Goal: Task Accomplishment & Management: Use online tool/utility

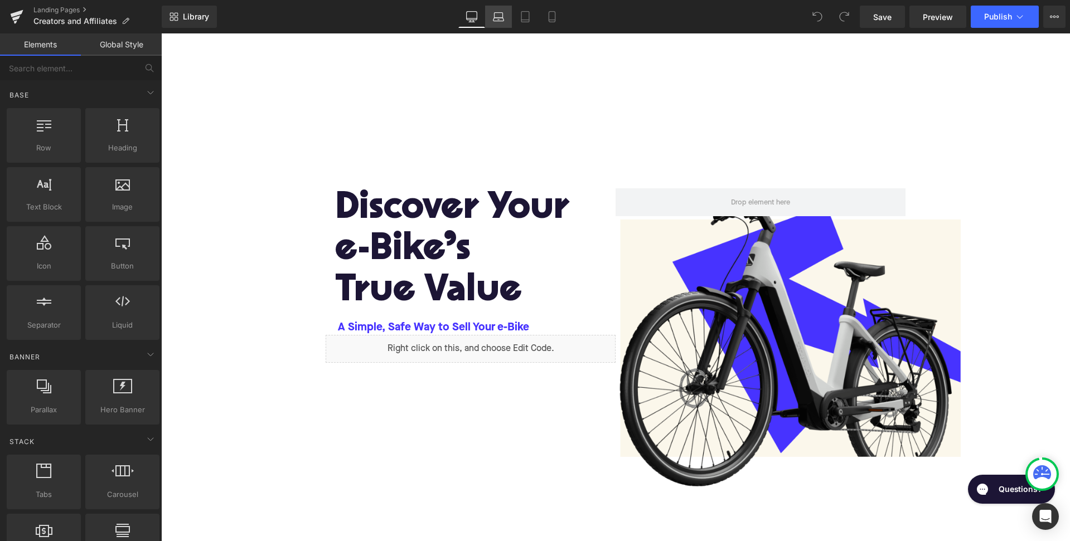
click at [505, 18] on link "Laptop" at bounding box center [498, 17] width 27 height 22
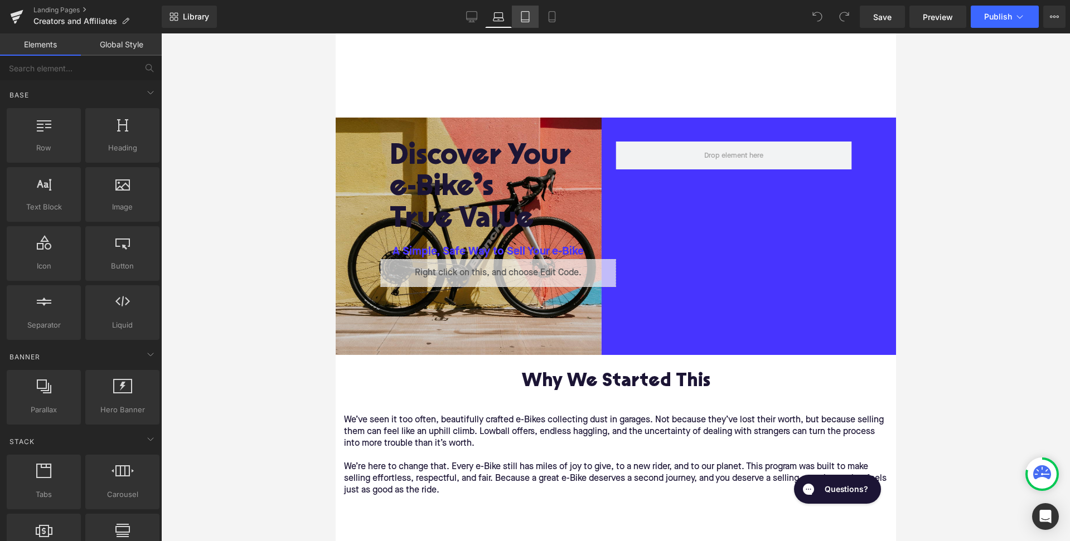
click at [529, 18] on icon at bounding box center [525, 16] width 11 height 11
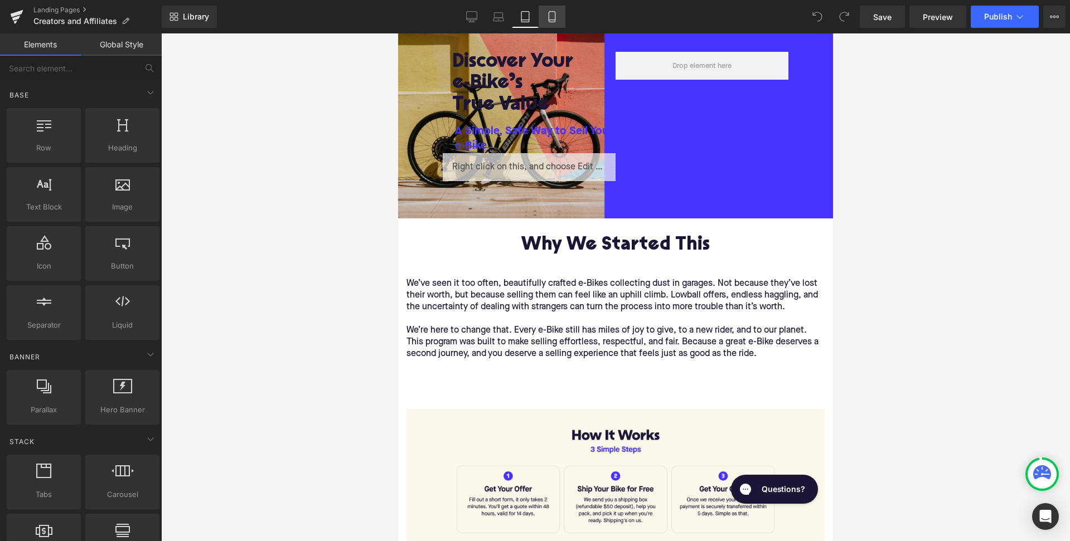
click at [547, 17] on icon at bounding box center [551, 16] width 11 height 11
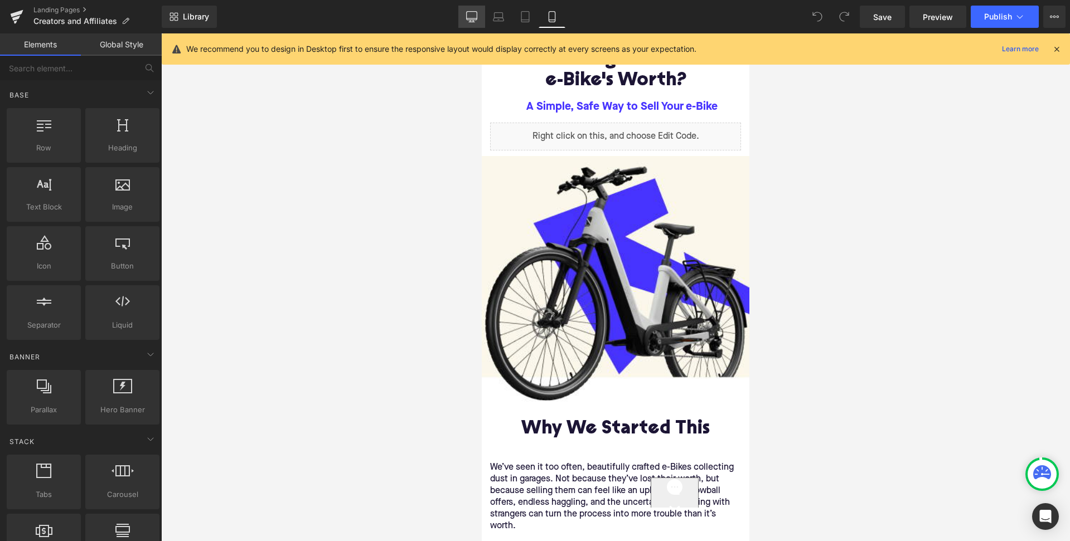
click at [473, 16] on icon at bounding box center [471, 16] width 11 height 11
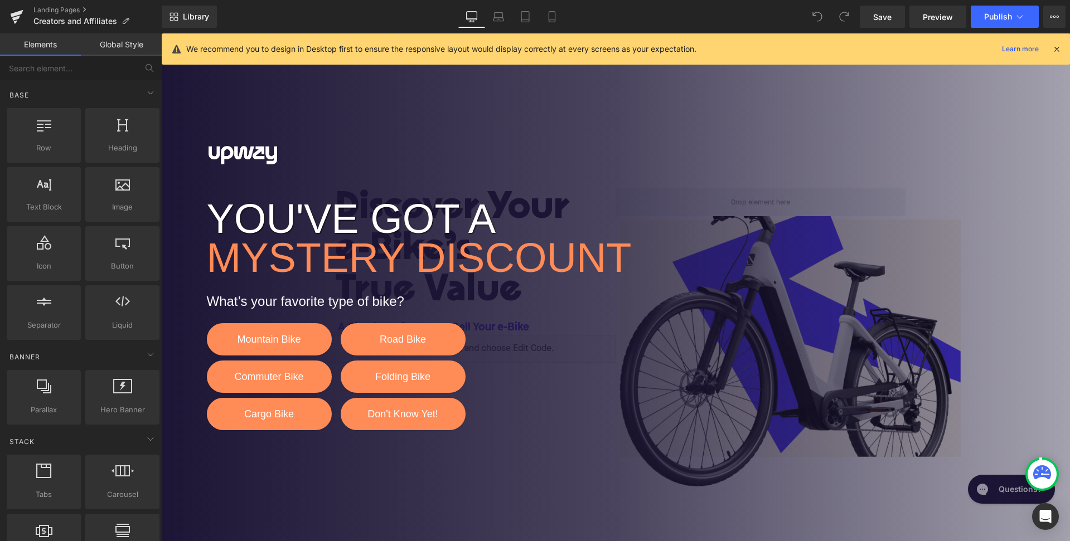
scroll to position [0, 0]
click at [384, 148] on div "YOU'VE GOT A MYSTERY DISCOUNT What’s your favorite type of bike? Mountain Bike …" at bounding box center [615, 287] width 909 height 508
click at [1061, 46] on div "We recommend you to design in Desktop first to ensure the responsive layout wou…" at bounding box center [616, 48] width 908 height 31
click at [1056, 48] on icon at bounding box center [1056, 49] width 10 height 10
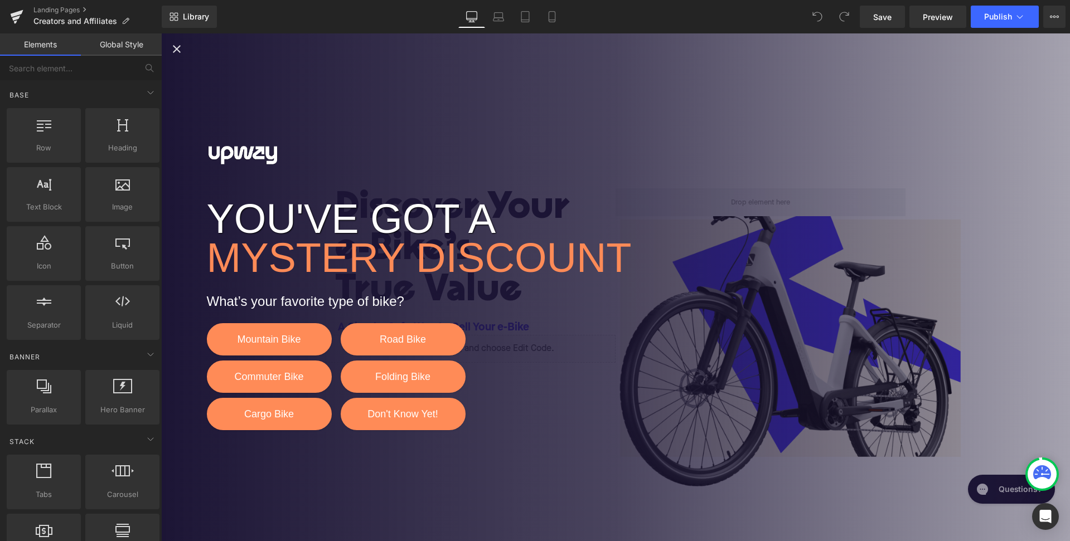
click at [180, 50] on icon "Close popup" at bounding box center [176, 48] width 13 height 13
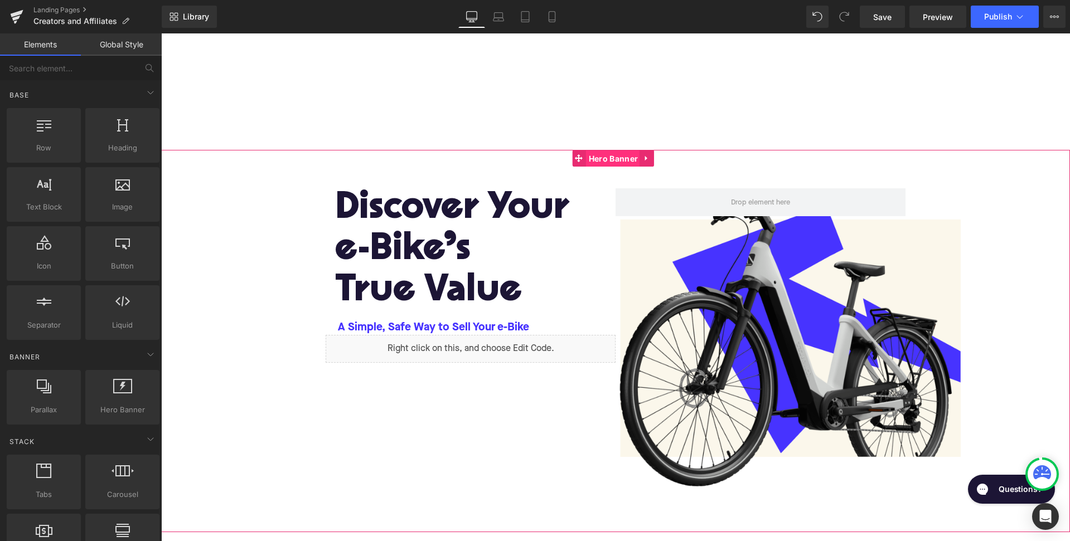
click at [609, 158] on span "Hero Banner" at bounding box center [613, 159] width 55 height 17
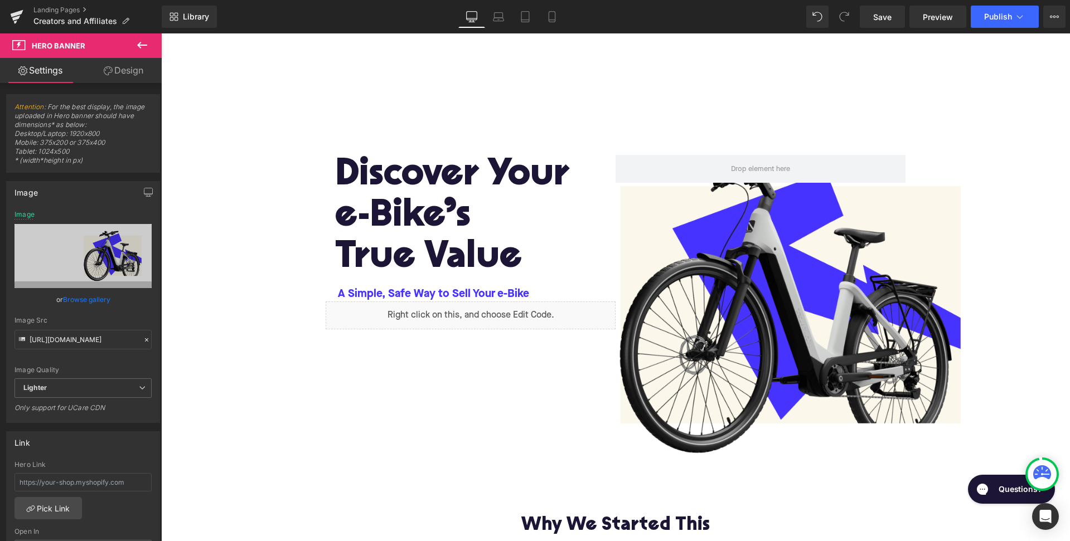
scroll to position [34, 0]
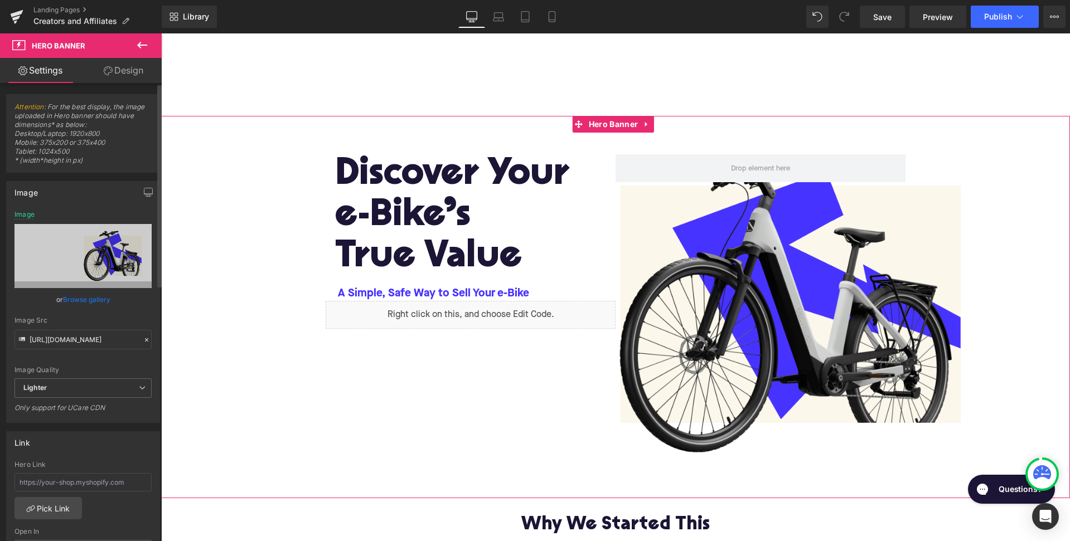
click at [85, 297] on link "Browse gallery" at bounding box center [86, 300] width 47 height 20
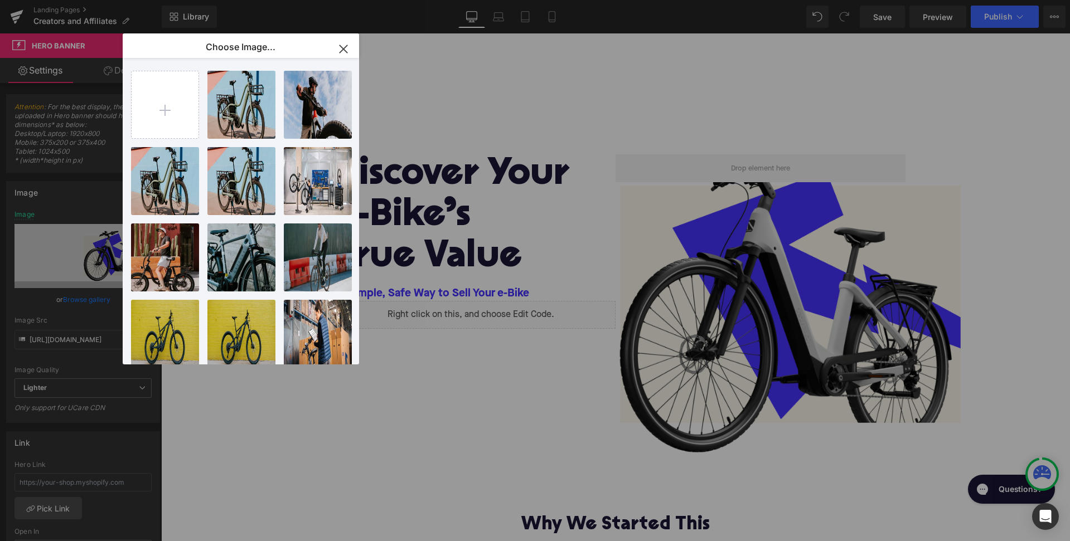
click at [55, 0] on div "Hero Banner You are previewing how the will restyle your page. You can not edit…" at bounding box center [535, 0] width 1070 height 0
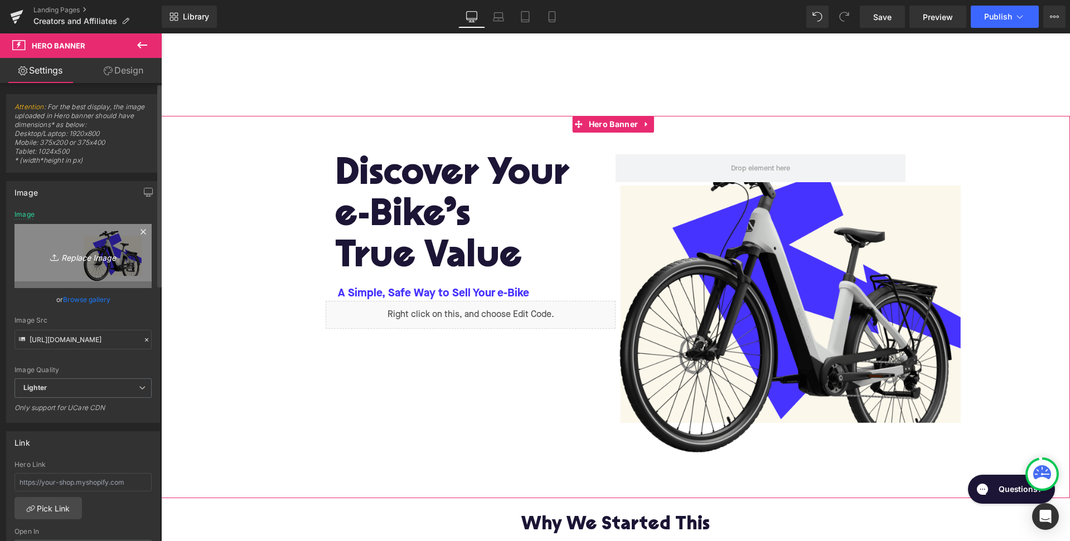
click at [79, 250] on icon "Replace Image" at bounding box center [82, 256] width 89 height 14
type input "C:\fakepath\Slice 1.png"
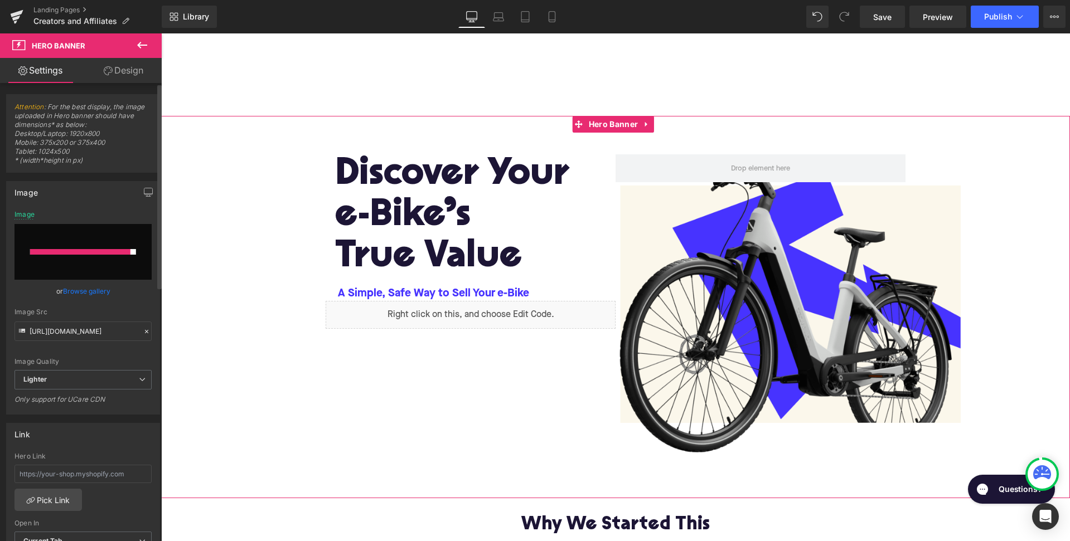
type input "https://ucarecdn.com/63cb2fe2-a2b2-42e0-a6e3-d091a74a4ec9/-/format/auto/-/previ…"
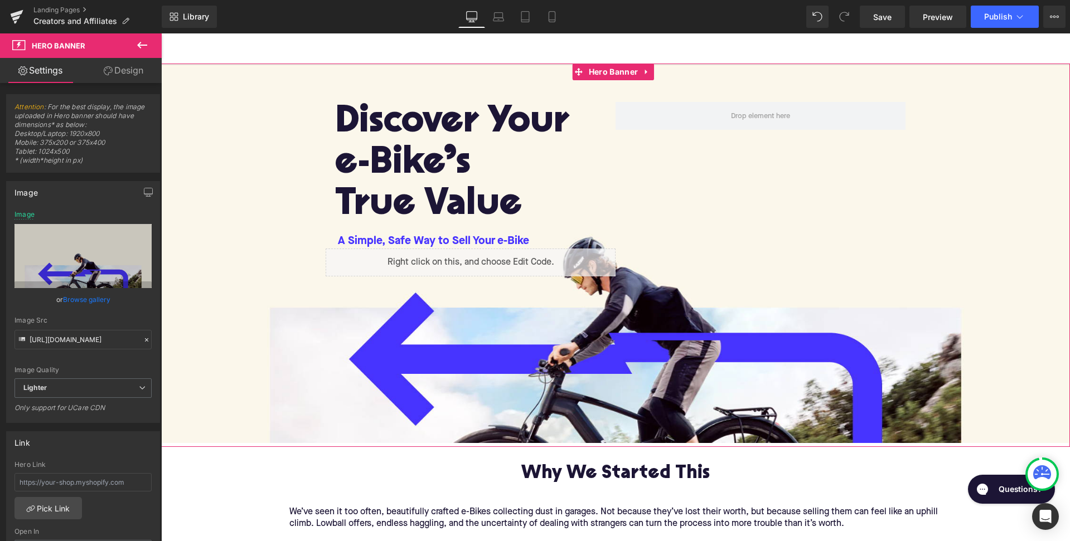
scroll to position [89, 0]
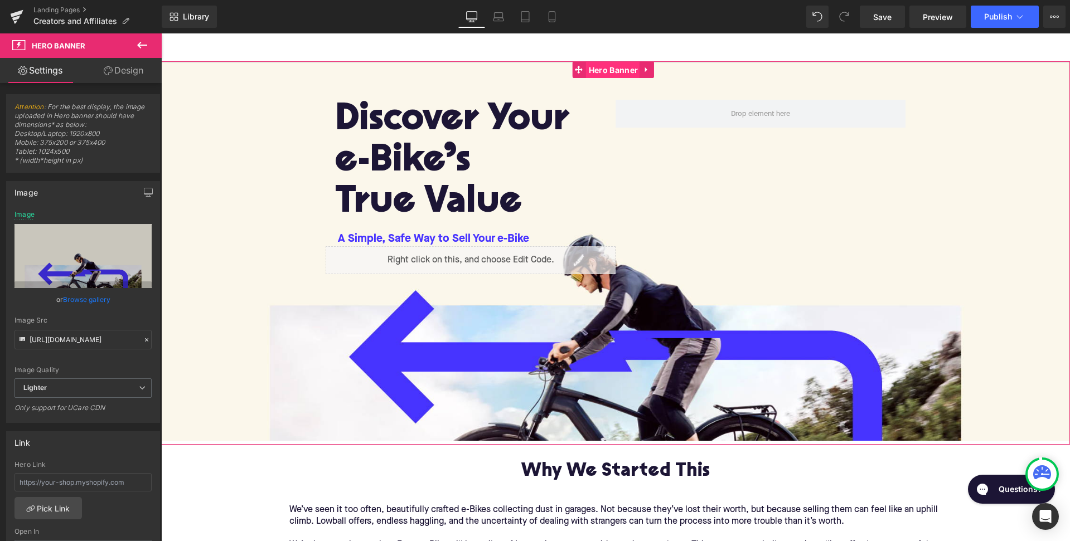
click at [615, 71] on span "Hero Banner" at bounding box center [613, 70] width 55 height 17
click at [149, 45] on button at bounding box center [142, 45] width 39 height 25
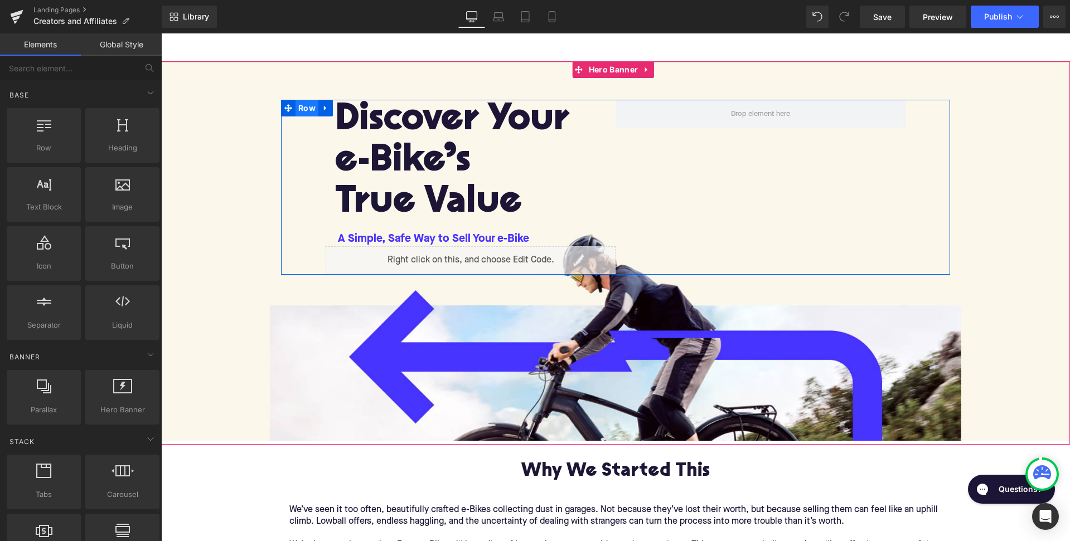
click at [304, 108] on span "Row" at bounding box center [306, 108] width 23 height 17
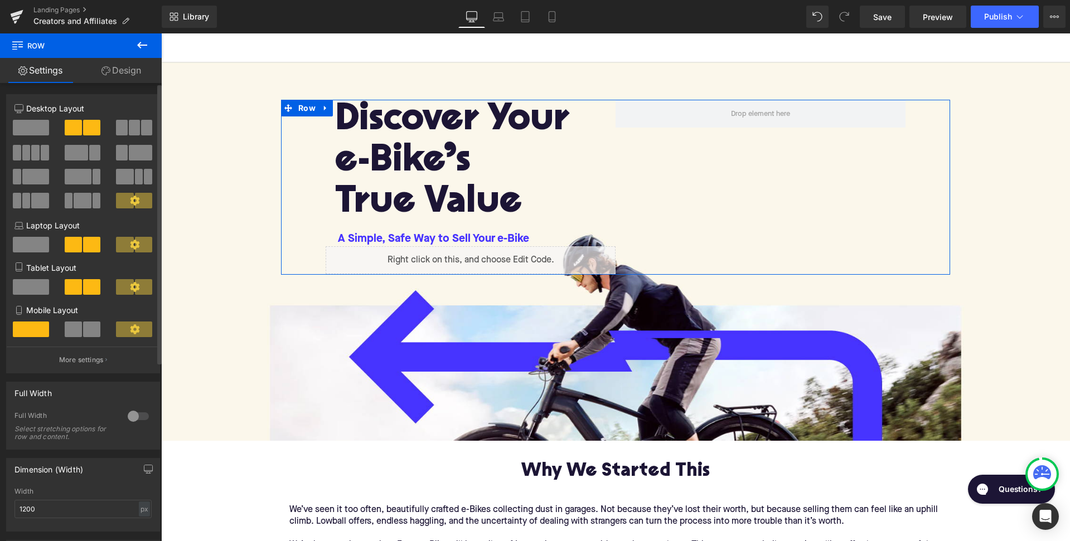
click at [31, 132] on span at bounding box center [31, 128] width 36 height 16
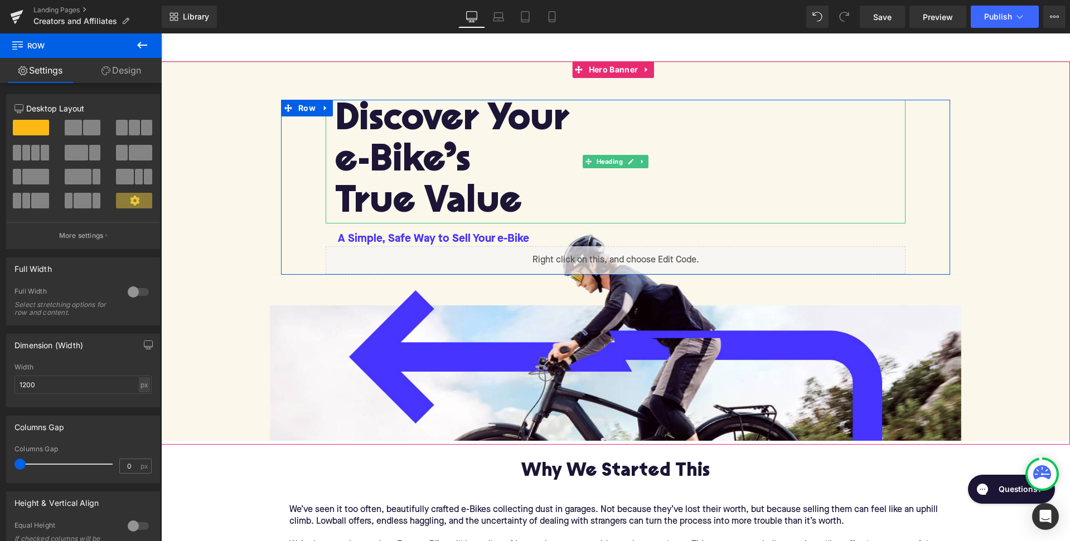
click at [449, 176] on font "e-Bike’s" at bounding box center [402, 162] width 135 height 38
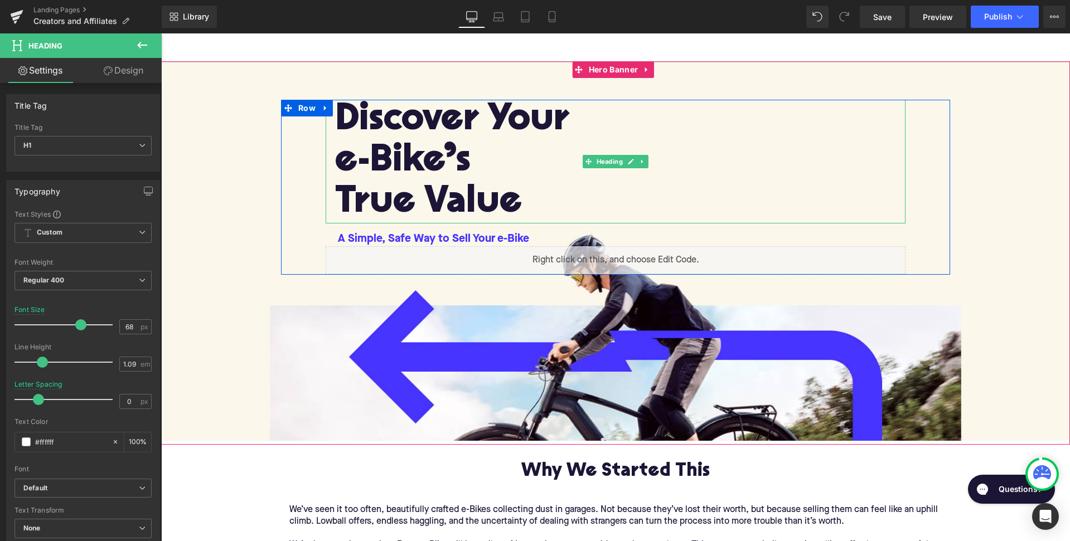
click at [442, 130] on font "Discover Your" at bounding box center [452, 120] width 234 height 38
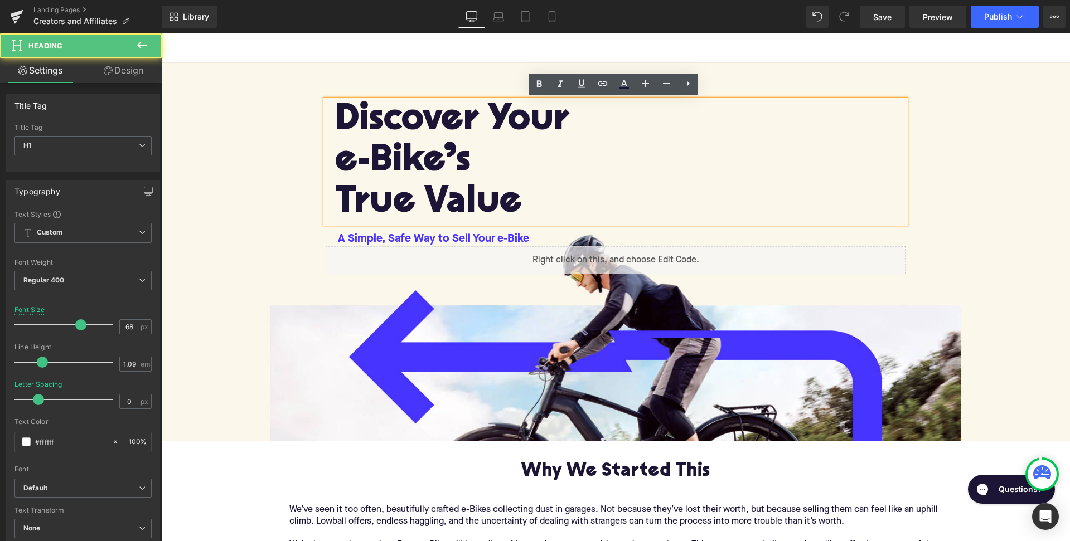
click at [471, 133] on font "Discover Your" at bounding box center [452, 120] width 234 height 38
click at [497, 190] on font "True Value" at bounding box center [428, 203] width 187 height 38
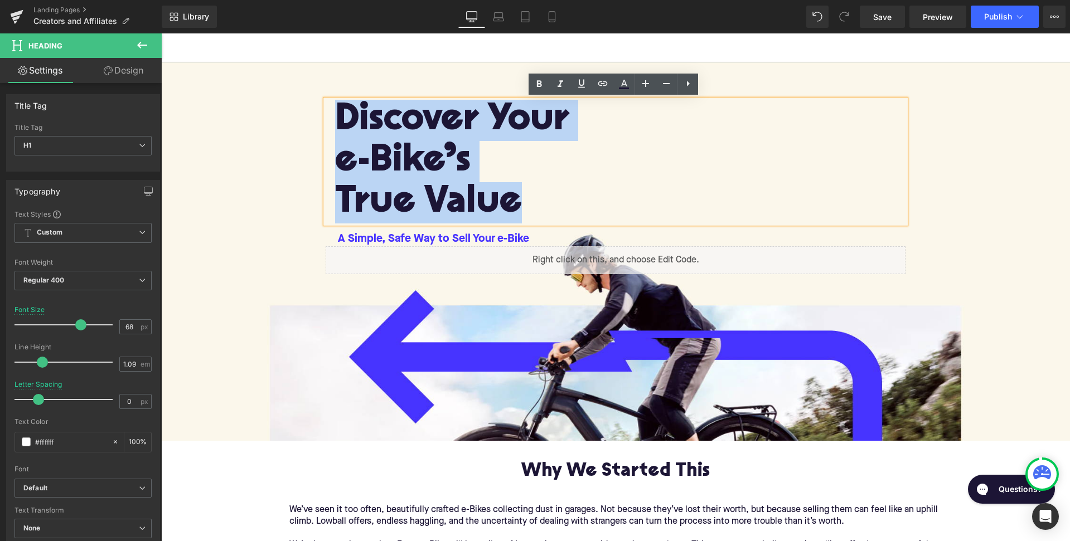
drag, startPoint x: 520, startPoint y: 205, endPoint x: 331, endPoint y: 110, distance: 211.4
click at [331, 110] on div "Discover Your e-Bike’s True Value" at bounding box center [616, 162] width 580 height 124
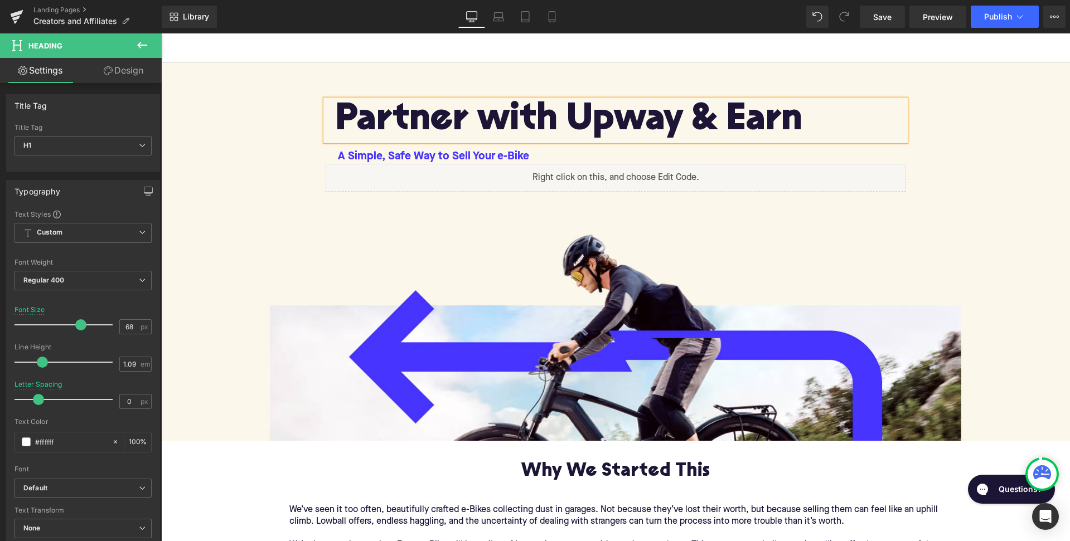
click at [529, 122] on span "Partner with Upway & Earn" at bounding box center [568, 120] width 467 height 38
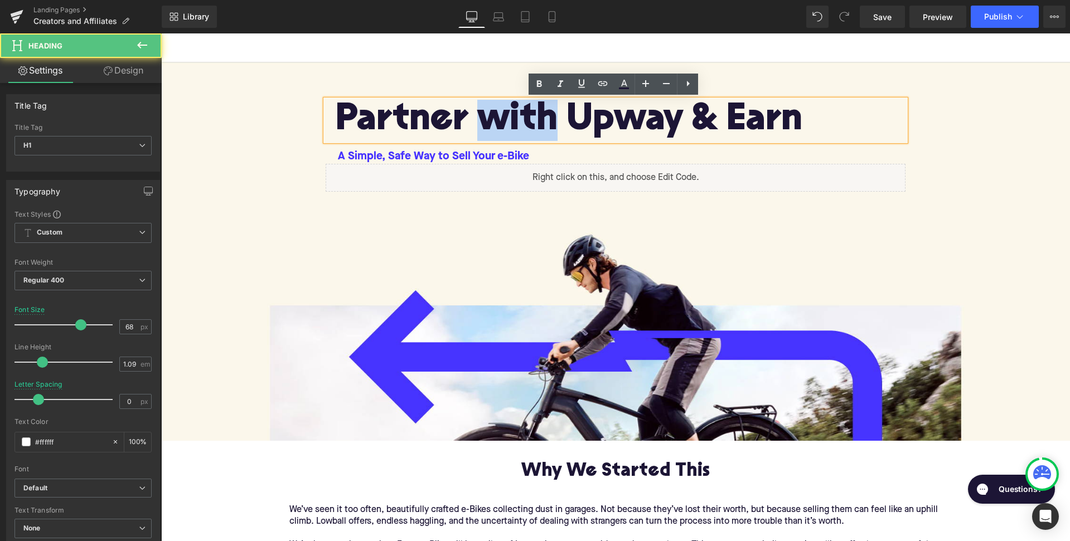
click at [529, 122] on span "Partner with Upway & Earn" at bounding box center [568, 120] width 467 height 38
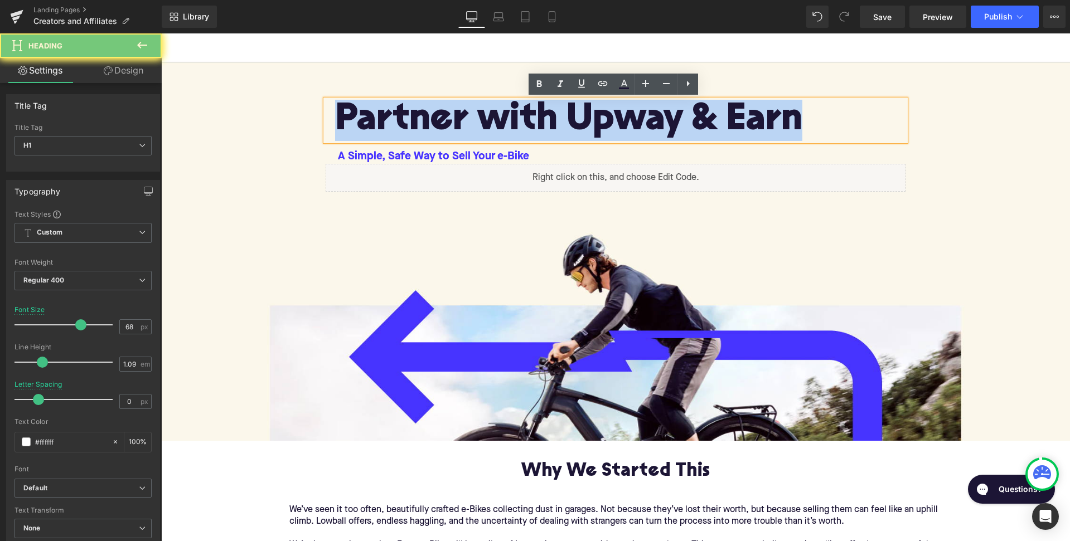
click at [529, 122] on span "Partner with Upway & Earn" at bounding box center [568, 120] width 467 height 38
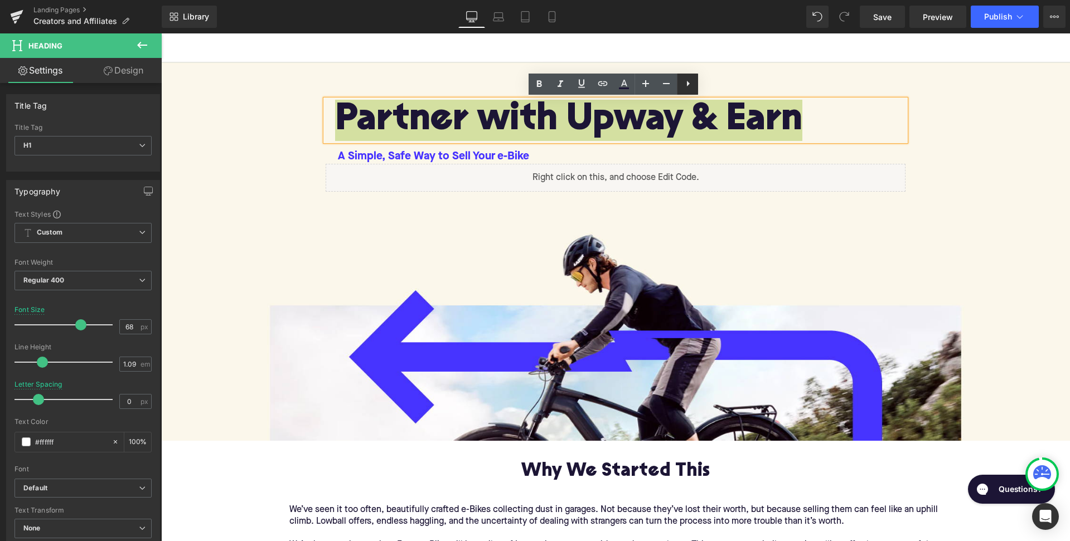
click at [688, 88] on icon at bounding box center [687, 83] width 13 height 13
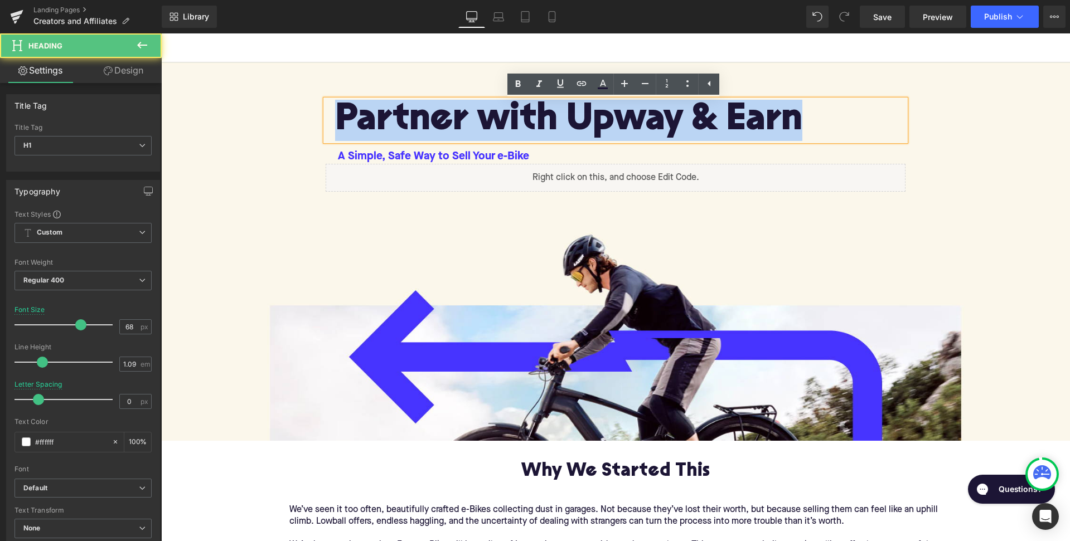
click at [687, 124] on span "Partner with Upway & Earn" at bounding box center [568, 120] width 467 height 38
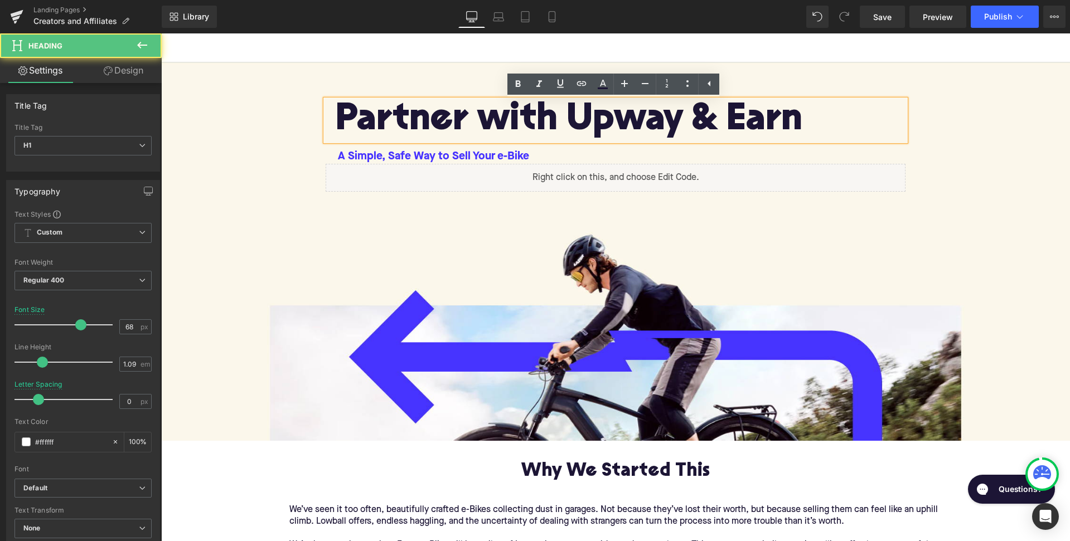
click at [270, 180] on span "Partner with Upway & Earn Heading A Simple, Safe Way to Sell Your e-Bike Text B…" at bounding box center [615, 146] width 909 height 93
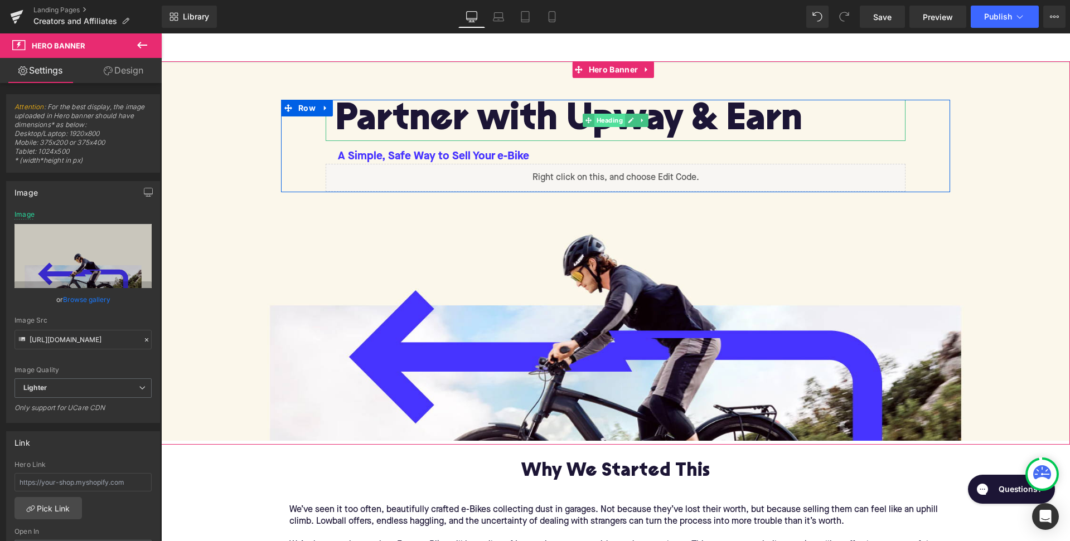
click at [610, 123] on span "Heading" at bounding box center [609, 120] width 31 height 13
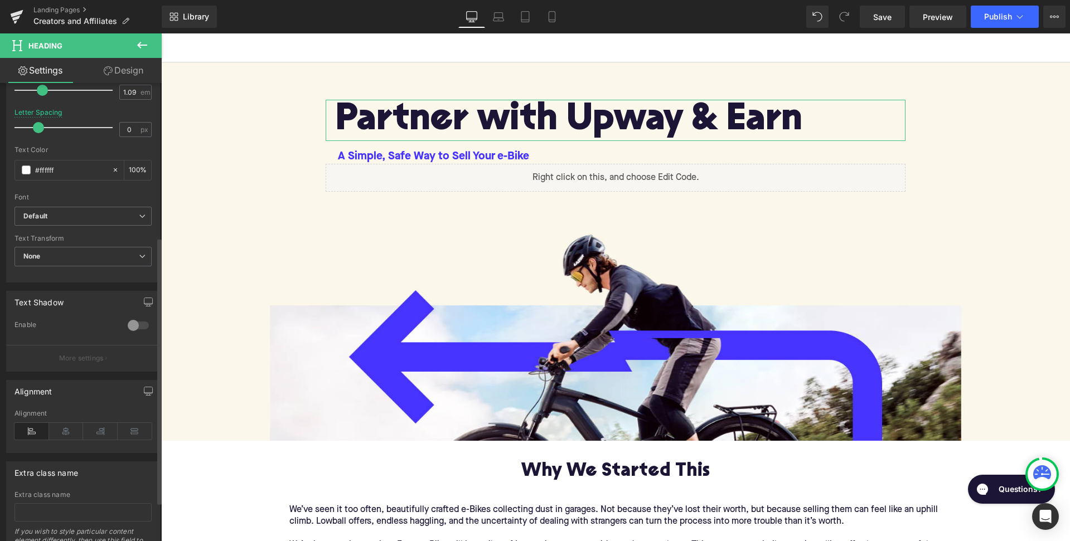
scroll to position [274, 0]
click at [62, 430] on icon at bounding box center [66, 429] width 35 height 17
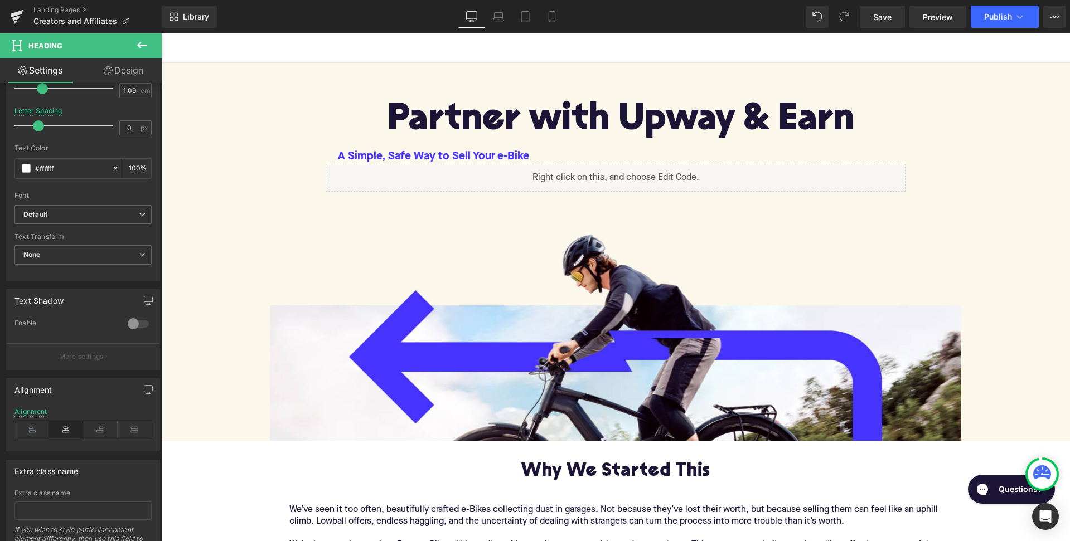
click at [140, 46] on icon at bounding box center [141, 44] width 13 height 13
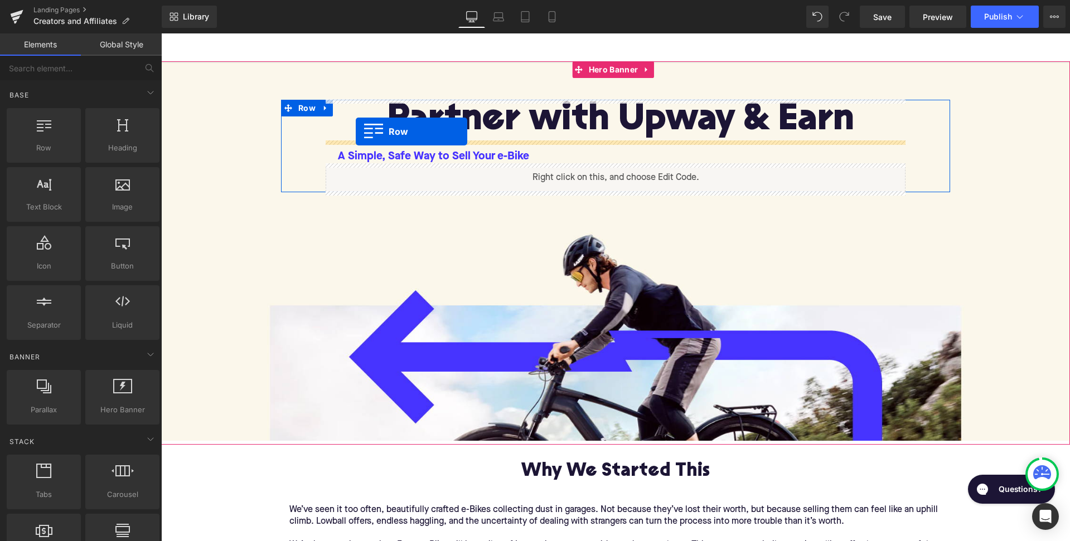
drag, startPoint x: 210, startPoint y: 169, endPoint x: 356, endPoint y: 132, distance: 150.8
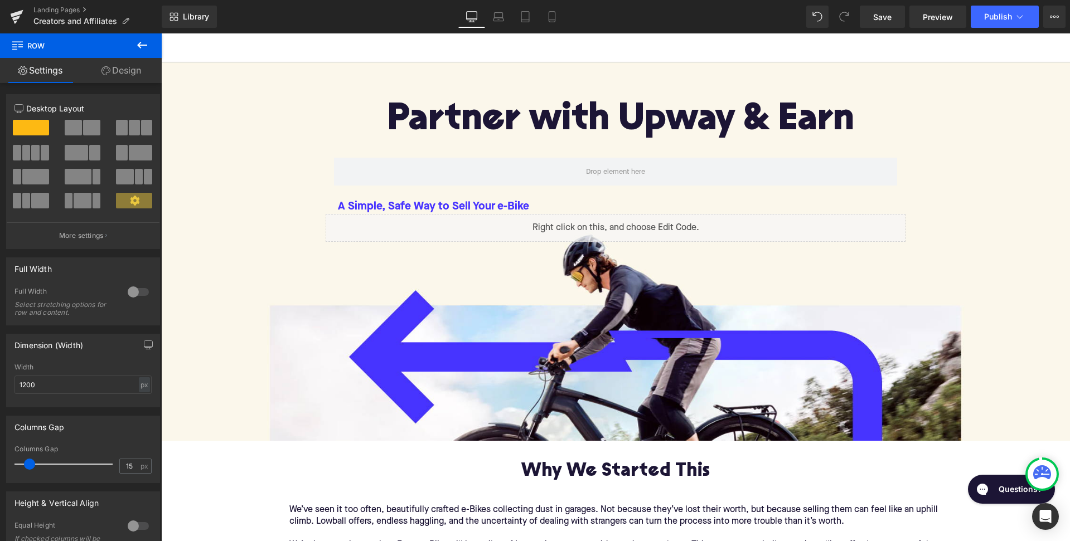
click at [135, 43] on button at bounding box center [142, 45] width 39 height 25
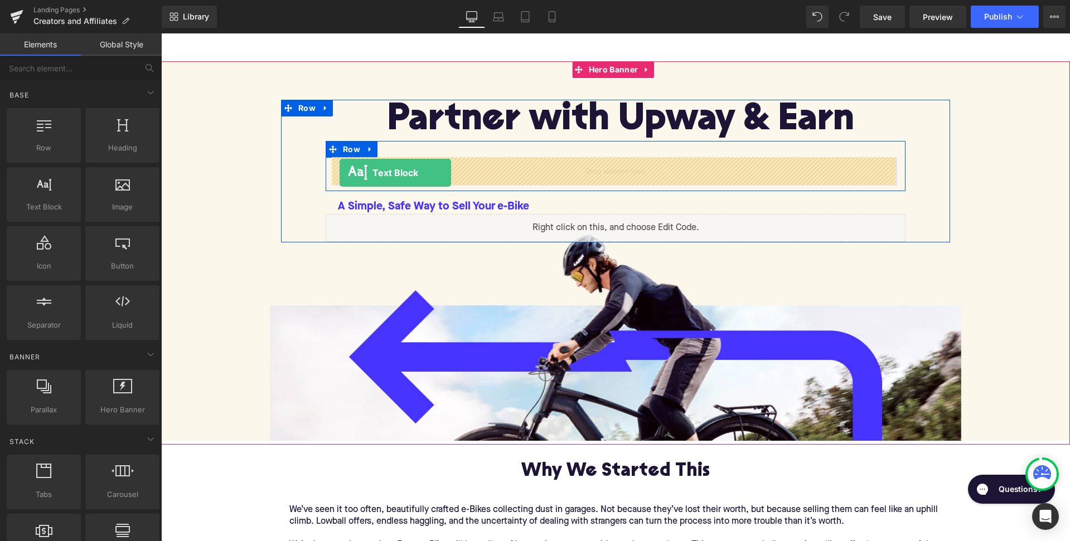
drag, startPoint x: 220, startPoint y: 232, endPoint x: 340, endPoint y: 173, distance: 133.1
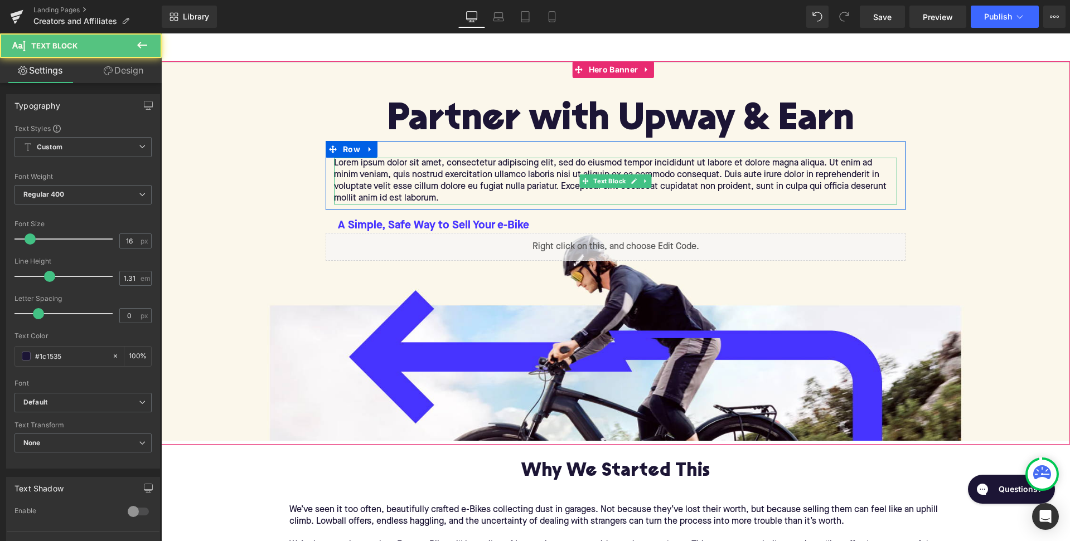
click at [377, 161] on p "Lorem ipsum dolor sit amet, consectetur adipiscing elit, sed do eiusmod tempor …" at bounding box center [615, 181] width 563 height 47
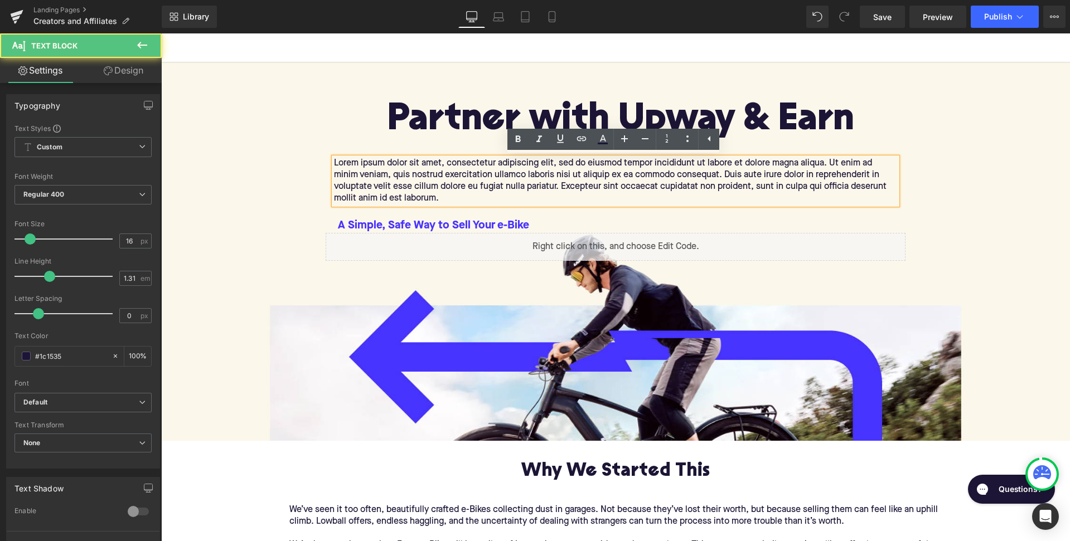
click at [432, 204] on p "Lorem ipsum dolor sit amet, consectetur adipiscing elit, sed do eiusmod tempor …" at bounding box center [615, 181] width 563 height 47
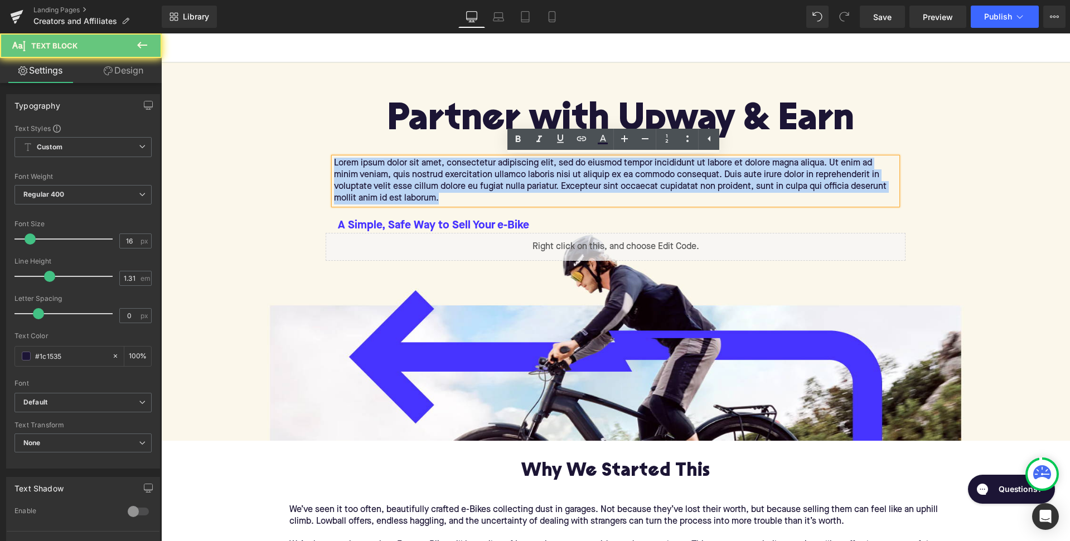
click at [432, 204] on p "Lorem ipsum dolor sit amet, consectetur adipiscing elit, sed do eiusmod tempor …" at bounding box center [615, 181] width 563 height 47
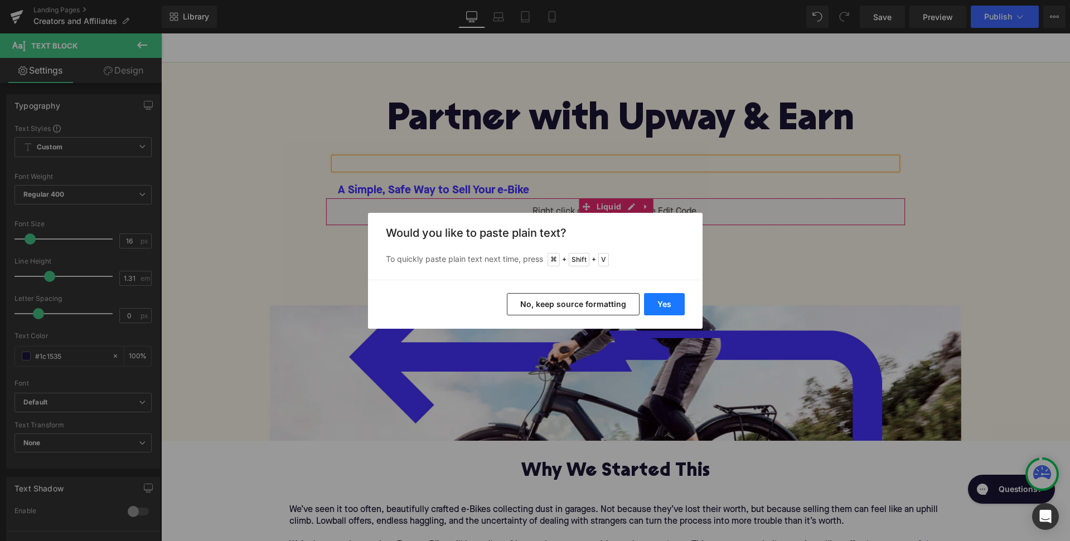
click at [660, 303] on button "Yes" at bounding box center [664, 304] width 41 height 22
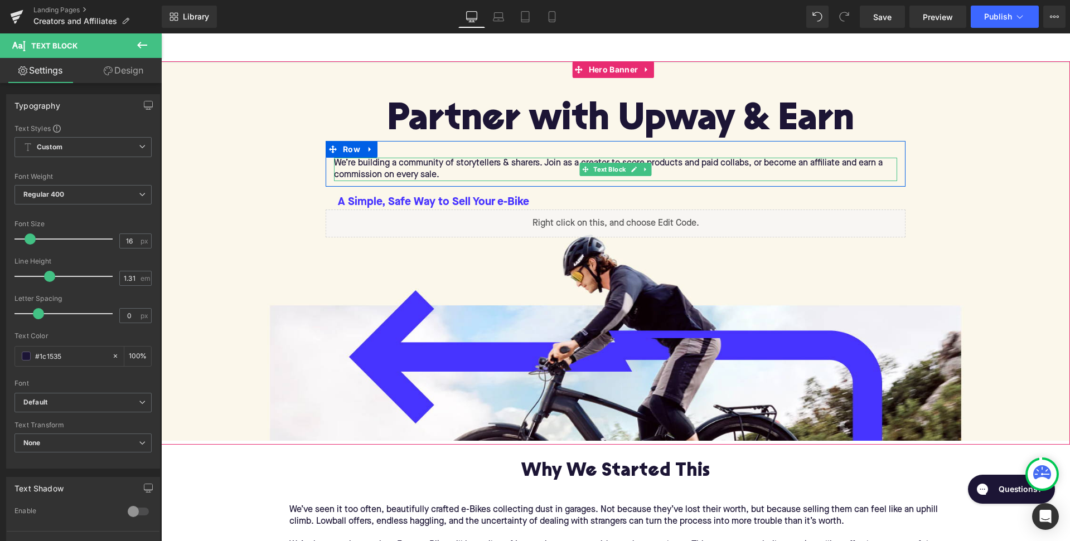
click at [474, 167] on p "We’re building a community of storytellers & sharers. Join as a creator to scor…" at bounding box center [615, 169] width 563 height 23
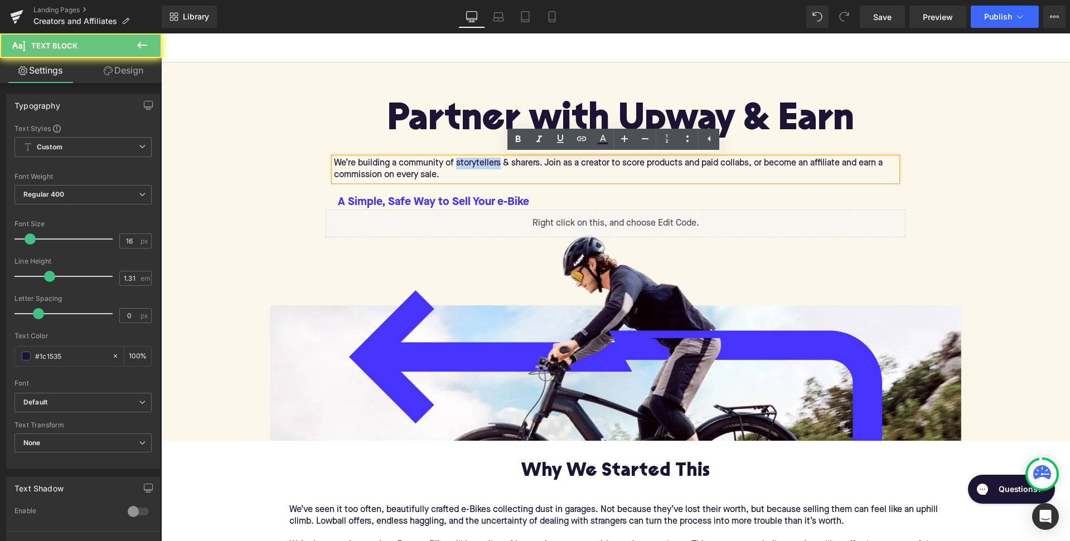
click at [474, 167] on p "We’re building a community of storytellers & sharers. Join as a creator to scor…" at bounding box center [615, 169] width 563 height 23
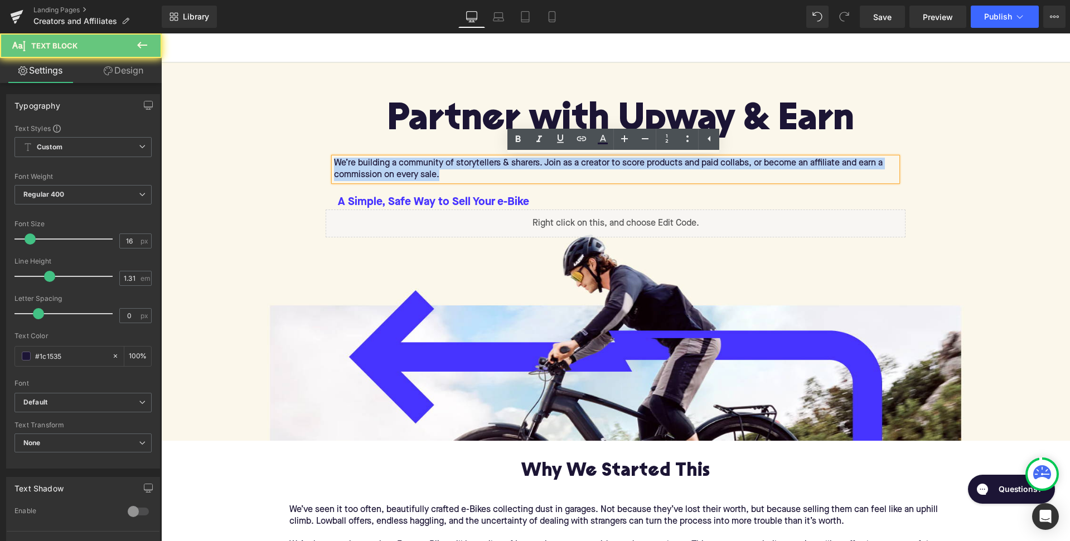
click at [474, 167] on p "We’re building a community of storytellers & sharers. Join as a creator to scor…" at bounding box center [615, 169] width 563 height 23
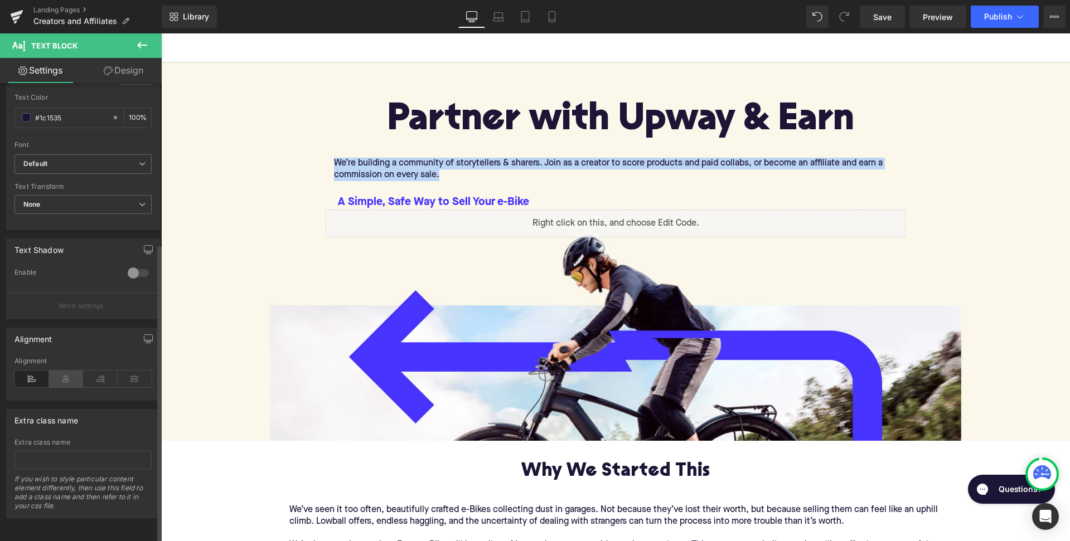
scroll to position [246, 0]
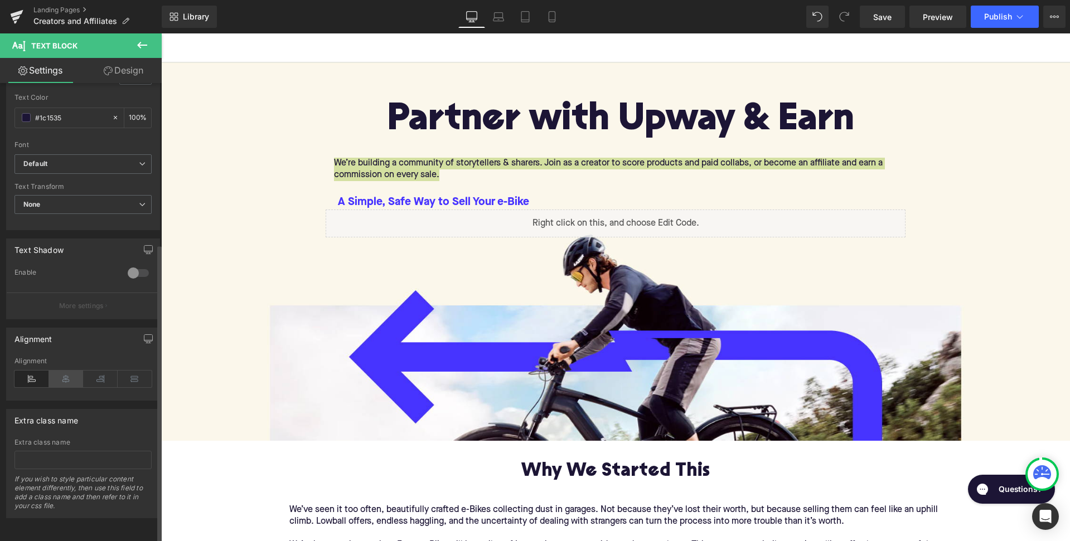
click at [67, 371] on icon at bounding box center [66, 379] width 35 height 17
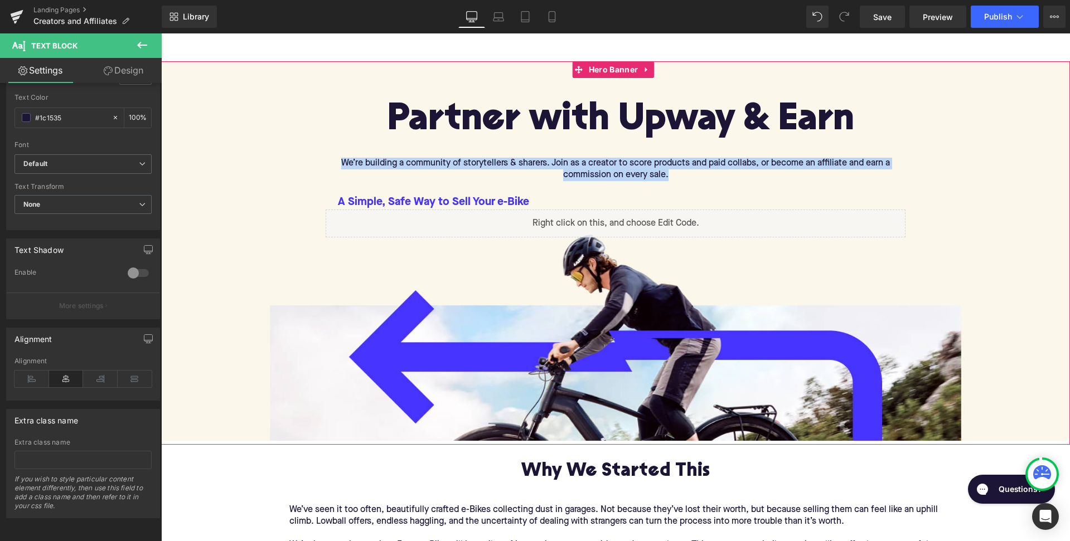
click at [236, 243] on div "Partner with Upway & Earn Heading We’re building a community of storytellers & …" at bounding box center [615, 253] width 909 height 384
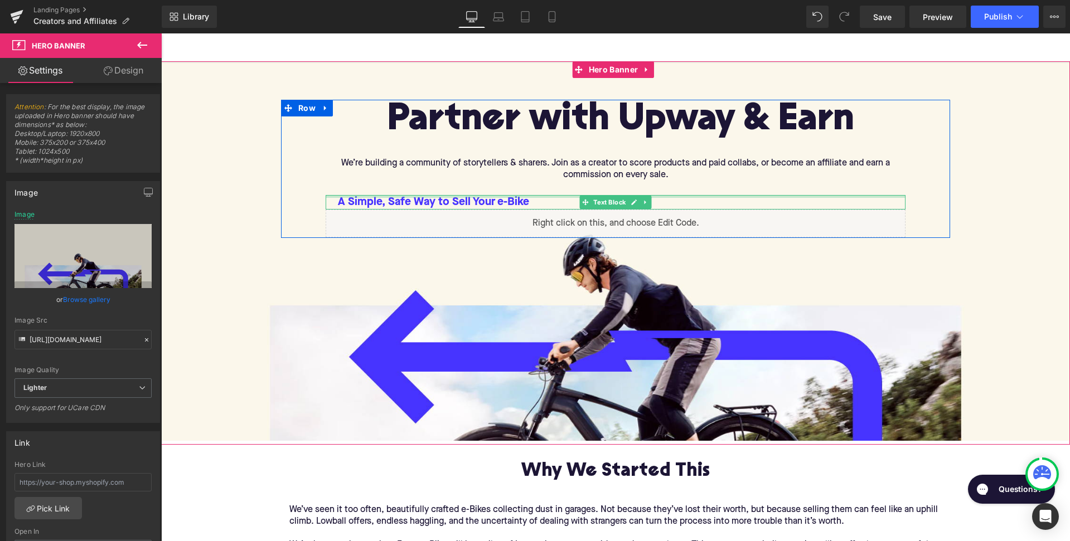
click at [466, 195] on div at bounding box center [616, 196] width 580 height 3
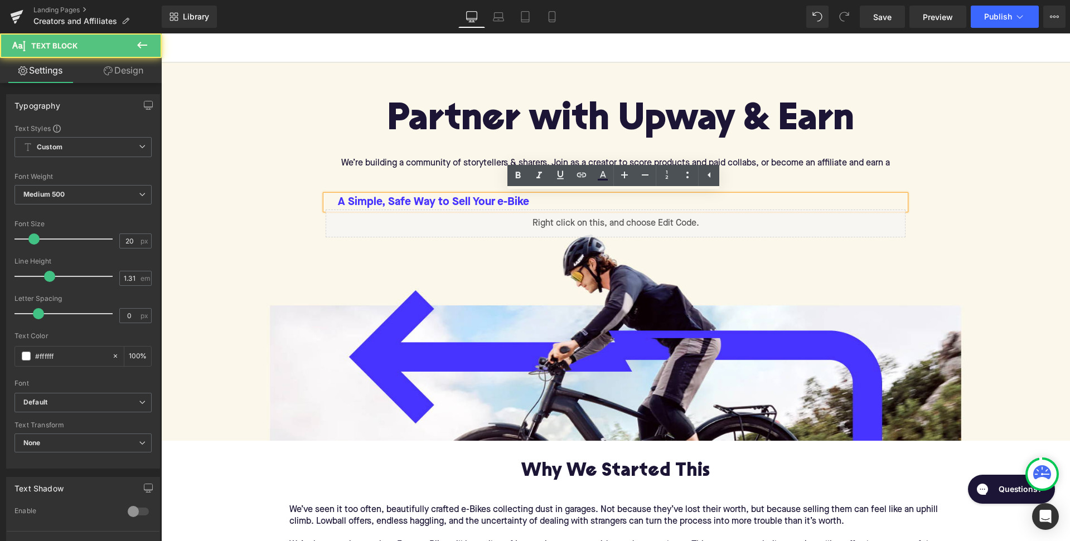
click at [379, 210] on div "Liquid" at bounding box center [616, 224] width 580 height 28
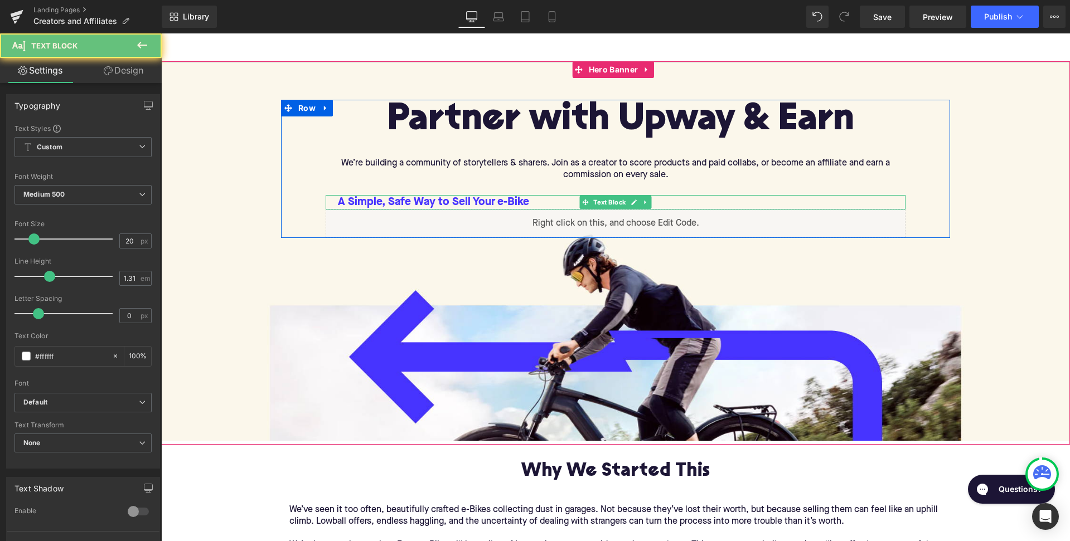
click at [350, 198] on b "A Simple, Safe Way to Sell Your e-Bike" at bounding box center [433, 202] width 191 height 11
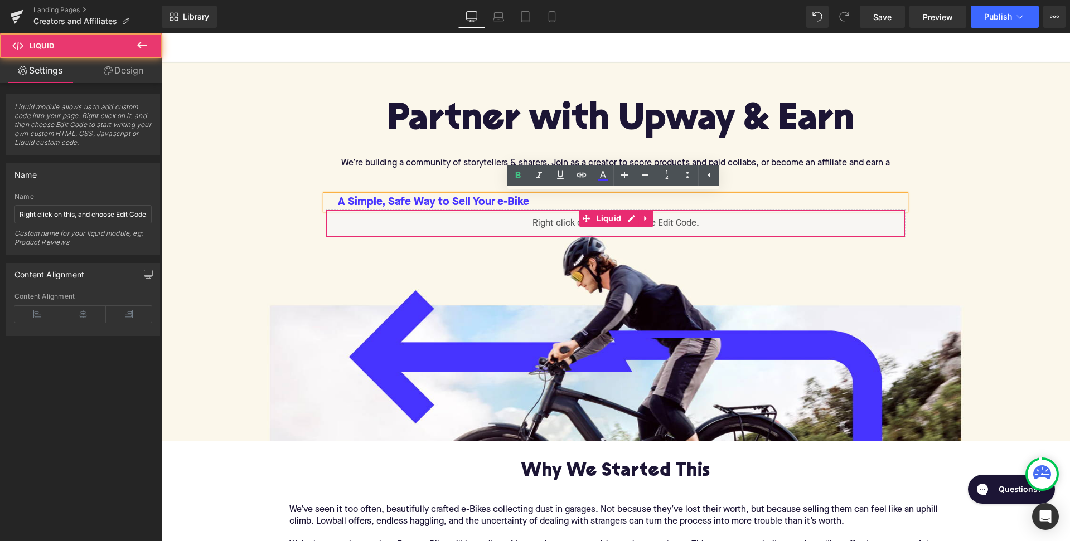
click at [377, 219] on div "Liquid" at bounding box center [616, 224] width 580 height 28
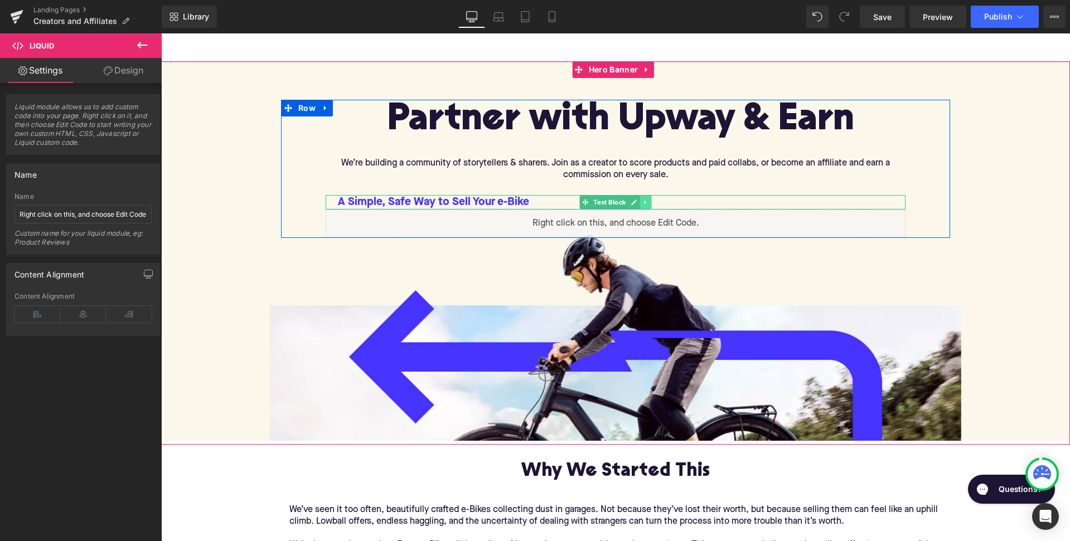
click at [642, 202] on icon at bounding box center [645, 202] width 6 height 7
click at [649, 202] on icon at bounding box center [651, 202] width 6 height 6
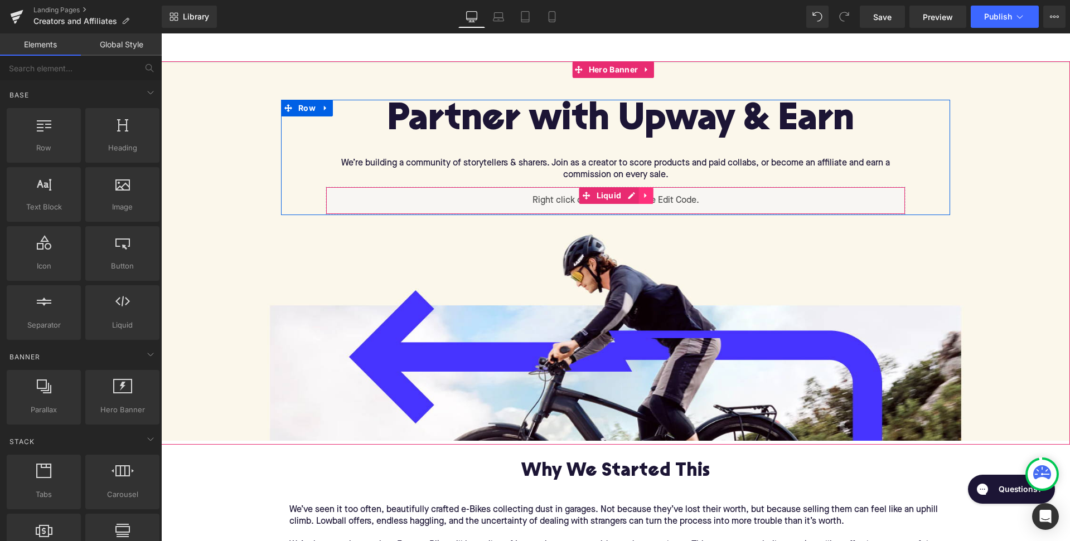
click at [646, 196] on icon at bounding box center [646, 195] width 8 height 8
click at [649, 194] on icon at bounding box center [653, 196] width 8 height 8
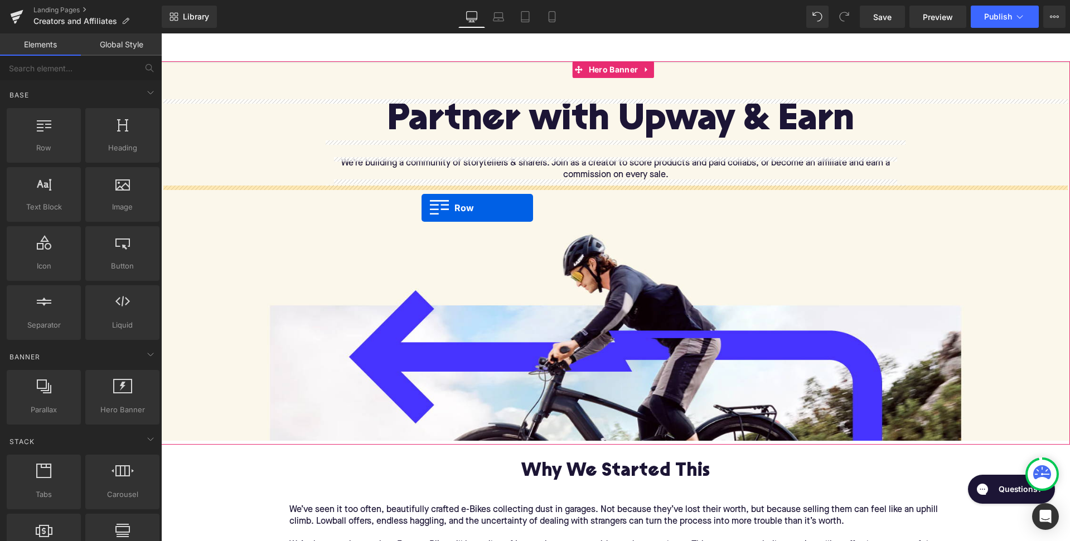
drag, startPoint x: 200, startPoint y: 174, endPoint x: 421, endPoint y: 207, distance: 224.3
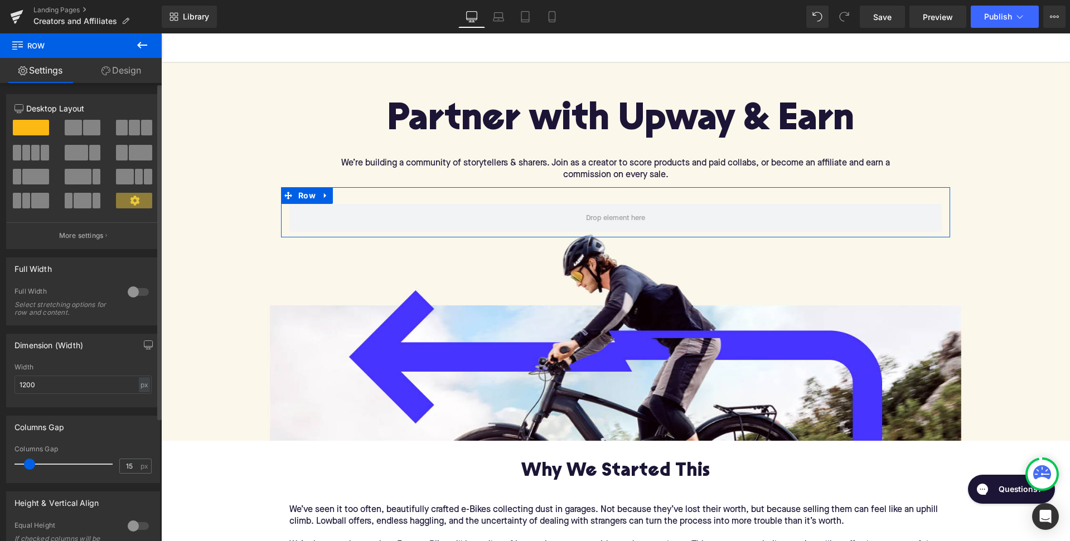
click at [71, 124] on span at bounding box center [73, 128] width 17 height 16
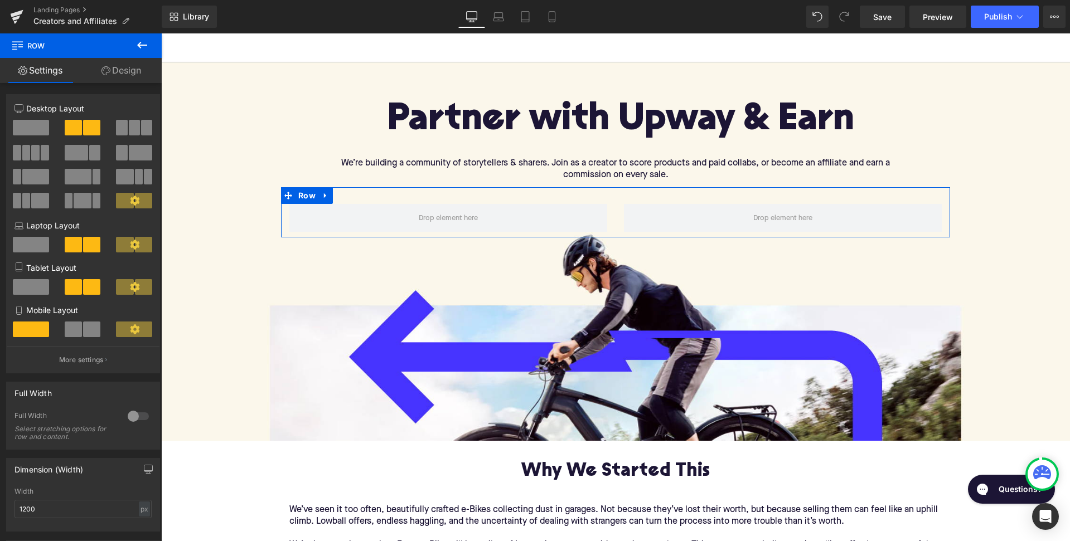
scroll to position [0, 0]
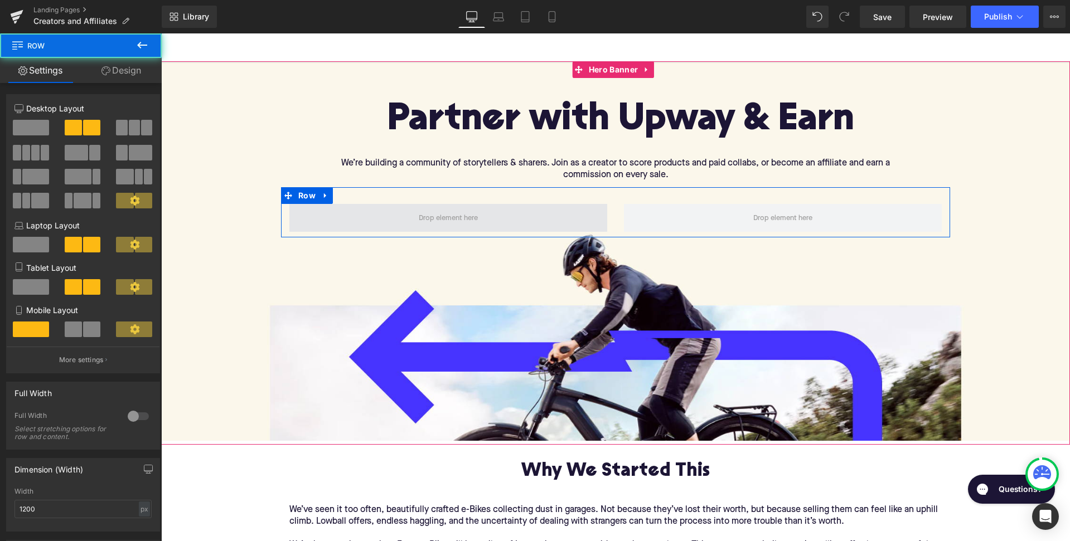
click at [402, 214] on span at bounding box center [448, 218] width 318 height 28
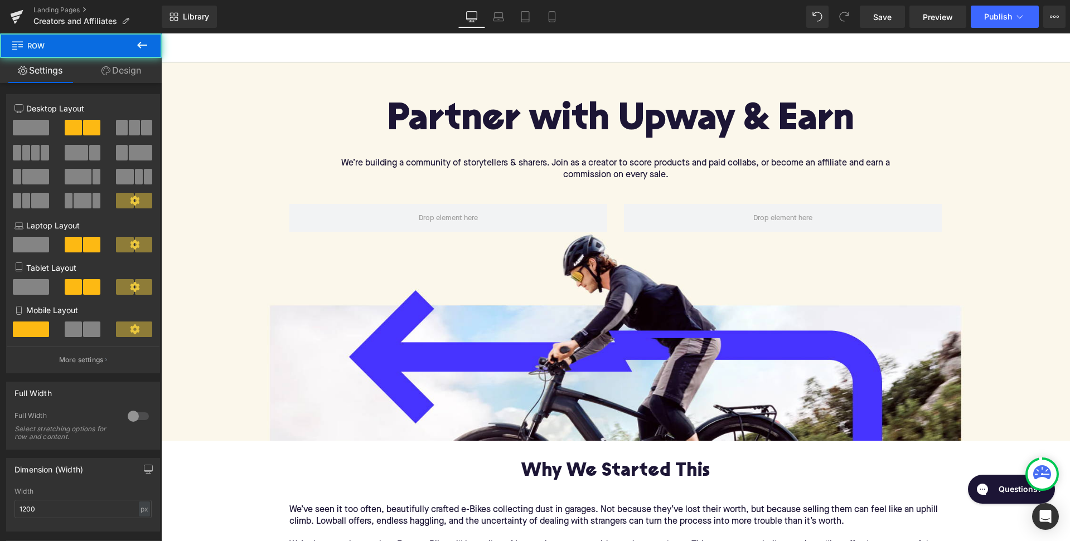
click at [133, 43] on button at bounding box center [142, 45] width 39 height 25
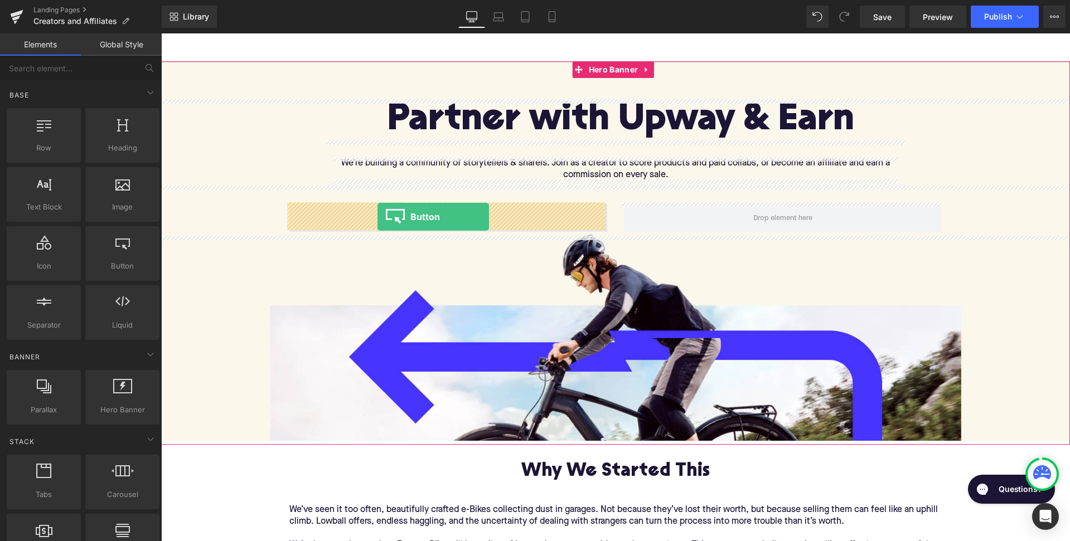
drag, startPoint x: 268, startPoint y: 293, endPoint x: 377, endPoint y: 217, distance: 132.5
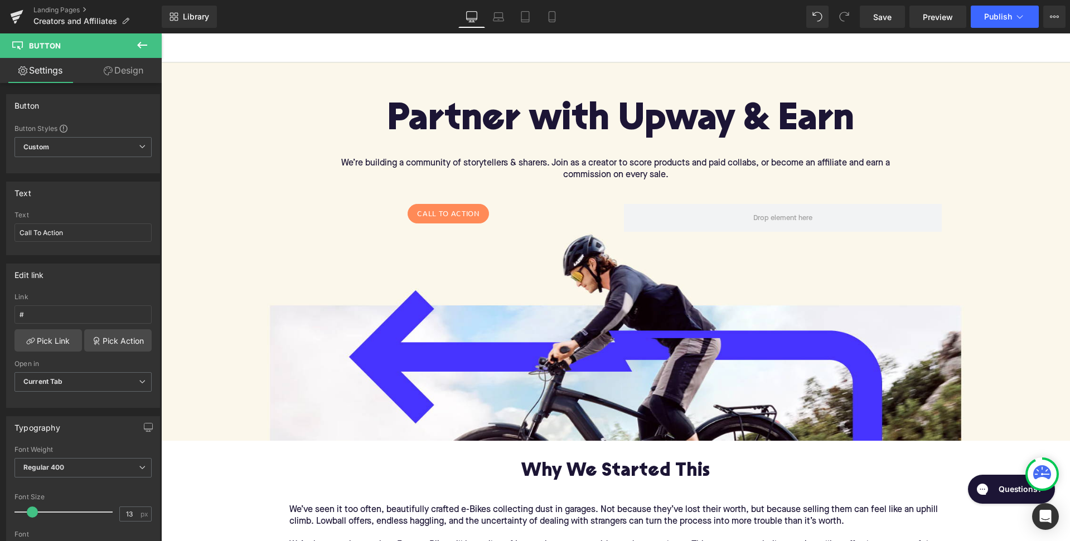
click at [143, 39] on icon at bounding box center [141, 44] width 13 height 13
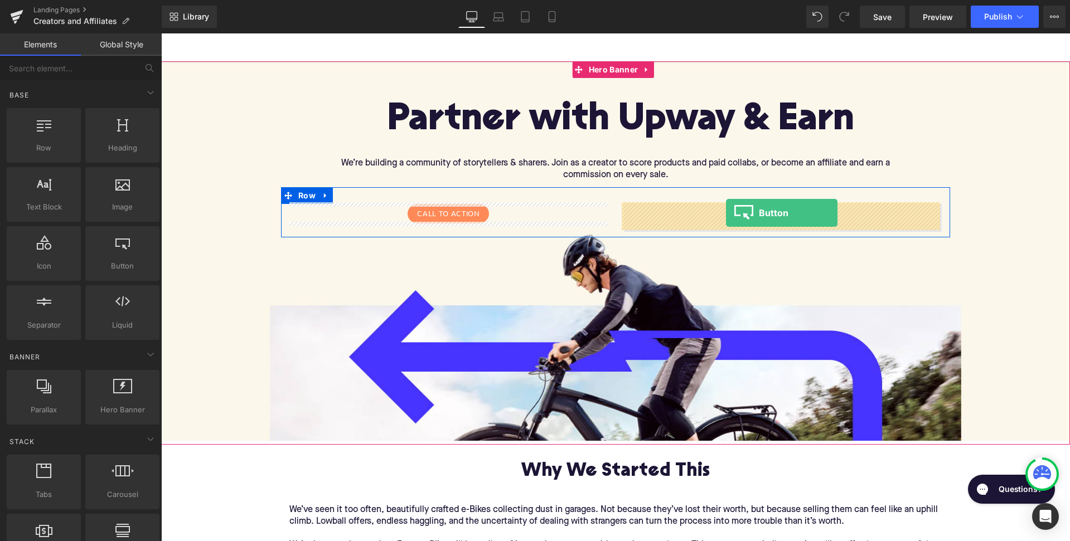
drag, startPoint x: 278, startPoint y: 290, endPoint x: 726, endPoint y: 214, distance: 454.8
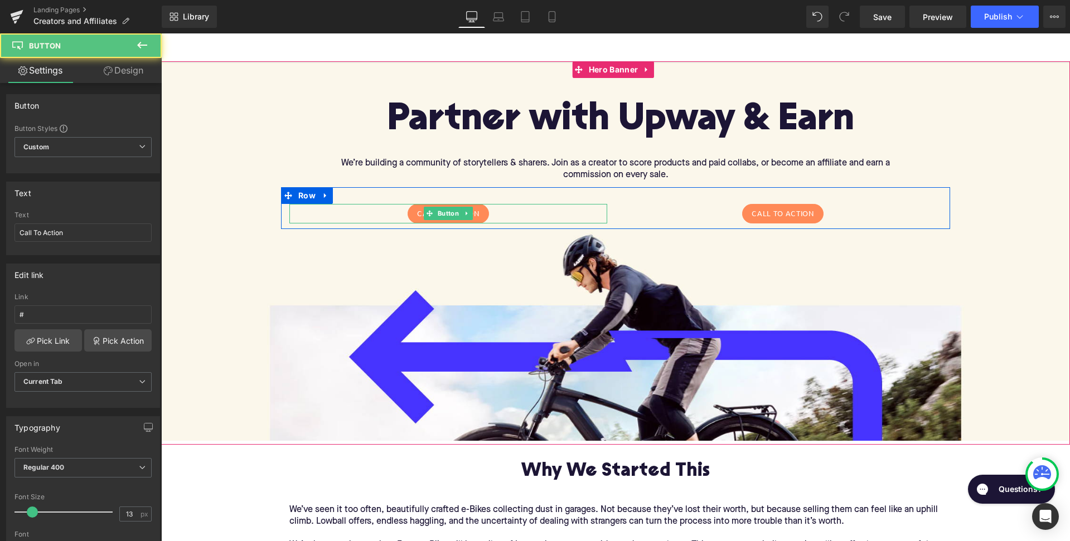
click at [489, 208] on div "Call To Action" at bounding box center [448, 214] width 318 height 20
click at [465, 210] on icon at bounding box center [467, 213] width 6 height 7
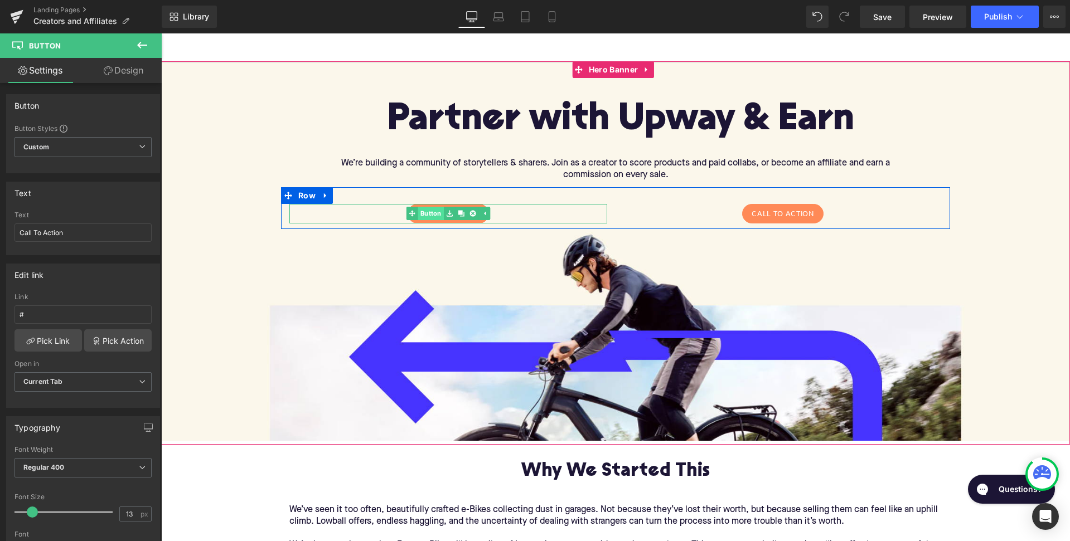
click at [425, 211] on link "Button" at bounding box center [424, 213] width 37 height 13
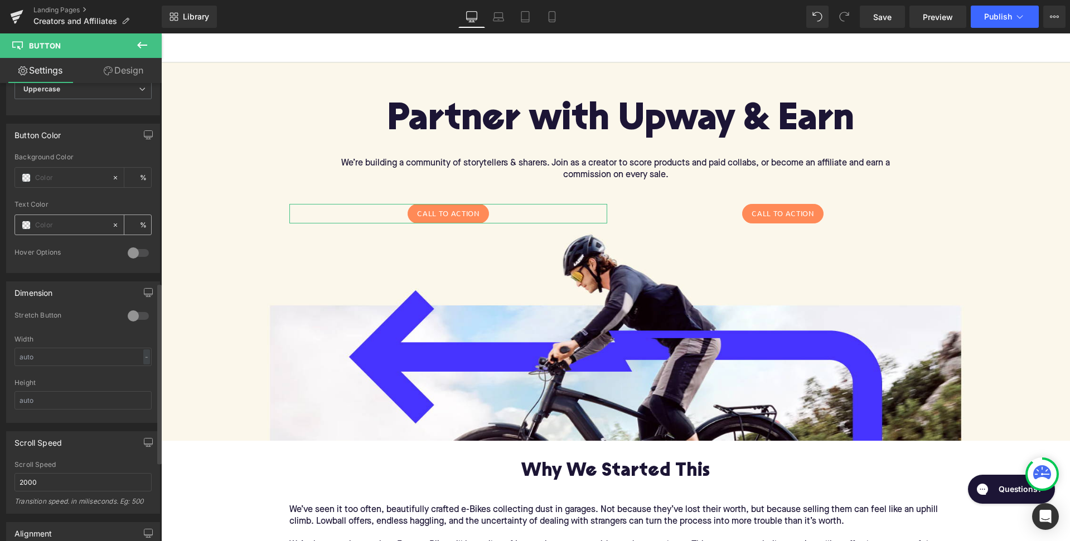
scroll to position [505, 0]
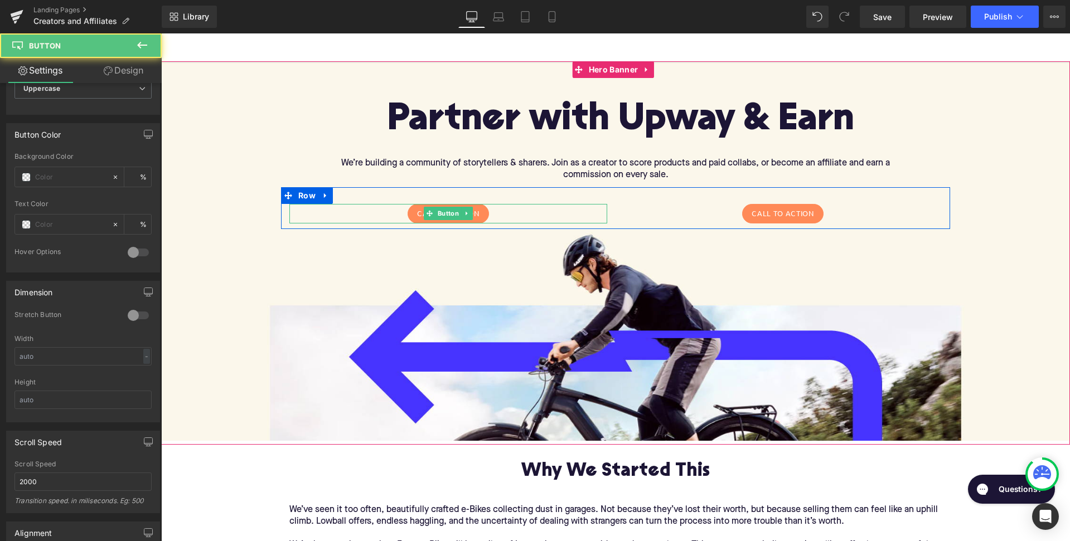
click at [486, 207] on div "Call To Action" at bounding box center [448, 214] width 318 height 20
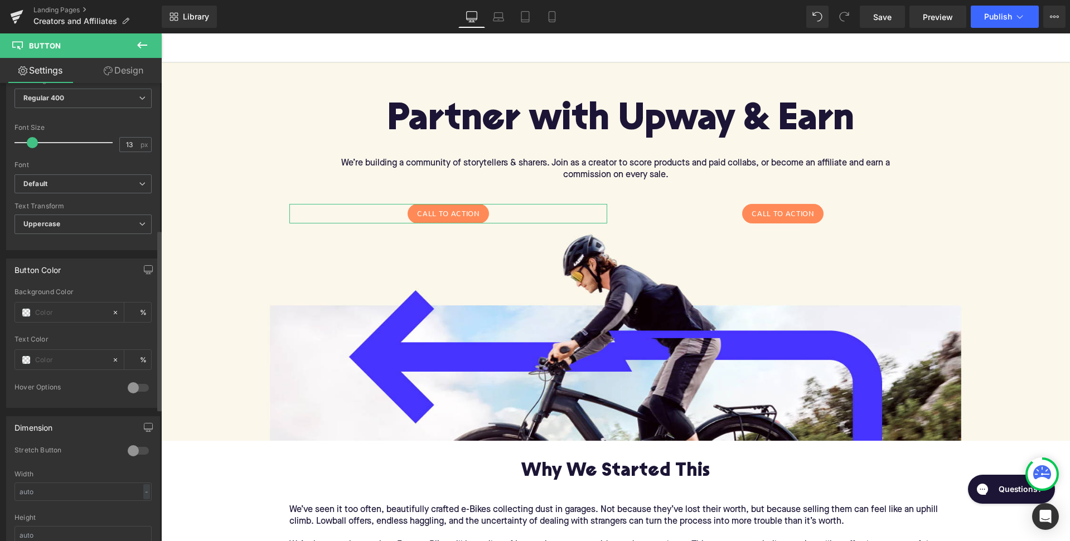
scroll to position [369, 0]
click at [72, 310] on input "text" at bounding box center [70, 313] width 71 height 12
paste input "4733FF"
type input "4733FF"
type input "100"
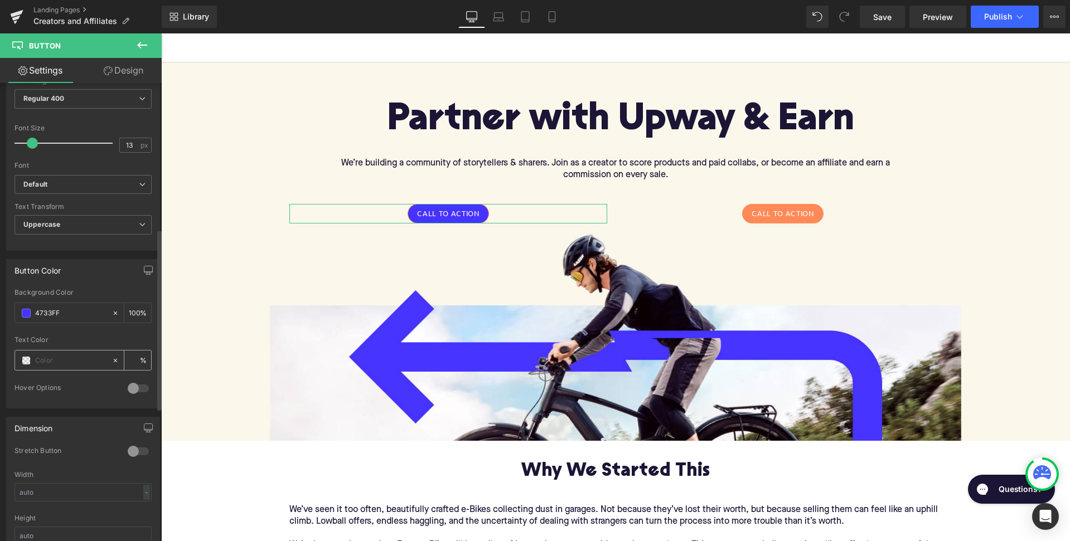
type input "#4733ff"
click at [77, 357] on input "text" at bounding box center [70, 361] width 71 height 12
type input "0"
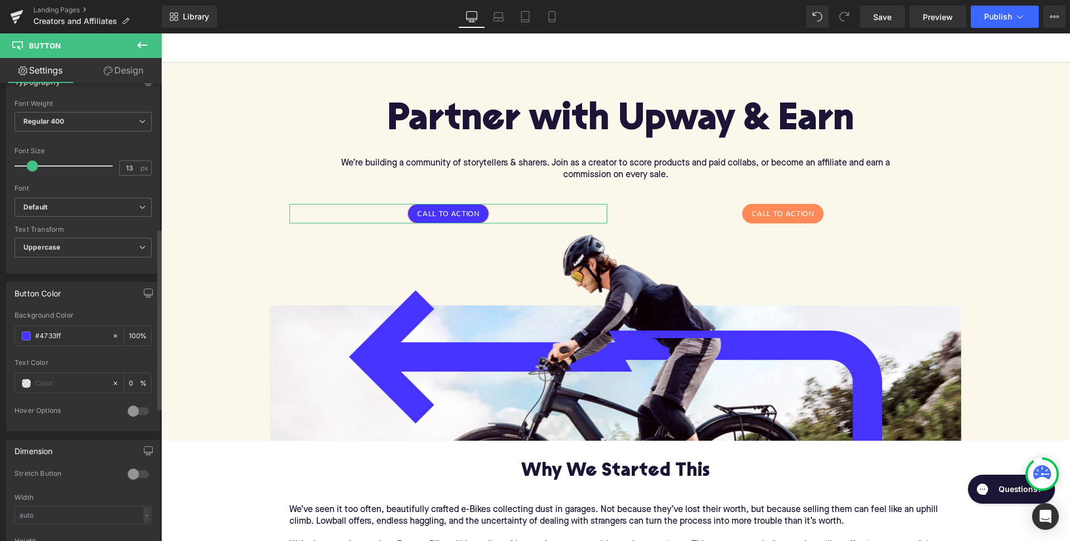
scroll to position [345, 0]
click at [124, 306] on div "Button Color rgba(71, 51, 255, 1) Background Color #4733ff 100 % Text Color 0 %…" at bounding box center [83, 357] width 154 height 149
click at [75, 382] on input "text" at bounding box center [70, 385] width 71 height 12
paste input "4733FF"
type input "4733FF"
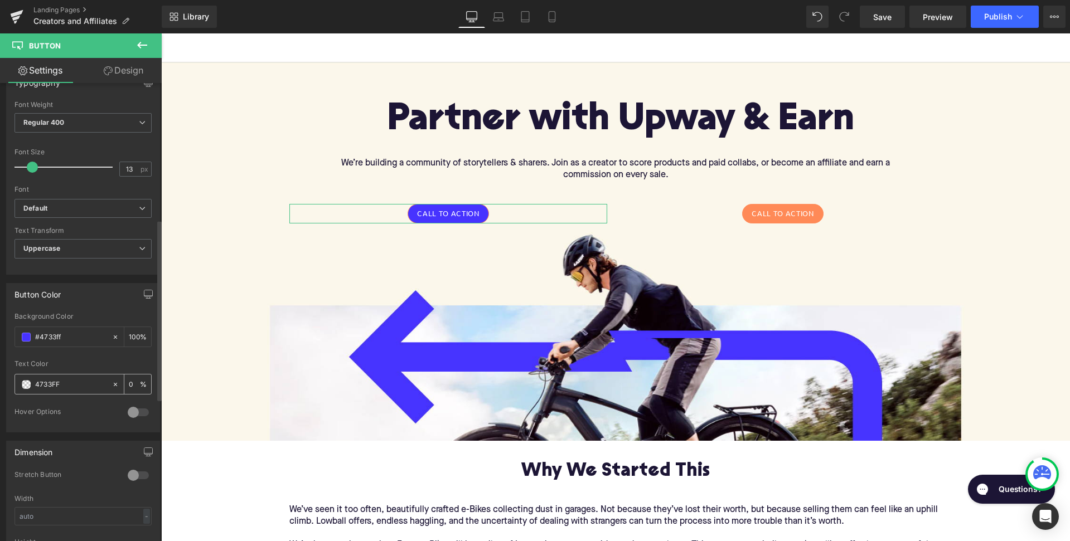
type input "100"
type input "4733FF"
type input "0"
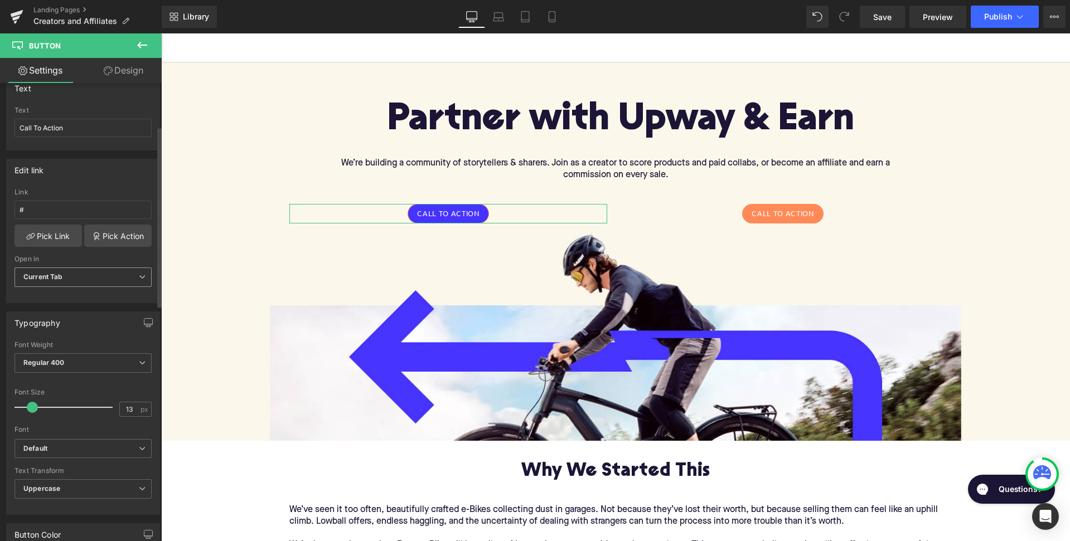
scroll to position [116, 0]
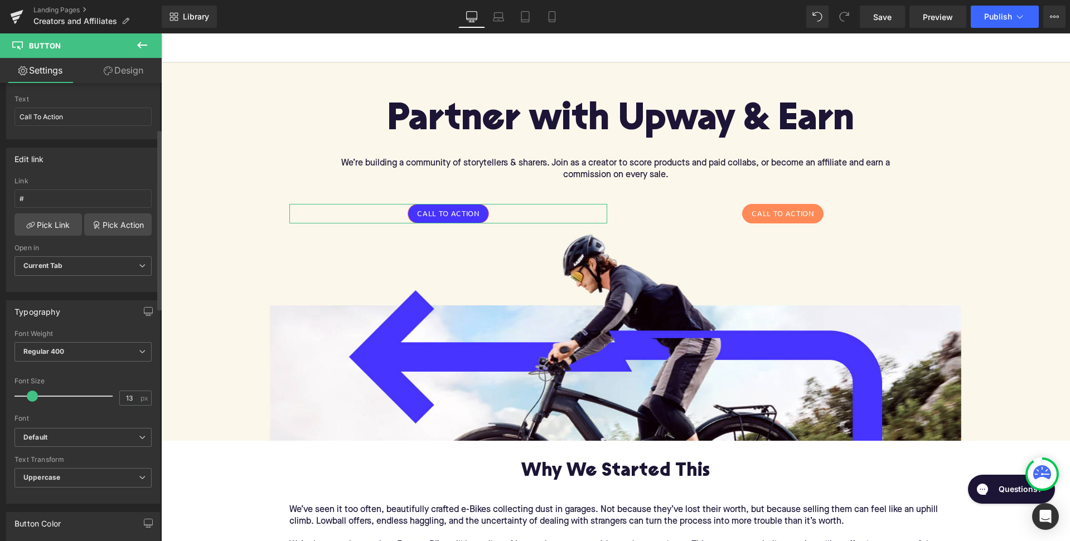
click at [110, 341] on div "Font Weight Regular 400 Thin 100 Semi Thin 200 Light 300 Regular 400 Medium 500…" at bounding box center [82, 352] width 137 height 45
click at [110, 349] on span "Regular 400" at bounding box center [82, 352] width 137 height 20
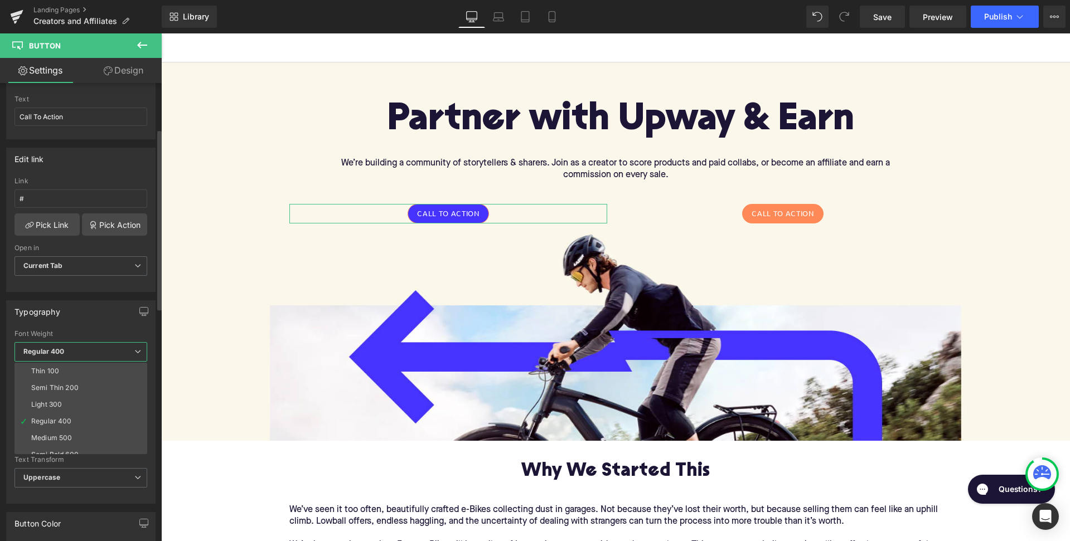
click at [110, 349] on span "Regular 400" at bounding box center [80, 352] width 133 height 20
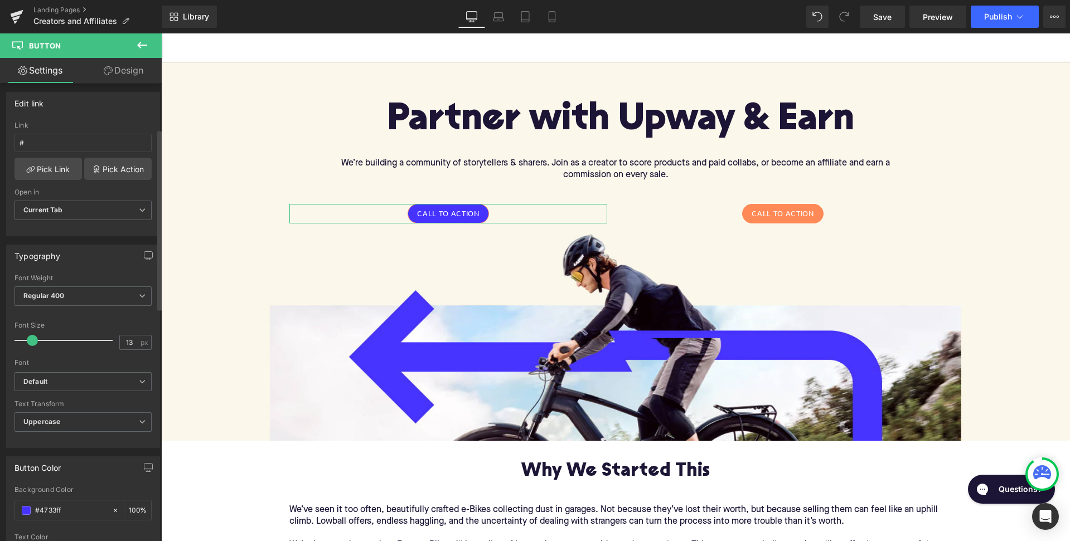
scroll to position [174, 0]
click at [120, 287] on span "Regular 400" at bounding box center [82, 294] width 137 height 20
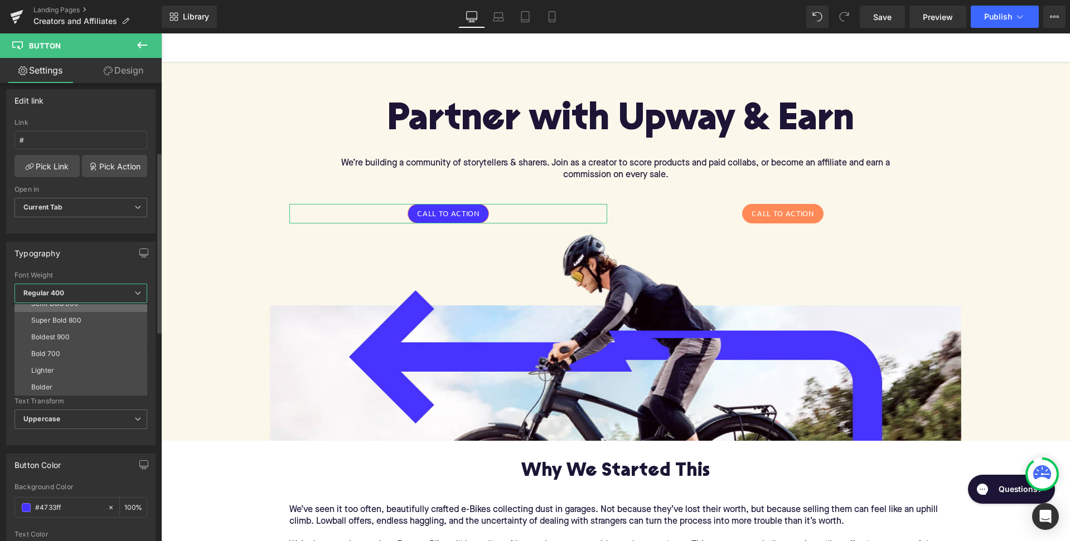
scroll to position [93, 0]
click at [98, 258] on div "Typography" at bounding box center [81, 253] width 148 height 21
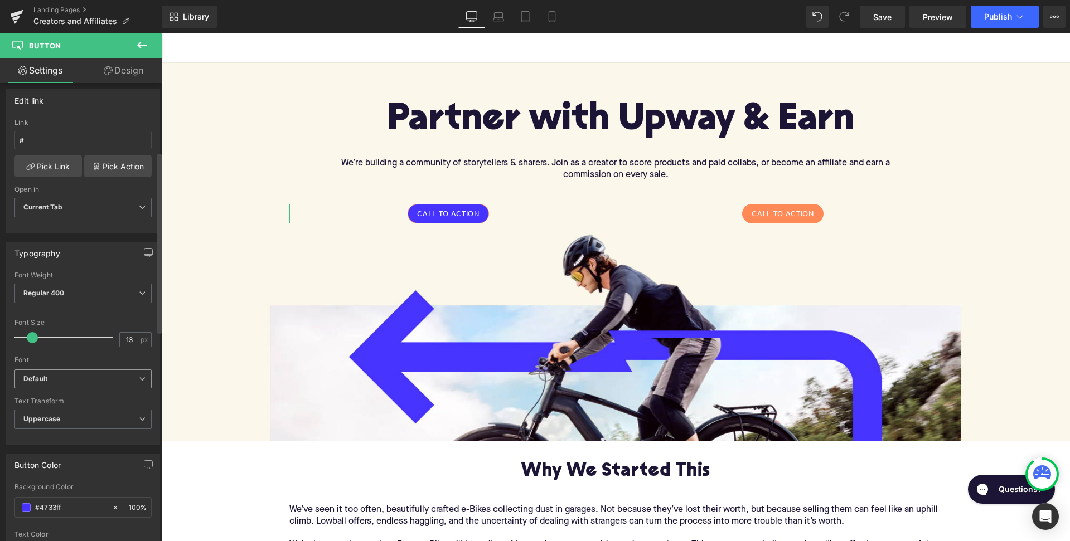
click at [85, 379] on b "Default" at bounding box center [80, 379] width 115 height 9
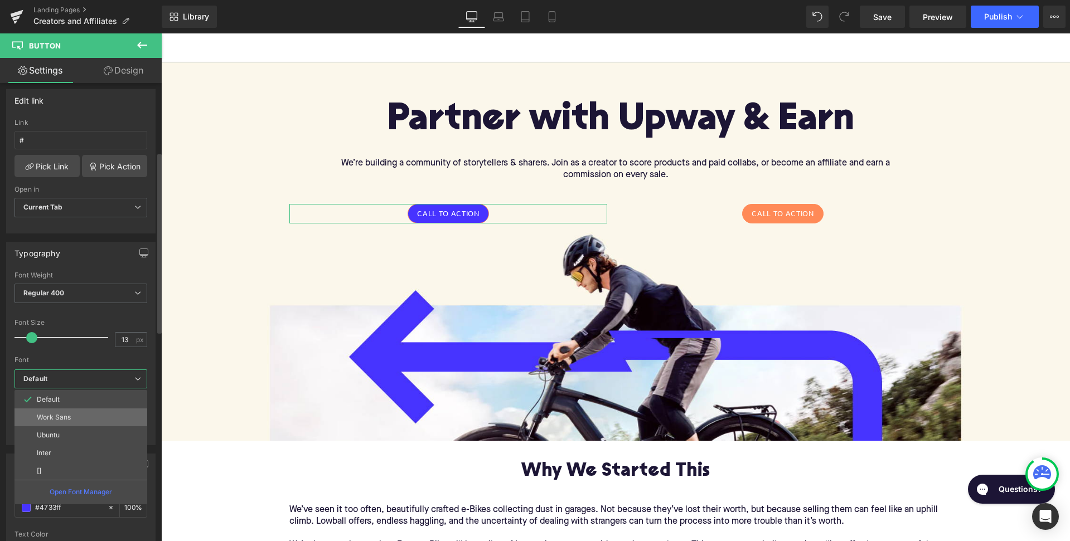
click at [75, 416] on li "Work Sans" at bounding box center [80, 418] width 133 height 18
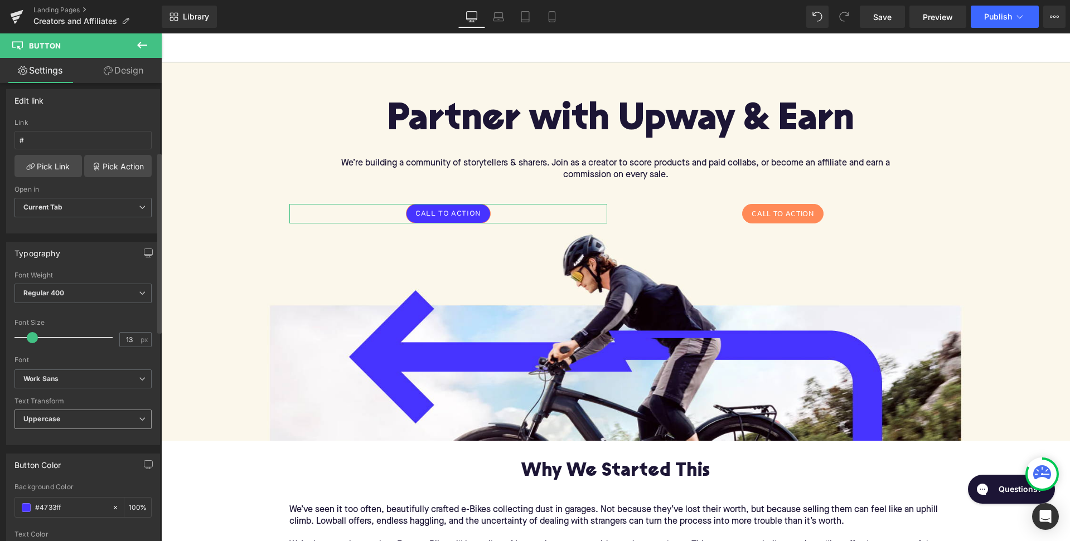
click at [75, 415] on span "Uppercase" at bounding box center [82, 420] width 137 height 20
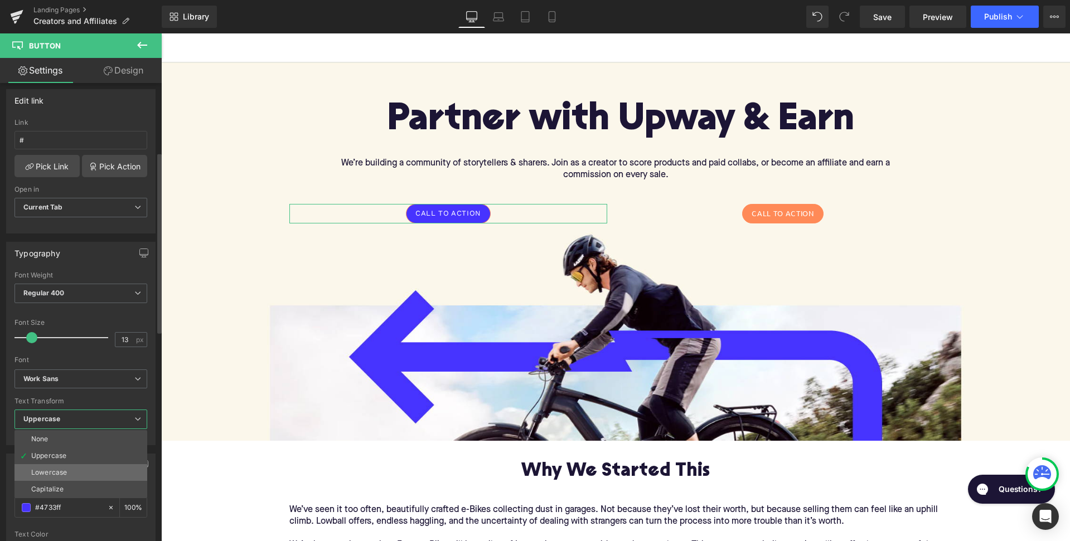
click at [65, 470] on div "Lowercase" at bounding box center [49, 473] width 36 height 8
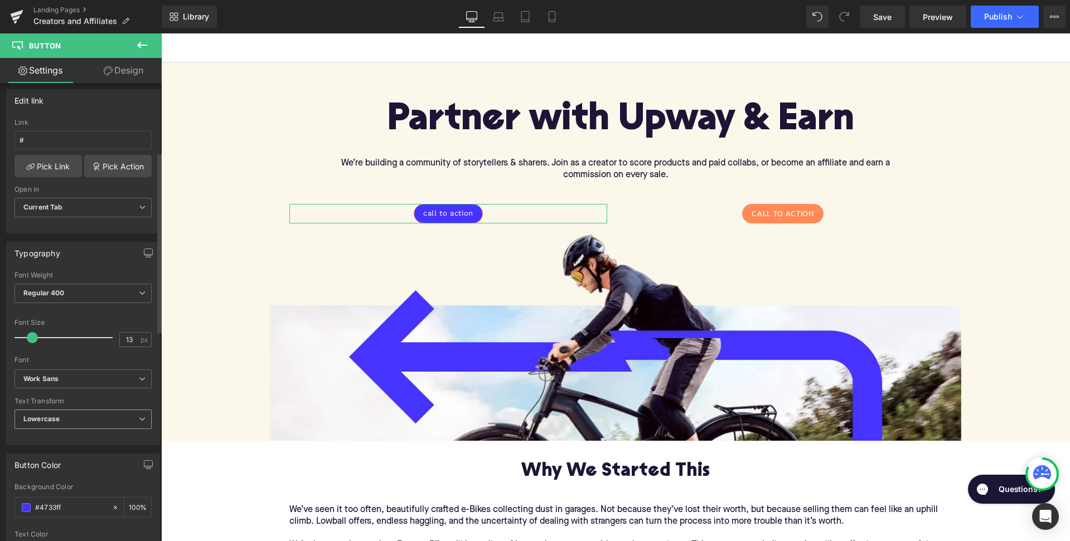
click at [96, 421] on span "Lowercase" at bounding box center [82, 420] width 137 height 20
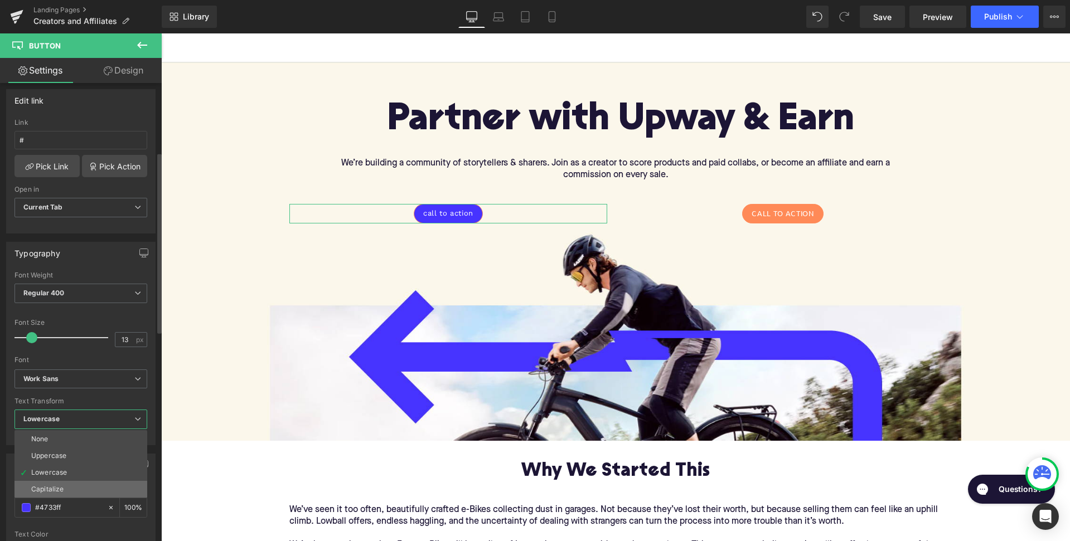
click at [66, 489] on li "Capitalize" at bounding box center [80, 489] width 133 height 17
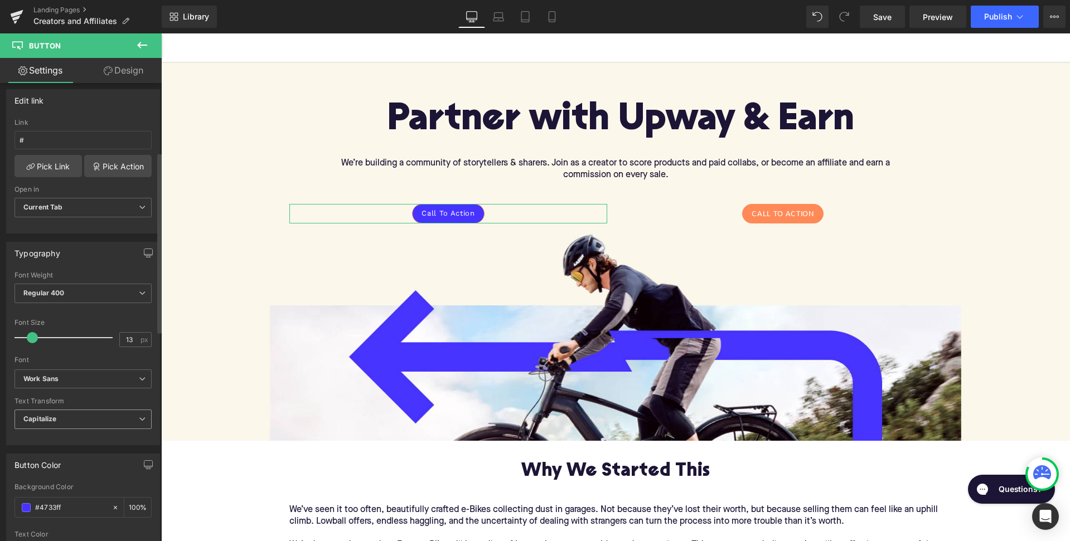
click at [99, 420] on span "Capitalize" at bounding box center [82, 420] width 137 height 20
click at [93, 421] on span "Capitalize" at bounding box center [80, 420] width 133 height 20
click at [121, 373] on span "Work Sans" at bounding box center [82, 380] width 137 height 20
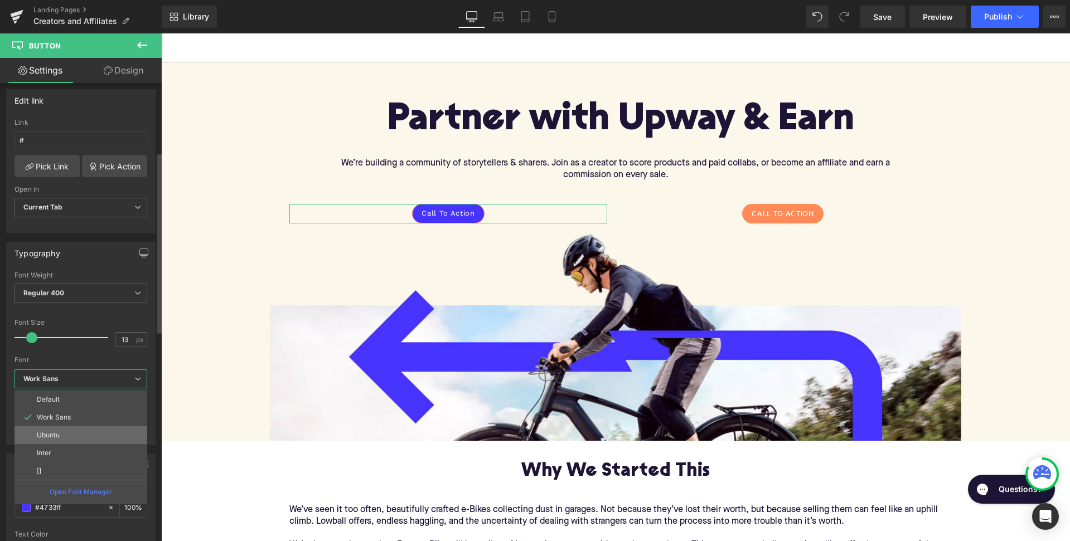
click at [79, 435] on li "Ubuntu" at bounding box center [80, 435] width 133 height 18
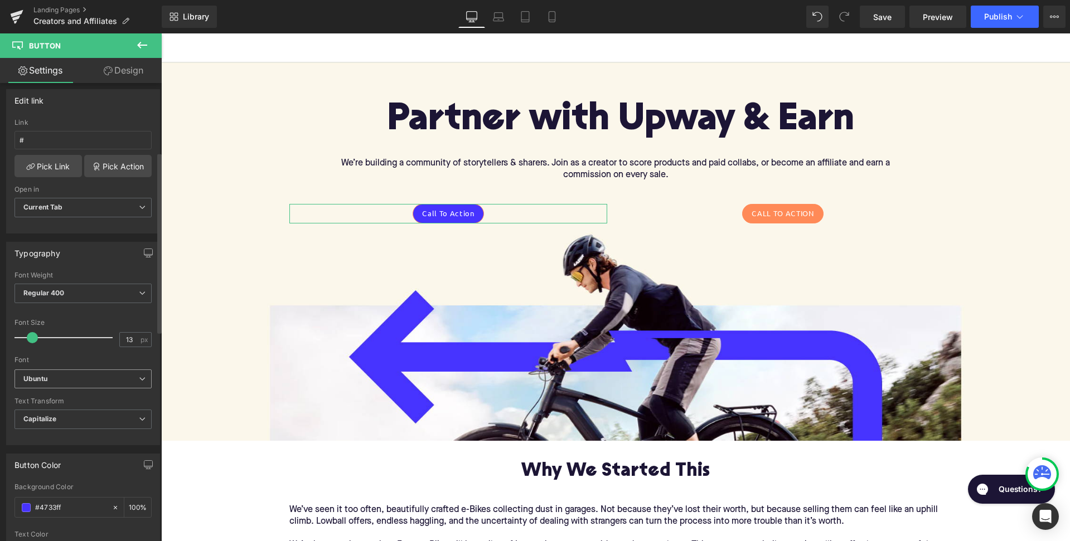
click at [106, 378] on b "Ubuntu" at bounding box center [80, 379] width 115 height 9
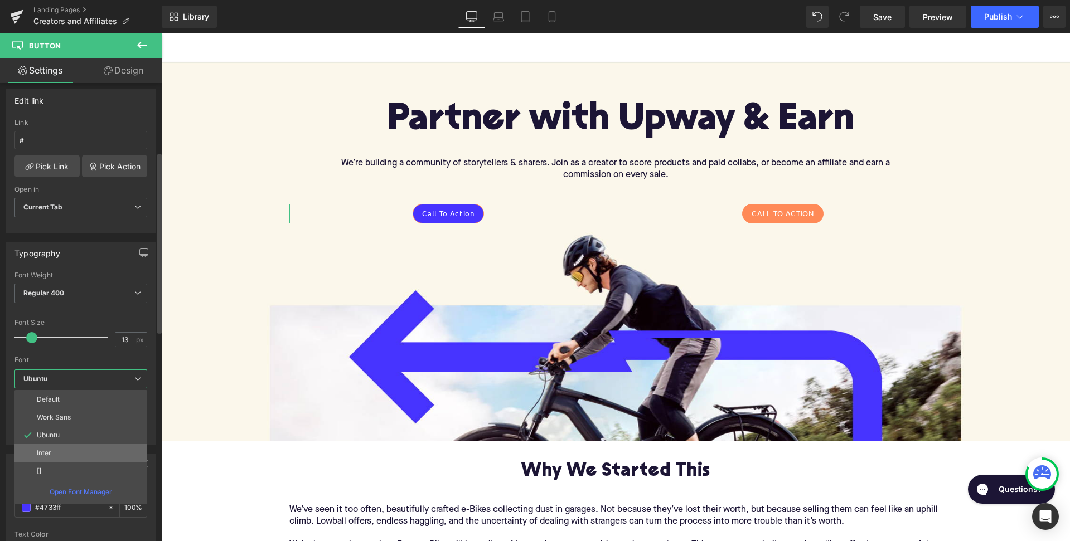
click at [69, 447] on li "Inter" at bounding box center [80, 453] width 133 height 18
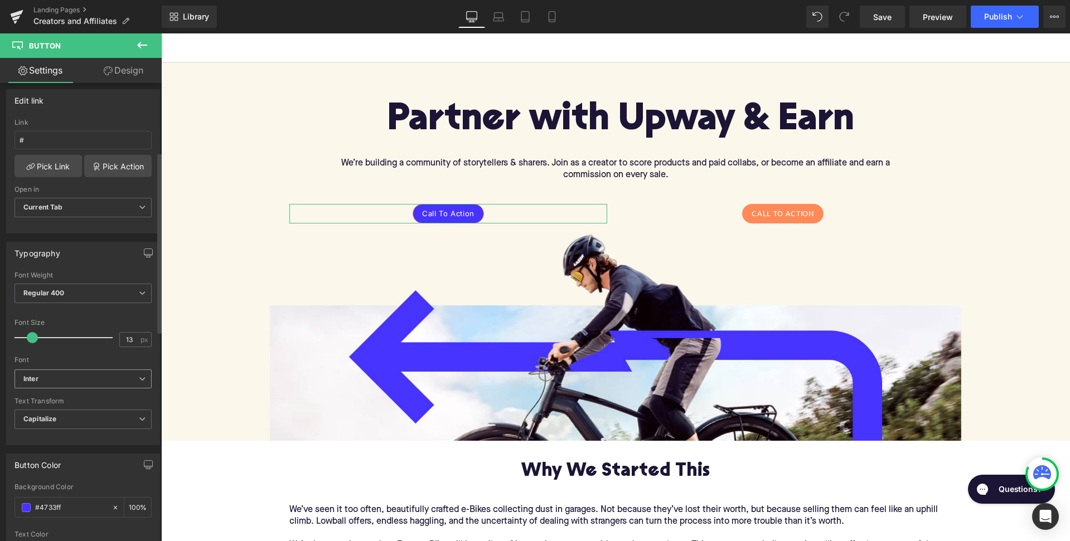
click at [118, 377] on b "Inter" at bounding box center [80, 379] width 115 height 9
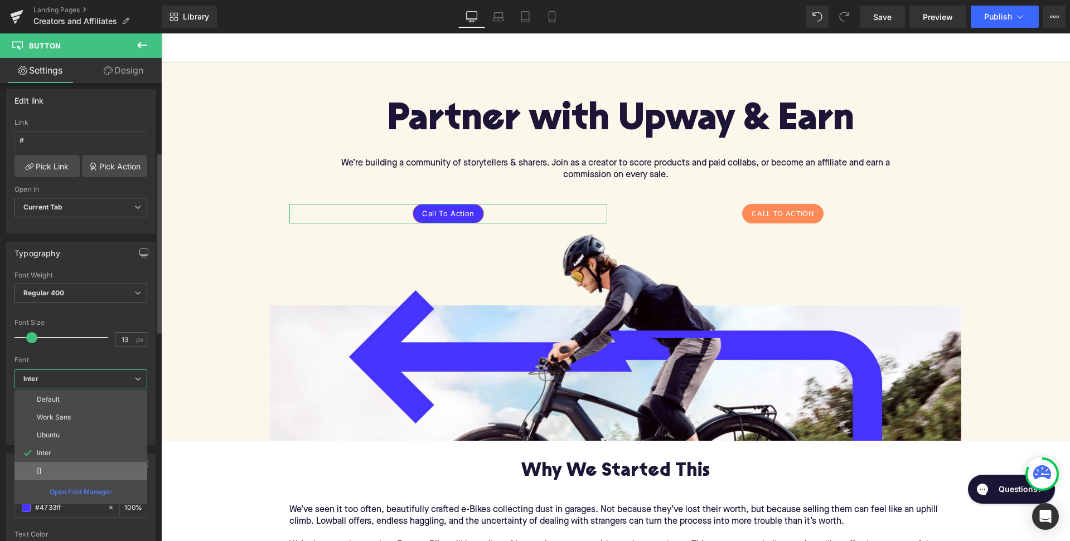
click at [69, 468] on li "[]" at bounding box center [80, 471] width 133 height 18
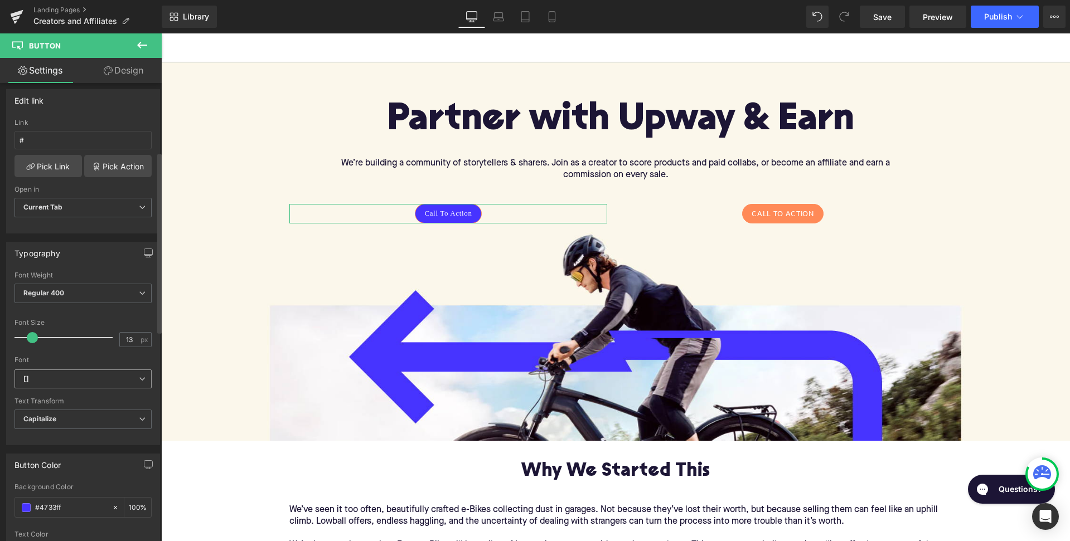
click at [122, 383] on span "[]" at bounding box center [82, 380] width 137 height 20
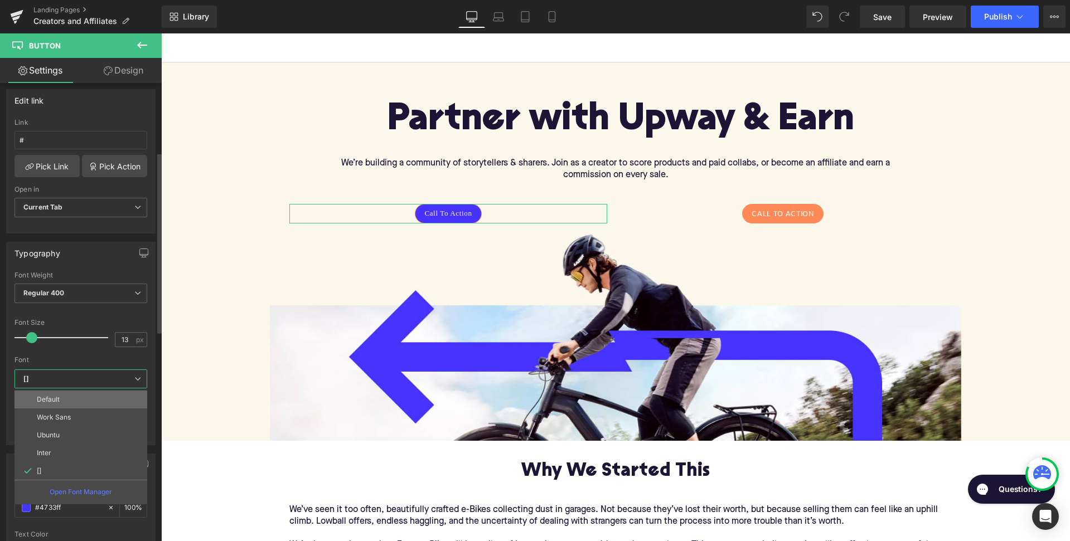
click at [95, 398] on li "Default" at bounding box center [80, 400] width 133 height 18
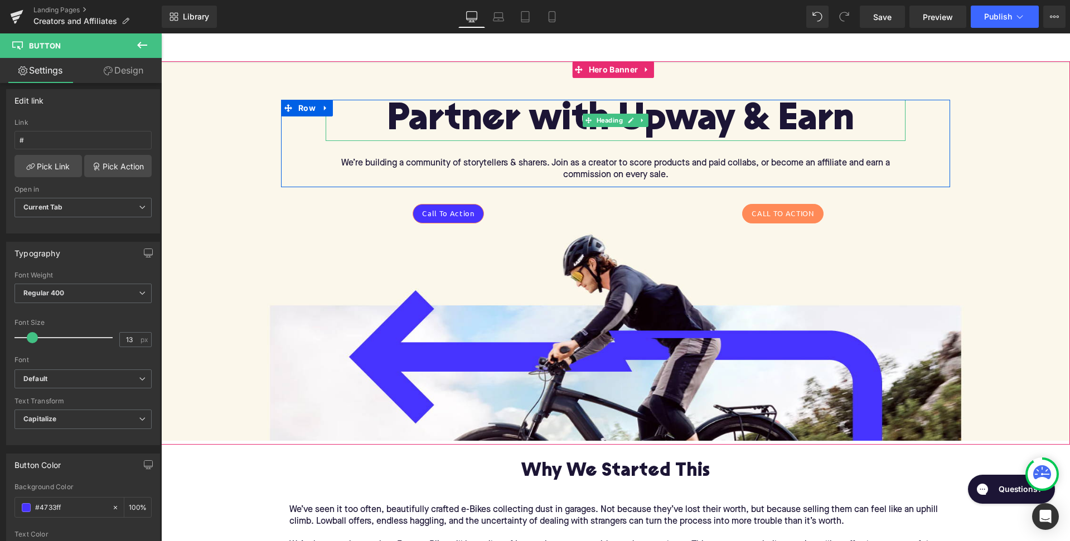
click at [520, 111] on span "Partner with Upway & Earn" at bounding box center [620, 120] width 467 height 38
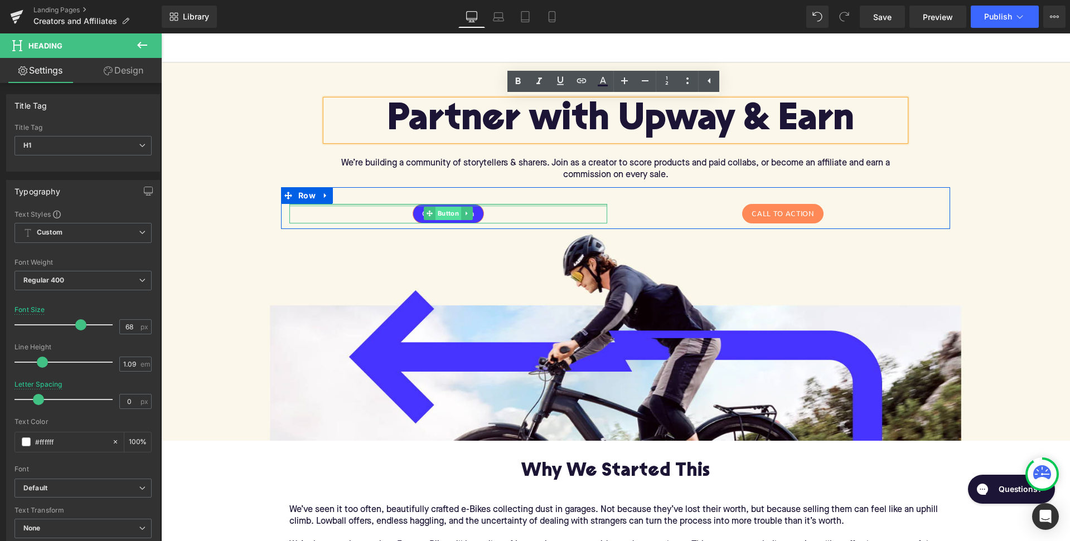
click at [439, 209] on span "Button" at bounding box center [448, 213] width 26 height 13
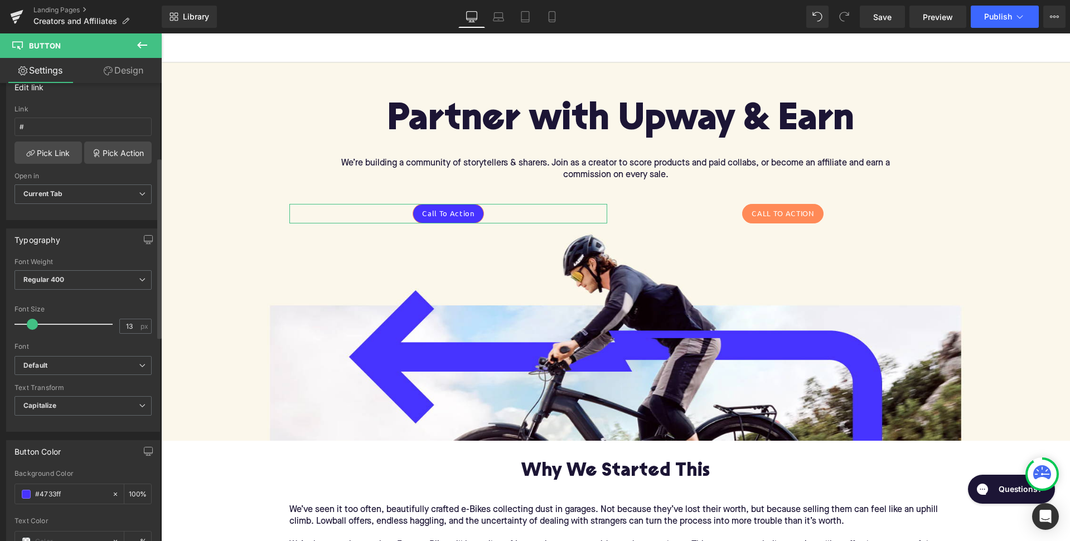
scroll to position [185, 0]
click at [94, 366] on b "Default" at bounding box center [80, 368] width 115 height 9
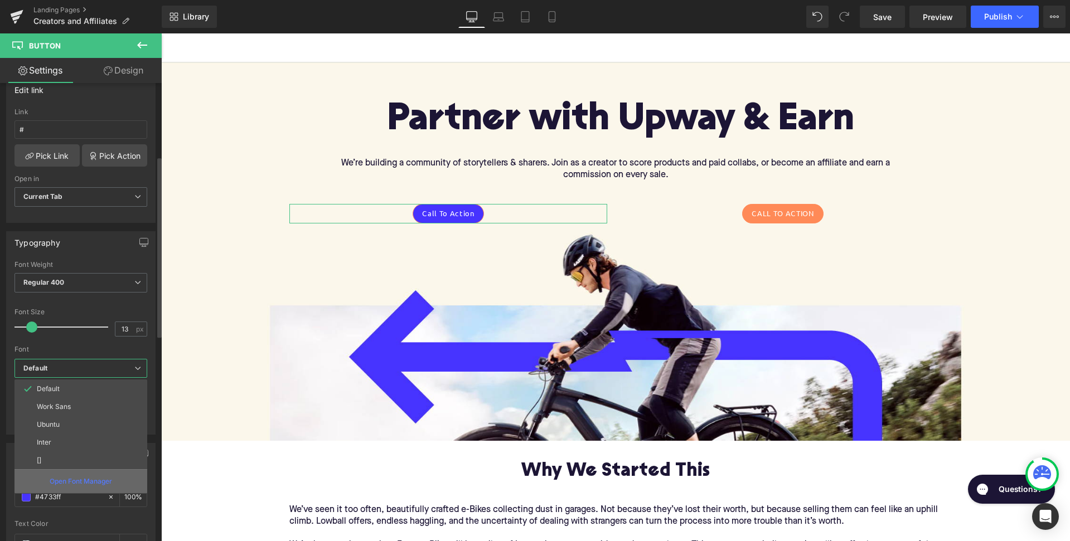
click at [89, 484] on p "Open Font Manager" at bounding box center [81, 482] width 62 height 10
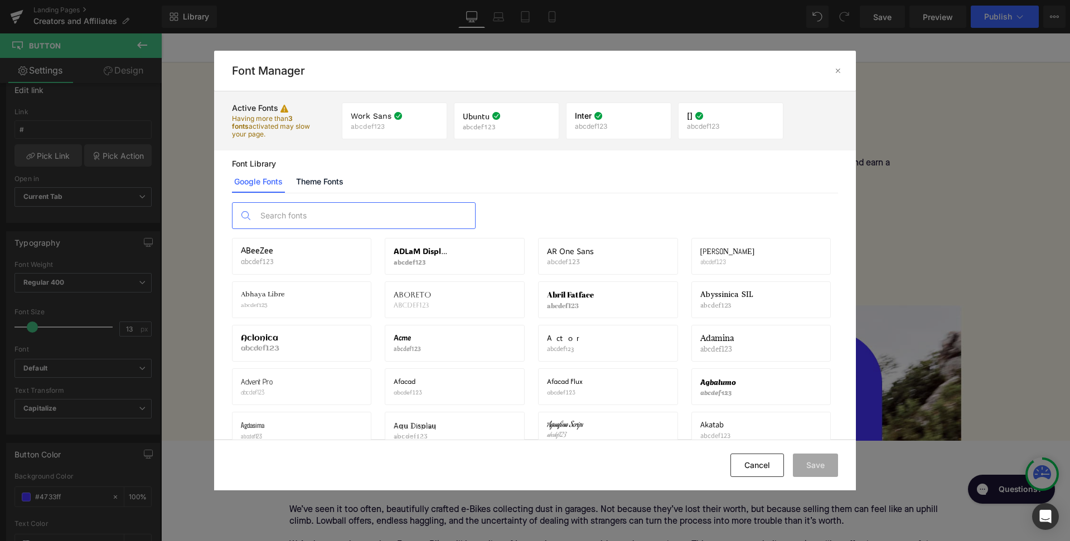
click at [338, 220] on input "text" at bounding box center [365, 216] width 220 height 26
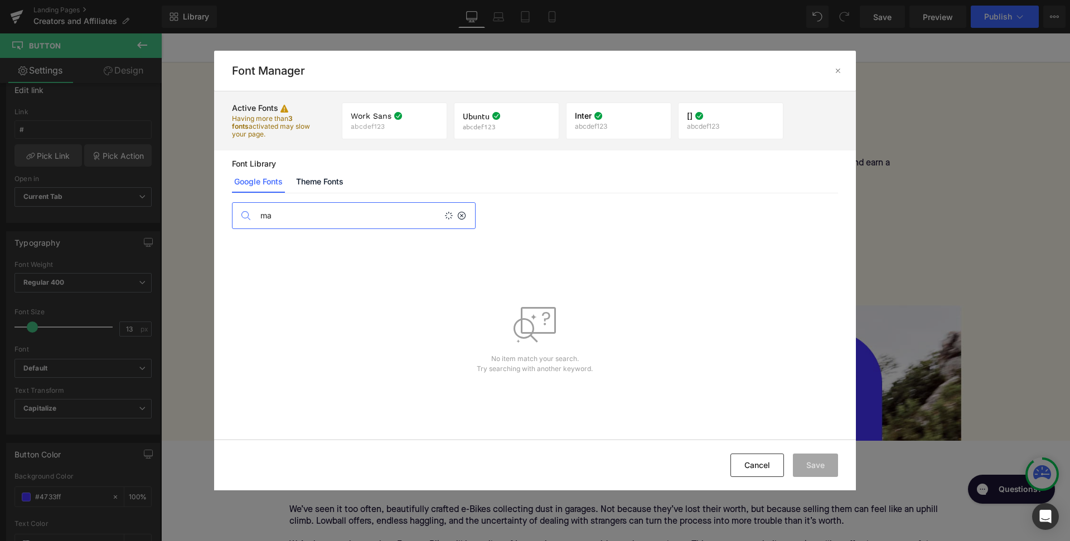
type input "m"
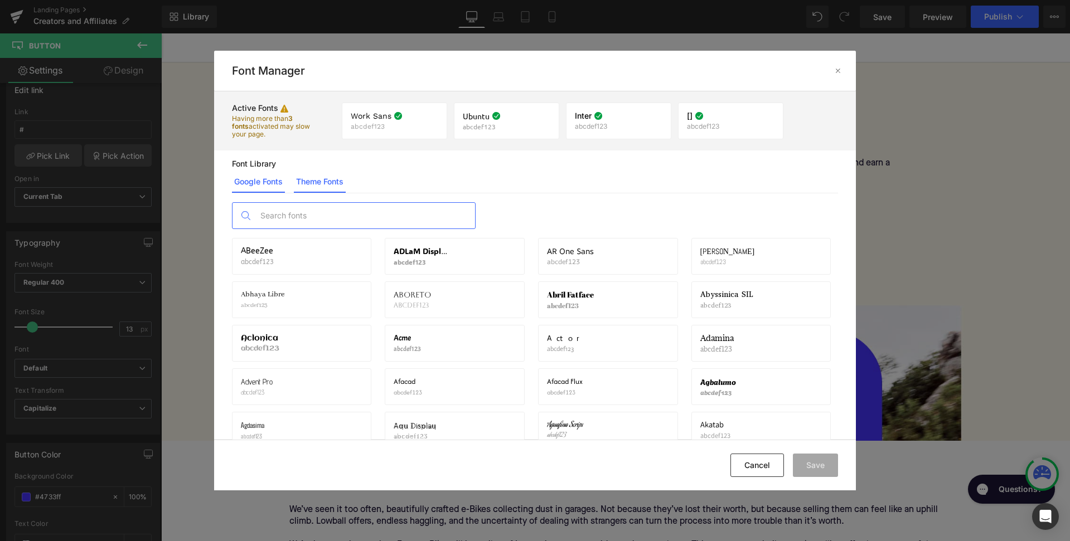
click at [331, 173] on link "Theme Fonts" at bounding box center [320, 182] width 52 height 22
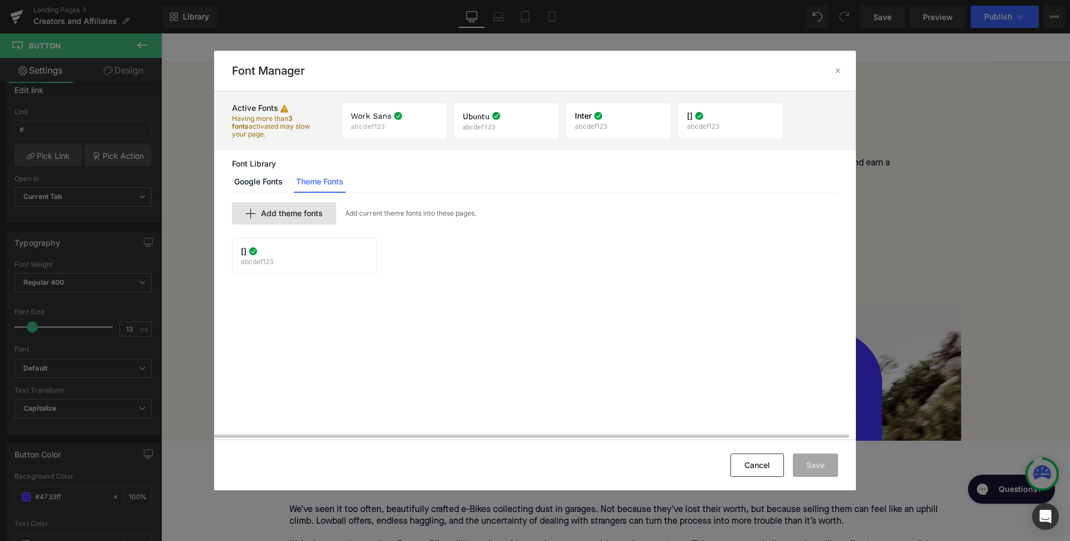
click at [303, 217] on span "Add theme fonts" at bounding box center [292, 213] width 62 height 9
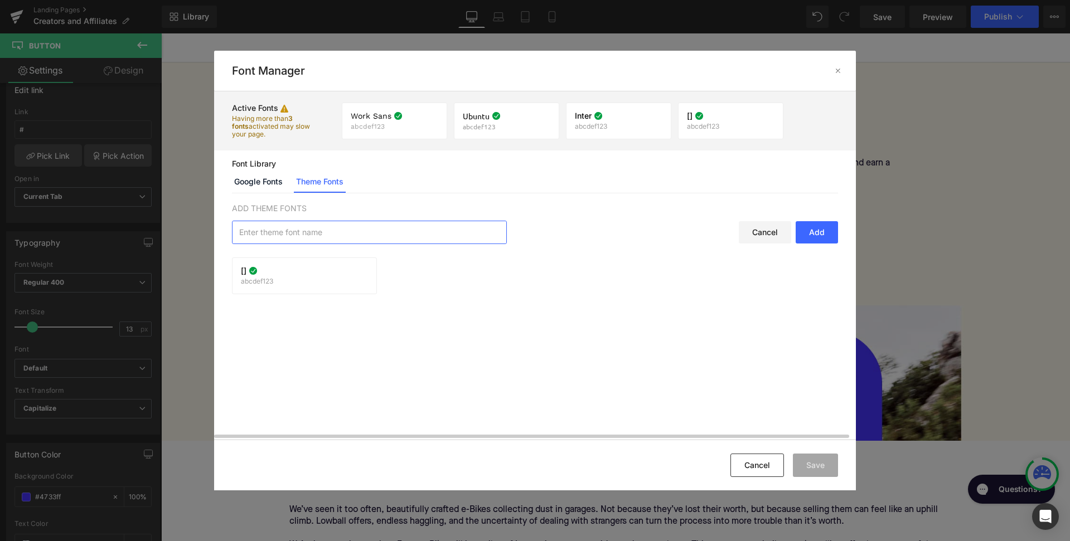
click at [301, 232] on input "text" at bounding box center [369, 232] width 274 height 22
type input "maison"
click at [761, 234] on div "Cancel" at bounding box center [765, 232] width 52 height 22
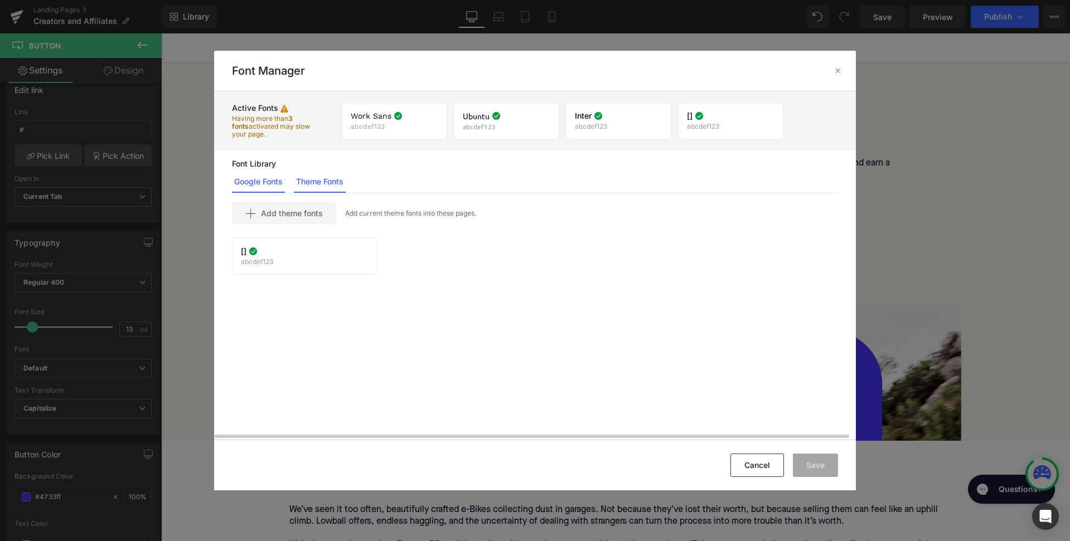
click at [253, 172] on link "Google Fonts" at bounding box center [258, 182] width 53 height 22
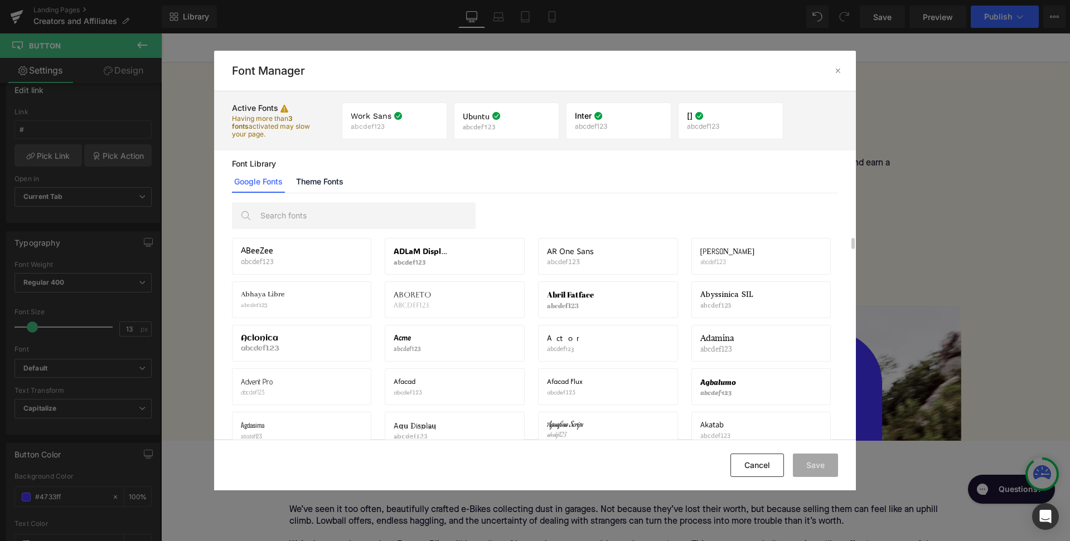
scroll to position [7, 0]
click at [329, 225] on input "text" at bounding box center [365, 216] width 220 height 26
paste input "Join as a Creator"
type input "Join as a Creator"
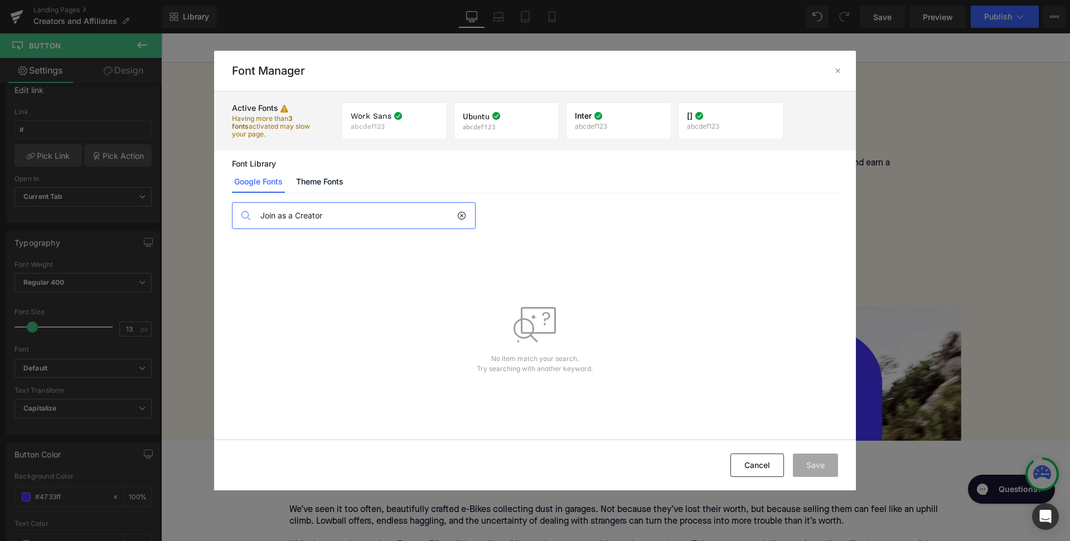
scroll to position [0, 0]
drag, startPoint x: 331, startPoint y: 220, endPoint x: 241, endPoint y: 207, distance: 90.6
click at [241, 208] on div "Join as a Creator" at bounding box center [354, 215] width 244 height 27
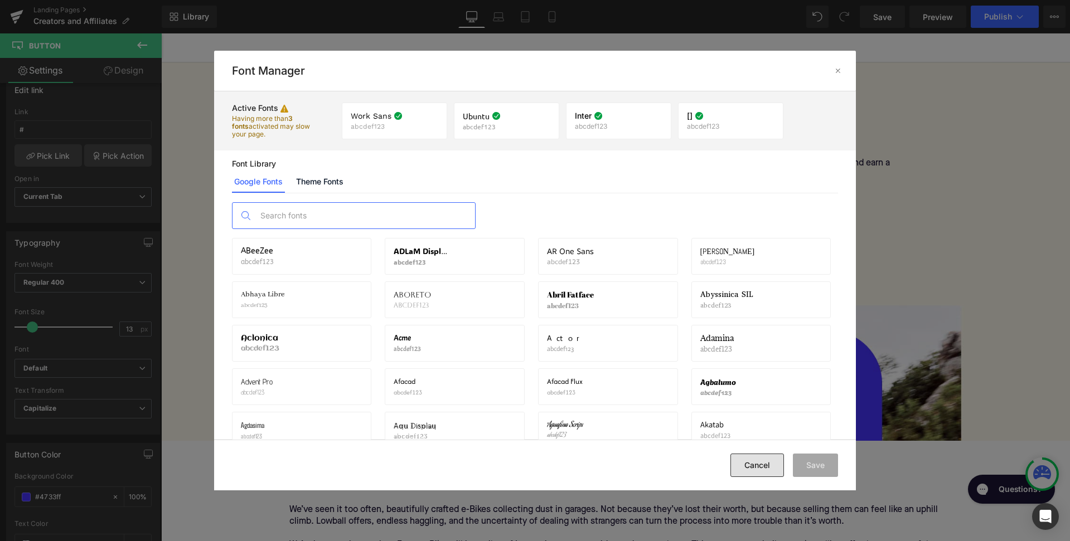
click at [761, 466] on button "Cancel" at bounding box center [757, 465] width 54 height 23
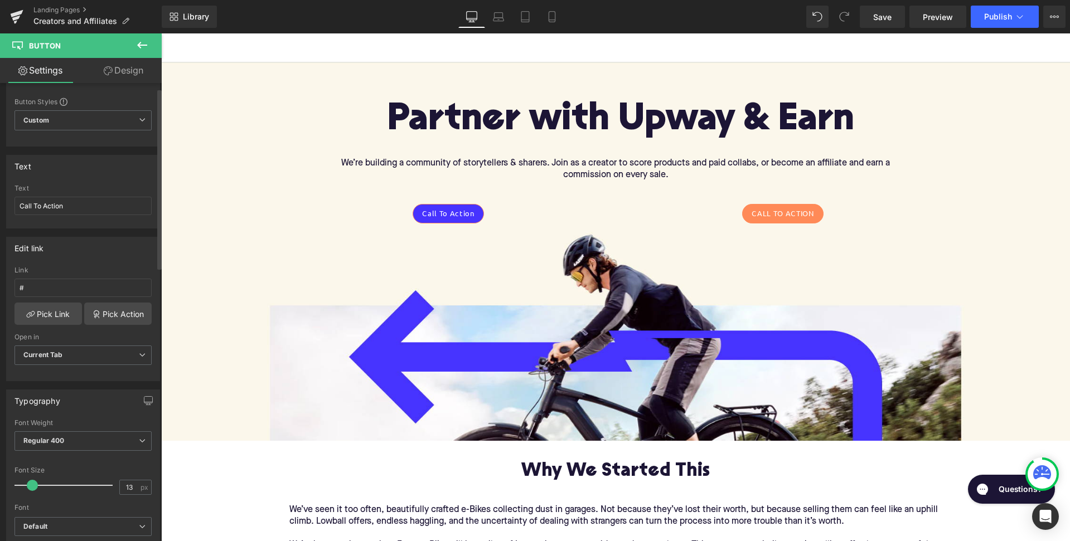
scroll to position [13, 0]
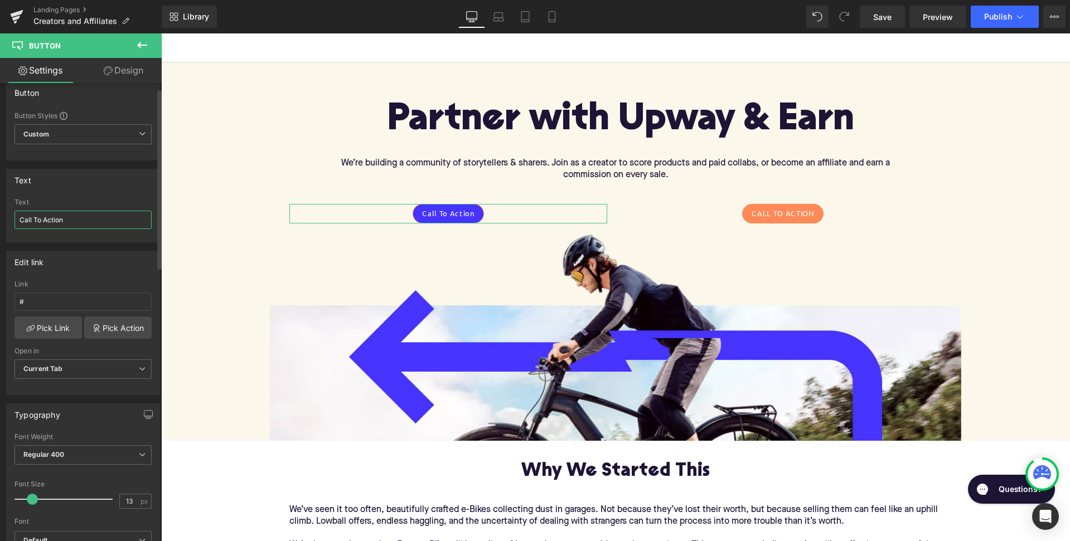
click at [67, 220] on input "Call To Action" at bounding box center [82, 220] width 137 height 18
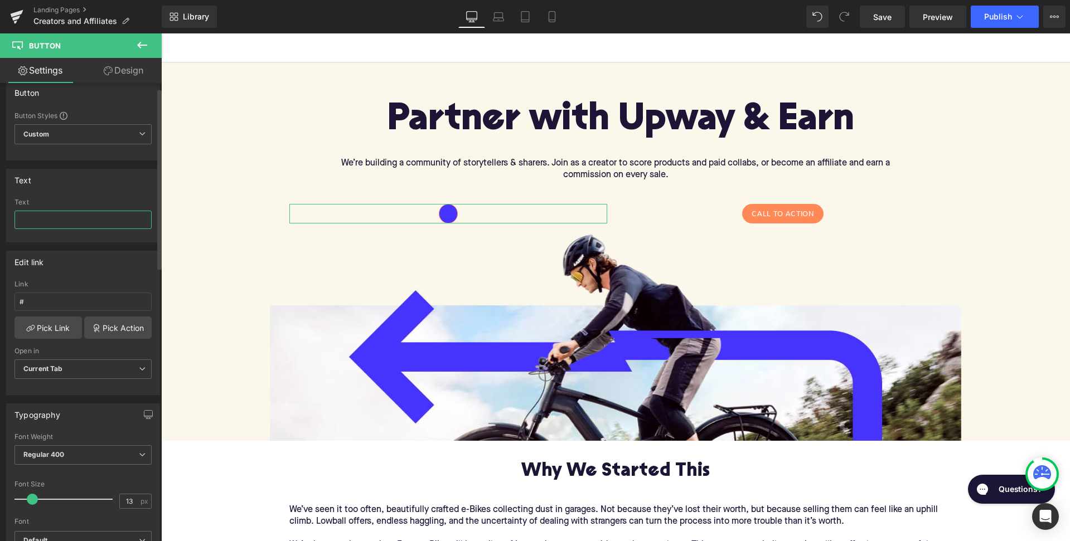
paste input "Join as a Creator"
type input "Join as a Creator"
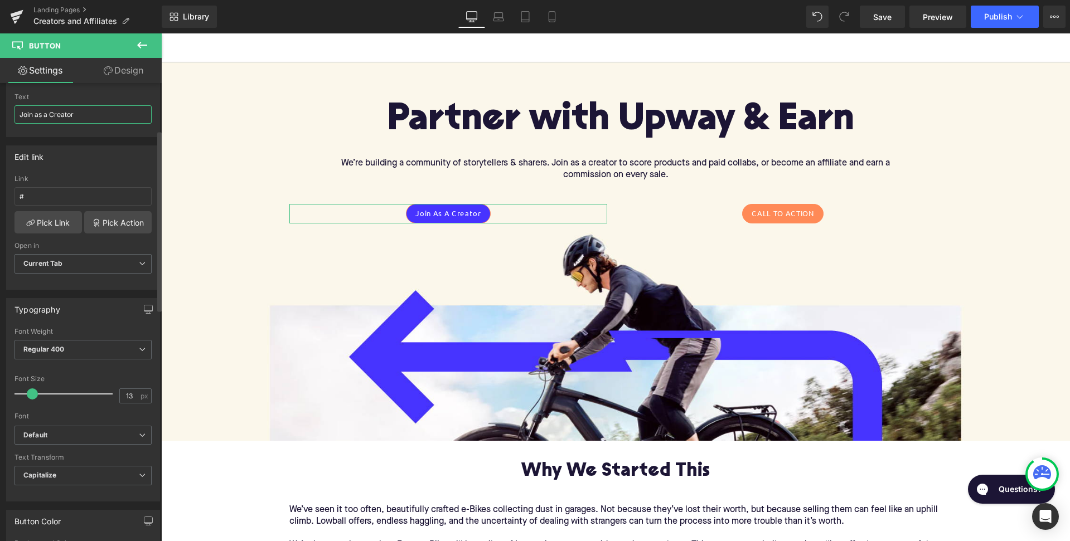
scroll to position [119, 0]
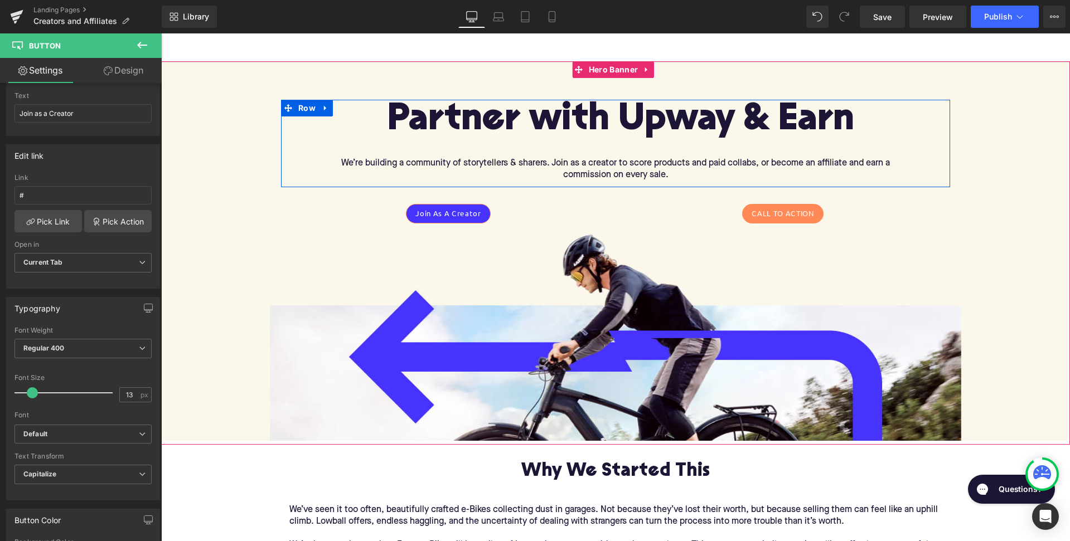
click at [496, 132] on span "Partner with Upway & Earn" at bounding box center [620, 120] width 467 height 38
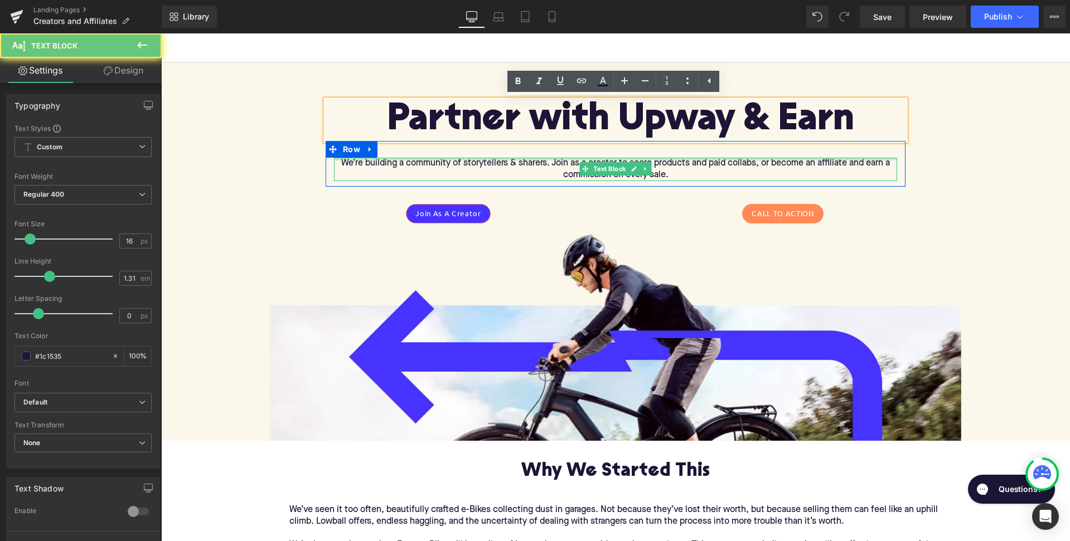
click at [488, 161] on div "We’re building a community of storytellers & sharers. Join as a creator to scor…" at bounding box center [615, 169] width 563 height 23
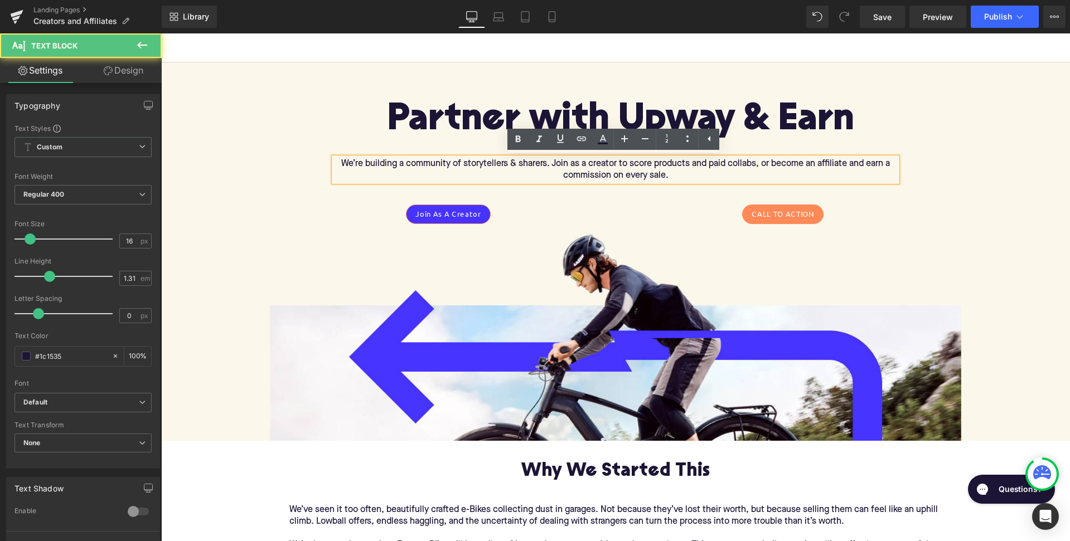
click at [481, 164] on p "We’re building a community of storytellers & sharers. Join as a creator to scor…" at bounding box center [615, 169] width 563 height 23
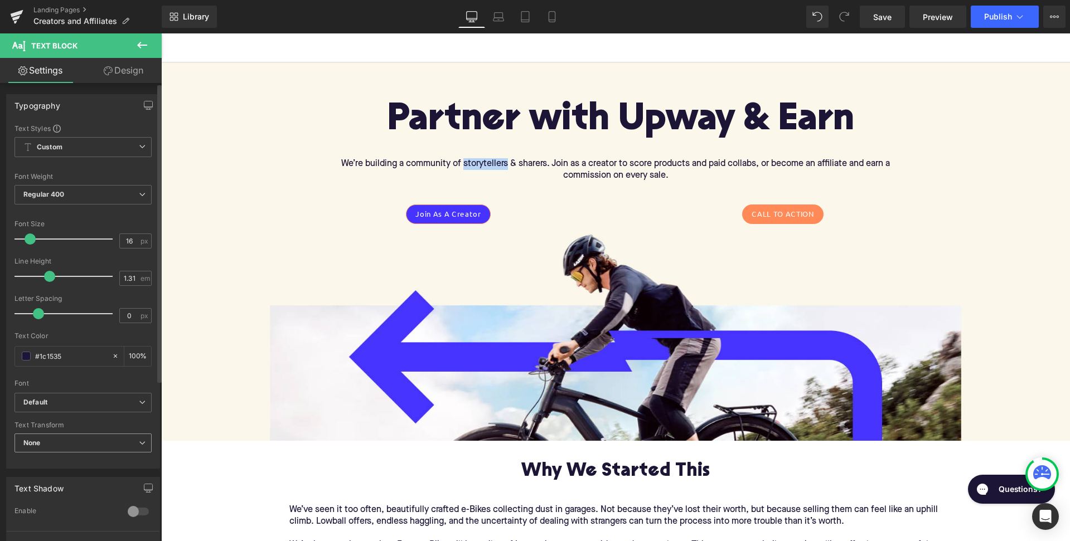
scroll to position [0, 0]
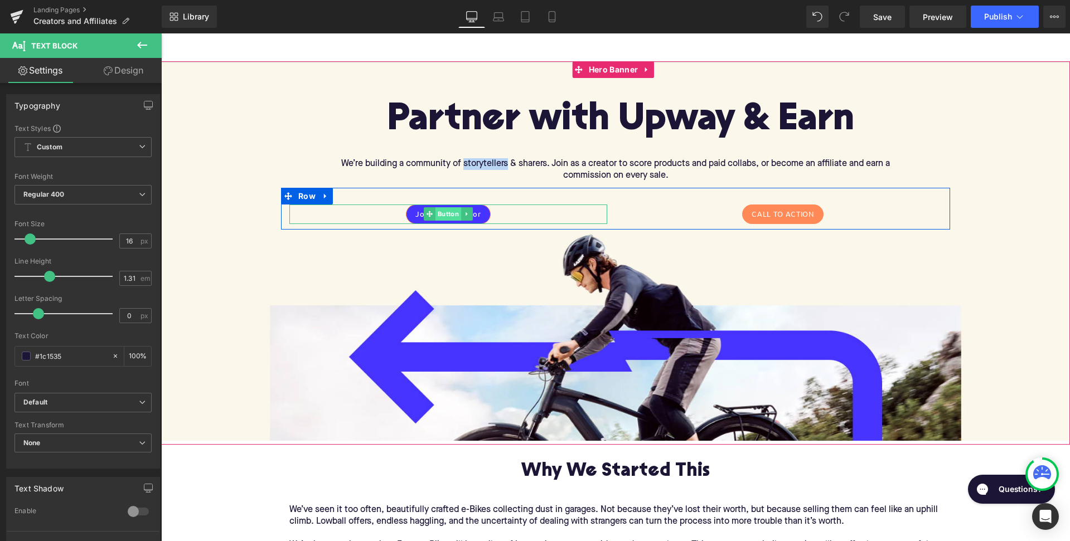
click at [453, 208] on span "Button" at bounding box center [448, 213] width 26 height 13
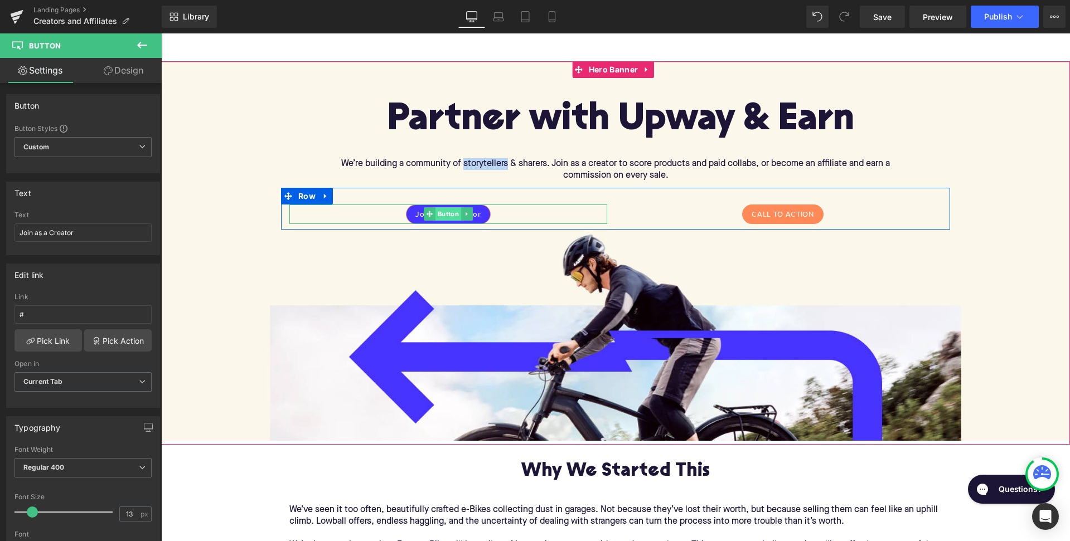
click at [445, 210] on span "Button" at bounding box center [448, 213] width 26 height 13
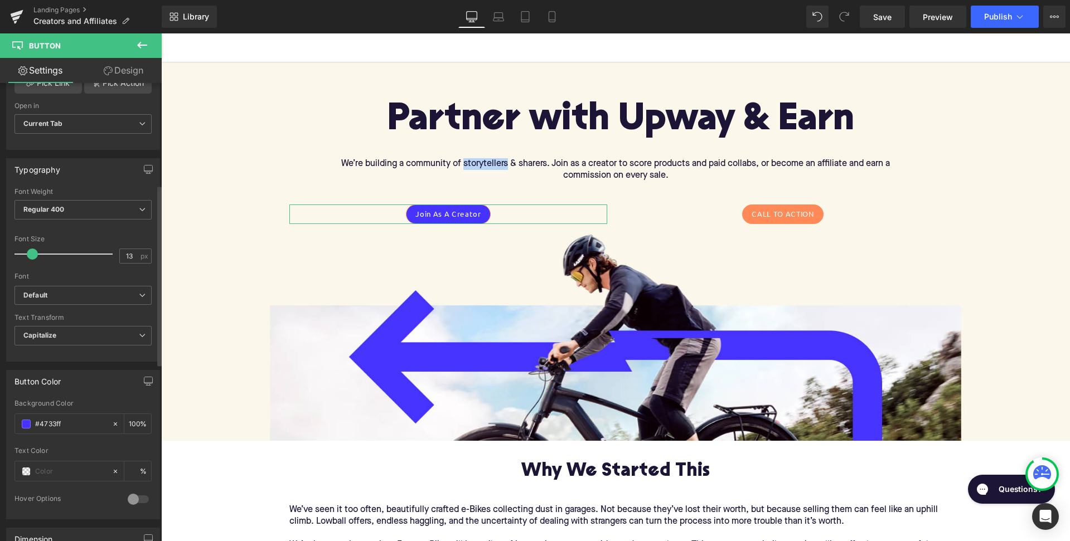
scroll to position [248, 0]
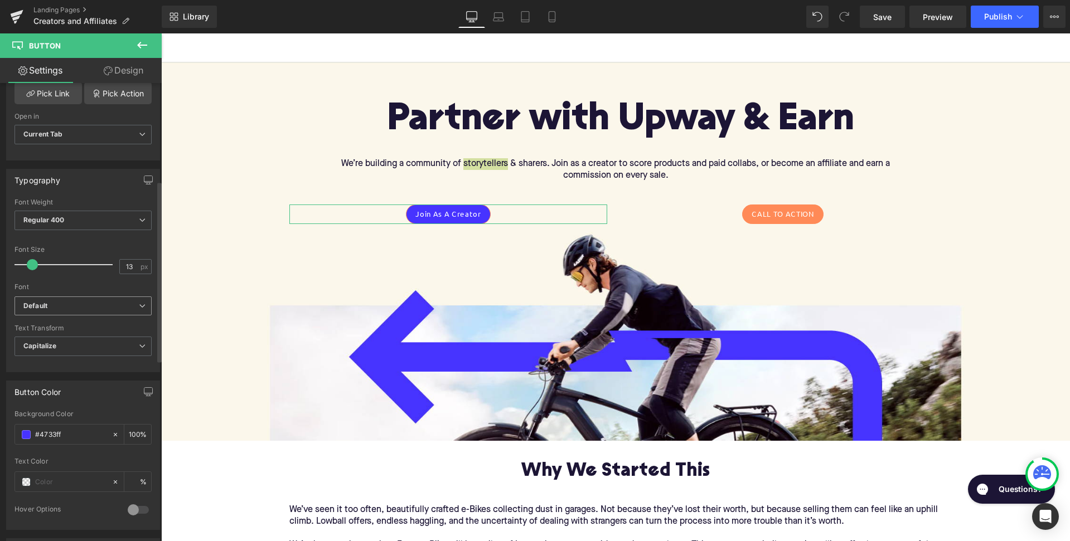
click at [85, 303] on b "Default" at bounding box center [80, 306] width 115 height 9
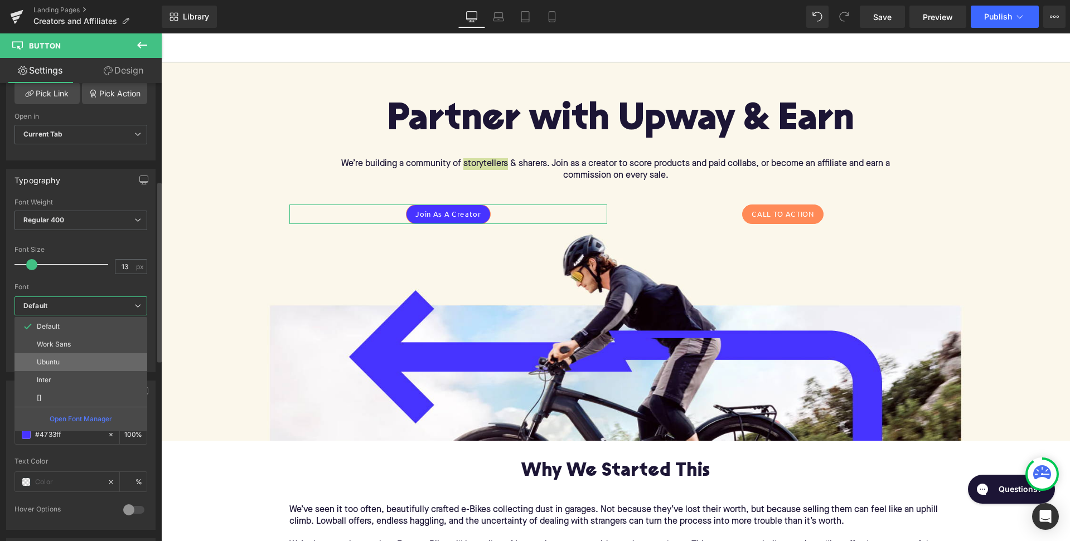
click at [72, 356] on li "Ubuntu" at bounding box center [80, 362] width 133 height 18
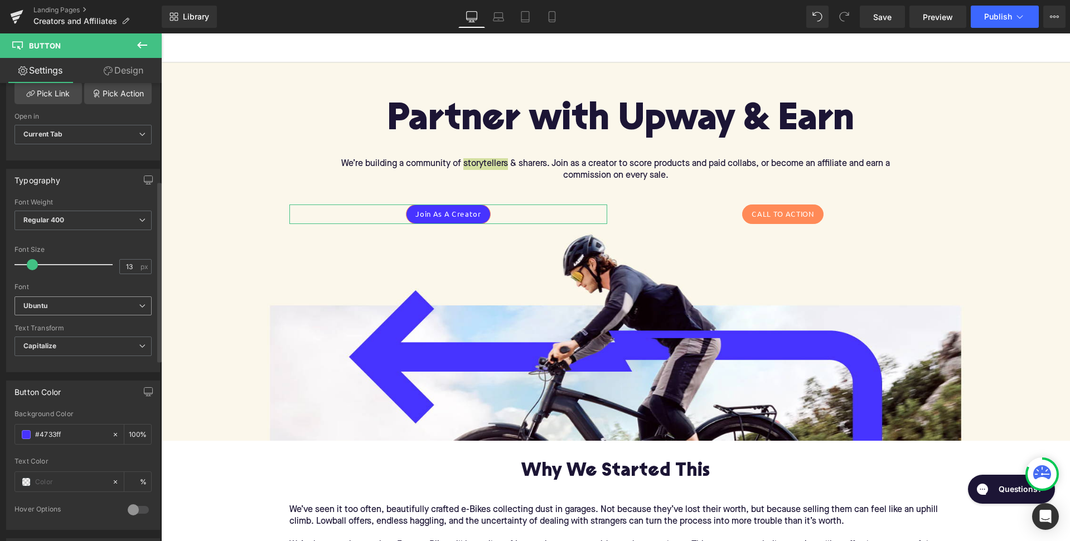
click at [94, 310] on span "Ubuntu" at bounding box center [82, 307] width 137 height 20
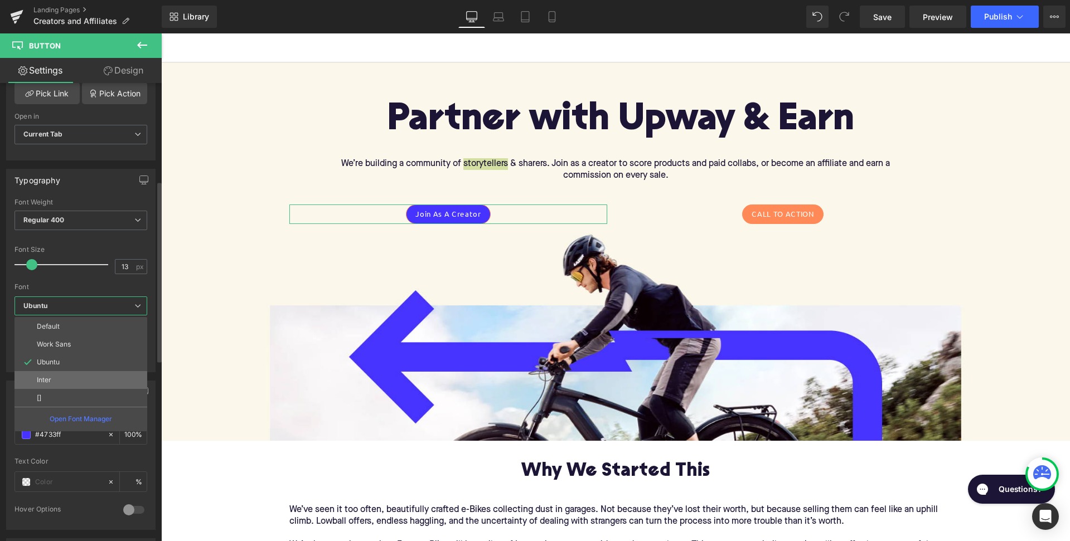
click at [67, 374] on li "Inter" at bounding box center [80, 380] width 133 height 18
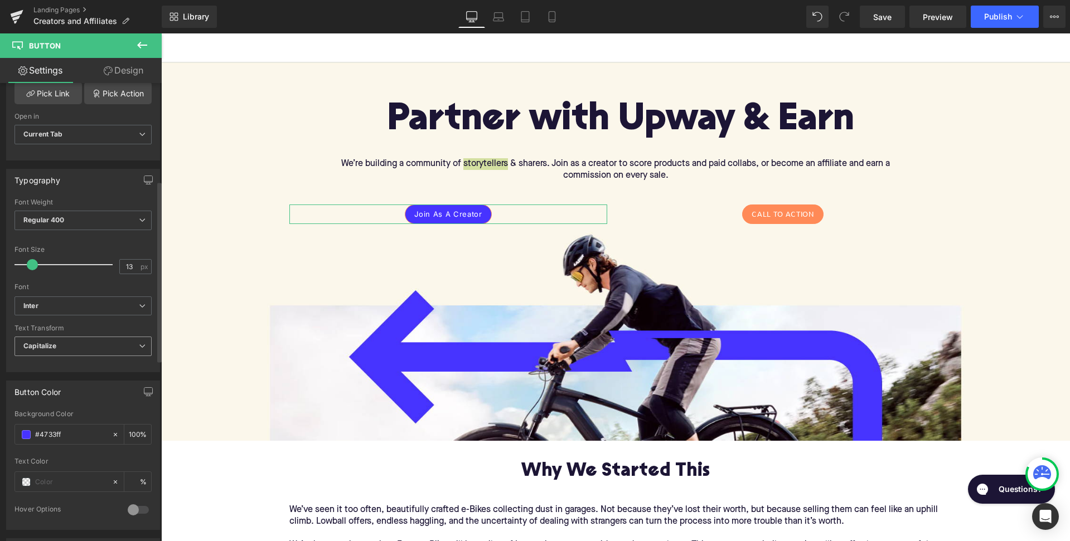
click at [92, 343] on span "Capitalize" at bounding box center [82, 347] width 137 height 20
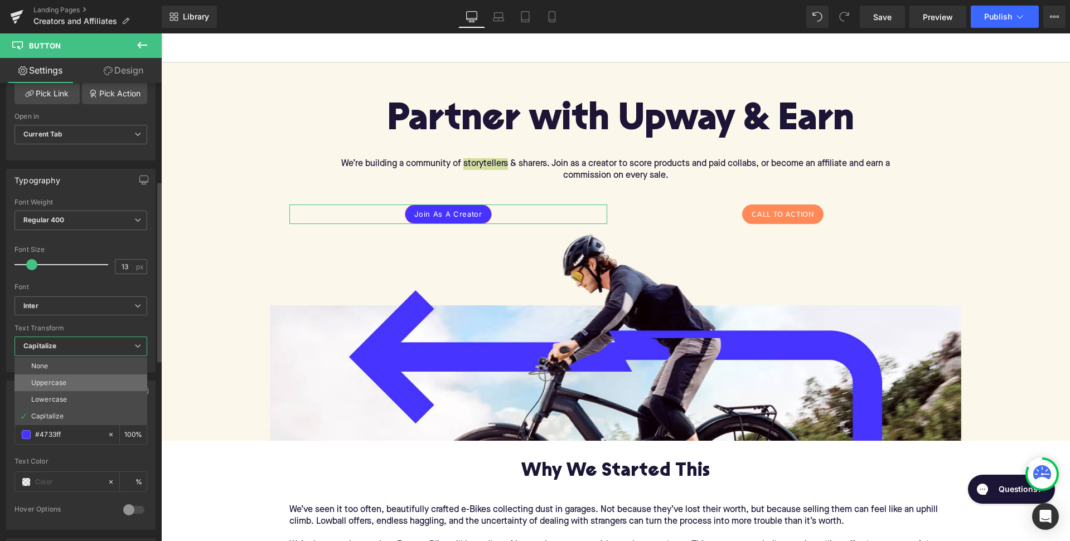
click at [77, 378] on li "Uppercase" at bounding box center [80, 383] width 133 height 17
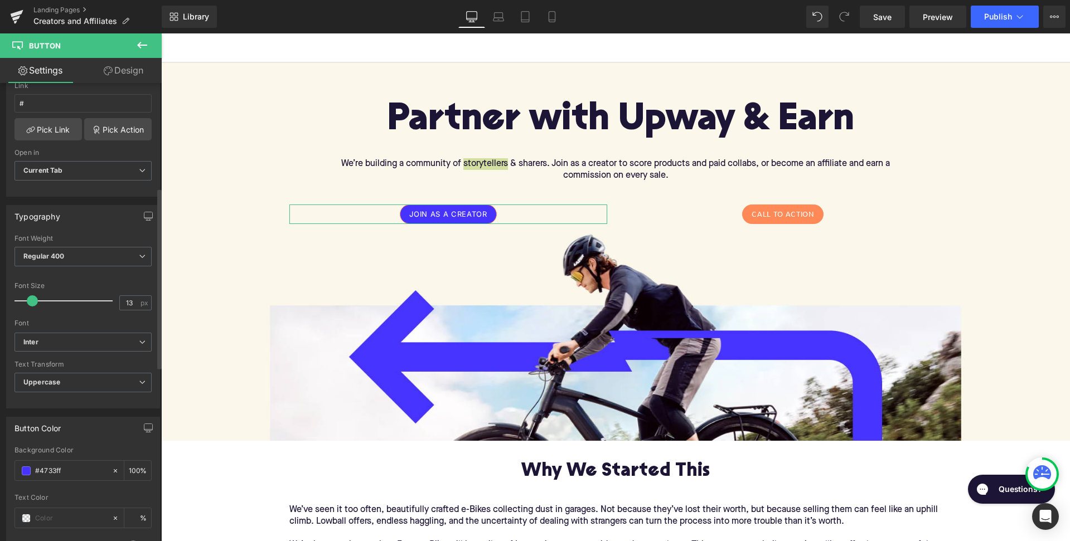
scroll to position [35, 0]
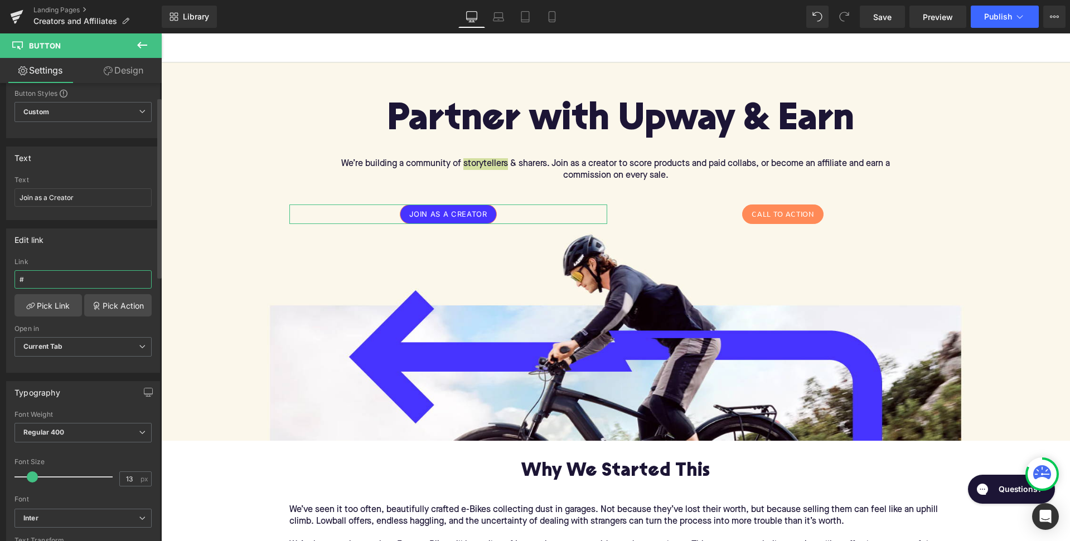
click at [66, 280] on input "#" at bounding box center [82, 279] width 137 height 18
paste input "Join as a Creator"
type input "#"
paste input "[URL][DOMAIN_NAME]"
type input "[URL][DOMAIN_NAME]"
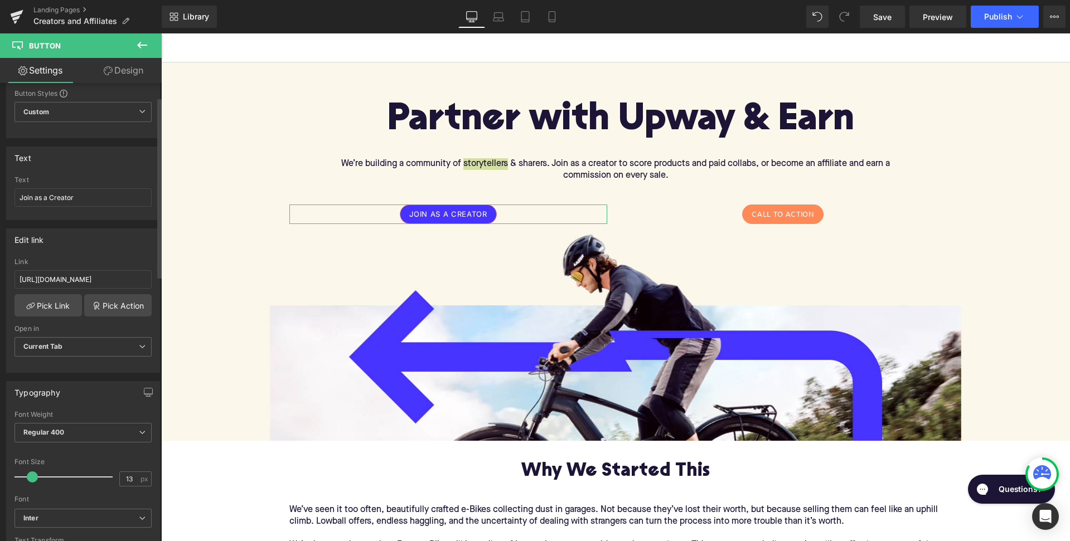
click at [119, 236] on div "Edit link" at bounding box center [83, 239] width 153 height 21
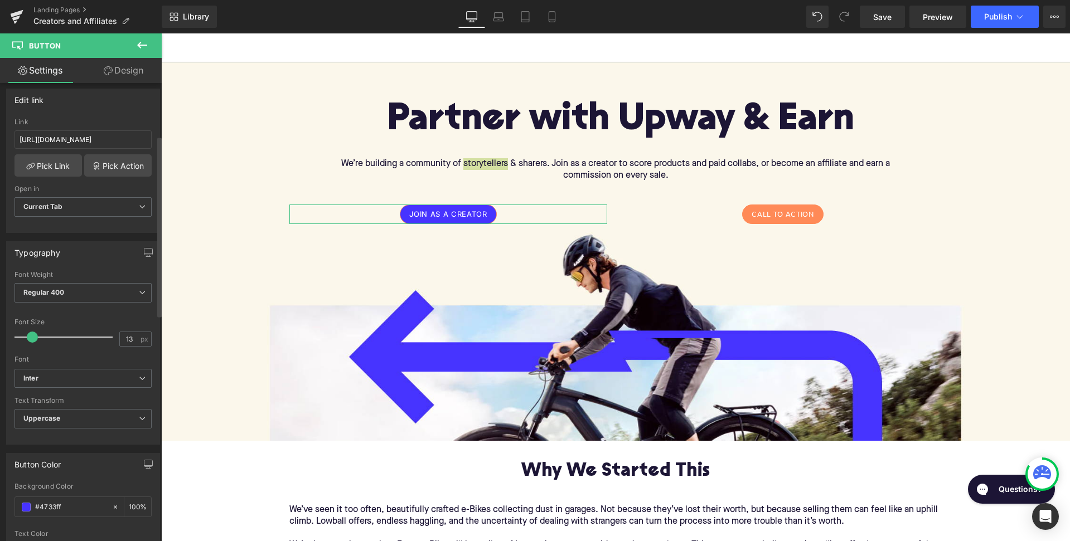
scroll to position [181, 0]
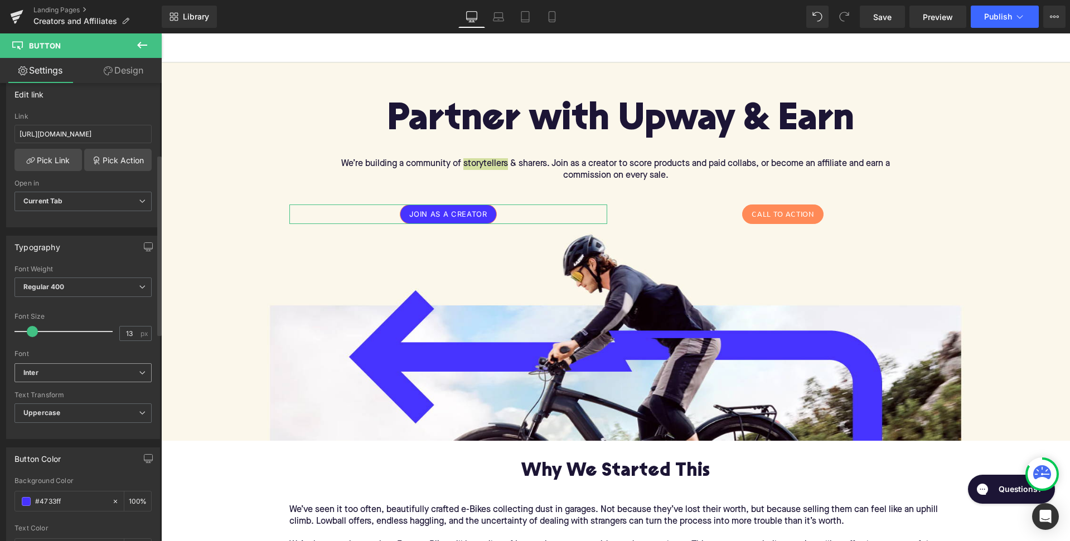
click at [81, 370] on b "Inter" at bounding box center [80, 373] width 115 height 9
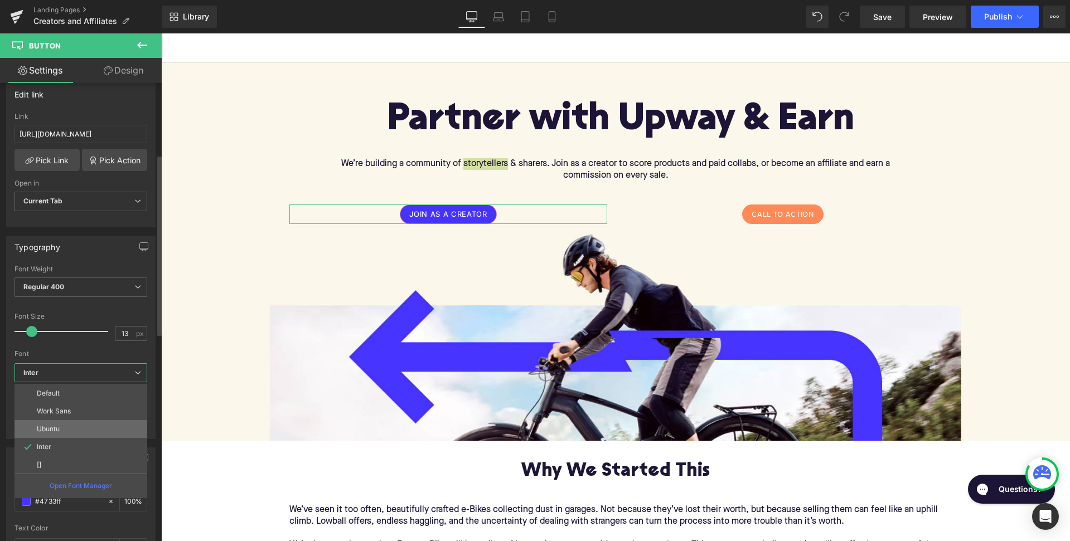
click at [66, 430] on li "Ubuntu" at bounding box center [80, 429] width 133 height 18
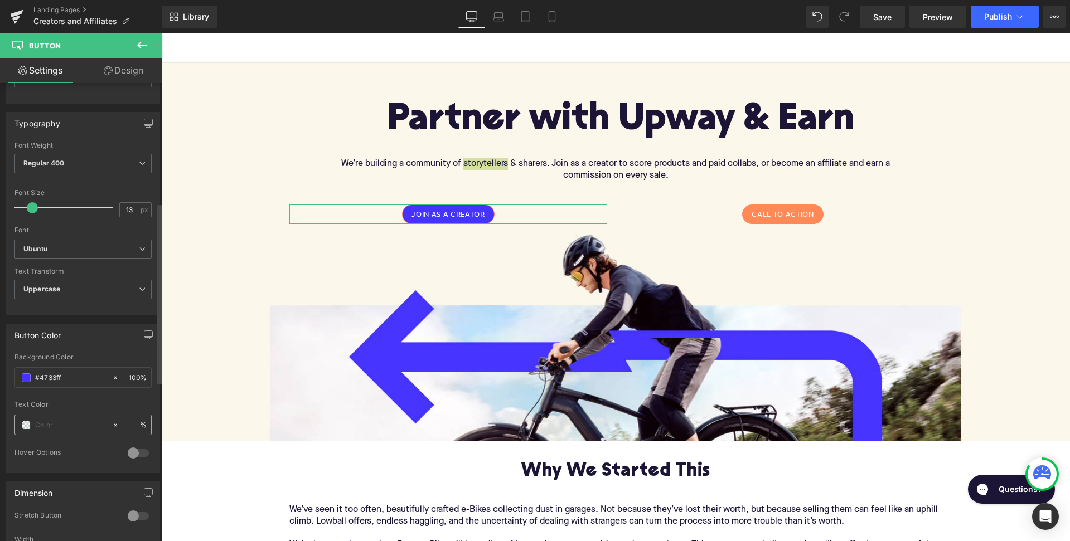
scroll to position [302, 0]
click at [115, 162] on span "Regular 400" at bounding box center [82, 166] width 137 height 20
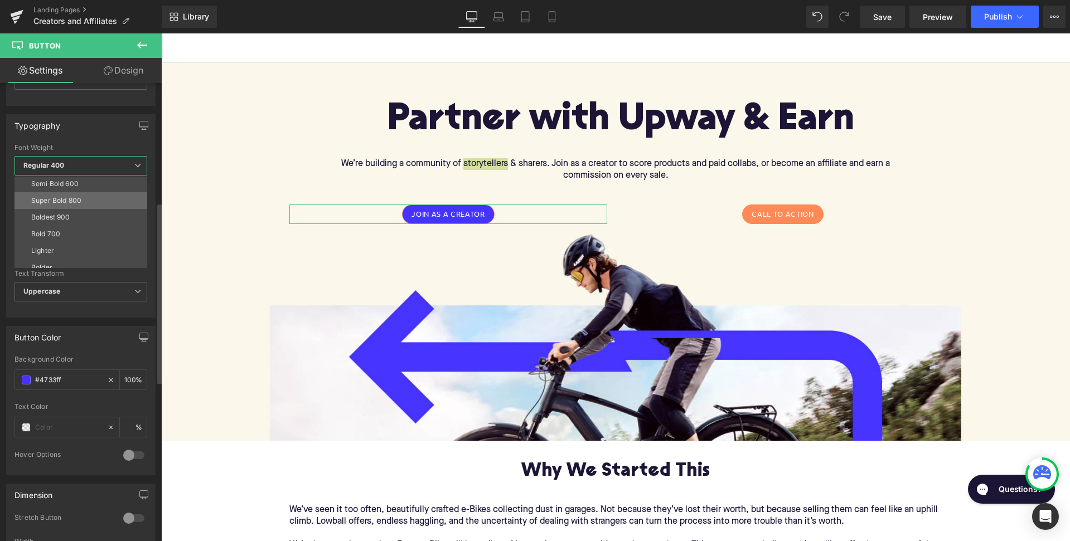
scroll to position [88, 0]
click at [83, 225] on li "Bold 700" at bounding box center [83, 230] width 138 height 17
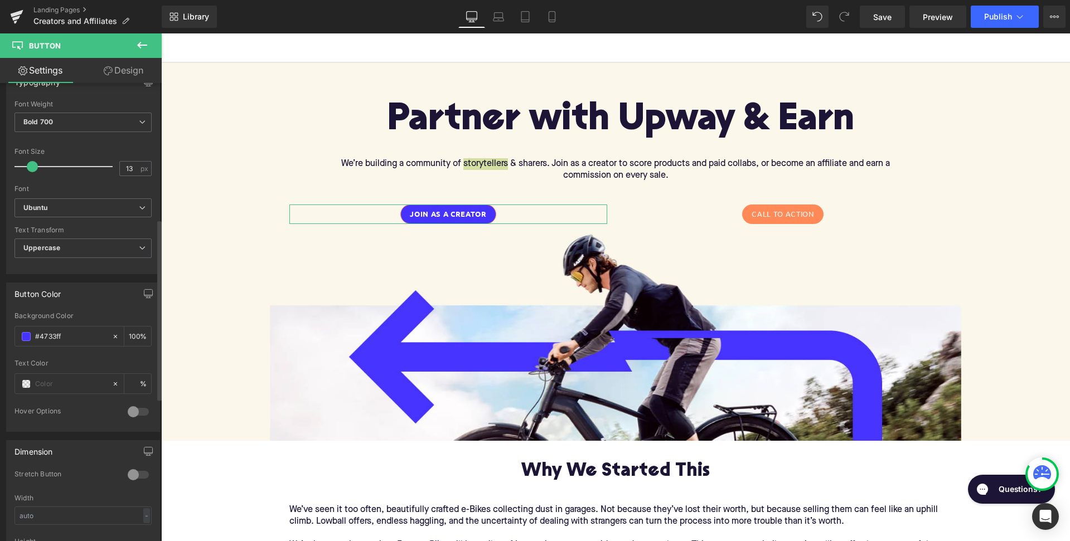
scroll to position [348, 0]
click at [101, 299] on div "Button Color" at bounding box center [83, 290] width 153 height 21
click at [133, 411] on div at bounding box center [138, 409] width 27 height 18
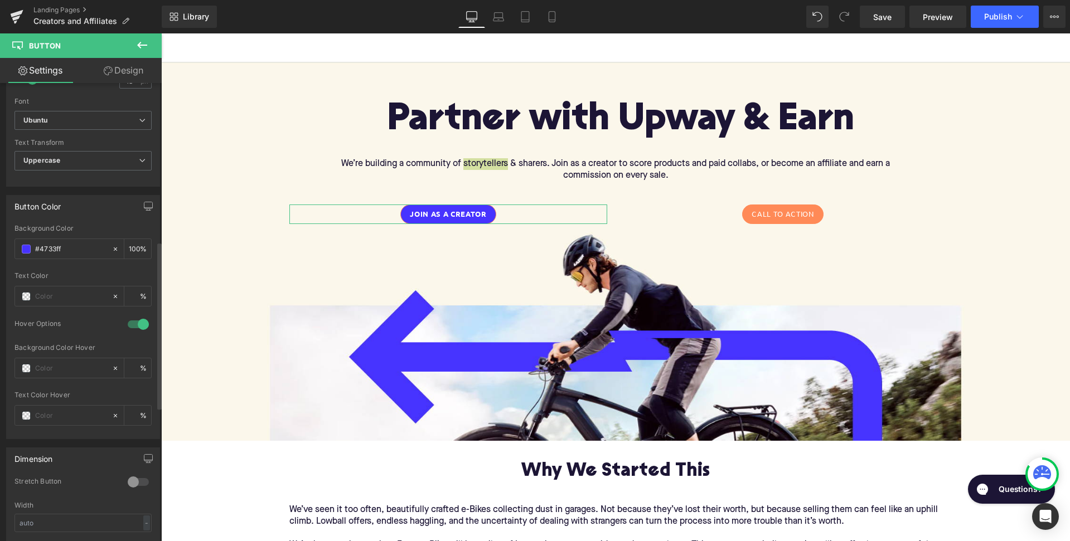
scroll to position [434, 0]
click at [139, 323] on div at bounding box center [138, 324] width 27 height 18
click at [138, 71] on link "Design" at bounding box center [123, 70] width 81 height 25
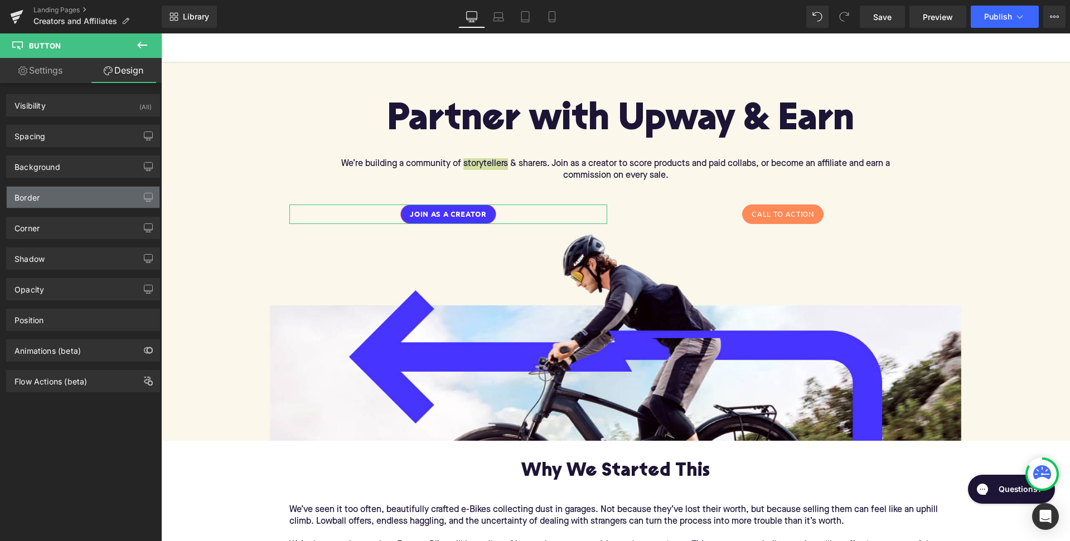
click at [96, 196] on div "Border" at bounding box center [83, 197] width 153 height 21
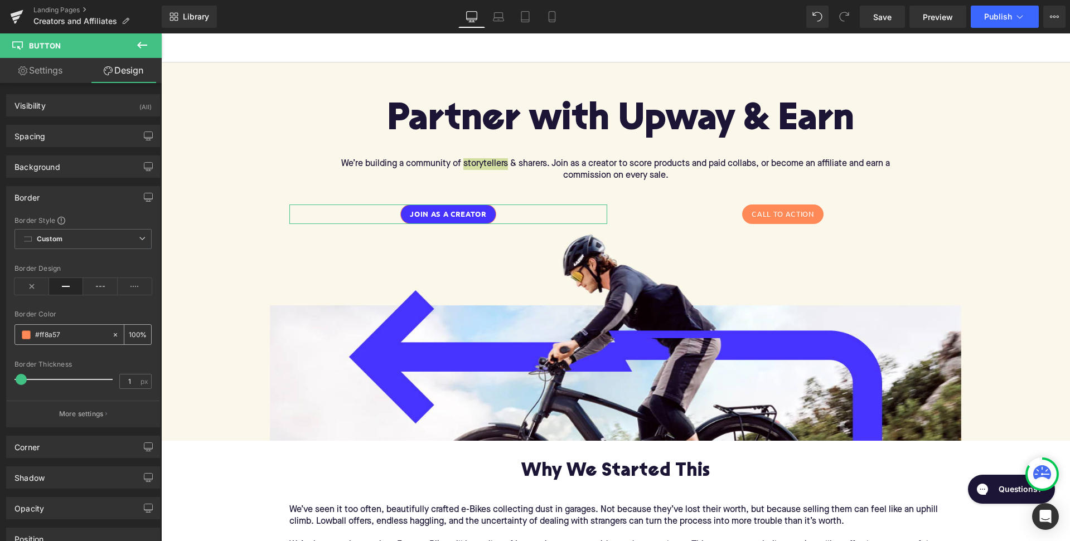
click at [54, 336] on input "#ff8a57" at bounding box center [70, 335] width 71 height 12
click at [58, 336] on input "#ff8a57" at bounding box center [70, 335] width 71 height 12
type input "#ff8a5"
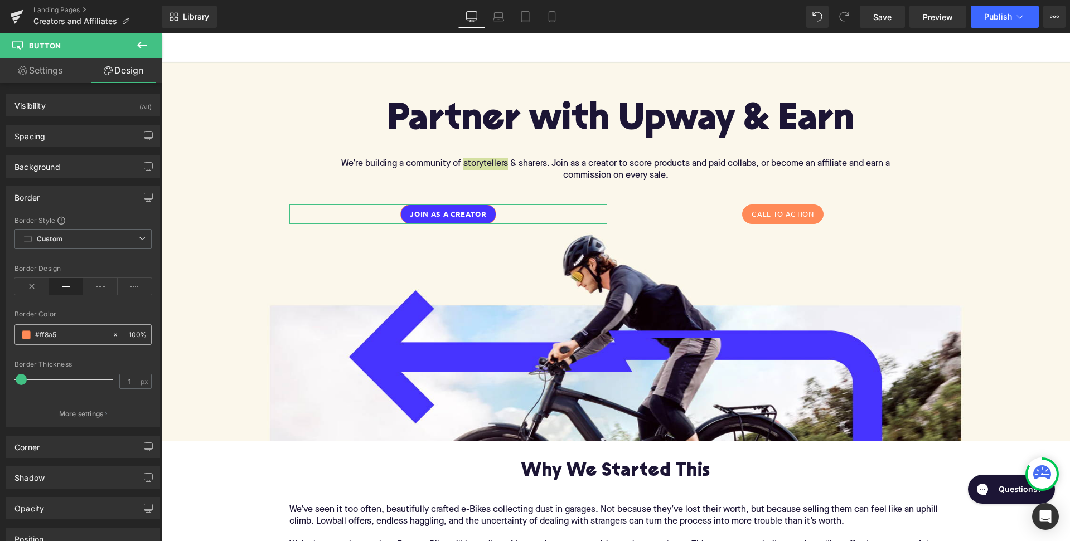
type input "0"
type input "#ff8a"
type input "67"
type input "#ff8"
type input "100"
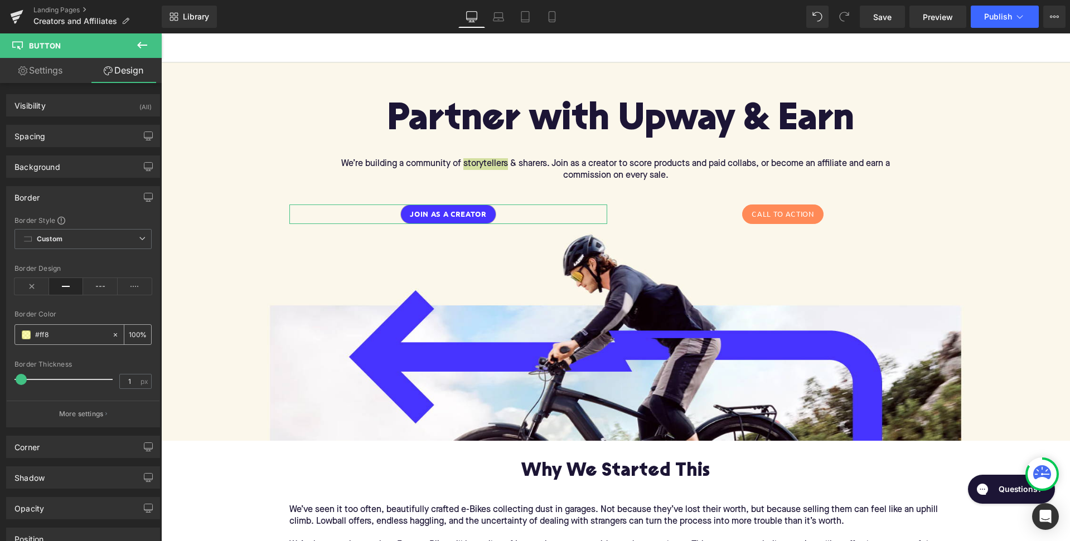
type input "#ff"
type input "0"
click at [69, 337] on input "#" at bounding box center [70, 335] width 71 height 12
paste input "4733FF"
type input "#4733FF"
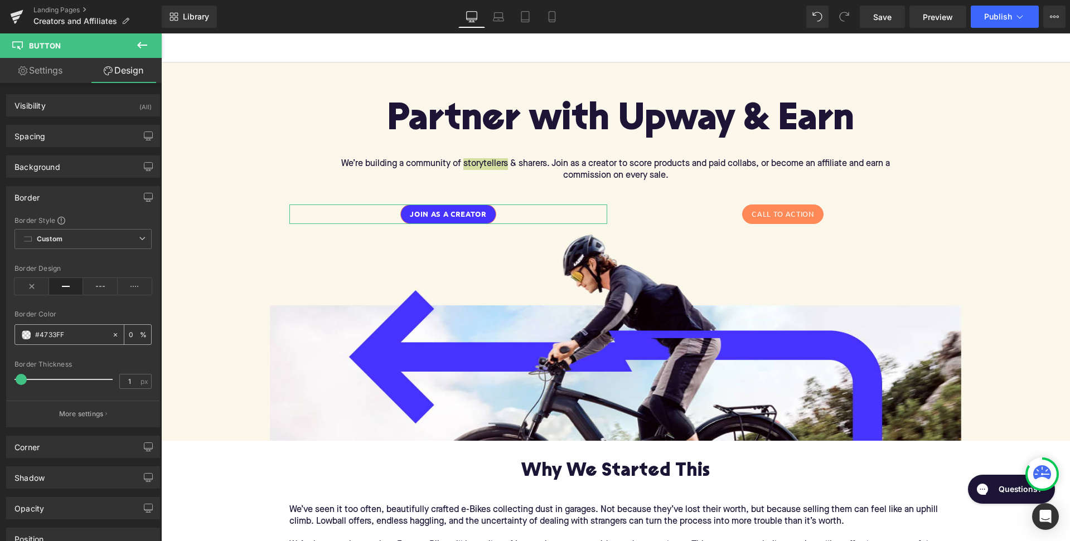
type input "100"
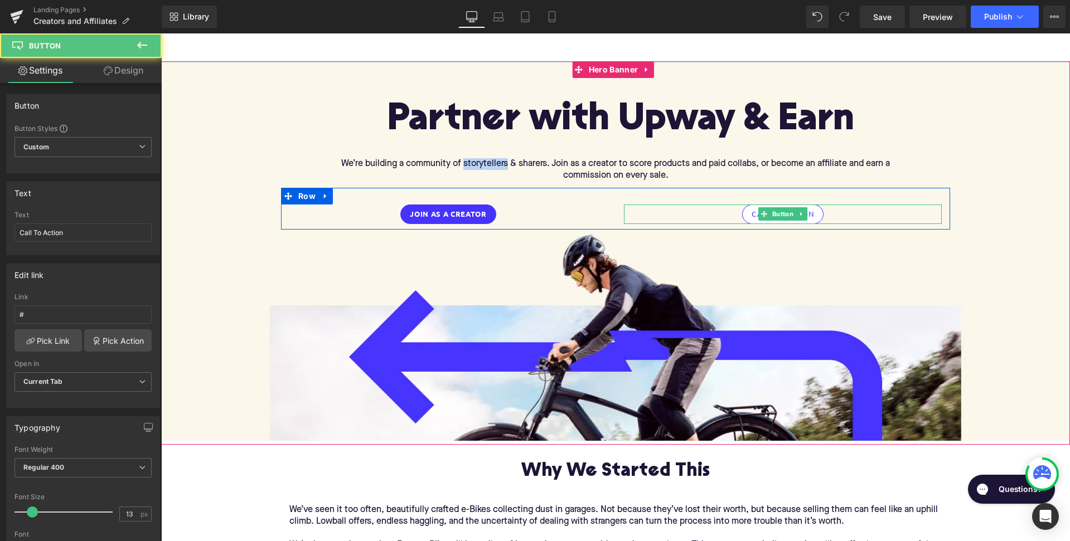
click at [771, 220] on link "Call To Action" at bounding box center [782, 215] width 81 height 20
click at [777, 213] on span "Button" at bounding box center [783, 214] width 26 height 13
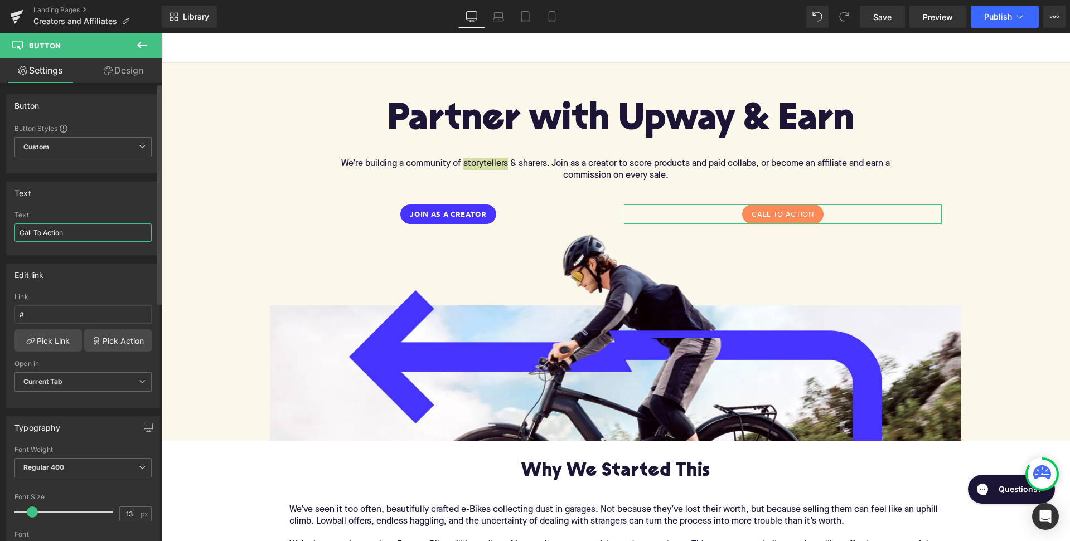
click at [75, 235] on input "Call To Action" at bounding box center [82, 233] width 137 height 18
click at [55, 234] on input "text" at bounding box center [82, 233] width 137 height 18
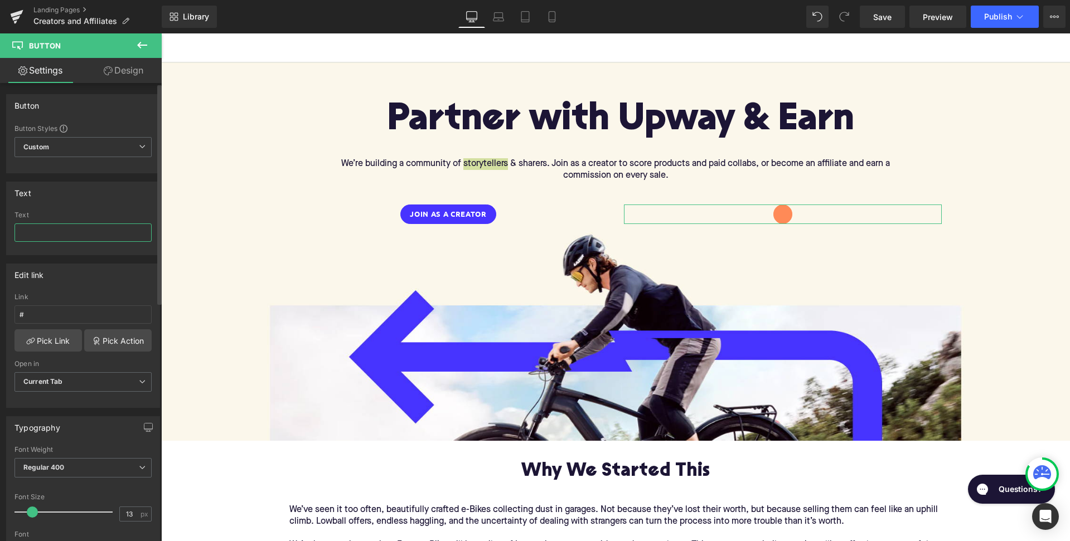
paste input "Join as an Affiliate"
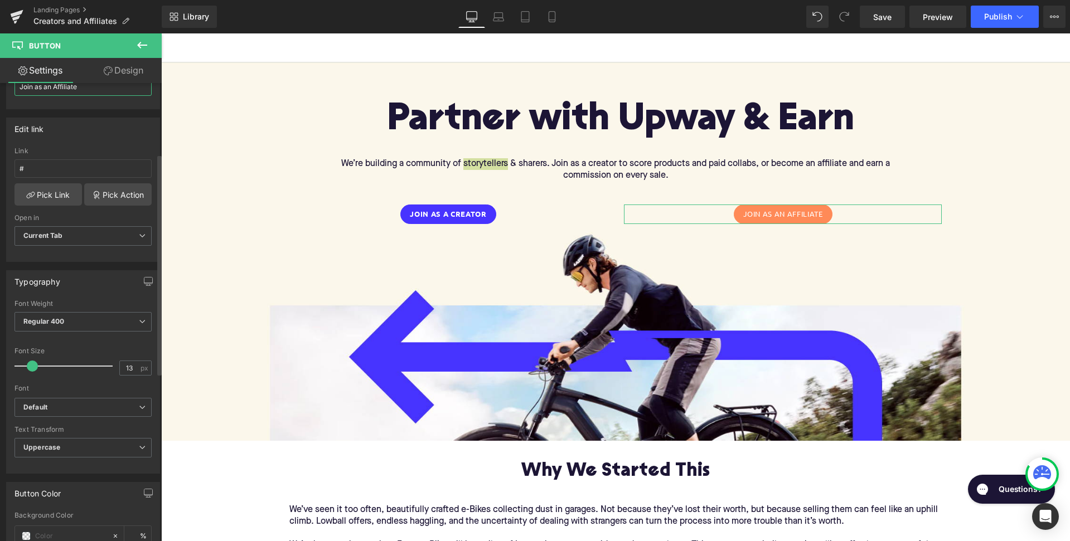
scroll to position [147, 0]
type input "Join as an Affiliate"
click at [67, 408] on b "Default" at bounding box center [80, 406] width 115 height 9
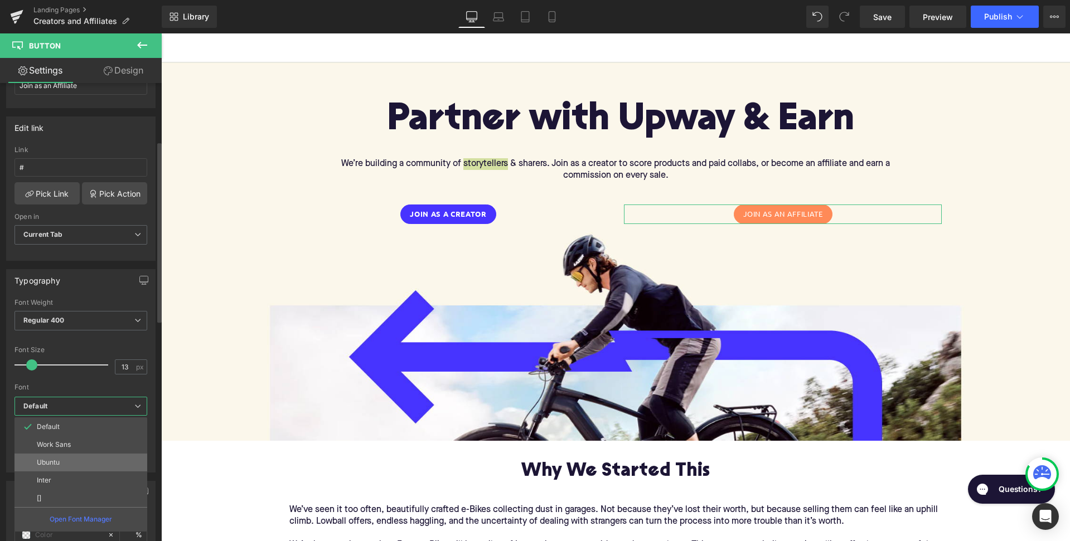
click at [54, 462] on p "Ubuntu" at bounding box center [48, 463] width 23 height 8
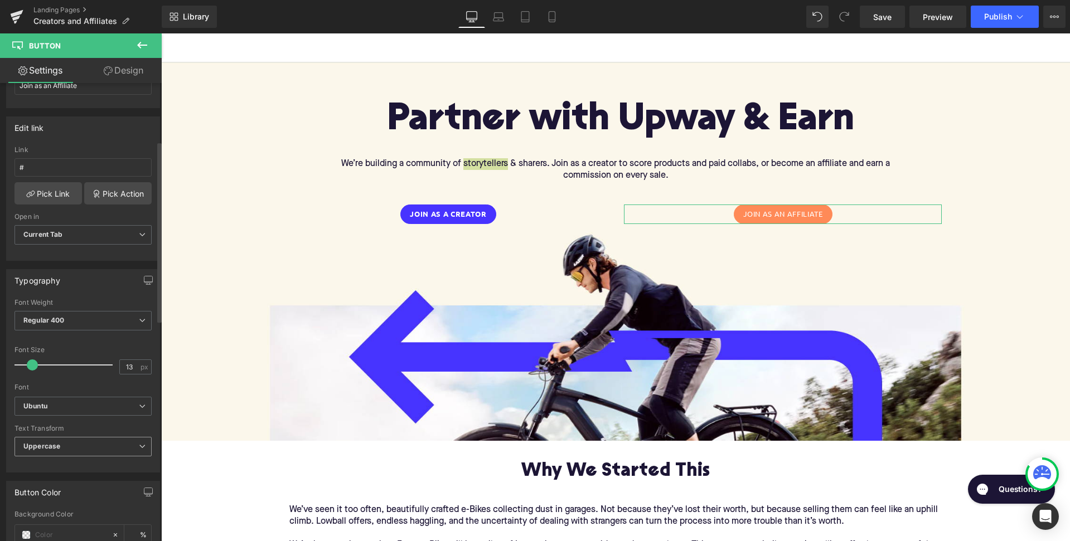
click at [73, 447] on span "Uppercase" at bounding box center [82, 447] width 137 height 20
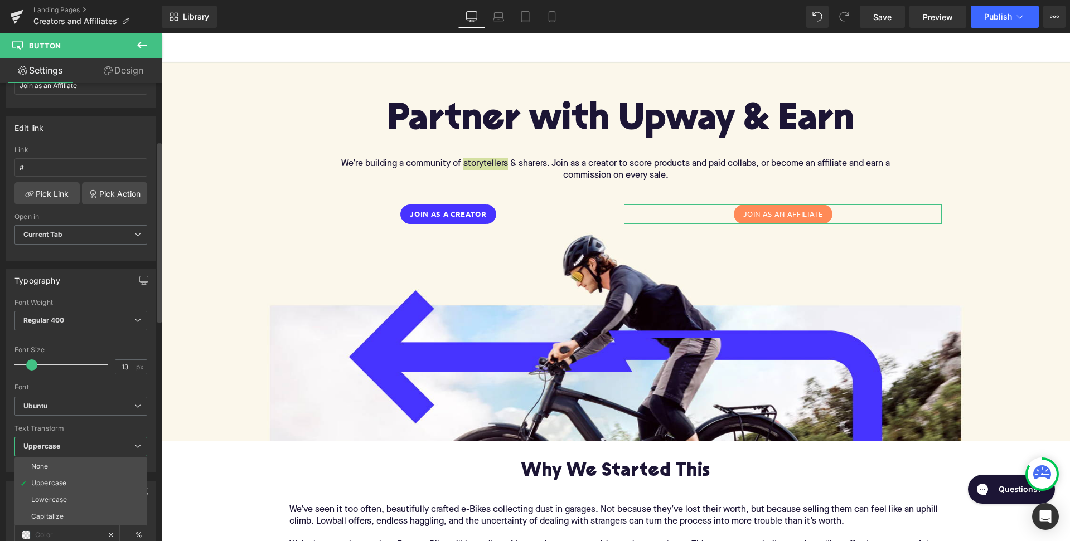
click at [74, 384] on div "Font" at bounding box center [80, 388] width 133 height 8
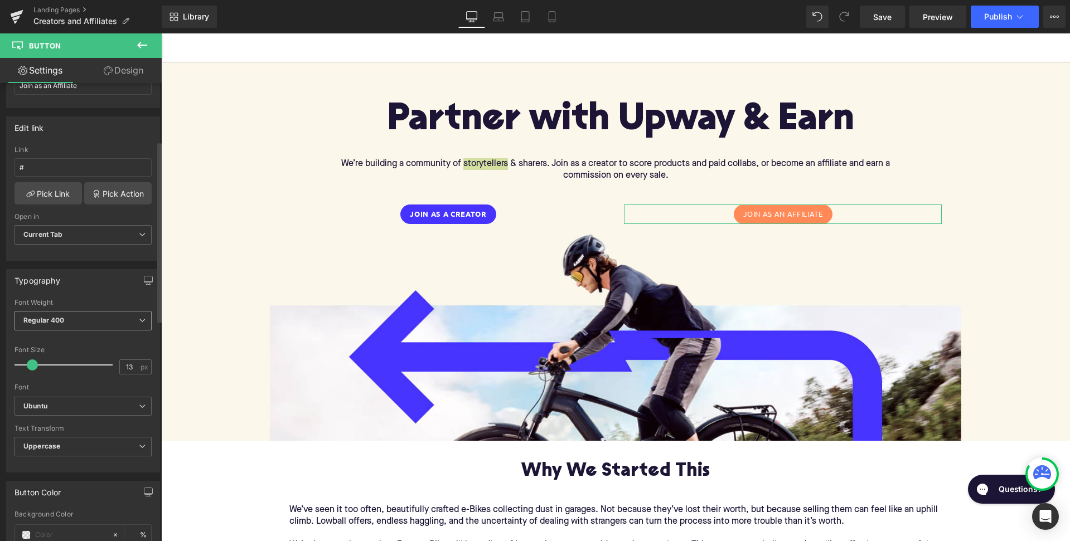
click at [106, 321] on span "Regular 400" at bounding box center [82, 321] width 137 height 20
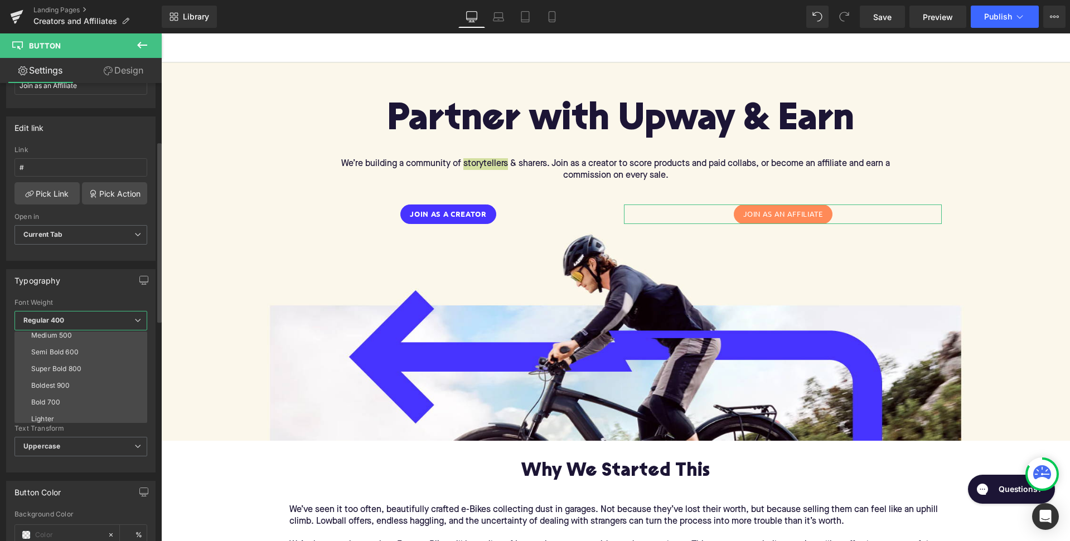
scroll to position [75, 0]
click at [74, 398] on li "Bold 700" at bounding box center [83, 398] width 138 height 17
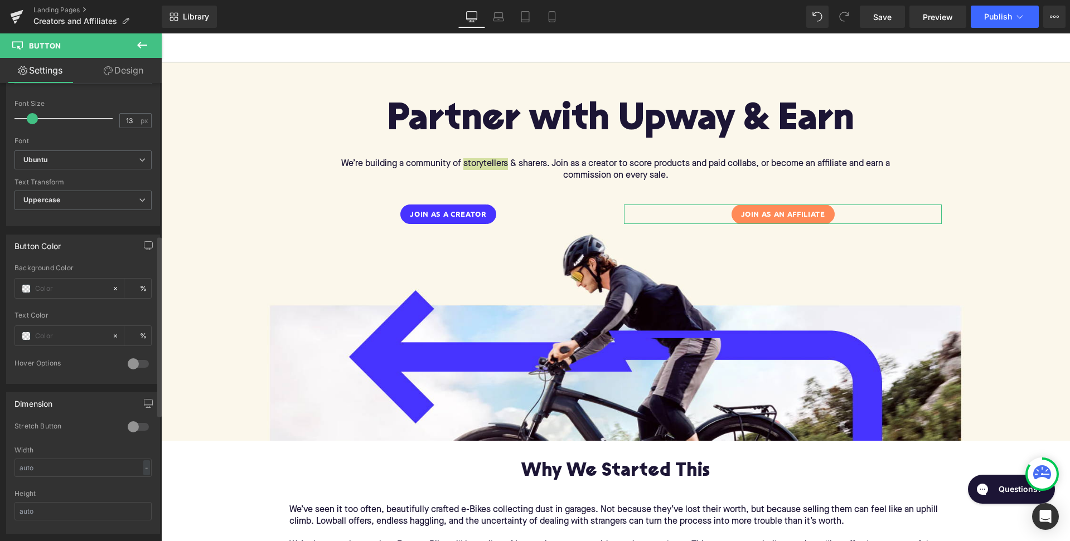
scroll to position [397, 0]
click at [69, 280] on input "text" at bounding box center [70, 285] width 71 height 12
paste input "Join as an Affiliate"
type input "Join as an Affiliate"
type input "0"
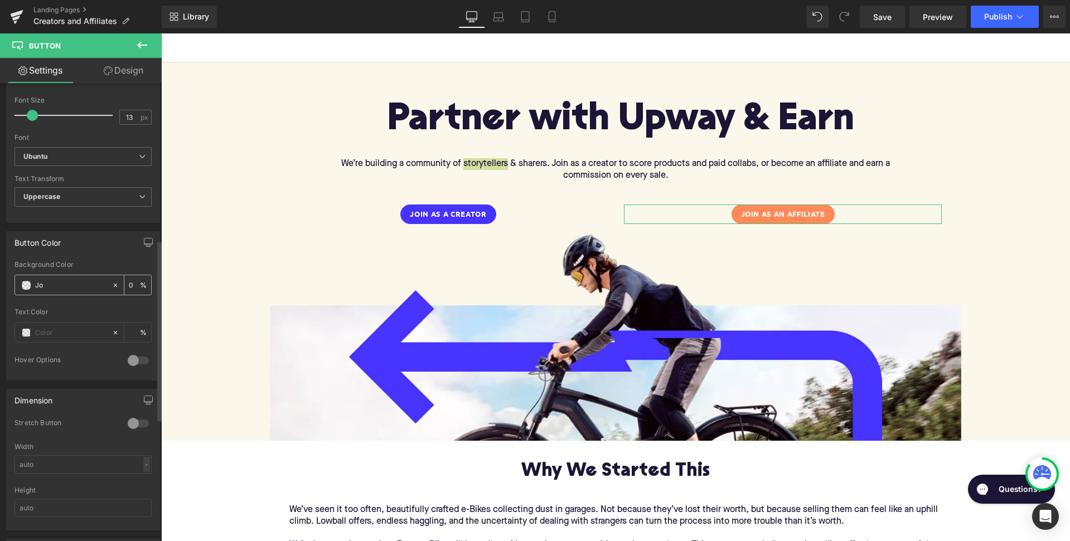
type input "J"
paste input "4733FF"
type input "4733FF"
type input "100"
type input "#4733ff"
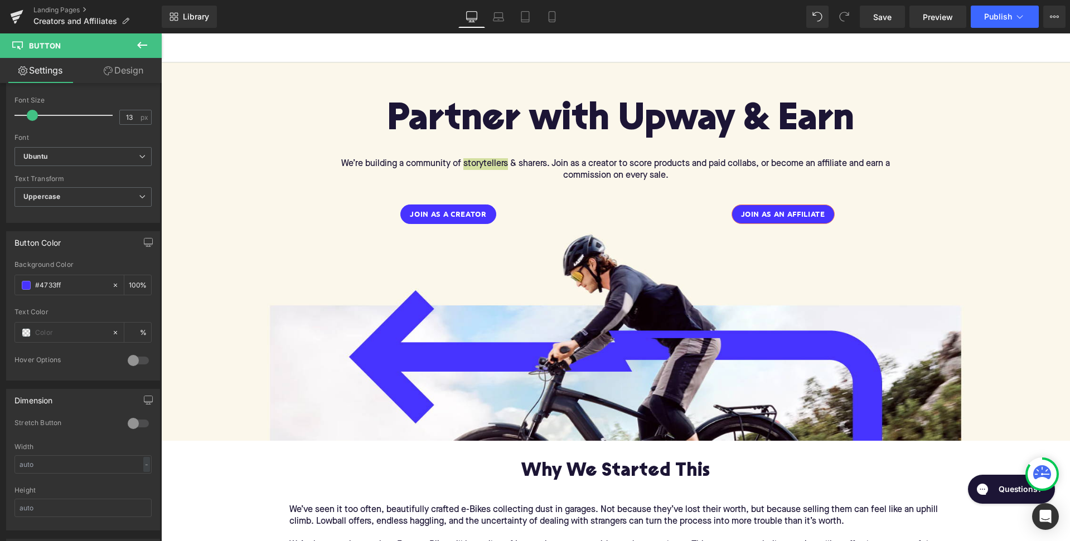
click at [128, 70] on link "Design" at bounding box center [123, 70] width 81 height 25
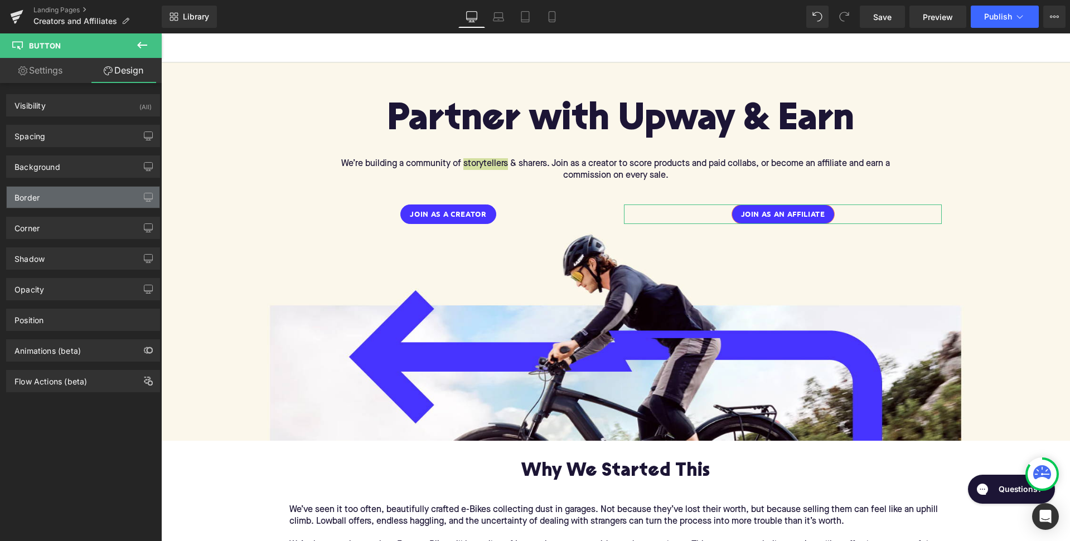
click at [108, 200] on div "Border" at bounding box center [83, 197] width 153 height 21
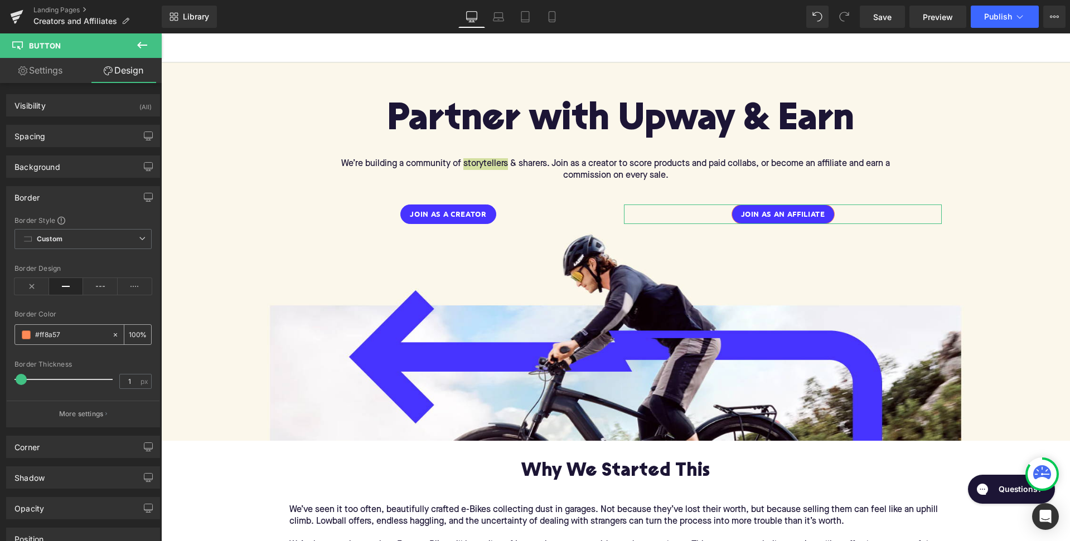
click at [56, 336] on input "#ff8a57" at bounding box center [70, 335] width 71 height 12
type input "0"
paste input "4733FF"
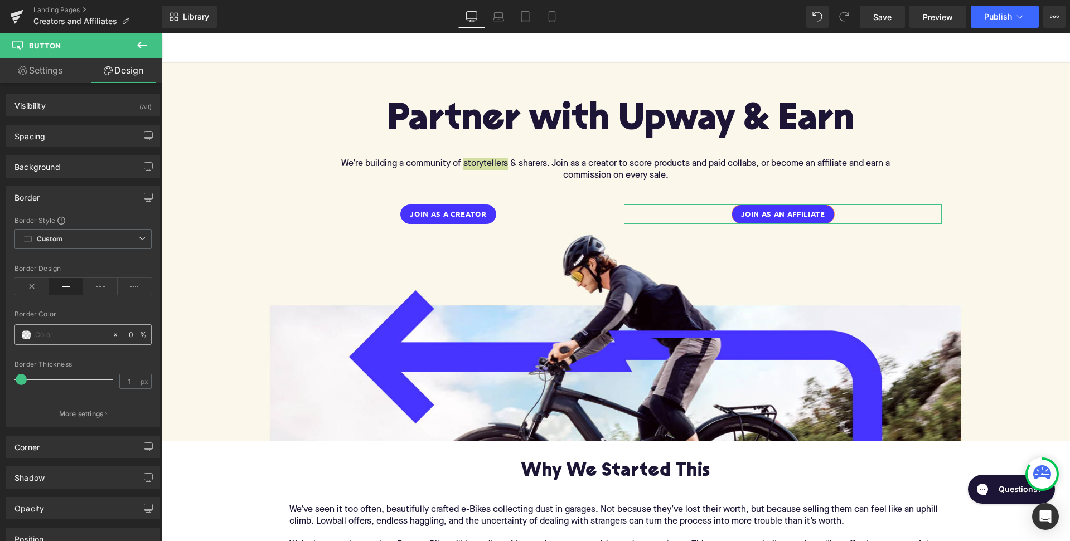
type input "4733FF"
type input "100"
type input "#4733ff"
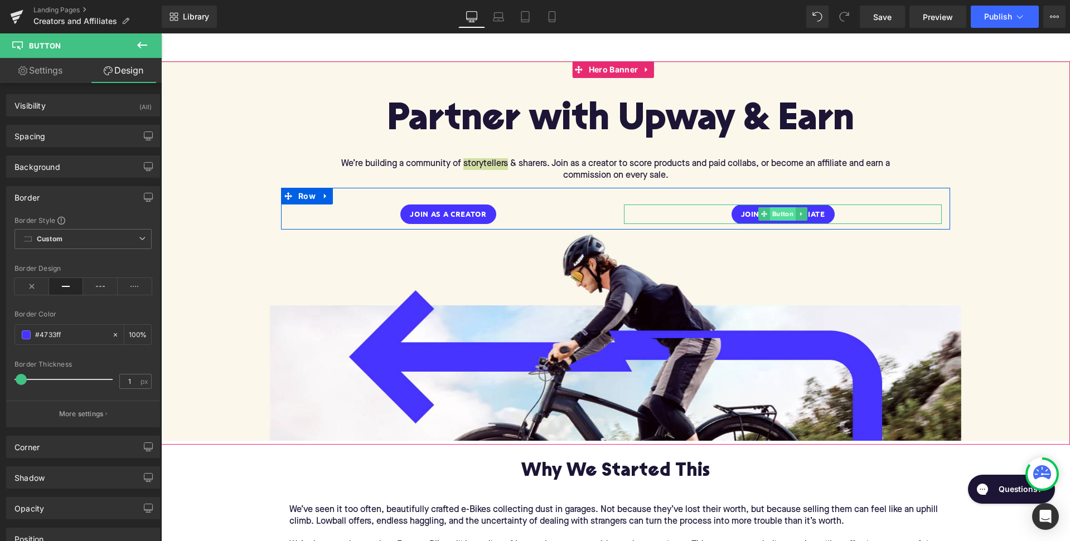
click at [788, 210] on span "Button" at bounding box center [783, 213] width 26 height 13
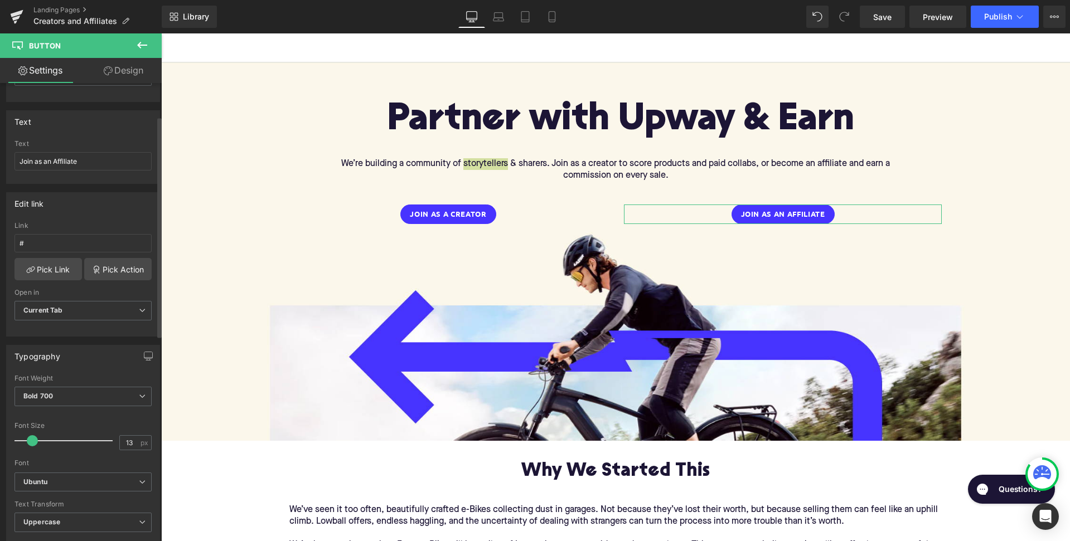
scroll to position [81, 0]
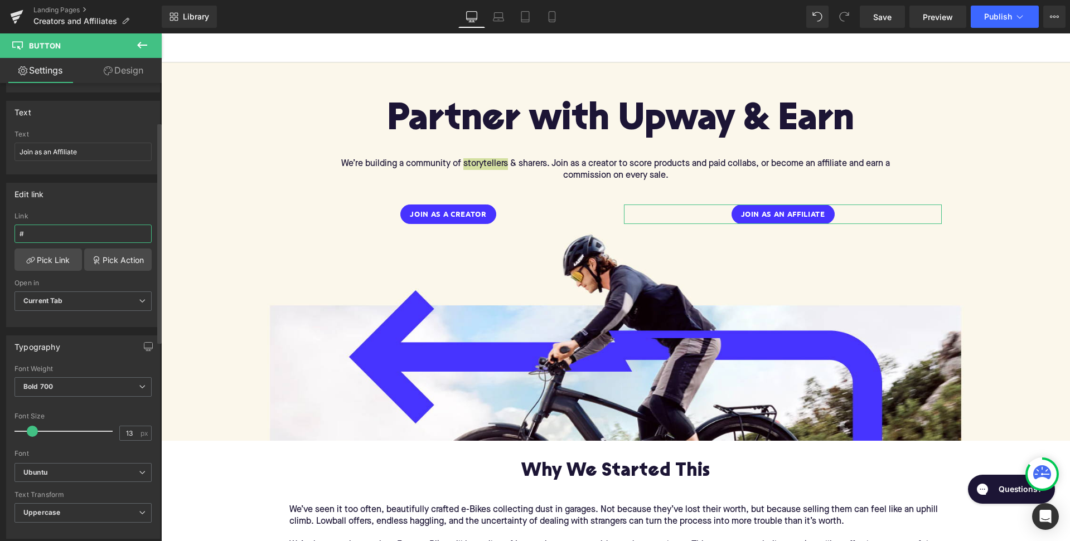
click at [53, 227] on input "#" at bounding box center [82, 234] width 137 height 18
click at [50, 230] on input "#" at bounding box center [82, 234] width 137 height 18
paste input "[URL][DOMAIN_NAME]"
type input "[URL][DOMAIN_NAME]"
click at [97, 200] on div "Edit link" at bounding box center [83, 193] width 153 height 21
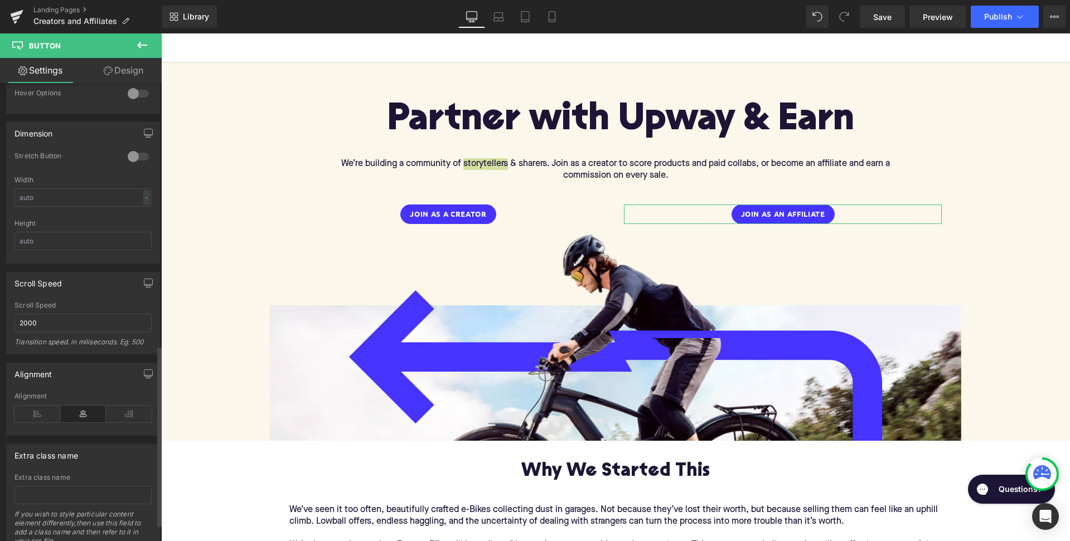
scroll to position [663, 0]
click at [74, 201] on input "text" at bounding box center [82, 199] width 137 height 18
click at [134, 160] on div at bounding box center [138, 158] width 27 height 18
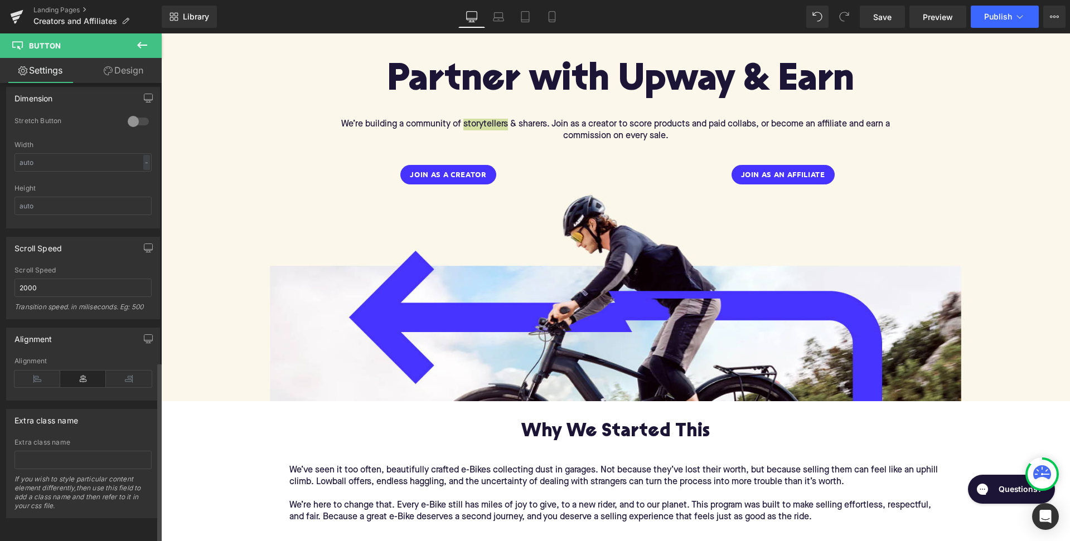
scroll to position [72, 0]
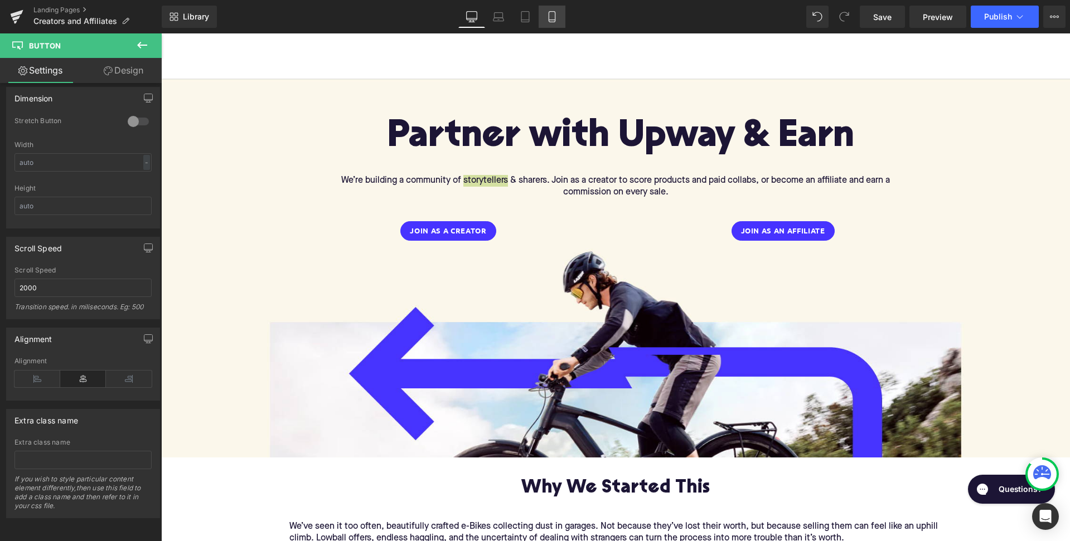
click at [556, 15] on icon at bounding box center [551, 16] width 11 height 11
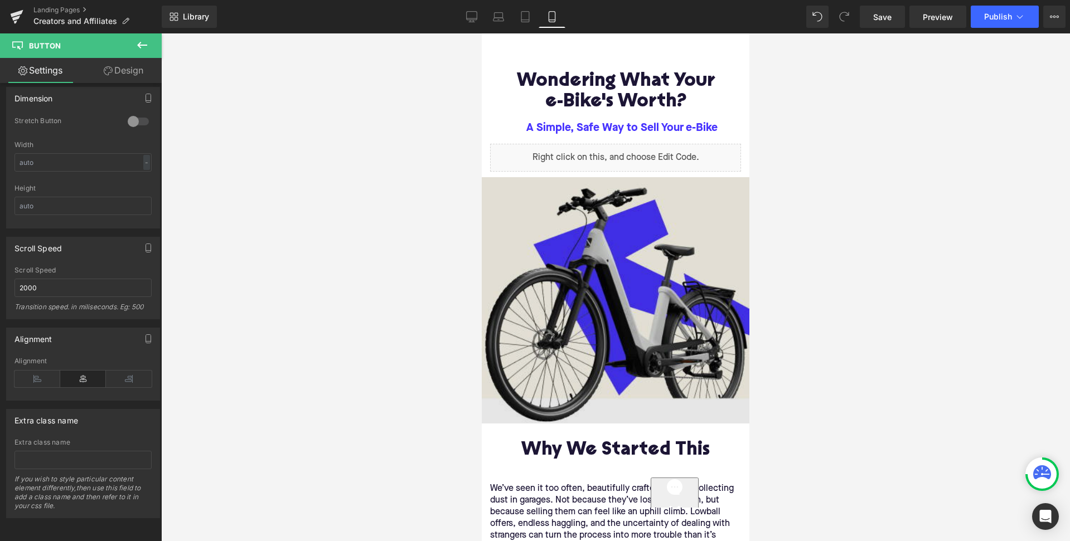
scroll to position [0, 0]
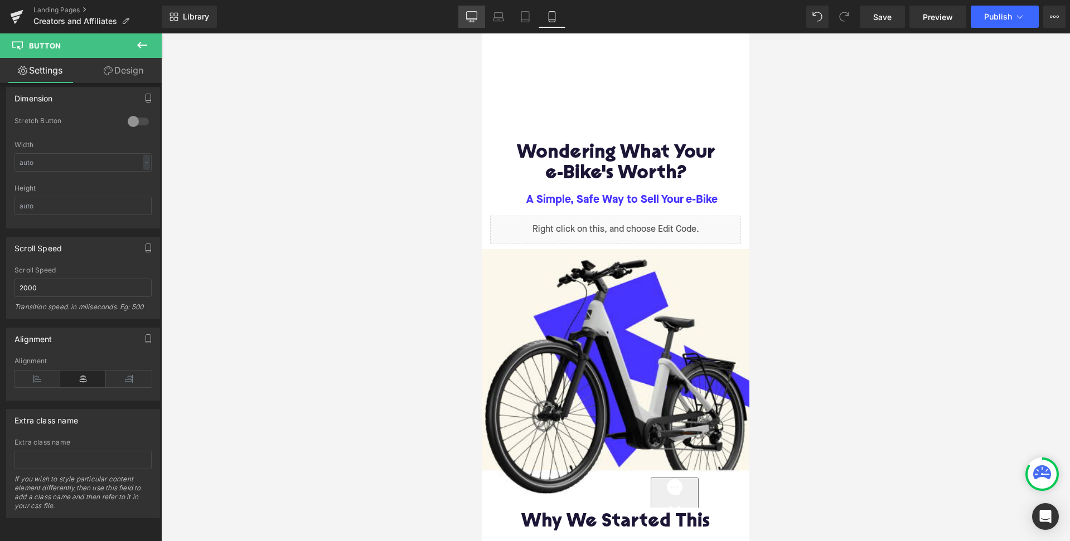
click at [470, 18] on icon at bounding box center [471, 18] width 11 height 0
type input "100"
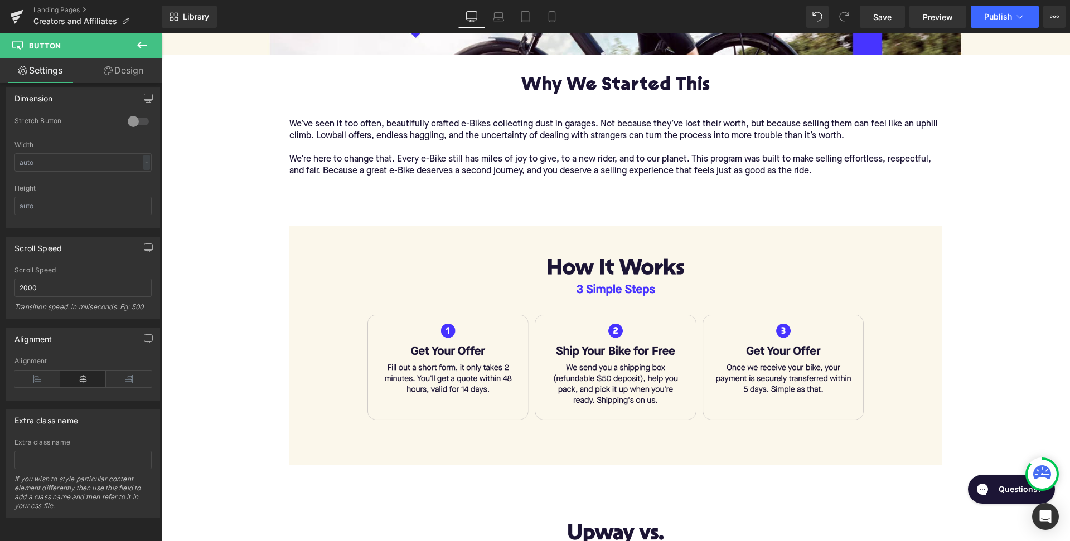
scroll to position [476, 0]
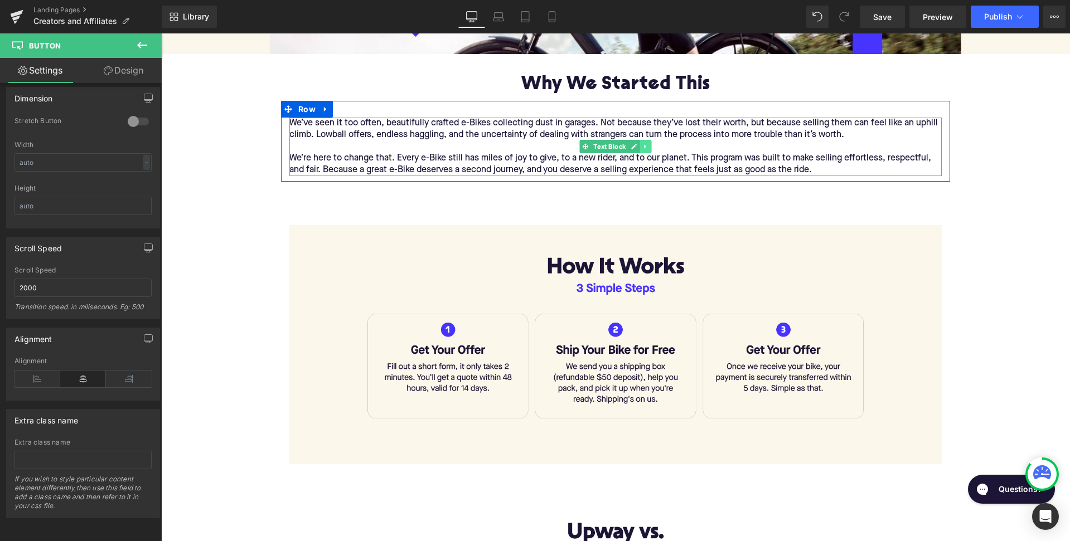
click at [642, 143] on icon at bounding box center [645, 146] width 6 height 7
click at [649, 144] on icon at bounding box center [651, 146] width 6 height 7
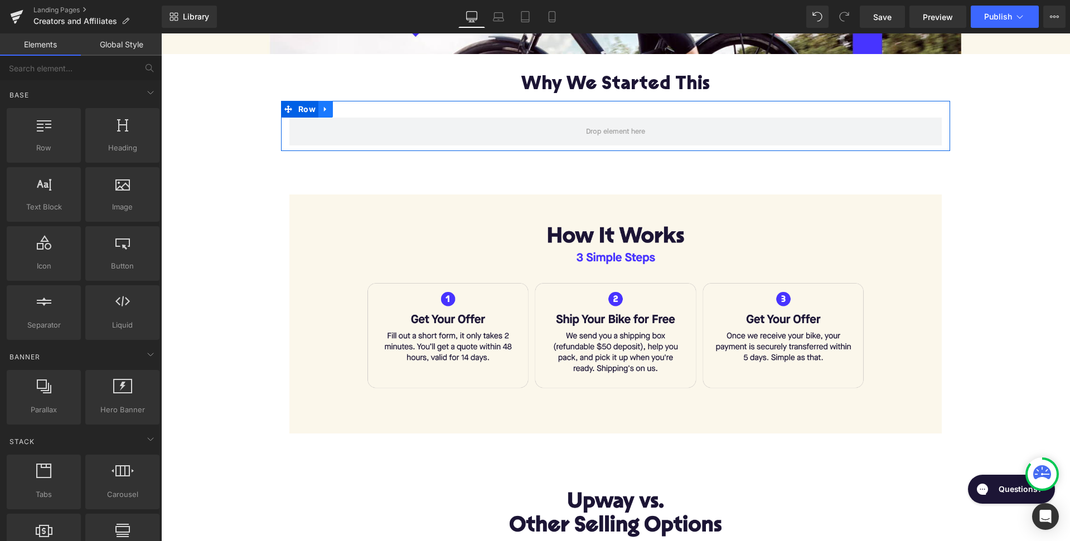
click at [322, 109] on icon at bounding box center [326, 109] width 8 height 8
click at [351, 106] on icon at bounding box center [355, 109] width 8 height 8
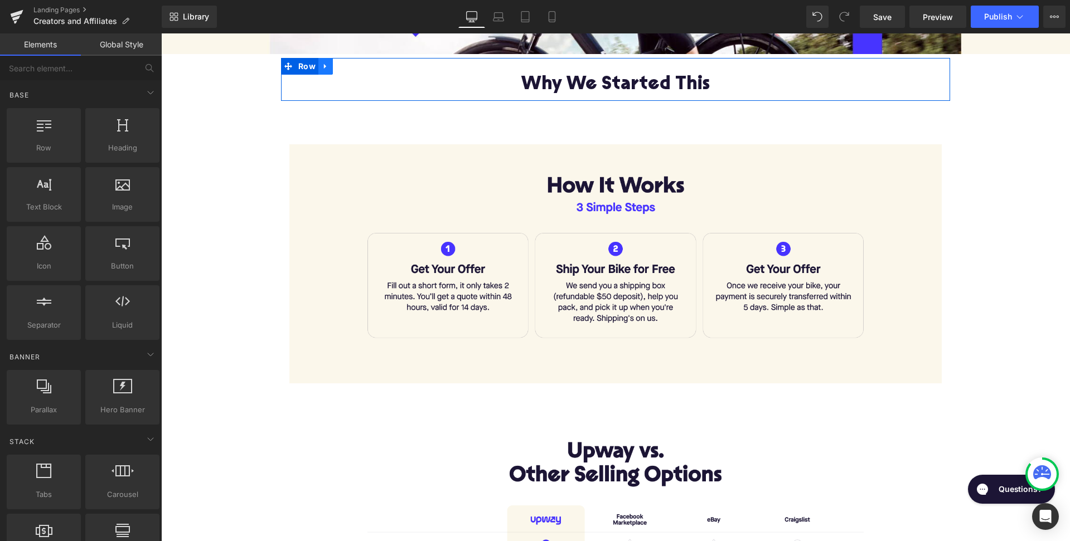
click at [324, 64] on icon at bounding box center [325, 66] width 2 height 5
click at [347, 66] on link at bounding box center [354, 66] width 14 height 17
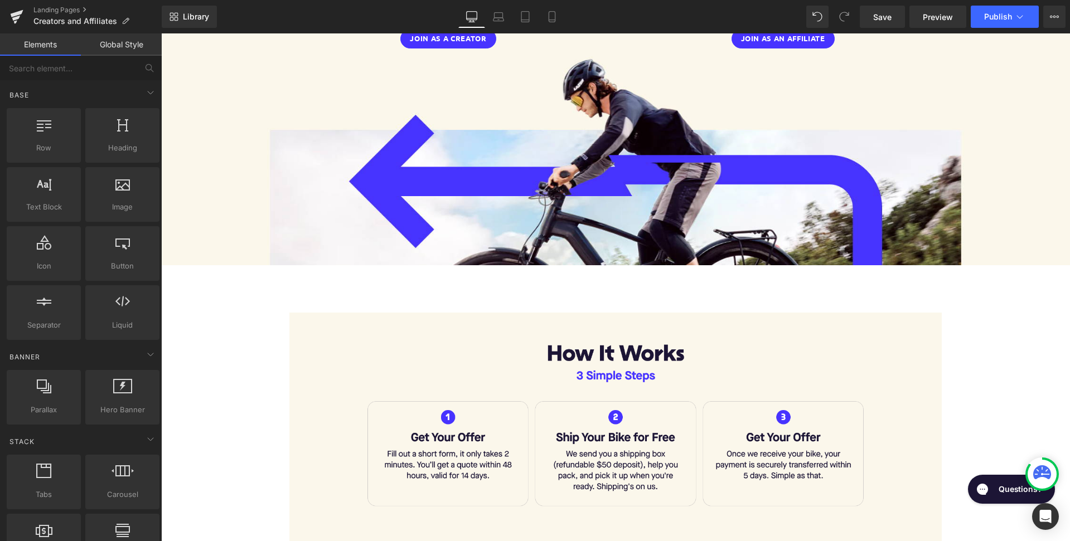
scroll to position [260, 0]
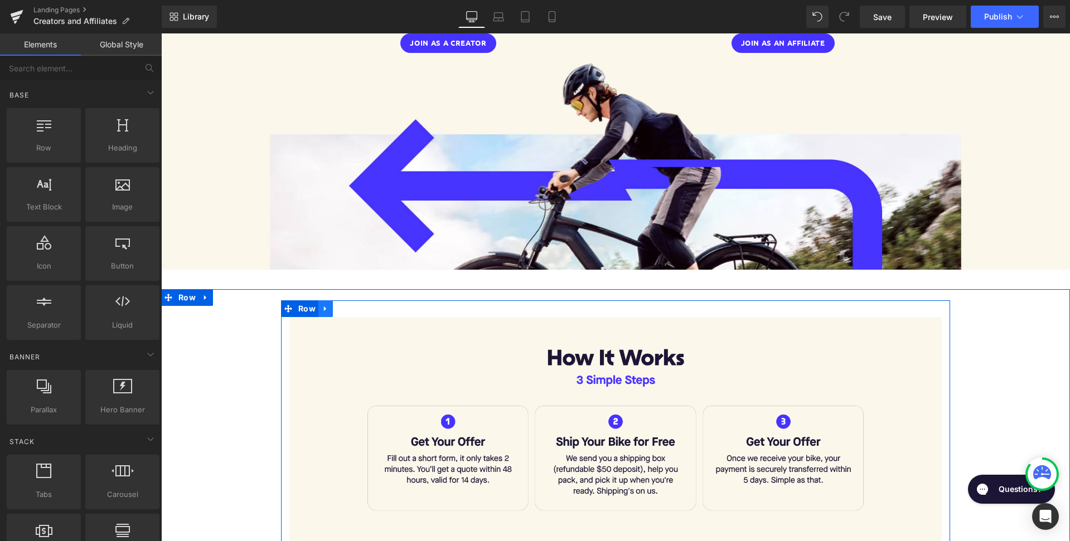
click at [326, 308] on icon at bounding box center [326, 308] width 8 height 8
click at [351, 310] on icon at bounding box center [355, 308] width 8 height 8
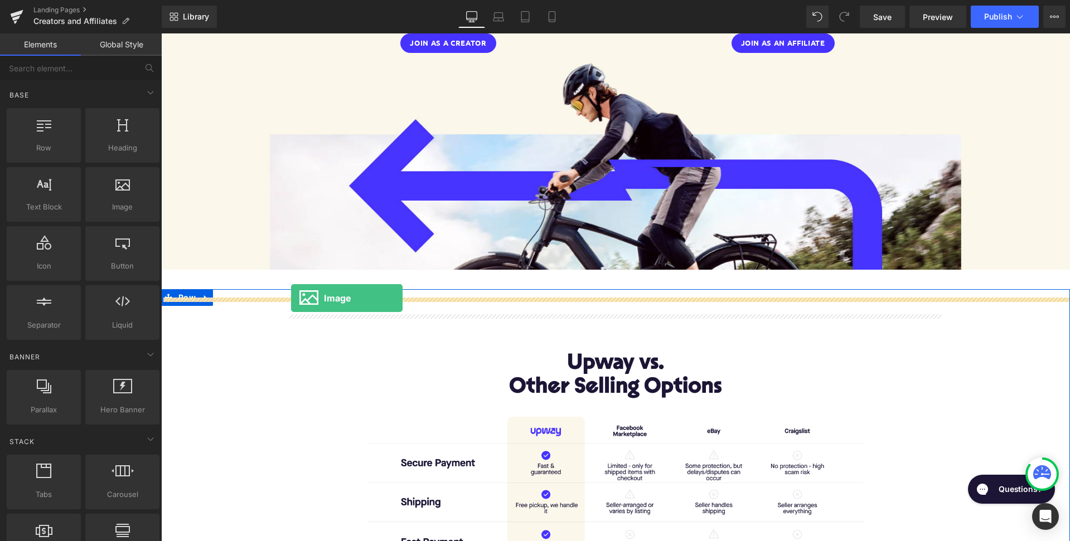
drag, startPoint x: 269, startPoint y: 235, endPoint x: 291, endPoint y: 298, distance: 67.4
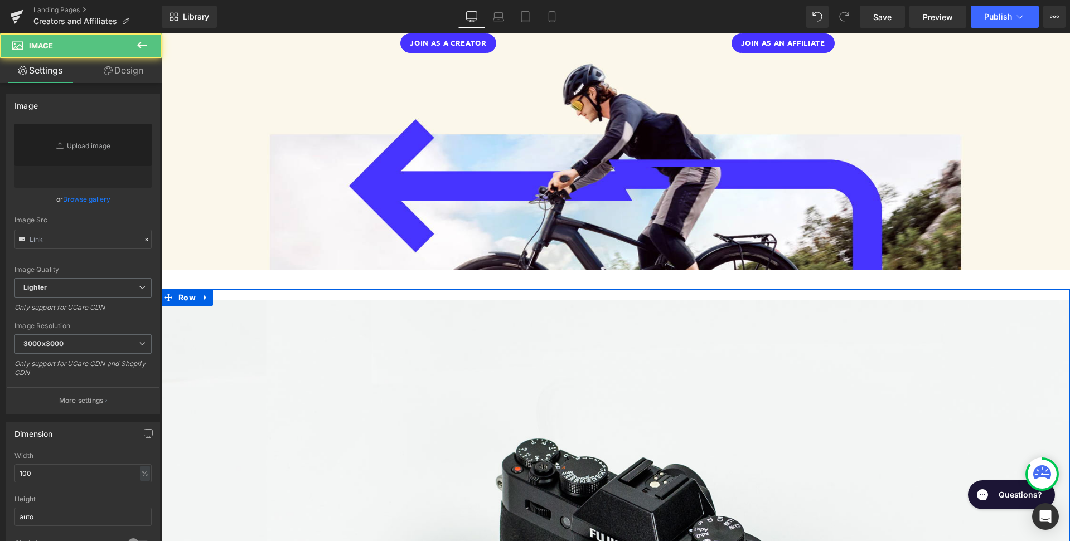
type input "//[DOMAIN_NAME][URL]"
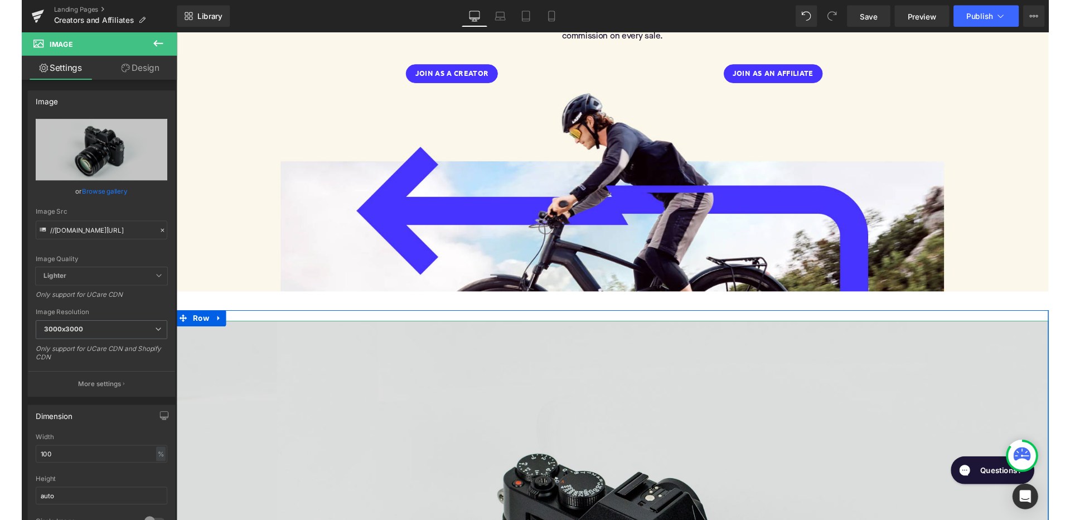
scroll to position [226, 0]
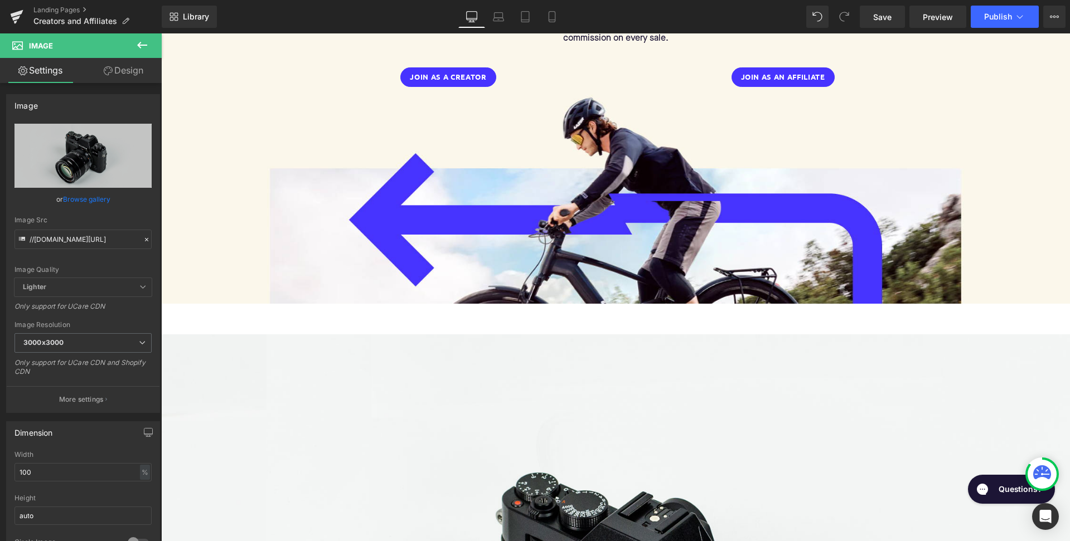
click at [139, 44] on icon at bounding box center [142, 45] width 10 height 7
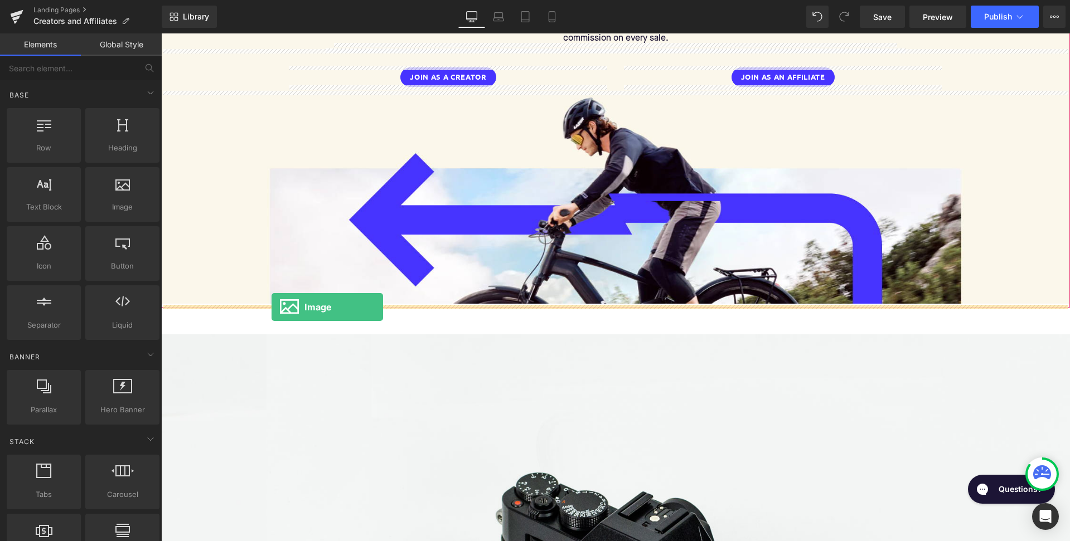
drag, startPoint x: 272, startPoint y: 234, endPoint x: 272, endPoint y: 306, distance: 71.9
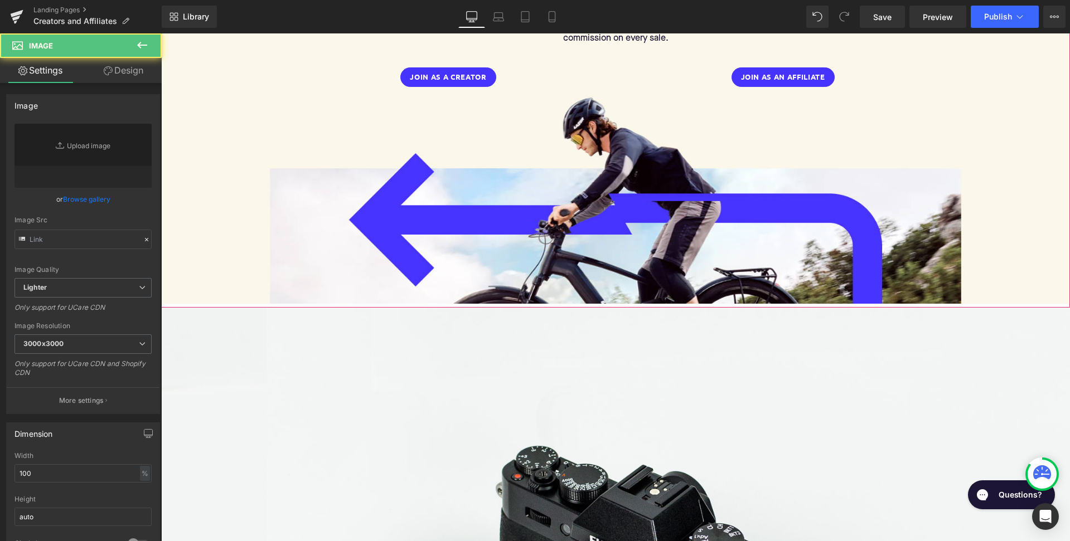
type input "//[DOMAIN_NAME][URL]"
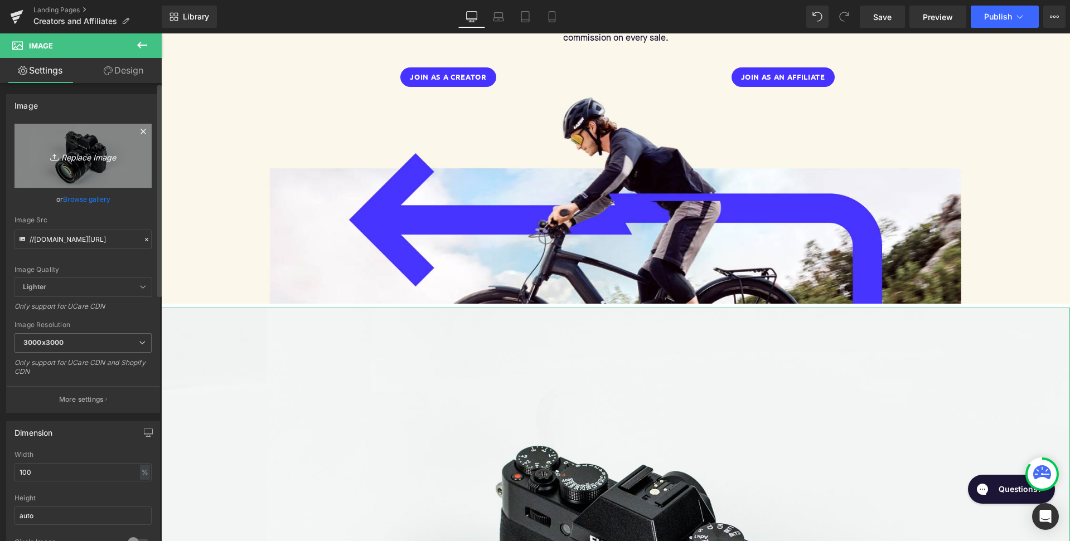
click at [79, 155] on icon "Replace Image" at bounding box center [82, 156] width 89 height 14
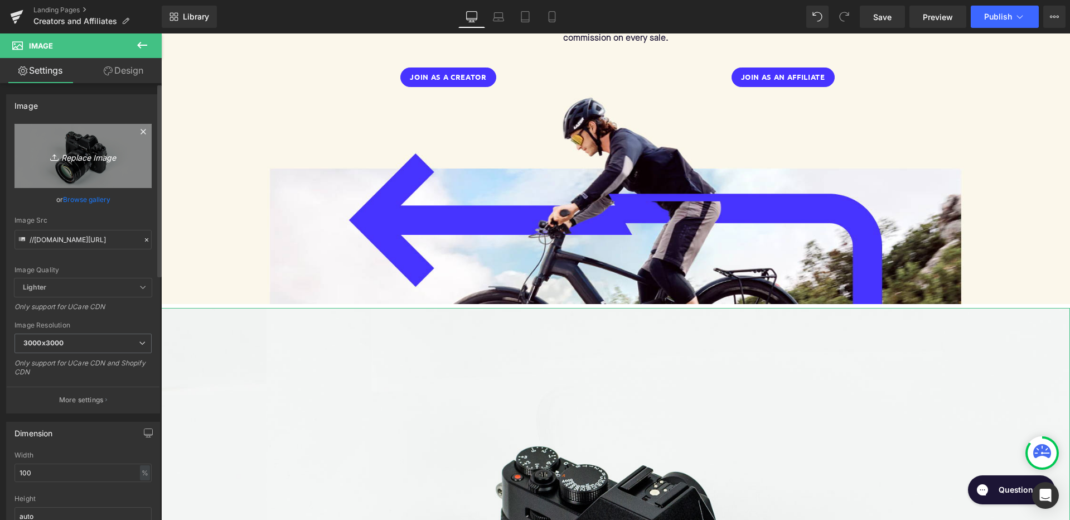
type input "C:\fakepath\Slice 2.png"
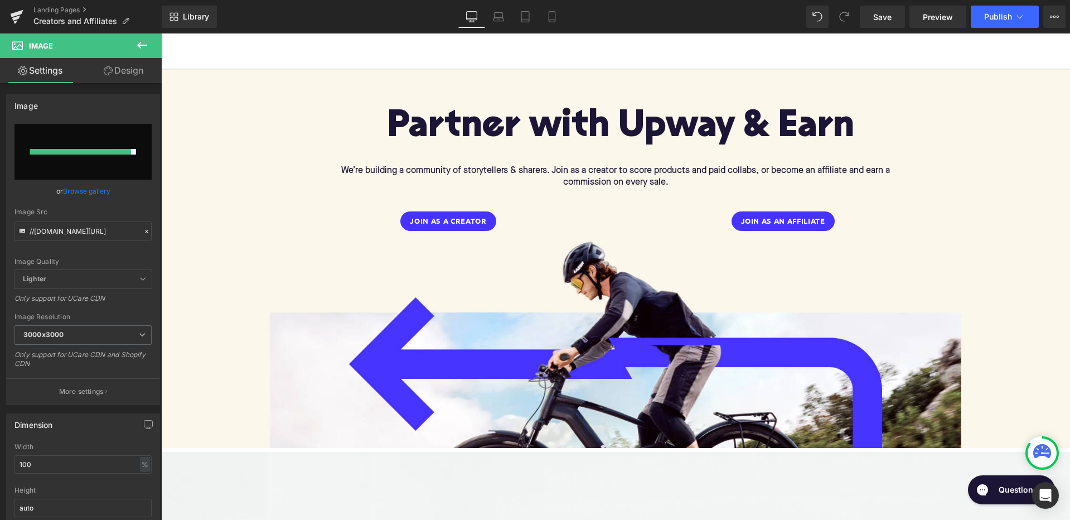
scroll to position [96, 0]
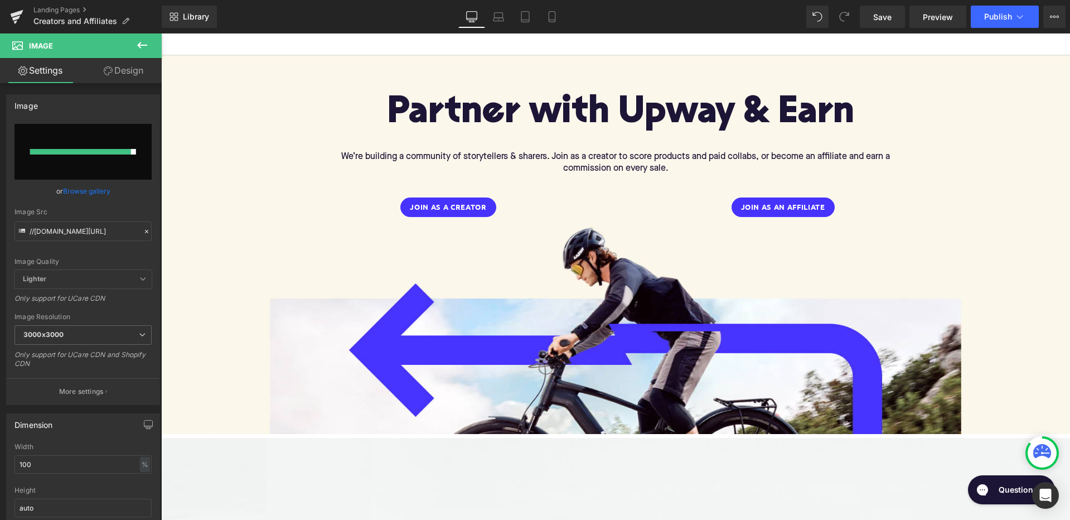
click at [139, 44] on icon at bounding box center [142, 45] width 10 height 7
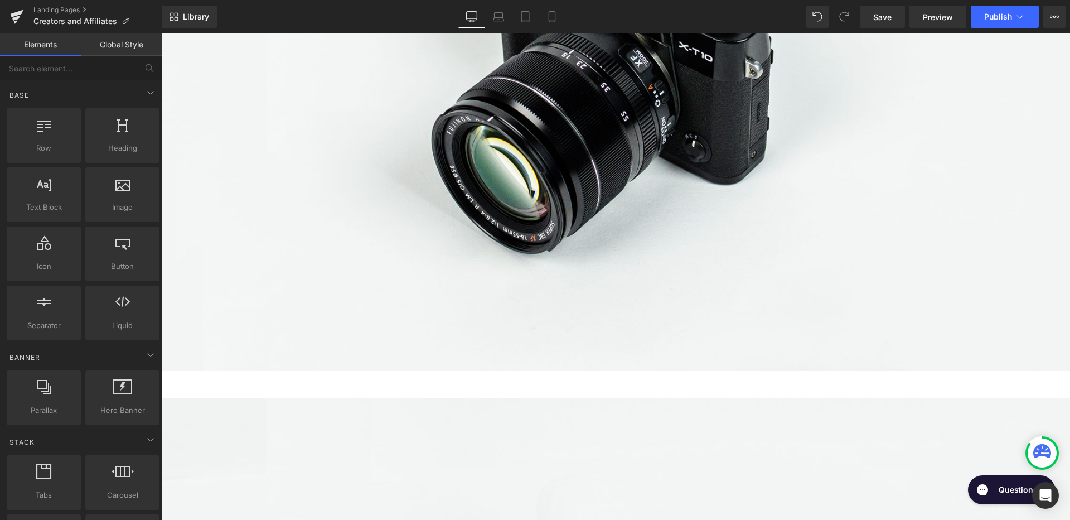
scroll to position [767, 0]
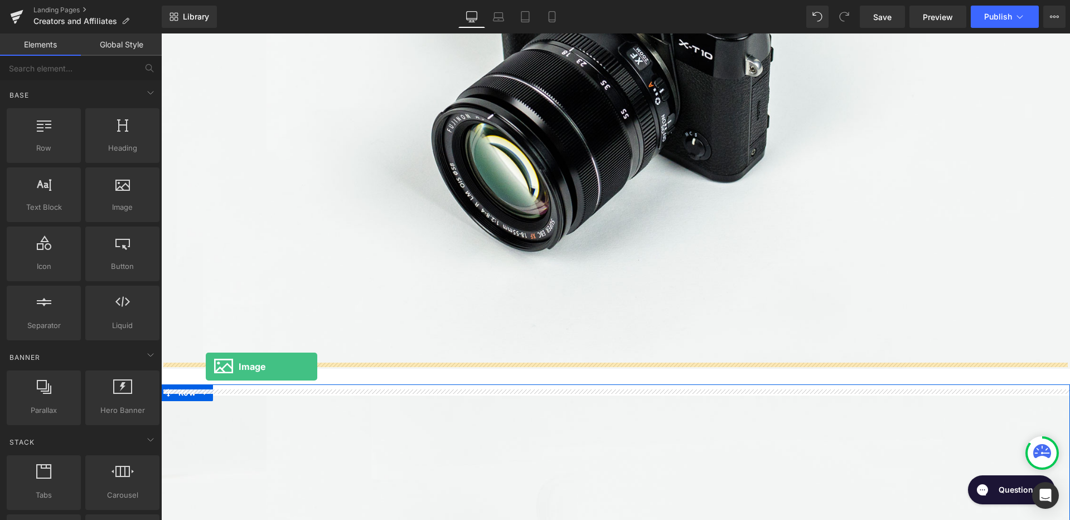
drag, startPoint x: 274, startPoint y: 230, endPoint x: 206, endPoint y: 366, distance: 152.6
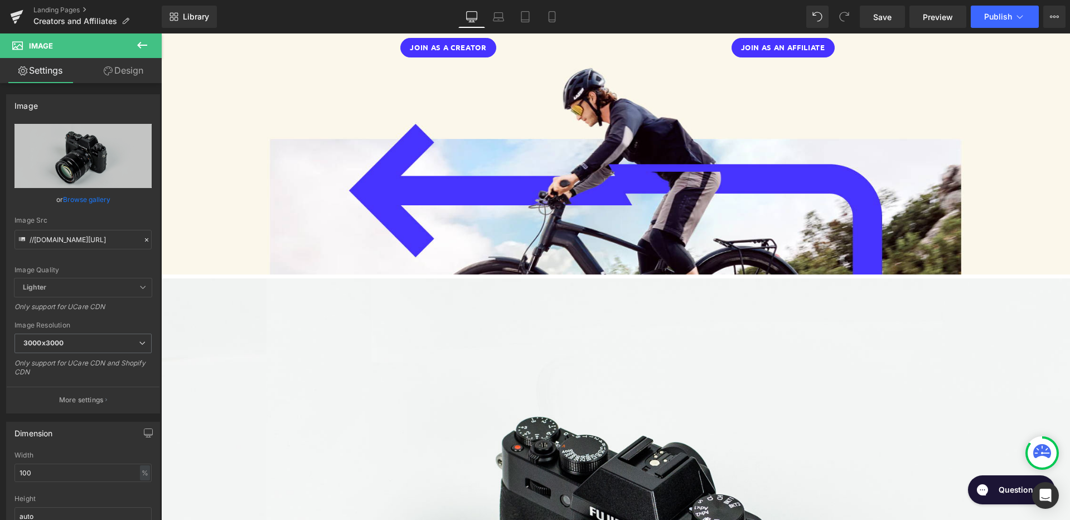
scroll to position [142, 0]
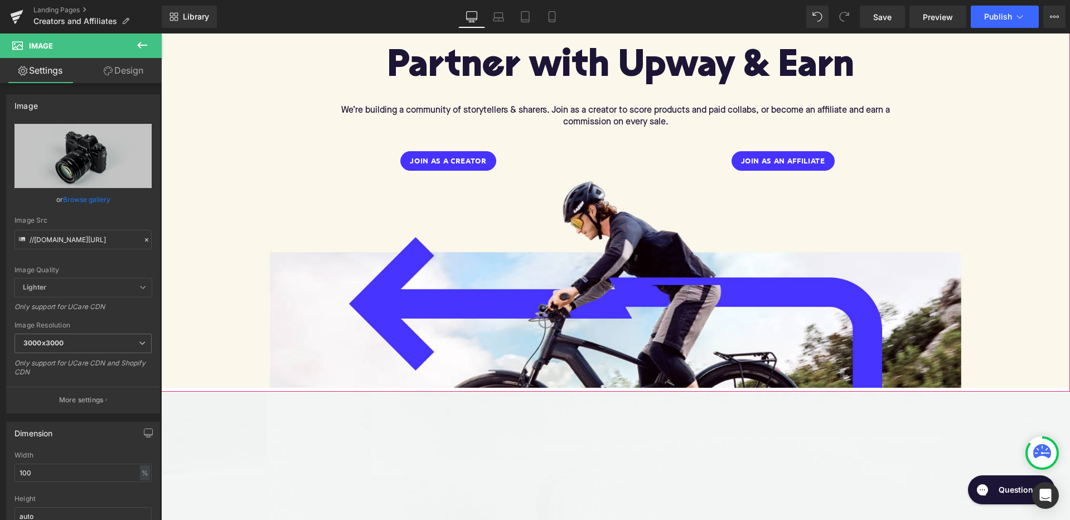
click at [278, 386] on div "Partner with Upway & Earn Heading We’re building a community of storytellers & …" at bounding box center [615, 200] width 909 height 384
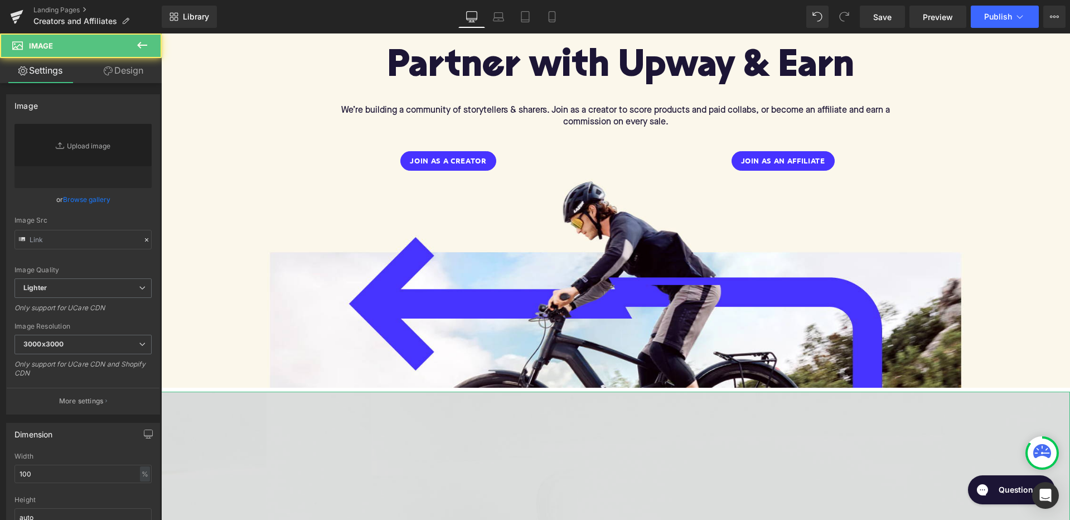
type input "//[DOMAIN_NAME][URL]"
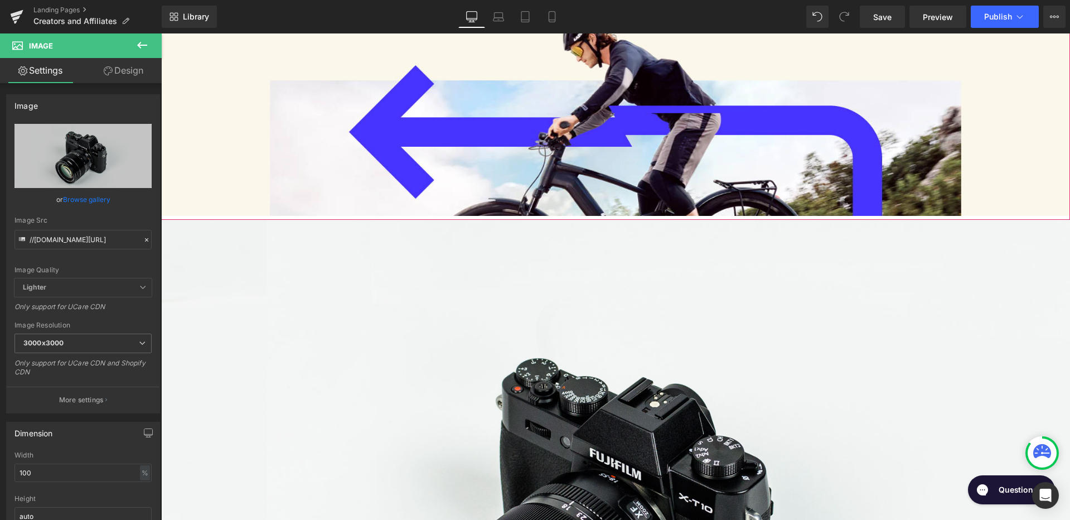
scroll to position [468, 0]
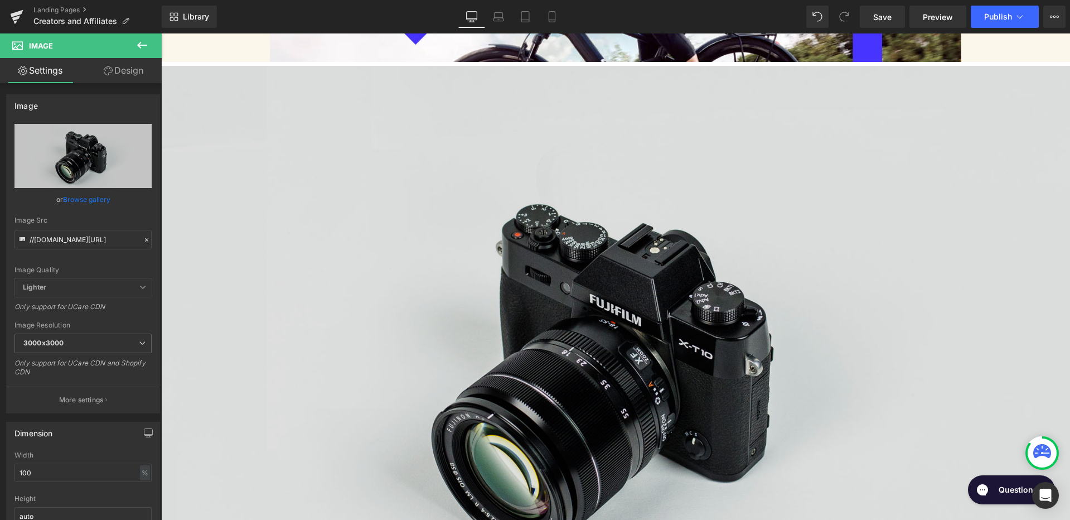
click at [506, 277] on img at bounding box center [615, 367] width 909 height 602
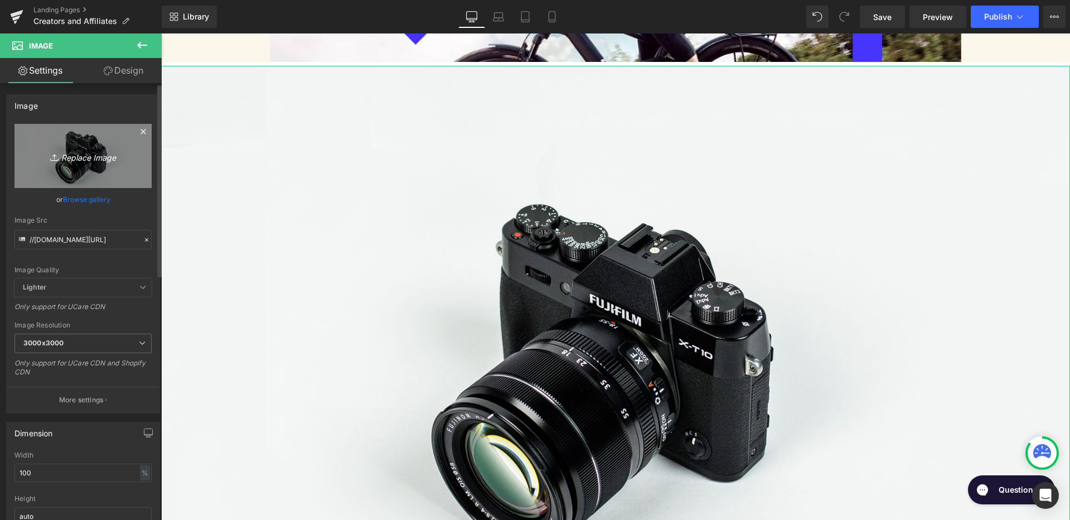
click at [83, 150] on icon "Replace Image" at bounding box center [82, 156] width 89 height 14
type input "C:\fakepath\Slice 2.png"
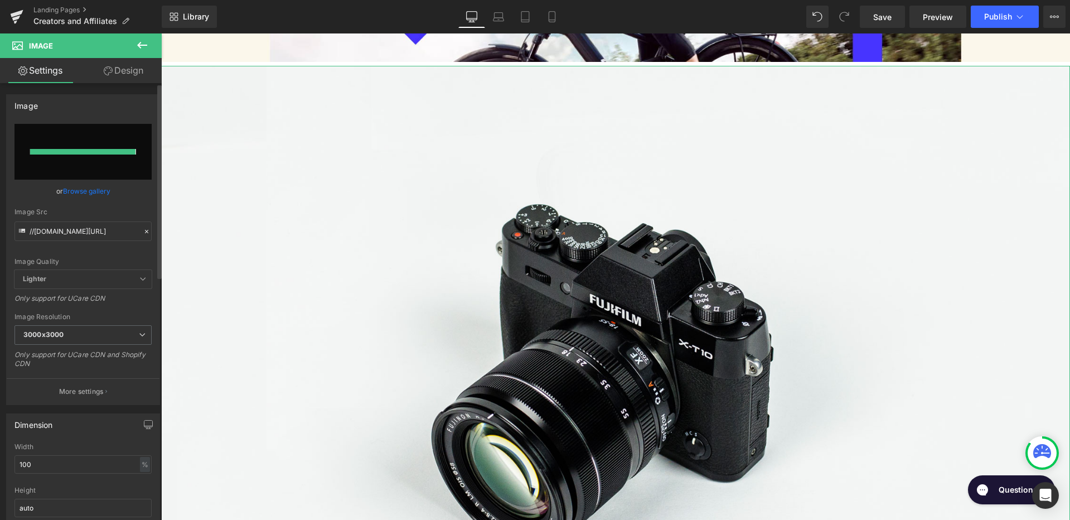
type input "https://ucarecdn.com/65997e9d-6843-4618-89c1-21b831833e22/-/format/auto/-/previ…"
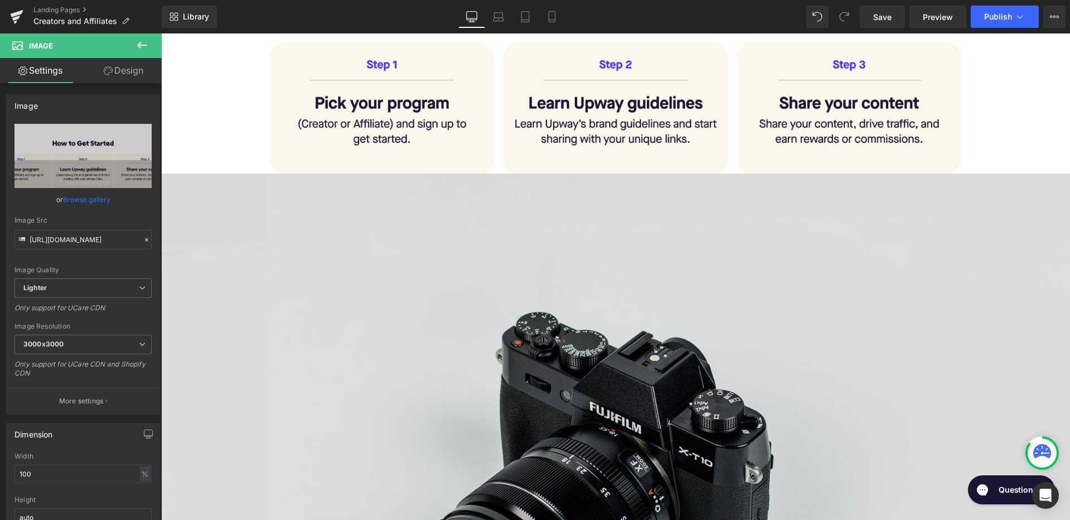
scroll to position [612, 0]
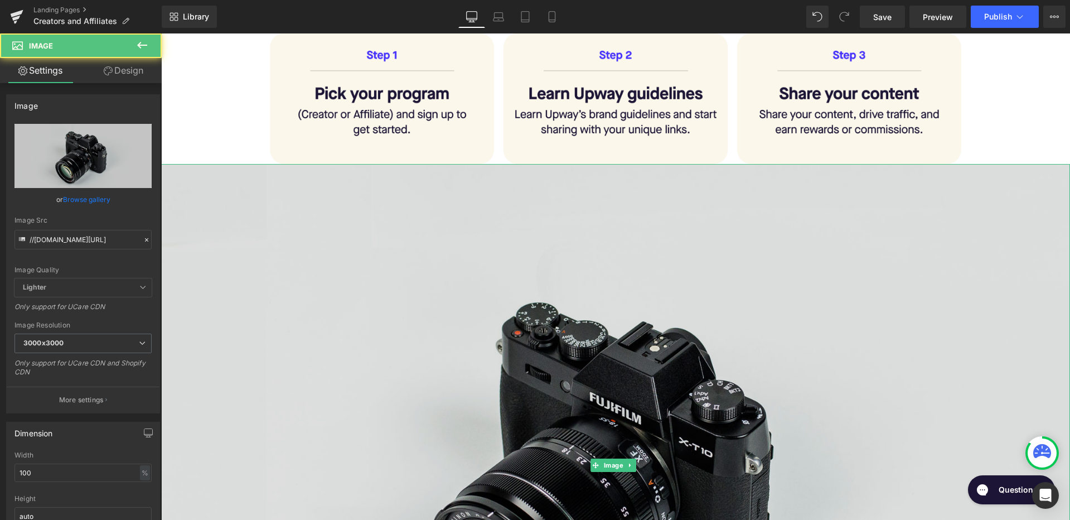
click at [730, 339] on img at bounding box center [615, 465] width 909 height 602
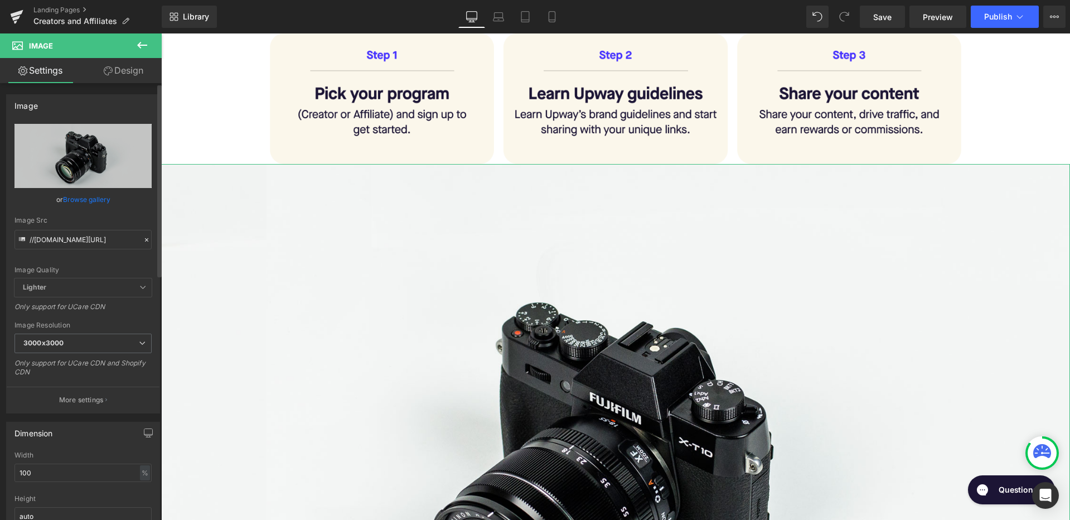
click at [84, 198] on link "Browse gallery" at bounding box center [86, 200] width 47 height 20
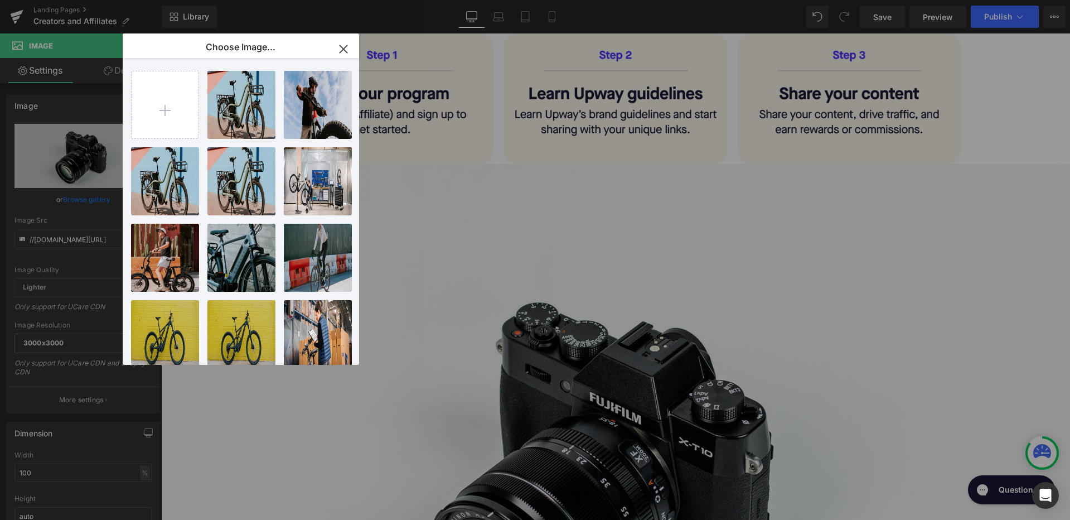
click at [343, 51] on icon "button" at bounding box center [344, 49] width 18 height 18
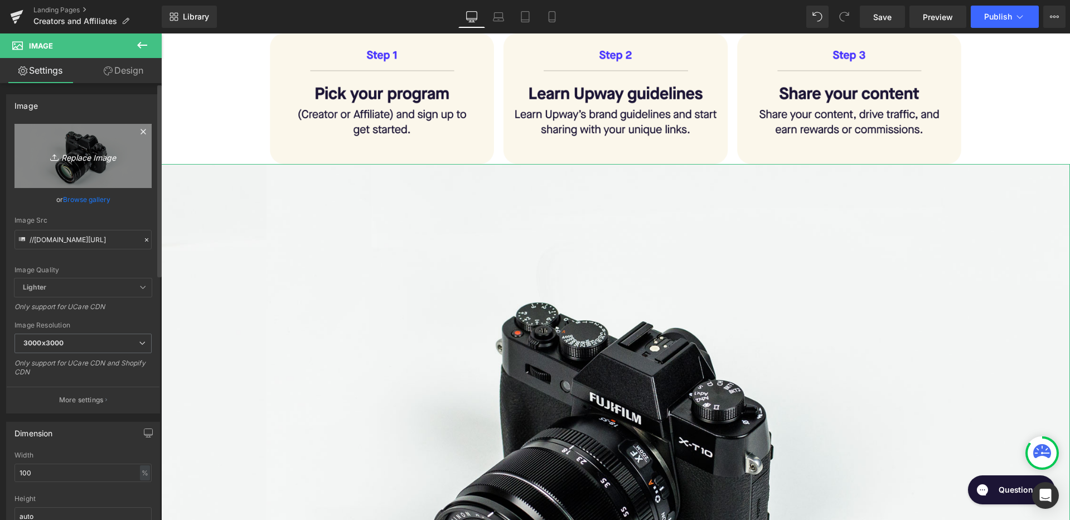
click at [79, 154] on icon "Replace Image" at bounding box center [82, 156] width 89 height 14
type input "C:\fakepath\Slice 3.png"
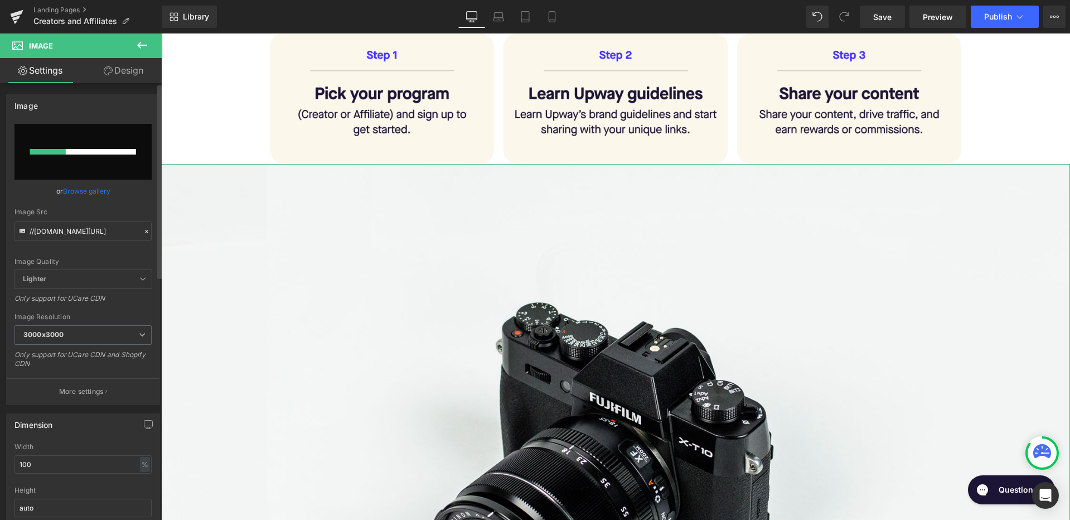
click at [71, 158] on input "file" at bounding box center [82, 152] width 137 height 56
click at [143, 47] on icon at bounding box center [141, 44] width 13 height 13
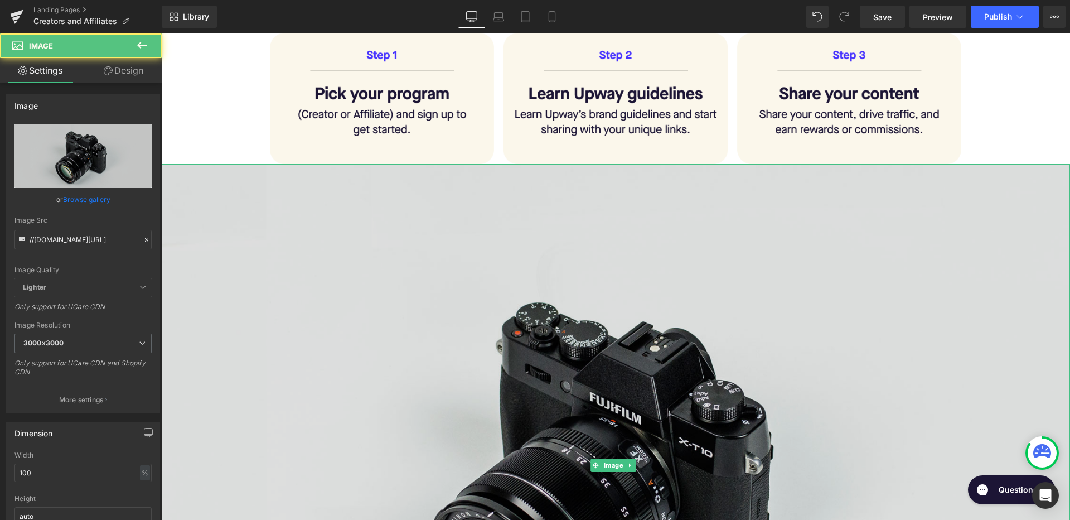
click at [344, 311] on img at bounding box center [615, 465] width 909 height 602
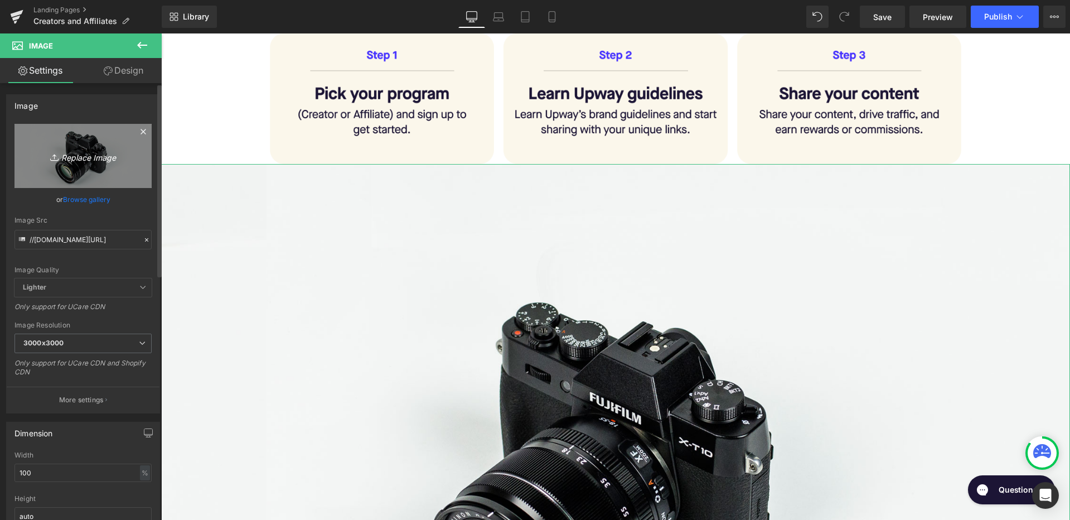
click at [95, 155] on icon "Replace Image" at bounding box center [82, 156] width 89 height 14
type input "C:\fakepath\Slice 3.png"
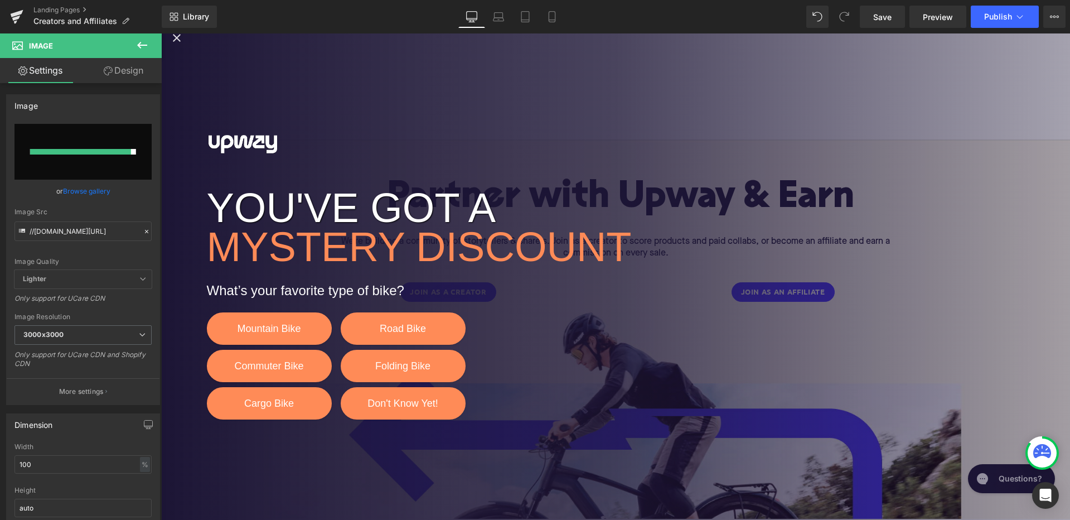
scroll to position [0, 0]
click at [143, 45] on icon at bounding box center [142, 45] width 10 height 7
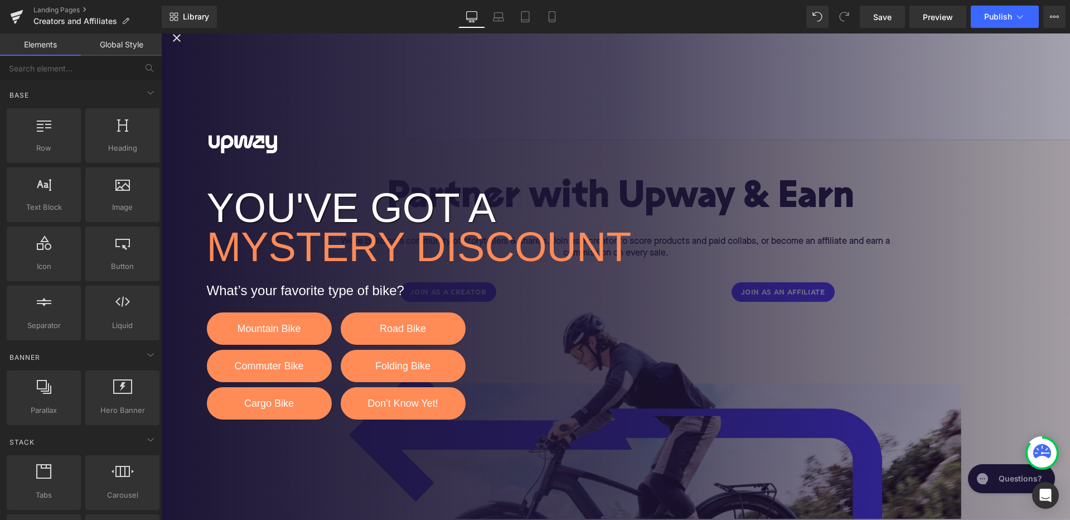
click at [206, 49] on div "YOU'VE GOT A MYSTERY DISCOUNT What’s your favorite type of bike? Mountain Bike …" at bounding box center [615, 276] width 909 height 508
click at [214, 91] on div "YOU'VE GOT A MYSTERY DISCOUNT What’s your favorite type of bike? Mountain Bike …" at bounding box center [615, 276] width 909 height 508
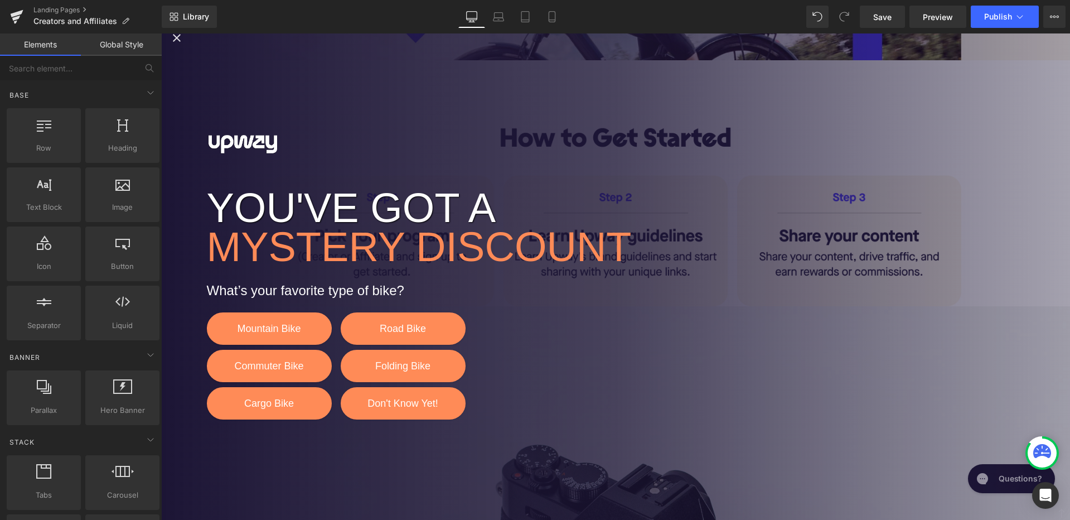
click at [256, 241] on p "MYSTERY DISCOUNT" at bounding box center [430, 247] width 446 height 12
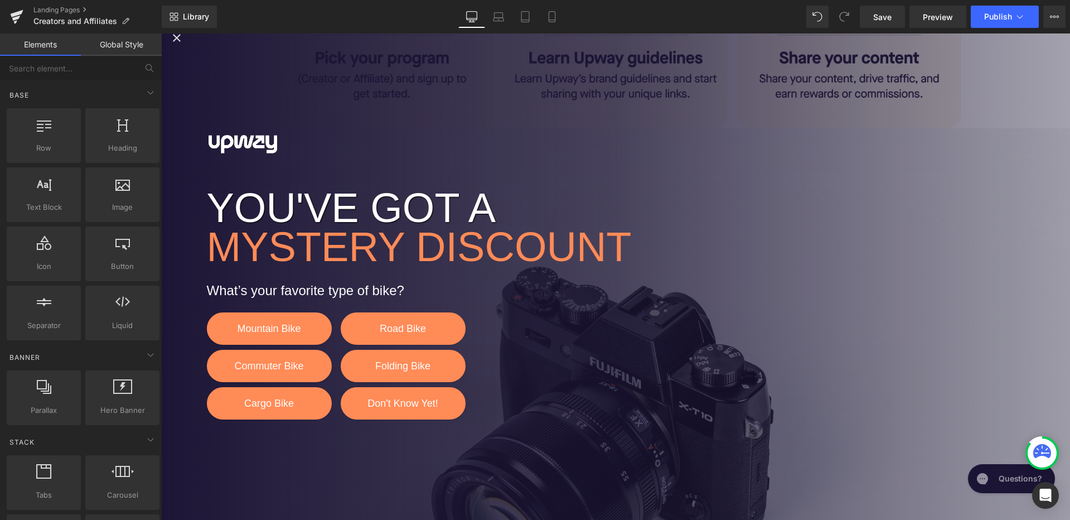
scroll to position [648, 0]
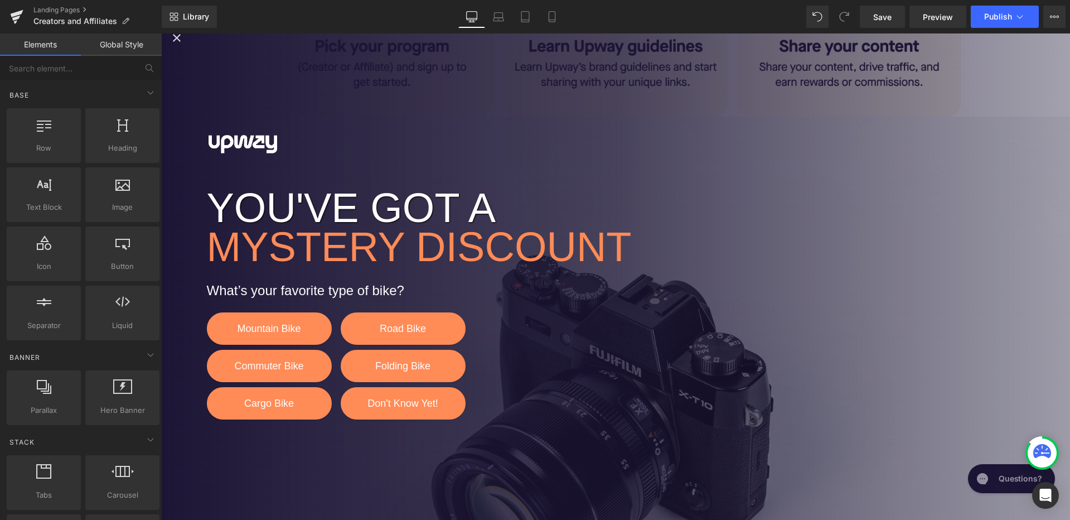
click at [403, 280] on div "YOU'VE GOT A MYSTERY DISCOUNT What’s your favorite type of bike? Mountain Bike …" at bounding box center [615, 276] width 909 height 508
click at [882, 16] on span "Save" at bounding box center [882, 17] width 18 height 12
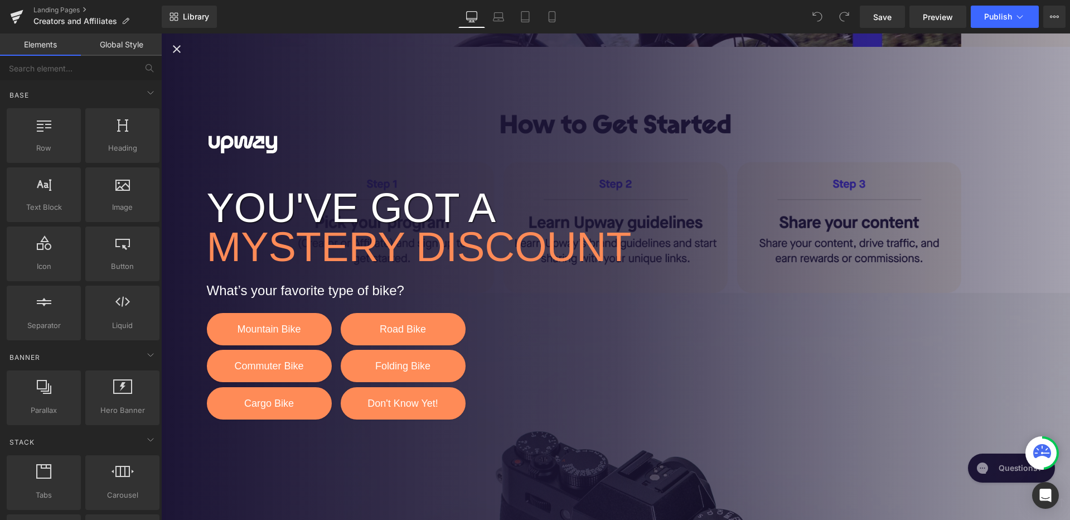
scroll to position [470, 0]
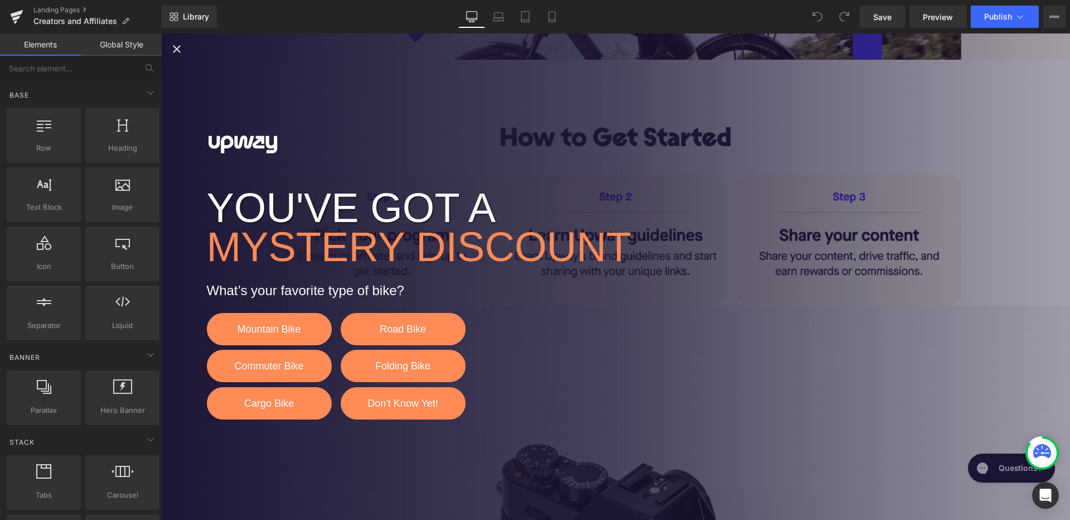
click at [172, 47] on icon "Close popup" at bounding box center [176, 48] width 13 height 13
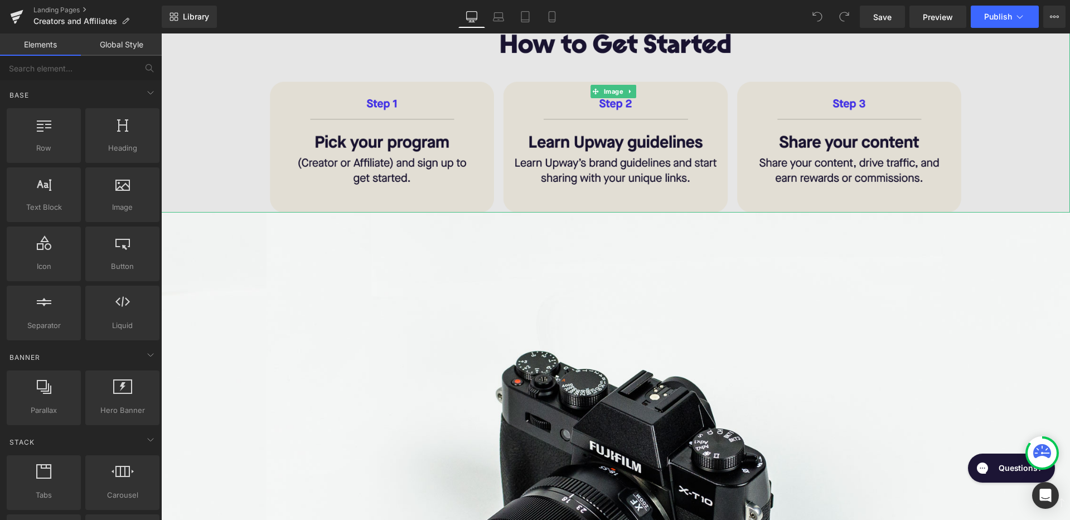
scroll to position [655, 0]
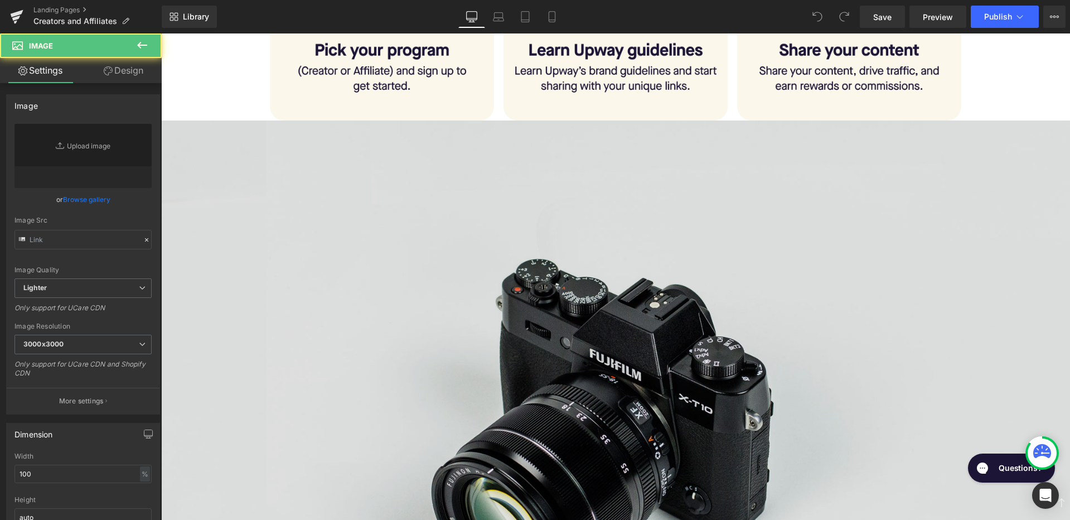
click at [604, 304] on img at bounding box center [615, 421] width 909 height 602
type input "//[DOMAIN_NAME][URL]"
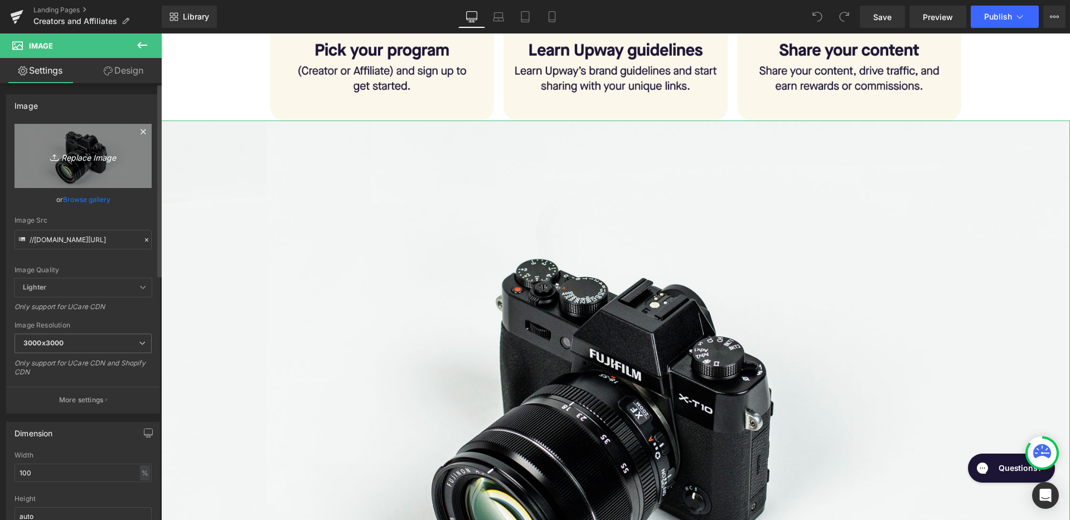
click at [82, 161] on icon "Replace Image" at bounding box center [82, 156] width 89 height 14
type input "C:\fakepath\Slice 3.png"
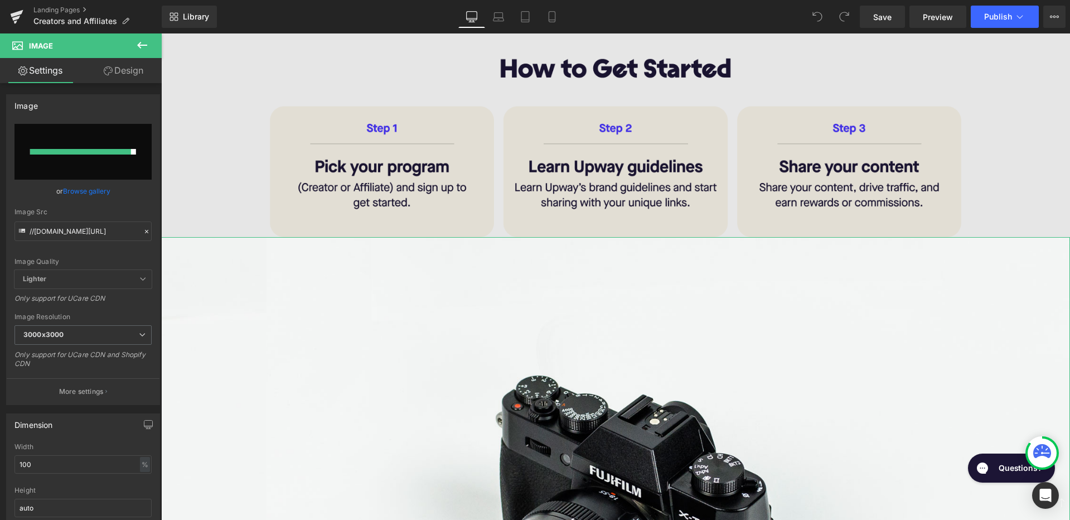
scroll to position [535, 0]
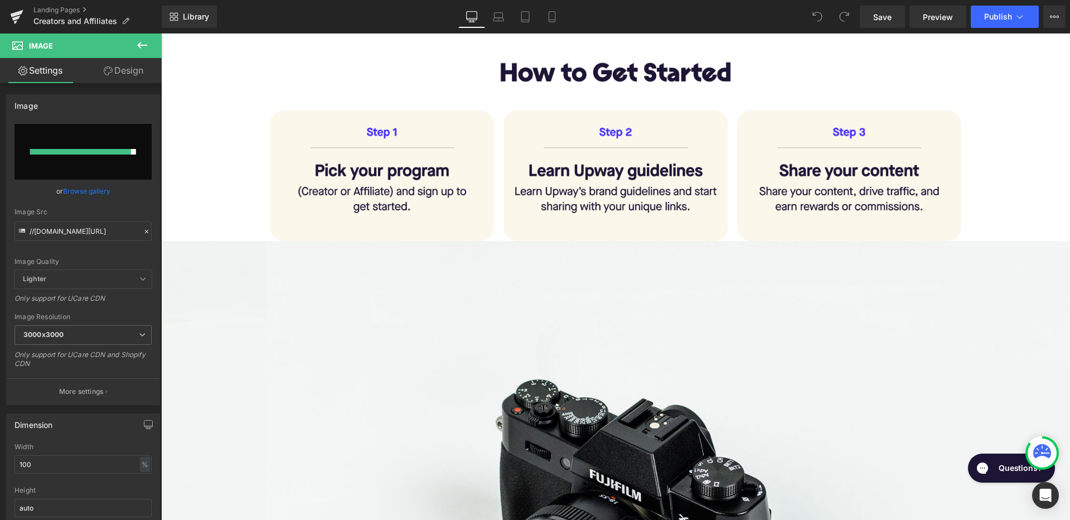
click at [139, 45] on icon at bounding box center [142, 45] width 10 height 7
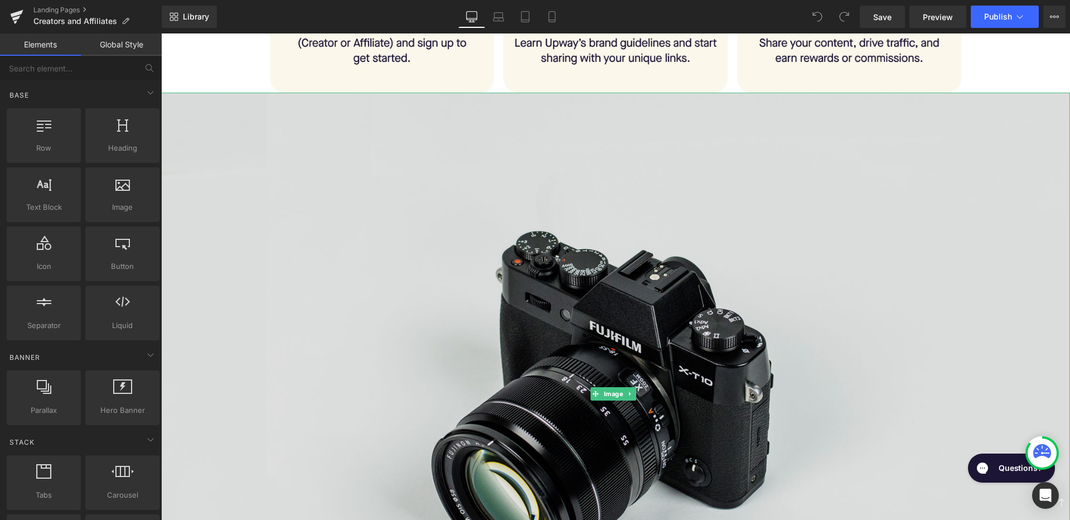
scroll to position [687, 0]
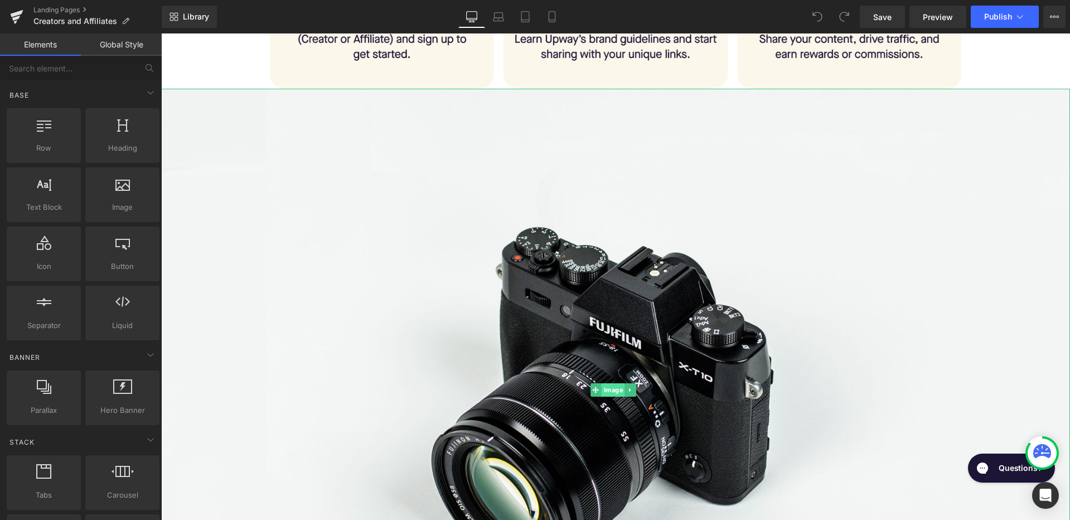
click at [613, 383] on span "Image" at bounding box center [614, 389] width 24 height 13
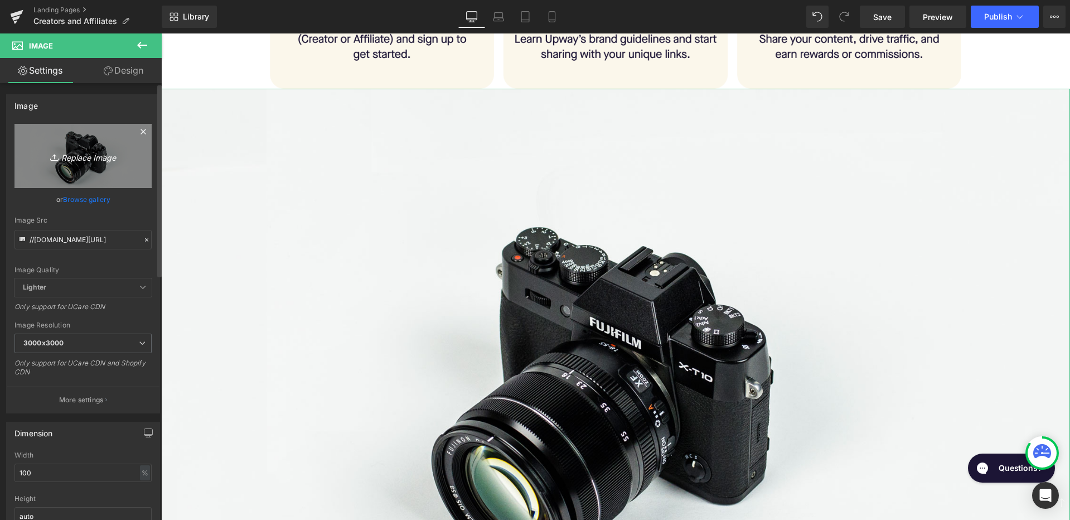
click at [84, 162] on link "Replace Image" at bounding box center [82, 156] width 137 height 64
type input "C:\fakepath\Slice 3.png"
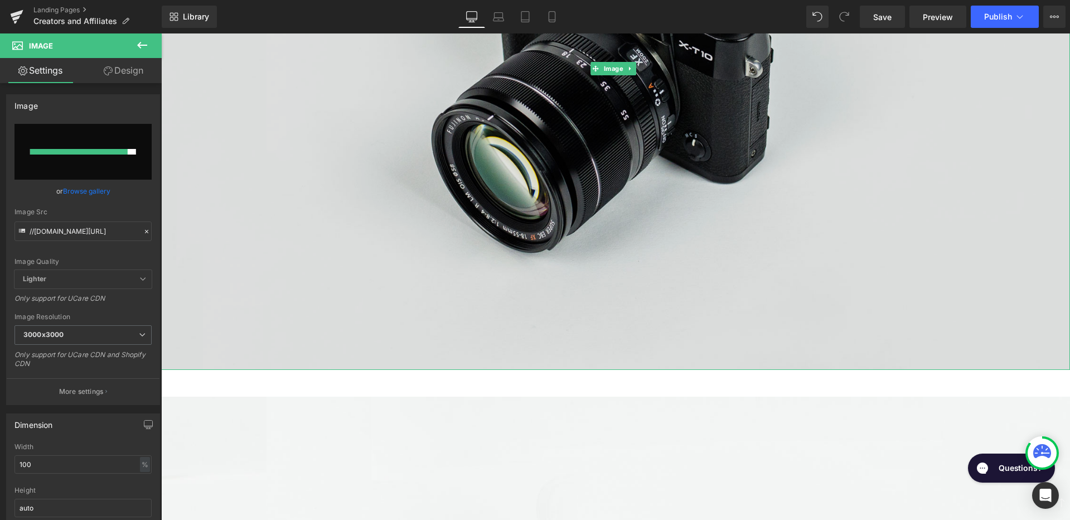
scroll to position [1009, 0]
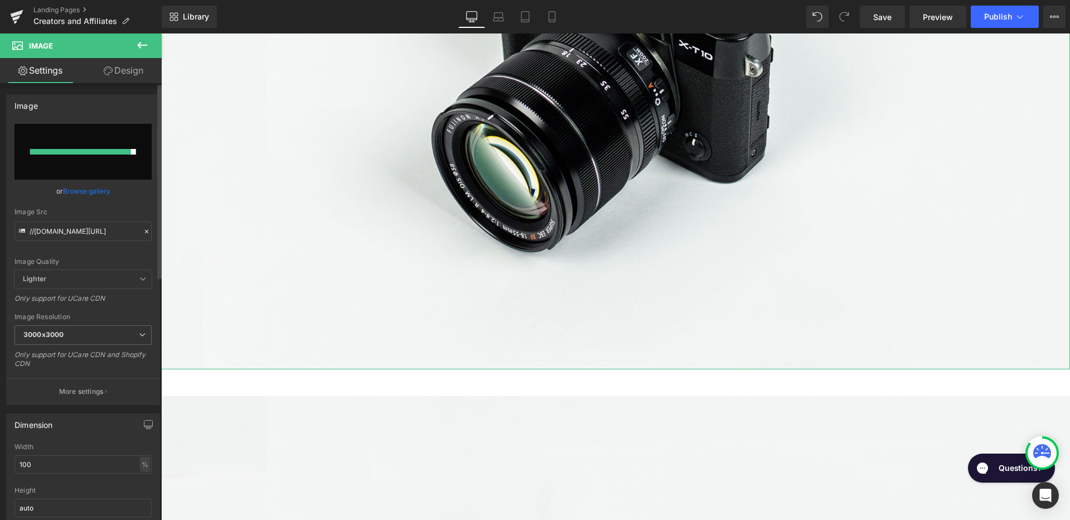
click at [93, 192] on link "Browse gallery" at bounding box center [86, 191] width 47 height 20
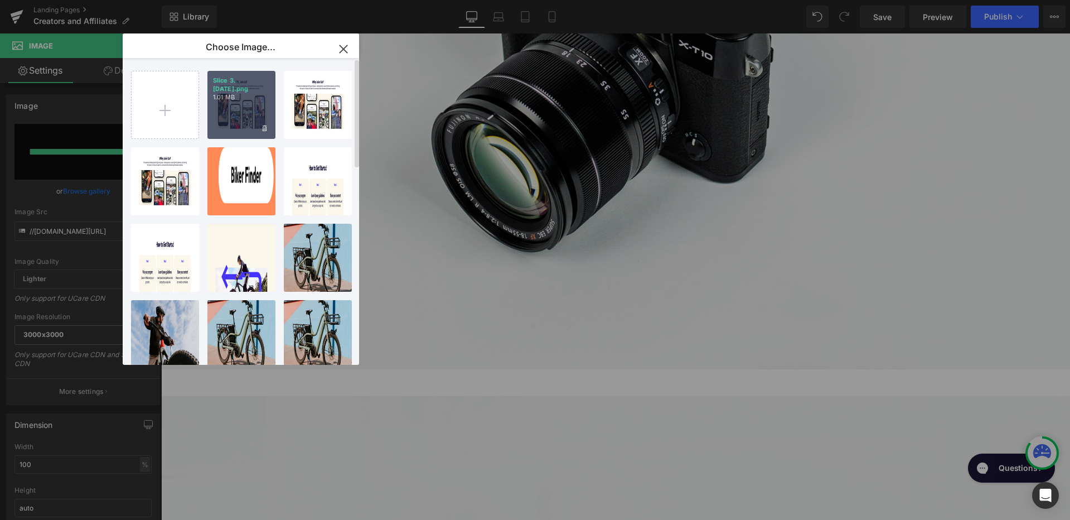
click at [235, 109] on div "Slice 3...ce 3.png 1.01 MB" at bounding box center [241, 105] width 68 height 68
type input "[URL][DOMAIN_NAME]"
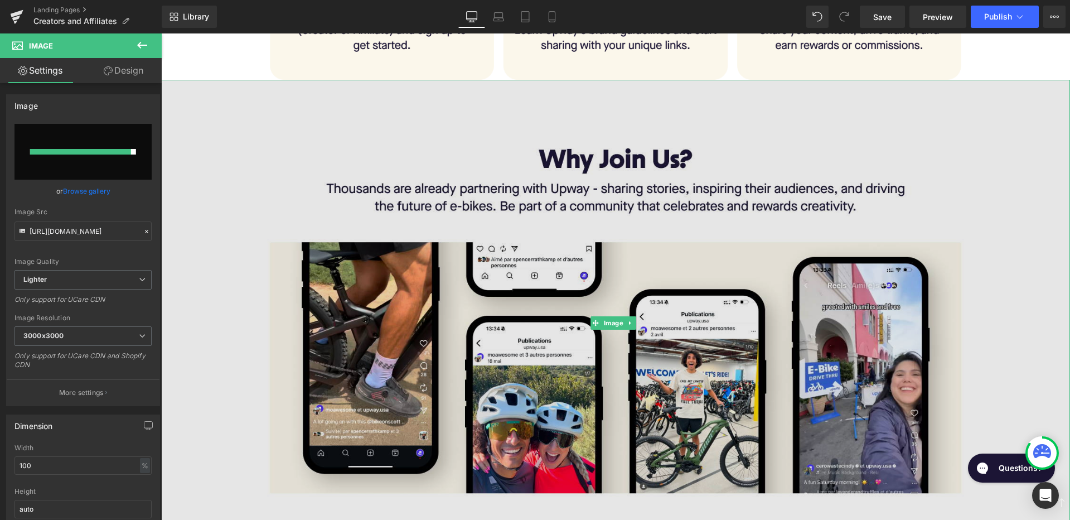
scroll to position [694, 0]
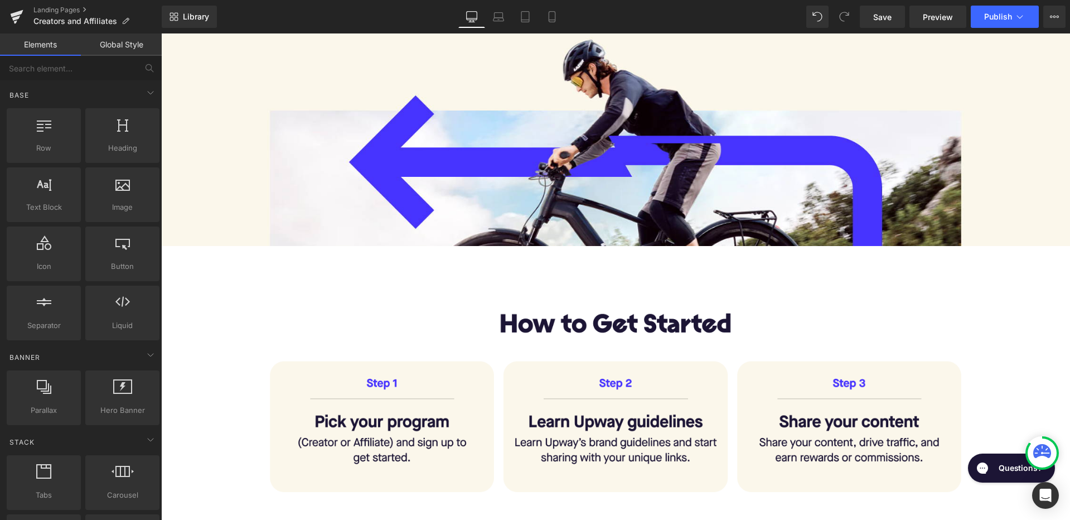
scroll to position [286, 0]
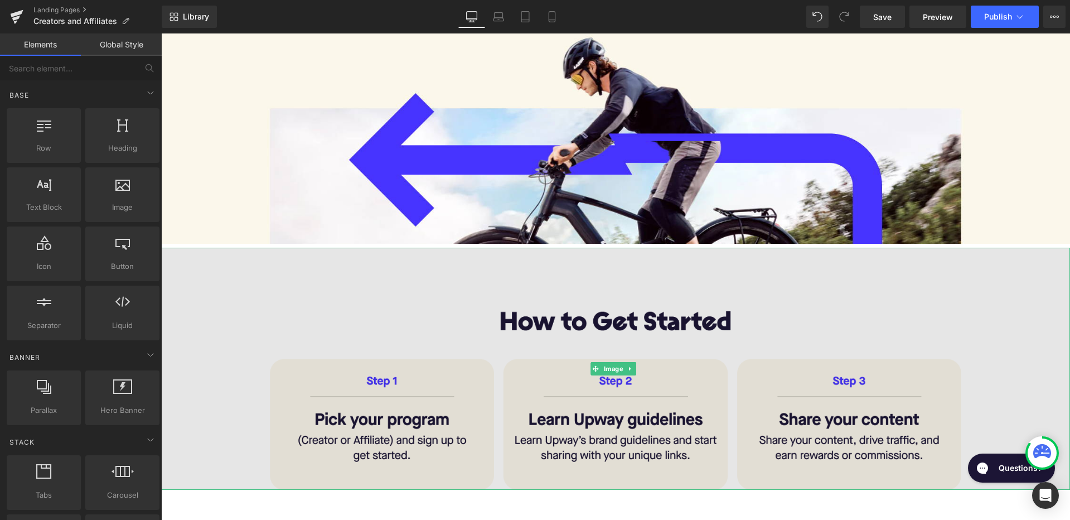
click at [558, 319] on img at bounding box center [615, 369] width 909 height 242
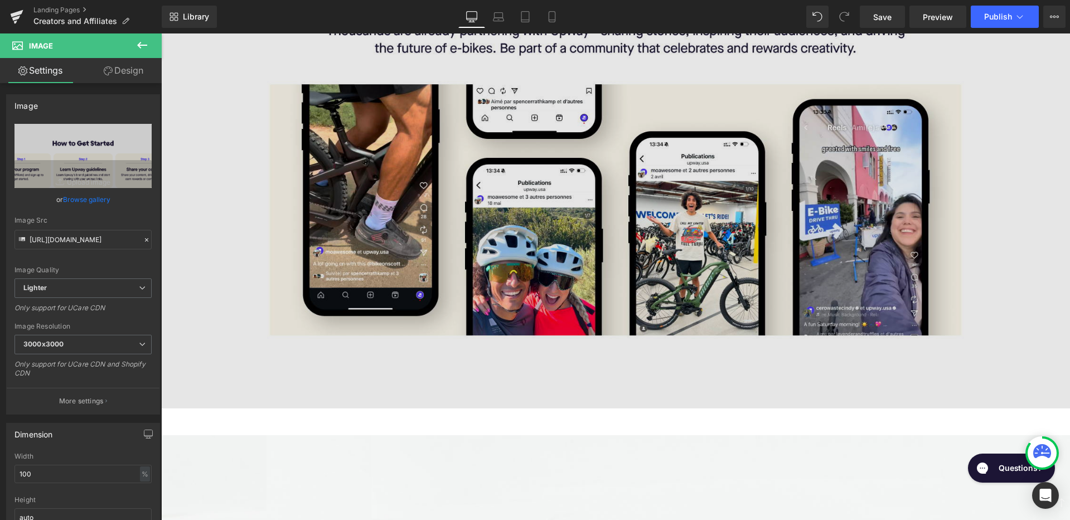
scroll to position [1043, 0]
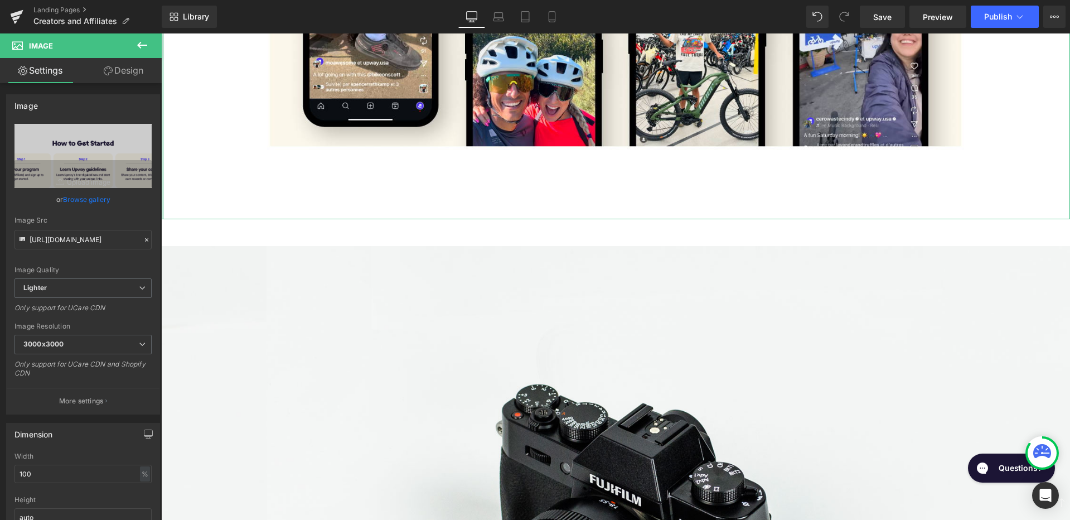
click at [143, 47] on icon at bounding box center [141, 44] width 13 height 13
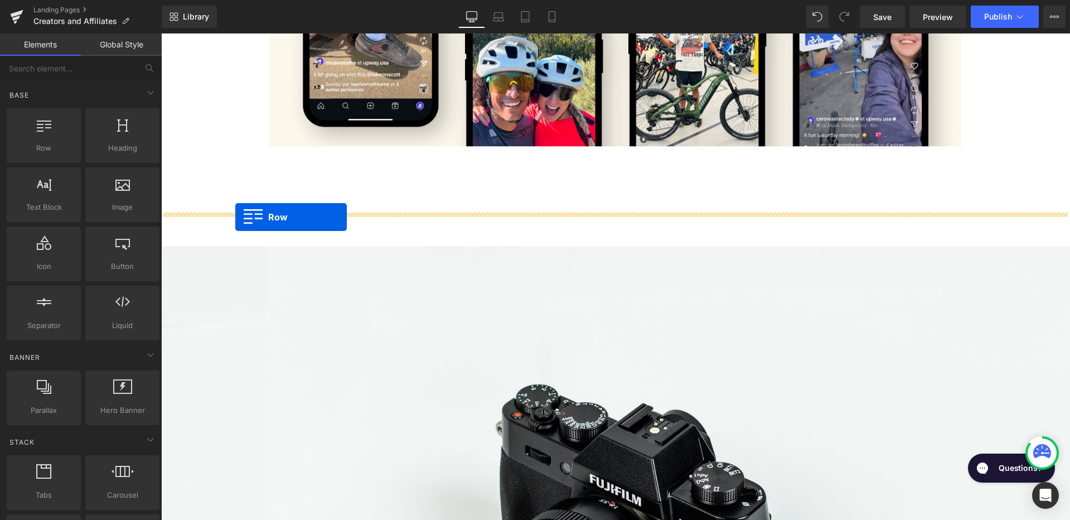
drag, startPoint x: 213, startPoint y: 167, endPoint x: 235, endPoint y: 217, distance: 54.4
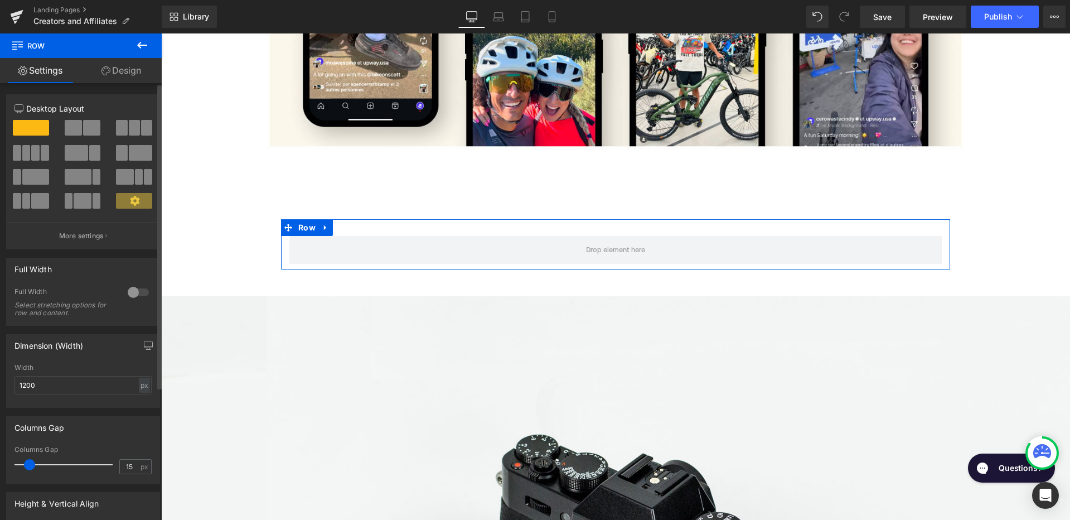
click at [79, 121] on span at bounding box center [73, 128] width 17 height 16
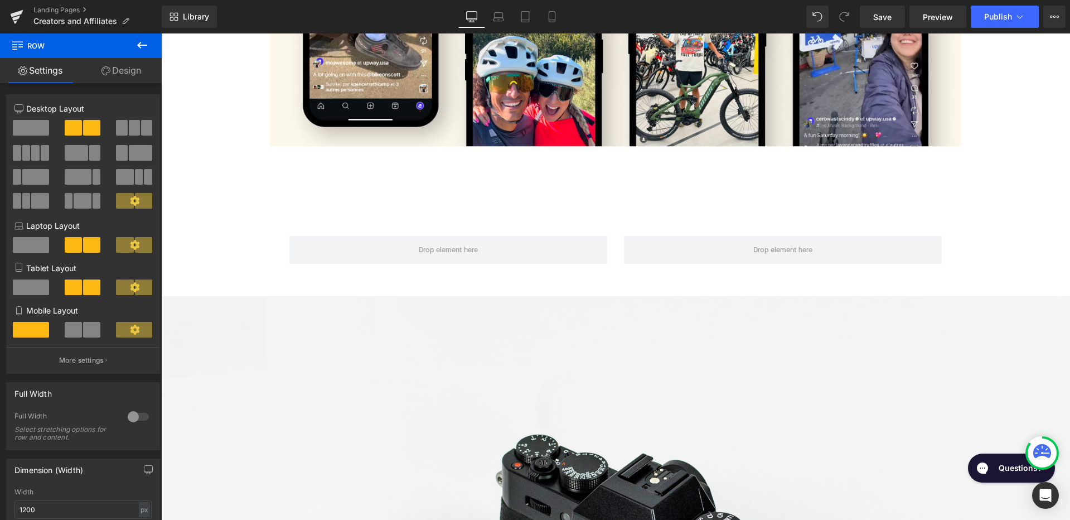
click at [137, 43] on icon at bounding box center [141, 44] width 13 height 13
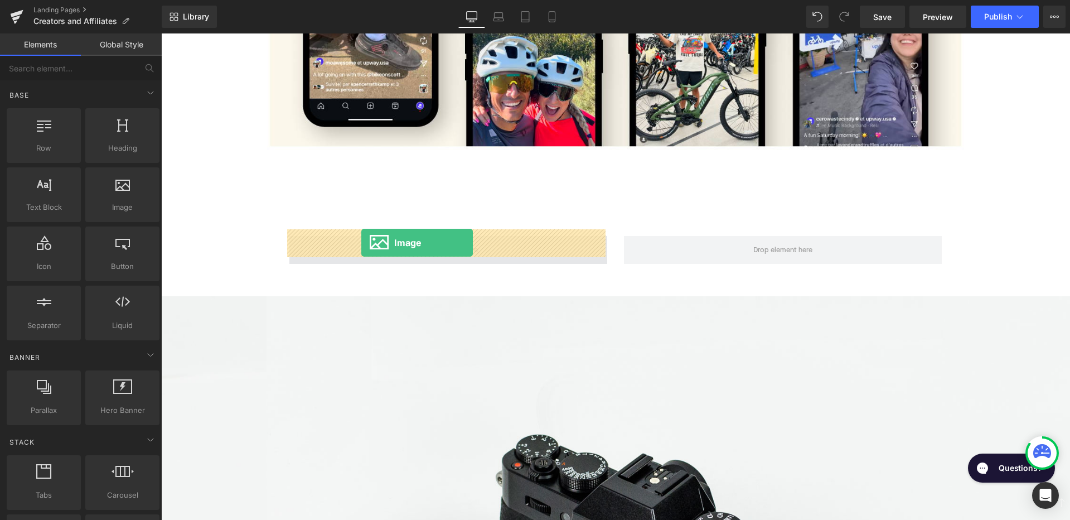
drag, startPoint x: 272, startPoint y: 236, endPoint x: 361, endPoint y: 243, distance: 89.4
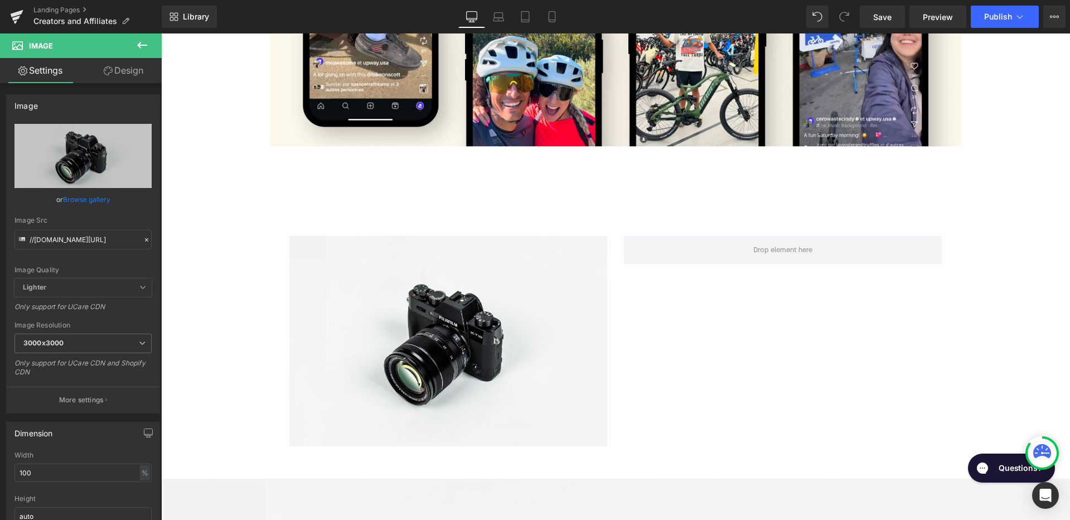
click at [141, 42] on icon at bounding box center [141, 44] width 13 height 13
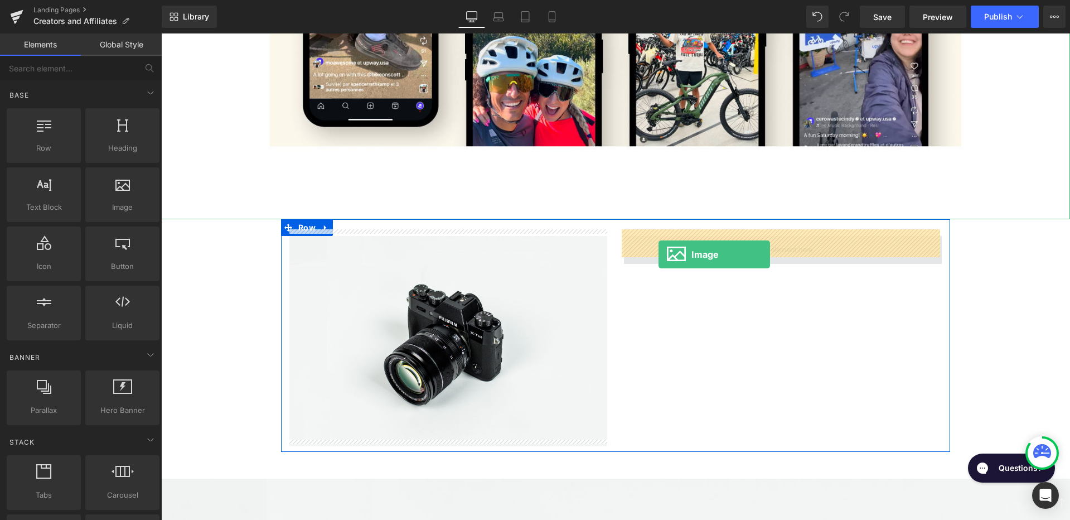
drag, startPoint x: 264, startPoint y: 225, endPoint x: 658, endPoint y: 254, distance: 395.2
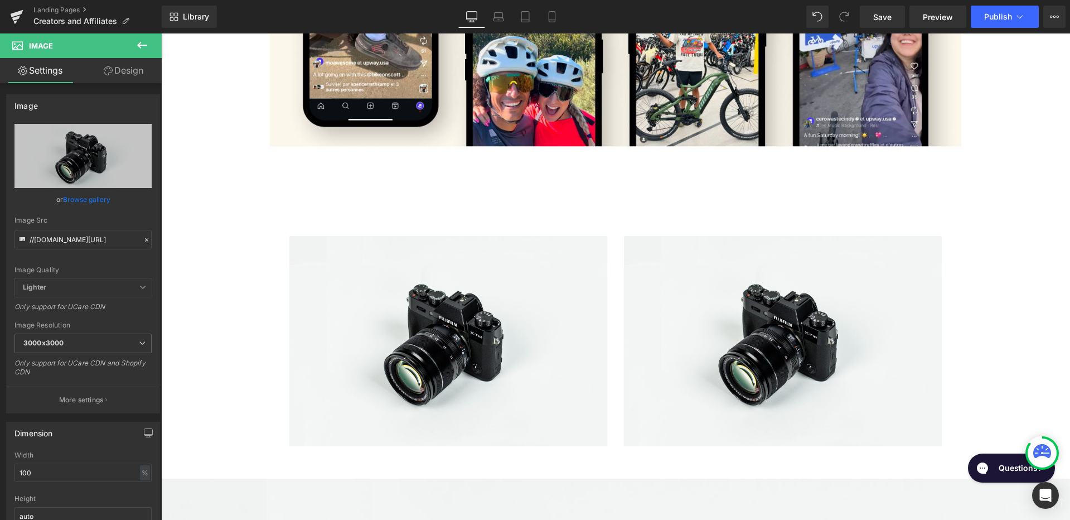
click at [143, 47] on icon at bounding box center [141, 44] width 13 height 13
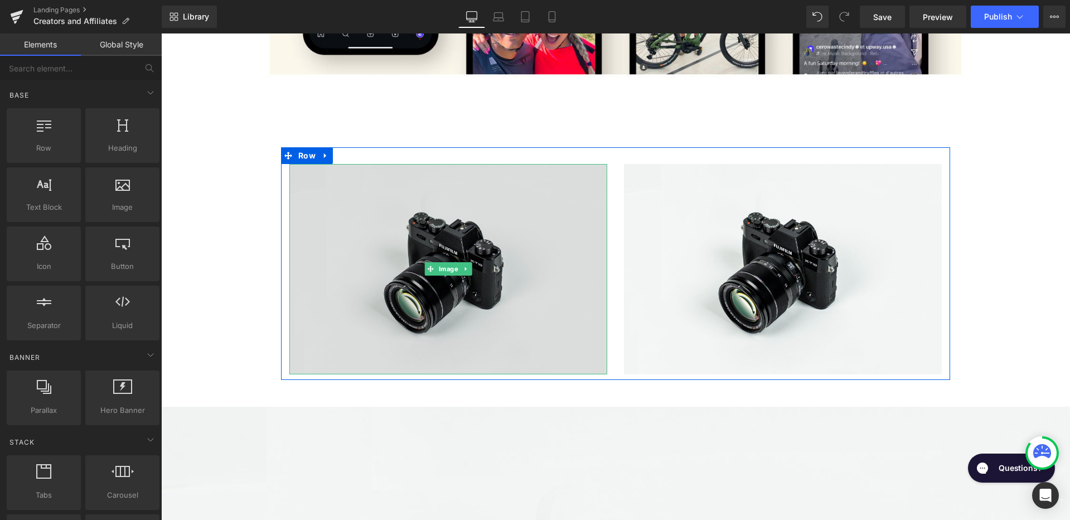
scroll to position [1117, 0]
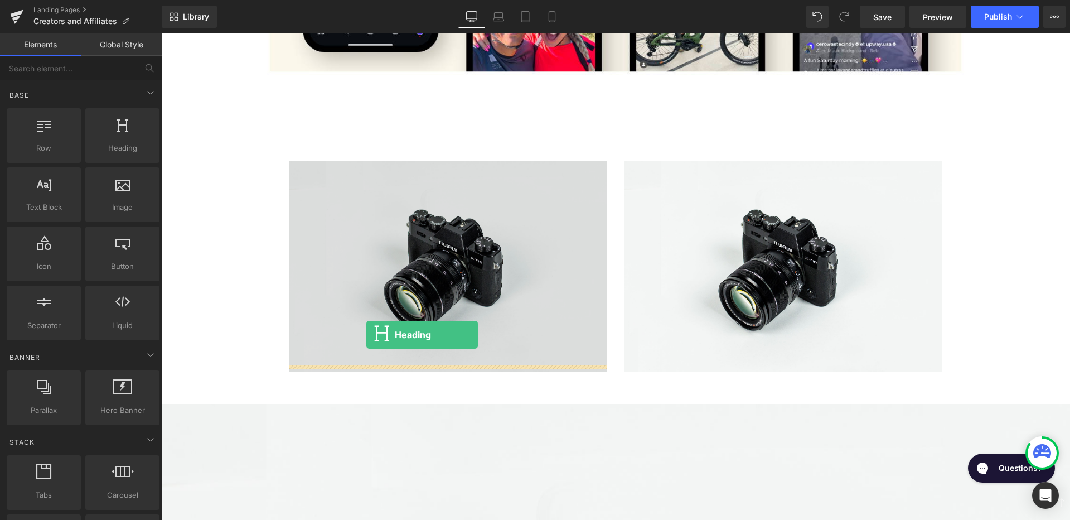
drag, startPoint x: 270, startPoint y: 154, endPoint x: 366, endPoint y: 335, distance: 204.3
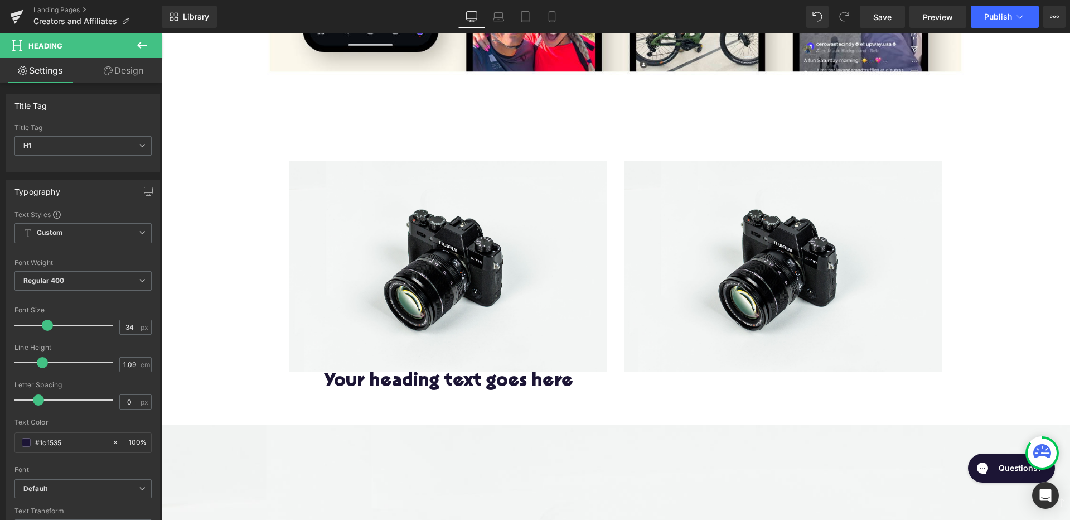
click at [141, 43] on icon at bounding box center [141, 44] width 13 height 13
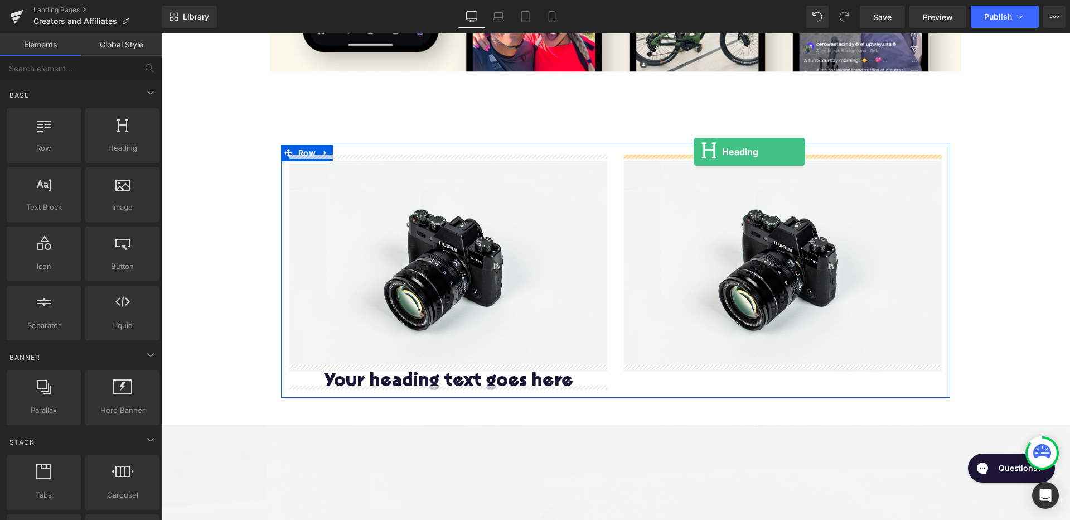
drag, startPoint x: 273, startPoint y: 182, endPoint x: 694, endPoint y: 152, distance: 422.0
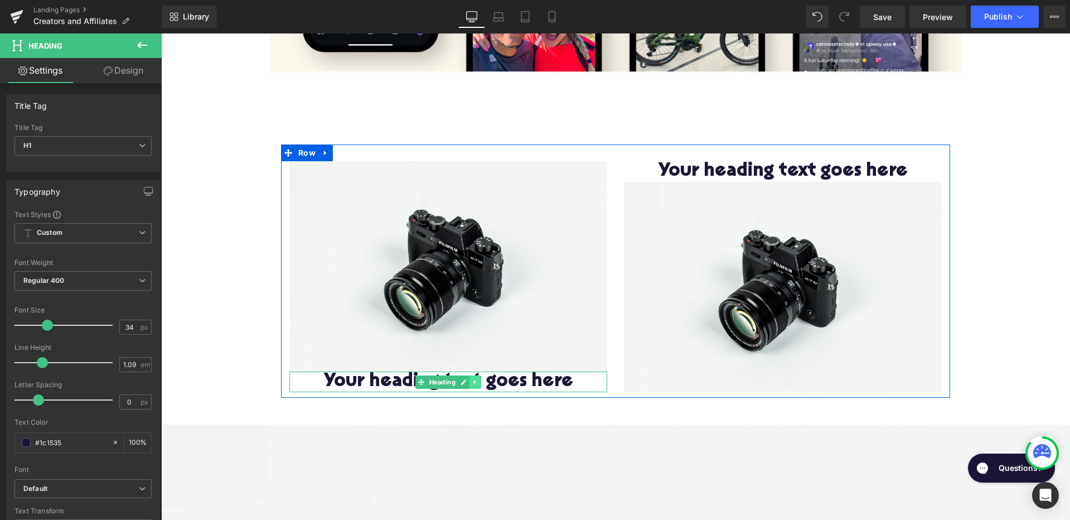
click at [477, 375] on link at bounding box center [475, 381] width 12 height 13
click at [478, 379] on icon at bounding box center [481, 382] width 6 height 7
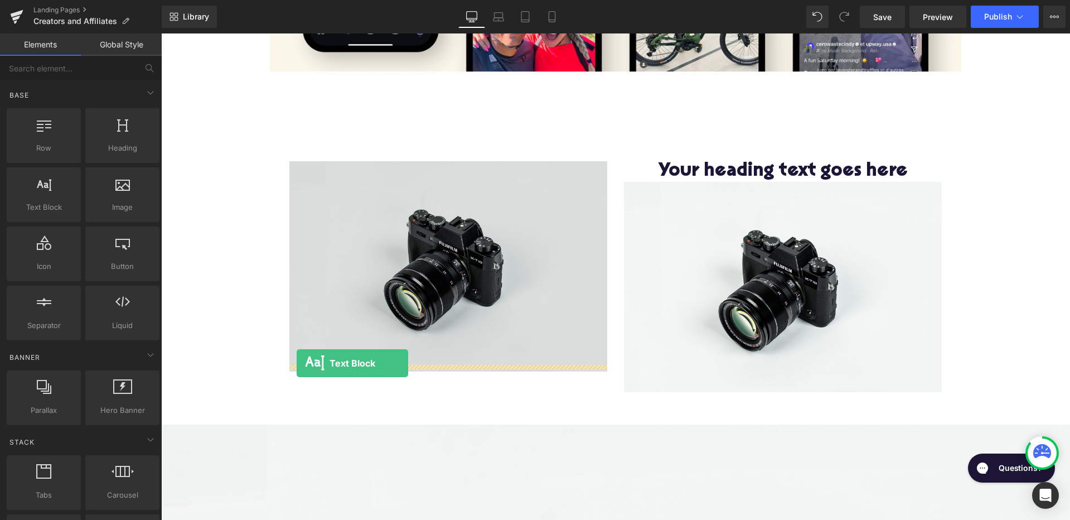
drag, startPoint x: 199, startPoint y: 239, endPoint x: 297, endPoint y: 363, distance: 157.6
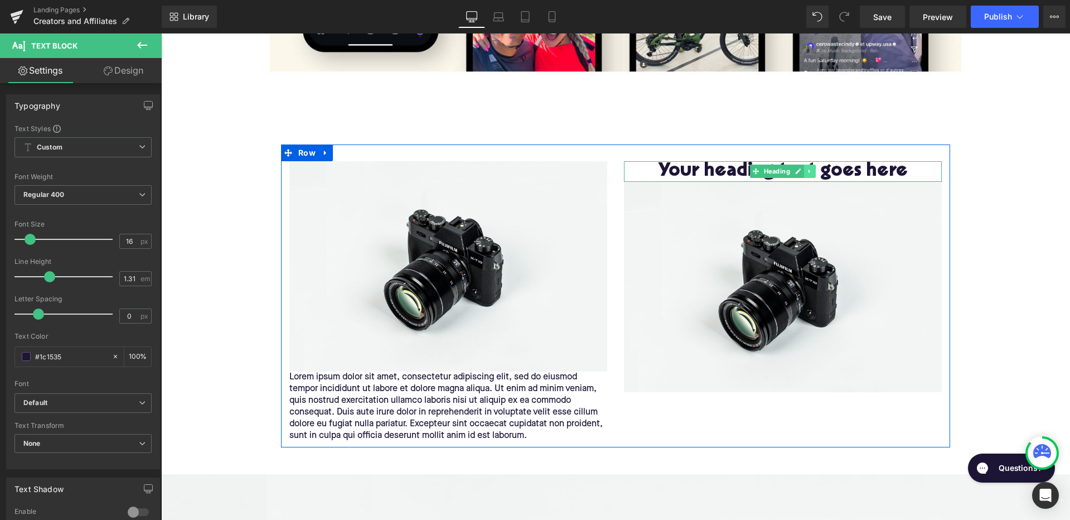
click at [808, 169] on icon at bounding box center [809, 171] width 2 height 4
click at [812, 168] on icon at bounding box center [815, 171] width 6 height 6
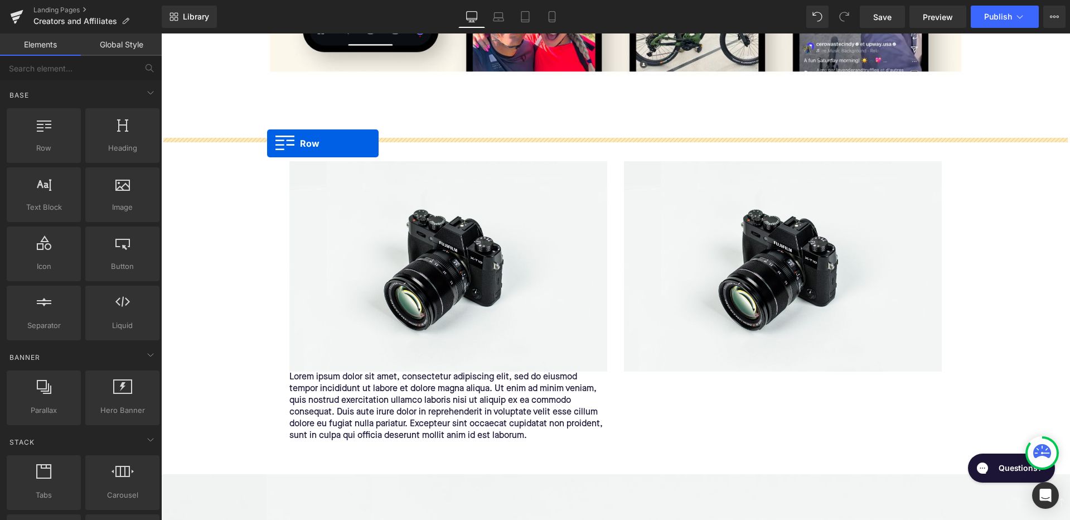
drag, startPoint x: 197, startPoint y: 171, endPoint x: 267, endPoint y: 143, distance: 75.6
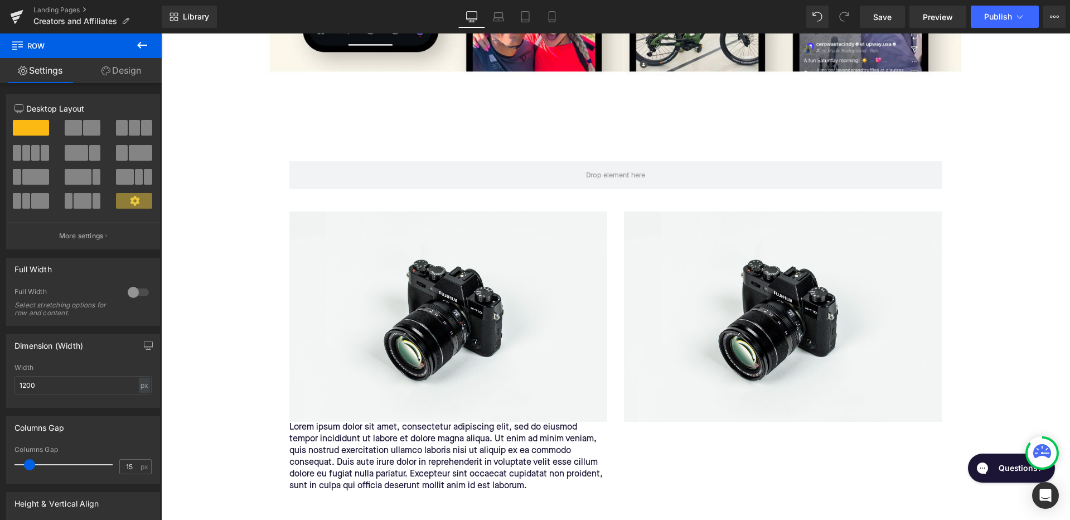
click at [139, 43] on icon at bounding box center [142, 45] width 10 height 7
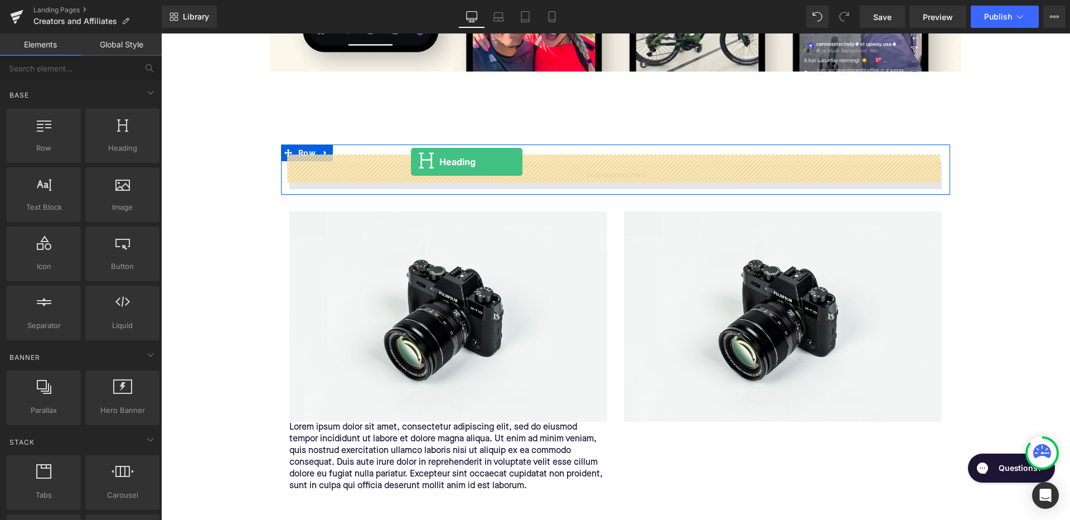
drag, startPoint x: 274, startPoint y: 173, endPoint x: 412, endPoint y: 163, distance: 138.6
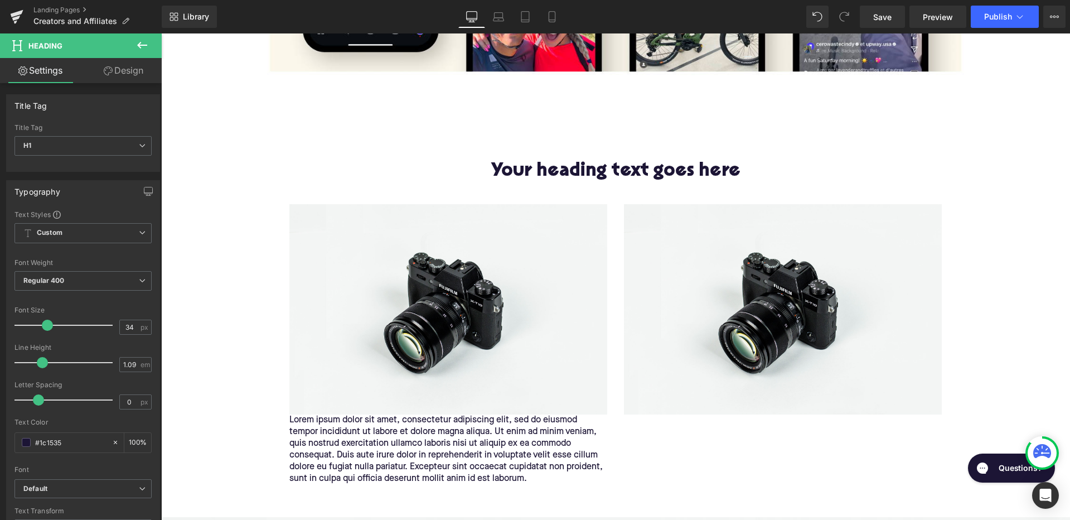
click at [141, 41] on icon at bounding box center [141, 44] width 13 height 13
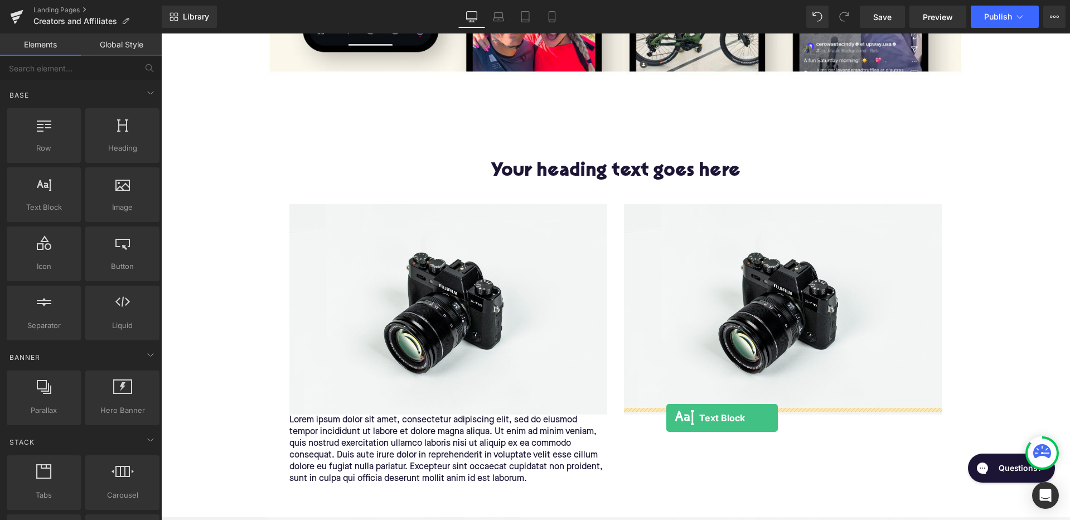
drag, startPoint x: 205, startPoint y: 226, endPoint x: 666, endPoint y: 418, distance: 499.4
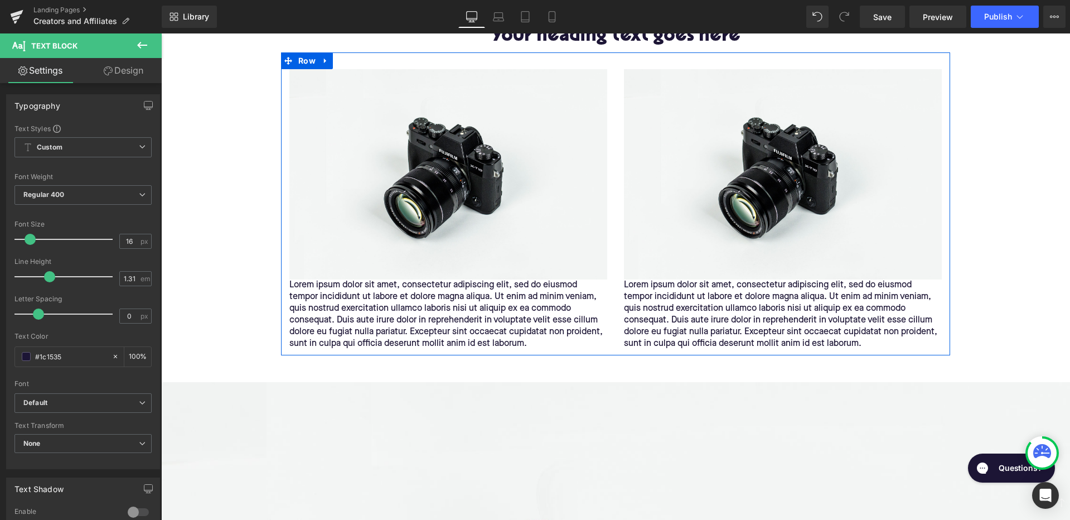
scroll to position [1256, 0]
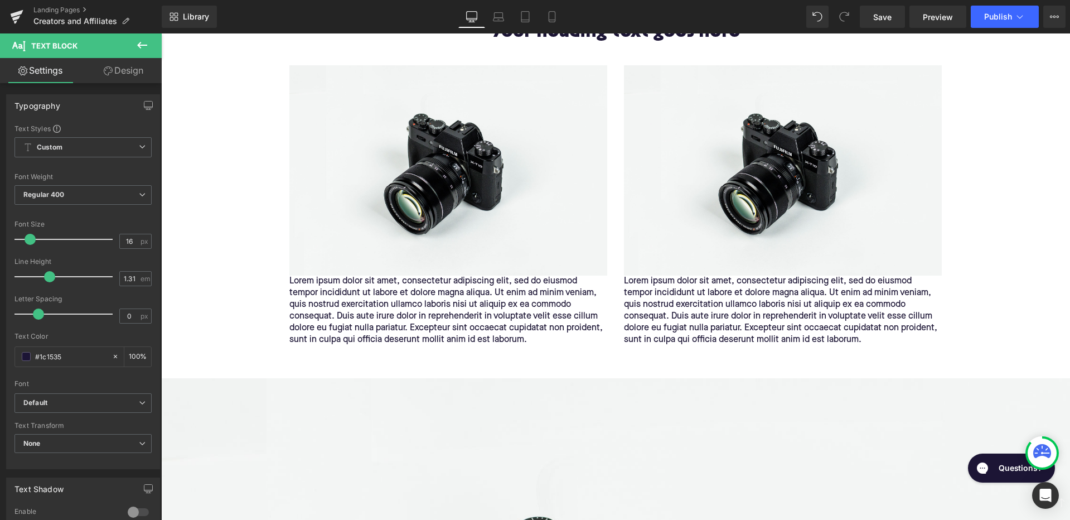
click at [139, 47] on icon at bounding box center [142, 45] width 10 height 7
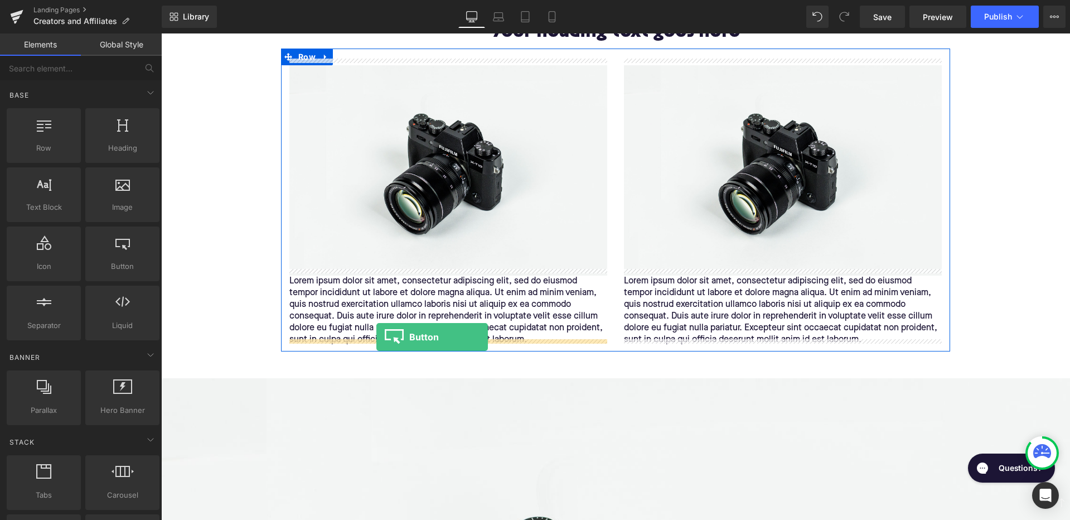
drag, startPoint x: 278, startPoint y: 285, endPoint x: 376, endPoint y: 337, distance: 110.7
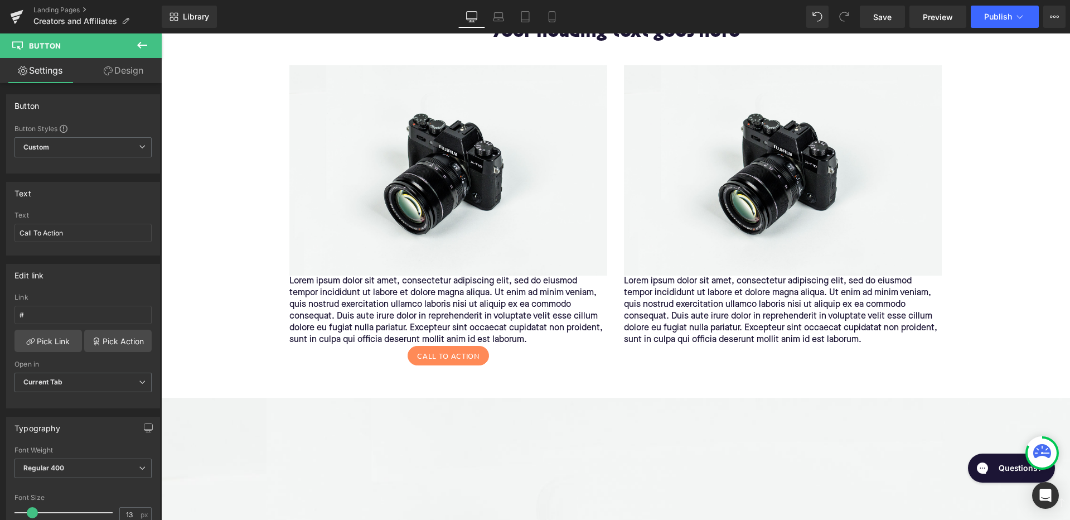
click at [144, 39] on icon at bounding box center [141, 44] width 13 height 13
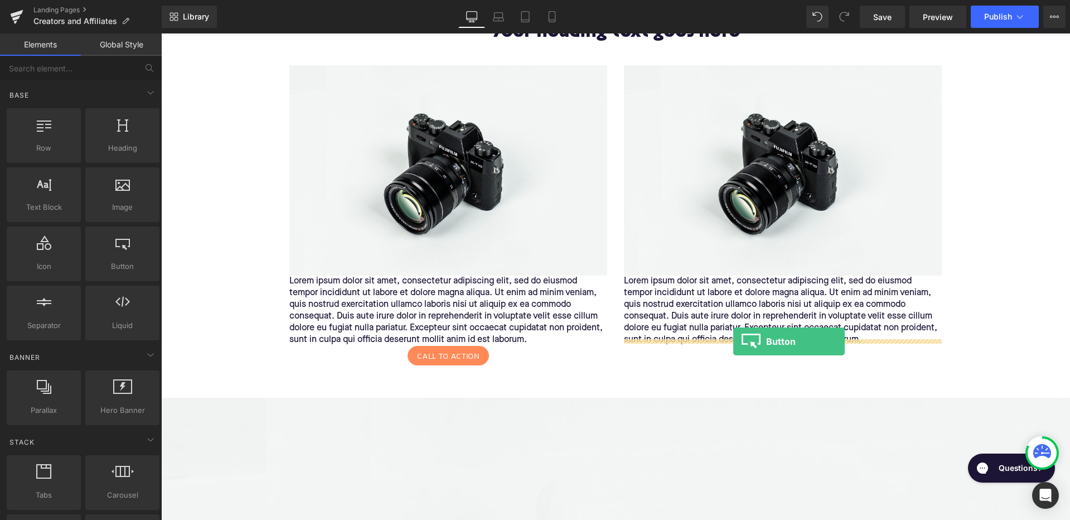
drag, startPoint x: 279, startPoint y: 293, endPoint x: 733, endPoint y: 341, distance: 456.9
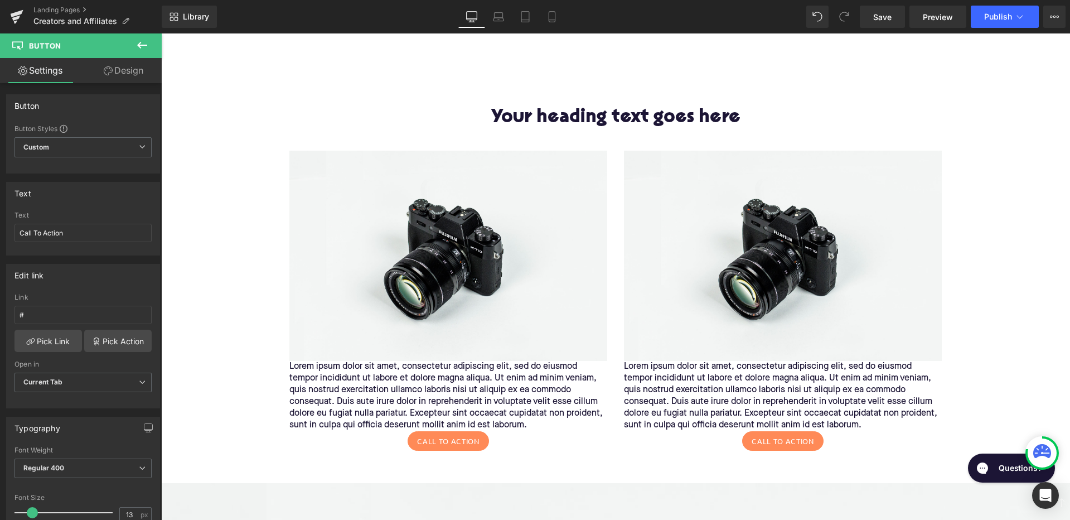
scroll to position [1205, 0]
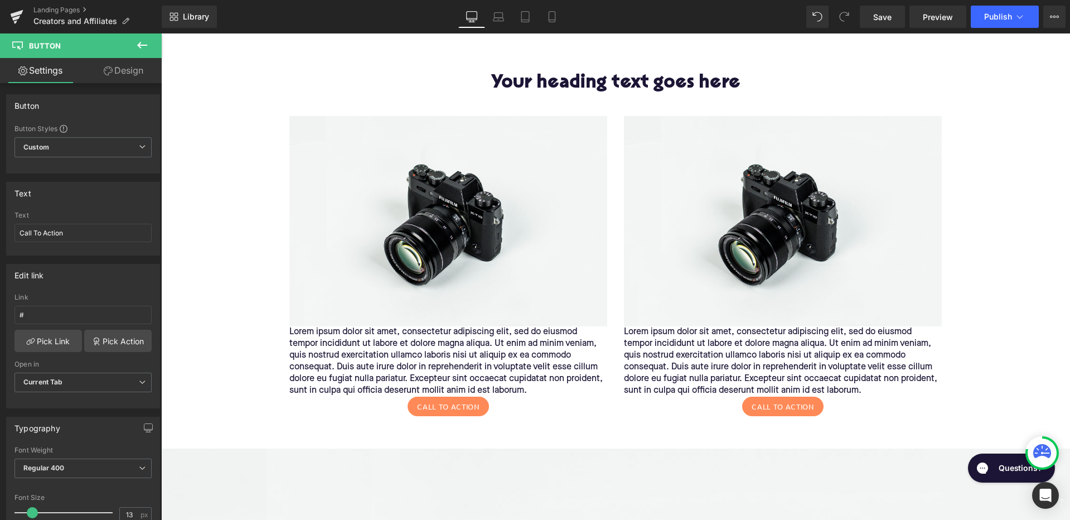
click at [667, 79] on h1 "Your heading text goes here" at bounding box center [615, 83] width 652 height 21
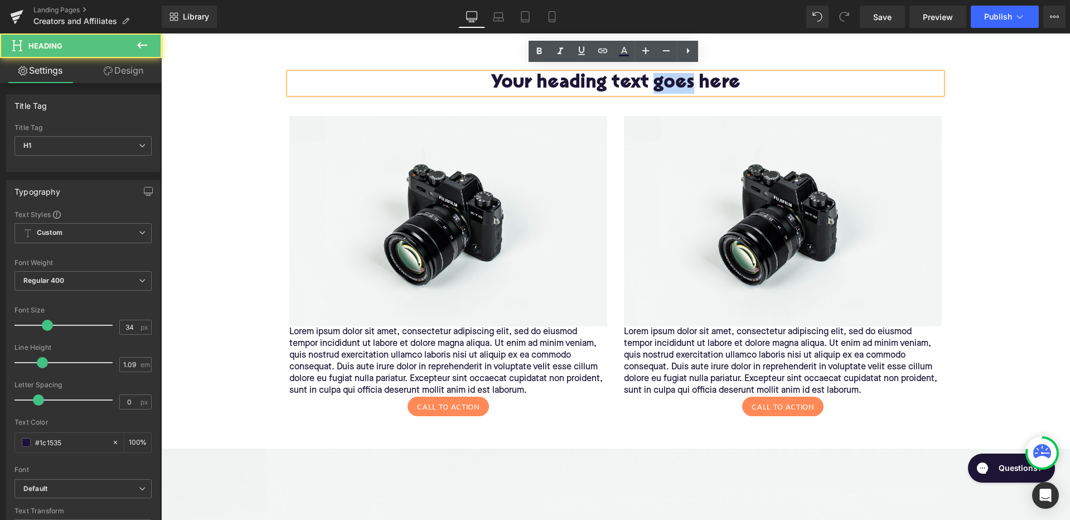
click at [667, 79] on h1 "Your heading text goes here" at bounding box center [615, 83] width 652 height 21
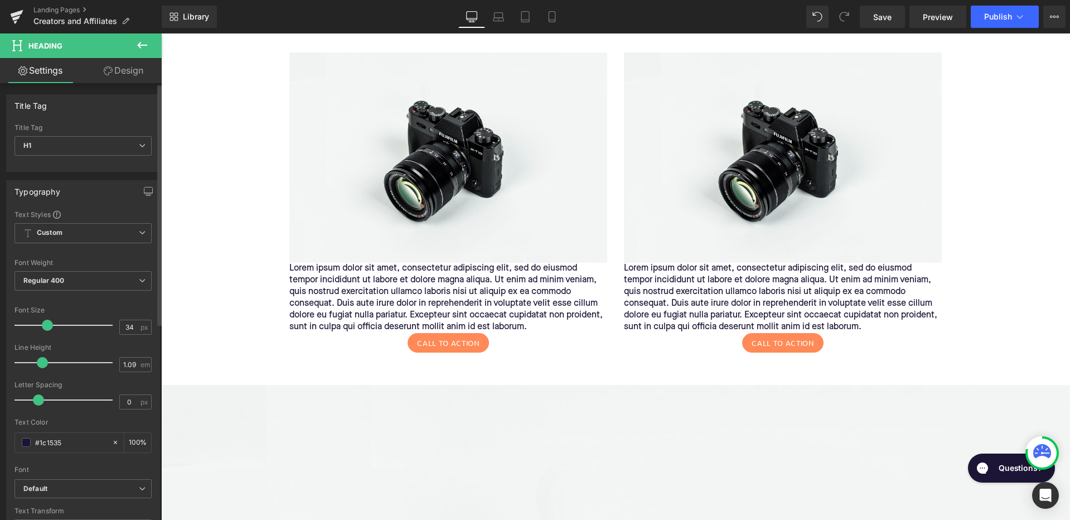
scroll to position [1277, 0]
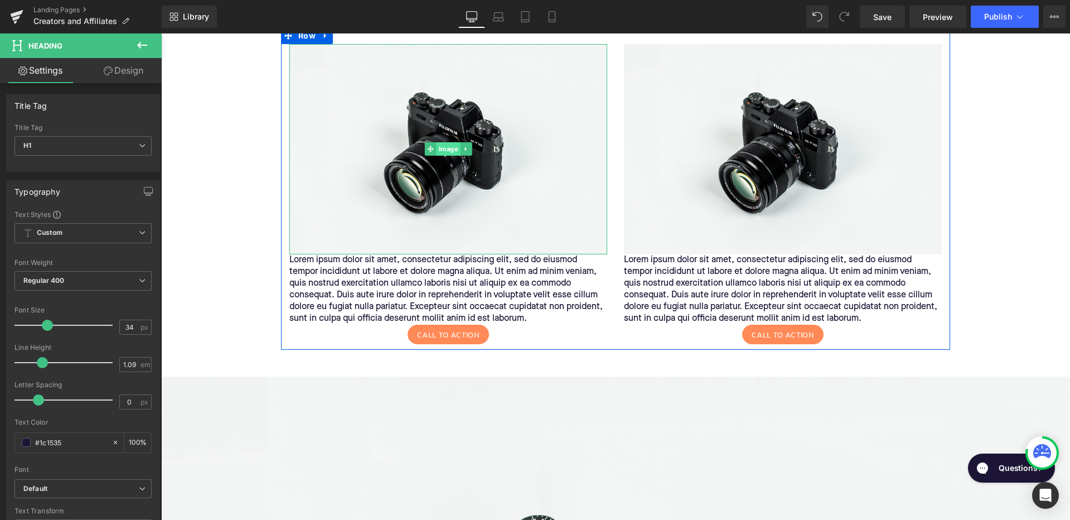
click at [450, 142] on span "Image" at bounding box center [449, 148] width 24 height 13
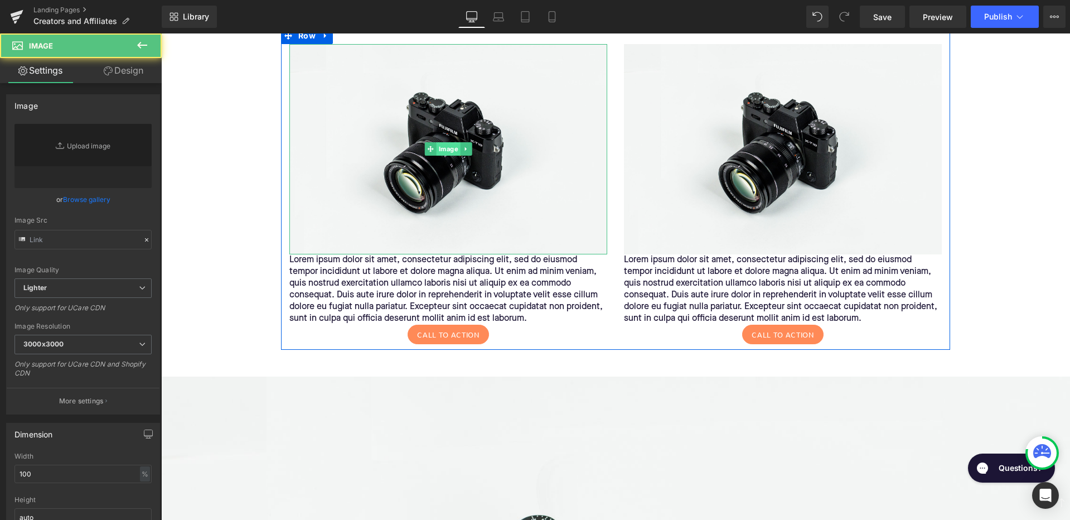
type input "//[DOMAIN_NAME][URL]"
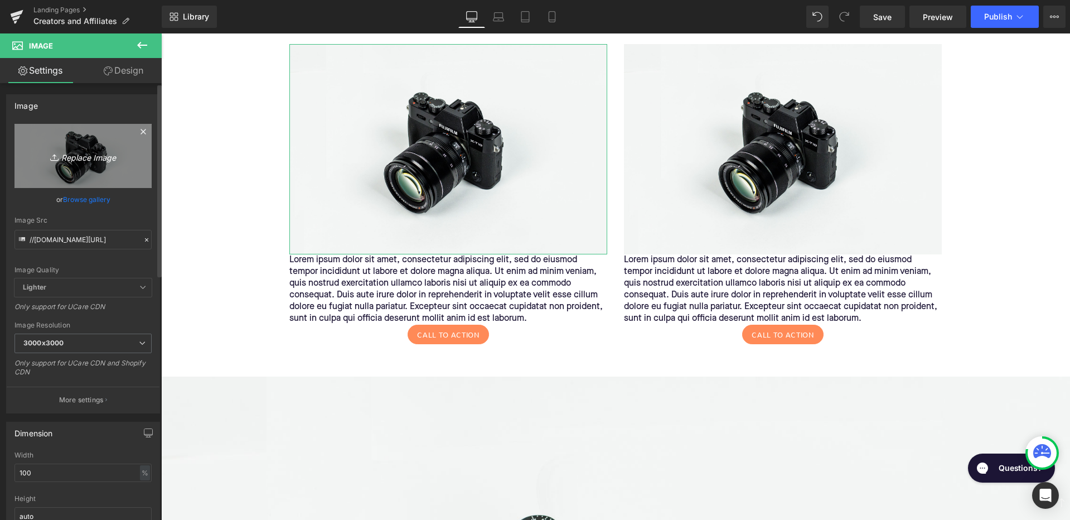
click at [76, 155] on icon "Replace Image" at bounding box center [82, 156] width 89 height 14
type input "C:\fakepath\Slice 4.png"
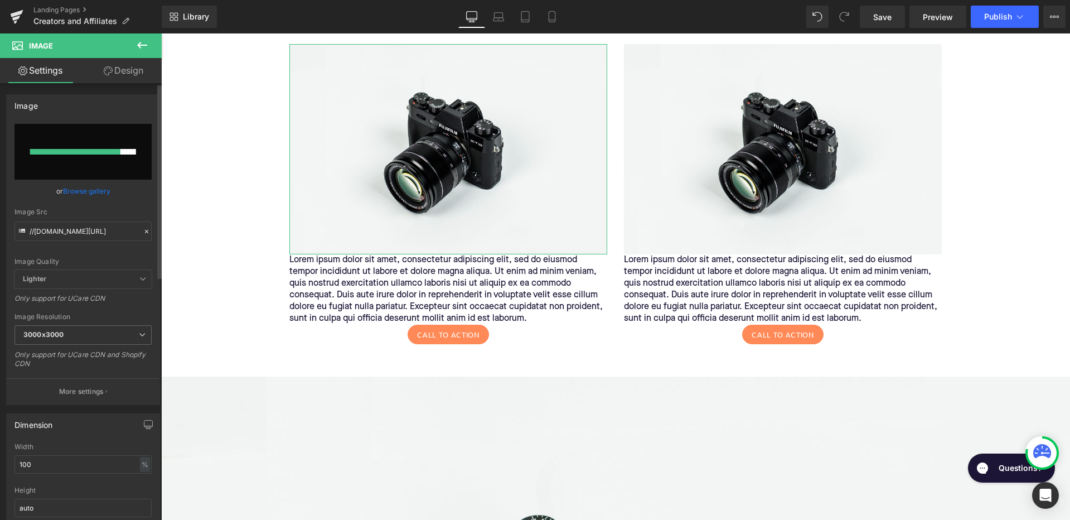
click at [96, 191] on link "Browse gallery" at bounding box center [86, 191] width 47 height 20
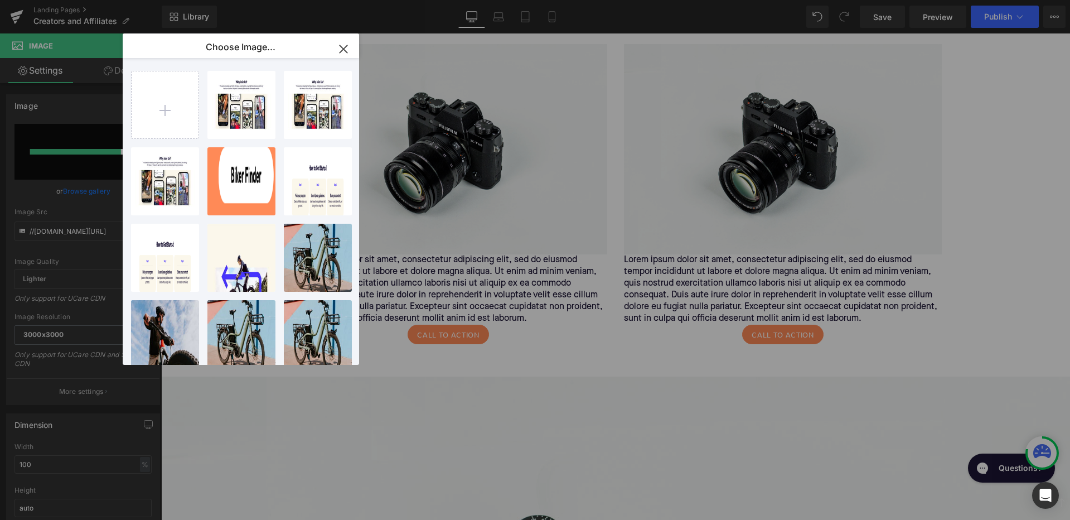
click at [342, 48] on icon "button" at bounding box center [343, 48] width 7 height 7
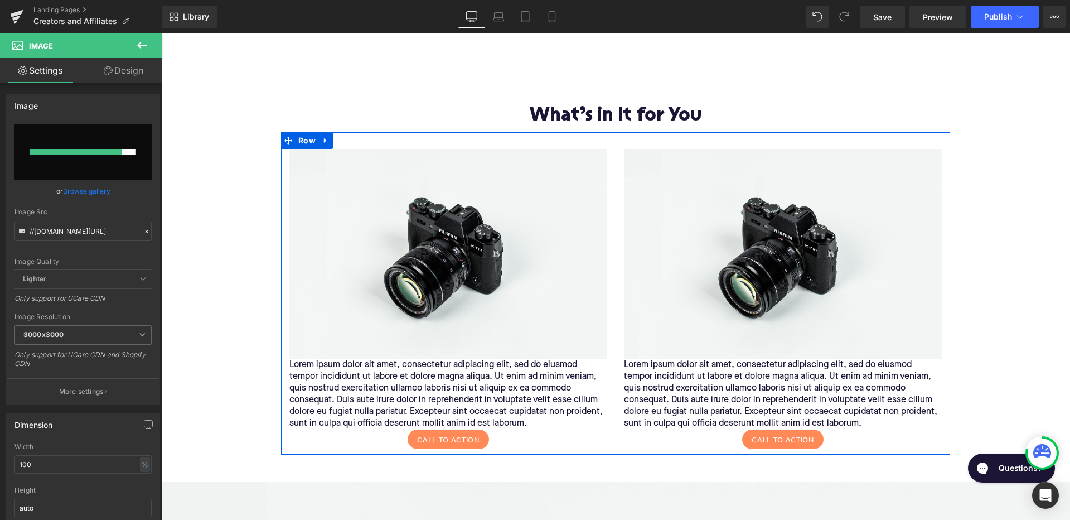
scroll to position [1160, 0]
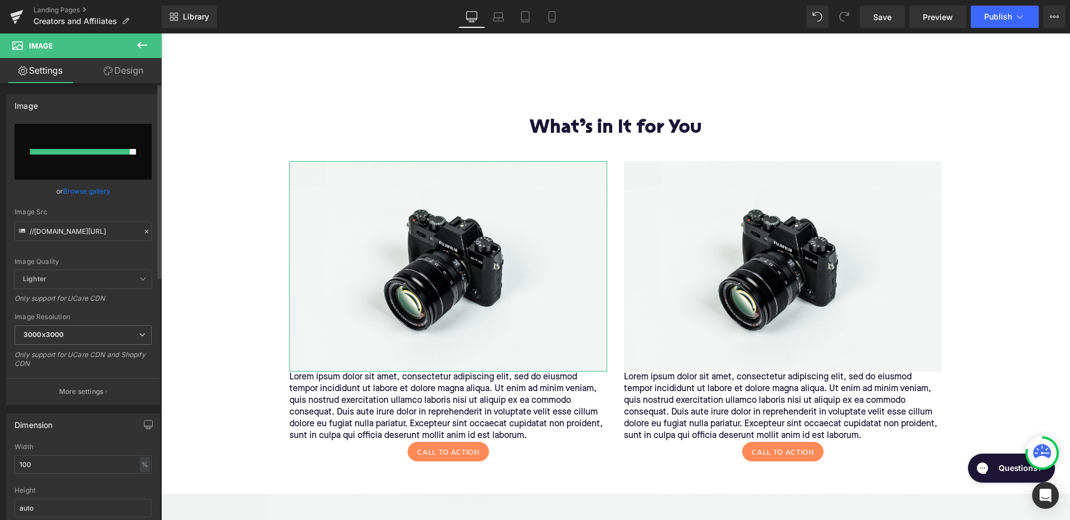
click at [95, 191] on link "Browse gallery" at bounding box center [86, 191] width 47 height 20
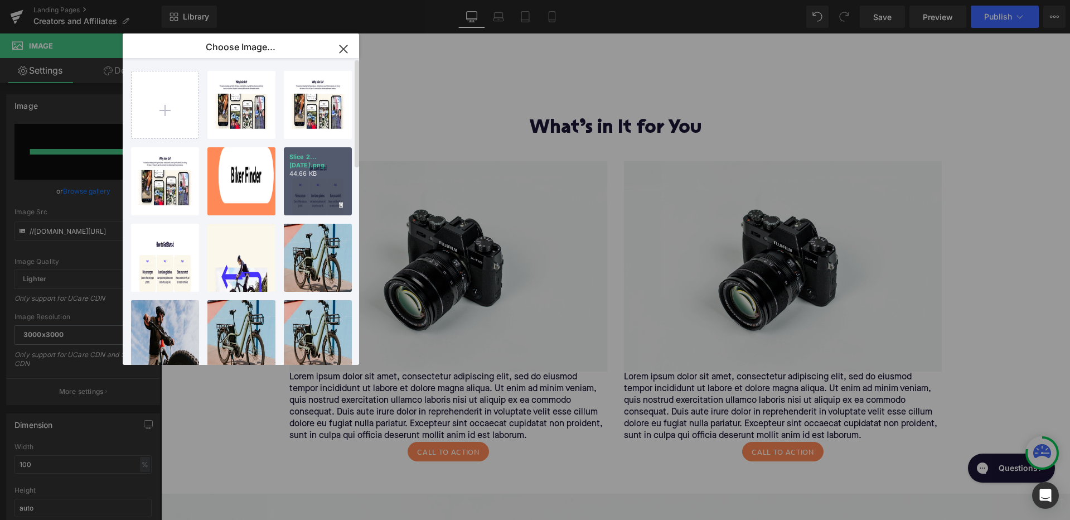
scroll to position [0, 0]
click at [341, 47] on icon "button" at bounding box center [343, 48] width 7 height 7
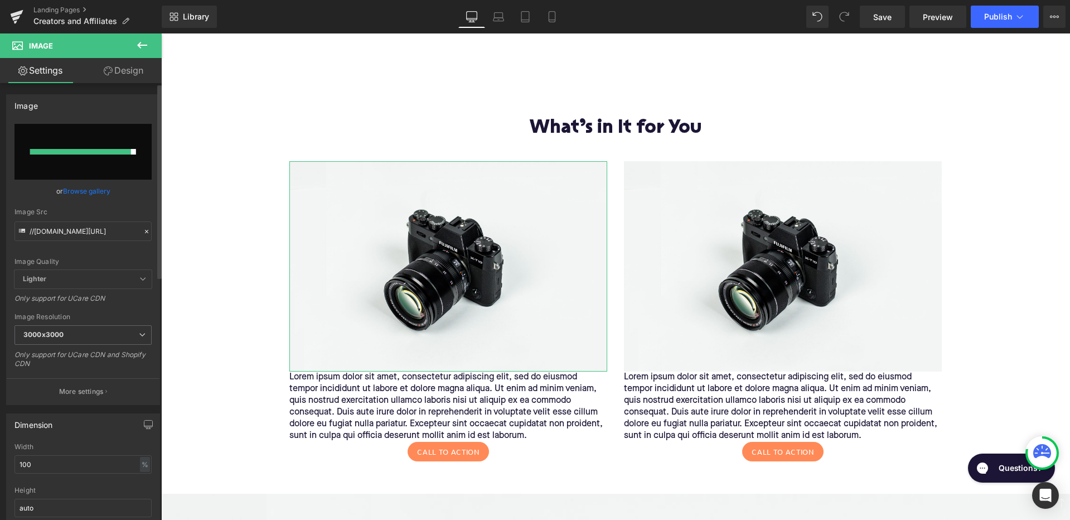
click at [95, 191] on link "Browse gallery" at bounding box center [86, 191] width 47 height 20
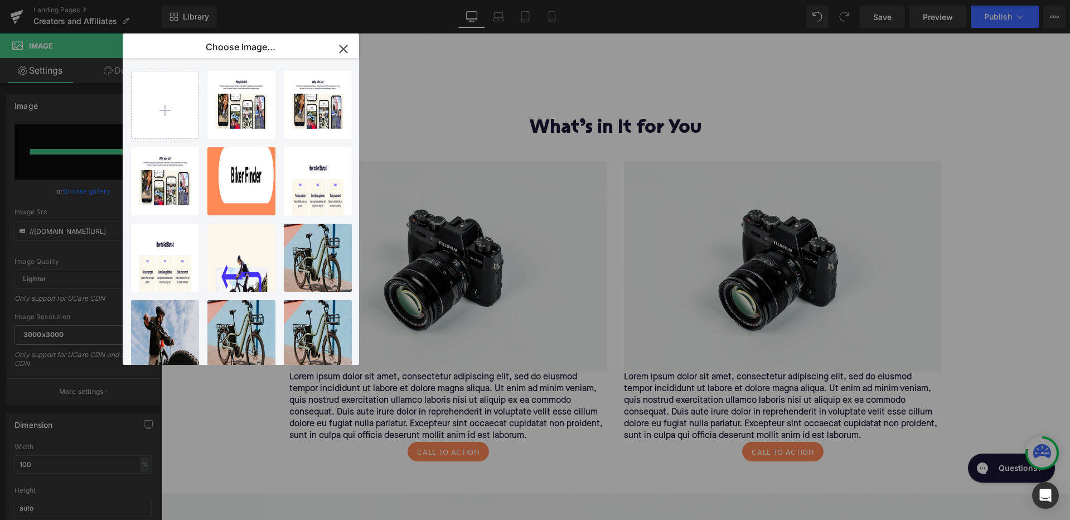
click at [344, 47] on icon "button" at bounding box center [344, 49] width 18 height 18
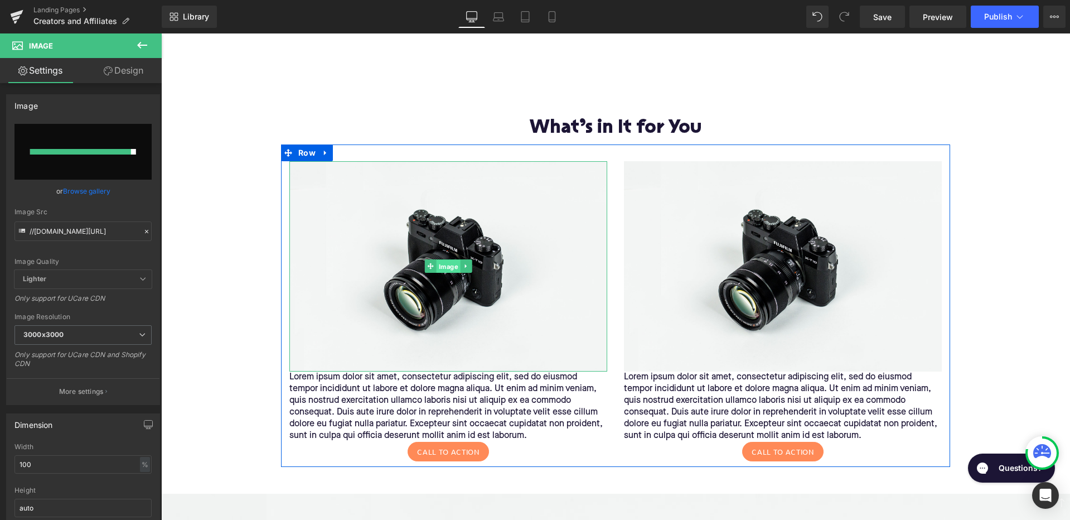
click at [444, 260] on span "Image" at bounding box center [449, 266] width 24 height 13
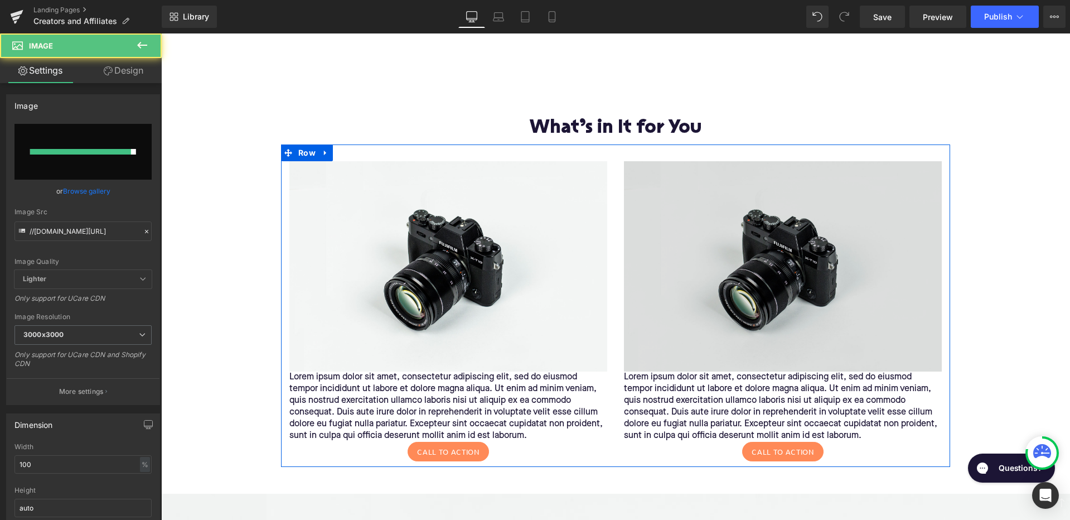
click at [645, 241] on img at bounding box center [783, 266] width 318 height 211
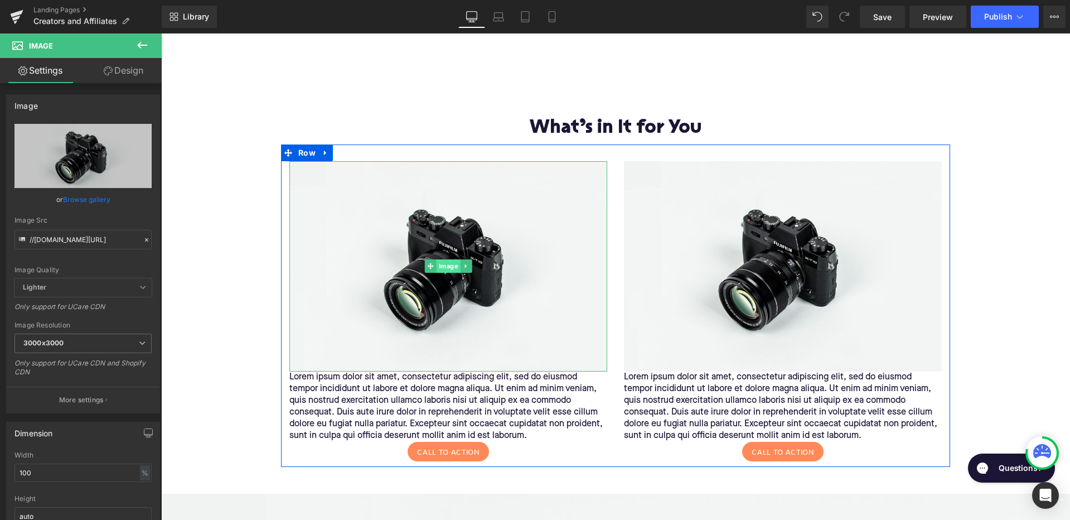
click at [448, 260] on span "Image" at bounding box center [449, 265] width 24 height 13
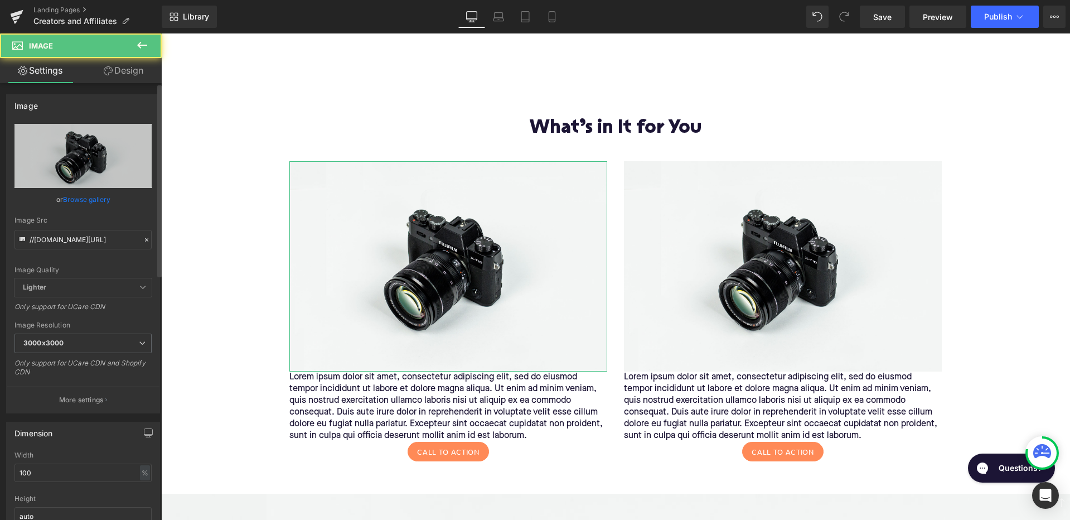
click at [93, 196] on link "Browse gallery" at bounding box center [86, 200] width 47 height 20
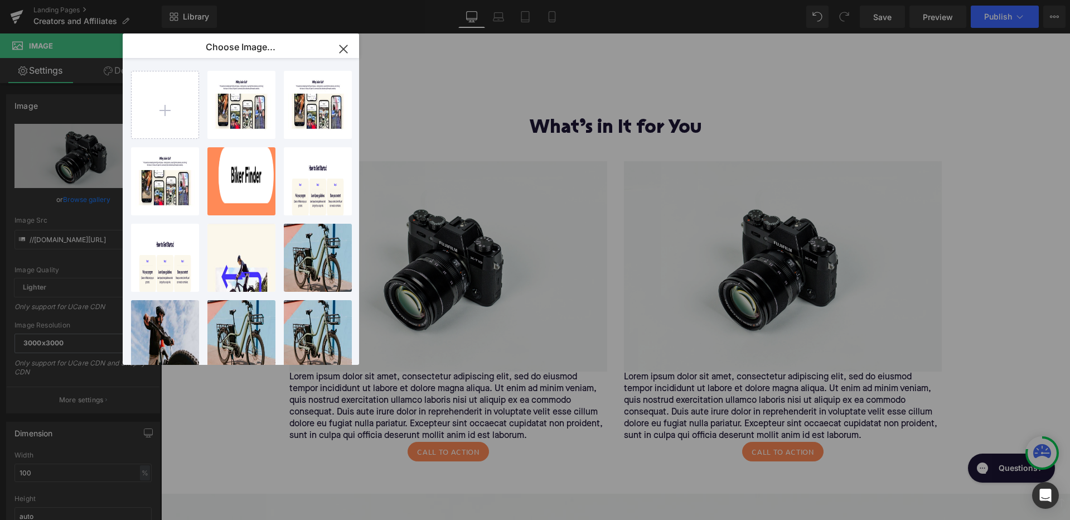
click at [78, 0] on div "Image You are previewing how the will restyle your page. You can not edit Eleme…" at bounding box center [535, 0] width 1070 height 0
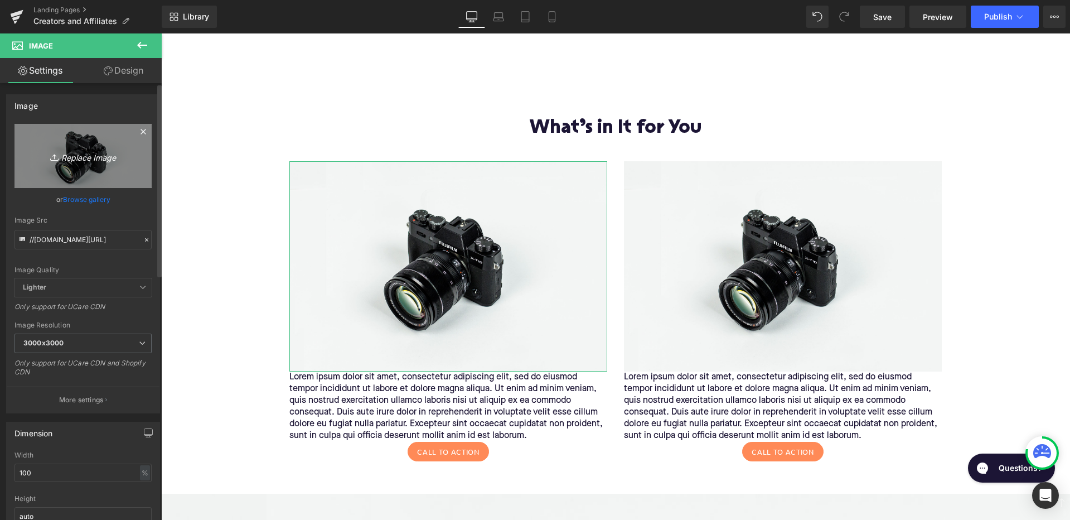
click at [83, 155] on icon "Replace Image" at bounding box center [82, 156] width 89 height 14
type input "C:\fakepath\Slice 4.png"
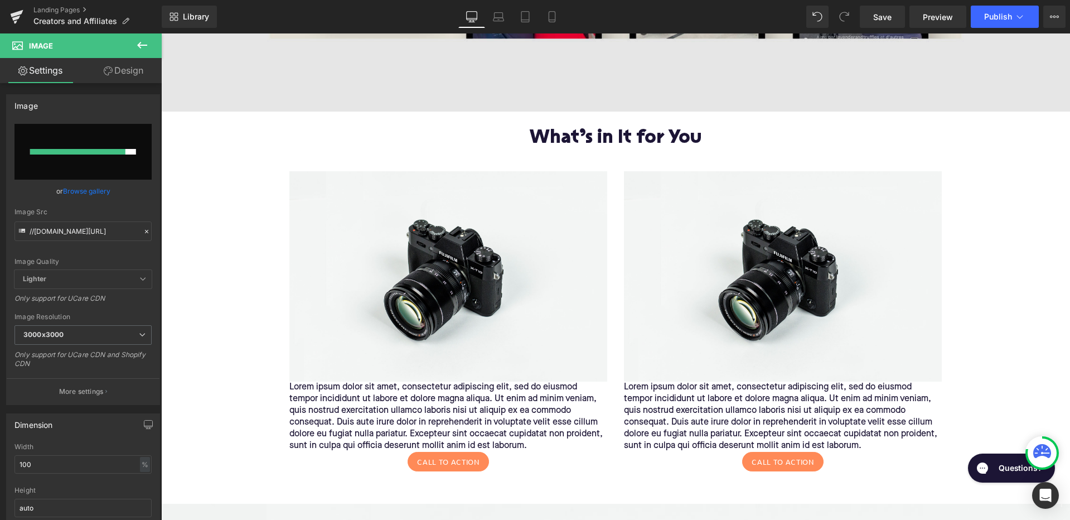
scroll to position [1156, 0]
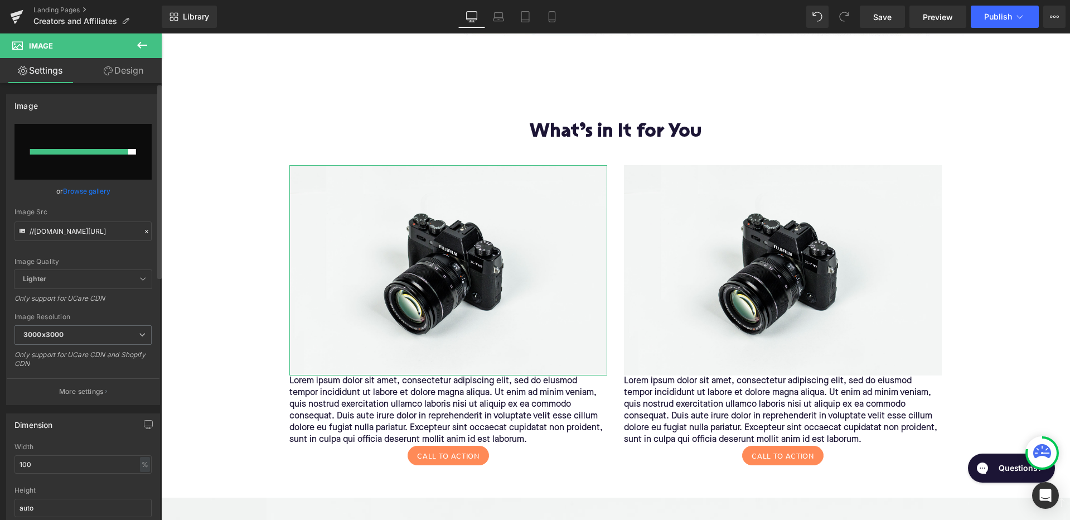
click at [100, 195] on link "Browse gallery" at bounding box center [86, 191] width 47 height 20
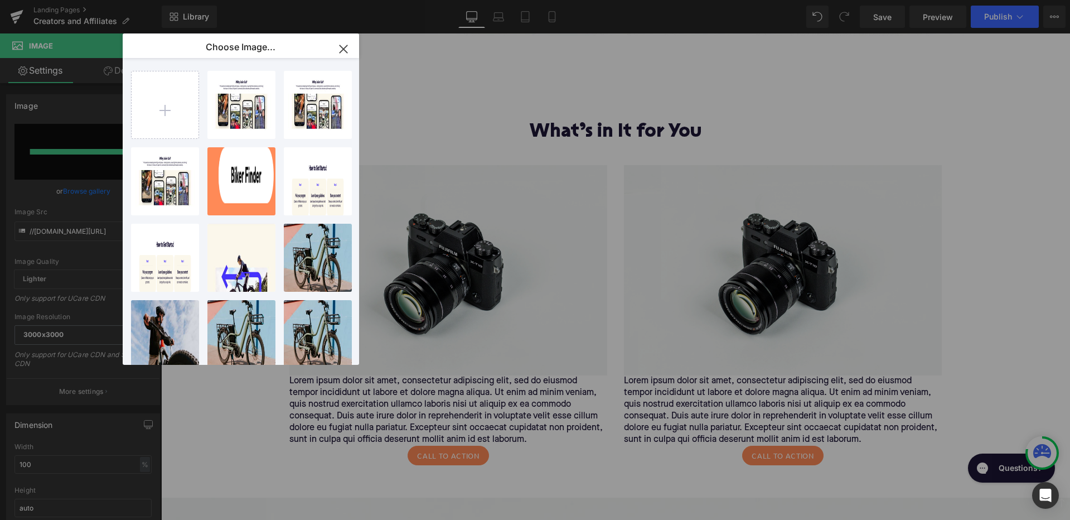
click at [345, 47] on icon "button" at bounding box center [343, 48] width 7 height 7
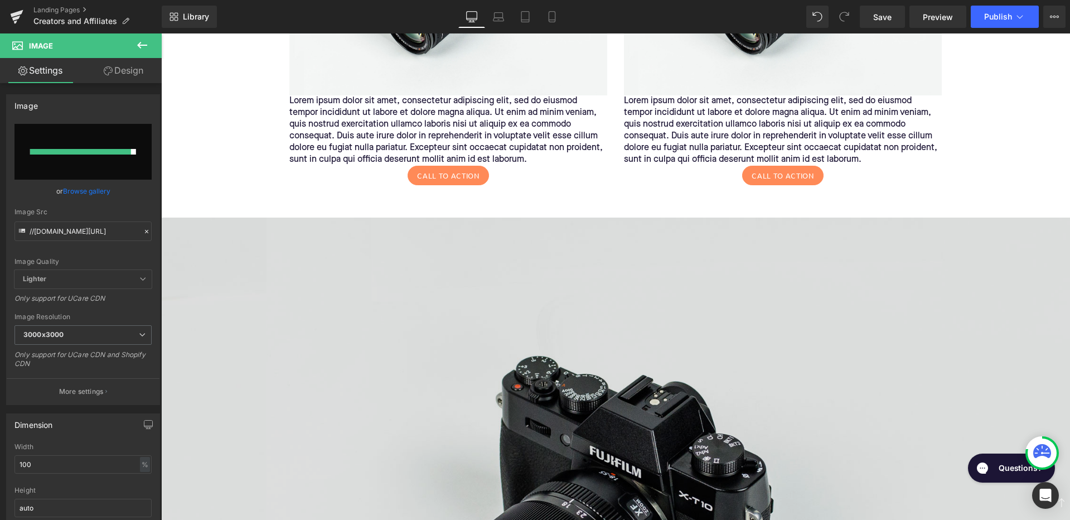
scroll to position [1441, 0]
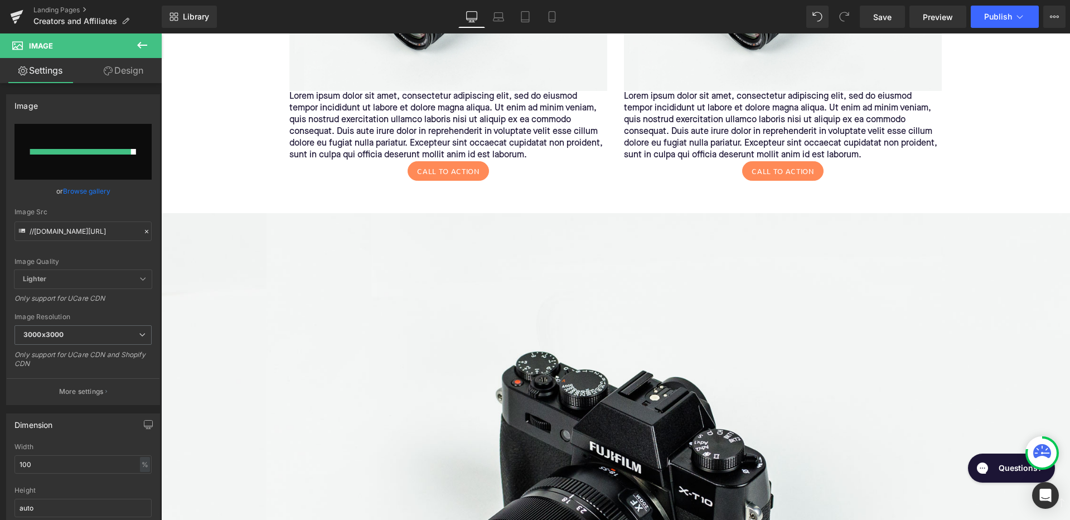
click at [143, 47] on icon at bounding box center [141, 44] width 13 height 13
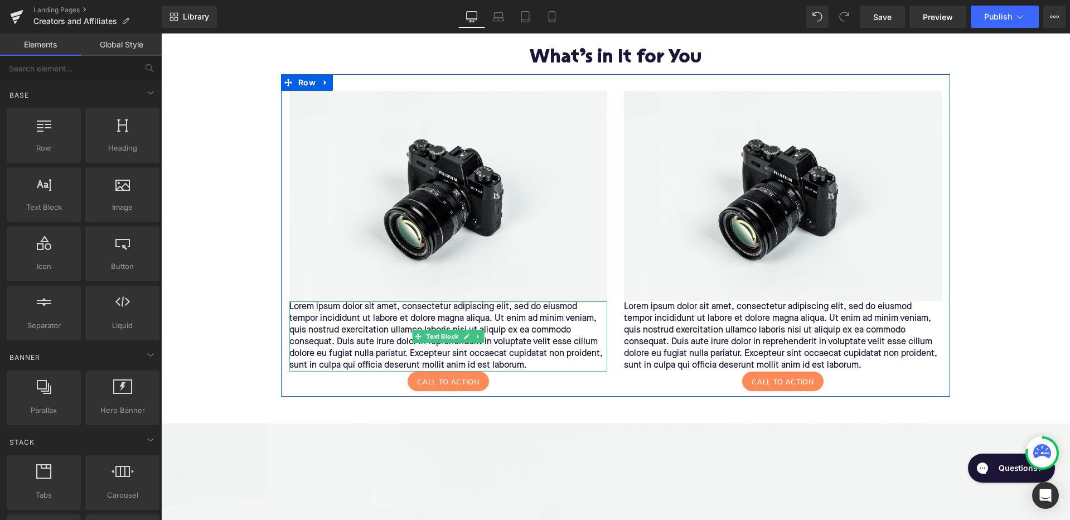
scroll to position [1193, 0]
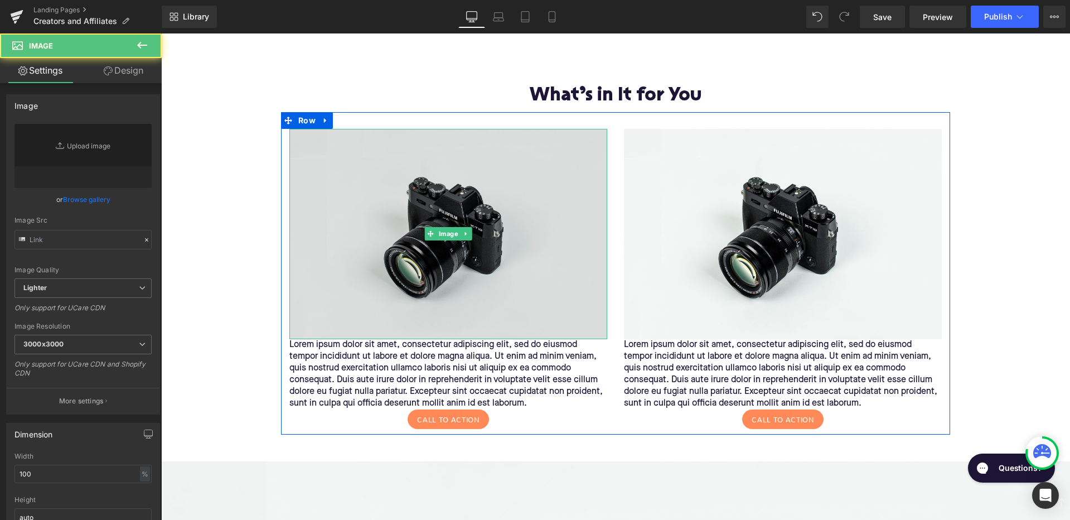
type input "//[DOMAIN_NAME][URL]"
click at [412, 251] on img at bounding box center [448, 234] width 318 height 211
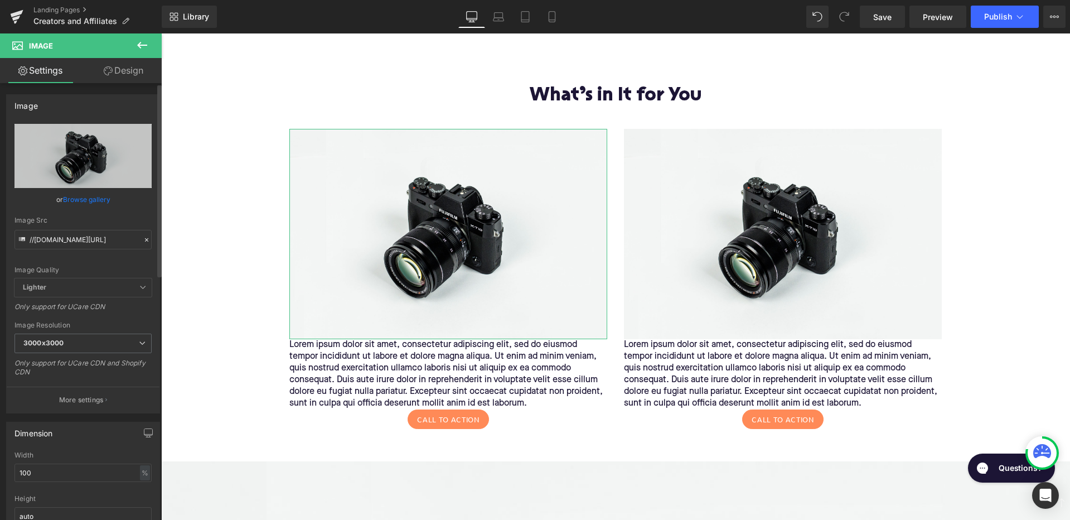
click at [98, 197] on link "Browse gallery" at bounding box center [86, 200] width 47 height 20
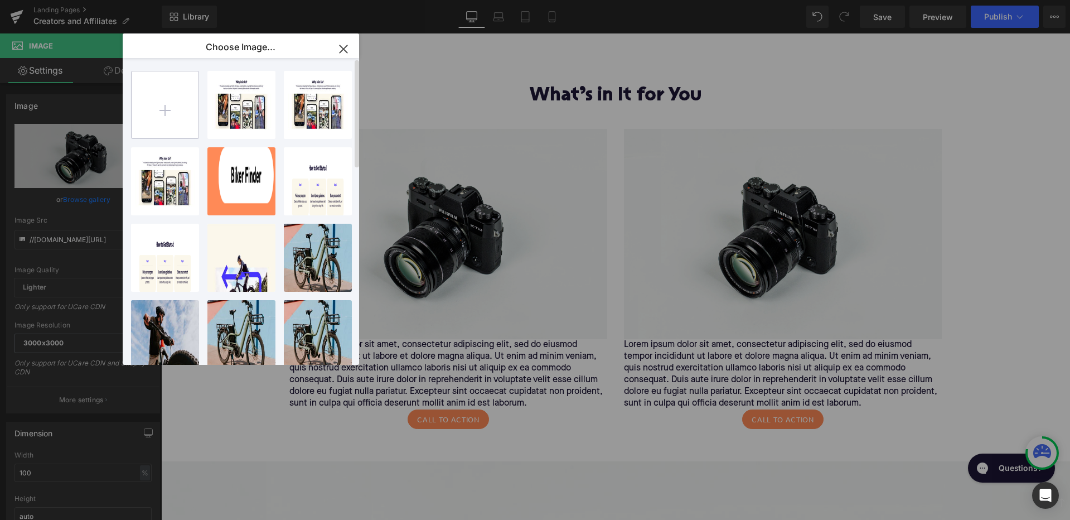
click at [185, 98] on input "file" at bounding box center [165, 104] width 67 height 67
type input "C:\fakepath\Slice 4.png"
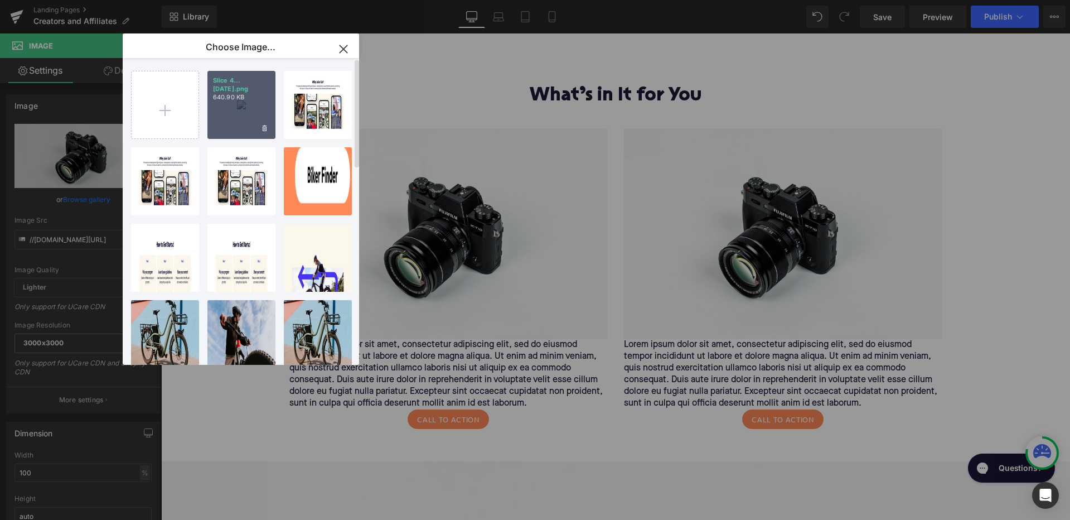
click at [249, 104] on div "Slice 4...ce 4.png 640.90 KB" at bounding box center [241, 105] width 68 height 68
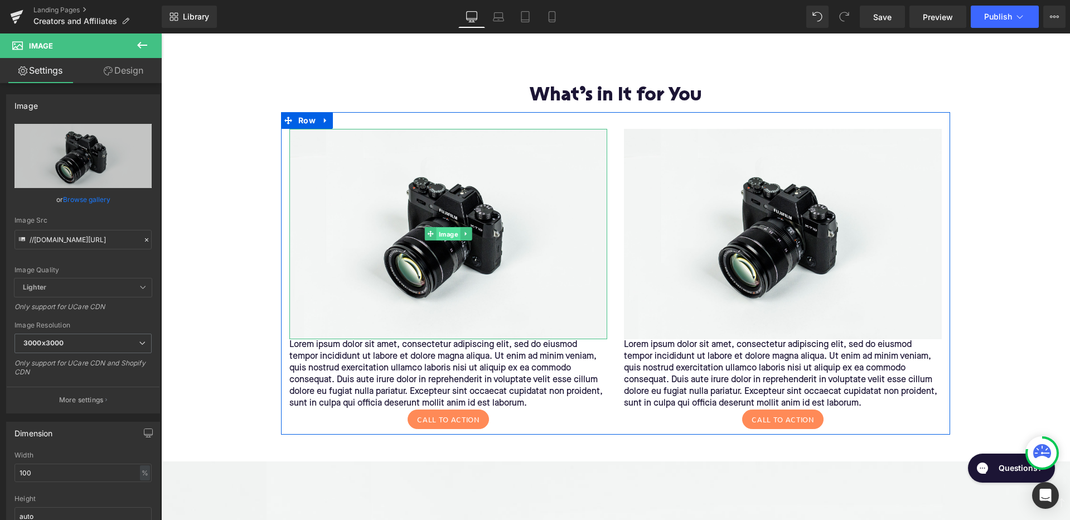
click at [441, 227] on span "Image" at bounding box center [449, 233] width 24 height 13
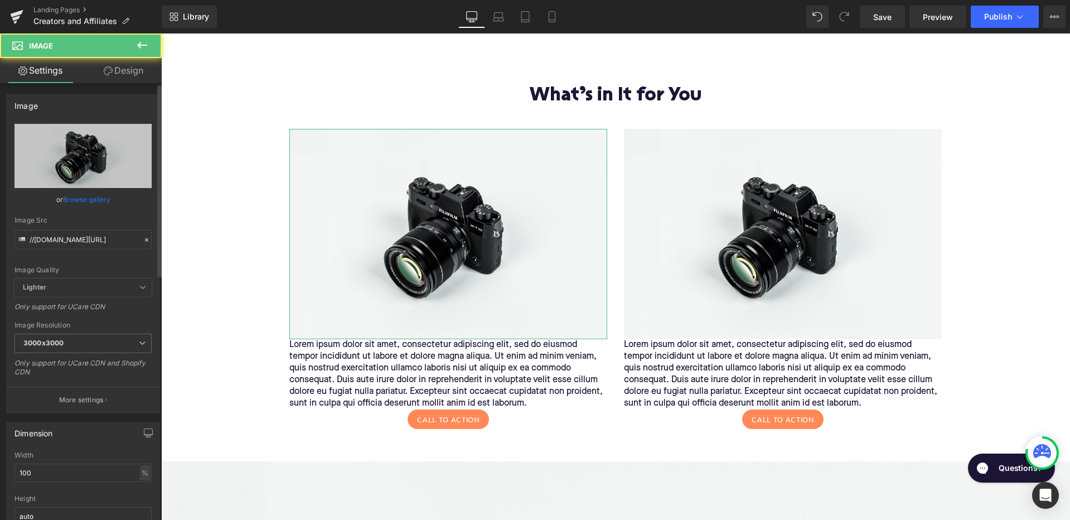
click at [84, 197] on link "Browse gallery" at bounding box center [86, 200] width 47 height 20
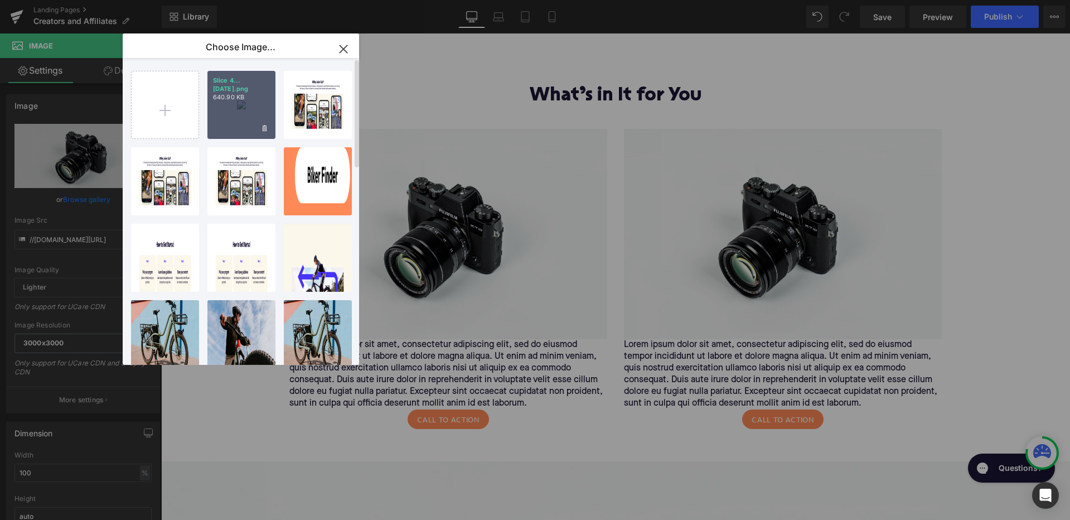
click at [241, 93] on p "640.90 KB" at bounding box center [241, 97] width 57 height 8
type input "[URL][DOMAIN_NAME]"
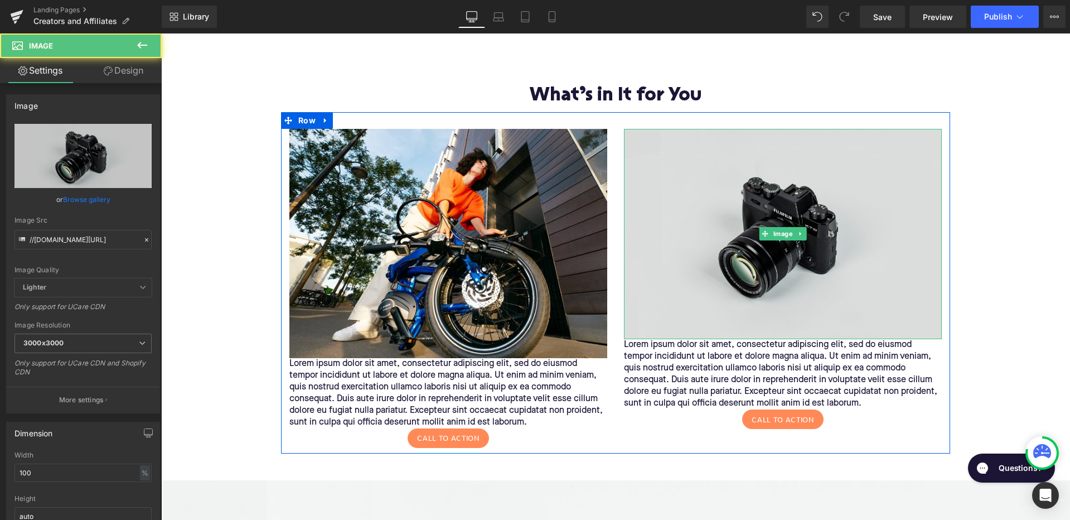
click at [748, 240] on img at bounding box center [783, 234] width 318 height 211
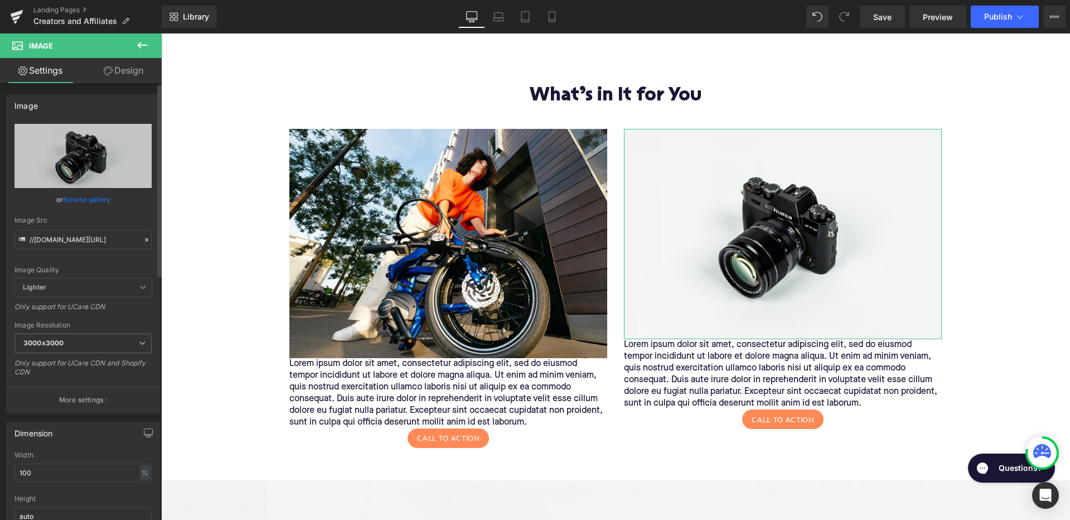
click at [88, 197] on link "Browse gallery" at bounding box center [86, 200] width 47 height 20
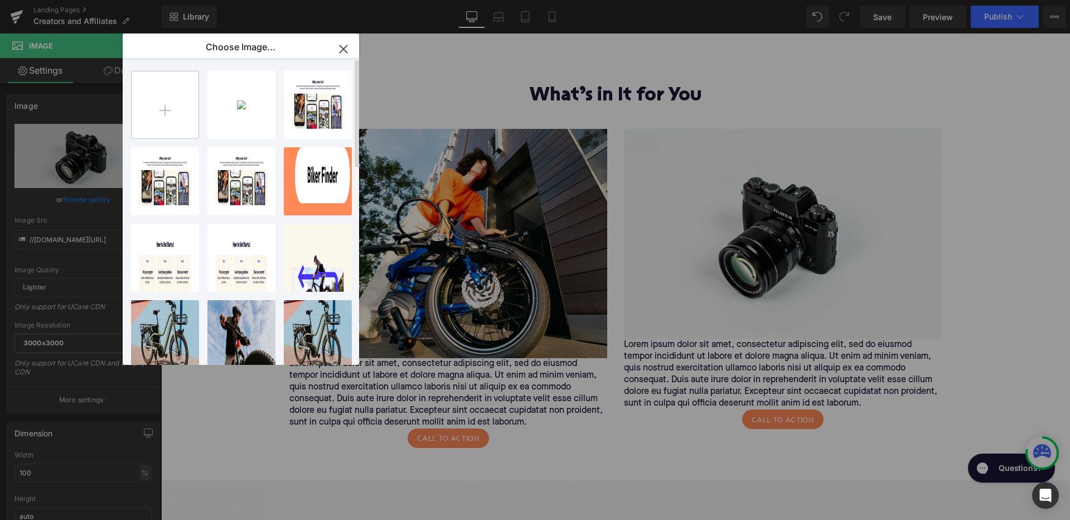
click at [173, 108] on input "file" at bounding box center [165, 104] width 67 height 67
type input "C:\fakepath\Slice 5.png"
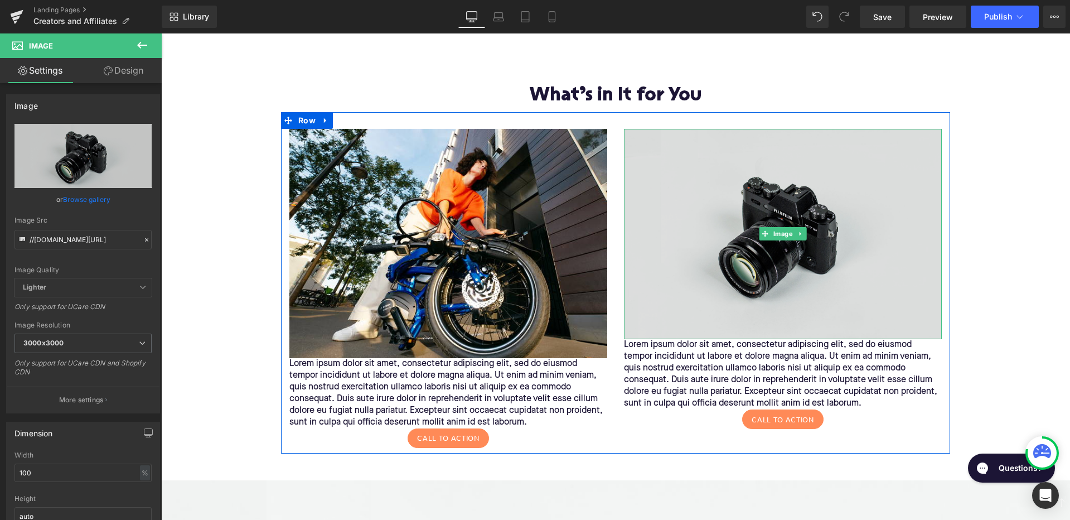
click at [722, 213] on img at bounding box center [783, 234] width 318 height 211
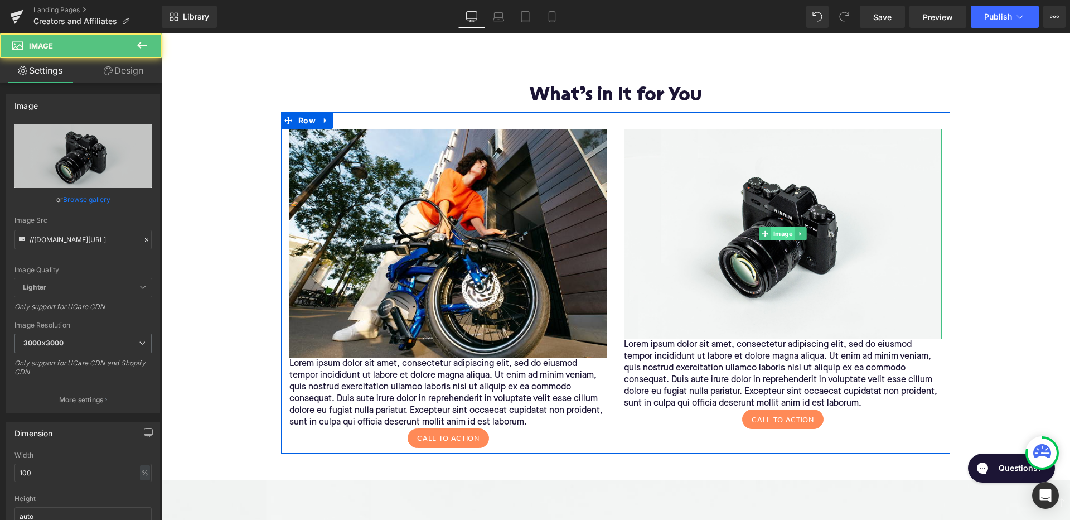
click at [781, 229] on span "Image" at bounding box center [783, 233] width 24 height 13
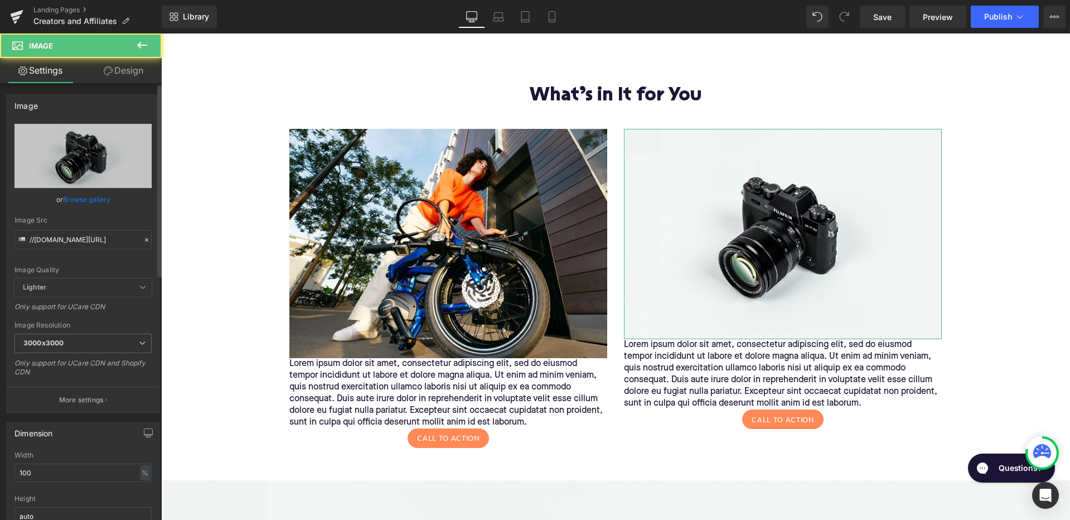
click at [84, 200] on link "Browse gallery" at bounding box center [86, 200] width 47 height 20
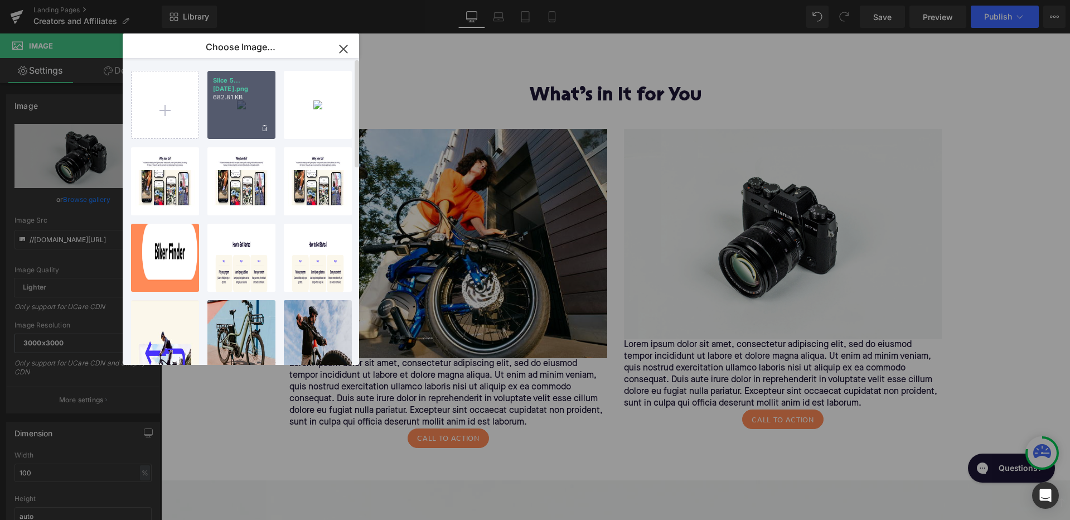
click at [243, 101] on div "Slice 5...ce 5.png 682.81 KB" at bounding box center [241, 105] width 68 height 68
type input "[URL][DOMAIN_NAME]"
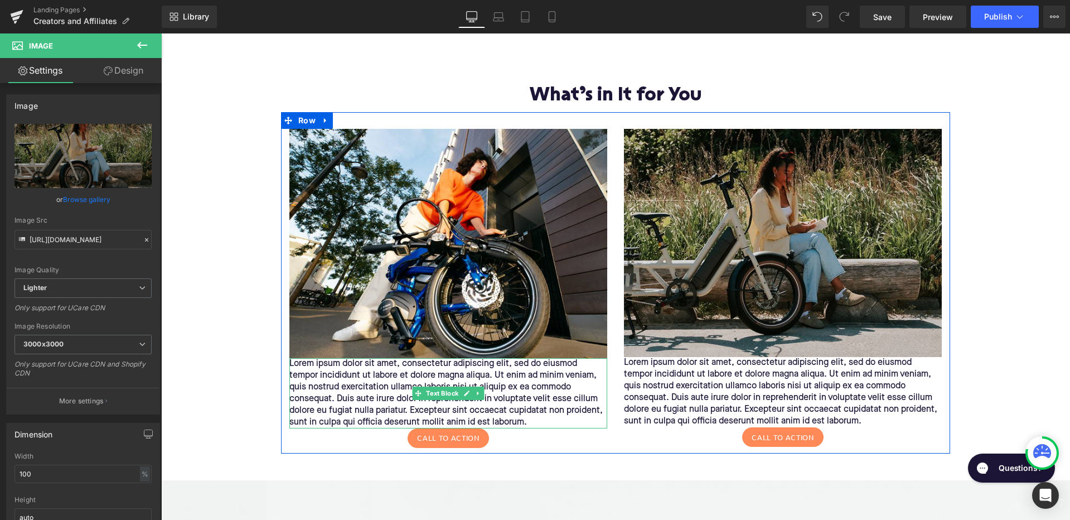
click at [493, 369] on p "Lorem ipsum dolor sit amet, consectetur adipiscing elit, sed do eiusmod tempor …" at bounding box center [448, 393] width 318 height 70
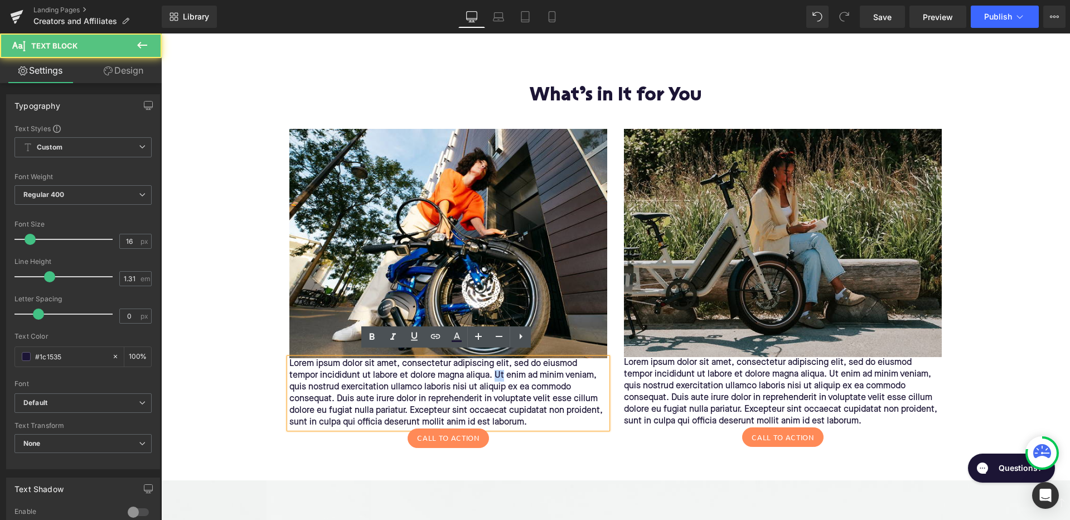
click at [493, 369] on p "Lorem ipsum dolor sit amet, consectetur adipiscing elit, sed do eiusmod tempor …" at bounding box center [448, 393] width 318 height 70
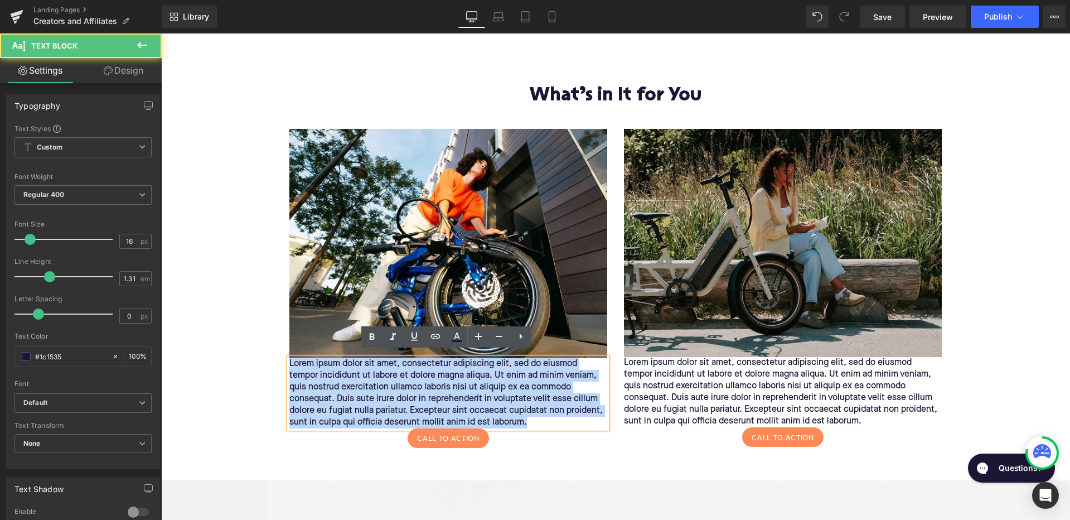
click at [493, 369] on p "Lorem ipsum dolor sit amet, consectetur adipiscing elit, sed do eiusmod tempor …" at bounding box center [448, 393] width 318 height 70
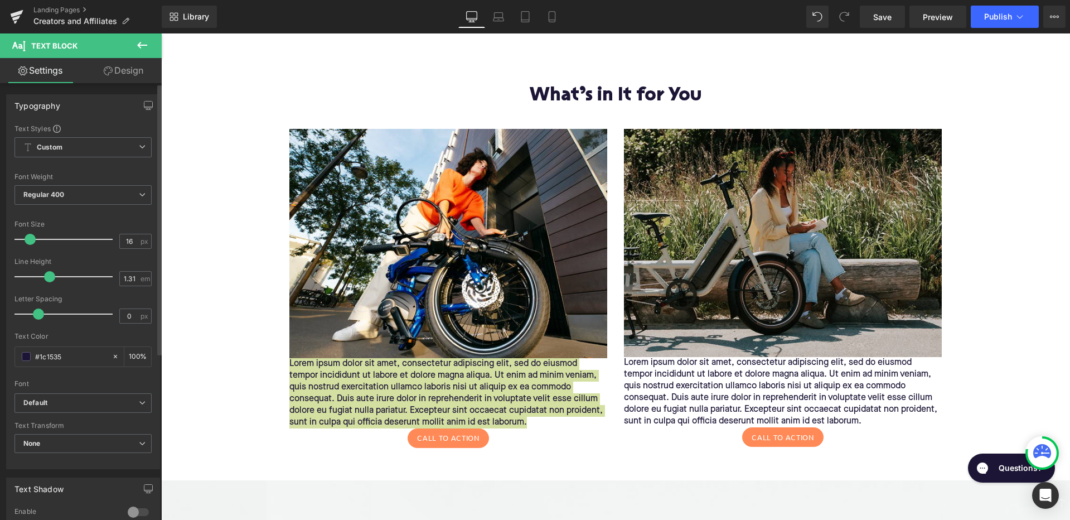
click at [377, 384] on p "Lorem ipsum dolor sit amet, consectetur adipiscing elit, sed do eiusmod tempor …" at bounding box center [448, 393] width 318 height 70
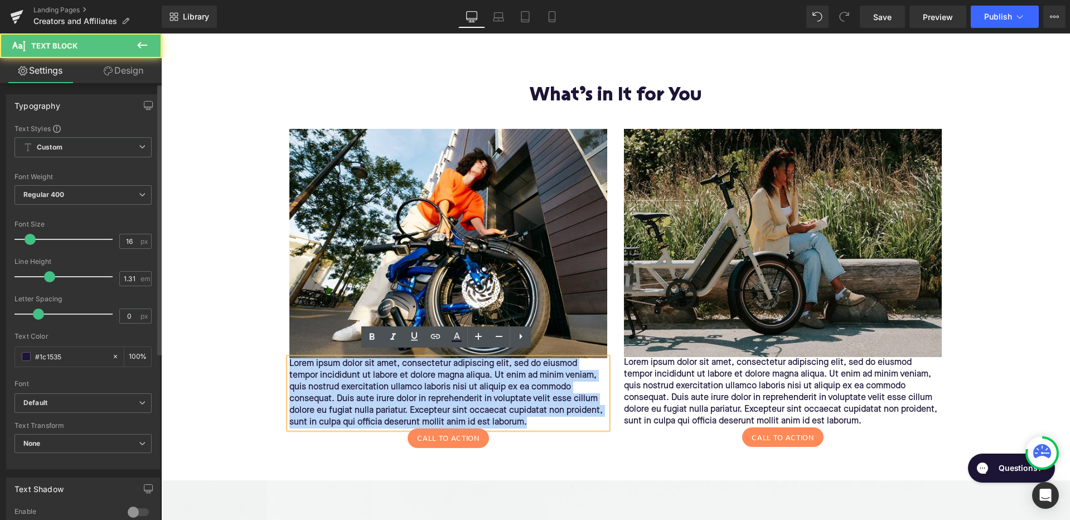
click at [377, 384] on p "Lorem ipsum dolor sit amet, consectetur adipiscing elit, sed do eiusmod tempor …" at bounding box center [448, 393] width 318 height 70
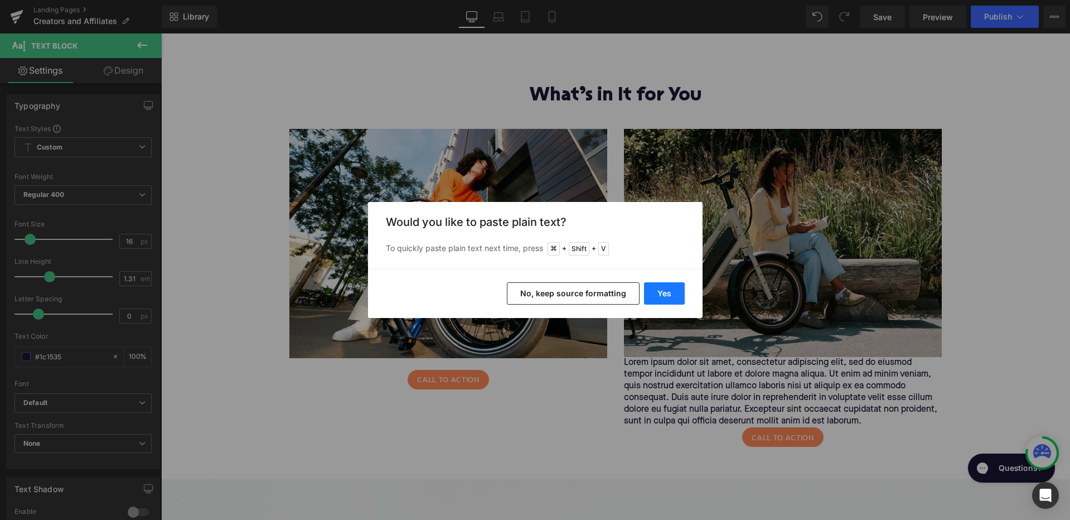
click at [663, 295] on button "Yes" at bounding box center [664, 293] width 41 height 22
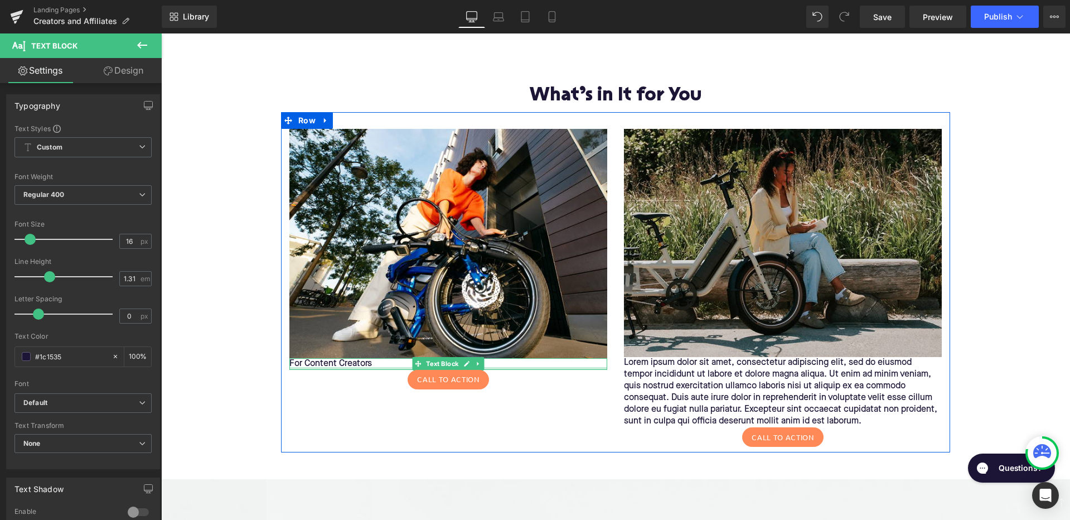
click at [385, 360] on div "For Content Creators Text Block" at bounding box center [448, 364] width 318 height 12
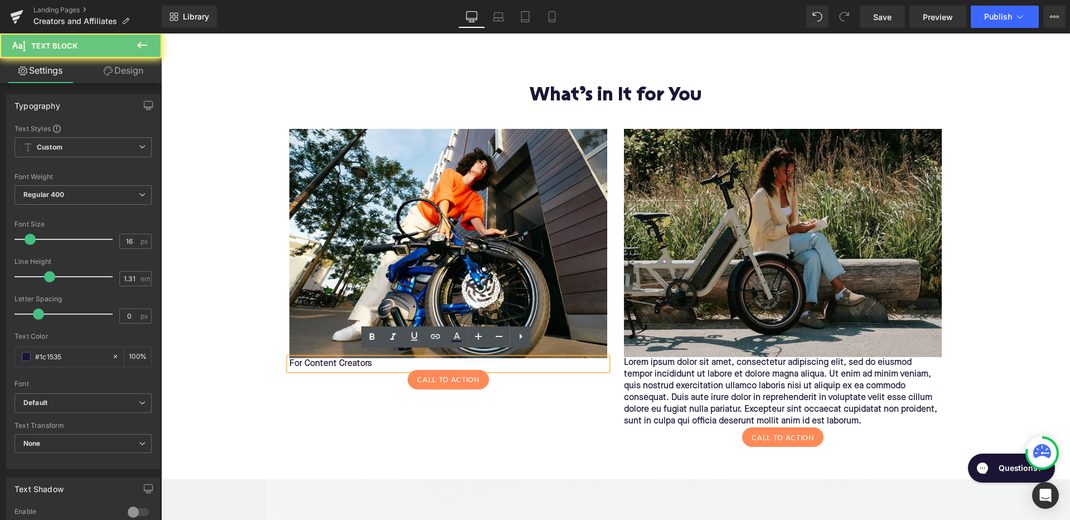
click at [385, 360] on p "For Content Creators" at bounding box center [448, 364] width 318 height 12
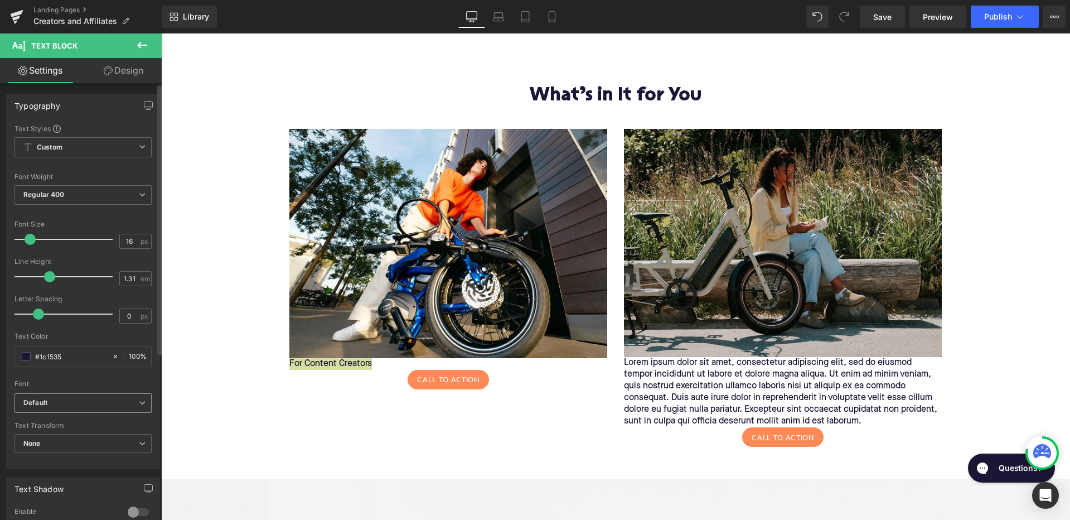
click at [139, 401] on icon at bounding box center [142, 402] width 7 height 7
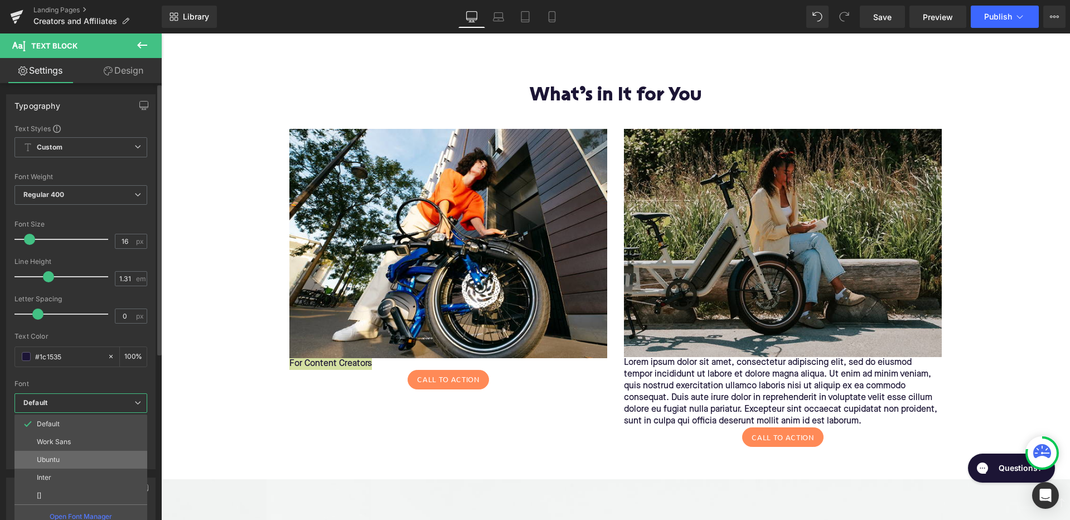
click at [101, 453] on li "Ubuntu" at bounding box center [80, 459] width 133 height 18
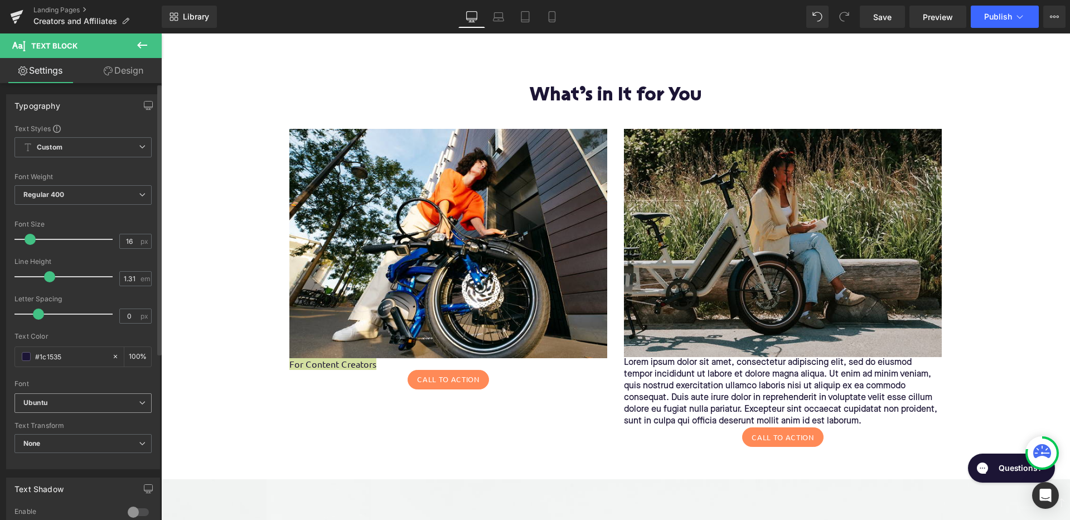
click at [137, 398] on span "Ubuntu" at bounding box center [82, 403] width 137 height 20
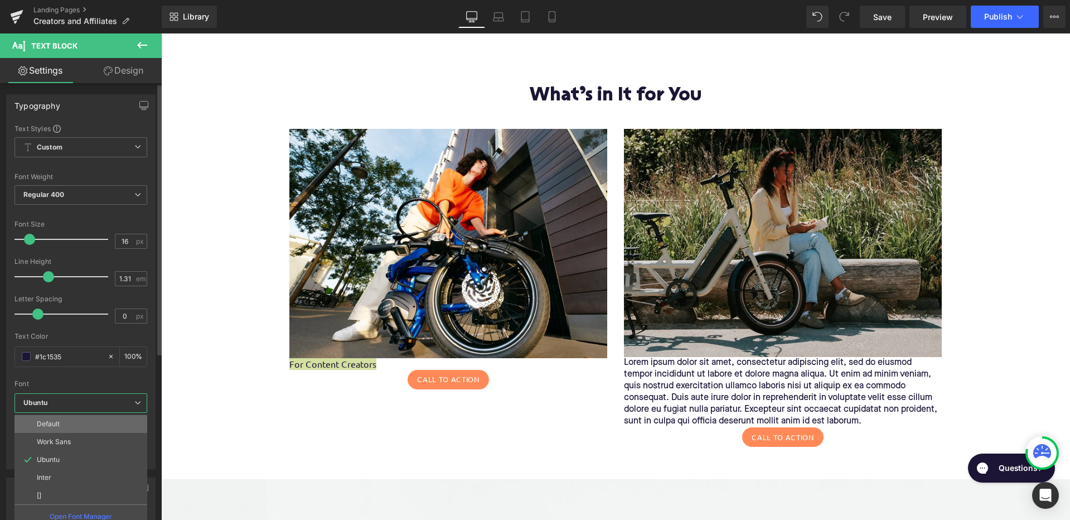
click at [103, 423] on li "Default" at bounding box center [80, 424] width 133 height 18
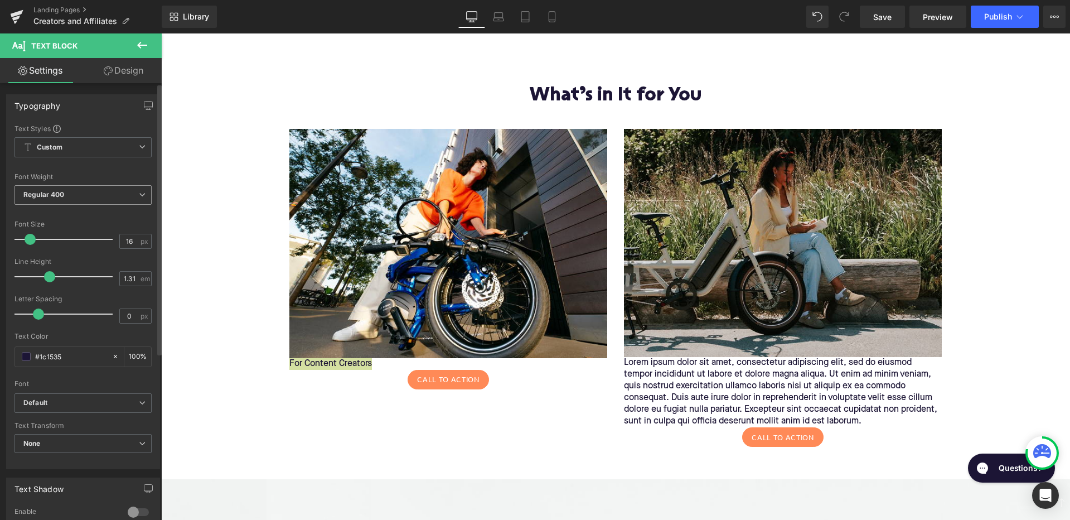
click at [93, 199] on span "Regular 400" at bounding box center [82, 195] width 137 height 20
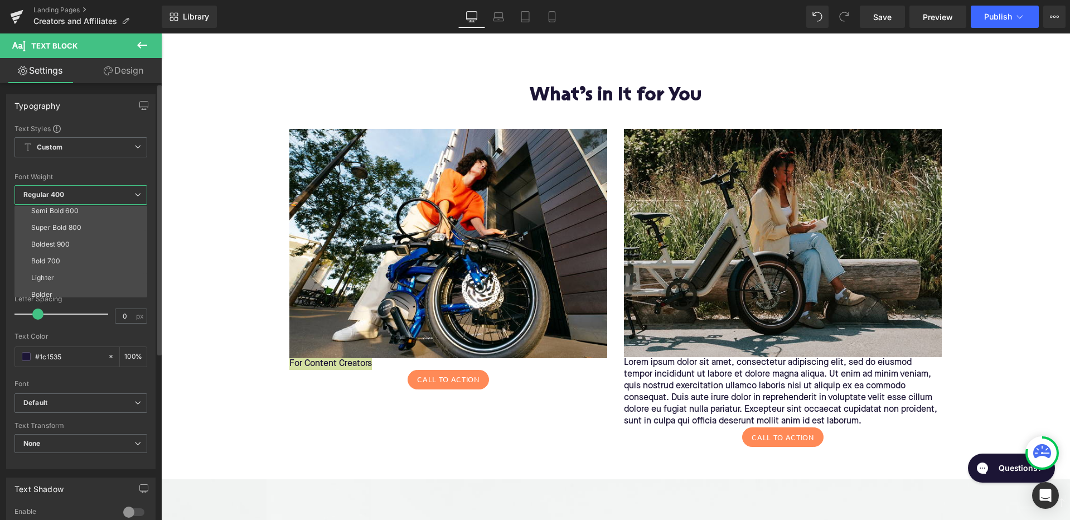
scroll to position [90, 0]
click at [77, 254] on li "Bold 700" at bounding box center [83, 258] width 138 height 17
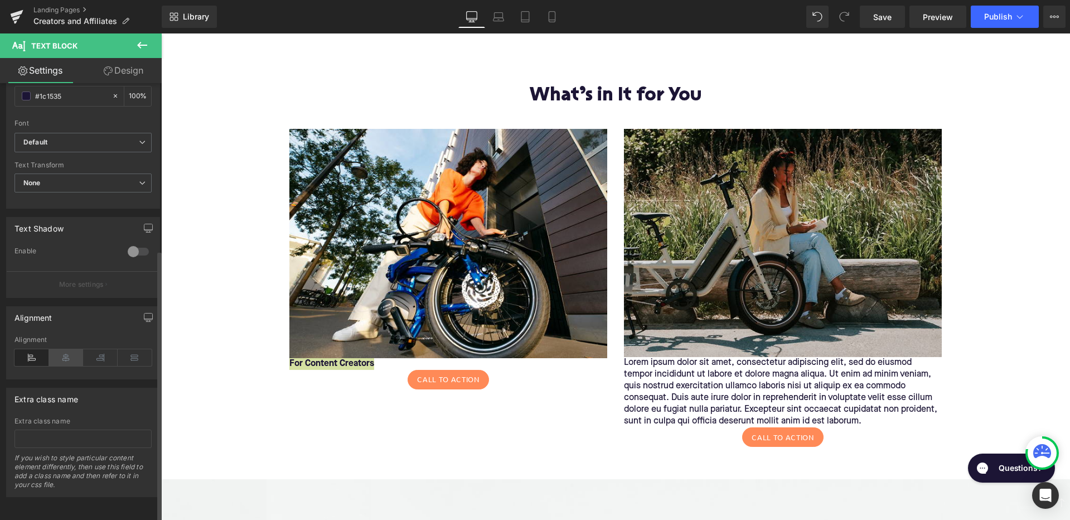
scroll to position [268, 0]
click at [65, 351] on icon at bounding box center [66, 357] width 35 height 17
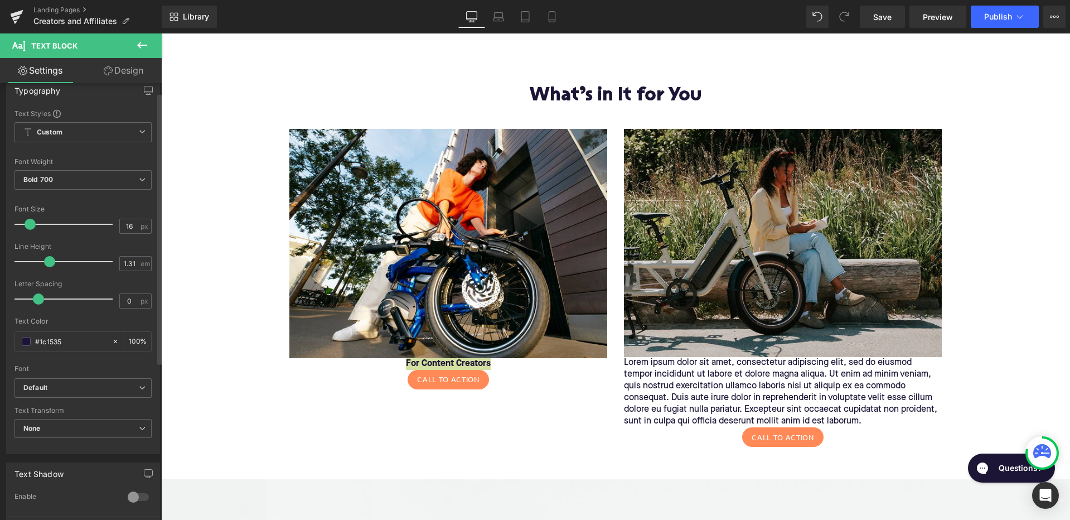
scroll to position [0, 0]
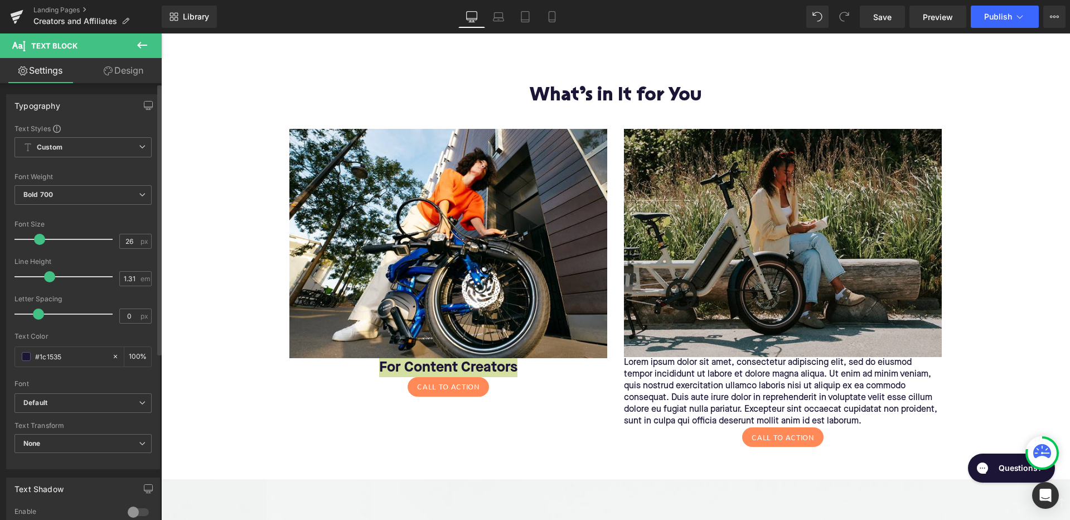
type input "27"
drag, startPoint x: 30, startPoint y: 240, endPoint x: 40, endPoint y: 240, distance: 10.1
click at [40, 240] on span at bounding box center [40, 239] width 11 height 11
click at [145, 45] on icon at bounding box center [142, 45] width 10 height 7
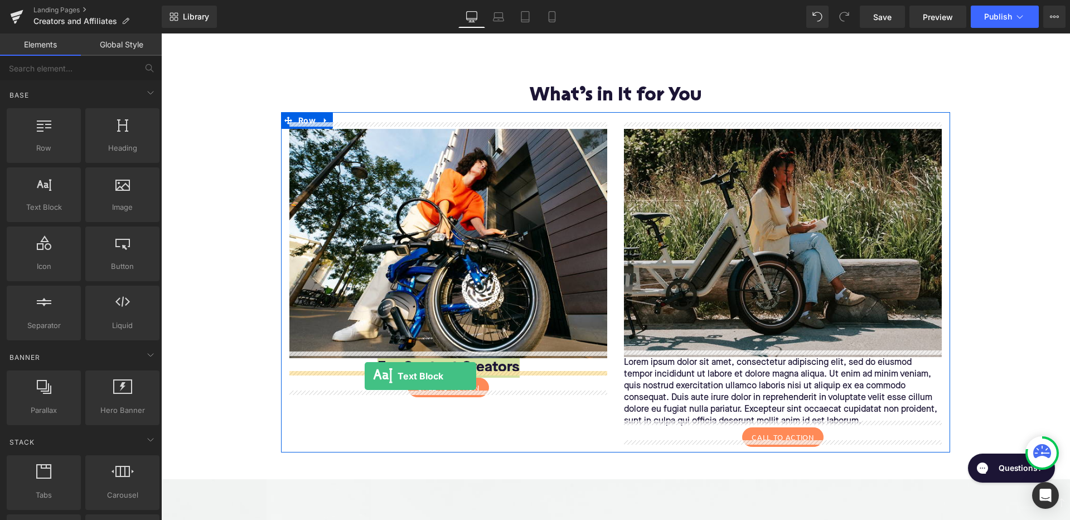
drag, startPoint x: 202, startPoint y: 229, endPoint x: 365, endPoint y: 376, distance: 219.0
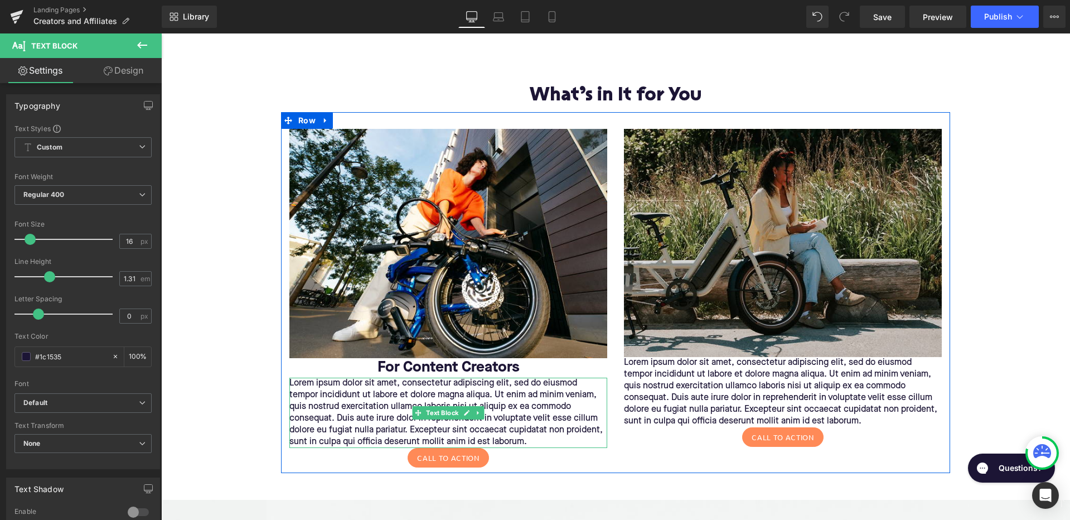
click at [361, 415] on p "Lorem ipsum dolor sit amet, consectetur adipiscing elit, sed do eiusmod tempor …" at bounding box center [448, 412] width 318 height 70
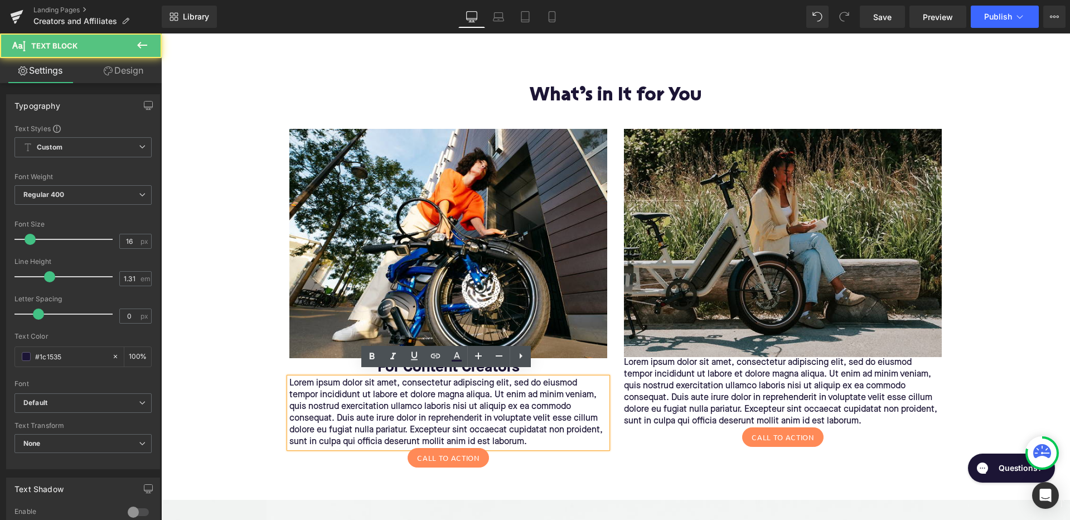
click at [361, 415] on p "Lorem ipsum dolor sit amet, consectetur adipiscing elit, sed do eiusmod tempor …" at bounding box center [448, 412] width 318 height 70
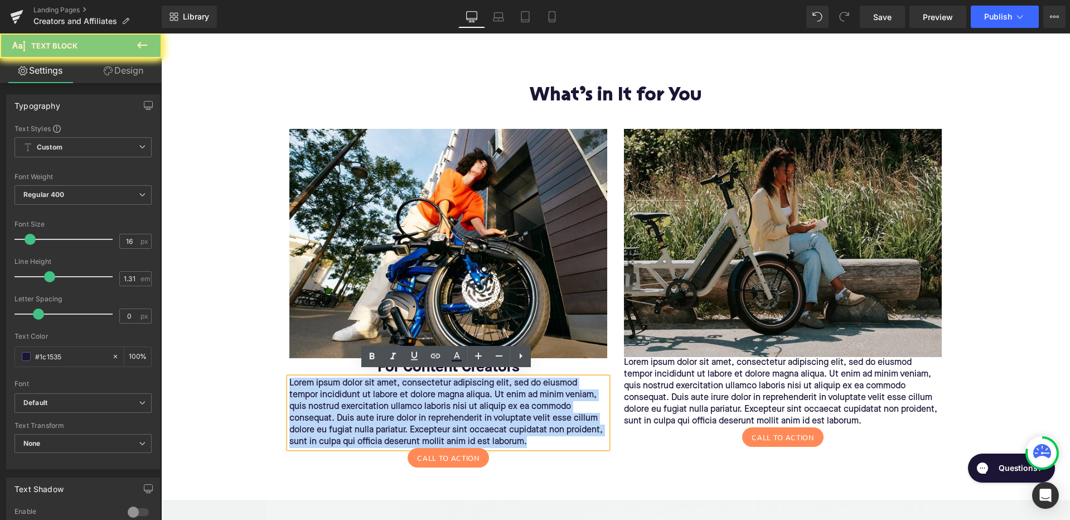
click at [361, 415] on p "Lorem ipsum dolor sit amet, consectetur adipiscing elit, sed do eiusmod tempor …" at bounding box center [448, 412] width 318 height 70
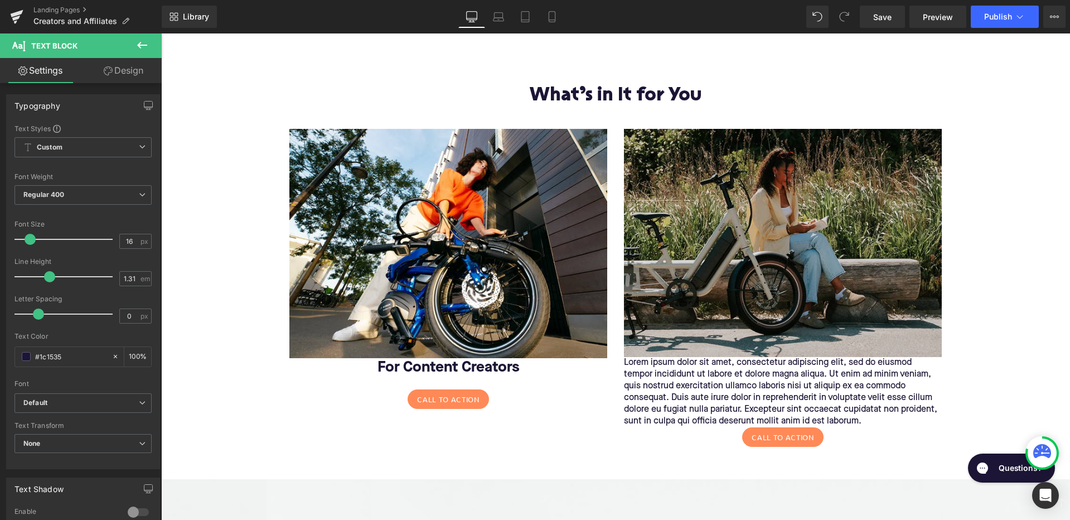
click at [143, 44] on icon at bounding box center [141, 44] width 13 height 13
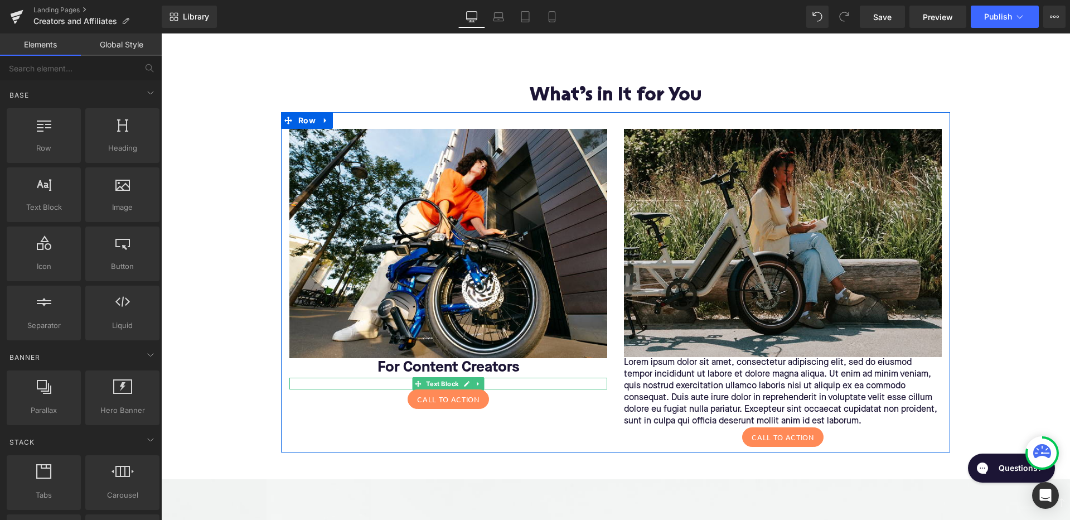
click at [388, 377] on p at bounding box center [448, 383] width 318 height 12
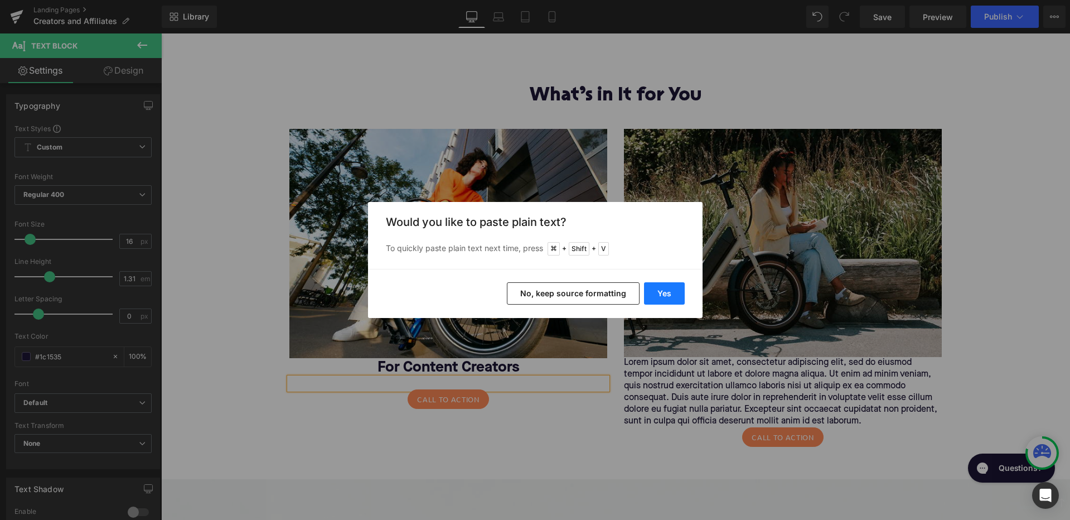
click at [668, 297] on button "Yes" at bounding box center [664, 293] width 41 height 22
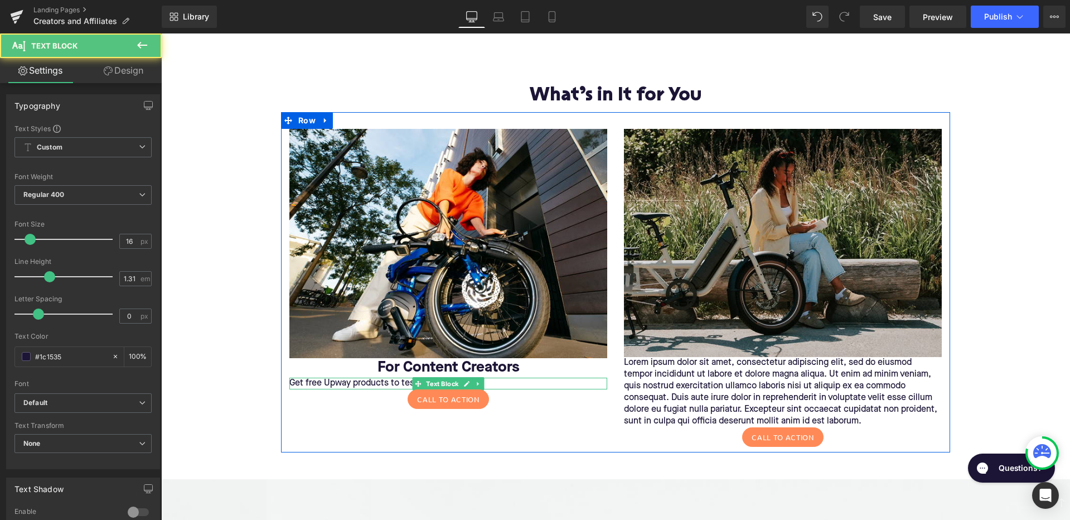
click at [503, 377] on p "Get free Upway products to test & showcase" at bounding box center [448, 383] width 318 height 12
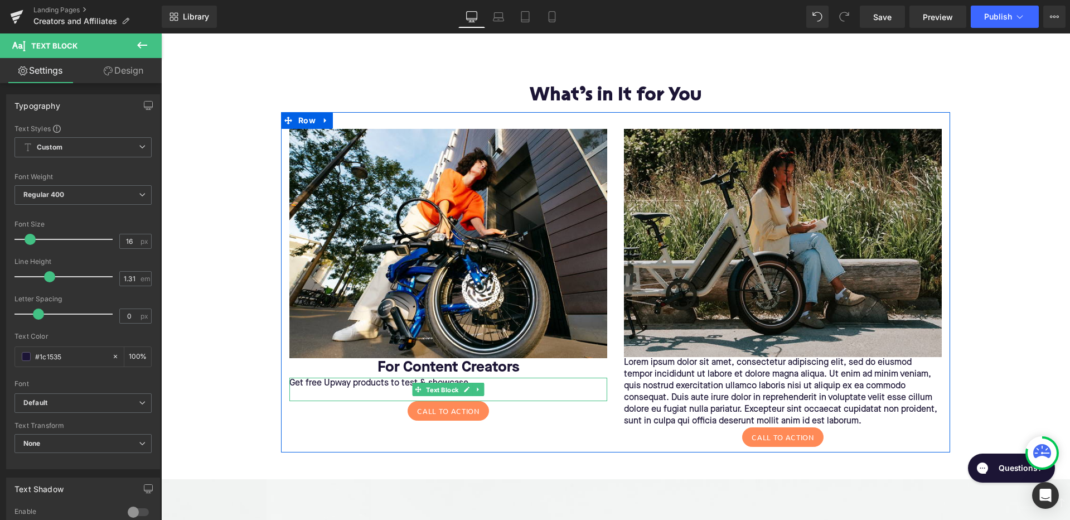
click at [436, 383] on span "Text Block" at bounding box center [442, 389] width 37 height 13
click at [320, 389] on p at bounding box center [448, 395] width 318 height 12
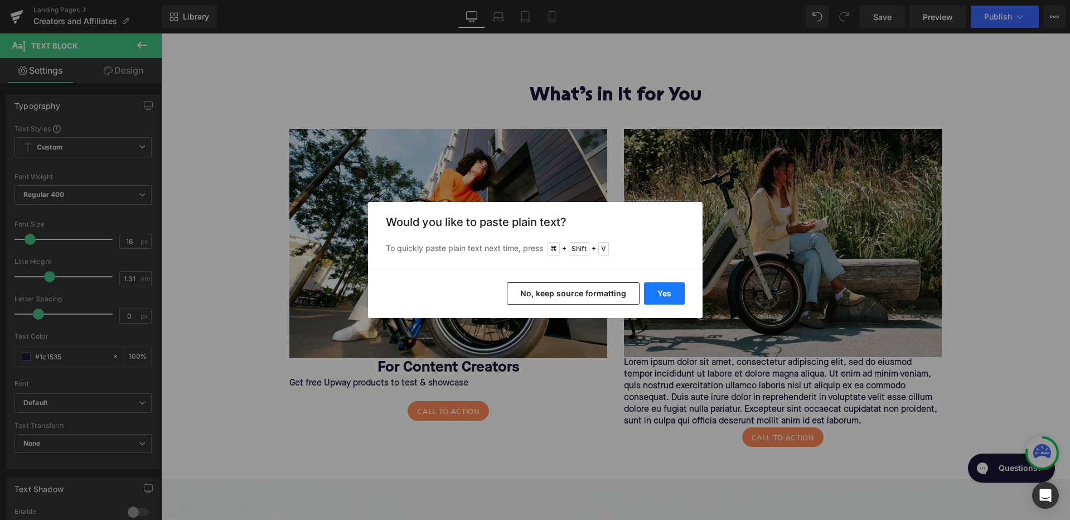
drag, startPoint x: 661, startPoint y: 293, endPoint x: 494, endPoint y: 261, distance: 169.8
click at [661, 293] on button "Yes" at bounding box center [664, 293] width 41 height 22
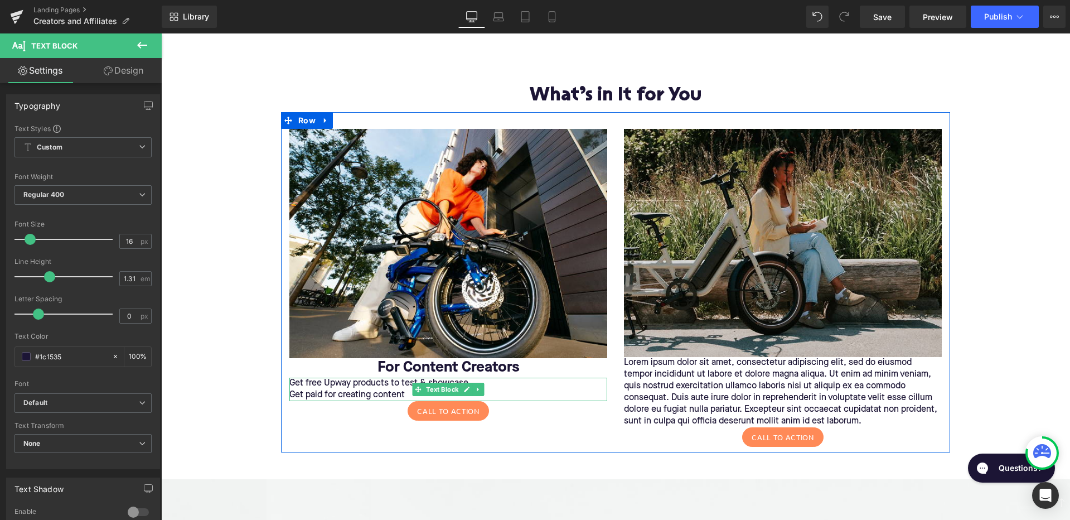
click at [406, 389] on p "Get paid for creating content" at bounding box center [448, 395] width 318 height 12
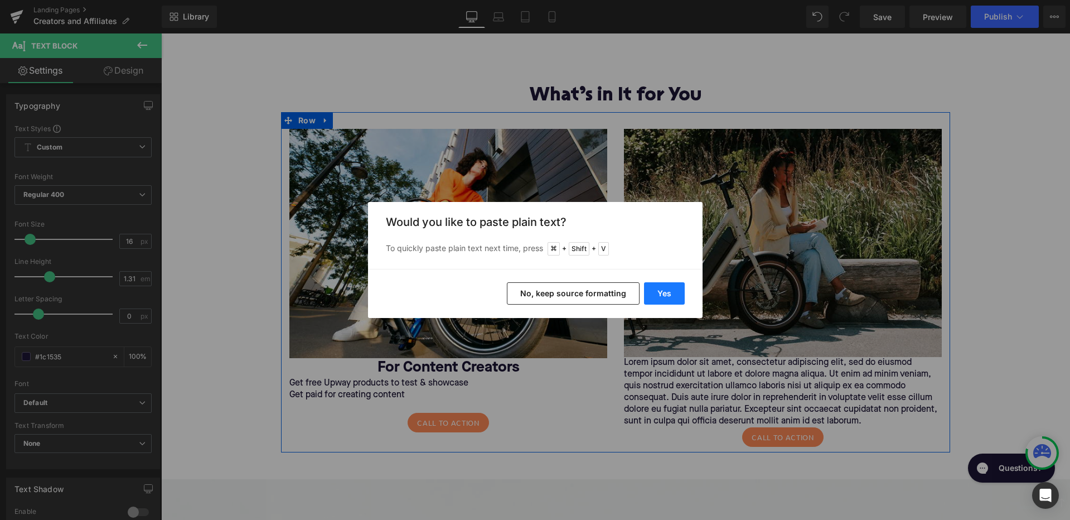
click at [666, 293] on button "Yes" at bounding box center [664, 293] width 41 height 22
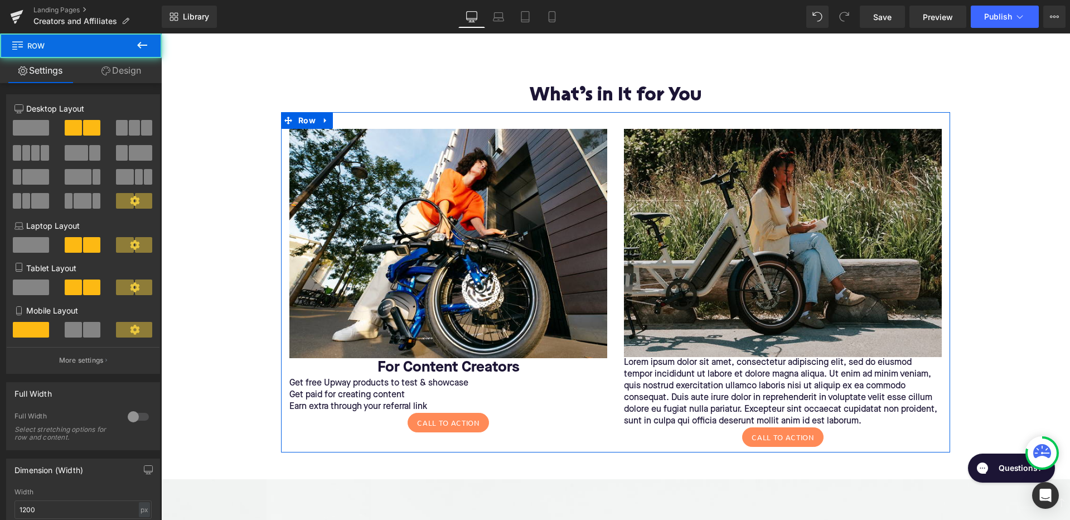
click at [285, 383] on div "Image For Content Creators Text Block Get free Upway products to test & showcas…" at bounding box center [448, 281] width 335 height 304
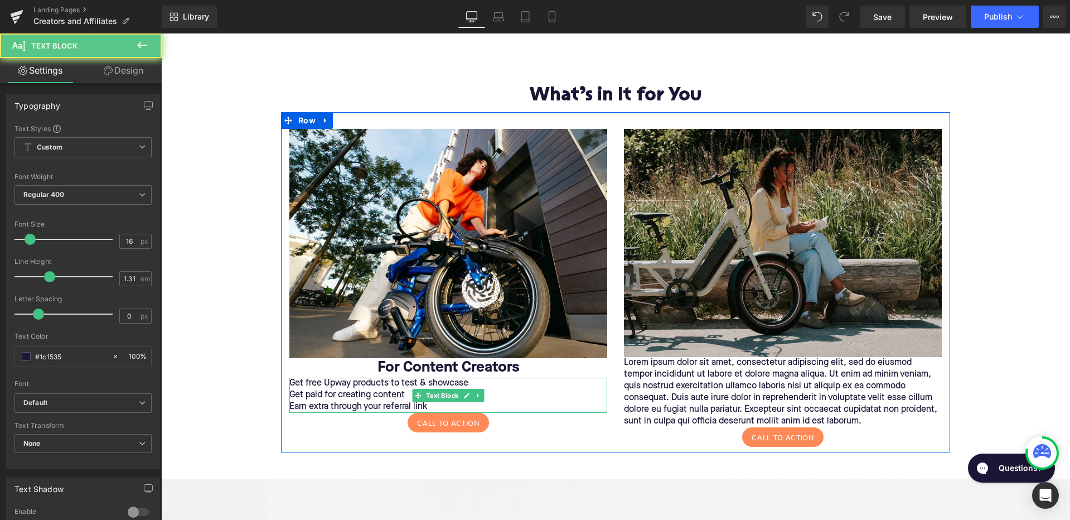
click at [295, 377] on p "Get free Upway products to test & showcase" at bounding box center [448, 383] width 318 height 12
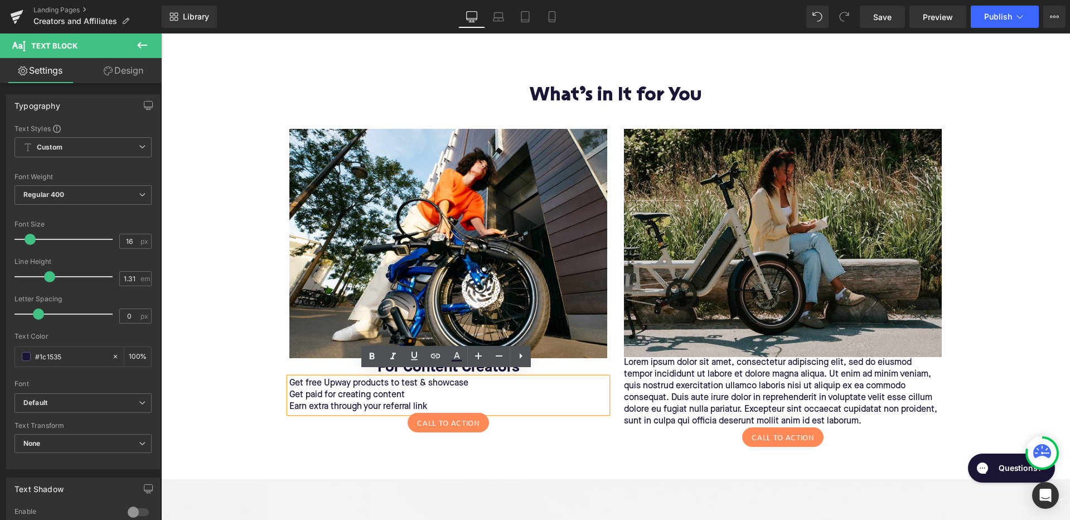
click at [289, 377] on p "Get free Upway products to test & showcase" at bounding box center [448, 383] width 318 height 12
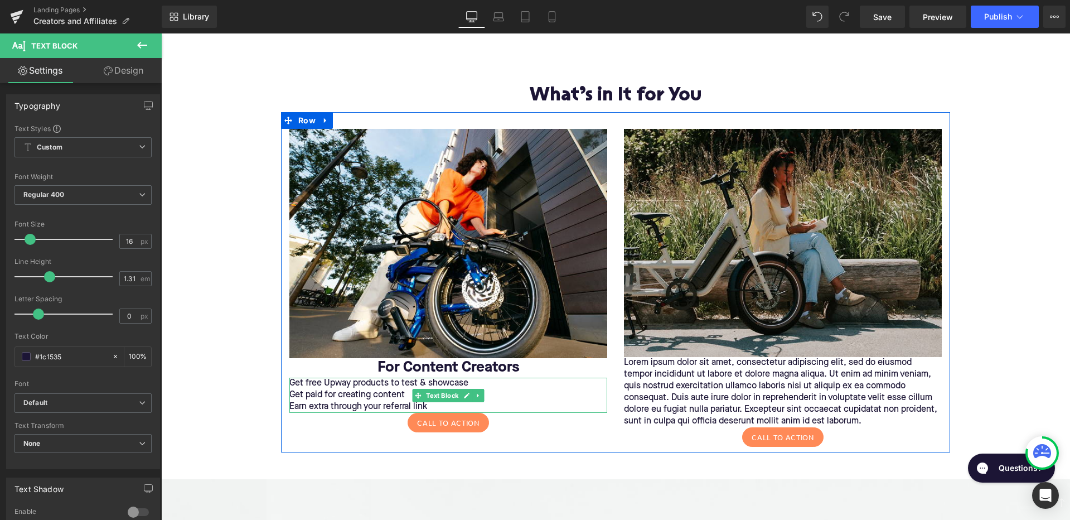
click at [362, 389] on p "Get paid for creating content" at bounding box center [448, 395] width 318 height 12
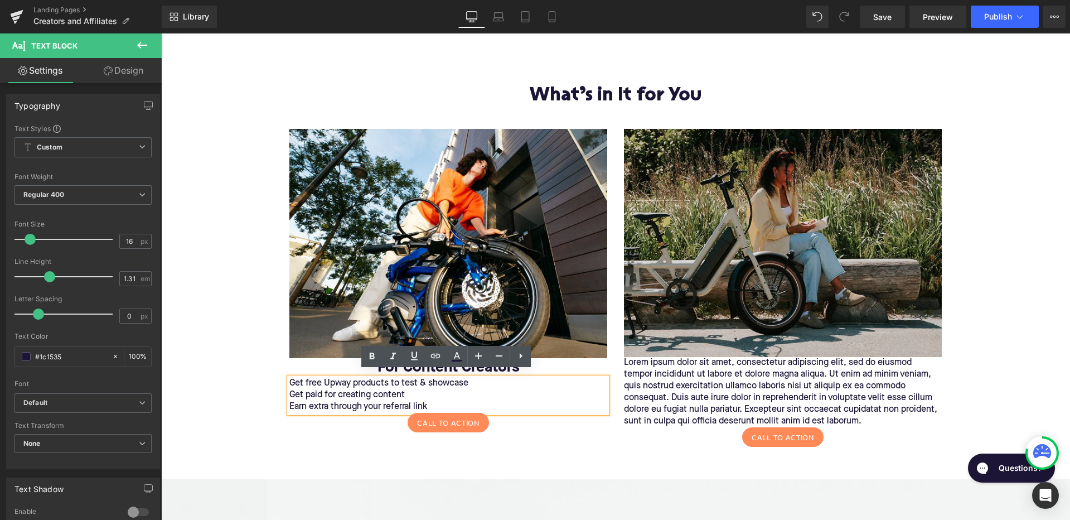
click at [289, 378] on p "Get free Upway products to test & showcase" at bounding box center [448, 383] width 318 height 12
click at [522, 358] on icon at bounding box center [520, 355] width 13 height 13
click at [520, 357] on icon at bounding box center [520, 355] width 2 height 7
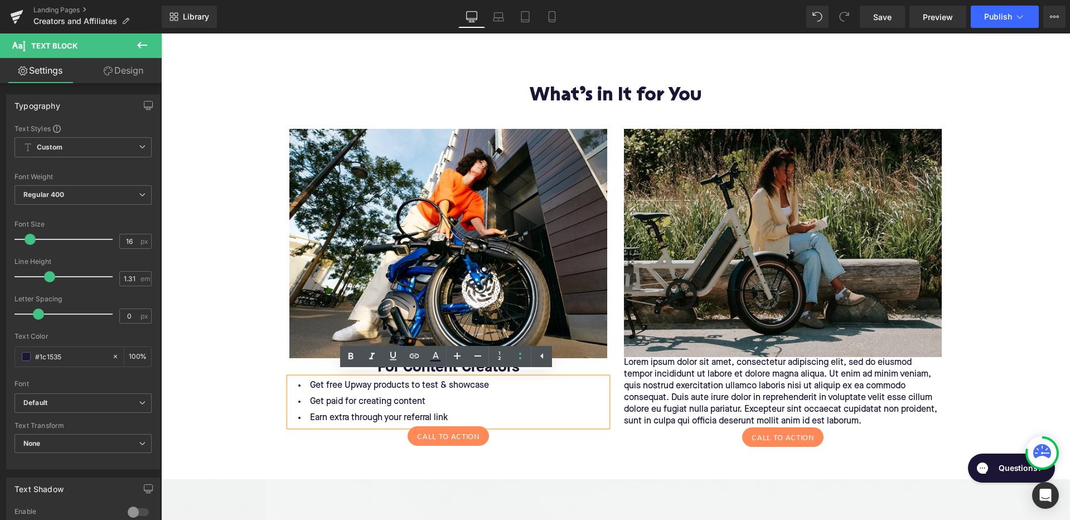
click at [503, 394] on li "Get paid for creating content" at bounding box center [448, 402] width 318 height 16
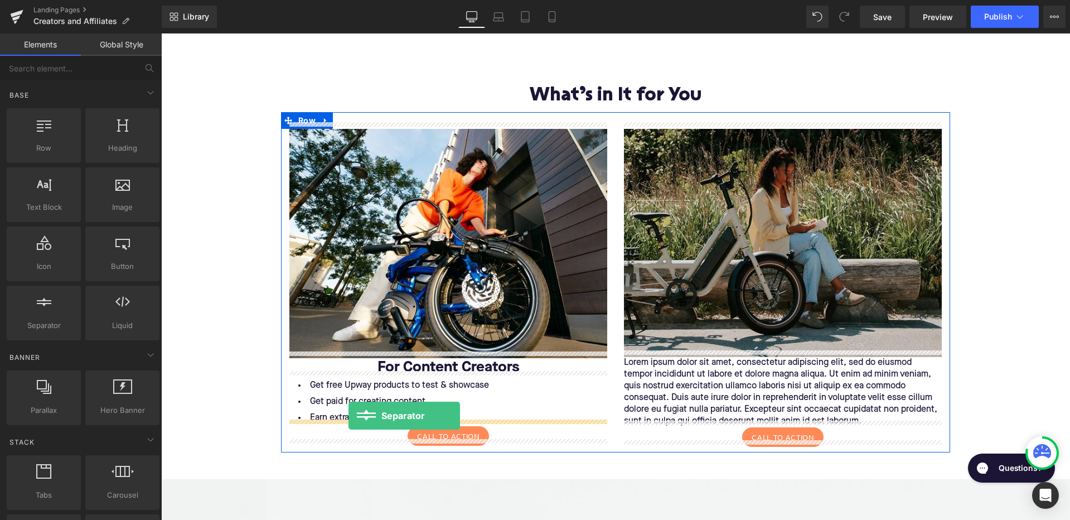
drag, startPoint x: 205, startPoint y: 338, endPoint x: 348, endPoint y: 415, distance: 162.6
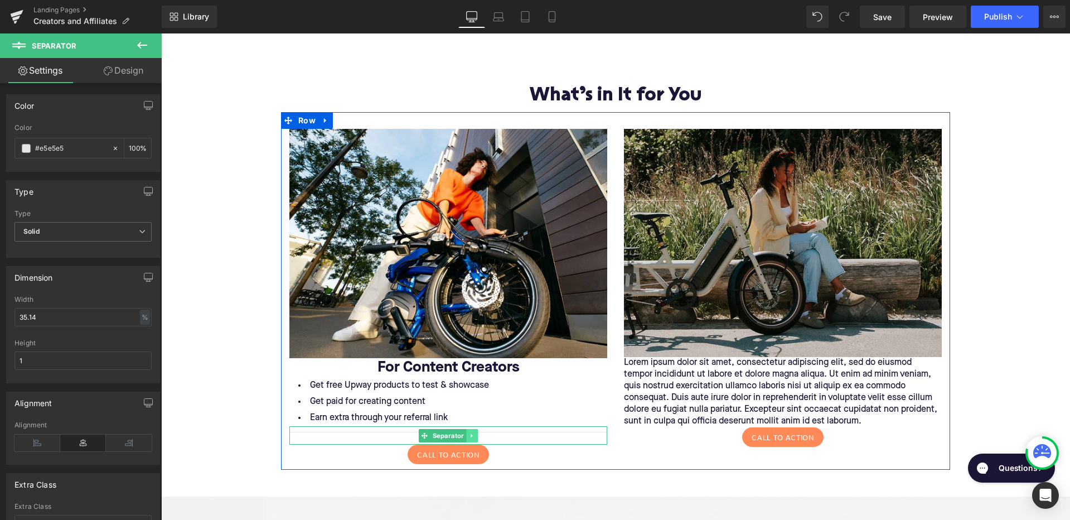
click at [469, 432] on icon at bounding box center [472, 435] width 6 height 7
click at [475, 432] on icon at bounding box center [477, 435] width 6 height 7
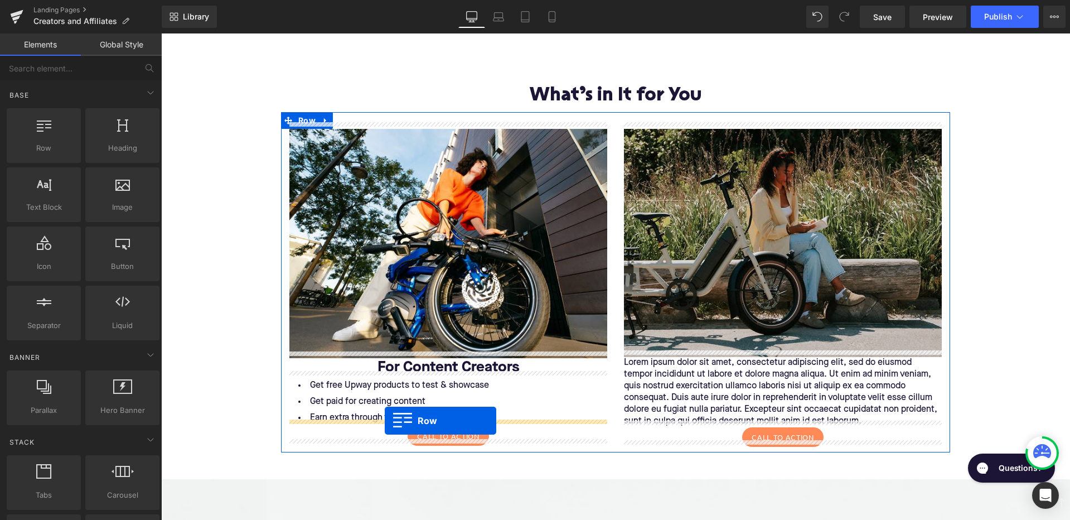
drag, startPoint x: 207, startPoint y: 176, endPoint x: 385, endPoint y: 420, distance: 302.2
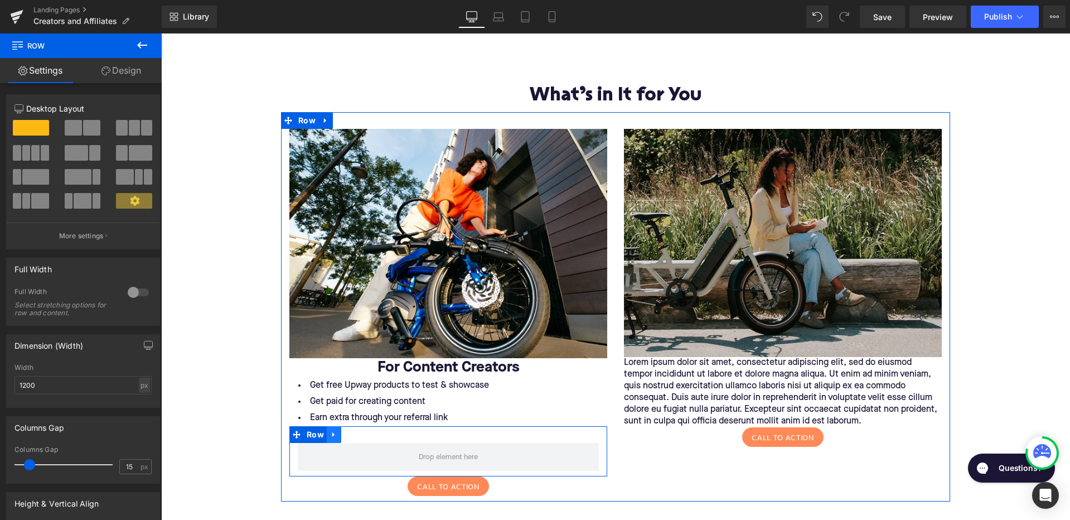
click at [332, 430] on icon at bounding box center [334, 434] width 8 height 8
click at [360, 430] on icon at bounding box center [363, 434] width 8 height 8
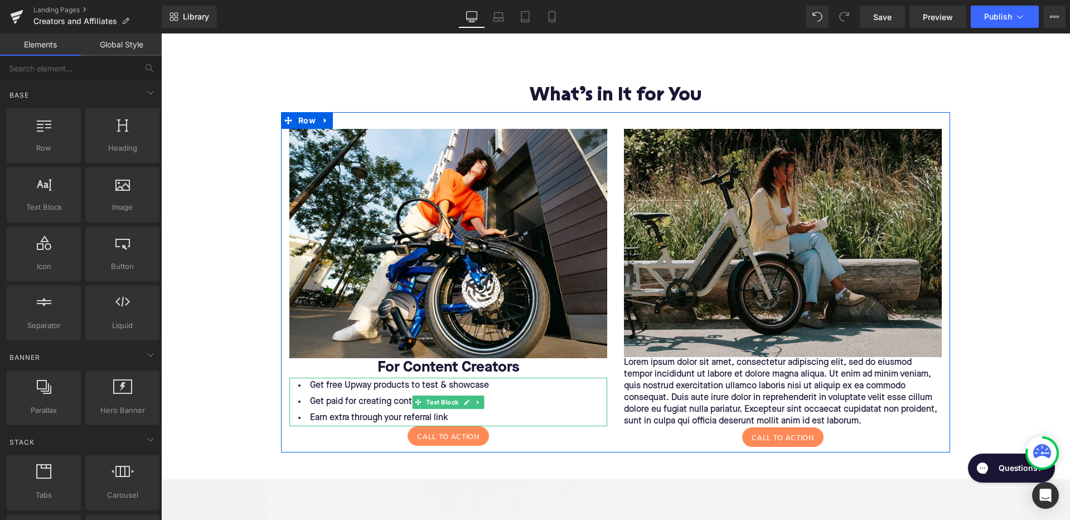
click at [458, 410] on li "Earn extra through your referral link" at bounding box center [448, 418] width 318 height 16
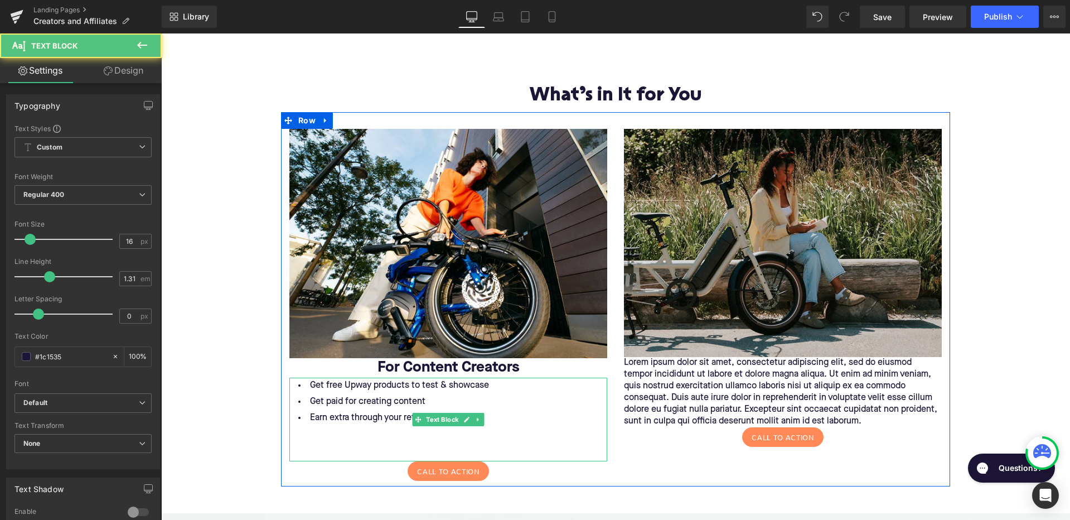
click at [295, 379] on li "Get free Upway products to test & showcase" at bounding box center [448, 385] width 318 height 16
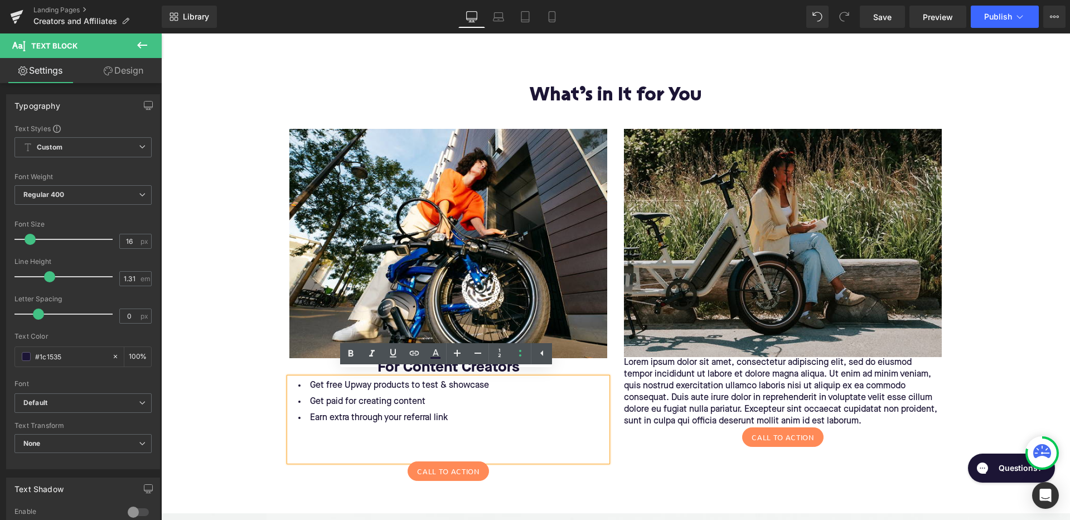
click at [576, 358] on p "For Content Creators" at bounding box center [448, 368] width 318 height 20
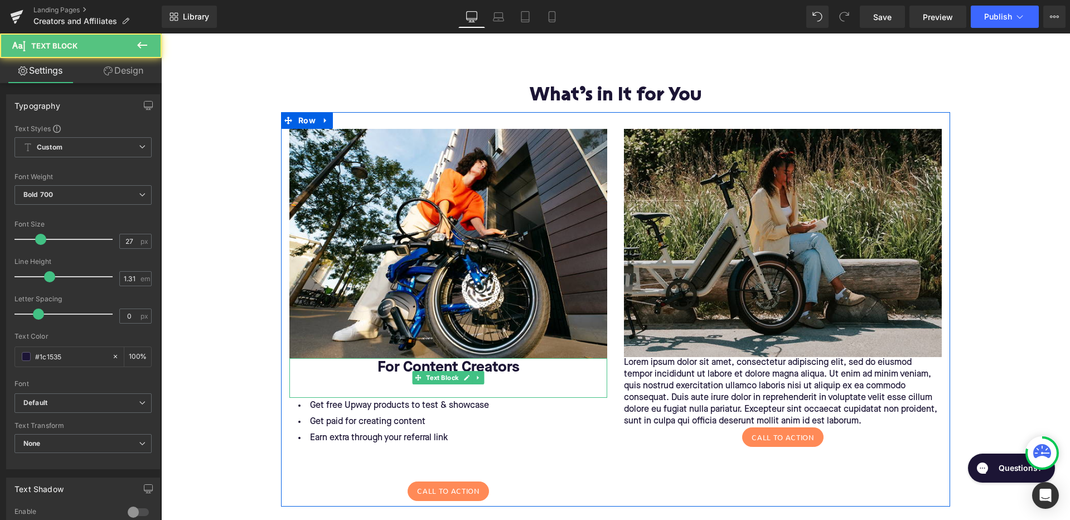
click at [375, 358] on p "For Content Creators" at bounding box center [448, 368] width 318 height 20
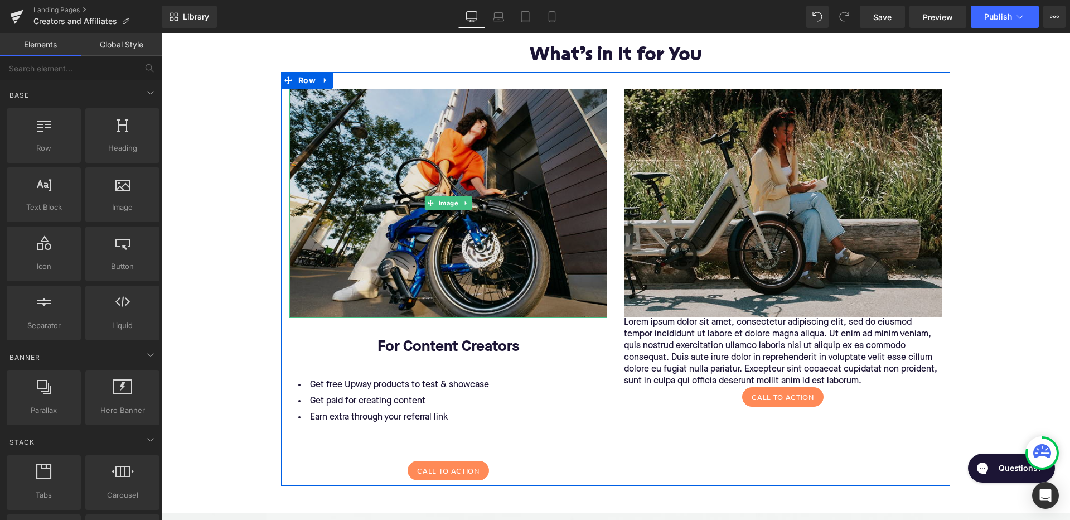
scroll to position [1234, 0]
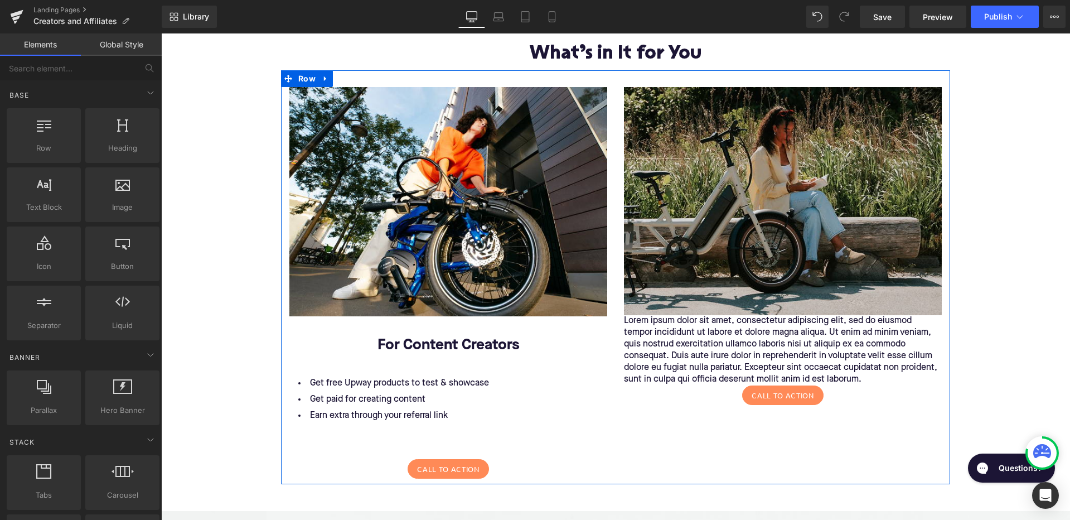
click at [432, 410] on span "Text Block" at bounding box center [442, 416] width 37 height 13
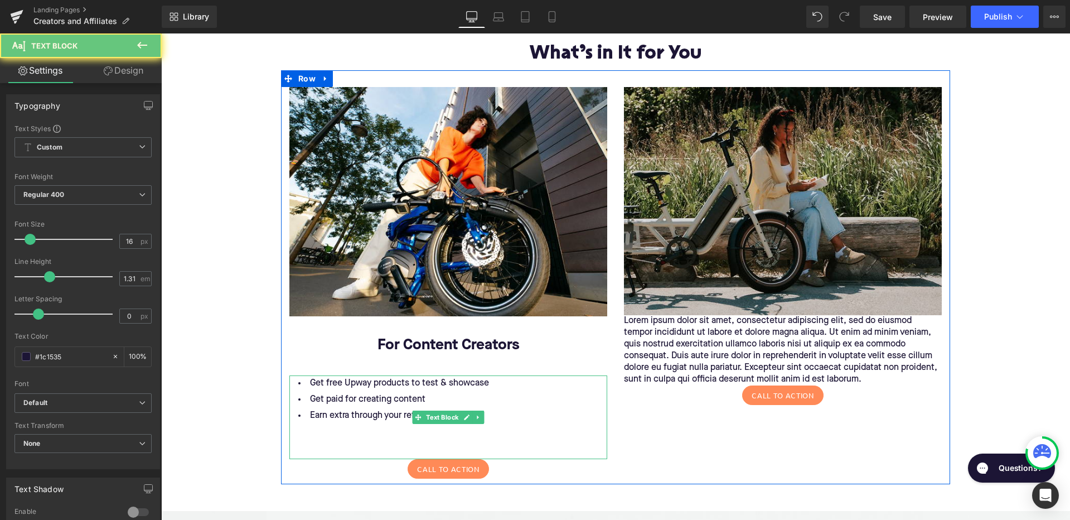
click at [480, 391] on li "Get paid for creating content" at bounding box center [448, 399] width 318 height 16
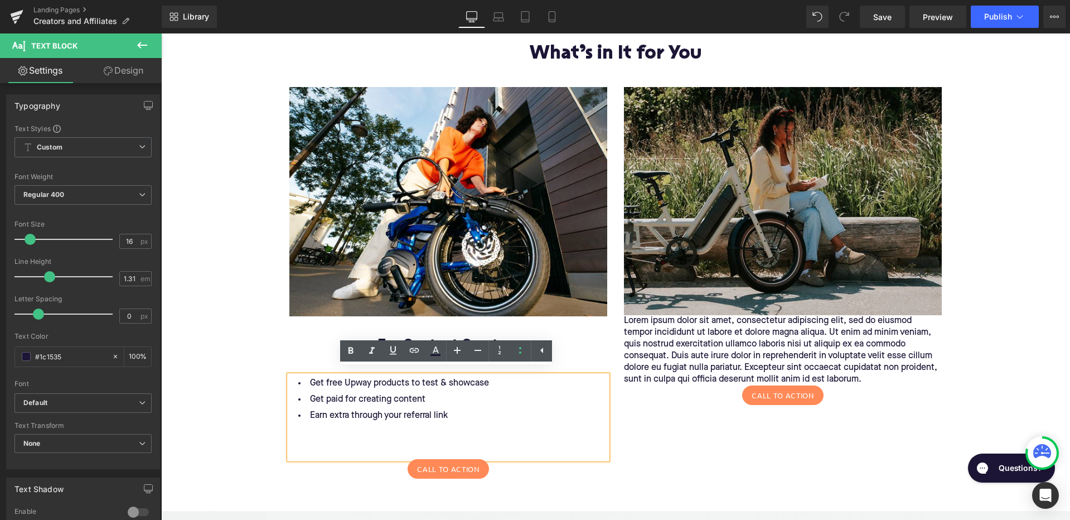
click at [445, 411] on li "Earn extra through your referral link" at bounding box center [448, 416] width 318 height 16
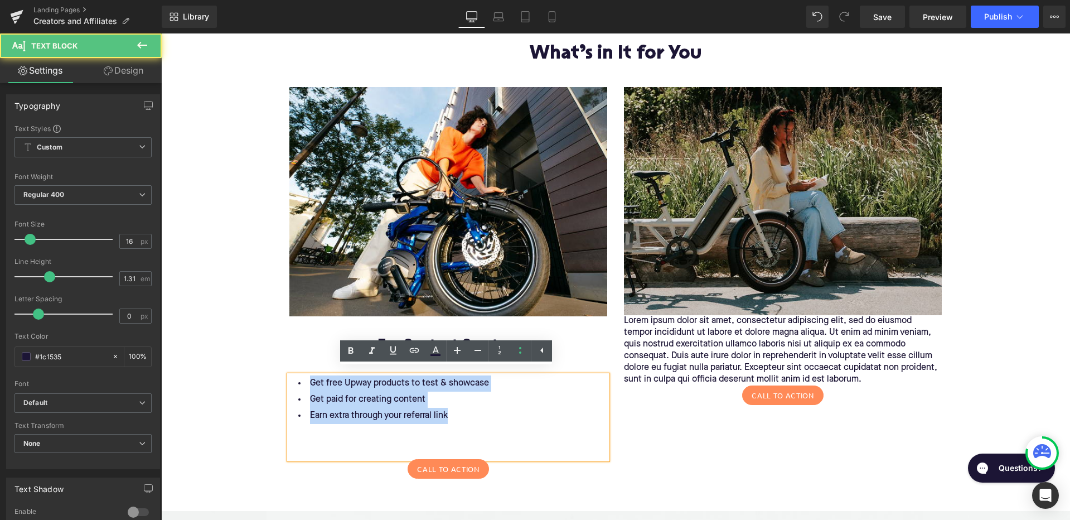
drag, startPoint x: 450, startPoint y: 411, endPoint x: 290, endPoint y: 374, distance: 164.7
click at [289, 375] on ul "Get free Upway products to test & showcase Get paid for creating content Earn e…" at bounding box center [448, 399] width 318 height 49
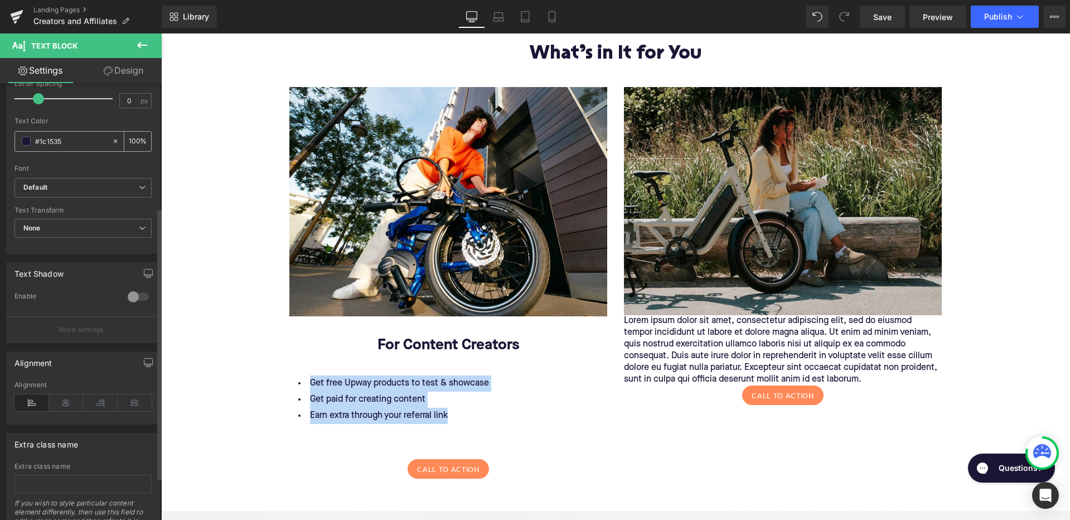
scroll to position [256, 0]
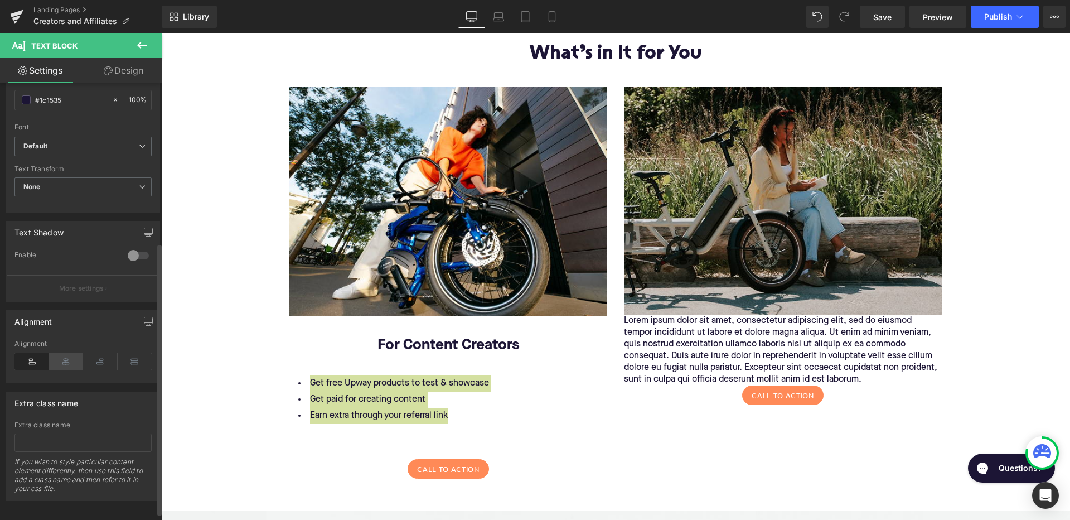
click at [70, 361] on icon at bounding box center [66, 361] width 35 height 17
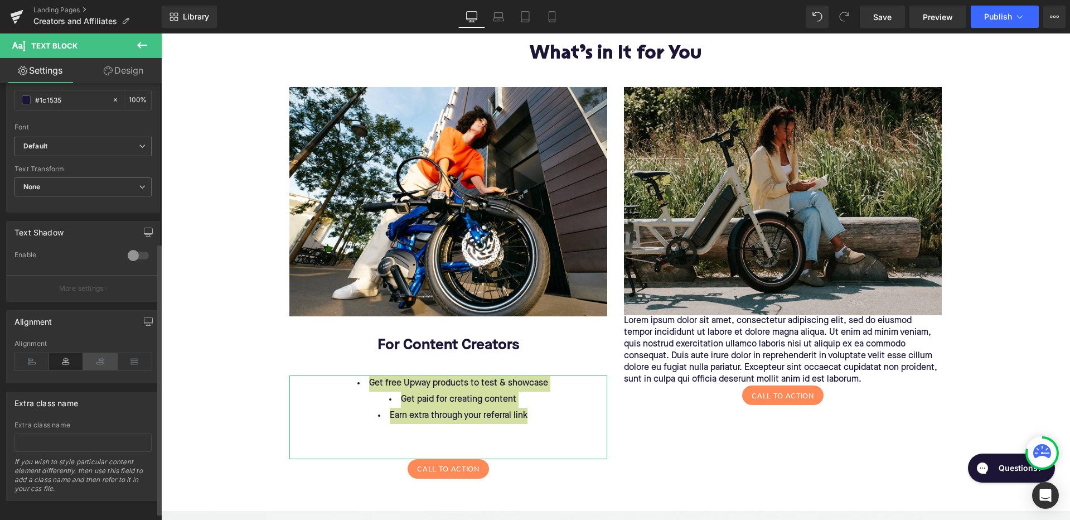
click at [97, 361] on icon at bounding box center [100, 361] width 35 height 17
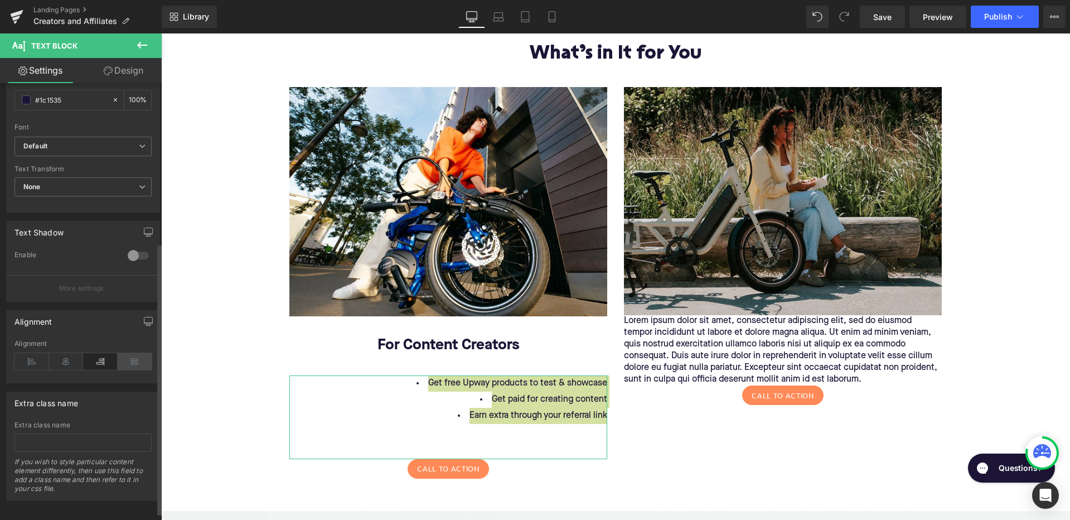
click at [133, 360] on icon at bounding box center [135, 361] width 35 height 17
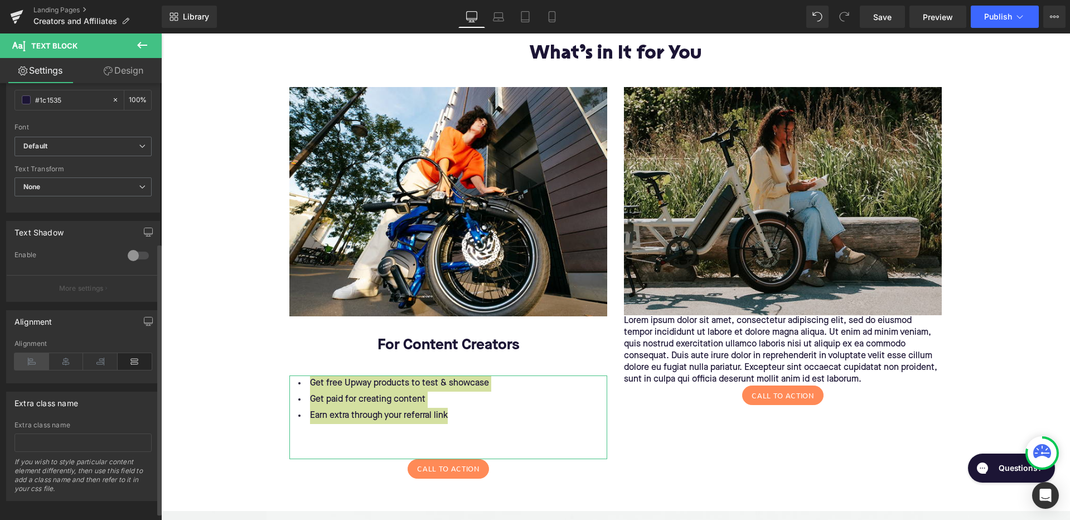
click at [36, 366] on icon at bounding box center [31, 361] width 35 height 17
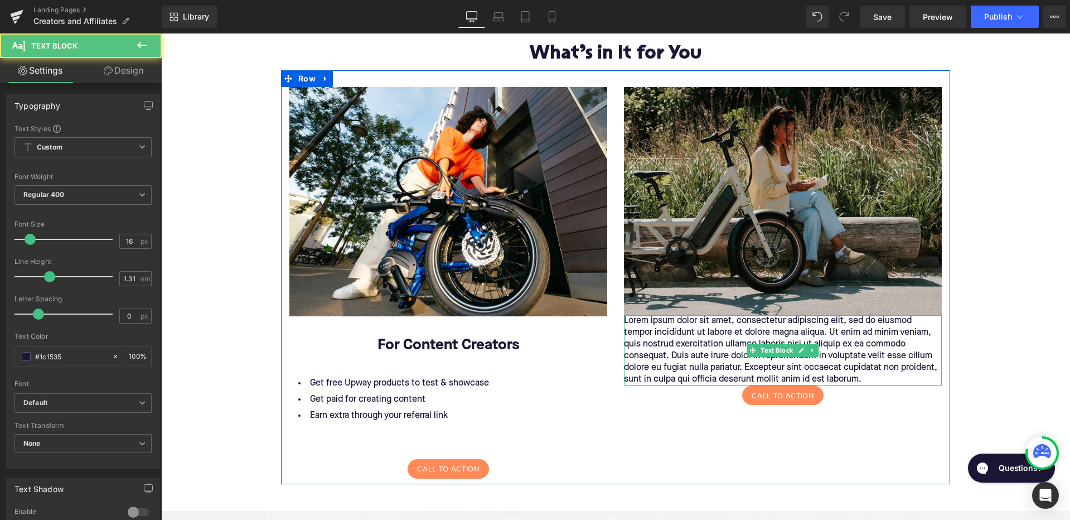
click at [708, 348] on p "Lorem ipsum dolor sit amet, consectetur adipiscing elit, sed do eiusmod tempor …" at bounding box center [783, 350] width 318 height 70
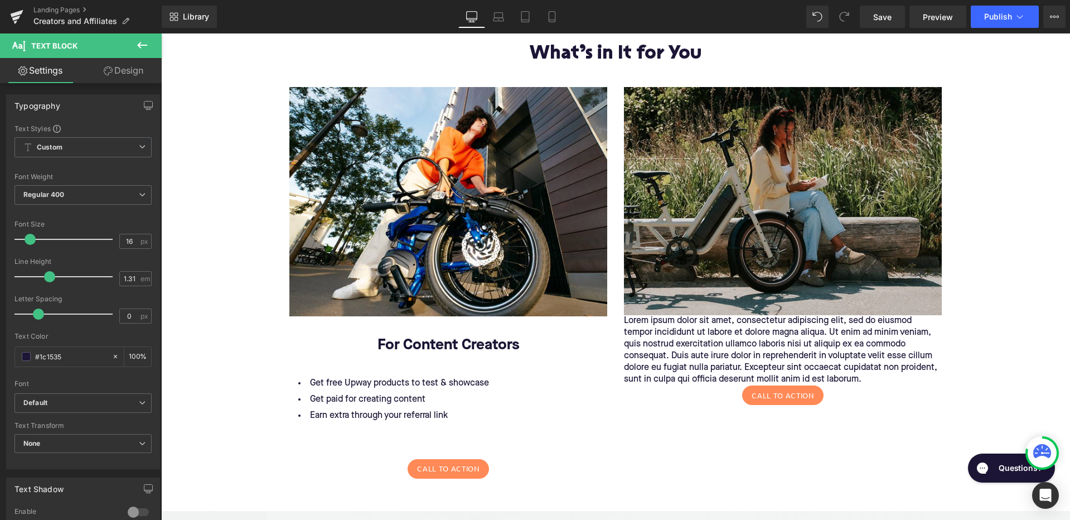
click at [716, 329] on p "Lorem ipsum dolor sit amet, consectetur adipiscing elit, sed do eiusmod tempor …" at bounding box center [783, 350] width 318 height 70
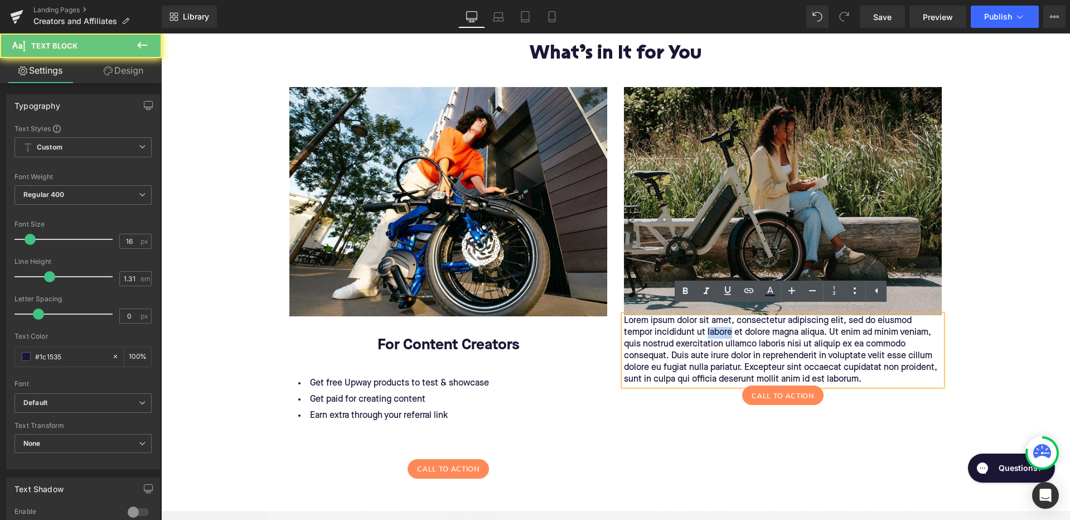
click at [716, 329] on p "Lorem ipsum dolor sit amet, consectetur adipiscing elit, sed do eiusmod tempor …" at bounding box center [783, 350] width 318 height 70
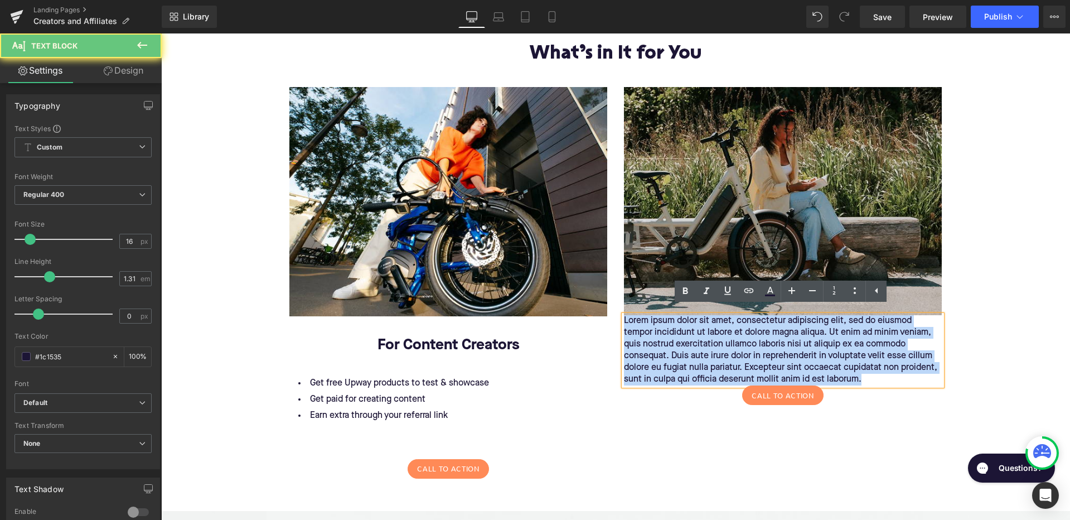
click at [716, 329] on p "Lorem ipsum dolor sit amet, consectetur adipiscing elit, sed do eiusmod tempor …" at bounding box center [783, 350] width 318 height 70
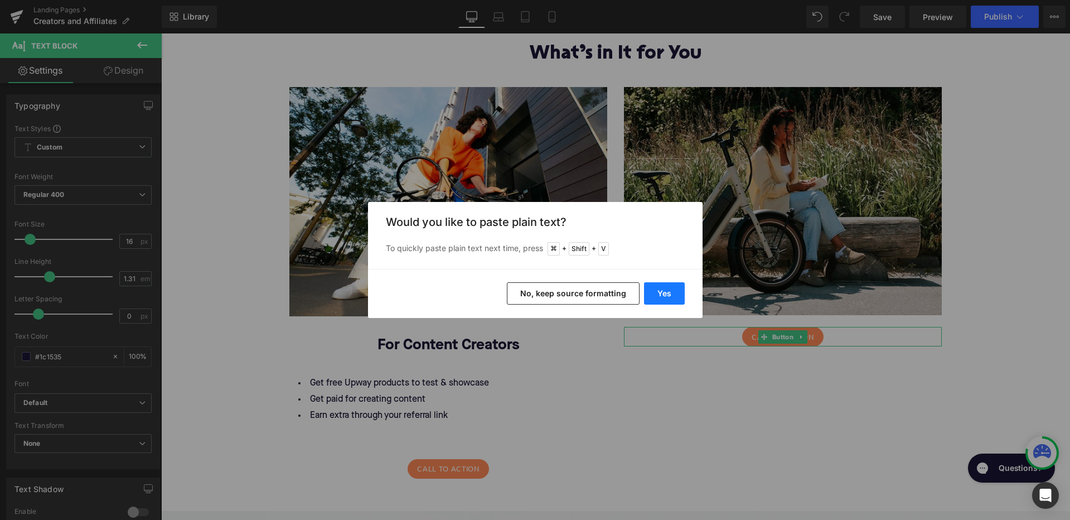
click at [661, 290] on button "Yes" at bounding box center [664, 293] width 41 height 22
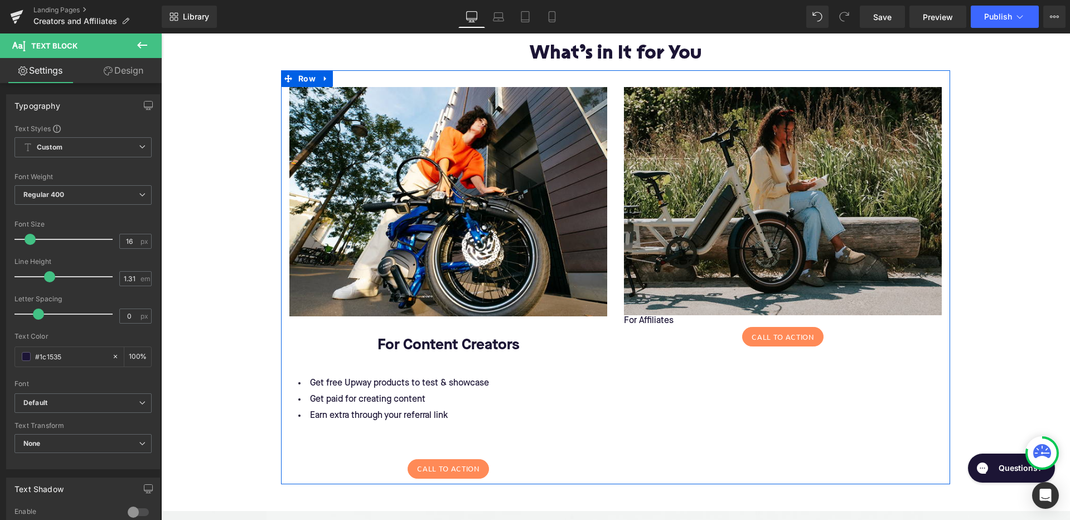
click at [666, 315] on p "For Affiliates" at bounding box center [783, 321] width 318 height 12
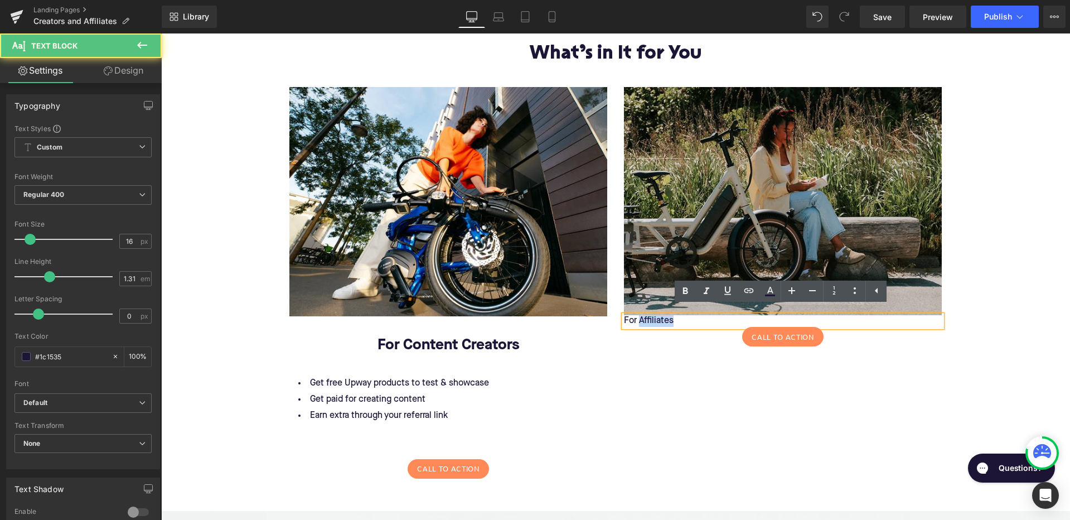
click at [666, 315] on p "For Affiliates" at bounding box center [783, 321] width 318 height 12
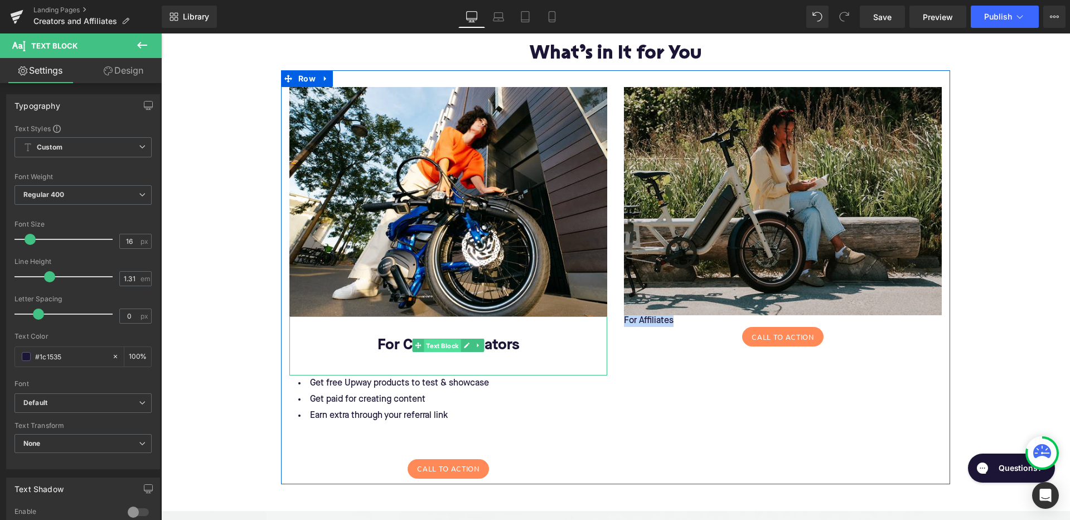
click at [447, 339] on span "Text Block" at bounding box center [442, 345] width 37 height 13
click at [511, 338] on p "For Content Creators" at bounding box center [448, 346] width 318 height 20
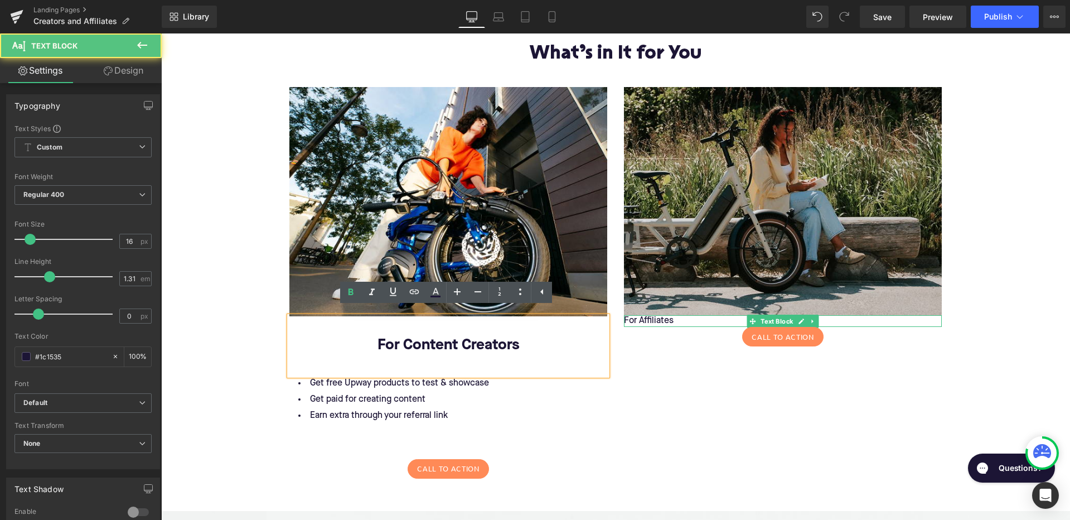
click at [672, 316] on p "For Affiliates" at bounding box center [783, 321] width 318 height 12
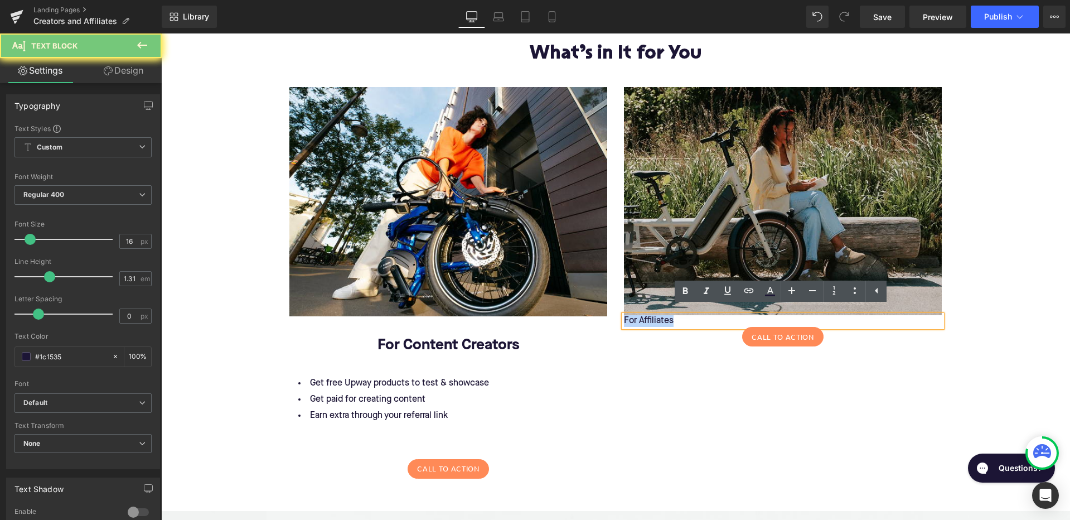
click at [672, 316] on p "For Affiliates" at bounding box center [783, 321] width 318 height 12
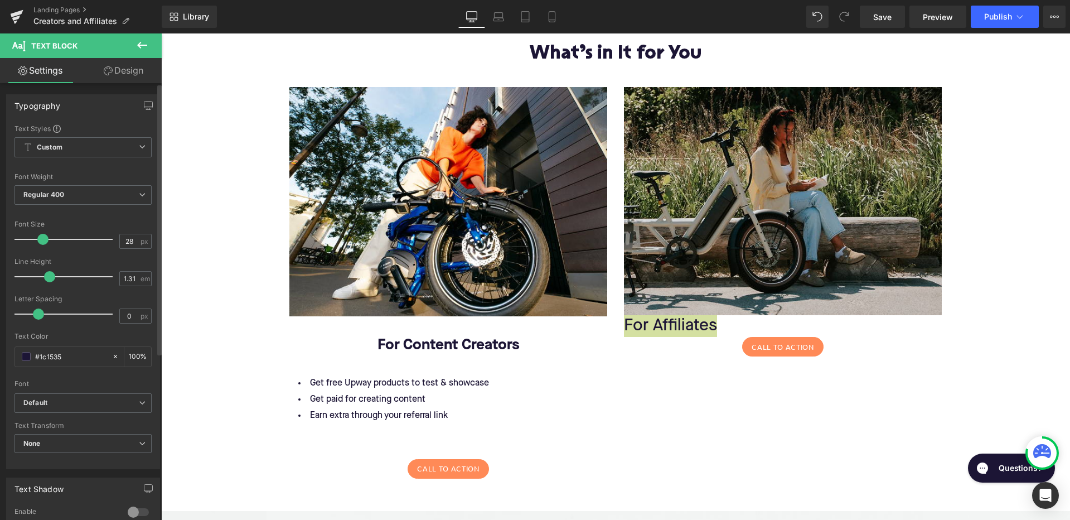
type input "27"
drag, startPoint x: 32, startPoint y: 237, endPoint x: 43, endPoint y: 237, distance: 10.6
click at [43, 237] on span at bounding box center [40, 239] width 11 height 11
click at [82, 198] on span "Regular 400" at bounding box center [82, 195] width 137 height 20
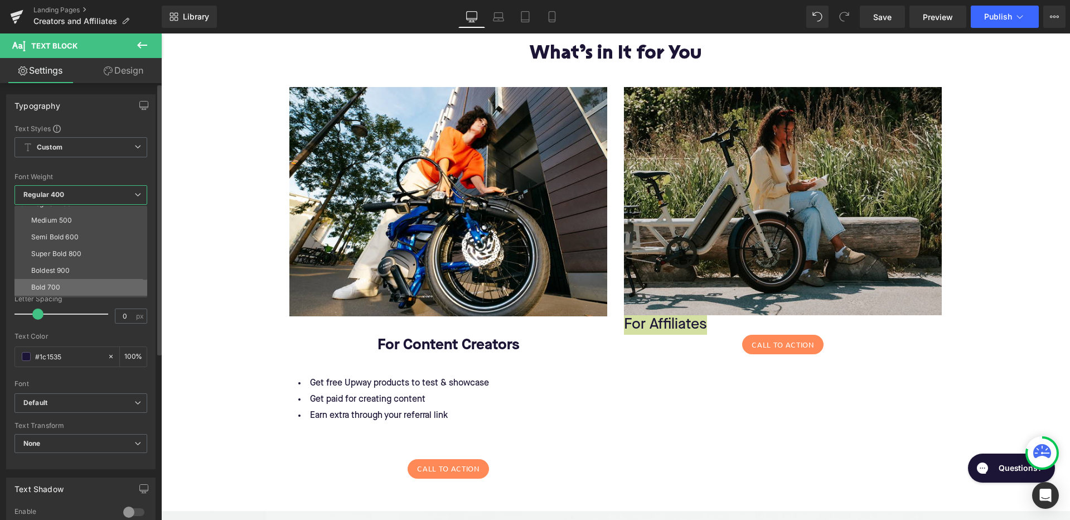
scroll to position [87, 0]
click at [83, 259] on li "Bold 700" at bounding box center [83, 261] width 138 height 17
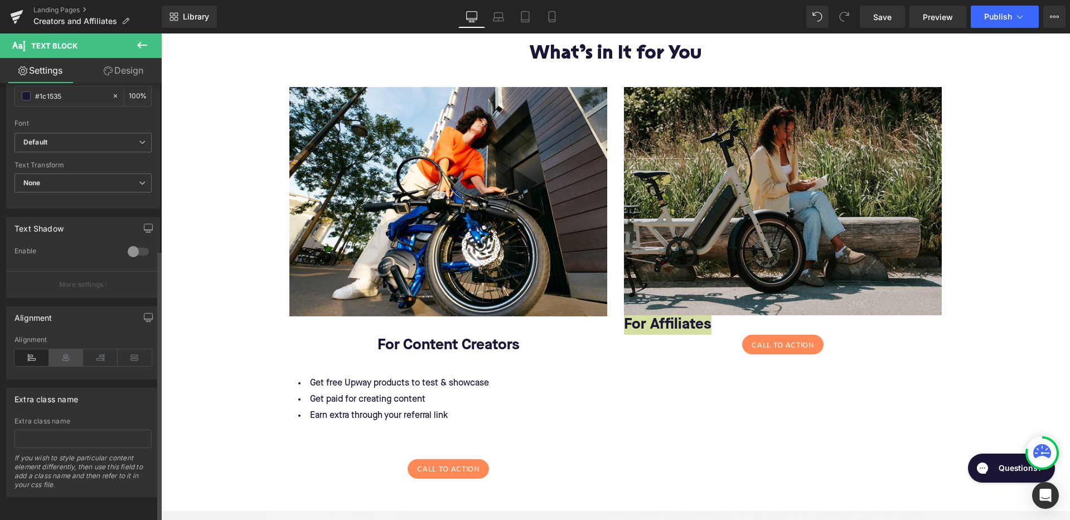
scroll to position [268, 0]
click at [70, 352] on icon at bounding box center [66, 357] width 35 height 17
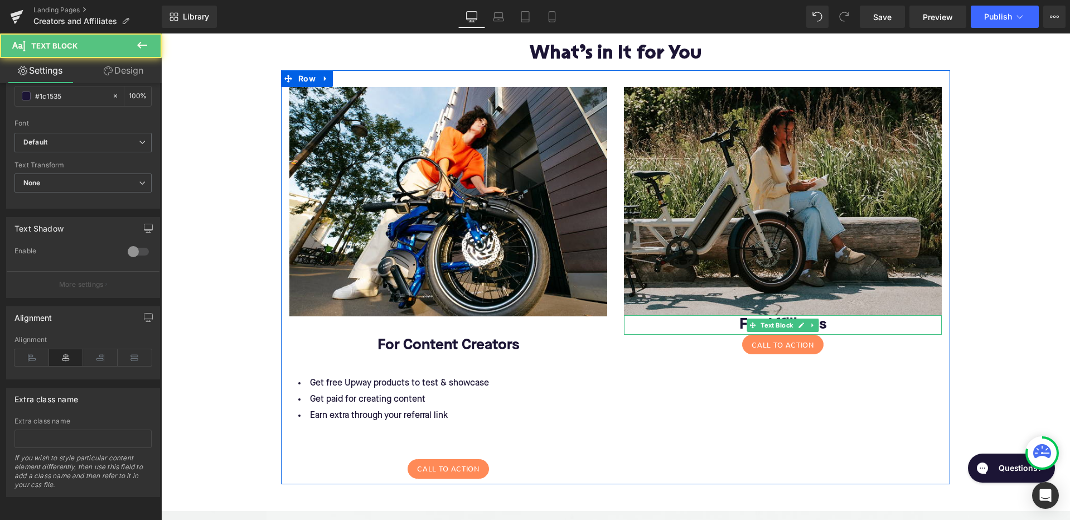
click at [740, 322] on p "For Affiliates" at bounding box center [783, 325] width 318 height 20
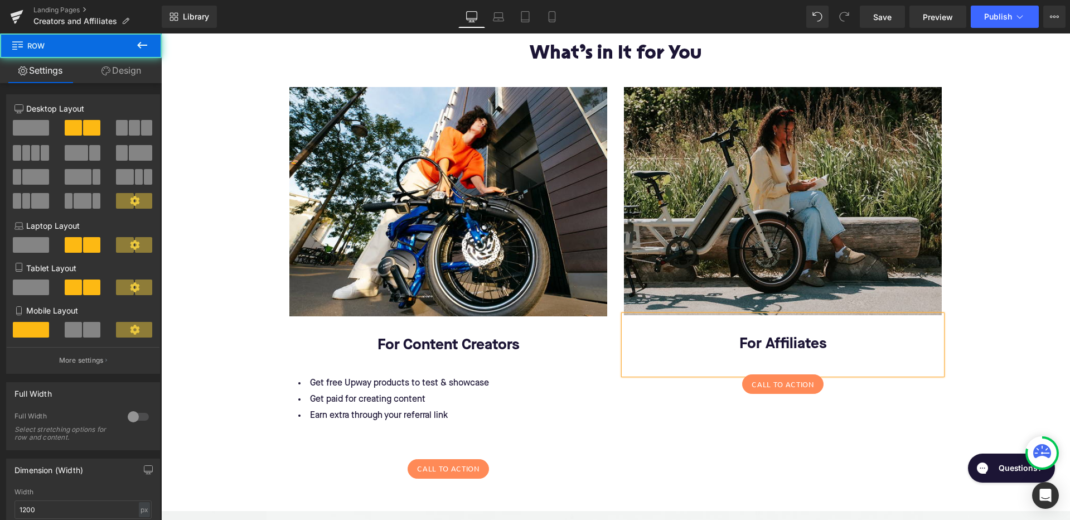
click at [651, 408] on div "Image For Content Creators Text Block Get free Upway products to test & showcas…" at bounding box center [615, 277] width 669 height 414
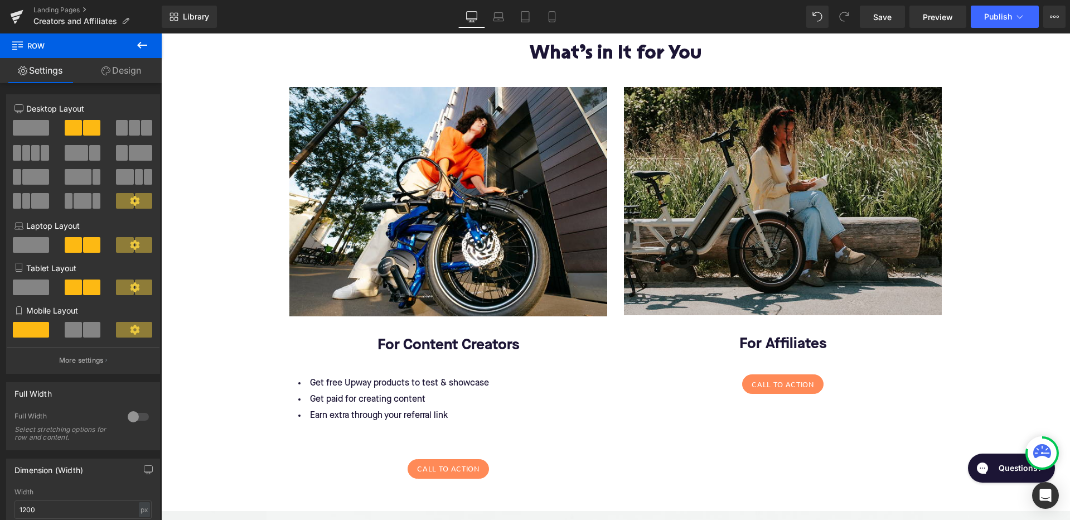
click at [138, 42] on icon at bounding box center [141, 44] width 13 height 13
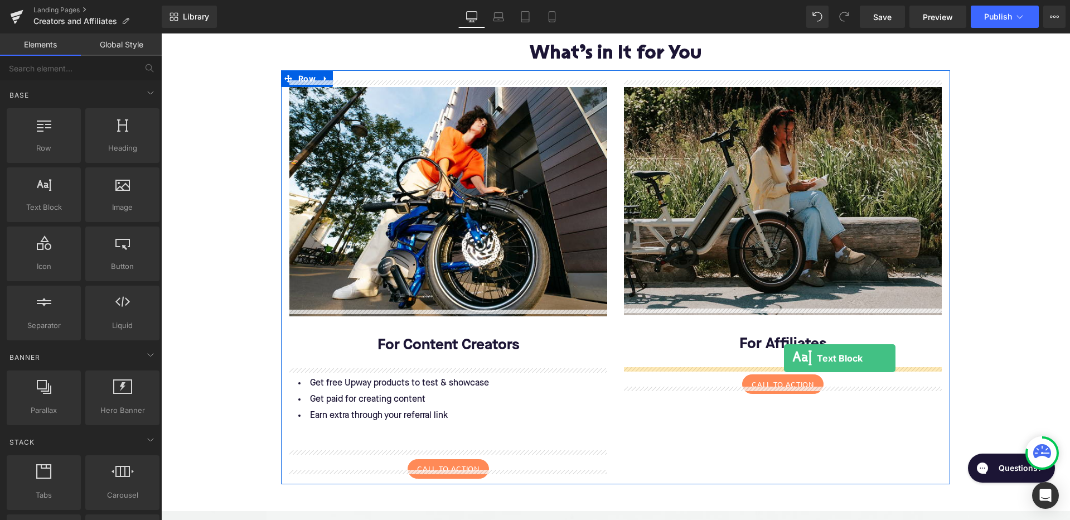
drag, startPoint x: 210, startPoint y: 237, endPoint x: 784, endPoint y: 358, distance: 586.2
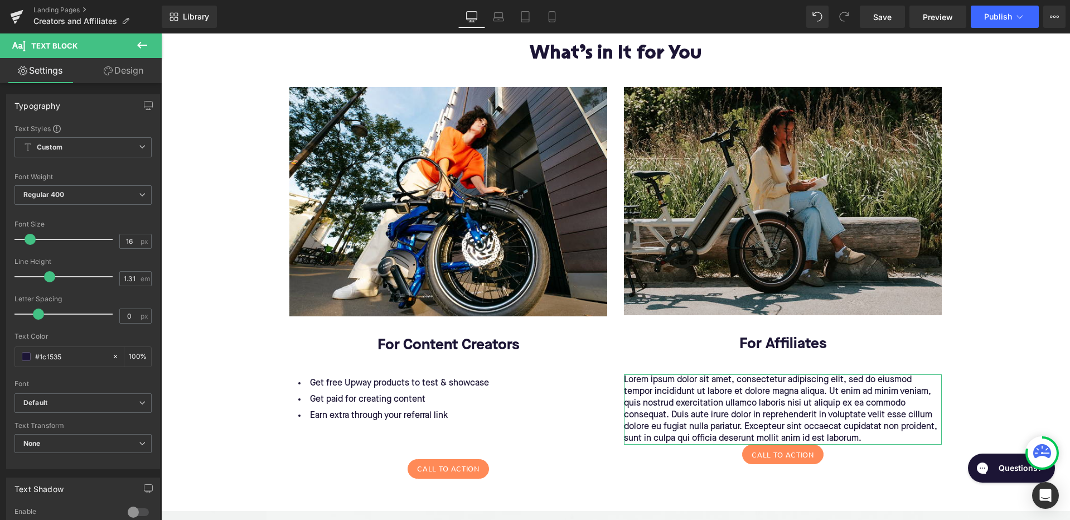
click at [686, 393] on p "Lorem ipsum dolor sit amet, consectetur adipiscing elit, sed do eiusmod tempor …" at bounding box center [783, 409] width 318 height 70
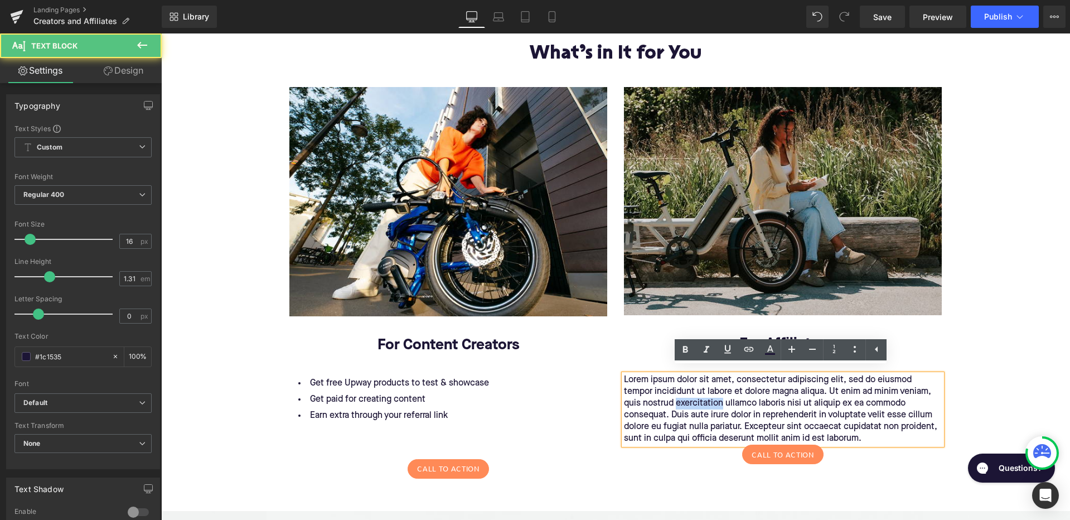
click at [686, 393] on p "Lorem ipsum dolor sit amet, consectetur adipiscing elit, sed do eiusmod tempor …" at bounding box center [783, 409] width 318 height 70
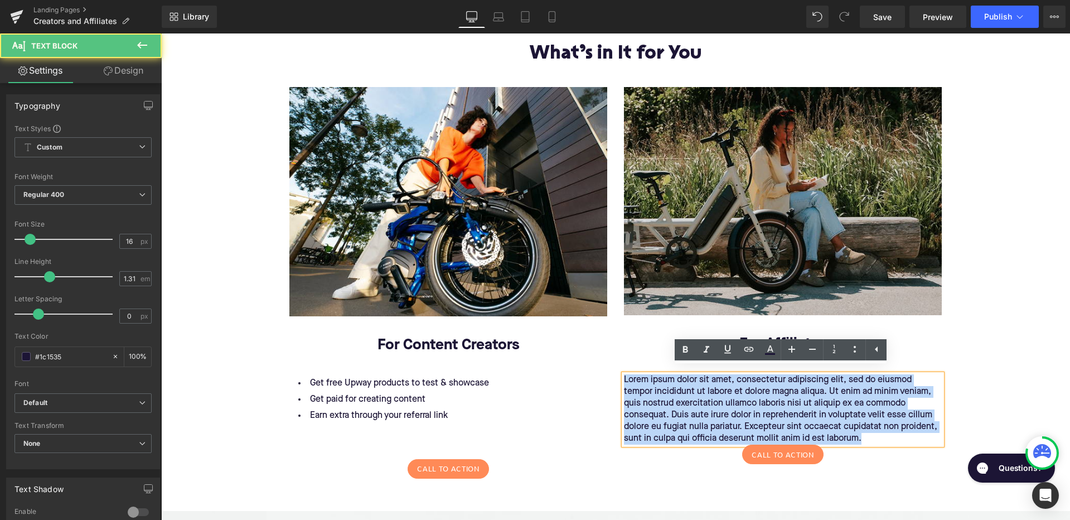
click at [686, 393] on p "Lorem ipsum dolor sit amet, consectetur adipiscing elit, sed do eiusmod tempor …" at bounding box center [783, 409] width 318 height 70
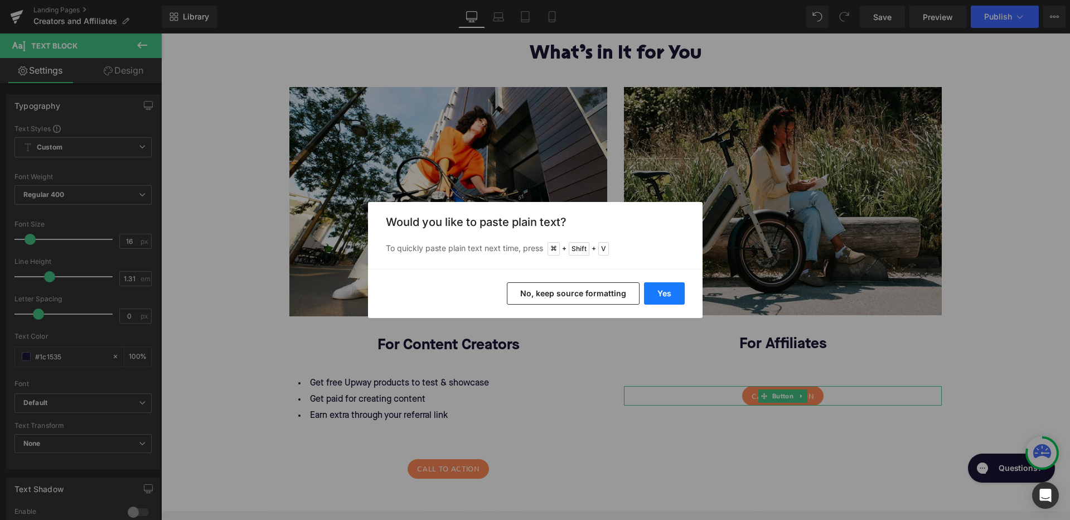
click at [667, 292] on button "Yes" at bounding box center [664, 293] width 41 height 22
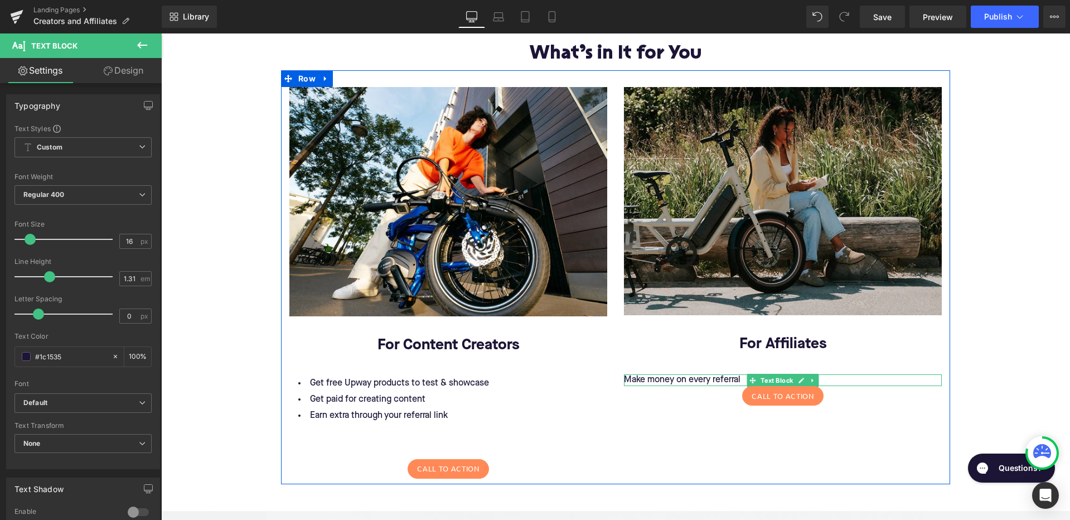
click at [747, 374] on span at bounding box center [753, 380] width 12 height 13
click at [739, 374] on p "Make money on every referral" at bounding box center [783, 380] width 318 height 12
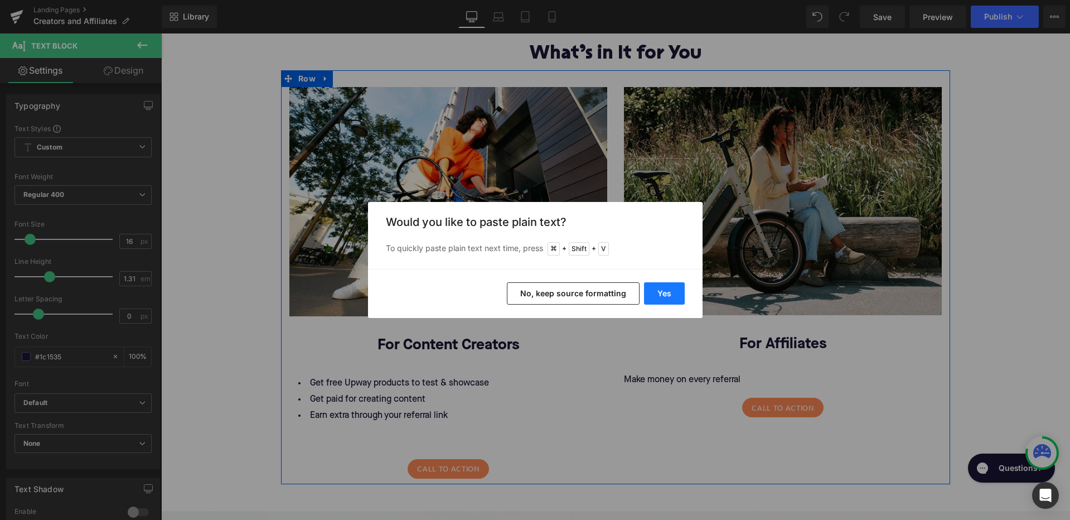
click at [672, 292] on button "Yes" at bounding box center [664, 293] width 41 height 22
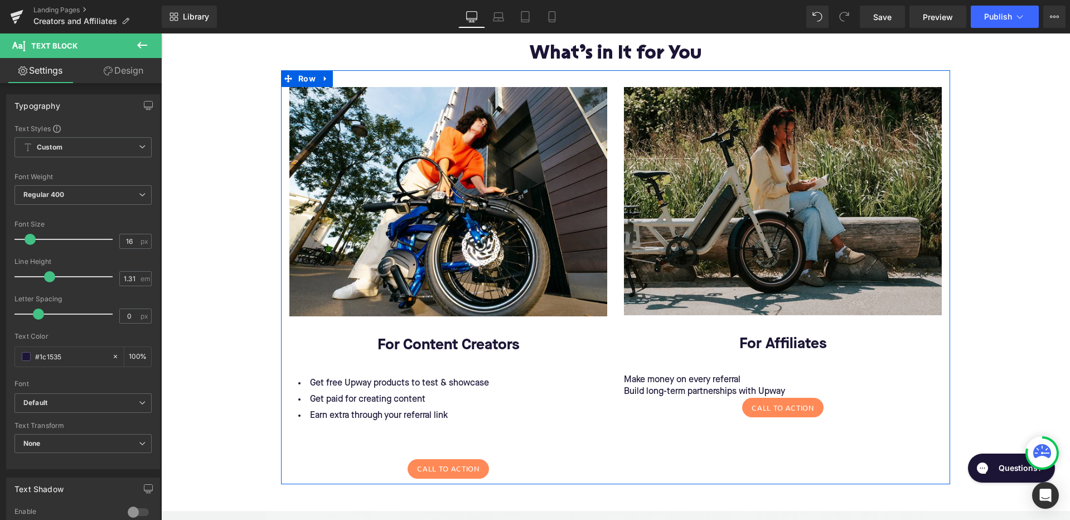
click at [782, 384] on span "Text Block" at bounding box center [776, 385] width 37 height 13
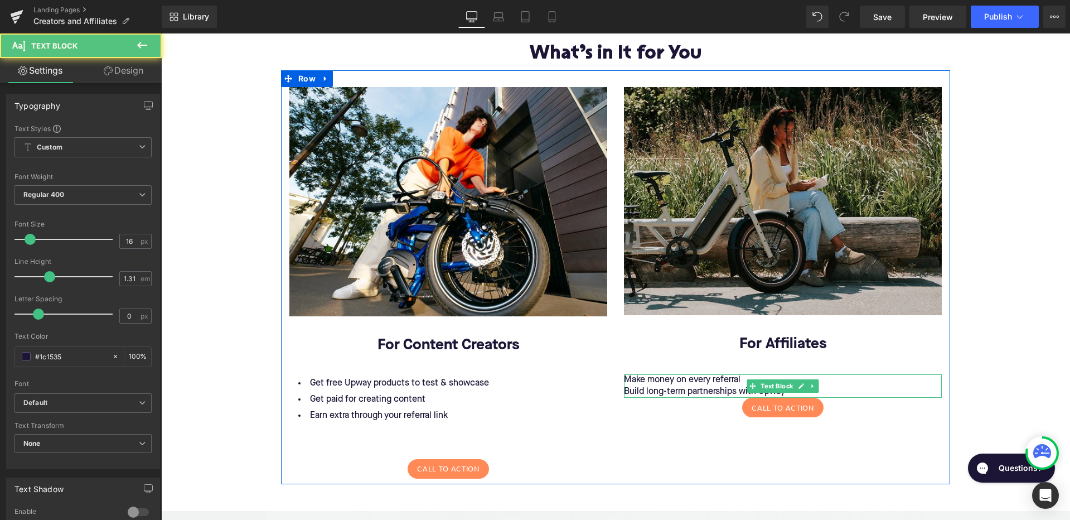
click at [709, 375] on p "Make money on every referral" at bounding box center [783, 380] width 318 height 12
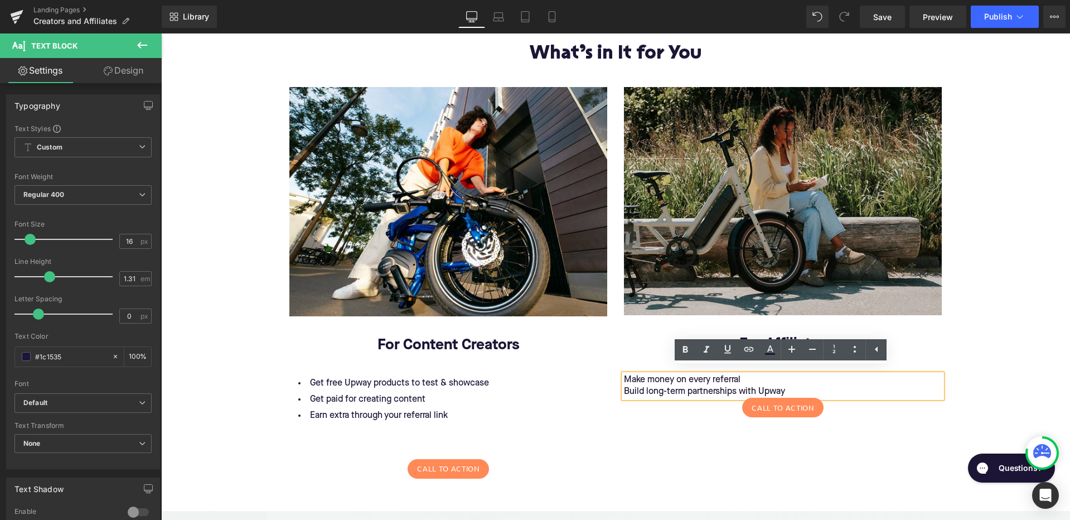
click at [793, 386] on p "Build long-term partnerships with Upway" at bounding box center [783, 392] width 318 height 12
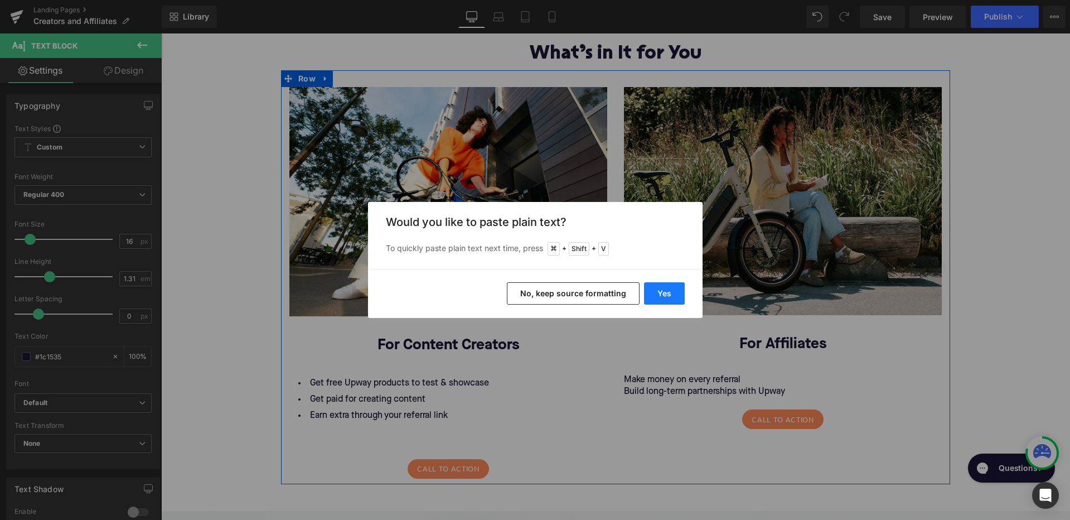
click at [647, 297] on button "Yes" at bounding box center [664, 293] width 41 height 22
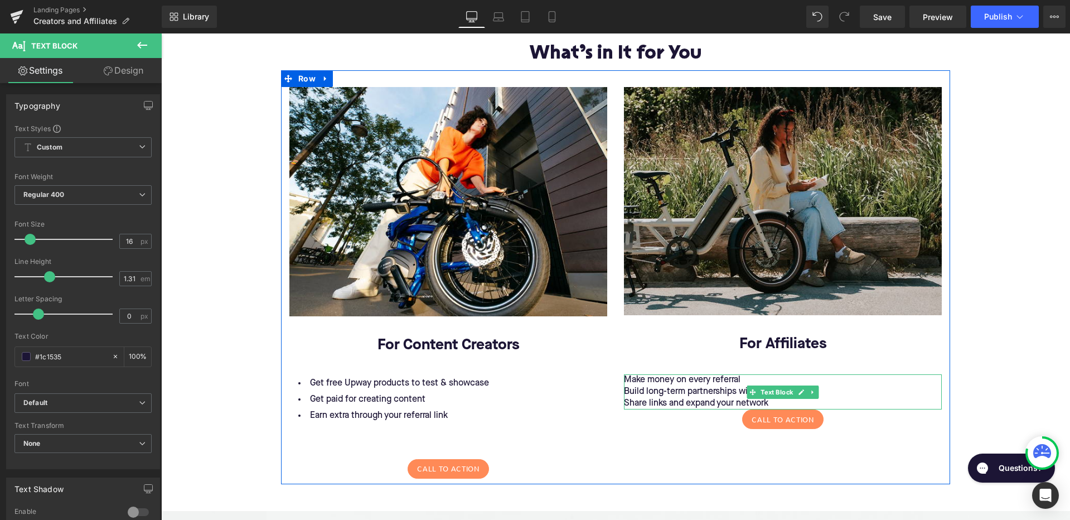
click at [694, 398] on p "Share links and expand your network" at bounding box center [783, 404] width 318 height 12
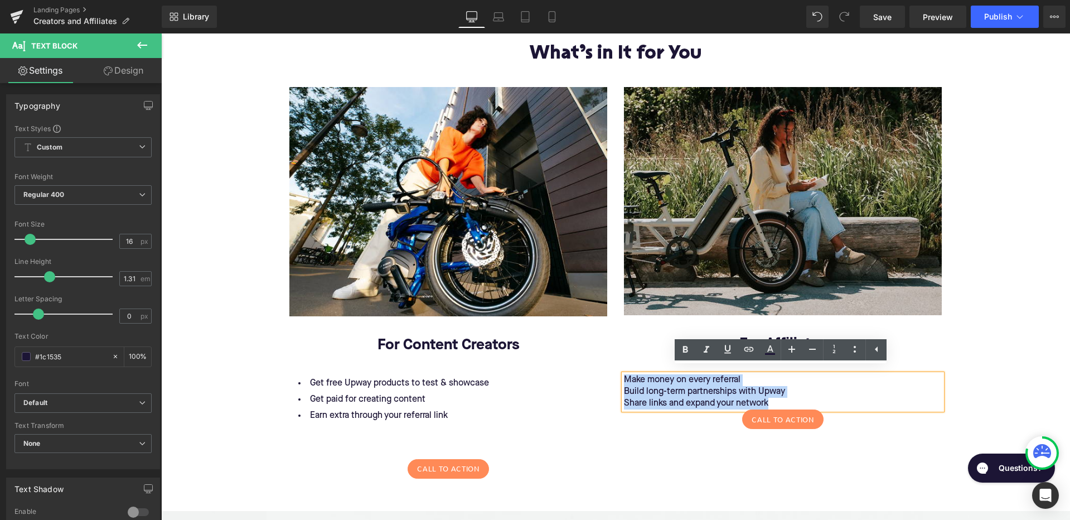
drag, startPoint x: 775, startPoint y: 398, endPoint x: 617, endPoint y: 369, distance: 161.0
click at [617, 369] on div "Image For Affiliates Text Block Make money on every referral Build long-term pa…" at bounding box center [782, 258] width 335 height 342
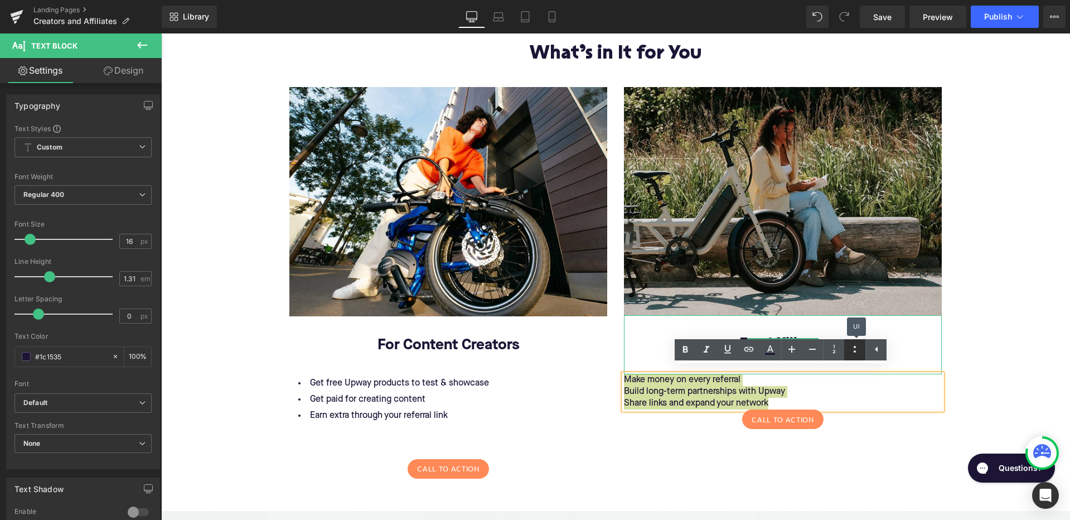
click at [856, 347] on icon at bounding box center [854, 348] width 13 height 13
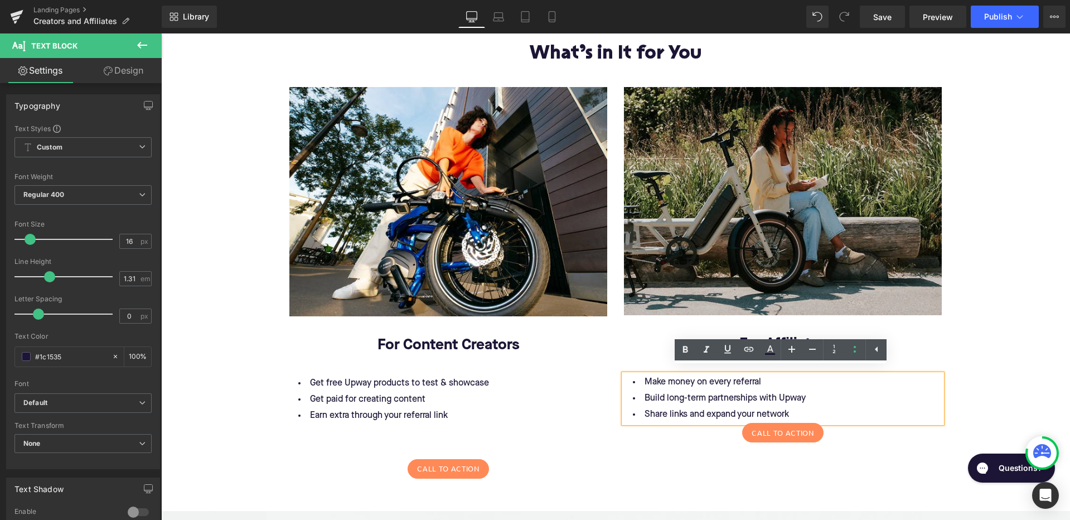
click at [797, 406] on li "Share links and expand your network" at bounding box center [783, 414] width 318 height 16
click at [687, 460] on div "Image For Content Creators Text Block Get free Upway products to test & showcas…" at bounding box center [615, 277] width 669 height 414
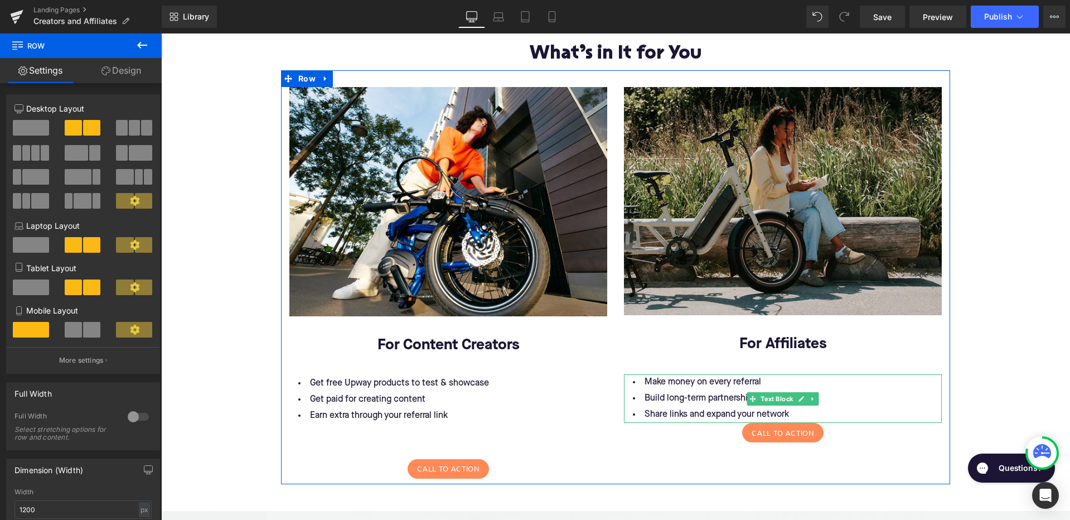
click at [802, 408] on li "Share links and expand your network" at bounding box center [783, 414] width 318 height 16
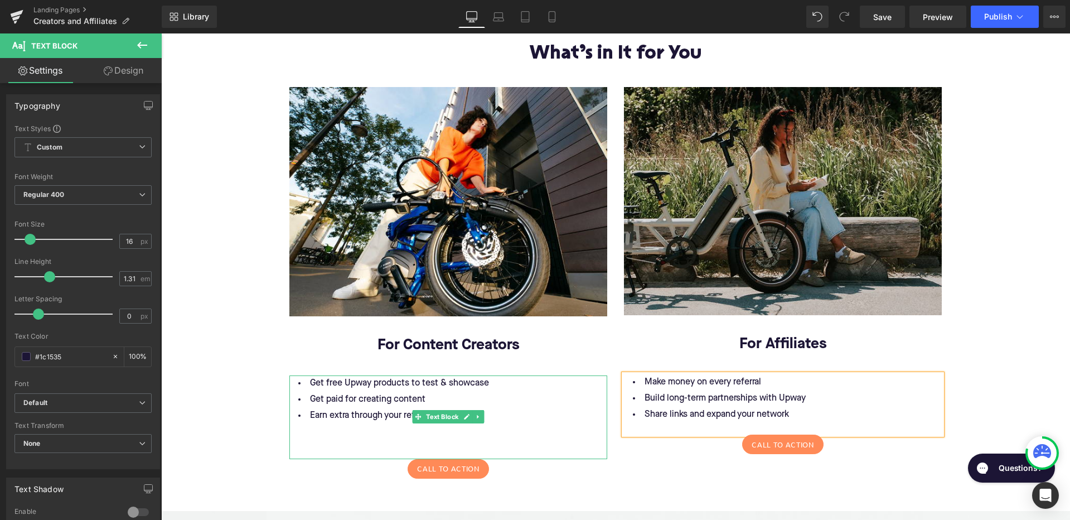
click at [443, 435] on div at bounding box center [448, 441] width 318 height 12
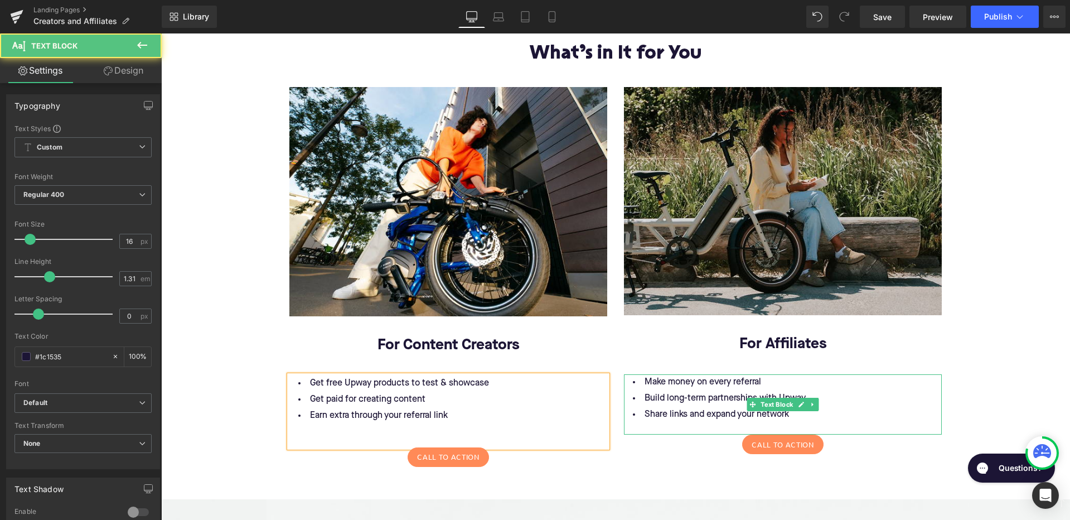
click at [668, 423] on div at bounding box center [783, 429] width 318 height 12
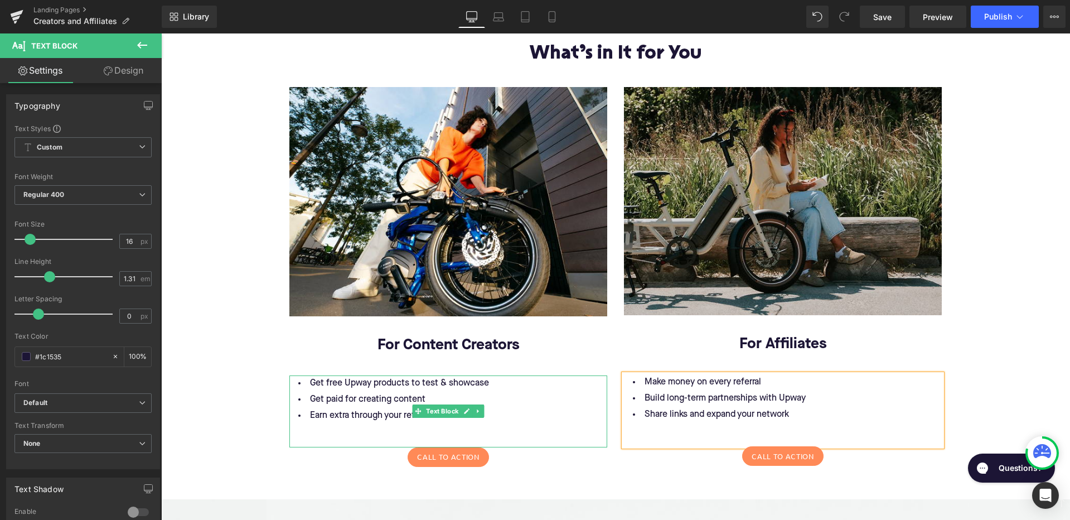
click at [520, 408] on li "Earn extra through your referral link" at bounding box center [448, 416] width 318 height 16
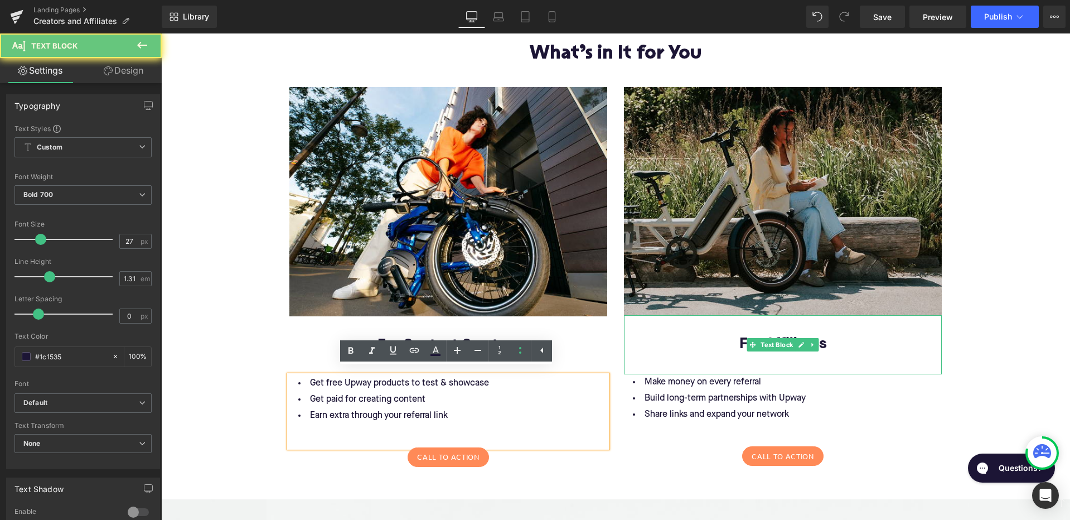
click at [894, 339] on p "For Affiliates" at bounding box center [783, 345] width 318 height 20
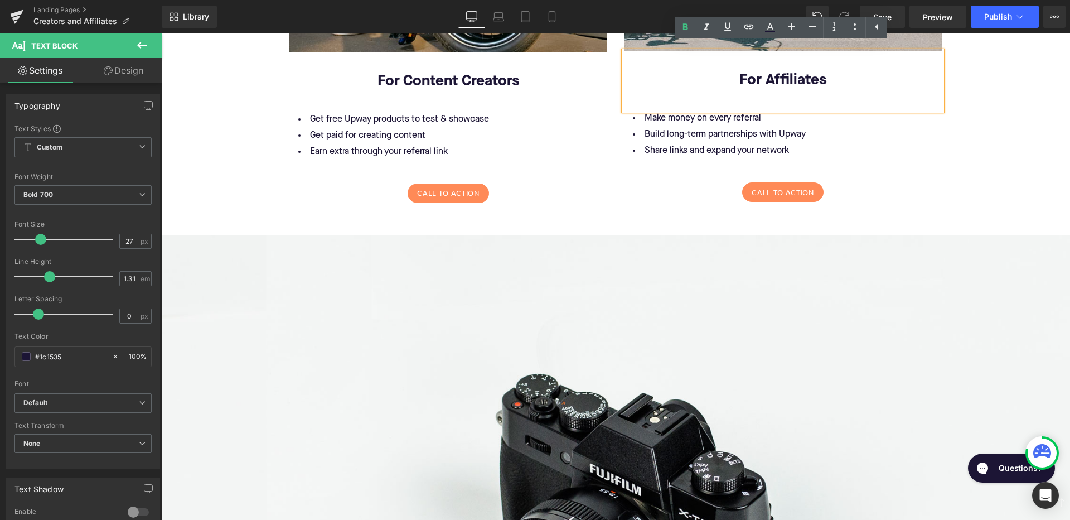
scroll to position [1501, 0]
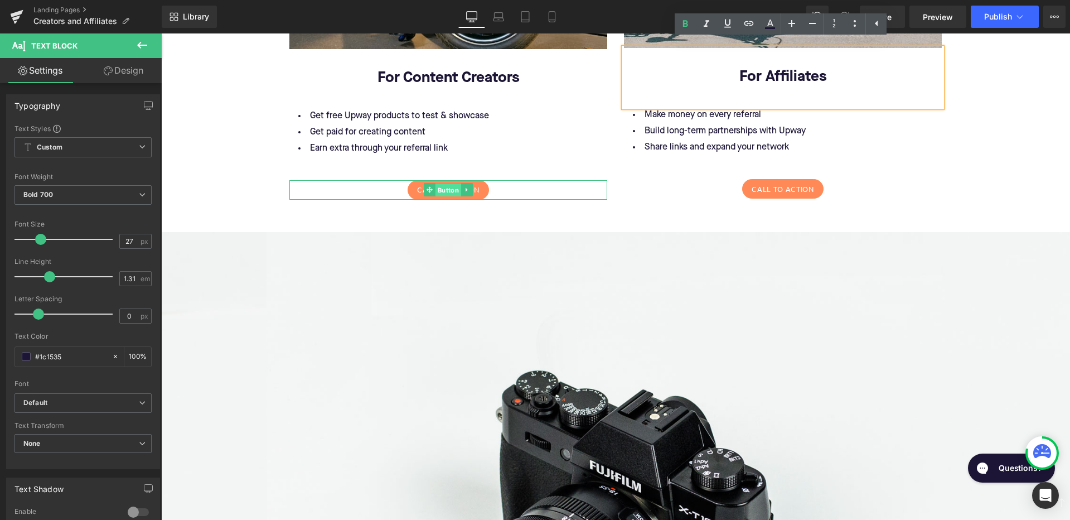
click at [447, 183] on span "Button" at bounding box center [448, 189] width 26 height 13
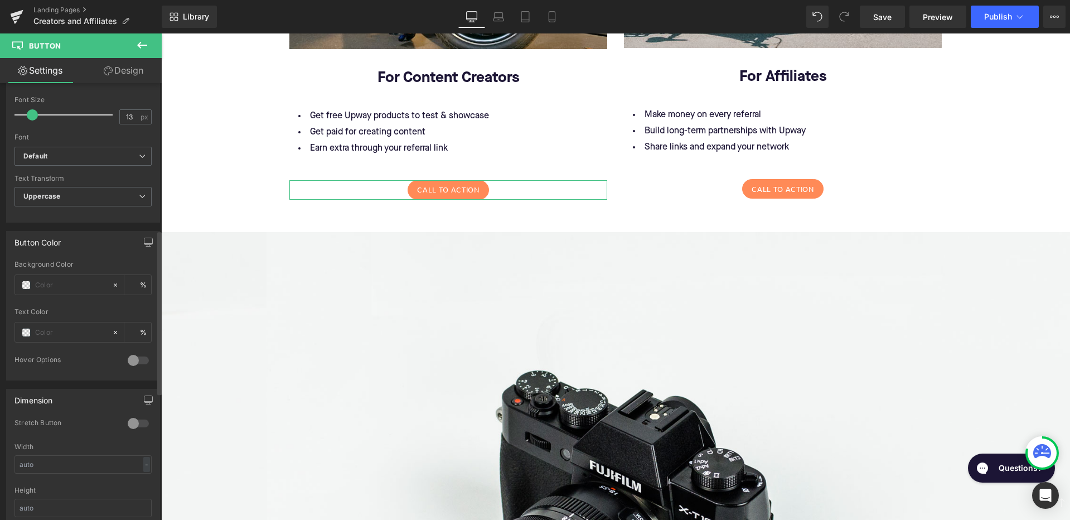
scroll to position [400, 0]
click at [55, 282] on input "text" at bounding box center [70, 283] width 71 height 12
type input "0"
paste input "4733FF"
type input "4733FF"
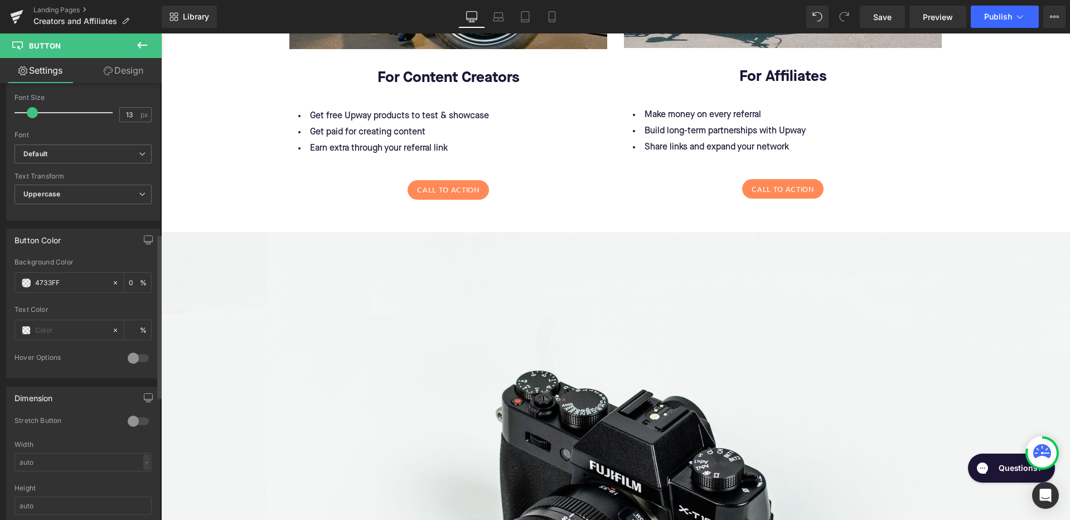
type input "100"
click at [118, 74] on link "Design" at bounding box center [123, 70] width 81 height 25
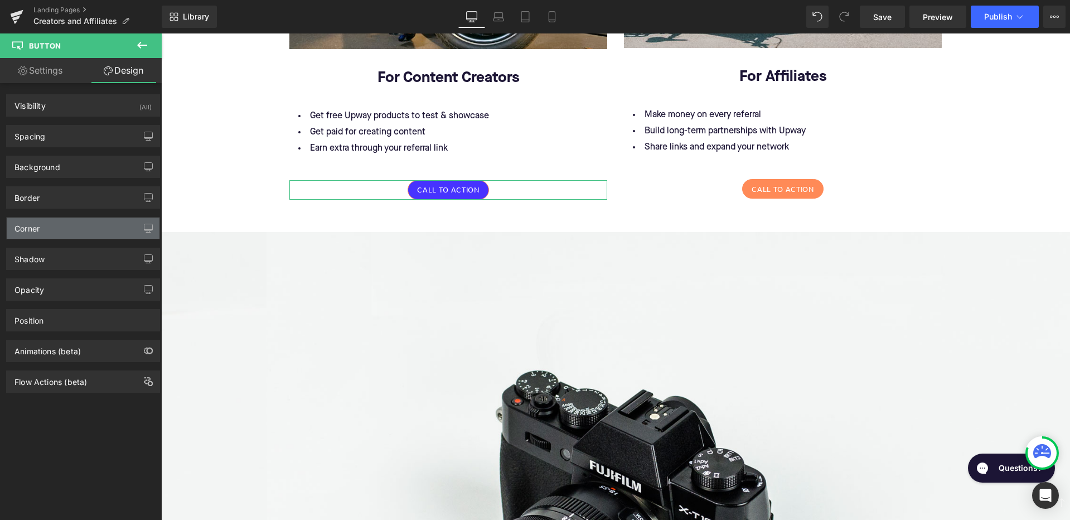
click at [110, 228] on div "Corner" at bounding box center [83, 227] width 153 height 21
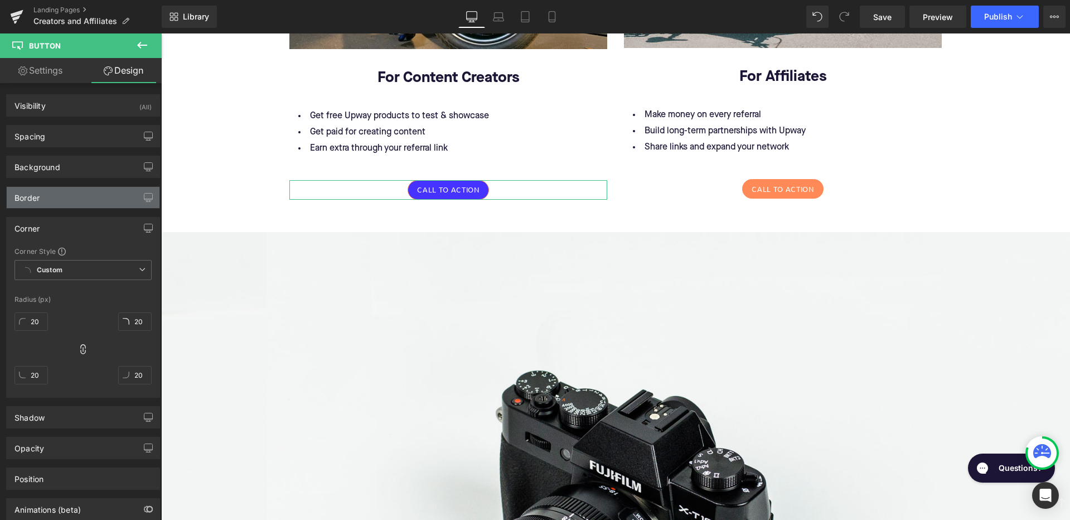
click at [128, 194] on div "Border" at bounding box center [83, 197] width 153 height 21
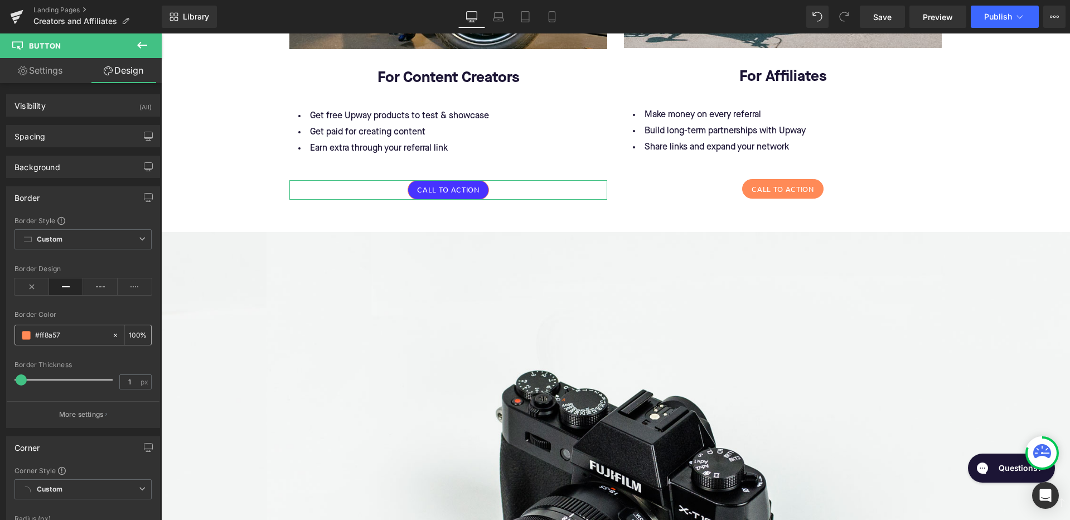
click at [46, 340] on input "#ff8a57" at bounding box center [70, 335] width 71 height 12
type input "-"
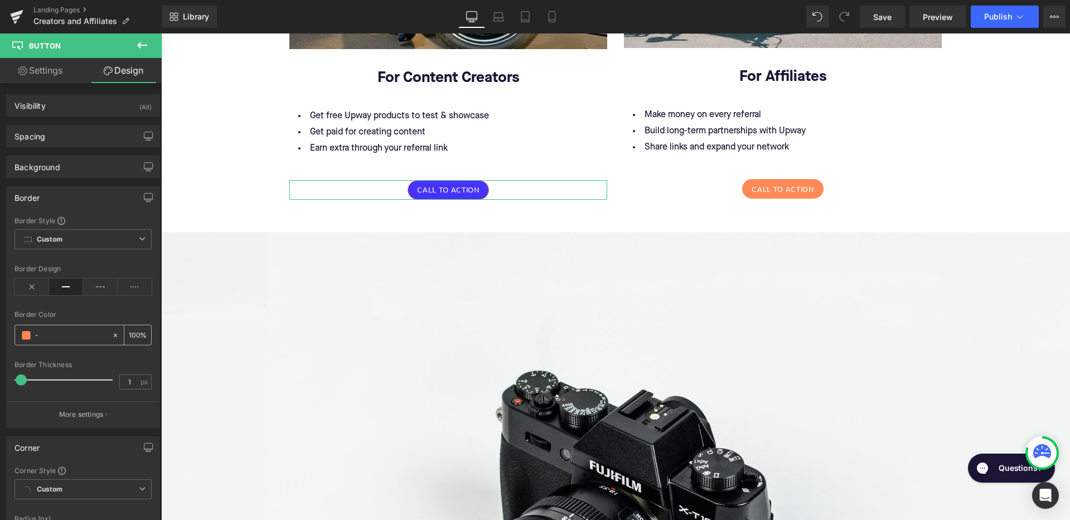
type input "0"
paste input "4733FF"
click at [38, 336] on input "-4733FF" at bounding box center [70, 335] width 71 height 12
type input "4733FF"
type input "100"
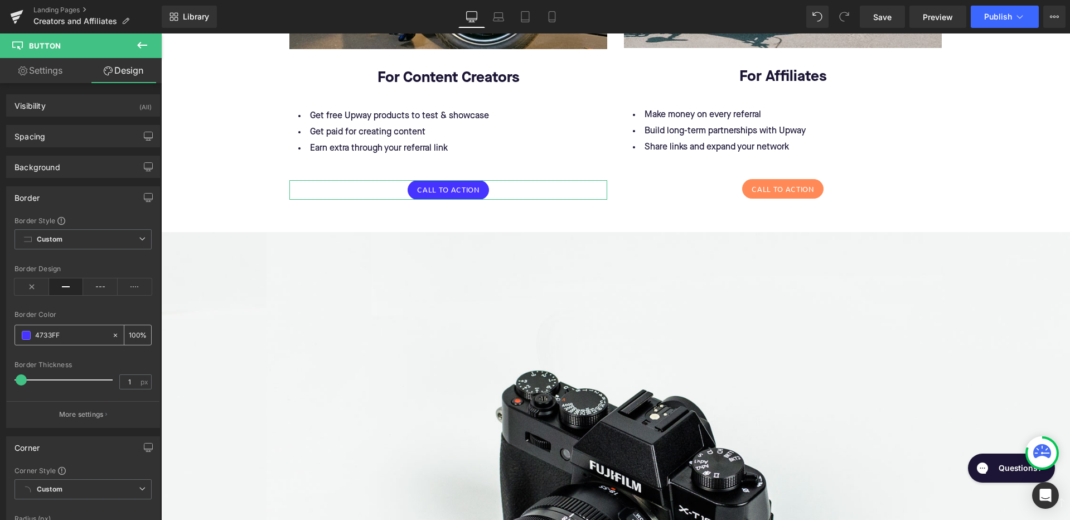
type input "4733FF"
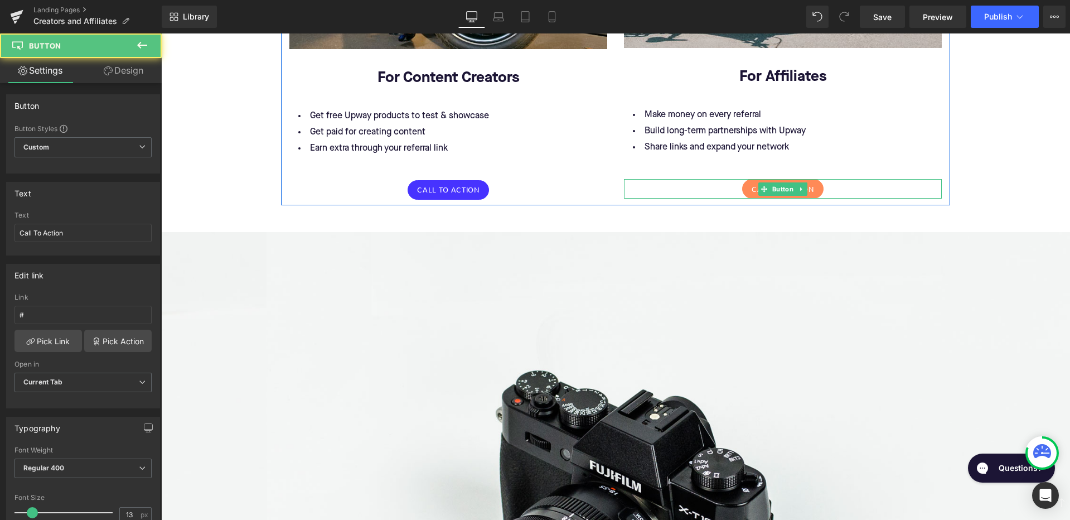
click at [821, 179] on div "Call To Action" at bounding box center [783, 189] width 318 height 20
click at [816, 179] on link "Call To Action" at bounding box center [782, 189] width 81 height 20
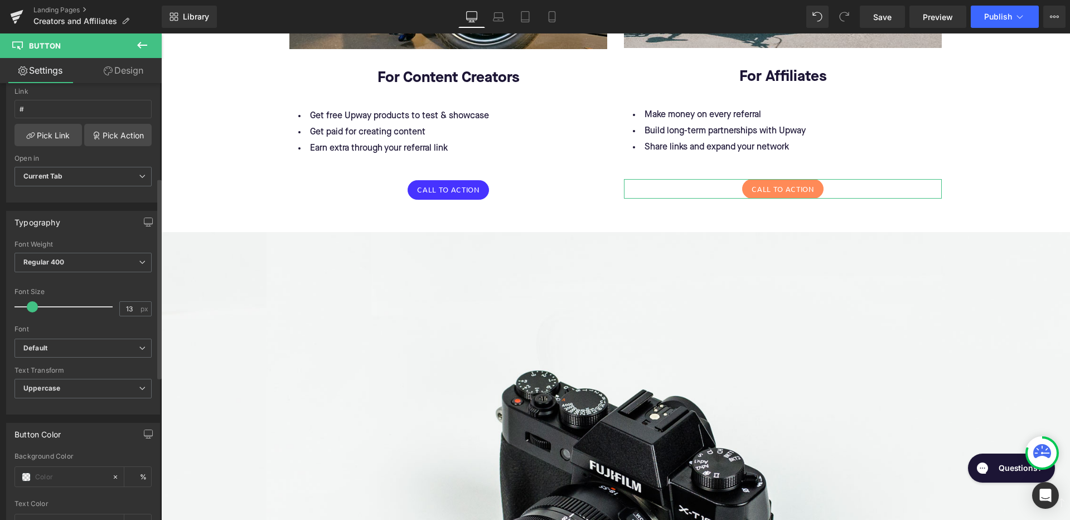
scroll to position [208, 0]
click at [69, 350] on span "Default" at bounding box center [82, 346] width 137 height 20
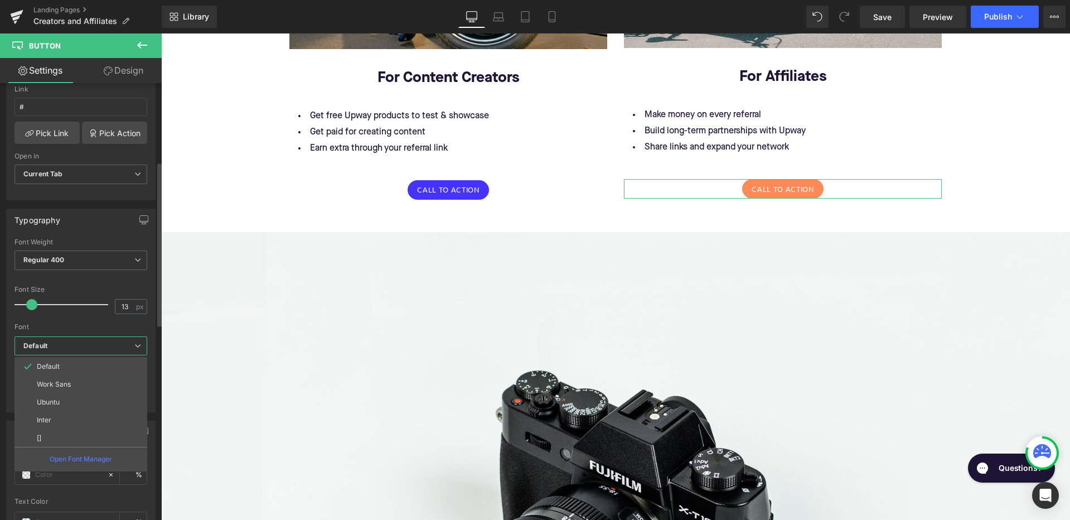
click at [88, 492] on div at bounding box center [80, 493] width 133 height 7
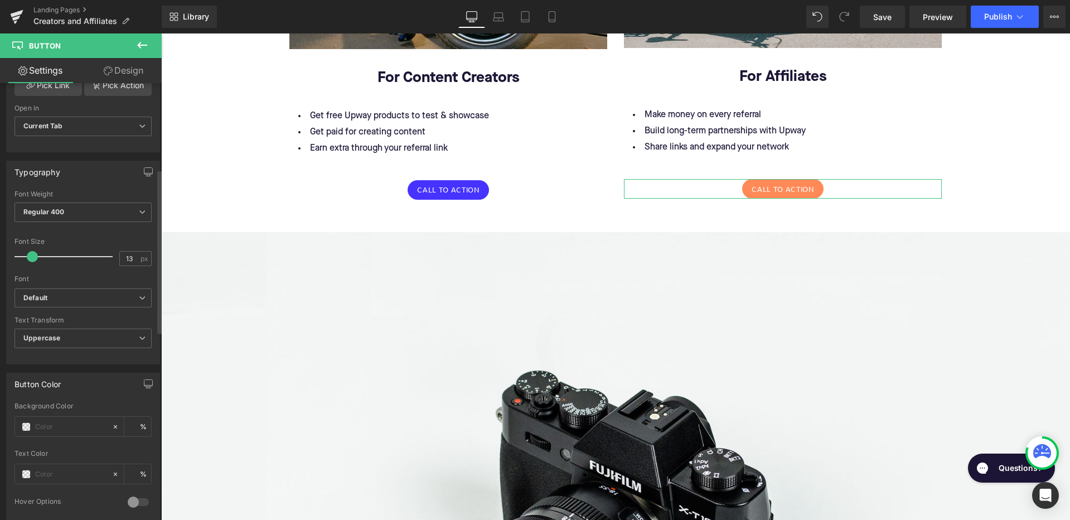
scroll to position [272, 0]
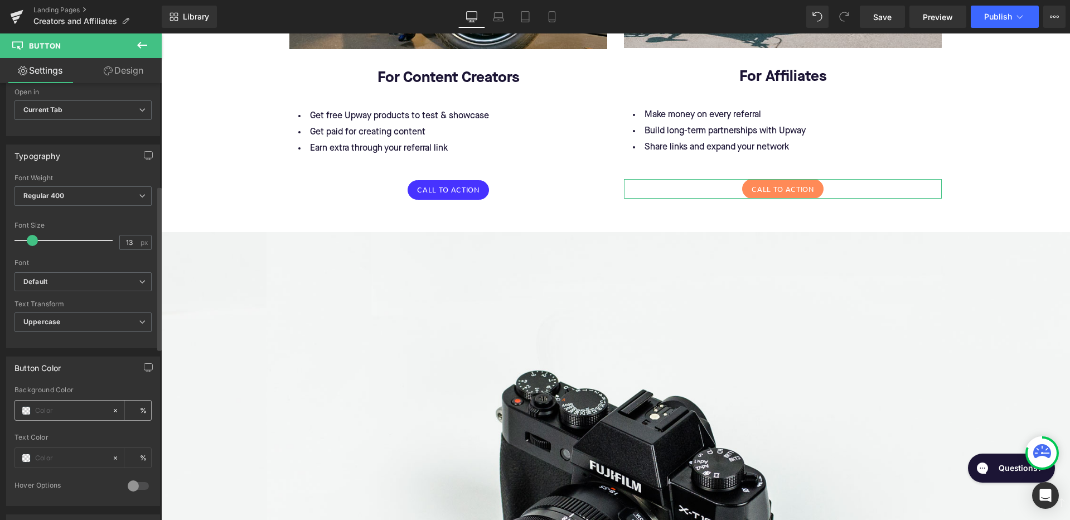
click at [63, 406] on input "text" at bounding box center [70, 410] width 71 height 12
paste input "4733FF"
type input "4733FF"
type input "100"
type input "4733FF"
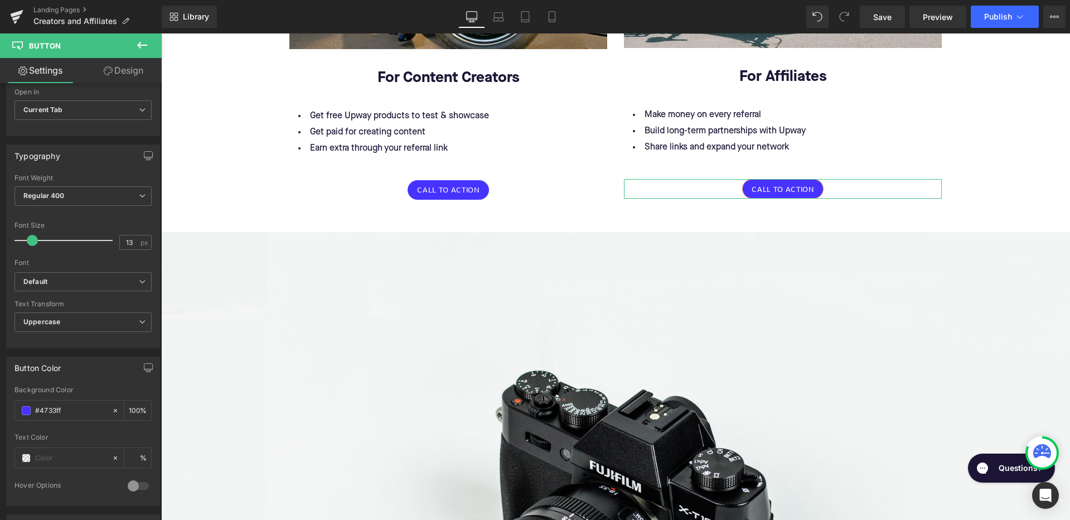
click at [135, 71] on link "Design" at bounding box center [123, 70] width 81 height 25
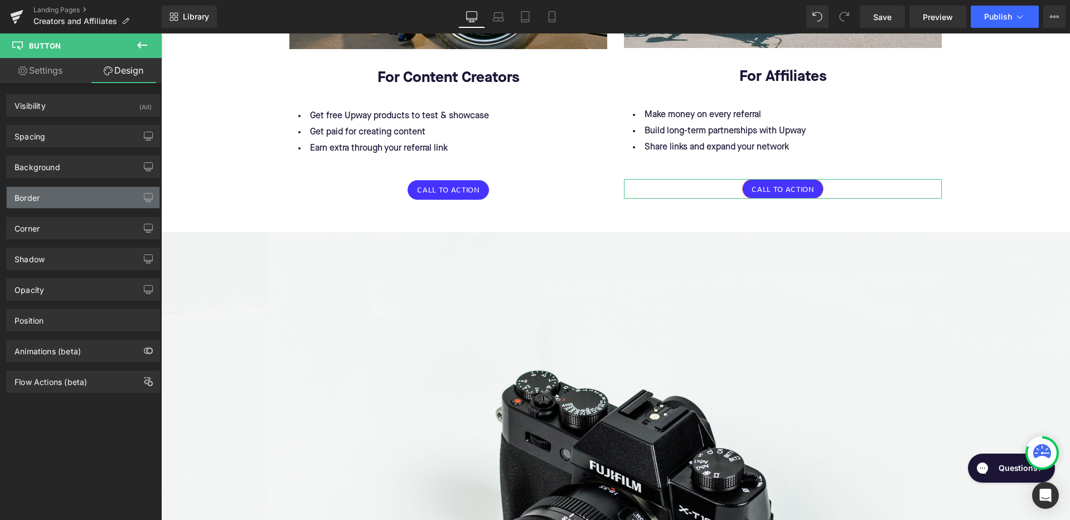
click at [95, 201] on div "Border" at bounding box center [83, 197] width 153 height 21
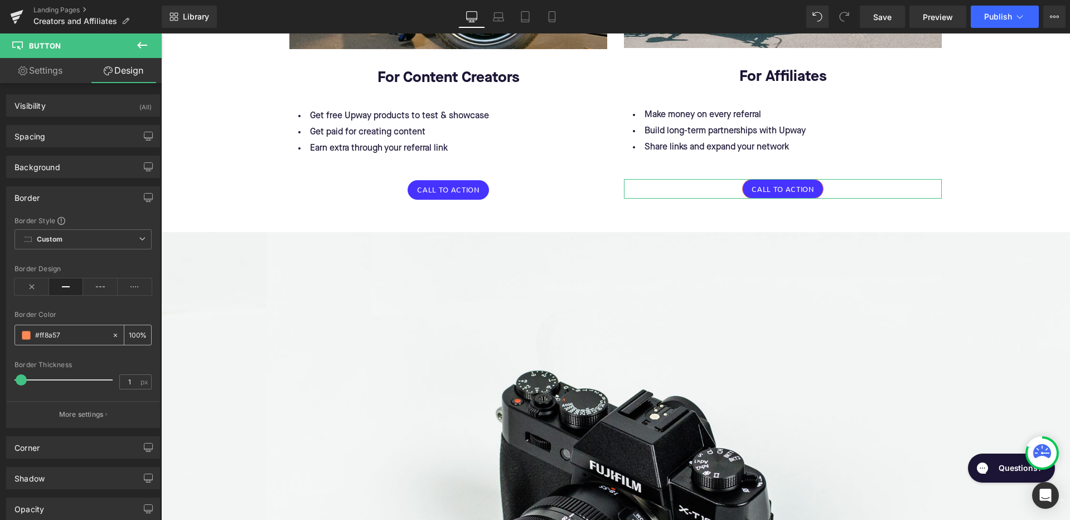
click at [74, 333] on input "#ff8a57" at bounding box center [70, 335] width 71 height 12
type input "#ff8a5"
type input "0"
type input "#ff8a"
type input "67"
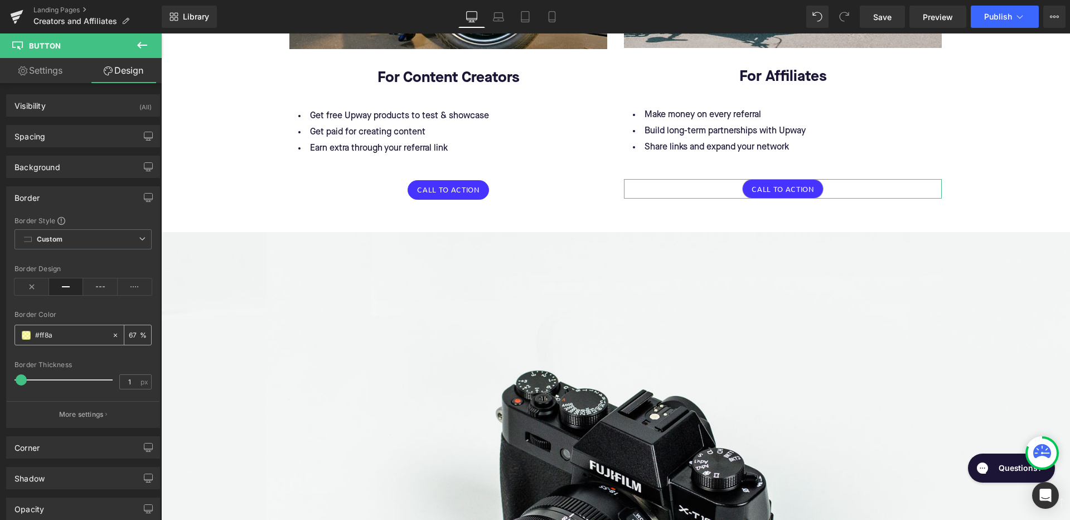
type input "#ff8"
type input "100"
type input "#ff"
type input "0"
type input "#"
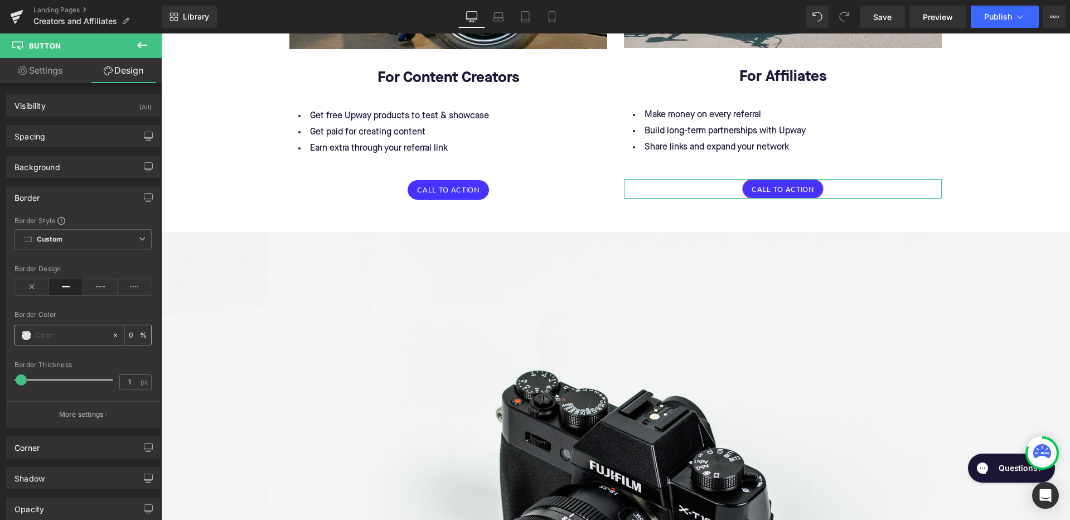
paste input "4733FF"
type input "4733FF"
type input "100"
type input "4733FF"
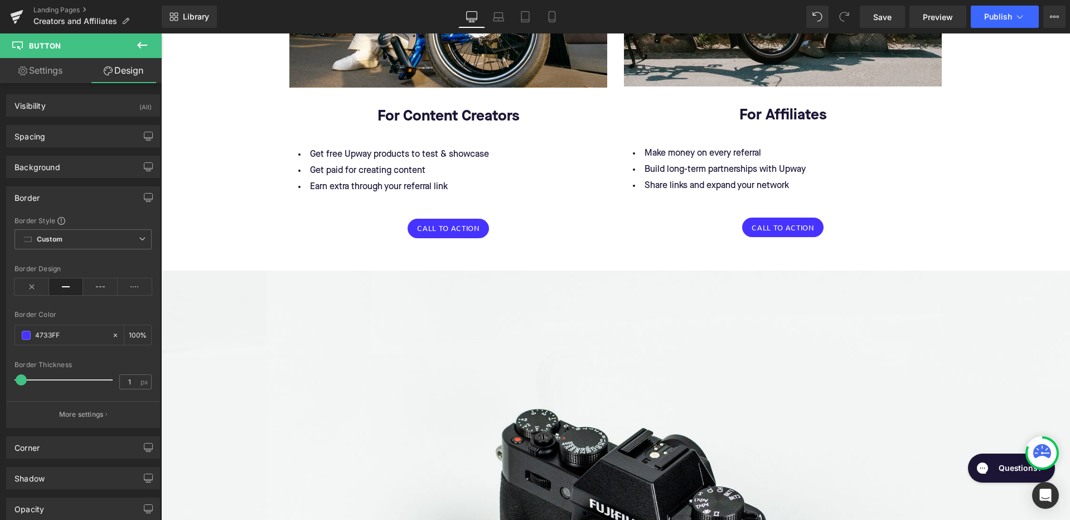
scroll to position [1462, 0]
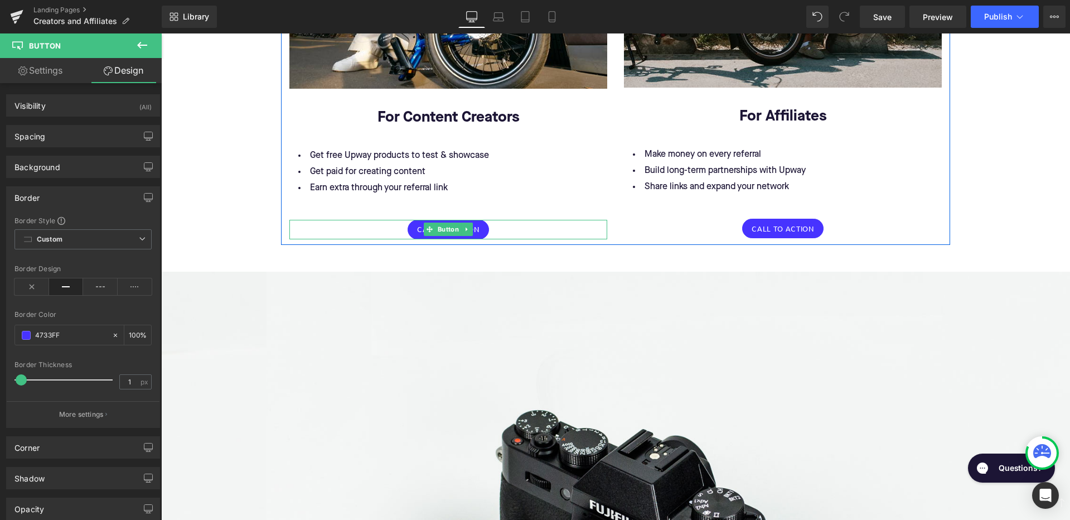
click at [515, 220] on div "Call To Action" at bounding box center [448, 230] width 318 height 20
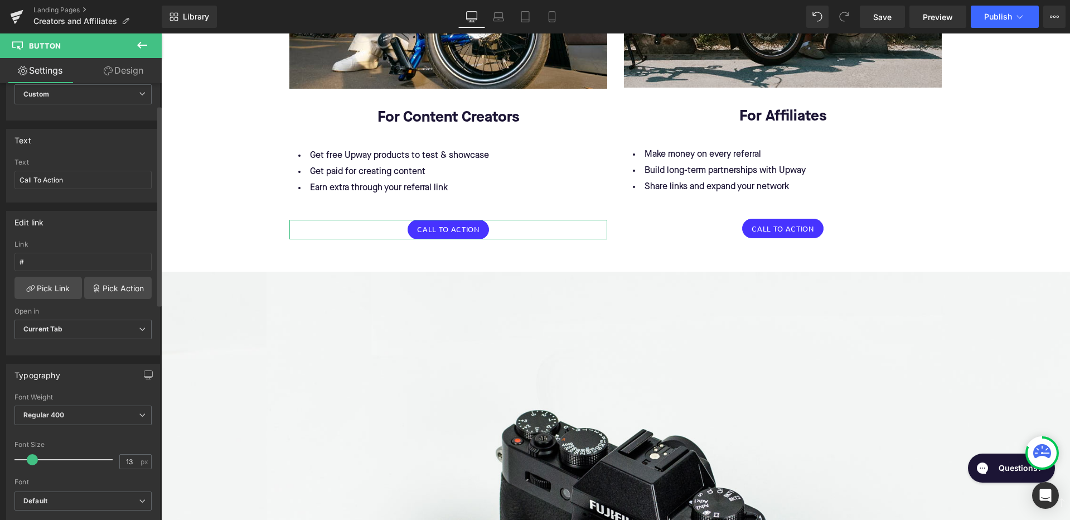
scroll to position [62, 0]
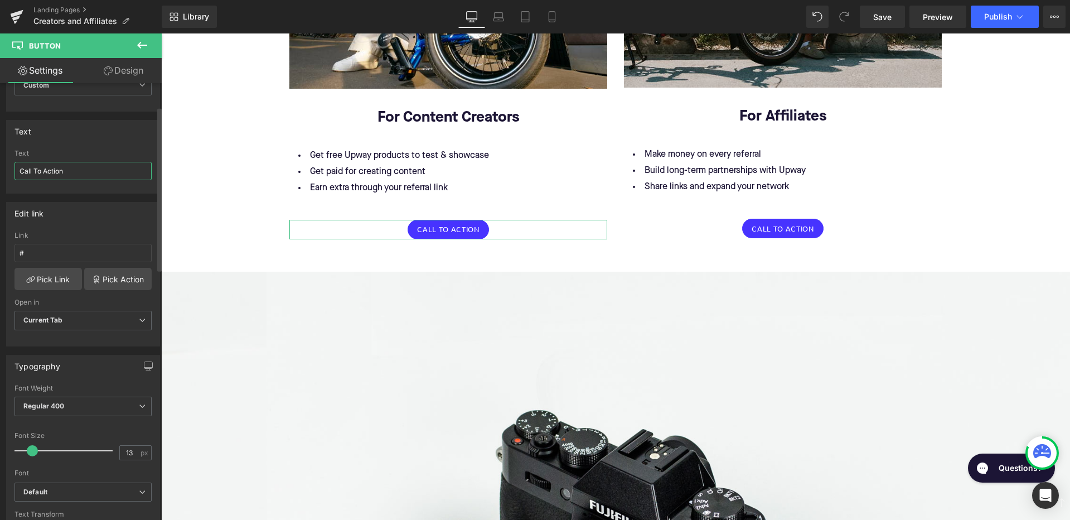
click at [83, 174] on input "Call To Action" at bounding box center [82, 171] width 137 height 18
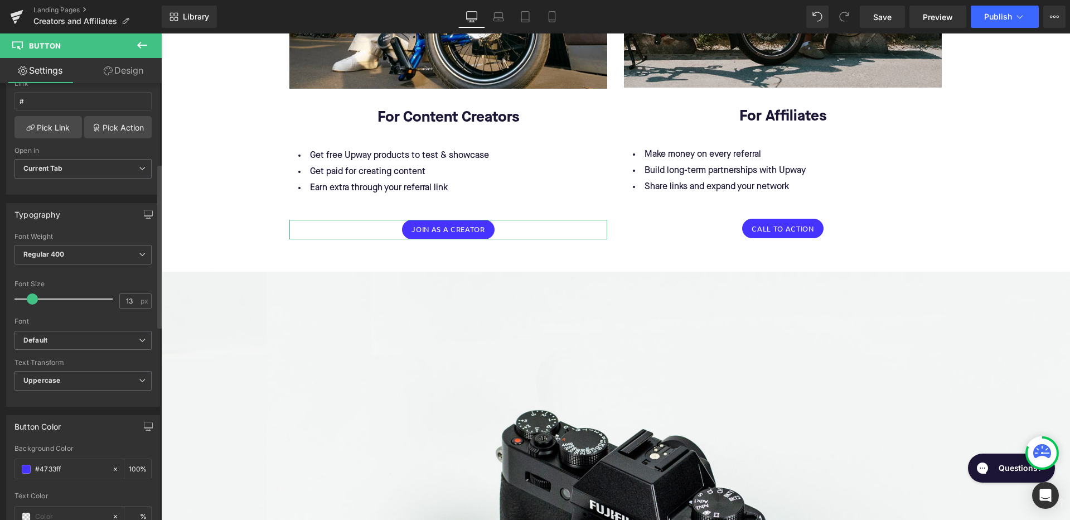
scroll to position [230, 0]
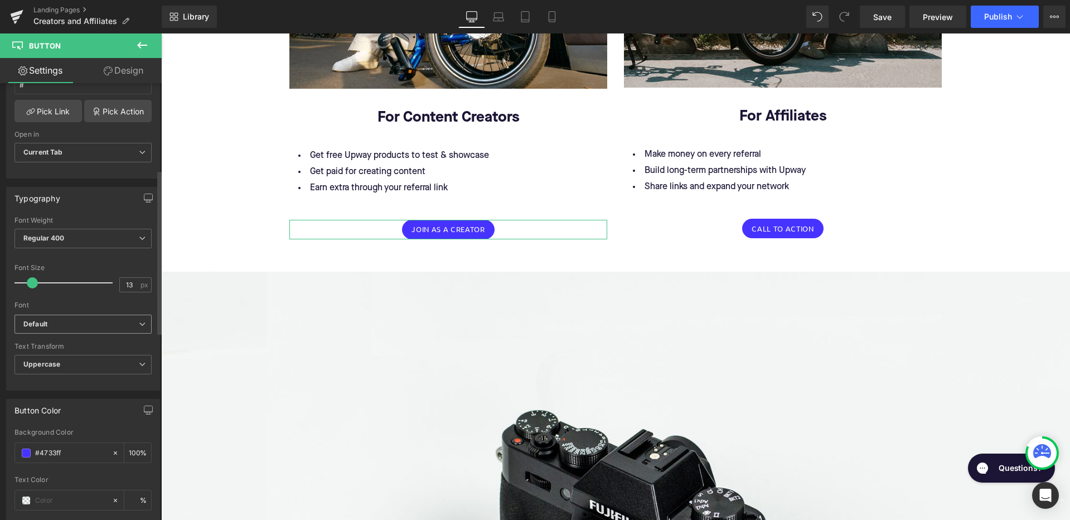
type input "Join as a Creator"
click at [85, 323] on b "Default" at bounding box center [80, 323] width 115 height 9
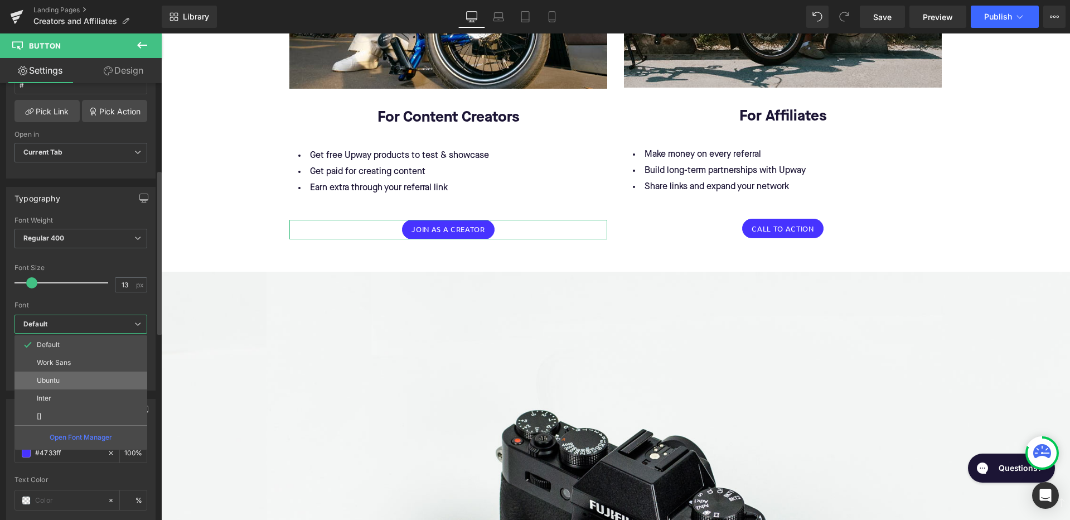
click at [71, 379] on li "Ubuntu" at bounding box center [80, 380] width 133 height 18
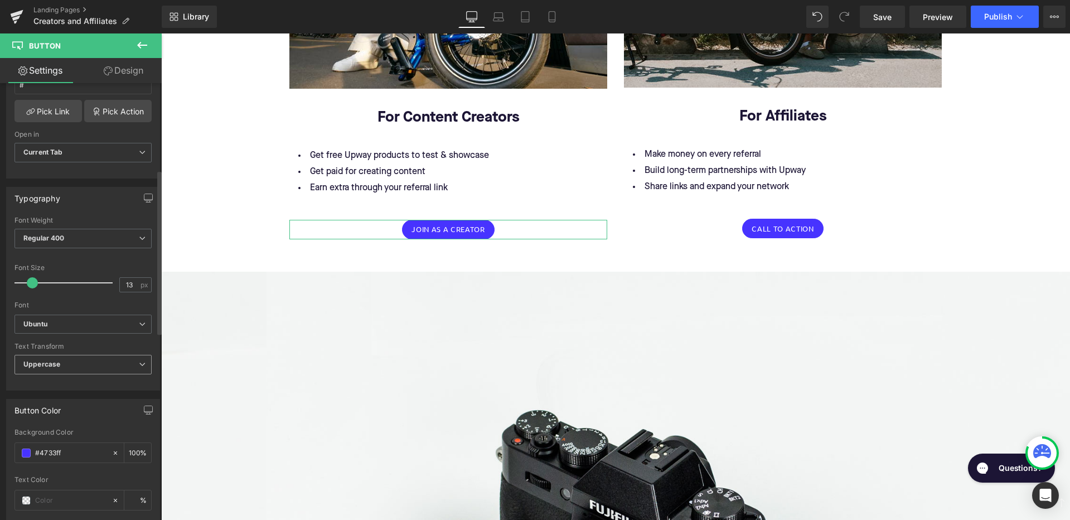
click at [81, 362] on span "Uppercase" at bounding box center [82, 365] width 137 height 20
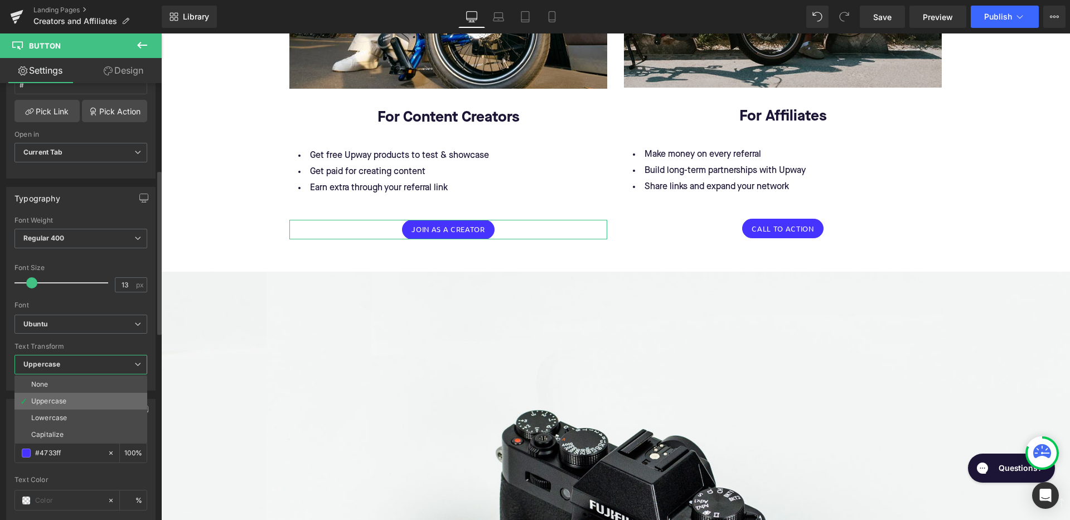
click at [73, 398] on li "Uppercase" at bounding box center [80, 400] width 133 height 17
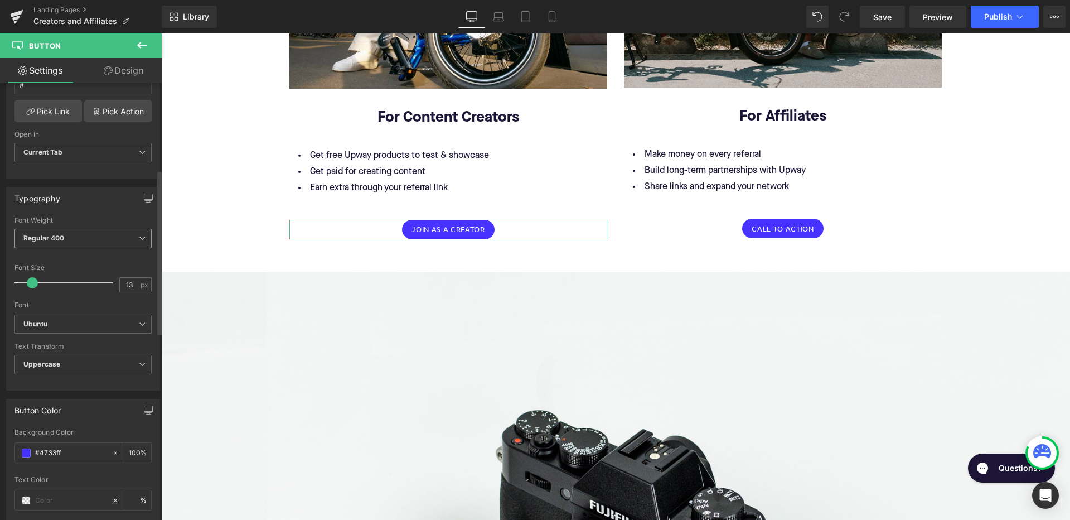
click at [95, 236] on span "Regular 400" at bounding box center [82, 239] width 137 height 20
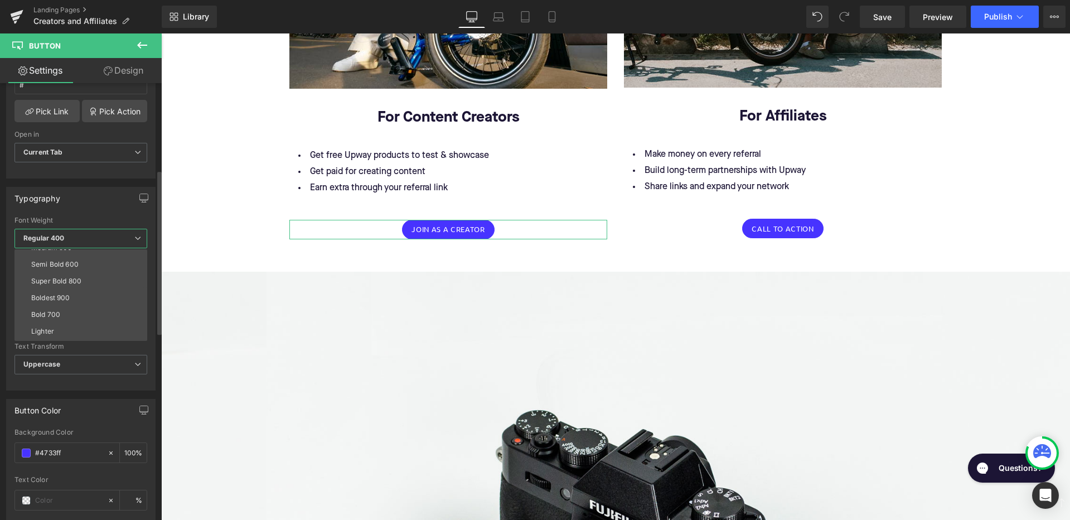
scroll to position [79, 0]
click at [77, 304] on li "Bold 700" at bounding box center [83, 312] width 138 height 17
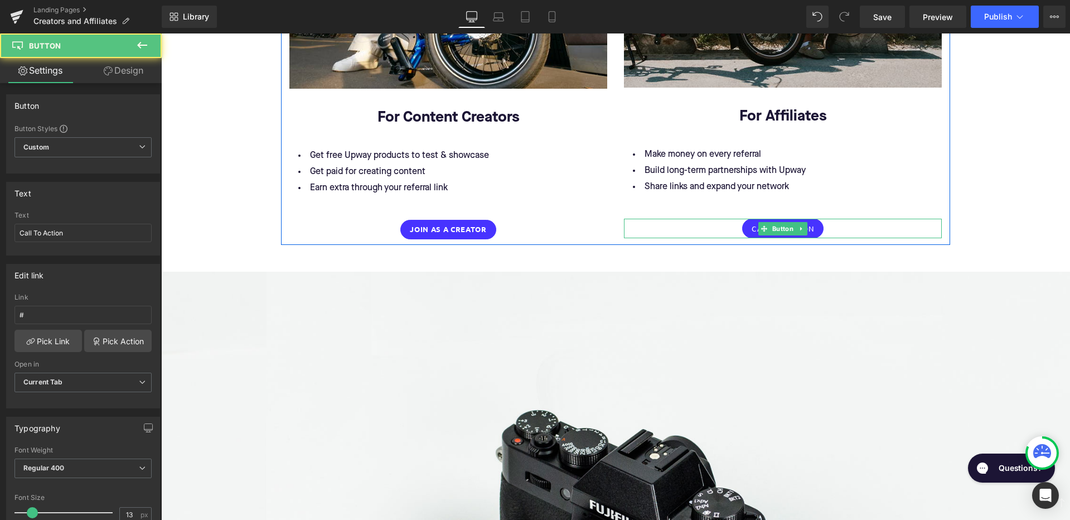
click at [822, 219] on div "Call To Action" at bounding box center [783, 229] width 318 height 20
click at [778, 222] on span "Button" at bounding box center [783, 228] width 26 height 13
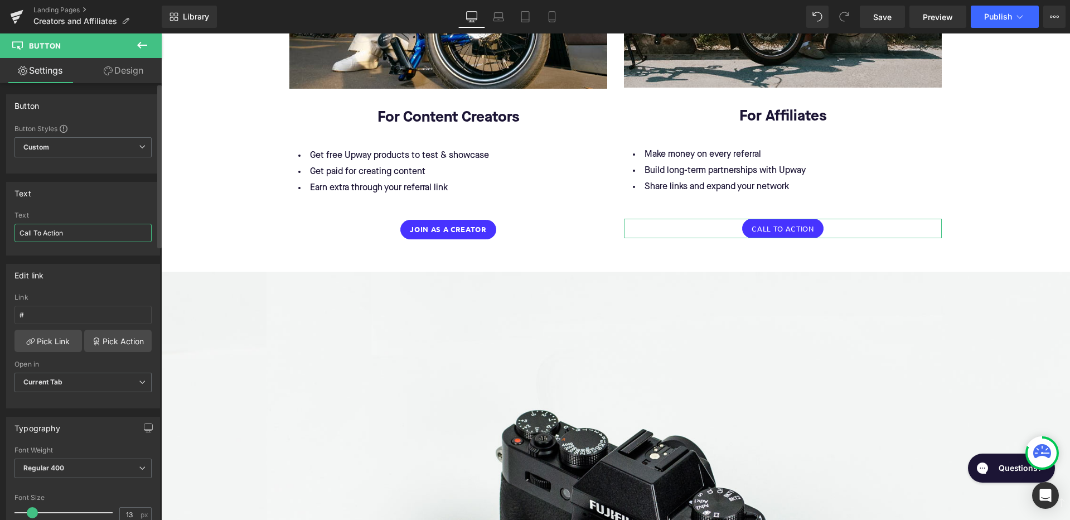
click at [109, 235] on input "Call To Action" at bounding box center [82, 233] width 137 height 18
type input "-"
type input "K"
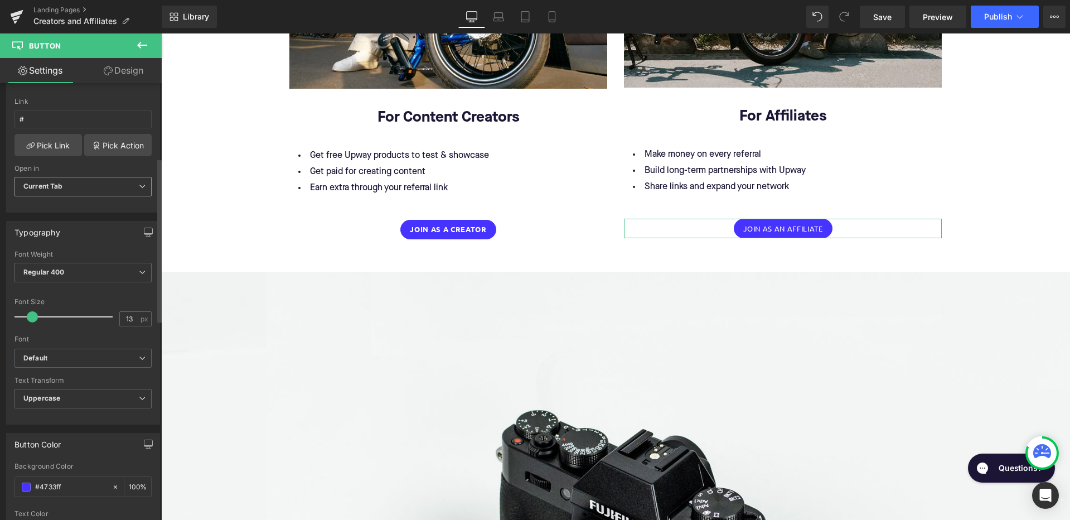
scroll to position [202, 0]
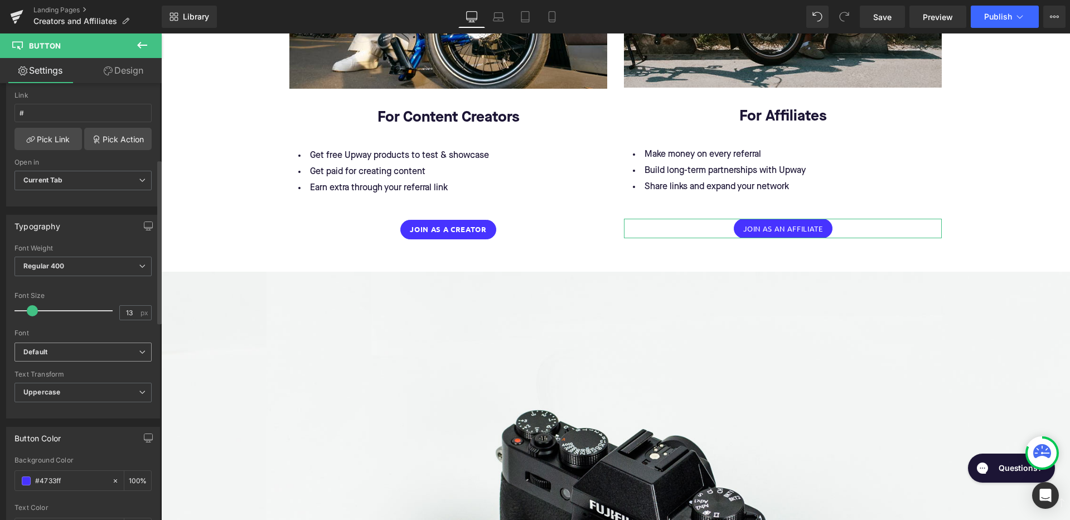
type input "Join as an Affiliate"
click at [73, 348] on b "Default" at bounding box center [80, 351] width 115 height 9
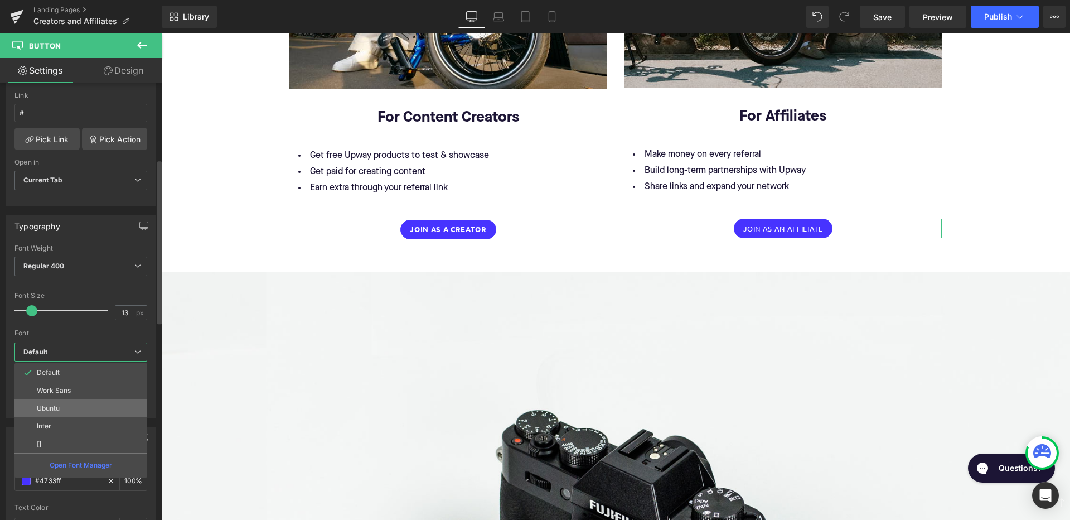
click at [65, 403] on li "Ubuntu" at bounding box center [80, 408] width 133 height 18
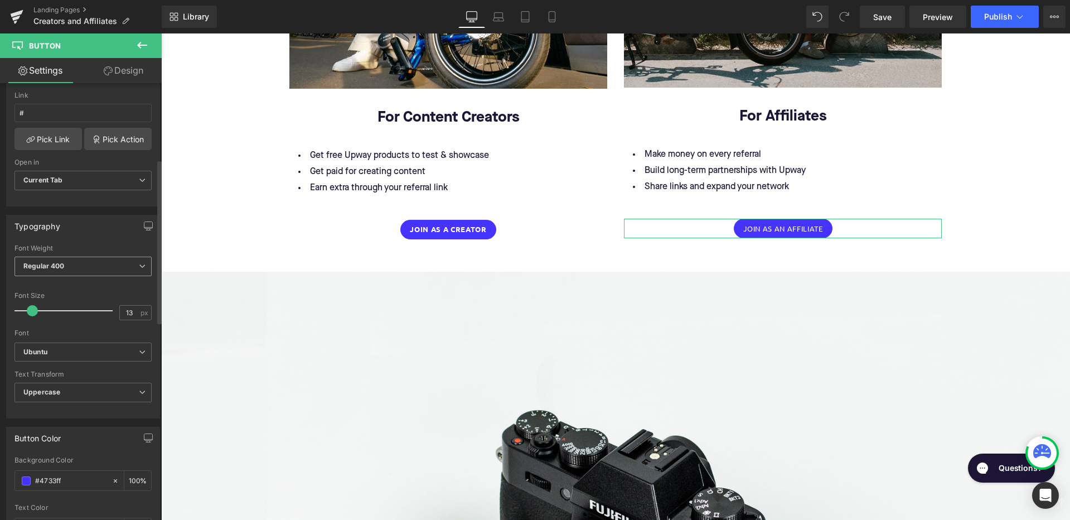
click at [85, 263] on span "Regular 400" at bounding box center [82, 266] width 137 height 20
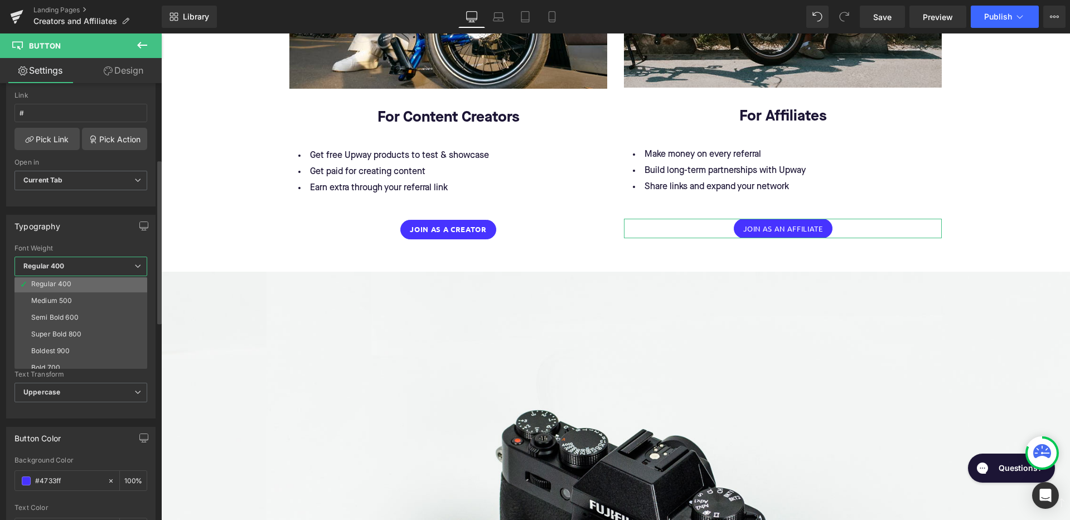
scroll to position [61, 0]
click at [67, 353] on li "Bold 700" at bounding box center [83, 358] width 138 height 17
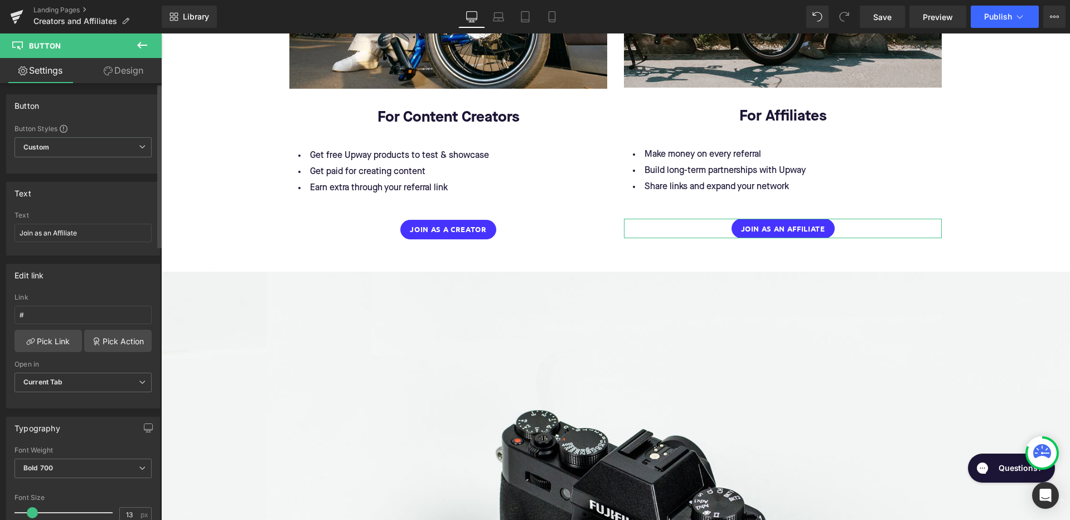
scroll to position [0, 0]
click at [52, 313] on input "#" at bounding box center [82, 315] width 137 height 18
paste input "[URL][DOMAIN_NAME]"
type input "[URL][DOMAIN_NAME]"
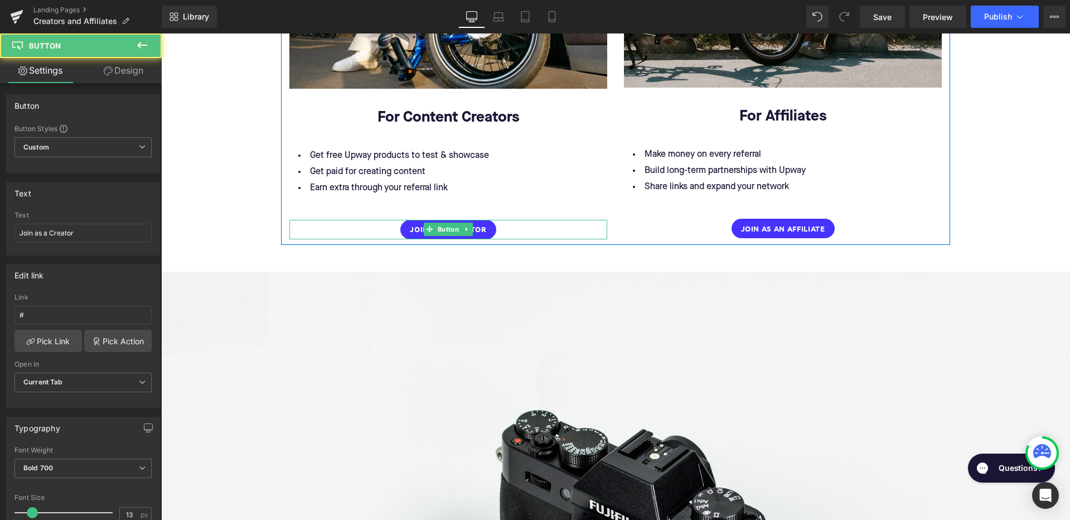
click at [503, 220] on div "Join as a Creator" at bounding box center [448, 230] width 318 height 20
click at [446, 224] on span "Button" at bounding box center [448, 229] width 26 height 13
click at [75, 313] on input "#" at bounding box center [82, 315] width 137 height 18
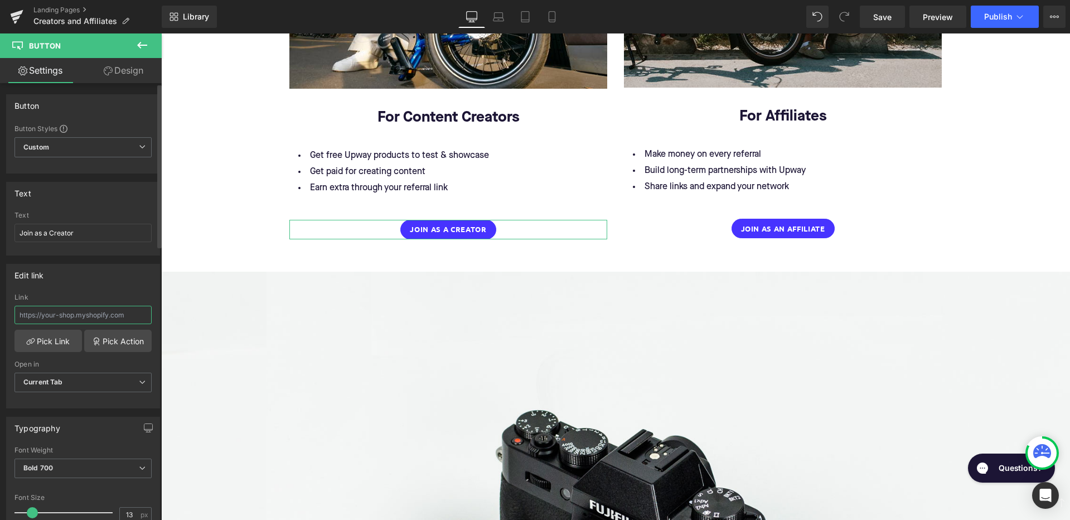
paste input "[URL][DOMAIN_NAME]"
type input "[URL][DOMAIN_NAME]"
click at [303, 224] on div "Join as a Creator" at bounding box center [448, 230] width 318 height 20
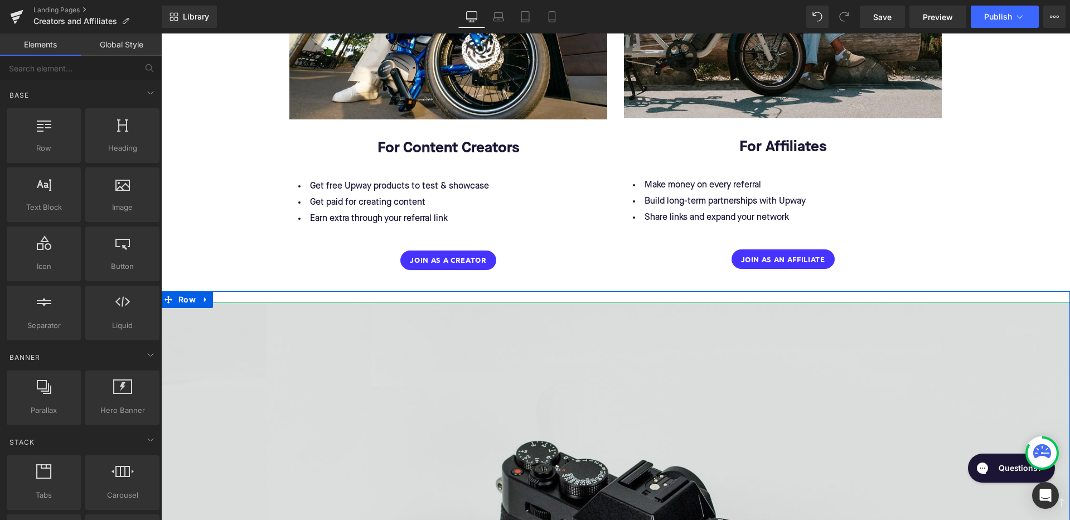
scroll to position [1434, 0]
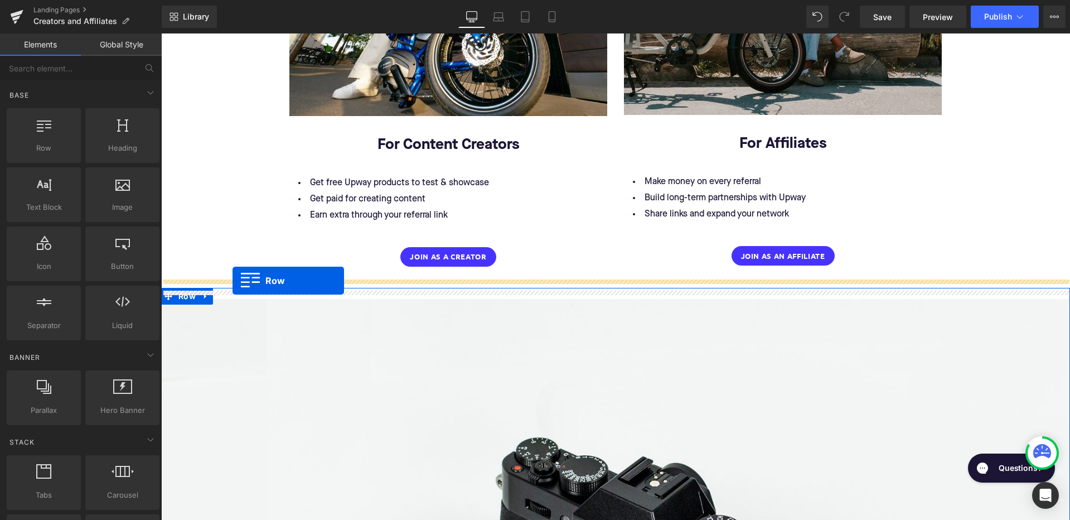
drag, startPoint x: 201, startPoint y: 169, endPoint x: 232, endPoint y: 280, distance: 115.4
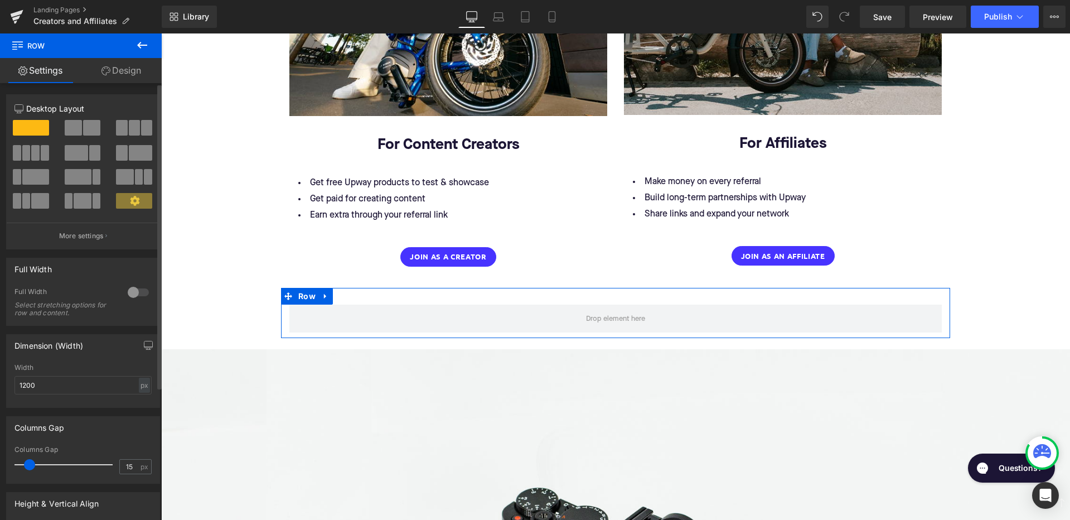
click at [79, 128] on span at bounding box center [73, 128] width 17 height 16
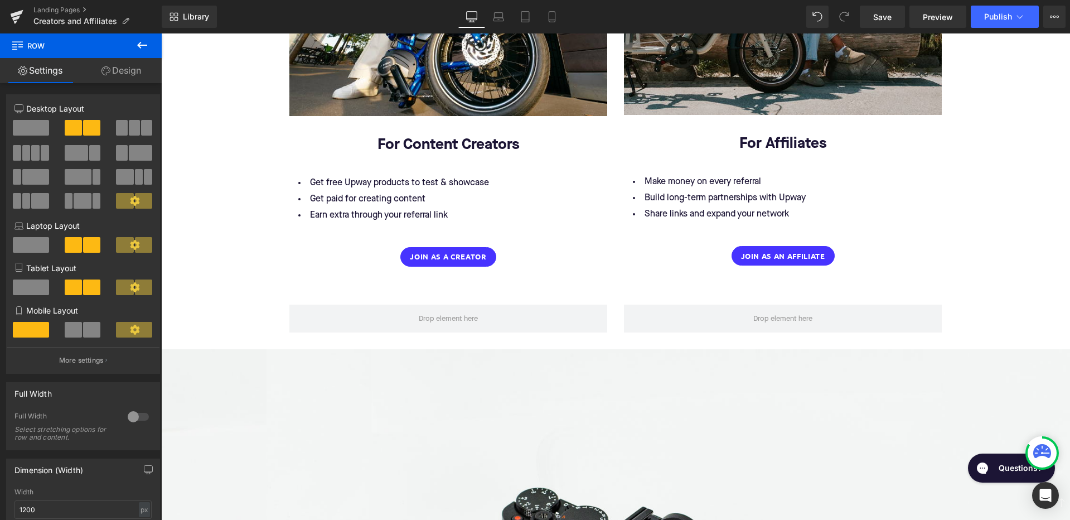
click at [148, 32] on div "Landing Pages Creators and Affiliates" at bounding box center [81, 16] width 162 height 33
click at [147, 45] on icon at bounding box center [142, 45] width 10 height 7
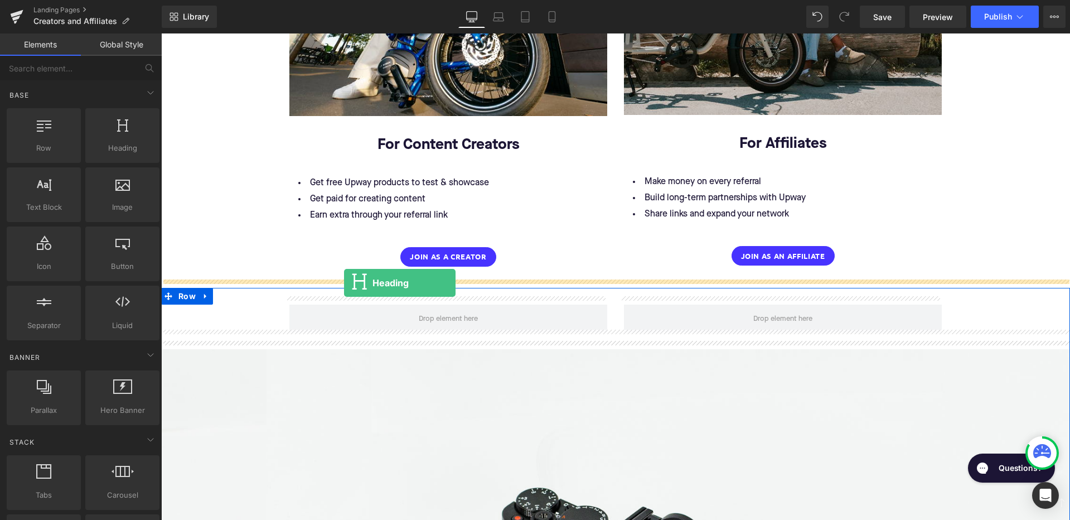
drag, startPoint x: 276, startPoint y: 168, endPoint x: 344, endPoint y: 283, distance: 133.5
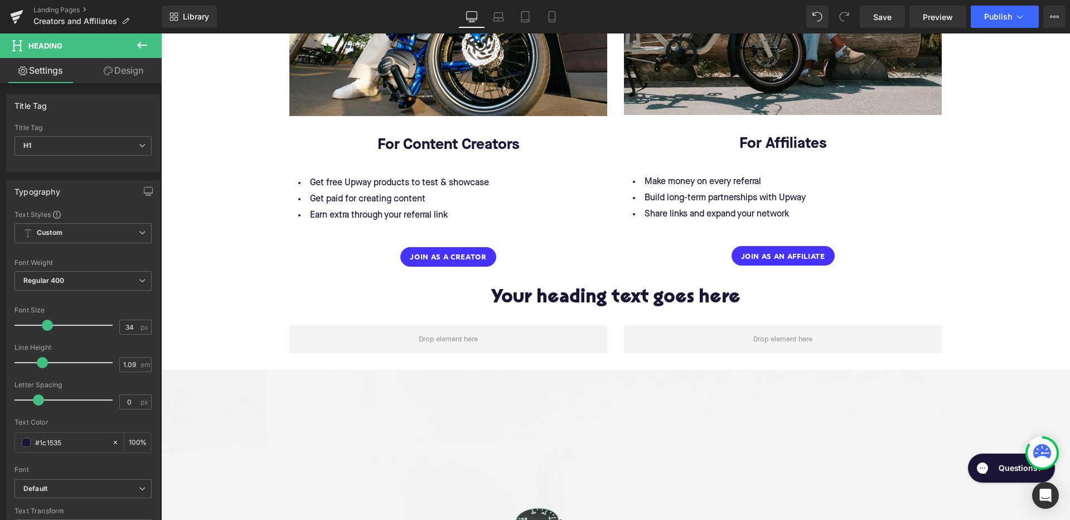
click at [142, 49] on icon at bounding box center [141, 44] width 13 height 13
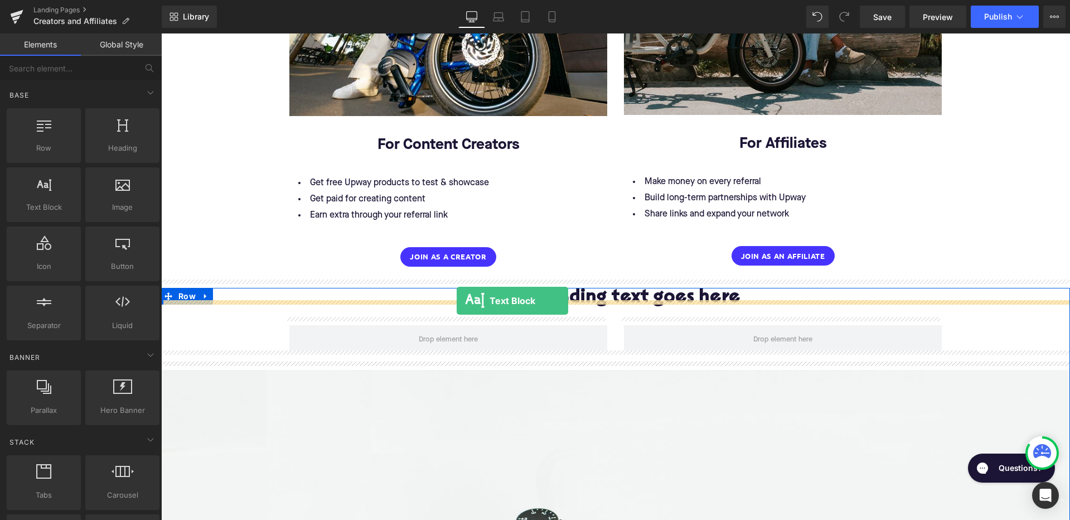
drag, startPoint x: 211, startPoint y: 239, endPoint x: 457, endPoint y: 300, distance: 252.9
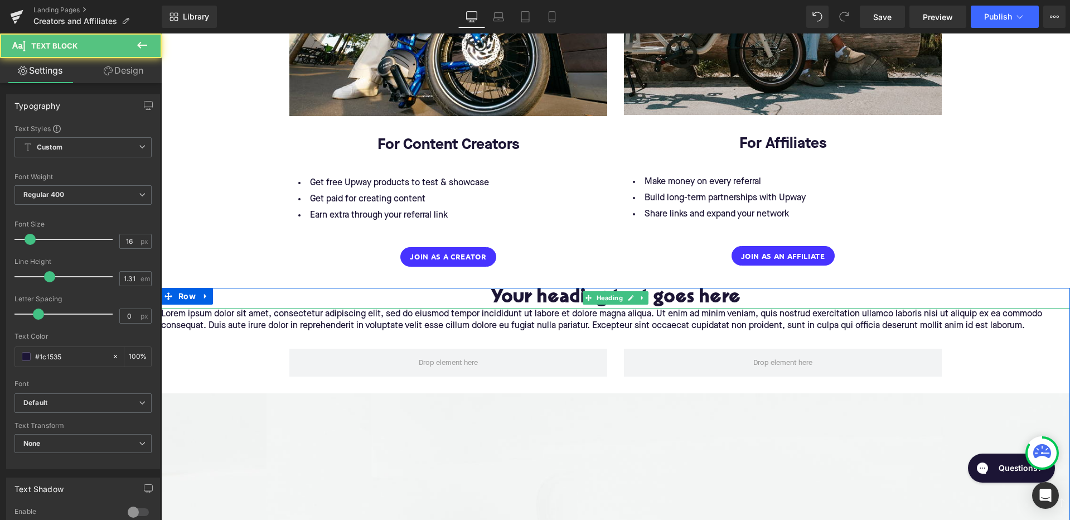
click at [565, 292] on h1 "Your heading text goes here" at bounding box center [615, 298] width 909 height 21
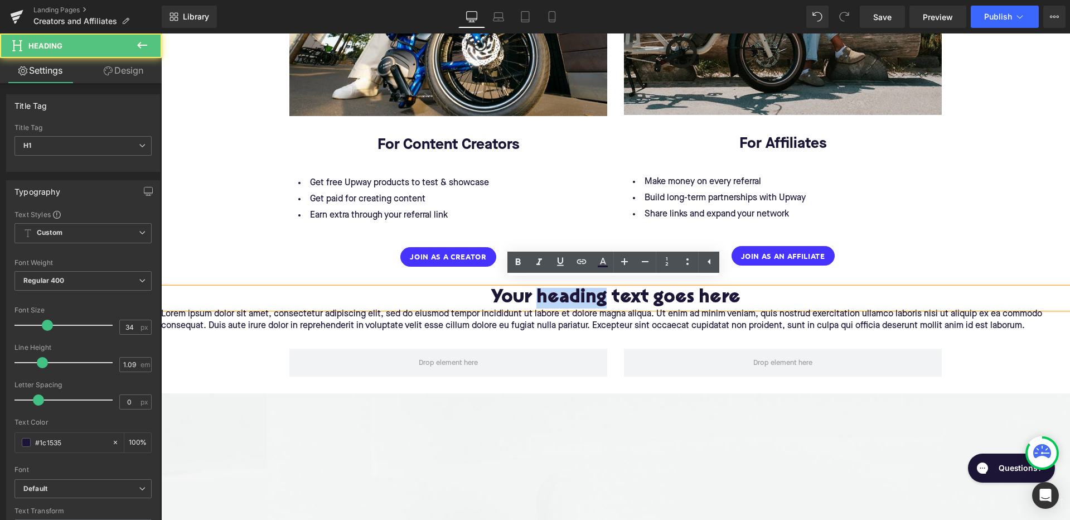
click at [565, 292] on h1 "Your heading text goes here" at bounding box center [615, 298] width 909 height 21
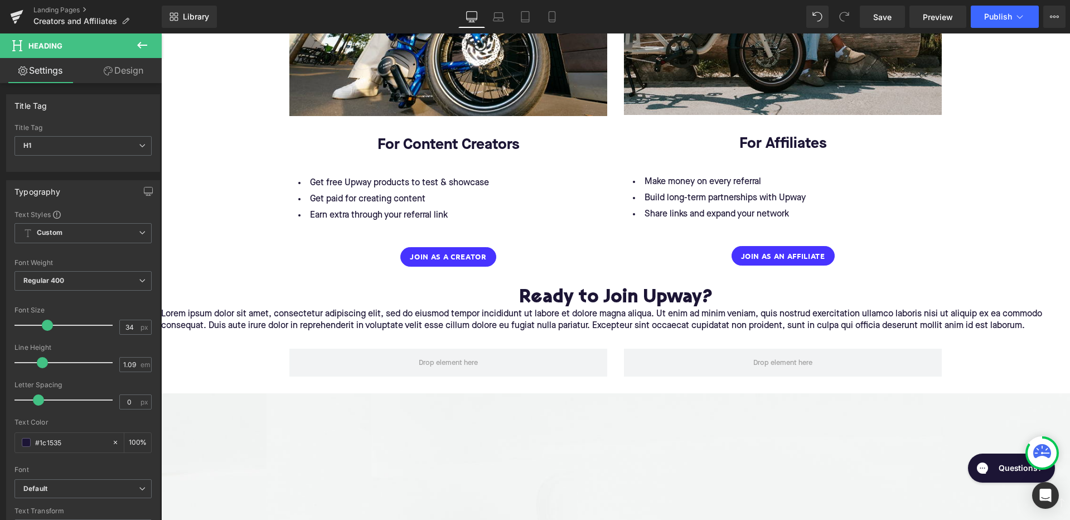
click at [497, 309] on p "Lorem ipsum dolor sit amet, consectetur adipiscing elit, sed do eiusmod tempor …" at bounding box center [615, 319] width 909 height 23
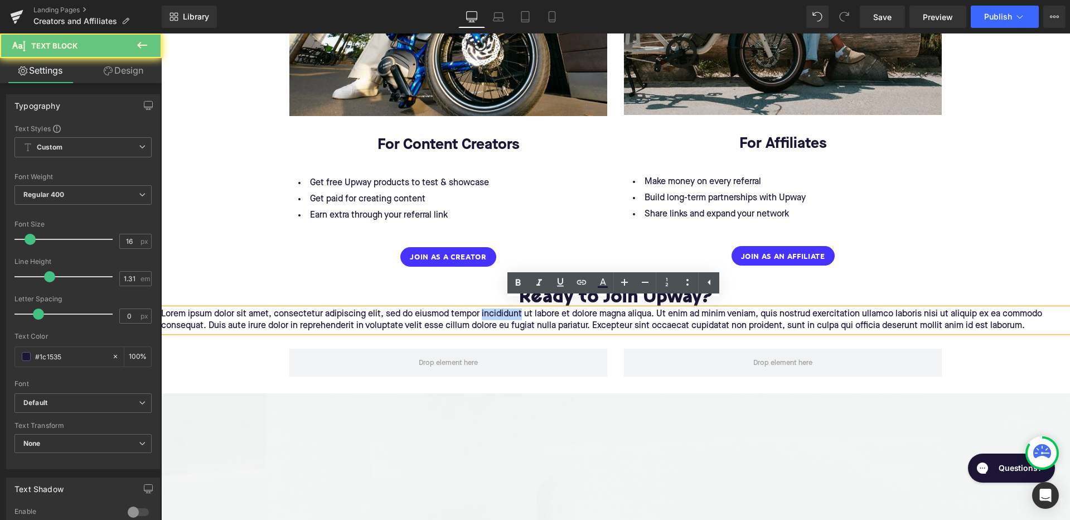
click at [497, 309] on p "Lorem ipsum dolor sit amet, consectetur adipiscing elit, sed do eiusmod tempor …" at bounding box center [615, 319] width 909 height 23
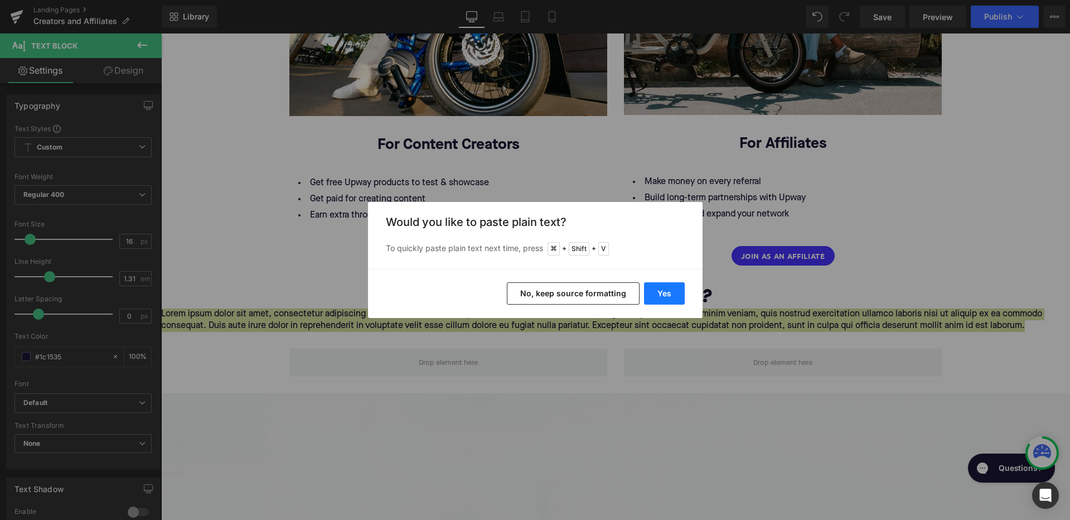
click at [653, 290] on button "Yes" at bounding box center [664, 293] width 41 height 22
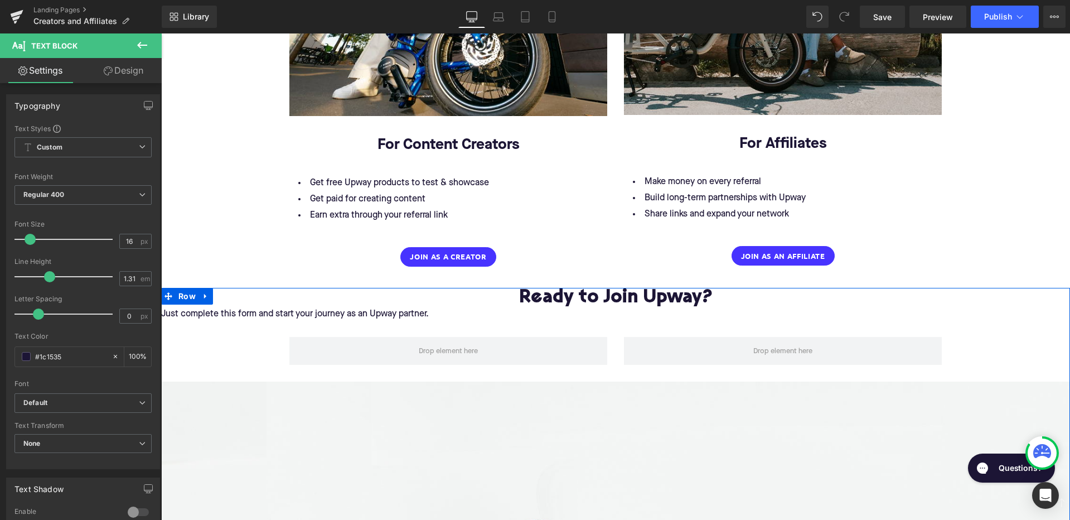
click at [406, 308] on p "Just complete this form and start your journey as an Upway partner." at bounding box center [615, 314] width 909 height 12
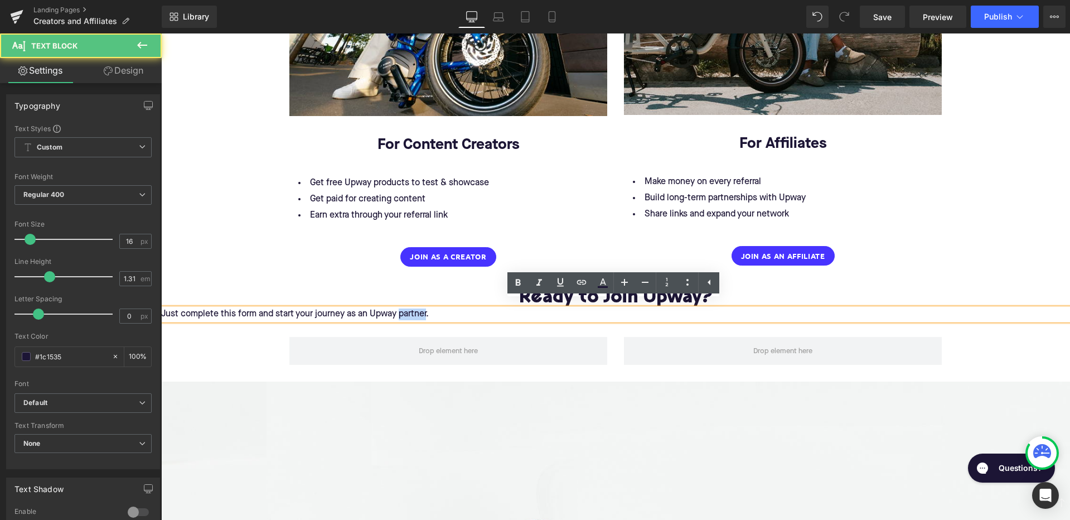
click at [406, 308] on p "Just complete this form and start your journey as an Upway partner." at bounding box center [615, 314] width 909 height 12
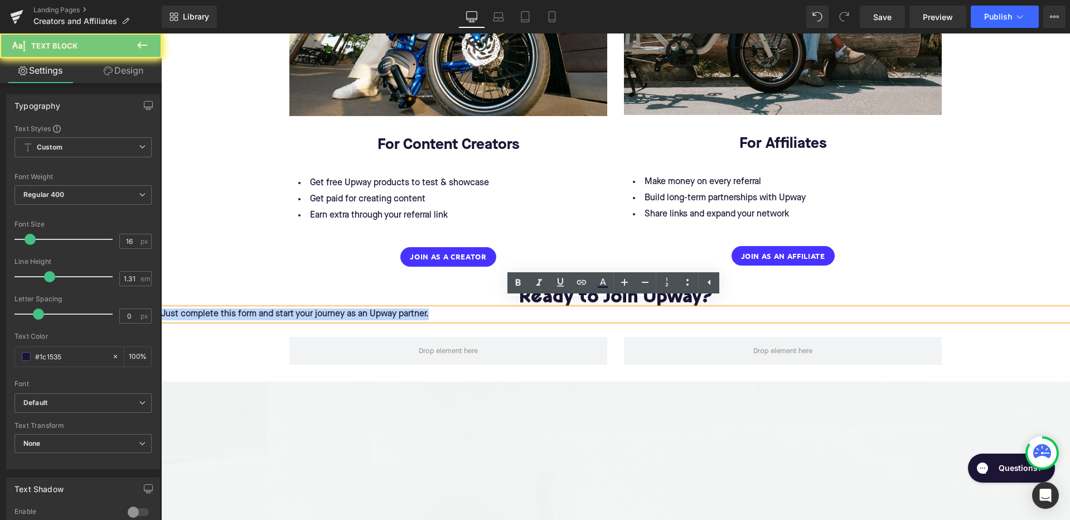
click at [406, 308] on p "Just complete this form and start your journey as an Upway partner." at bounding box center [615, 314] width 909 height 12
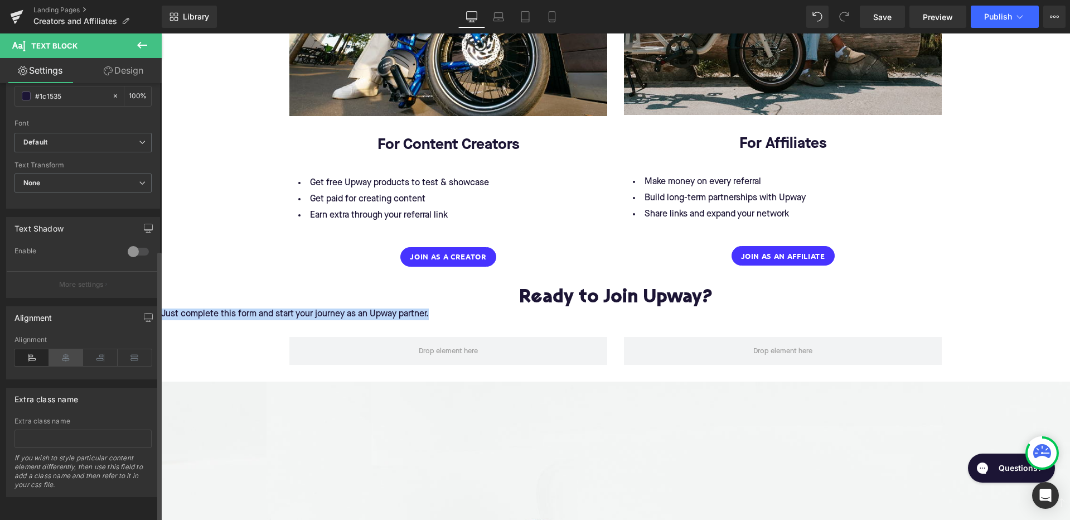
scroll to position [268, 0]
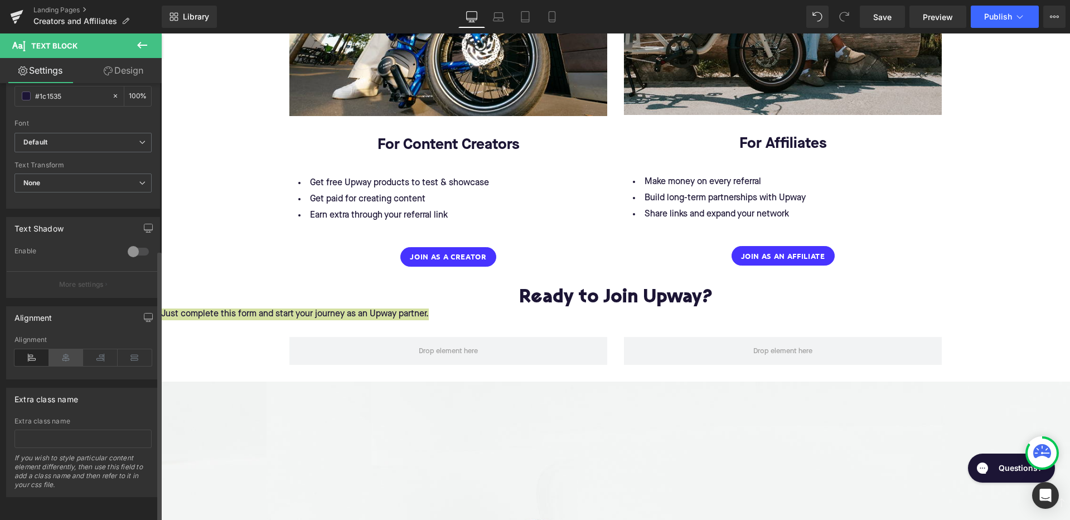
click at [68, 350] on icon at bounding box center [66, 357] width 35 height 17
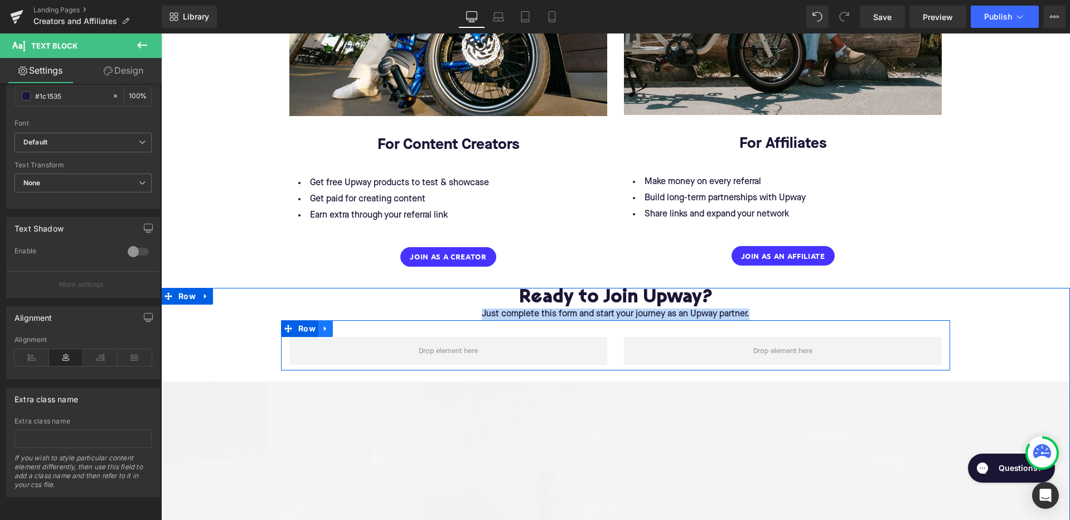
click at [322, 324] on icon at bounding box center [326, 328] width 8 height 8
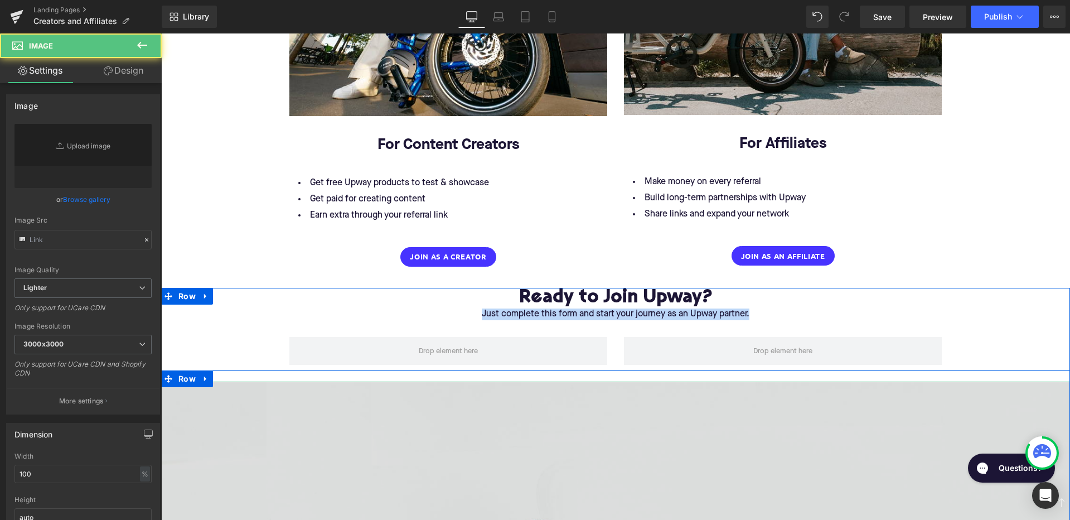
type input "//[DOMAIN_NAME][URL]"
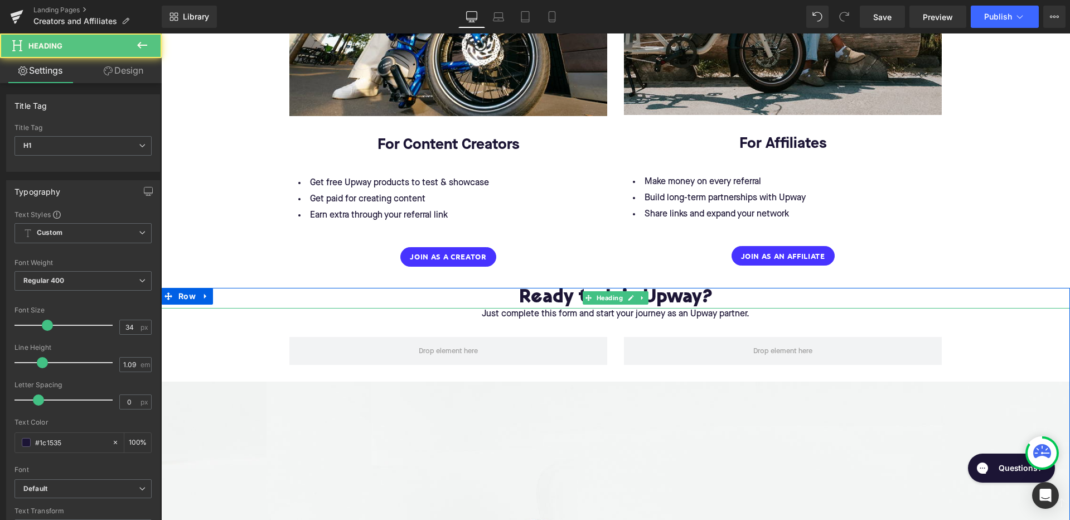
click at [723, 288] on h1 "Ready to Join Upway?" at bounding box center [615, 298] width 909 height 21
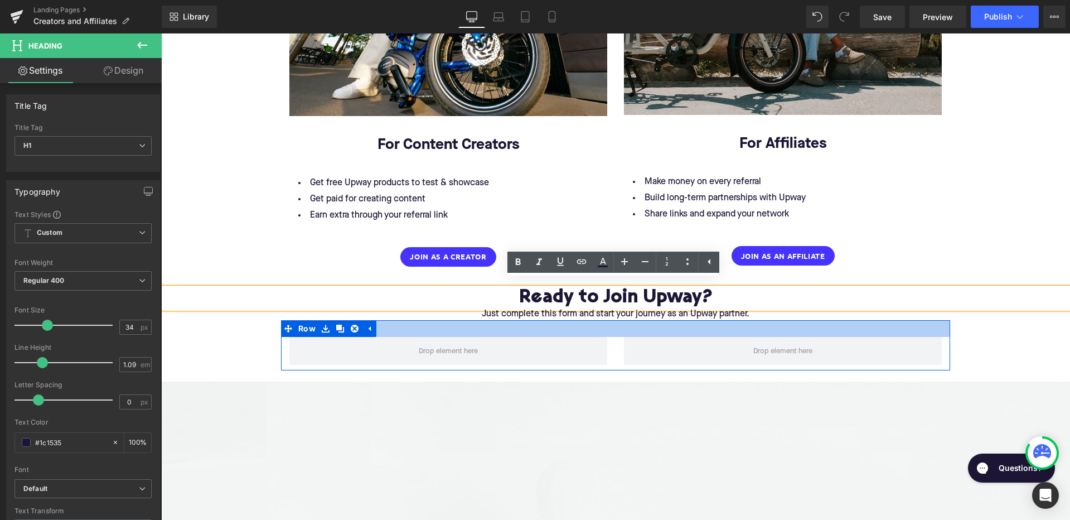
click at [693, 320] on div at bounding box center [615, 328] width 669 height 17
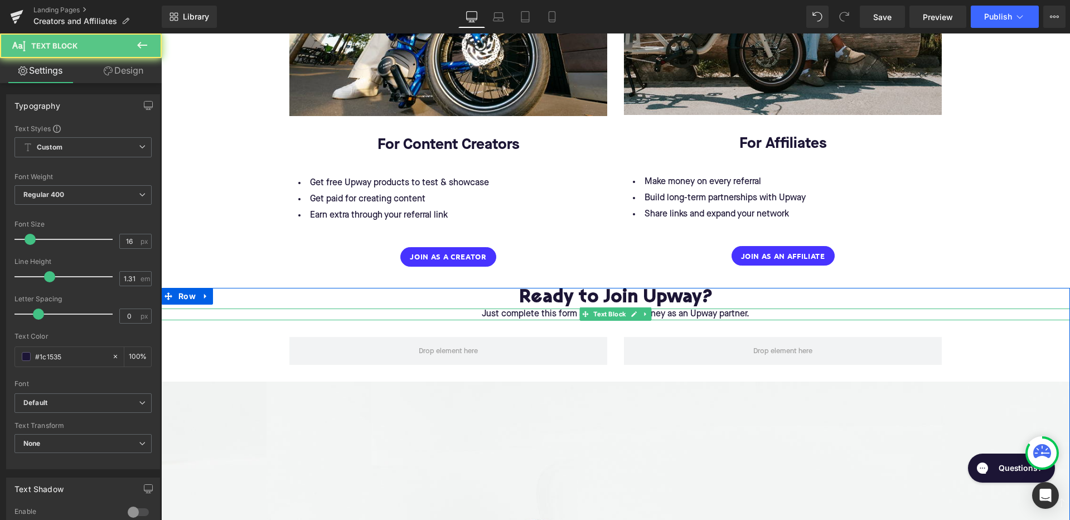
click at [692, 308] on p "Just complete this form and start your journey as an Upway partner." at bounding box center [615, 314] width 909 height 12
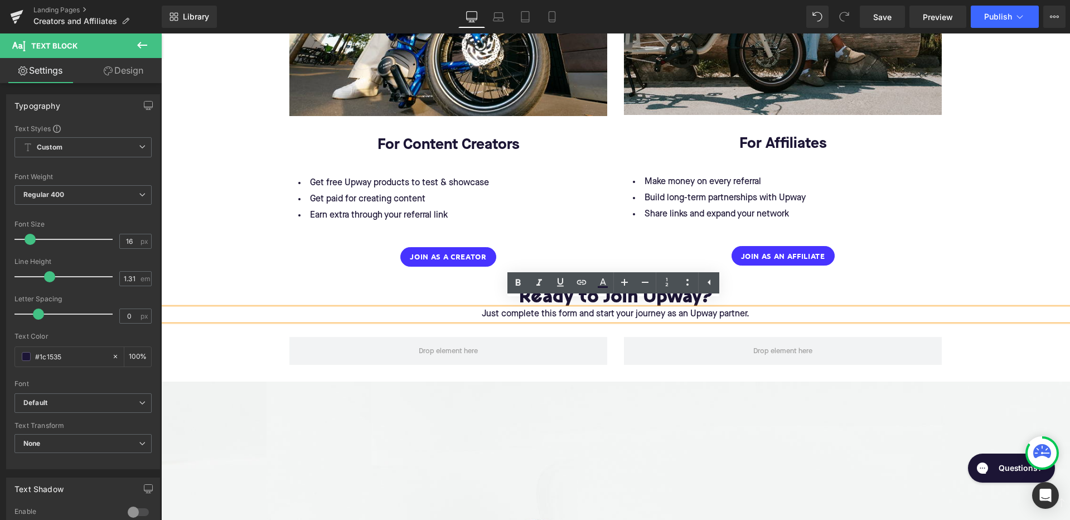
click at [488, 308] on p "Just complete this form and start your journey as an Upway partner." at bounding box center [615, 314] width 909 height 12
click at [479, 308] on p "Just complete this form and start your journey as an Upway partner." at bounding box center [615, 314] width 909 height 12
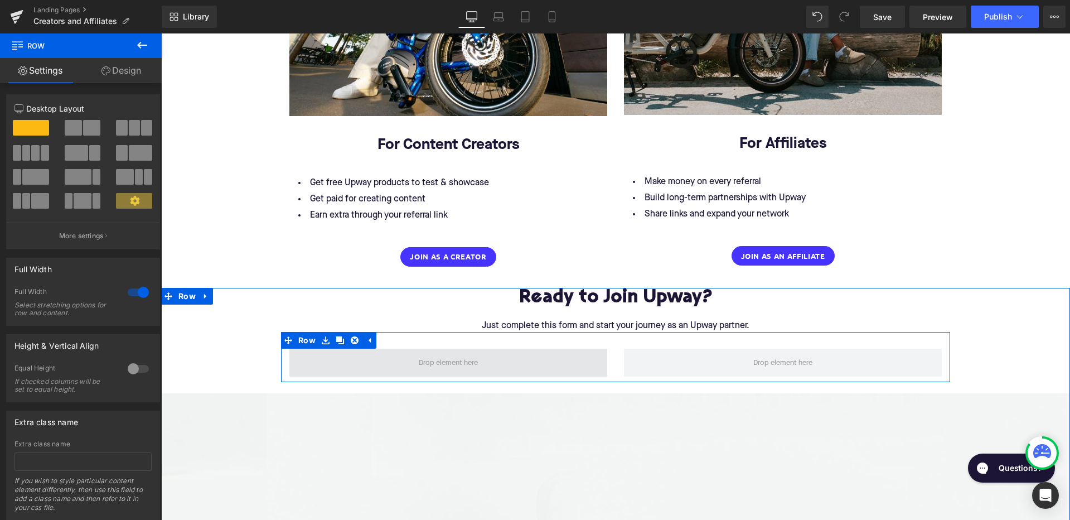
click at [507, 353] on span at bounding box center [448, 362] width 318 height 28
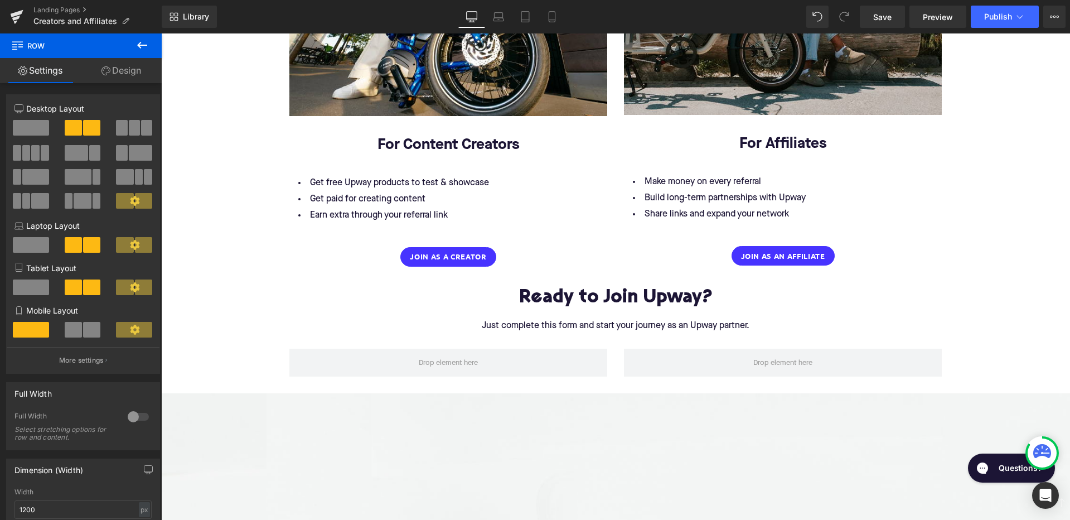
click at [139, 49] on icon at bounding box center [141, 44] width 13 height 13
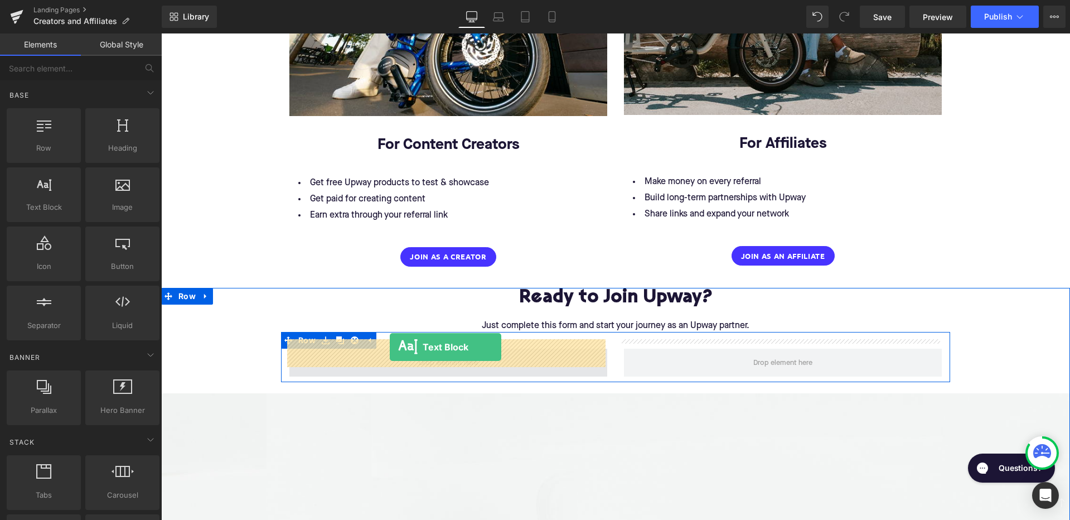
drag, startPoint x: 213, startPoint y: 240, endPoint x: 390, endPoint y: 347, distance: 206.6
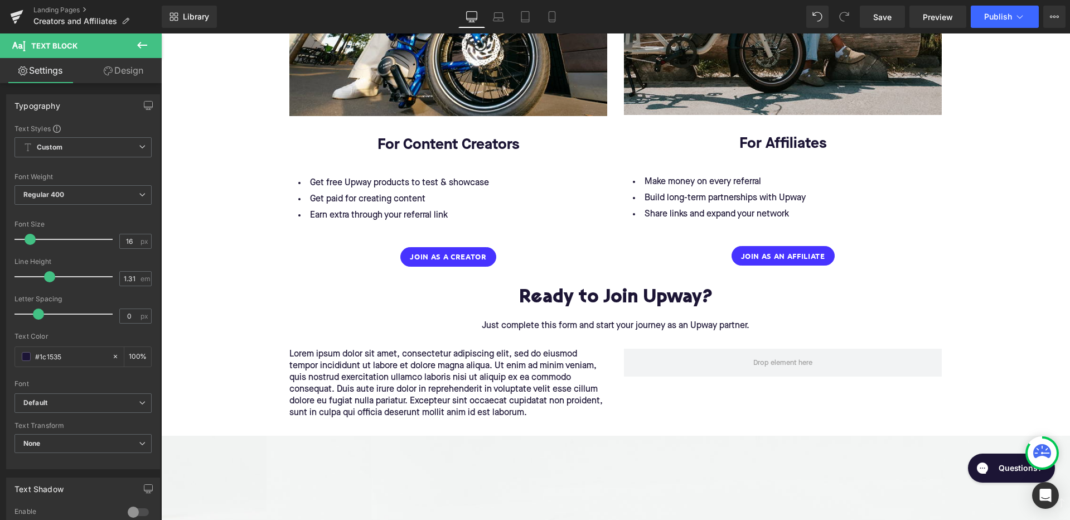
click at [138, 42] on icon at bounding box center [141, 44] width 13 height 13
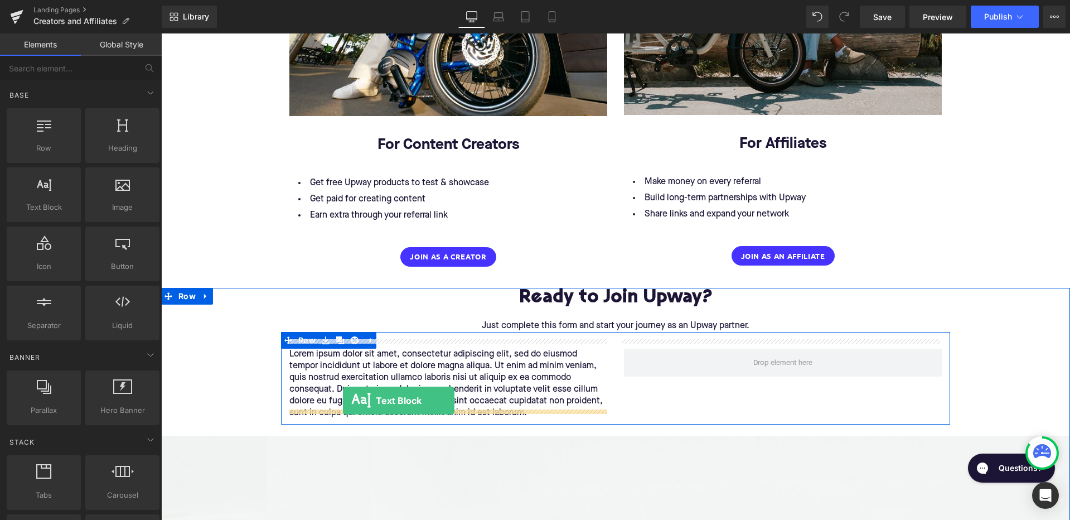
drag, startPoint x: 201, startPoint y: 236, endPoint x: 343, endPoint y: 400, distance: 217.0
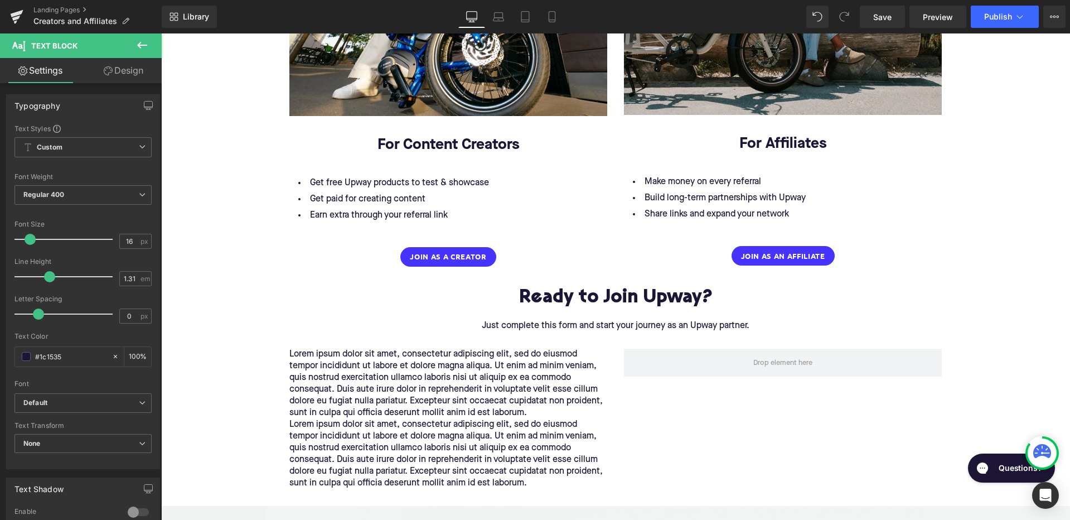
click at [146, 41] on icon at bounding box center [141, 44] width 13 height 13
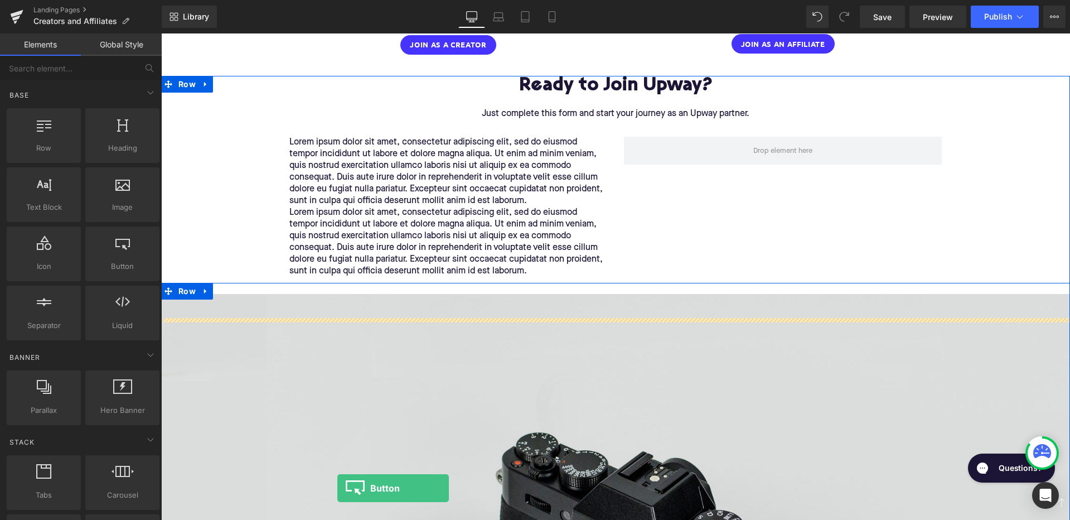
scroll to position [1669, 0]
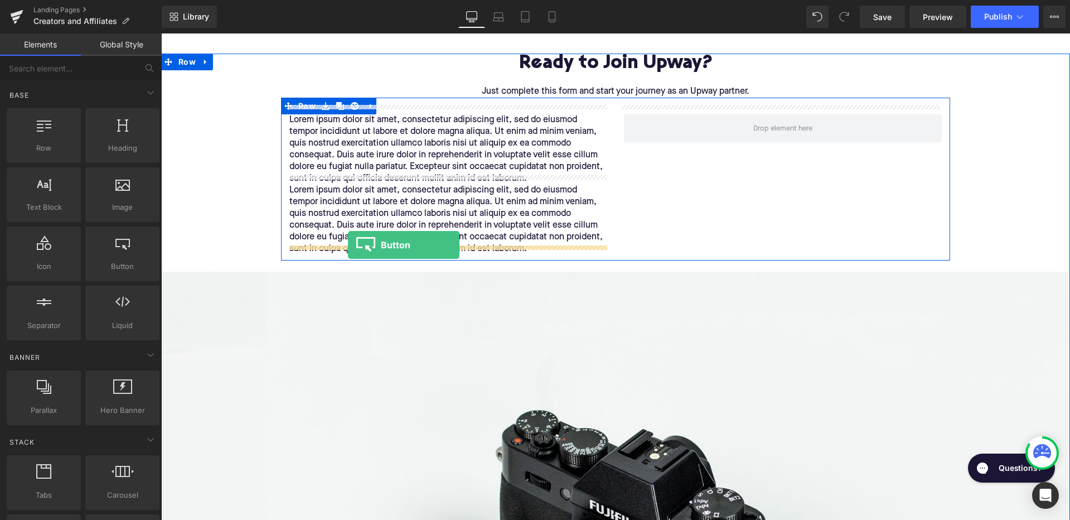
drag, startPoint x: 279, startPoint y: 285, endPoint x: 348, endPoint y: 245, distance: 79.9
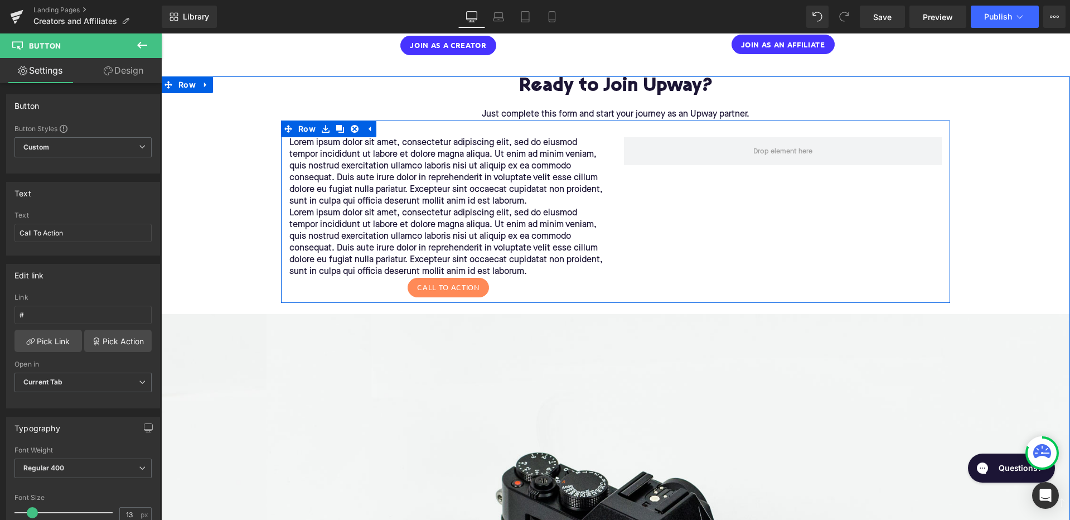
scroll to position [1645, 0]
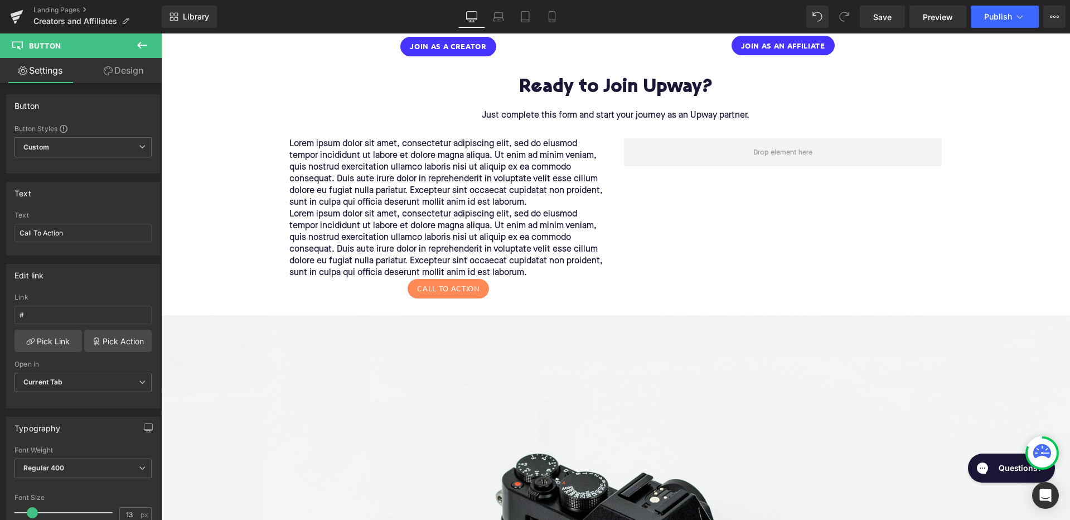
click at [143, 45] on icon at bounding box center [142, 45] width 10 height 7
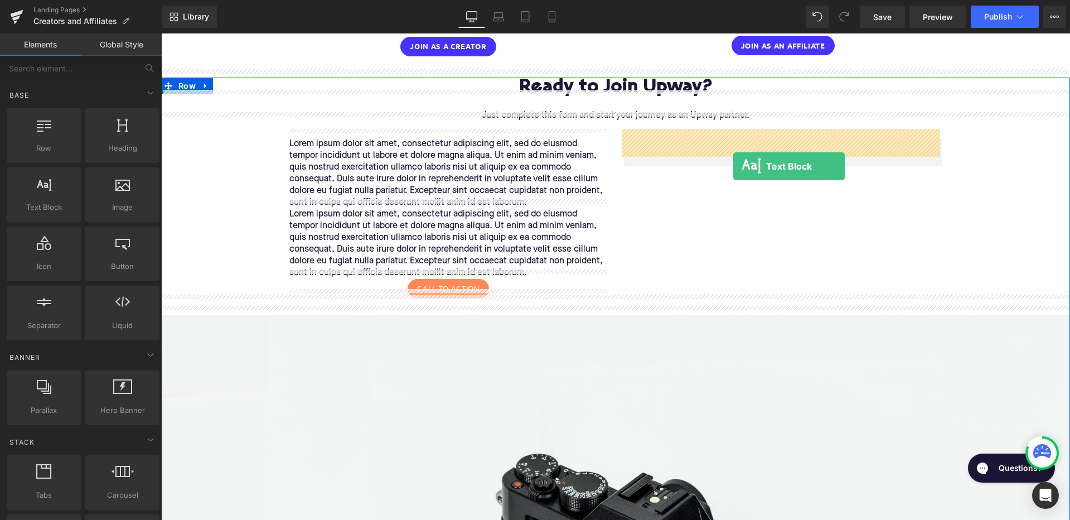
drag, startPoint x: 217, startPoint y: 236, endPoint x: 733, endPoint y: 166, distance: 520.5
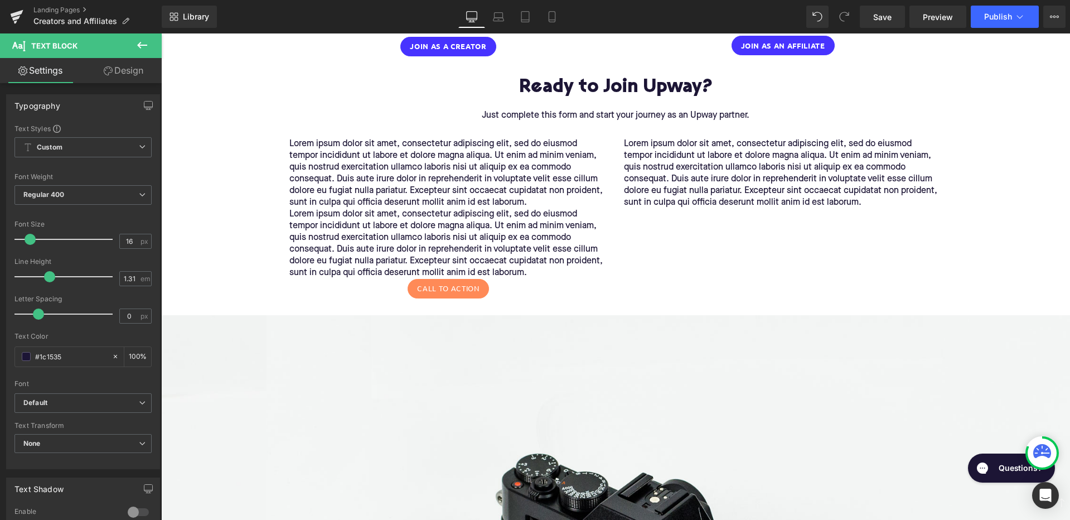
click at [142, 46] on icon at bounding box center [141, 44] width 13 height 13
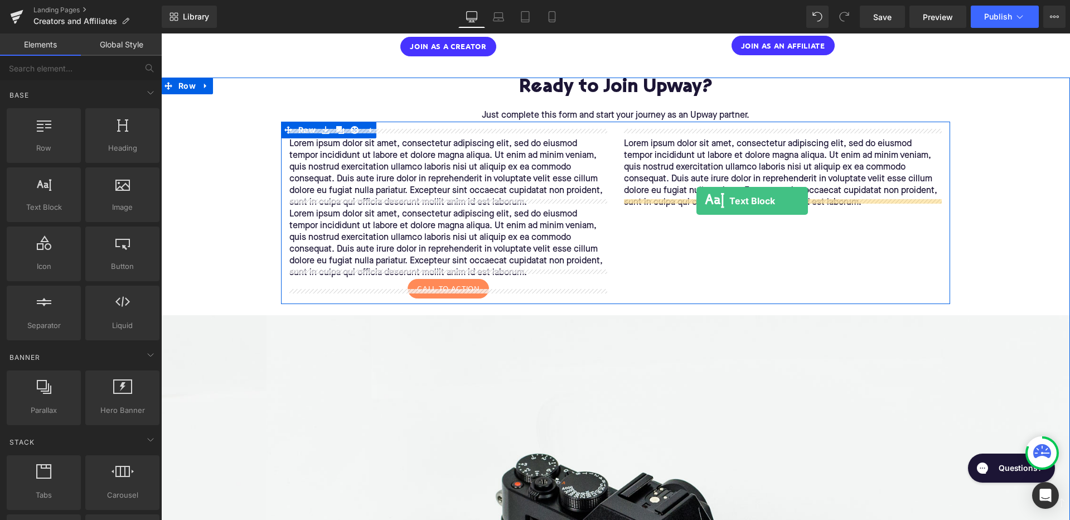
drag, startPoint x: 202, startPoint y: 236, endPoint x: 696, endPoint y: 201, distance: 495.8
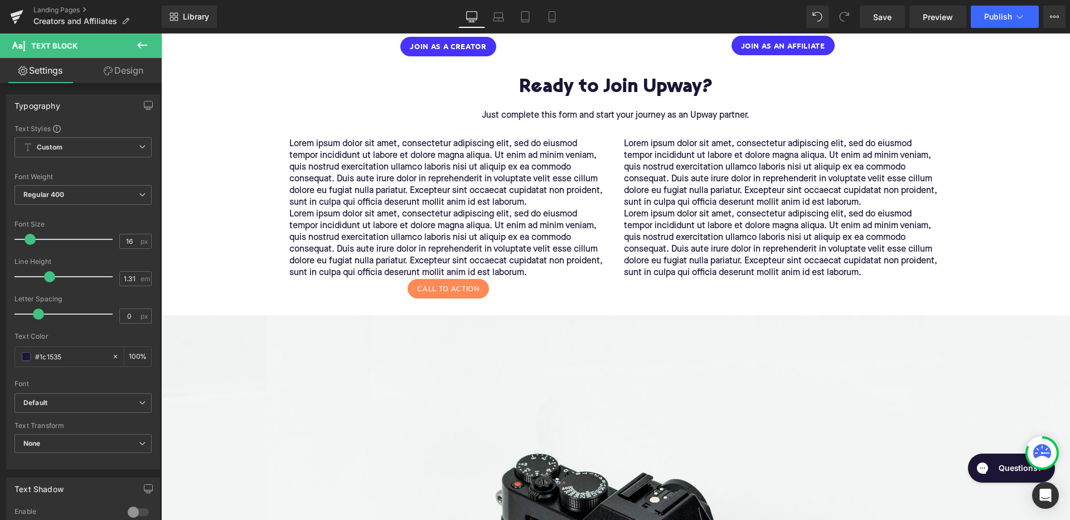
click at [146, 47] on icon at bounding box center [141, 44] width 13 height 13
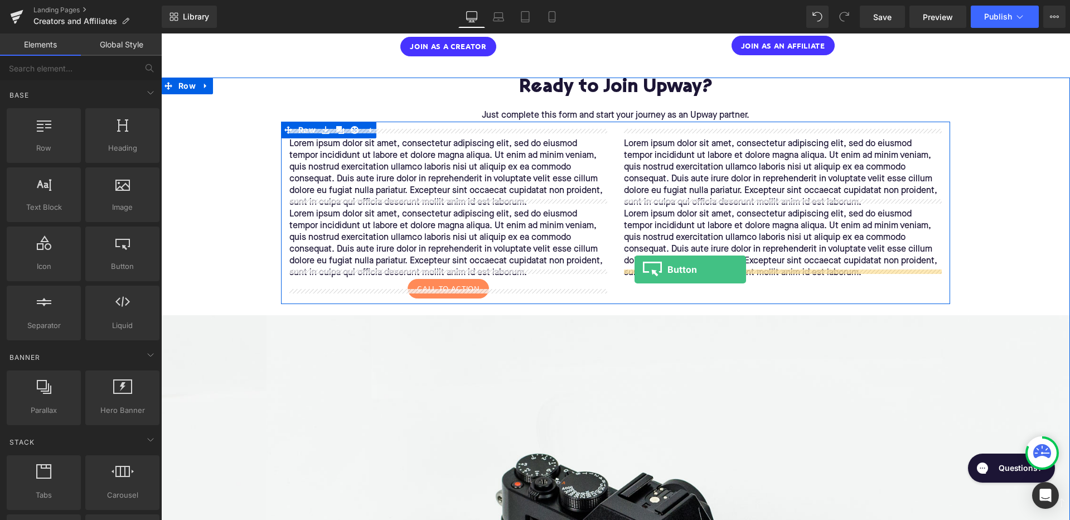
drag, startPoint x: 272, startPoint y: 292, endPoint x: 634, endPoint y: 269, distance: 363.1
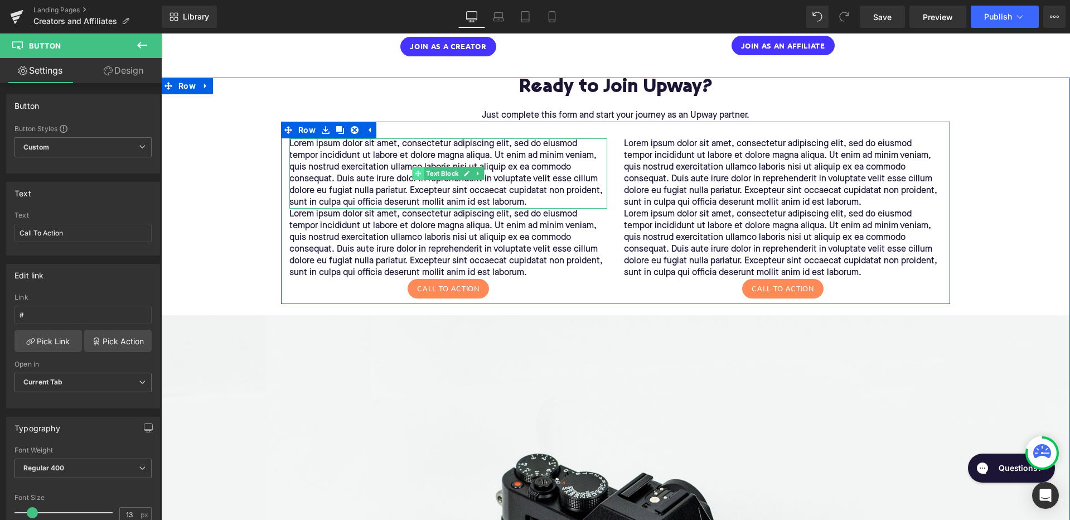
click at [413, 167] on span at bounding box center [419, 173] width 12 height 13
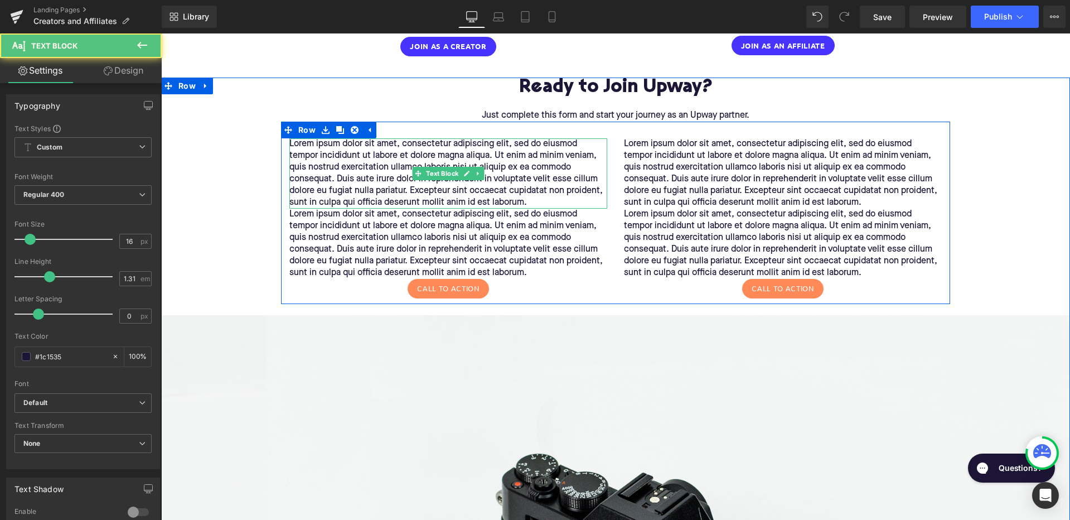
click at [380, 166] on p "Lorem ipsum dolor sit amet, consectetur adipiscing elit, sed do eiusmod tempor …" at bounding box center [448, 173] width 318 height 70
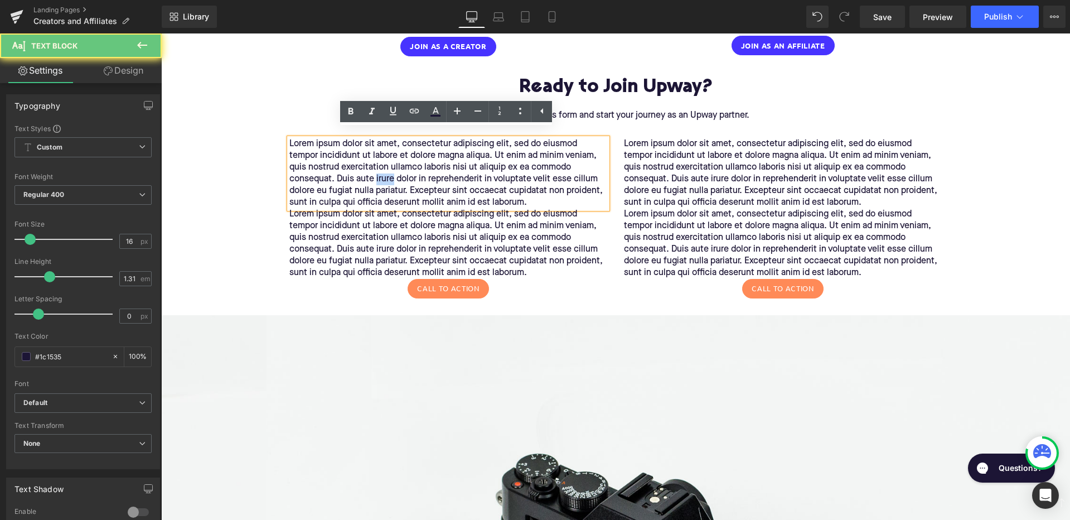
click at [380, 166] on p "Lorem ipsum dolor sit amet, consectetur adipiscing elit, sed do eiusmod tempor …" at bounding box center [448, 173] width 318 height 70
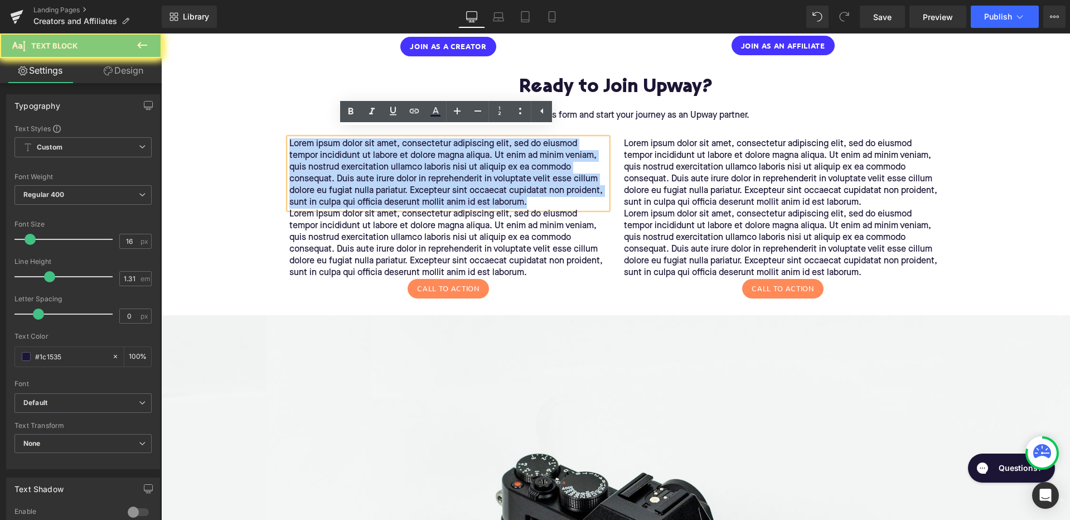
click at [380, 166] on p "Lorem ipsum dolor sit amet, consectetur adipiscing elit, sed do eiusmod tempor …" at bounding box center [448, 173] width 318 height 70
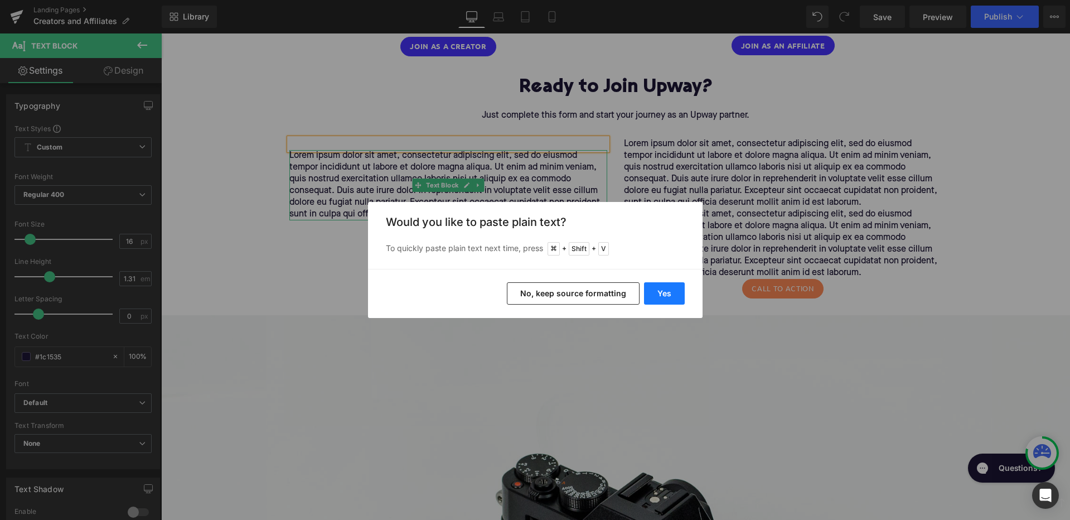
click at [666, 294] on button "Yes" at bounding box center [664, 293] width 41 height 22
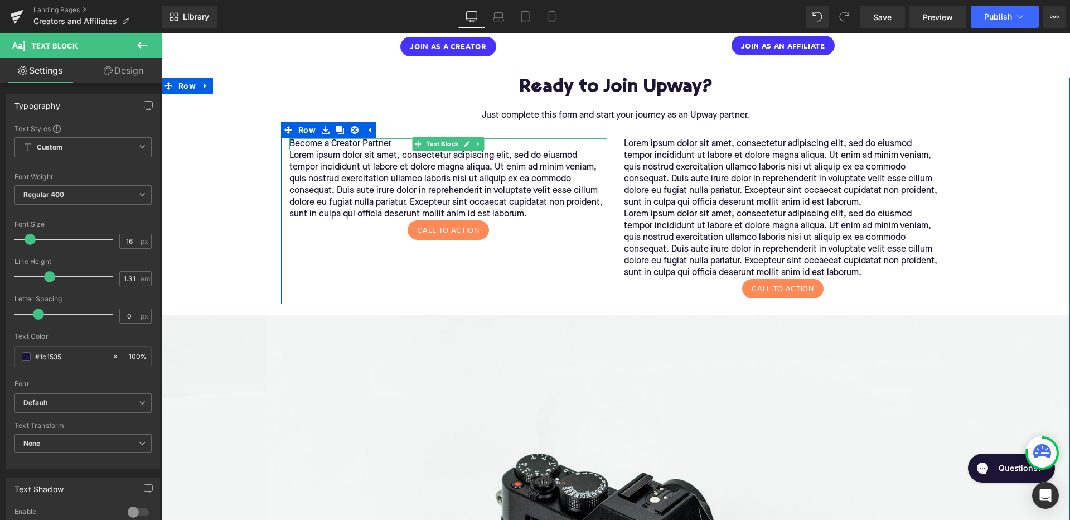
click at [386, 138] on p "Become a Creator Partner" at bounding box center [448, 144] width 318 height 12
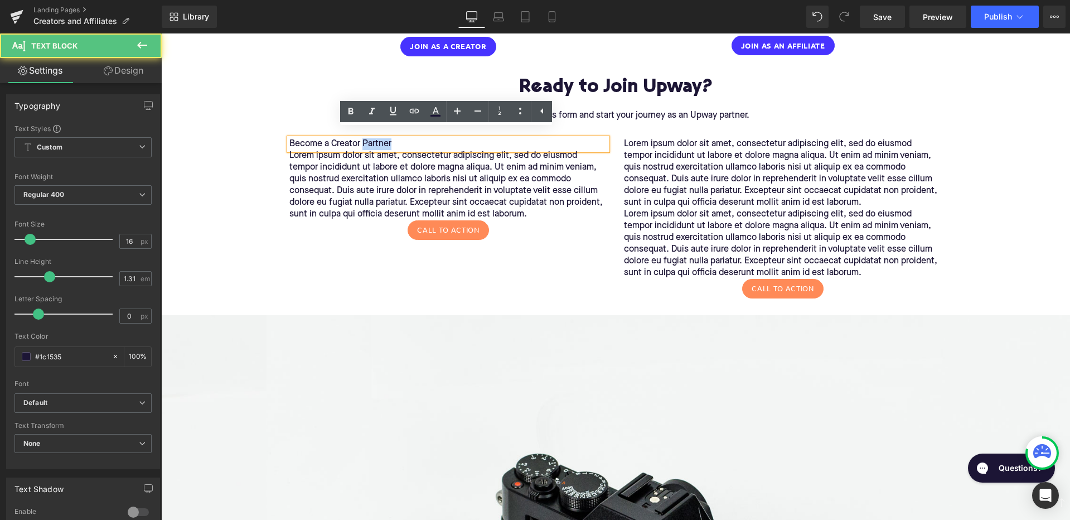
click at [386, 138] on p "Become a Creator Partner" at bounding box center [448, 144] width 318 height 12
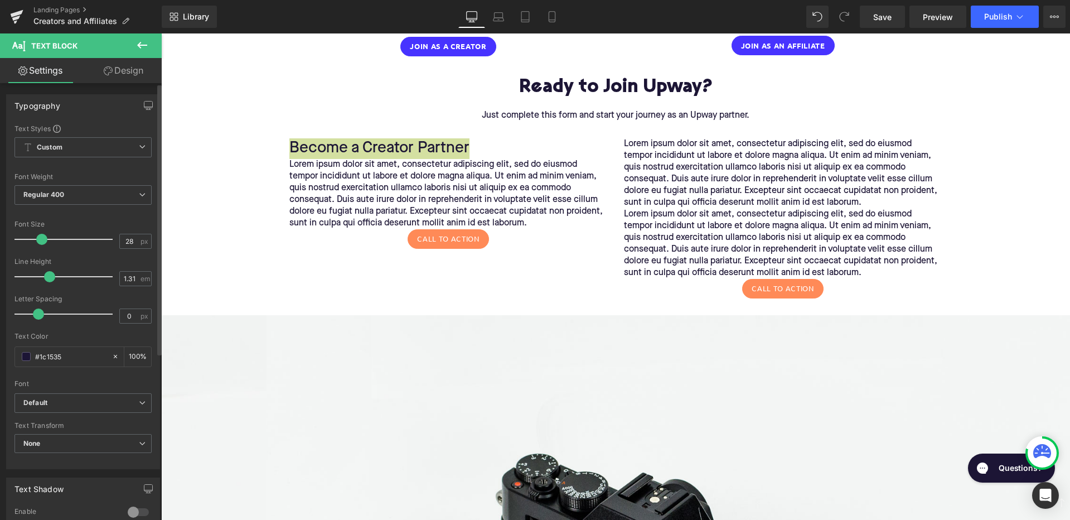
type input "27"
drag, startPoint x: 31, startPoint y: 240, endPoint x: 41, endPoint y: 239, distance: 10.6
click at [41, 239] on span at bounding box center [40, 239] width 11 height 11
click at [63, 403] on b "Default" at bounding box center [80, 402] width 115 height 9
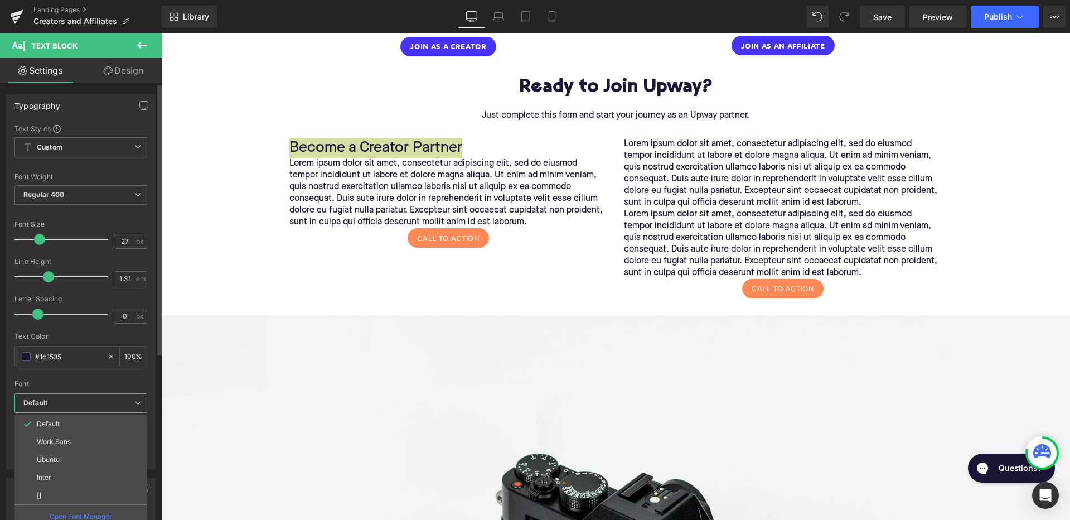
click at [74, 388] on div "Font Default Work Sans Ubuntu Inter [] Default Default Work Sans Ubuntu Inter […" at bounding box center [80, 258] width 133 height 269
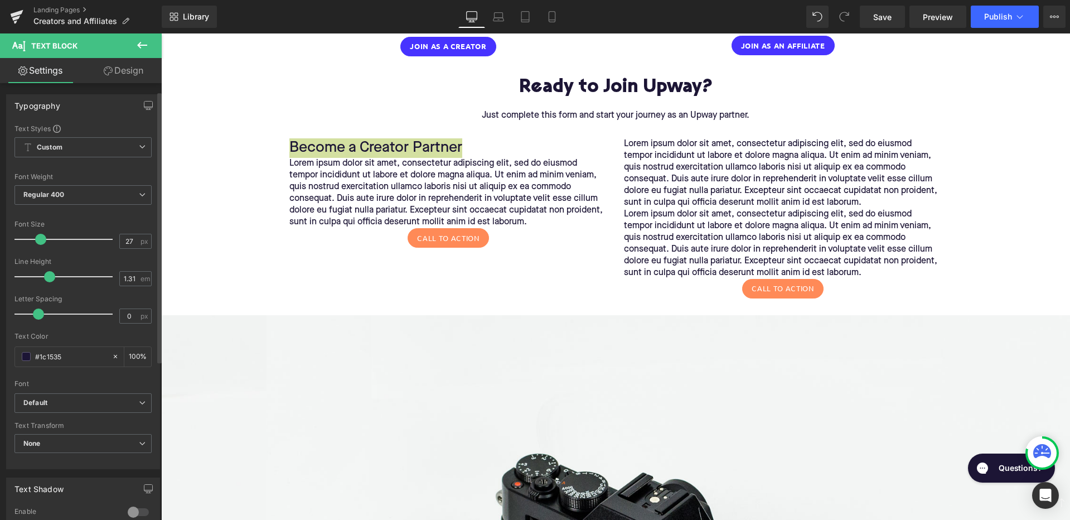
scroll to position [14, 0]
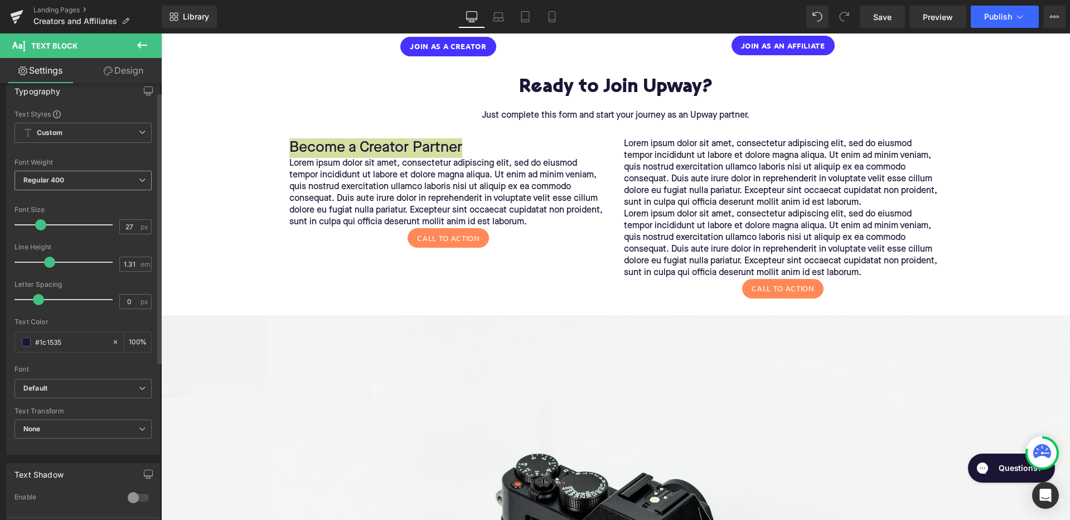
click at [100, 172] on span "Regular 400" at bounding box center [82, 181] width 137 height 20
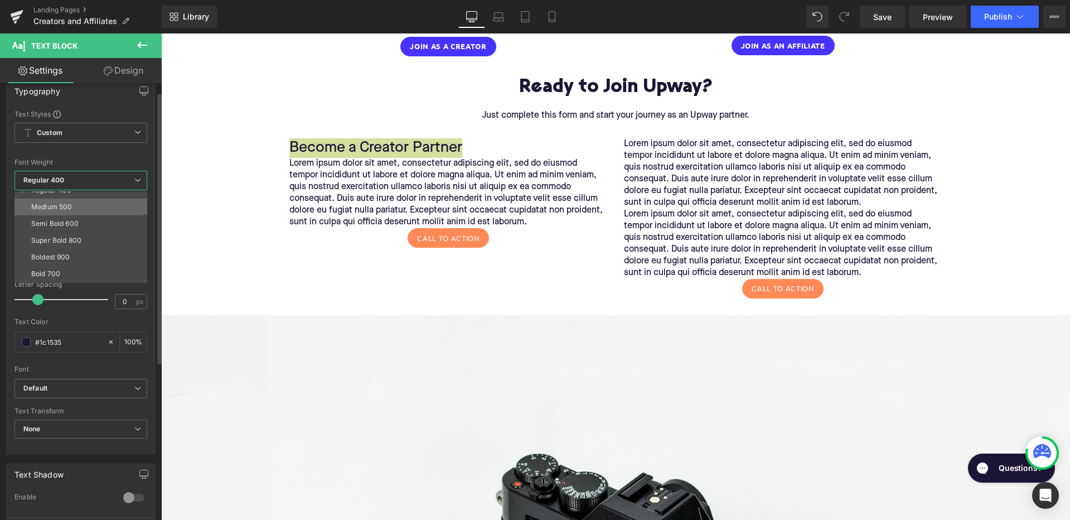
scroll to position [62, 0]
click at [69, 266] on li "Bold 700" at bounding box center [83, 271] width 138 height 17
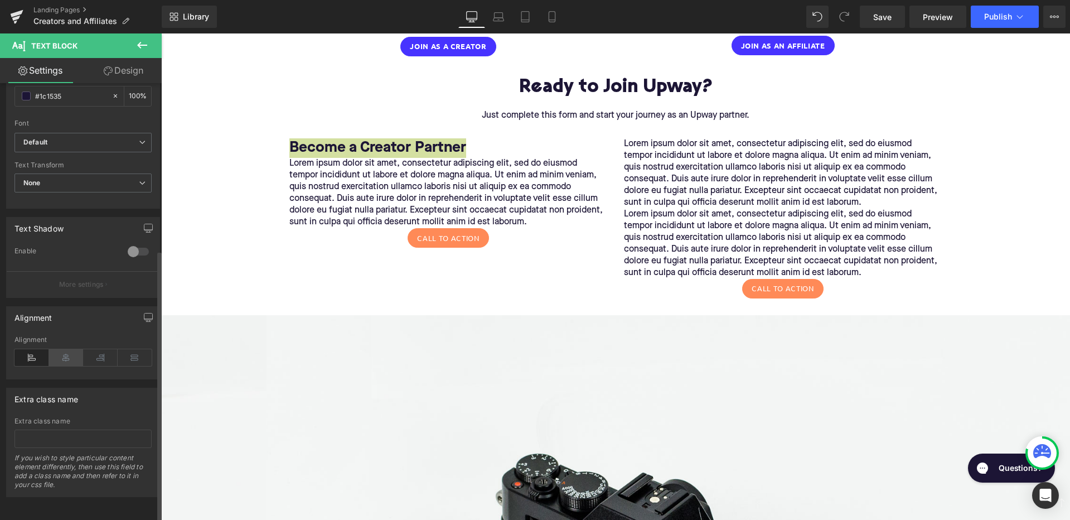
scroll to position [268, 0]
click at [65, 349] on icon at bounding box center [66, 357] width 35 height 17
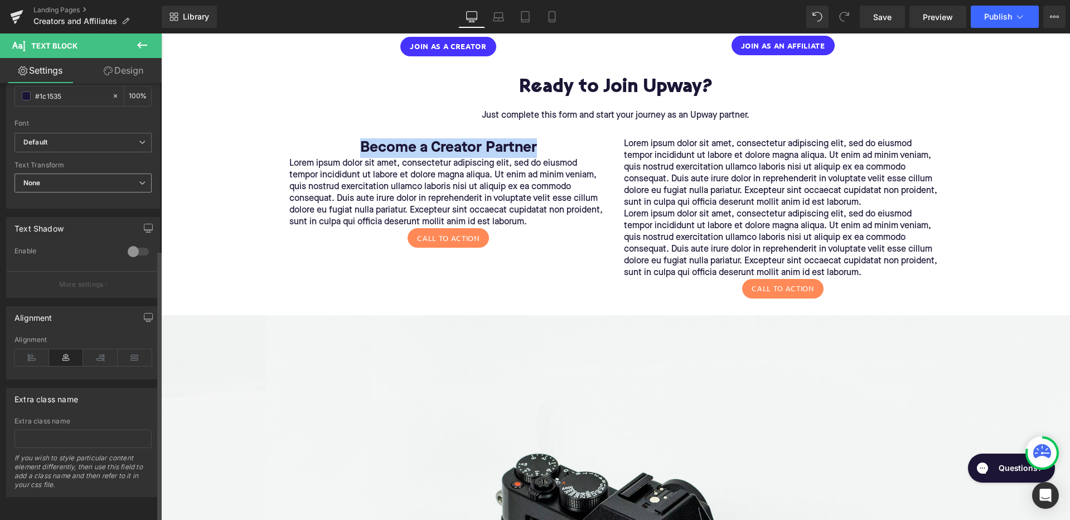
click at [734, 164] on p "Lorem ipsum dolor sit amet, consectetur adipiscing elit, sed do eiusmod tempor …" at bounding box center [783, 173] width 318 height 70
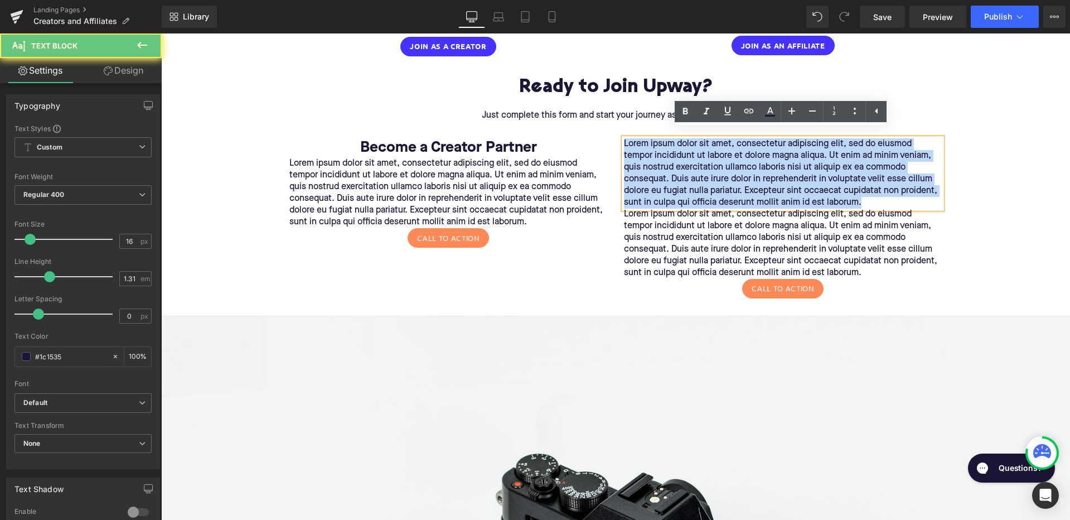
click at [734, 164] on p "Lorem ipsum dolor sit amet, consectetur adipiscing elit, sed do eiusmod tempor …" at bounding box center [783, 173] width 318 height 70
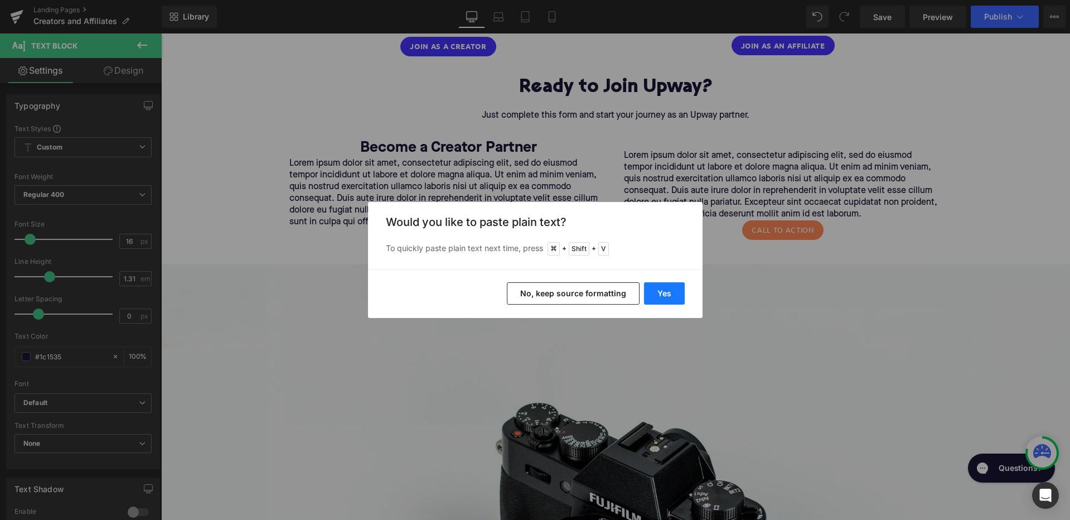
click at [658, 297] on button "Yes" at bounding box center [664, 293] width 41 height 22
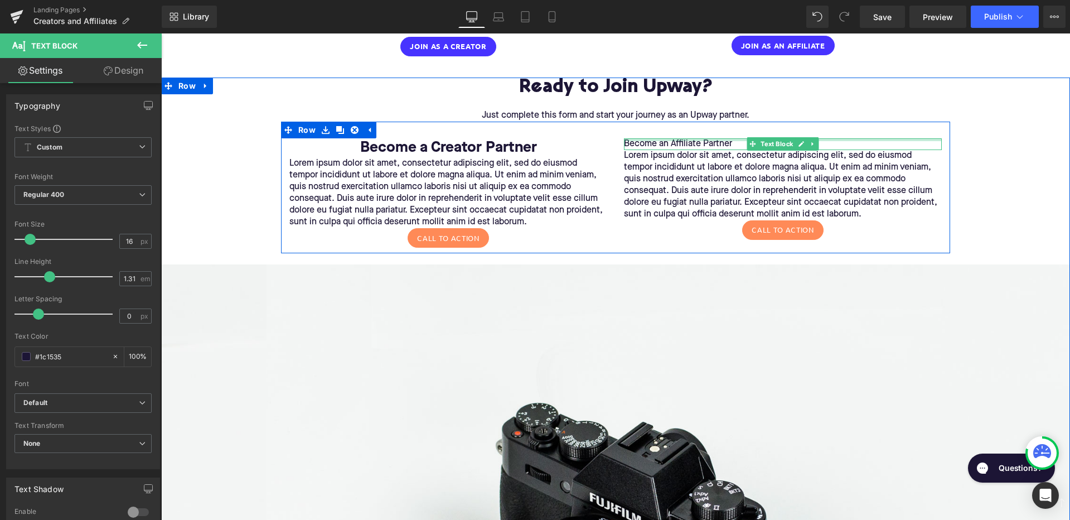
click at [703, 138] on div at bounding box center [783, 139] width 318 height 3
click at [703, 138] on p "Become an Affiliate Partner" at bounding box center [783, 144] width 318 height 12
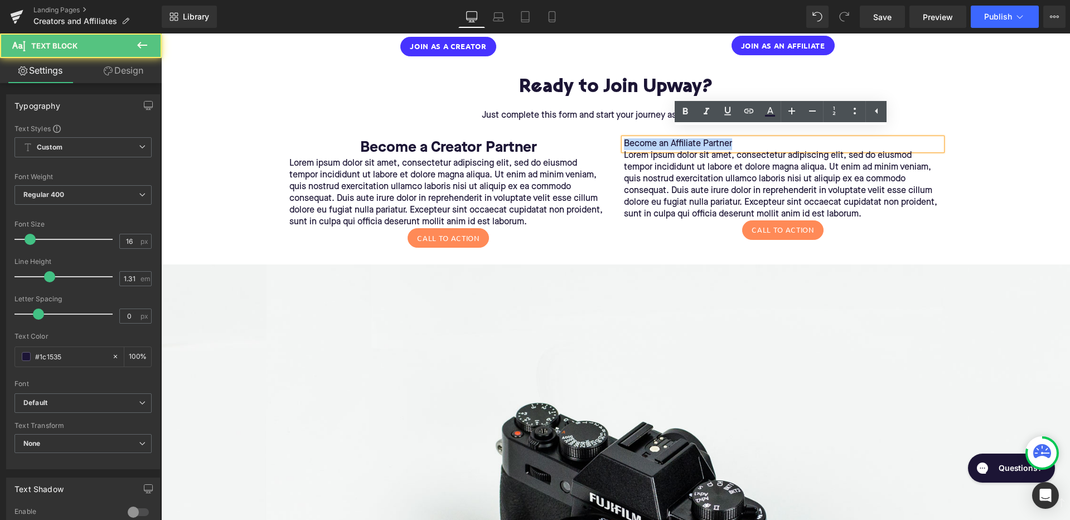
click at [703, 138] on p "Become an Affiliate Partner" at bounding box center [783, 144] width 318 height 12
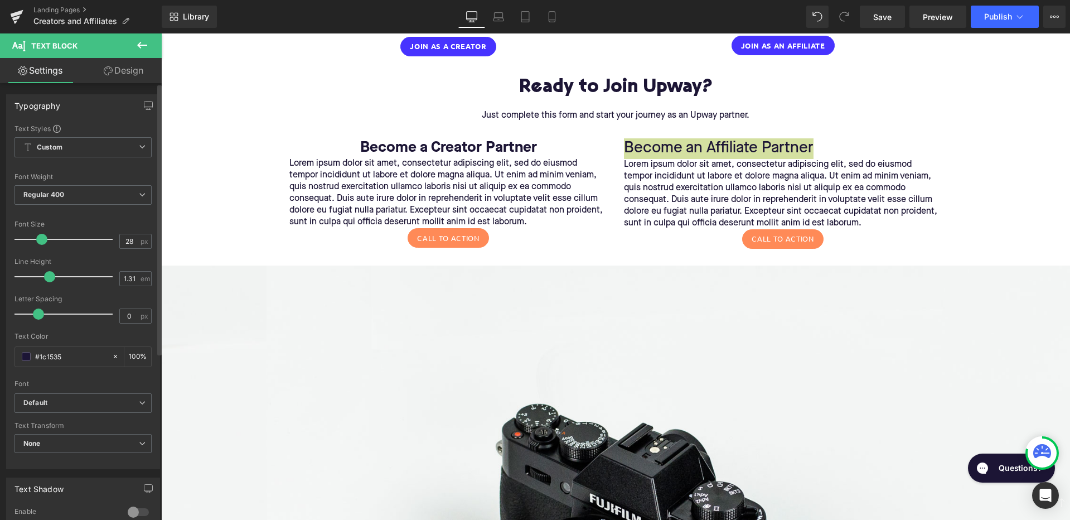
type input "27"
drag, startPoint x: 28, startPoint y: 240, endPoint x: 38, endPoint y: 240, distance: 10.0
click at [38, 240] on span at bounding box center [40, 239] width 11 height 11
click at [67, 190] on span "Regular 400" at bounding box center [82, 195] width 137 height 20
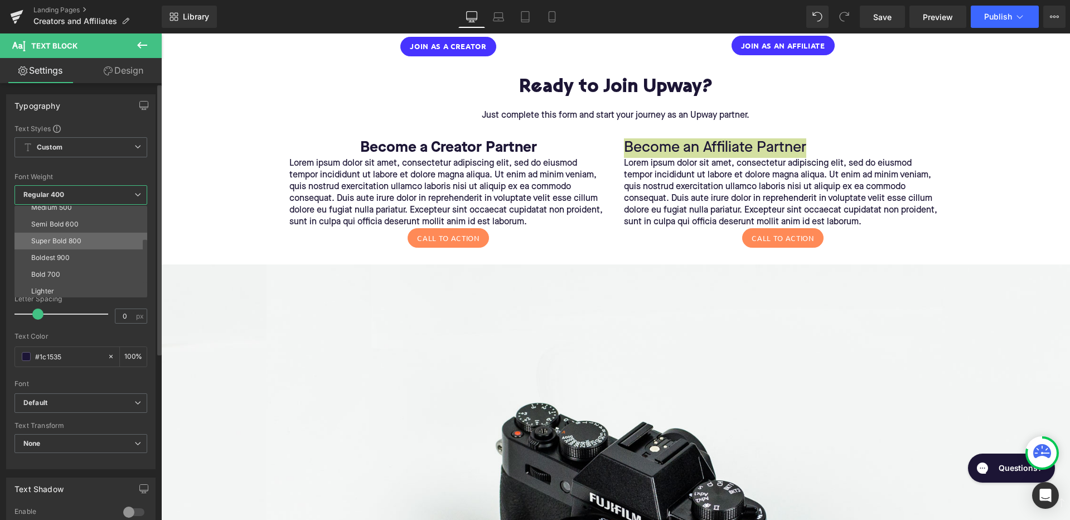
scroll to position [78, 0]
click at [59, 268] on div "Bold 700" at bounding box center [45, 270] width 29 height 8
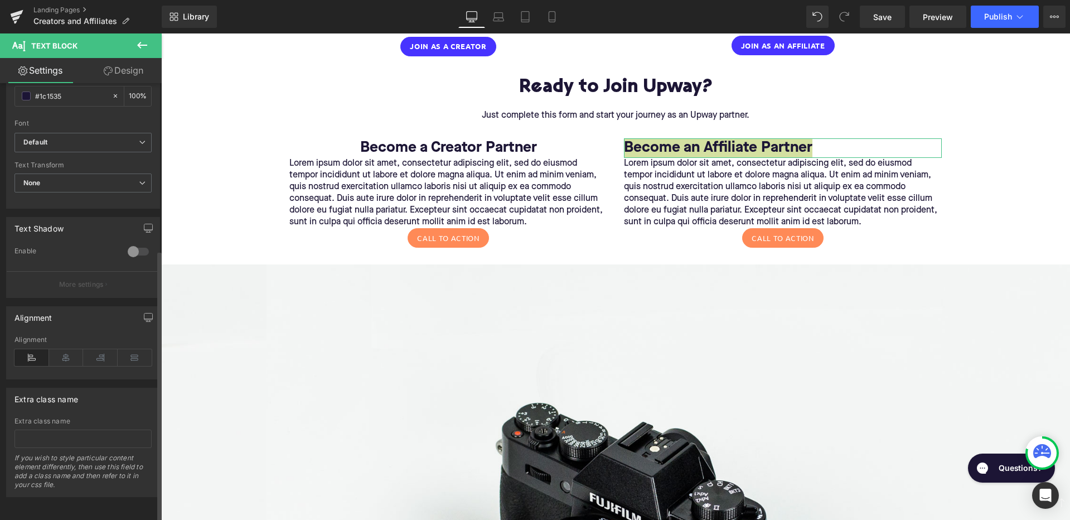
scroll to position [268, 0]
click at [65, 350] on icon at bounding box center [66, 357] width 35 height 17
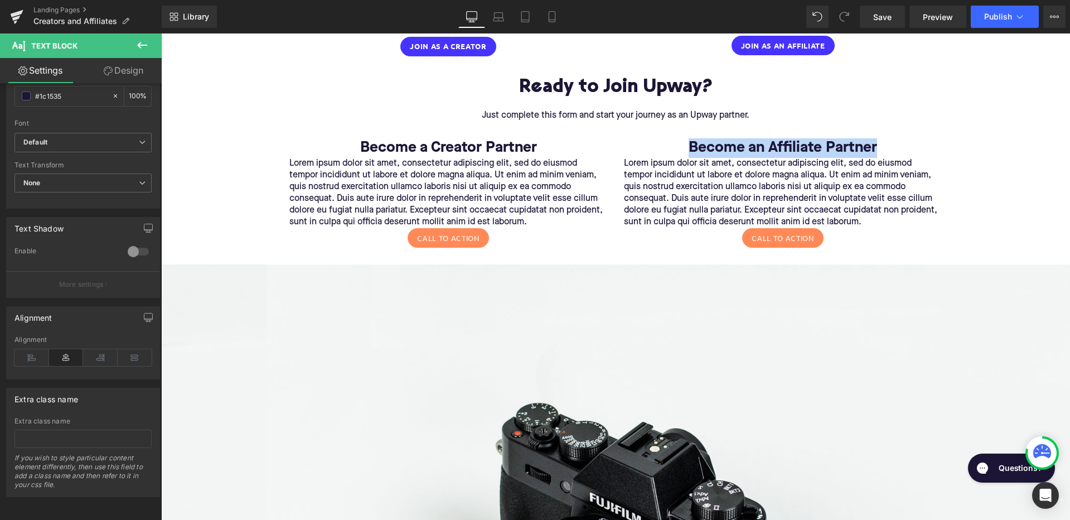
click at [404, 191] on p "Lorem ipsum dolor sit amet, consectetur adipiscing elit, sed do eiusmod tempor …" at bounding box center [448, 193] width 318 height 70
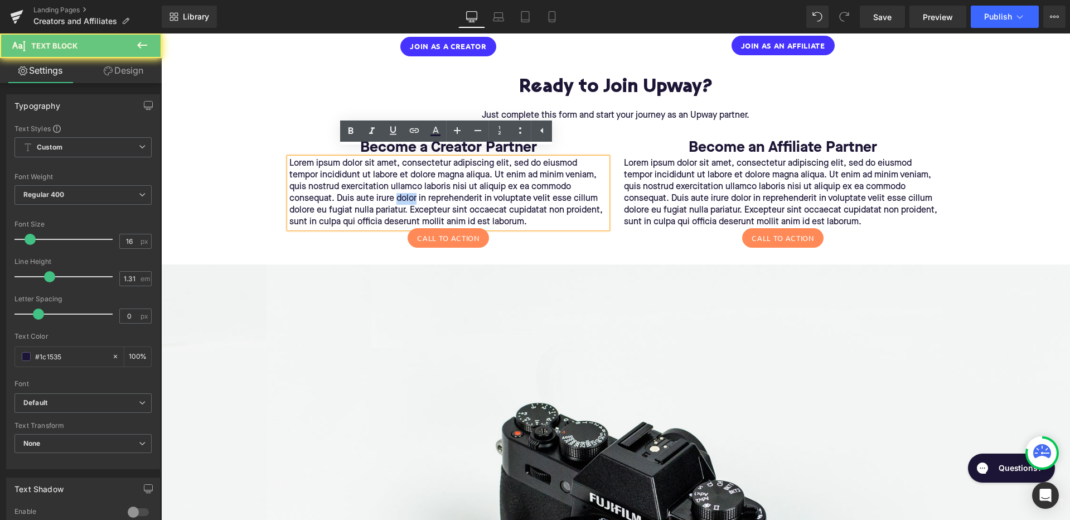
click at [404, 191] on p "Lorem ipsum dolor sit amet, consectetur adipiscing elit, sed do eiusmod tempor …" at bounding box center [448, 193] width 318 height 70
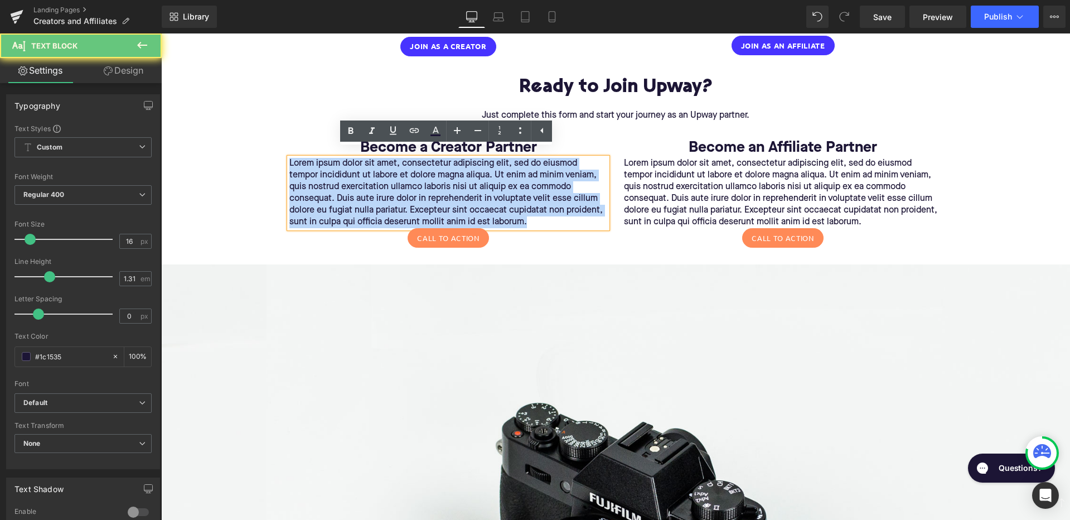
click at [404, 191] on p "Lorem ipsum dolor sit amet, consectetur adipiscing elit, sed do eiusmod tempor …" at bounding box center [448, 193] width 318 height 70
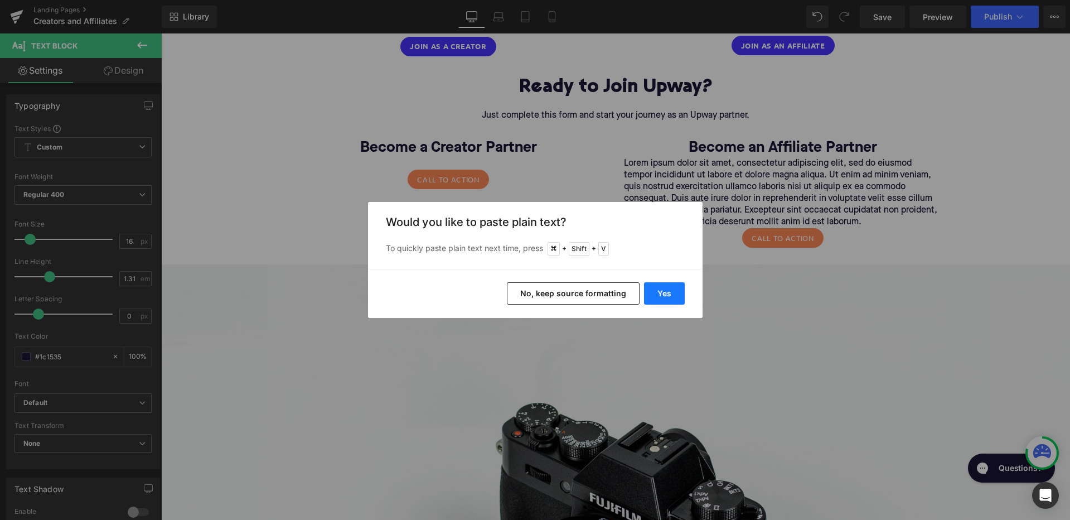
drag, startPoint x: 674, startPoint y: 290, endPoint x: 512, endPoint y: 257, distance: 165.1
click at [674, 290] on button "Yes" at bounding box center [664, 293] width 41 height 22
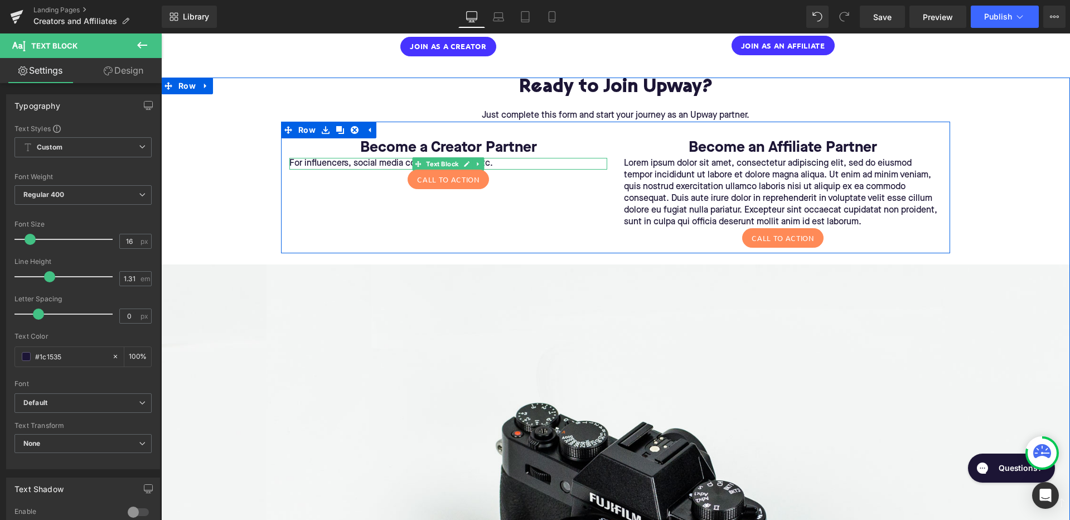
click at [294, 158] on p "For influencers, social media content creators, etc." at bounding box center [448, 164] width 318 height 12
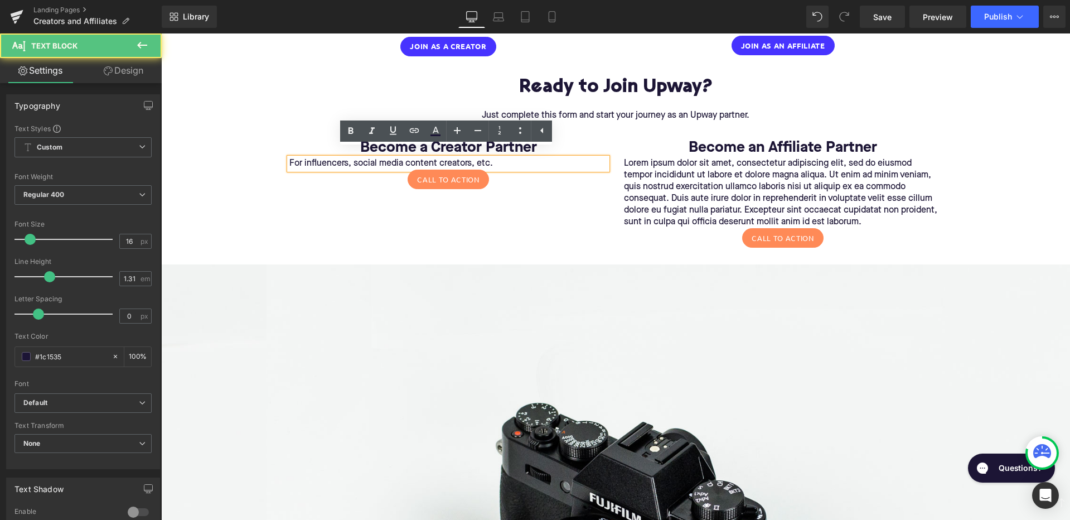
click at [289, 158] on p "For influencers, social media content creators, etc." at bounding box center [448, 164] width 318 height 12
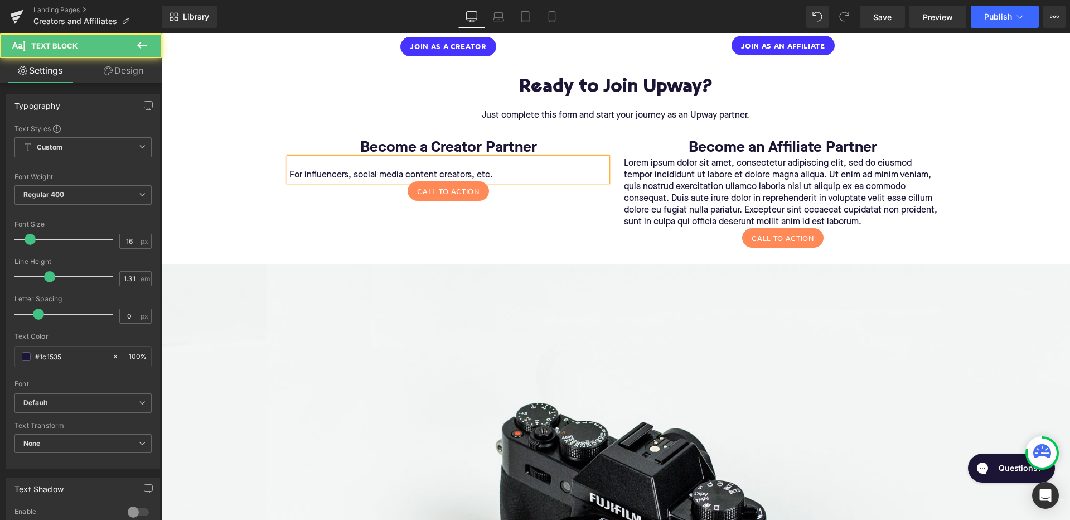
click at [513, 169] on p "For influencers, social media content creators, etc." at bounding box center [448, 175] width 318 height 12
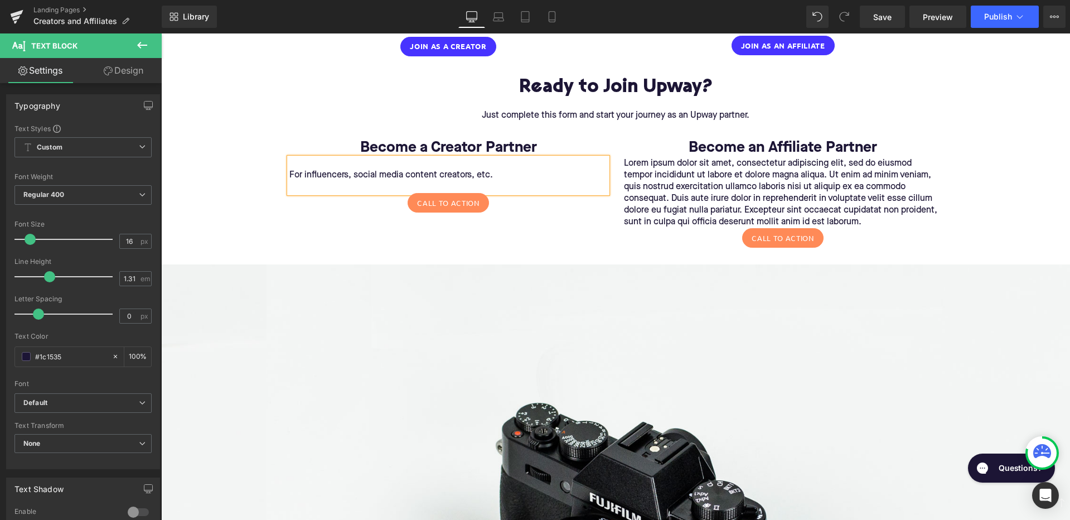
click at [300, 169] on p "For influencers, social media content creators, etc." at bounding box center [448, 175] width 318 height 12
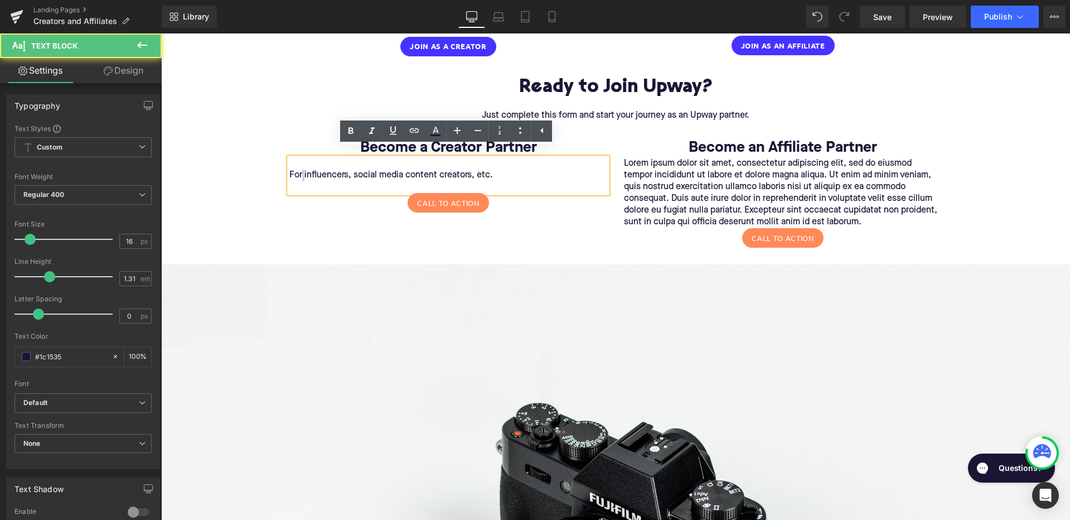
click at [300, 169] on p "For influencers, social media content creators, etc." at bounding box center [448, 175] width 318 height 12
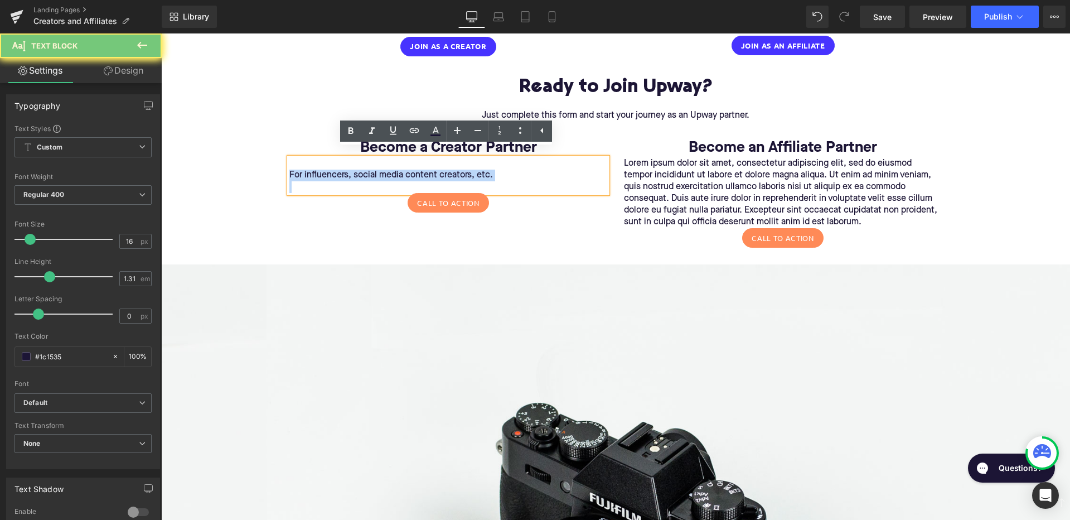
click at [300, 169] on p "For influencers, social media content creators, etc." at bounding box center [448, 175] width 318 height 12
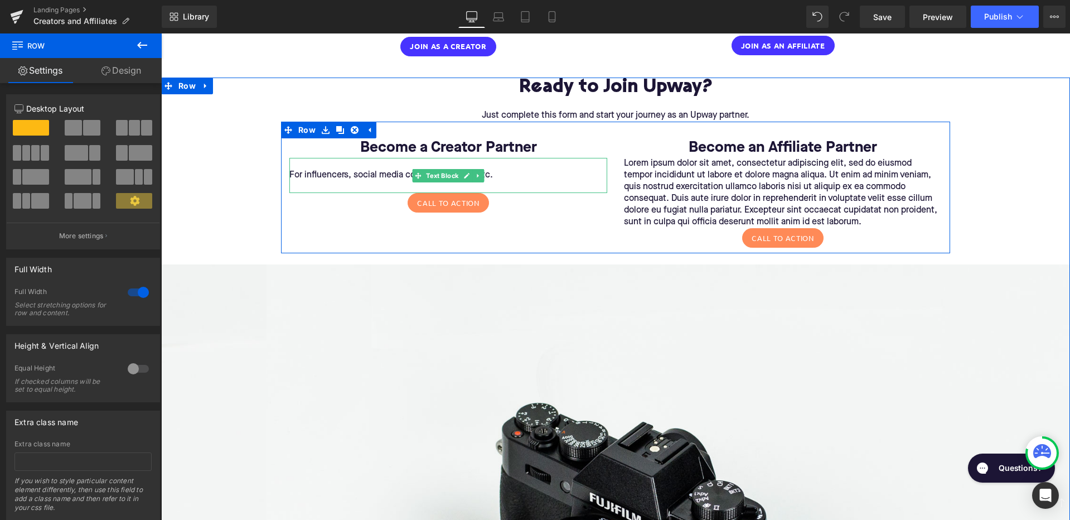
click at [375, 169] on p "For influencers, social media content creators, etc." at bounding box center [448, 175] width 318 height 12
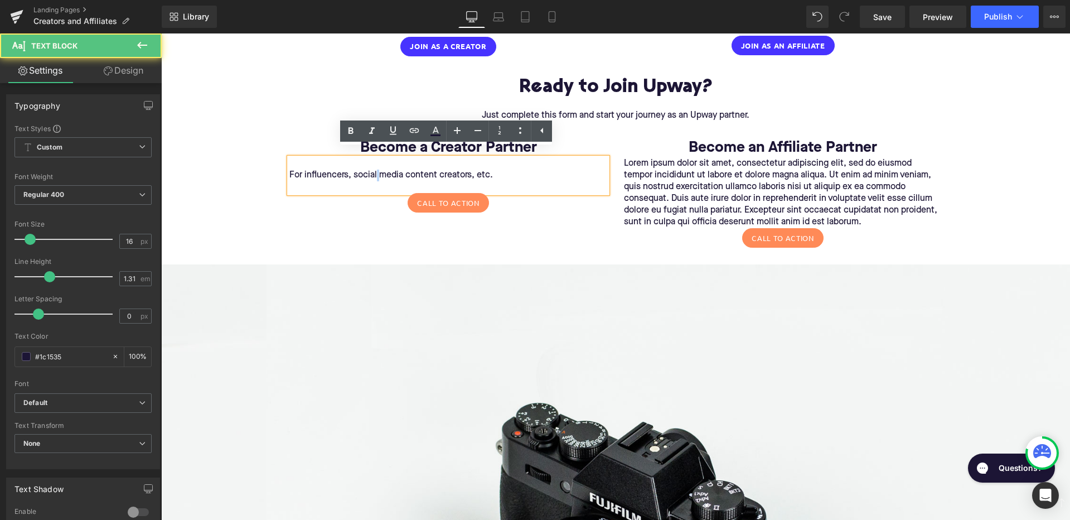
click at [375, 169] on p "For influencers, social media content creators, etc." at bounding box center [448, 175] width 318 height 12
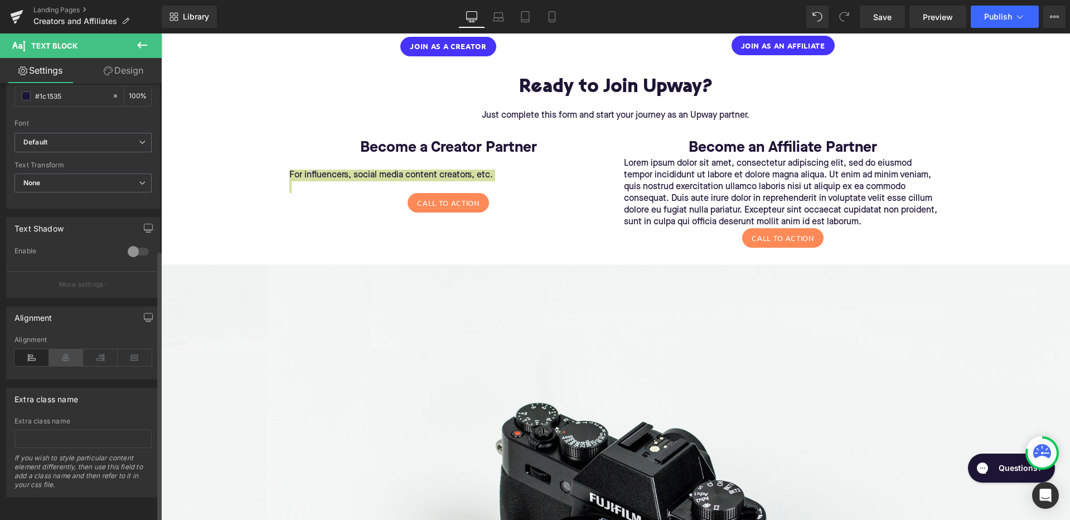
click at [69, 349] on icon at bounding box center [66, 357] width 35 height 17
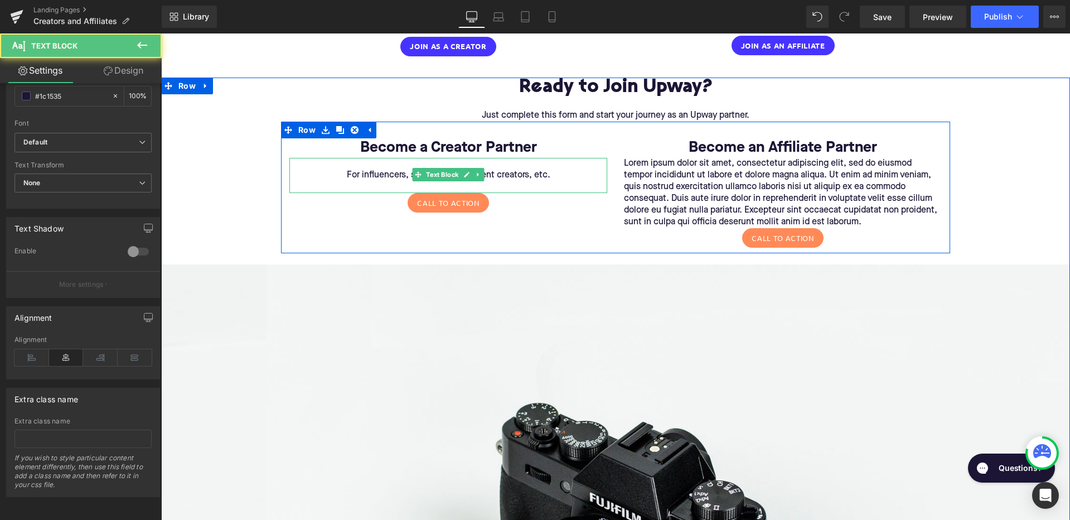
click at [386, 181] on p at bounding box center [448, 187] width 318 height 12
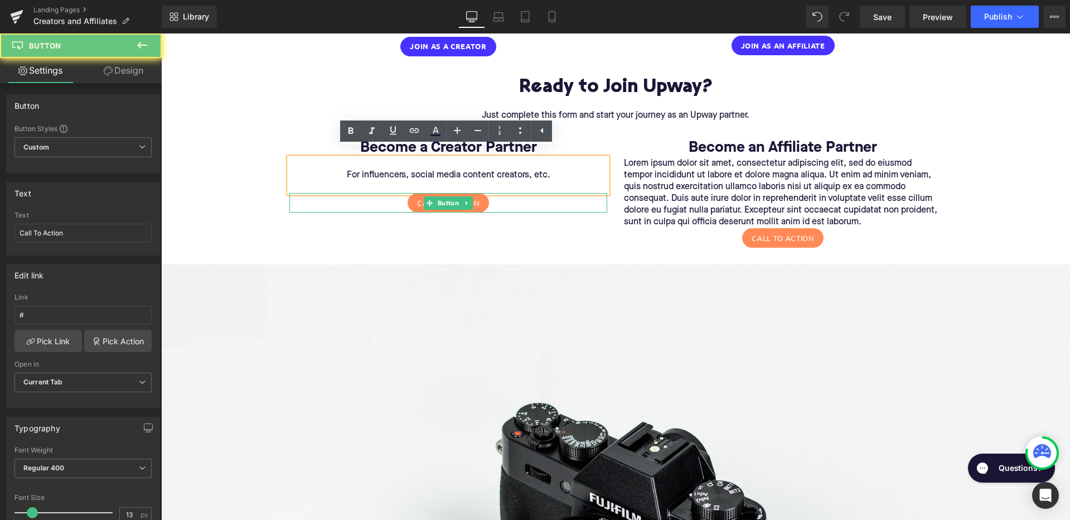
click at [387, 193] on div "Call To Action" at bounding box center [448, 203] width 318 height 20
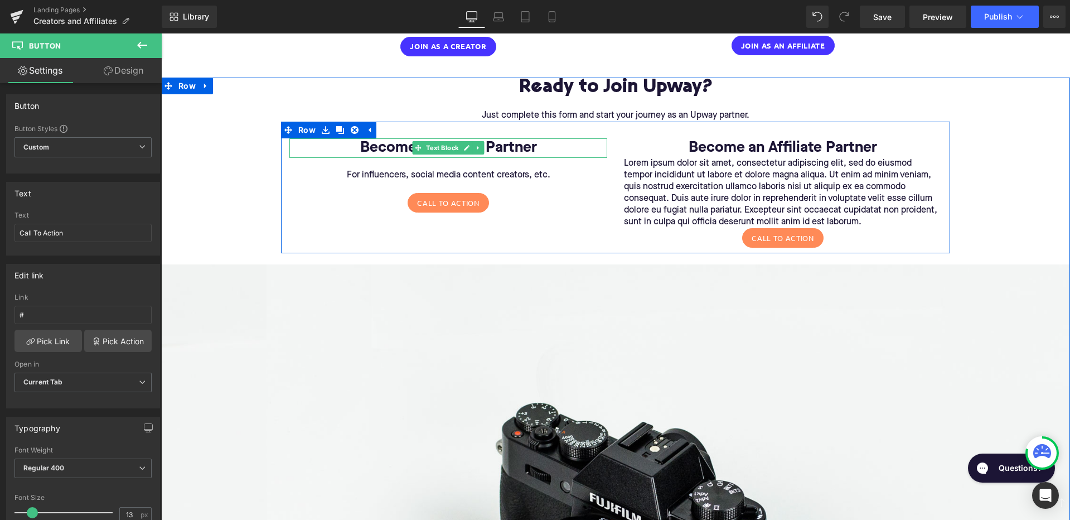
click at [342, 138] on p "Become a Creator Partner" at bounding box center [448, 148] width 318 height 20
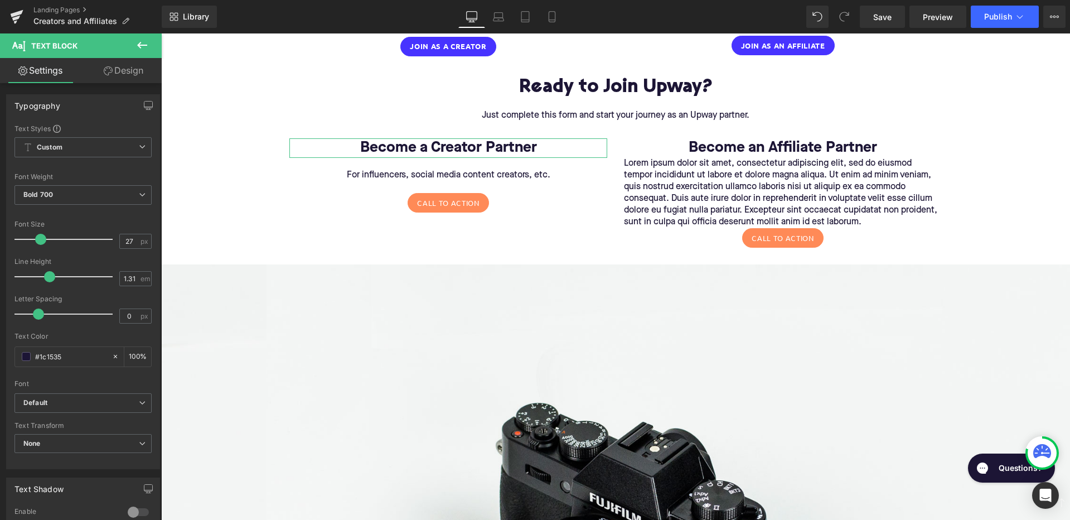
scroll to position [0, 0]
click at [129, 72] on link "Design" at bounding box center [123, 70] width 81 height 25
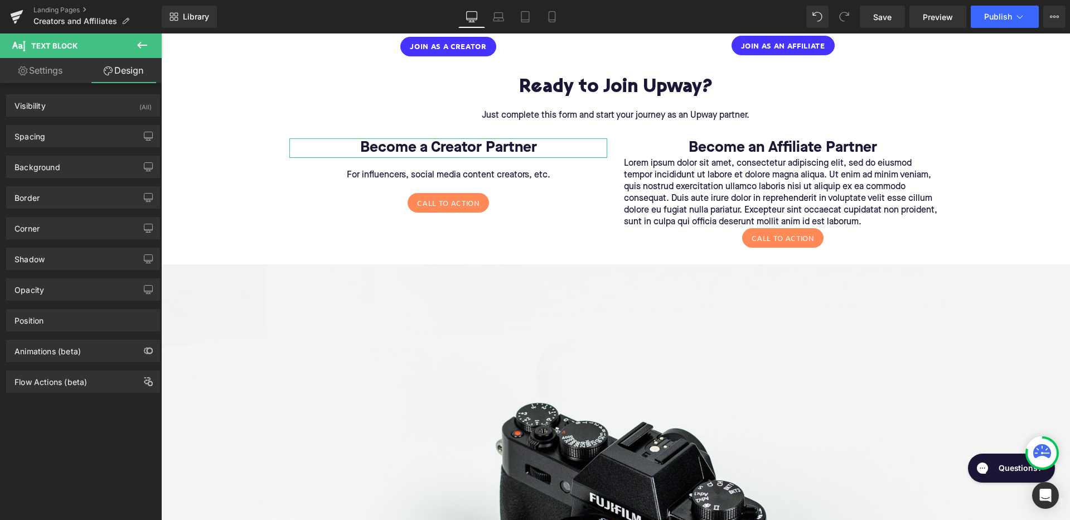
type input "transparent"
type input "0"
click at [84, 169] on div "Background" at bounding box center [83, 166] width 153 height 21
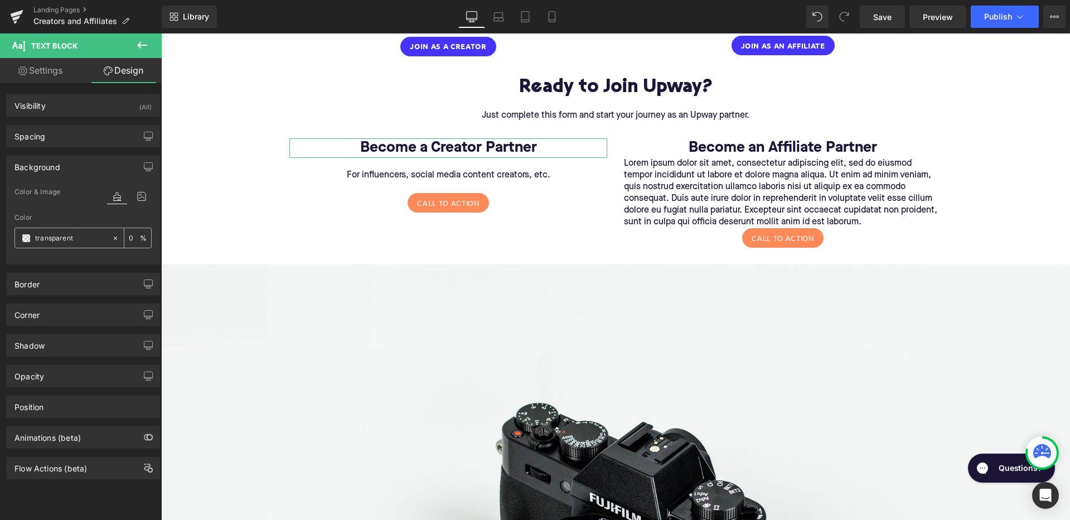
click at [52, 236] on input "transparent" at bounding box center [70, 238] width 71 height 12
paste input "FBF7EB"
type input "FBF7EB"
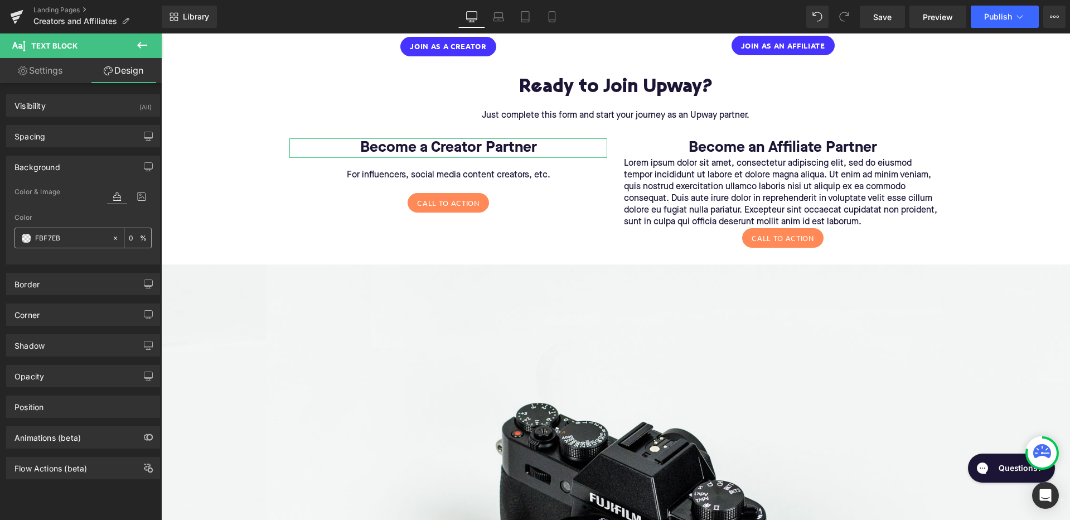
type input "100"
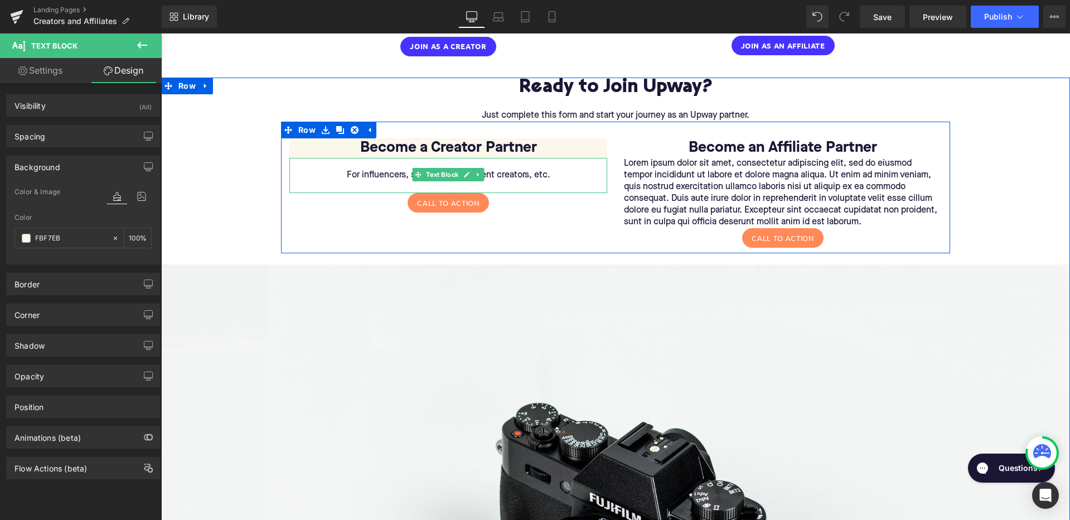
click at [324, 169] on p "For influencers, social media content creators, etc." at bounding box center [448, 175] width 318 height 12
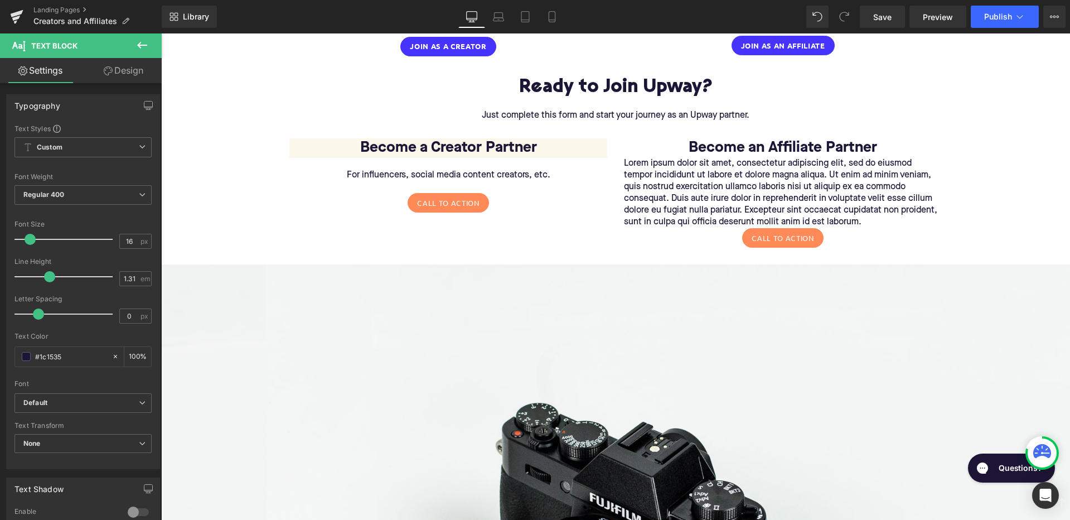
click at [117, 66] on link "Design" at bounding box center [123, 70] width 81 height 25
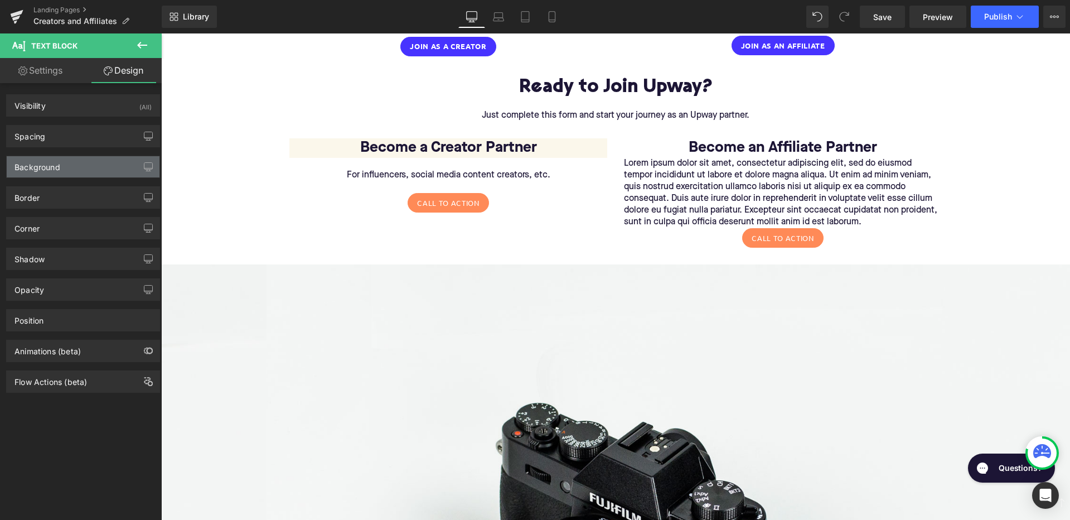
click at [79, 162] on div "Background" at bounding box center [83, 166] width 153 height 21
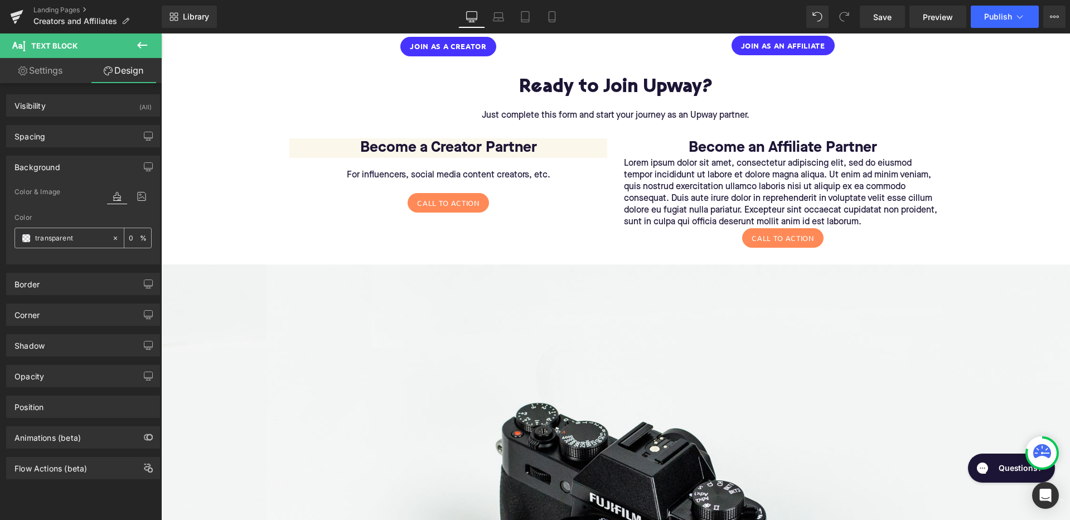
click at [69, 240] on input "transparent" at bounding box center [70, 238] width 71 height 12
paste input "FBF7EB"
type input "FBF7EB"
type input "100"
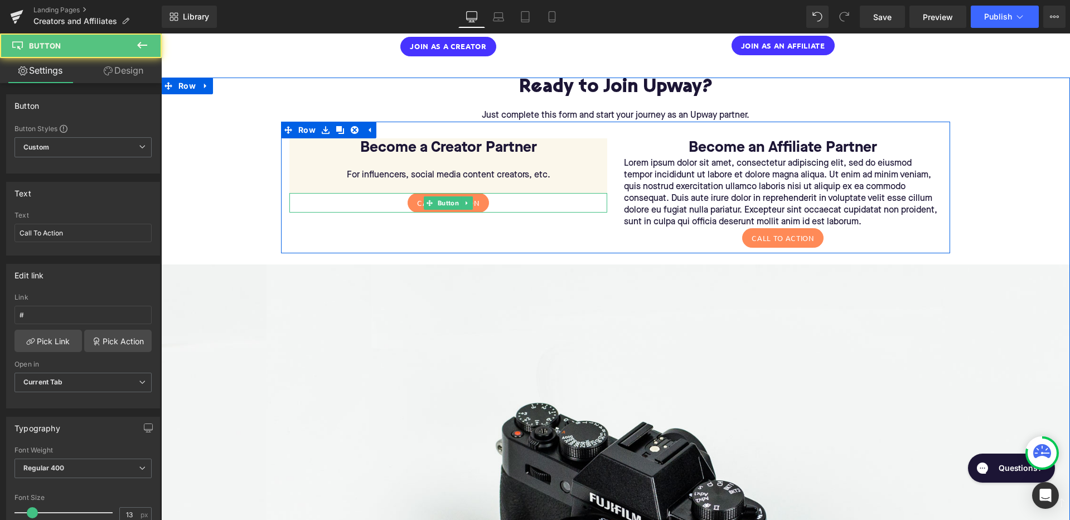
click at [352, 193] on div "Call To Action" at bounding box center [448, 203] width 318 height 20
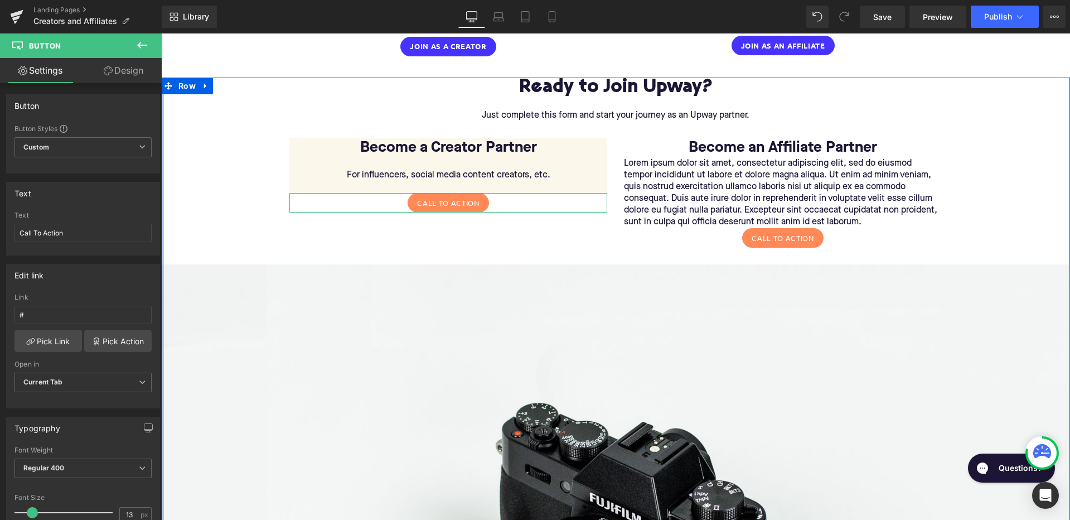
click at [124, 72] on link "Design" at bounding box center [123, 70] width 81 height 25
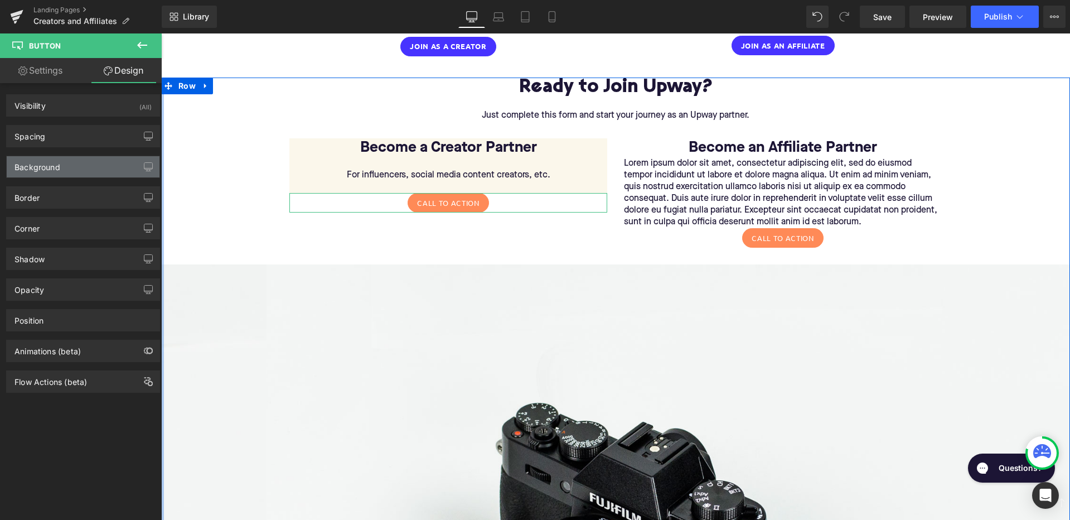
click at [84, 166] on div "Background" at bounding box center [83, 166] width 153 height 21
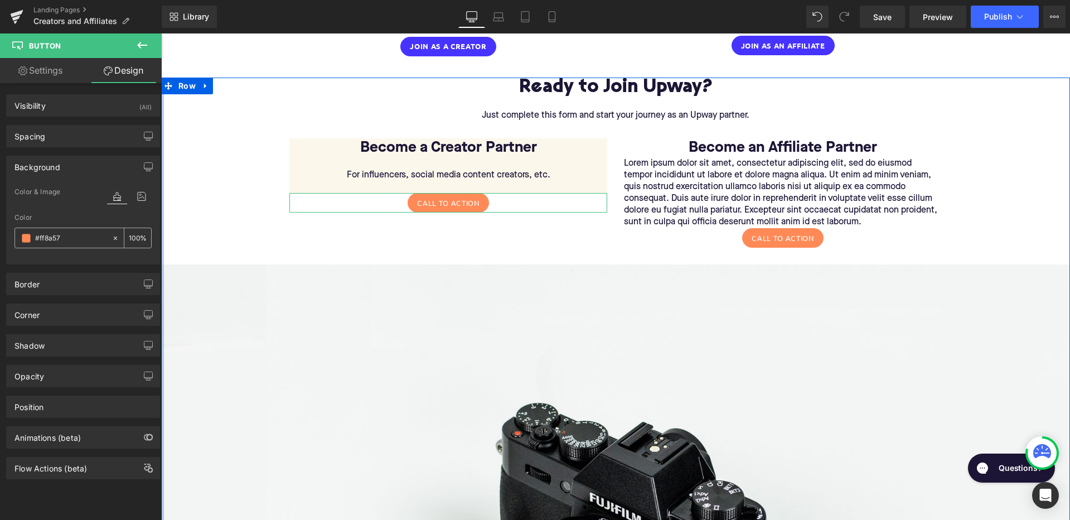
click at [70, 232] on input "#ff8a57" at bounding box center [70, 238] width 71 height 12
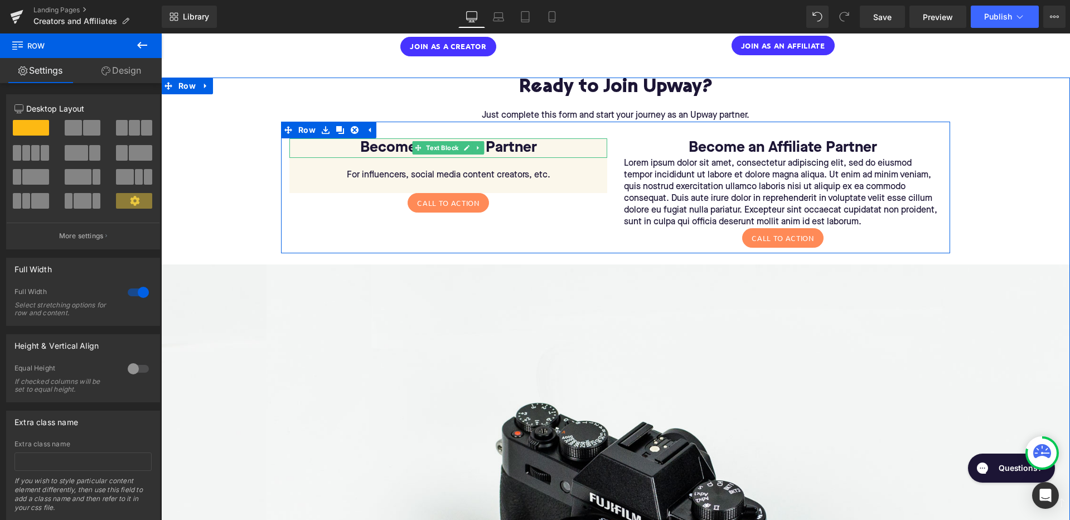
click at [347, 138] on p "Become a Creator Partner" at bounding box center [448, 148] width 318 height 20
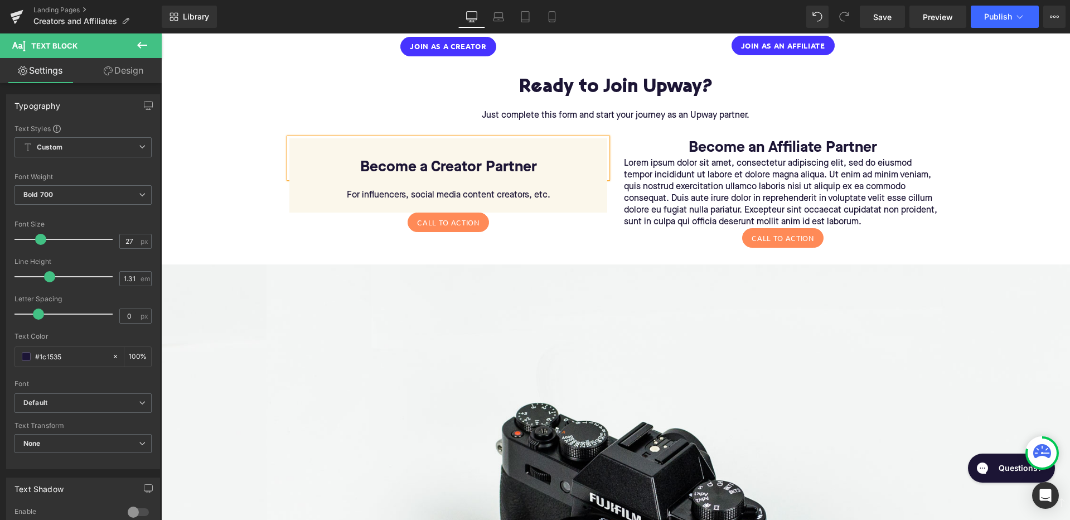
click at [535, 158] on p "Become a Creator Partner" at bounding box center [448, 168] width 318 height 20
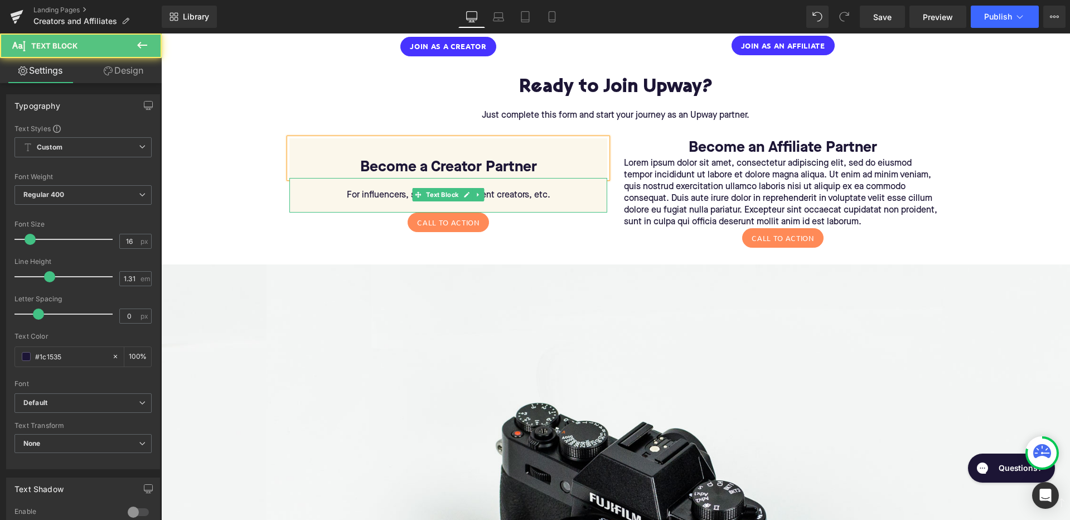
click at [552, 190] on p "For influencers, social media content creators, etc." at bounding box center [448, 196] width 318 height 12
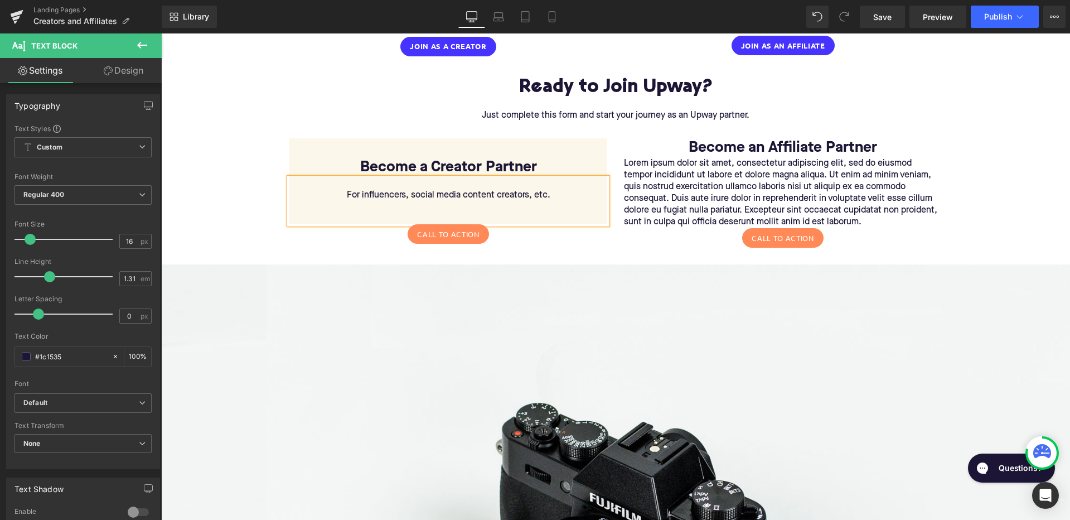
click at [389, 239] on div "Become a Creator Partner Text Block For influencers, social media content creat…" at bounding box center [615, 188] width 669 height 132
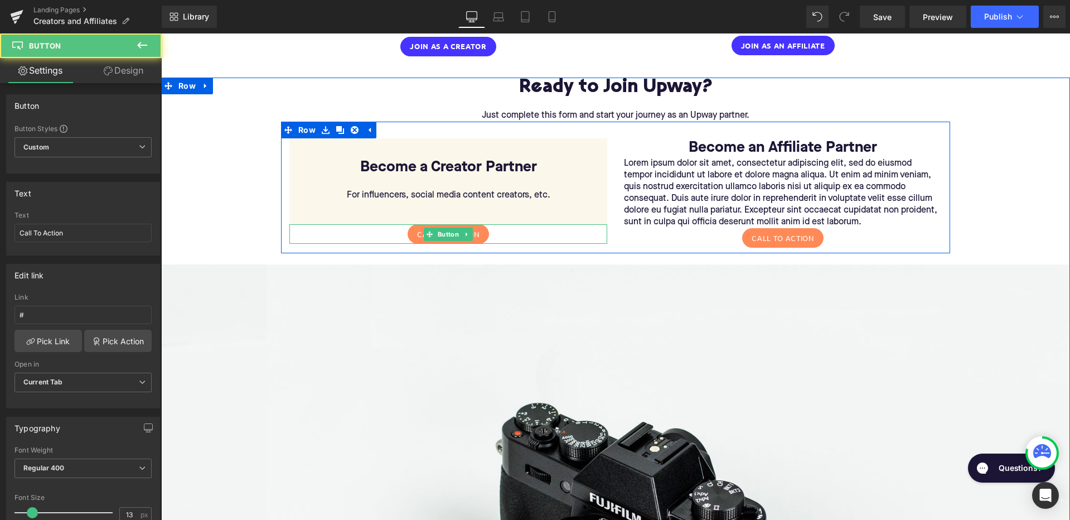
click at [386, 224] on div "Call To Action" at bounding box center [448, 234] width 318 height 20
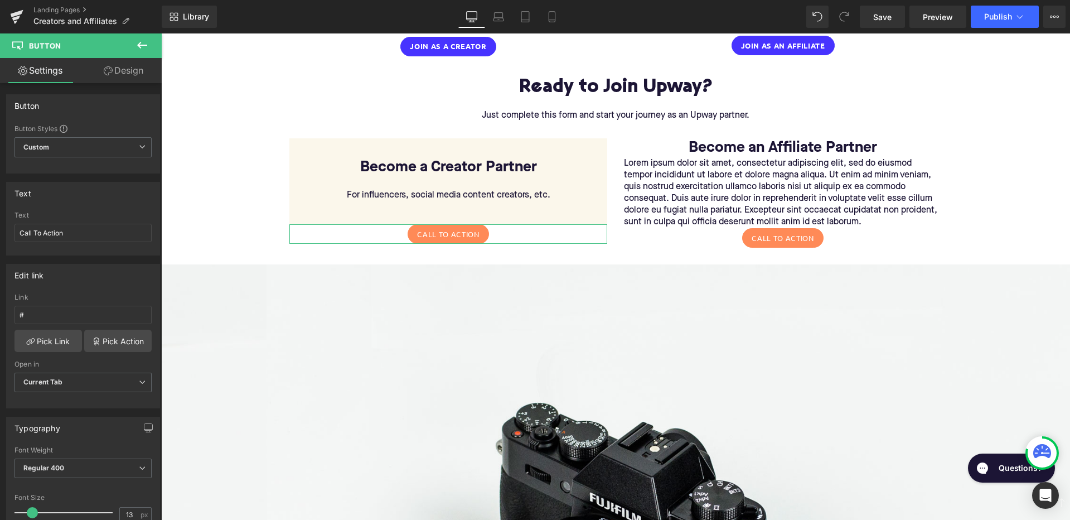
click at [128, 74] on link "Design" at bounding box center [123, 70] width 81 height 25
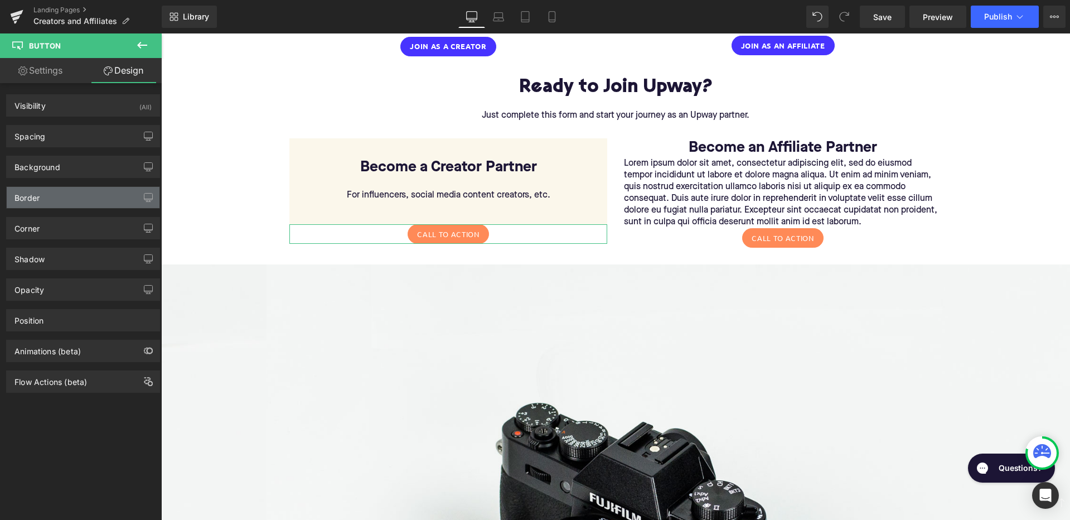
click at [105, 196] on div "Border" at bounding box center [83, 197] width 153 height 21
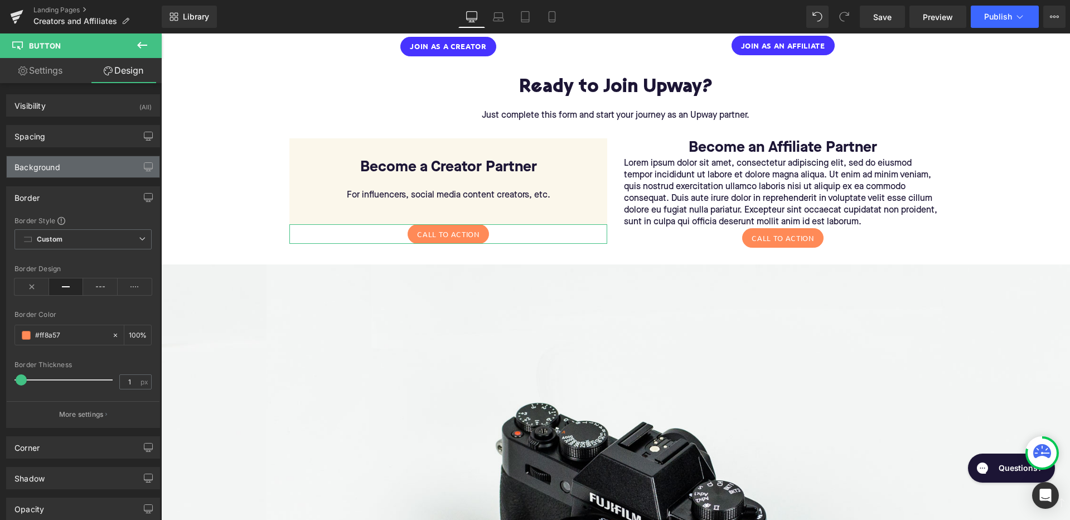
click at [108, 172] on div "Background" at bounding box center [83, 166] width 153 height 21
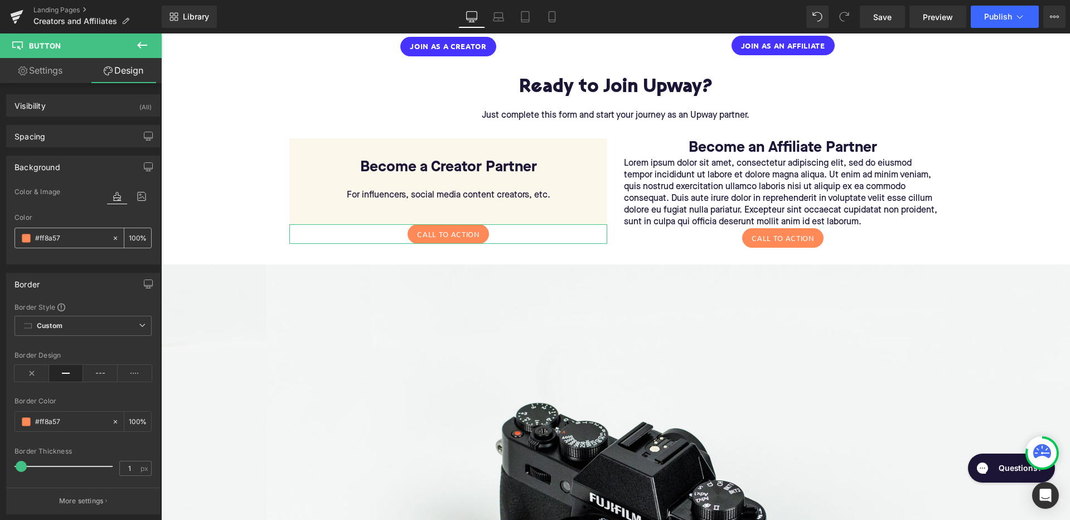
click at [71, 240] on input "#ff8a57" at bounding box center [70, 238] width 71 height 12
type input "#ff8a5"
type input "0"
type input "#ff8a"
type input "67"
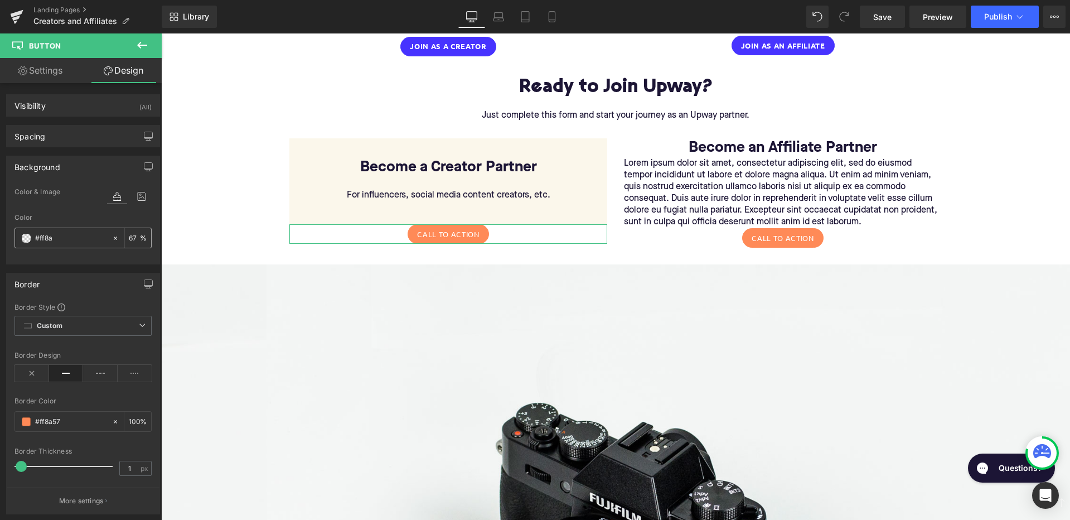
type input "#ff8"
type input "100"
type input "#ff"
type input "0"
type input "#"
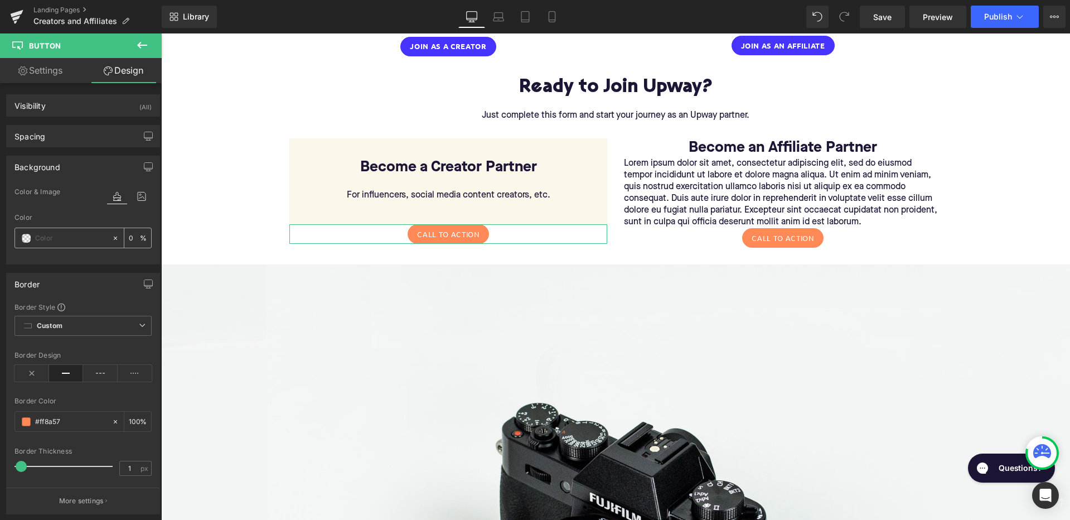
paste input "FBF7EB"
type input "FBF7EB"
type input "100"
type input "#ff8a57"
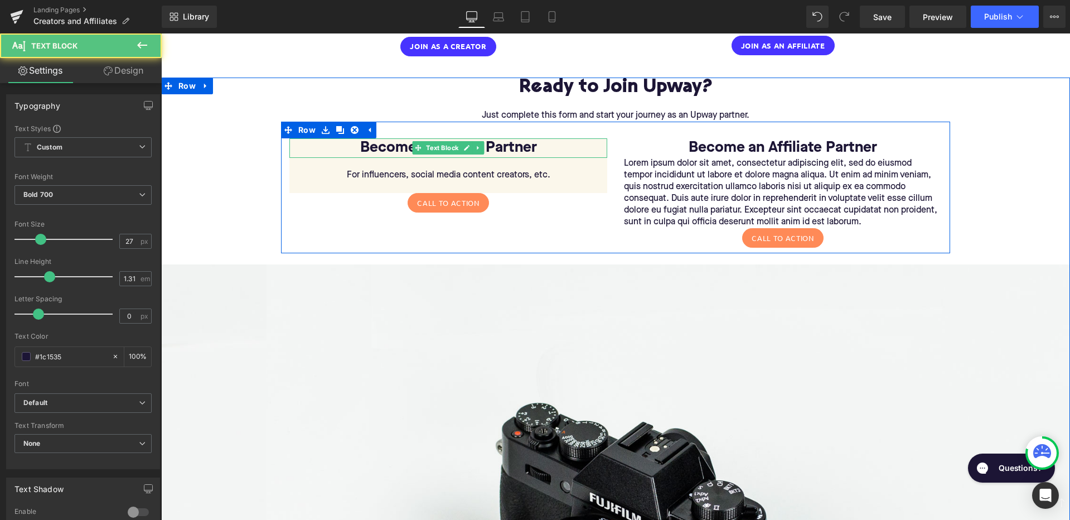
click at [547, 142] on p "Become a Creator Partner" at bounding box center [448, 148] width 318 height 20
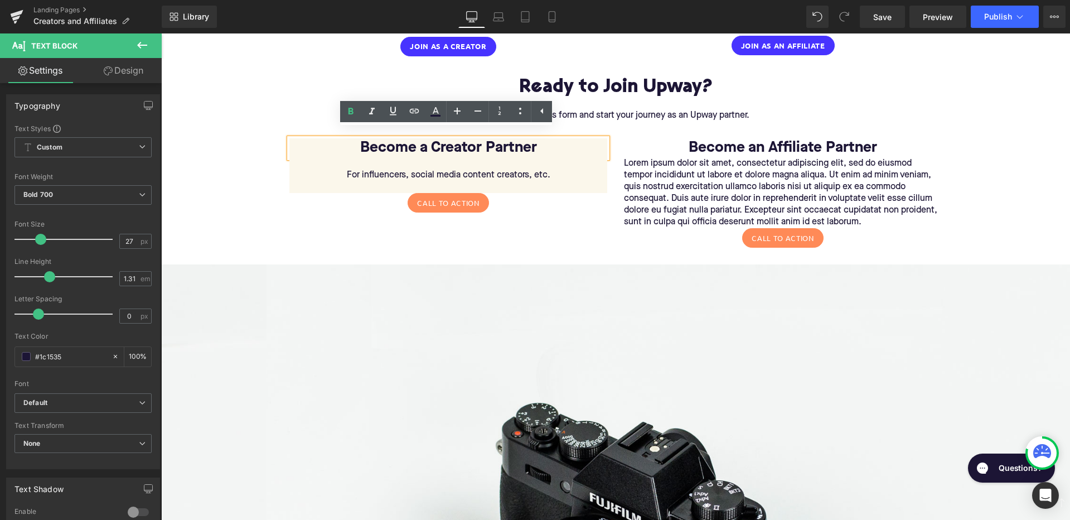
click at [357, 138] on p "Become a Creator Partner" at bounding box center [448, 148] width 318 height 20
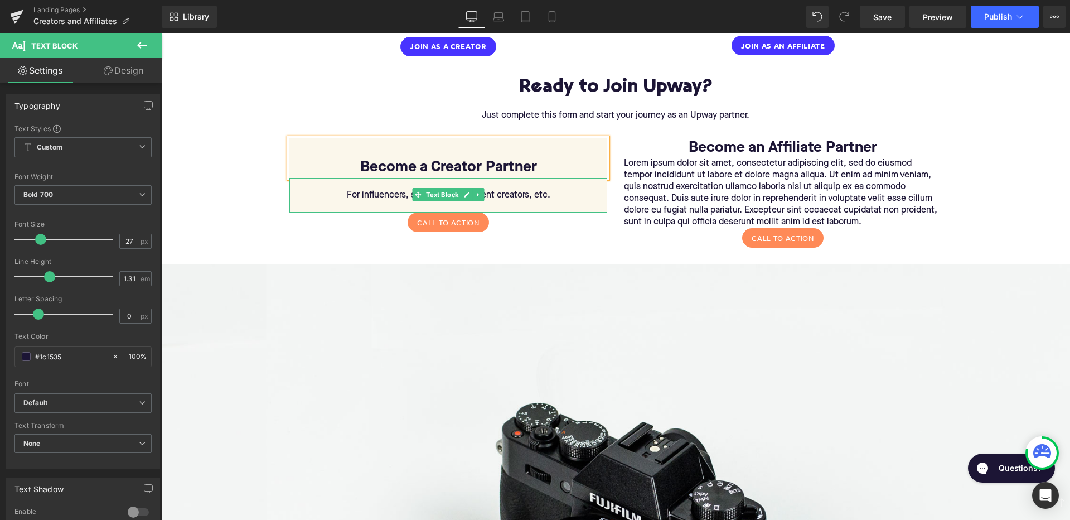
click at [555, 190] on p "For influencers, social media content creators, etc." at bounding box center [448, 196] width 318 height 12
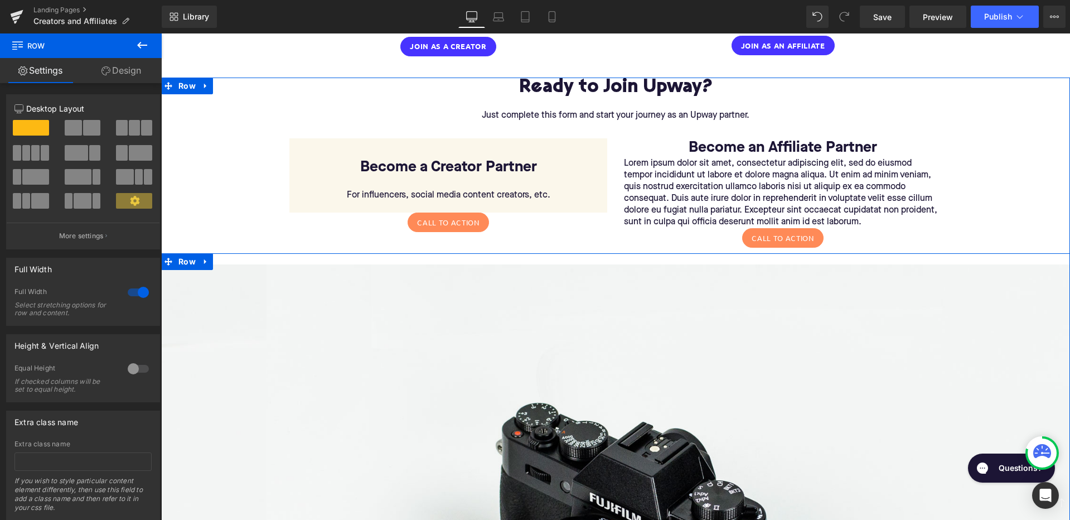
scroll to position [1630, 0]
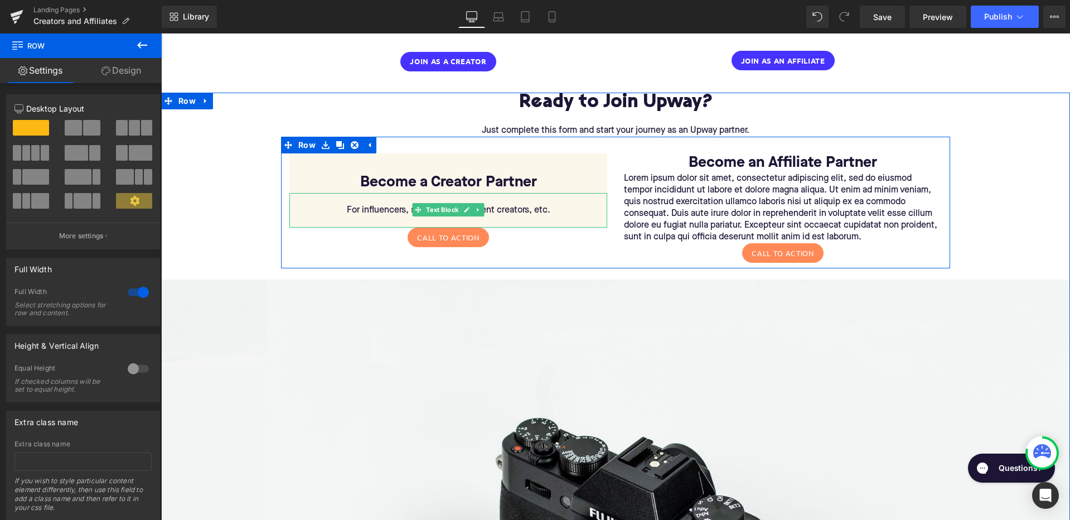
click at [555, 205] on p "For influencers, social media content creators, etc." at bounding box center [448, 211] width 318 height 12
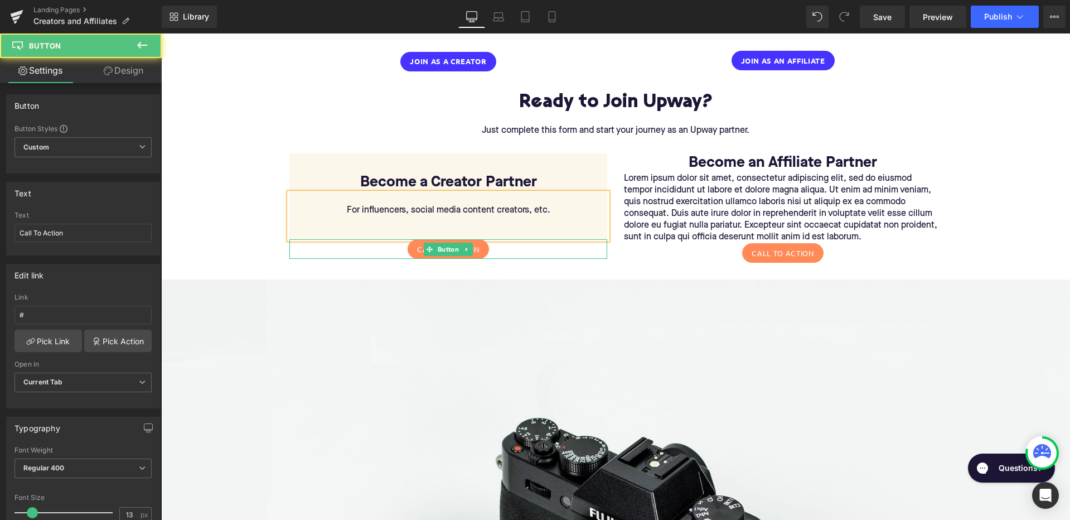
click at [590, 244] on div "Call To Action" at bounding box center [448, 249] width 318 height 20
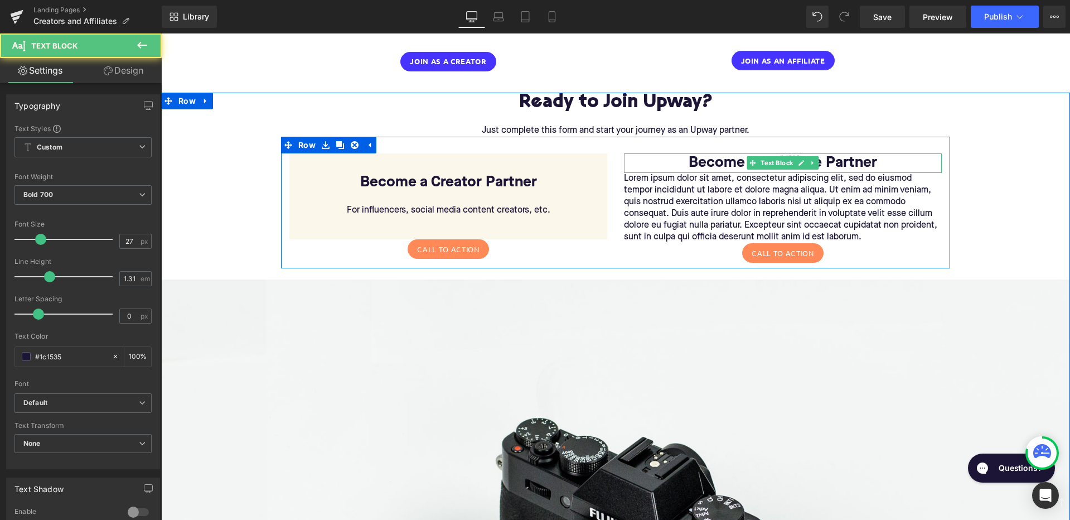
click at [680, 153] on p "Become an Affiliate Partner" at bounding box center [783, 163] width 318 height 20
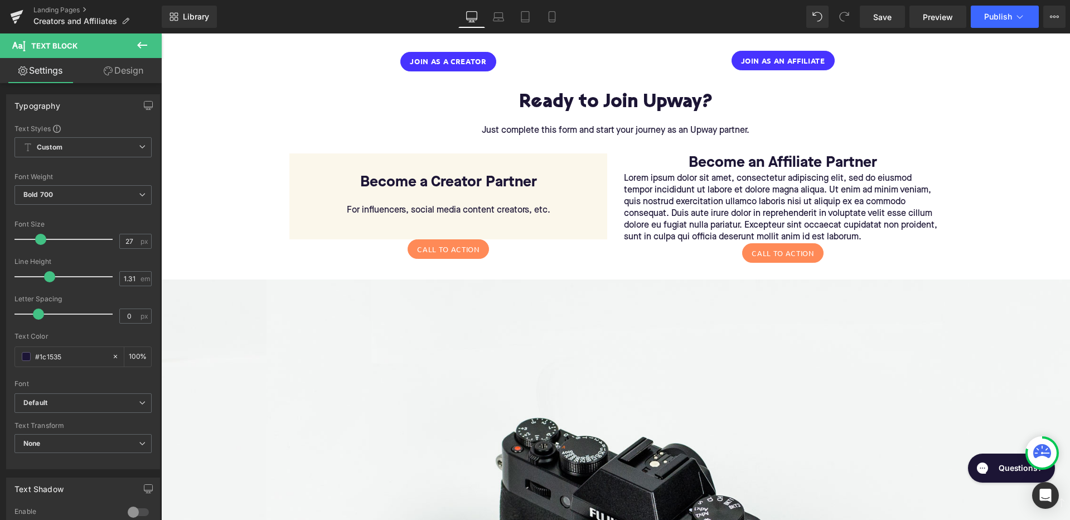
click at [125, 70] on link "Design" at bounding box center [123, 70] width 81 height 25
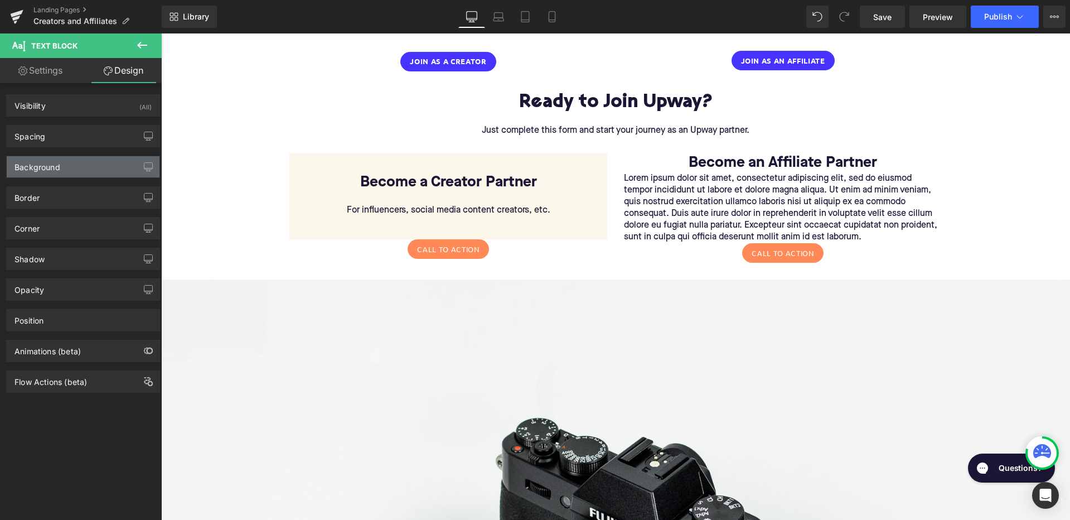
click at [84, 171] on div "Background" at bounding box center [83, 166] width 153 height 21
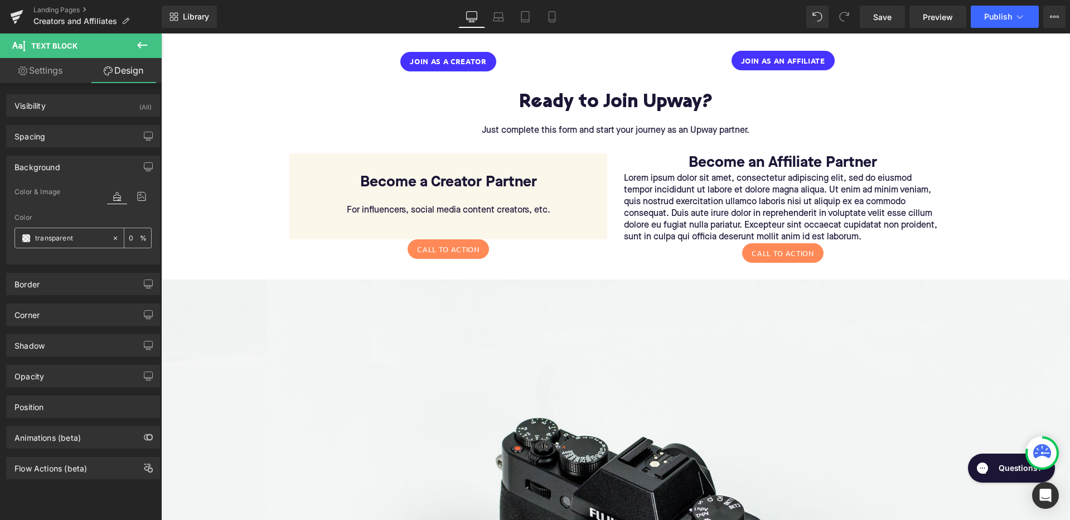
click at [71, 239] on input "transparent" at bounding box center [70, 238] width 71 height 12
click at [68, 240] on input "transparent" at bounding box center [70, 238] width 71 height 12
paste input "FBF7EB"
type input "FBF7EB"
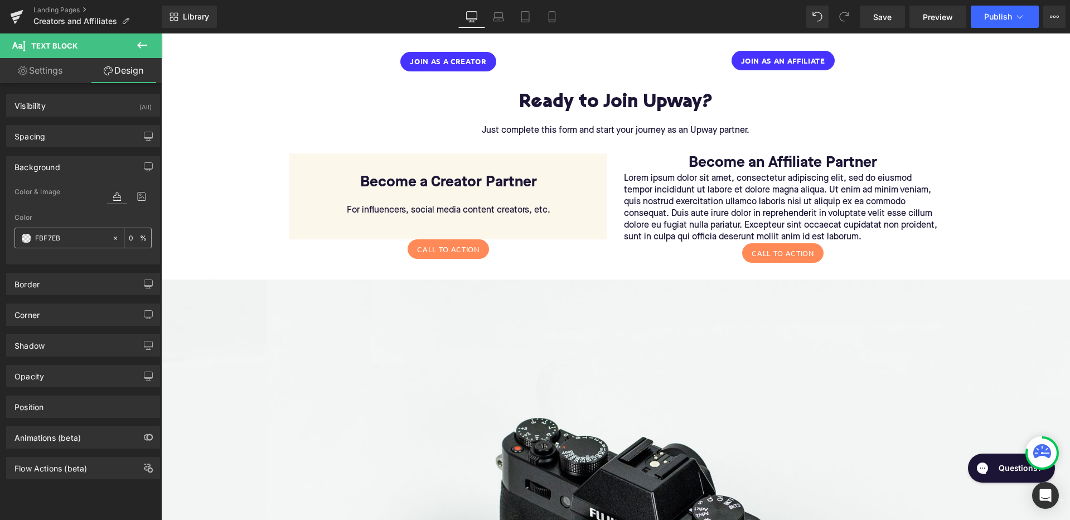
type input "100"
type input "FBF7EB"
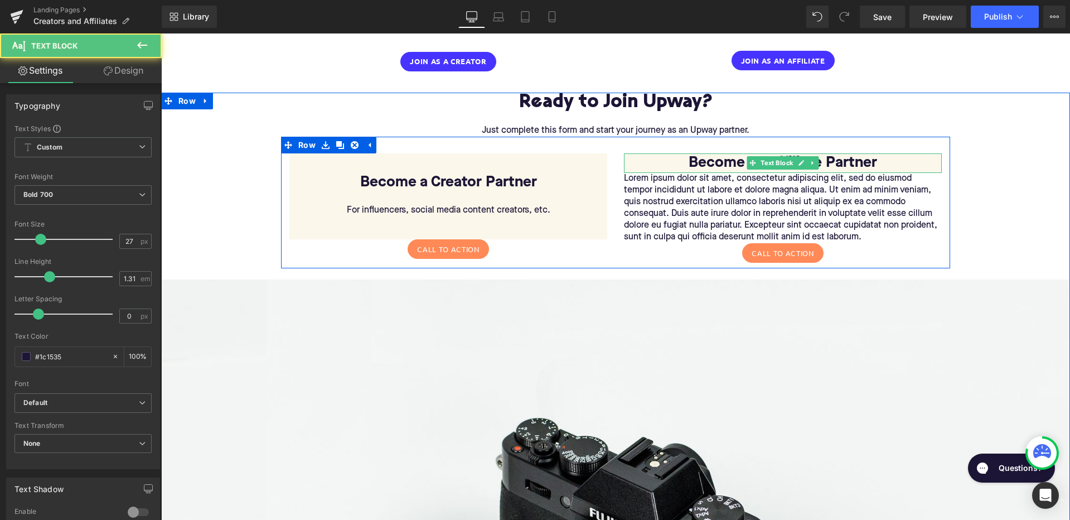
click at [689, 153] on p "Become an Affiliate Partner" at bounding box center [783, 163] width 318 height 20
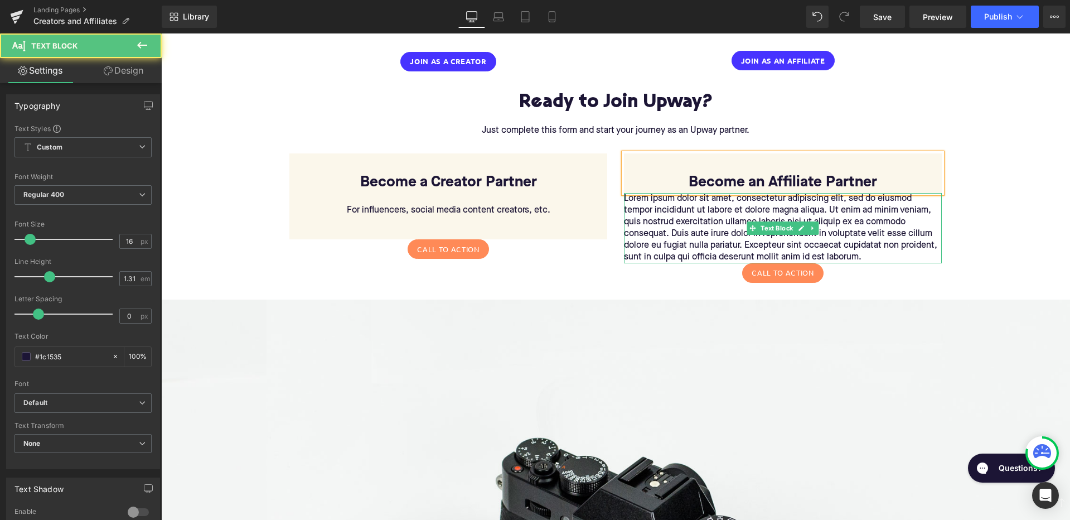
click at [825, 227] on p "Lorem ipsum dolor sit amet, consectetur adipiscing elit, sed do eiusmod tempor …" at bounding box center [783, 228] width 318 height 70
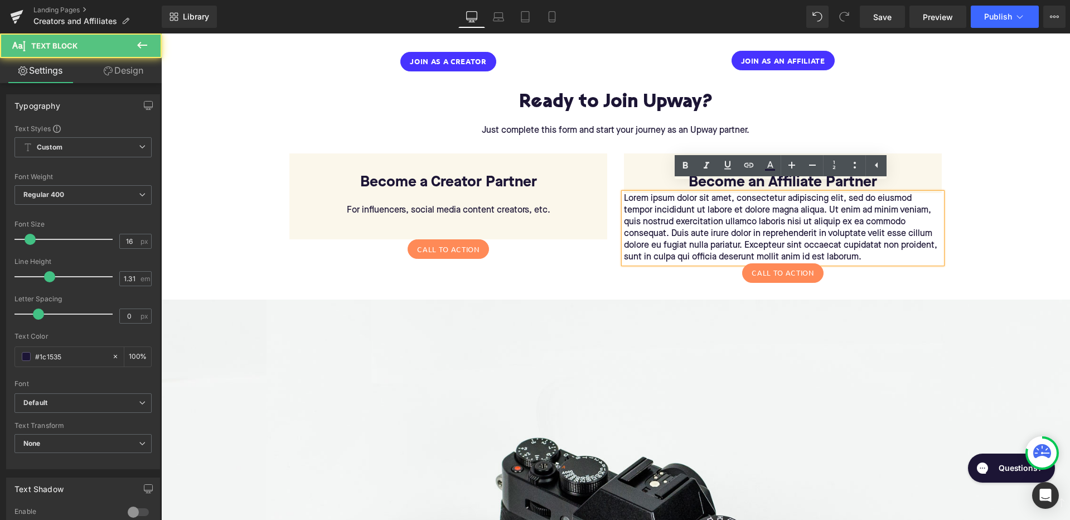
click at [863, 236] on p "Lorem ipsum dolor sit amet, consectetur adipiscing elit, sed do eiusmod tempor …" at bounding box center [783, 228] width 318 height 70
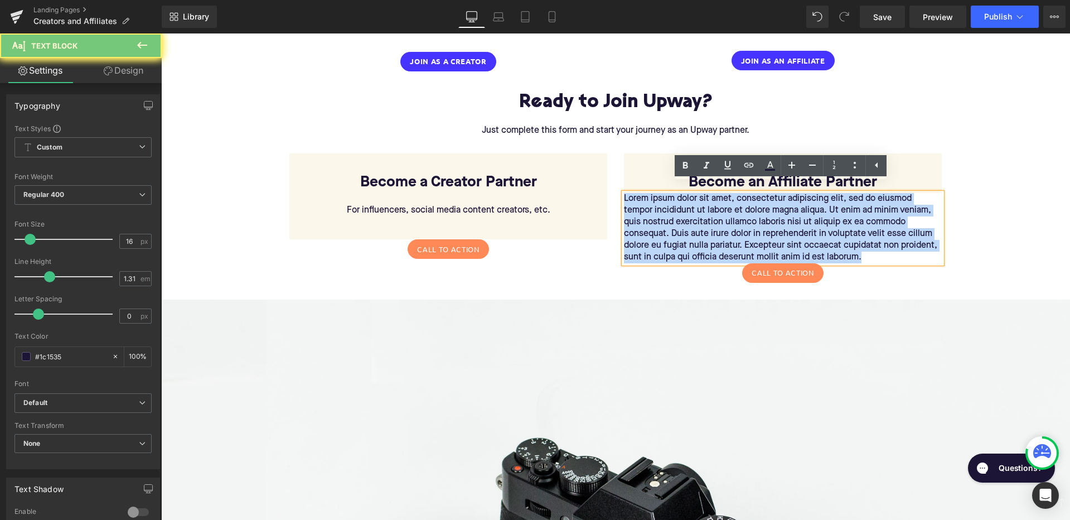
click at [863, 236] on p "Lorem ipsum dolor sit amet, consectetur adipiscing elit, sed do eiusmod tempor …" at bounding box center [783, 228] width 318 height 70
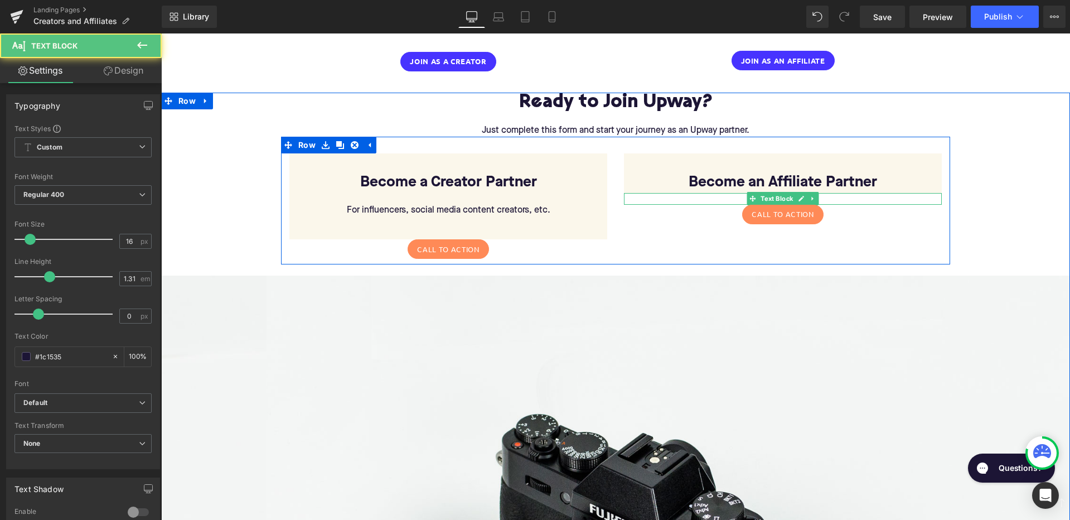
click at [668, 193] on p at bounding box center [783, 199] width 318 height 12
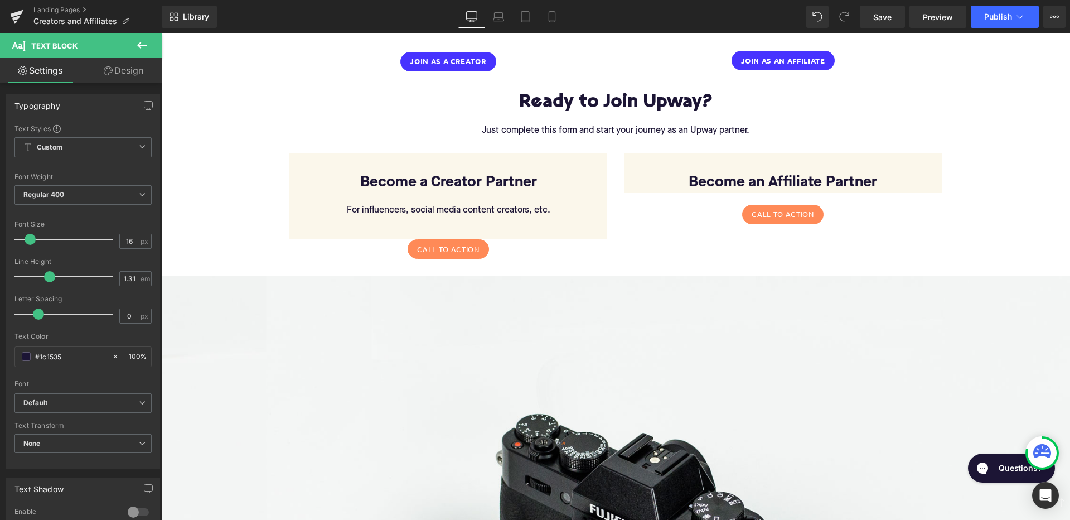
click at [117, 74] on link "Design" at bounding box center [123, 70] width 81 height 25
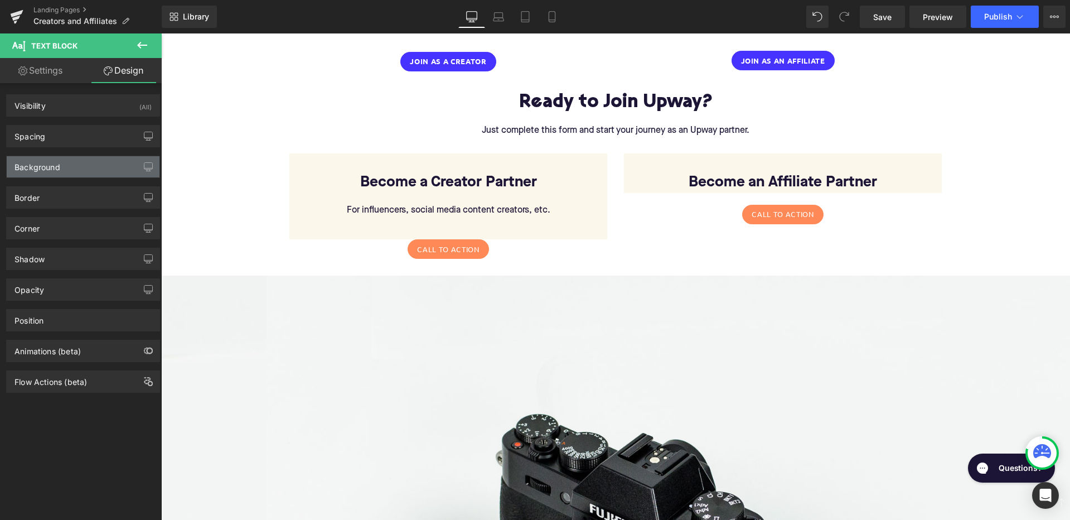
click at [97, 172] on div "Background" at bounding box center [83, 166] width 153 height 21
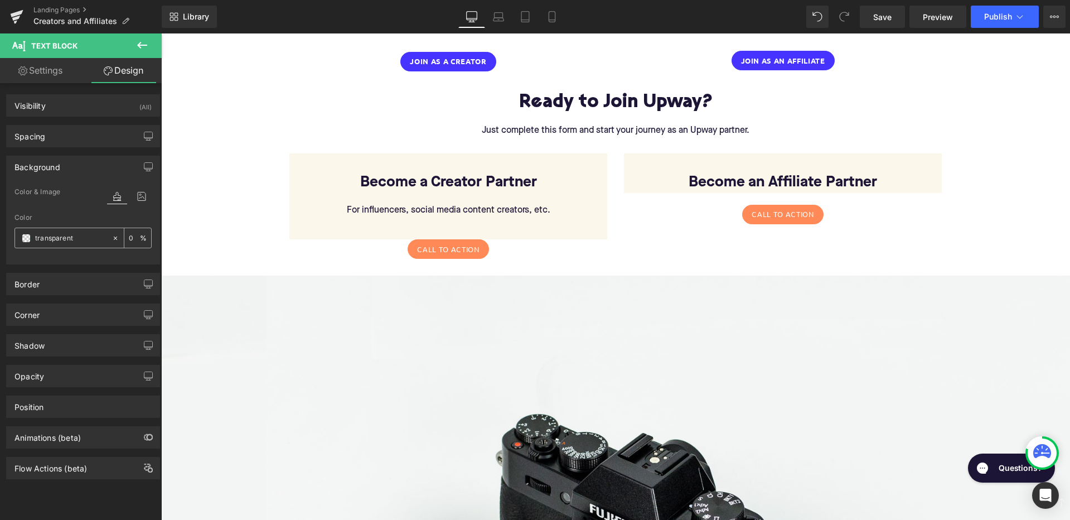
click at [83, 238] on input "transparent" at bounding box center [70, 238] width 71 height 12
paste input "FBF7EB"
type input "FBF7EB"
type input "100"
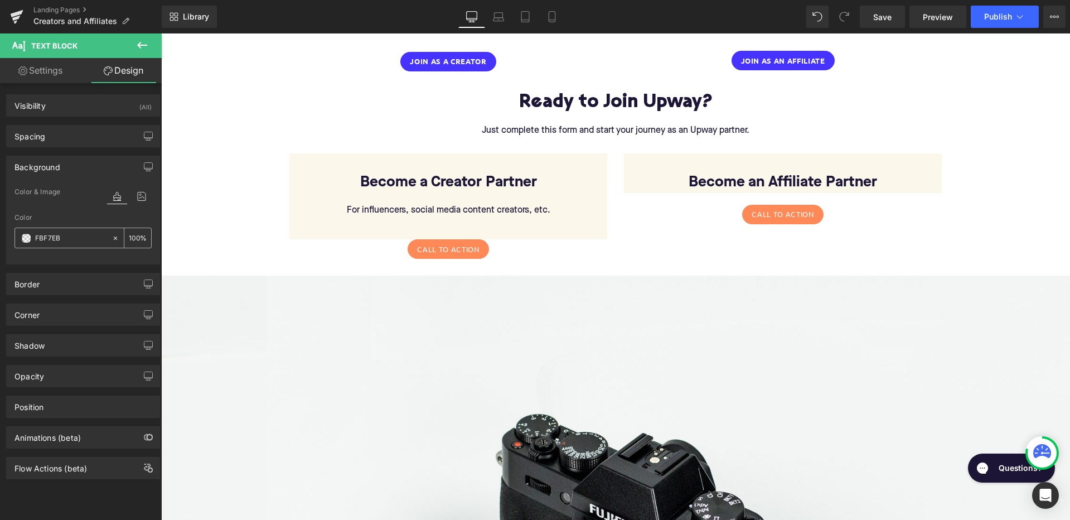
type input "FBF7EB"
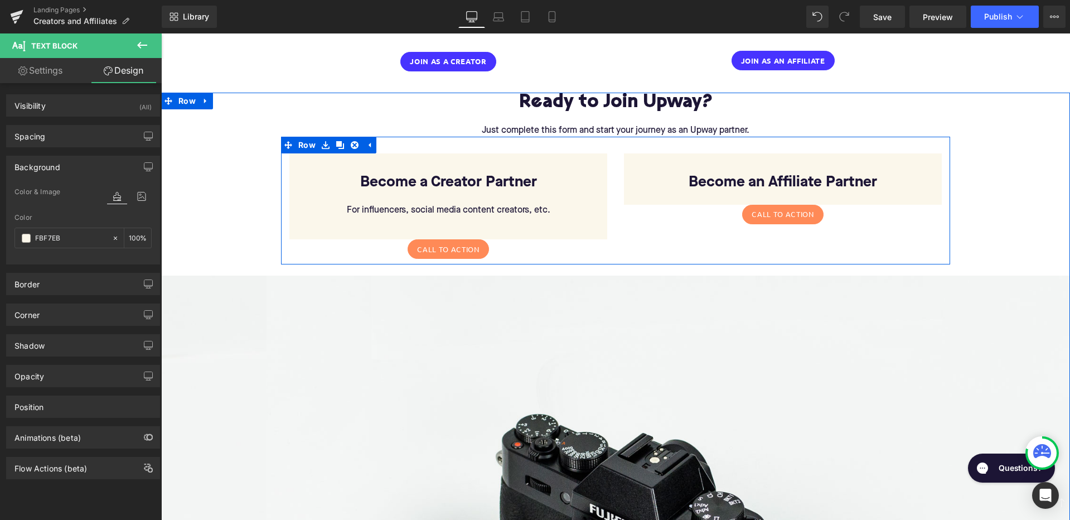
click at [717, 193] on p at bounding box center [783, 199] width 318 height 12
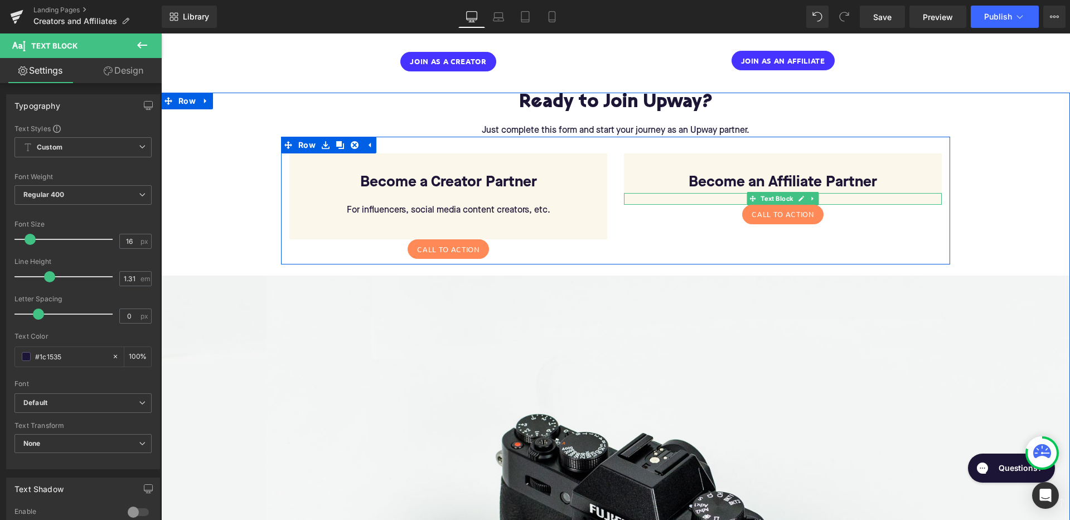
click at [731, 193] on p at bounding box center [783, 199] width 318 height 12
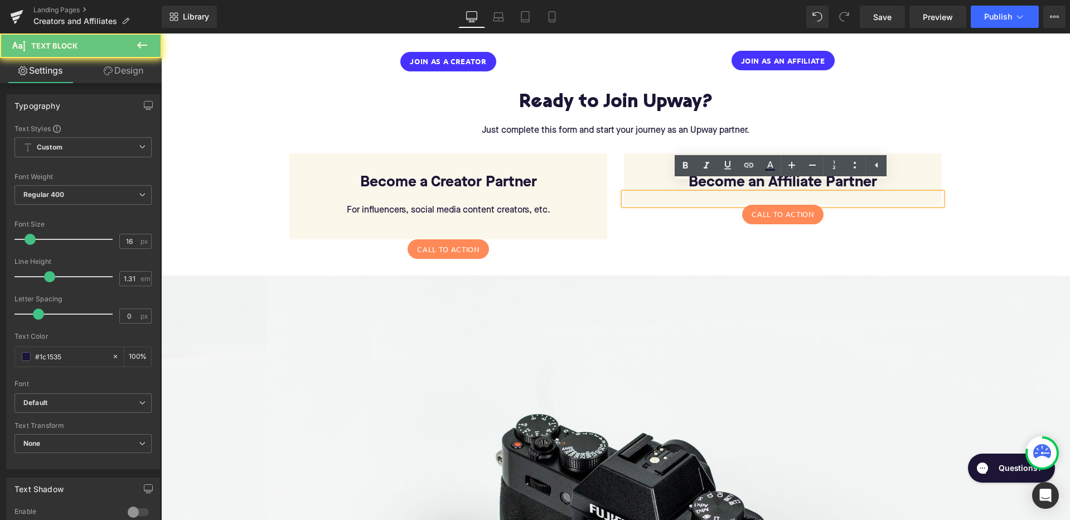
click at [731, 193] on p at bounding box center [783, 199] width 318 height 12
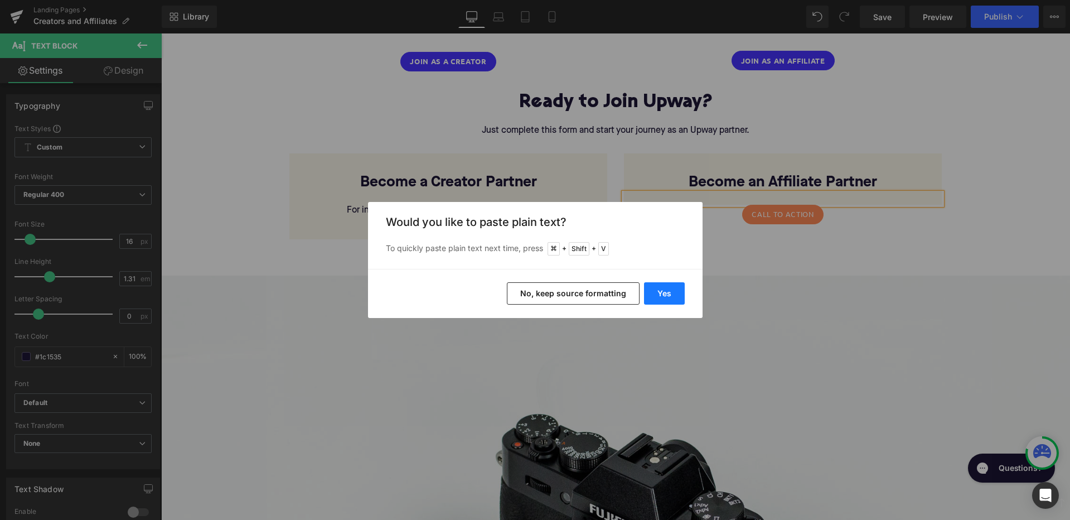
click at [665, 298] on button "Yes" at bounding box center [664, 293] width 41 height 22
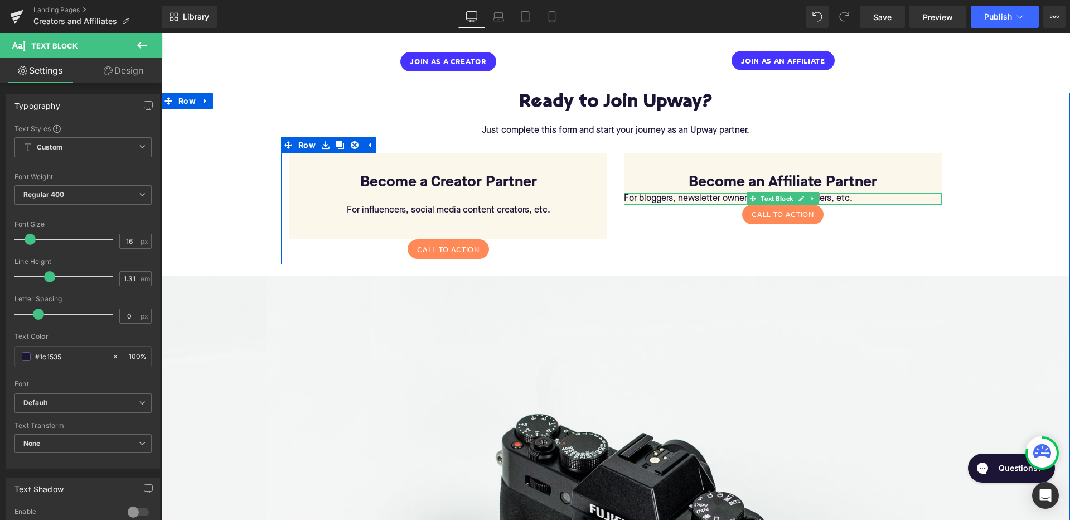
click at [724, 193] on p "For bloggers, newsletter owners, community leaders, etc." at bounding box center [783, 199] width 318 height 12
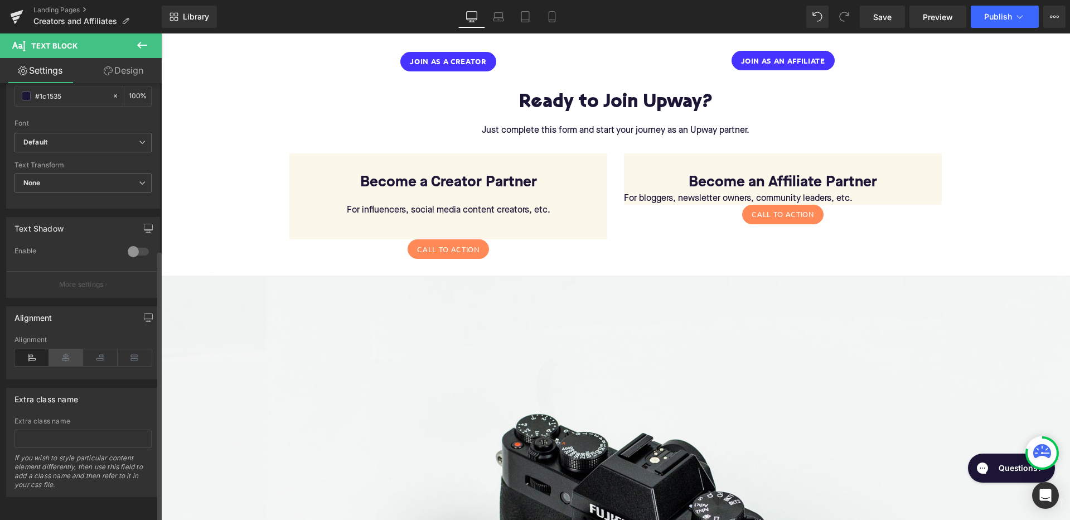
scroll to position [268, 0]
click at [68, 353] on icon at bounding box center [66, 357] width 35 height 17
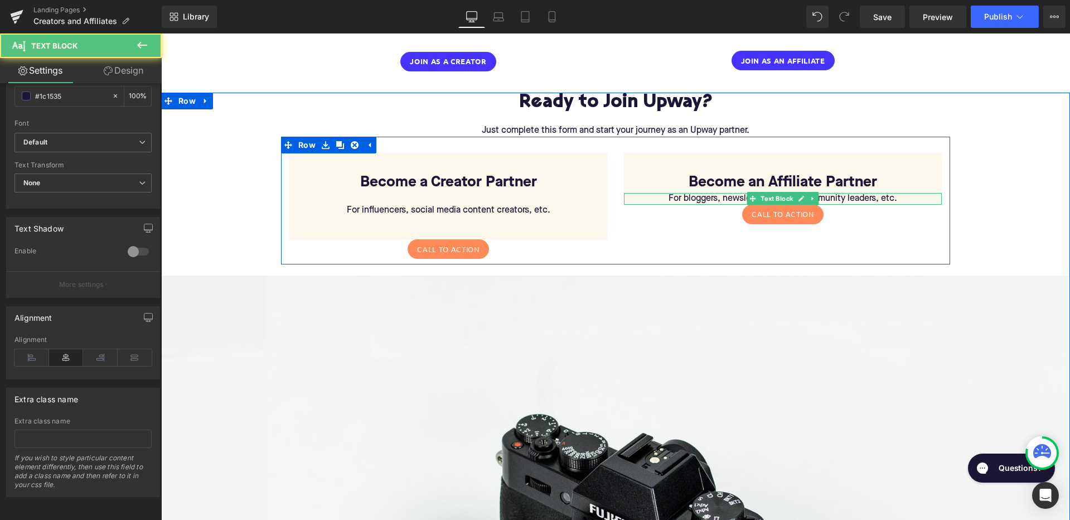
click at [663, 193] on p "For bloggers, newsletter owners, community leaders, etc." at bounding box center [783, 199] width 318 height 12
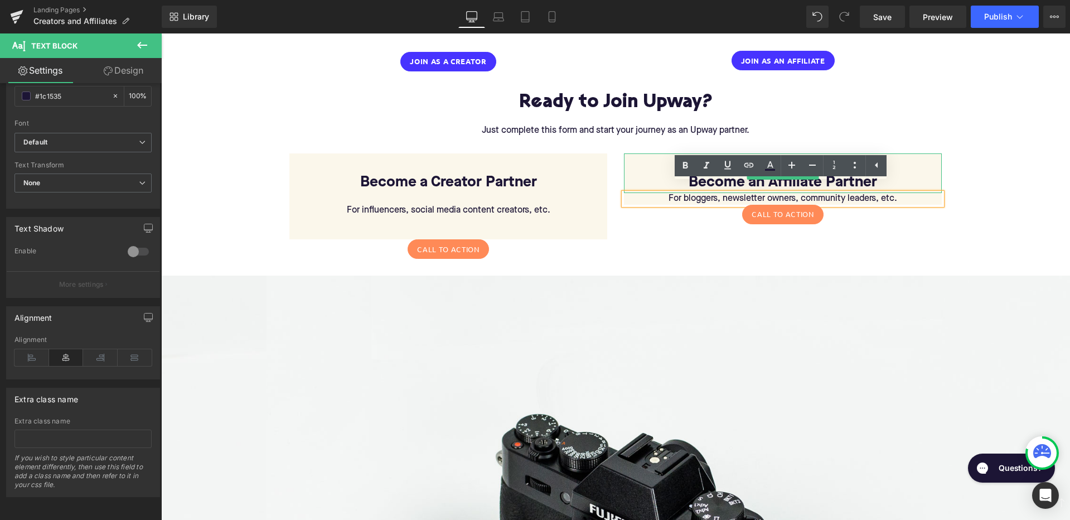
click at [904, 173] on p "Become an Affiliate Partner" at bounding box center [783, 183] width 318 height 20
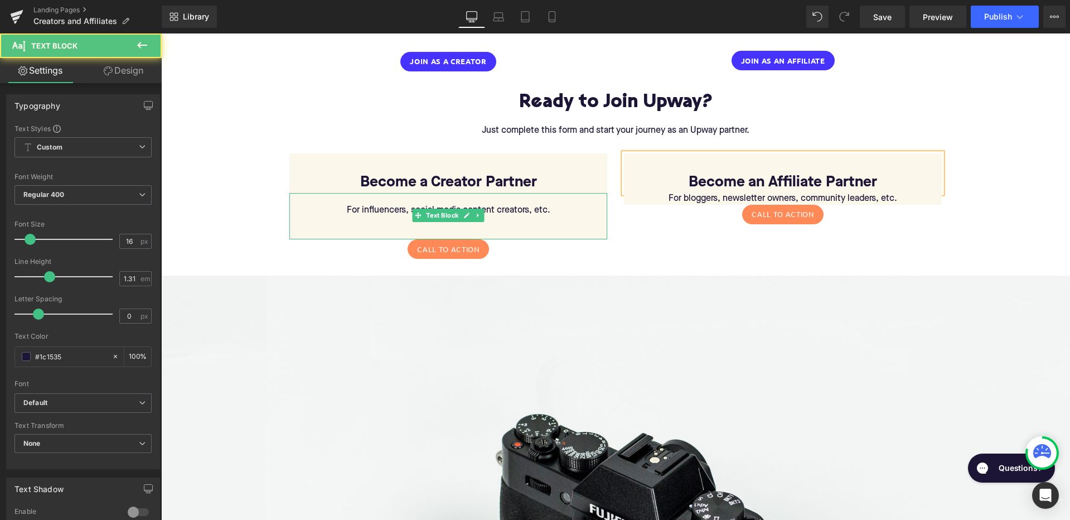
click at [547, 205] on p "For influencers, social media content creators, etc." at bounding box center [448, 211] width 318 height 12
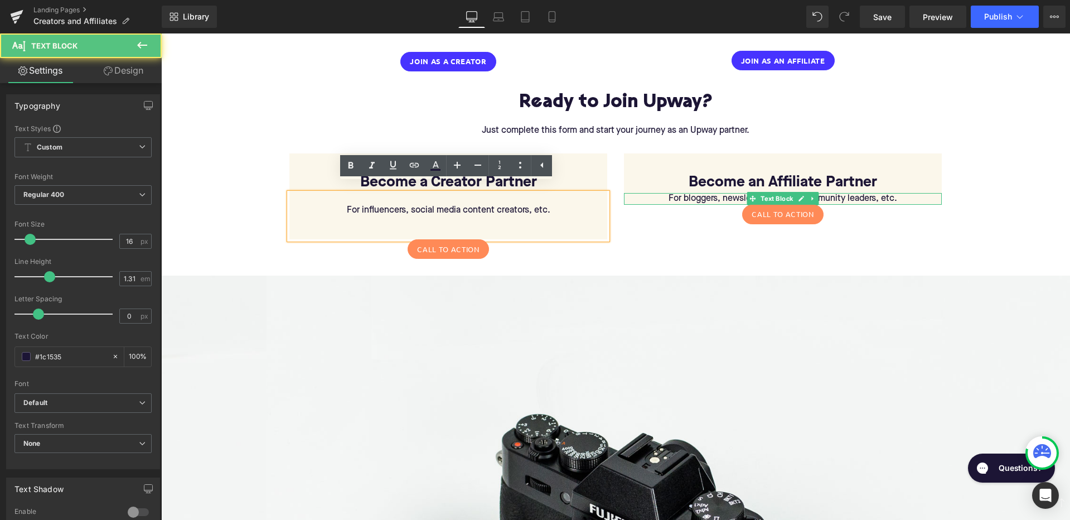
drag, startPoint x: 658, startPoint y: 188, endPoint x: 667, endPoint y: 188, distance: 8.9
click at [658, 193] on p "For bloggers, newsletter owners, community leaders, etc." at bounding box center [783, 199] width 318 height 12
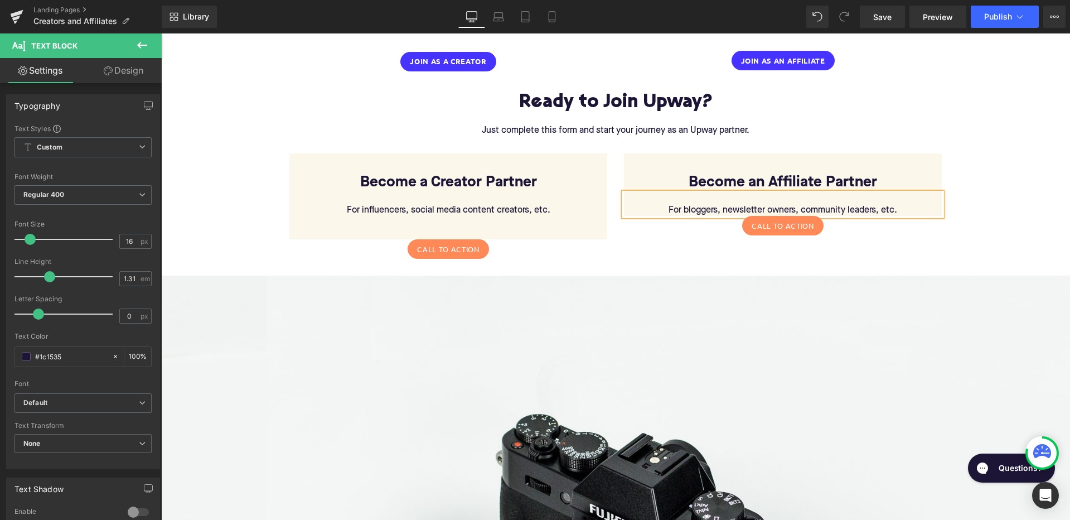
click at [909, 205] on p "For bloggers, newsletter owners, community leaders, etc." at bounding box center [783, 211] width 318 height 12
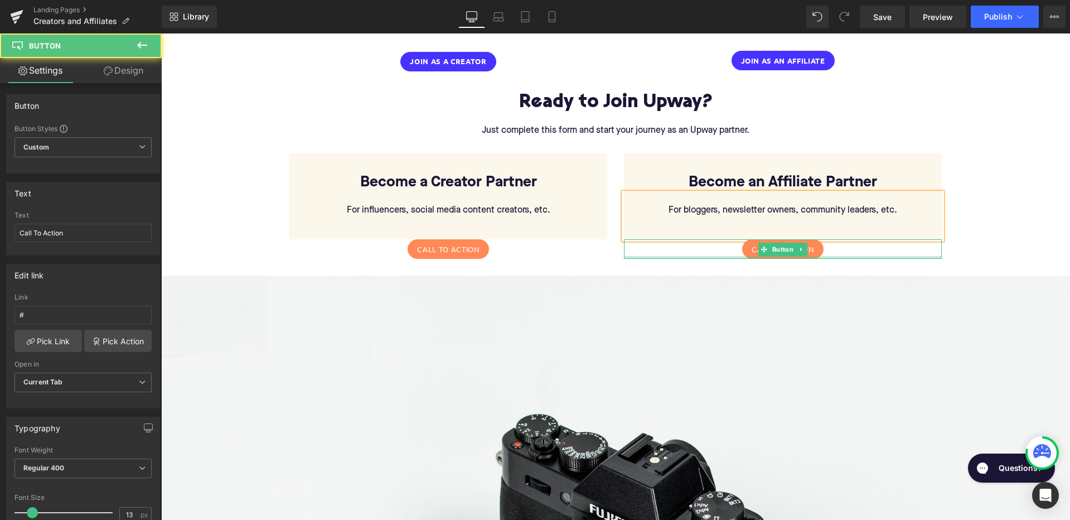
click at [716, 245] on div "Call To Action Button" at bounding box center [783, 249] width 318 height 20
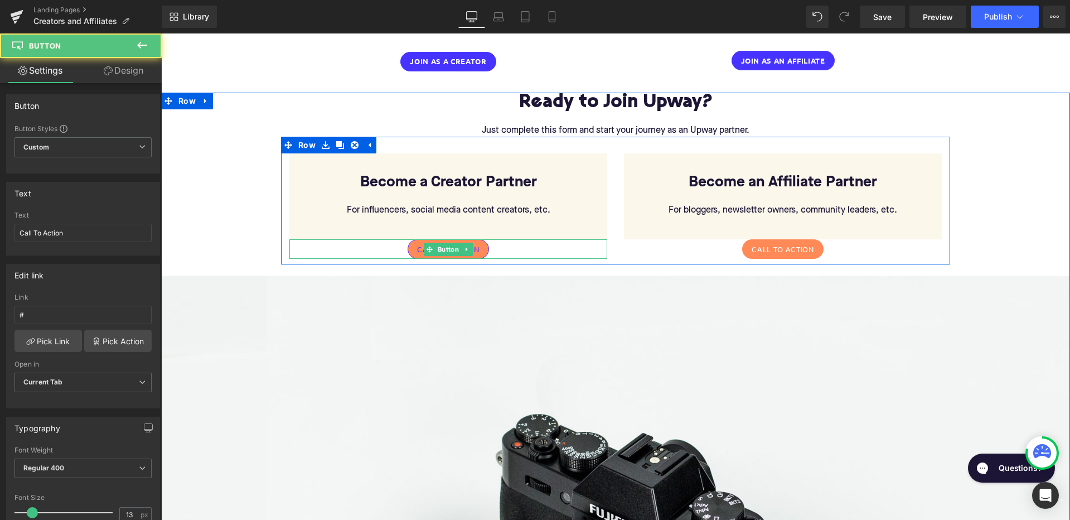
click at [486, 239] on link "Call To Action" at bounding box center [448, 249] width 81 height 20
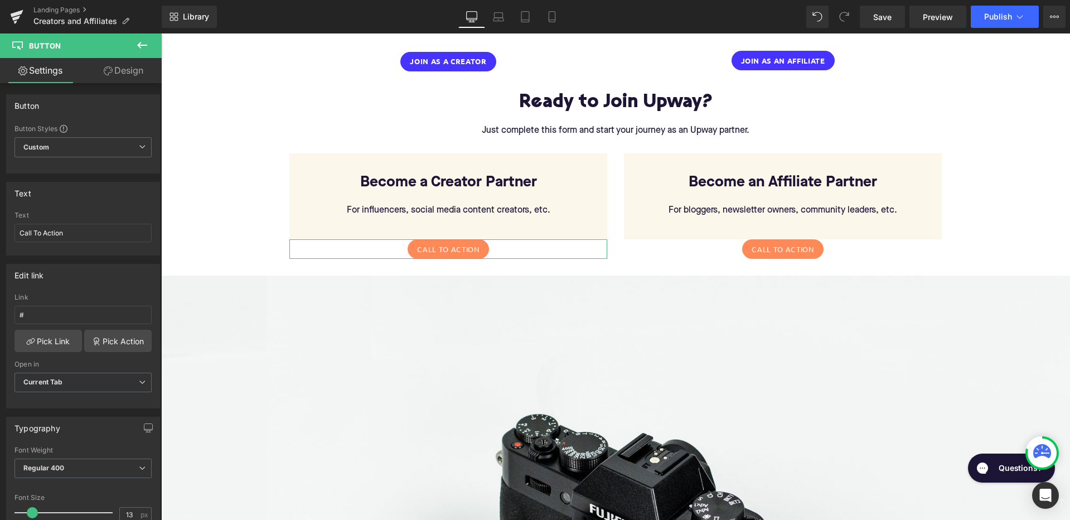
click at [125, 70] on link "Design" at bounding box center [123, 70] width 81 height 25
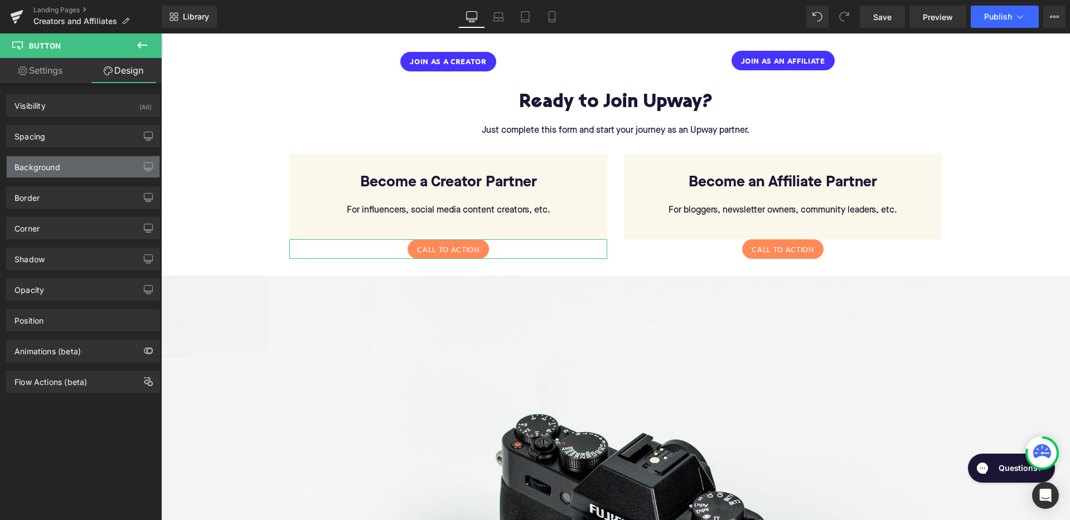
click at [90, 169] on div "Background" at bounding box center [83, 166] width 153 height 21
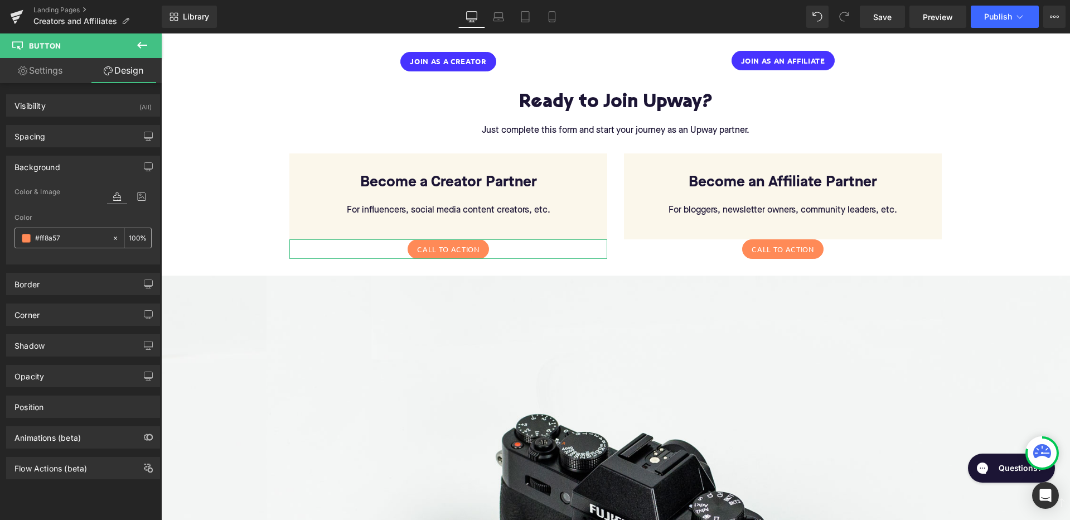
click at [58, 240] on input "#ff8a57" at bounding box center [70, 238] width 71 height 12
type input "0"
paste input "4733FF"
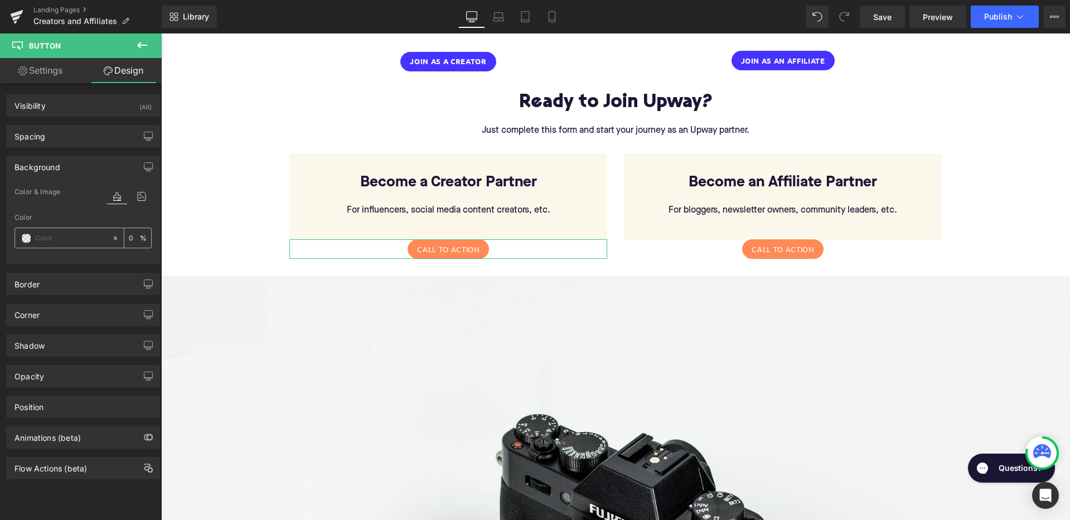
type input "4733FF"
type input "100"
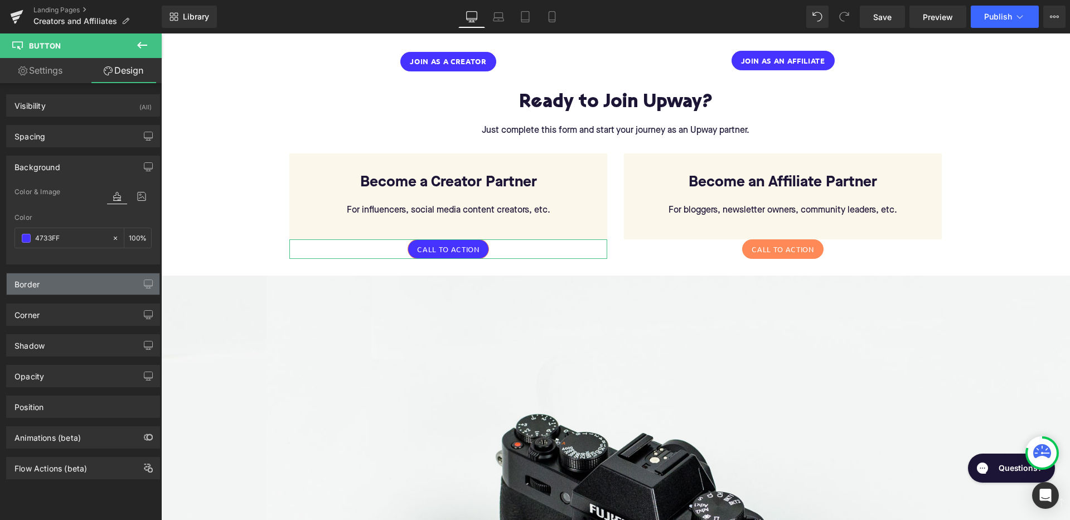
type input "#4733ff"
click at [67, 283] on div "Border" at bounding box center [83, 283] width 153 height 21
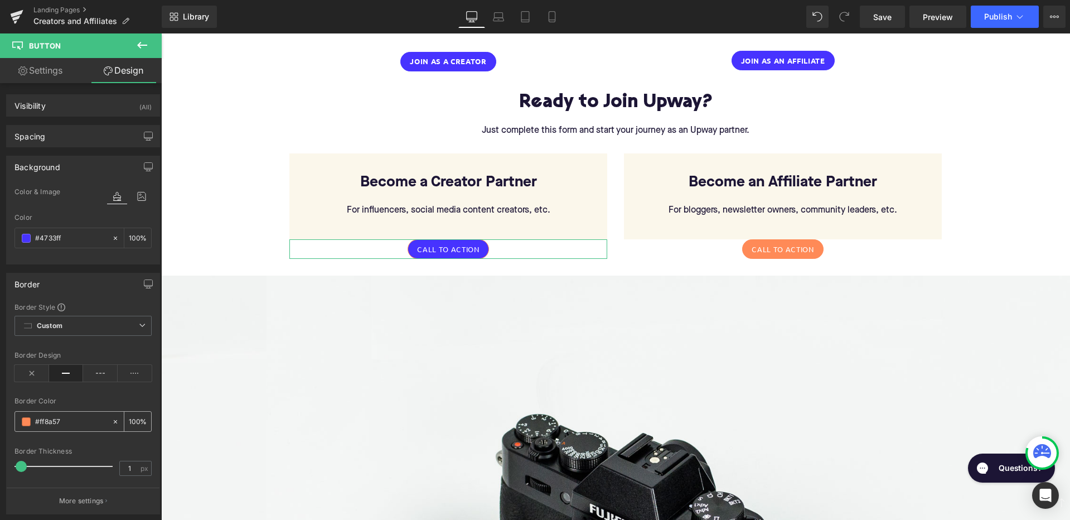
click at [50, 419] on input "#ff8a57" at bounding box center [70, 421] width 71 height 12
type input "#"
type input "0"
paste input "4733FF"
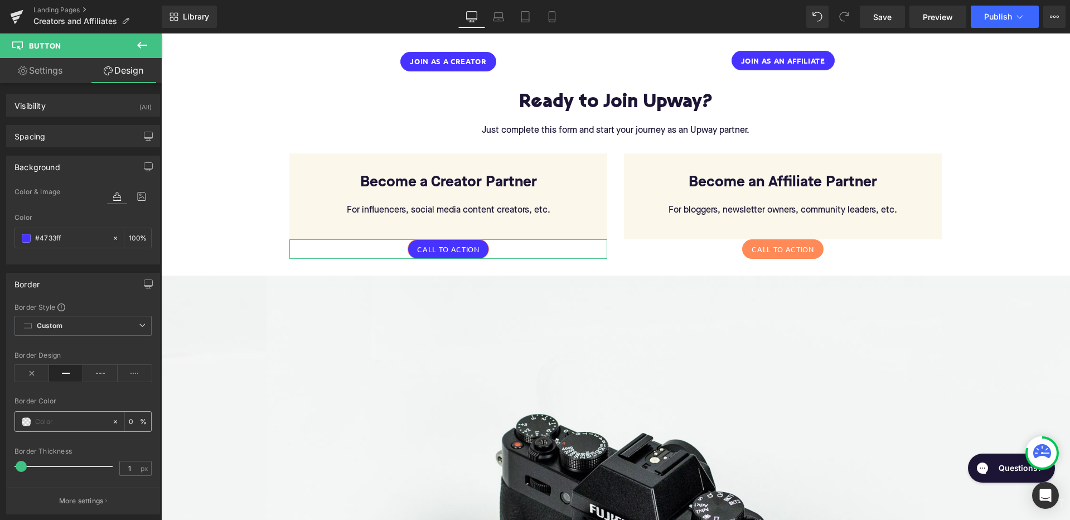
type input "4733FF"
type input "100"
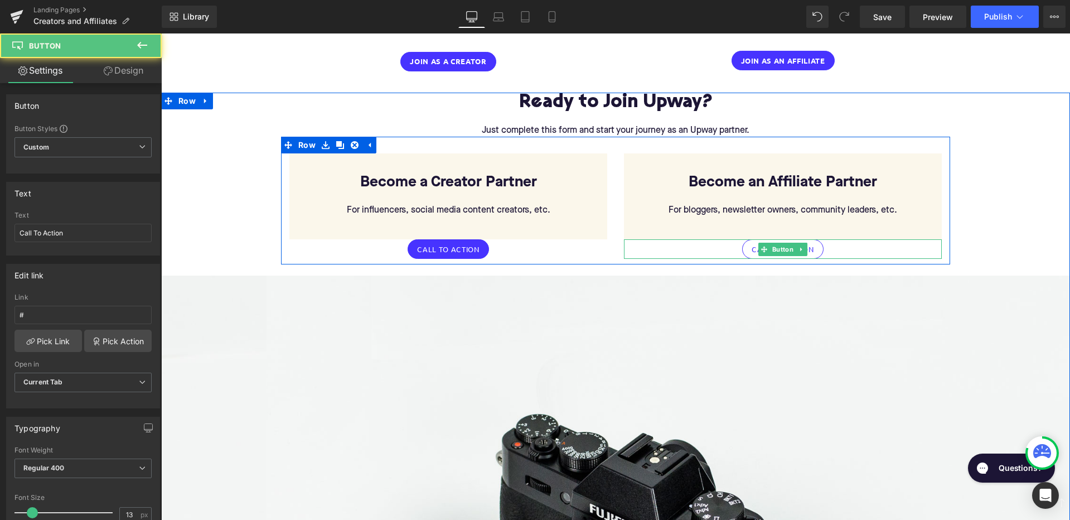
click at [746, 239] on link "Call To Action" at bounding box center [782, 249] width 81 height 20
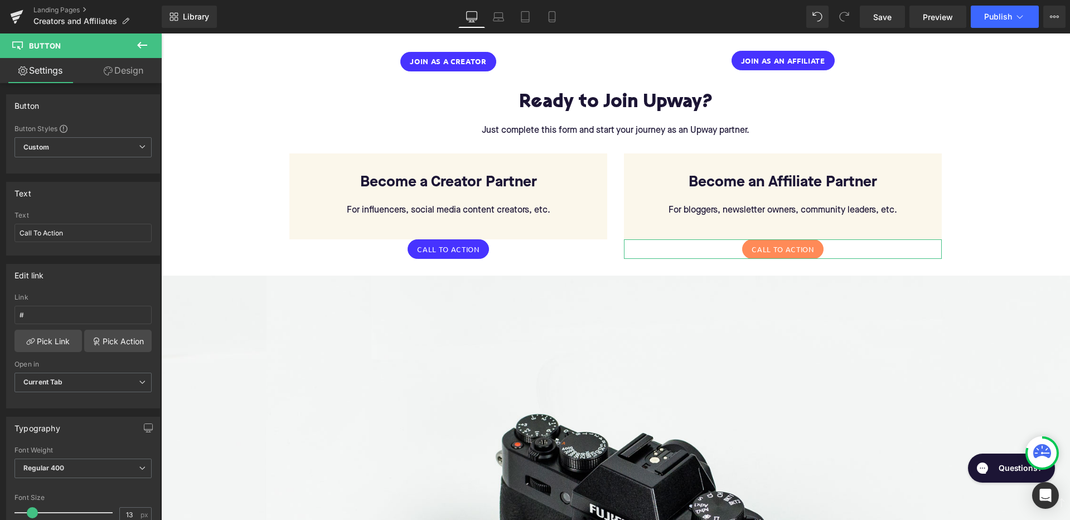
click at [132, 72] on link "Design" at bounding box center [123, 70] width 81 height 25
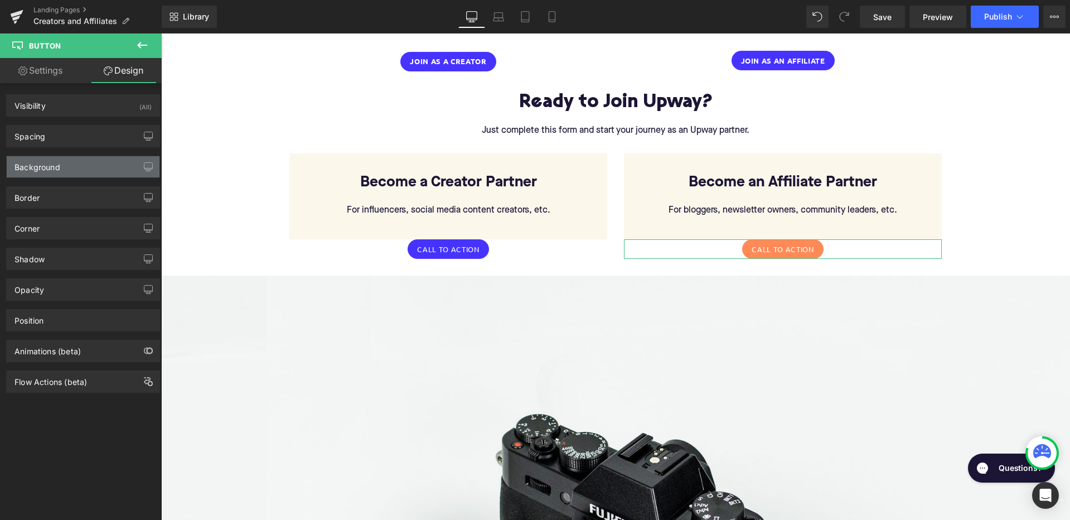
click at [85, 169] on div "Background" at bounding box center [83, 166] width 153 height 21
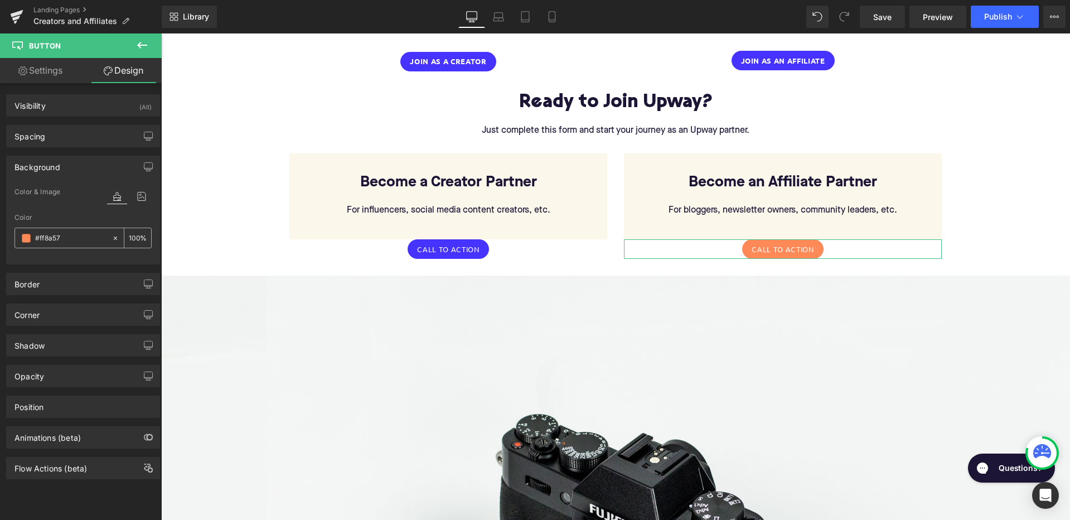
click at [71, 231] on div "#ff8a57" at bounding box center [63, 238] width 96 height 20
click at [115, 236] on div at bounding box center [118, 238] width 13 height 20
type input "none"
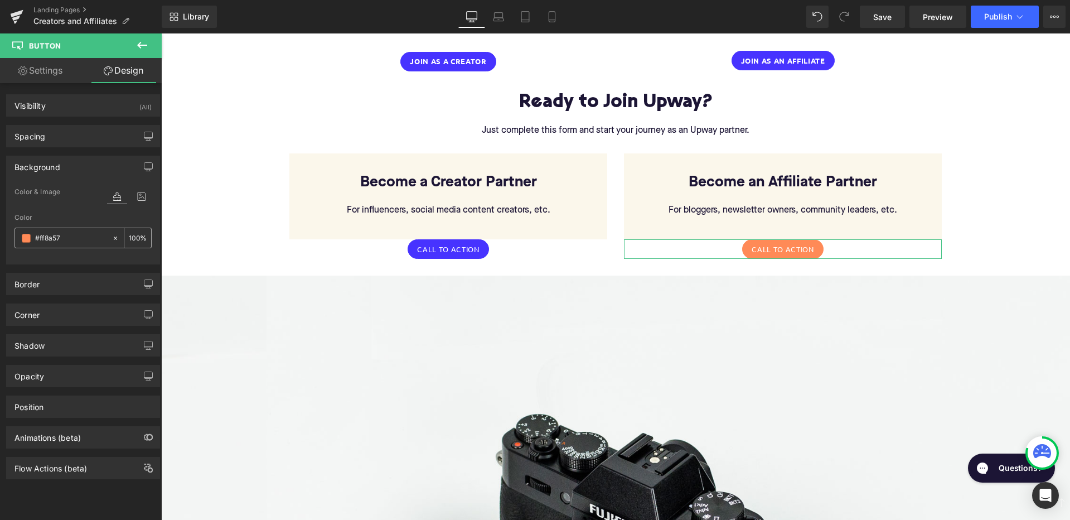
type input "0"
click at [112, 236] on icon at bounding box center [116, 238] width 8 height 8
click at [72, 236] on input "none" at bounding box center [70, 238] width 71 height 12
paste input "4733FF"
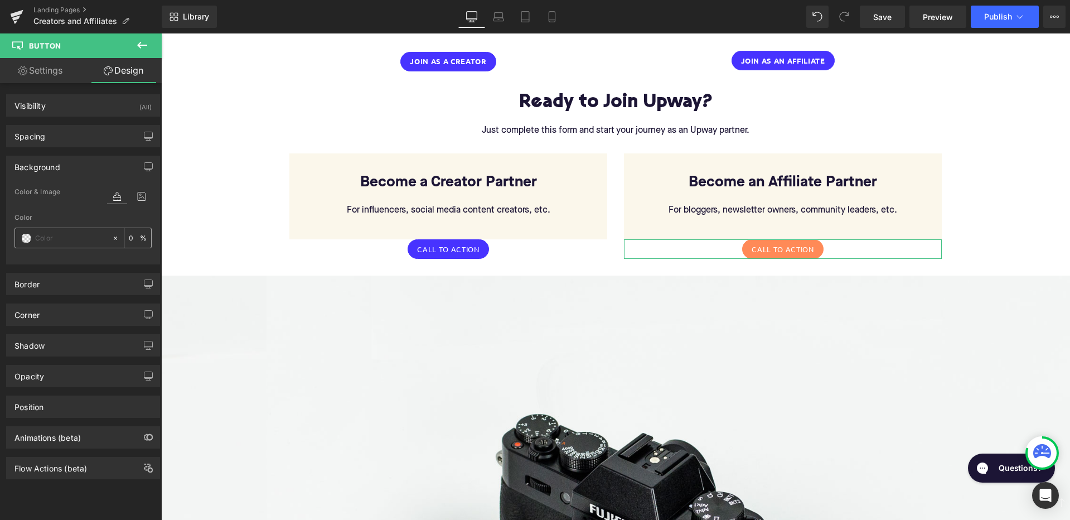
type input "4733FF"
type input "100"
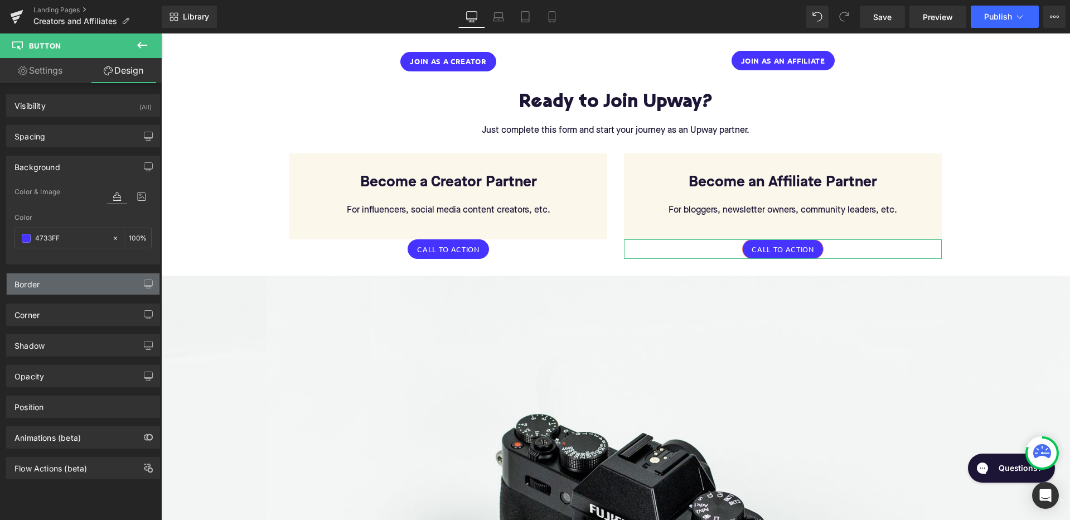
type input "#4733ff"
click at [49, 289] on div "Border" at bounding box center [83, 283] width 153 height 21
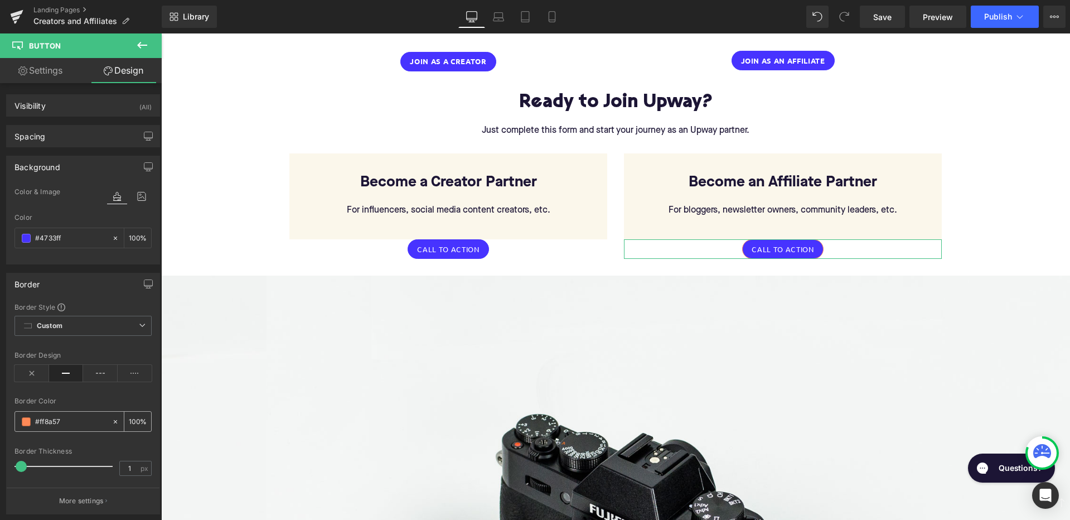
click at [76, 419] on input "#ff8a57" at bounding box center [70, 421] width 71 height 12
type input "#ff8a5"
type input "0"
type input "#ff8a"
type input "67"
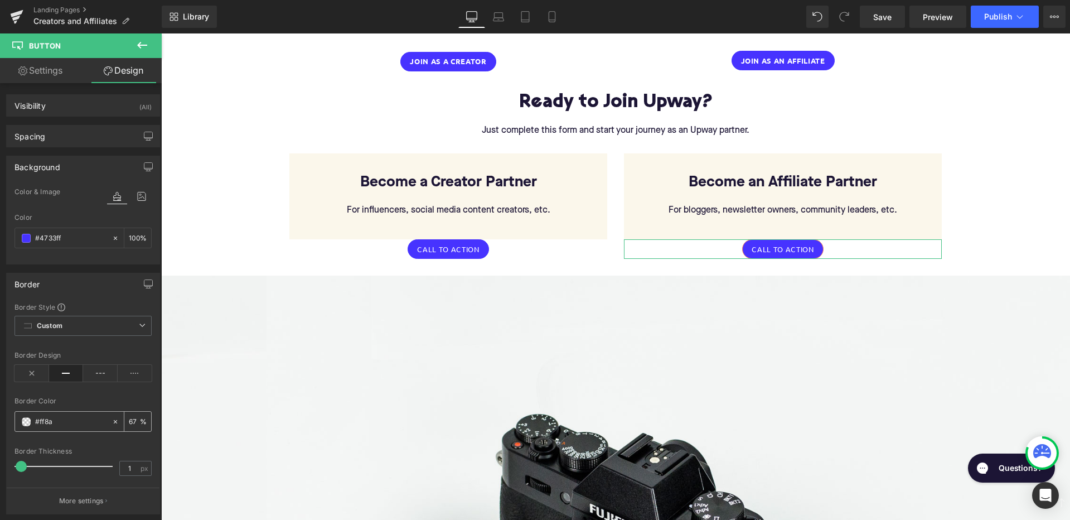
type input "#ff8"
type input "100"
type input "#ff"
type input "0"
type input "#"
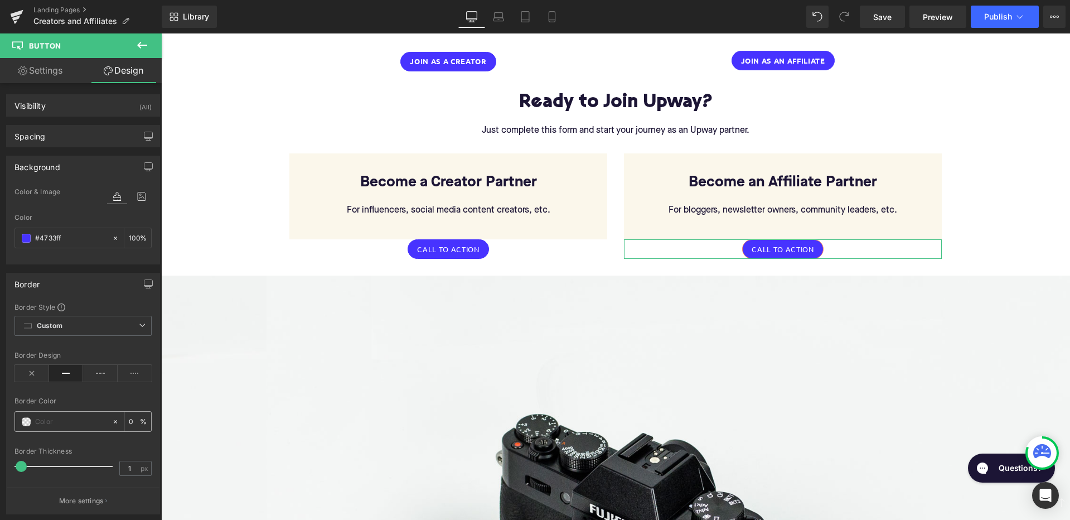
paste input "4733FF"
type input "4733FF"
type input "100"
type input "4733FF"
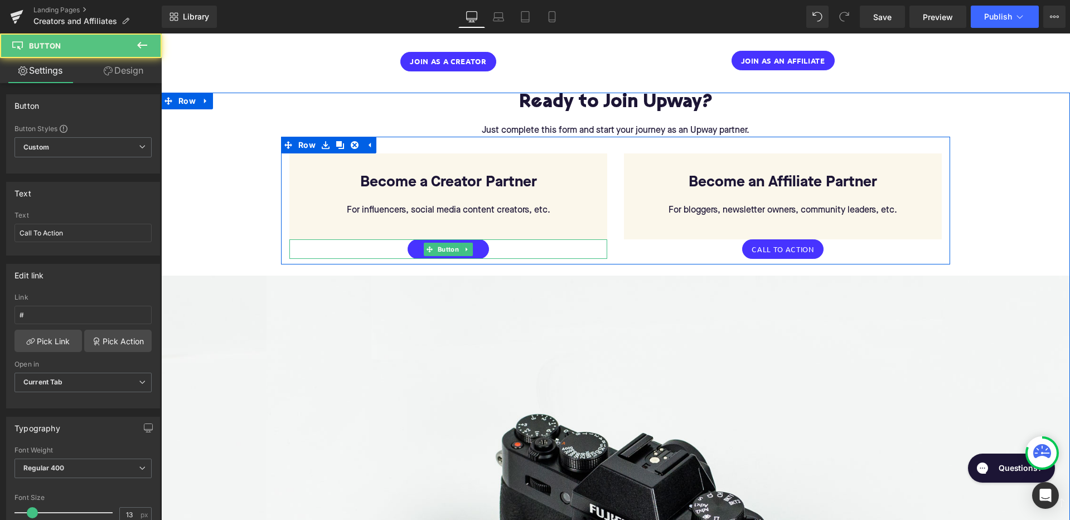
click at [411, 239] on link "Call To Action" at bounding box center [448, 249] width 81 height 20
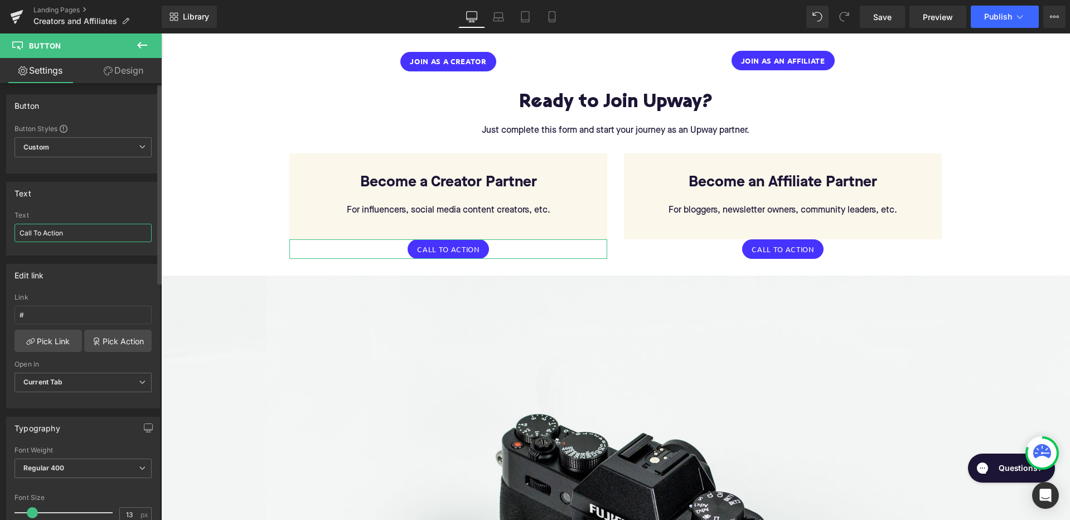
click at [74, 235] on input "Call To Action" at bounding box center [82, 233] width 137 height 18
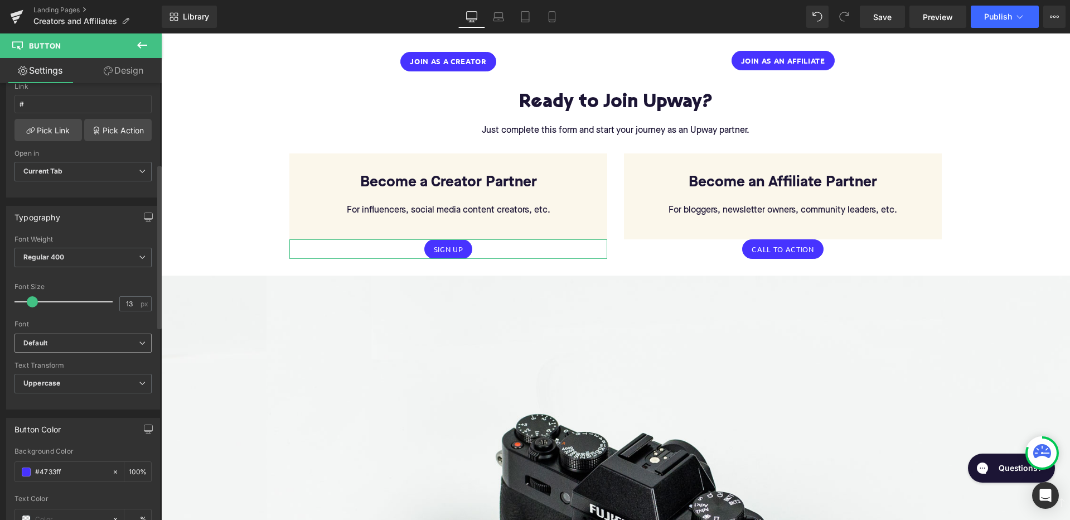
scroll to position [201, 0]
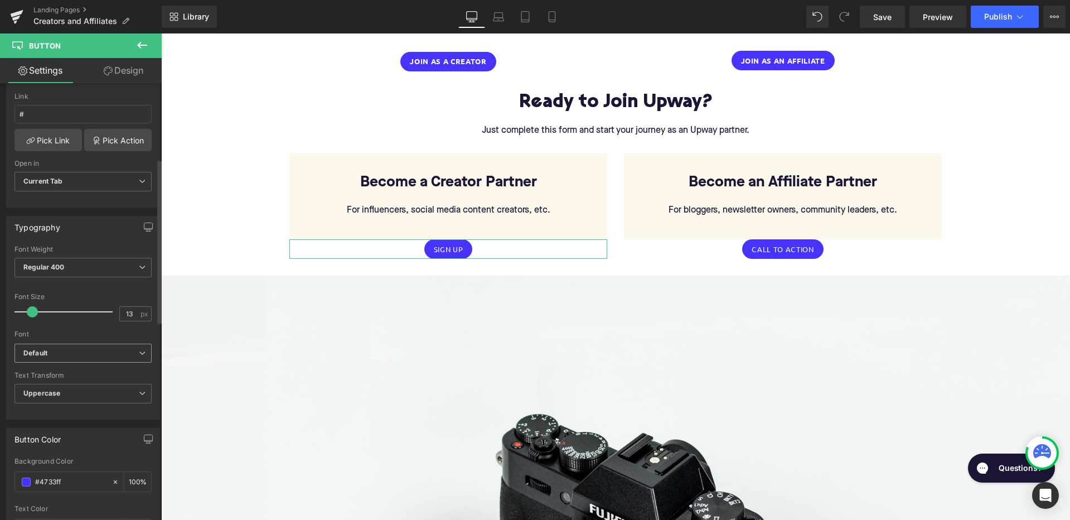
type input "Sign Up"
click at [81, 355] on b "Default" at bounding box center [80, 352] width 115 height 9
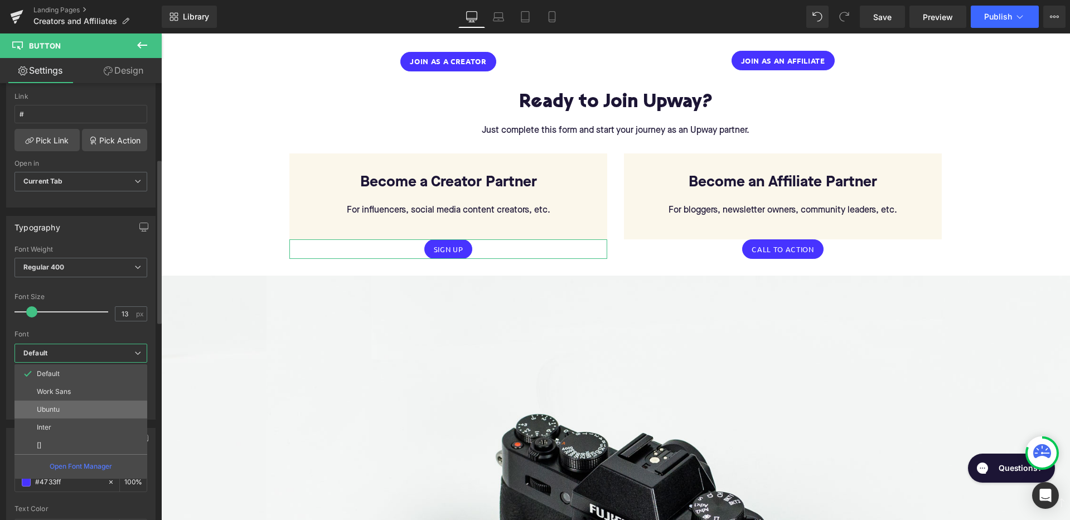
click at [69, 406] on li "Ubuntu" at bounding box center [80, 409] width 133 height 18
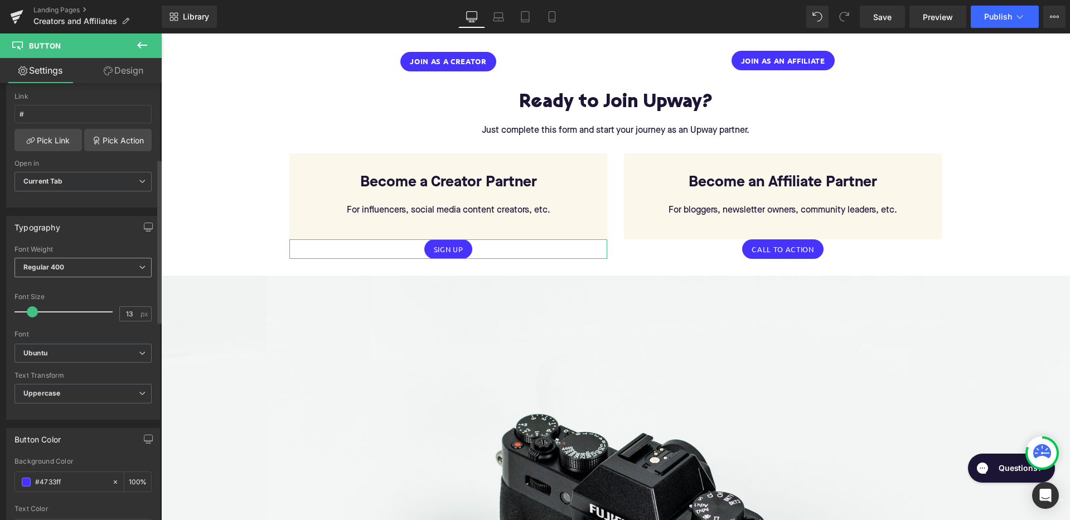
click at [103, 269] on span "Regular 400" at bounding box center [82, 268] width 137 height 20
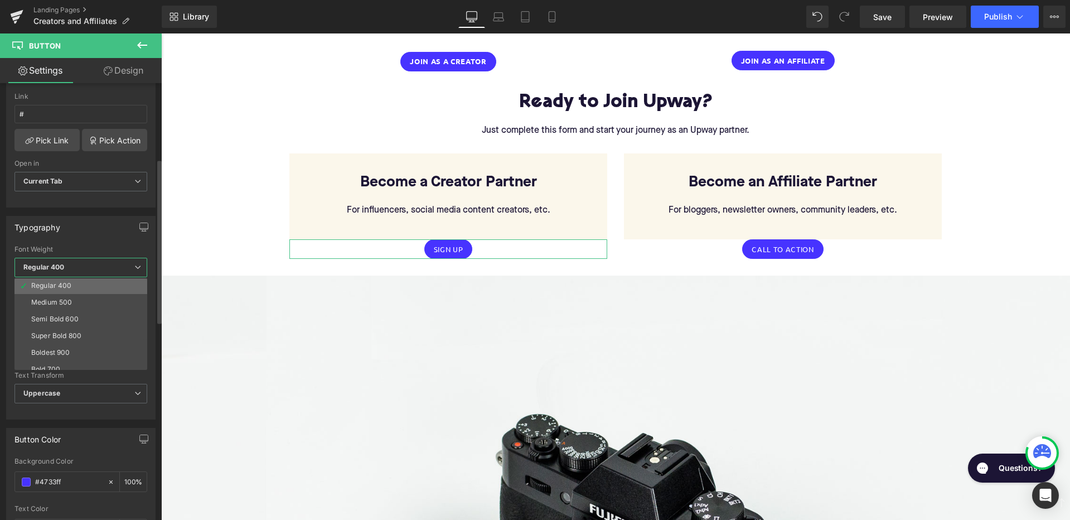
scroll to position [56, 0]
click at [70, 361] on li "Bold 700" at bounding box center [83, 364] width 138 height 17
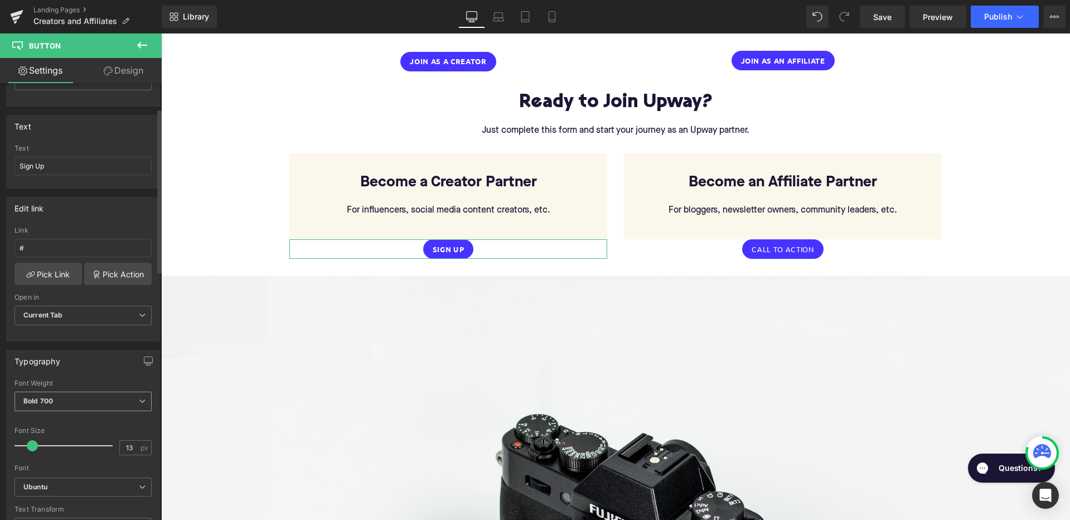
scroll to position [53, 0]
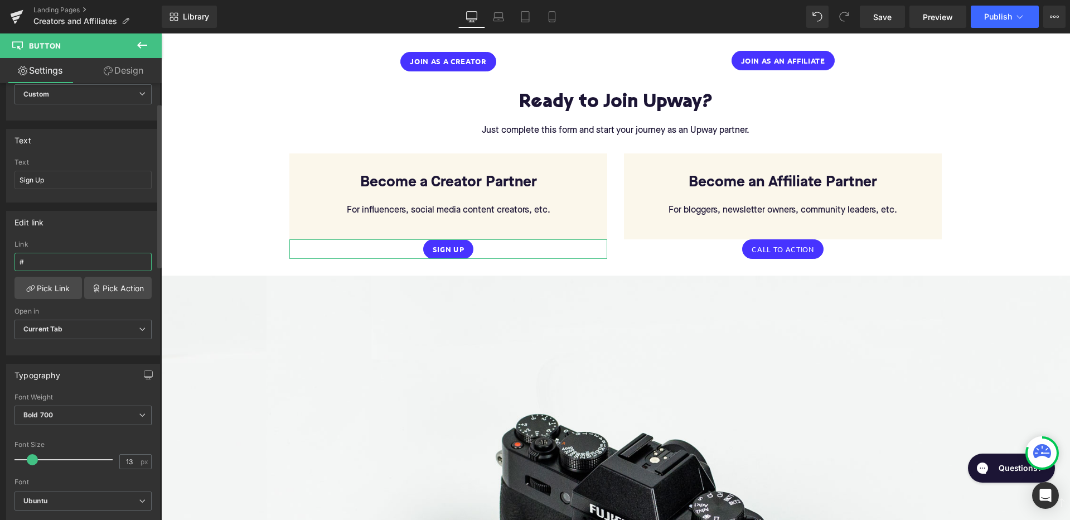
click at [82, 265] on input "#" at bounding box center [82, 262] width 137 height 18
paste input "[URL][DOMAIN_NAME]"
type input "[URL][DOMAIN_NAME]"
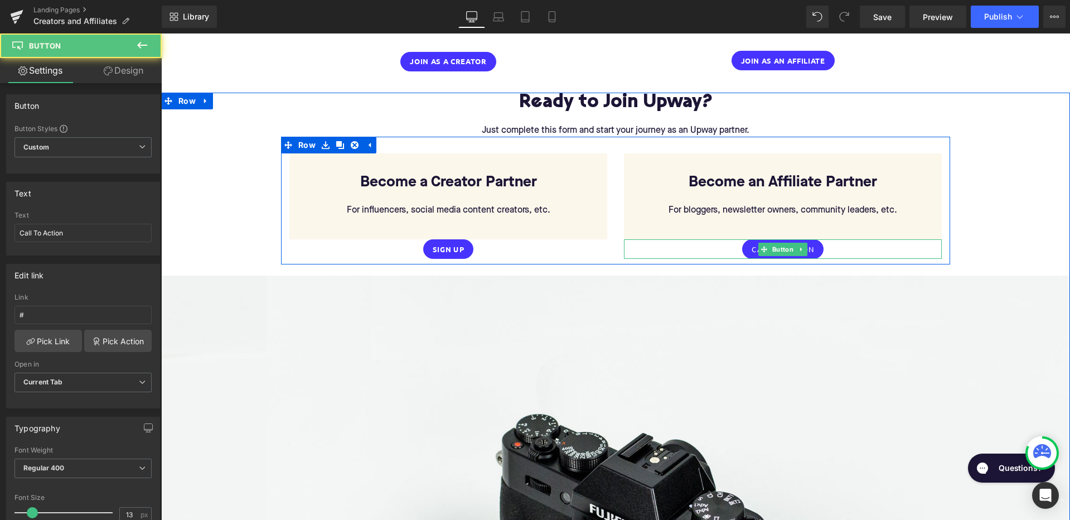
click at [735, 239] on div "Call To Action" at bounding box center [783, 249] width 318 height 20
click at [746, 239] on link "Call To Action" at bounding box center [782, 249] width 81 height 20
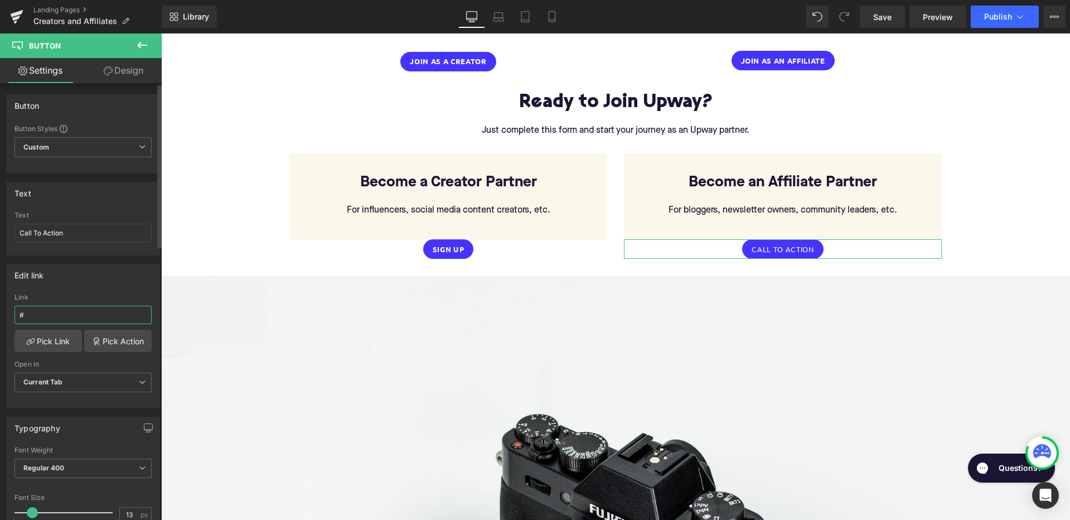
click at [75, 317] on input "#" at bounding box center [82, 315] width 137 height 18
paste input "[URL][DOMAIN_NAME]"
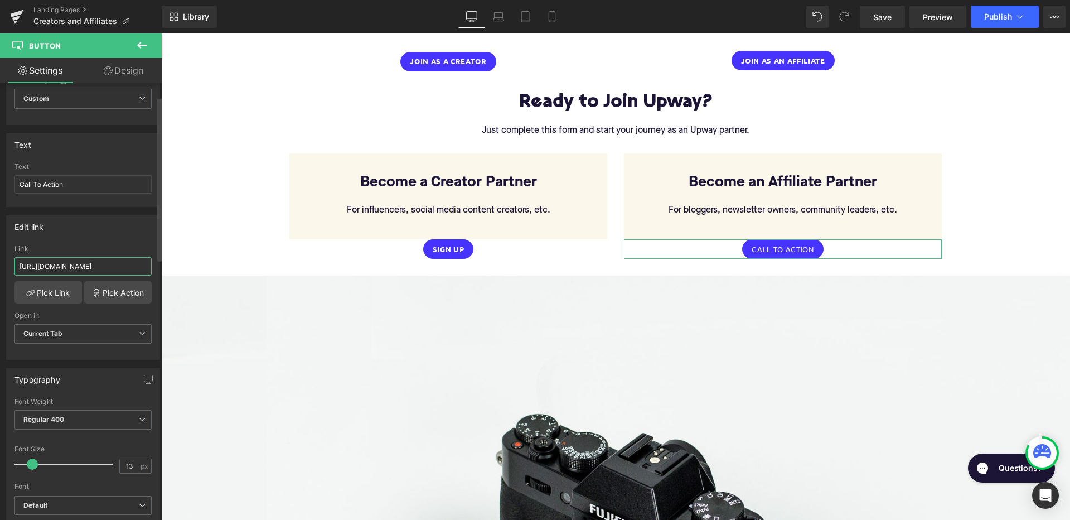
scroll to position [74, 0]
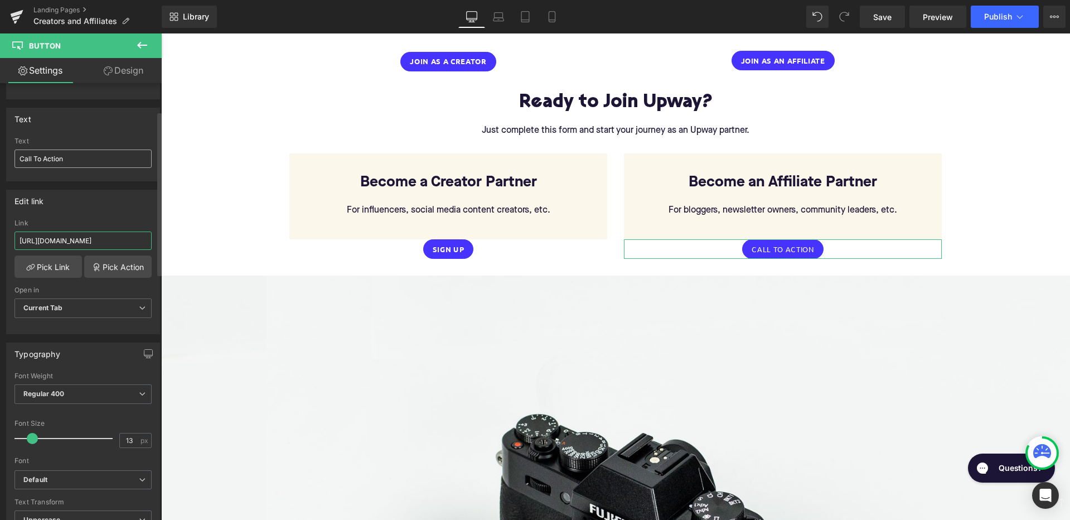
type input "[URL][DOMAIN_NAME]"
click at [81, 159] on input "Call To Action" at bounding box center [82, 158] width 137 height 18
click at [78, 159] on input "Call To Action" at bounding box center [82, 158] width 137 height 18
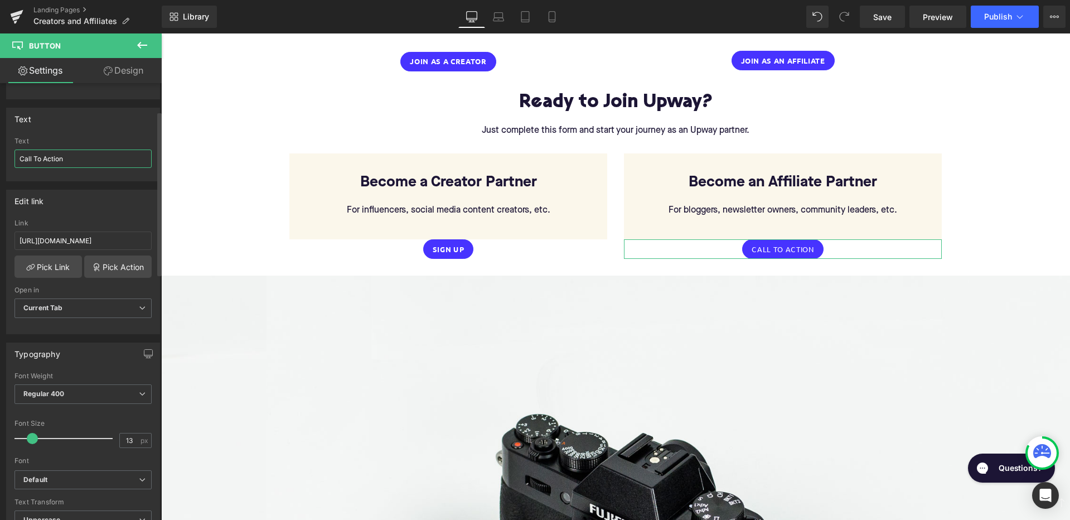
click at [78, 159] on input "Call To Action" at bounding box center [82, 158] width 137 height 18
type input "Sign Up"
click at [81, 395] on span "Regular 400" at bounding box center [82, 394] width 137 height 20
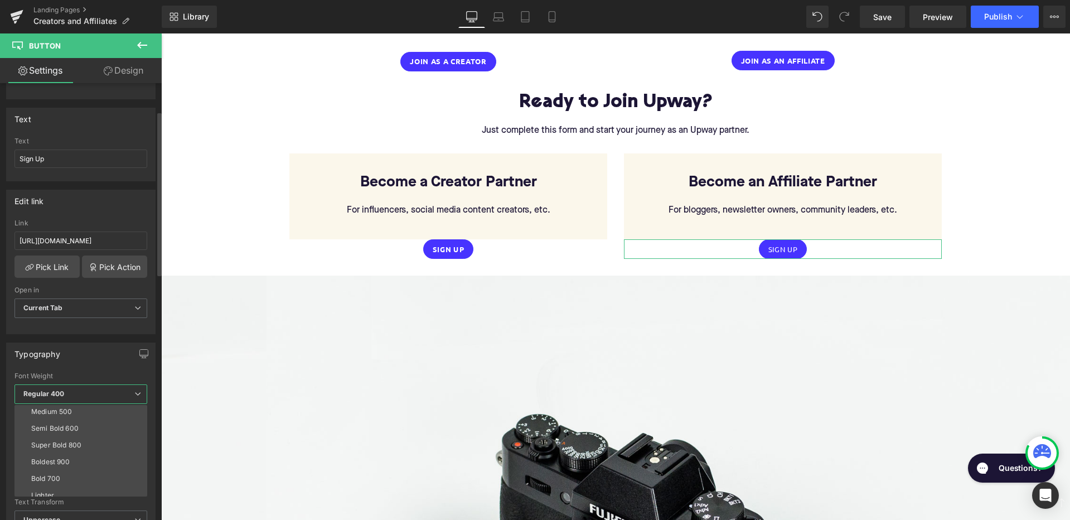
scroll to position [80, 0]
click at [69, 464] on li "Bold 700" at bounding box center [83, 467] width 138 height 17
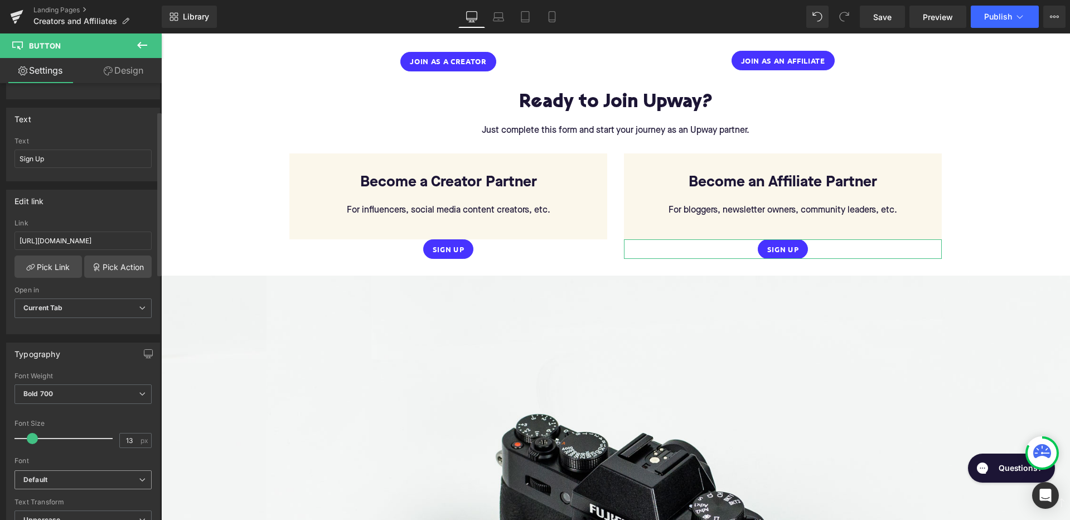
click at [60, 486] on span "Default" at bounding box center [82, 480] width 137 height 20
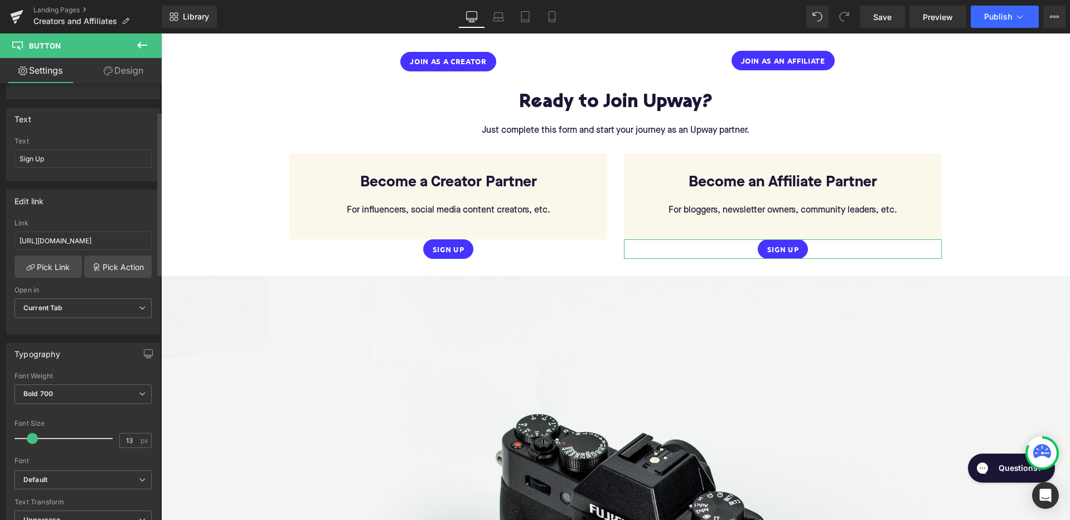
scroll to position [174, 0]
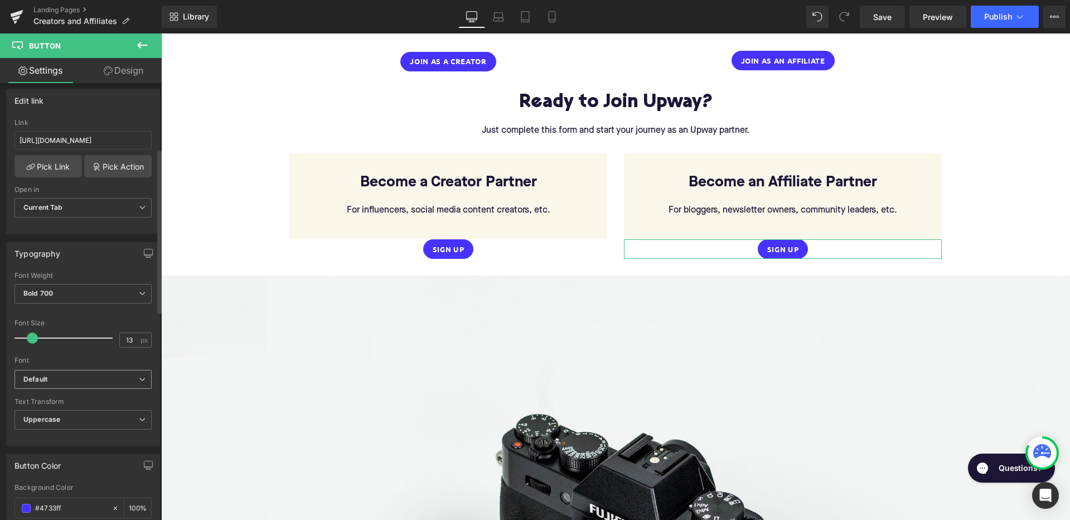
click at [93, 378] on b "Default" at bounding box center [80, 379] width 115 height 9
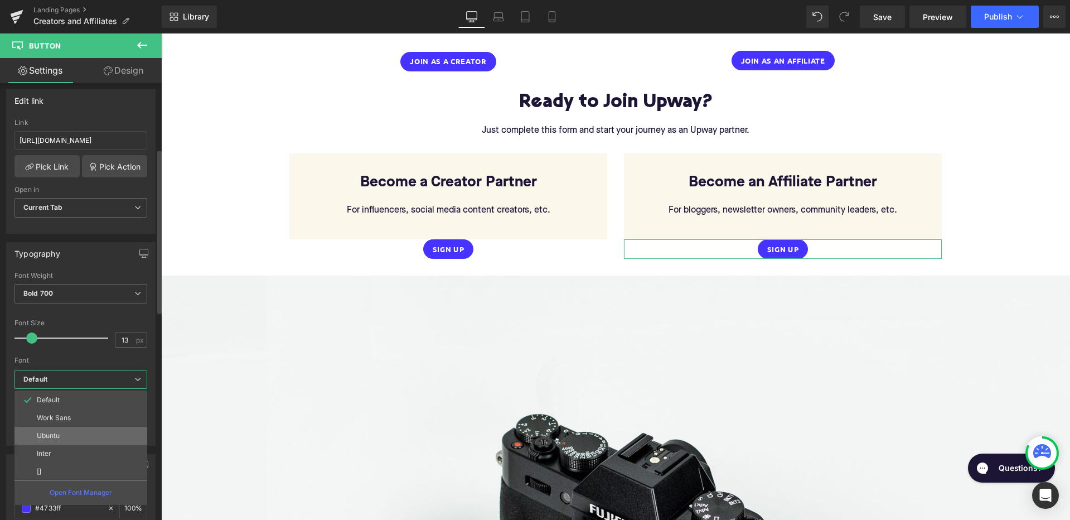
click at [72, 434] on li "Ubuntu" at bounding box center [80, 435] width 133 height 18
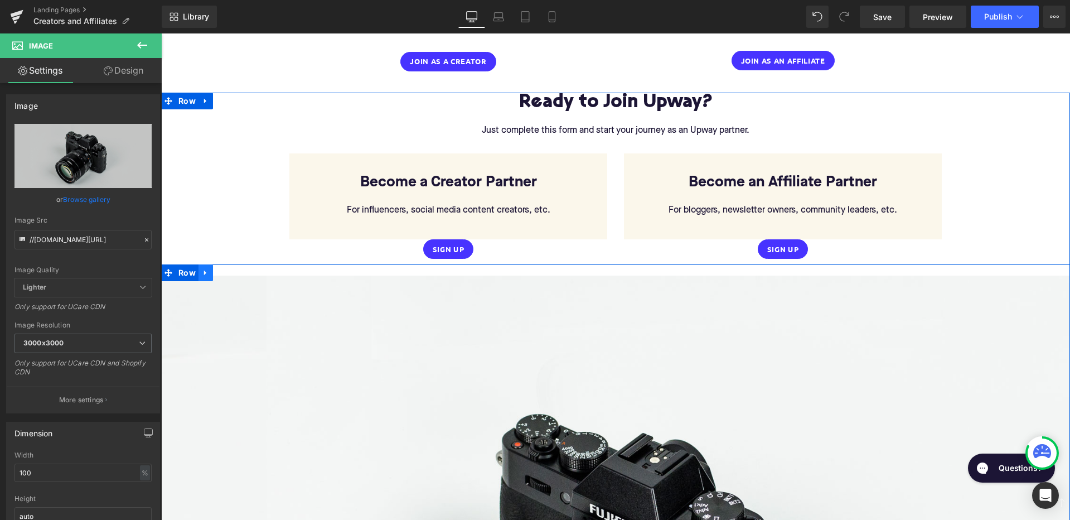
click at [202, 264] on link at bounding box center [205, 272] width 14 height 17
click at [231, 269] on icon at bounding box center [235, 273] width 8 height 8
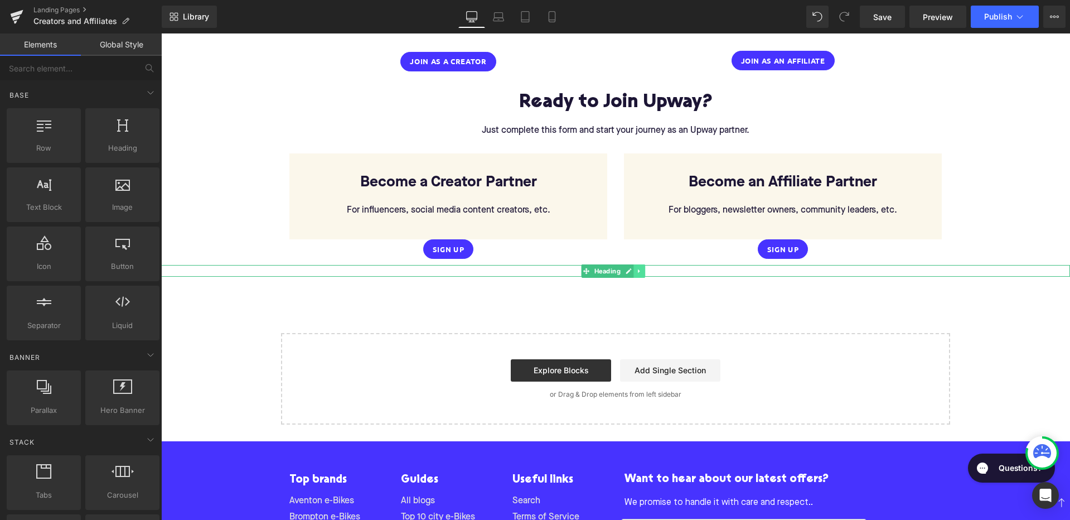
click at [642, 268] on icon at bounding box center [639, 271] width 6 height 7
click at [646, 268] on icon at bounding box center [645, 271] width 6 height 7
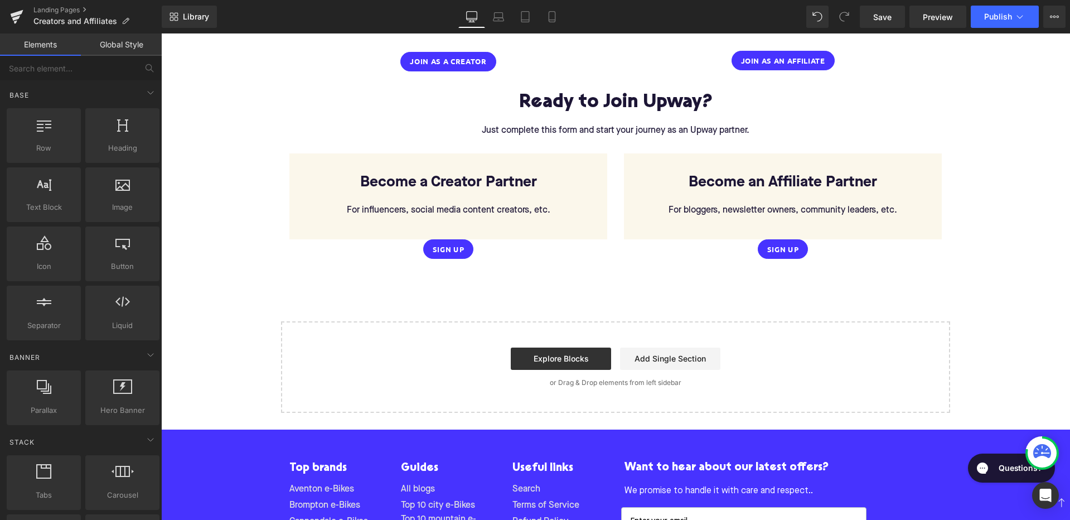
click at [617, 261] on div "Ready to Join Upway? Heading Just complete this form and start your journey as …" at bounding box center [615, 184] width 909 height 183
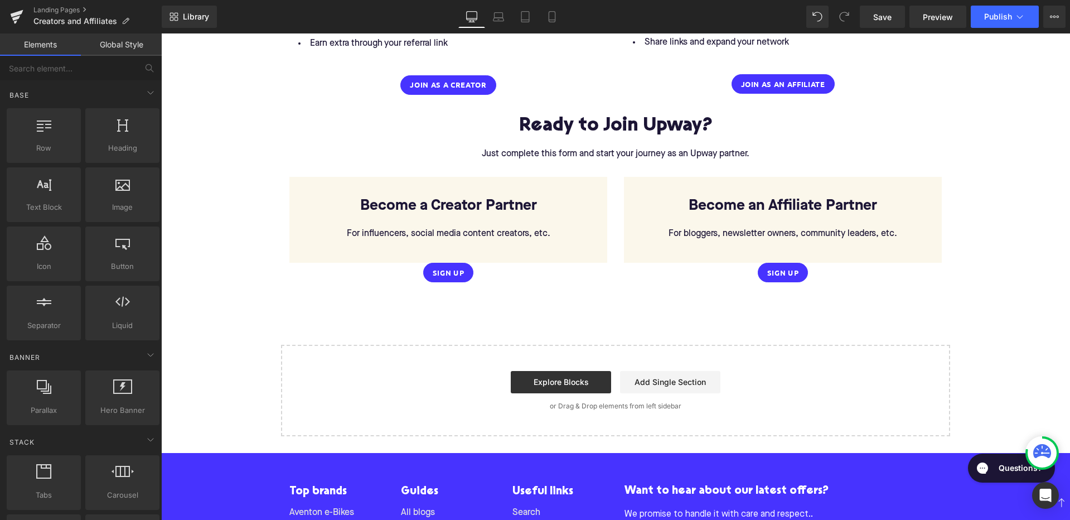
scroll to position [1611, 0]
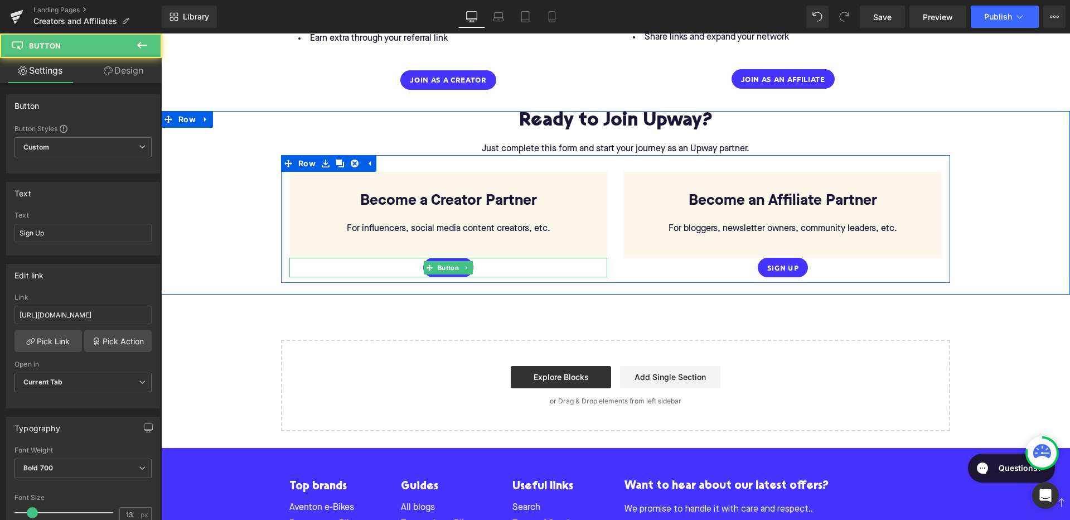
click at [505, 260] on div "Sign Up" at bounding box center [448, 268] width 318 height 20
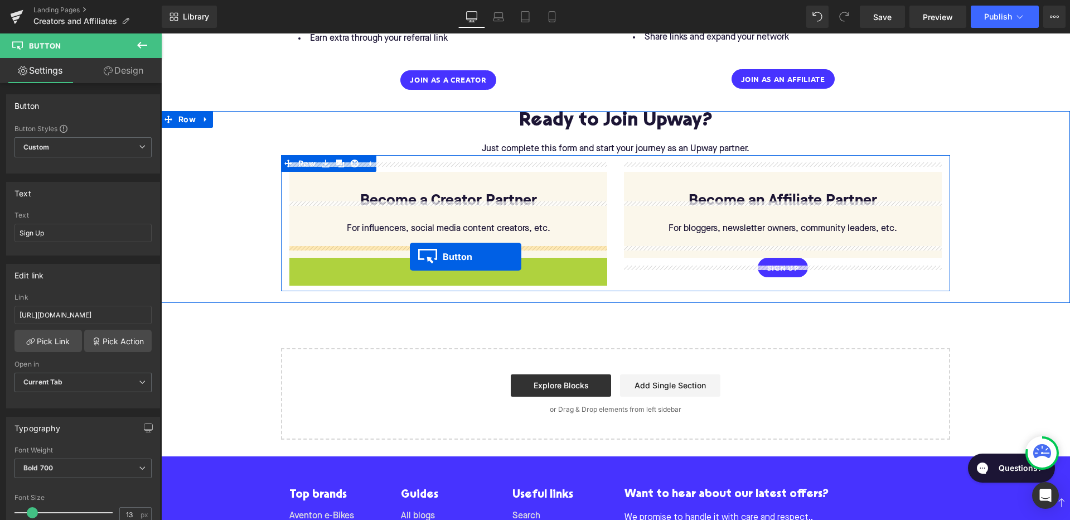
drag, startPoint x: 447, startPoint y: 255, endPoint x: 410, endPoint y: 256, distance: 37.4
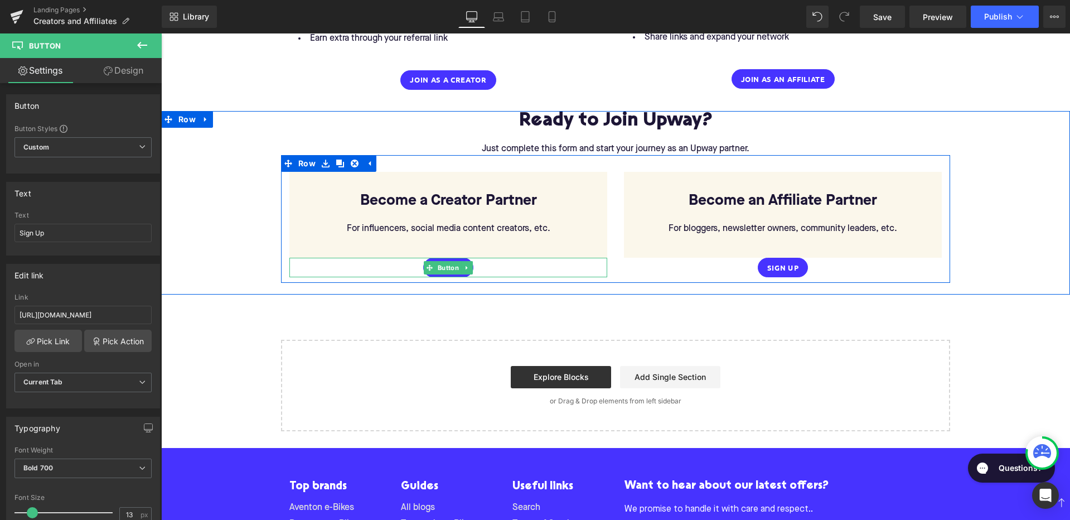
click at [551, 258] on div "Sign Up" at bounding box center [448, 268] width 318 height 20
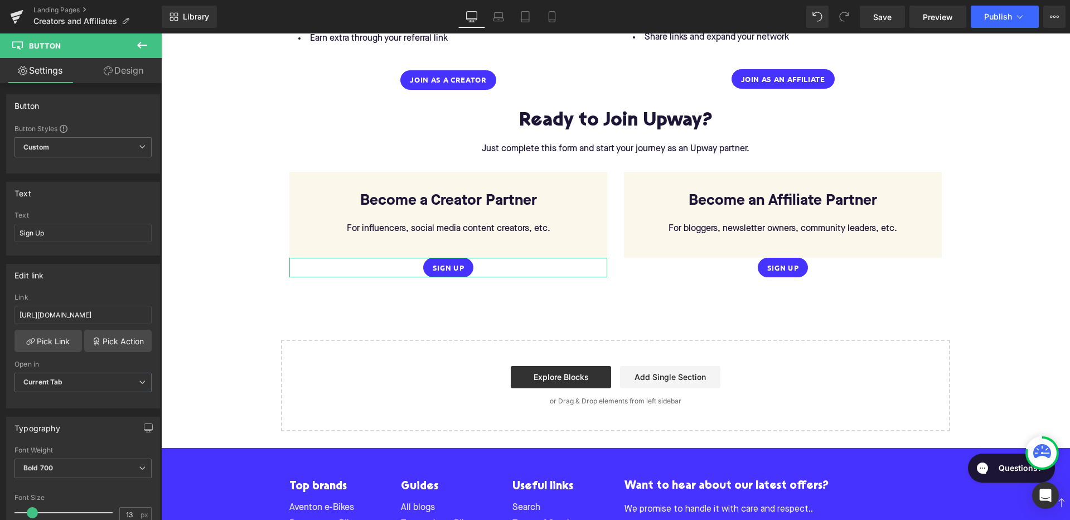
click at [137, 72] on link "Design" at bounding box center [123, 70] width 81 height 25
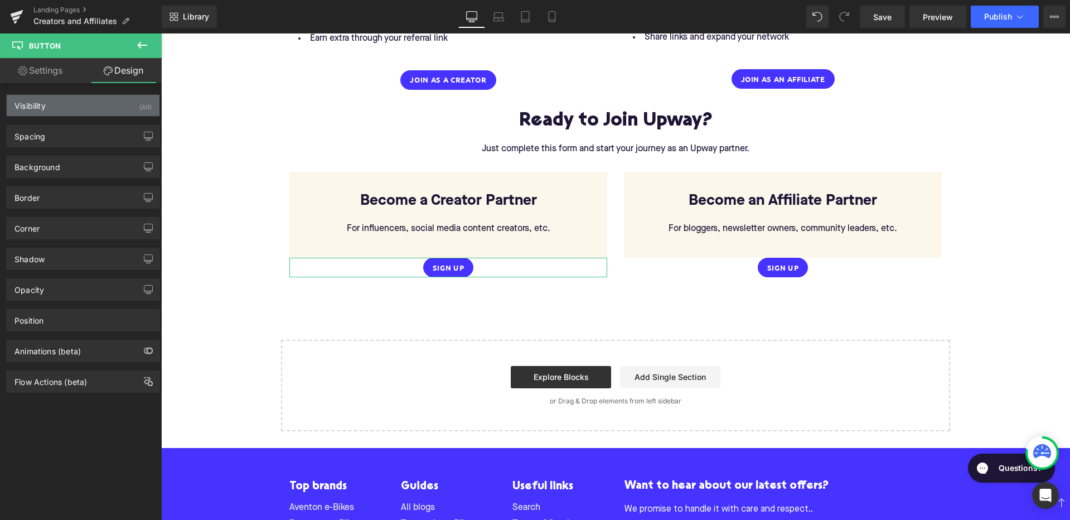
click at [81, 110] on div "Visibility (All)" at bounding box center [83, 105] width 153 height 21
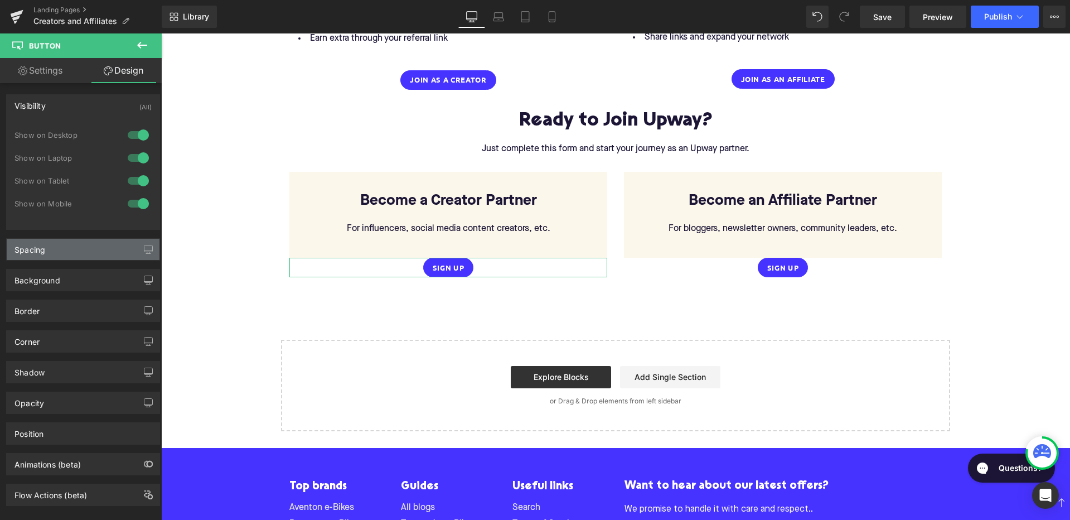
click at [58, 259] on div "Spacing" at bounding box center [83, 249] width 153 height 21
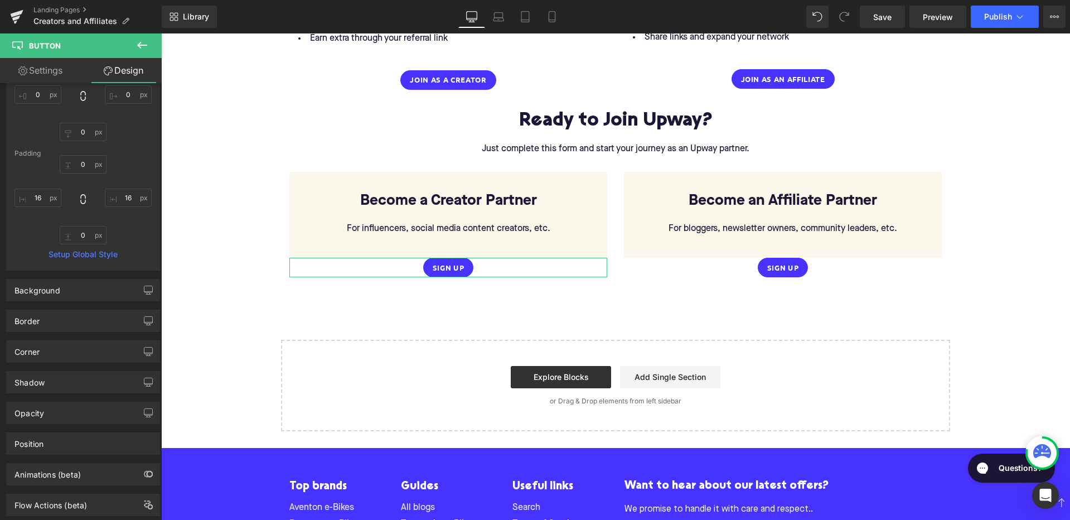
scroll to position [232, 0]
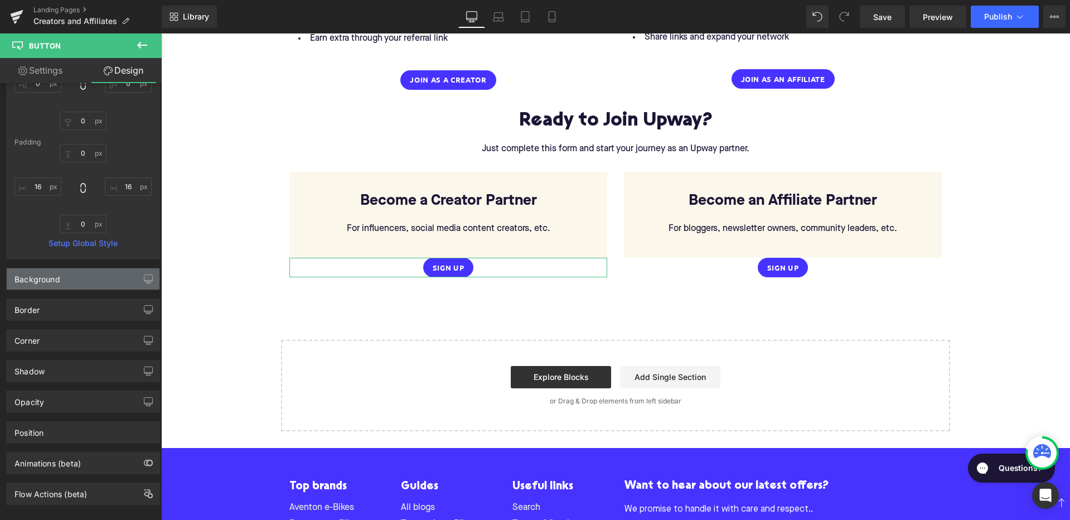
click at [74, 288] on div "Background" at bounding box center [83, 278] width 153 height 21
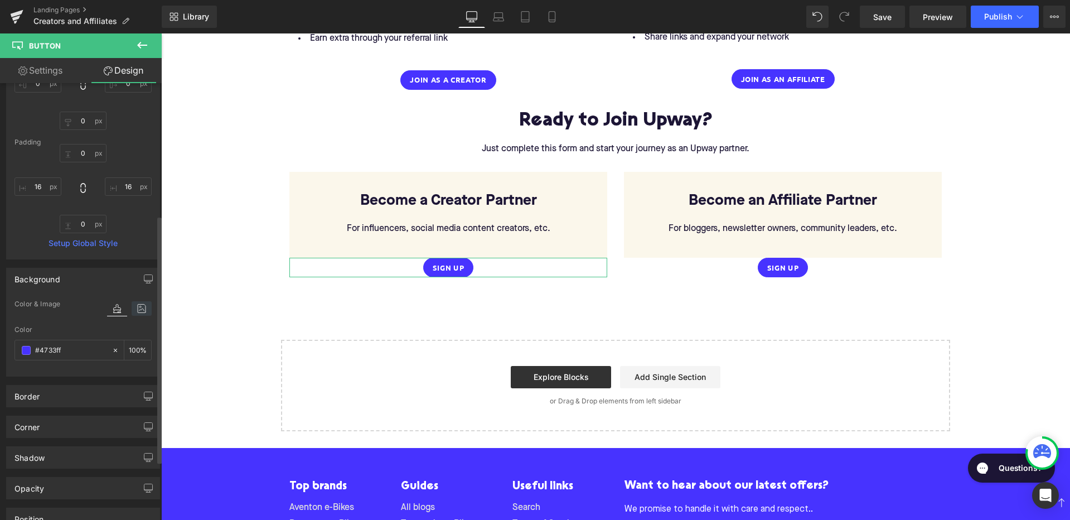
click at [137, 310] on icon at bounding box center [142, 308] width 20 height 14
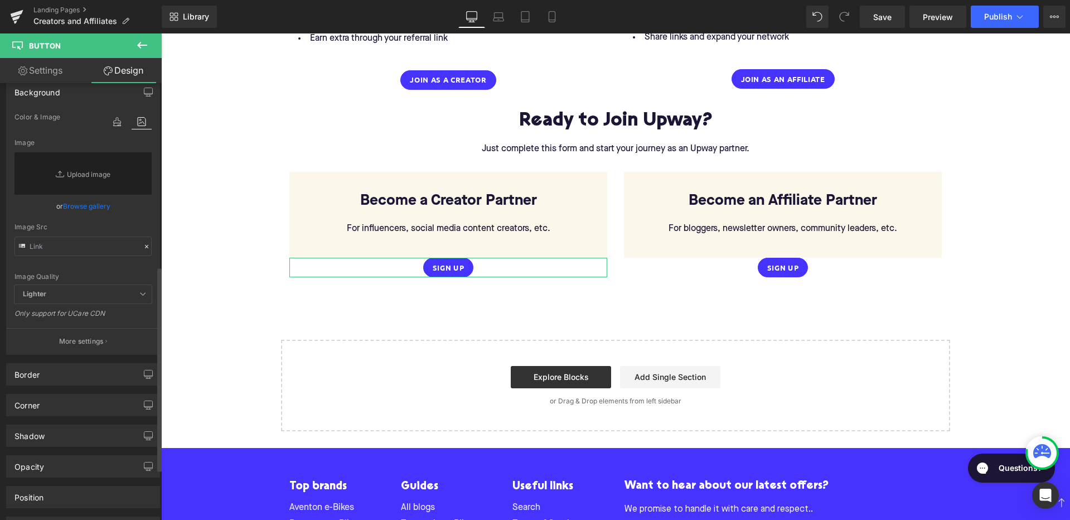
scroll to position [424, 0]
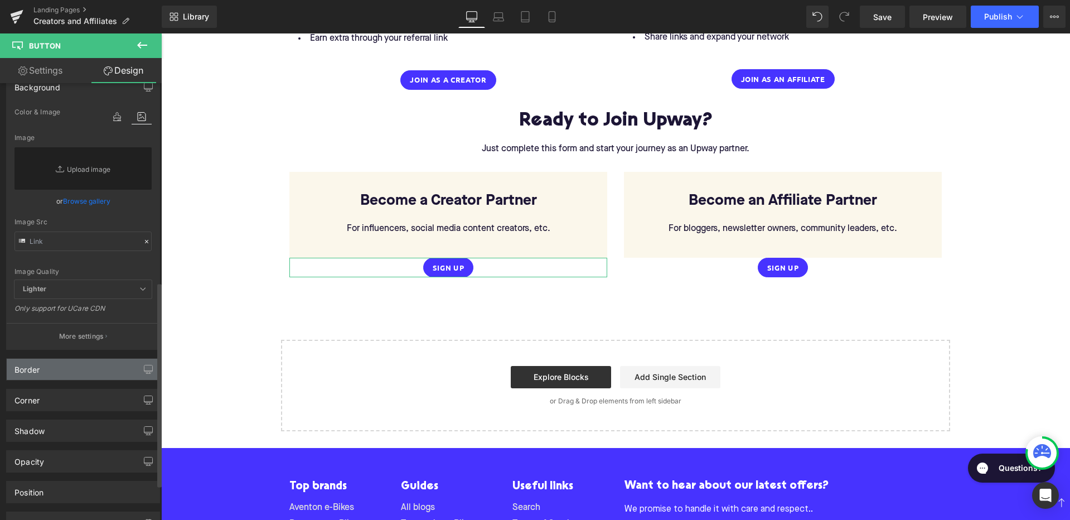
click at [90, 371] on div "Border" at bounding box center [83, 368] width 153 height 21
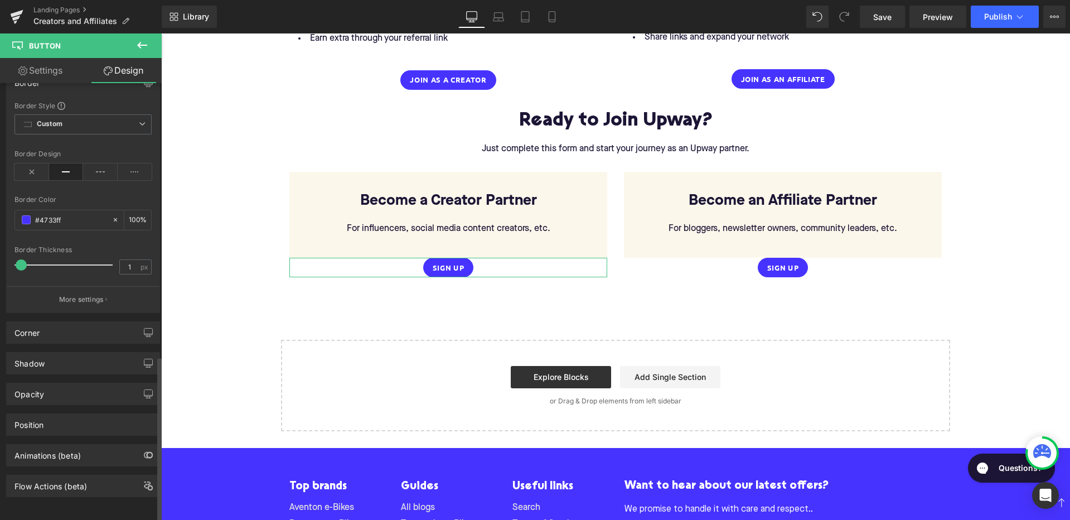
scroll to position [719, 0]
click at [86, 322] on div "Corner" at bounding box center [83, 332] width 153 height 21
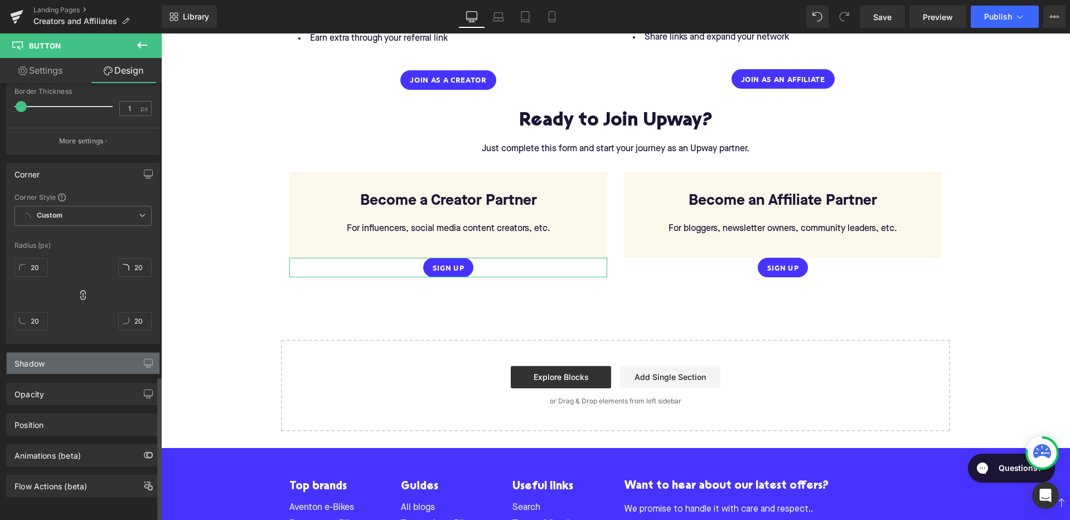
click at [78, 361] on div "Shadow" at bounding box center [83, 362] width 153 height 21
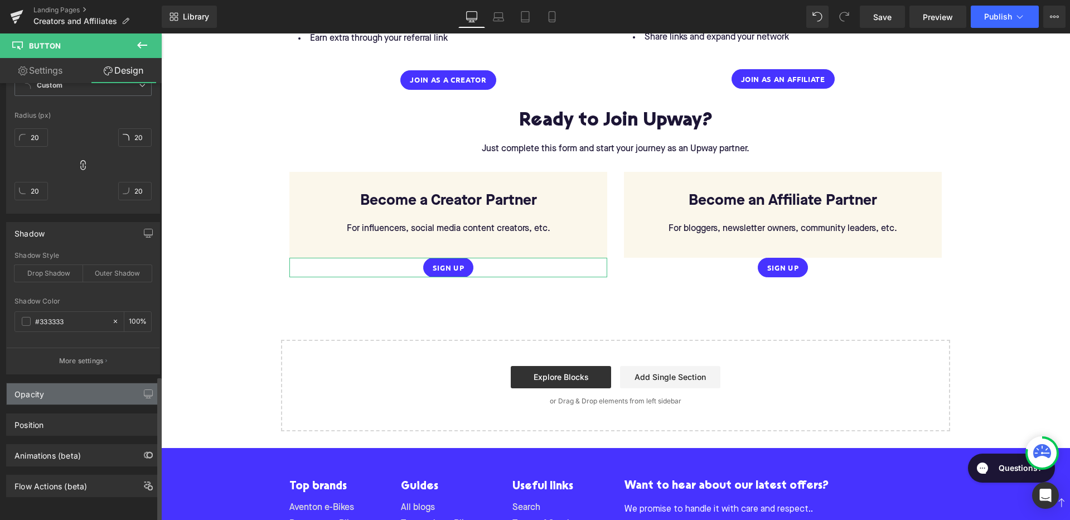
click at [77, 385] on div "Opacity" at bounding box center [83, 393] width 153 height 21
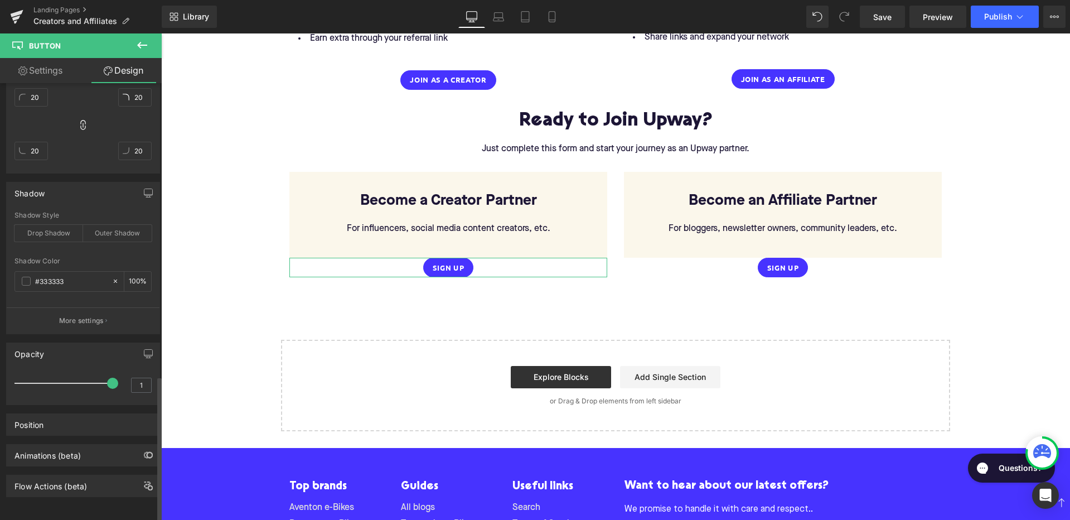
scroll to position [1048, 0]
type input "1"
drag, startPoint x: 105, startPoint y: 375, endPoint x: 128, endPoint y: 386, distance: 25.9
click at [128, 386] on div "1" at bounding box center [82, 387] width 137 height 30
click at [83, 418] on div "Position" at bounding box center [83, 424] width 153 height 21
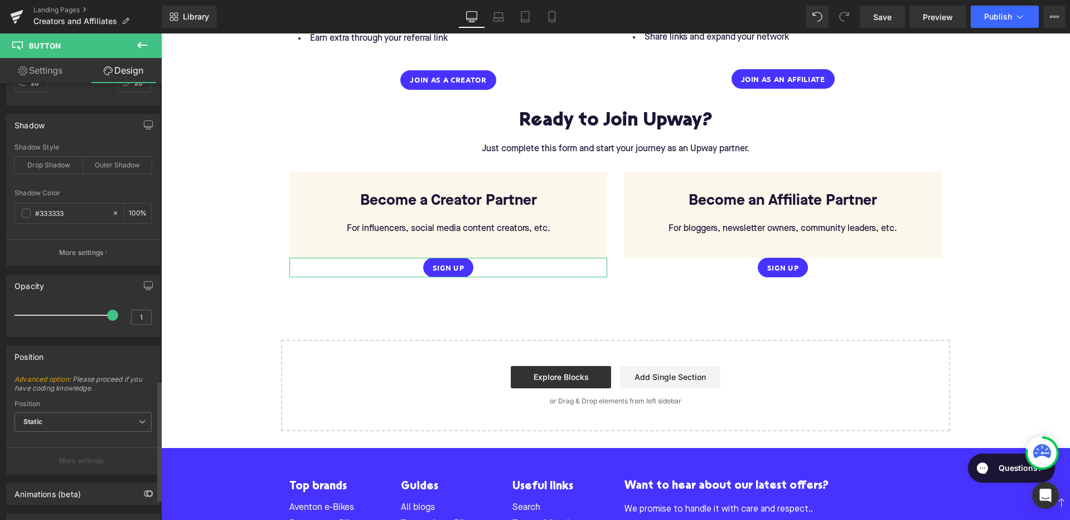
scroll to position [1121, 0]
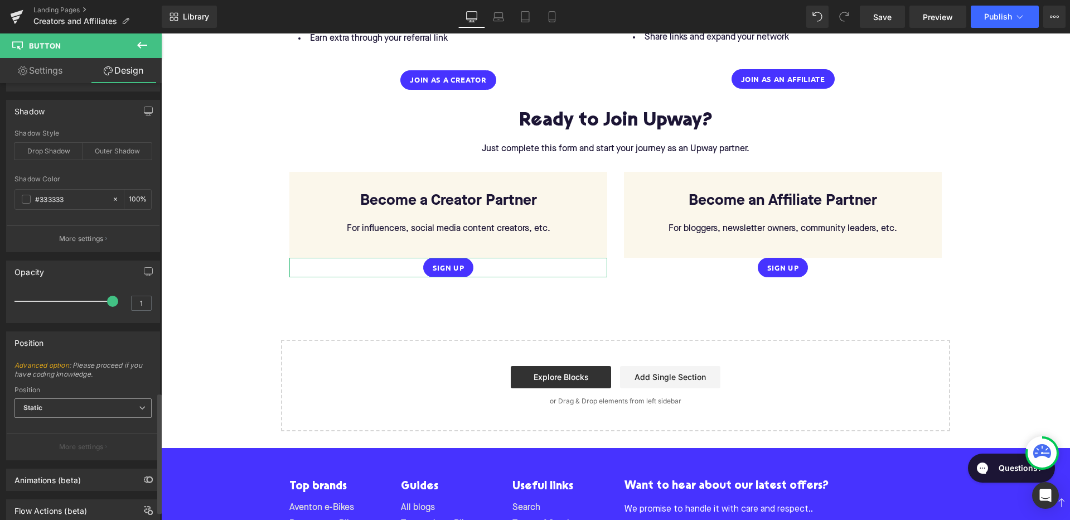
click at [104, 406] on span "Static" at bounding box center [82, 408] width 137 height 20
click at [129, 387] on div "Position" at bounding box center [82, 390] width 137 height 8
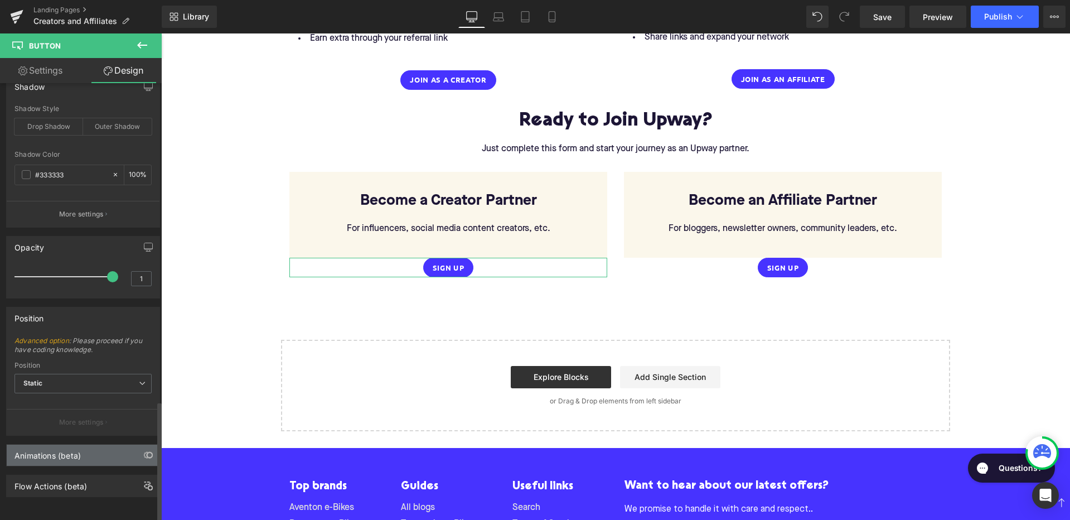
scroll to position [1153, 0]
click at [90, 449] on div "Animations (beta)" at bounding box center [83, 454] width 153 height 21
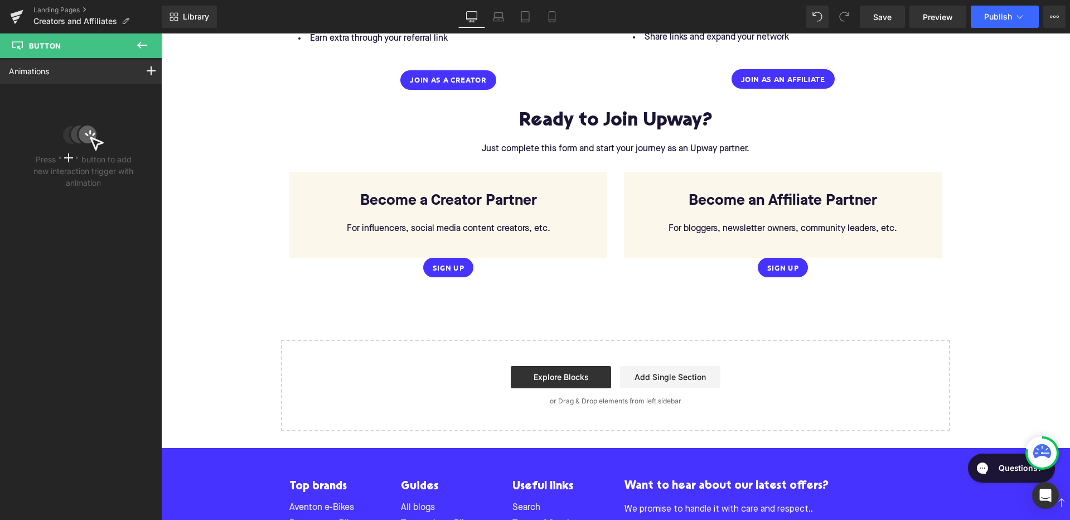
click at [140, 50] on icon at bounding box center [141, 44] width 13 height 13
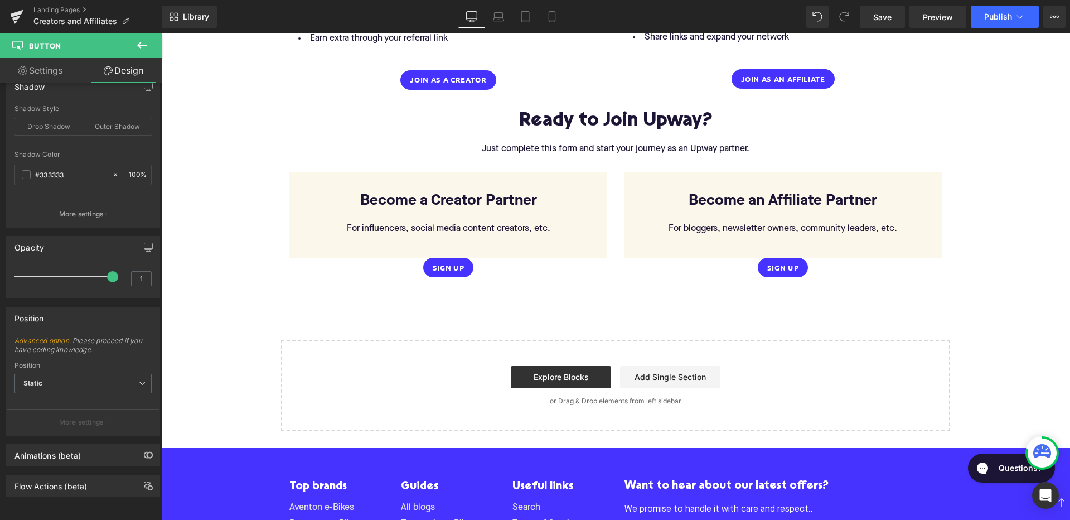
type input "0"
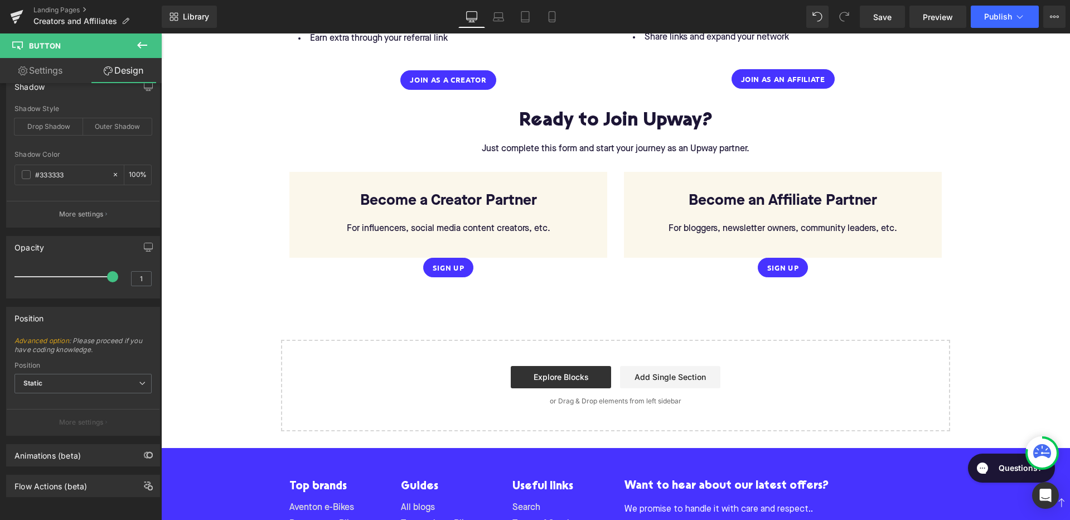
type input "16"
type input "0"
type input "16"
type input "100"
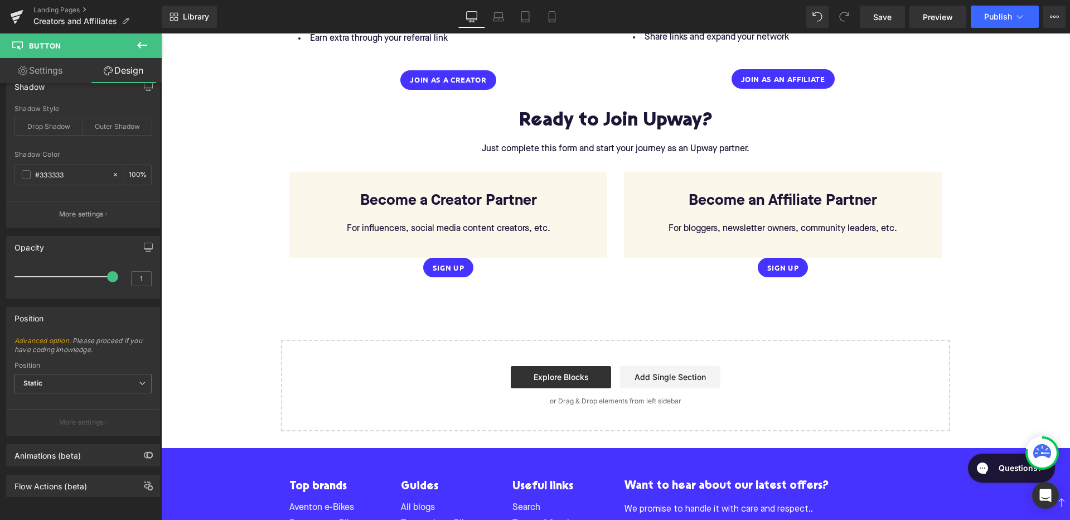
click at [140, 50] on icon at bounding box center [141, 44] width 13 height 13
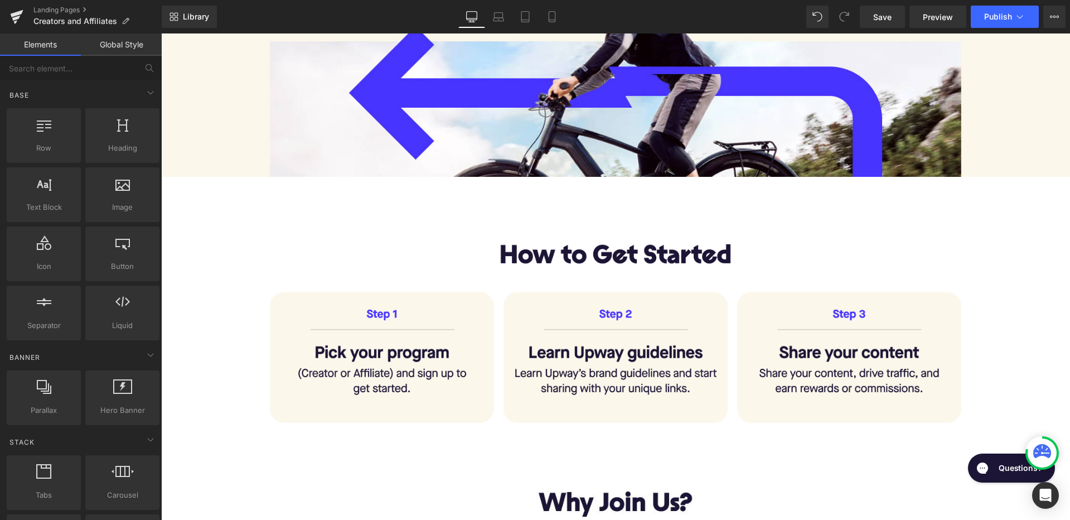
scroll to position [23, 0]
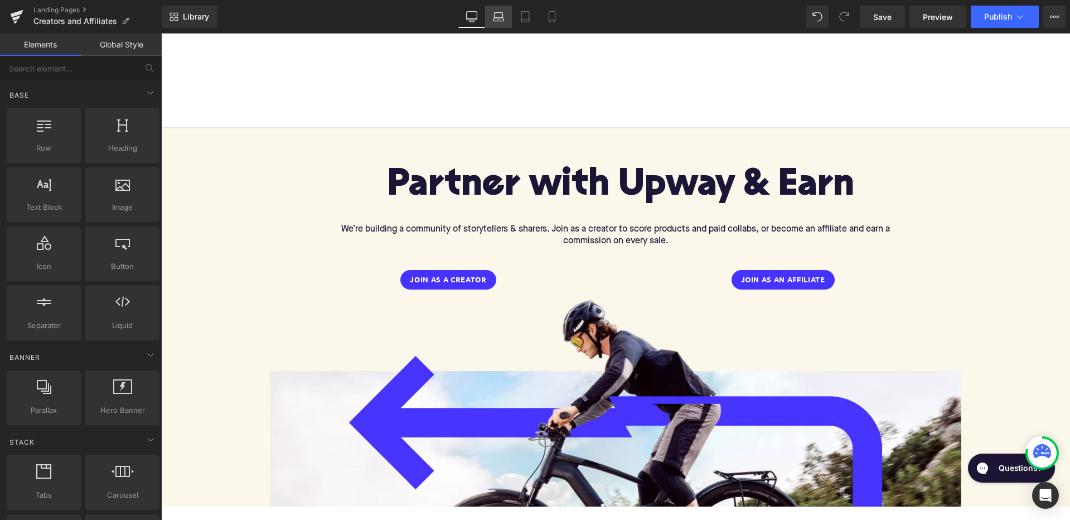
click at [498, 17] on icon at bounding box center [498, 16] width 11 height 11
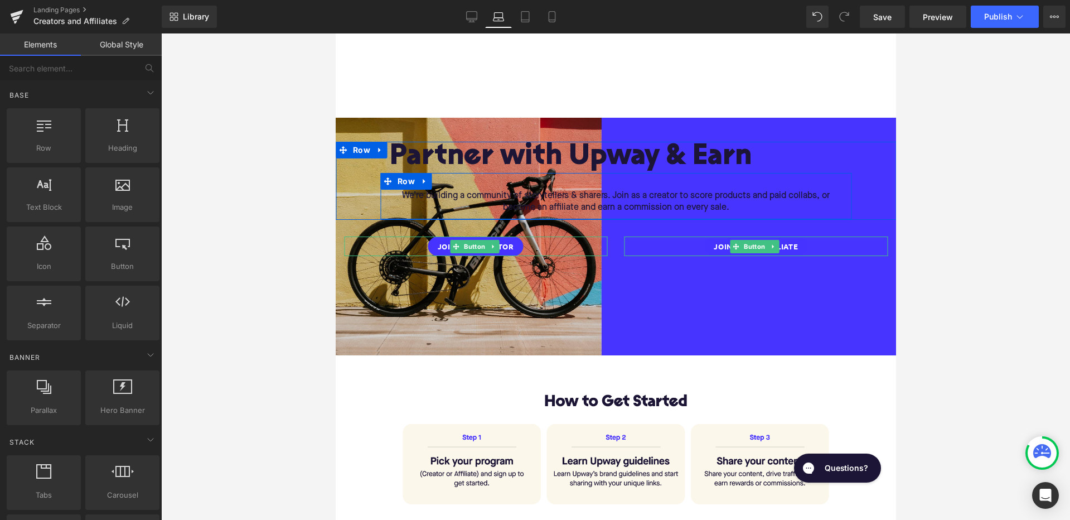
scroll to position [0, 0]
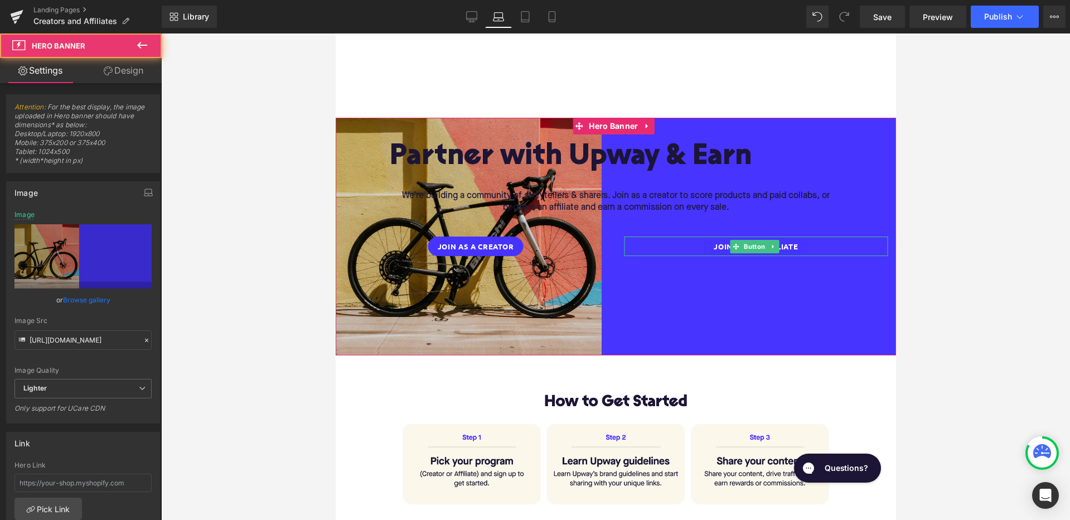
click at [622, 310] on div "Partner with Upway & Earn Heading We’re building a community of storytellers & …" at bounding box center [615, 236] width 560 height 237
click at [613, 125] on span "Hero Banner" at bounding box center [612, 126] width 55 height 17
click at [88, 304] on link "Browse gallery" at bounding box center [86, 300] width 47 height 20
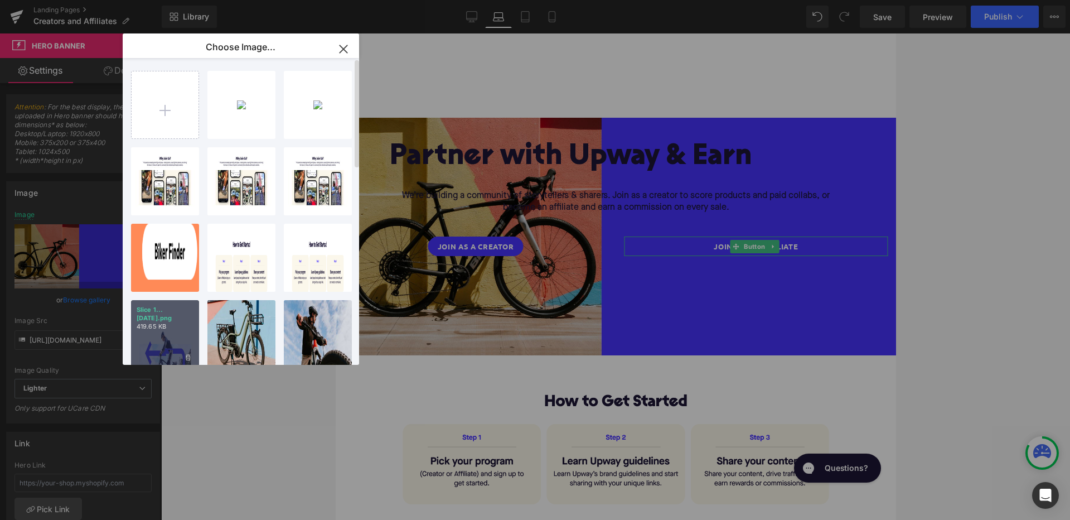
click at [169, 322] on p "419.65 KB" at bounding box center [165, 326] width 57 height 8
type input "https://ucarecdn.com/63cb2fe2-a2b2-42e0-a6e3-d091a74a4ec9/-/format/auto/-/previ…"
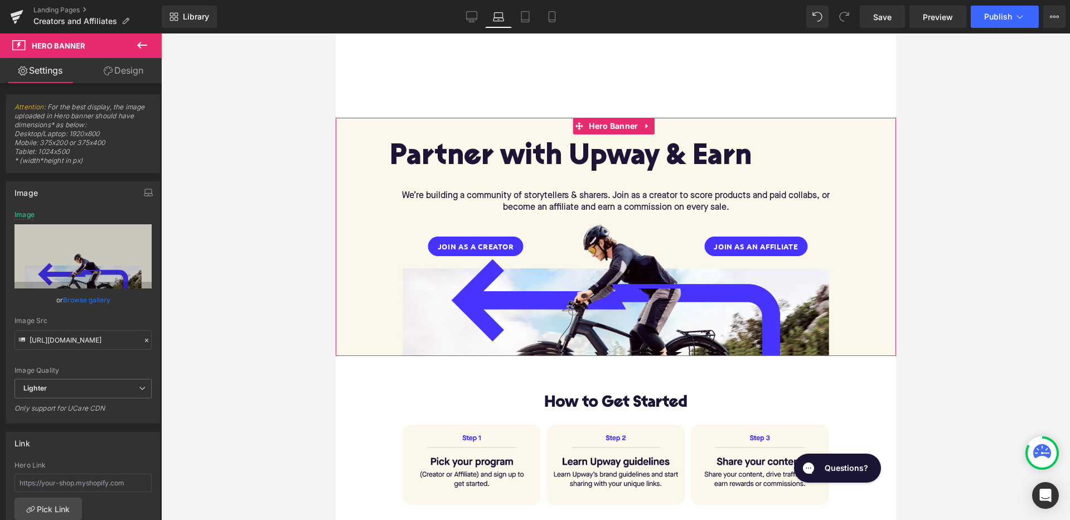
click at [871, 265] on div "Partner with Upway & Earn Heading We’re building a community of storytellers & …" at bounding box center [615, 237] width 560 height 238
click at [887, 263] on div "Partner with Upway & Earn Heading We’re building a community of storytellers & …" at bounding box center [615, 237] width 560 height 238
click at [335, 33] on div at bounding box center [335, 33] width 0 height 0
click at [884, 278] on div "Partner with Upway & Earn Heading We’re building a community of storytellers & …" at bounding box center [615, 237] width 560 height 238
click at [367, 296] on div "Partner with Upway & Earn Heading We’re building a community of storytellers & …" at bounding box center [615, 237] width 560 height 238
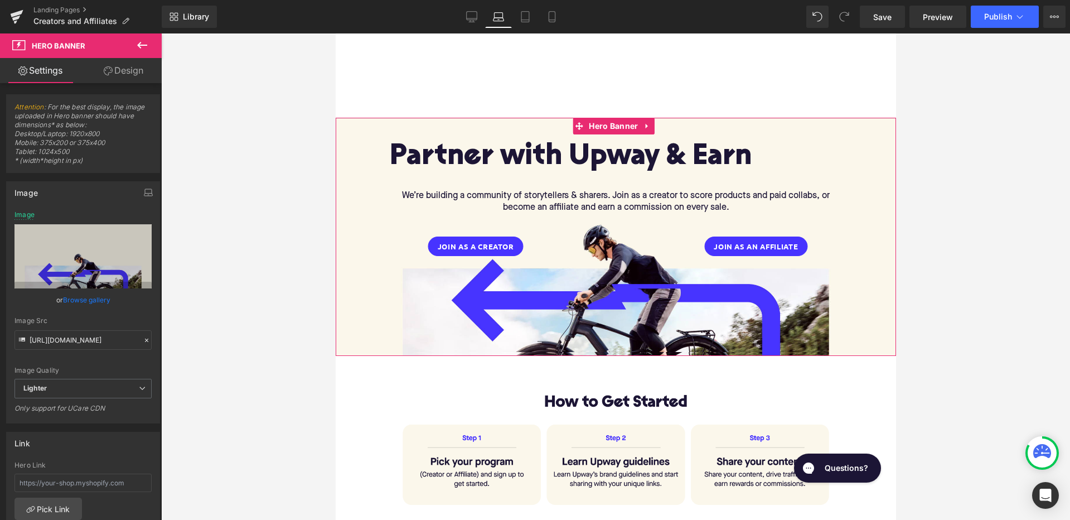
click at [372, 290] on div "Partner with Upway & Earn Heading We’re building a community of storytellers & …" at bounding box center [615, 237] width 560 height 238
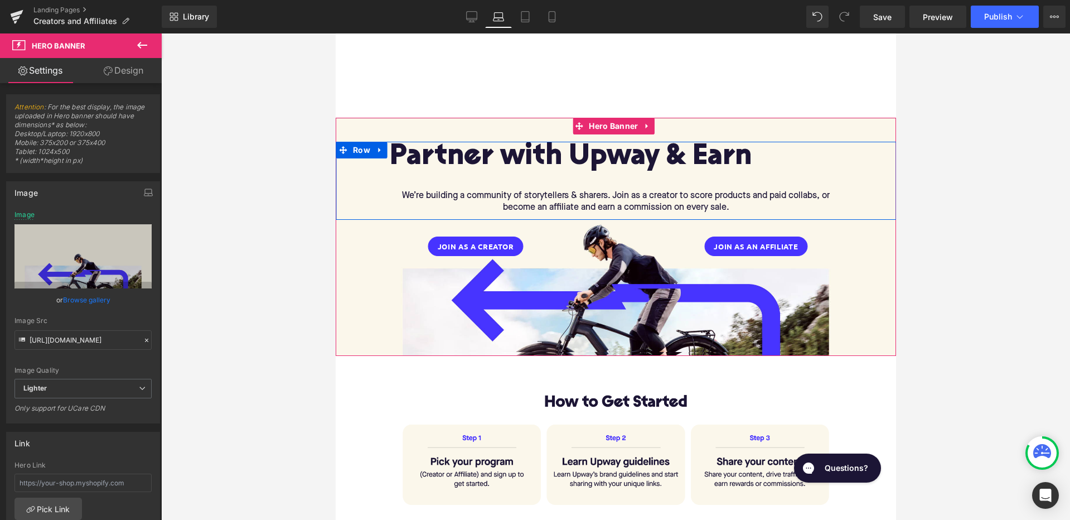
click at [847, 144] on div "Partner with Upway & Earn Heading We’re building a community of storytellers & …" at bounding box center [615, 181] width 560 height 79
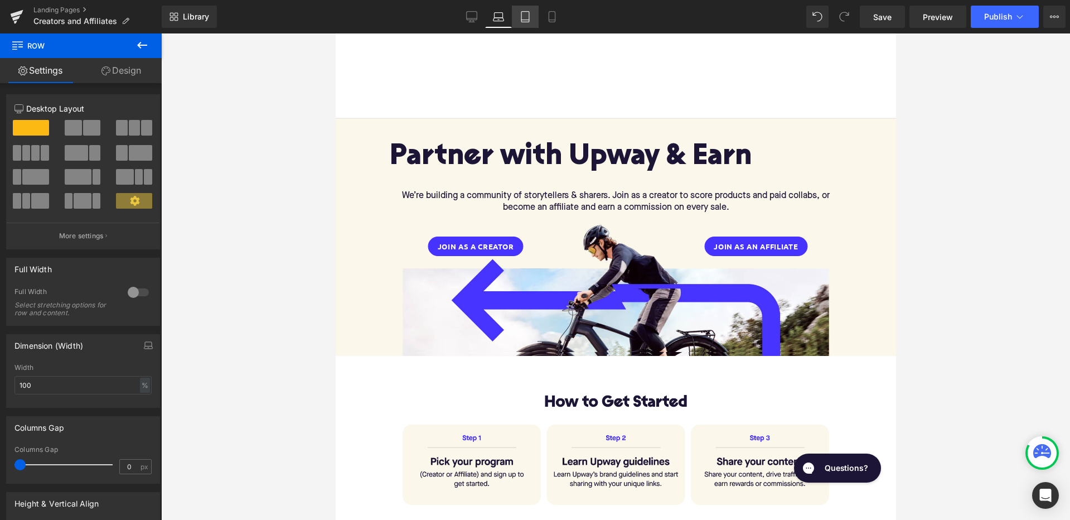
click at [530, 16] on icon at bounding box center [525, 16] width 11 height 11
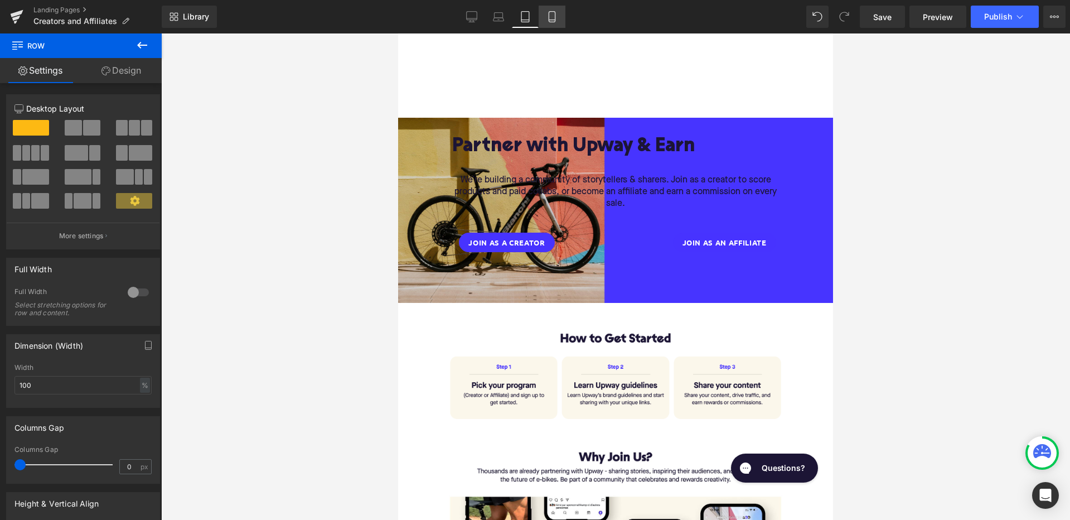
click at [552, 25] on link "Mobile" at bounding box center [552, 17] width 27 height 22
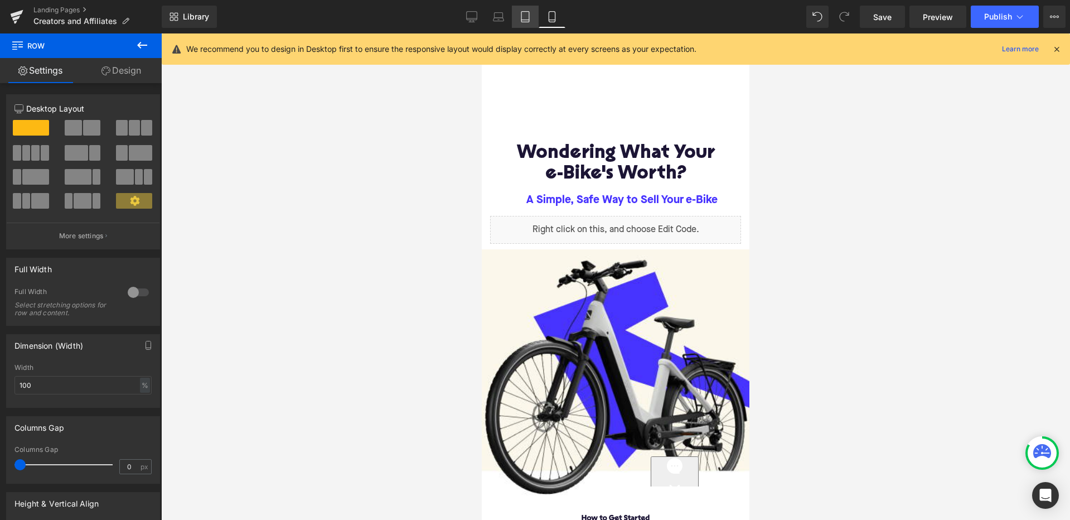
click at [526, 17] on icon at bounding box center [525, 16] width 11 height 11
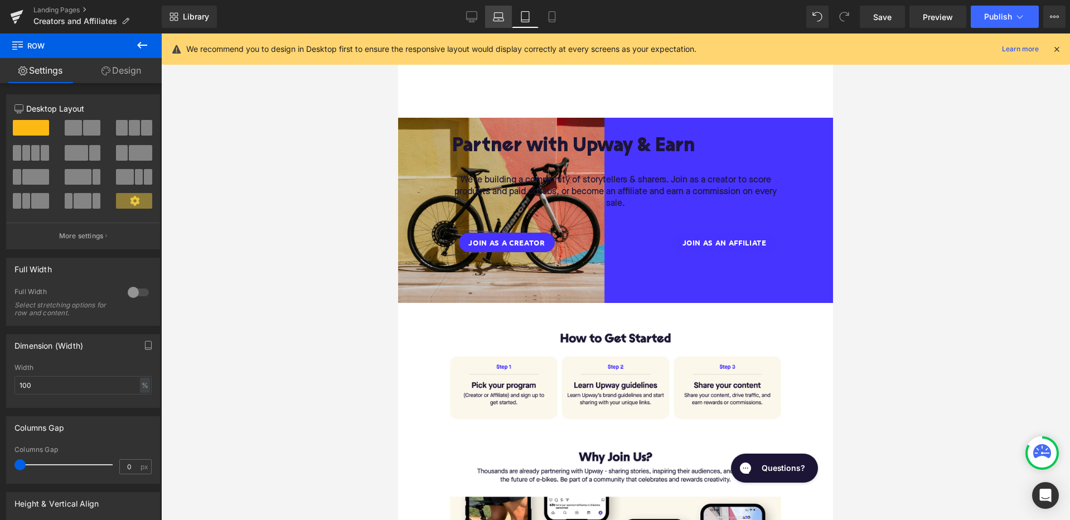
drag, startPoint x: 498, startPoint y: 13, endPoint x: 192, endPoint y: 30, distance: 306.5
click at [498, 13] on icon at bounding box center [498, 16] width 11 height 11
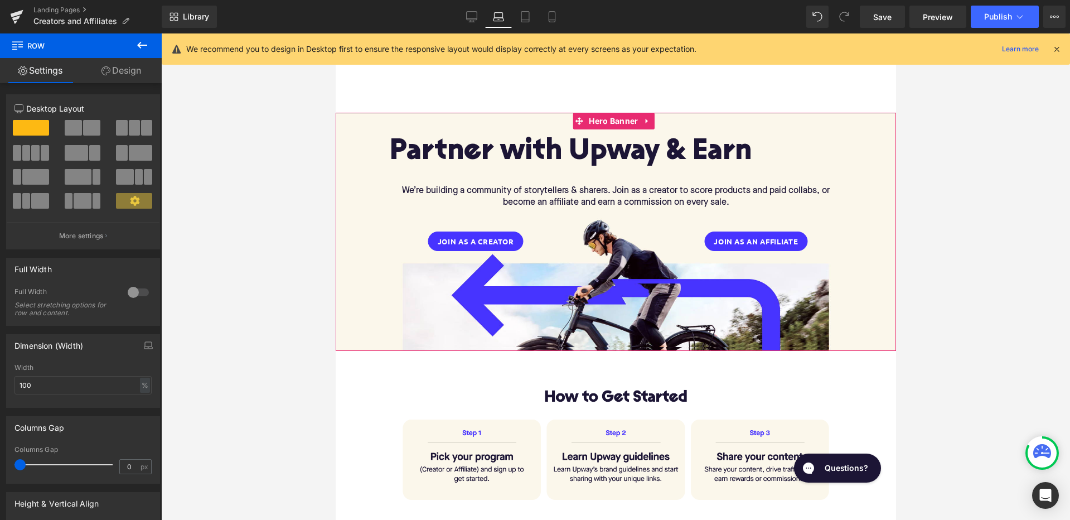
click at [547, 119] on div "Partner with Upway & Earn Heading We’re building a community of storytellers & …" at bounding box center [615, 232] width 560 height 238
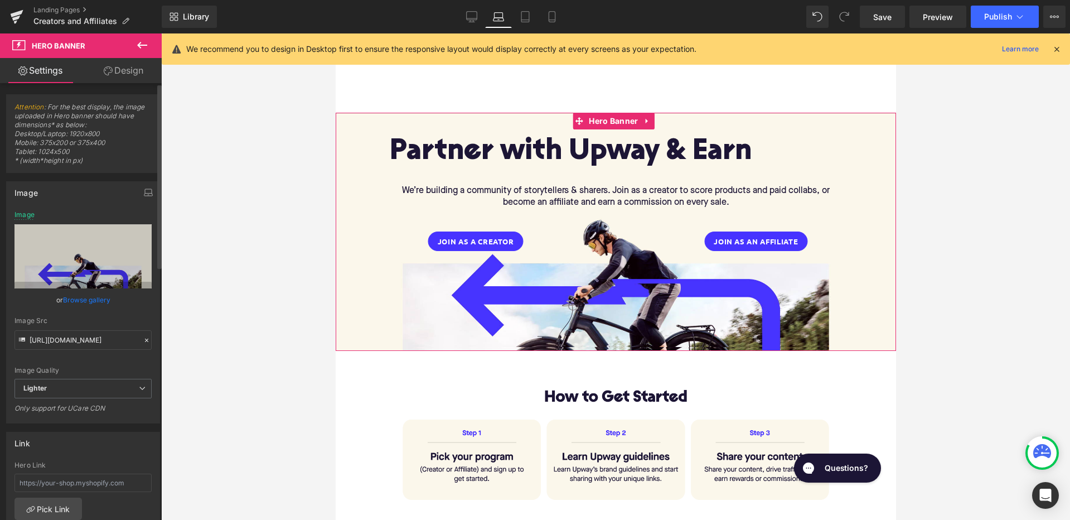
click at [84, 302] on link "Browse gallery" at bounding box center [86, 300] width 47 height 20
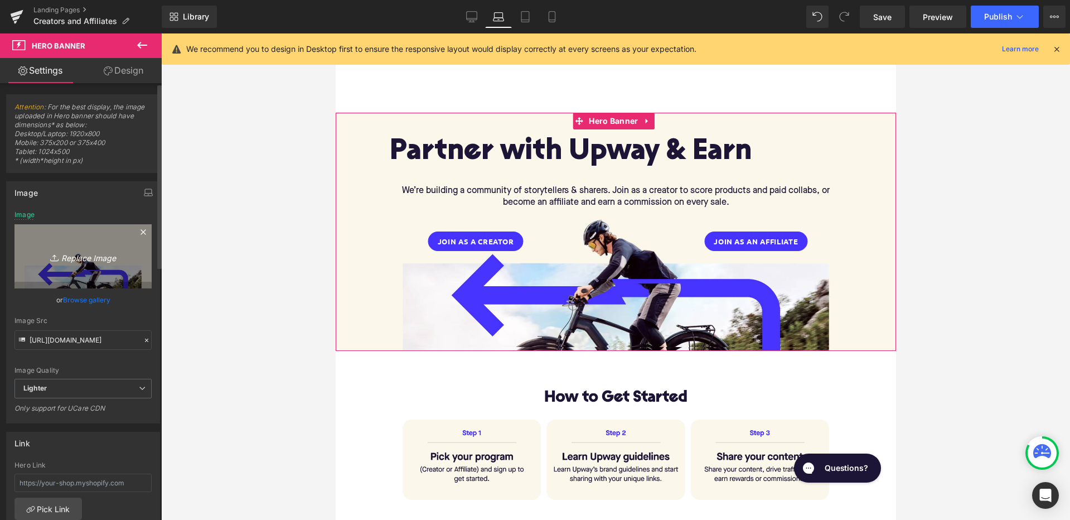
click at [86, 255] on icon "Replace Image" at bounding box center [82, 256] width 89 height 14
type input "C:\fakepath\Slice 1.png"
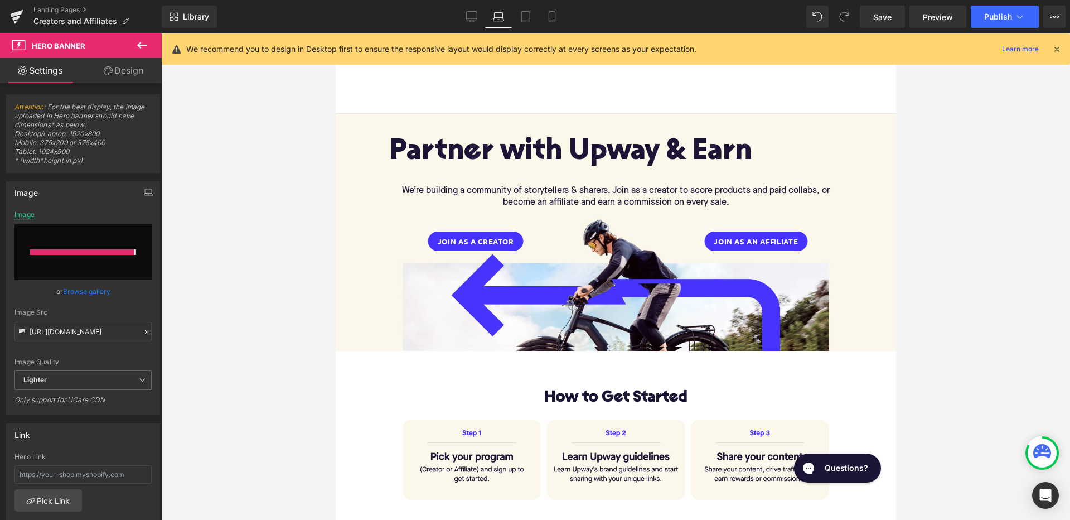
type input "https://ucarecdn.com/972c9916-e395-43a0-82b2-61caecc2a889/-/format/auto/-/previ…"
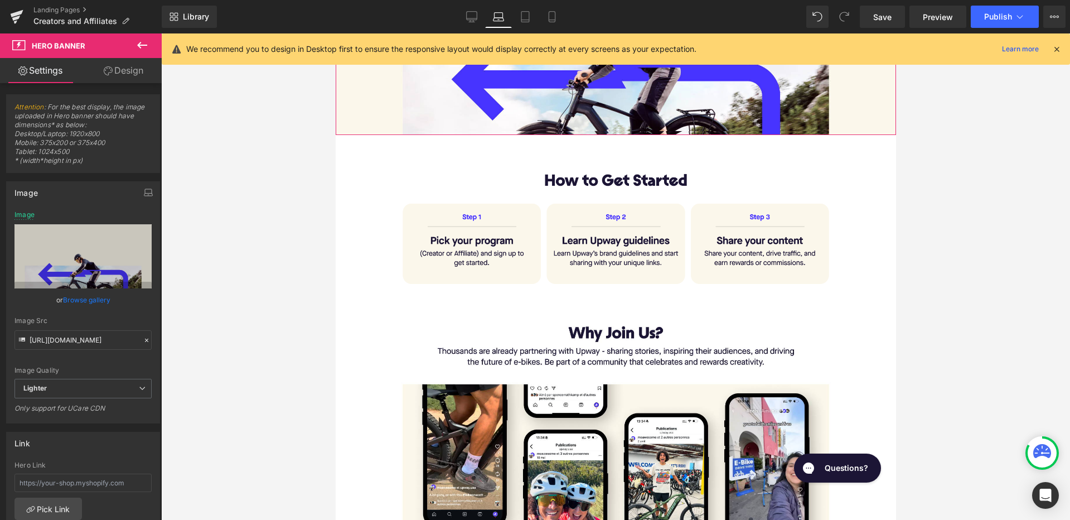
scroll to position [214, 0]
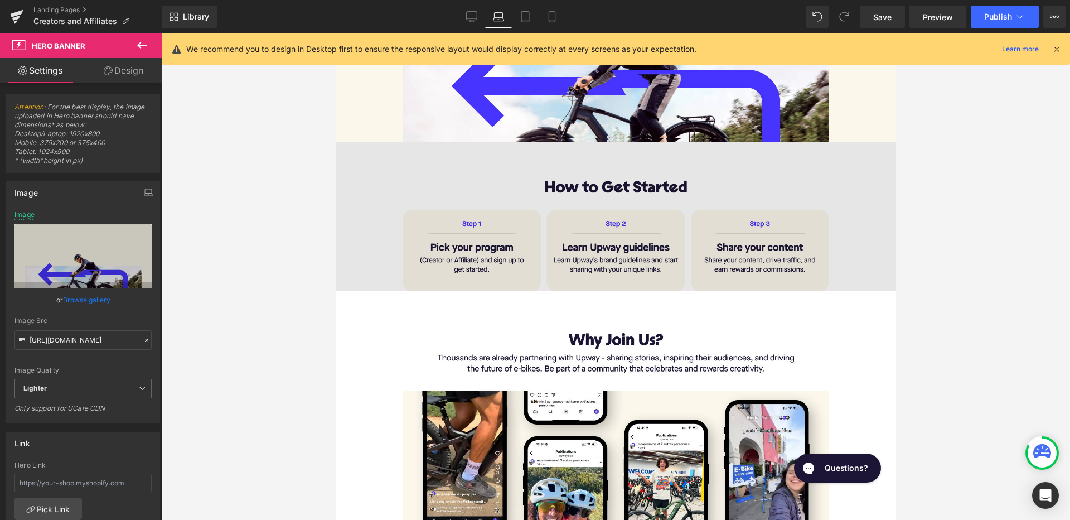
click at [788, 201] on img at bounding box center [615, 216] width 560 height 149
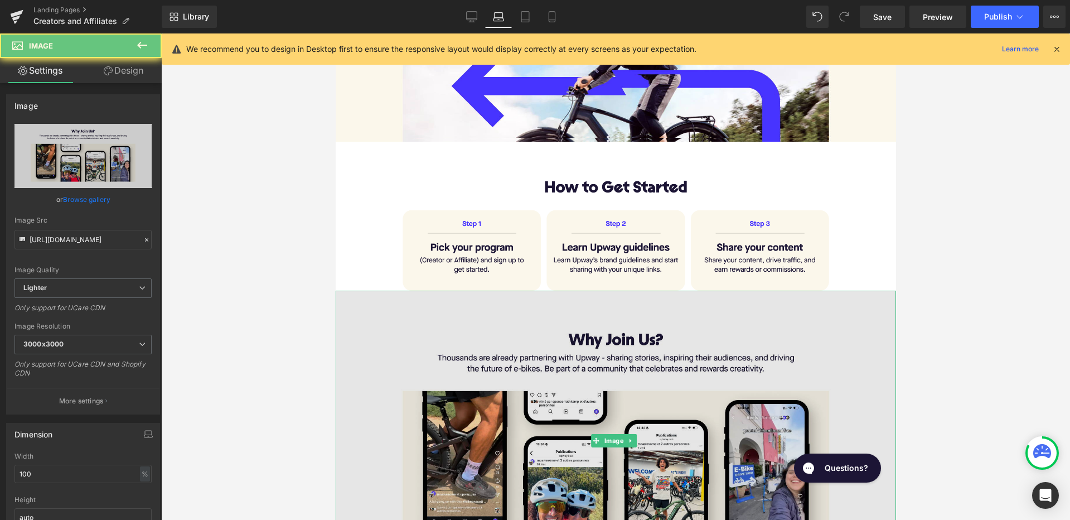
click at [772, 316] on img at bounding box center [615, 440] width 560 height 300
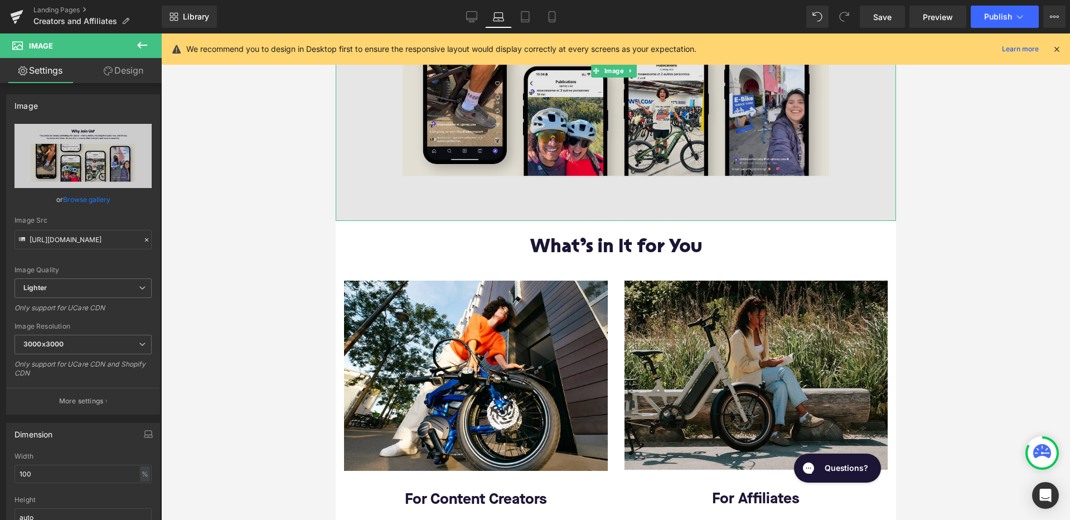
scroll to position [660, 0]
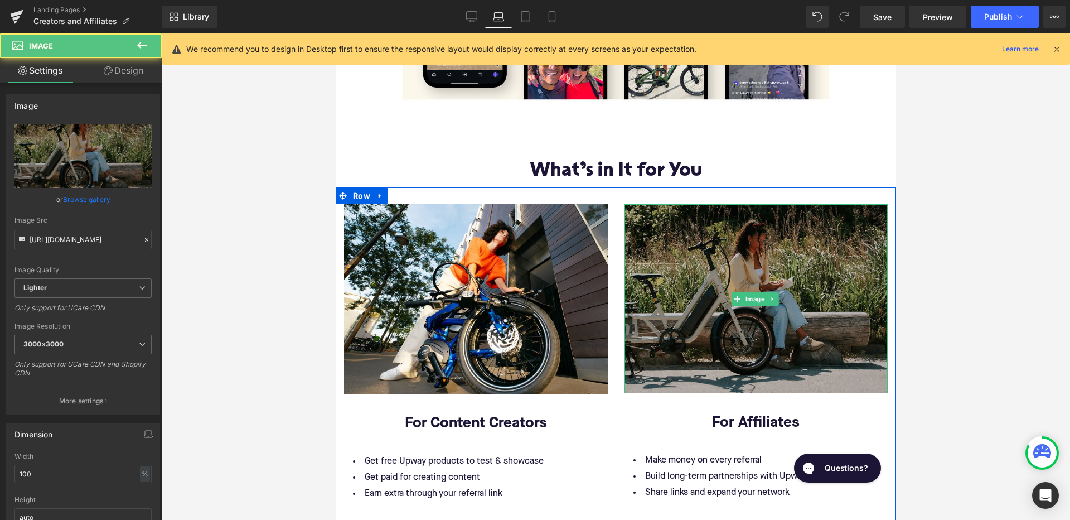
click at [751, 295] on div "Image" at bounding box center [756, 298] width 264 height 189
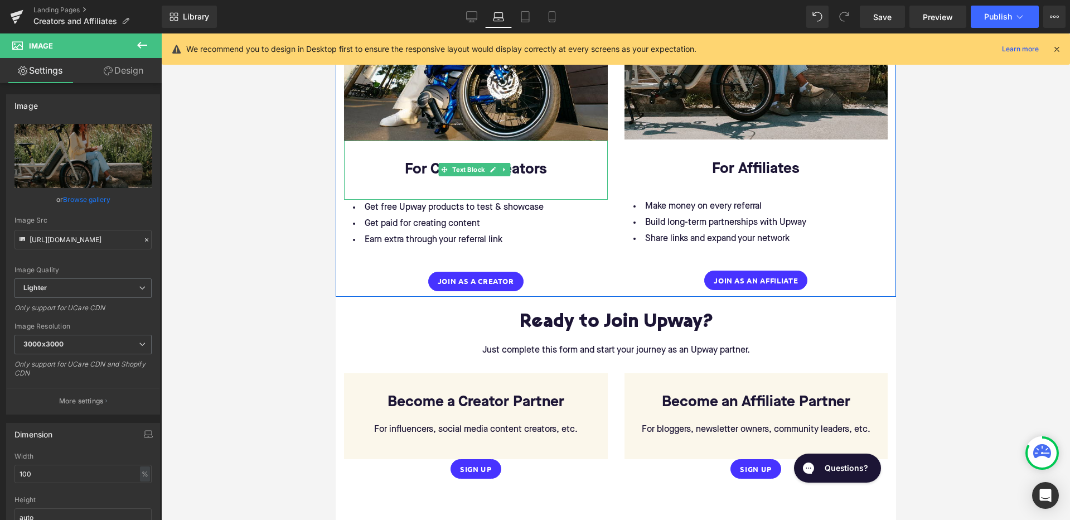
scroll to position [939, 0]
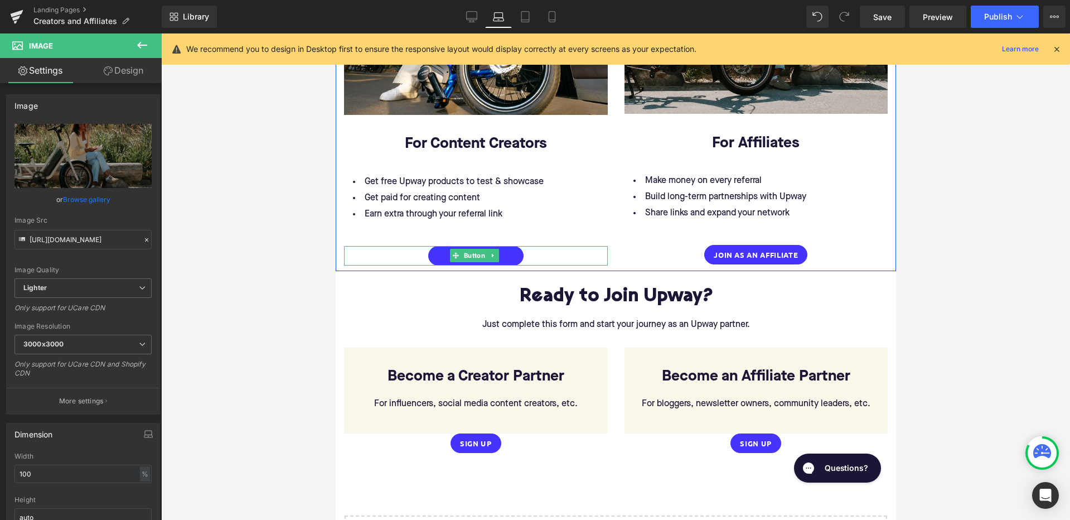
click at [516, 246] on link "Join as a Creator" at bounding box center [475, 256] width 95 height 20
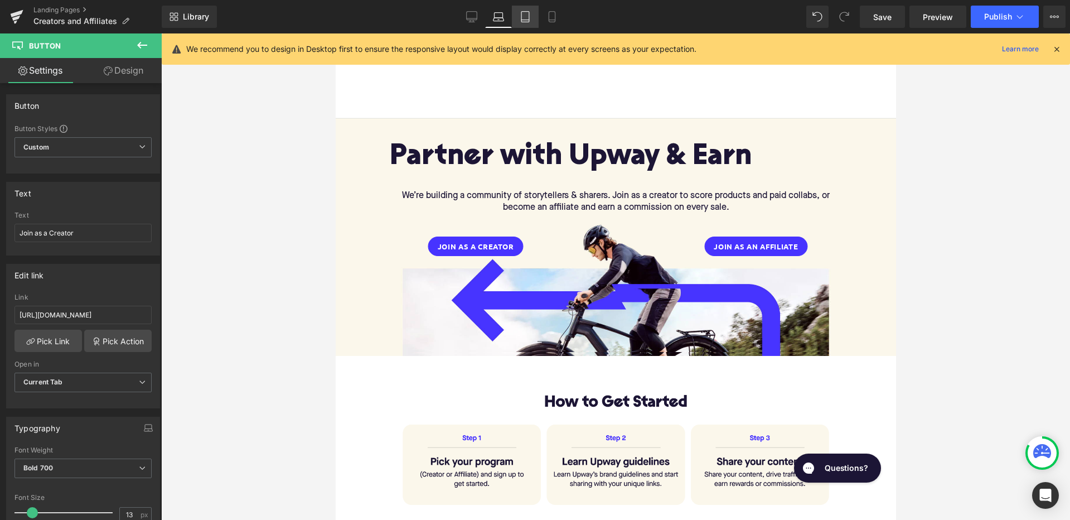
scroll to position [0, 0]
click at [526, 17] on icon at bounding box center [525, 16] width 11 height 11
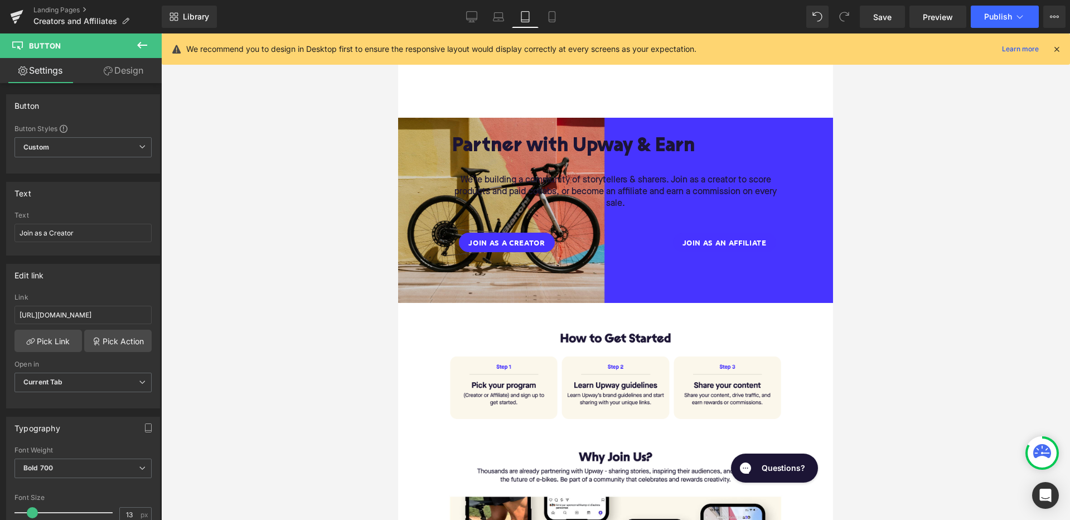
click at [523, 17] on icon at bounding box center [525, 16] width 11 height 11
click at [559, 16] on link "Mobile" at bounding box center [552, 17] width 27 height 22
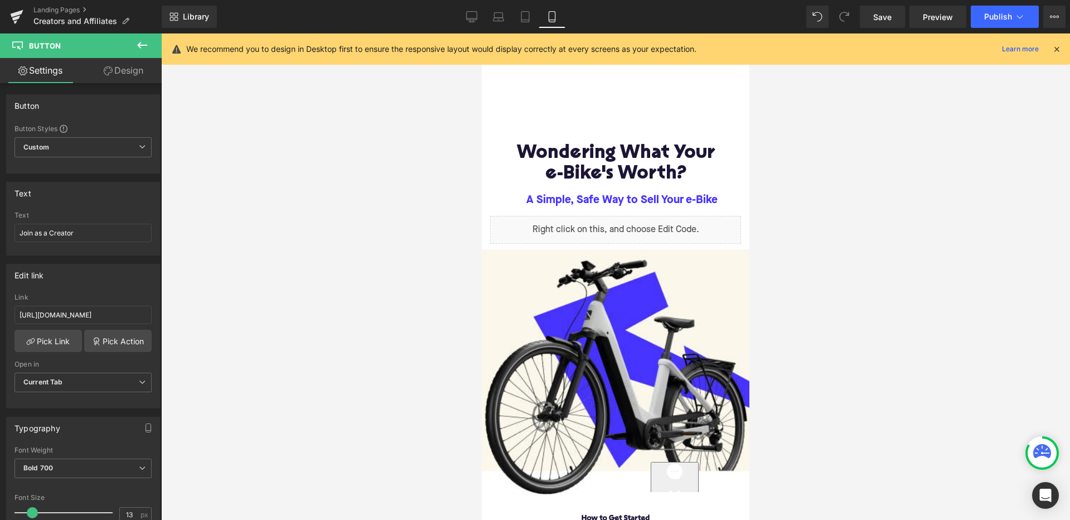
scroll to position [91, 0]
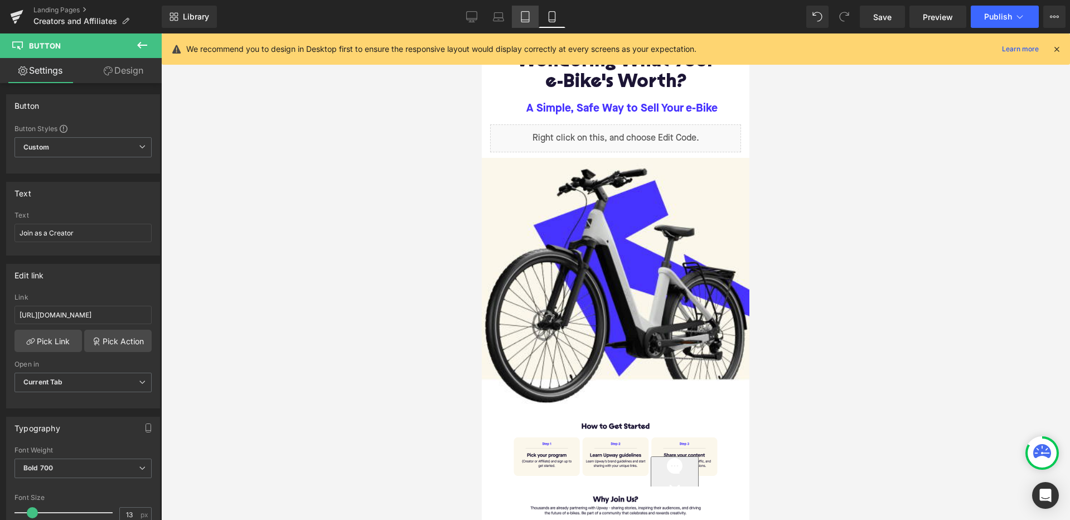
click at [524, 14] on icon at bounding box center [525, 16] width 11 height 11
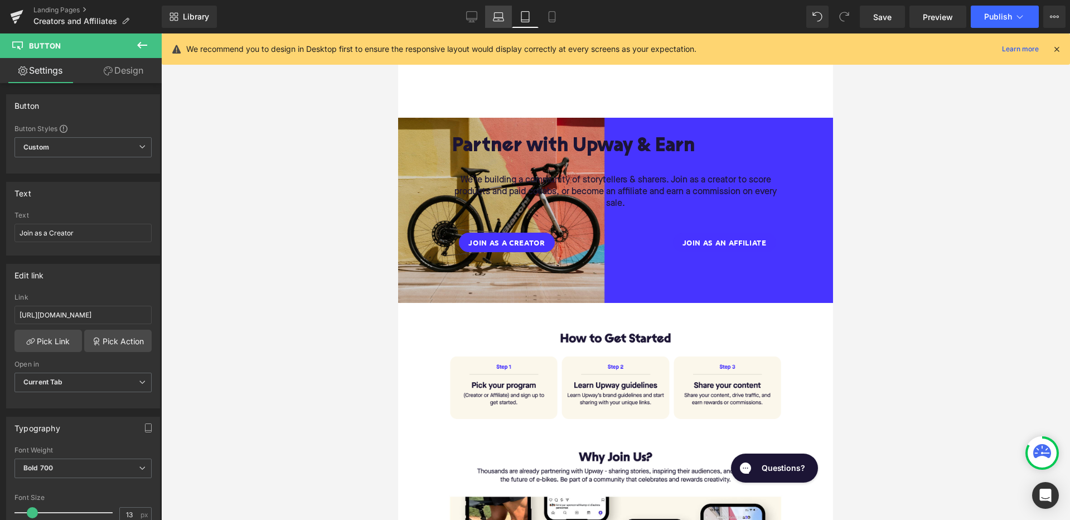
click at [492, 17] on link "Laptop" at bounding box center [498, 17] width 27 height 22
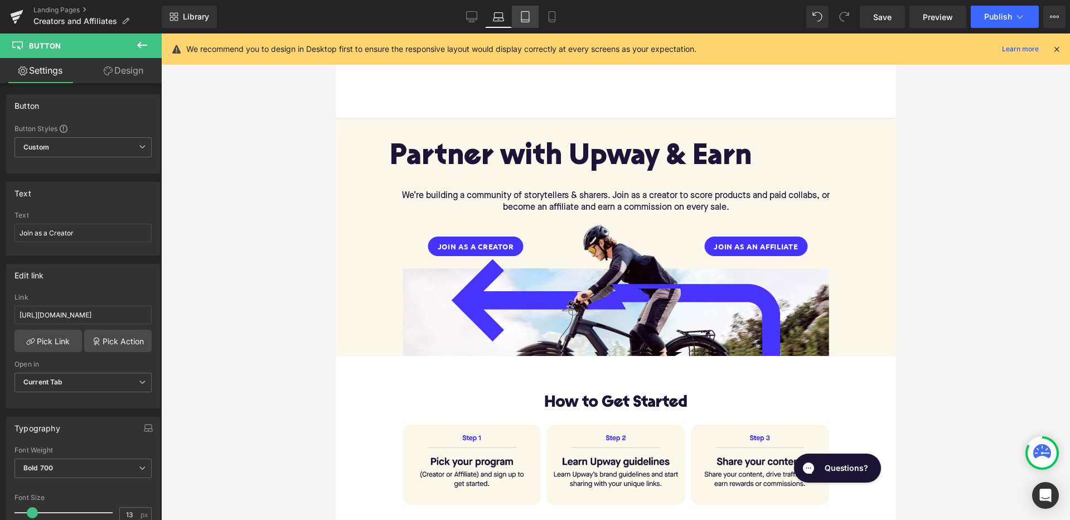
click at [523, 16] on icon at bounding box center [525, 16] width 11 height 11
type input "100"
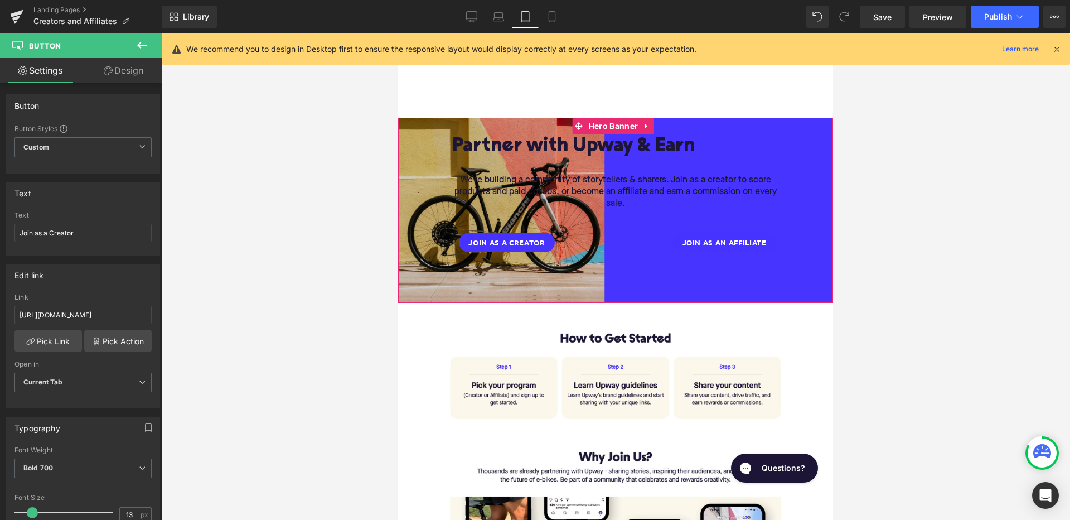
click at [433, 122] on div "Partner with Upway & Earn Heading We’re building a community of storytellers & …" at bounding box center [615, 210] width 435 height 185
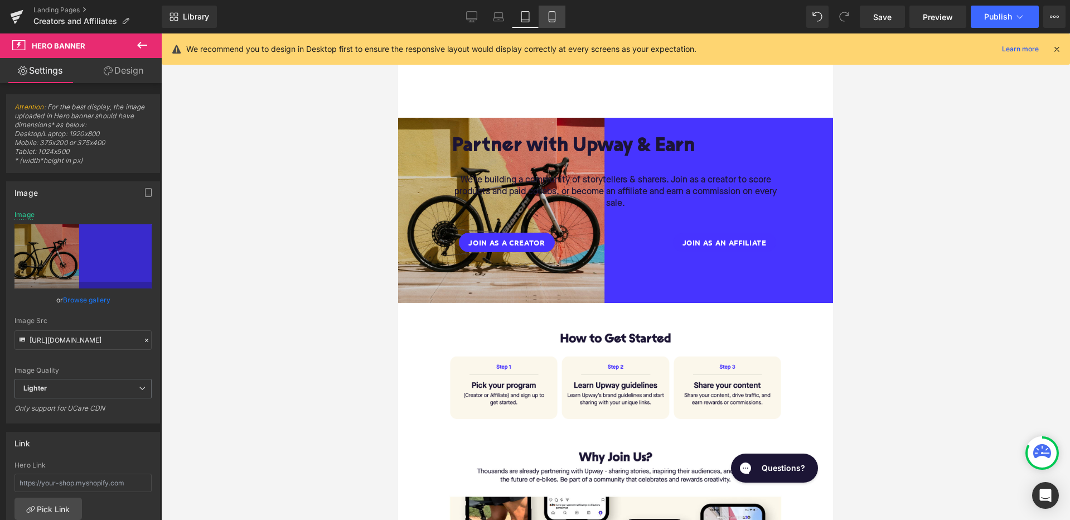
click at [556, 13] on icon at bounding box center [551, 16] width 11 height 11
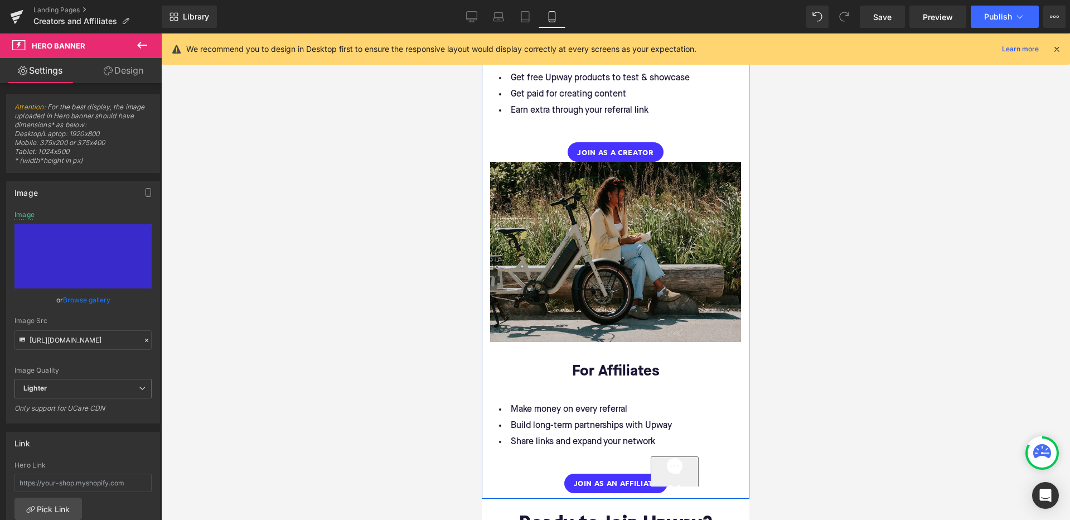
scroll to position [945, 0]
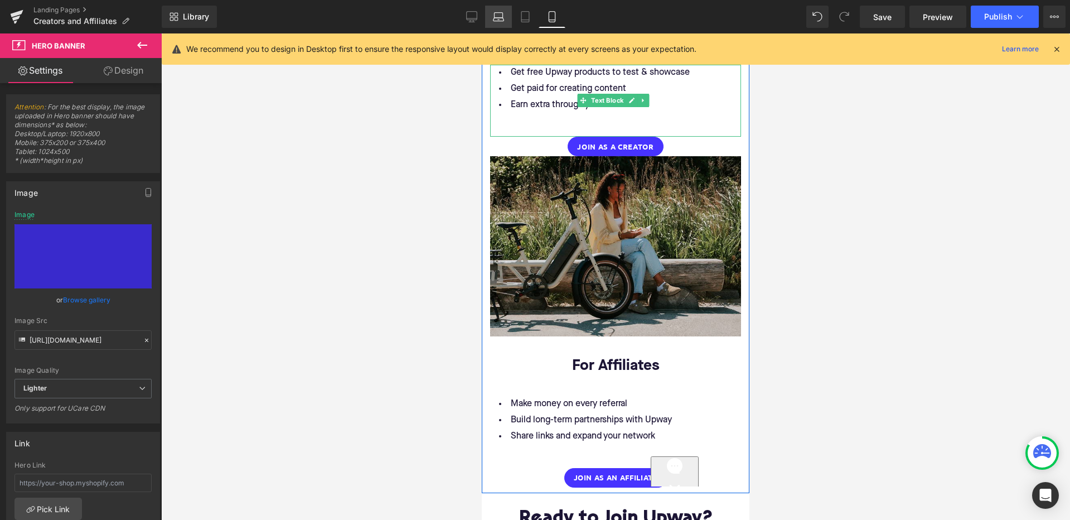
click at [503, 14] on icon at bounding box center [498, 16] width 11 height 11
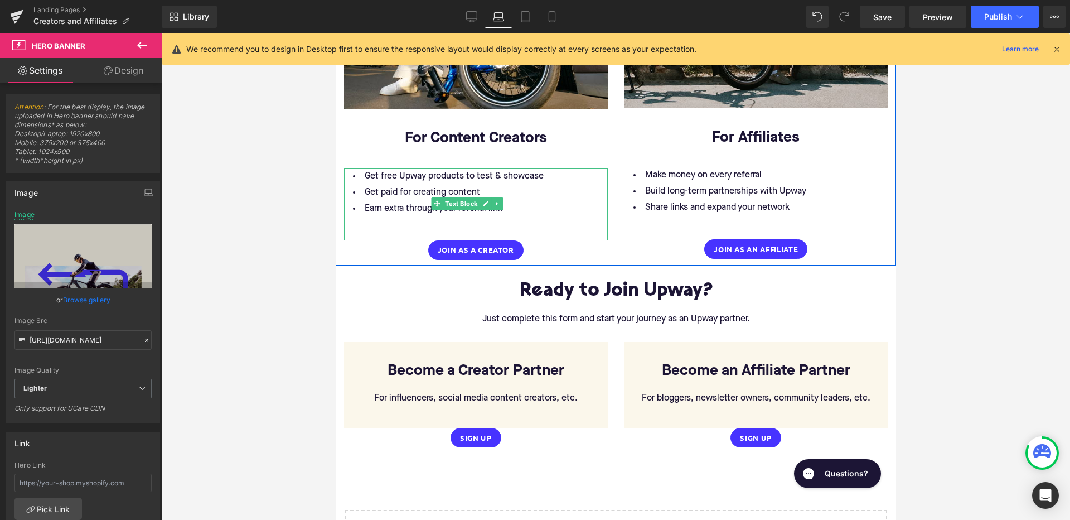
scroll to position [0, 0]
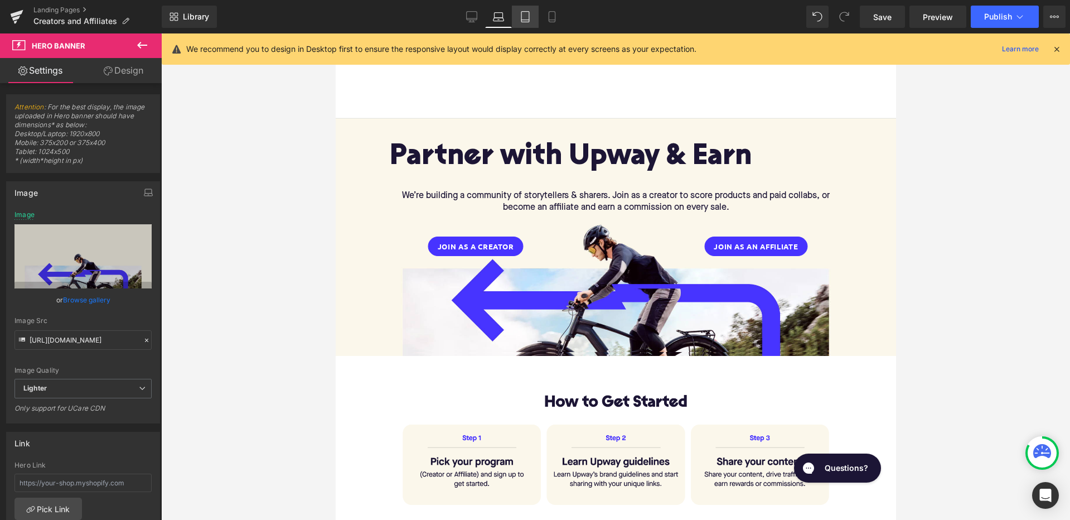
click at [527, 12] on icon at bounding box center [525, 17] width 8 height 11
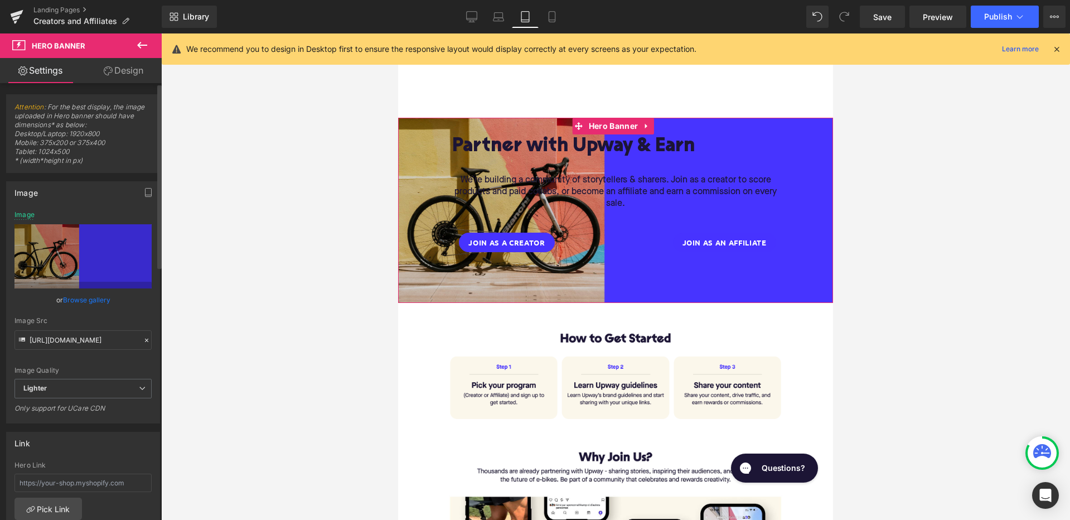
click at [87, 299] on link "Browse gallery" at bounding box center [86, 300] width 47 height 20
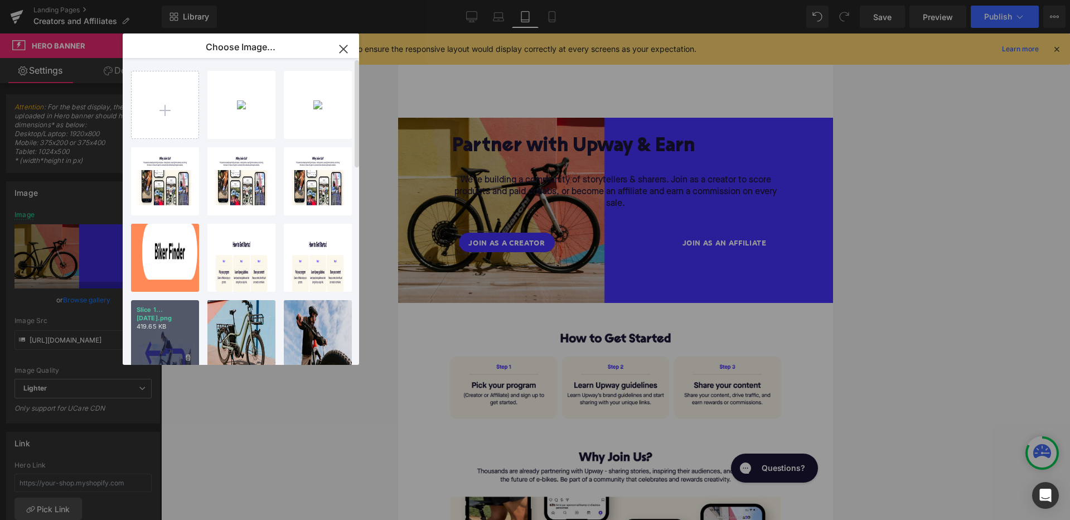
click at [184, 325] on div "Slice 1...ce 1.png 419.65 KB" at bounding box center [165, 334] width 68 height 68
type input "https://ucarecdn.com/63cb2fe2-a2b2-42e0-a6e3-d091a74a4ec9/-/format/auto/-/previ…"
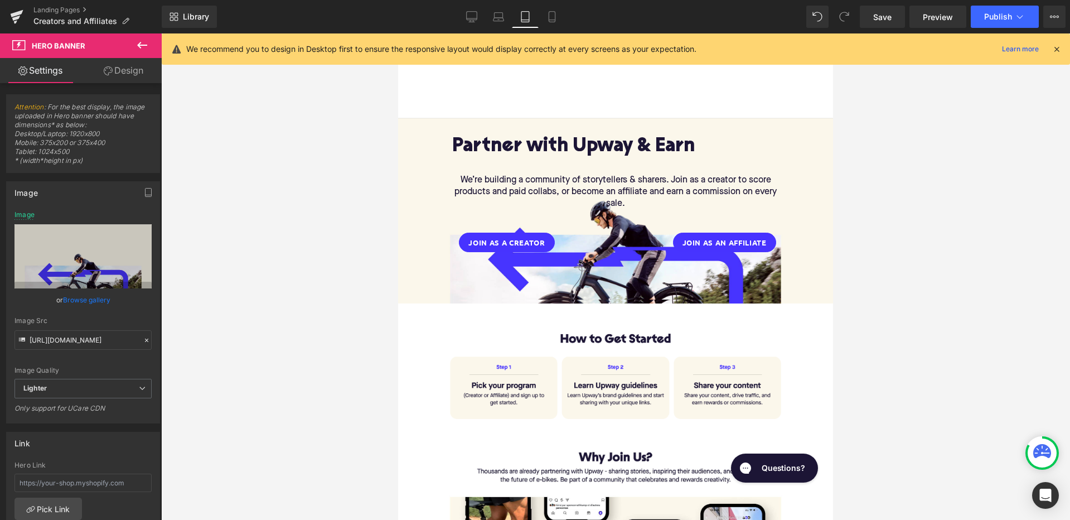
click at [608, 273] on div "Partner with Upway & Earn Heading We’re building a community of storytellers & …" at bounding box center [615, 211] width 435 height 186
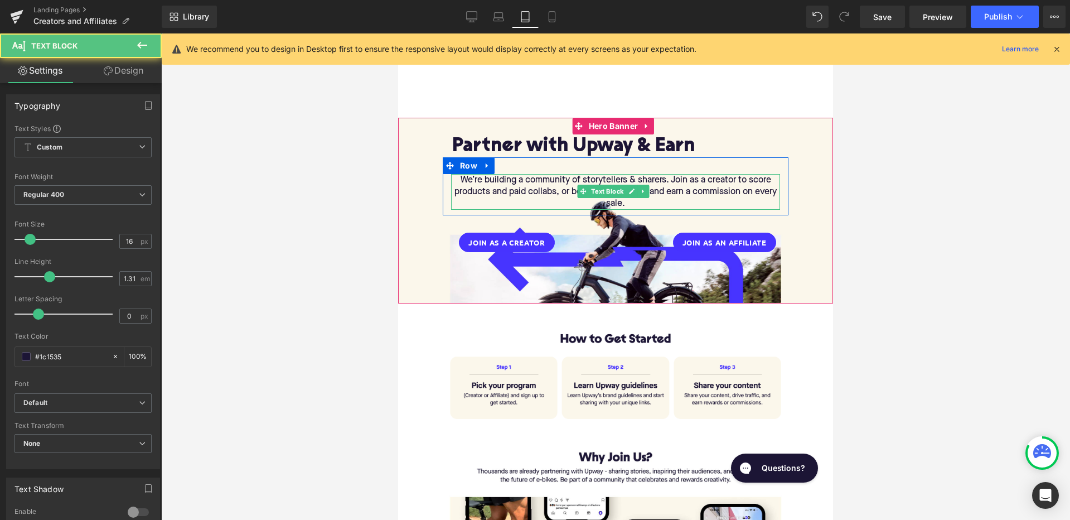
click at [622, 182] on p "We’re building a community of storytellers & sharers. Join as a creator to scor…" at bounding box center [615, 191] width 329 height 35
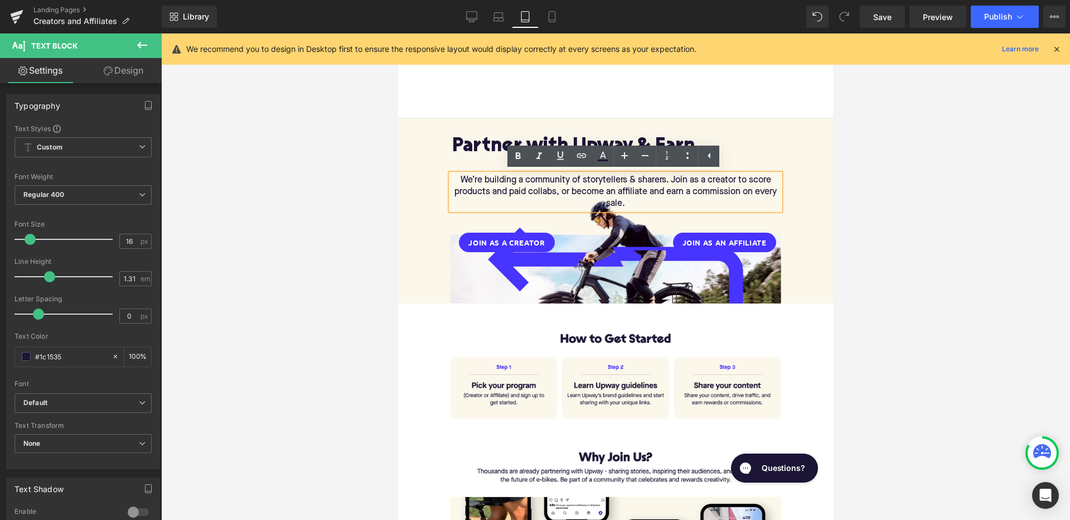
drag, startPoint x: 590, startPoint y: 184, endPoint x: 589, endPoint y: 174, distance: 10.1
click at [589, 174] on p "We’re building a community of storytellers & sharers. Join as a creator to scor…" at bounding box center [615, 191] width 329 height 35
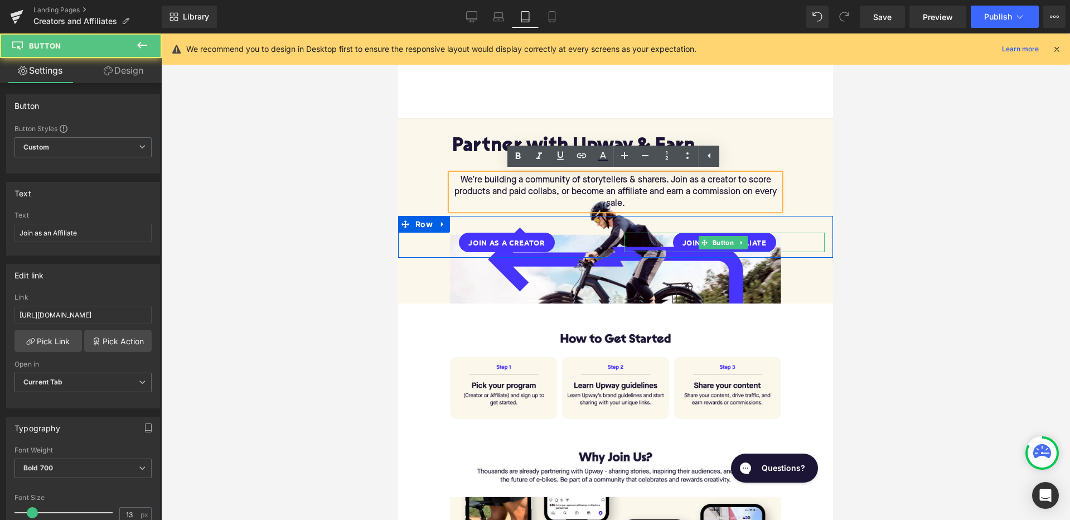
click at [639, 243] on div "Join as an Affiliate" at bounding box center [724, 242] width 201 height 20
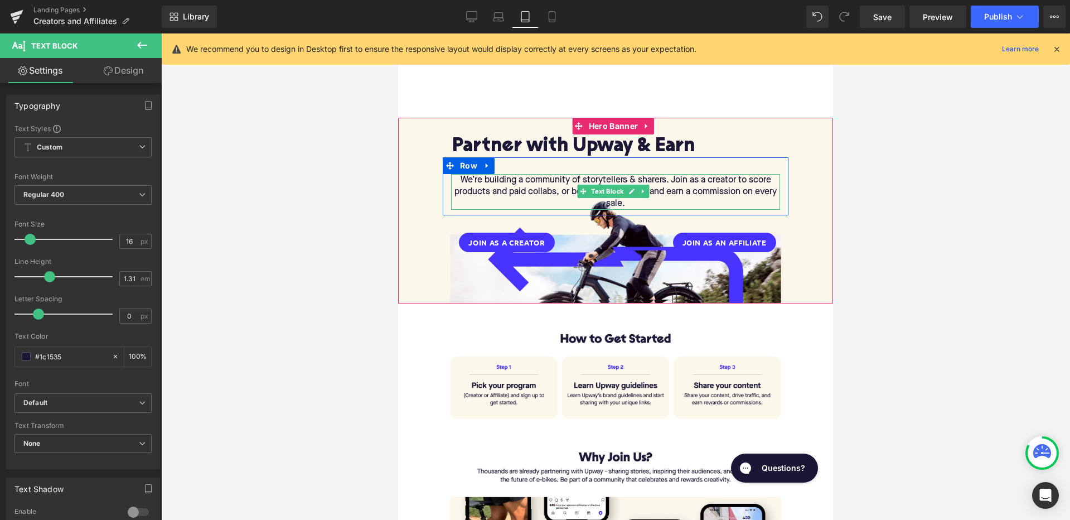
click at [691, 187] on p "We’re building a community of storytellers & sharers. Join as a creator to scor…" at bounding box center [615, 191] width 329 height 35
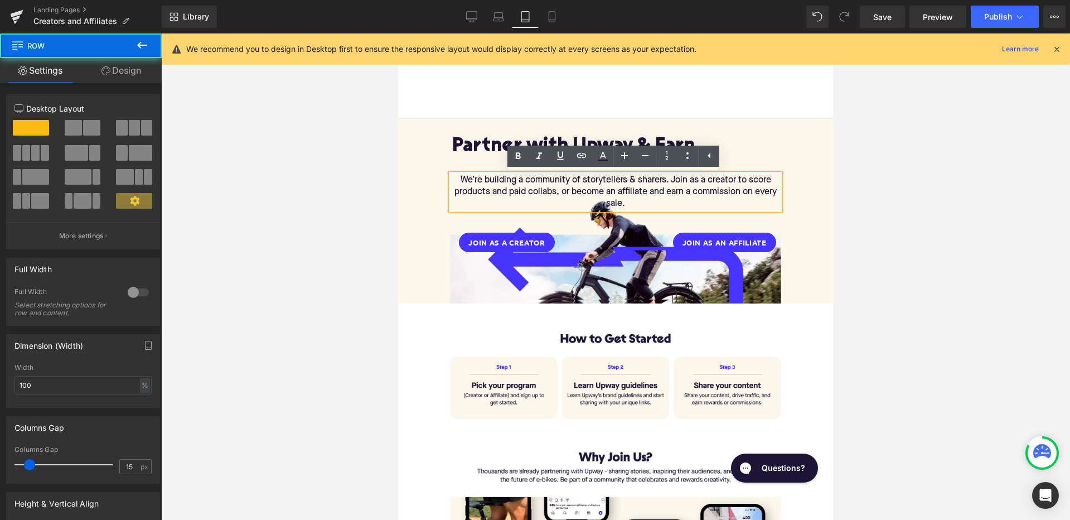
click at [779, 195] on div "We’re building a community of storytellers & sharers. Join as a creator to scor…" at bounding box center [616, 192] width 346 height 36
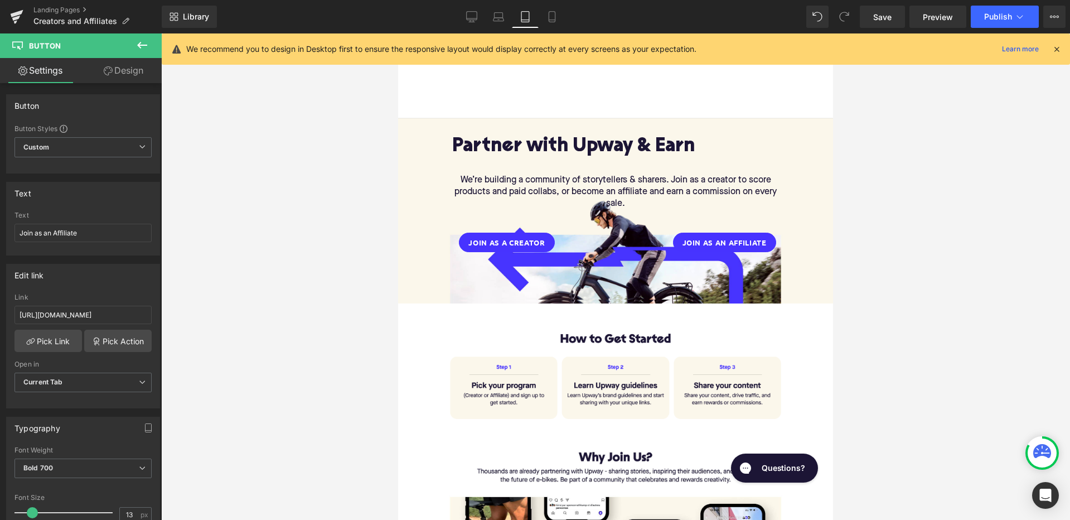
click at [142, 43] on icon at bounding box center [141, 44] width 13 height 13
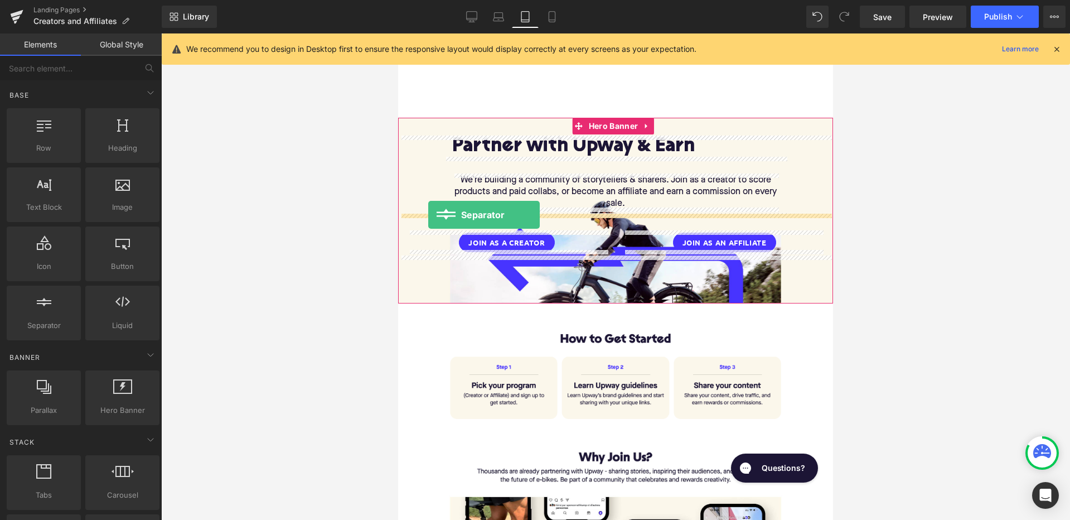
drag, startPoint x: 443, startPoint y: 338, endPoint x: 428, endPoint y: 215, distance: 124.1
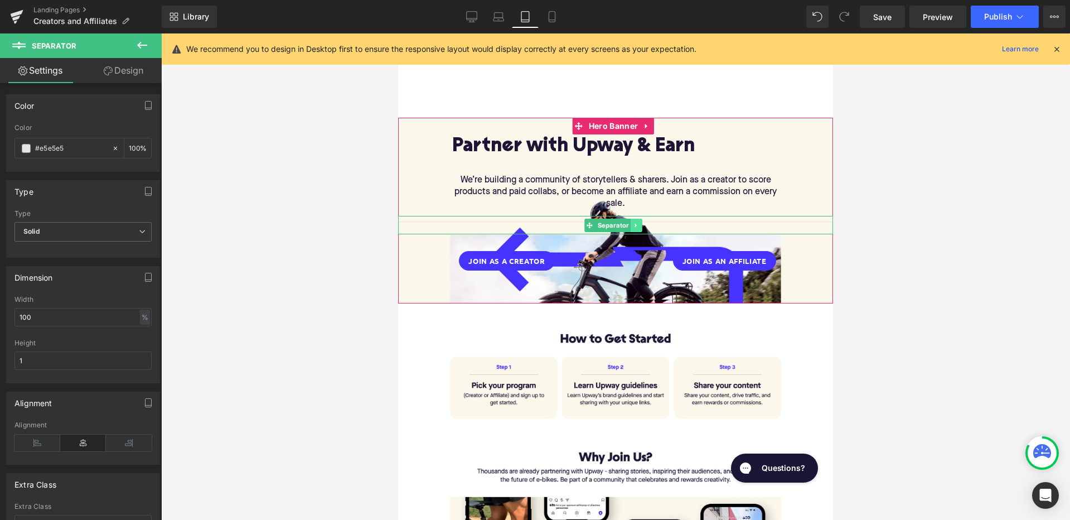
click at [636, 224] on icon at bounding box center [636, 225] width 2 height 4
click at [642, 223] on icon at bounding box center [642, 225] width 6 height 7
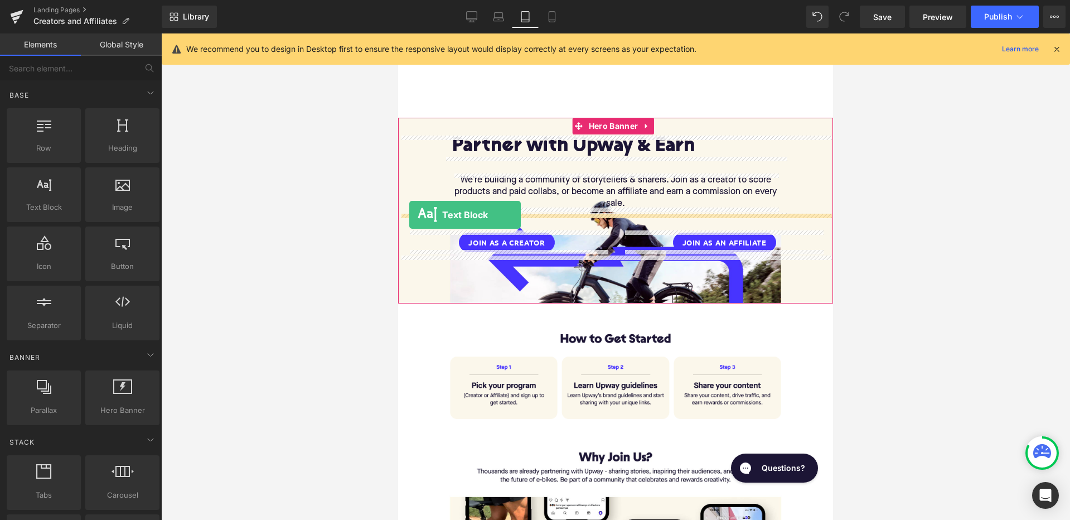
drag, startPoint x: 442, startPoint y: 229, endPoint x: 409, endPoint y: 215, distance: 35.2
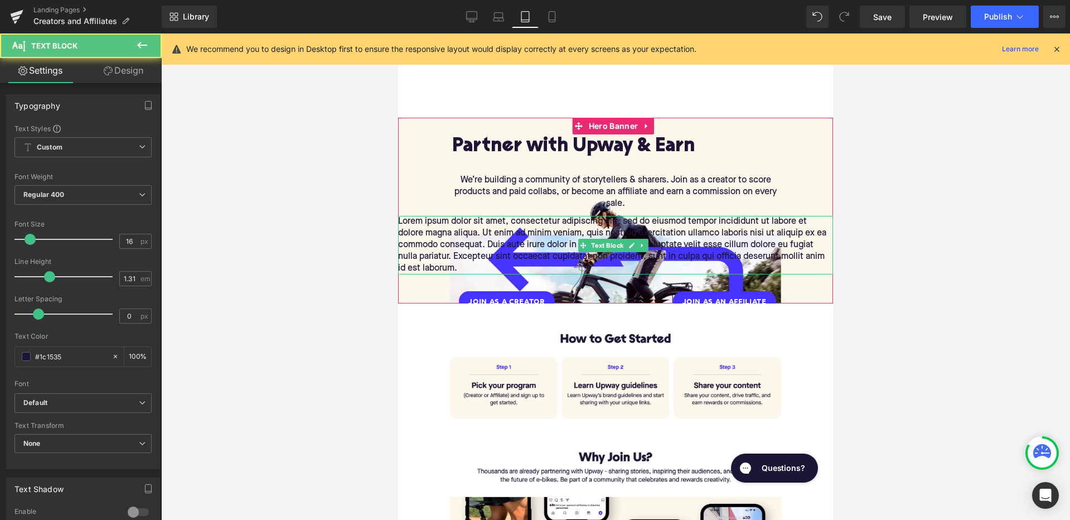
click at [419, 236] on p "Lorem ipsum dolor sit amet, consectetur adipiscing elit, sed do eiusmod tempor …" at bounding box center [615, 245] width 435 height 59
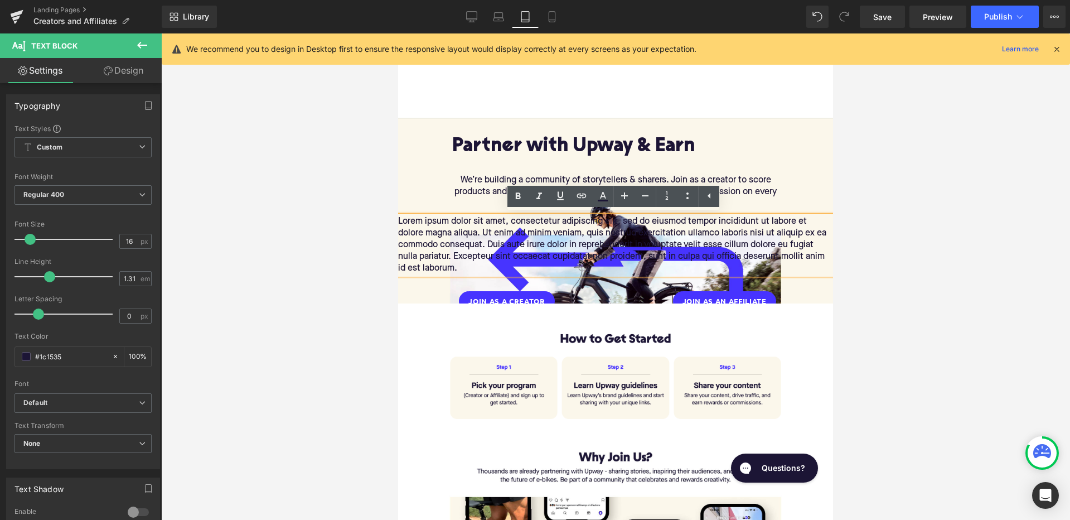
click at [574, 241] on p "Lorem ipsum dolor sit amet, consectetur adipiscing elit, sed do eiusmod tempor …" at bounding box center [615, 245] width 435 height 59
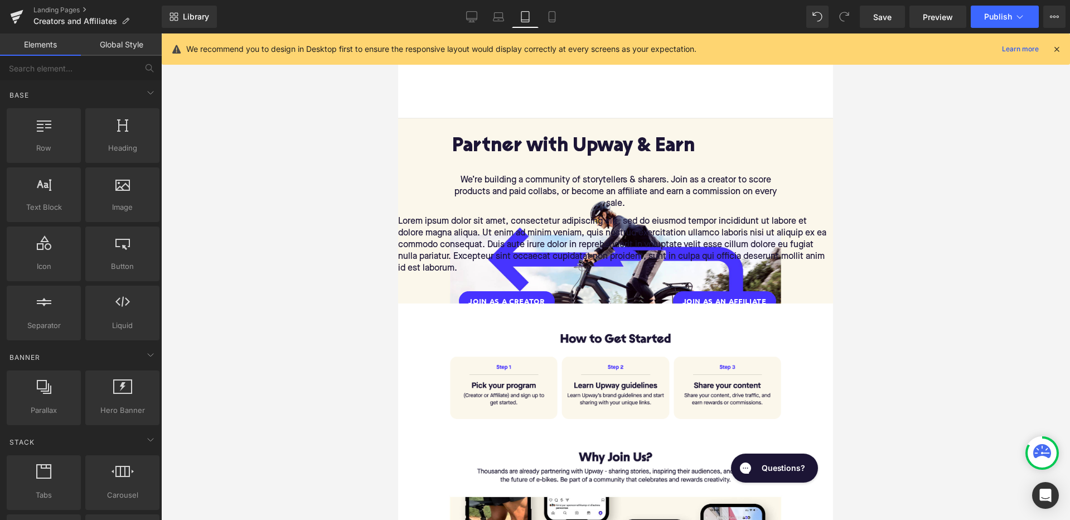
click at [351, 283] on div at bounding box center [615, 276] width 909 height 486
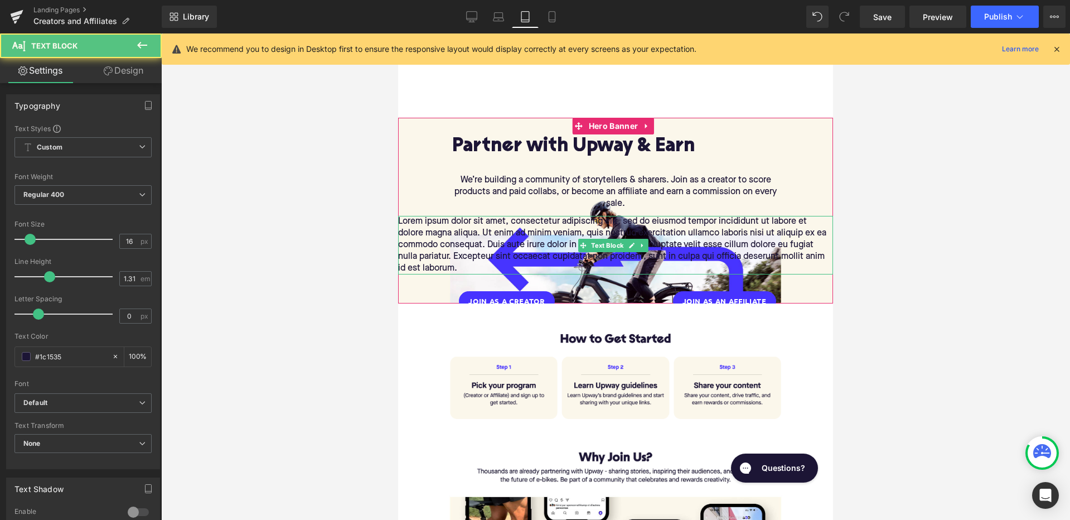
click at [515, 234] on p "Lorem ipsum dolor sit amet, consectetur adipiscing elit, sed do eiusmod tempor …" at bounding box center [615, 245] width 435 height 59
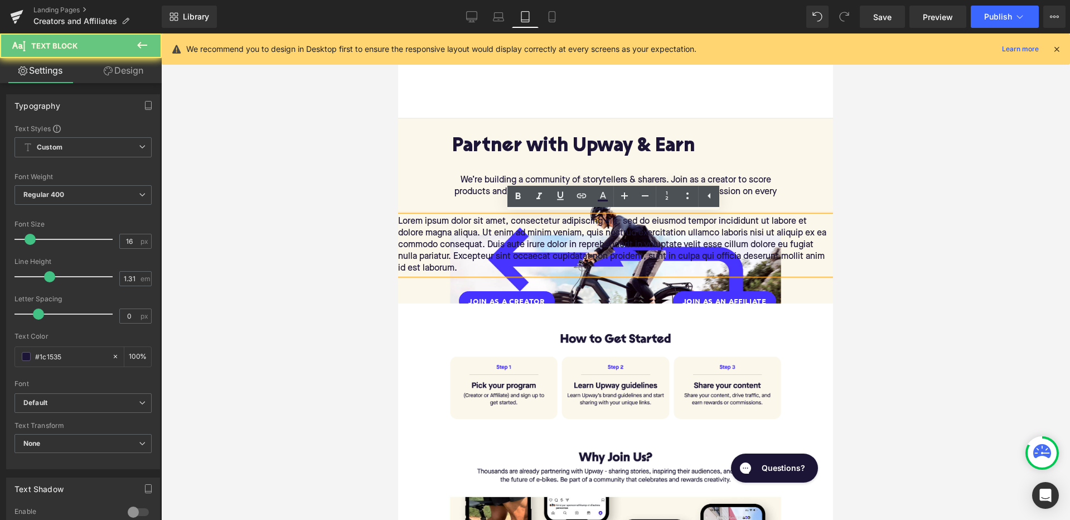
click at [572, 245] on p "Lorem ipsum dolor sit amet, consectetur adipiscing elit, sed do eiusmod tempor …" at bounding box center [615, 245] width 435 height 59
click at [363, 252] on div at bounding box center [615, 276] width 909 height 486
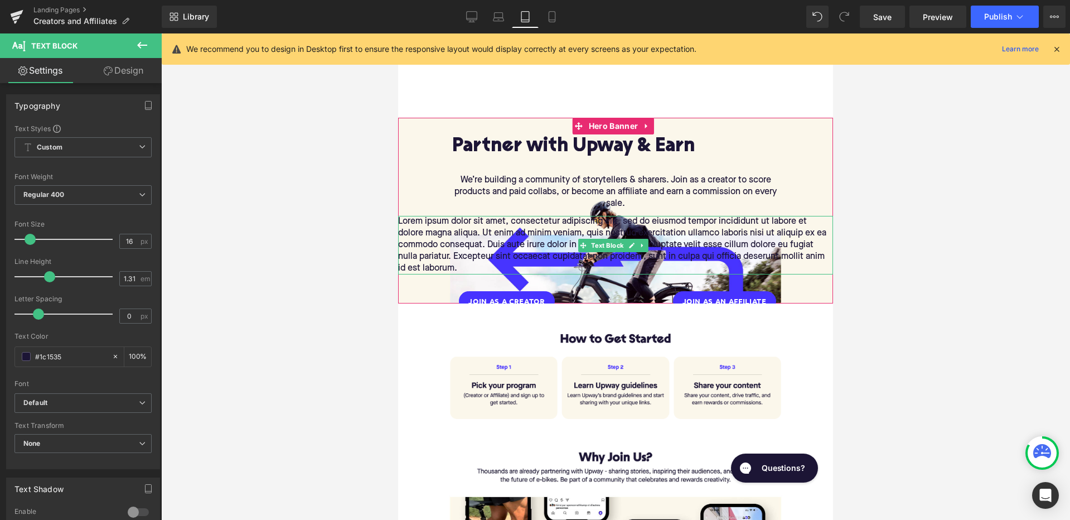
click at [444, 243] on p "Lorem ipsum dolor sit amet, consectetur adipiscing elit, sed do eiusmod tempor …" at bounding box center [615, 245] width 435 height 59
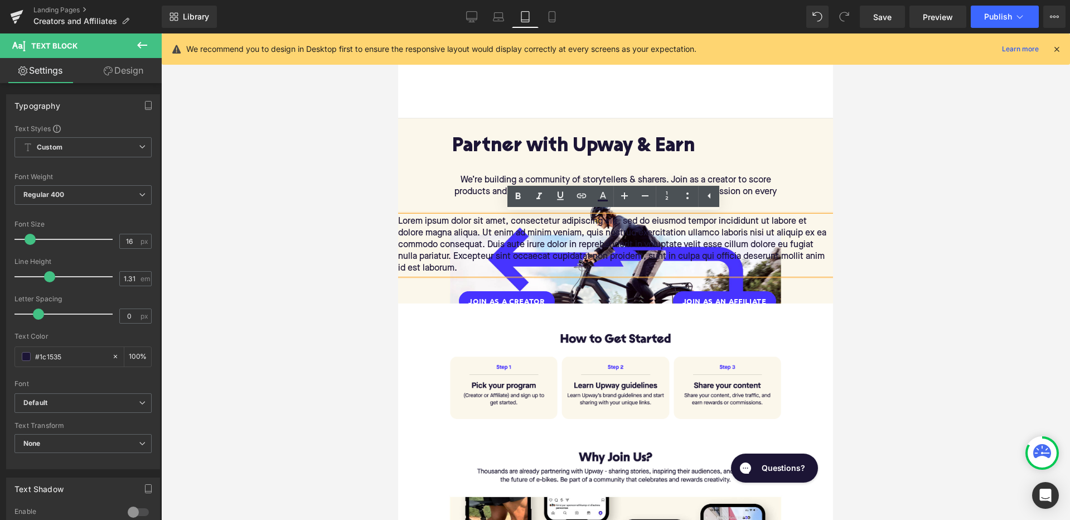
click at [360, 261] on div at bounding box center [615, 276] width 909 height 486
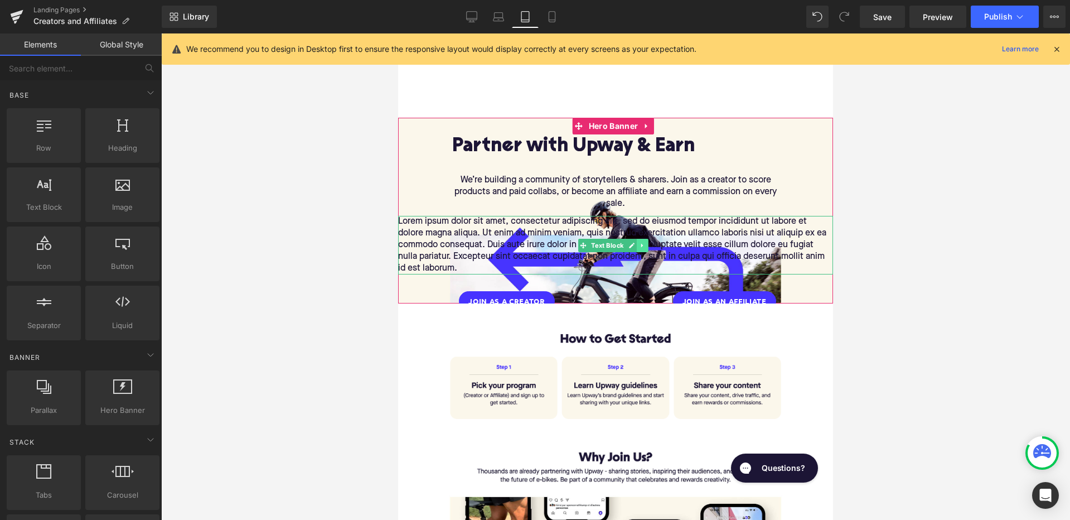
click at [641, 244] on icon at bounding box center [642, 245] width 6 height 7
click at [647, 243] on icon at bounding box center [649, 245] width 6 height 6
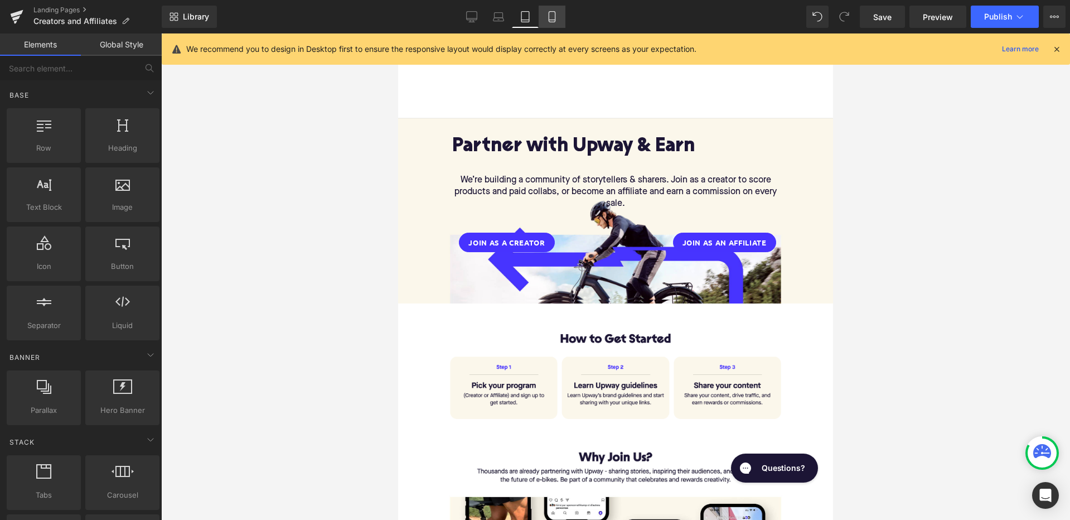
click at [548, 13] on icon at bounding box center [551, 16] width 11 height 11
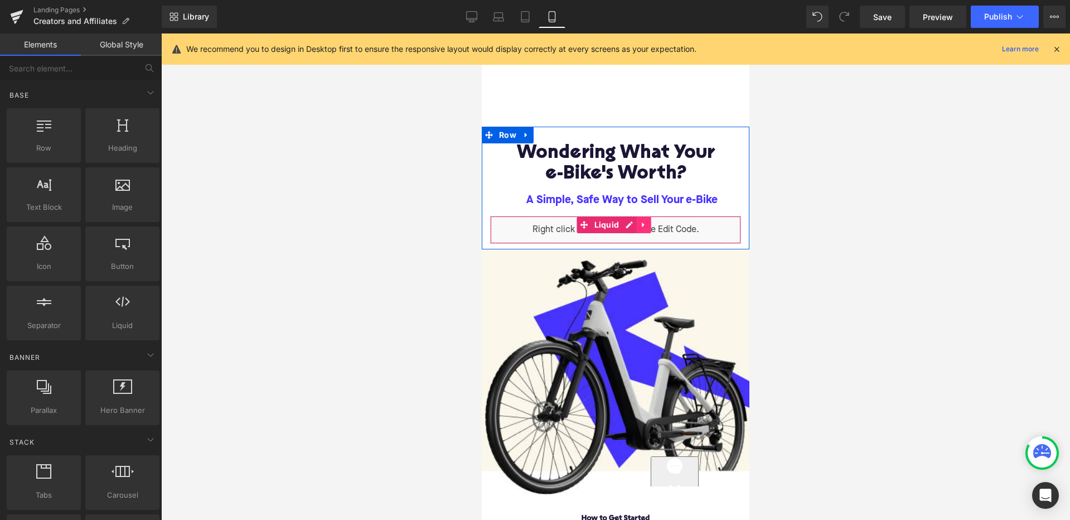
click at [641, 225] on icon at bounding box center [643, 225] width 8 height 8
click at [646, 225] on link at bounding box center [650, 224] width 14 height 17
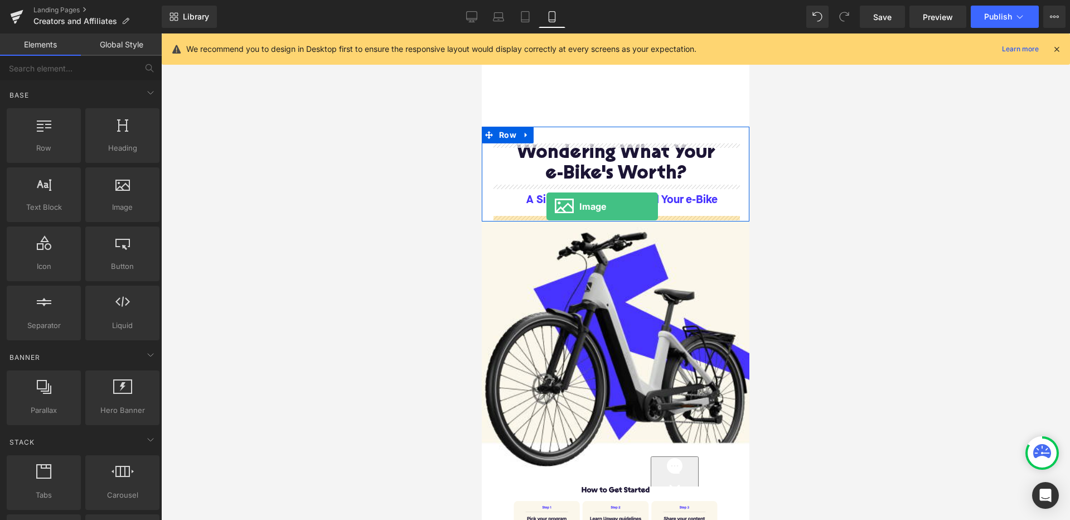
drag, startPoint x: 584, startPoint y: 227, endPoint x: 546, endPoint y: 206, distance: 43.2
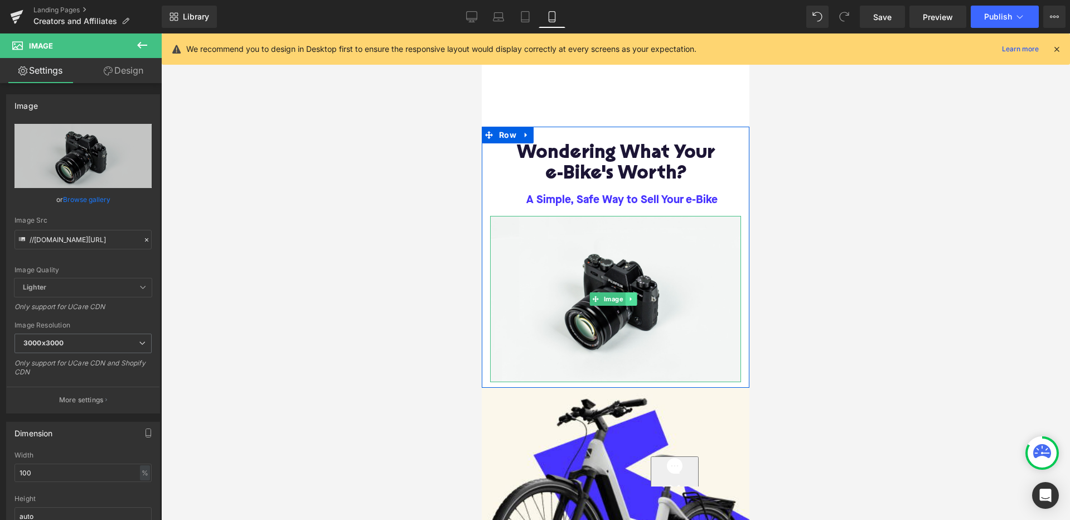
click at [630, 299] on icon at bounding box center [631, 298] width 6 height 7
click at [638, 298] on icon at bounding box center [637, 299] width 6 height 6
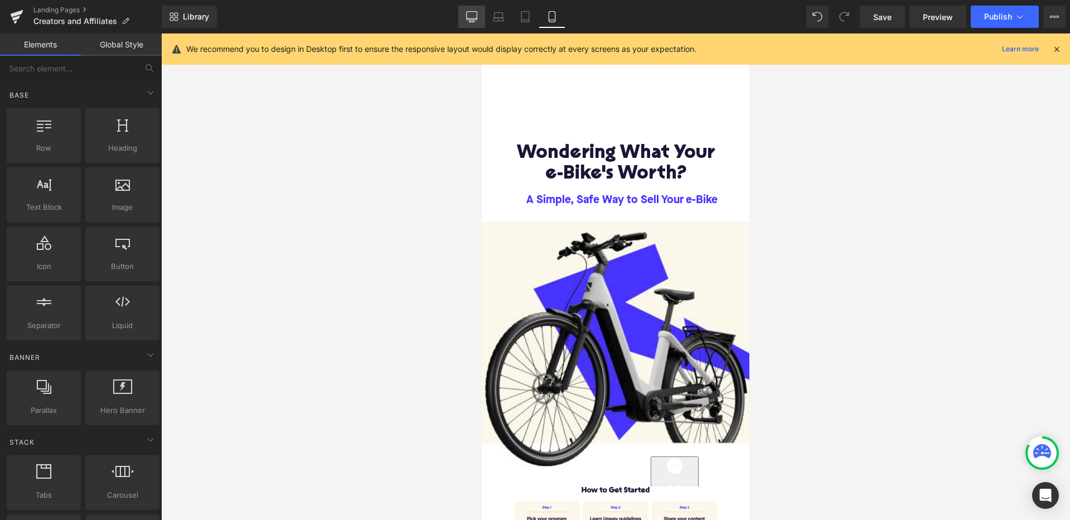
click at [472, 12] on icon at bounding box center [471, 16] width 11 height 8
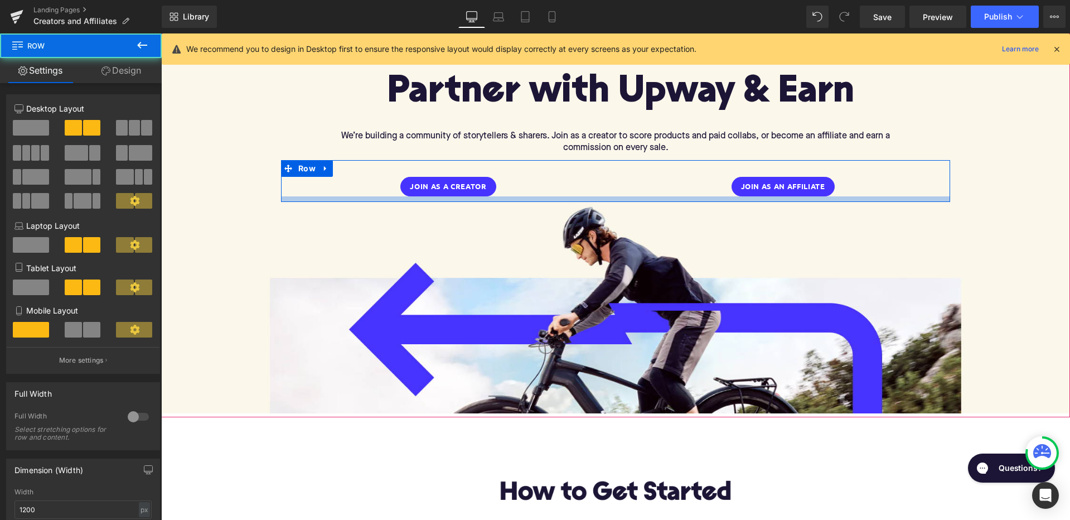
click at [313, 198] on div at bounding box center [615, 199] width 669 height 6
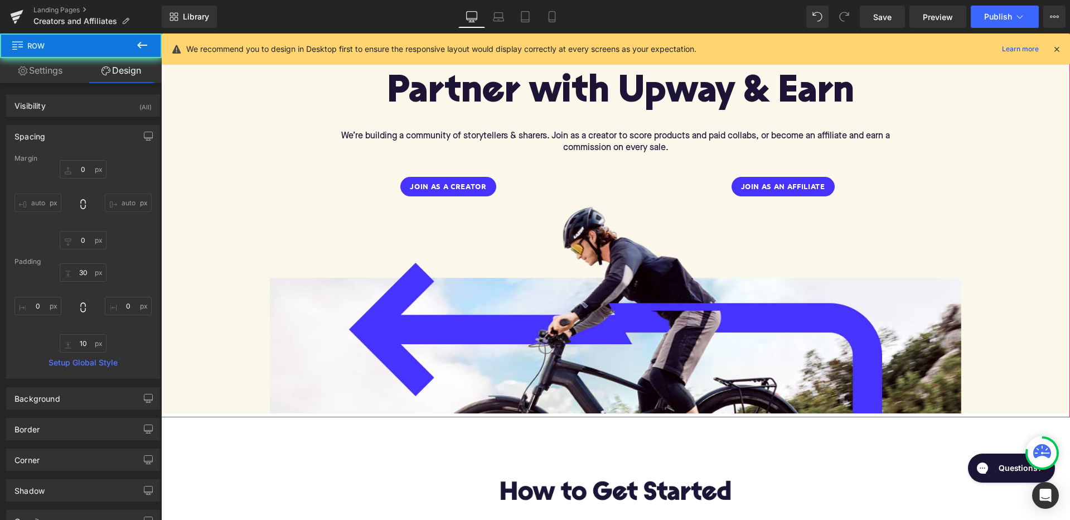
click at [327, 107] on div "Partner with Upway & Earn" at bounding box center [616, 92] width 580 height 41
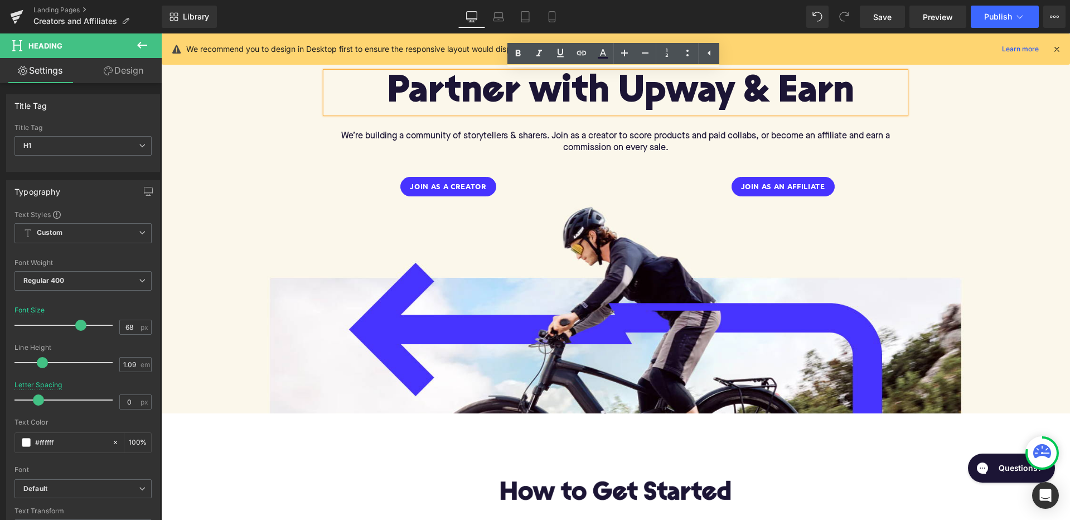
click at [348, 87] on h1 "Partner with Upway & Earn" at bounding box center [620, 92] width 570 height 41
click at [283, 125] on div "Partner with Upway & Earn Heading We’re building a community of storytellers & …" at bounding box center [615, 116] width 669 height 88
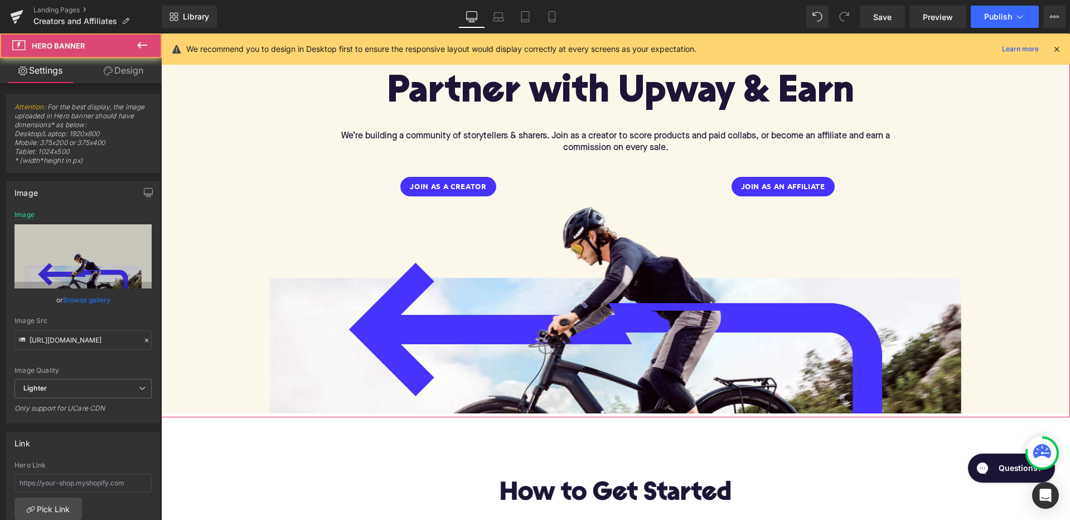
click at [258, 100] on span "Partner with Upway & Earn Heading We’re building a community of storytellers & …" at bounding box center [615, 137] width 909 height 130
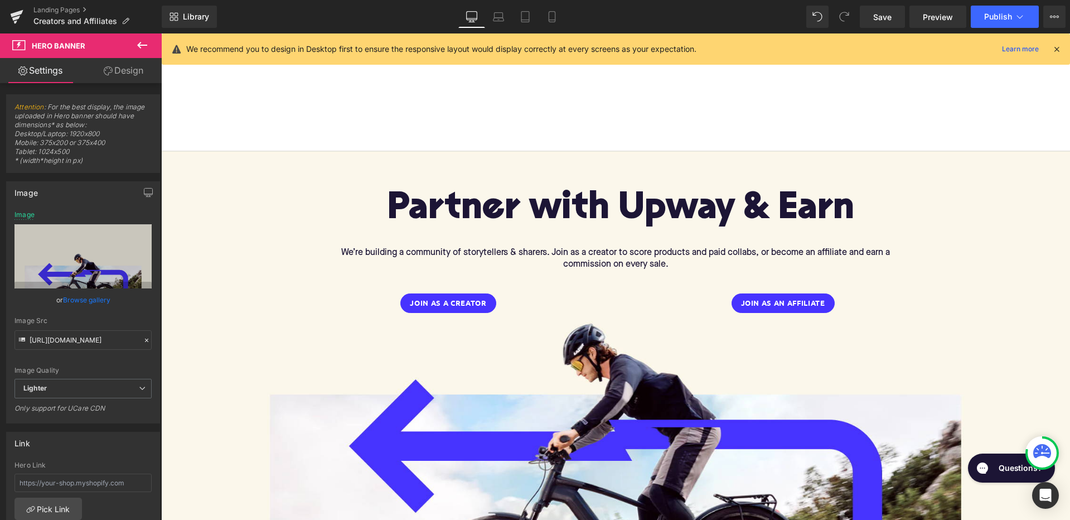
scroll to position [0, 0]
click at [550, 16] on icon at bounding box center [551, 16] width 11 height 11
type input "https://ucarecdn.com/731349cc-ff2c-4737-a396-e96d486d81cf/-/format/auto/-/previ…"
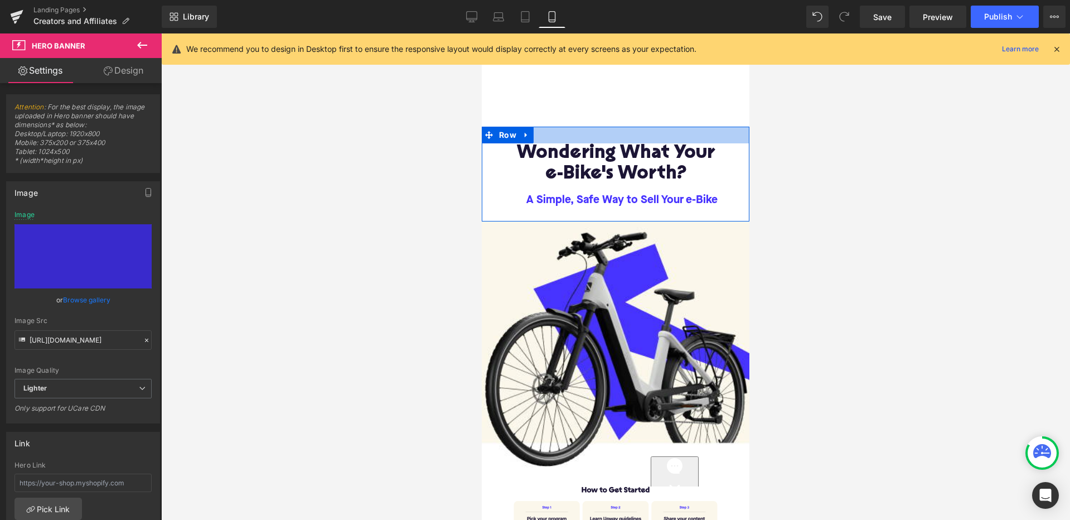
click at [622, 121] on div at bounding box center [616, 79] width 268 height 93
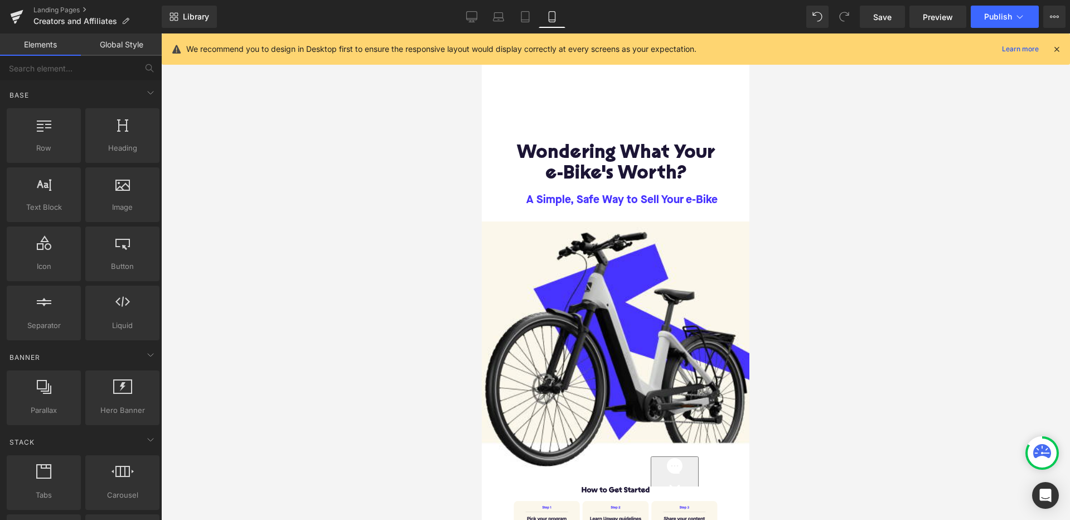
click at [610, 99] on div at bounding box center [616, 79] width 268 height 93
click at [610, 71] on div at bounding box center [616, 79] width 268 height 93
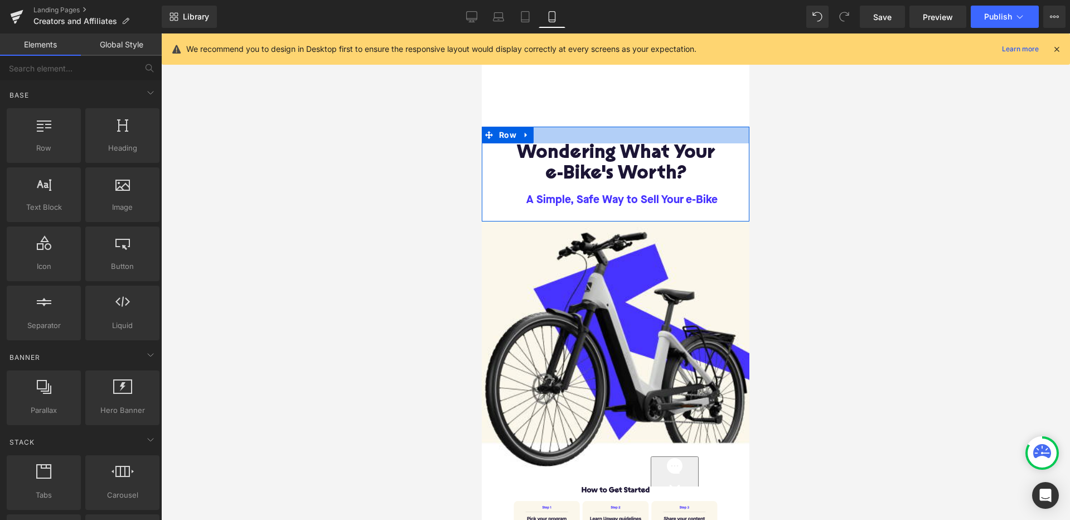
click at [590, 137] on div at bounding box center [616, 135] width 268 height 17
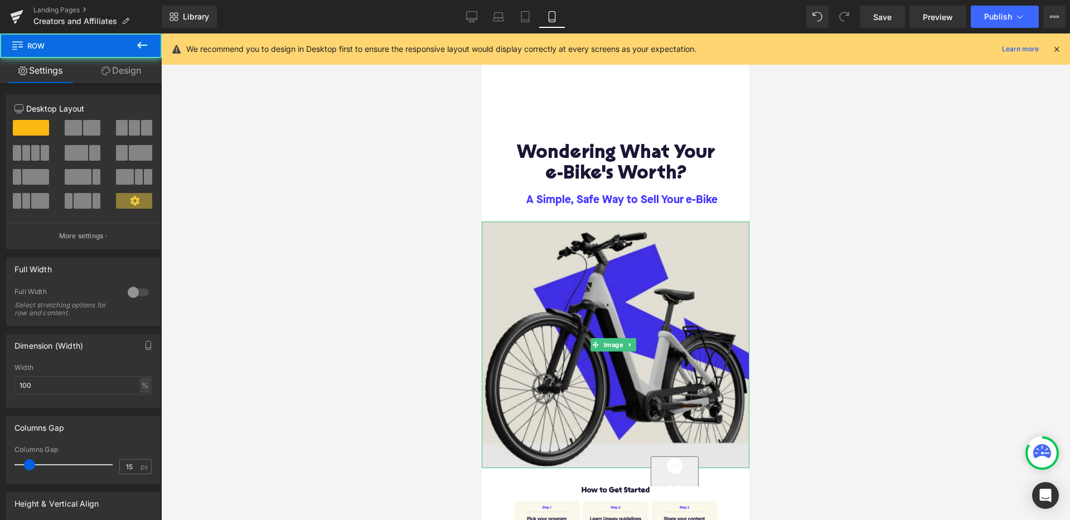
click at [570, 240] on img at bounding box center [616, 344] width 268 height 246
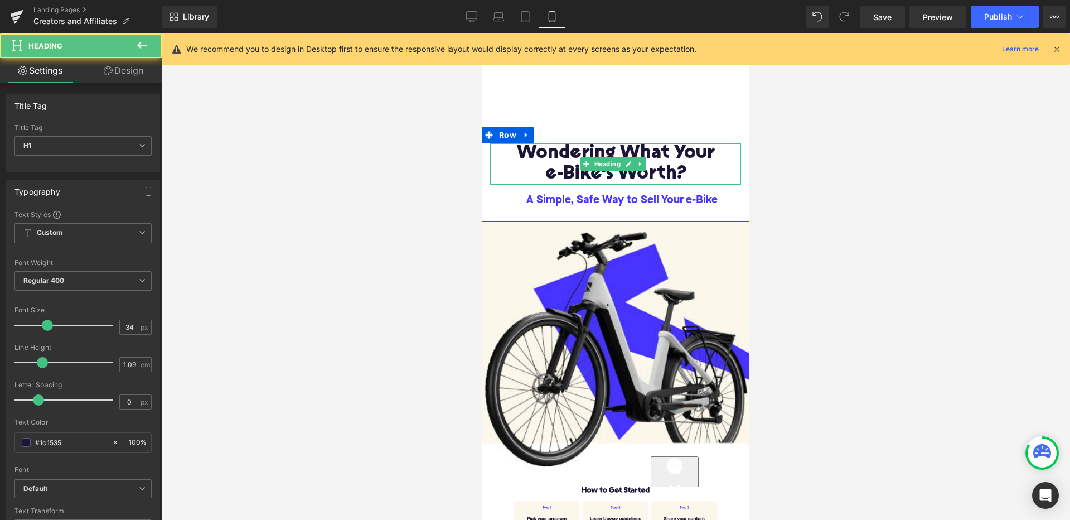
click at [617, 148] on h1 "Wondering What Your" at bounding box center [615, 153] width 251 height 21
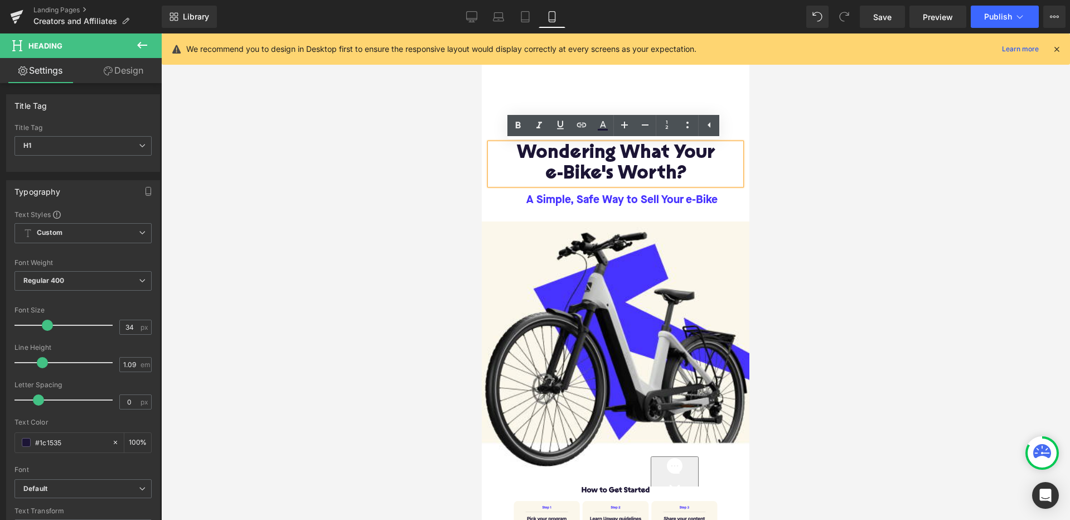
click at [816, 176] on div at bounding box center [615, 276] width 909 height 486
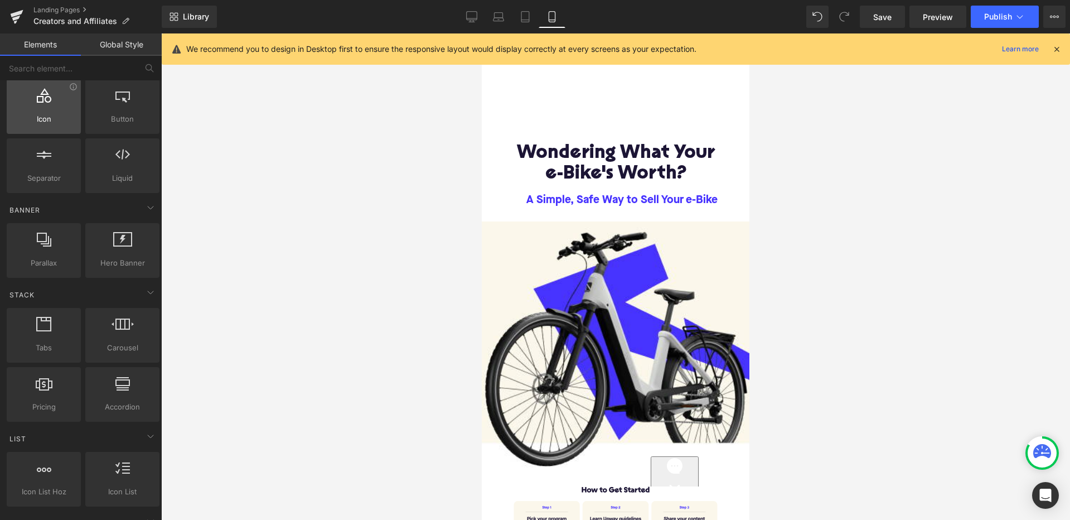
scroll to position [157, 0]
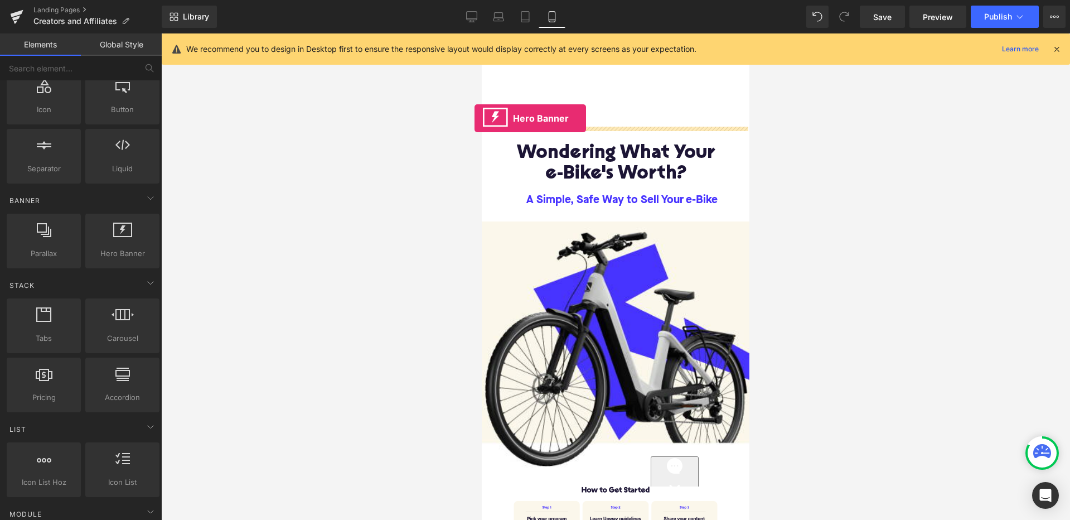
drag, startPoint x: 113, startPoint y: 246, endPoint x: 474, endPoint y: 118, distance: 383.3
click at [474, 118] on div "Hero Banner You are previewing how the will restyle your page. You can not edit…" at bounding box center [535, 269] width 1070 height 539
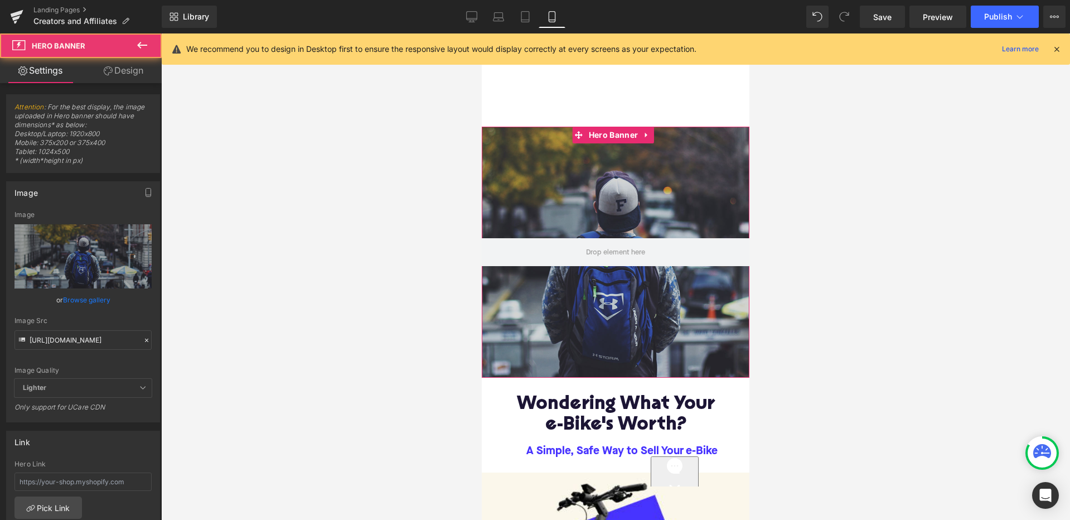
click at [564, 204] on div at bounding box center [616, 252] width 268 height 251
click at [566, 231] on div at bounding box center [616, 252] width 268 height 251
click at [593, 205] on div at bounding box center [616, 252] width 268 height 251
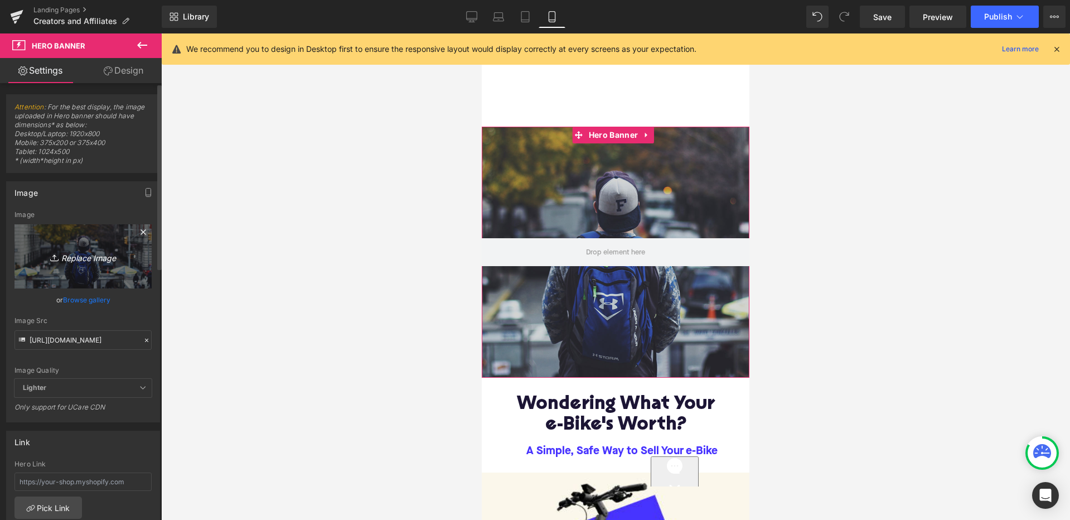
click at [79, 258] on icon "Replace Image" at bounding box center [82, 256] width 89 height 14
type input "C:\fakepath\Slice 6.png"
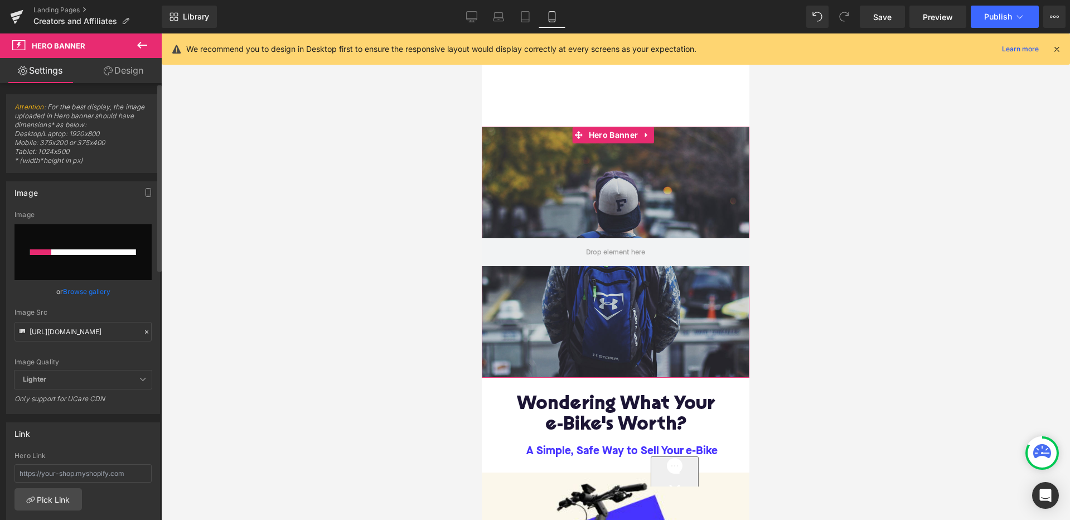
click at [132, 214] on div "Image" at bounding box center [82, 215] width 137 height 8
click at [114, 246] on input "file" at bounding box center [82, 252] width 137 height 56
type input "C:\fakepath\Slice 6.png"
type input "https://ucarecdn.com/eb6883b3-2b19-4515-ad4d-27f8f924f272/-/format/auto/-/previ…"
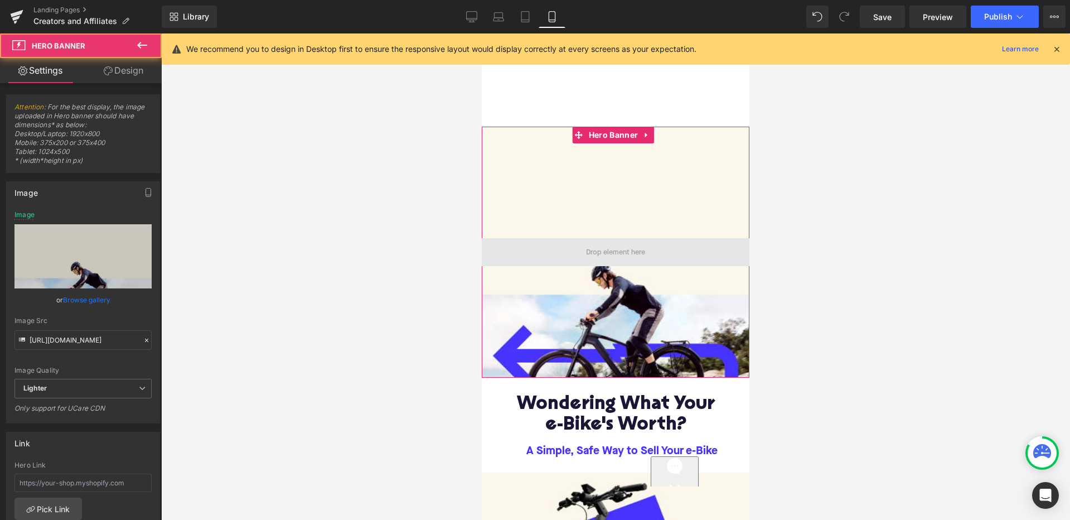
click at [658, 259] on span at bounding box center [616, 252] width 268 height 28
click at [669, 249] on span at bounding box center [616, 252] width 268 height 28
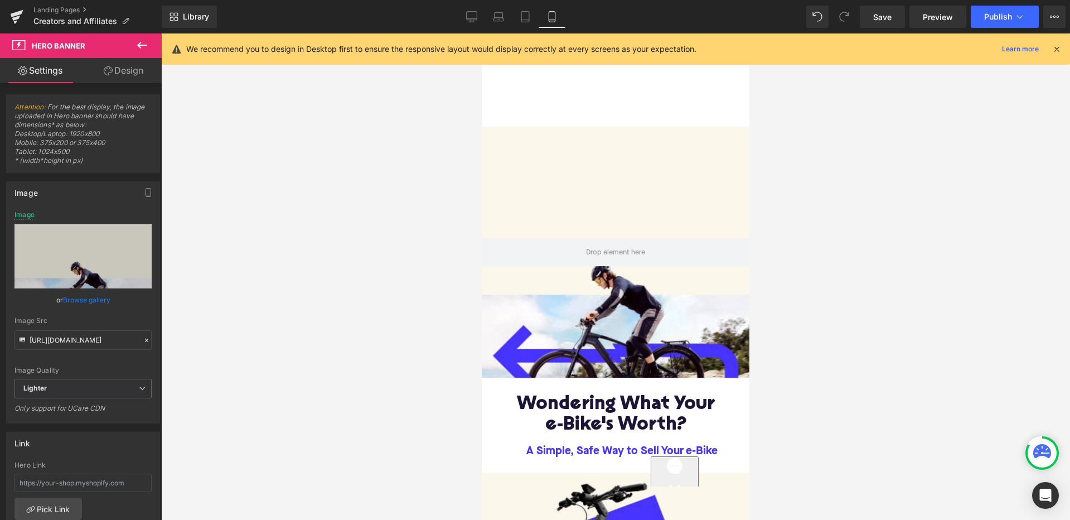
scroll to position [0, 0]
click at [140, 39] on icon at bounding box center [141, 44] width 13 height 13
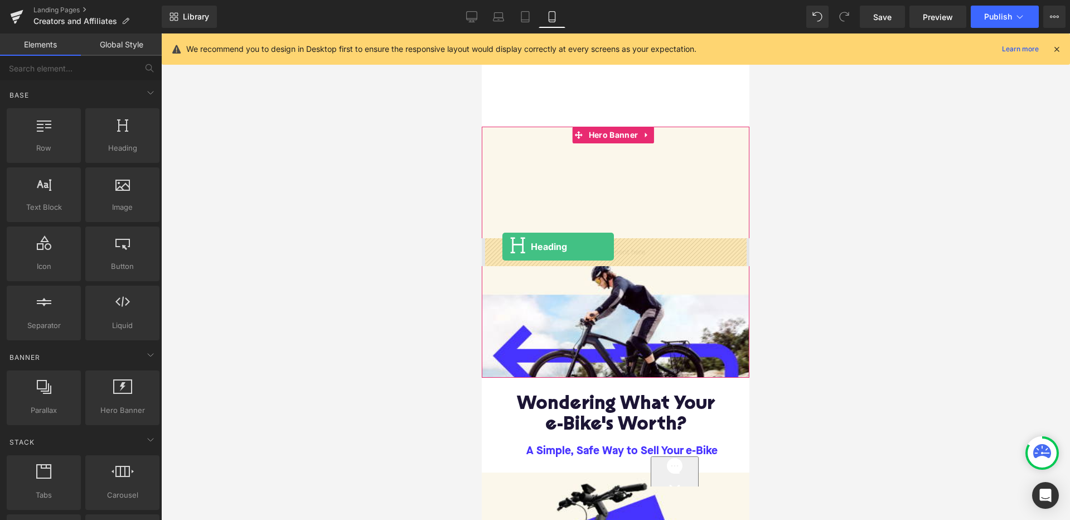
drag, startPoint x: 590, startPoint y: 171, endPoint x: 502, endPoint y: 246, distance: 116.2
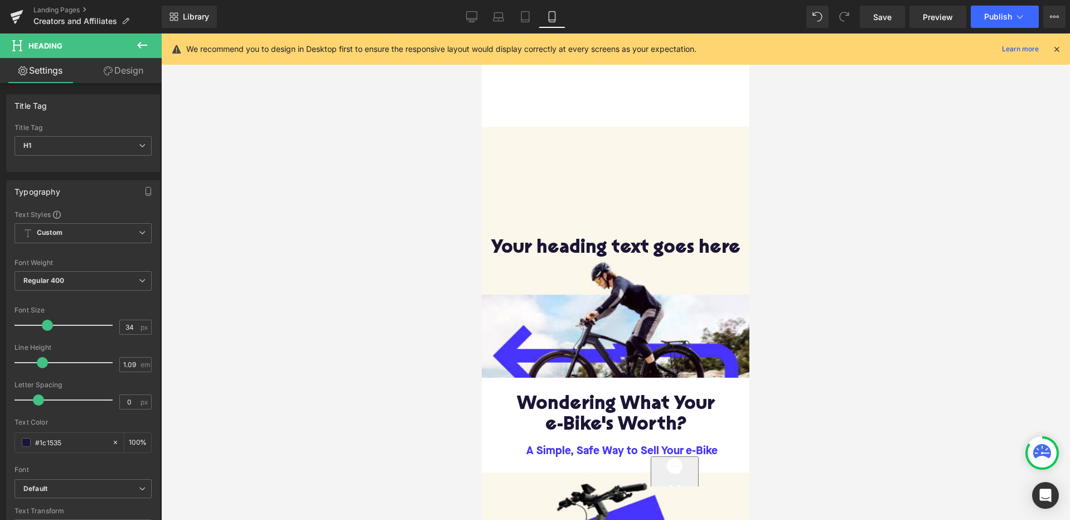
click at [142, 46] on icon at bounding box center [141, 44] width 13 height 13
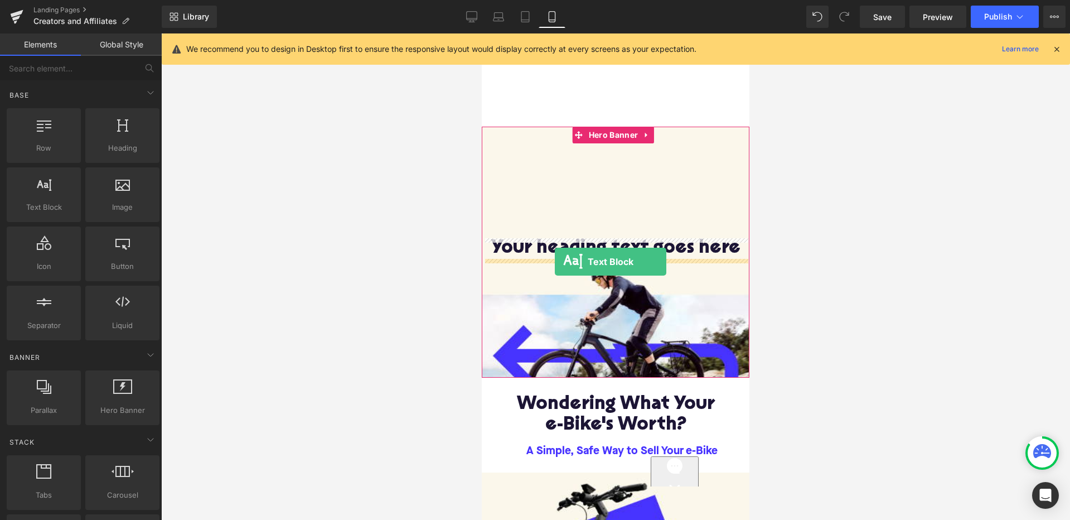
drag, startPoint x: 525, startPoint y: 248, endPoint x: 555, endPoint y: 261, distance: 32.9
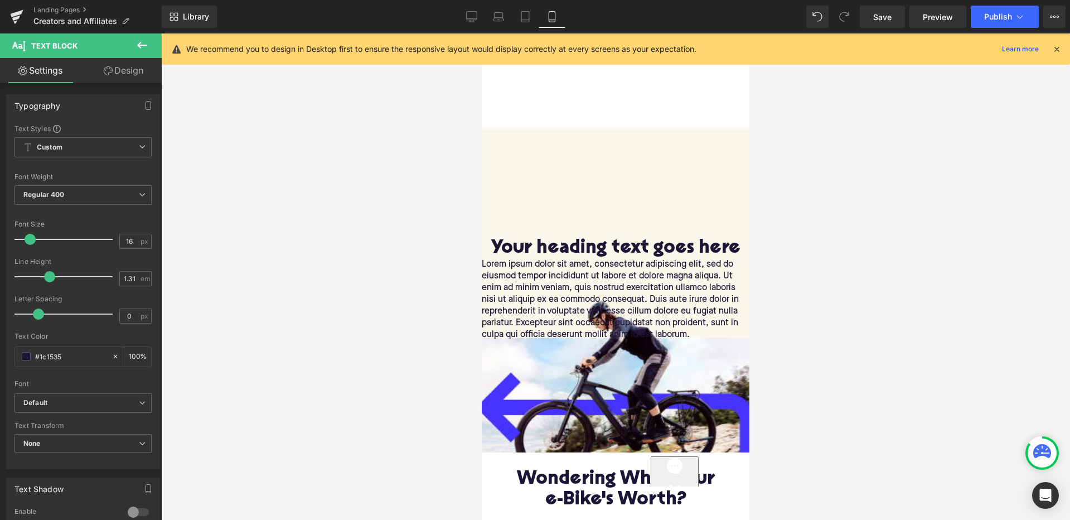
click at [144, 46] on icon at bounding box center [141, 44] width 13 height 13
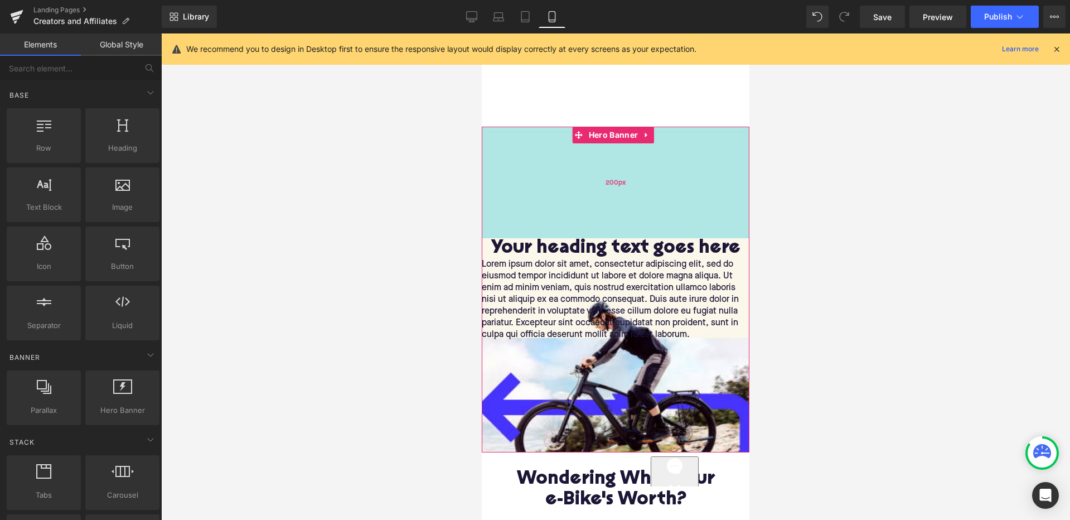
click at [638, 176] on div "200px" at bounding box center [616, 183] width 268 height 112
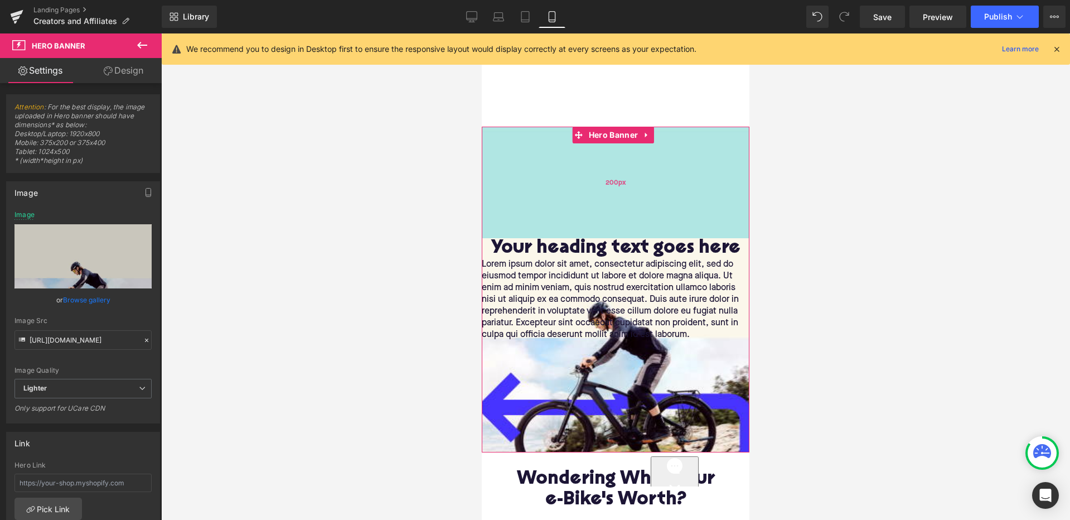
click at [618, 204] on div "200px" at bounding box center [616, 183] width 268 height 112
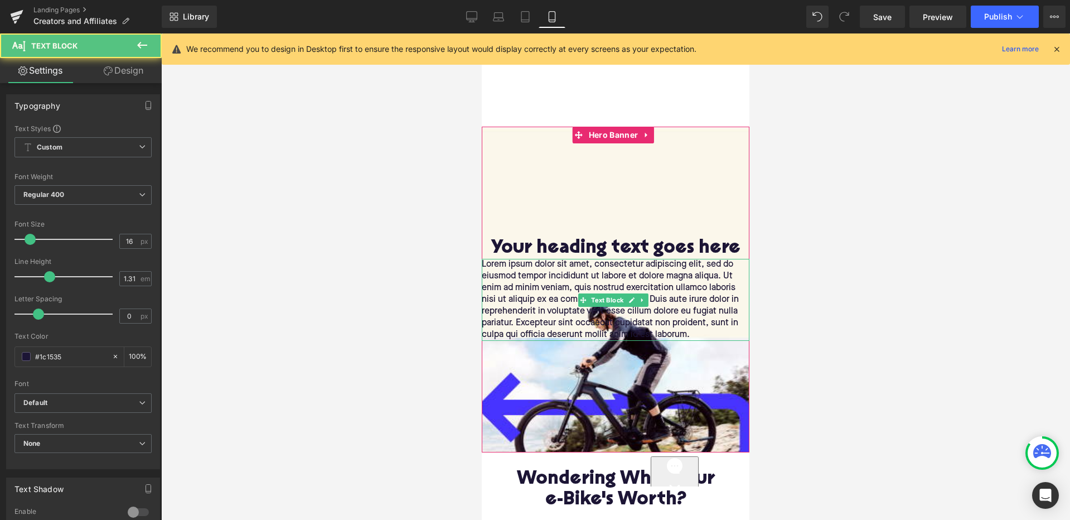
click at [602, 270] on p "Lorem ipsum dolor sit amet, consectetur adipiscing elit, sed do eiusmod tempor …" at bounding box center [616, 300] width 268 height 82
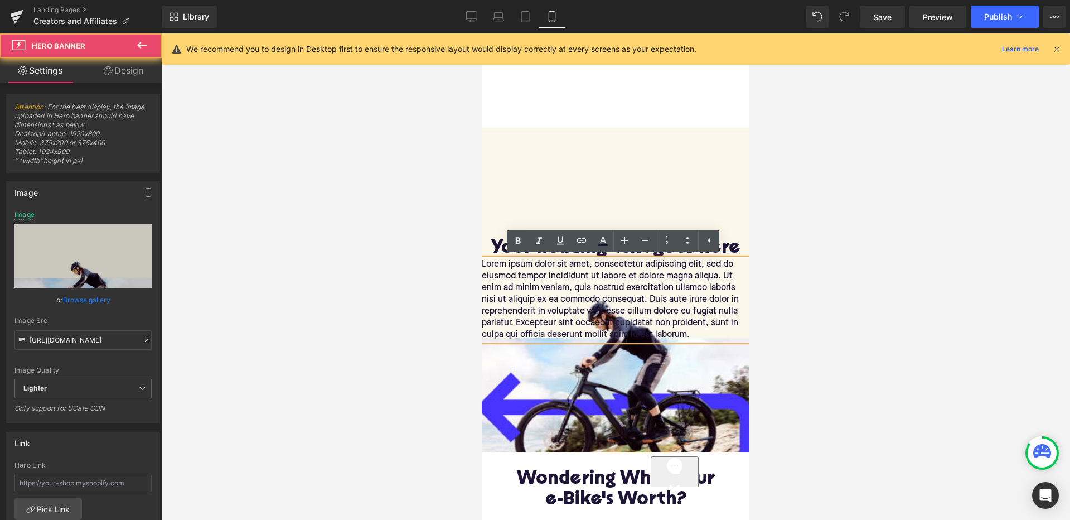
click at [614, 184] on div at bounding box center [616, 290] width 268 height 326
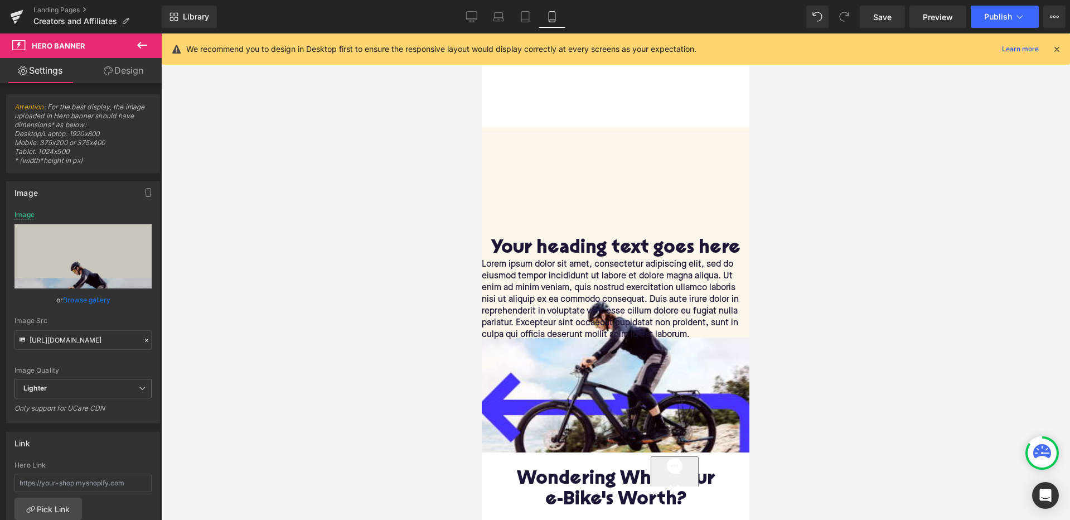
click at [621, 167] on div "Your heading text goes here Heading Lorem ipsum dolor sit amet, consectetur adi…" at bounding box center [616, 290] width 268 height 326
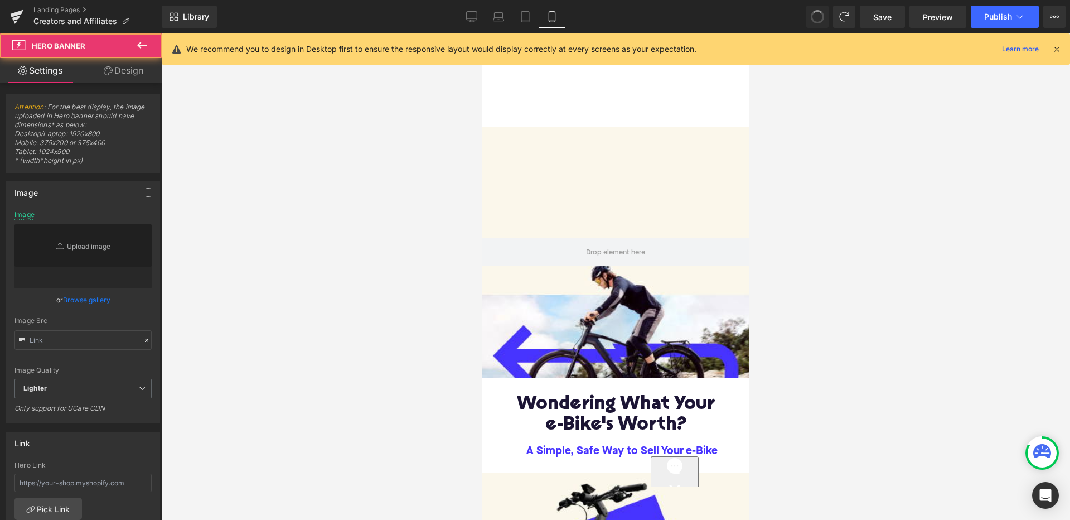
type input "https://d1um8515vdn9kb.cloudfront.net/images/hero.jpg"
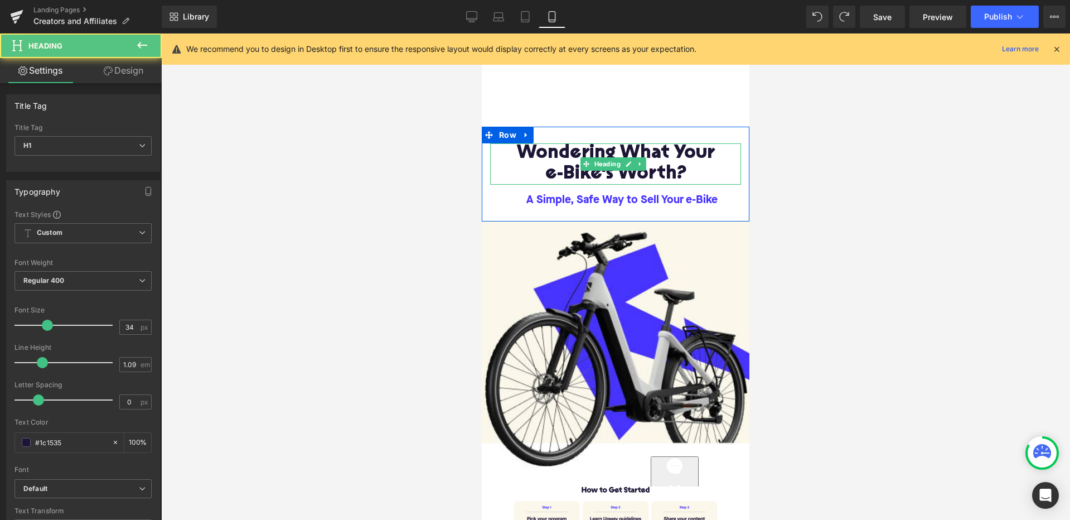
click at [685, 161] on h1 "Wondering What Your" at bounding box center [615, 153] width 251 height 21
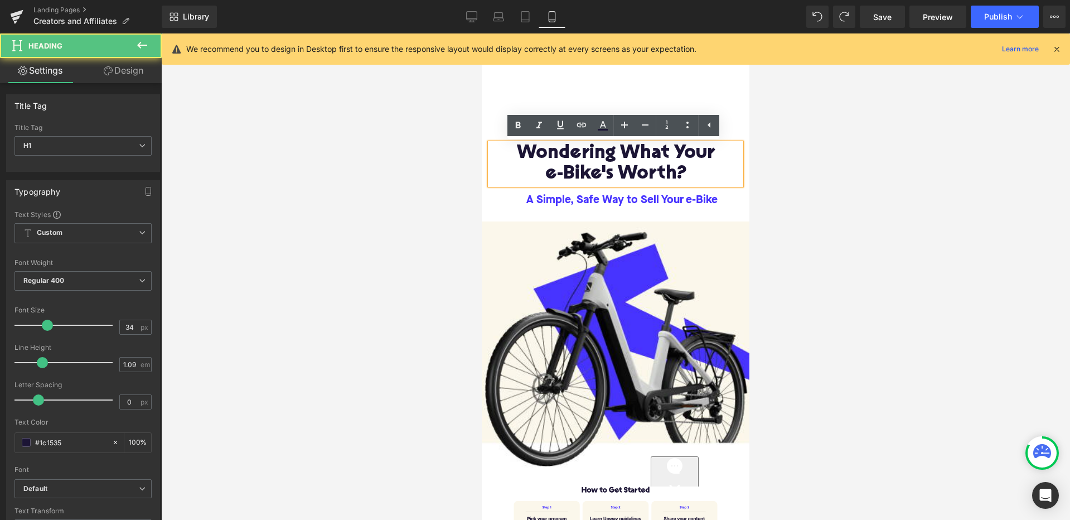
click at [824, 159] on div at bounding box center [615, 276] width 909 height 486
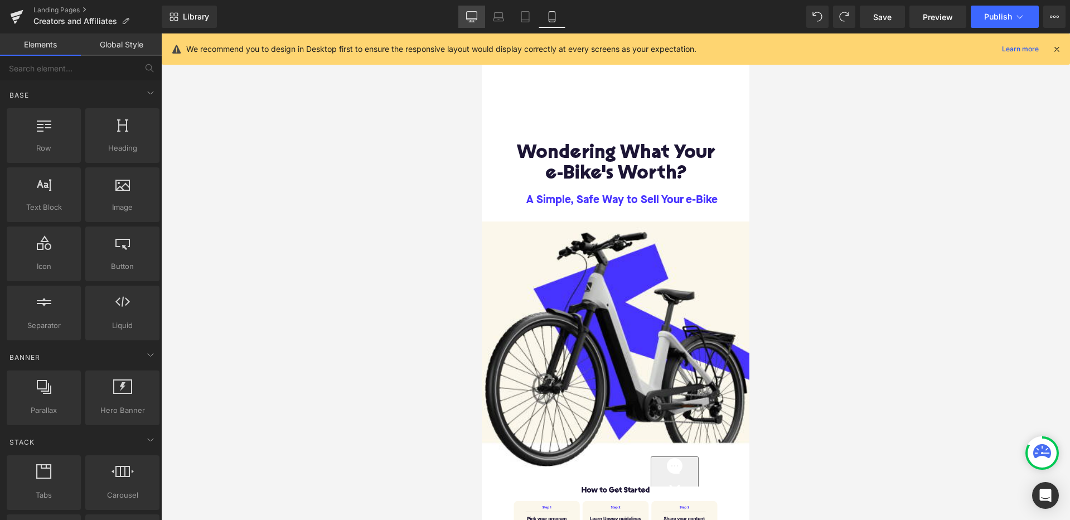
drag, startPoint x: 471, startPoint y: 14, endPoint x: 222, endPoint y: 140, distance: 278.3
click at [471, 14] on icon at bounding box center [471, 16] width 11 height 11
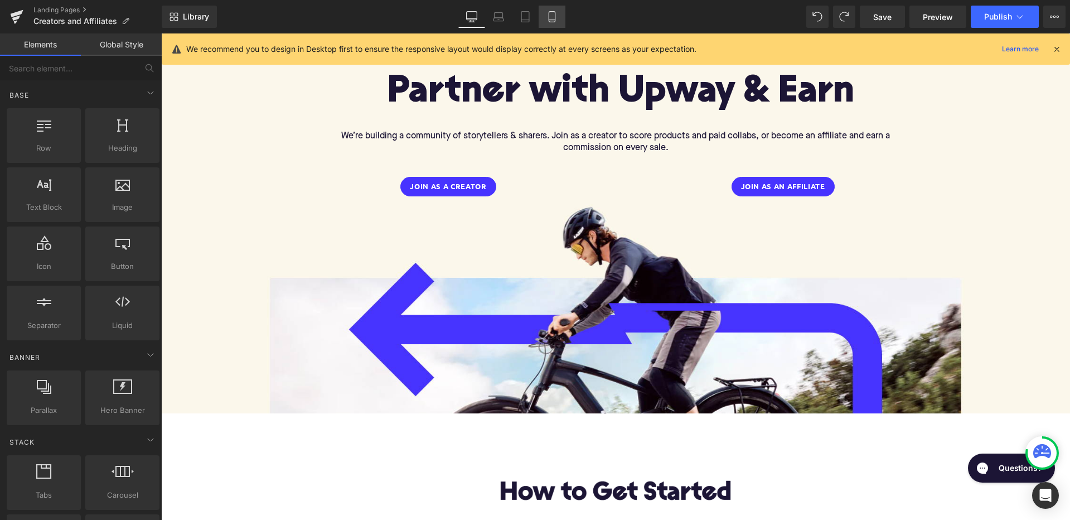
click at [553, 13] on icon at bounding box center [551, 16] width 11 height 11
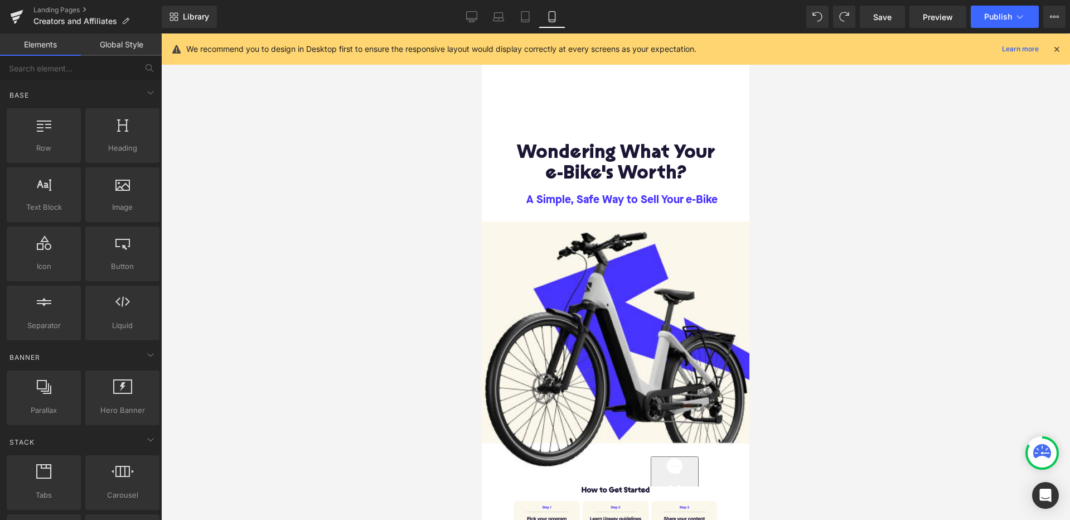
scroll to position [0, 0]
drag, startPoint x: 595, startPoint y: 438, endPoint x: 508, endPoint y: 133, distance: 317.7
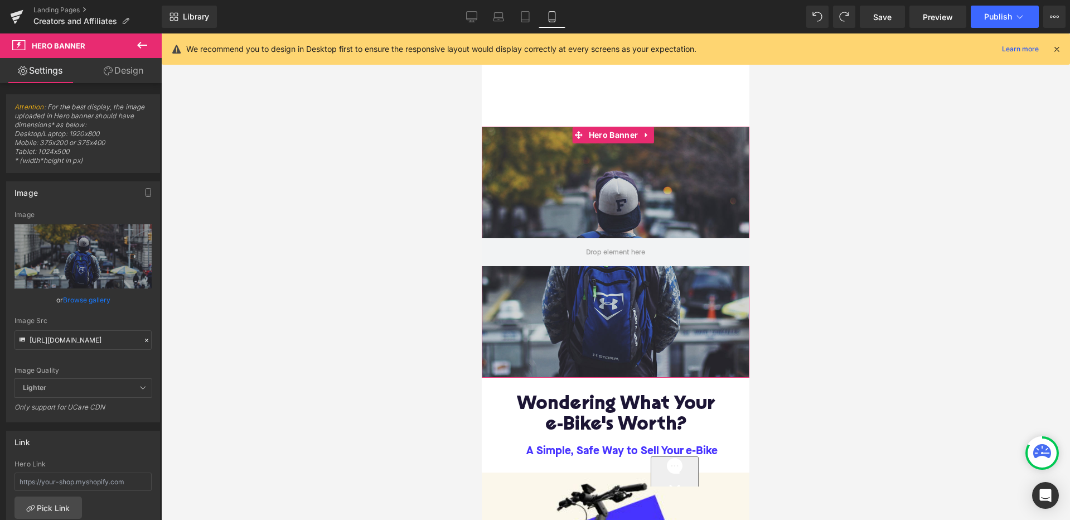
click at [562, 194] on div at bounding box center [616, 252] width 268 height 251
click at [92, 300] on link "Browse gallery" at bounding box center [86, 300] width 47 height 20
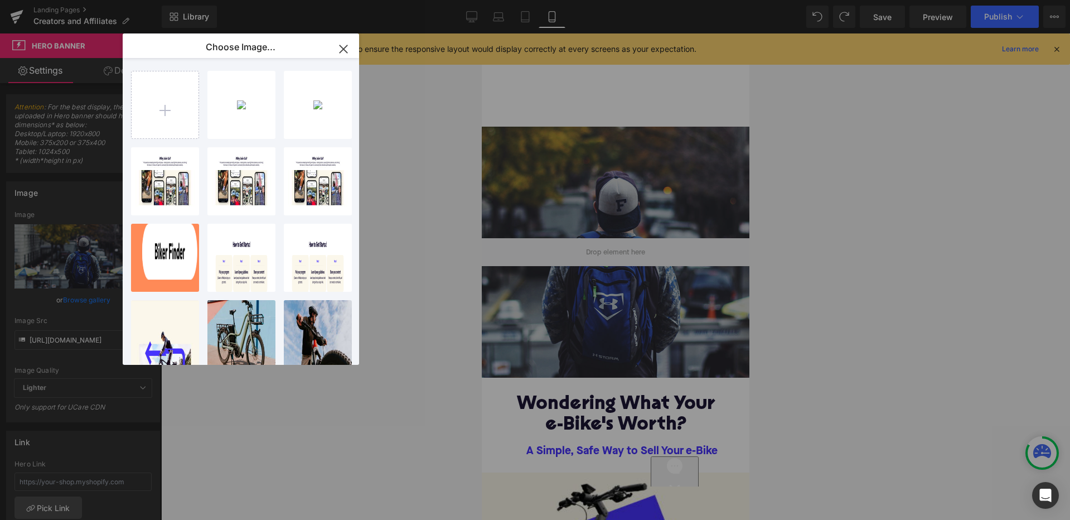
click at [345, 47] on icon "button" at bounding box center [344, 49] width 18 height 18
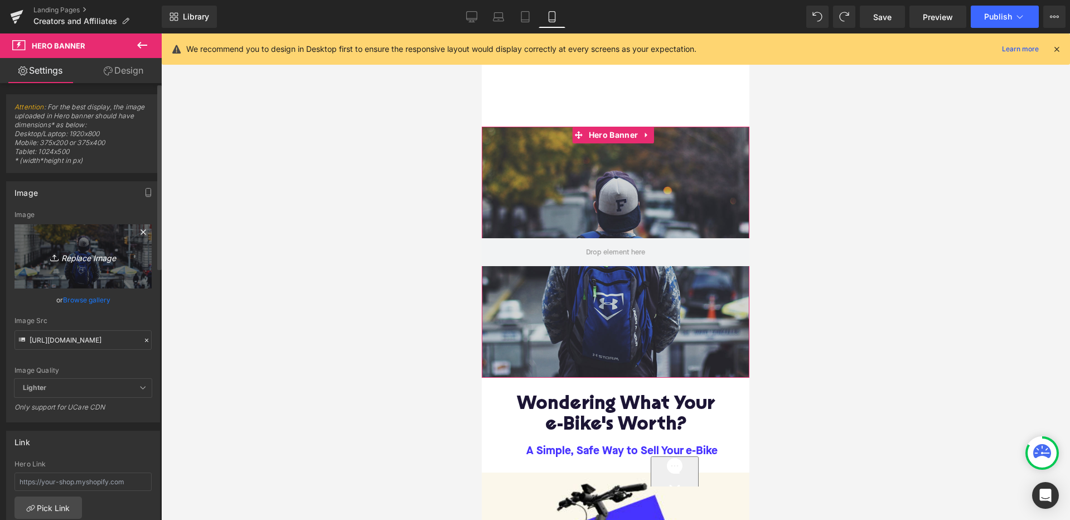
click at [84, 259] on icon "Replace Image" at bounding box center [82, 256] width 89 height 14
type input "C:\fakepath\Slice 6.png"
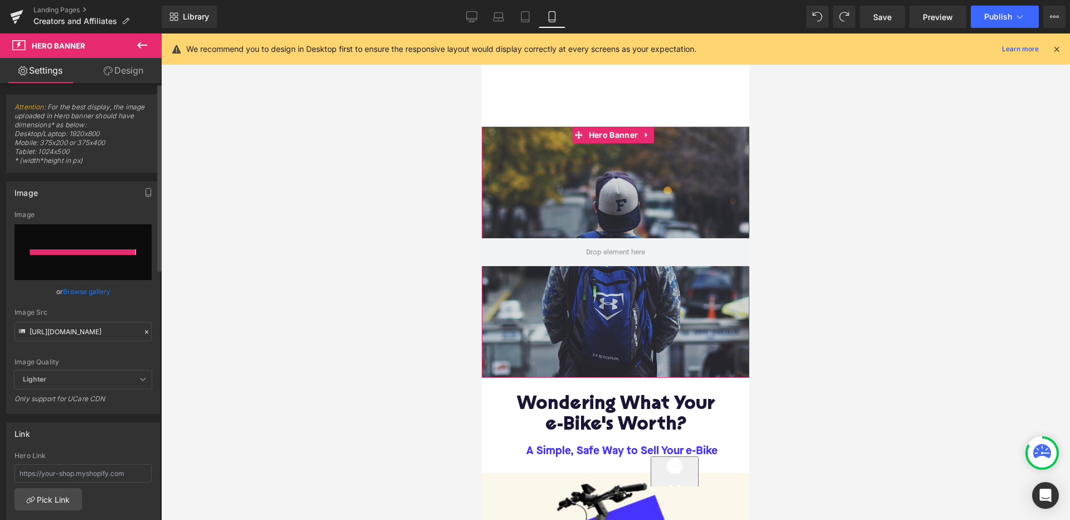
type input "https://ucarecdn.com/e5afc49d-5e78-48a6-a32a-c355073bc3c8/-/format/auto/-/previ…"
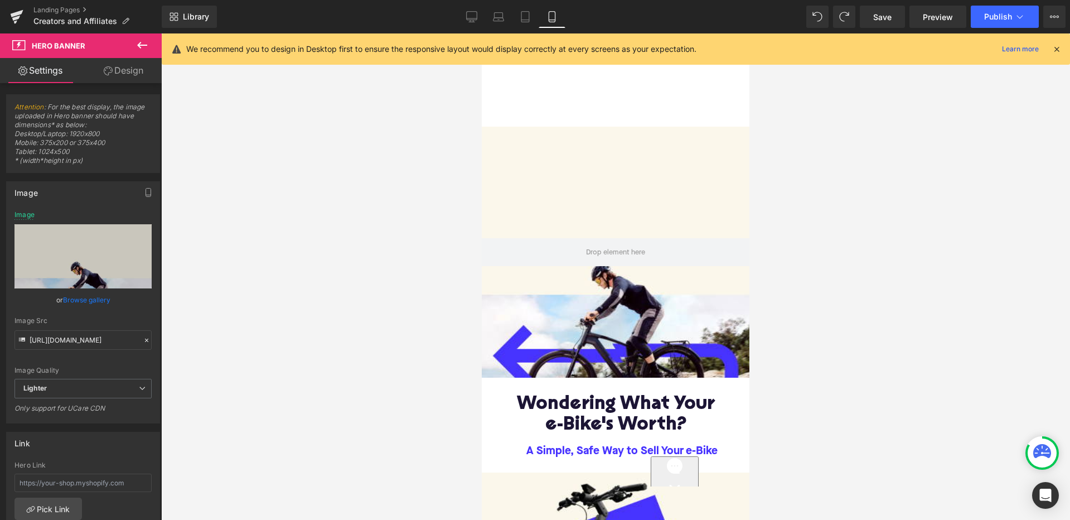
click at [143, 47] on icon at bounding box center [141, 44] width 13 height 13
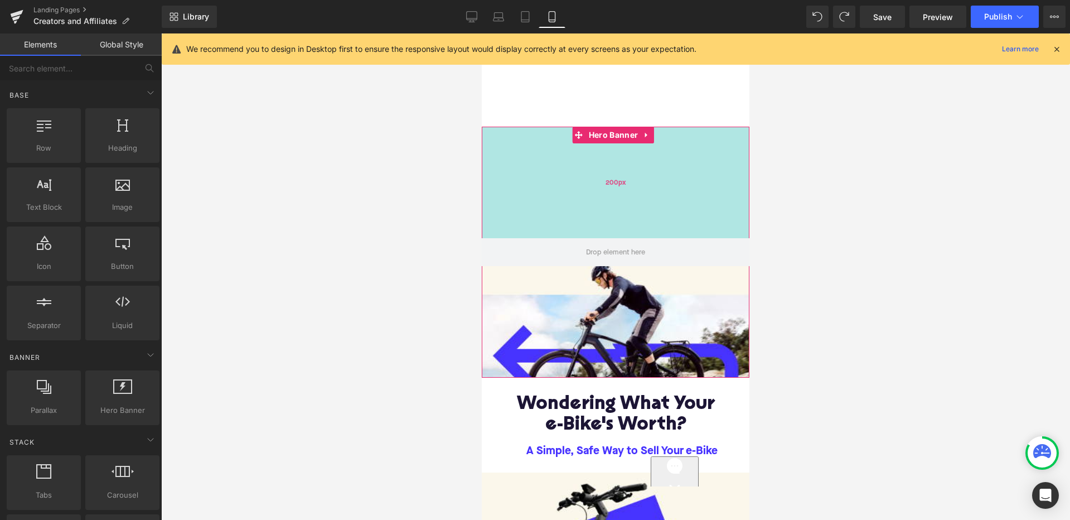
click at [553, 186] on div "200px" at bounding box center [616, 183] width 268 height 112
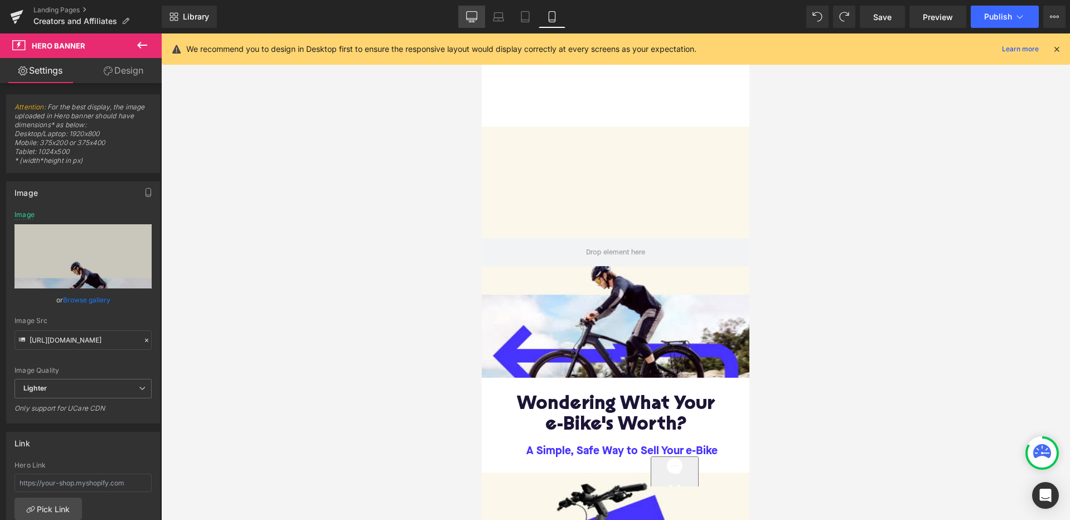
click at [478, 11] on link "Desktop" at bounding box center [471, 17] width 27 height 22
type input "https://d1um8515vdn9kb.cloudfront.net/images/hero.jpg"
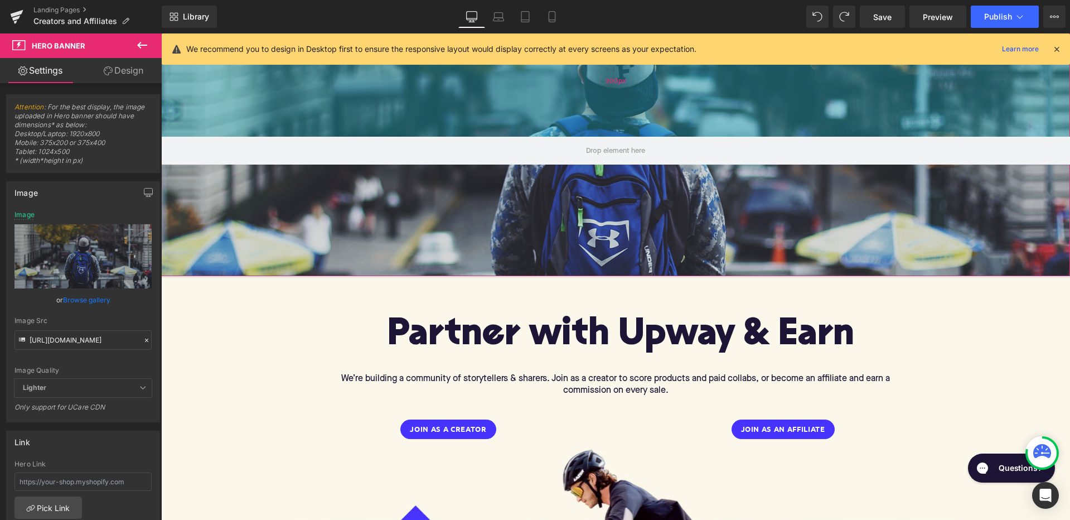
scroll to position [272, 0]
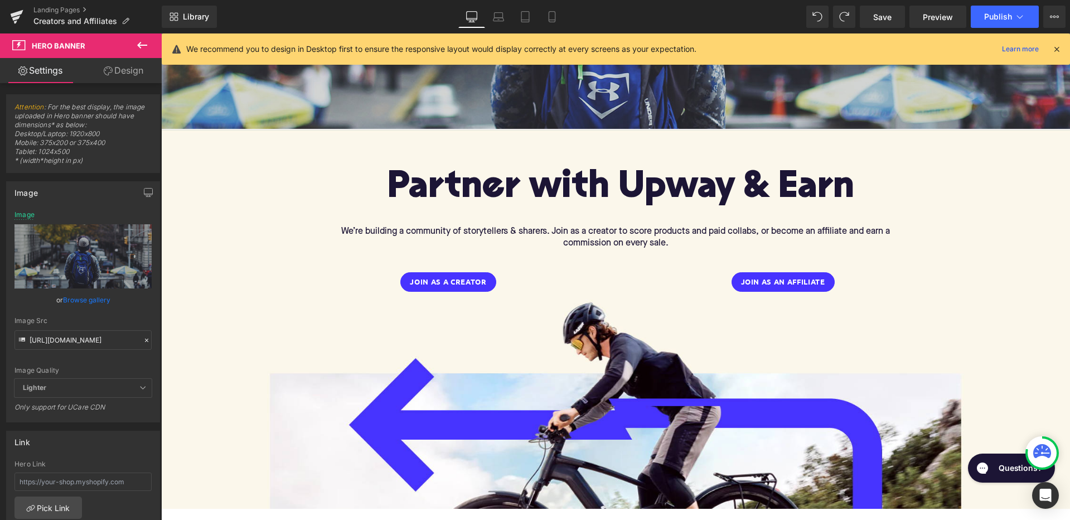
click at [536, 268] on div "Join as a Creator Button Join as an Affiliate Button Row" at bounding box center [615, 276] width 669 height 42
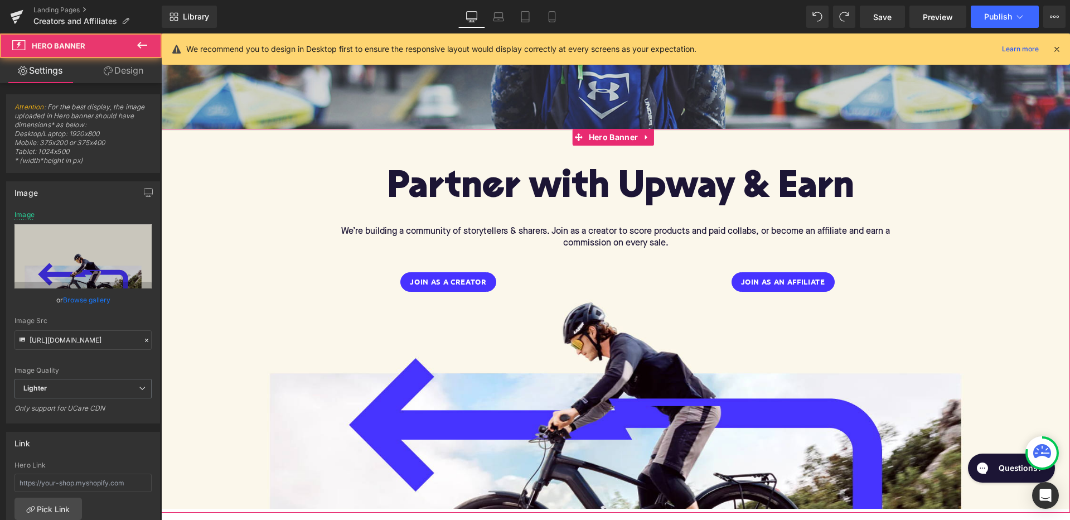
click at [540, 156] on div "Partner with Upway & Earn Heading We’re building a community of storytellers & …" at bounding box center [615, 321] width 909 height 384
click at [699, 371] on div "Partner with Upway & Earn Heading We’re building a community of storytellers & …" at bounding box center [615, 321] width 909 height 384
click at [660, 343] on div "Partner with Upway & Earn Heading We’re building a community of storytellers & …" at bounding box center [615, 321] width 909 height 384
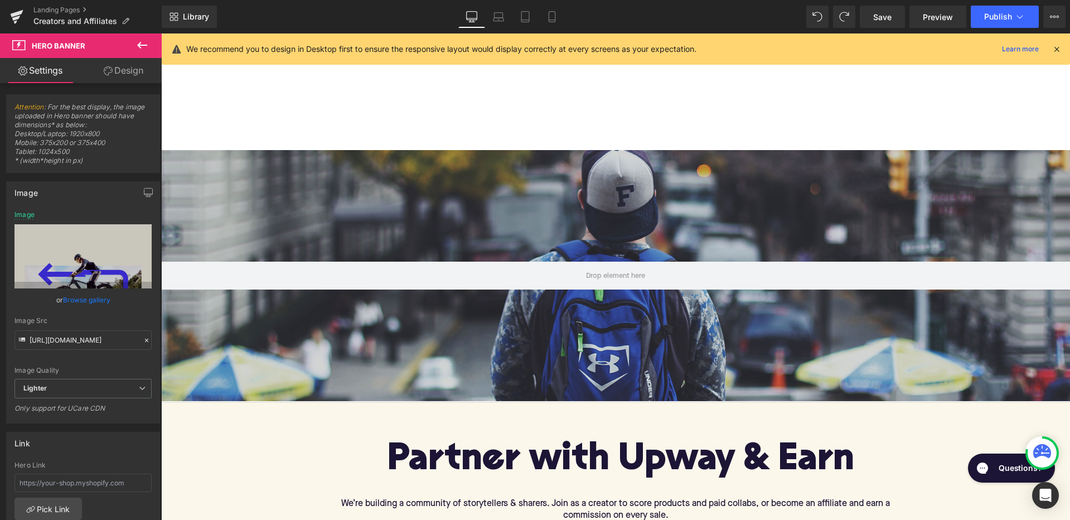
scroll to position [0, 0]
click at [554, 20] on icon at bounding box center [552, 20] width 6 height 0
type input "https://ucarecdn.com/731349cc-ff2c-4737-a396-e96d486d81cf/-/format/auto/-/previ…"
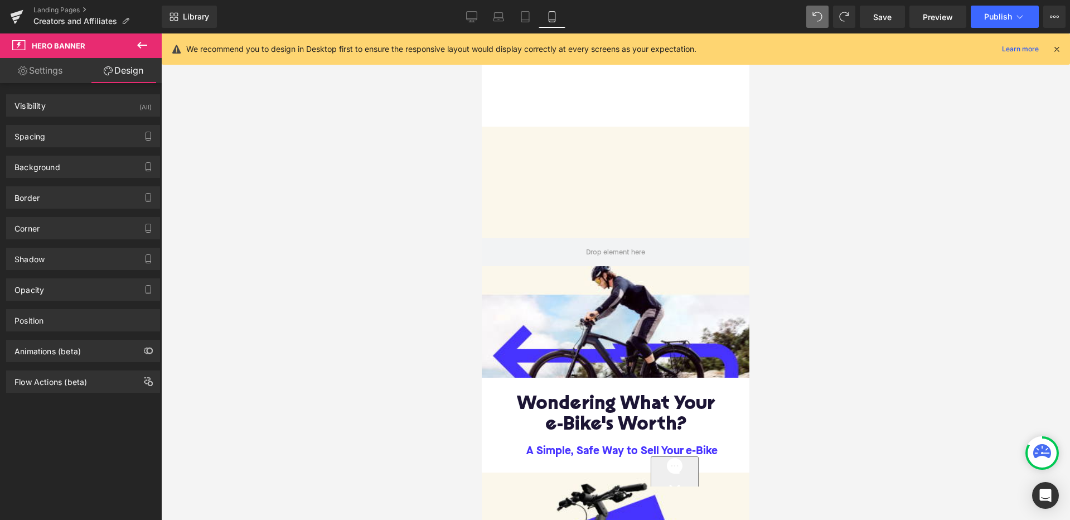
type input "https://d1um8515vdn9kb.cloudfront.net/images/hero.jpg"
type input "auto"
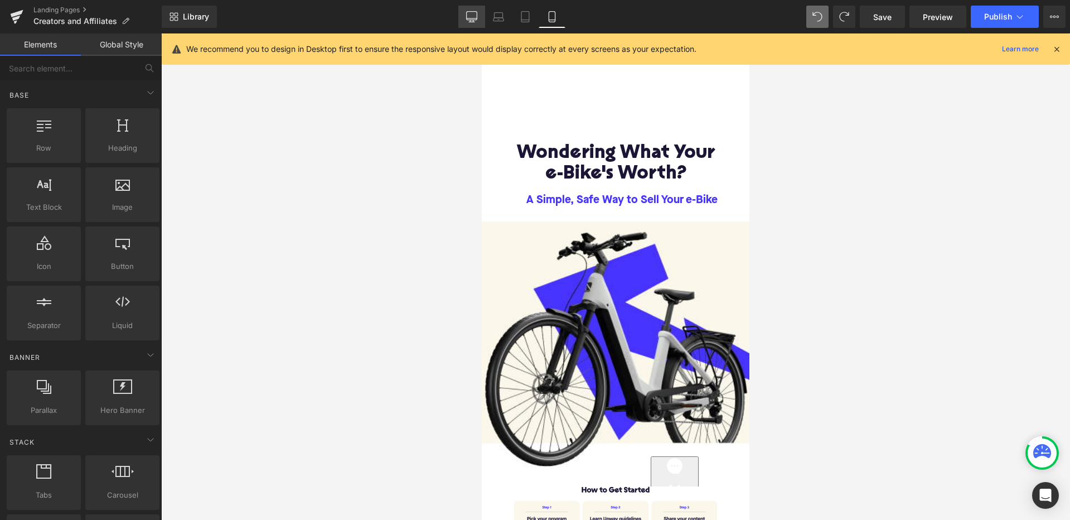
click at [466, 23] on link "Desktop" at bounding box center [471, 17] width 27 height 22
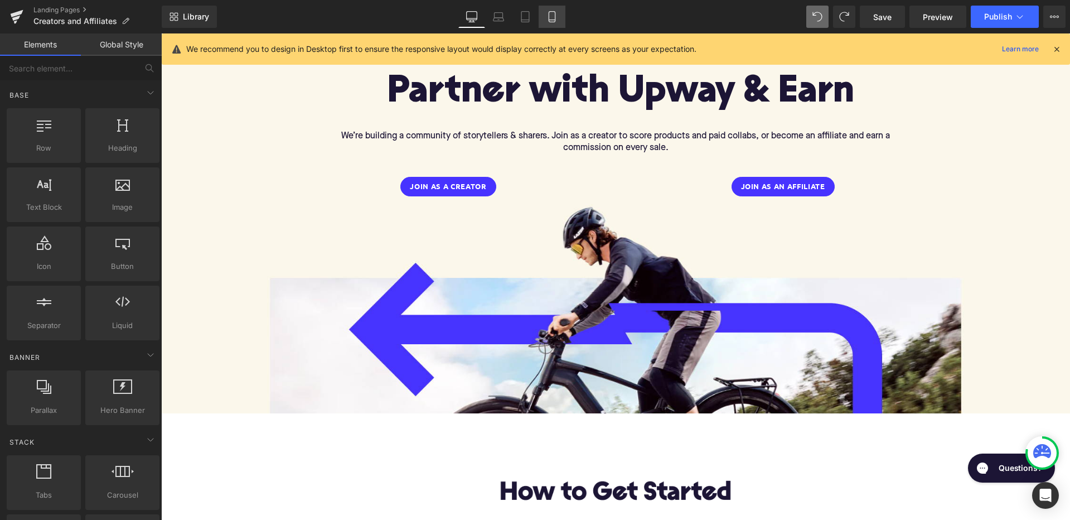
click at [552, 20] on icon at bounding box center [552, 20] width 6 height 0
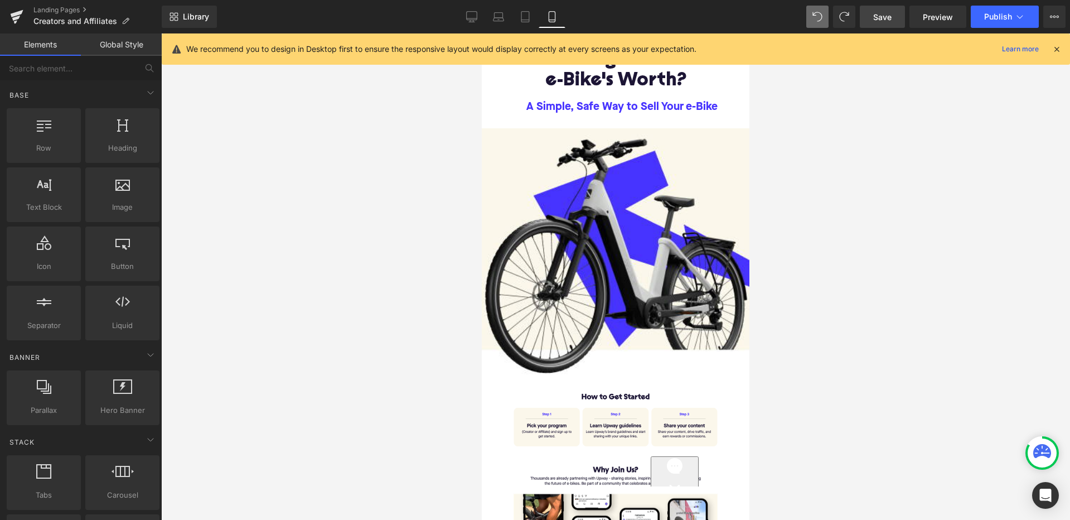
click at [890, 21] on span "Save" at bounding box center [882, 17] width 18 height 12
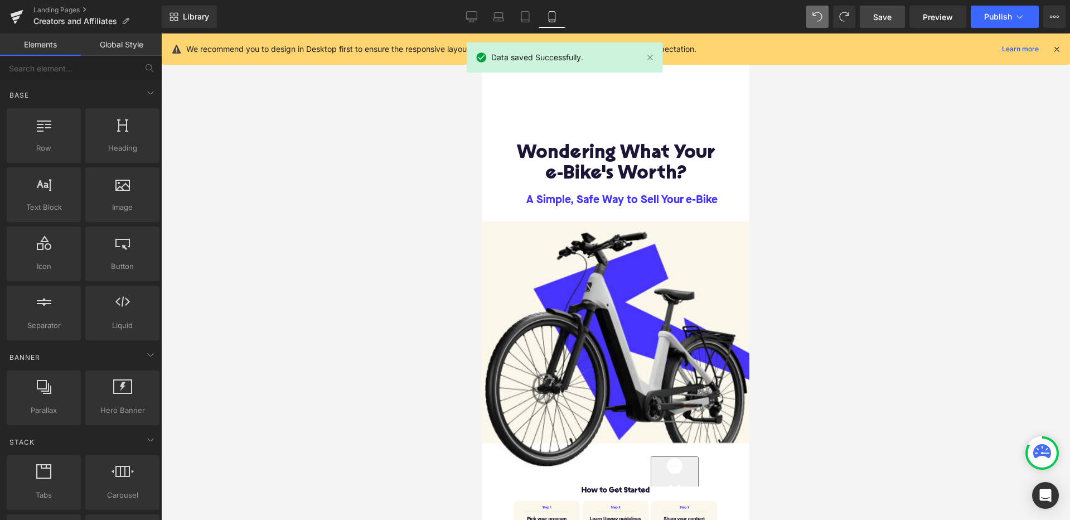
scroll to position [-1, 0]
click at [608, 171] on h1 "e-Bike's Worth?" at bounding box center [615, 174] width 251 height 21
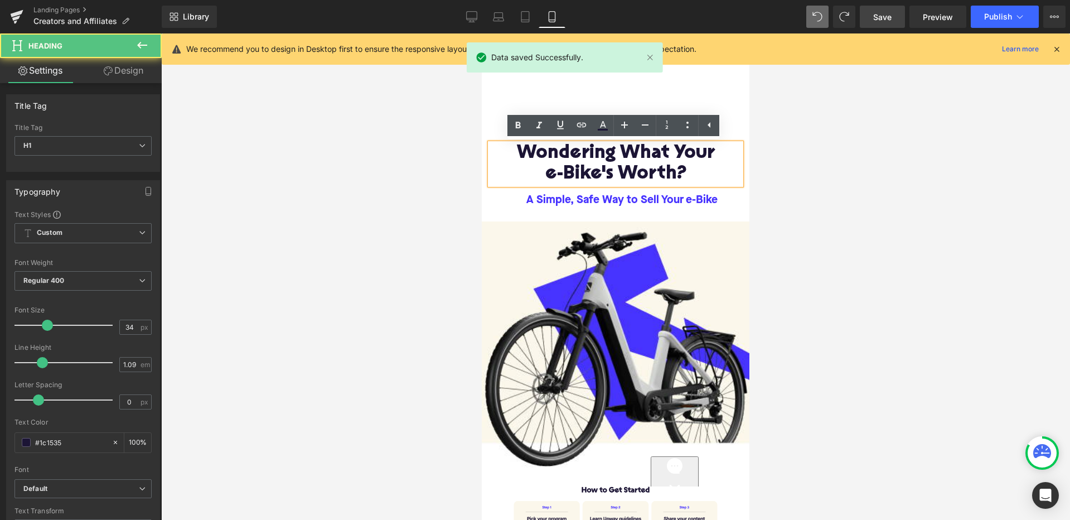
scroll to position [0, 0]
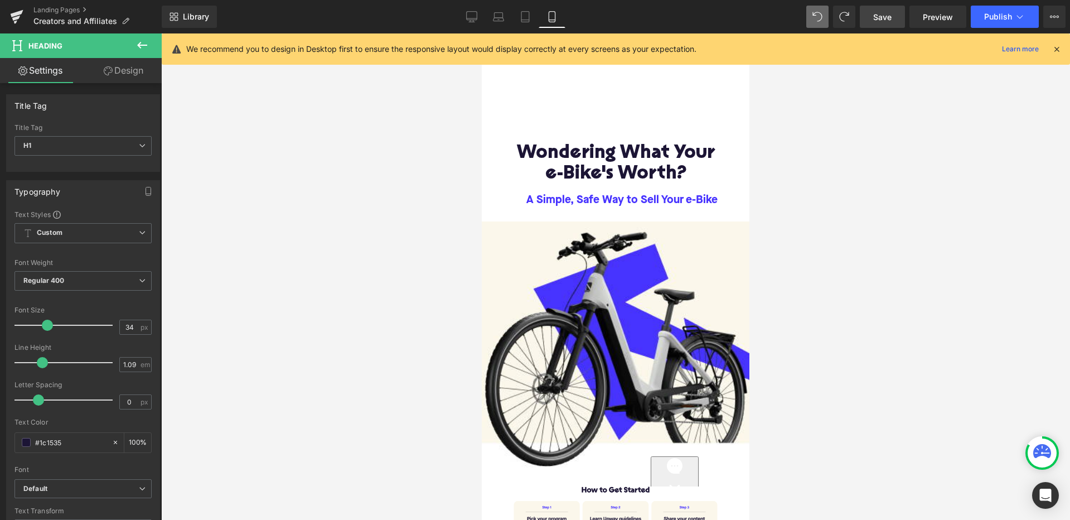
click at [142, 41] on icon at bounding box center [141, 44] width 13 height 13
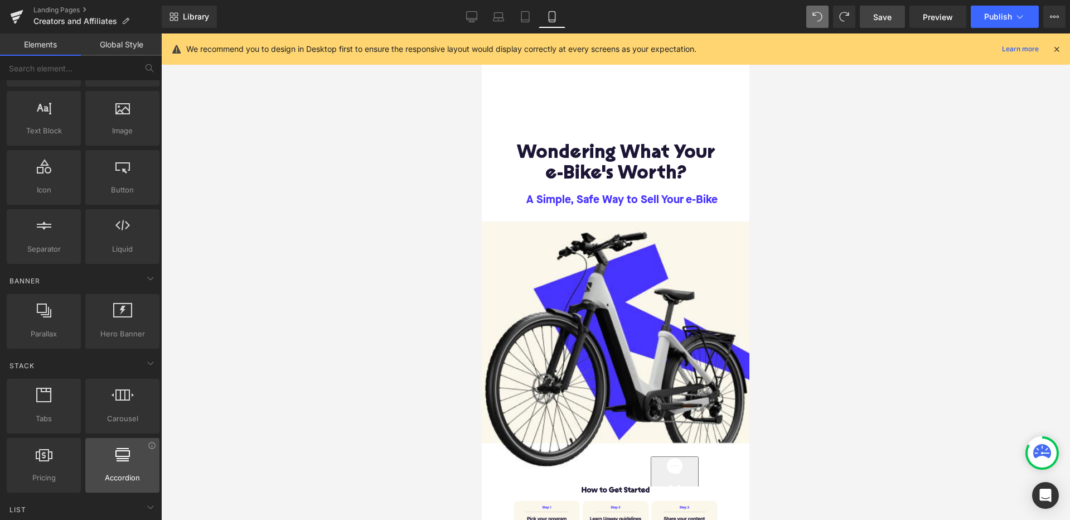
scroll to position [60, 0]
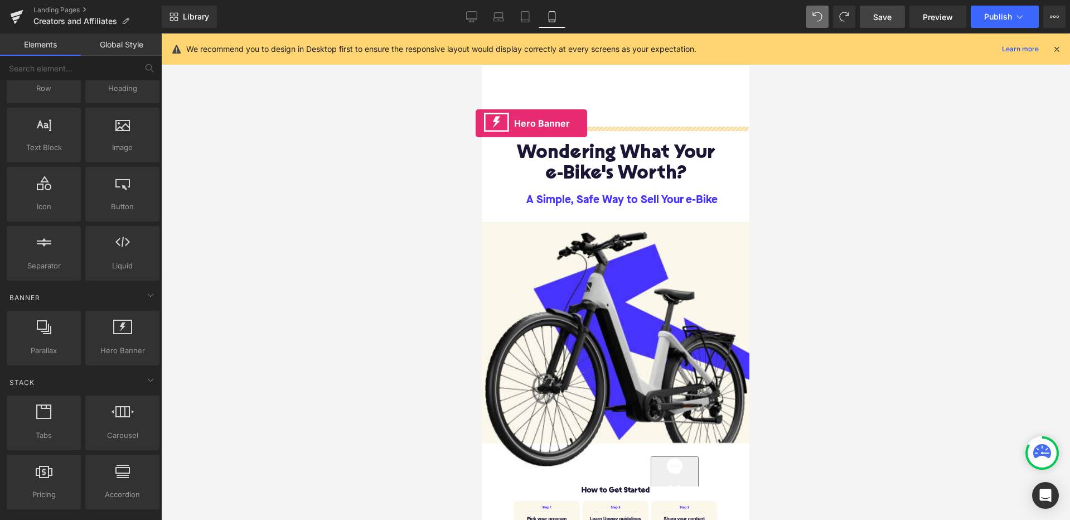
drag, startPoint x: 113, startPoint y: 342, endPoint x: 477, endPoint y: 128, distance: 422.8
click at [477, 128] on div "Hero Banner You are previewing how the will restyle your page. You can not edit…" at bounding box center [535, 269] width 1070 height 539
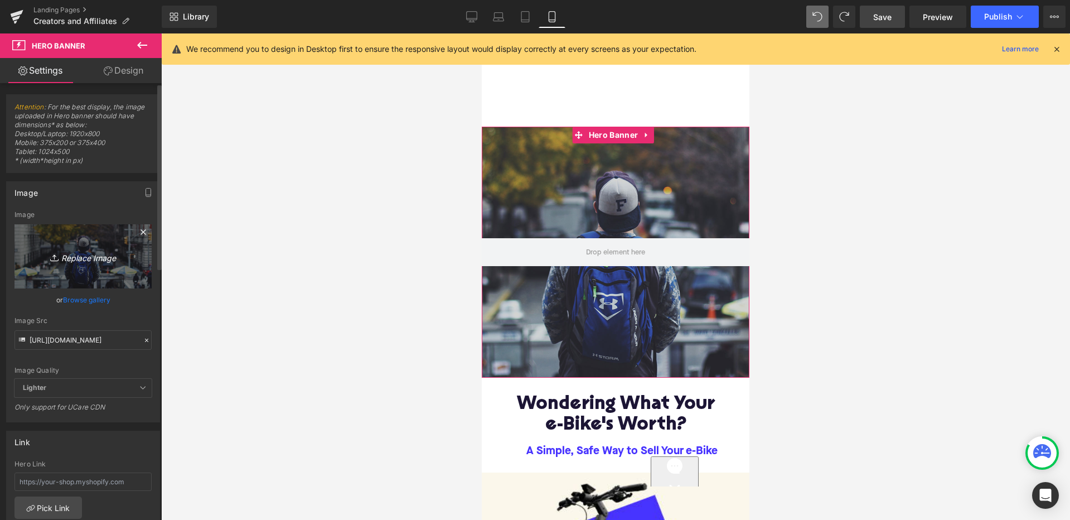
scroll to position [0, 0]
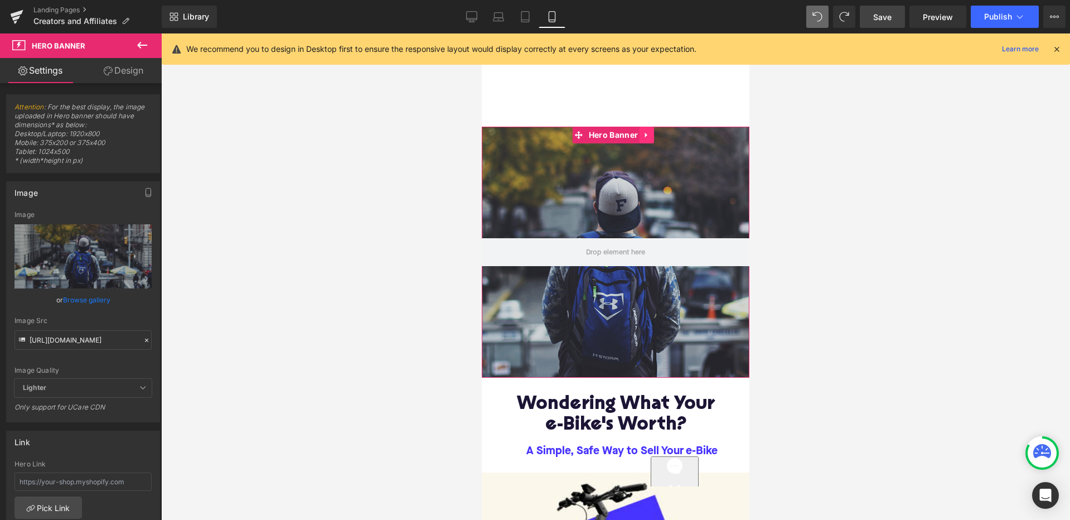
click at [647, 133] on icon at bounding box center [647, 135] width 8 height 8
click at [656, 134] on icon at bounding box center [655, 135] width 8 height 8
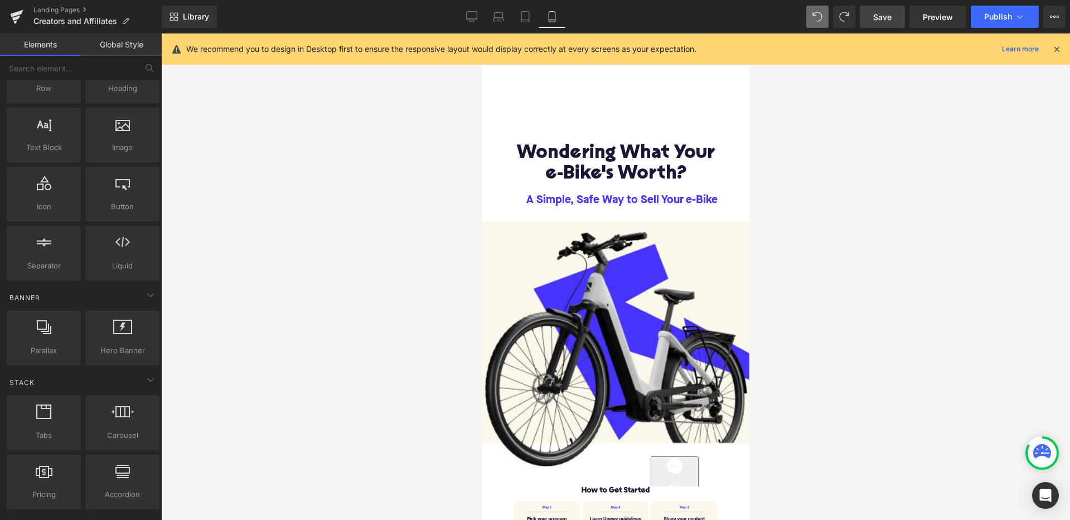
click at [897, 225] on div at bounding box center [615, 276] width 909 height 486
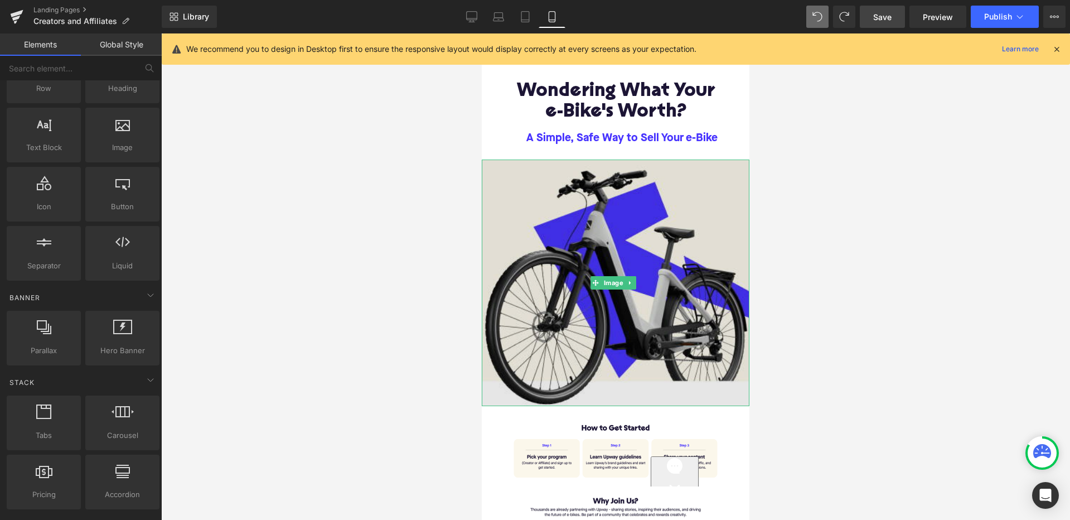
scroll to position [68, 0]
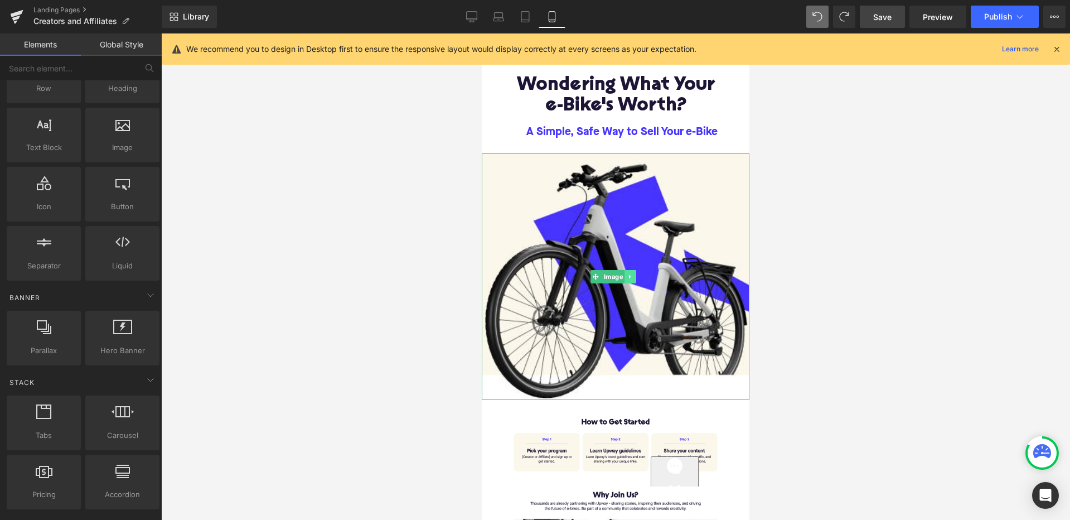
click at [635, 274] on link at bounding box center [630, 276] width 12 height 13
click at [638, 275] on icon at bounding box center [636, 276] width 6 height 6
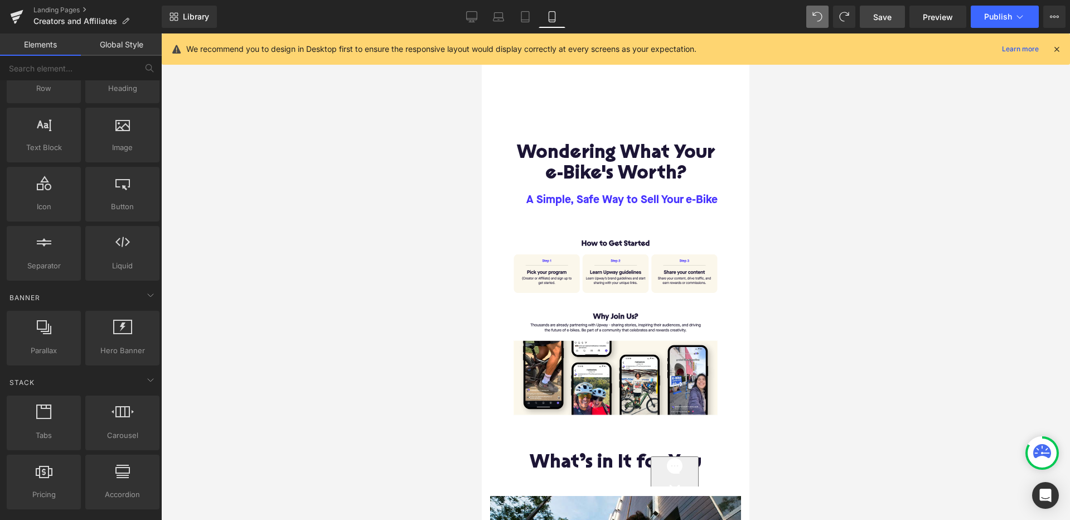
scroll to position [0, 0]
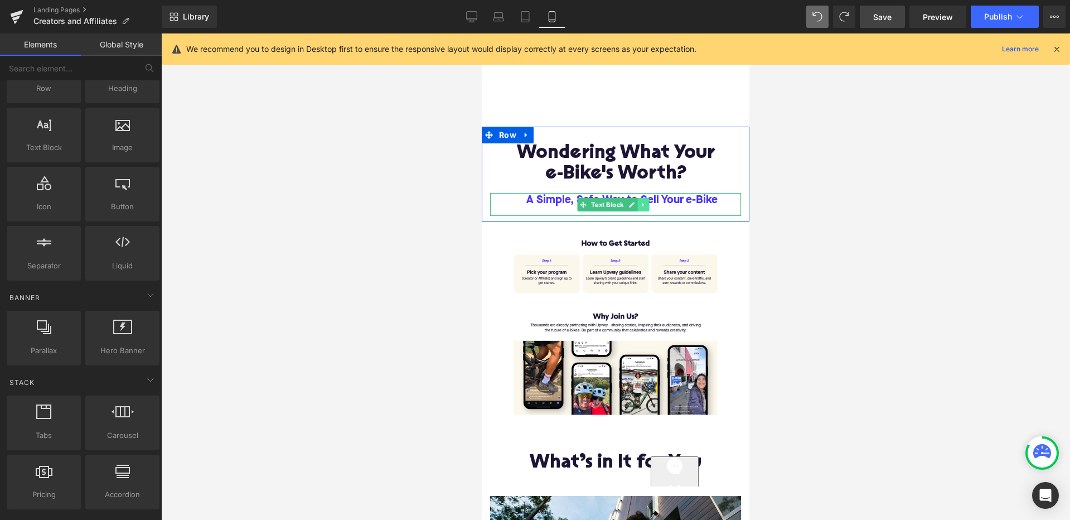
click at [645, 205] on icon at bounding box center [643, 204] width 6 height 7
click at [648, 205] on icon at bounding box center [649, 204] width 6 height 6
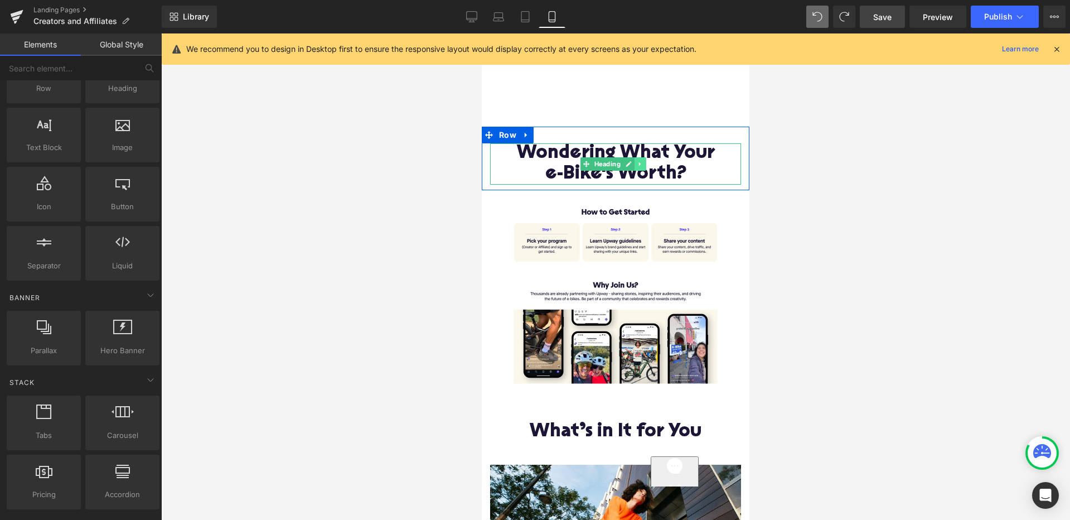
click at [641, 165] on icon at bounding box center [640, 164] width 6 height 7
click at [646, 168] on link at bounding box center [646, 163] width 12 height 13
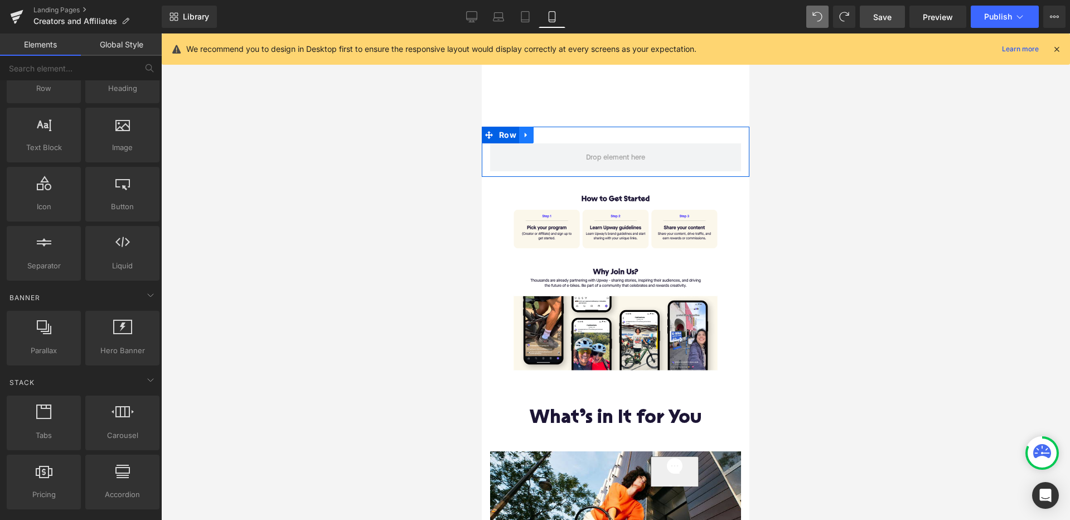
click at [530, 135] on link at bounding box center [526, 135] width 14 height 17
click at [554, 137] on icon at bounding box center [555, 135] width 8 height 8
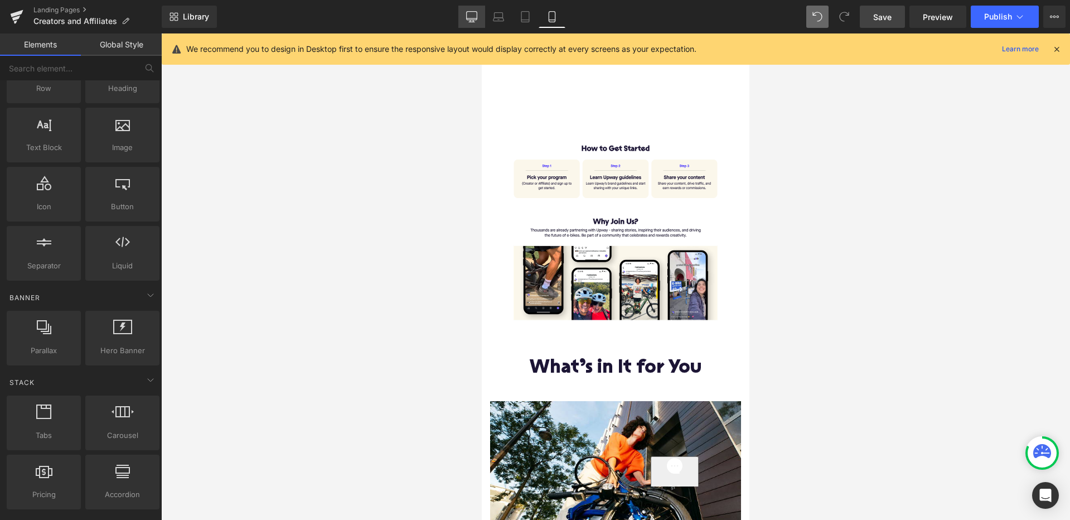
drag, startPoint x: 472, startPoint y: 18, endPoint x: 342, endPoint y: 30, distance: 130.4
click at [472, 18] on icon at bounding box center [471, 18] width 11 height 0
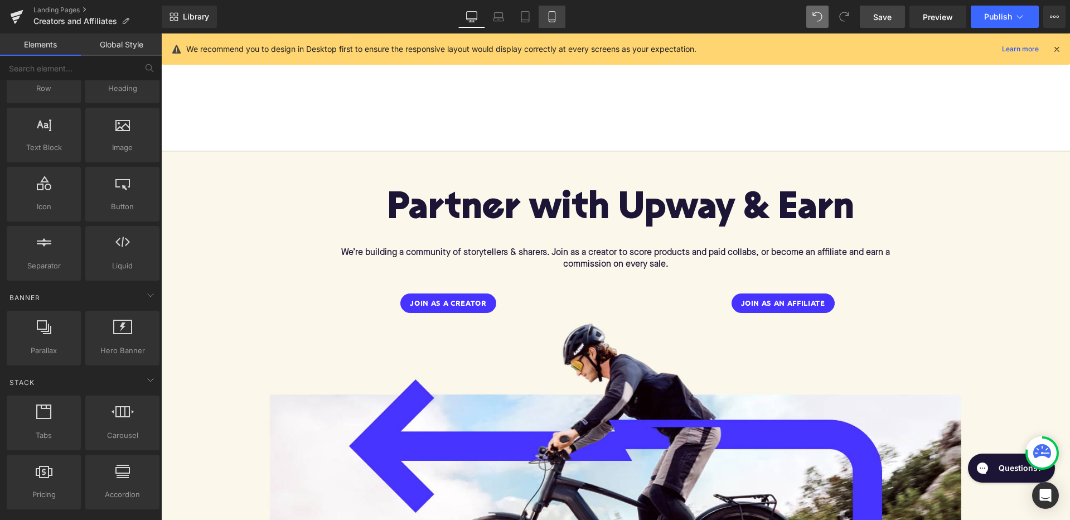
drag, startPoint x: 557, startPoint y: 20, endPoint x: 35, endPoint y: 28, distance: 521.9
click at [557, 20] on icon at bounding box center [551, 16] width 11 height 11
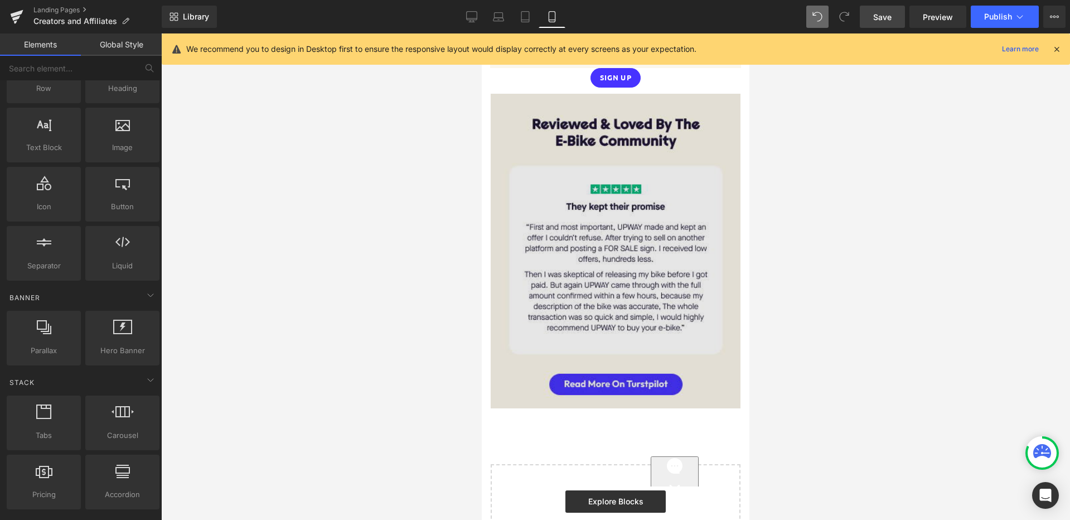
scroll to position [1262, 0]
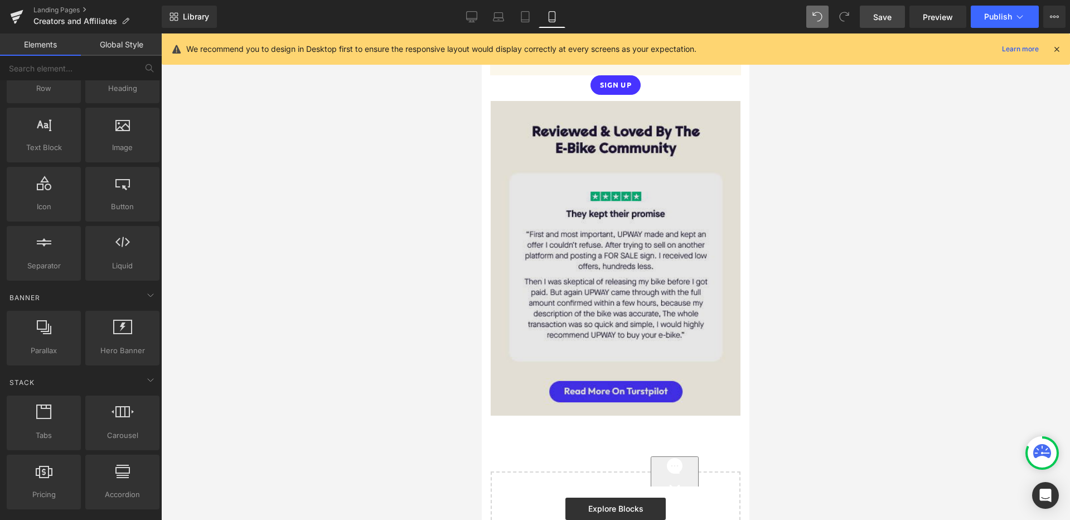
click at [702, 140] on img at bounding box center [616, 258] width 250 height 314
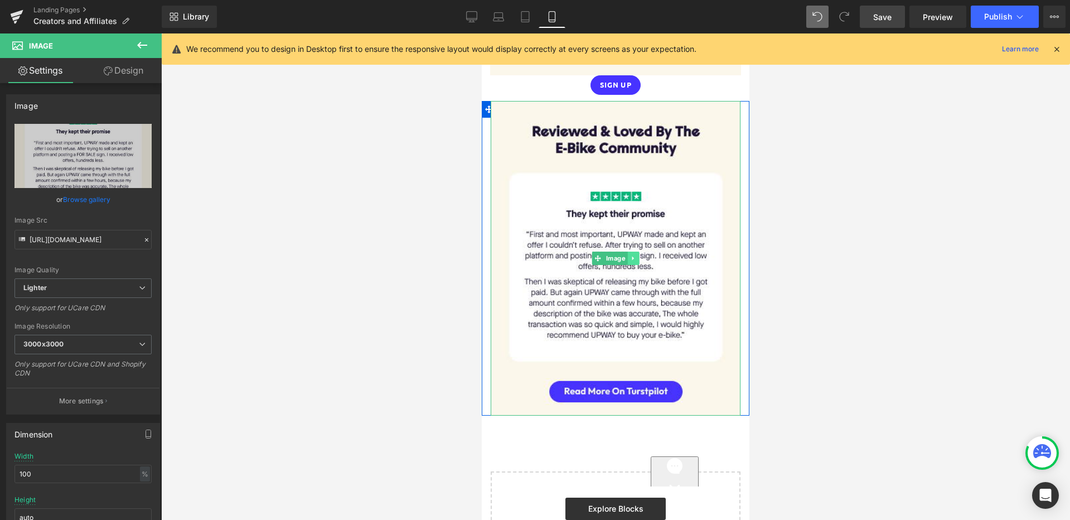
click at [633, 255] on icon at bounding box center [633, 258] width 6 height 7
click at [636, 255] on icon at bounding box center [639, 258] width 6 height 7
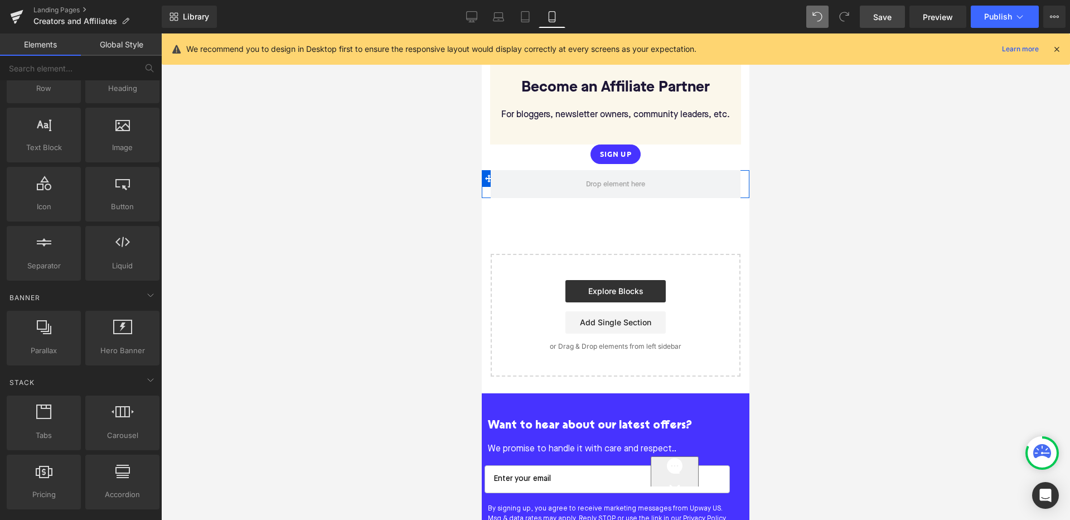
scroll to position [1160, 0]
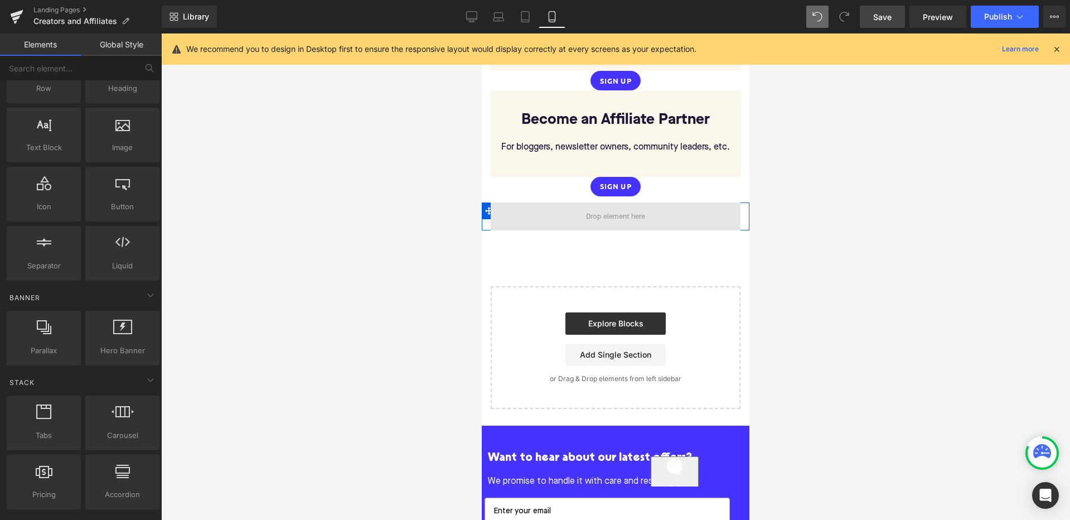
click at [497, 203] on span at bounding box center [616, 216] width 250 height 28
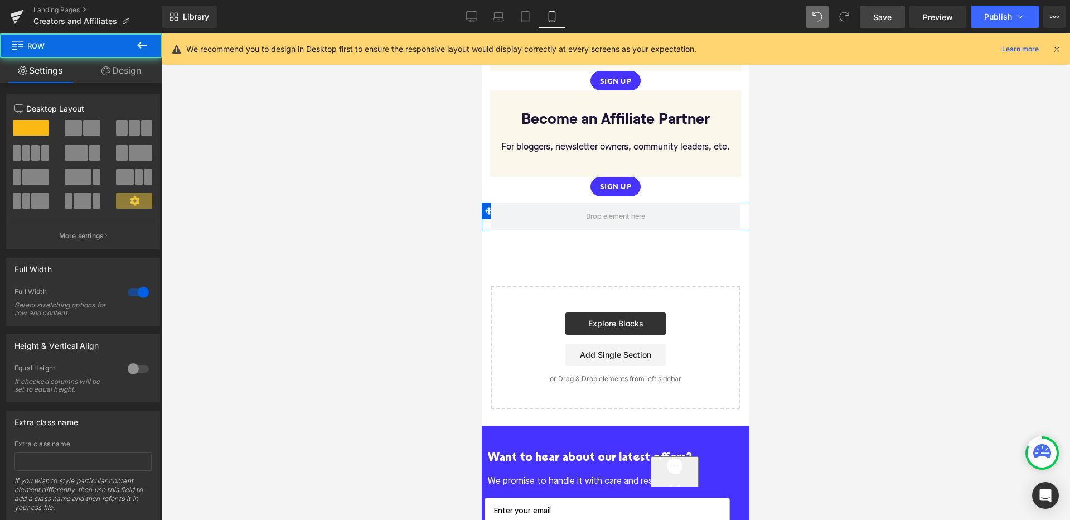
click at [483, 217] on div "Row" at bounding box center [616, 216] width 268 height 28
click at [486, 209] on span at bounding box center [489, 210] width 14 height 17
click at [486, 207] on icon at bounding box center [489, 211] width 8 height 8
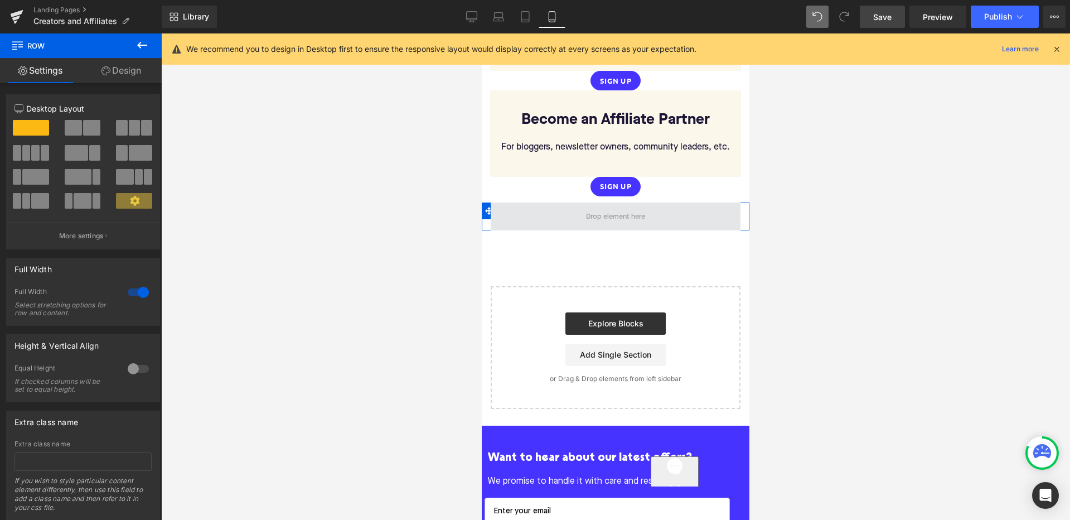
click at [736, 207] on span at bounding box center [616, 216] width 250 height 28
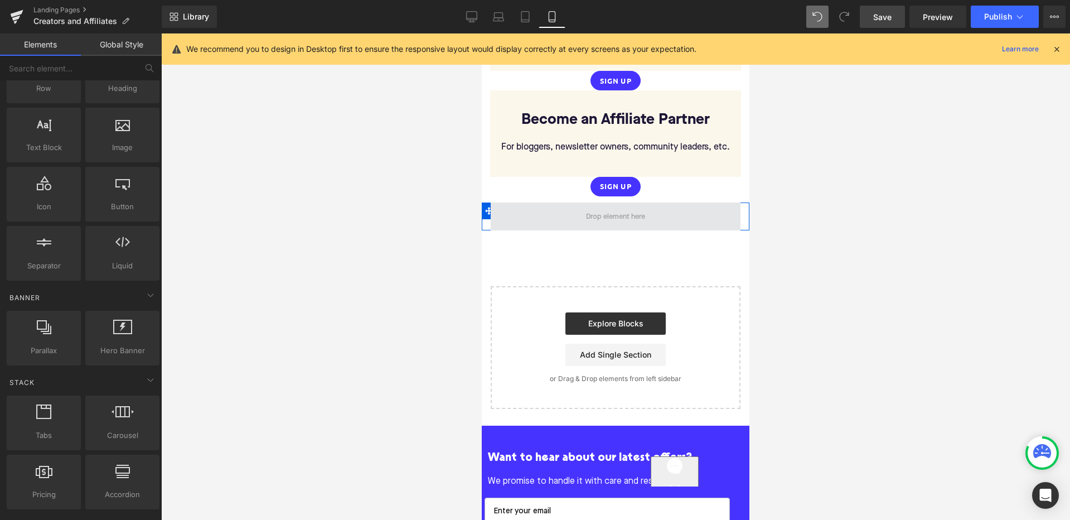
drag, startPoint x: 626, startPoint y: 209, endPoint x: 653, endPoint y: 209, distance: 26.8
click at [653, 209] on span at bounding box center [616, 216] width 250 height 28
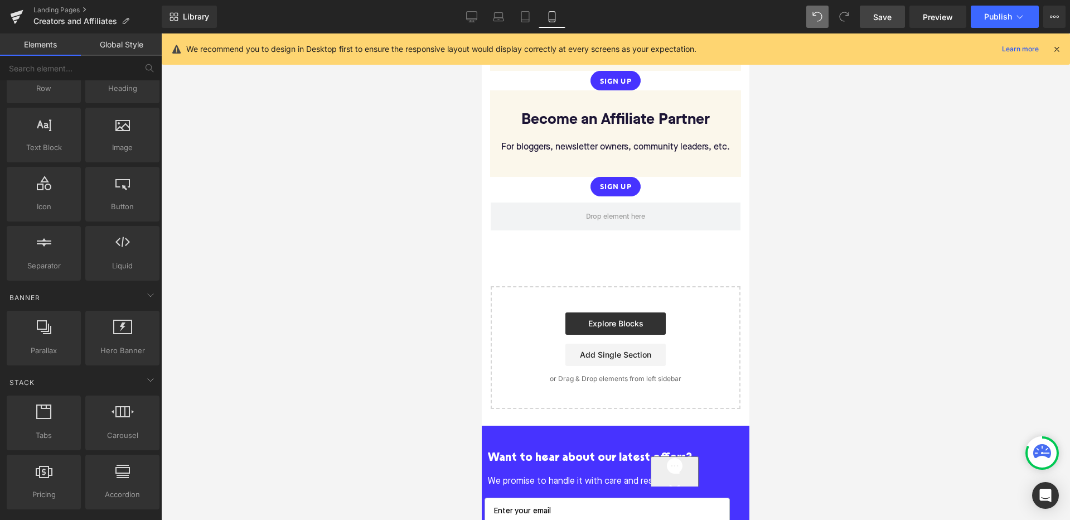
click at [476, 207] on div at bounding box center [615, 276] width 909 height 486
click at [536, 209] on span at bounding box center [616, 216] width 250 height 28
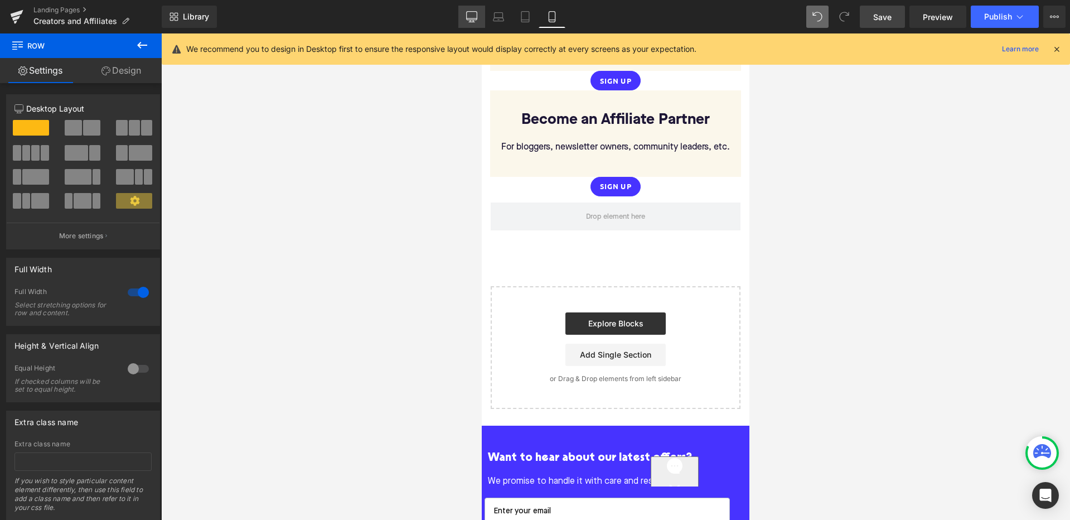
click at [477, 16] on icon at bounding box center [471, 16] width 11 height 11
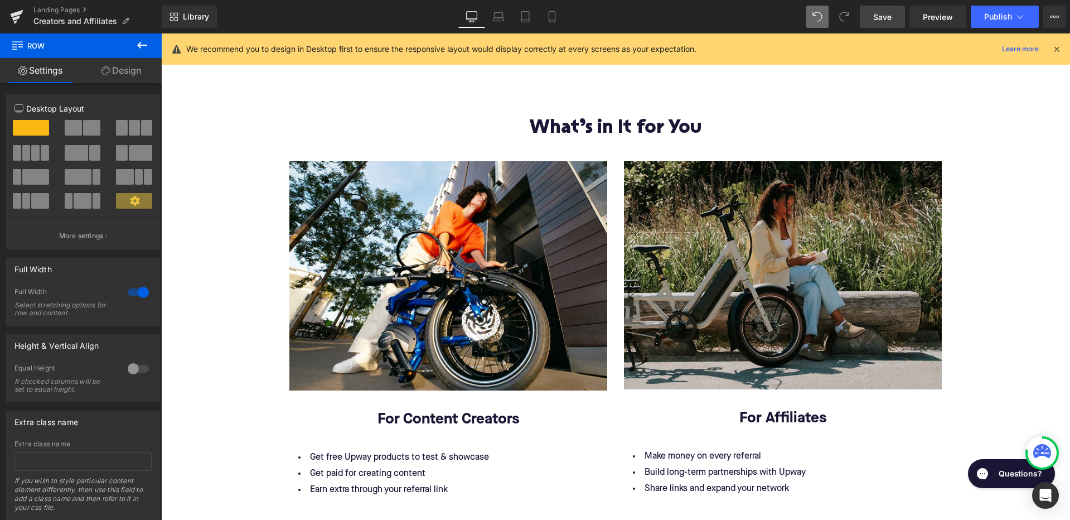
scroll to position [1689, 0]
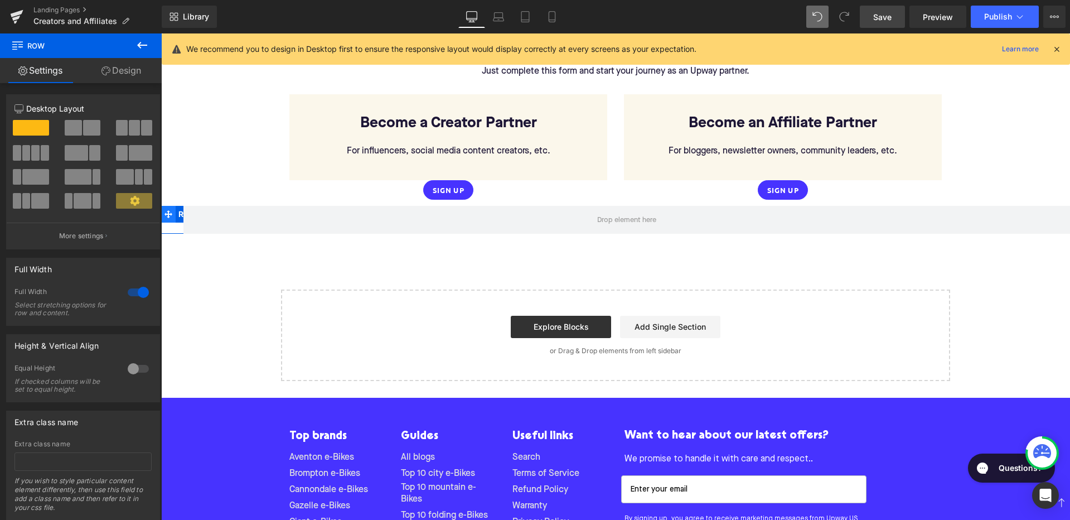
click at [171, 206] on span at bounding box center [168, 214] width 14 height 17
click at [178, 206] on span "Row" at bounding box center [187, 214] width 23 height 17
click at [164, 210] on icon at bounding box center [168, 214] width 8 height 8
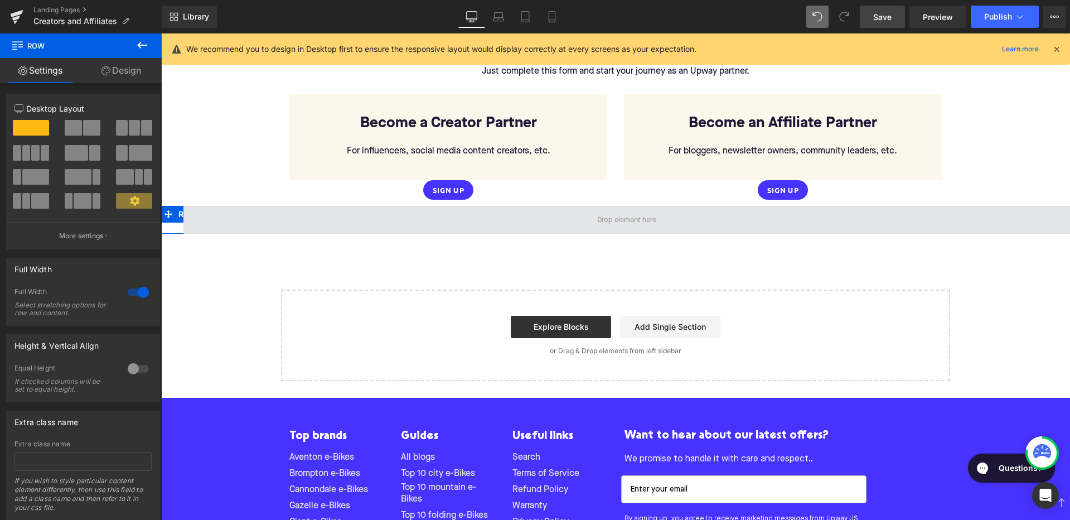
click at [532, 206] on span at bounding box center [626, 220] width 886 height 28
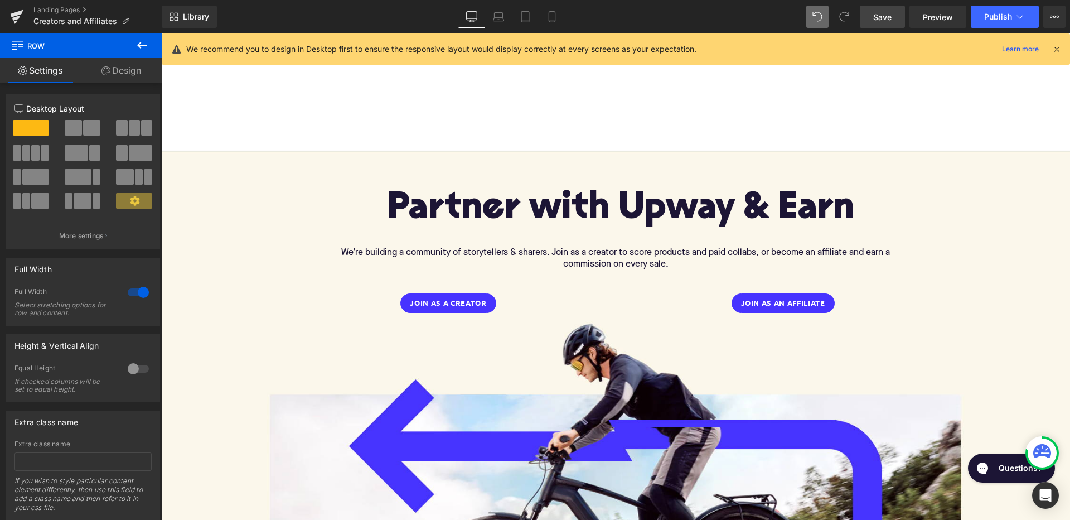
scroll to position [0, 0]
click at [556, 18] on icon at bounding box center [551, 16] width 11 height 11
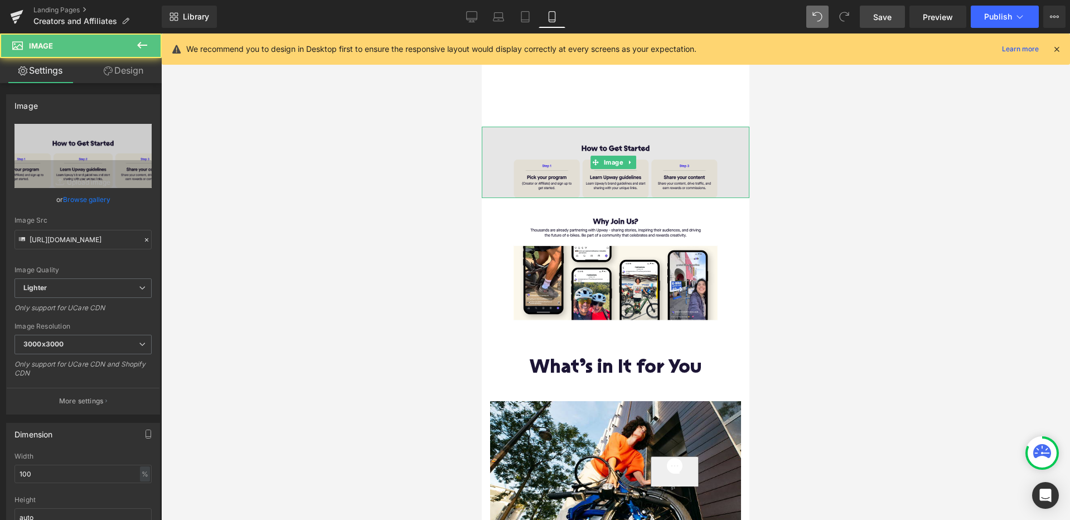
click at [613, 154] on img at bounding box center [616, 162] width 268 height 71
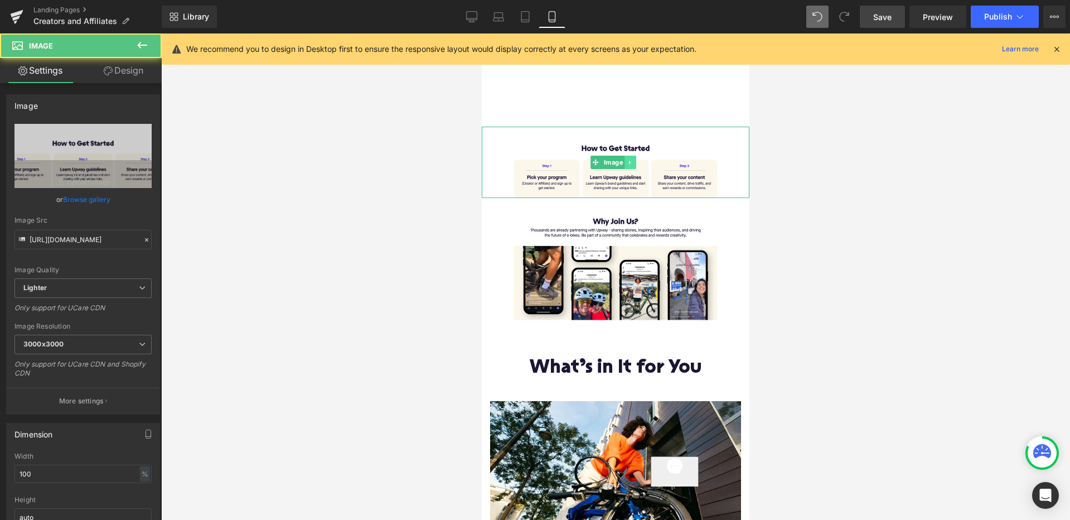
click at [632, 159] on icon at bounding box center [630, 162] width 6 height 7
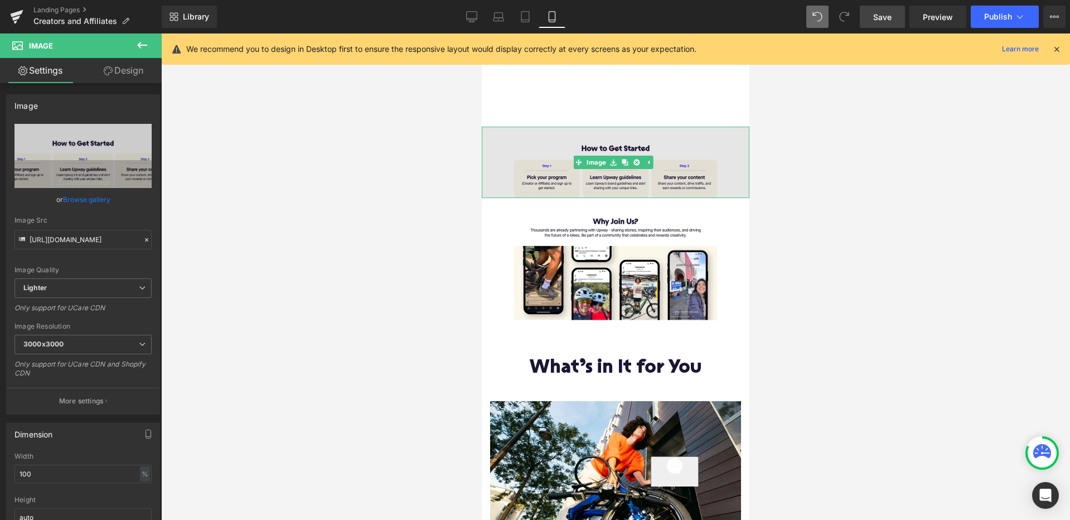
click at [607, 140] on img at bounding box center [616, 162] width 268 height 71
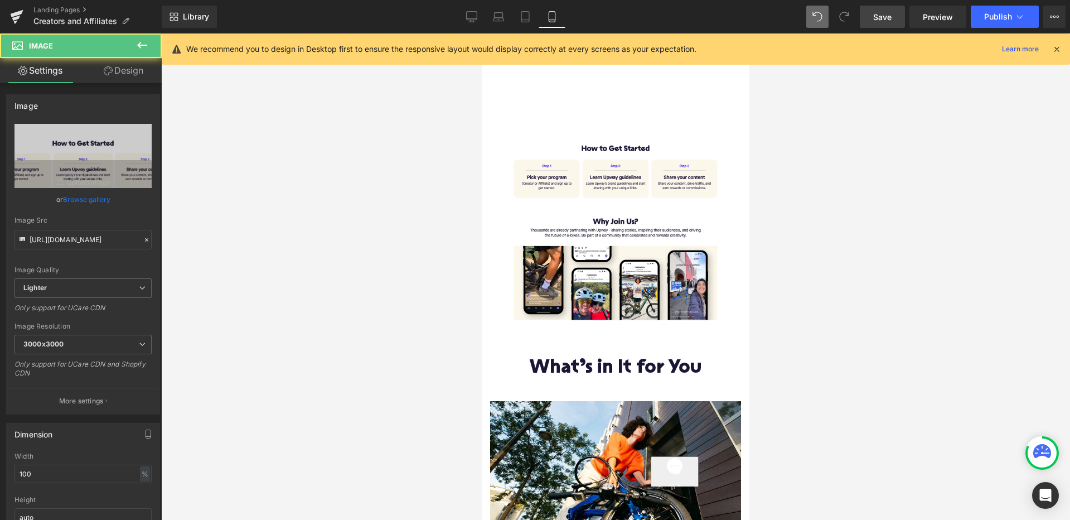
click at [337, 219] on div at bounding box center [615, 276] width 909 height 486
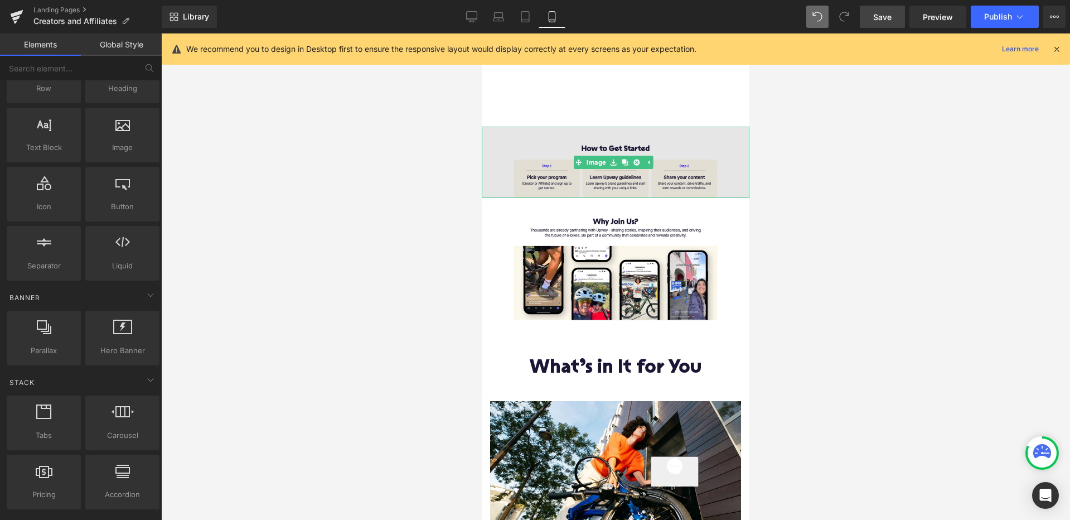
click at [513, 157] on img at bounding box center [616, 162] width 268 height 71
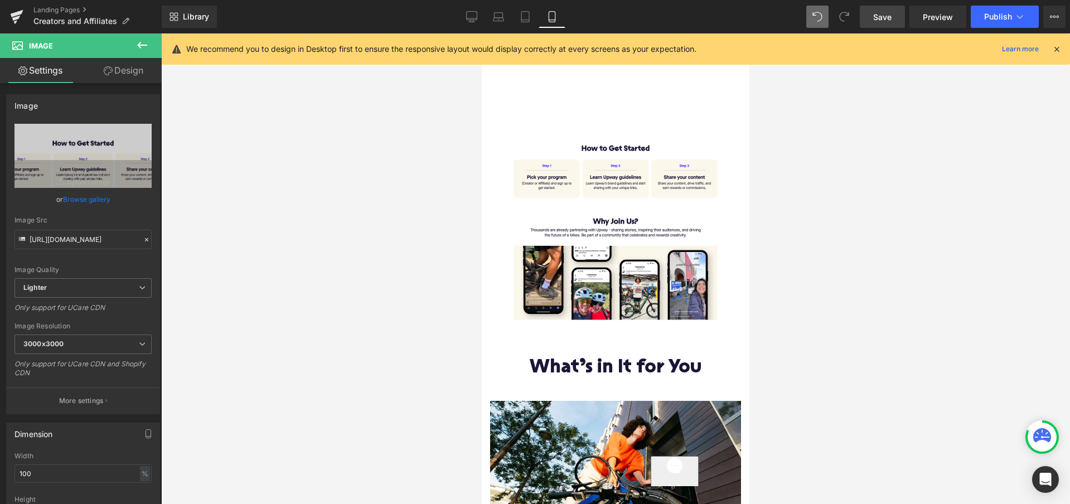
click at [1056, 50] on icon at bounding box center [1056, 49] width 10 height 10
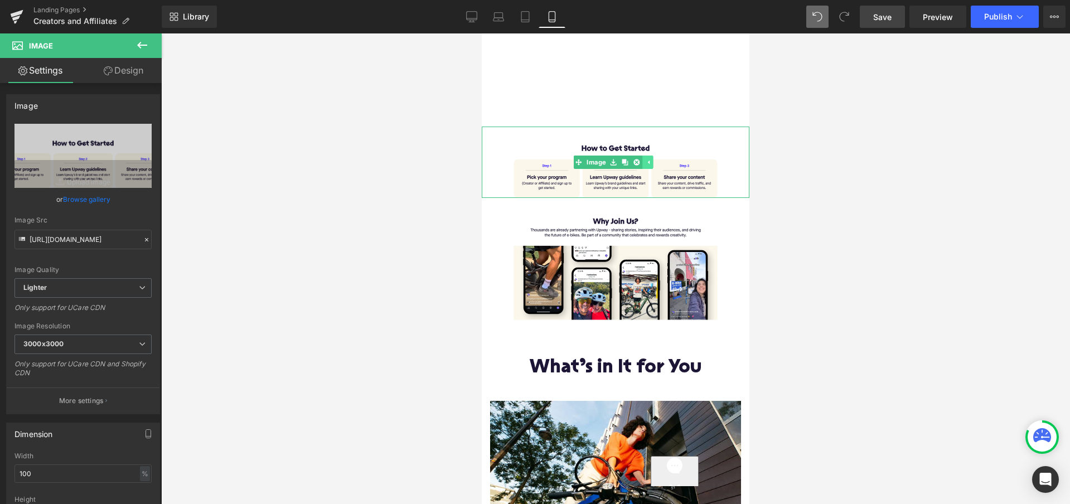
click at [648, 162] on icon at bounding box center [648, 162] width 2 height 4
click at [632, 160] on icon at bounding box center [630, 162] width 6 height 7
click at [118, 72] on link "Design" at bounding box center [123, 70] width 81 height 25
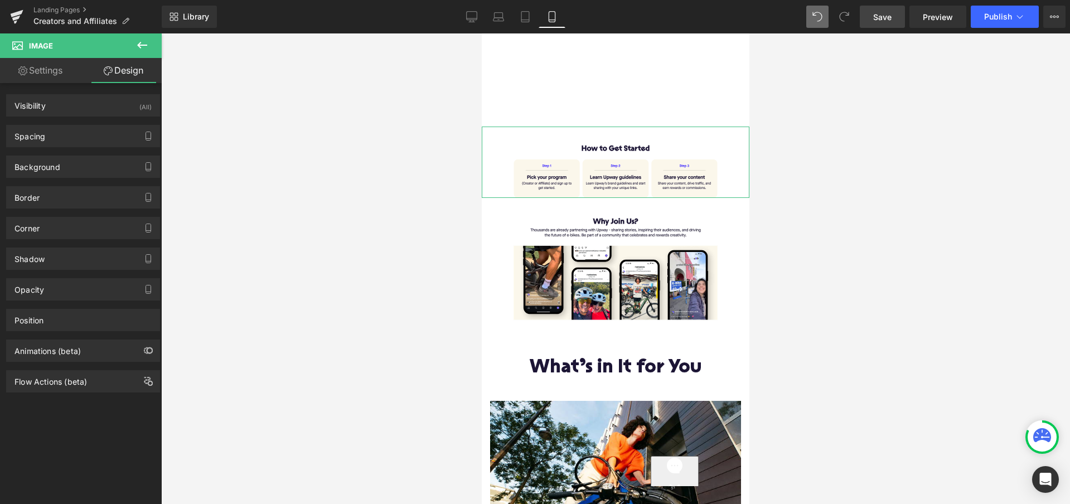
click at [55, 80] on link "Settings" at bounding box center [40, 70] width 81 height 25
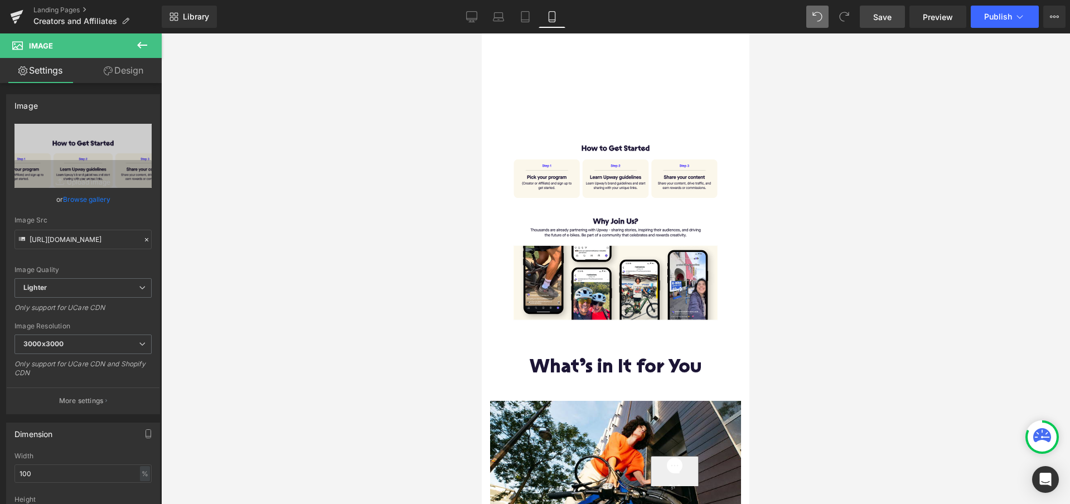
click at [638, 162] on icon at bounding box center [636, 162] width 6 height 6
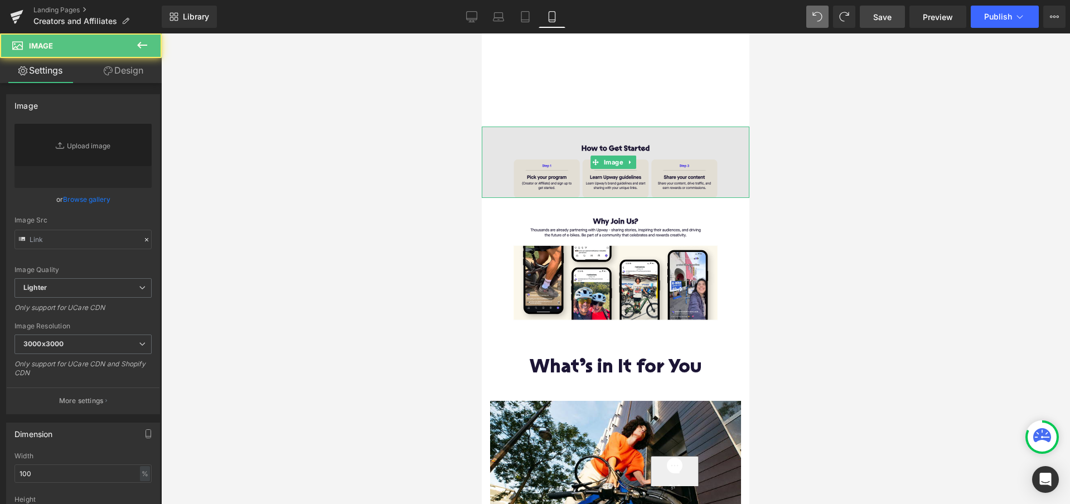
type input "https://ucarecdn.com/65997e9d-6843-4618-89c1-21b831833e22/-/format/auto/-/previ…"
click at [679, 140] on img at bounding box center [616, 162] width 268 height 71
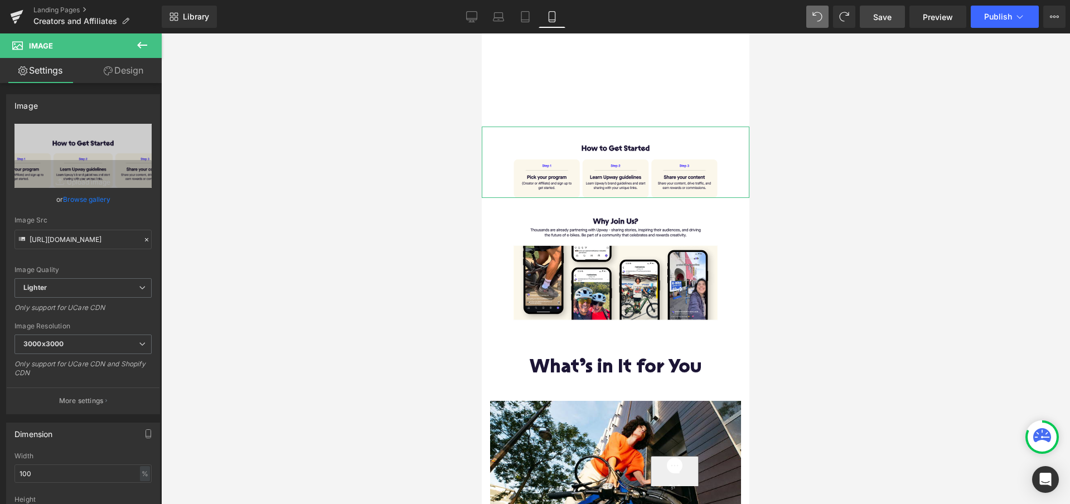
click at [134, 72] on link "Design" at bounding box center [123, 70] width 81 height 25
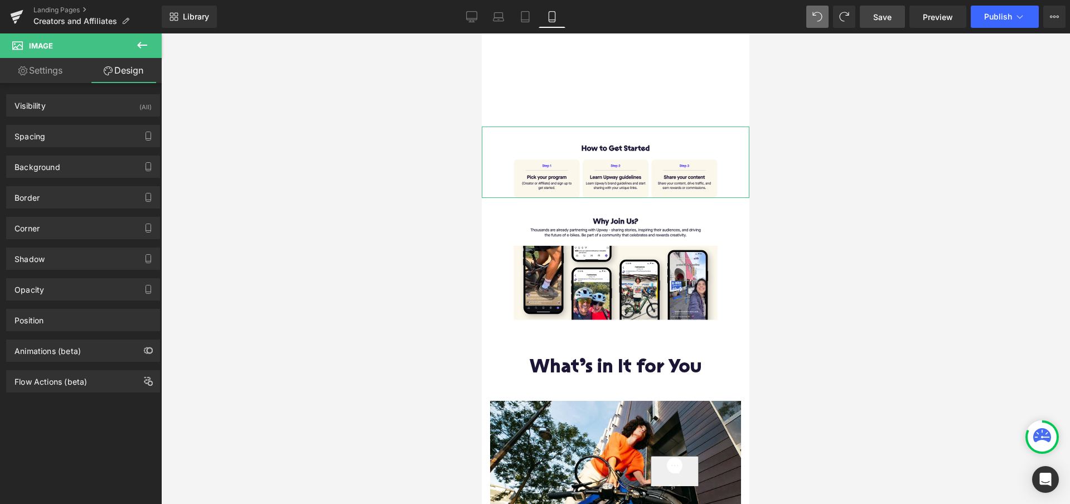
click at [99, 93] on div "Visibility (All) 0|0|0|0 1 Show on Desktop 1 Show on Laptop 1 Show on Tablet 1 …" at bounding box center [83, 101] width 167 height 31
click at [99, 108] on div "Visibility (All)" at bounding box center [83, 105] width 153 height 21
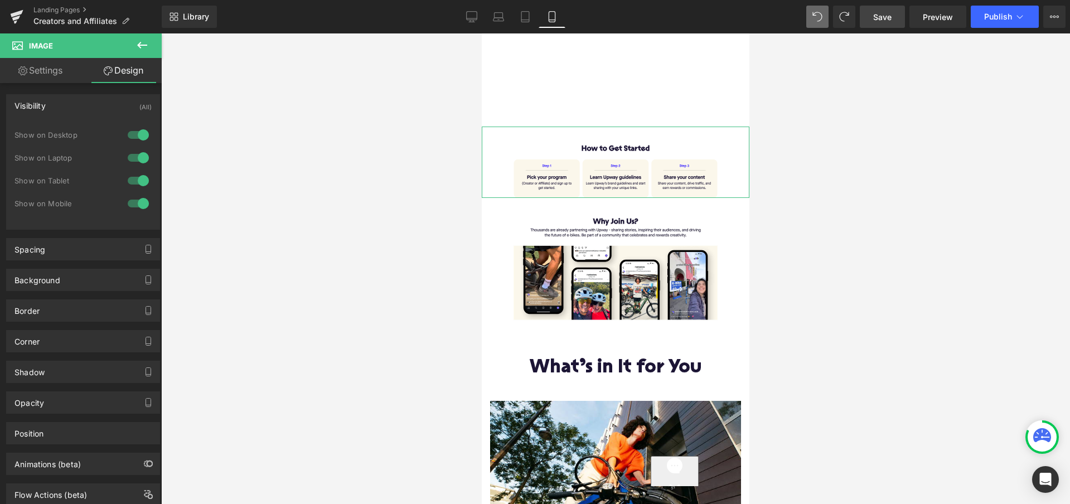
click at [132, 139] on div at bounding box center [138, 135] width 27 height 18
click at [132, 136] on div at bounding box center [138, 135] width 27 height 18
click at [137, 201] on div at bounding box center [138, 204] width 27 height 18
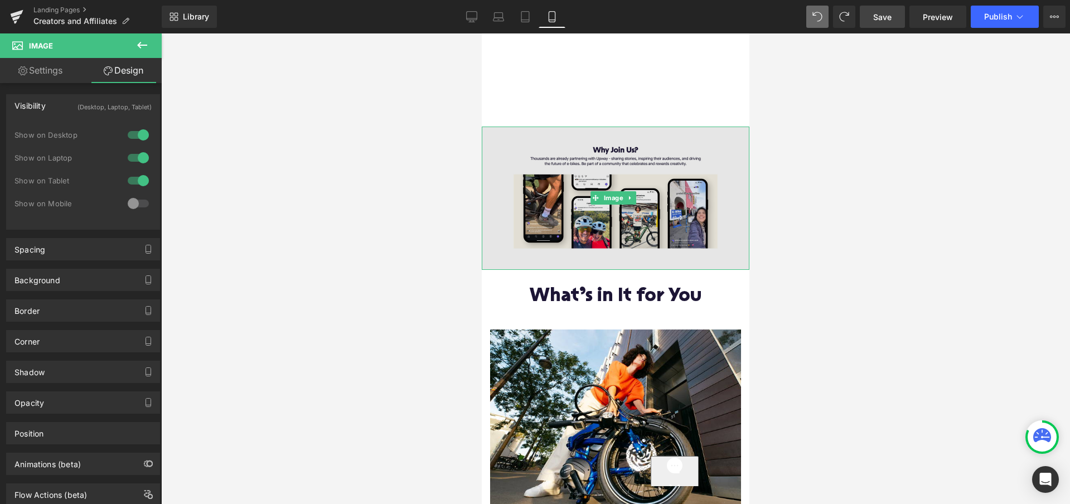
click at [523, 169] on img at bounding box center [616, 198] width 268 height 143
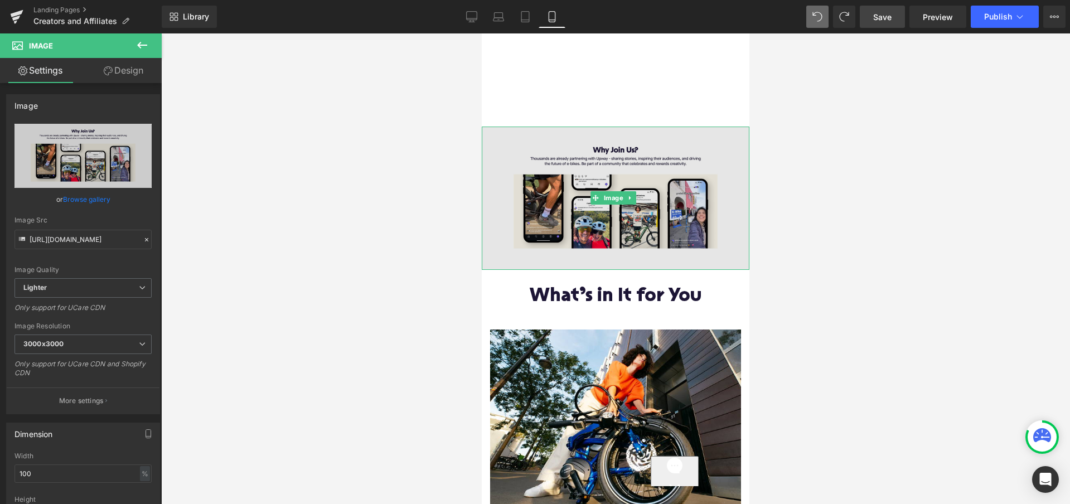
click at [537, 162] on img at bounding box center [616, 198] width 268 height 143
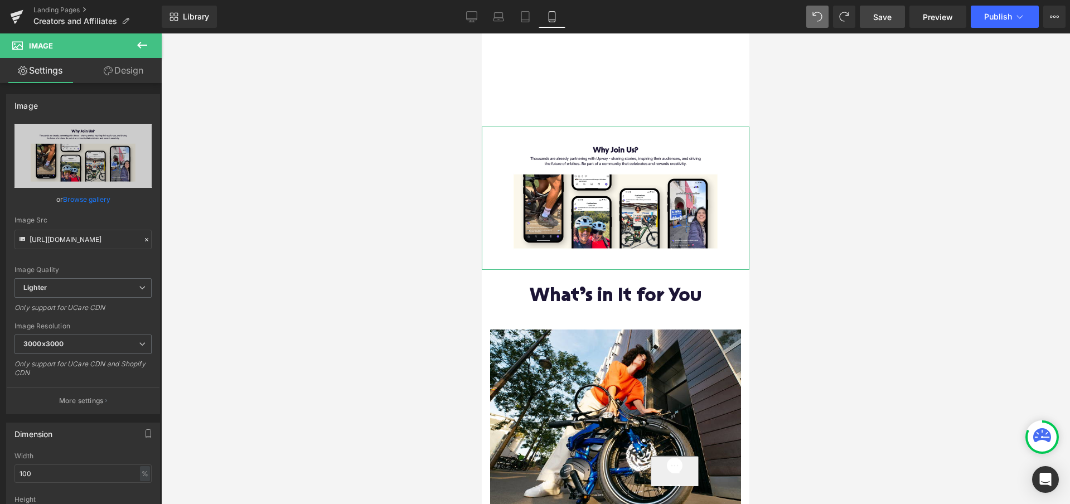
click at [117, 70] on link "Design" at bounding box center [123, 70] width 81 height 25
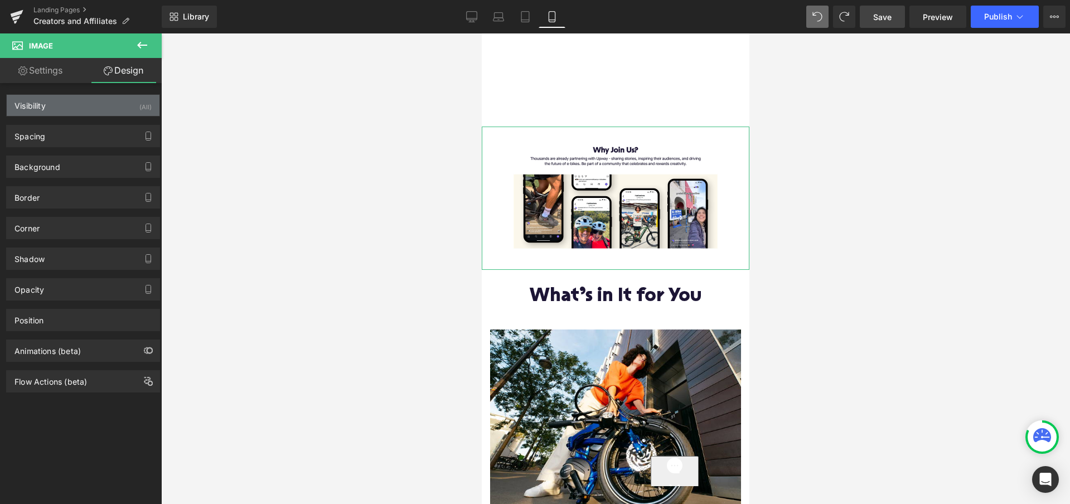
click at [88, 110] on div "Visibility (All)" at bounding box center [83, 105] width 153 height 21
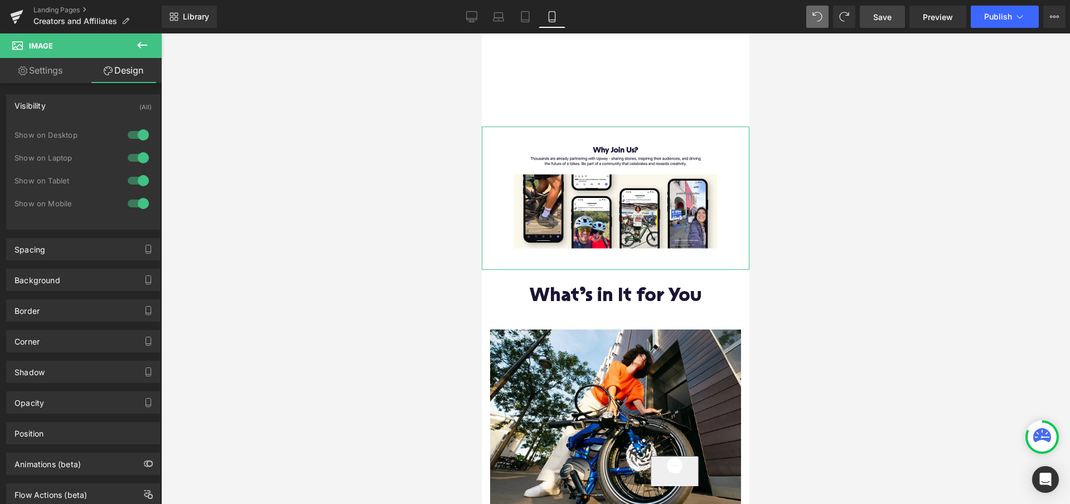
click at [134, 201] on div at bounding box center [138, 204] width 27 height 18
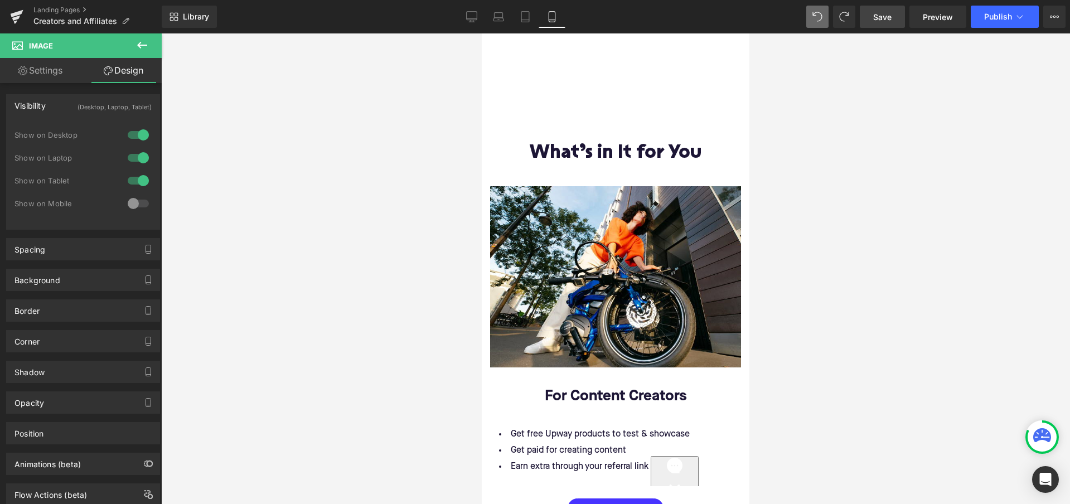
click at [140, 41] on icon at bounding box center [141, 44] width 13 height 13
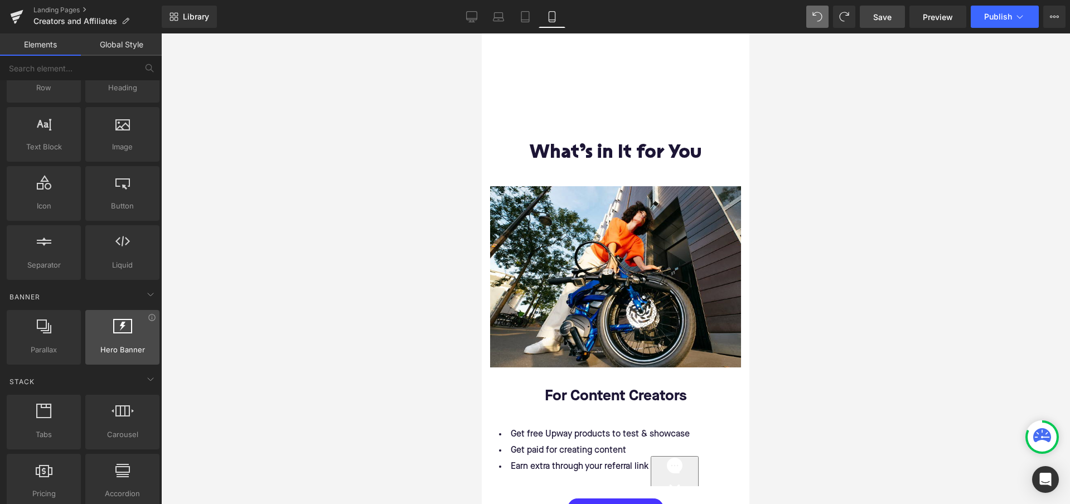
scroll to position [64, 0]
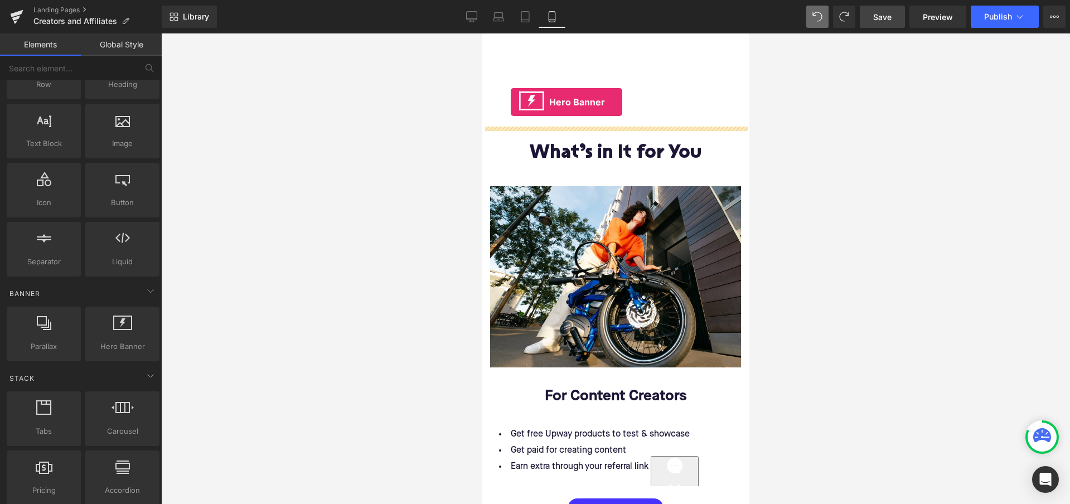
drag, startPoint x: 597, startPoint y: 371, endPoint x: 510, endPoint y: 103, distance: 281.9
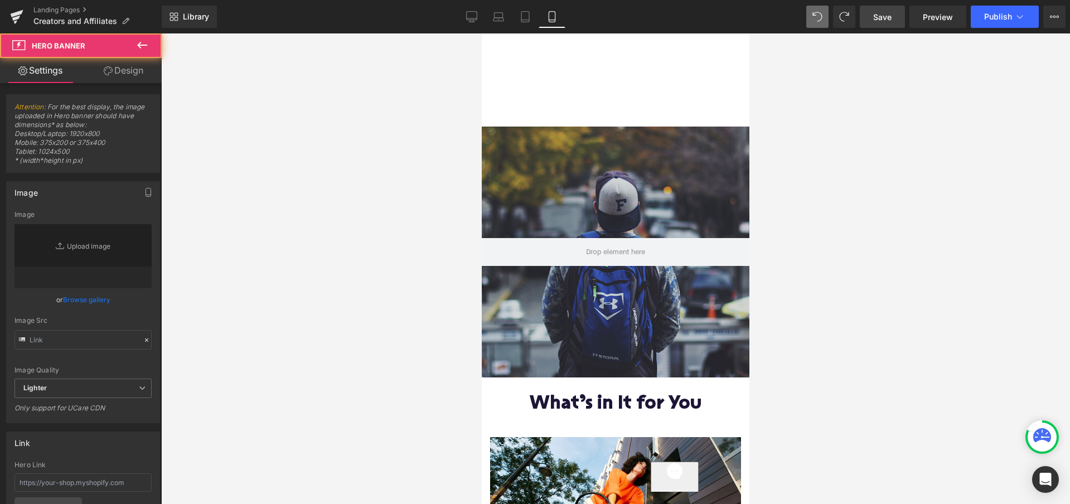
type input "https://d1um8515vdn9kb.cloudfront.net/images/hero.jpg"
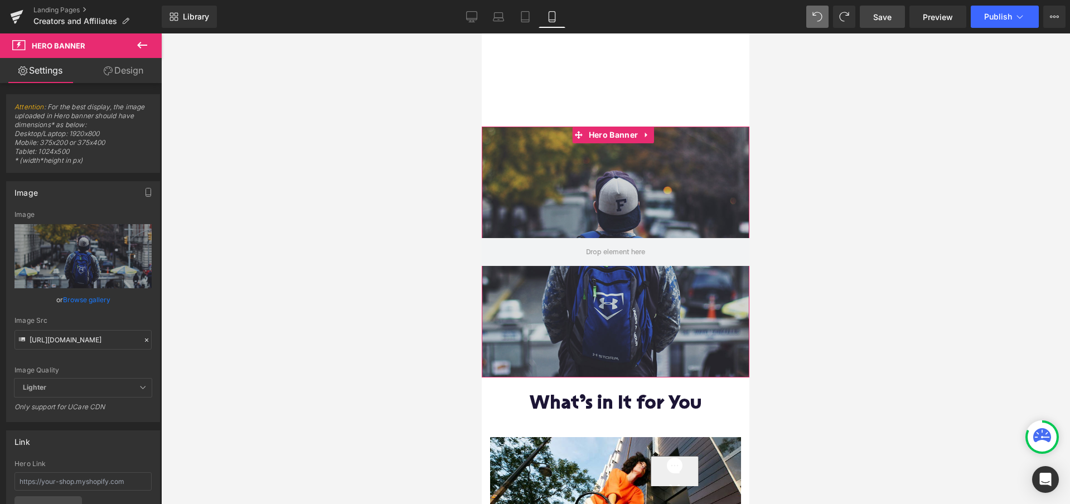
click at [135, 68] on link "Design" at bounding box center [123, 70] width 81 height 25
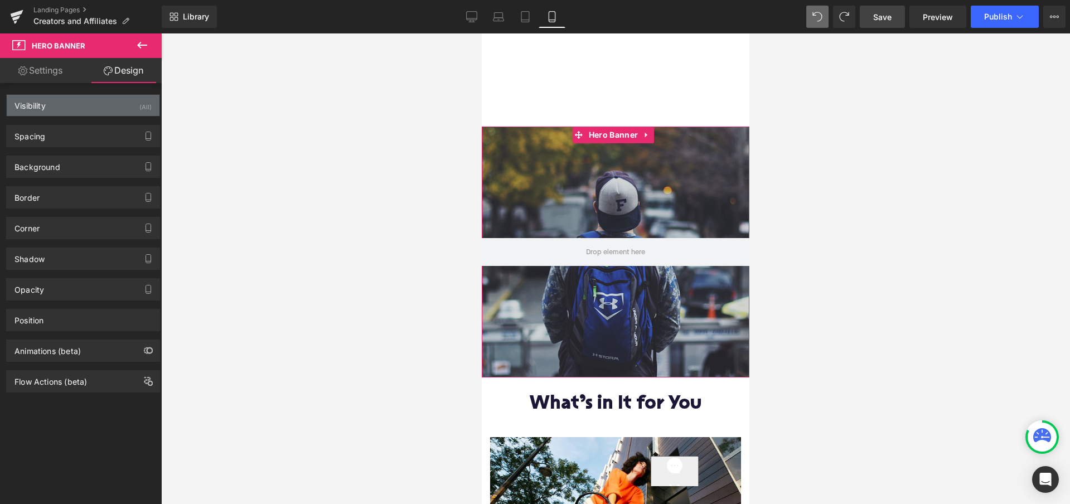
click at [93, 108] on div "Visibility (All)" at bounding box center [83, 105] width 153 height 21
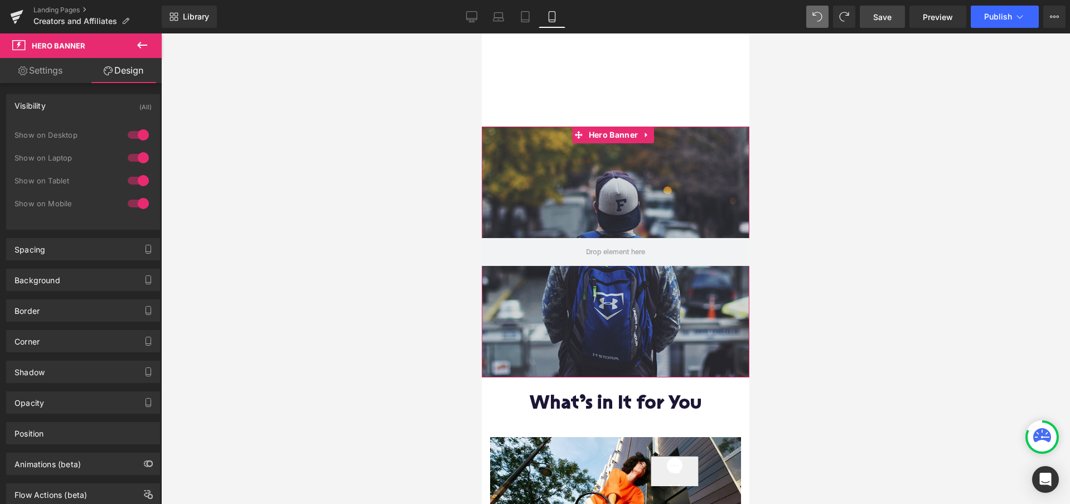
click at [138, 134] on div at bounding box center [138, 135] width 27 height 18
click at [138, 147] on div "Show on Desktop" at bounding box center [82, 140] width 137 height 23
click at [138, 154] on div at bounding box center [138, 158] width 27 height 18
click at [133, 177] on div at bounding box center [138, 181] width 27 height 18
click at [231, 211] on div at bounding box center [615, 268] width 909 height 471
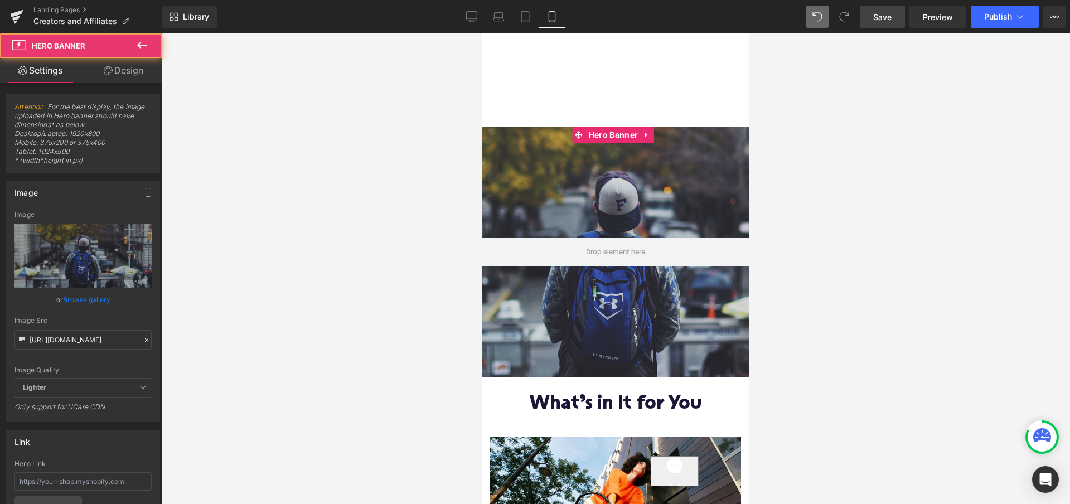
click at [559, 190] on div at bounding box center [616, 252] width 268 height 251
click at [87, 300] on link "Browse gallery" at bounding box center [86, 300] width 47 height 20
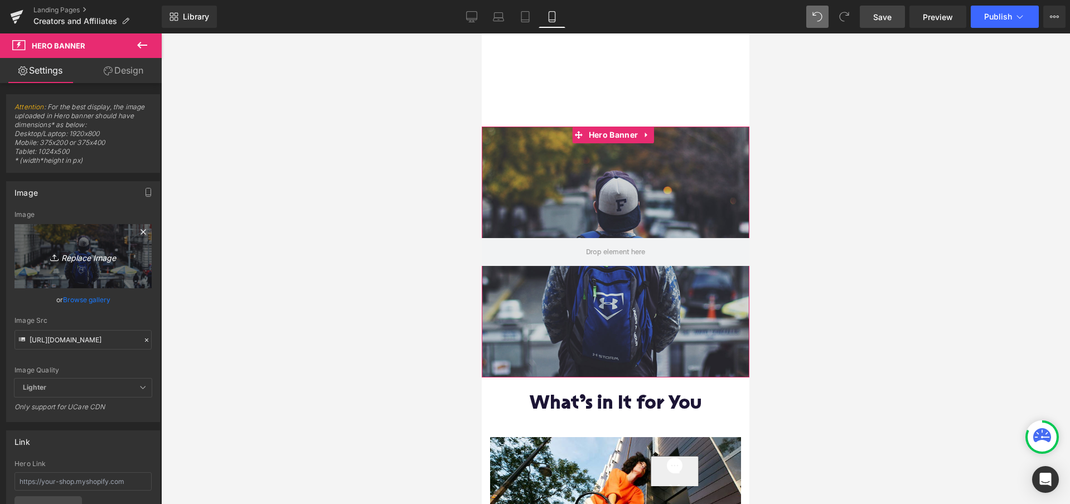
click at [73, 0] on div "Hero Banner You are previewing how the will restyle your page. You can not edit…" at bounding box center [535, 0] width 1070 height 0
click at [84, 268] on link "Replace Image" at bounding box center [82, 256] width 137 height 64
type input "C:\fakepath\Slice 6.png"
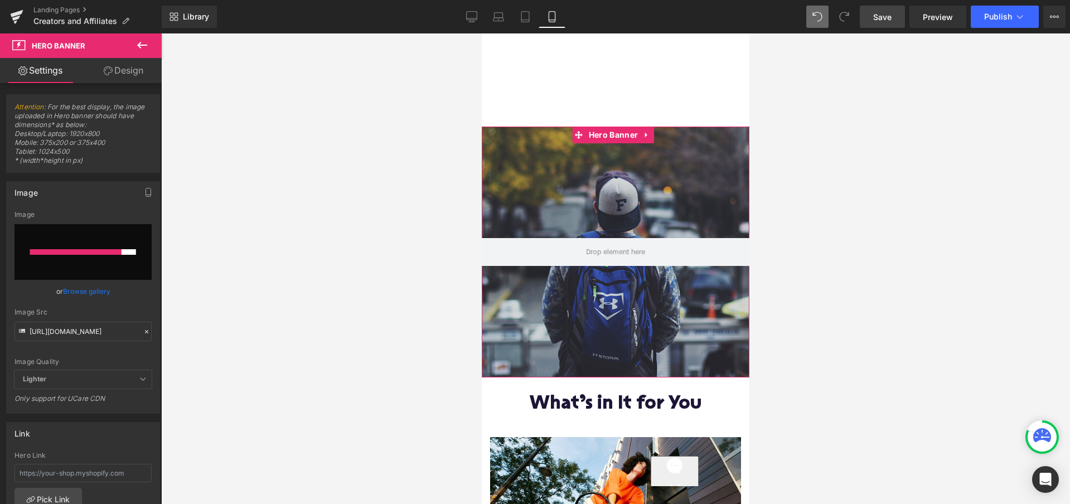
click at [94, 292] on link "Browse gallery" at bounding box center [86, 292] width 47 height 20
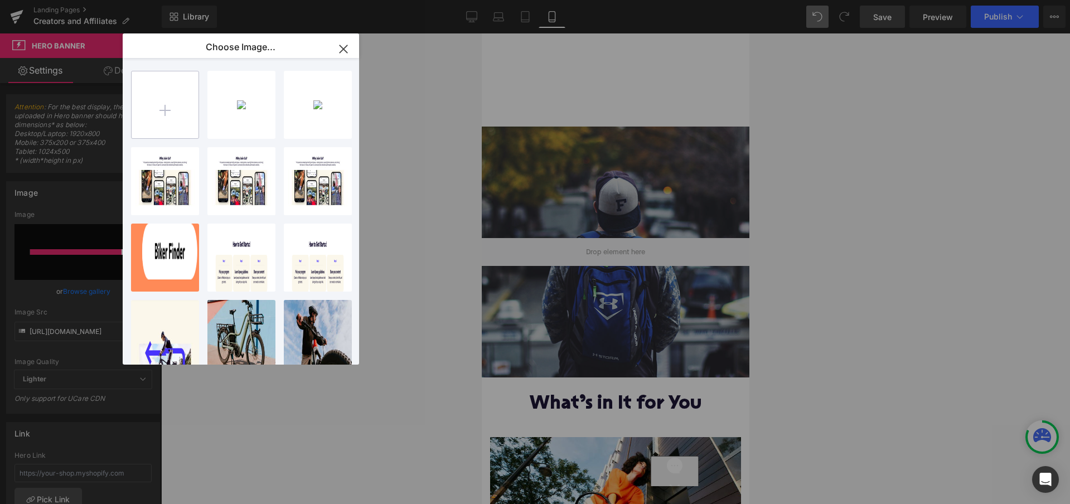
click at [175, 120] on input "file" at bounding box center [165, 104] width 67 height 67
type input "C:\fakepath\Slice 6.png"
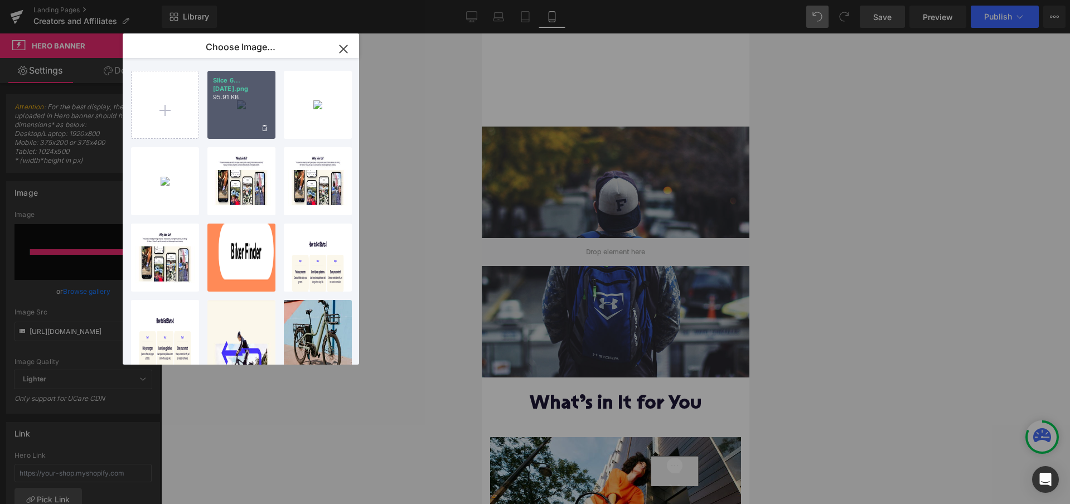
click at [244, 110] on div "Slice 6...ce 6.png 95.91 KB" at bounding box center [241, 105] width 68 height 68
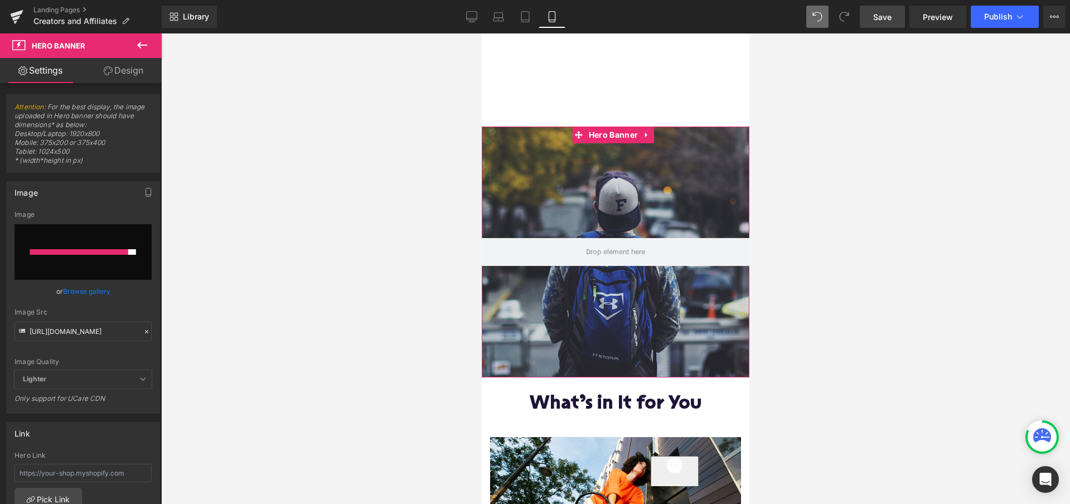
click at [88, 293] on link "Browse gallery" at bounding box center [86, 292] width 47 height 20
click at [429, 0] on div "Hero Banner You are previewing how the will restyle your page. You can not edit…" at bounding box center [535, 0] width 1070 height 0
click at [141, 43] on icon at bounding box center [141, 44] width 13 height 13
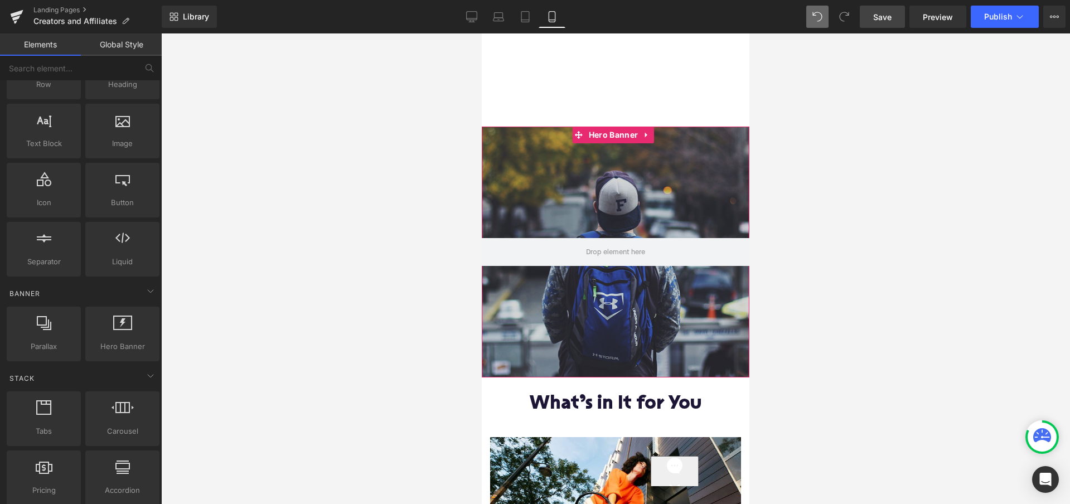
click at [541, 189] on div at bounding box center [616, 252] width 268 height 251
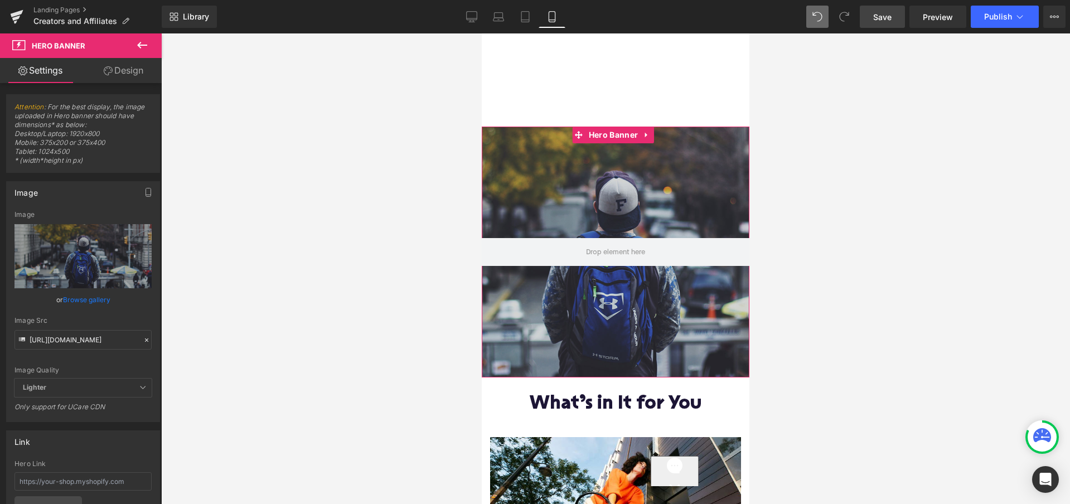
click at [86, 300] on link "Browse gallery" at bounding box center [86, 300] width 47 height 20
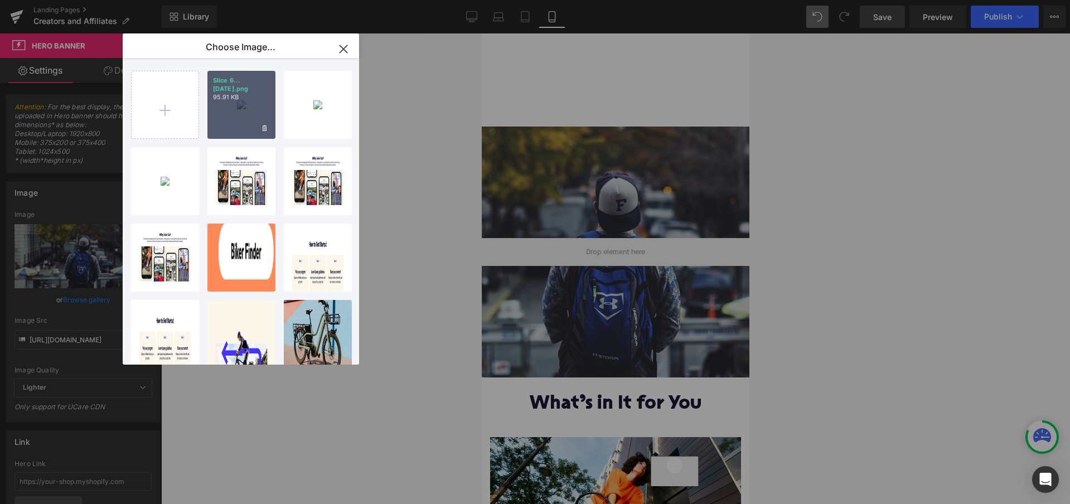
click at [244, 93] on div "Slice 6...ce 6.png 95.91 KB" at bounding box center [241, 105] width 68 height 68
type input "[URL][DOMAIN_NAME]"
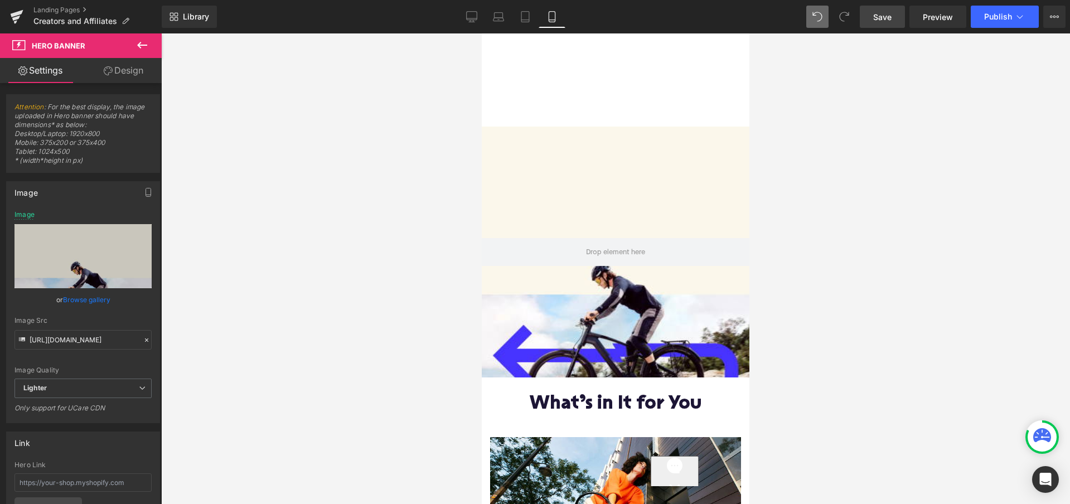
click at [143, 43] on icon at bounding box center [141, 44] width 13 height 13
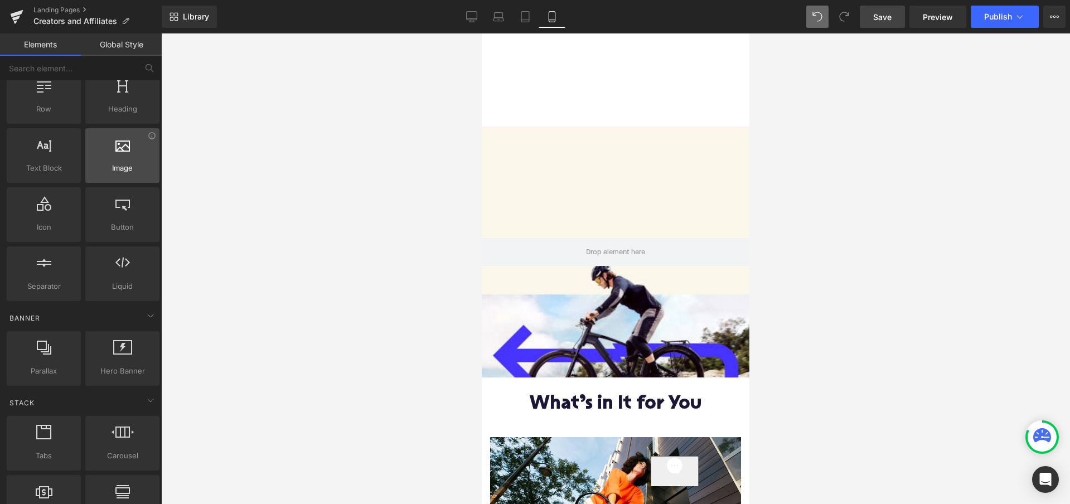
scroll to position [0, 0]
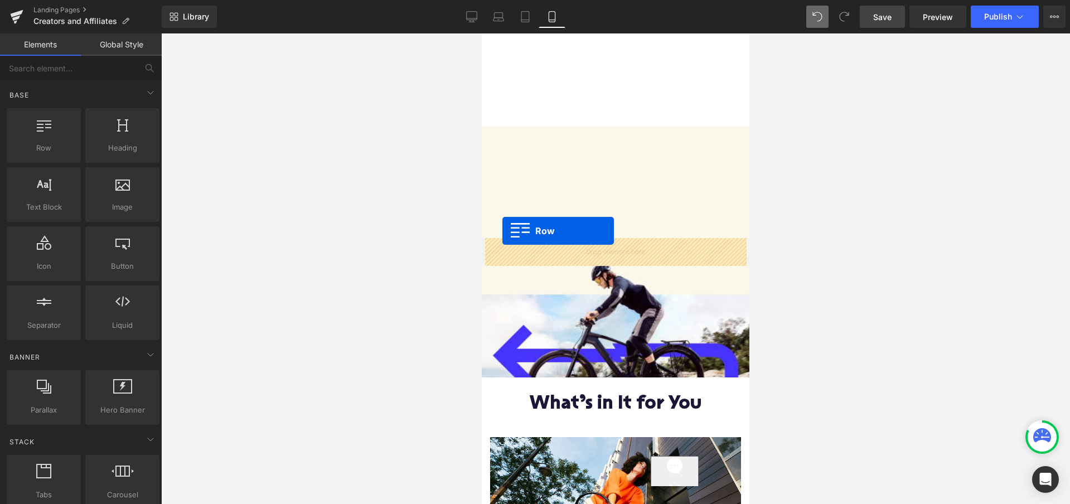
drag, startPoint x: 525, startPoint y: 177, endPoint x: 503, endPoint y: 232, distance: 59.3
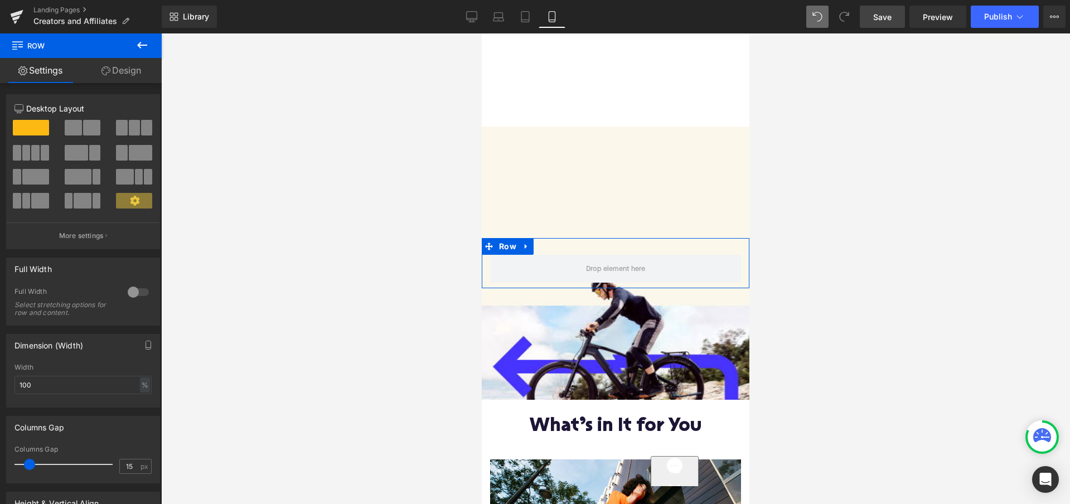
click at [78, 131] on span at bounding box center [73, 128] width 17 height 16
type input "1200"
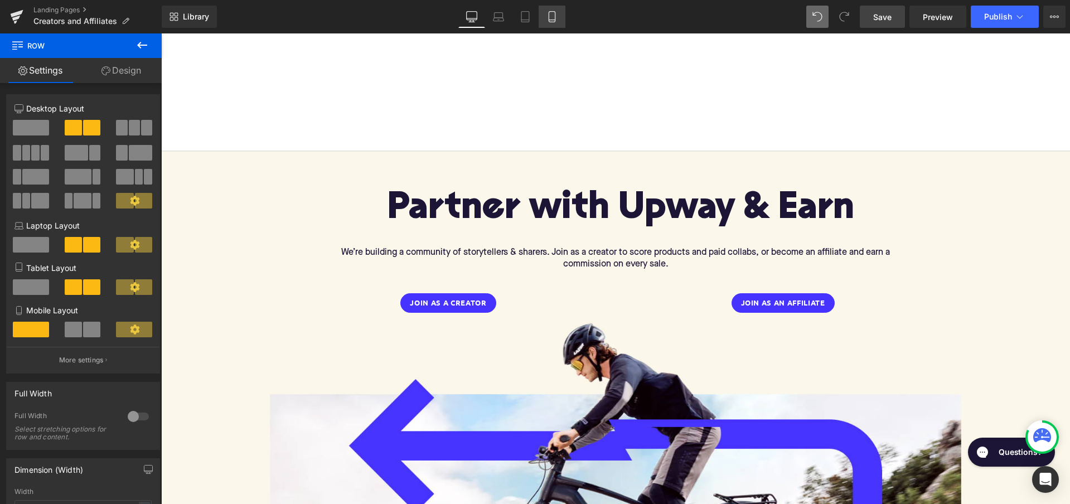
click at [551, 17] on icon at bounding box center [551, 16] width 11 height 11
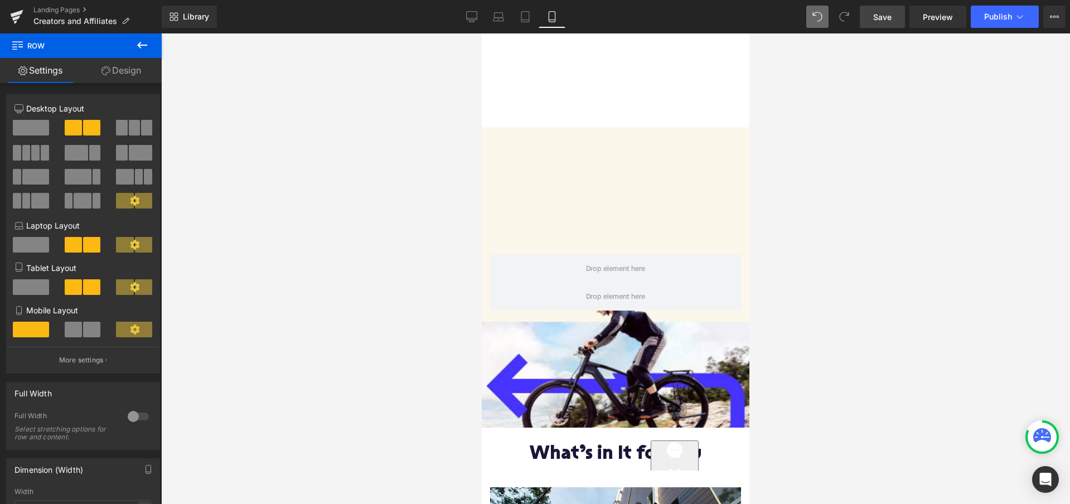
scroll to position [46, 0]
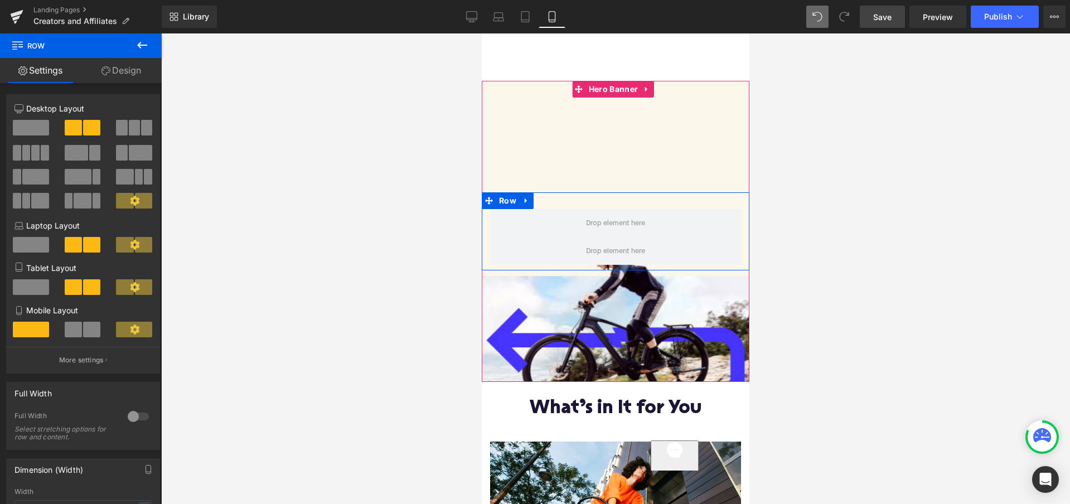
click at [596, 199] on div "Row" at bounding box center [616, 231] width 268 height 78
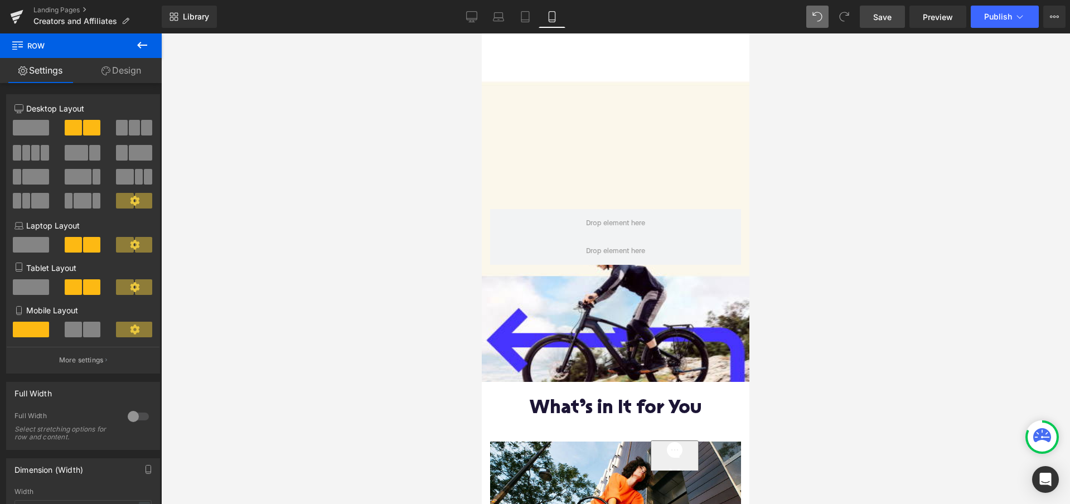
click at [141, 46] on icon at bounding box center [142, 45] width 10 height 7
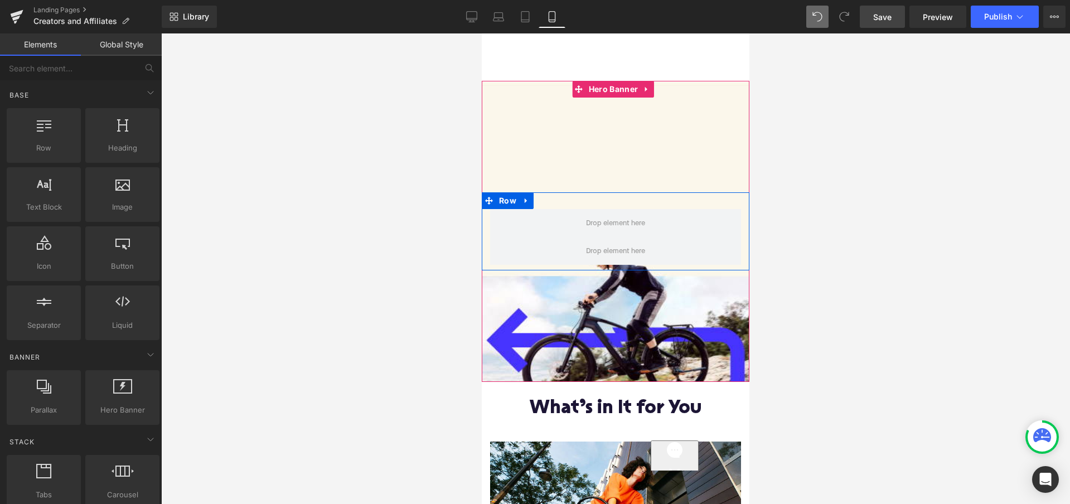
click at [550, 202] on div "Row" at bounding box center [616, 231] width 268 height 78
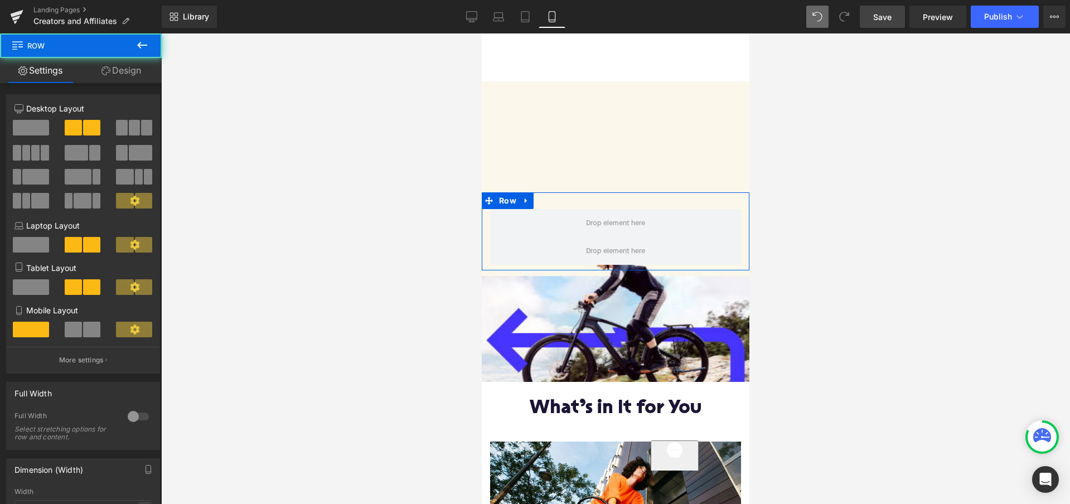
click at [127, 72] on link "Design" at bounding box center [121, 70] width 81 height 25
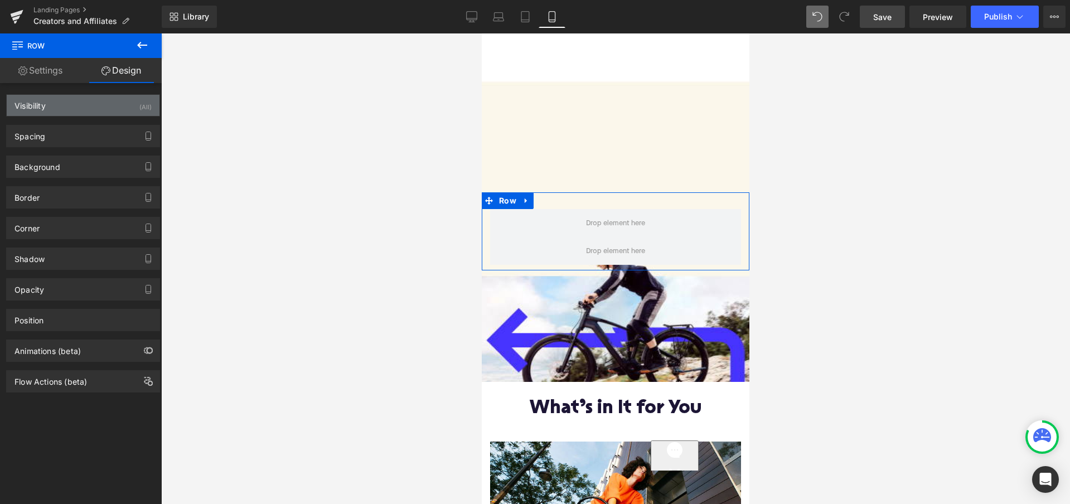
click at [110, 109] on div "Visibility (All)" at bounding box center [83, 105] width 153 height 21
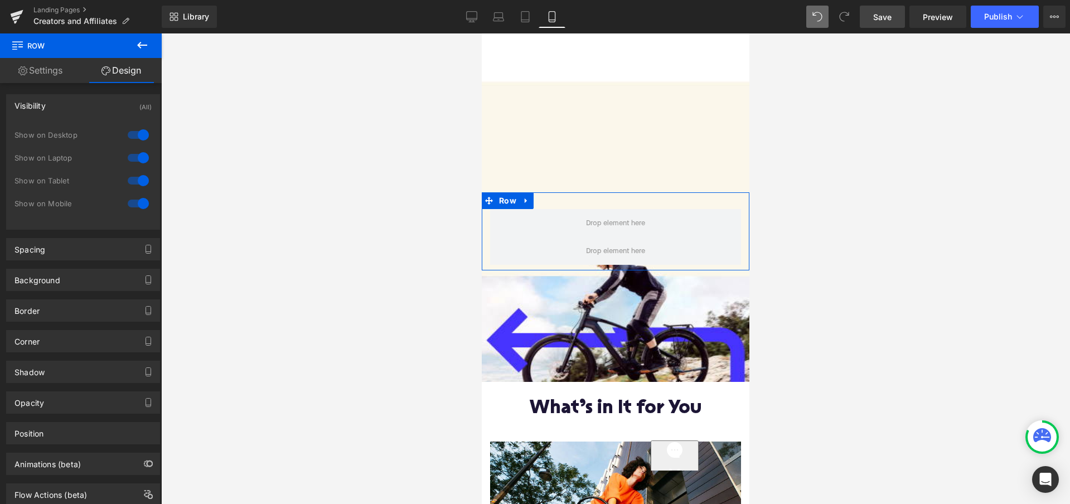
click at [132, 186] on div at bounding box center [138, 181] width 27 height 18
click at [137, 164] on div at bounding box center [138, 158] width 27 height 18
click at [136, 127] on div at bounding box center [138, 135] width 27 height 18
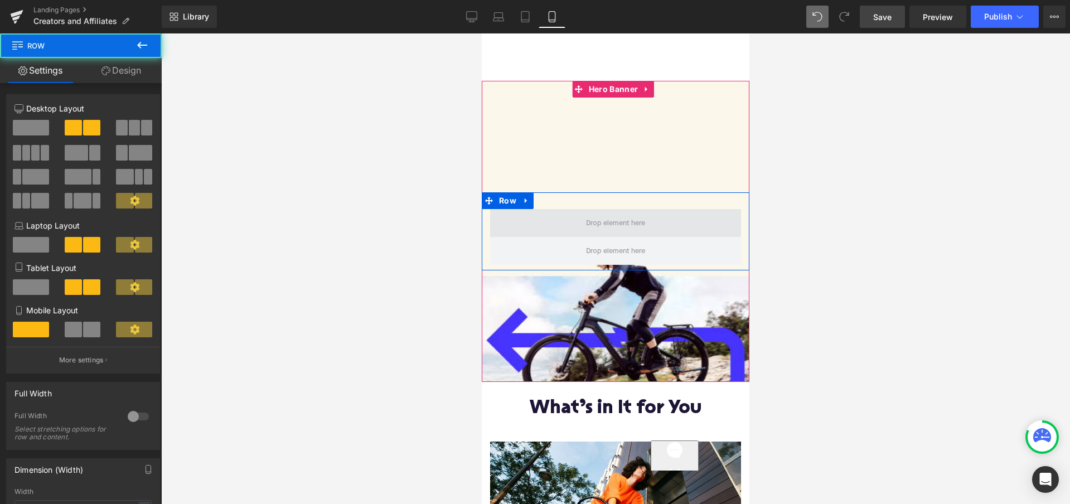
click at [578, 224] on span at bounding box center [615, 223] width 251 height 28
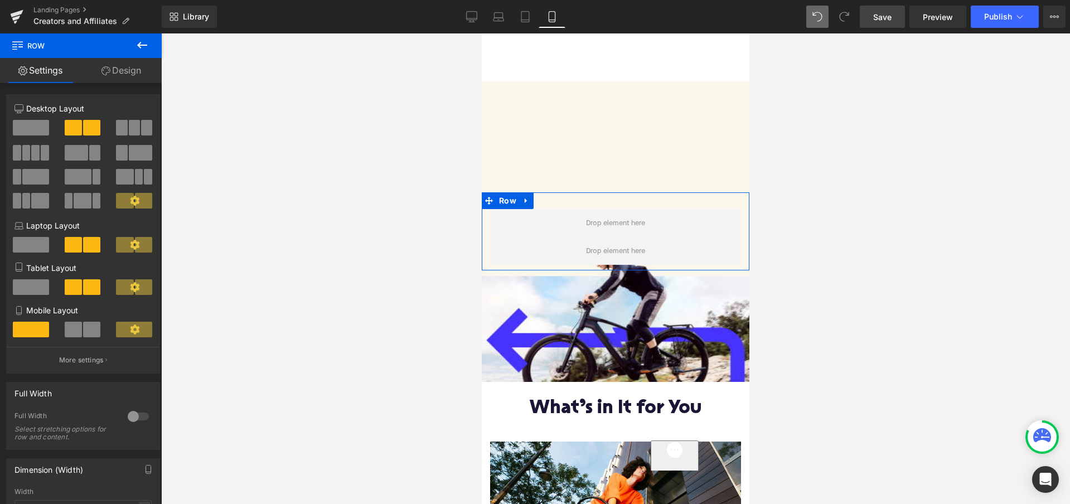
click at [141, 74] on link "Design" at bounding box center [121, 70] width 81 height 25
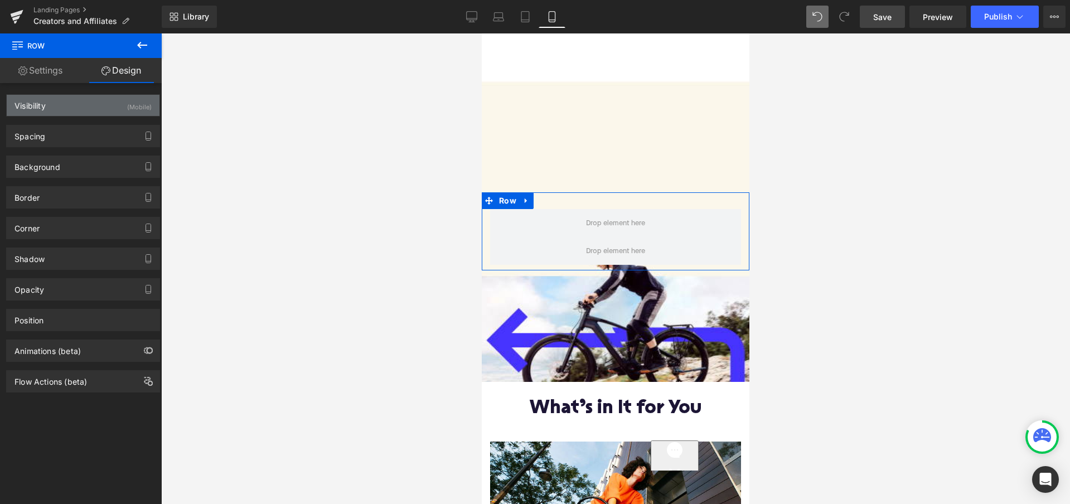
click at [127, 110] on div "(Mobile)" at bounding box center [139, 104] width 25 height 18
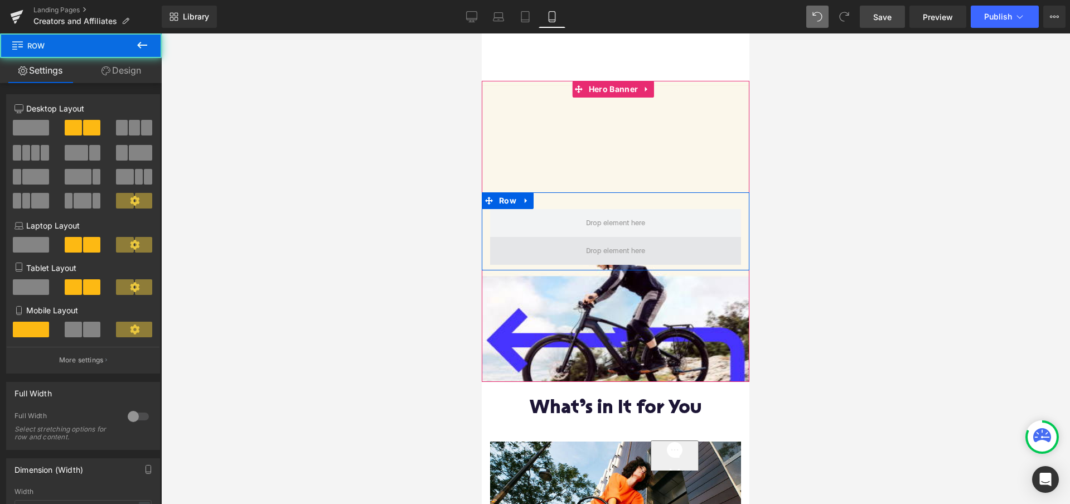
click at [529, 256] on span at bounding box center [615, 251] width 251 height 28
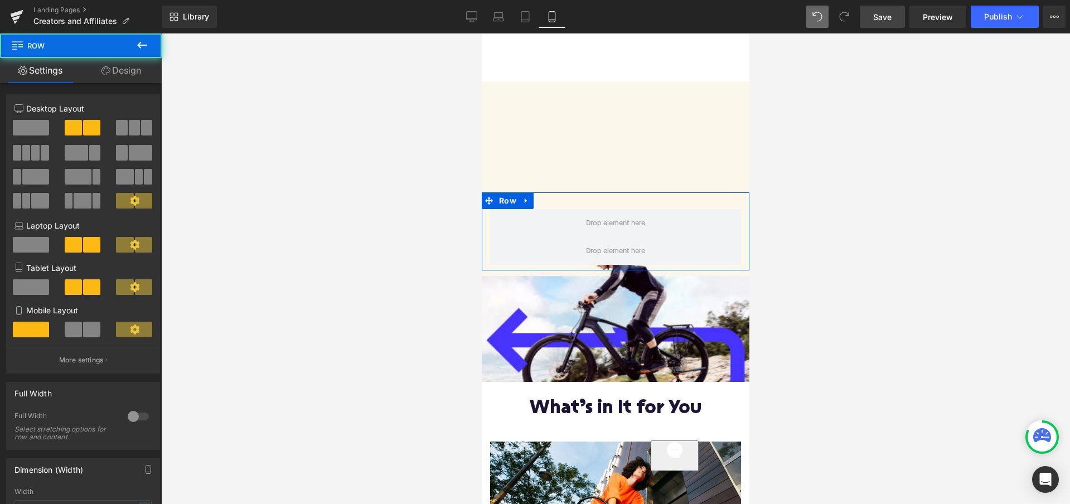
click at [124, 77] on link "Design" at bounding box center [121, 70] width 81 height 25
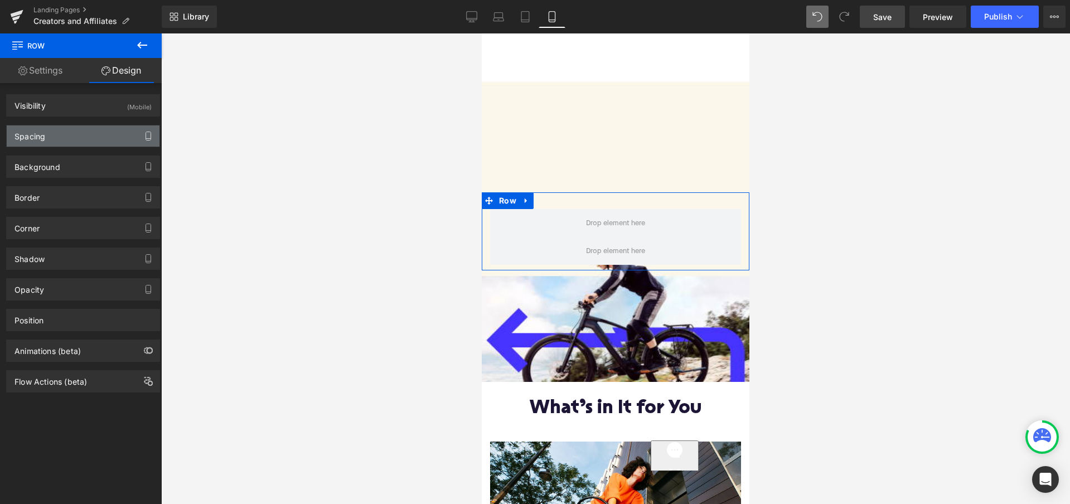
click at [146, 133] on icon "button" at bounding box center [148, 136] width 5 height 8
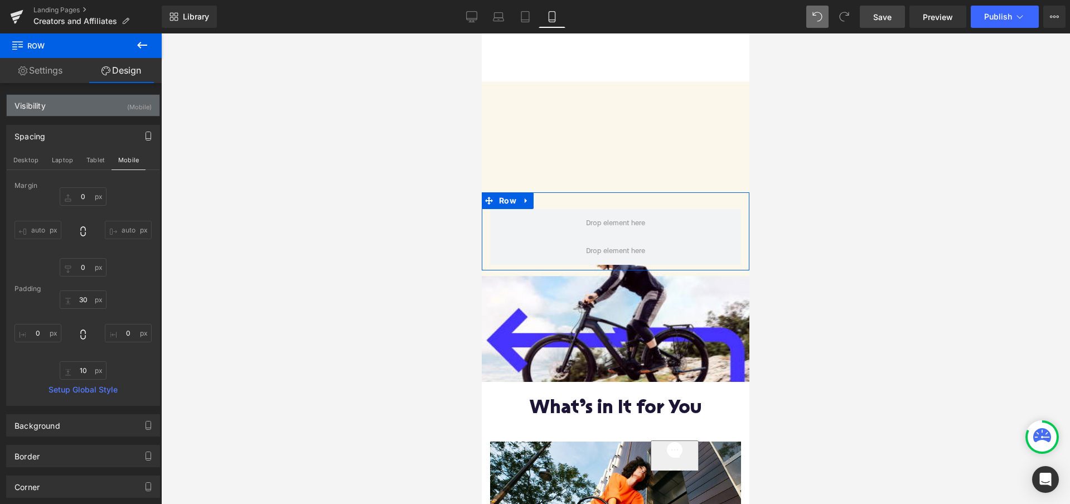
click at [139, 113] on div "Visibility (Mobile)" at bounding box center [83, 105] width 153 height 21
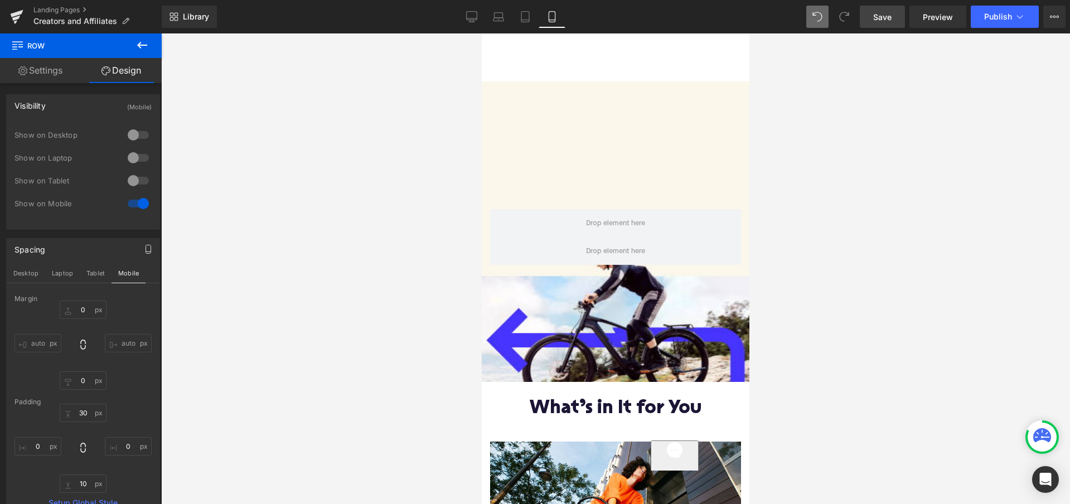
click at [237, 181] on div at bounding box center [615, 268] width 909 height 471
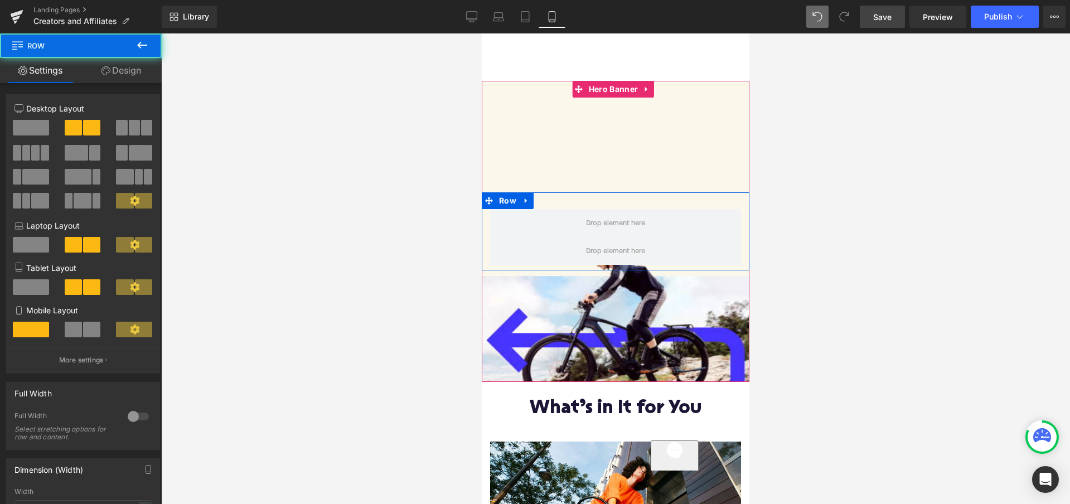
click at [551, 196] on div "Row" at bounding box center [616, 231] width 268 height 78
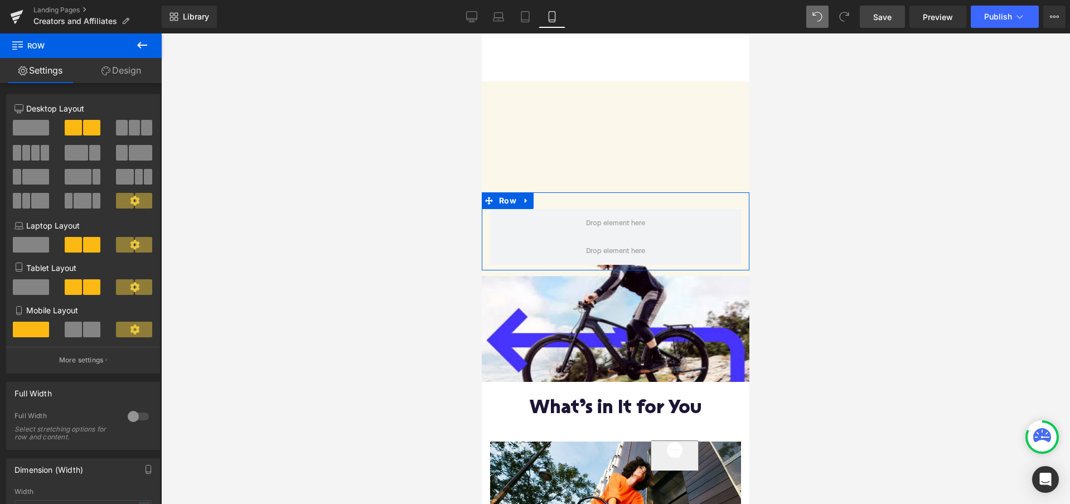
click at [85, 326] on span at bounding box center [91, 330] width 17 height 16
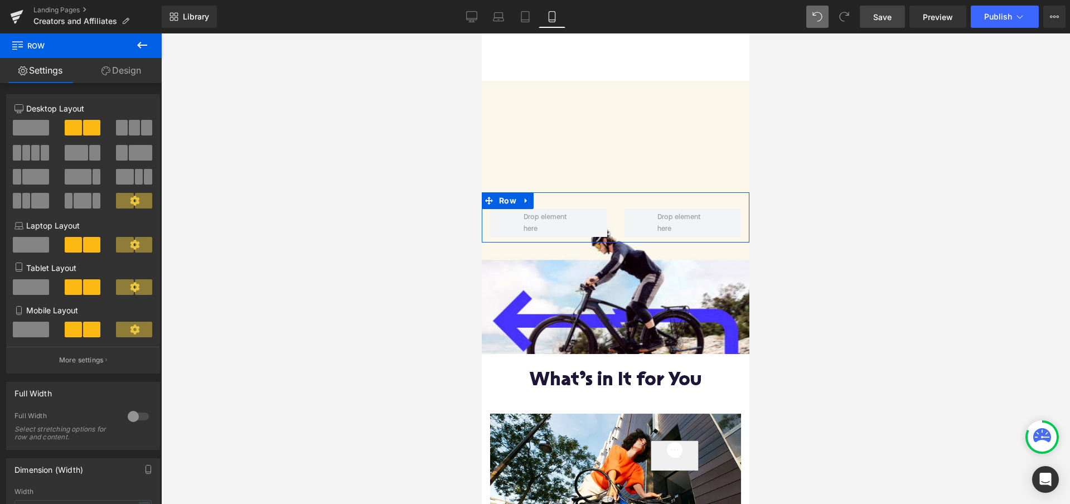
click at [132, 69] on link "Design" at bounding box center [121, 70] width 81 height 25
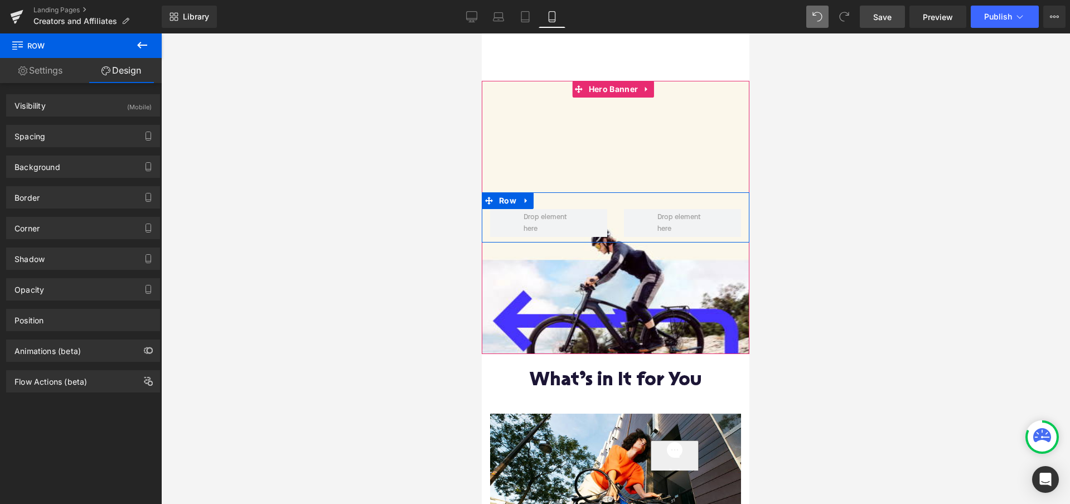
click at [569, 202] on div "Row" at bounding box center [616, 217] width 268 height 50
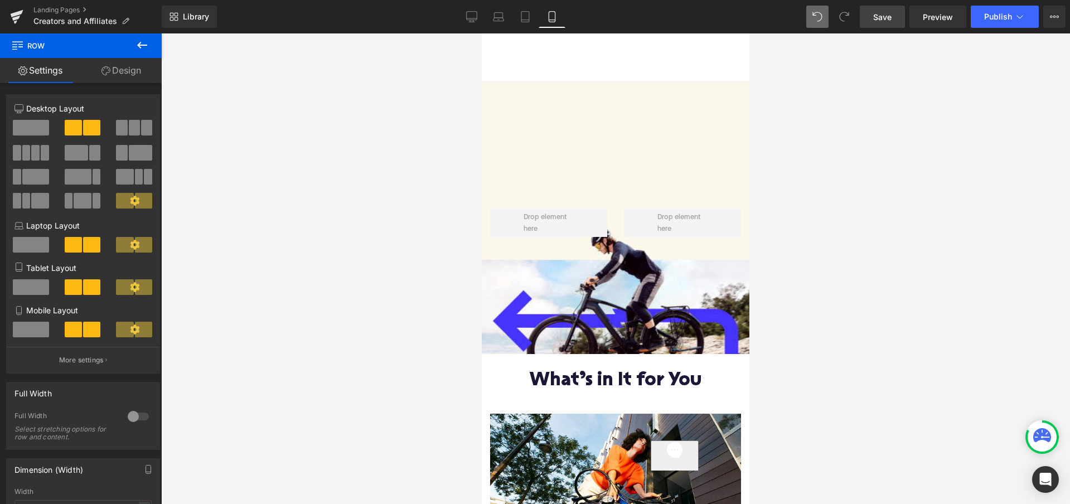
click at [141, 48] on icon at bounding box center [142, 45] width 10 height 7
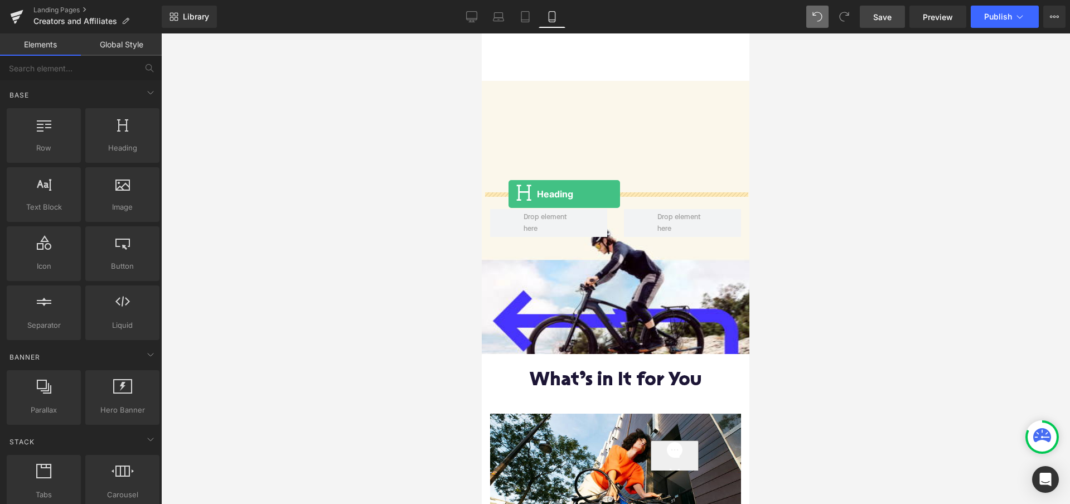
drag, startPoint x: 598, startPoint y: 171, endPoint x: 508, endPoint y: 194, distance: 92.6
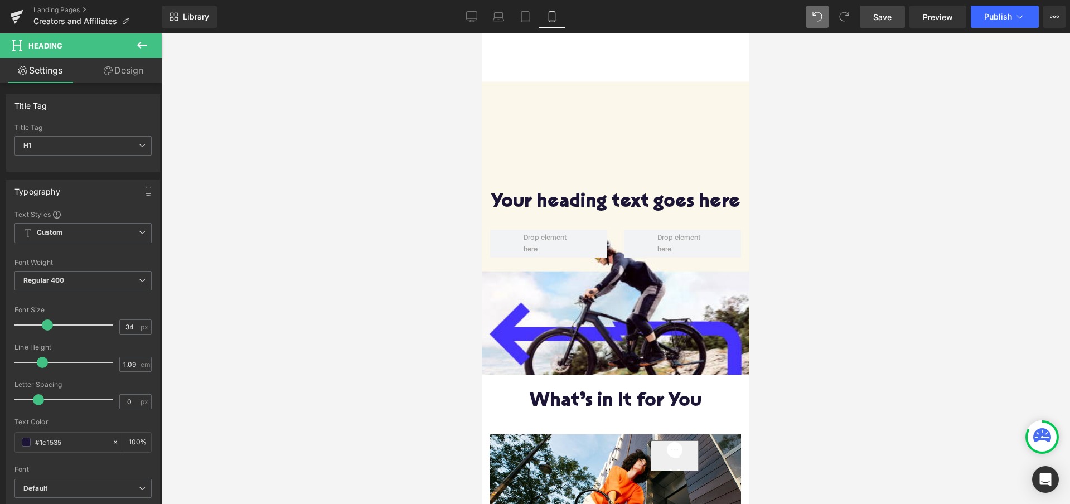
click at [142, 45] on icon at bounding box center [142, 45] width 10 height 7
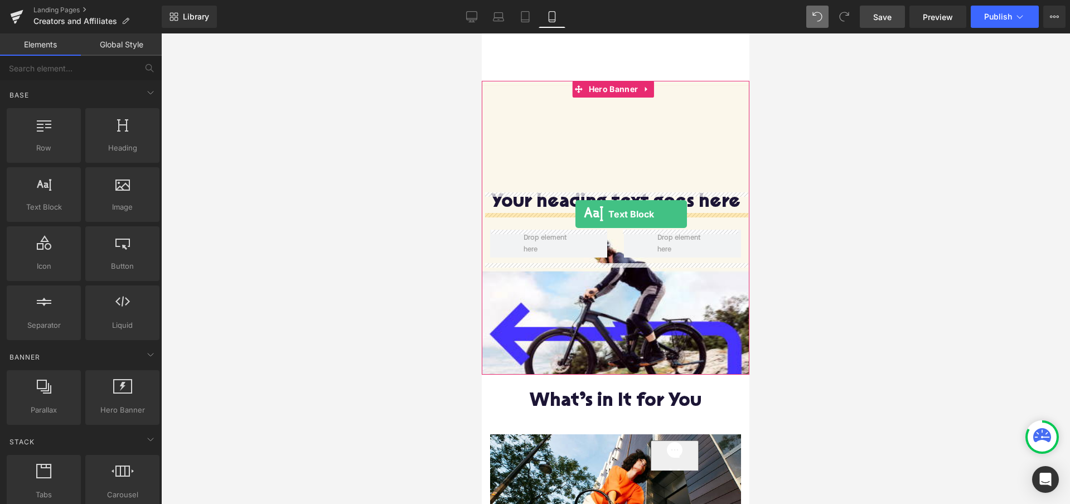
drag, startPoint x: 526, startPoint y: 236, endPoint x: 575, endPoint y: 214, distance: 54.2
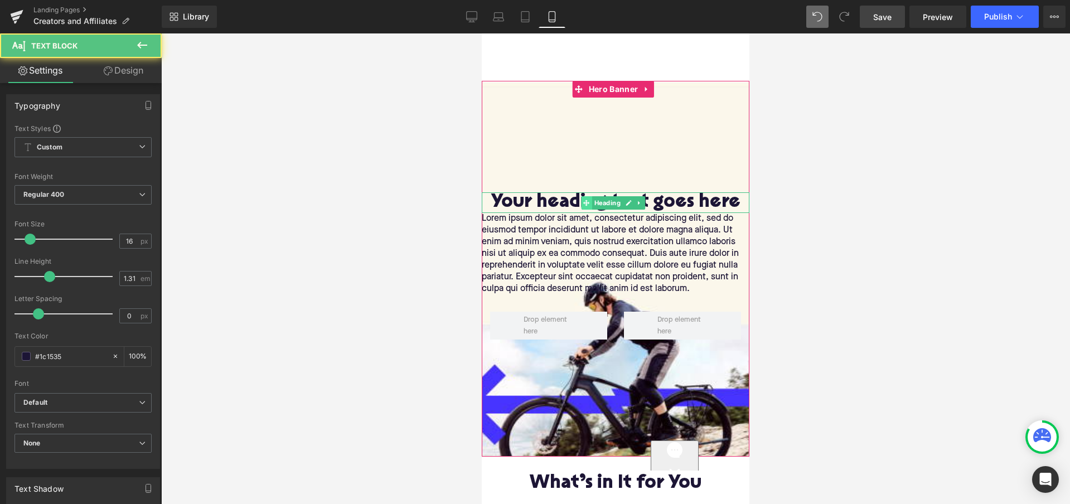
click at [588, 203] on icon at bounding box center [586, 203] width 6 height 6
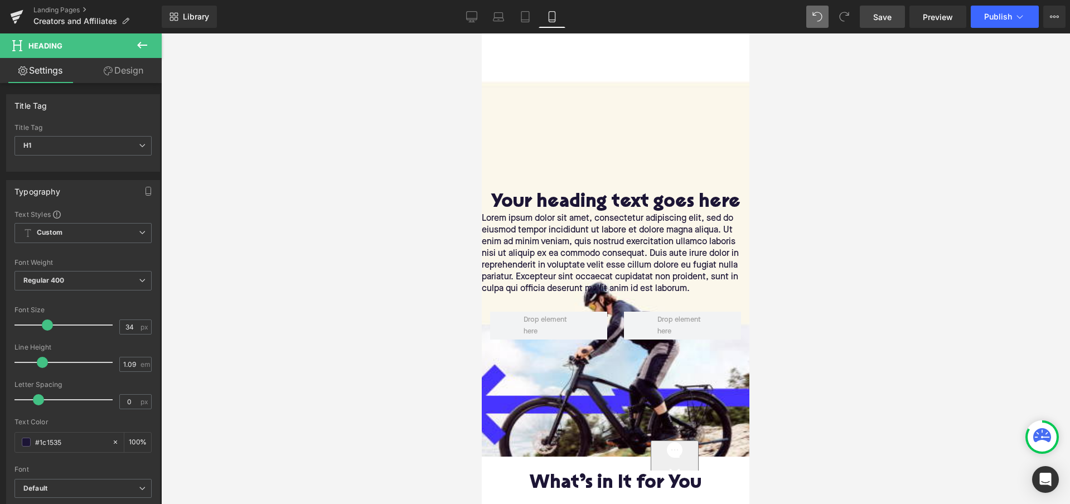
click at [690, 204] on h1 "Your heading text goes here" at bounding box center [616, 202] width 268 height 21
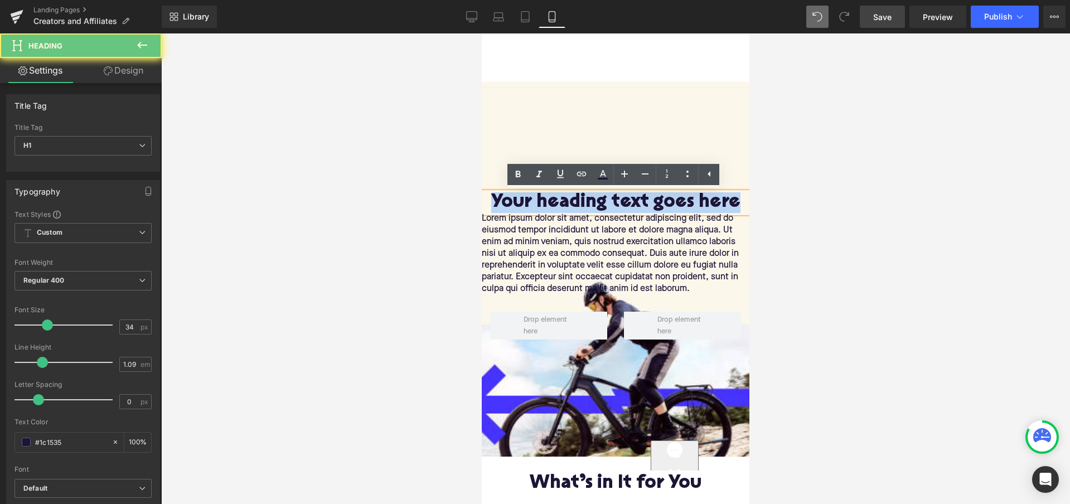
click at [690, 204] on h1 "Your heading text goes here" at bounding box center [616, 202] width 268 height 21
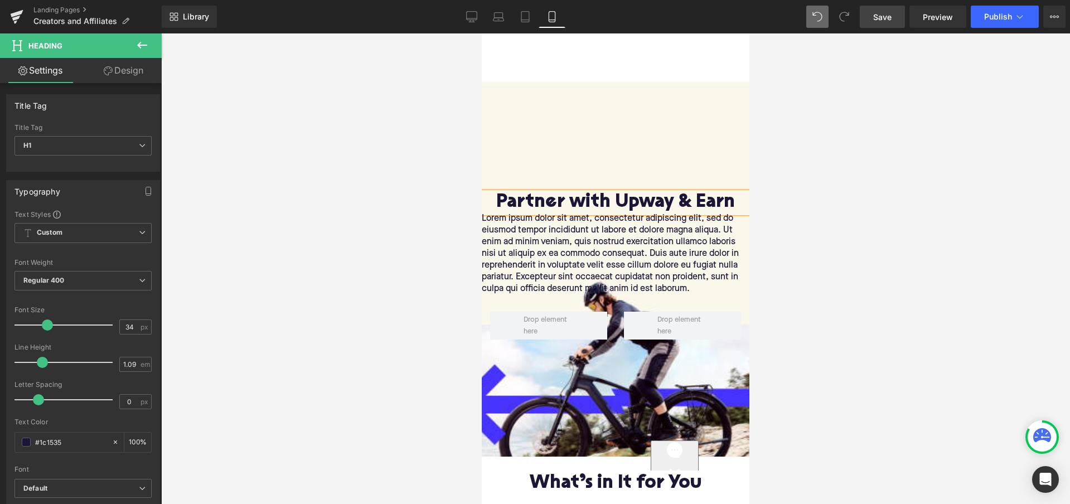
click at [692, 201] on h1 "Partner with Upway & Earn" at bounding box center [616, 202] width 268 height 21
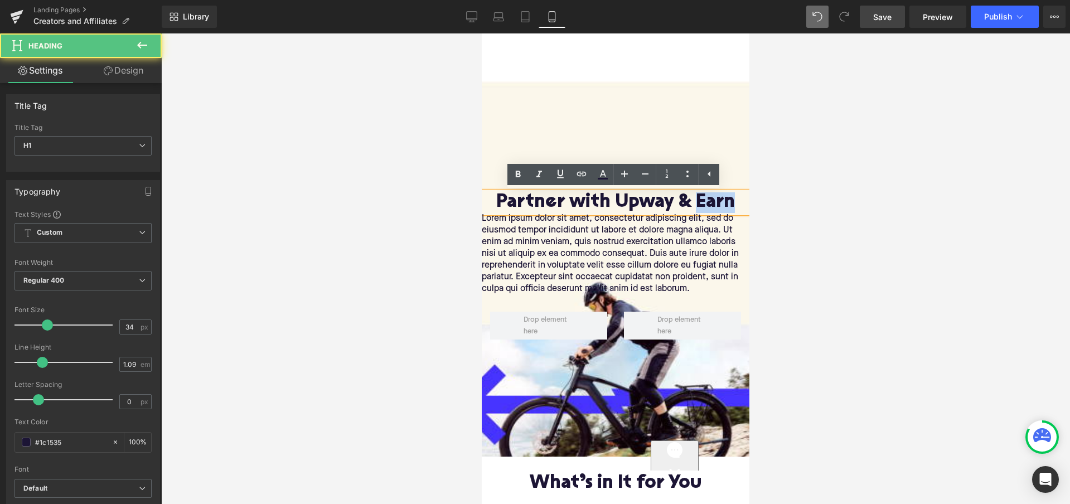
click at [692, 201] on h1 "Partner with Upway & Earn" at bounding box center [616, 202] width 268 height 21
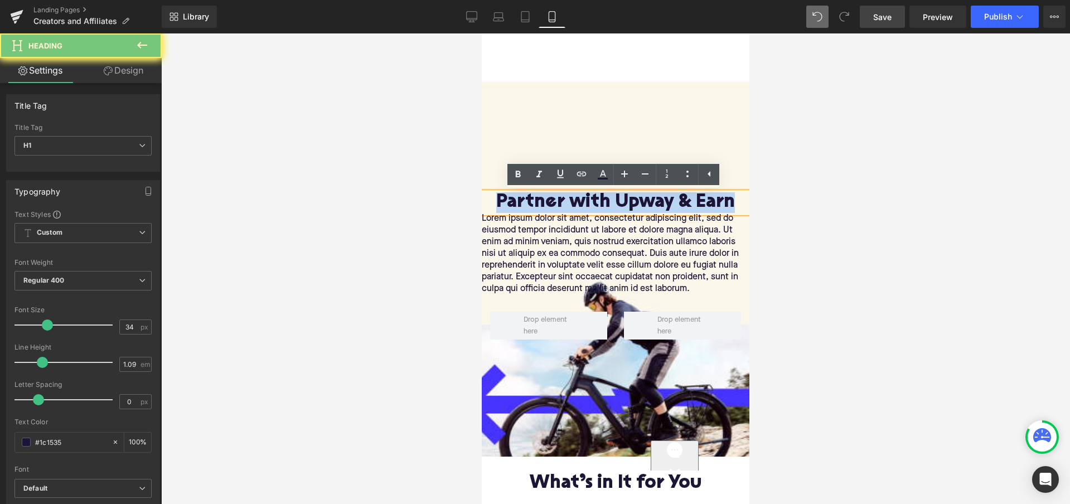
click at [692, 201] on h1 "Partner with Upway & Earn" at bounding box center [616, 202] width 268 height 21
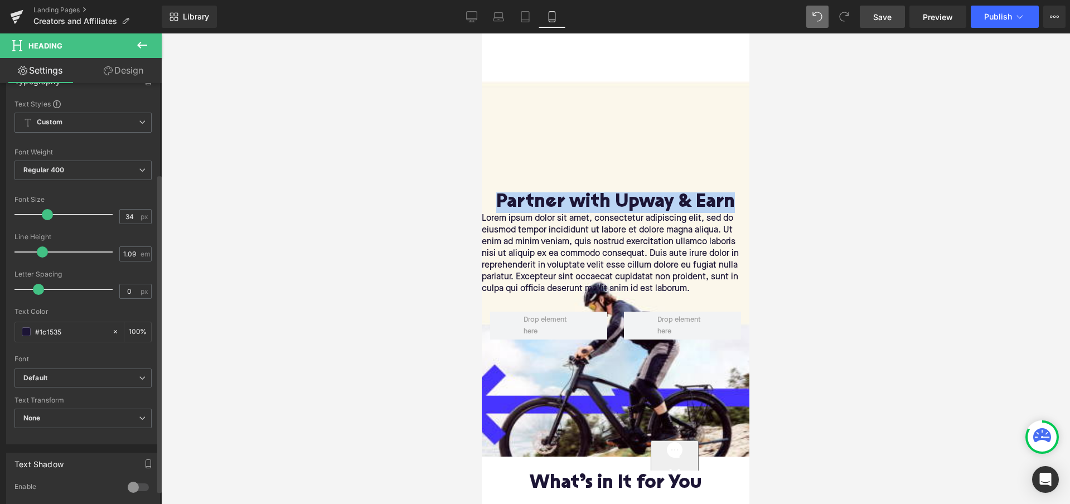
scroll to position [122, 0]
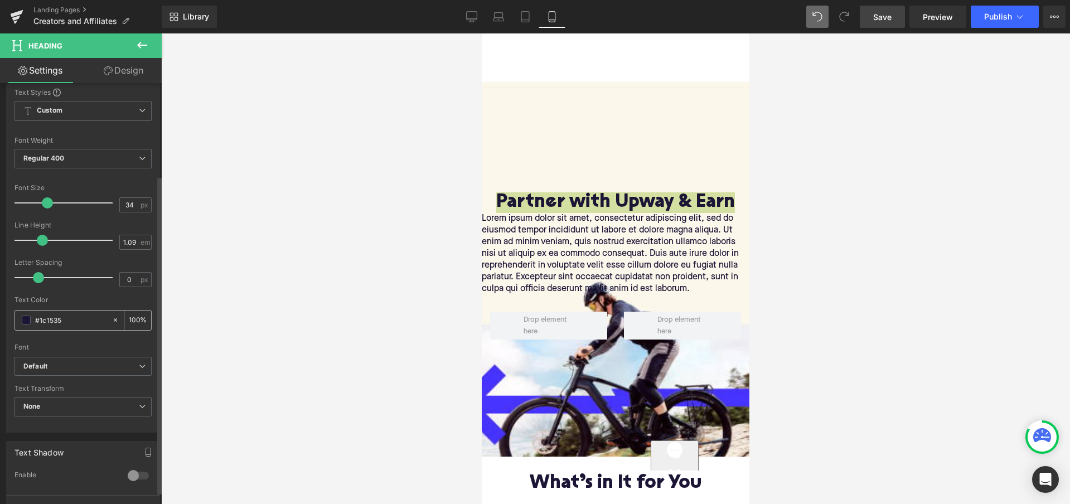
click at [76, 326] on div "#1c1535" at bounding box center [63, 321] width 96 height 20
click at [74, 321] on input "#1c1535" at bounding box center [70, 320] width 71 height 12
type input "#"
type input "0"
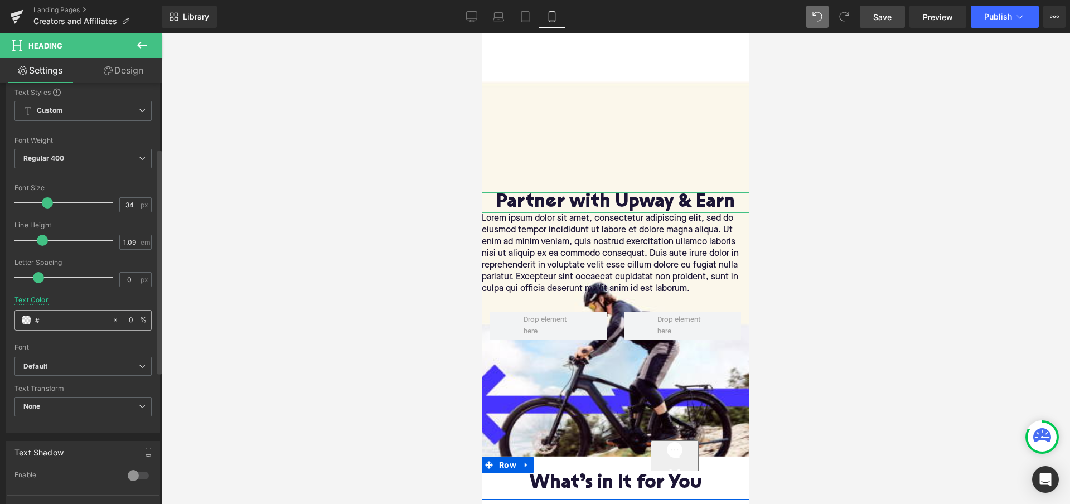
click at [74, 321] on input "#" at bounding box center [70, 320] width 71 height 12
paste input "1C1535"
type input "1C1535"
type input "100"
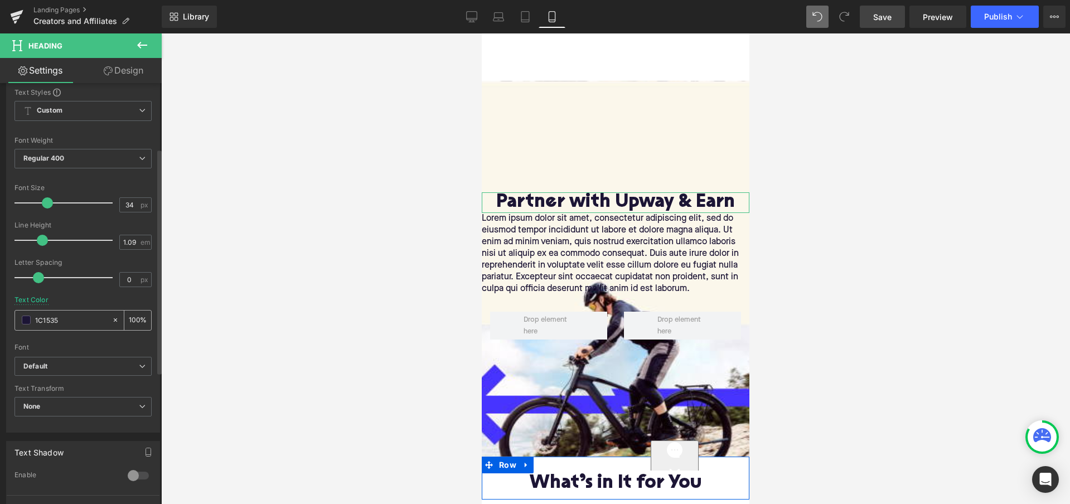
type input "1C1535"
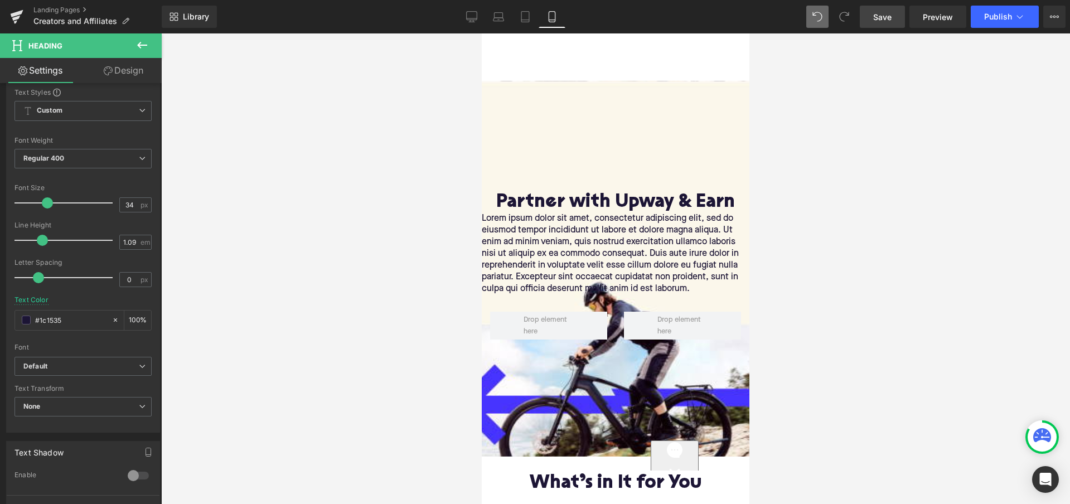
click at [862, 228] on div at bounding box center [615, 268] width 909 height 471
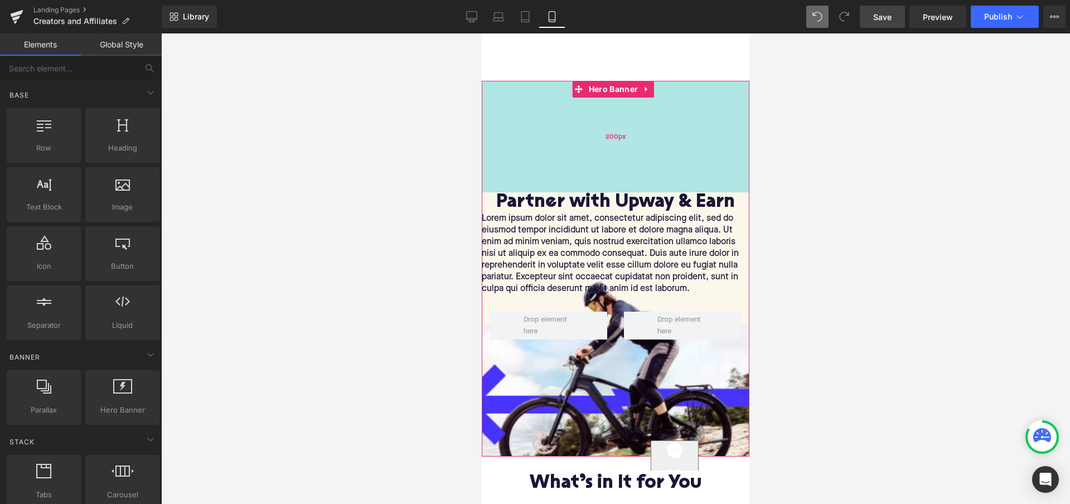
click at [655, 147] on div "200px" at bounding box center [616, 137] width 268 height 112
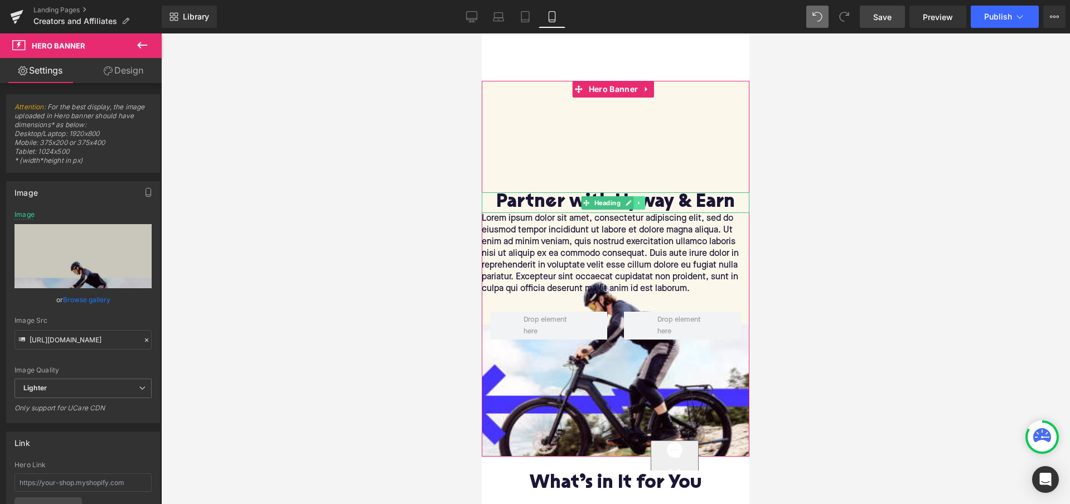
click at [636, 203] on link at bounding box center [639, 202] width 12 height 13
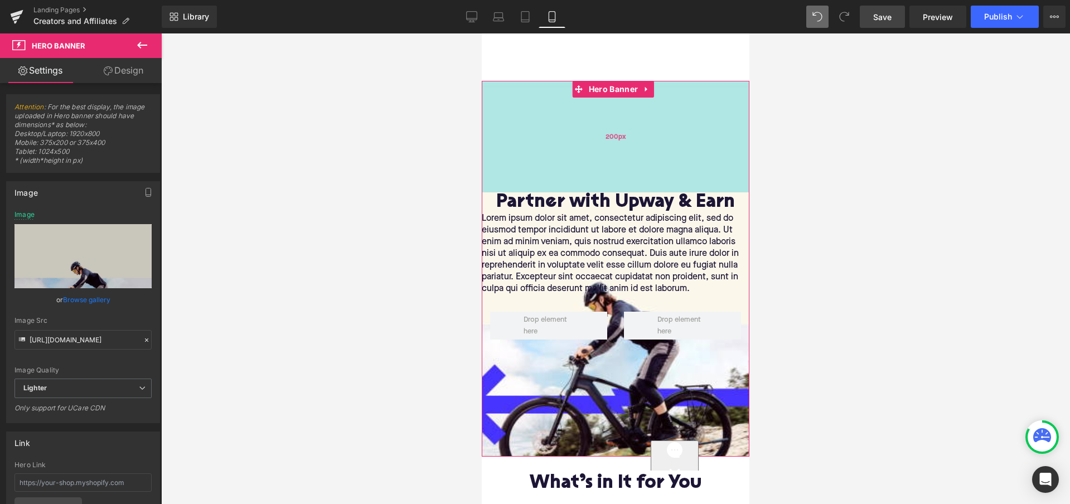
click at [664, 147] on div "200px" at bounding box center [616, 137] width 268 height 112
click at [639, 142] on div "200px" at bounding box center [616, 137] width 268 height 112
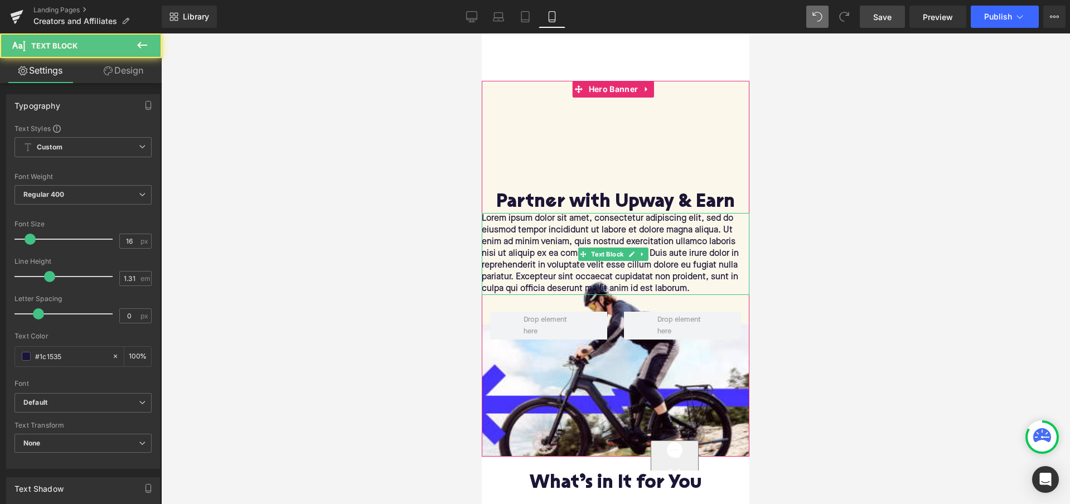
drag, startPoint x: 695, startPoint y: 230, endPoint x: 750, endPoint y: 186, distance: 70.3
click at [695, 230] on p "Lorem ipsum dolor sit amet, consectetur adipiscing elit, sed do eiusmod tempor …" at bounding box center [616, 254] width 268 height 82
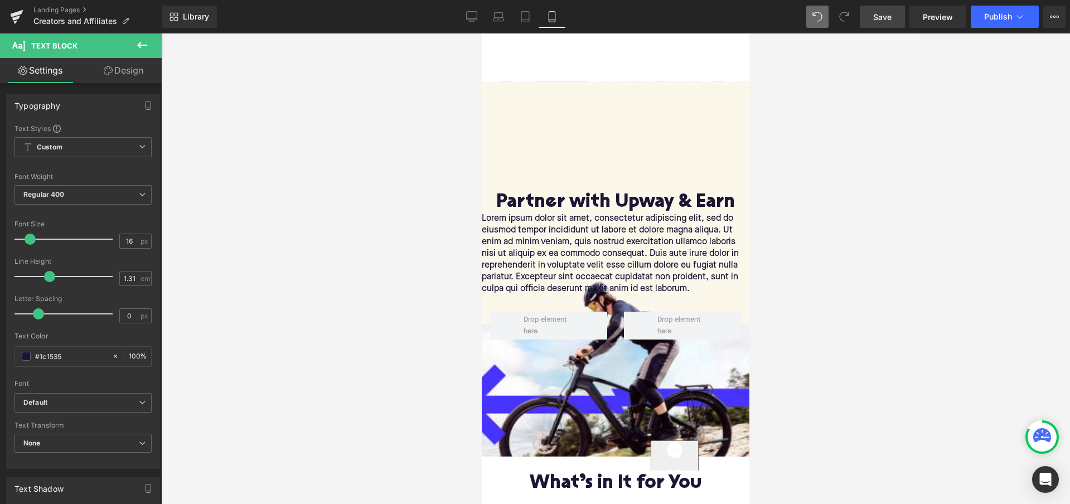
click at [565, 253] on p "Lorem ipsum dolor sit amet, consectetur adipiscing elit, sed do eiusmod tempor …" at bounding box center [616, 254] width 268 height 82
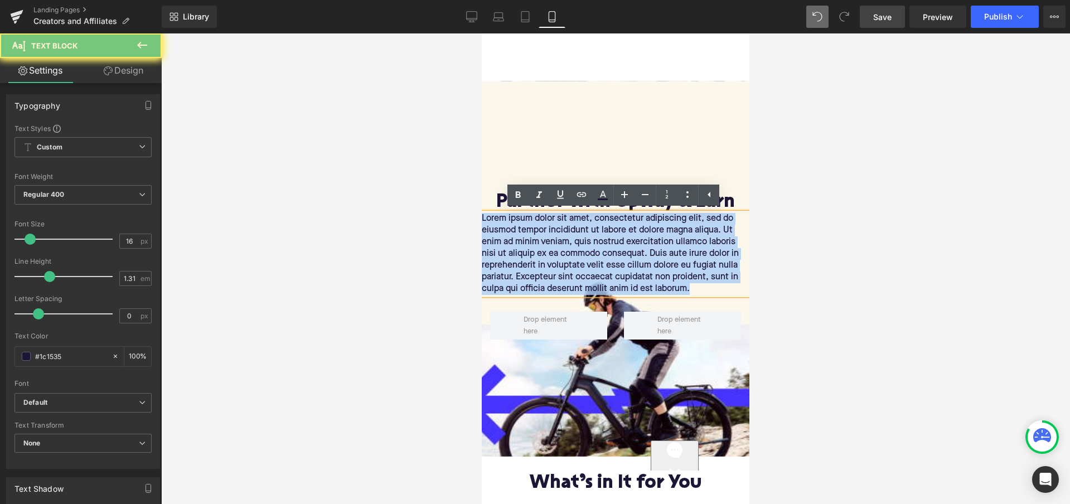
click at [565, 253] on p "Lorem ipsum dolor sit amet, consectetur adipiscing elit, sed do eiusmod tempor …" at bounding box center [616, 254] width 268 height 82
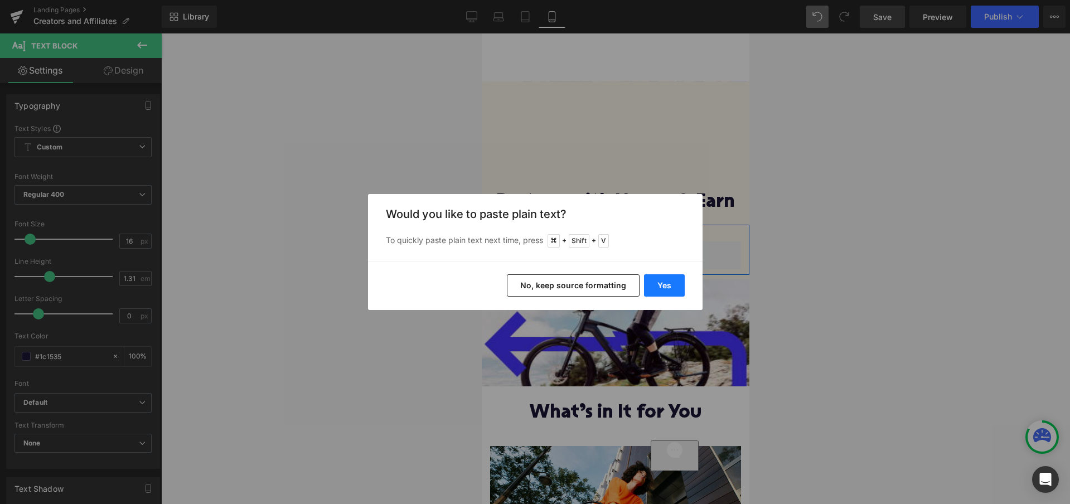
click at [666, 285] on button "Yes" at bounding box center [664, 285] width 41 height 22
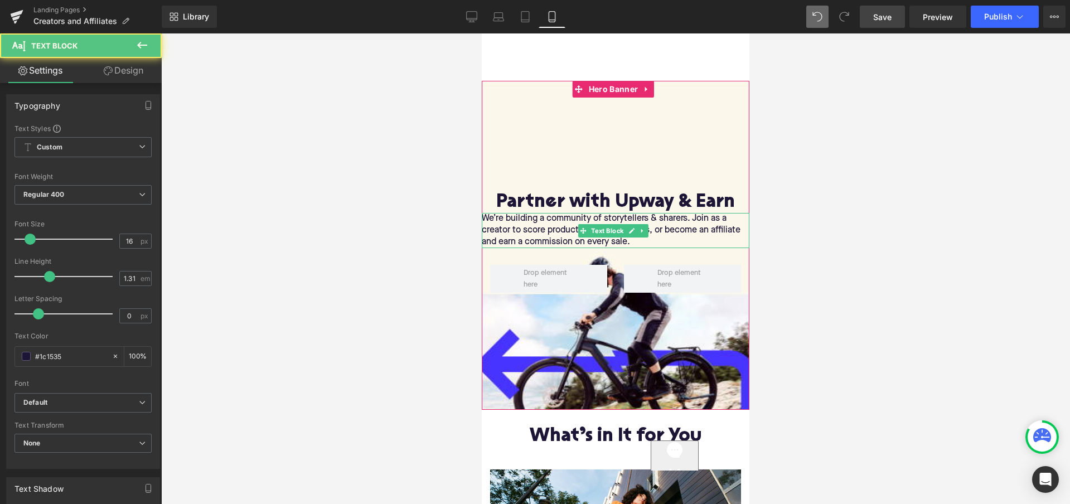
click at [485, 219] on p "We’re building a community of storytellers & sharers. Join as a creator to scor…" at bounding box center [616, 230] width 268 height 35
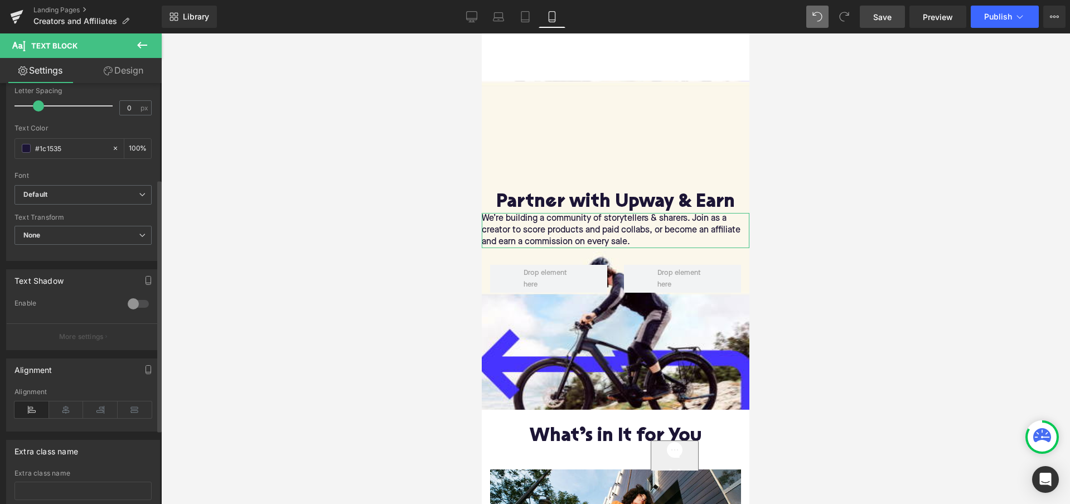
scroll to position [258, 0]
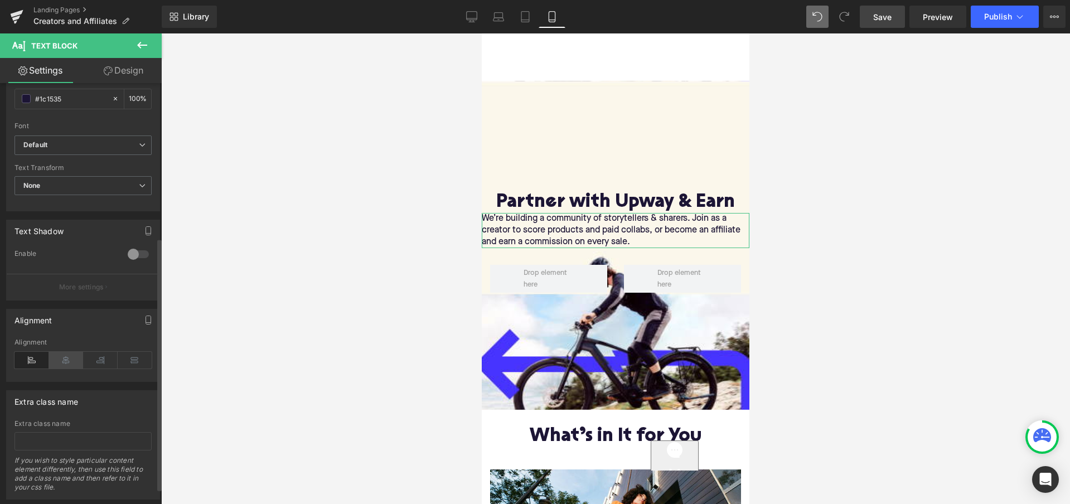
click at [62, 359] on icon at bounding box center [66, 360] width 35 height 17
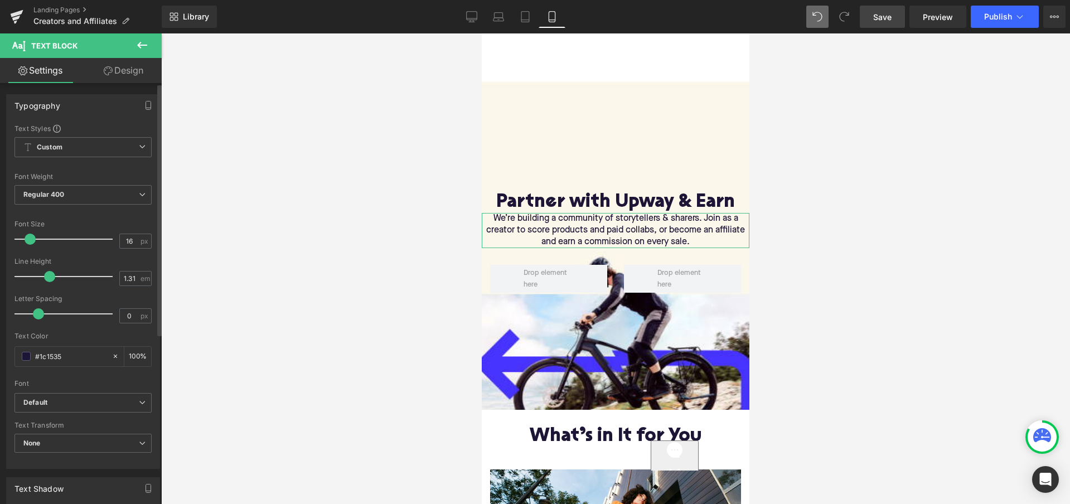
scroll to position [0, 0]
click at [101, 438] on span "None" at bounding box center [82, 444] width 137 height 20
click at [114, 421] on div "Text Transform" at bounding box center [80, 425] width 133 height 8
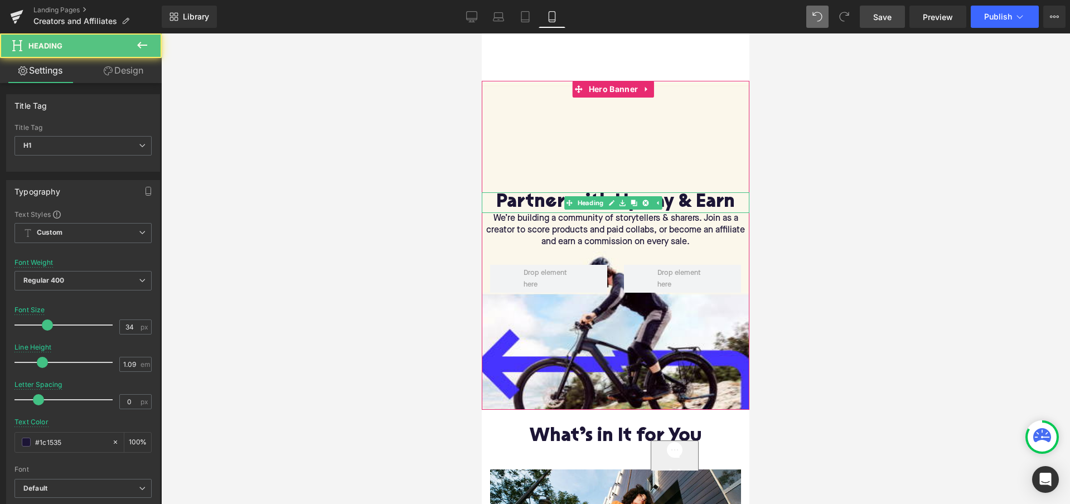
click at [730, 200] on h1 "Partner with Upway & Earn" at bounding box center [616, 202] width 268 height 21
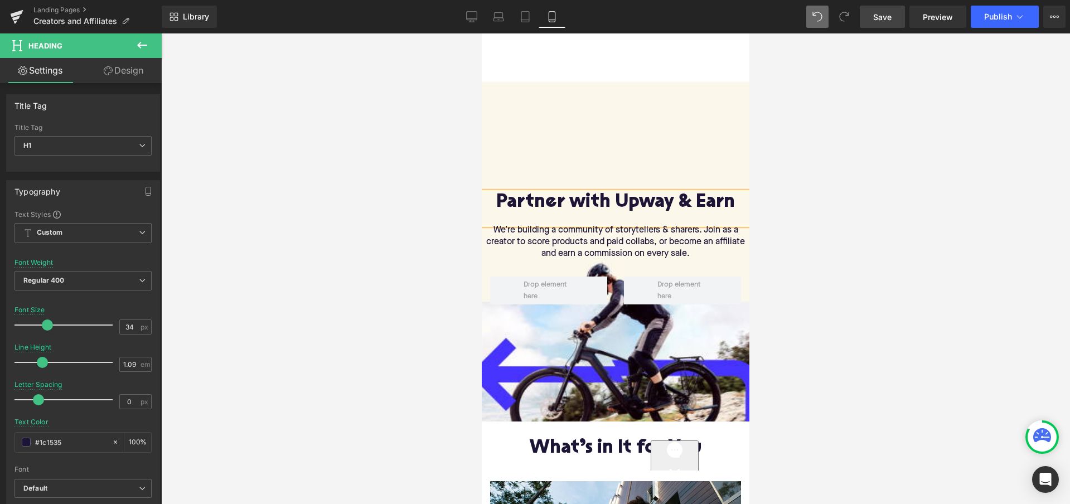
click at [804, 229] on div at bounding box center [615, 268] width 909 height 471
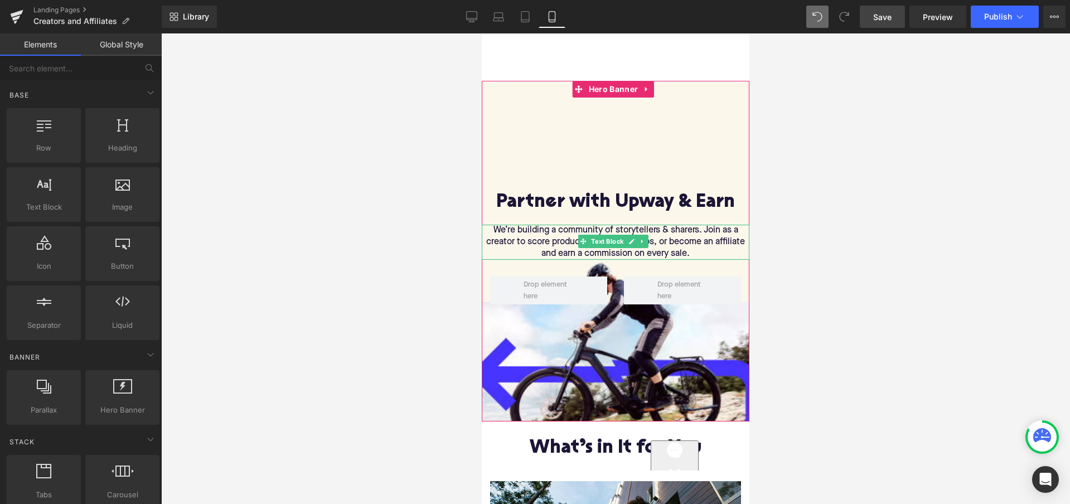
click at [700, 249] on p "We’re building a community of storytellers & sharers. Join as a creator to scor…" at bounding box center [616, 242] width 268 height 35
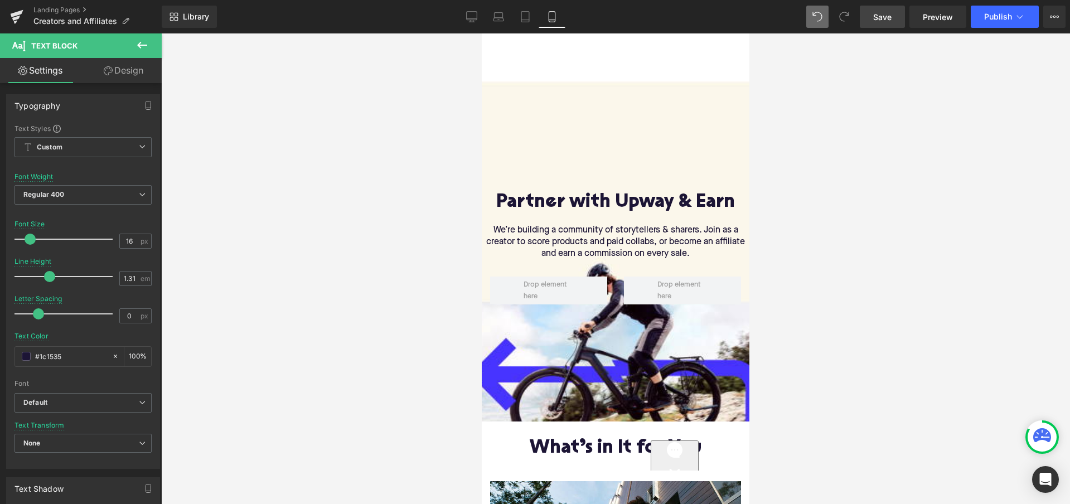
click at [141, 49] on icon at bounding box center [141, 44] width 13 height 13
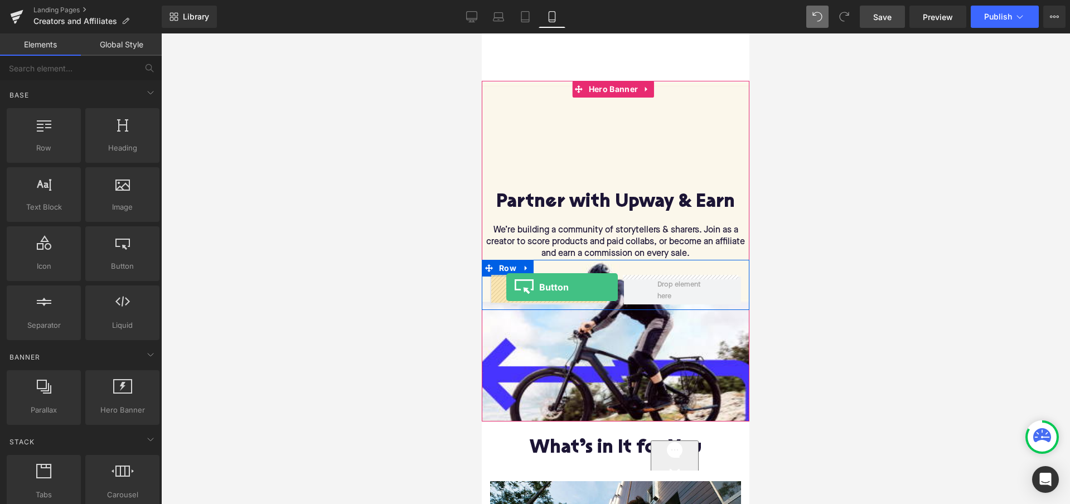
drag, startPoint x: 595, startPoint y: 290, endPoint x: 506, endPoint y: 287, distance: 89.3
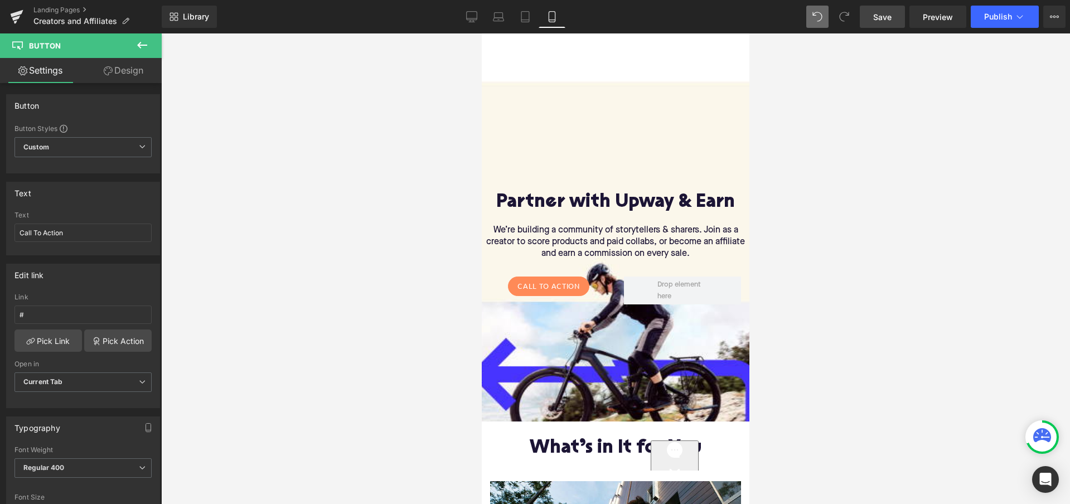
click at [143, 44] on icon at bounding box center [141, 44] width 13 height 13
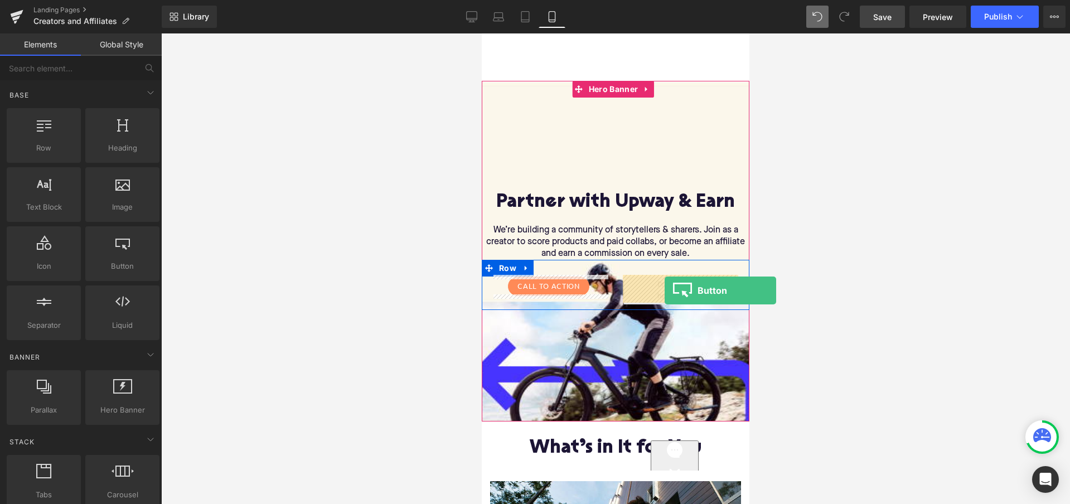
drag, startPoint x: 597, startPoint y: 289, endPoint x: 665, endPoint y: 290, distance: 67.5
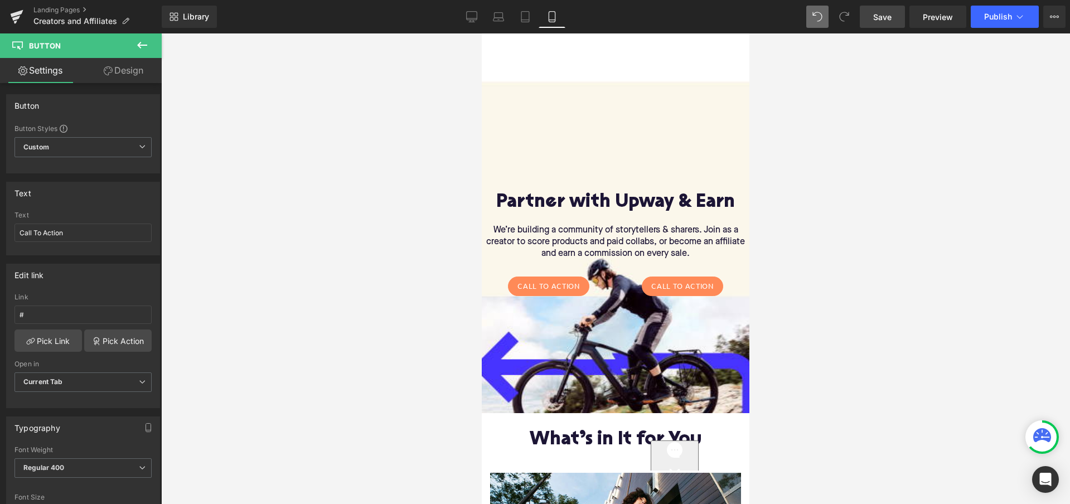
click at [831, 210] on div at bounding box center [615, 268] width 909 height 471
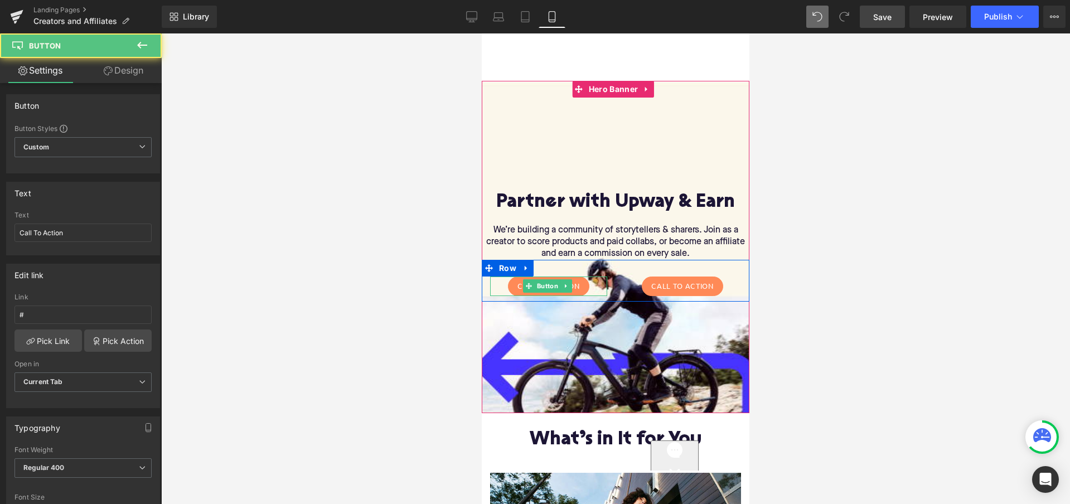
click at [595, 280] on div "Call To Action" at bounding box center [548, 287] width 117 height 20
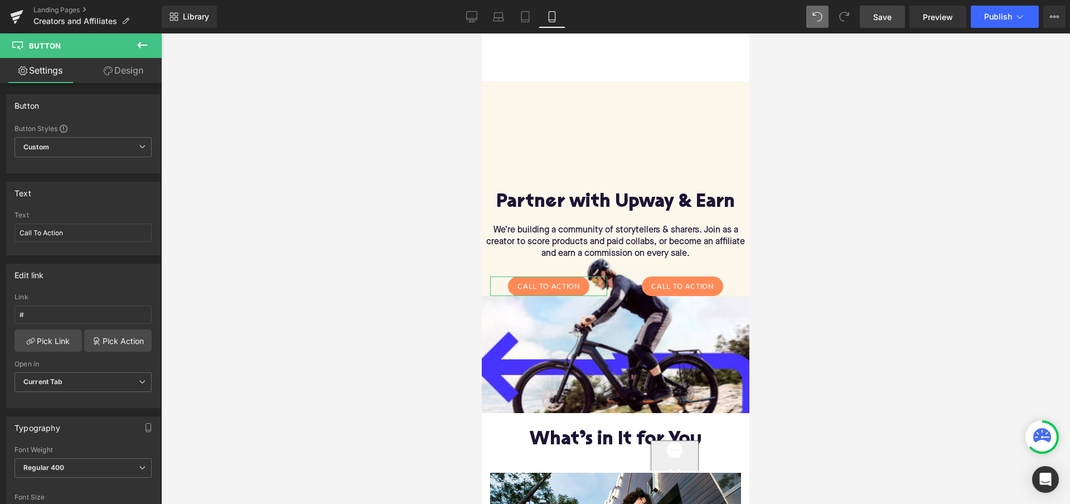
click at [134, 74] on link "Design" at bounding box center [123, 70] width 81 height 25
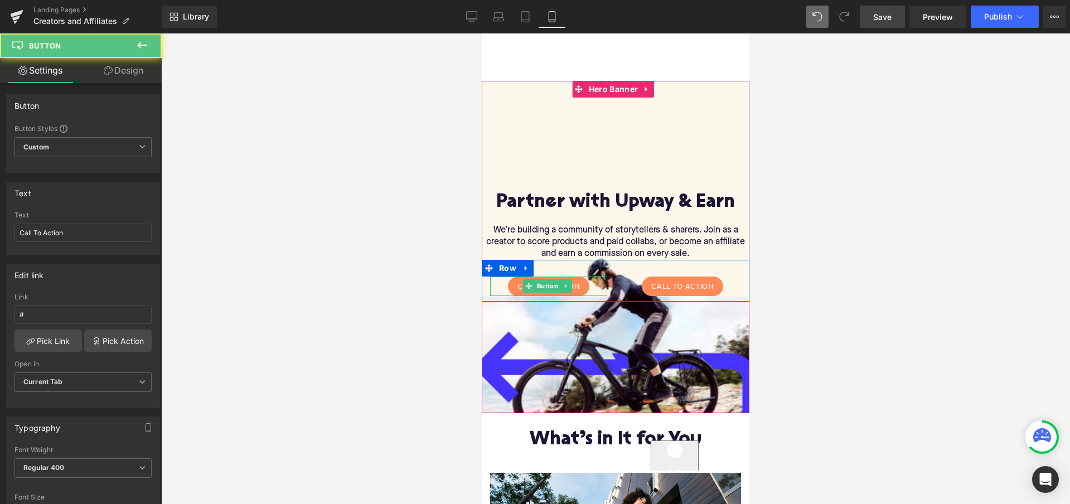
click at [597, 284] on div "Call To Action" at bounding box center [548, 287] width 117 height 20
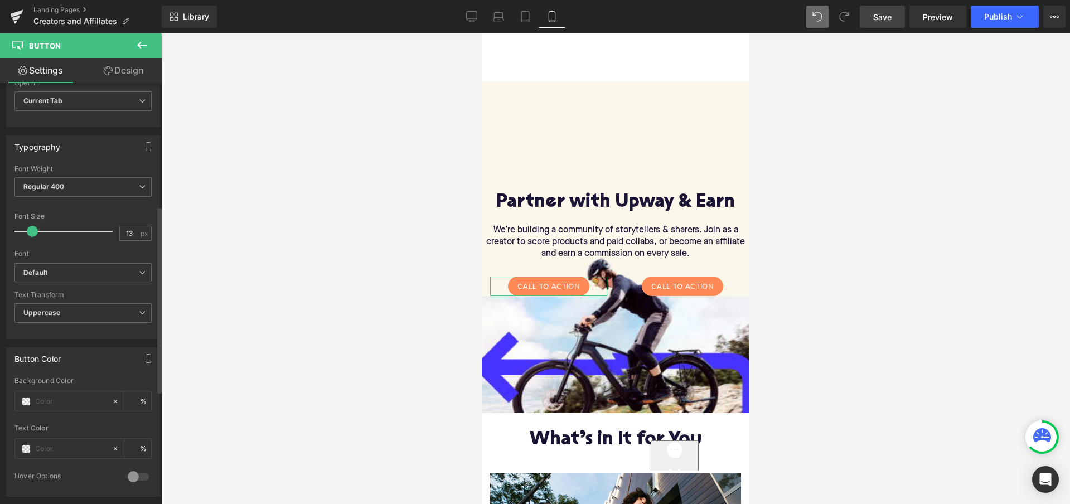
scroll to position [283, 0]
click at [132, 62] on link "Design" at bounding box center [123, 70] width 81 height 25
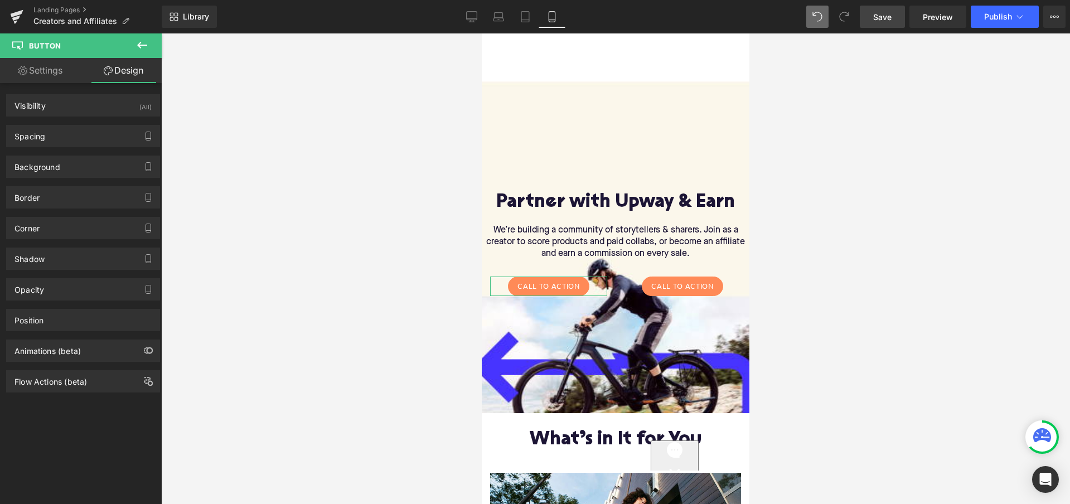
type input "#ff8a57"
type input "100"
click at [76, 168] on div "Background" at bounding box center [83, 166] width 153 height 21
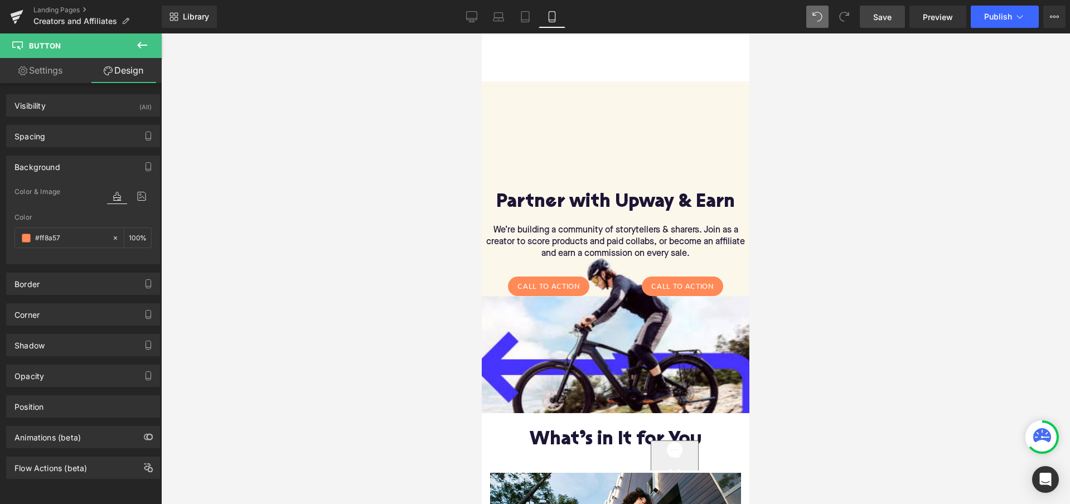
click at [64, 240] on input "#ff8a57" at bounding box center [70, 238] width 71 height 12
type input "0"
paste input "4733FF"
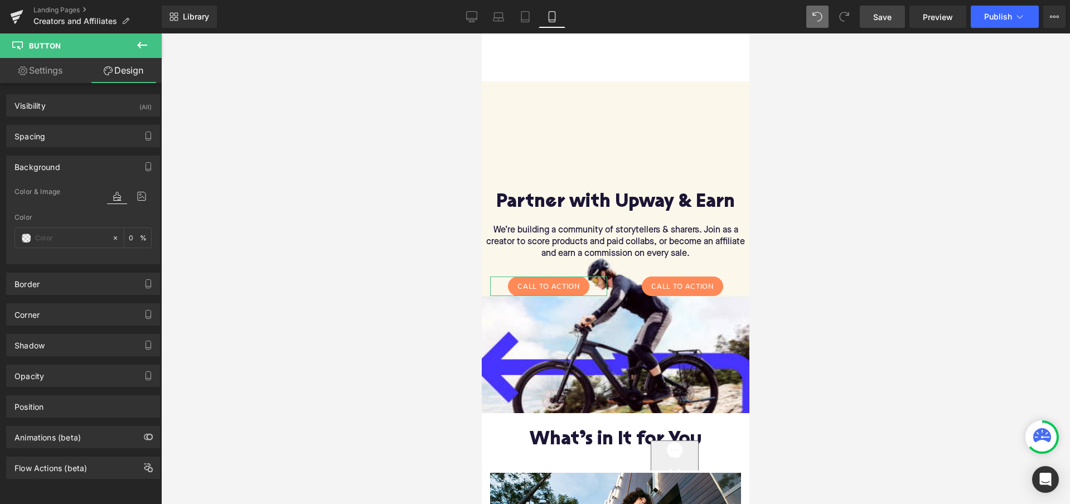
type input "4733FF"
type input "100"
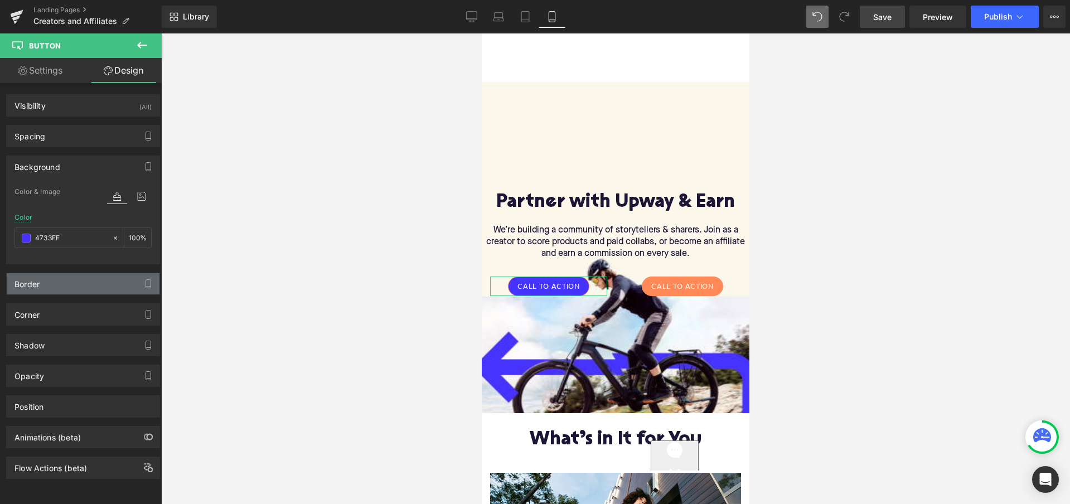
type input "#4733ff"
click at [71, 285] on div "Border" at bounding box center [83, 283] width 153 height 21
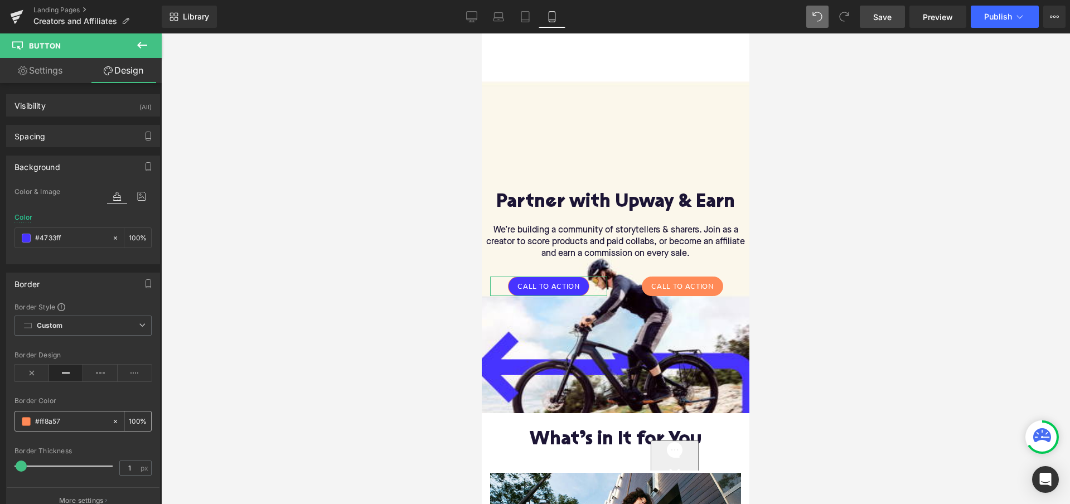
click at [47, 415] on input "#ff8a57" at bounding box center [70, 421] width 71 height 12
click at [58, 419] on input "#ff8a57" at bounding box center [70, 421] width 71 height 12
type input "0"
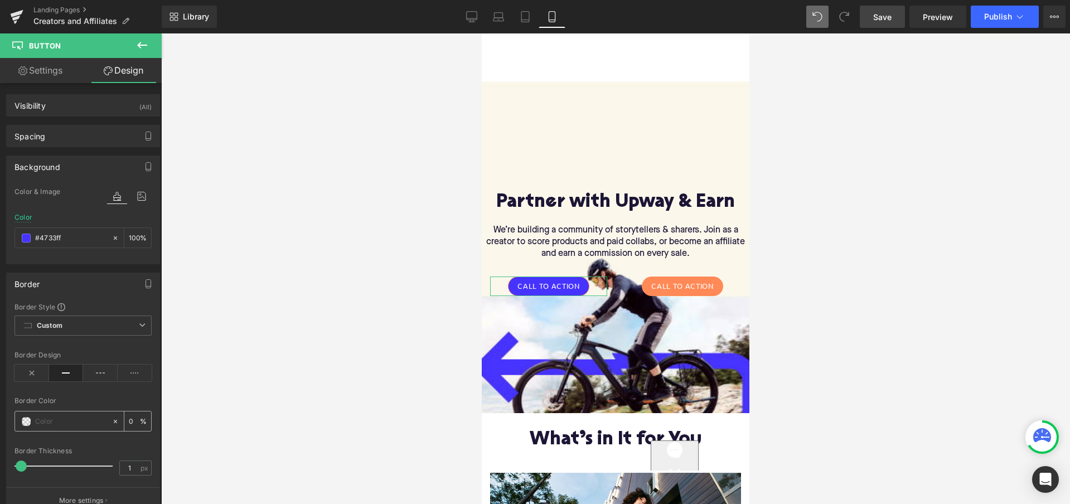
paste input "4733FF"
type input "4733FF"
type input "100"
type input "4733FF"
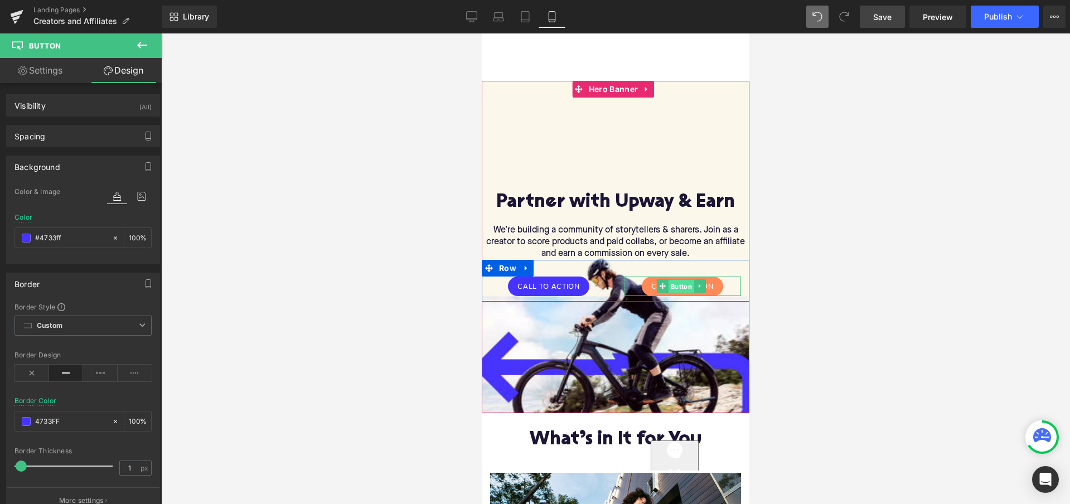
click at [689, 280] on span "Button" at bounding box center [681, 286] width 26 height 13
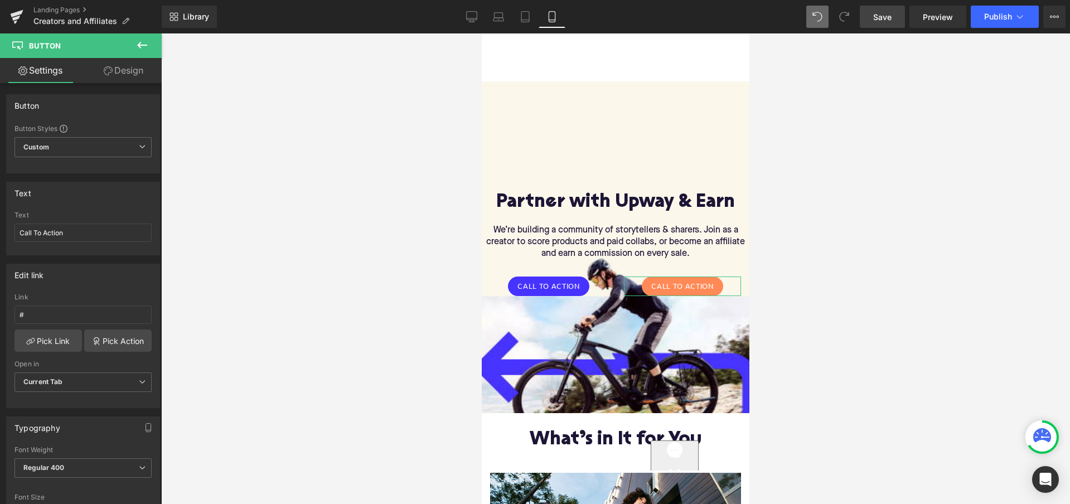
click at [130, 72] on link "Design" at bounding box center [123, 70] width 81 height 25
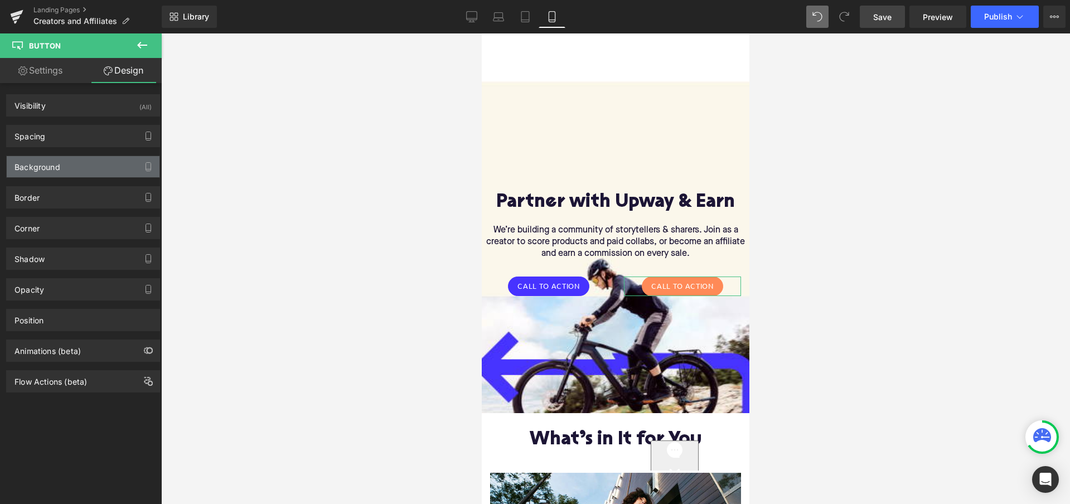
click at [88, 166] on div "Background" at bounding box center [83, 166] width 153 height 21
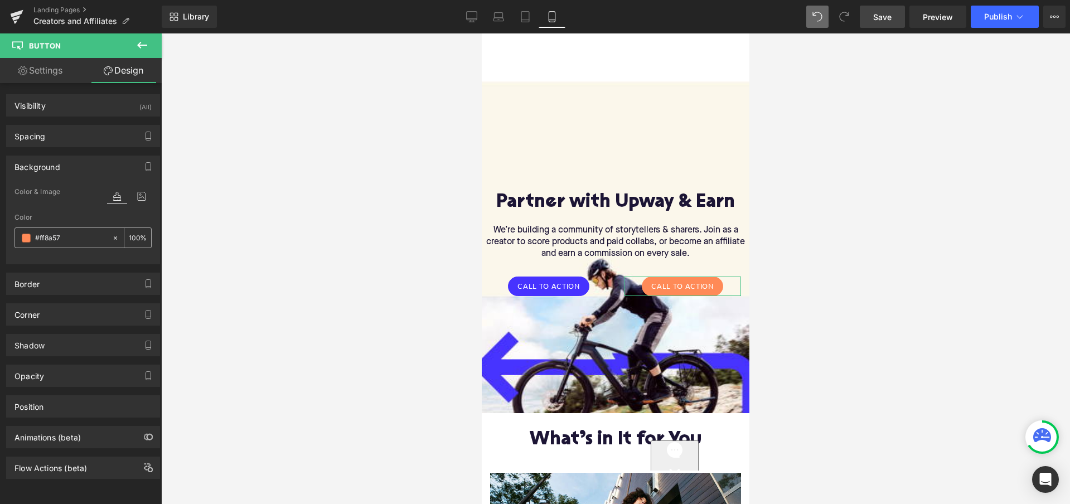
click at [73, 233] on input "#ff8a57" at bounding box center [70, 238] width 71 height 12
type input "0"
paste input "4733FF"
type input "4733FF"
type input "100"
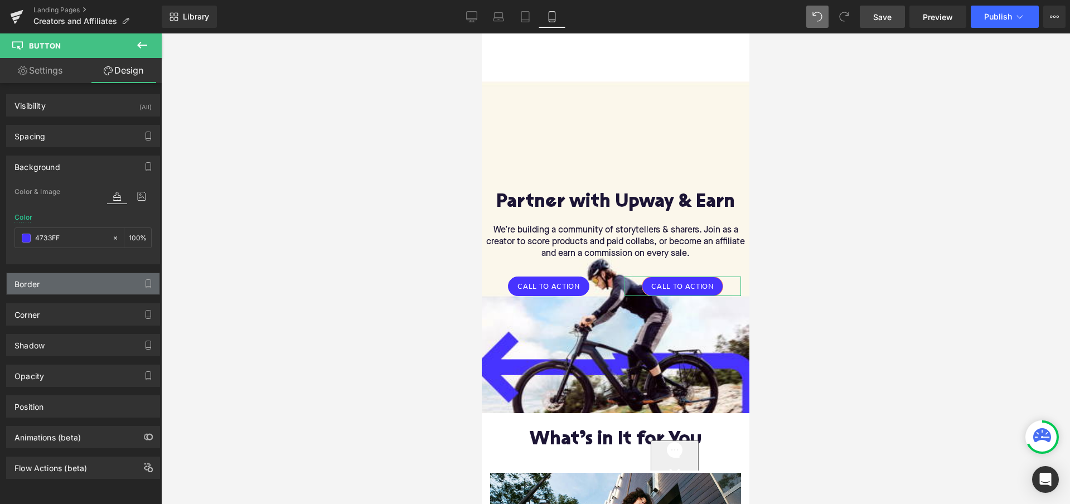
type input "#4733ff"
click at [54, 288] on div "Border" at bounding box center [83, 283] width 153 height 21
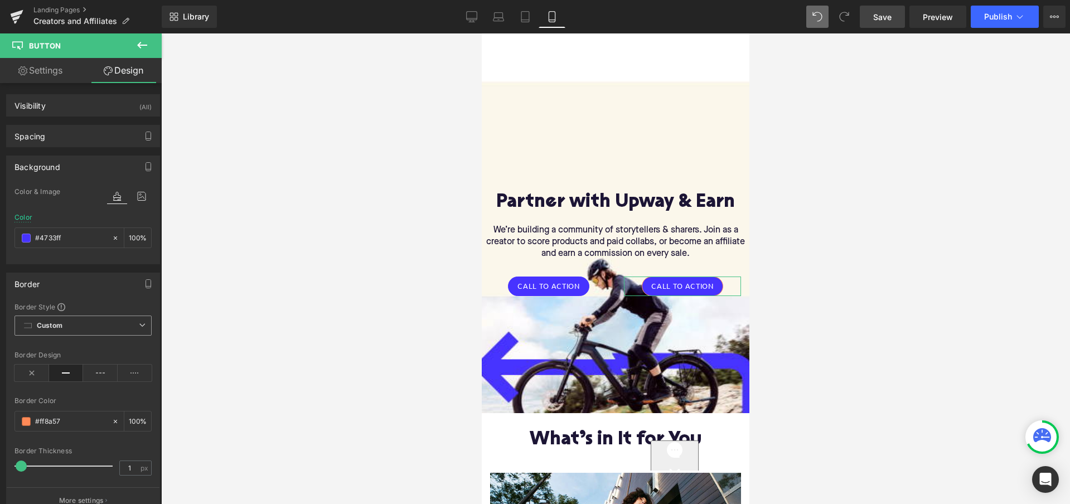
click at [68, 325] on span "Custom Setup Global Style" at bounding box center [82, 326] width 137 height 20
click at [109, 302] on div "Border Style" at bounding box center [82, 306] width 137 height 9
click at [60, 423] on input "#ff8a57" at bounding box center [70, 421] width 71 height 12
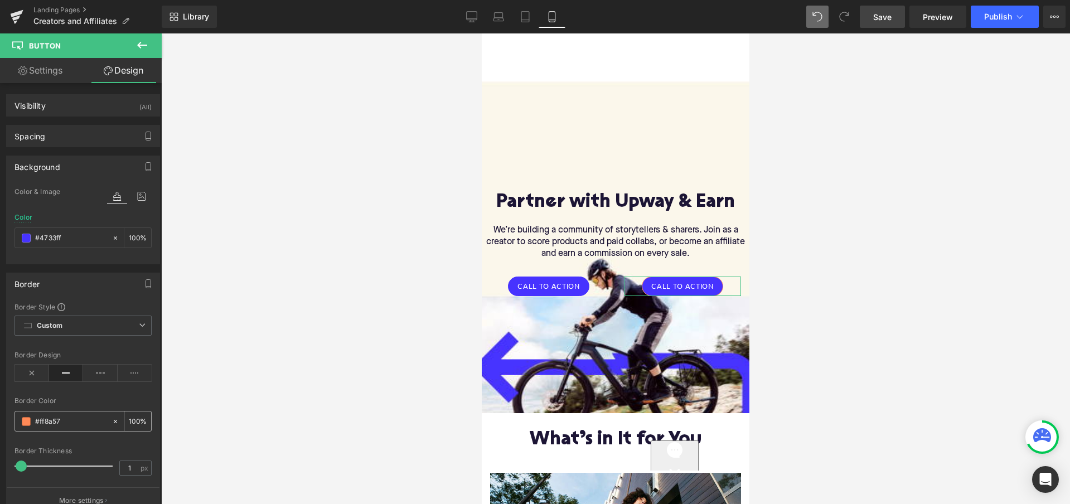
type input "#"
type input "0"
paste input "4733FF"
type input "4733FF"
type input "100"
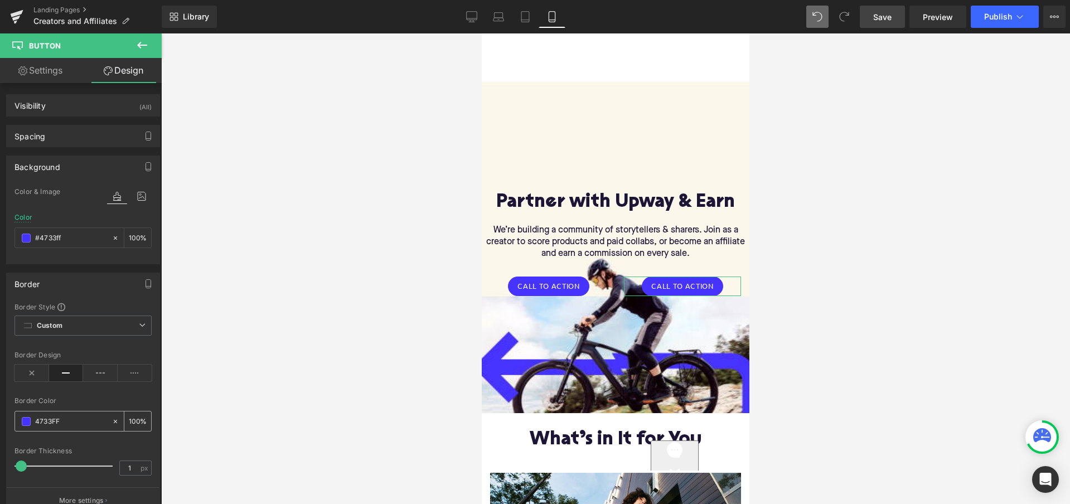
type input "4733FF"
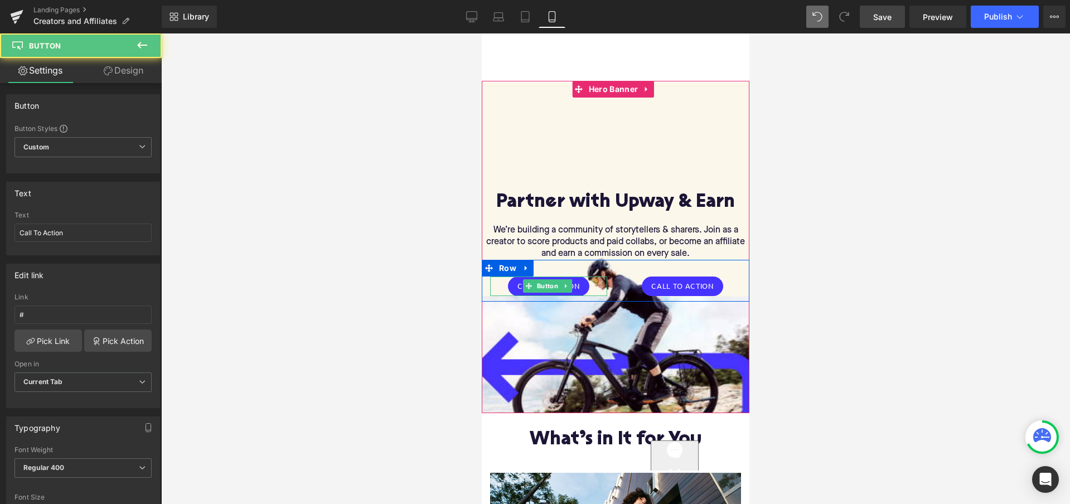
click at [588, 280] on div "Call To Action" at bounding box center [548, 287] width 117 height 20
click at [547, 280] on span "Button" at bounding box center [548, 286] width 26 height 13
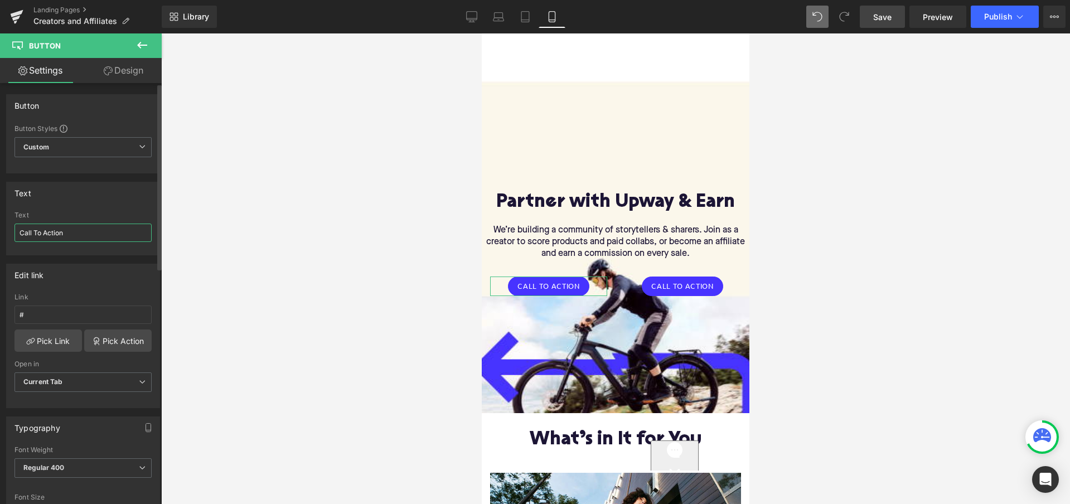
click at [68, 234] on input "Call To Action" at bounding box center [82, 233] width 137 height 18
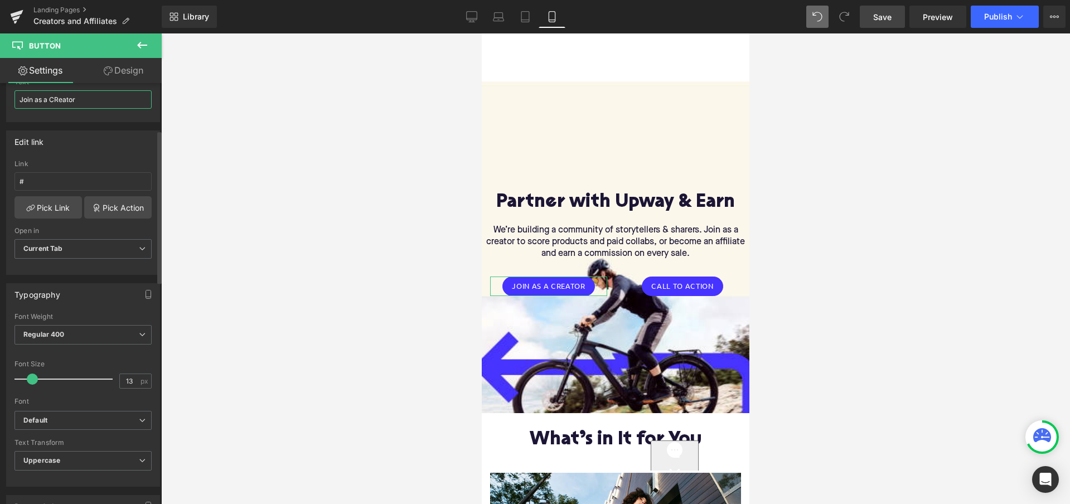
scroll to position [138, 0]
type input "Join as a CReator"
click at [96, 325] on span "Regular 400" at bounding box center [82, 330] width 137 height 20
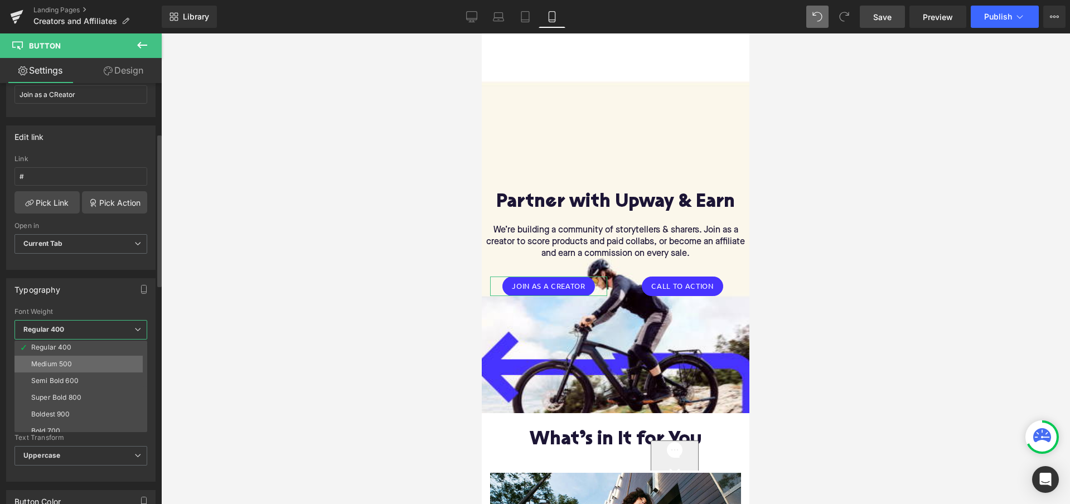
scroll to position [60, 0]
click at [61, 415] on li "Bold 700" at bounding box center [83, 422] width 138 height 17
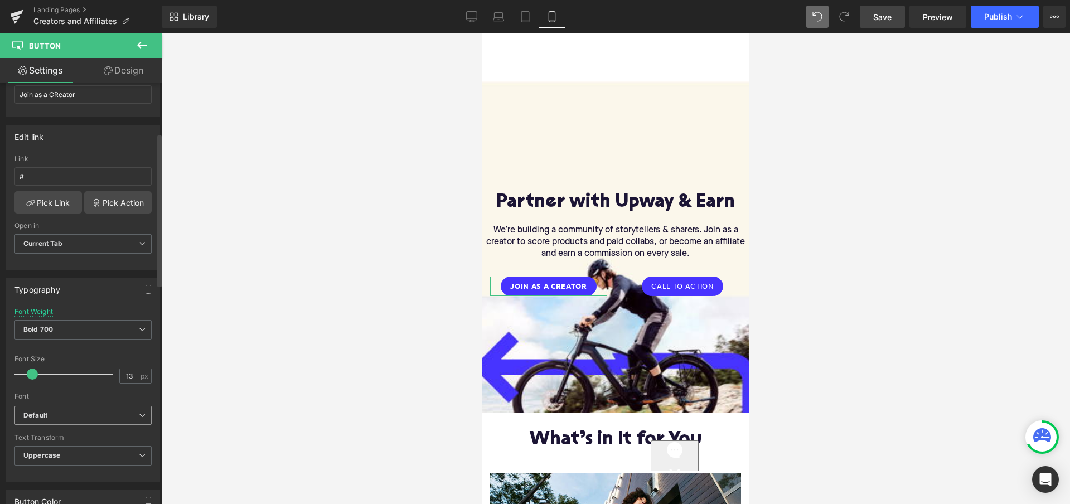
click at [87, 409] on span "Default" at bounding box center [82, 416] width 137 height 20
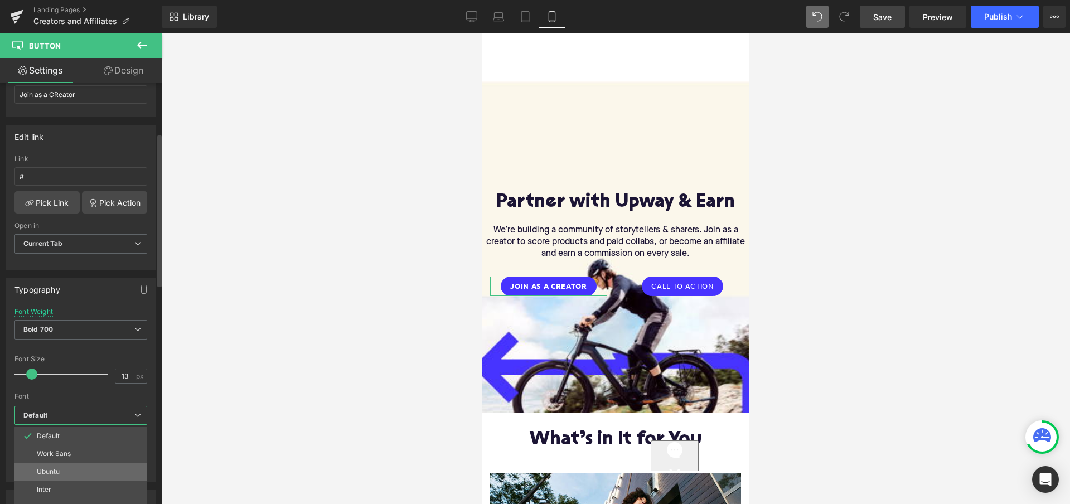
click at [69, 468] on li "Ubuntu" at bounding box center [80, 472] width 133 height 18
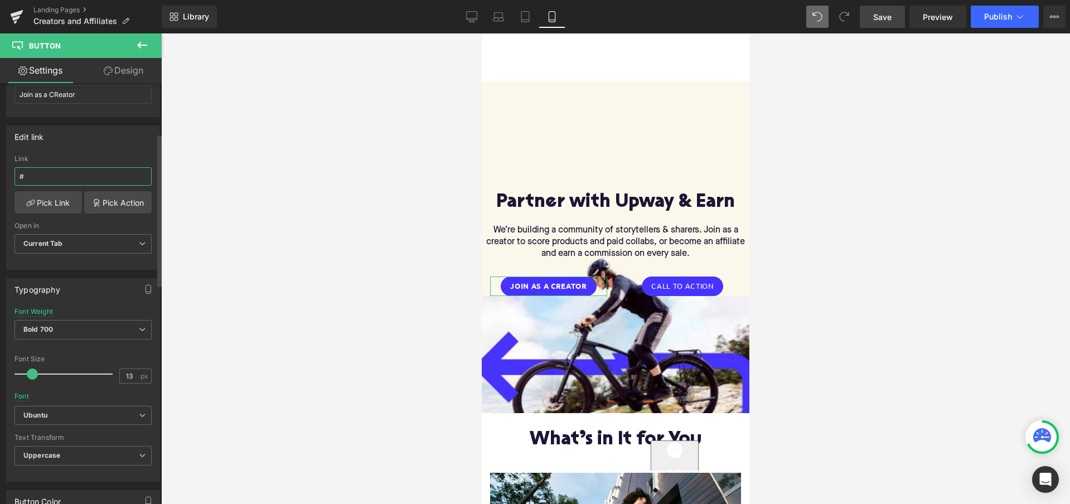
click at [90, 176] on input "#" at bounding box center [82, 176] width 137 height 18
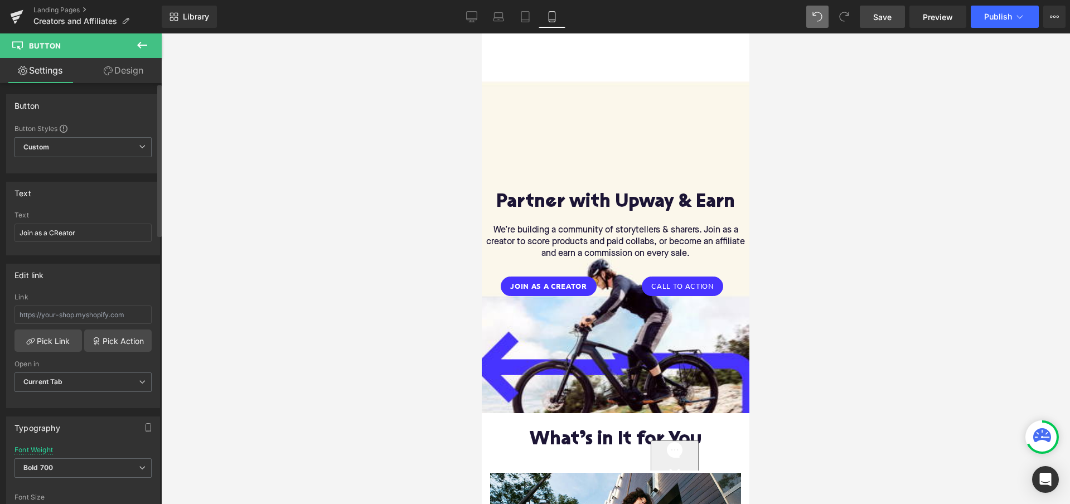
scroll to position [0, 0]
click at [81, 316] on input "text" at bounding box center [82, 315] width 137 height 18
paste input "[URL][DOMAIN_NAME]"
type input "[URL][DOMAIN_NAME]"
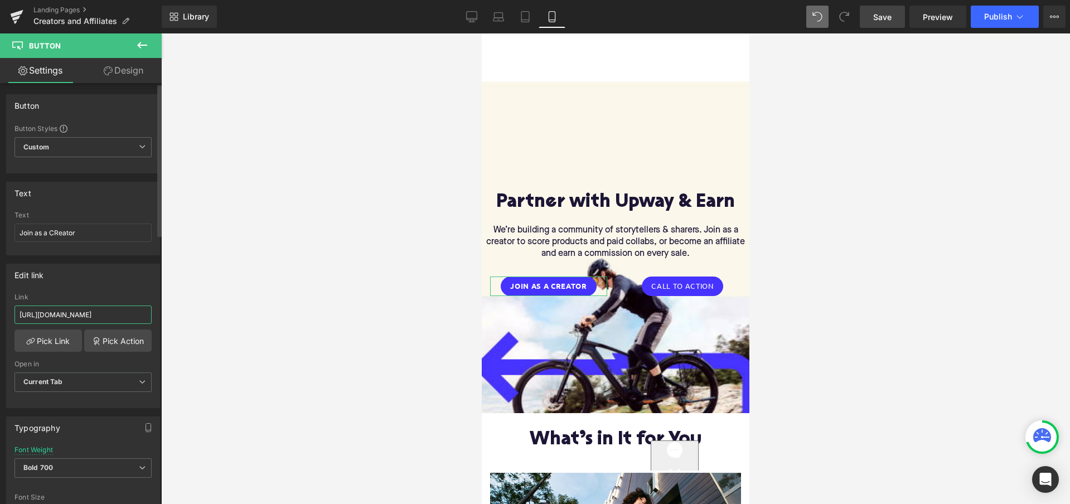
click at [21, 313] on input "[URL][DOMAIN_NAME]" at bounding box center [82, 315] width 137 height 18
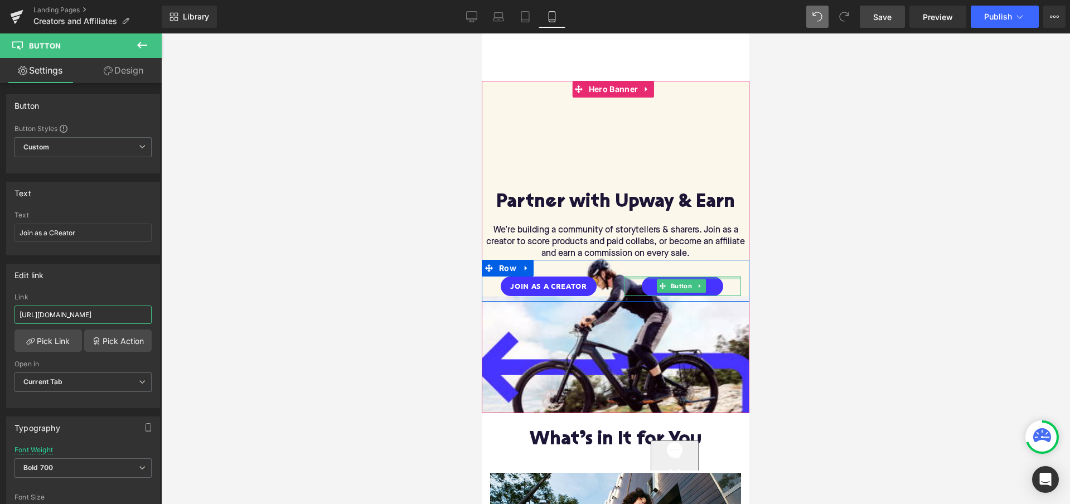
click at [715, 278] on link "Call To Action" at bounding box center [682, 287] width 81 height 20
click at [721, 281] on div "Call To Action" at bounding box center [682, 287] width 117 height 20
click at [644, 282] on link "Call To Action" at bounding box center [682, 287] width 81 height 20
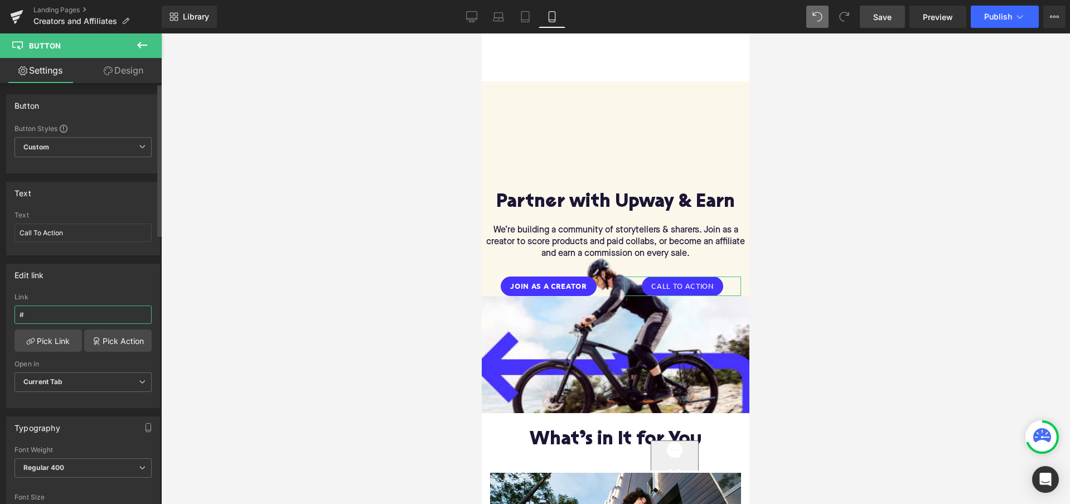
click at [60, 310] on input "#" at bounding box center [82, 315] width 137 height 18
paste input "[URL][DOMAIN_NAME]"
type input "[URL][DOMAIN_NAME]"
click at [62, 235] on input "Call To Action" at bounding box center [82, 233] width 137 height 18
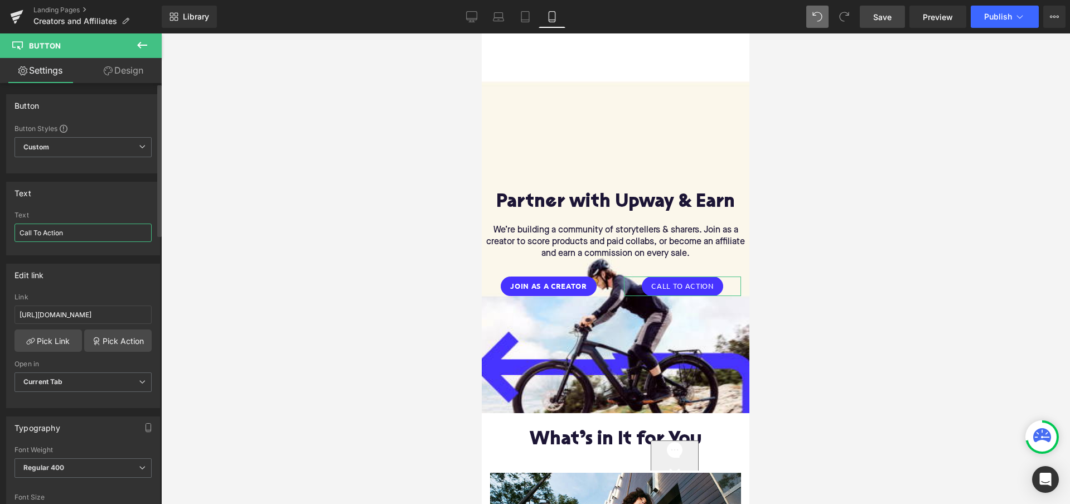
click at [62, 235] on input "Call To Action" at bounding box center [82, 233] width 137 height 18
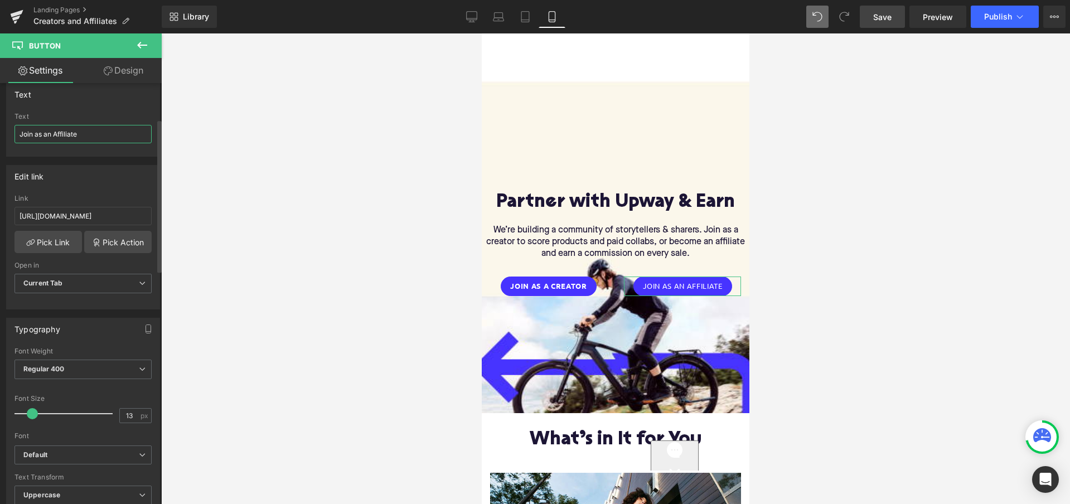
scroll to position [103, 0]
type input "Join as an Affiliate"
click at [115, 363] on span "Regular 400" at bounding box center [82, 366] width 137 height 20
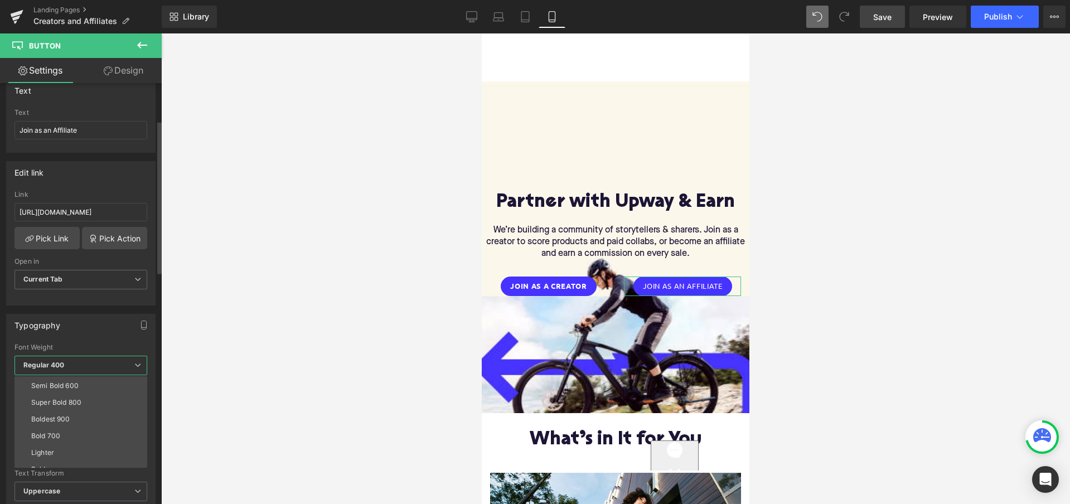
scroll to position [84, 0]
click at [70, 430] on li "Bold 700" at bounding box center [83, 434] width 138 height 17
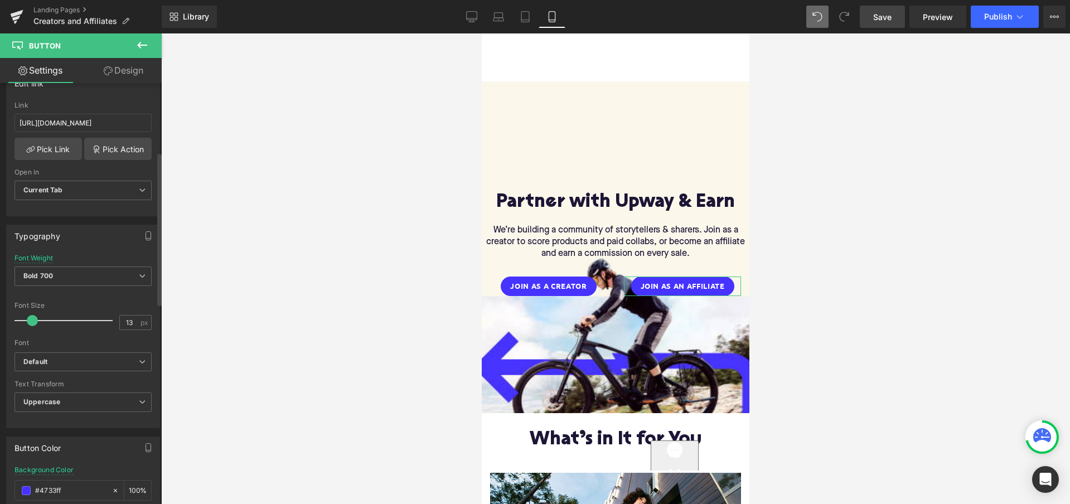
scroll to position [195, 0]
click at [114, 360] on b "Default" at bounding box center [80, 359] width 115 height 9
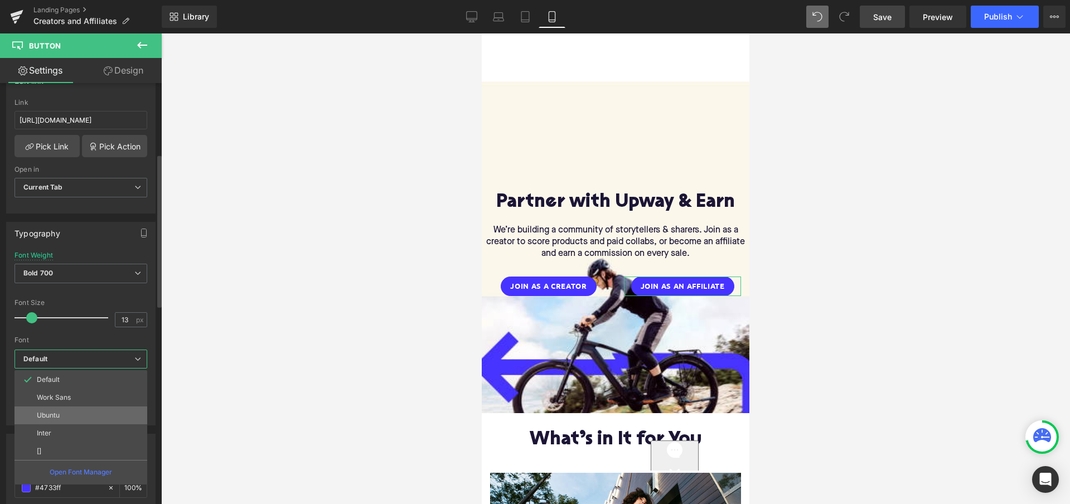
click at [81, 418] on li "Ubuntu" at bounding box center [80, 415] width 133 height 18
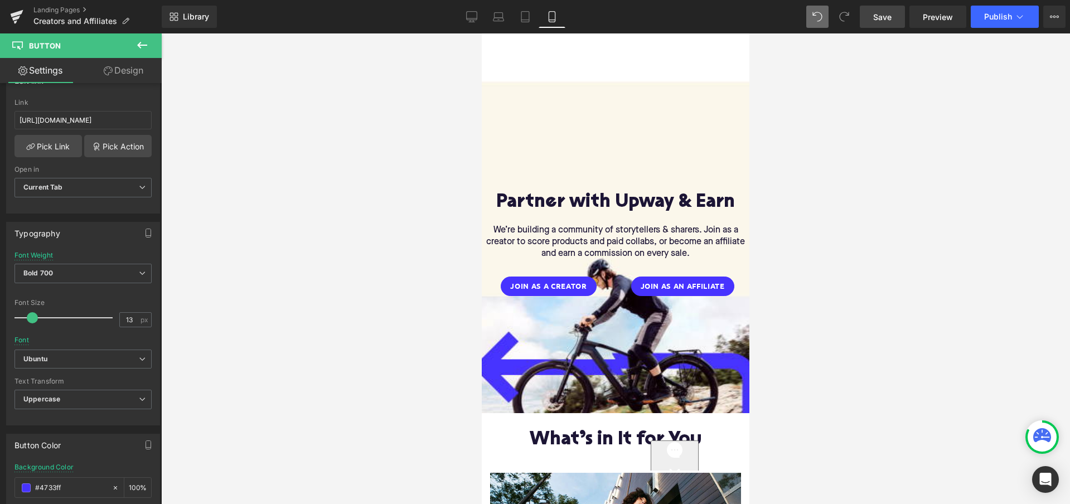
click at [273, 379] on div at bounding box center [615, 268] width 909 height 471
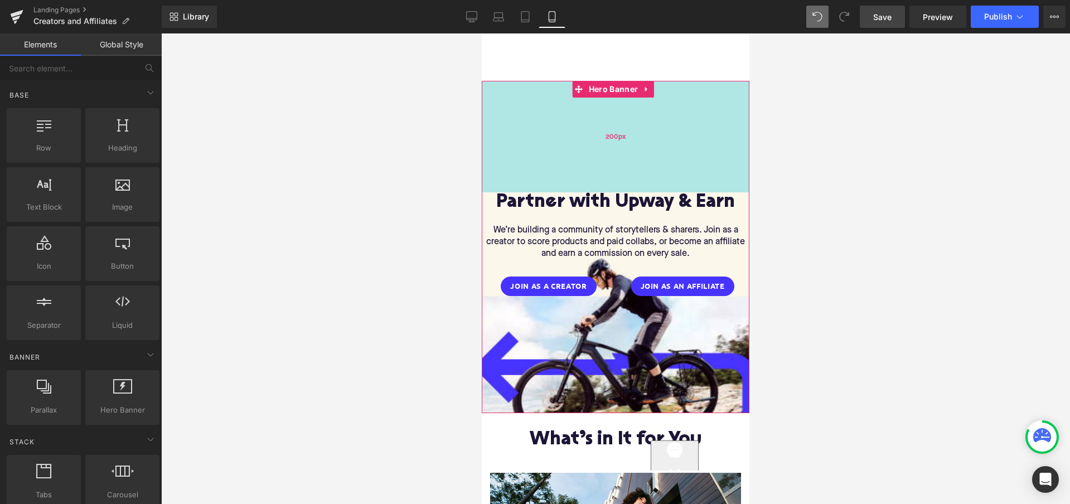
click at [671, 138] on div "200px" at bounding box center [616, 137] width 268 height 112
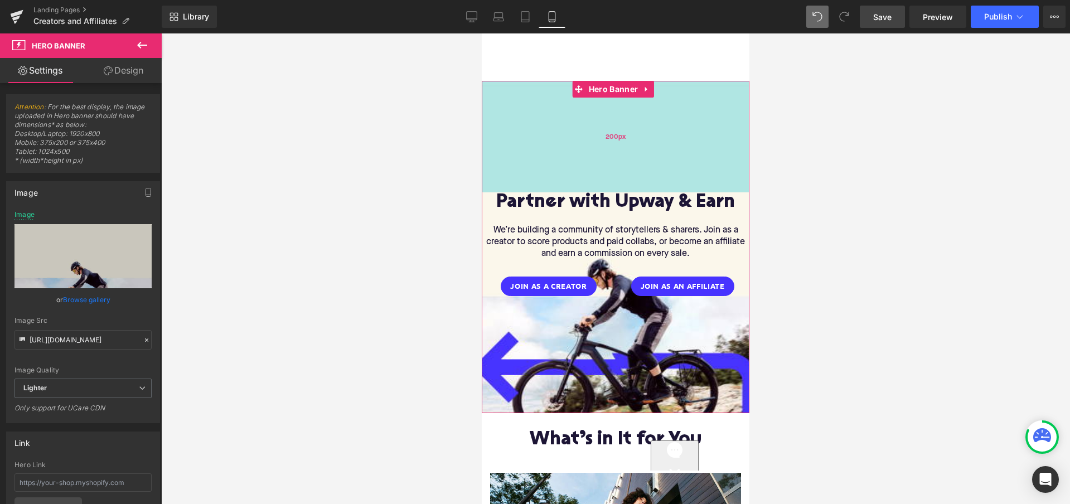
click at [628, 137] on div "200px" at bounding box center [616, 137] width 268 height 112
click at [618, 139] on span "200px" at bounding box center [615, 137] width 20 height 12
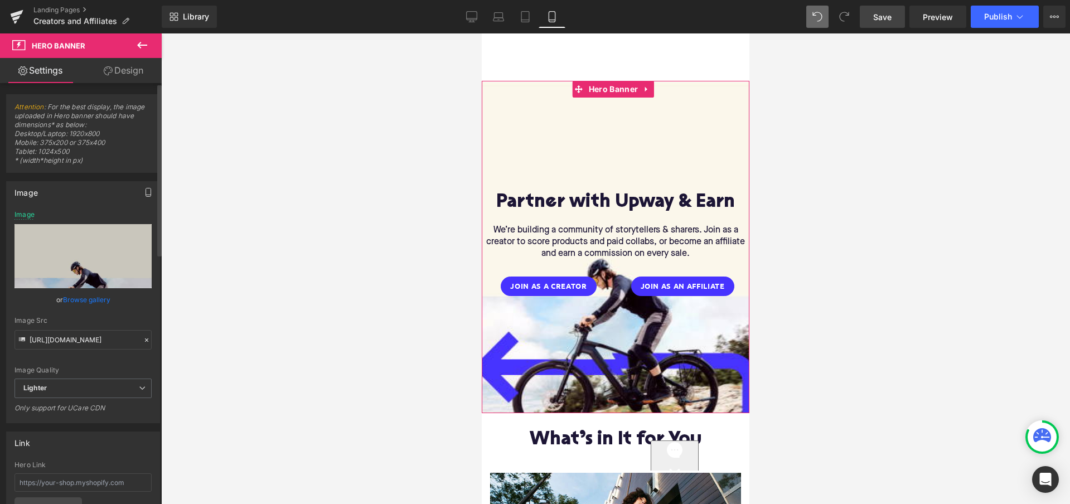
click at [146, 192] on icon "button" at bounding box center [148, 192] width 9 height 9
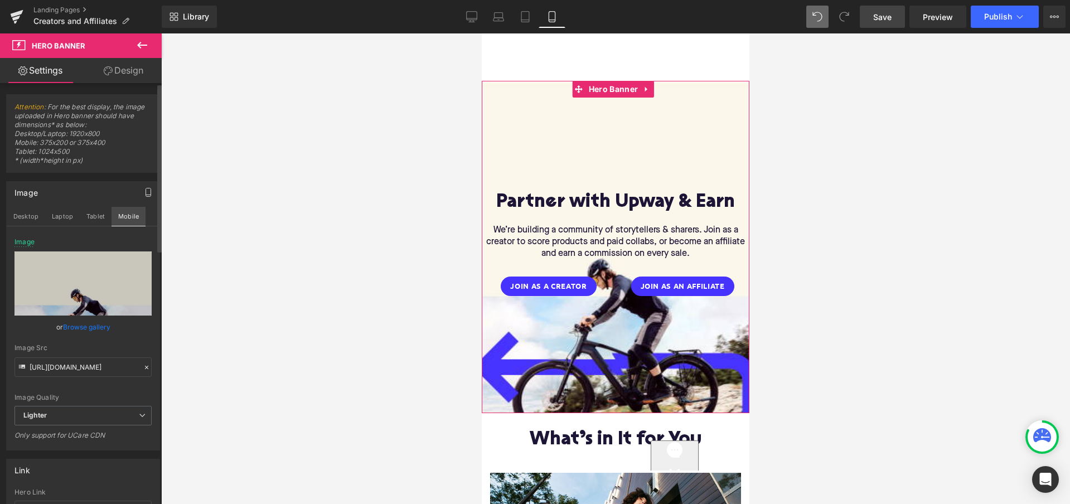
click at [133, 216] on button "Mobile" at bounding box center [129, 216] width 34 height 19
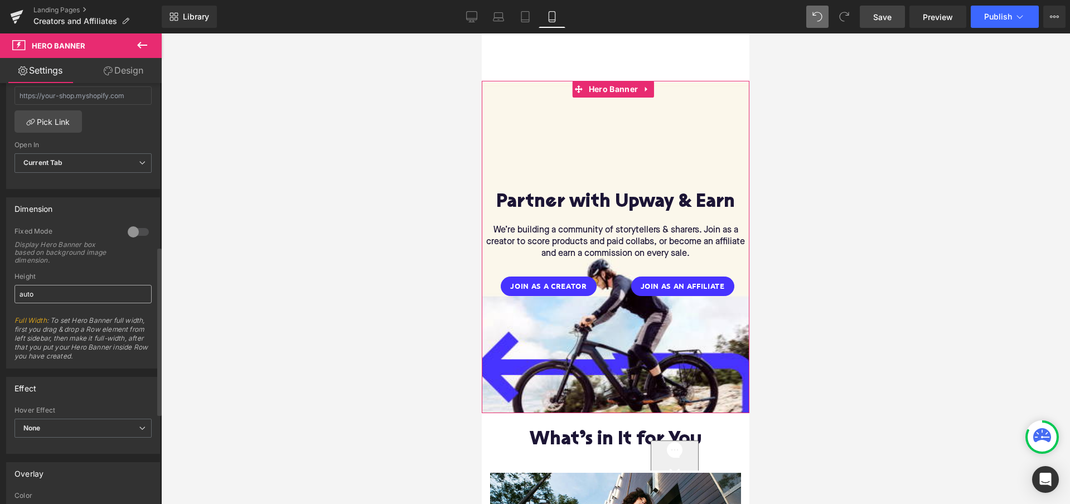
scroll to position [418, 0]
click at [128, 227] on div at bounding box center [138, 228] width 27 height 18
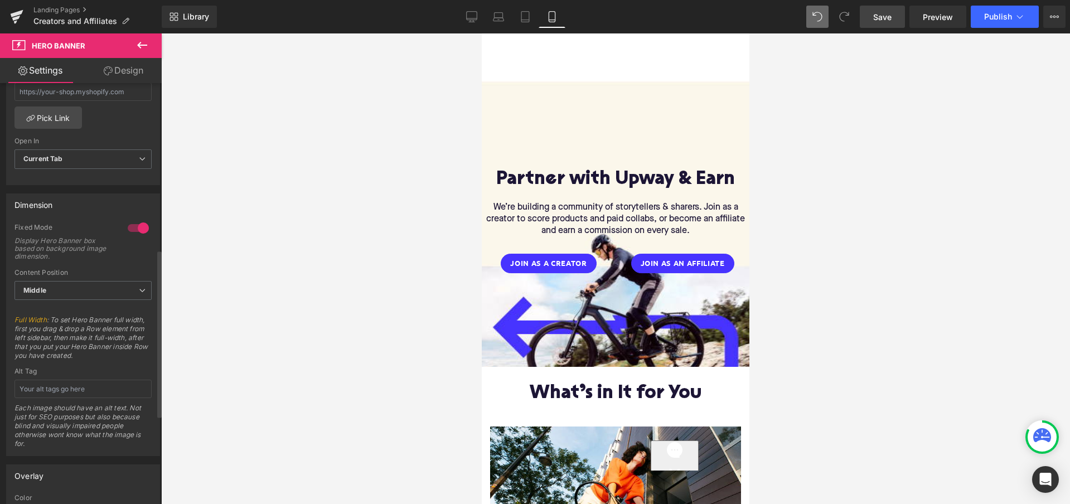
click at [133, 226] on div at bounding box center [138, 228] width 27 height 18
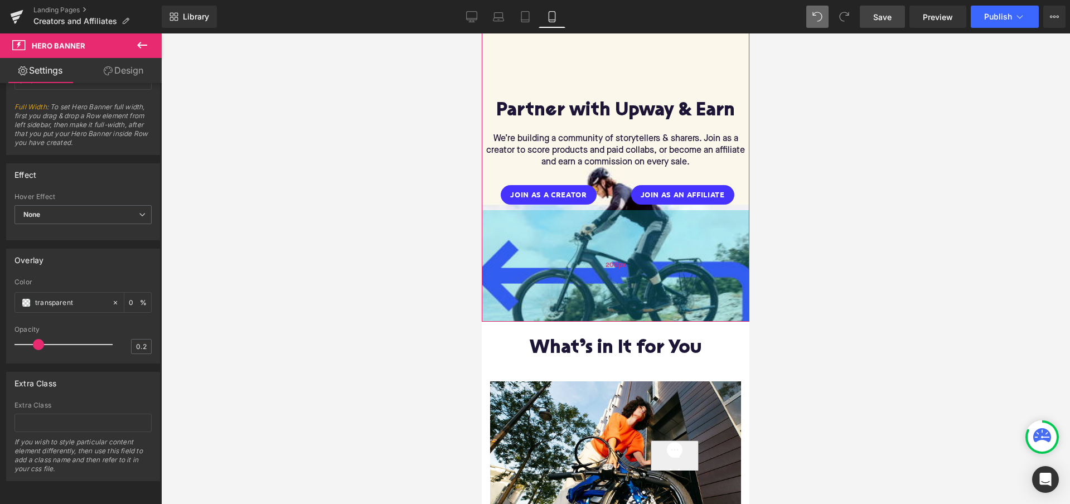
scroll to position [119, 0]
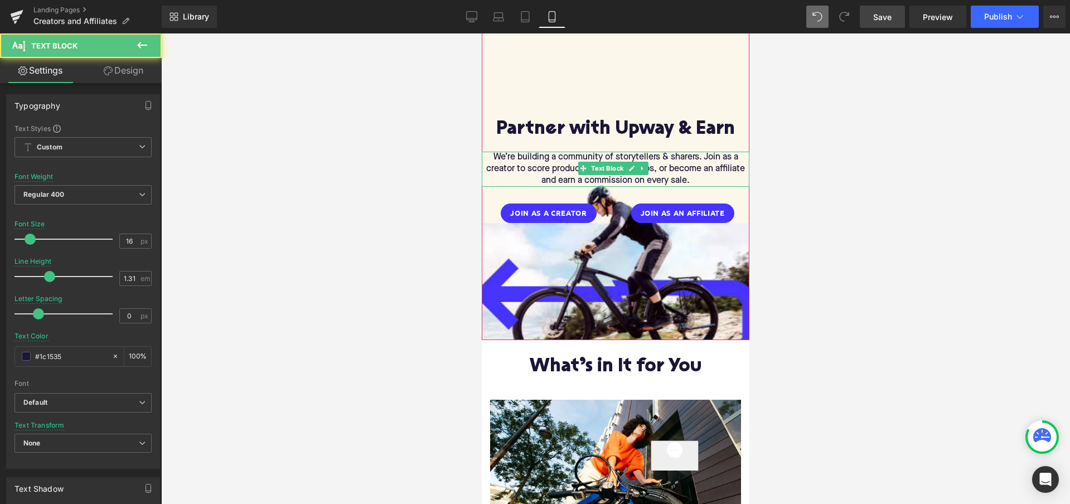
drag, startPoint x: 604, startPoint y: 166, endPoint x: 1097, endPoint y: 171, distance: 492.3
click at [604, 166] on div "We’re building a community of storytellers & sharers. Join as a creator to scor…" at bounding box center [616, 169] width 268 height 35
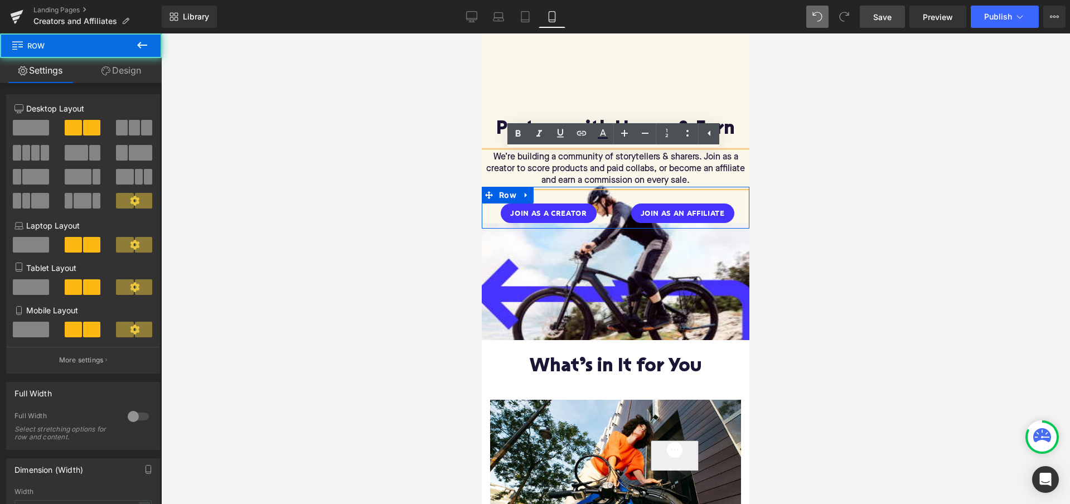
click at [692, 195] on div "Join as a CReator Button Join as an Affiliate Button Row" at bounding box center [616, 208] width 268 height 42
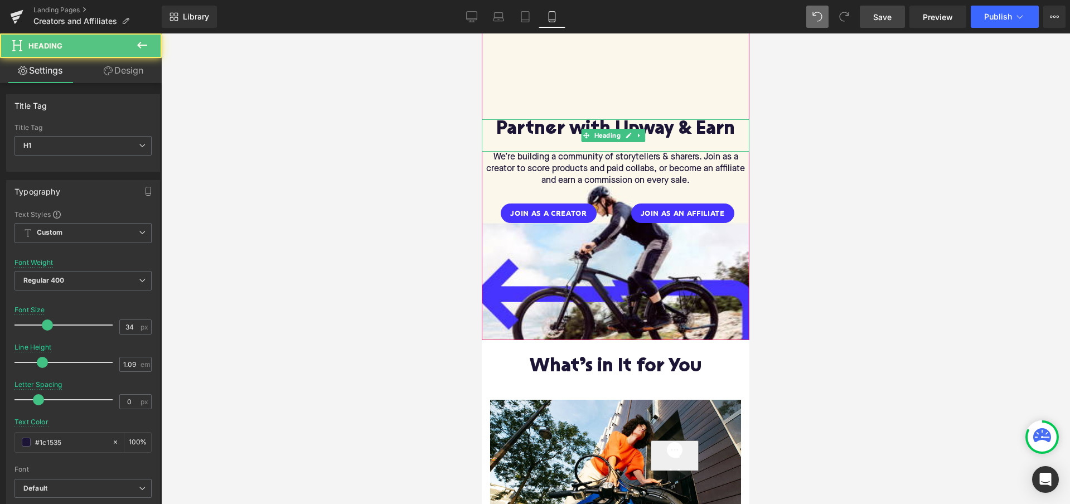
click at [691, 134] on h1 "Partner with Upway & Earn" at bounding box center [616, 129] width 268 height 21
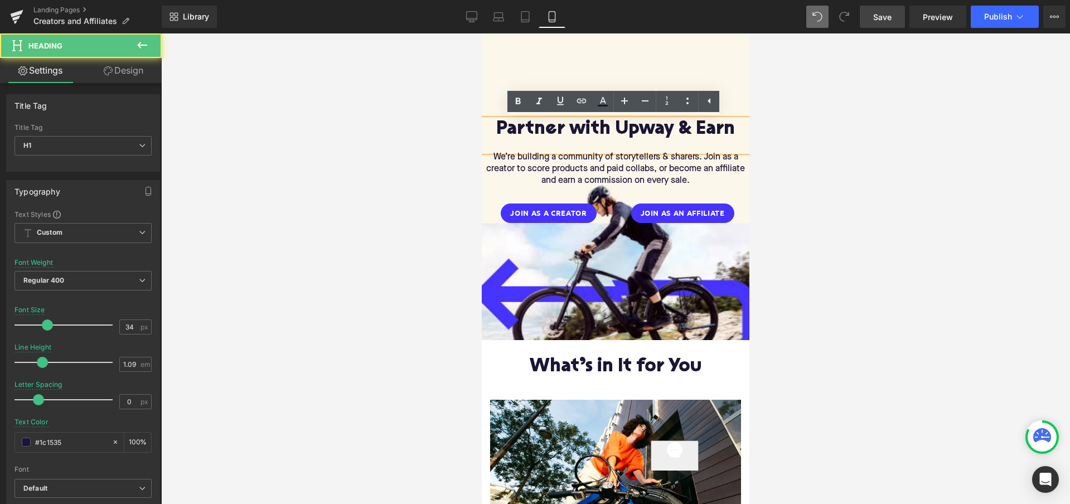
click at [724, 132] on h1 "Partner with Upway & Earn" at bounding box center [616, 129] width 268 height 21
click at [733, 134] on h1 "Partner with Upway & Earn" at bounding box center [616, 129] width 268 height 21
click at [720, 142] on div at bounding box center [616, 146] width 268 height 12
click at [743, 132] on h1 "Partner with Upway & Earn" at bounding box center [616, 129] width 268 height 21
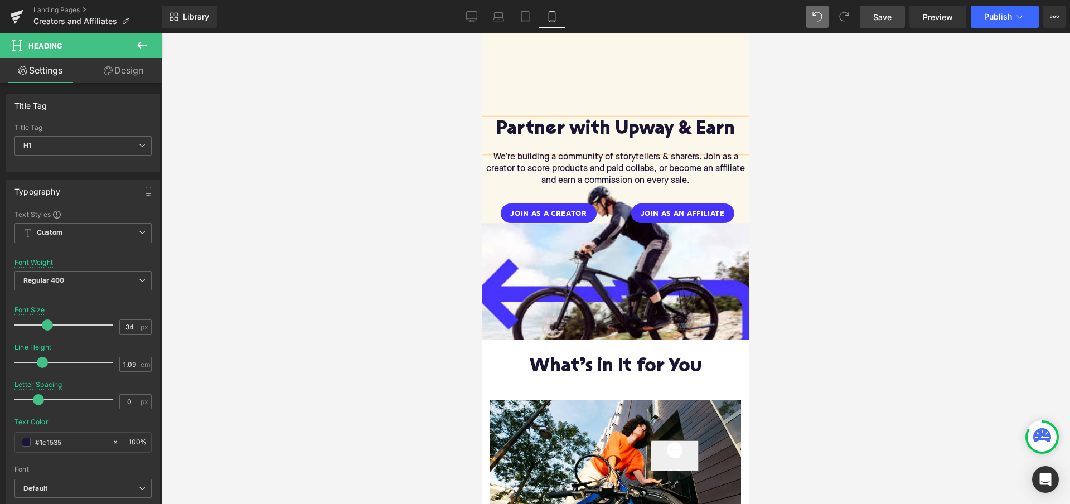
click at [835, 222] on div at bounding box center [615, 268] width 909 height 471
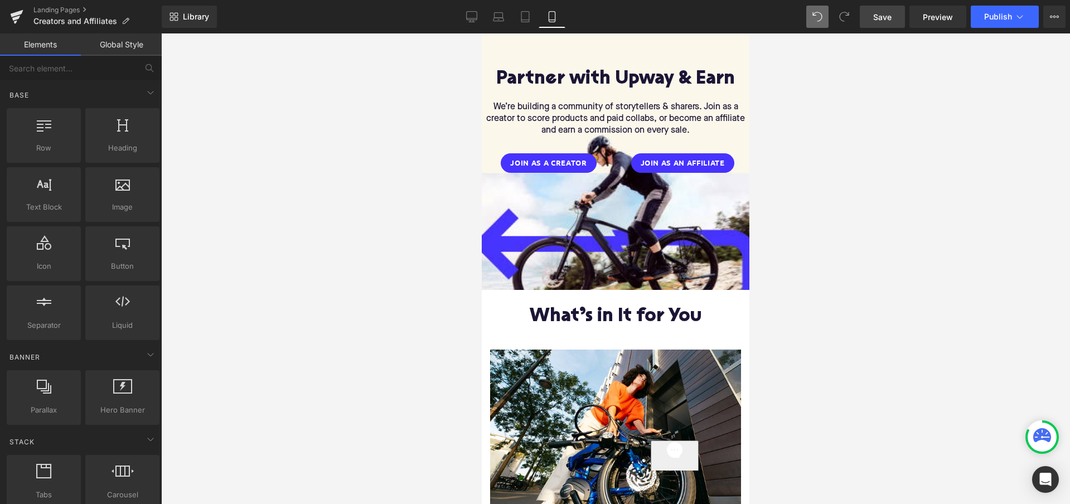
scroll to position [187, 0]
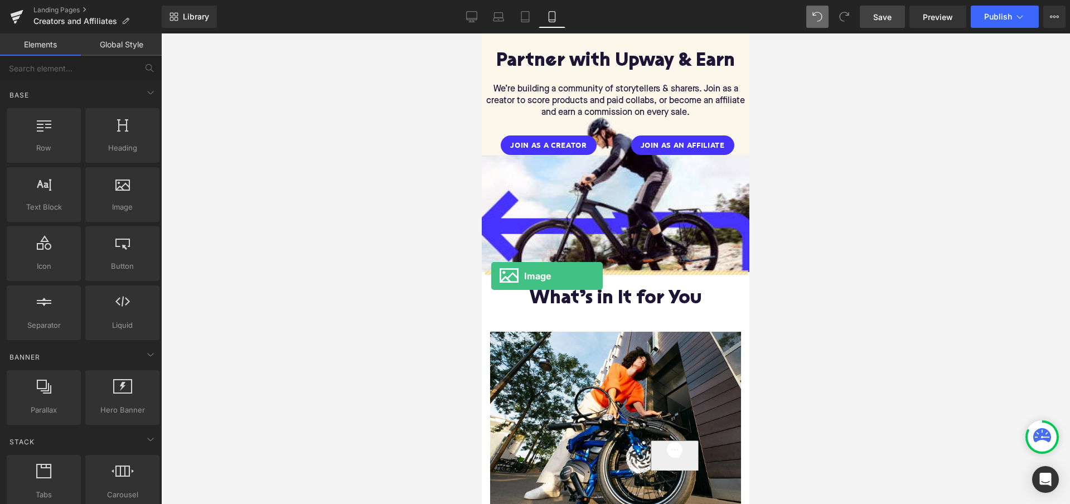
drag, startPoint x: 596, startPoint y: 229, endPoint x: 491, endPoint y: 276, distance: 115.0
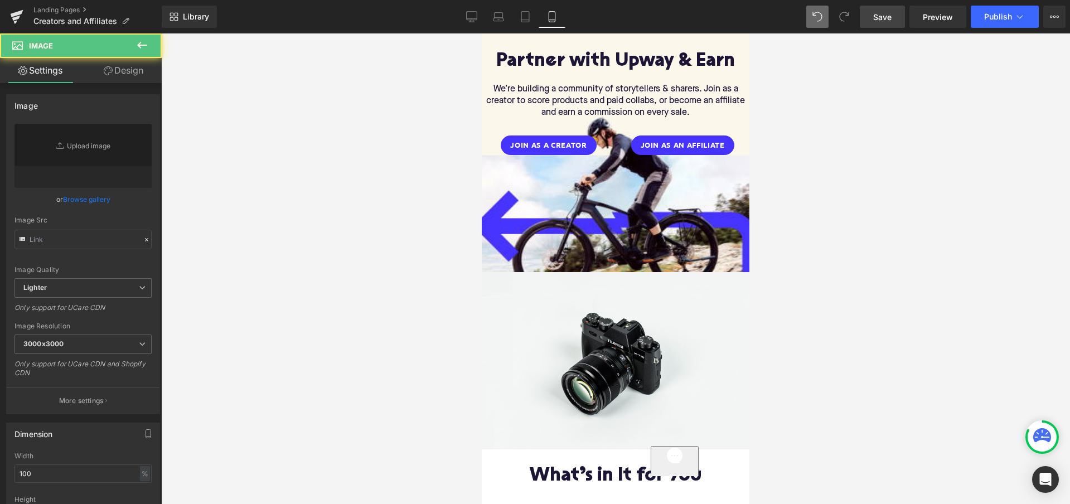
type input "//[DOMAIN_NAME][URL]"
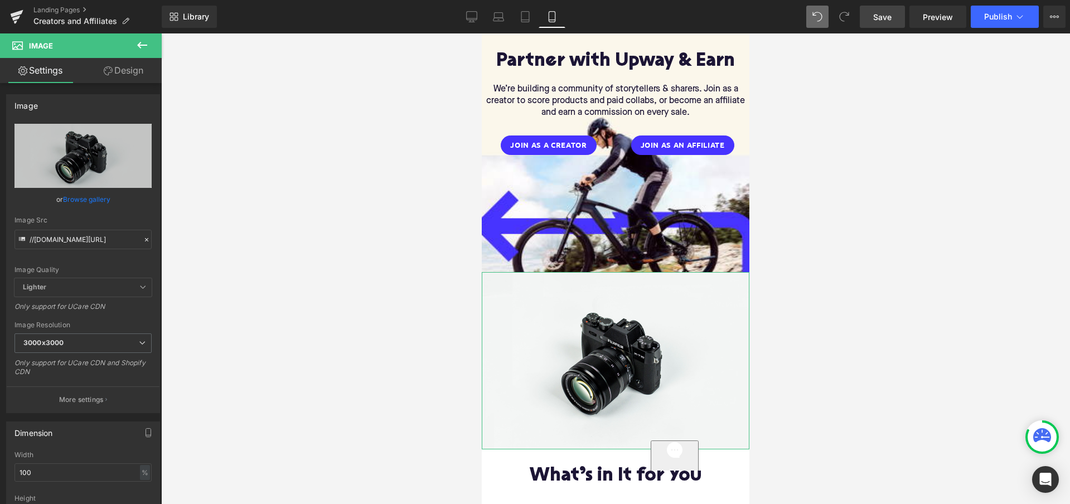
click at [125, 70] on link "Design" at bounding box center [123, 70] width 81 height 25
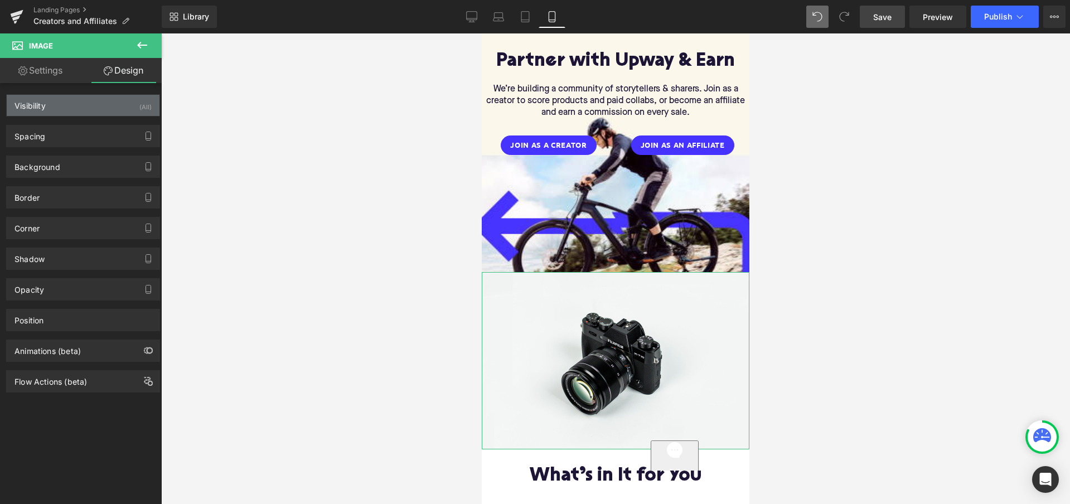
click at [110, 109] on div "Visibility (All)" at bounding box center [83, 105] width 153 height 21
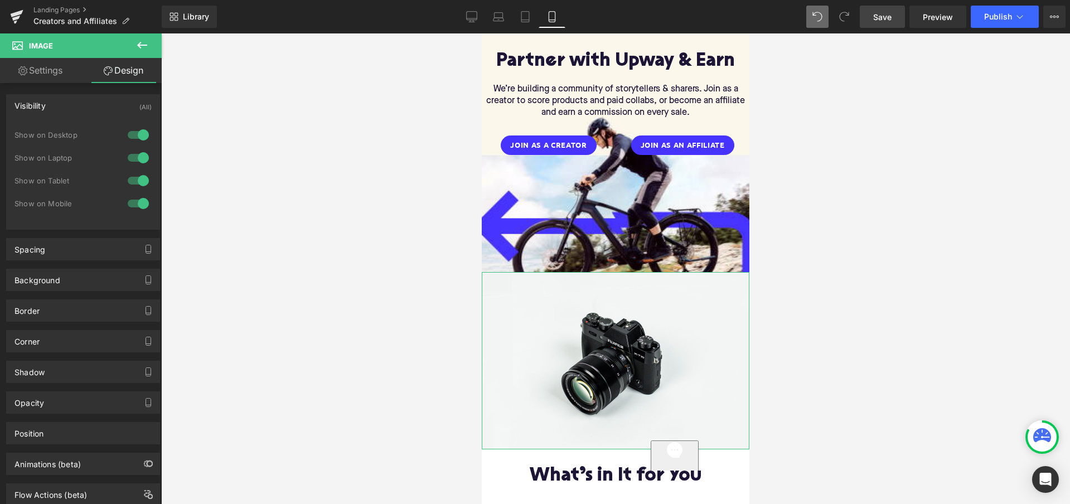
click at [134, 181] on div at bounding box center [138, 181] width 27 height 18
click at [134, 161] on div at bounding box center [138, 158] width 27 height 18
click at [134, 139] on div at bounding box center [138, 135] width 27 height 18
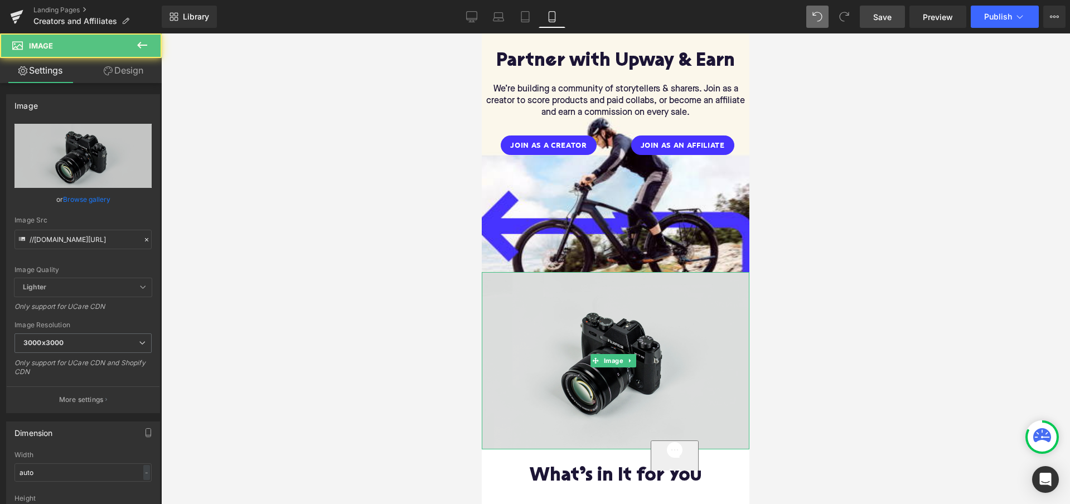
click at [529, 326] on img at bounding box center [616, 360] width 268 height 177
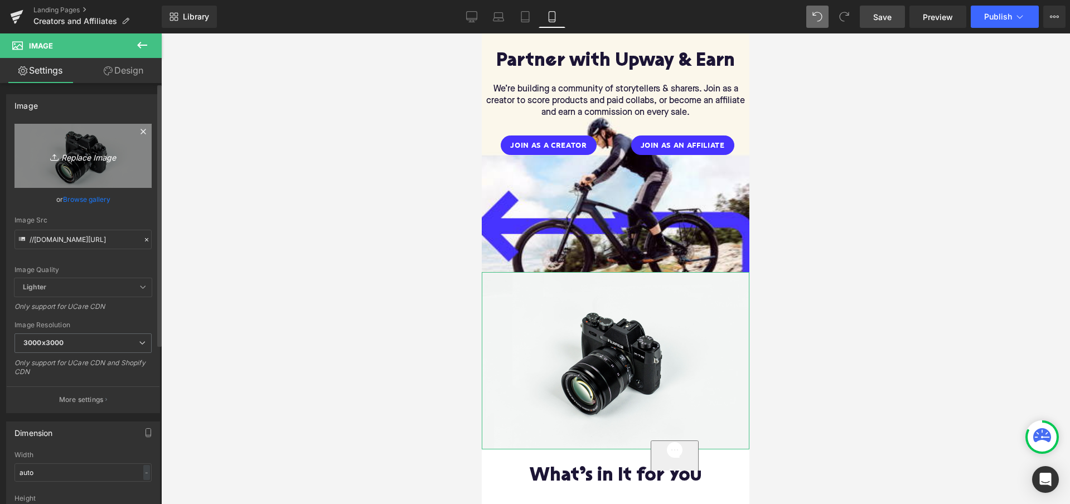
click at [86, 163] on link "Replace Image" at bounding box center [82, 156] width 137 height 64
type input "C:\fakepath\Slice 7.png"
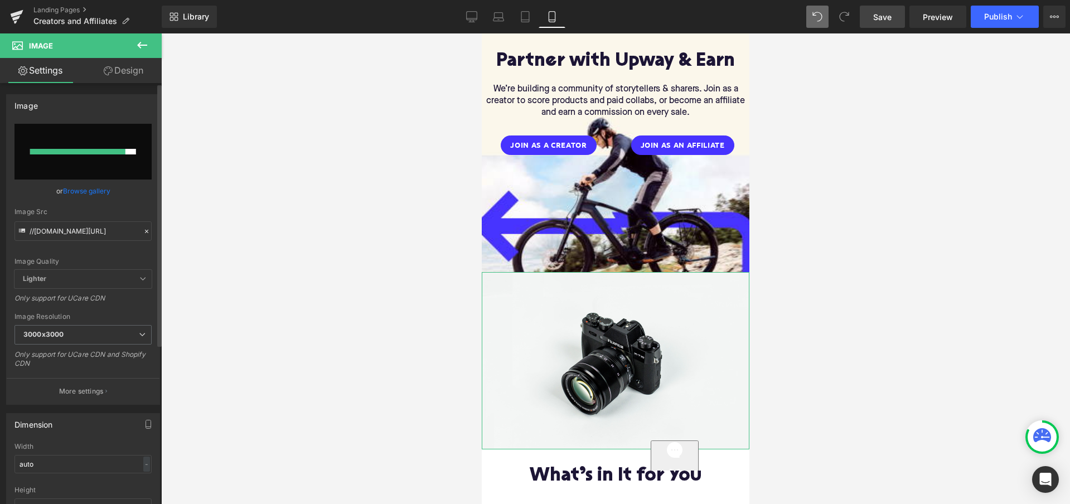
click at [94, 187] on link "Browse gallery" at bounding box center [86, 191] width 47 height 20
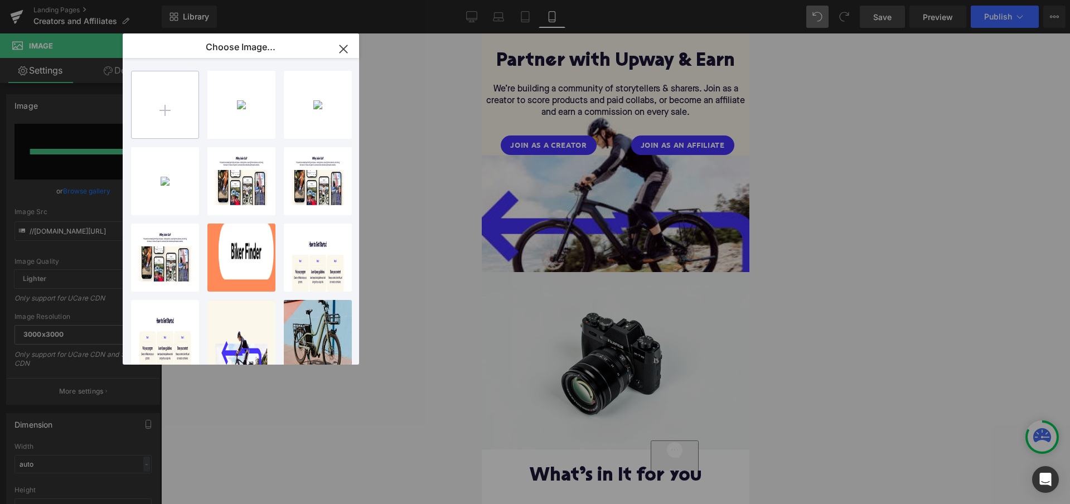
click at [176, 109] on input "file" at bounding box center [165, 104] width 67 height 67
type input "C:\fakepath\Slice 7.png"
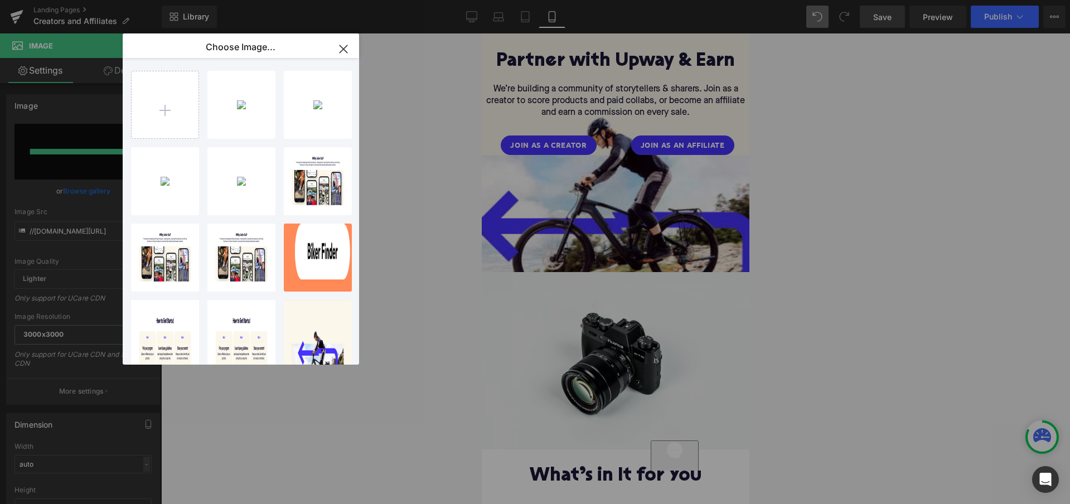
click at [336, 46] on icon "button" at bounding box center [344, 49] width 18 height 18
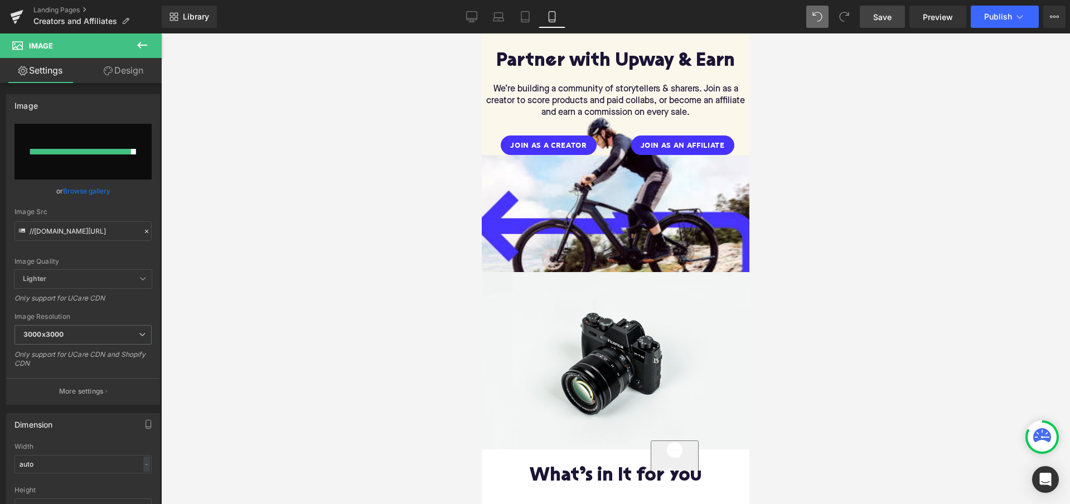
click at [137, 44] on icon at bounding box center [141, 44] width 13 height 13
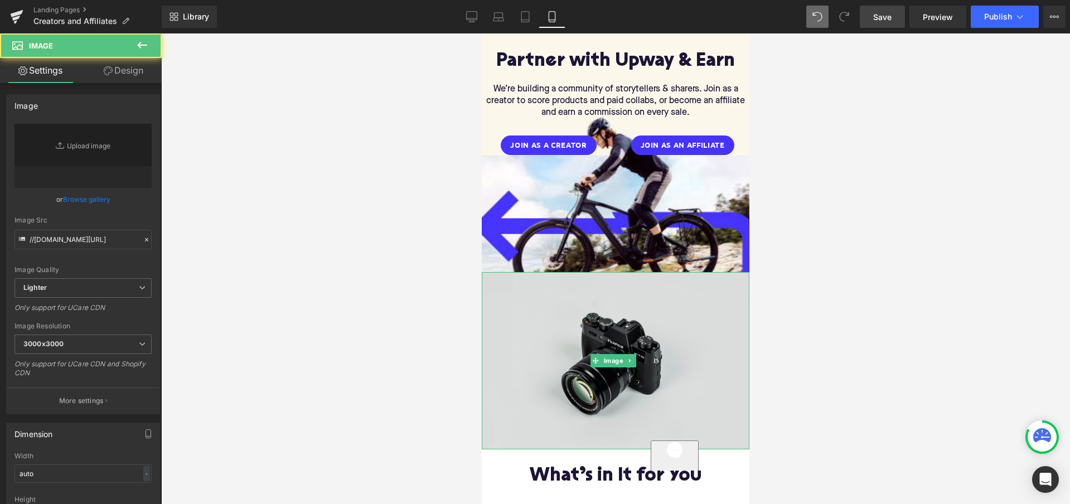
click at [629, 317] on img at bounding box center [616, 360] width 268 height 177
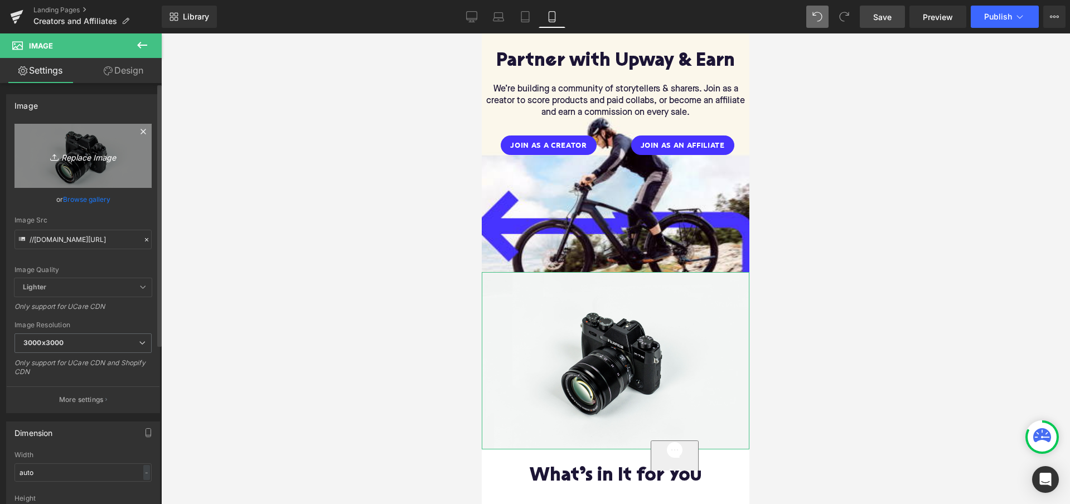
click at [78, 151] on icon "Replace Image" at bounding box center [82, 156] width 89 height 14
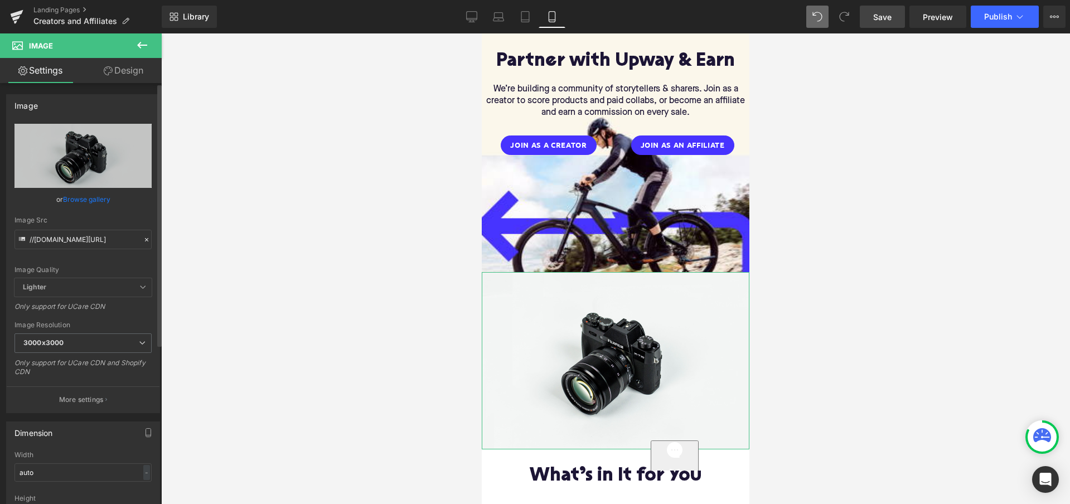
click at [93, 199] on link "Browse gallery" at bounding box center [86, 200] width 47 height 20
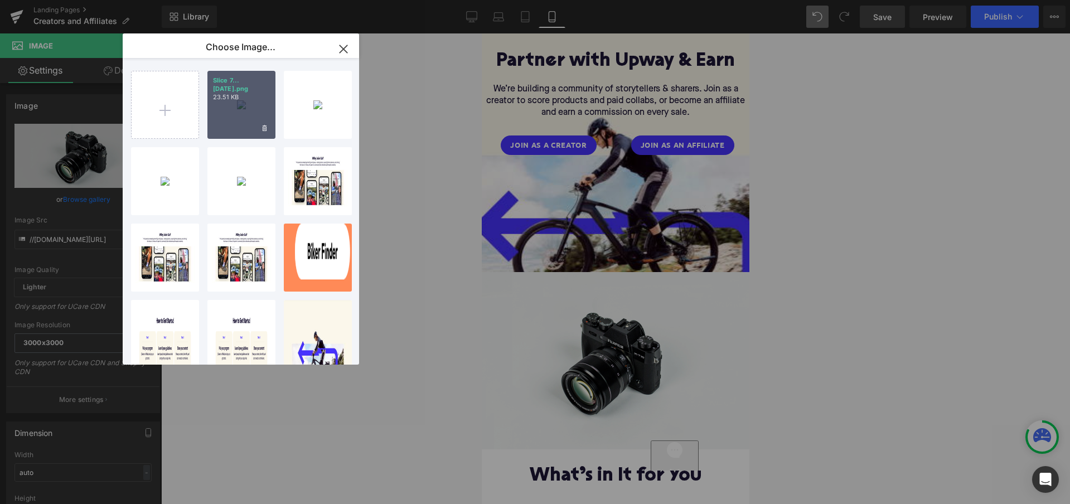
click at [229, 98] on div "Slice 7...ce 7.png 23.51 KB" at bounding box center [241, 105] width 68 height 68
type input "[URL][DOMAIN_NAME]"
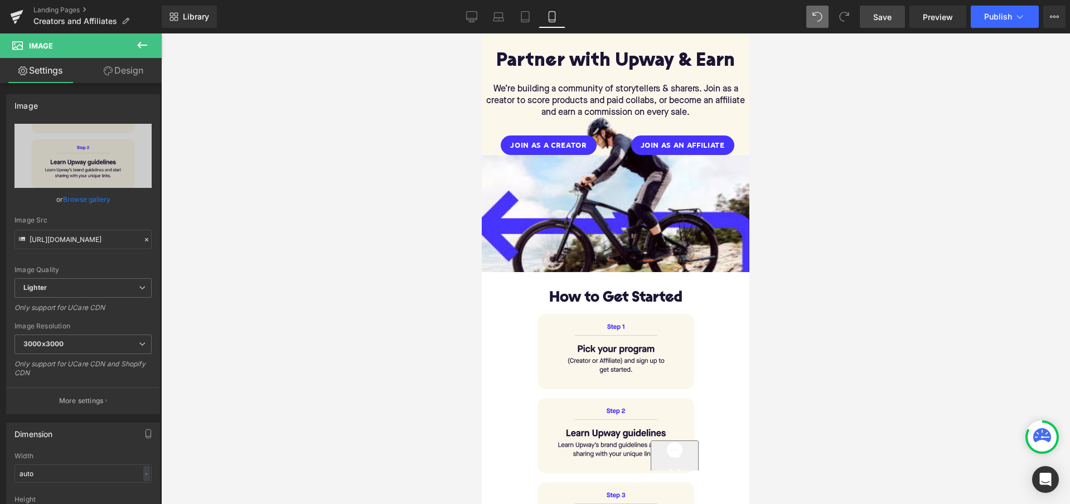
click at [813, 239] on div at bounding box center [615, 268] width 909 height 471
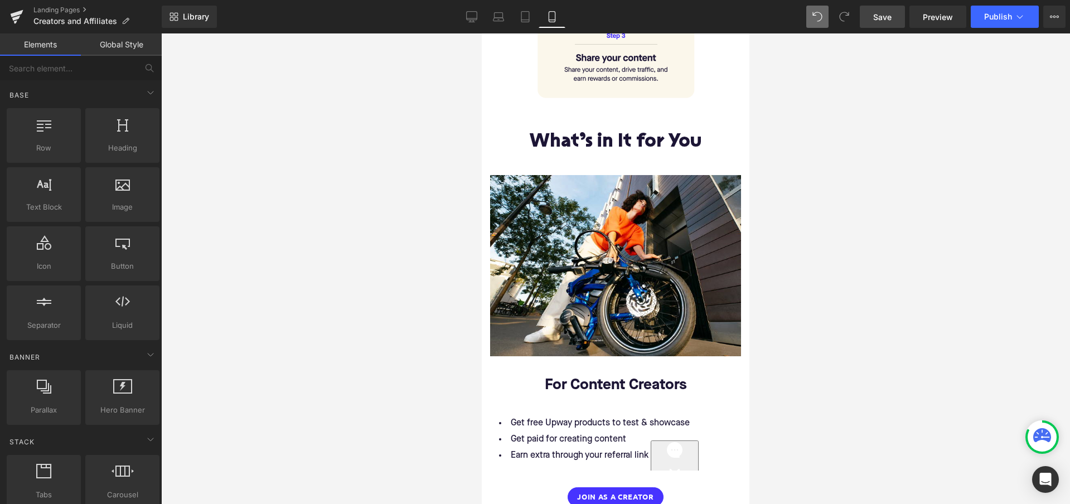
scroll to position [645, 0]
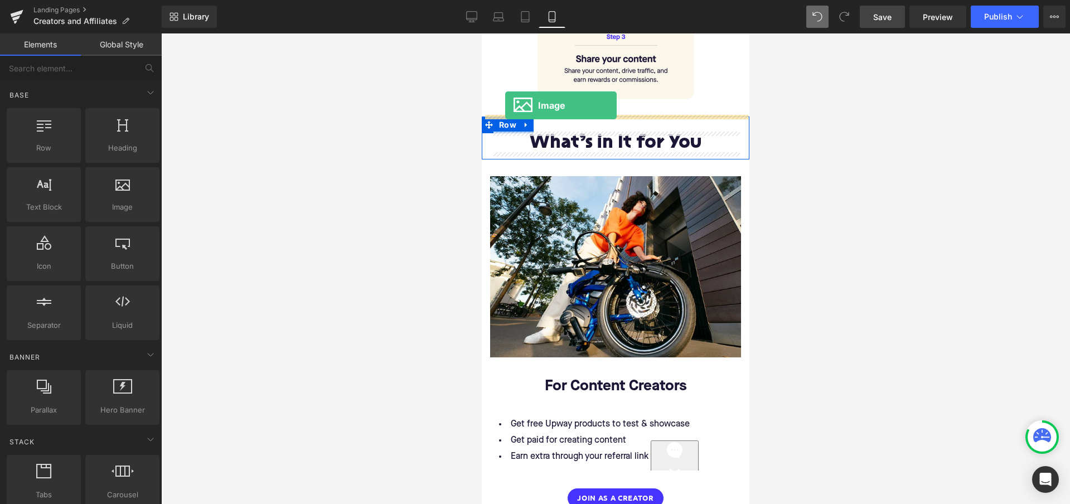
drag, startPoint x: 597, startPoint y: 234, endPoint x: 505, endPoint y: 105, distance: 157.8
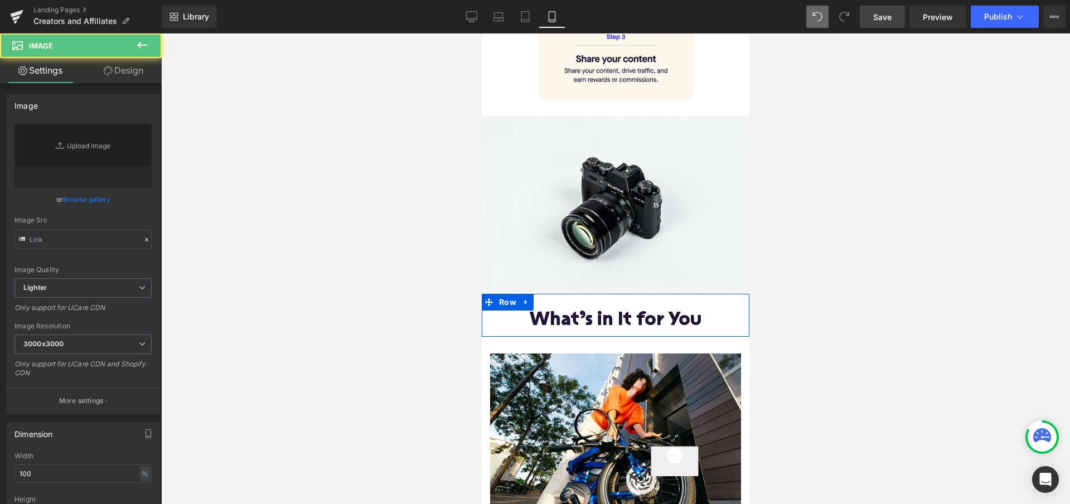
type input "//[DOMAIN_NAME][URL]"
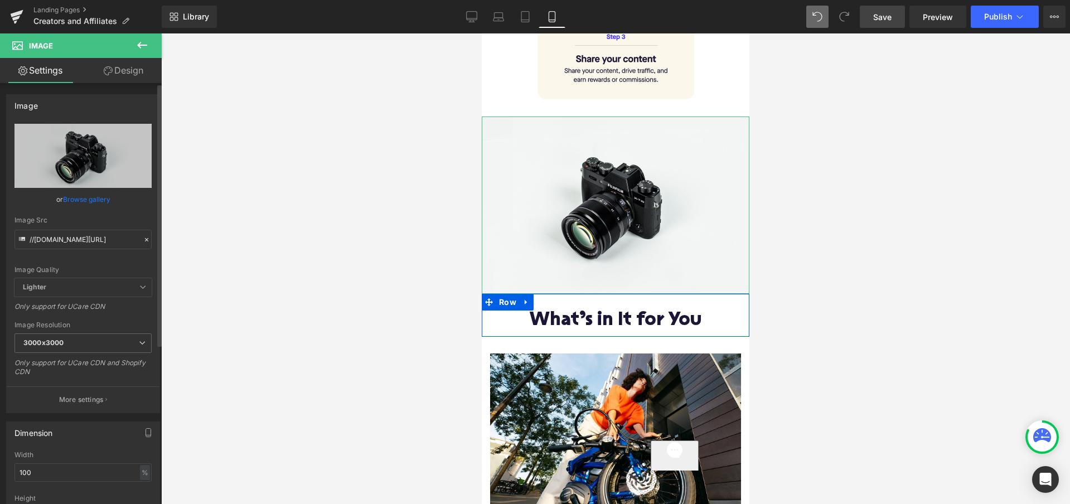
click at [79, 200] on link "Browse gallery" at bounding box center [86, 200] width 47 height 20
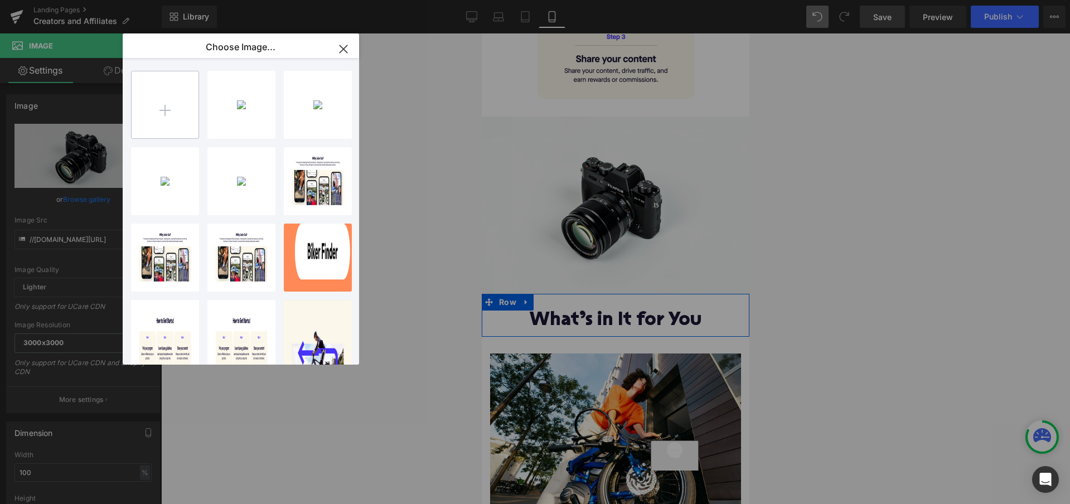
click at [172, 101] on input "file" at bounding box center [165, 104] width 67 height 67
type input "C:\fakepath\Slice 8.png"
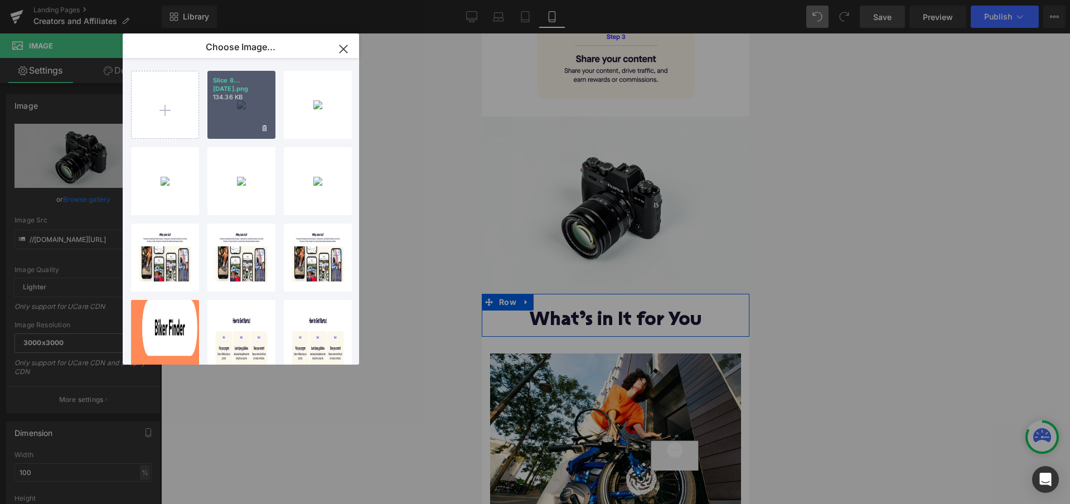
click at [240, 100] on div "Slice 8...ce 8.png 134.36 KB" at bounding box center [241, 105] width 68 height 68
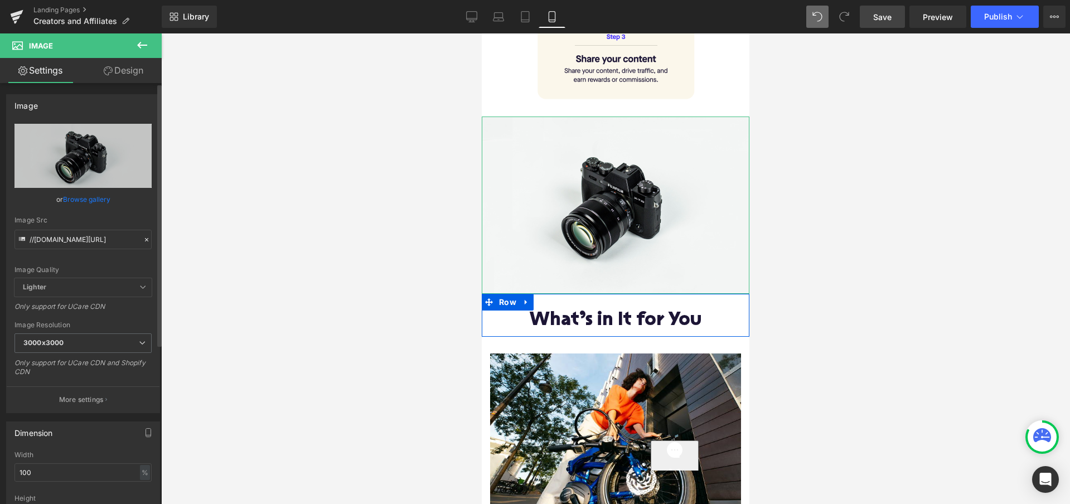
click at [94, 201] on link "Browse gallery" at bounding box center [86, 200] width 47 height 20
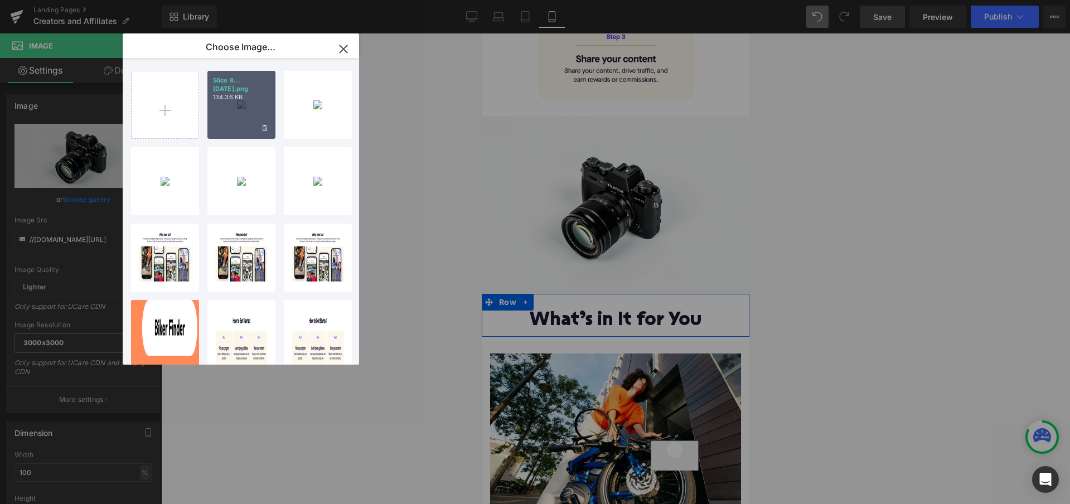
click at [236, 112] on div "Slice 8...ce 8.png 134.36 KB" at bounding box center [241, 105] width 68 height 68
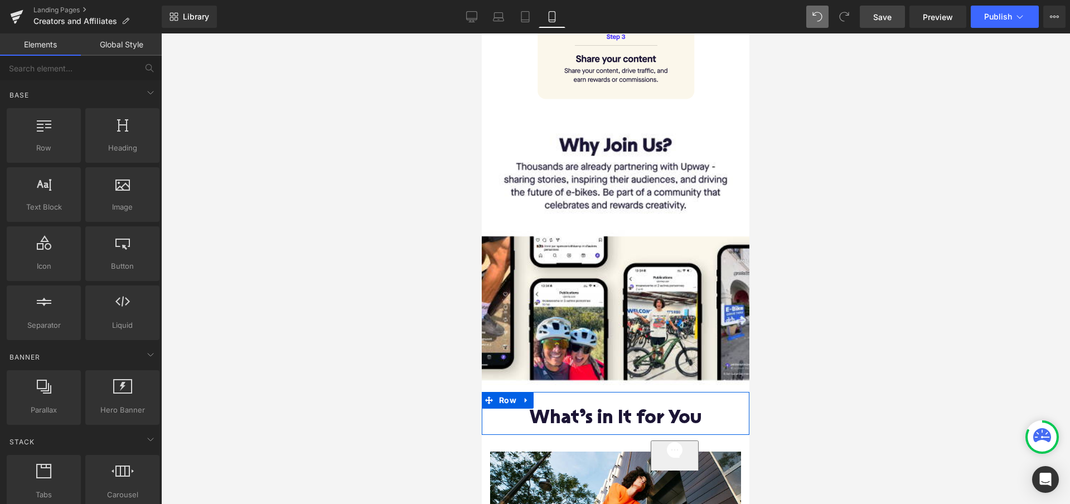
click at [816, 240] on div at bounding box center [615, 268] width 909 height 471
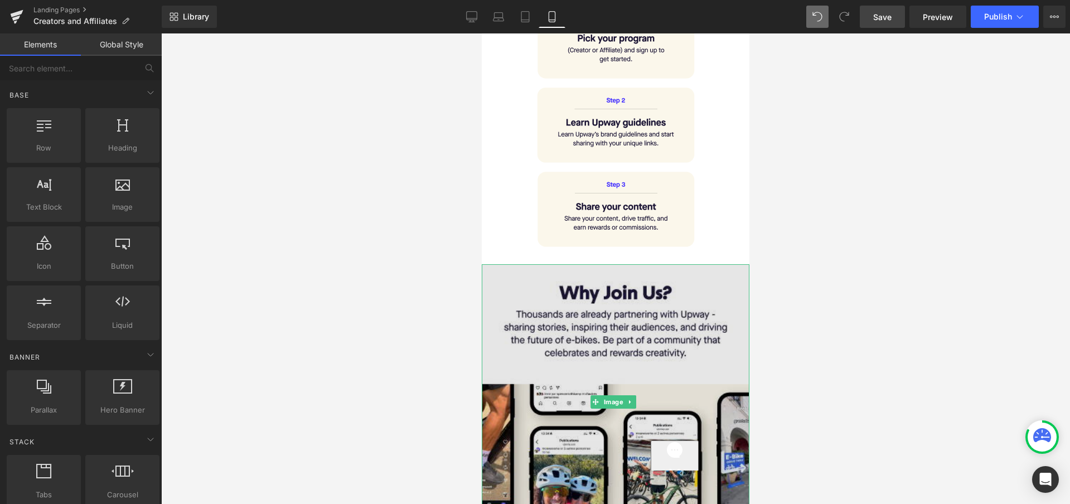
scroll to position [478, 0]
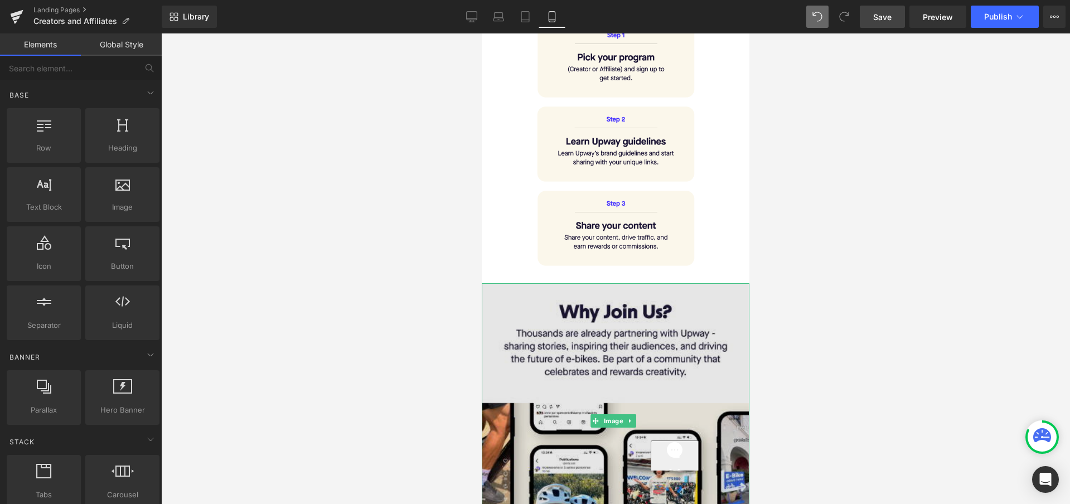
click at [631, 337] on img at bounding box center [616, 420] width 268 height 275
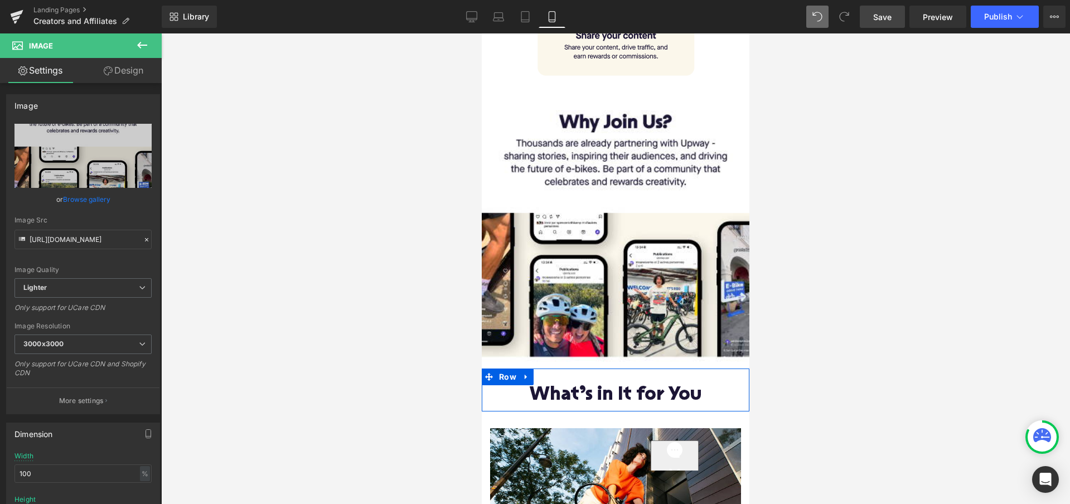
scroll to position [657, 0]
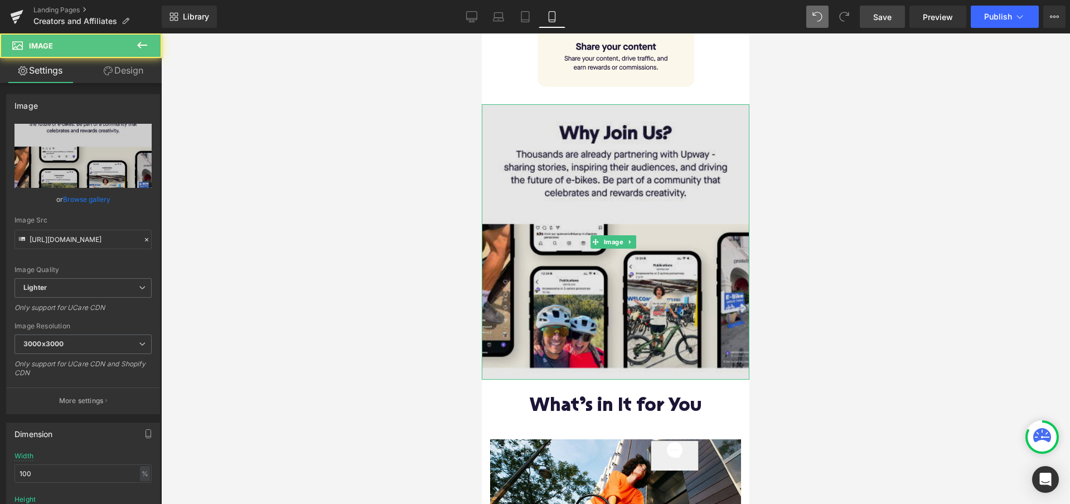
click at [663, 230] on img at bounding box center [616, 241] width 268 height 275
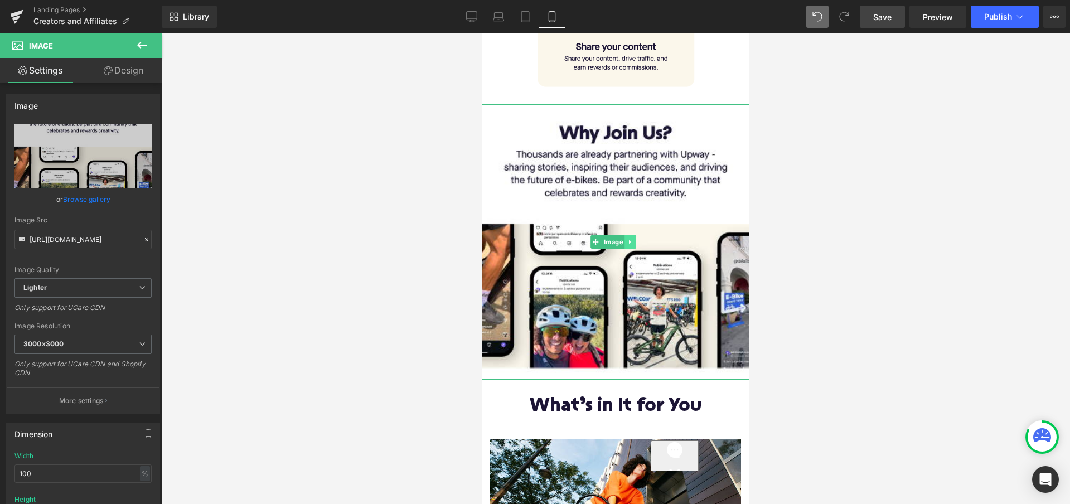
click at [634, 237] on link at bounding box center [630, 241] width 12 height 13
click at [636, 239] on icon at bounding box center [636, 242] width 6 height 6
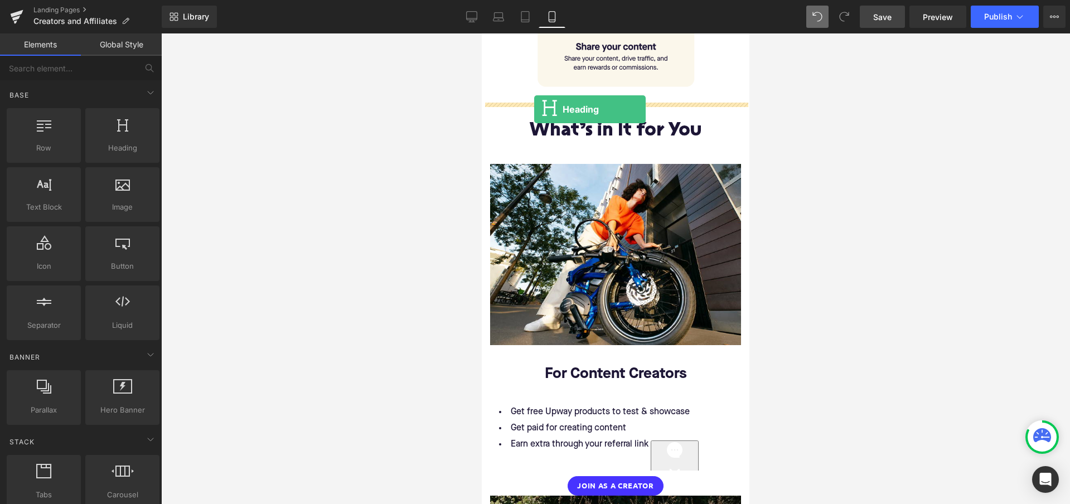
drag, startPoint x: 581, startPoint y: 172, endPoint x: 534, endPoint y: 109, distance: 78.8
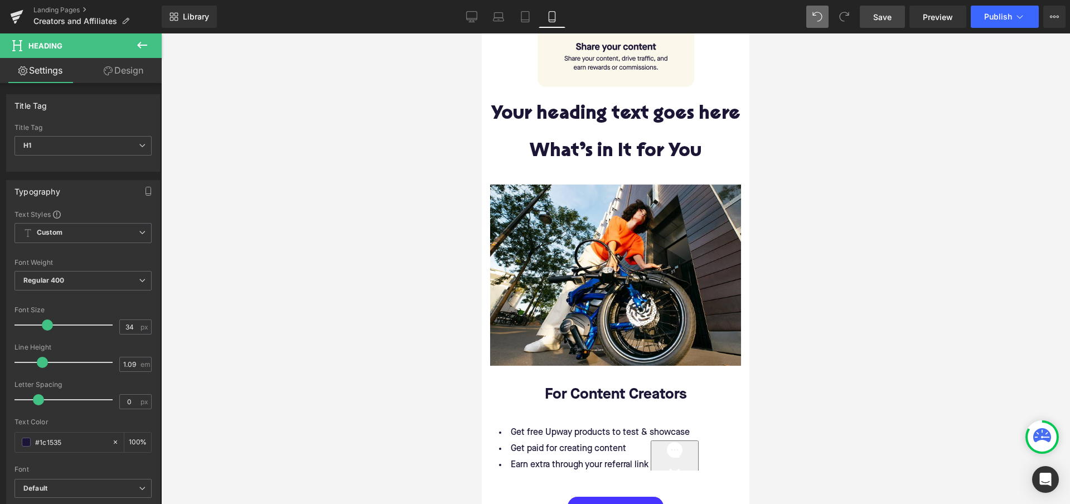
click at [140, 37] on button at bounding box center [142, 45] width 39 height 25
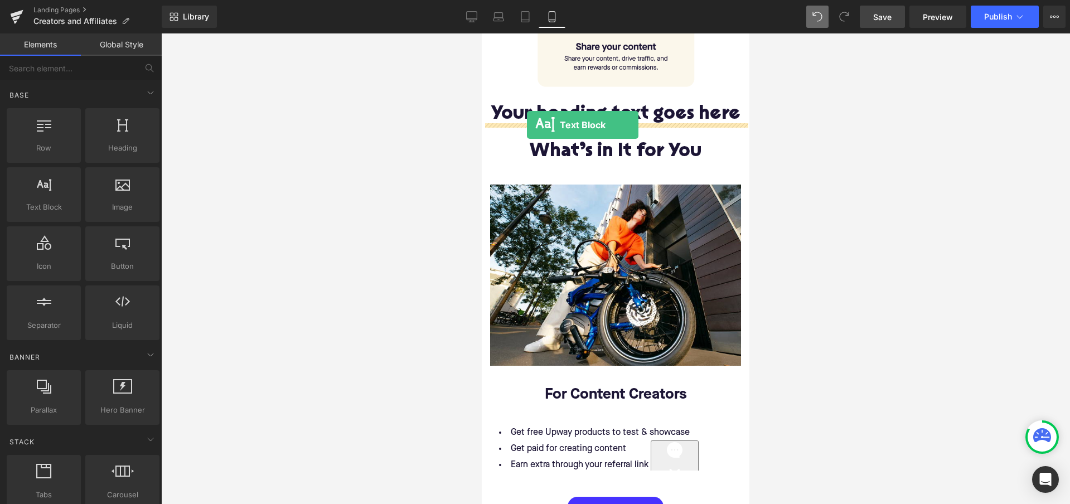
drag, startPoint x: 530, startPoint y: 231, endPoint x: 527, endPoint y: 125, distance: 106.0
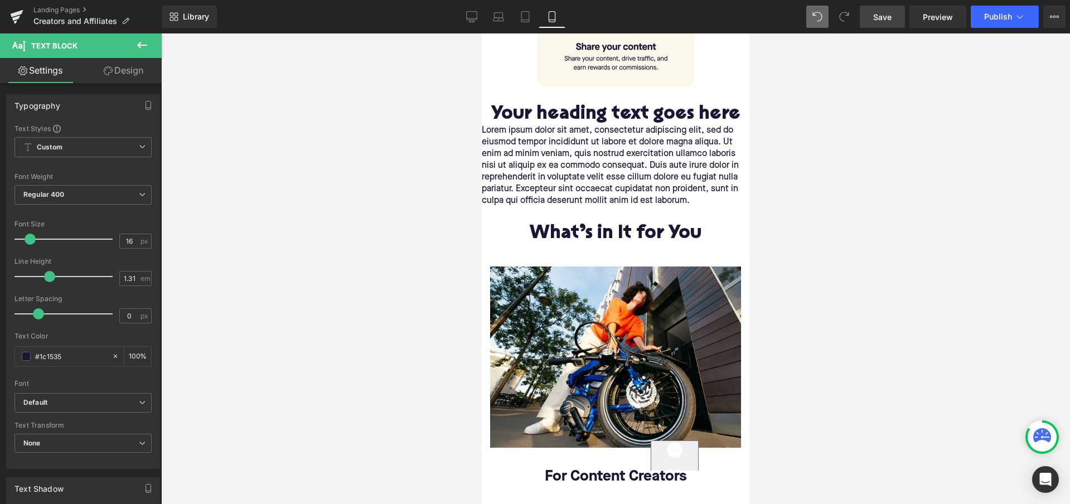
click at [143, 42] on icon at bounding box center [141, 44] width 13 height 13
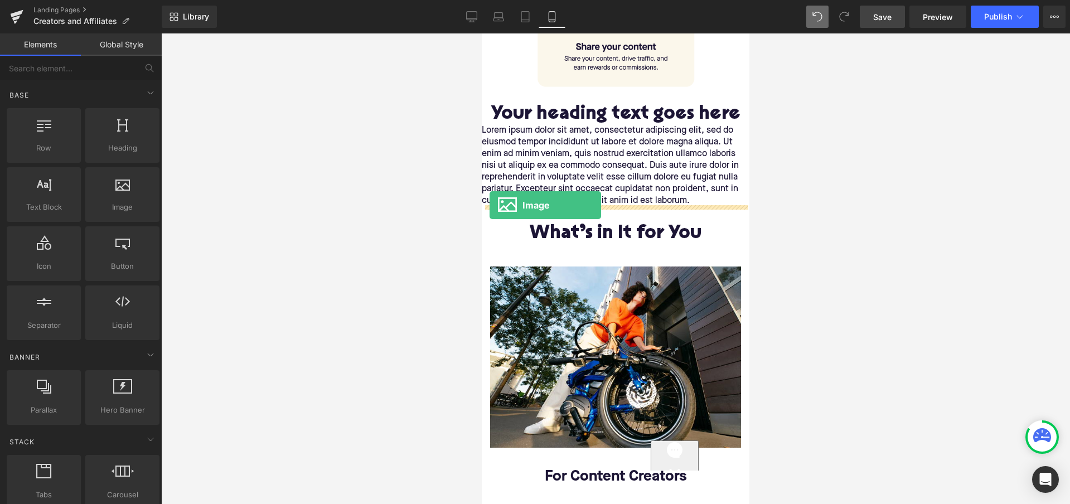
drag, startPoint x: 598, startPoint y: 232, endPoint x: 489, endPoint y: 205, distance: 111.4
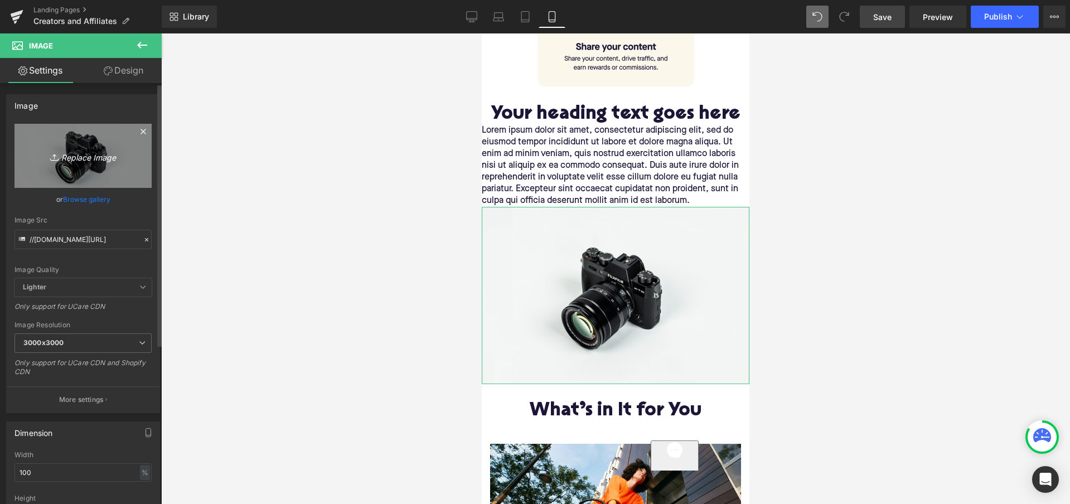
click at [86, 159] on icon "Replace Image" at bounding box center [82, 156] width 89 height 14
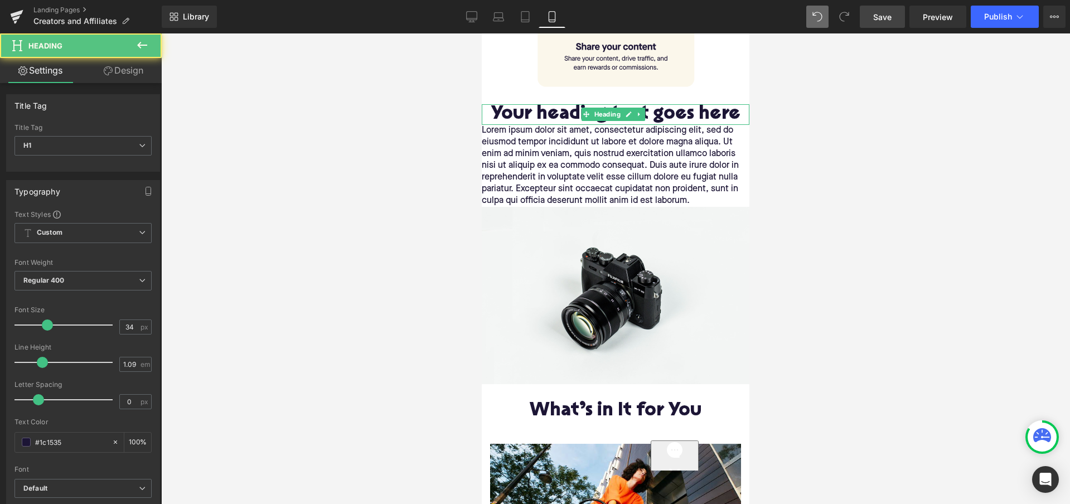
click at [661, 114] on h1 "Your heading text goes here" at bounding box center [616, 114] width 268 height 21
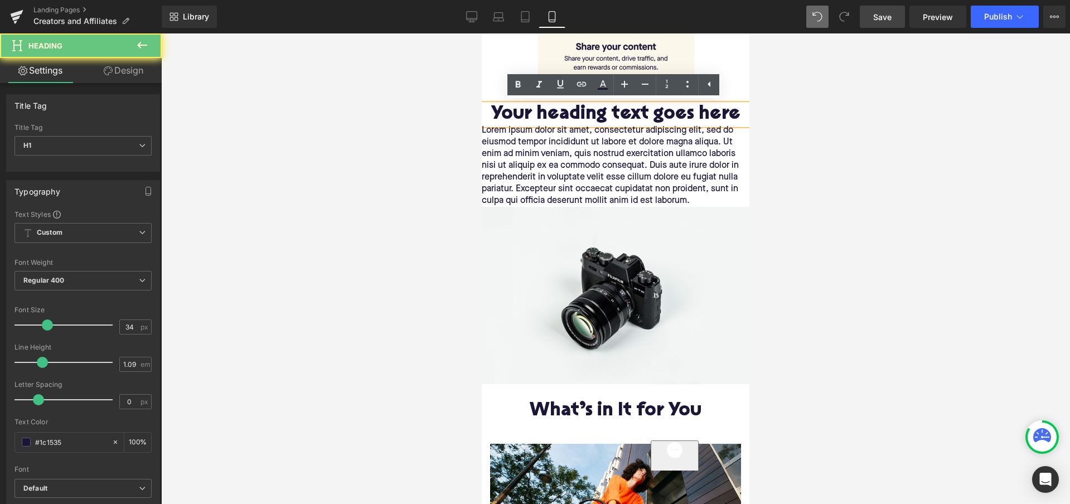
click at [661, 114] on h1 "Your heading text goes here" at bounding box center [616, 114] width 268 height 21
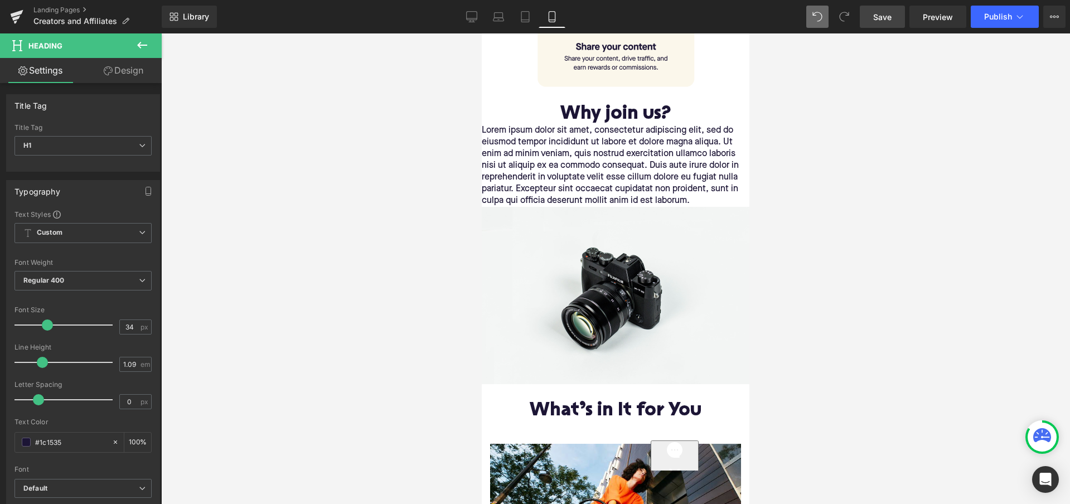
click at [552, 152] on p "Lorem ipsum dolor sit amet, consectetur adipiscing elit, sed do eiusmod tempor …" at bounding box center [616, 166] width 268 height 82
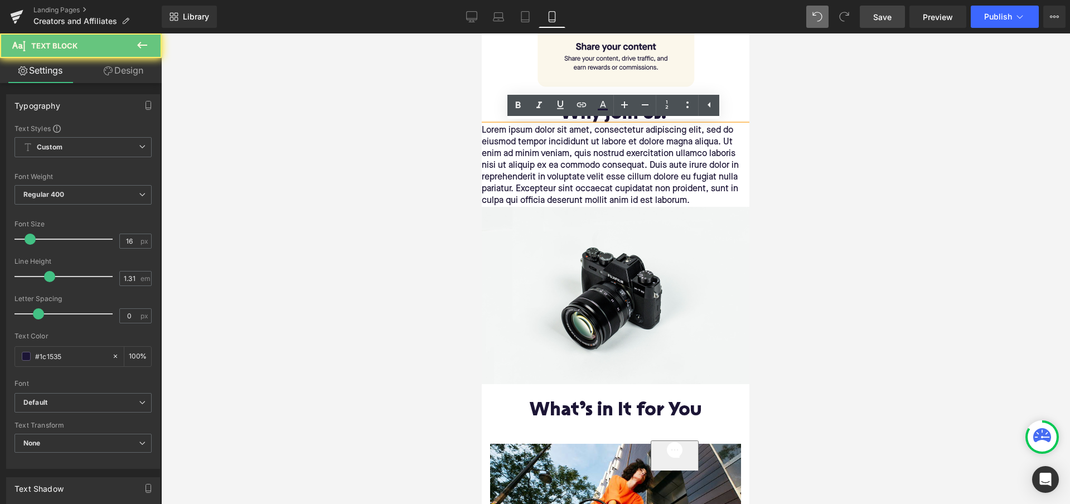
click at [552, 152] on p "Lorem ipsum dolor sit amet, consectetur adipiscing elit, sed do eiusmod tempor …" at bounding box center [616, 166] width 268 height 82
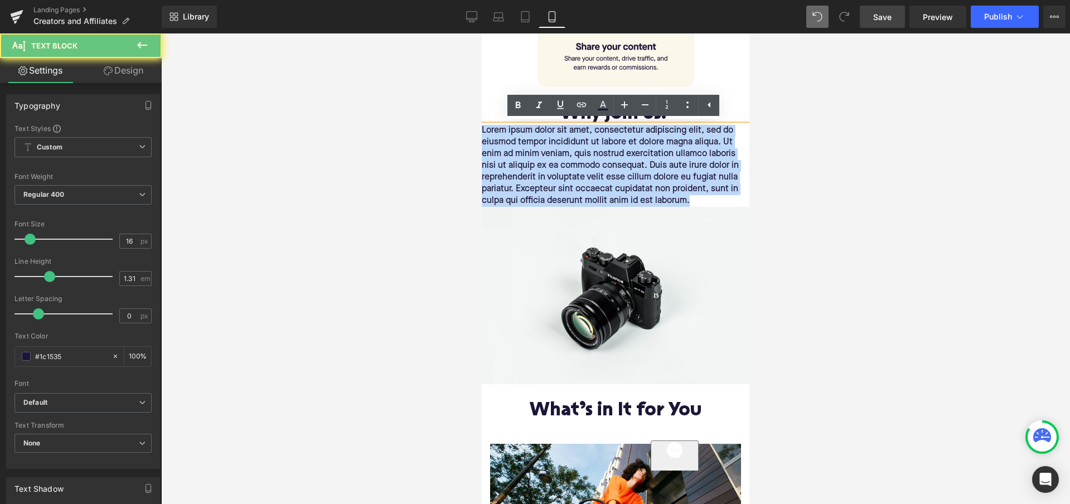
click at [552, 152] on p "Lorem ipsum dolor sit amet, consectetur adipiscing elit, sed do eiusmod tempor …" at bounding box center [616, 166] width 268 height 82
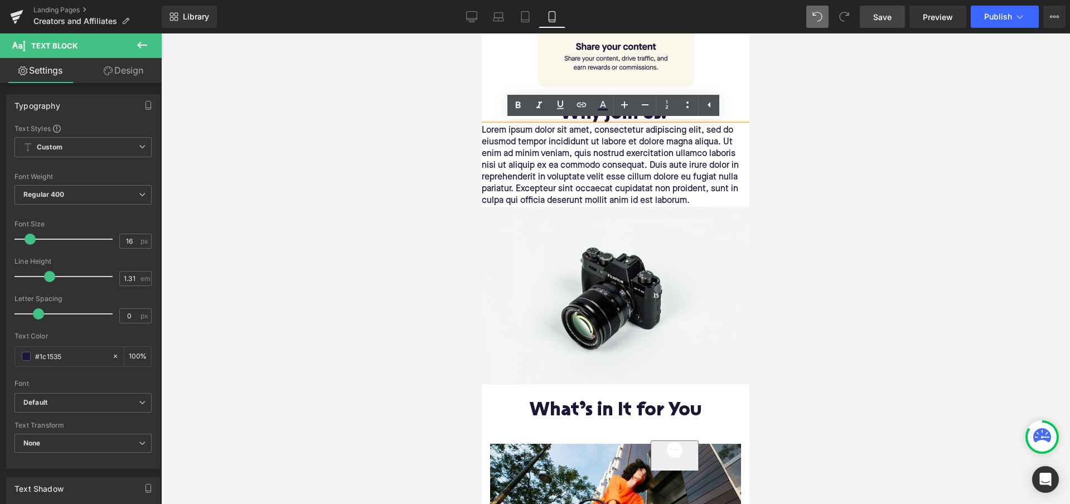
click at [552, 152] on p "Lorem ipsum dolor sit amet, consectetur adipiscing elit, sed do eiusmod tempor …" at bounding box center [616, 166] width 268 height 82
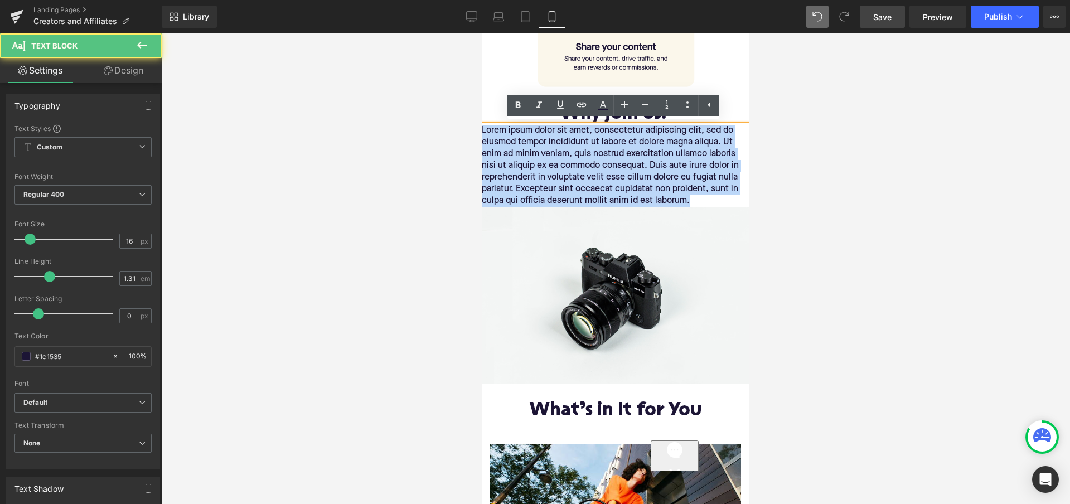
click at [552, 152] on p "Lorem ipsum dolor sit amet, consectetur adipiscing elit, sed do eiusmod tempor …" at bounding box center [616, 166] width 268 height 82
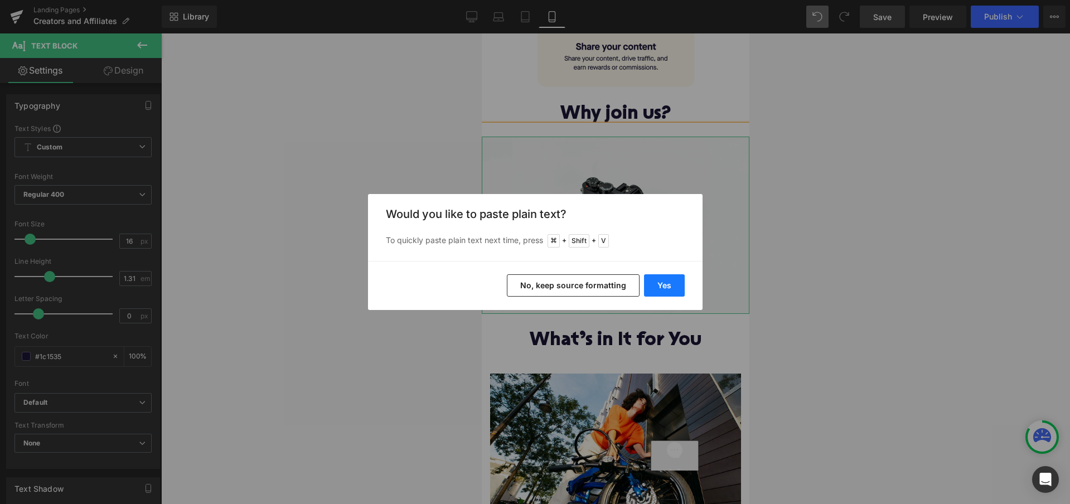
click at [669, 293] on button "Yes" at bounding box center [664, 285] width 41 height 22
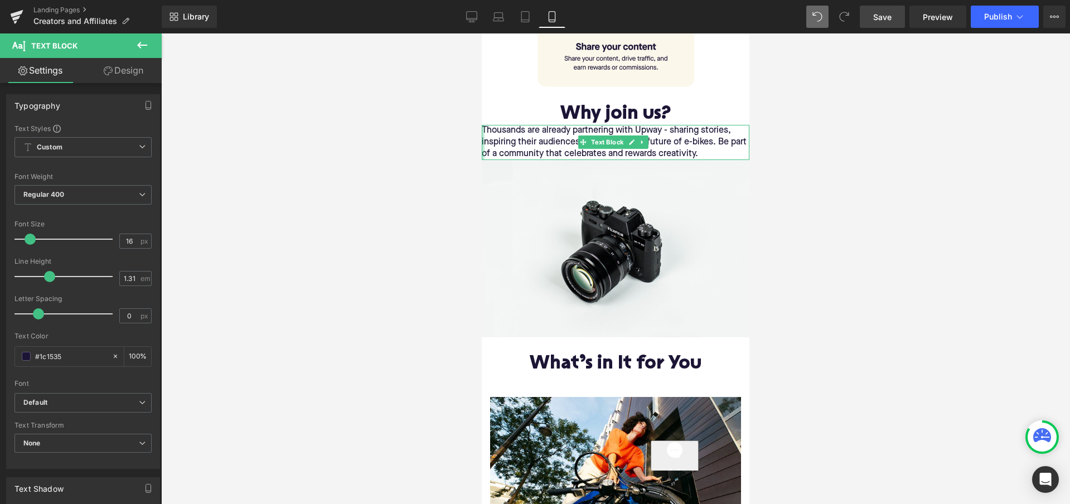
click at [483, 127] on div at bounding box center [483, 142] width 3 height 35
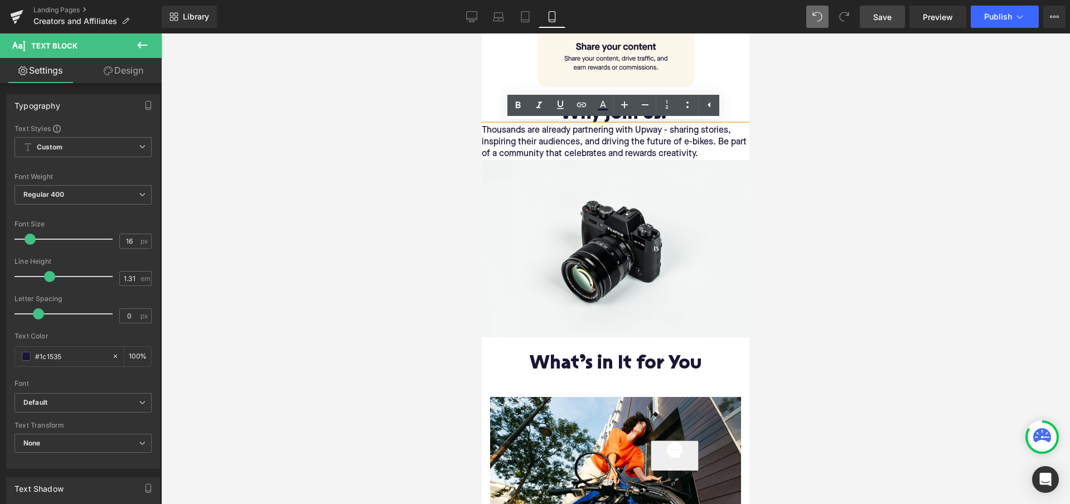
click at [483, 127] on p "Thousands are already partnering with Upway - sharing stories, inspiring their …" at bounding box center [616, 142] width 268 height 35
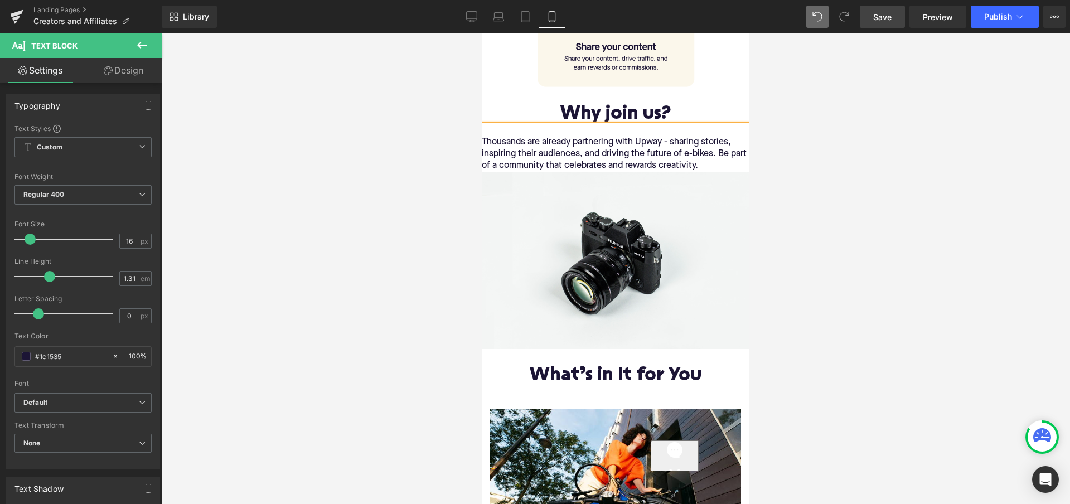
click at [729, 167] on p "Thousands are already partnering with Upway - sharing stories, inspiring their …" at bounding box center [616, 154] width 268 height 35
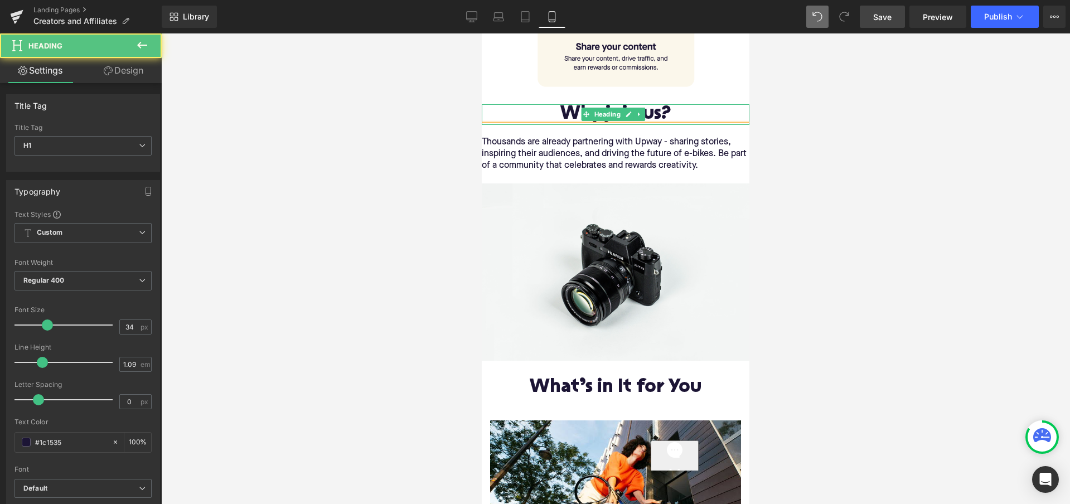
click at [563, 110] on h1 "Why join us?" at bounding box center [616, 114] width 268 height 21
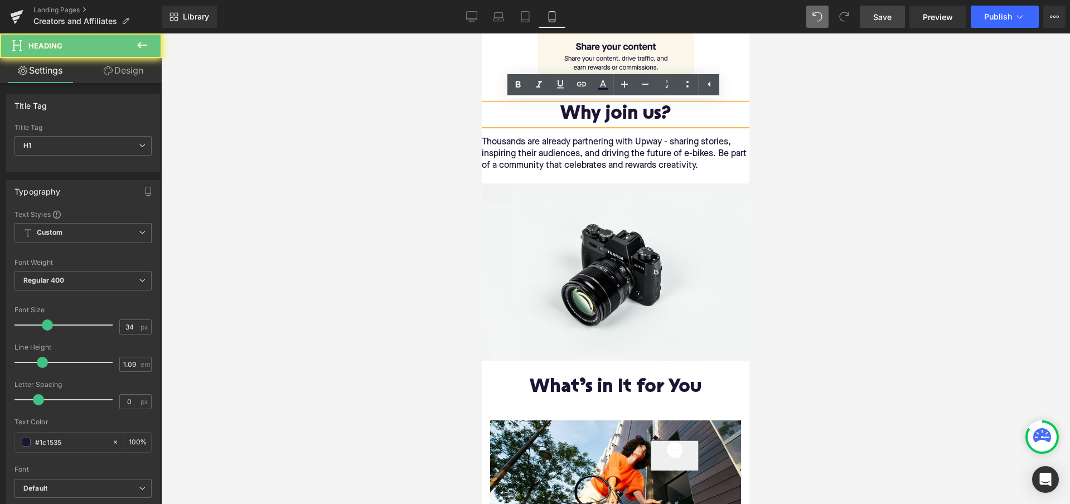
click at [558, 110] on h1 "Why join us?" at bounding box center [616, 114] width 268 height 21
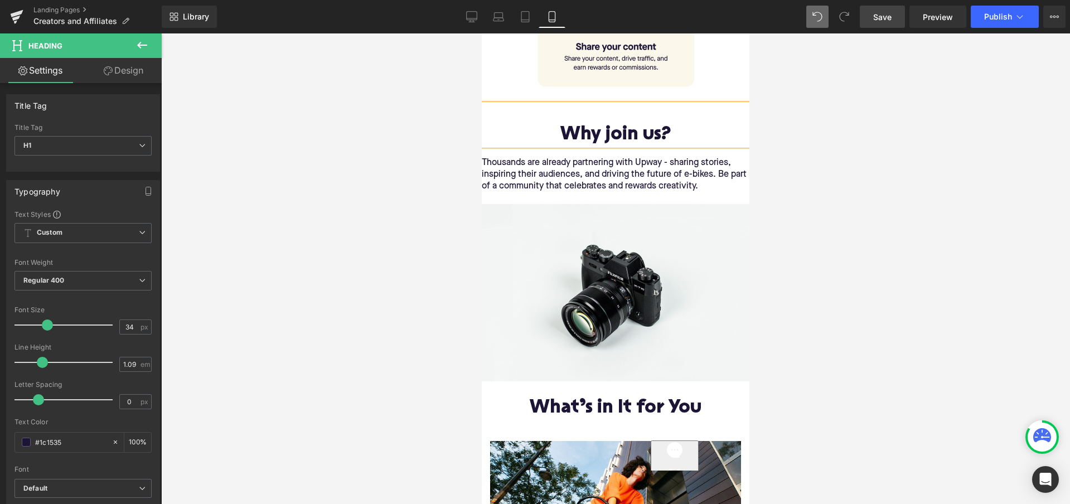
click at [667, 131] on h1 "Why join us?" at bounding box center [616, 135] width 268 height 21
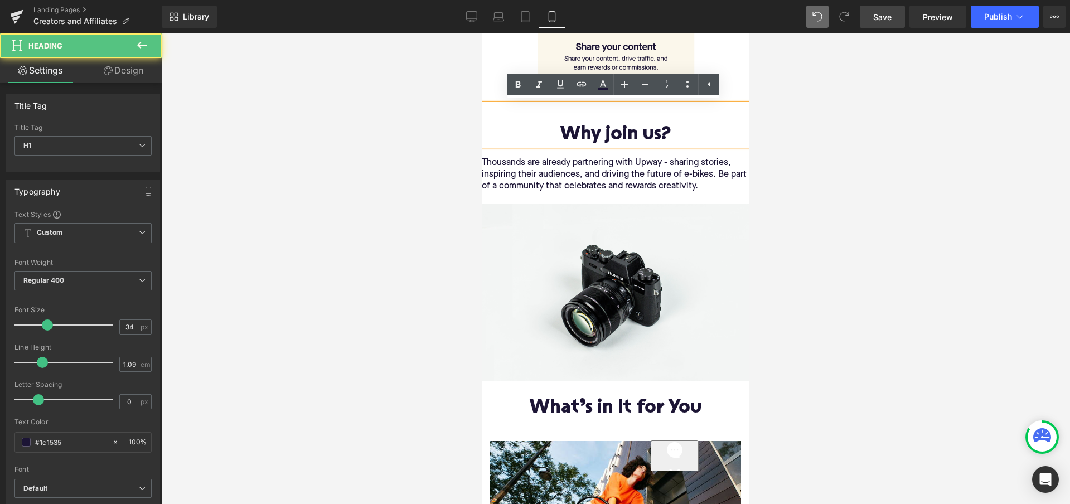
click at [804, 171] on div at bounding box center [615, 268] width 909 height 471
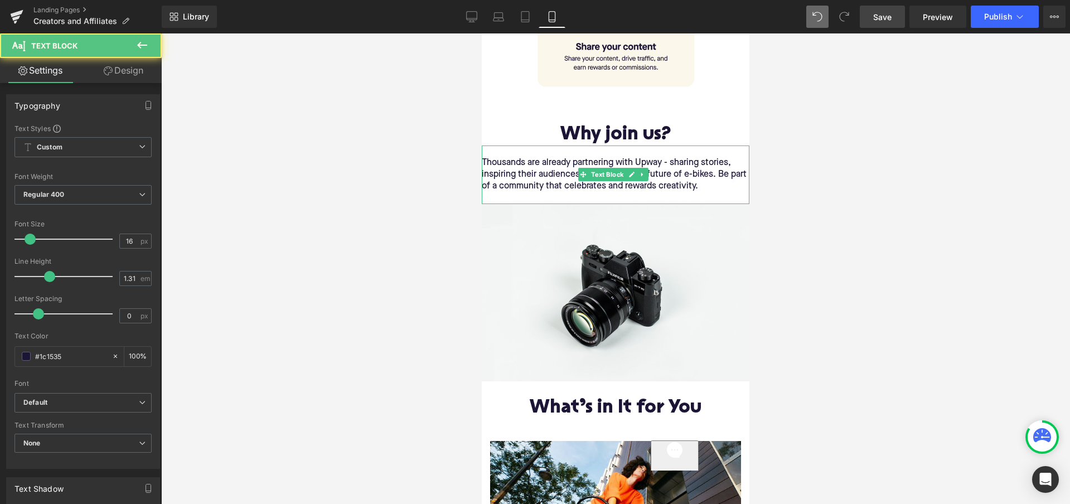
click at [505, 167] on p "Thousands are already partnering with Upway - sharing stories, inspiring their …" at bounding box center [616, 174] width 268 height 35
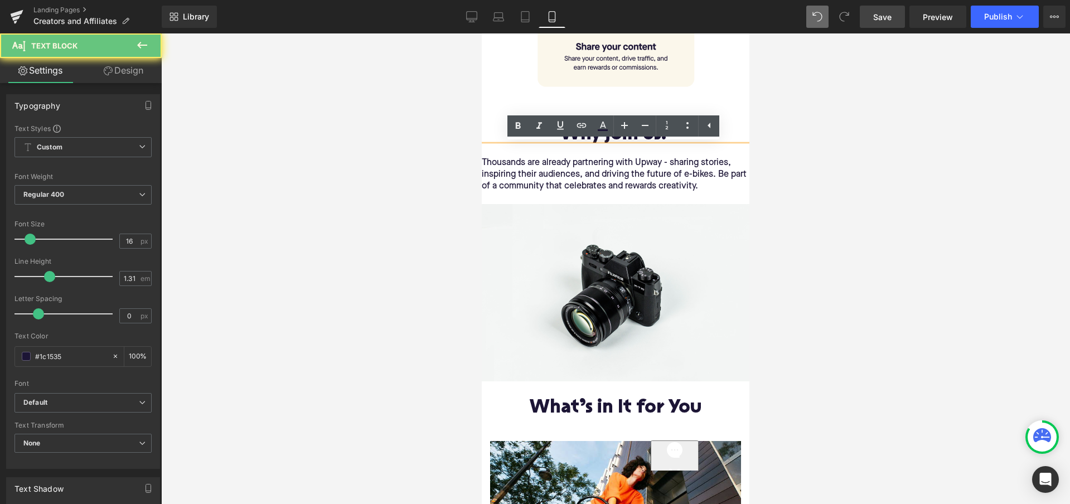
click at [507, 177] on p "Thousands are already partnering with Upway - sharing stories, inspiring their …" at bounding box center [616, 174] width 268 height 35
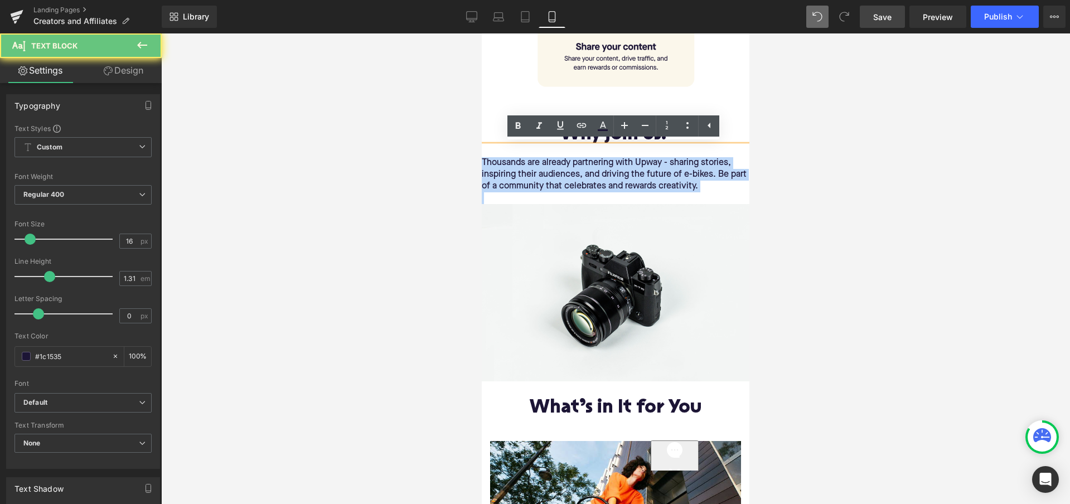
click at [507, 177] on p "Thousands are already partnering with Upway - sharing stories, inspiring their …" at bounding box center [616, 174] width 268 height 35
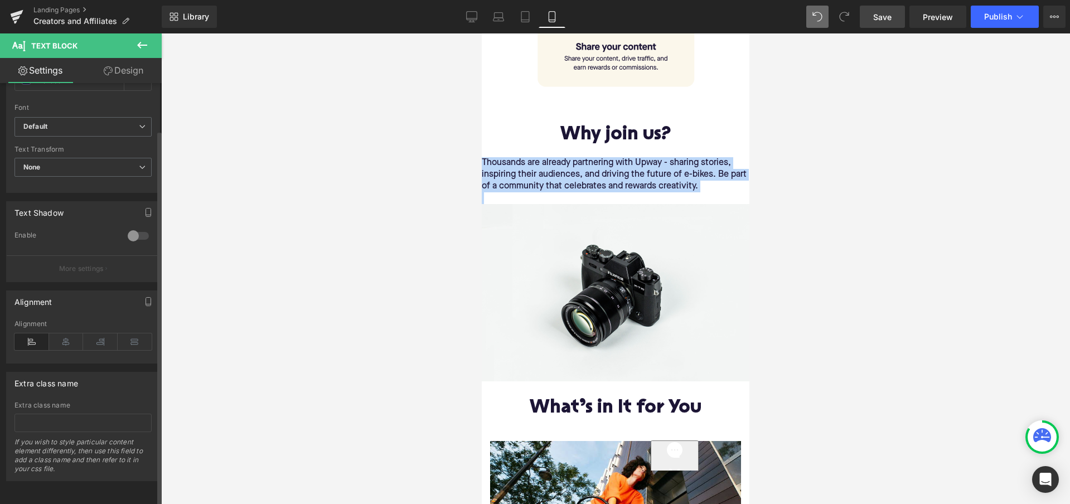
scroll to position [284, 0]
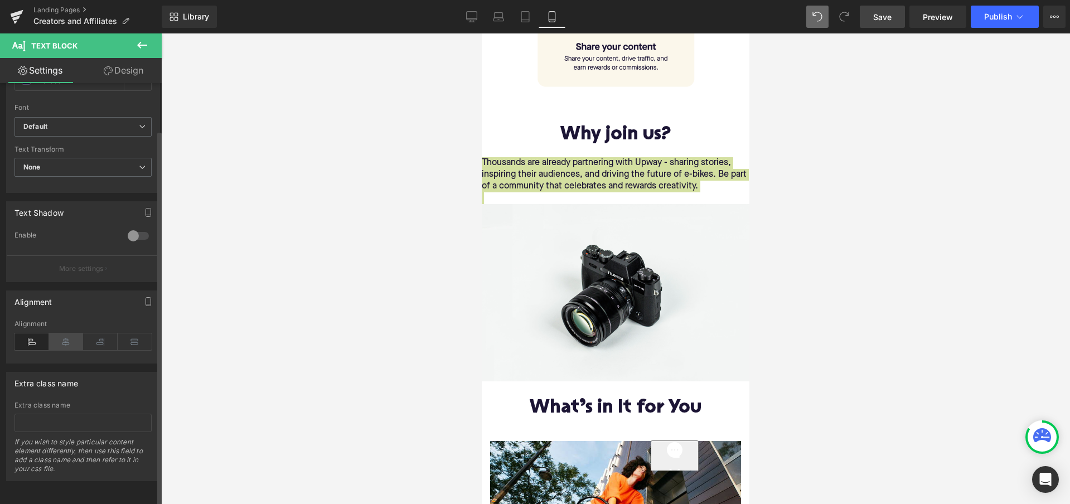
click at [65, 335] on icon at bounding box center [66, 341] width 35 height 17
click at [333, 265] on div at bounding box center [615, 268] width 909 height 471
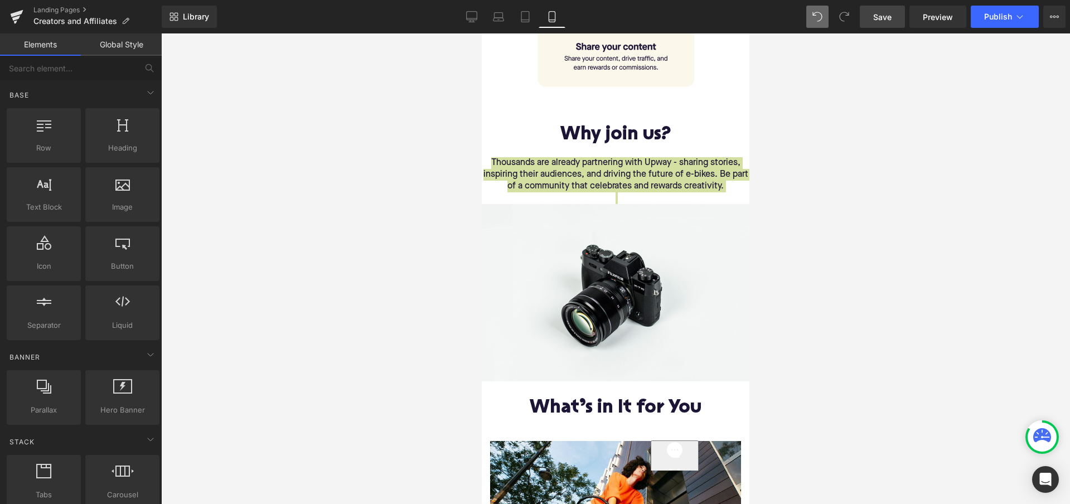
click at [333, 265] on div at bounding box center [615, 268] width 909 height 471
click at [381, 215] on div at bounding box center [615, 268] width 909 height 471
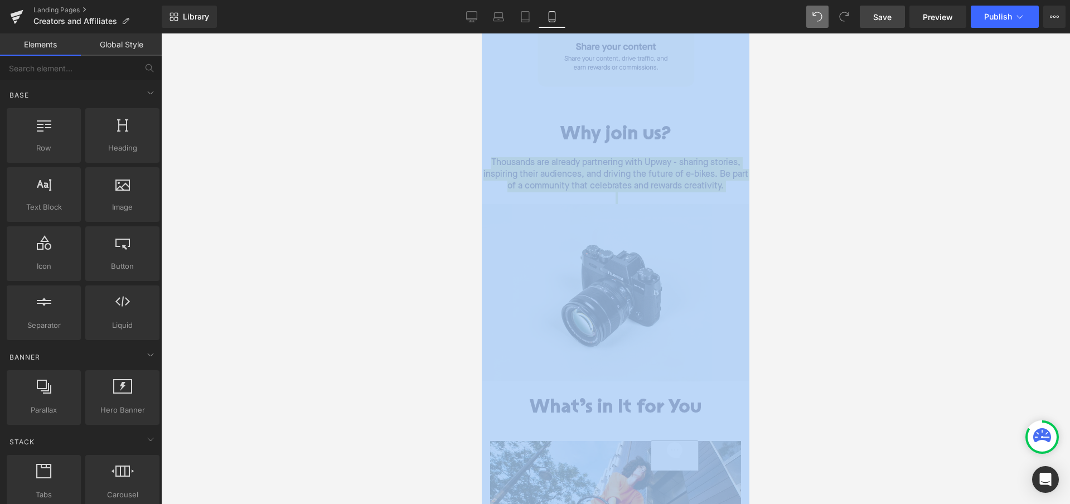
click at [845, 182] on div at bounding box center [615, 268] width 909 height 471
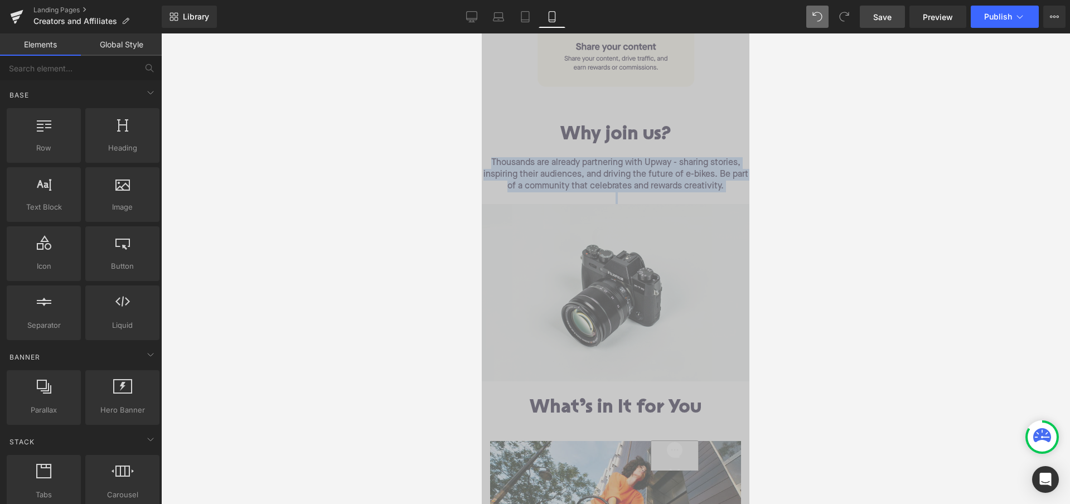
click at [715, 151] on p at bounding box center [616, 152] width 268 height 12
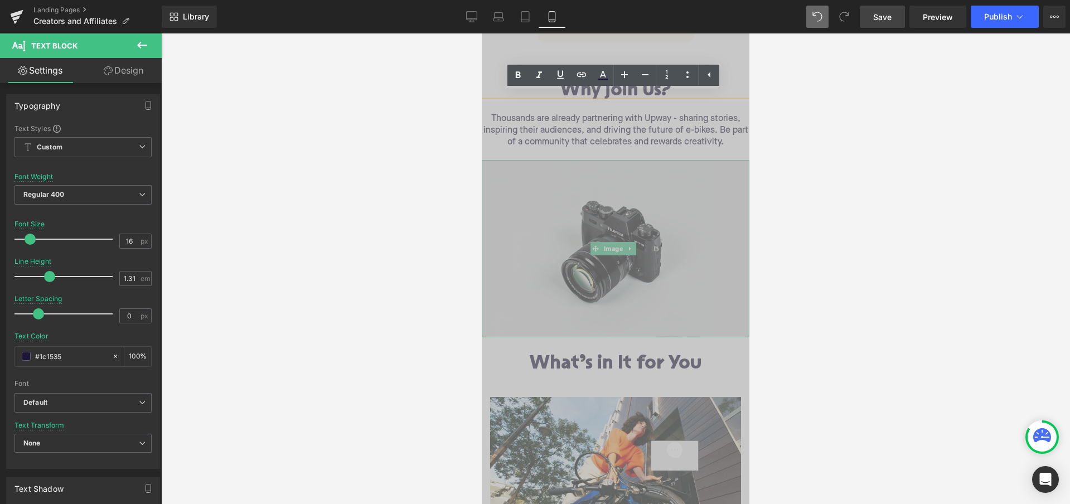
scroll to position [722, 0]
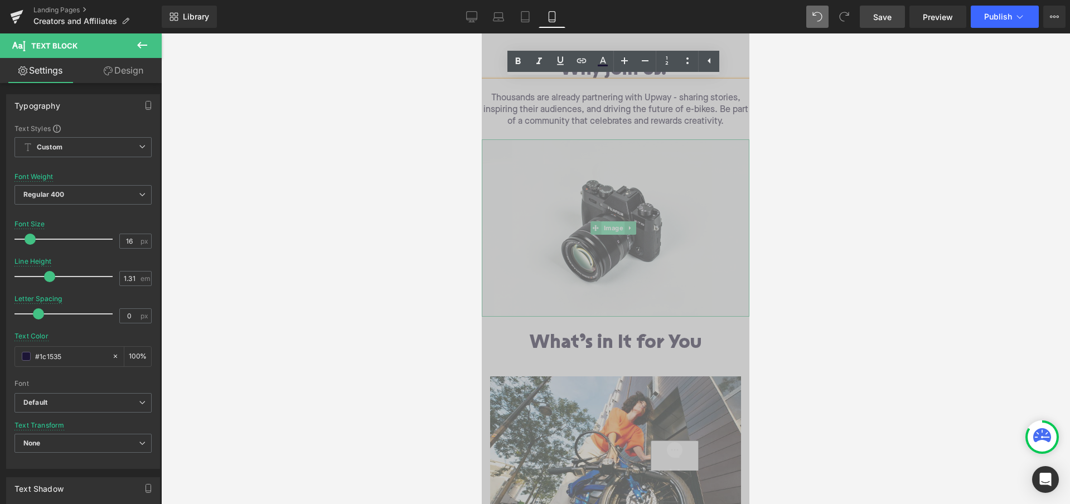
click at [615, 222] on span "Image" at bounding box center [614, 227] width 24 height 13
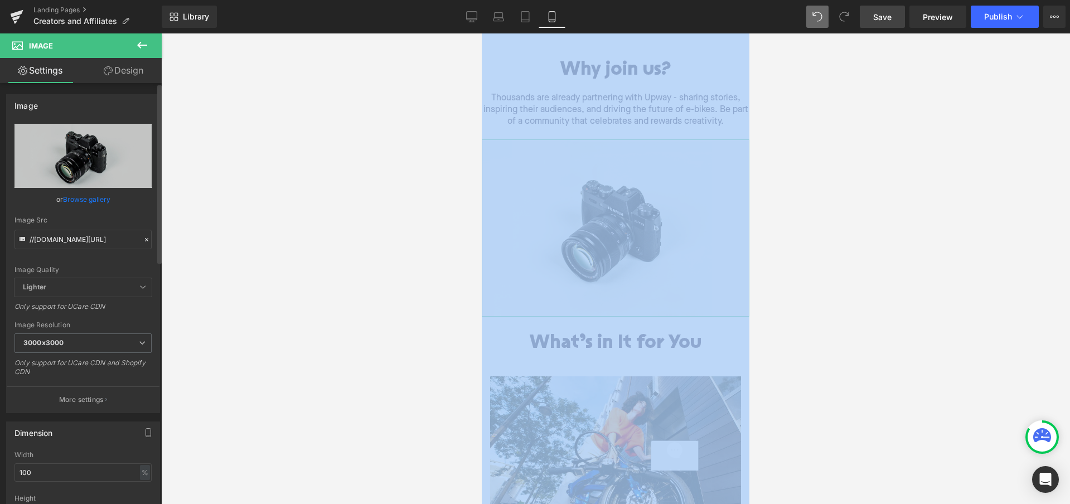
click at [95, 201] on link "Browse gallery" at bounding box center [86, 200] width 47 height 20
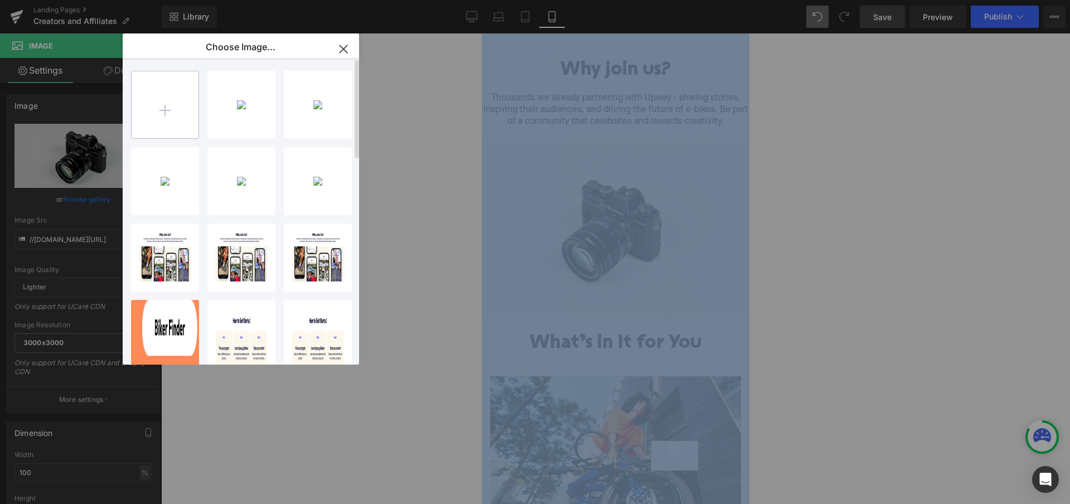
click at [153, 100] on input "file" at bounding box center [165, 104] width 67 height 67
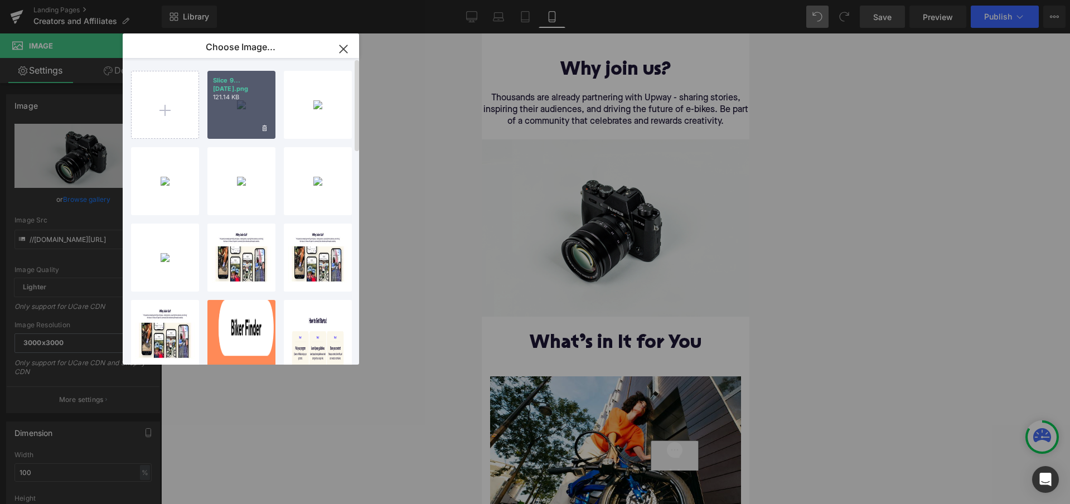
click at [240, 102] on div "Slice 9...[DATE].png 121.14 KB" at bounding box center [241, 105] width 68 height 68
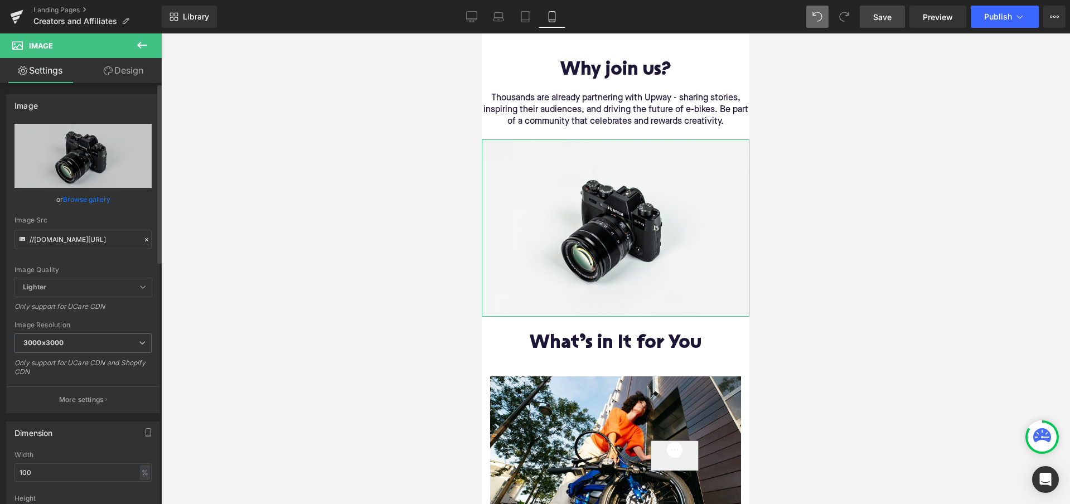
click at [92, 196] on link "Browse gallery" at bounding box center [86, 200] width 47 height 20
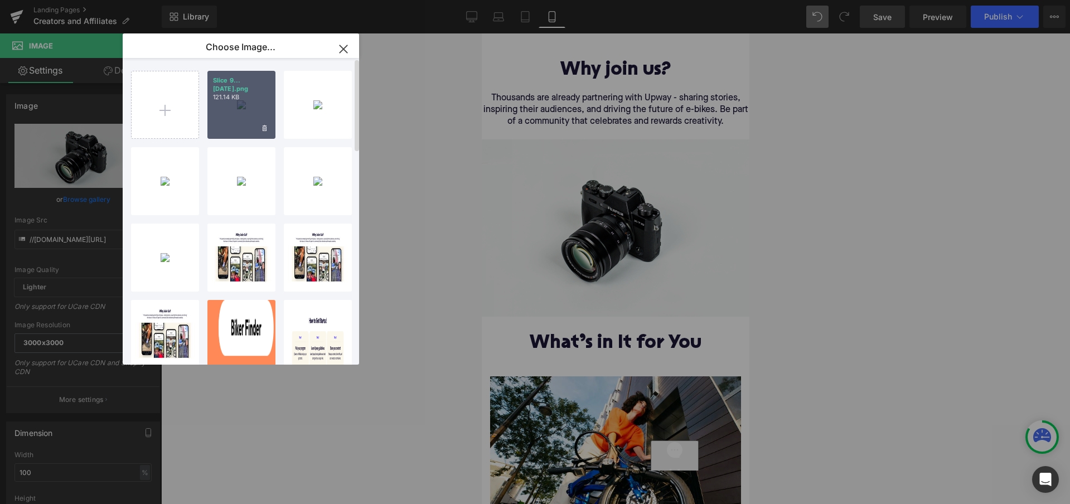
click at [236, 96] on div "Slice 9...[DATE].png 121.14 KB" at bounding box center [241, 105] width 68 height 68
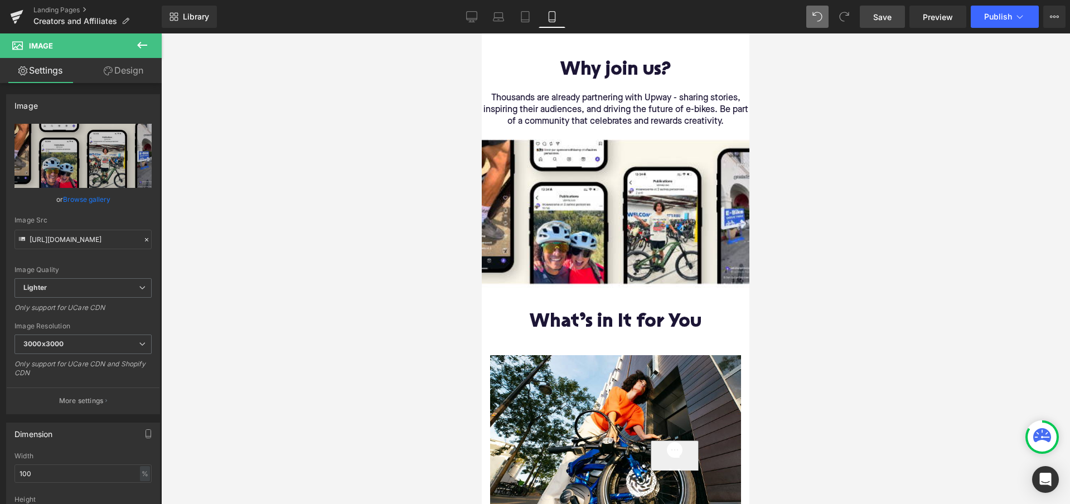
click at [788, 249] on div at bounding box center [615, 268] width 909 height 471
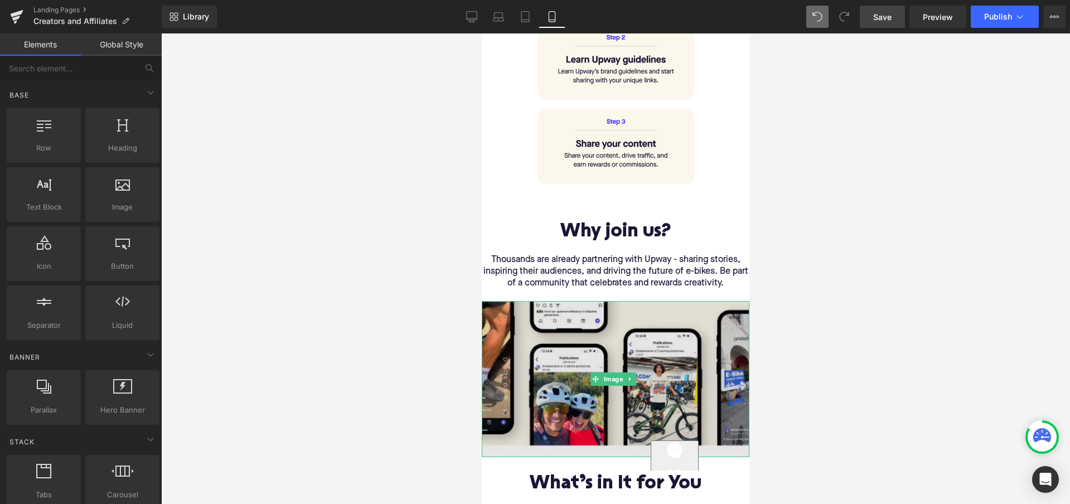
scroll to position [558, 0]
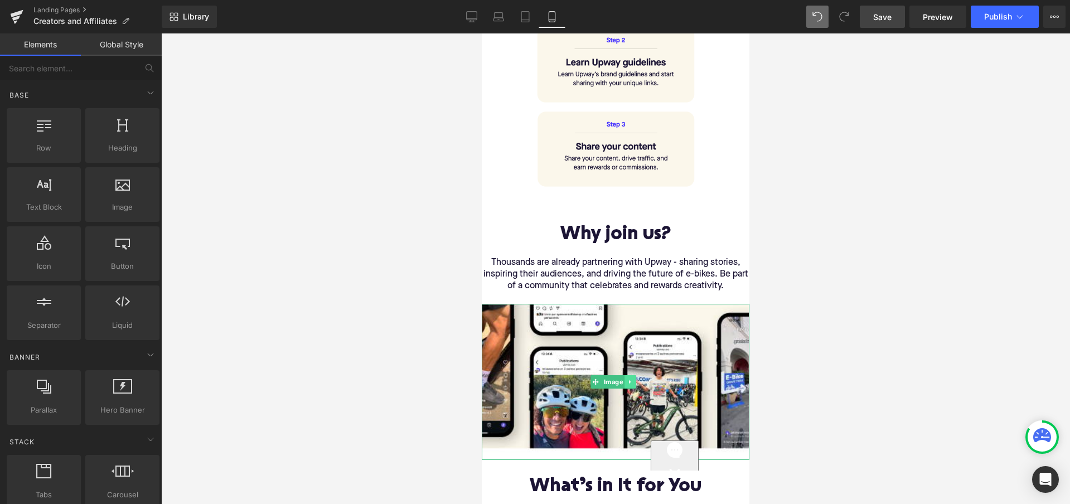
click at [632, 379] on icon at bounding box center [630, 382] width 6 height 7
click at [638, 379] on icon at bounding box center [636, 382] width 6 height 6
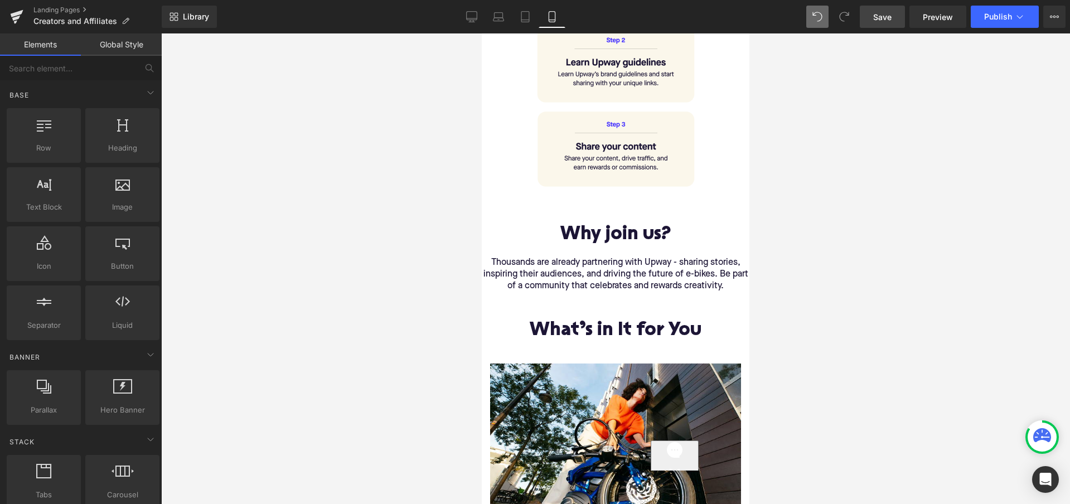
click at [424, 306] on div at bounding box center [615, 268] width 909 height 471
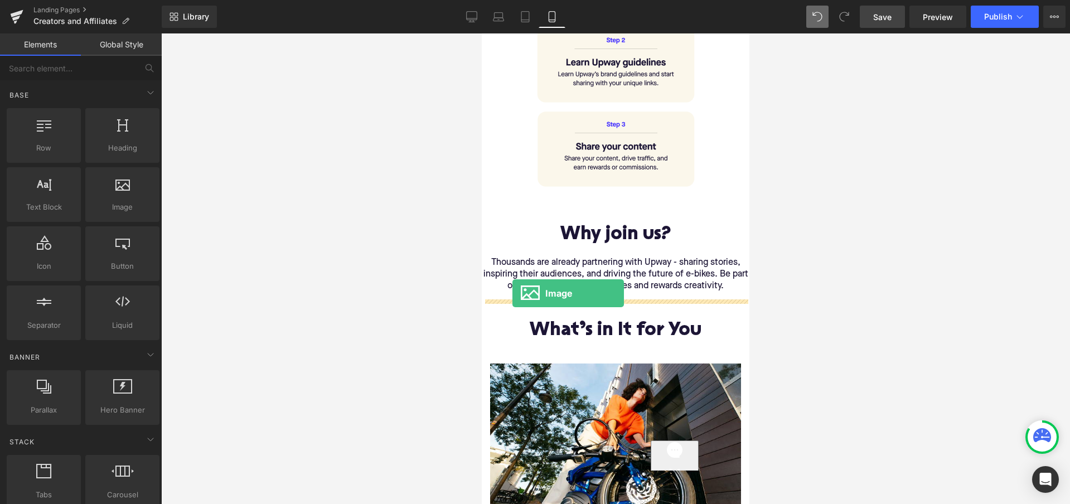
drag, startPoint x: 592, startPoint y: 221, endPoint x: 512, endPoint y: 293, distance: 107.4
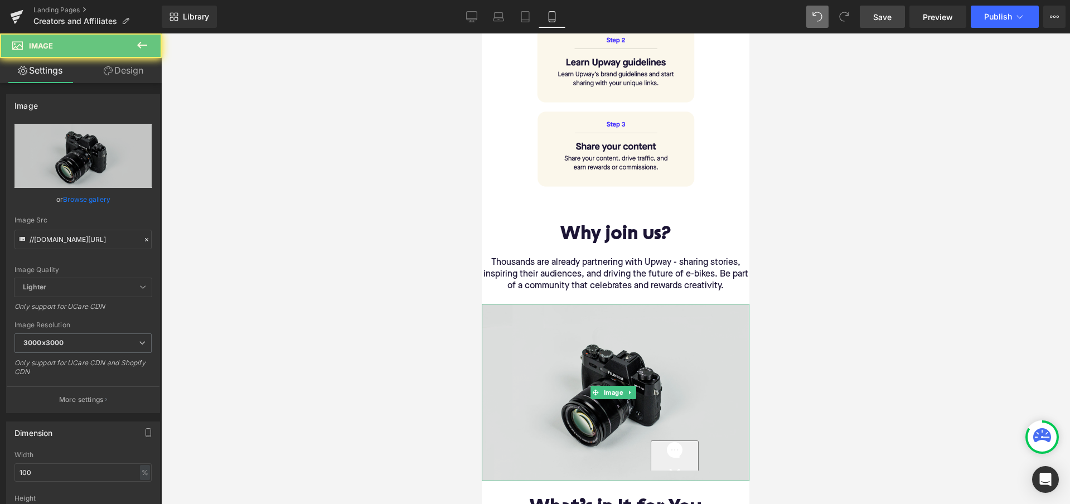
click at [527, 333] on img at bounding box center [616, 392] width 268 height 177
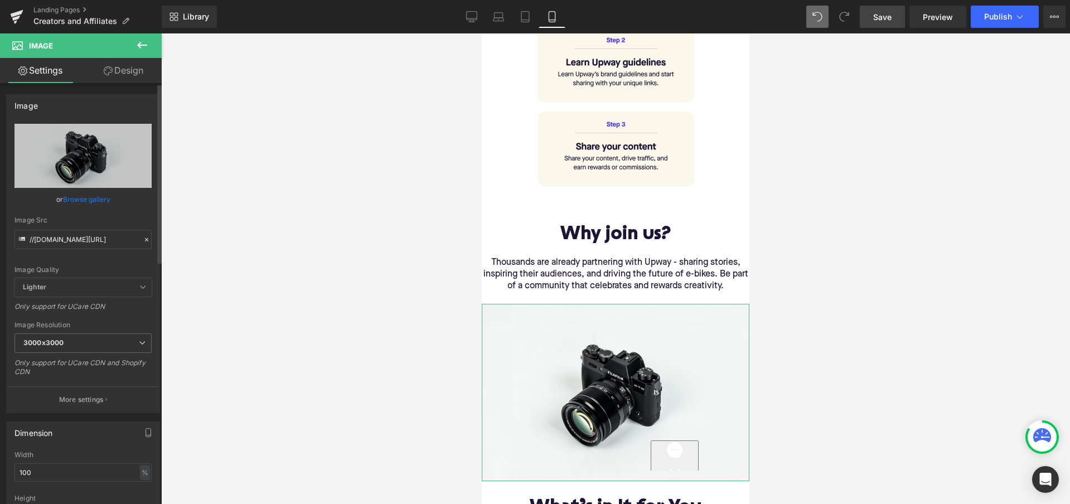
click at [84, 198] on link "Browse gallery" at bounding box center [86, 200] width 47 height 20
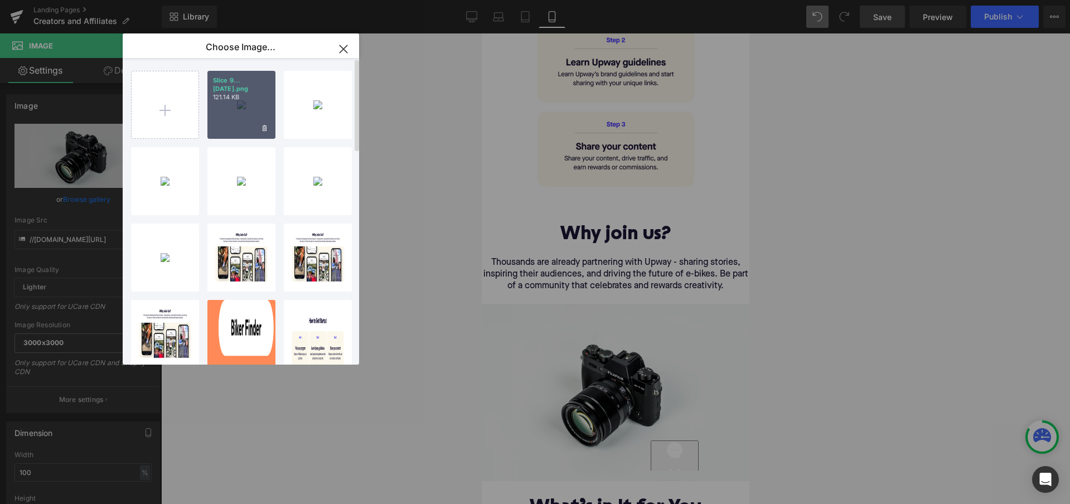
click at [239, 103] on div "Slice 9...[DATE].png 121.14 KB" at bounding box center [241, 105] width 68 height 68
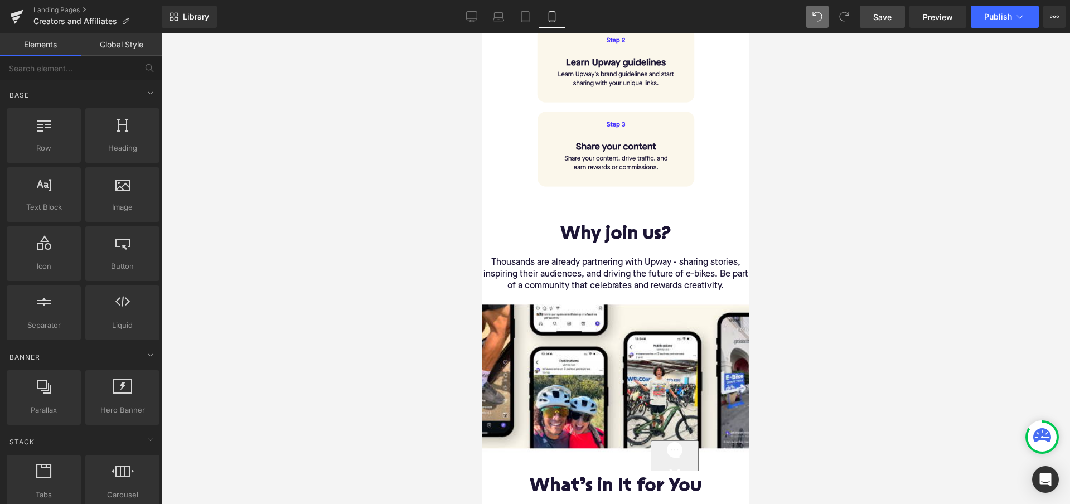
click at [824, 259] on div at bounding box center [615, 268] width 909 height 471
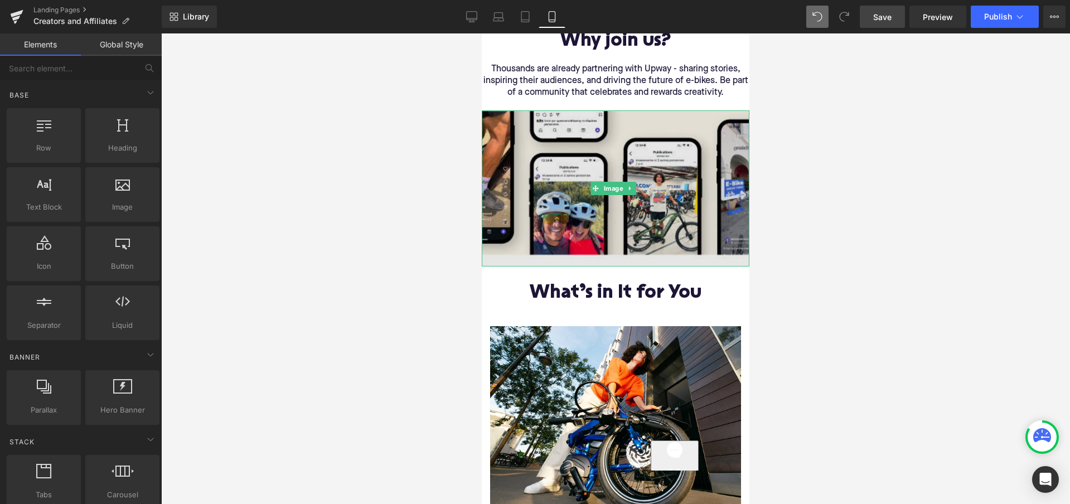
scroll to position [756, 0]
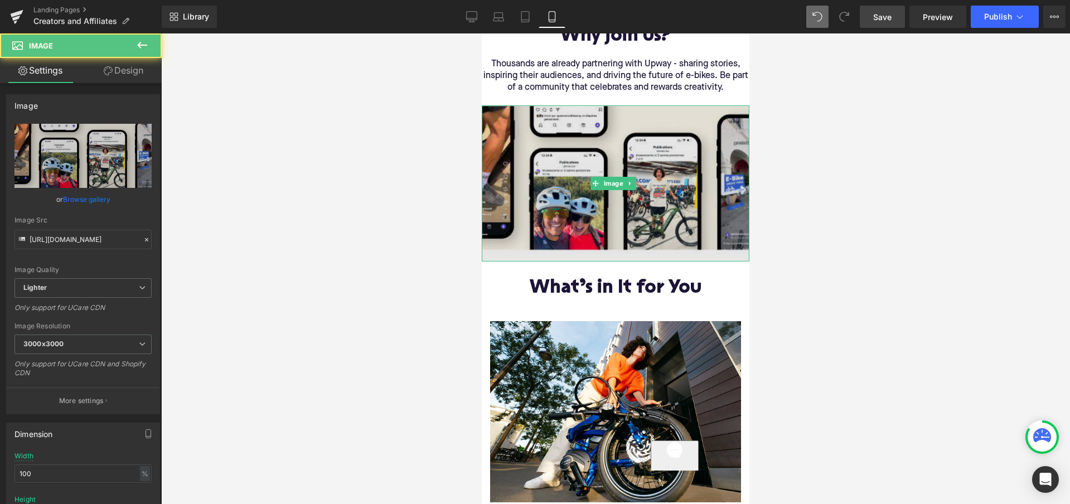
click at [672, 166] on img at bounding box center [616, 183] width 268 height 156
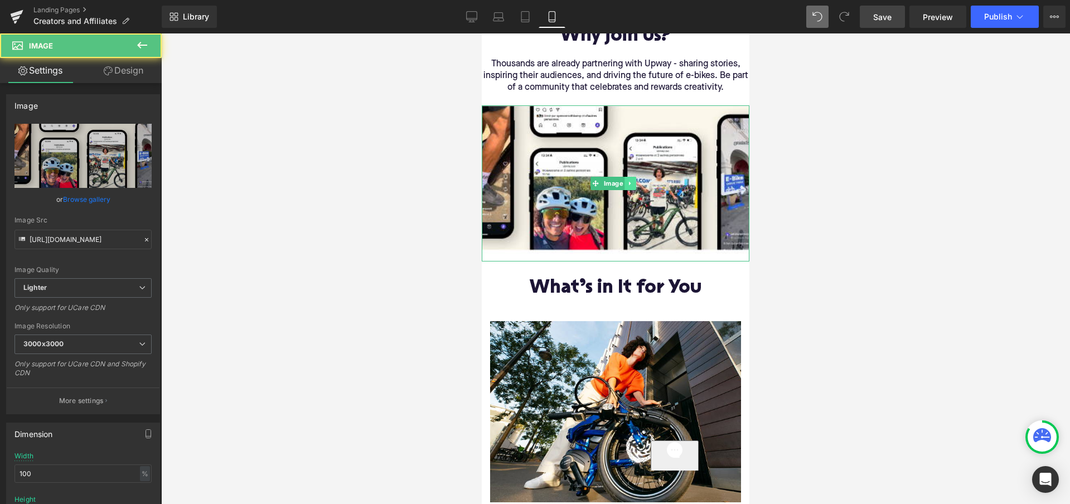
click at [631, 180] on icon at bounding box center [630, 183] width 6 height 7
click at [632, 177] on link at bounding box center [637, 183] width 12 height 13
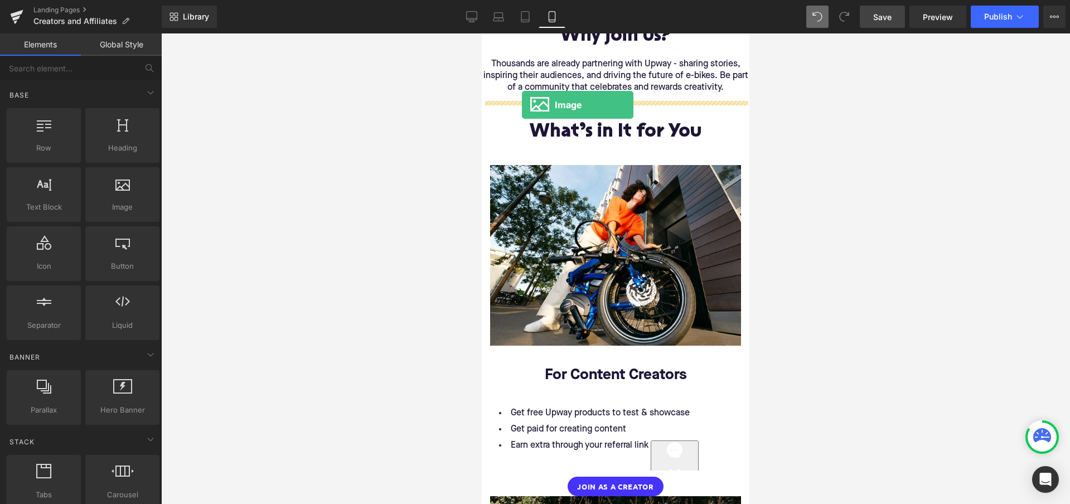
drag, startPoint x: 594, startPoint y: 244, endPoint x: 522, endPoint y: 105, distance: 156.3
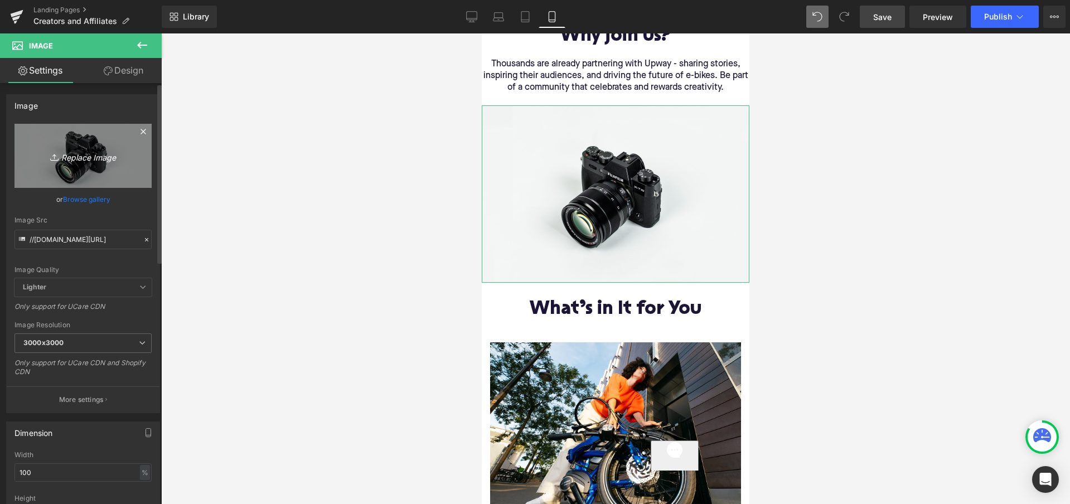
click at [91, 156] on icon "Replace Image" at bounding box center [82, 156] width 89 height 14
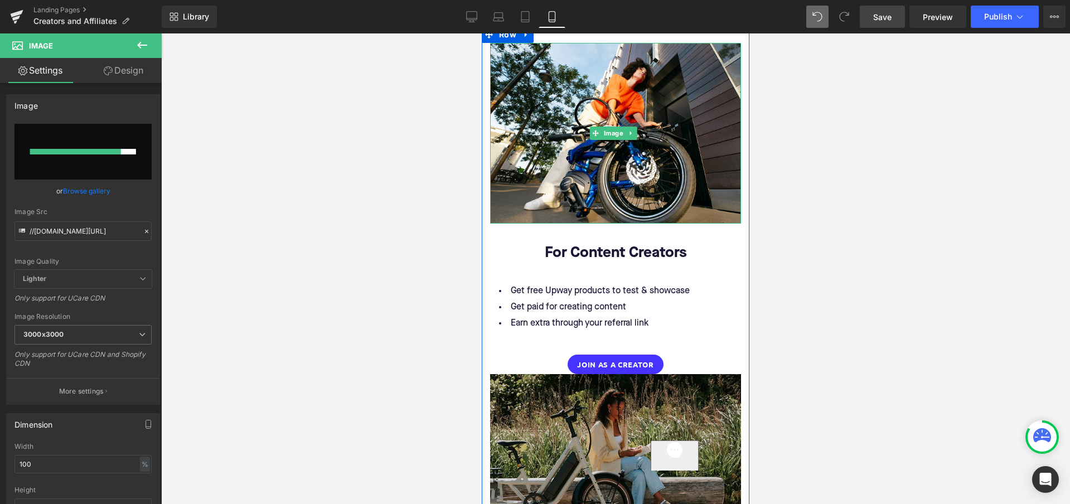
scroll to position [1049, 0]
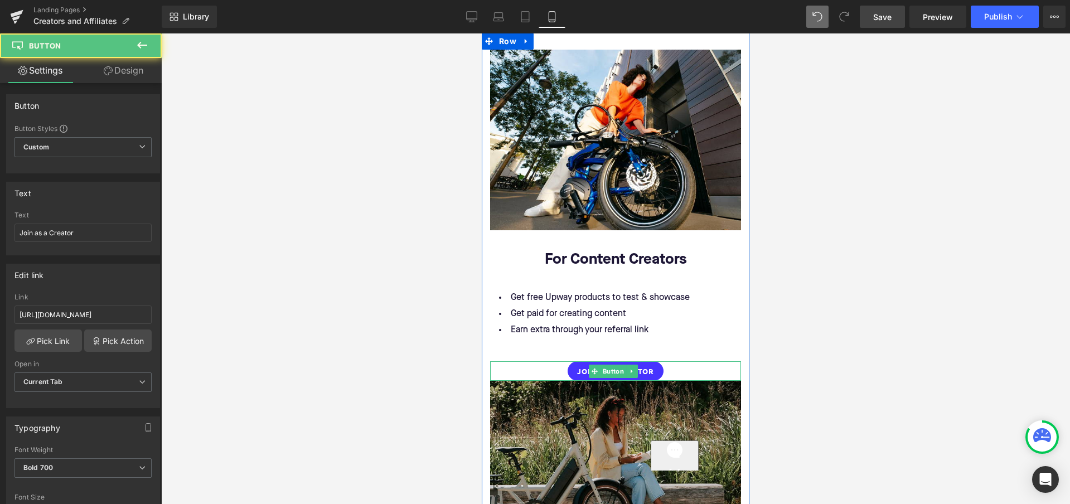
drag, startPoint x: 682, startPoint y: 355, endPoint x: 668, endPoint y: 353, distance: 13.5
click at [682, 361] on div "Join as a Creator" at bounding box center [615, 371] width 251 height 20
click at [670, 361] on div "Join as a Creator" at bounding box center [615, 371] width 251 height 20
click at [666, 361] on div "Join as a Creator" at bounding box center [615, 371] width 251 height 20
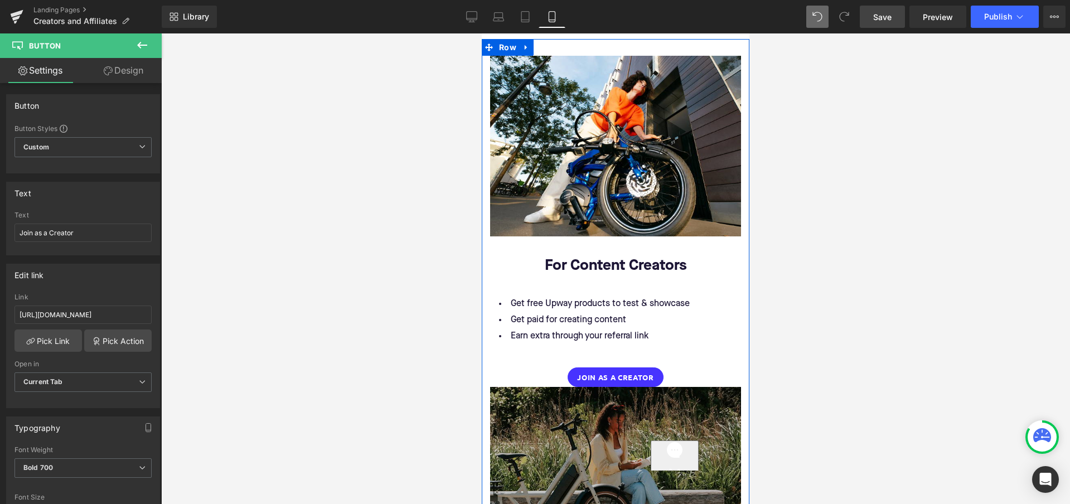
scroll to position [1048, 0]
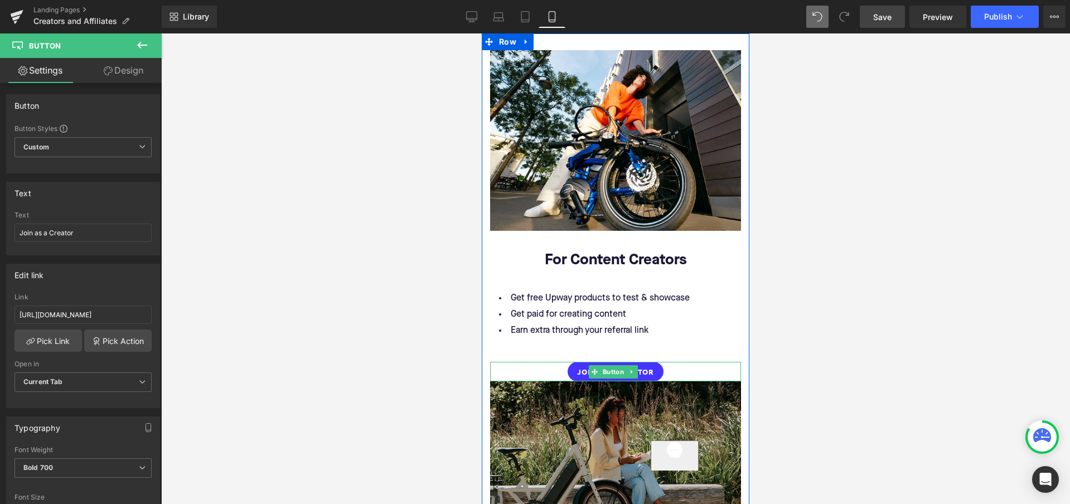
click at [552, 362] on div "Join as a Creator" at bounding box center [615, 372] width 251 height 20
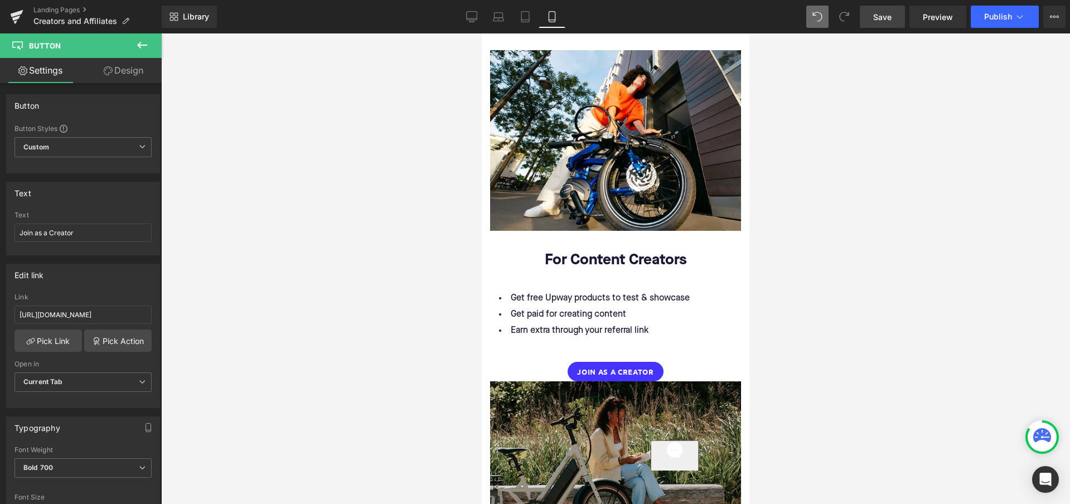
click at [140, 41] on icon at bounding box center [141, 44] width 13 height 13
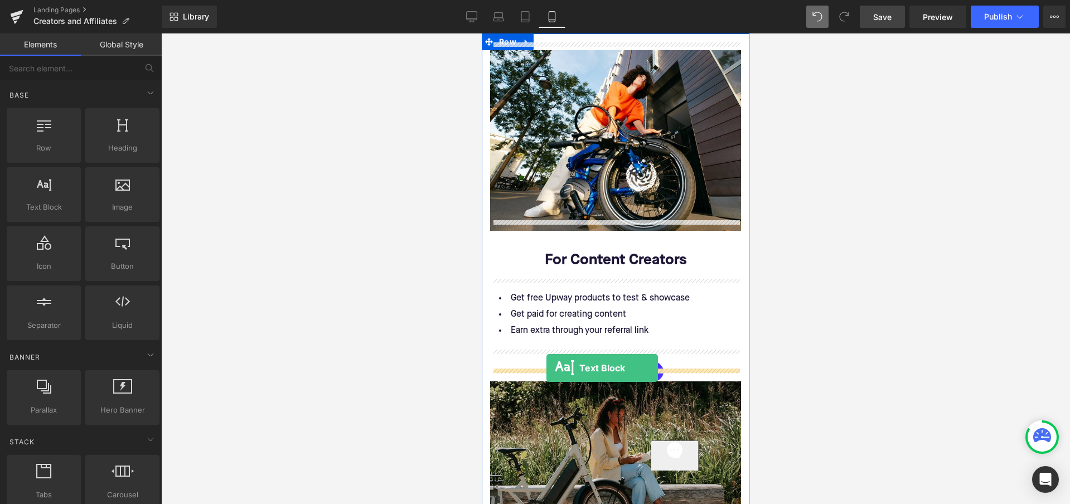
drag, startPoint x: 532, startPoint y: 244, endPoint x: 546, endPoint y: 368, distance: 124.5
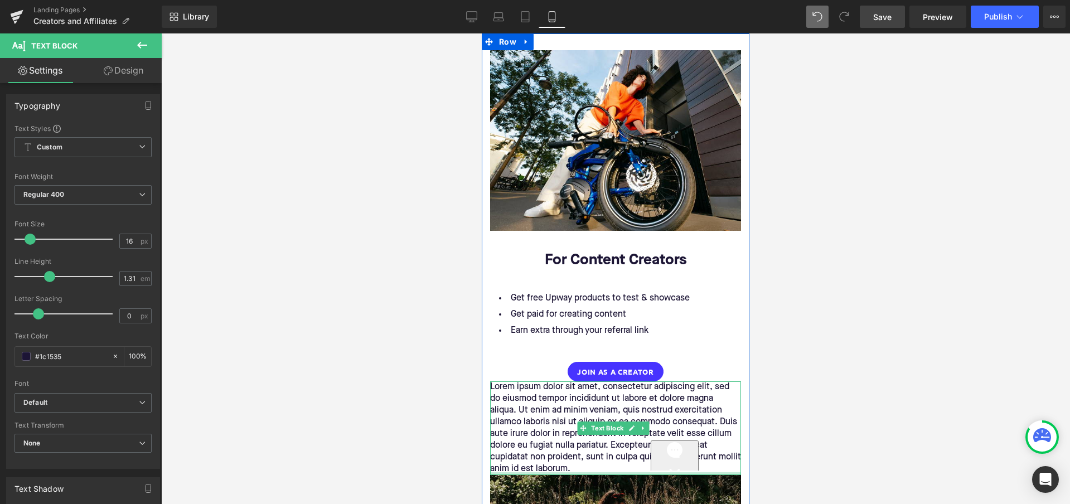
click at [598, 461] on div "Lorem ipsum dolor sit amet, consectetur adipiscing elit, sed do eiusmod tempor …" at bounding box center [615, 428] width 251 height 94
click at [598, 461] on p "Lorem ipsum dolor sit amet, consectetur adipiscing elit, sed do eiusmod tempor …" at bounding box center [615, 428] width 251 height 94
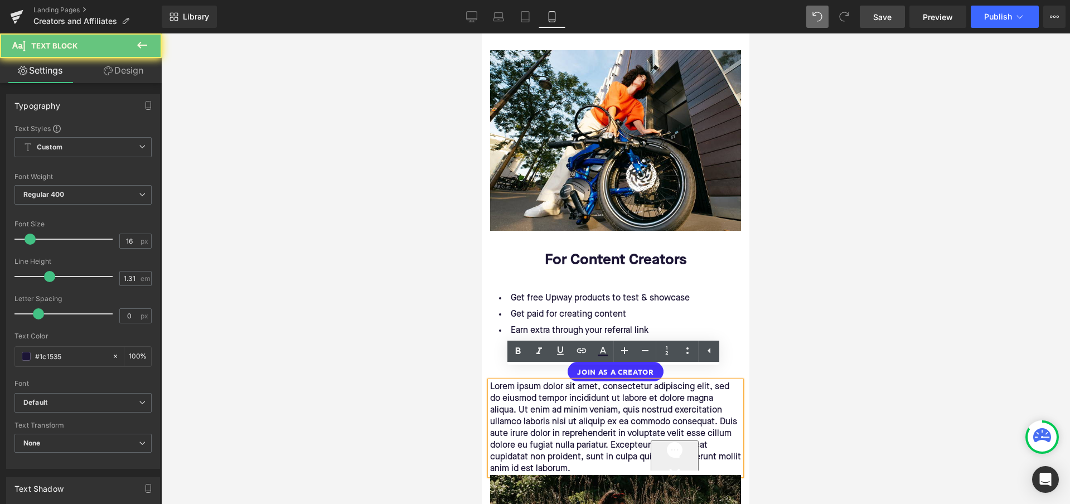
click at [598, 458] on p "Lorem ipsum dolor sit amet, consectetur adipiscing elit, sed do eiusmod tempor …" at bounding box center [615, 428] width 251 height 94
click at [598, 457] on p "Lorem ipsum dolor sit amet, consectetur adipiscing elit, sed do eiusmod tempor …" at bounding box center [615, 428] width 251 height 94
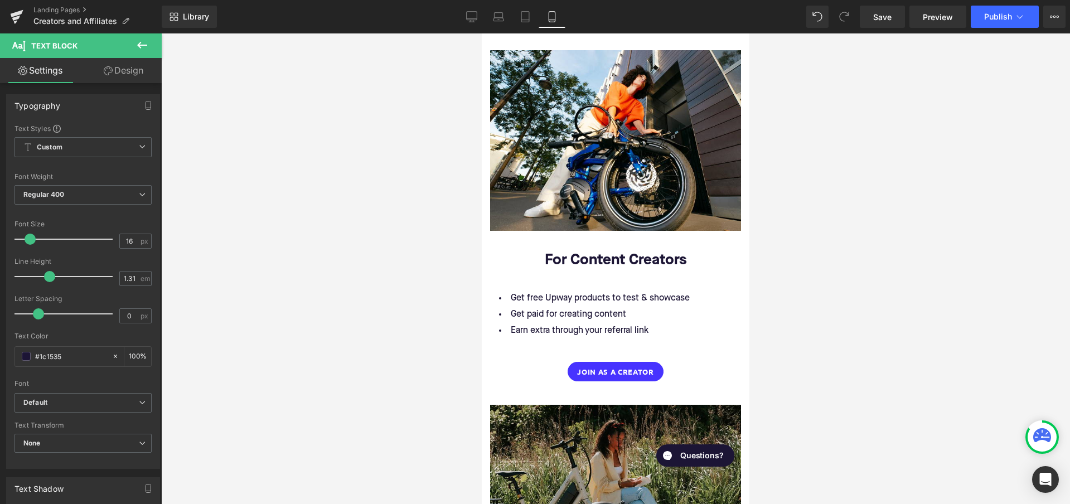
click at [135, 70] on link "Design" at bounding box center [123, 70] width 81 height 25
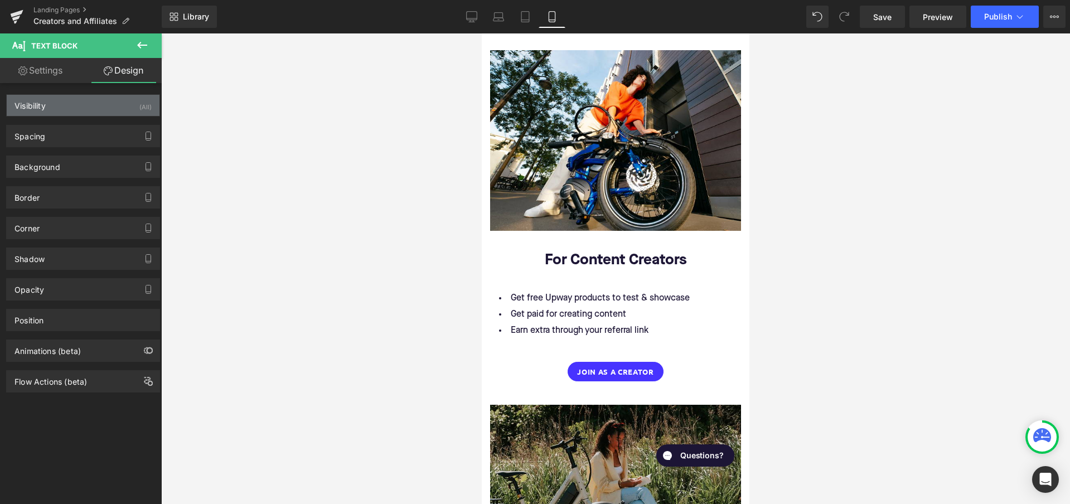
click at [105, 103] on div "Visibility (All)" at bounding box center [83, 105] width 153 height 21
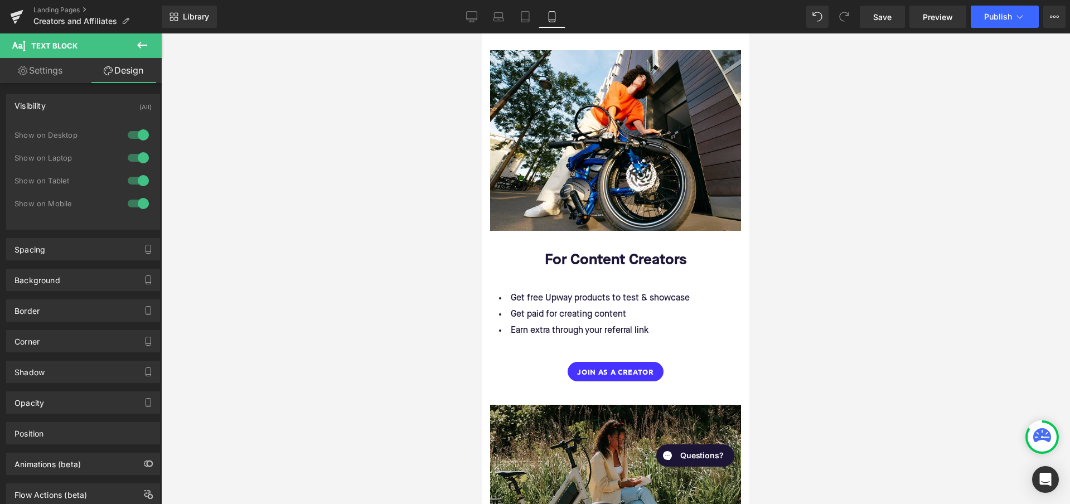
click at [137, 185] on div at bounding box center [138, 181] width 27 height 18
click at [137, 158] on div at bounding box center [138, 158] width 27 height 18
click at [134, 135] on div at bounding box center [138, 135] width 27 height 18
click at [277, 277] on div at bounding box center [615, 268] width 909 height 471
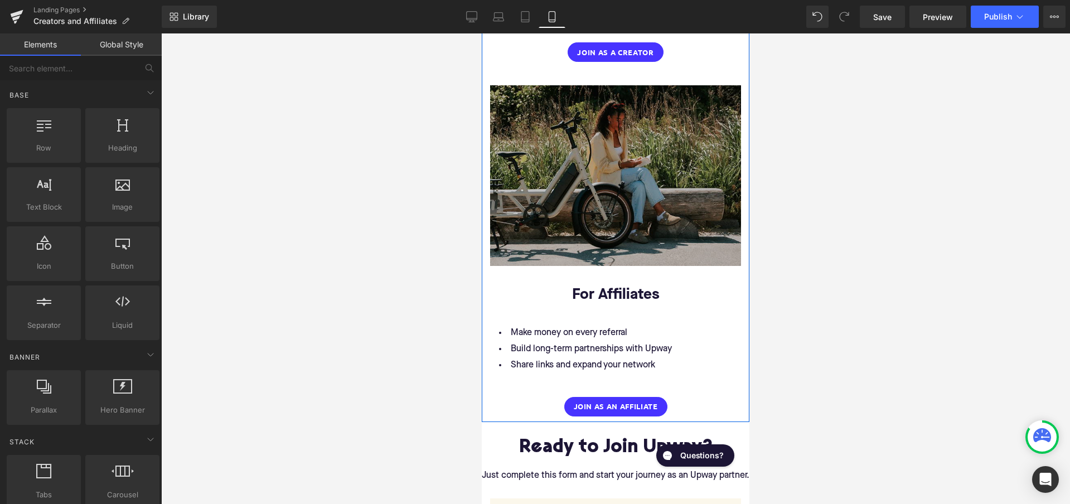
scroll to position [1426, 0]
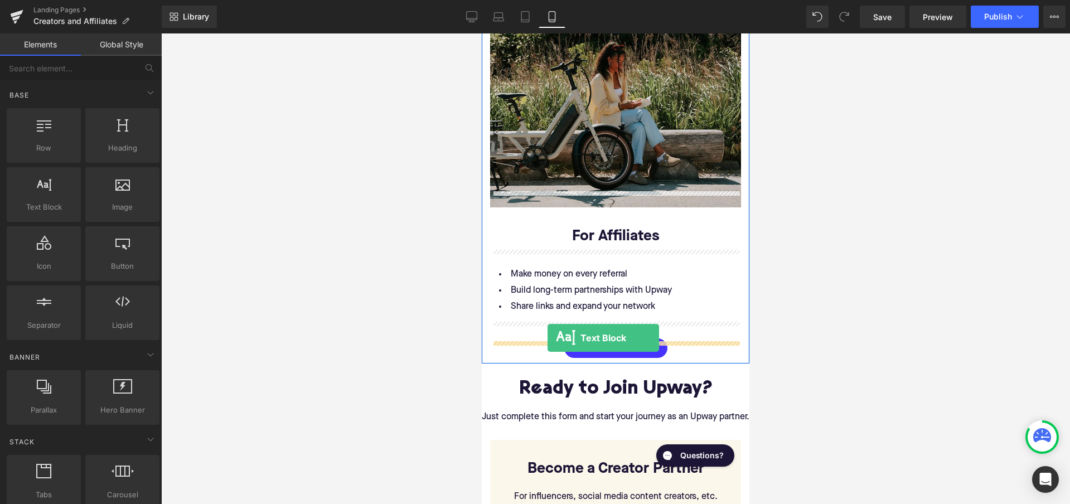
drag, startPoint x: 527, startPoint y: 230, endPoint x: 547, endPoint y: 338, distance: 110.1
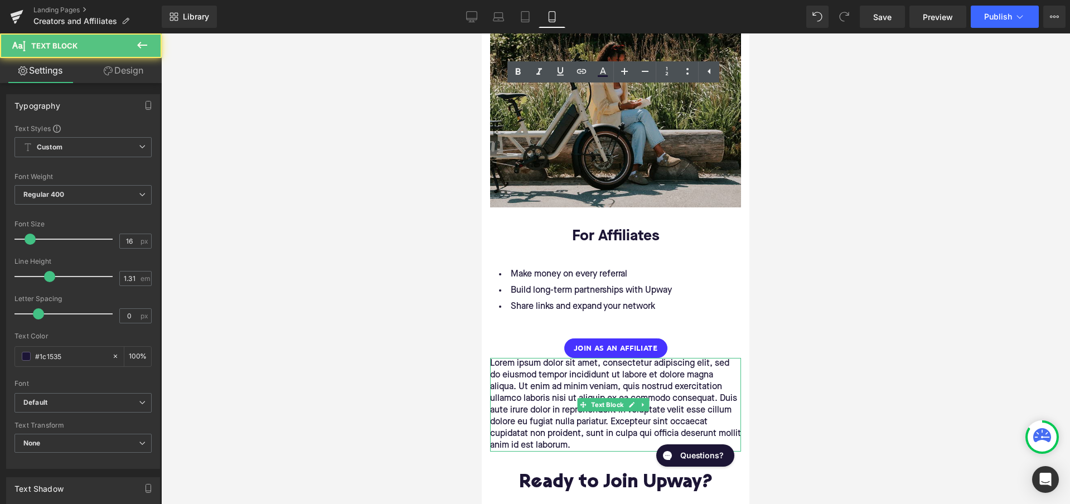
click at [584, 375] on p "Lorem ipsum dolor sit amet, consectetur adipiscing elit, sed do eiusmod tempor …" at bounding box center [615, 405] width 251 height 94
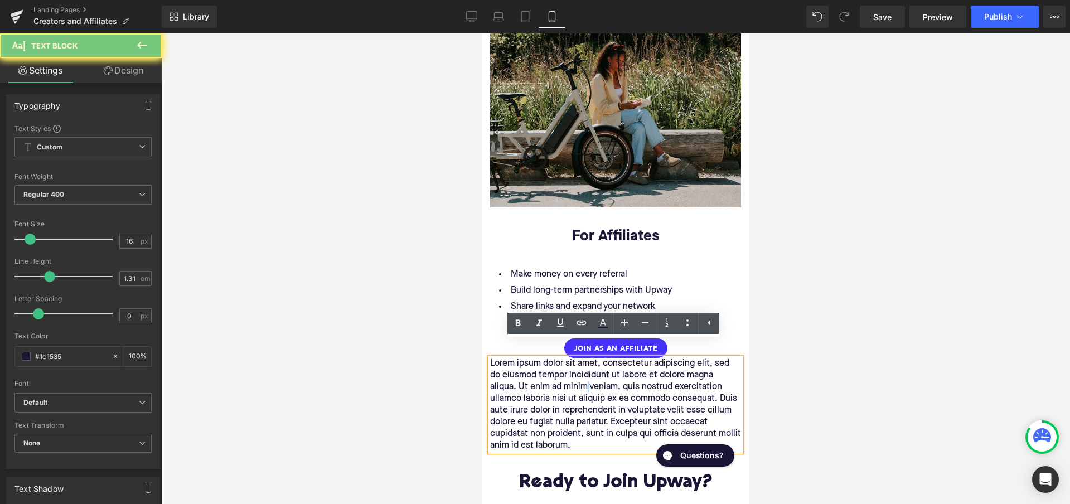
click at [584, 375] on p "Lorem ipsum dolor sit amet, consectetur adipiscing elit, sed do eiusmod tempor …" at bounding box center [615, 405] width 251 height 94
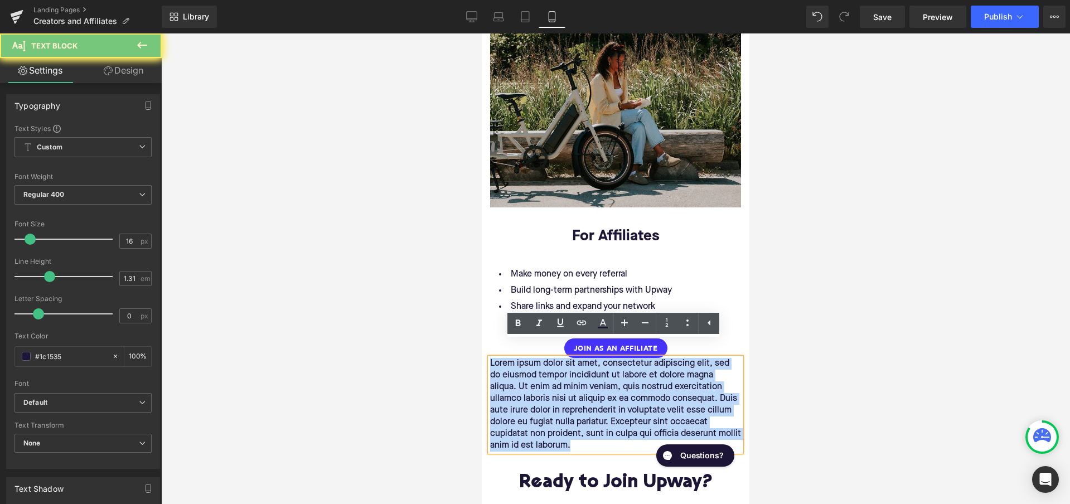
click at [584, 375] on p "Lorem ipsum dolor sit amet, consectetur adipiscing elit, sed do eiusmod tempor …" at bounding box center [615, 405] width 251 height 94
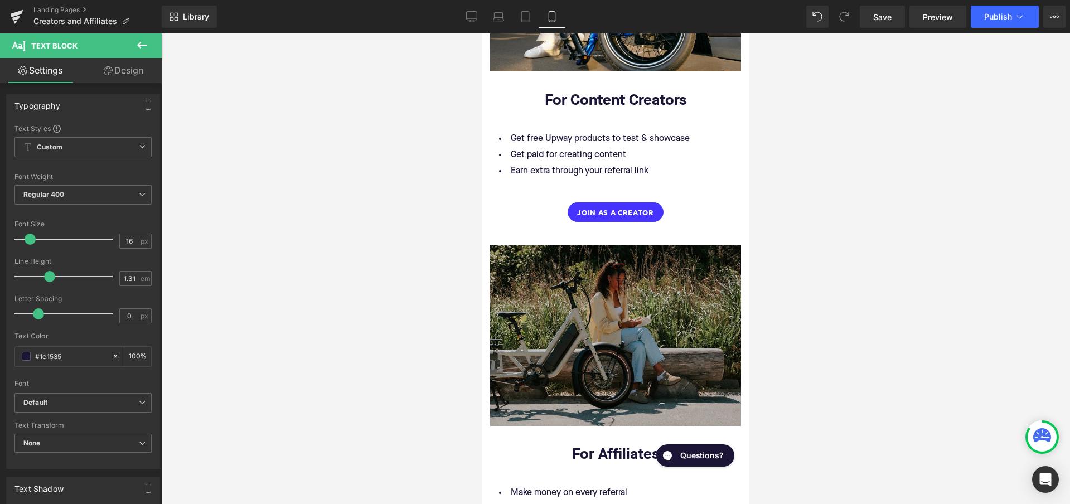
scroll to position [1188, 0]
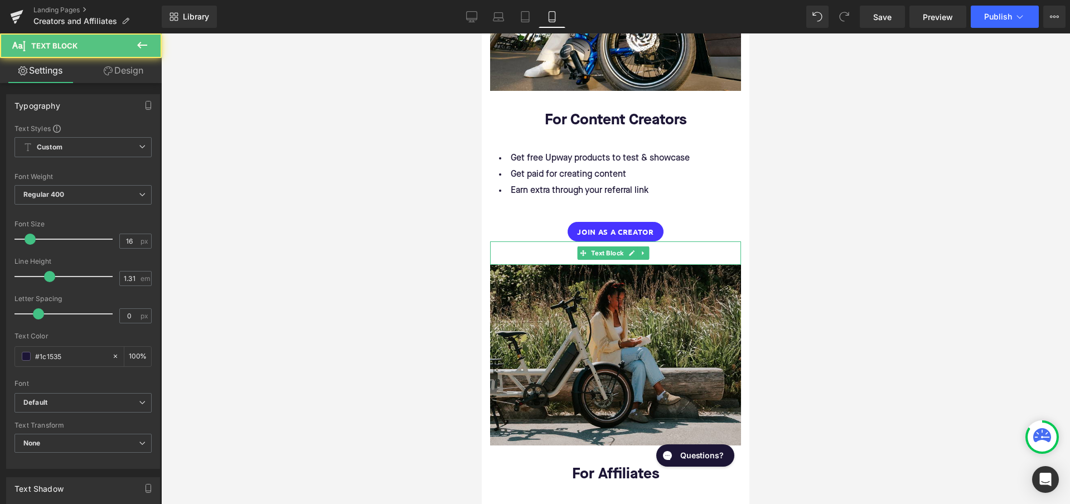
click at [674, 241] on p at bounding box center [615, 247] width 251 height 12
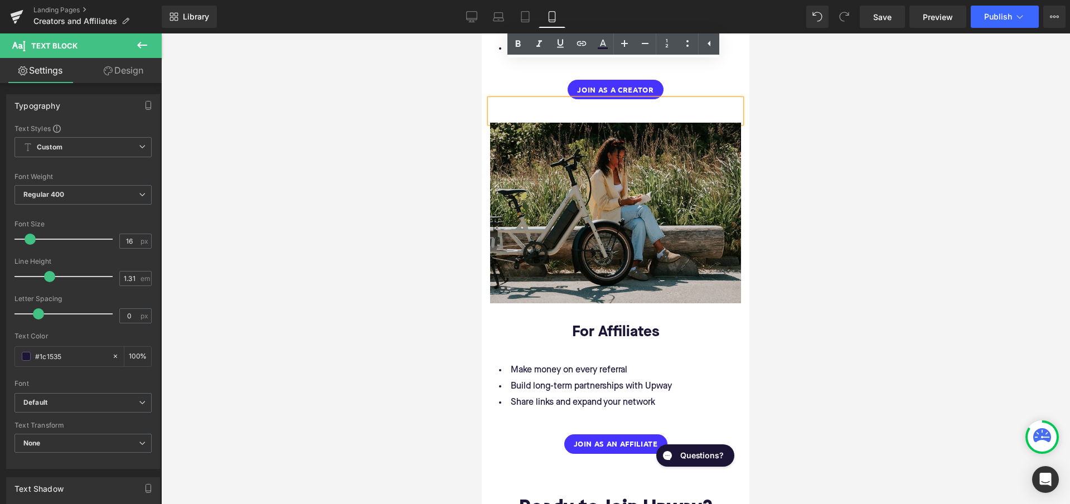
scroll to position [1444, 0]
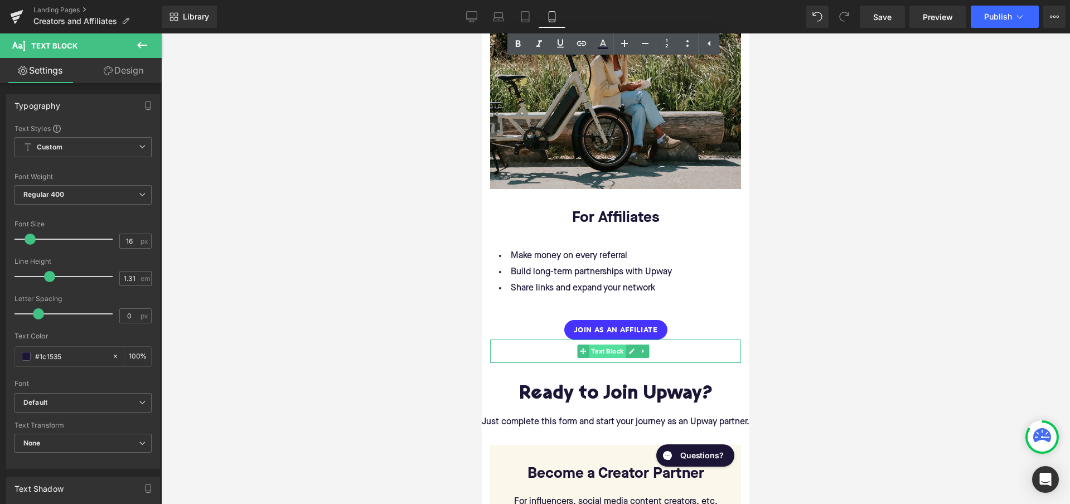
click at [608, 345] on span "Text Block" at bounding box center [607, 351] width 37 height 13
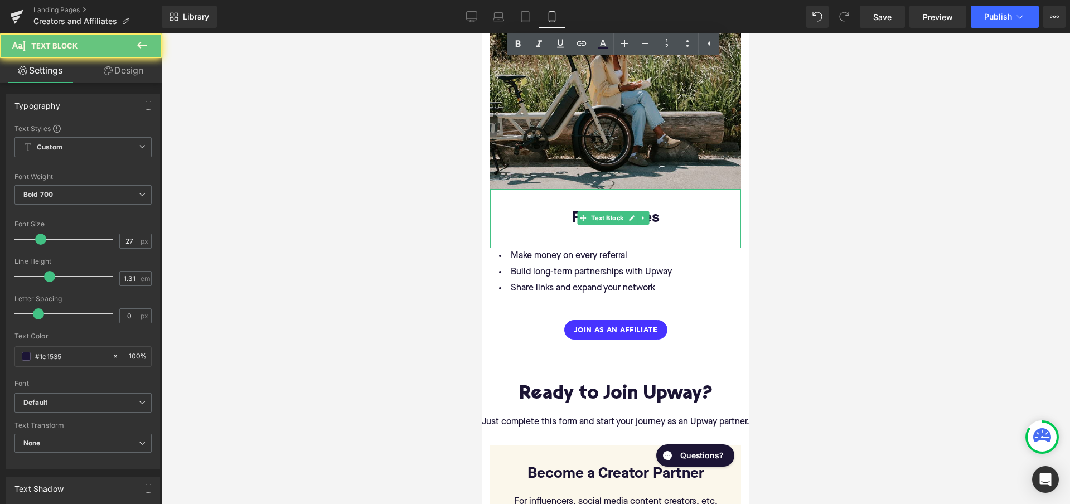
click at [651, 209] on p "For Affiliates" at bounding box center [615, 219] width 251 height 20
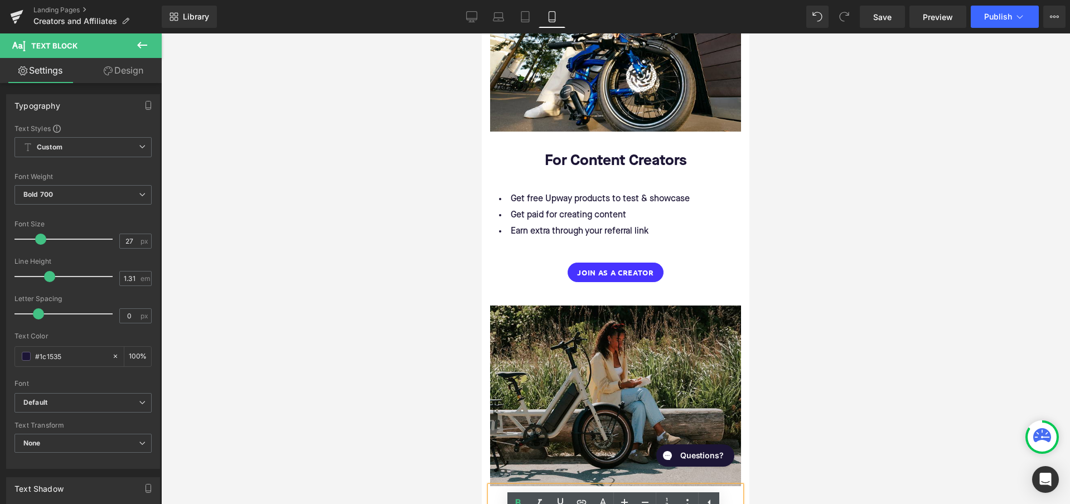
scroll to position [1079, 0]
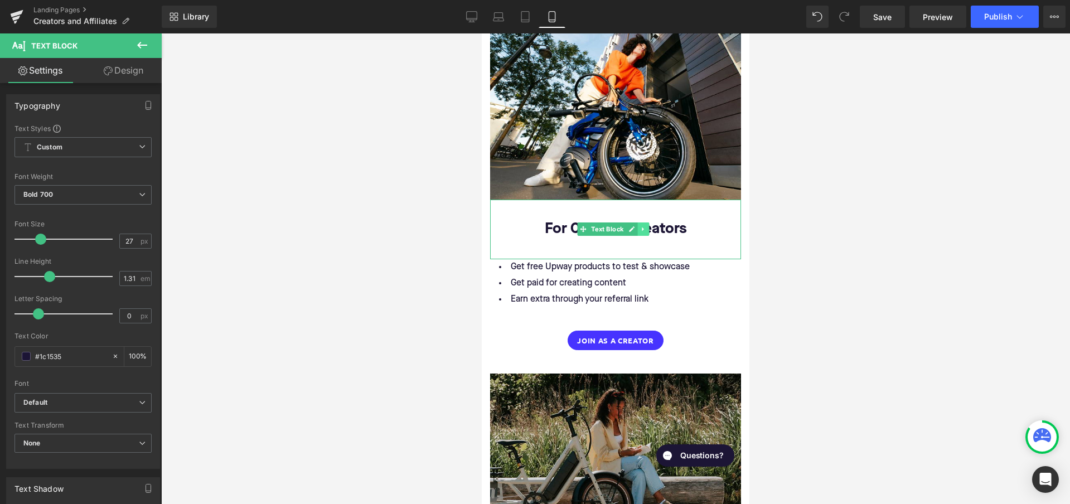
click at [638, 222] on link at bounding box center [644, 228] width 12 height 13
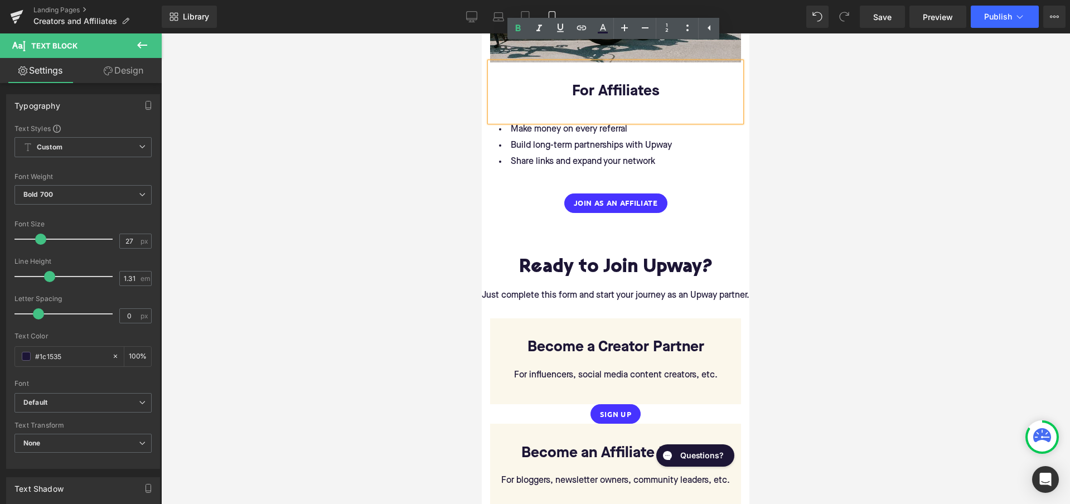
scroll to position [1576, 0]
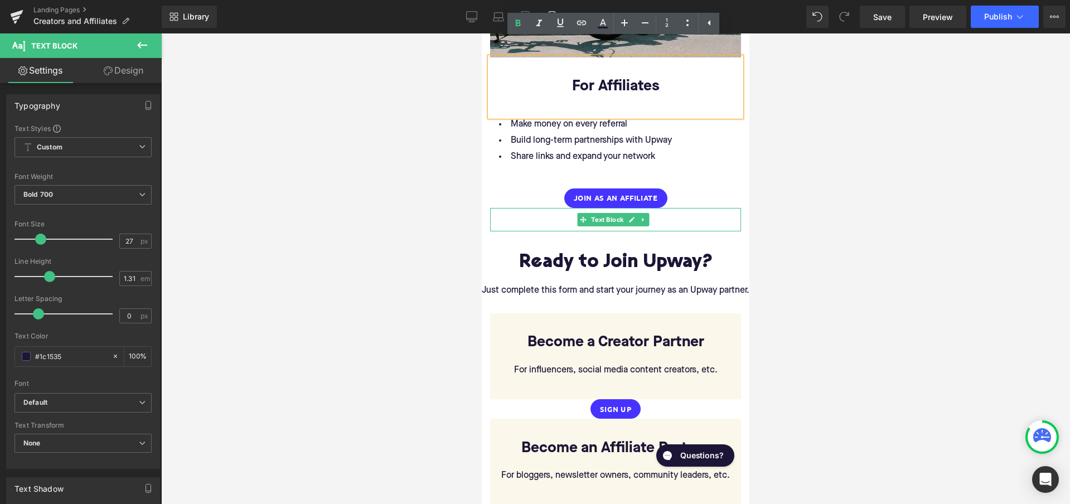
click at [647, 213] on link at bounding box center [644, 219] width 12 height 13
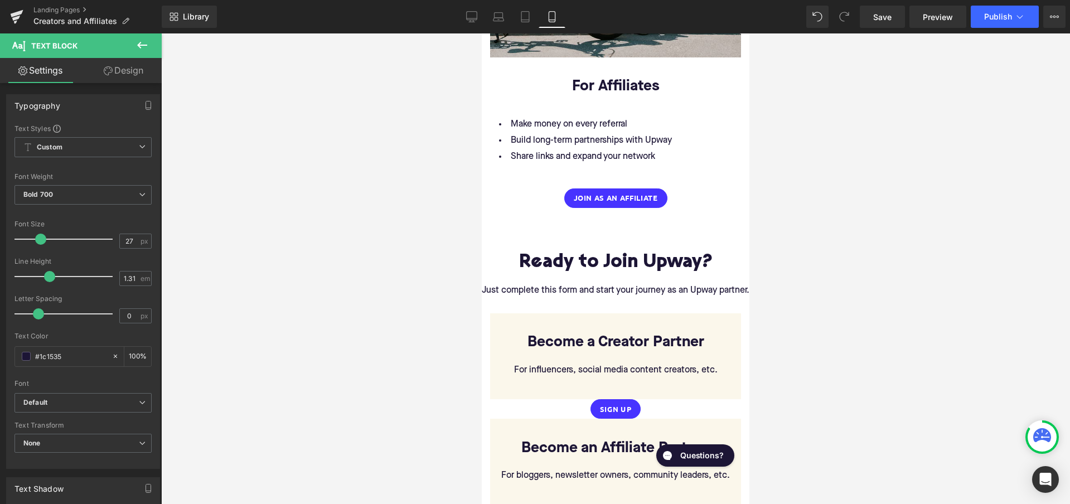
click at [130, 67] on link "Design" at bounding box center [123, 70] width 81 height 25
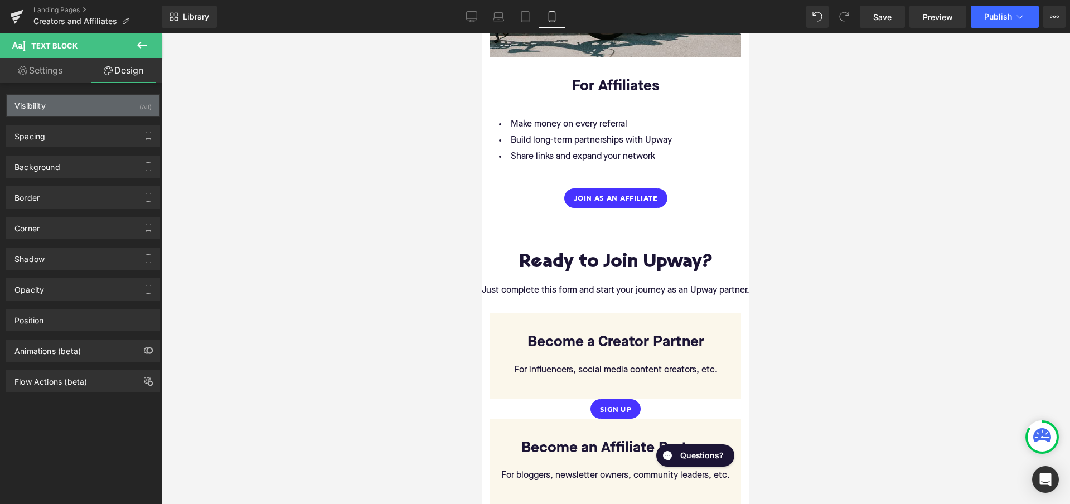
click at [123, 109] on div "Visibility (All)" at bounding box center [83, 105] width 153 height 21
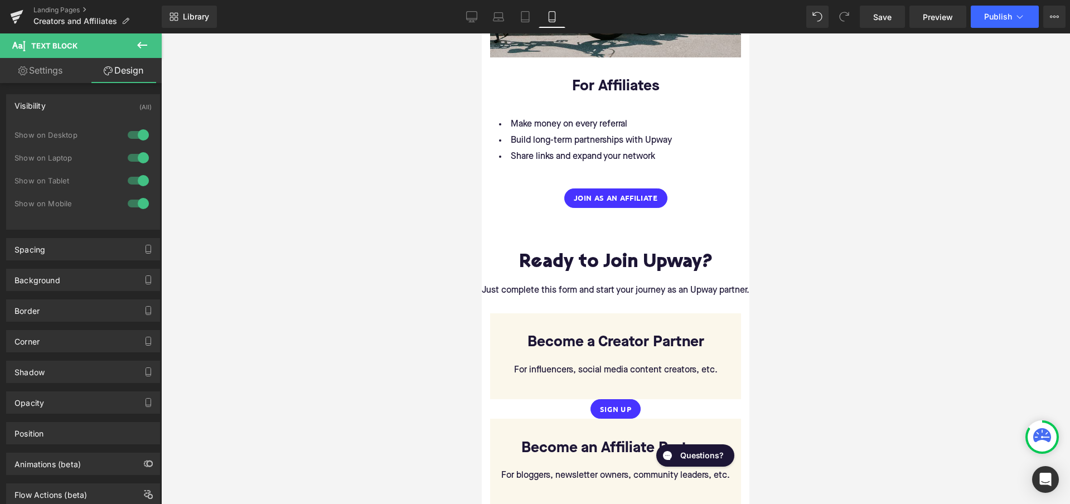
click at [133, 136] on div at bounding box center [138, 135] width 27 height 18
click at [134, 160] on div at bounding box center [138, 158] width 27 height 18
click at [134, 179] on div at bounding box center [138, 181] width 27 height 18
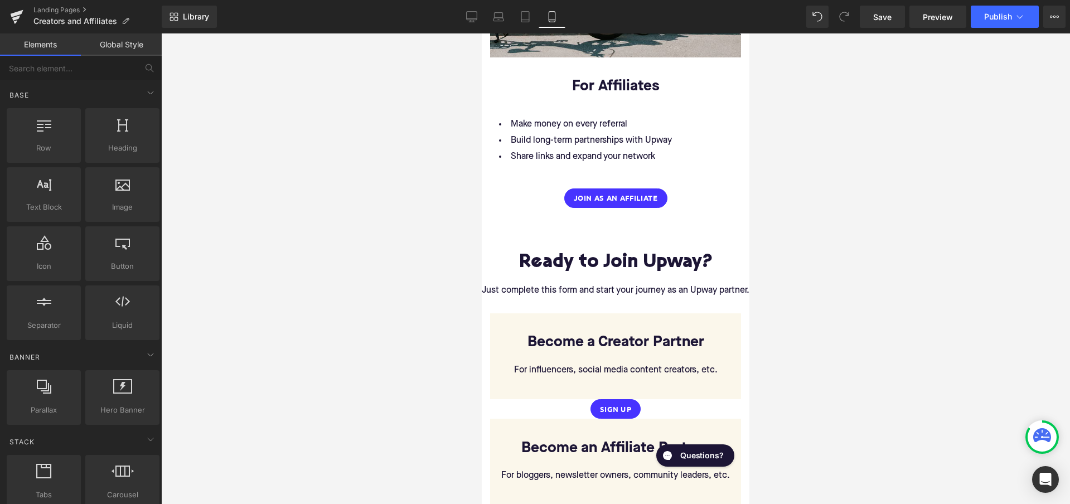
click at [292, 200] on div at bounding box center [615, 268] width 909 height 471
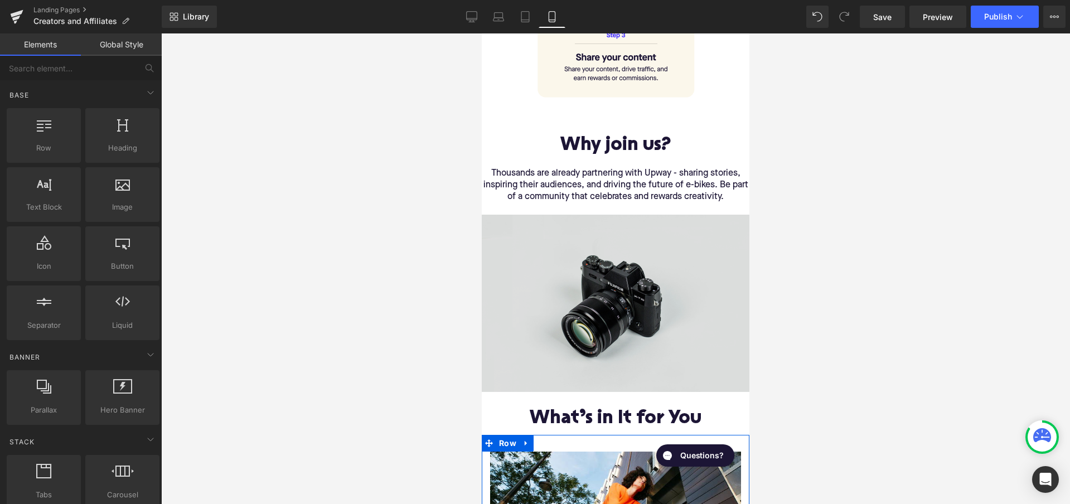
scroll to position [639, 0]
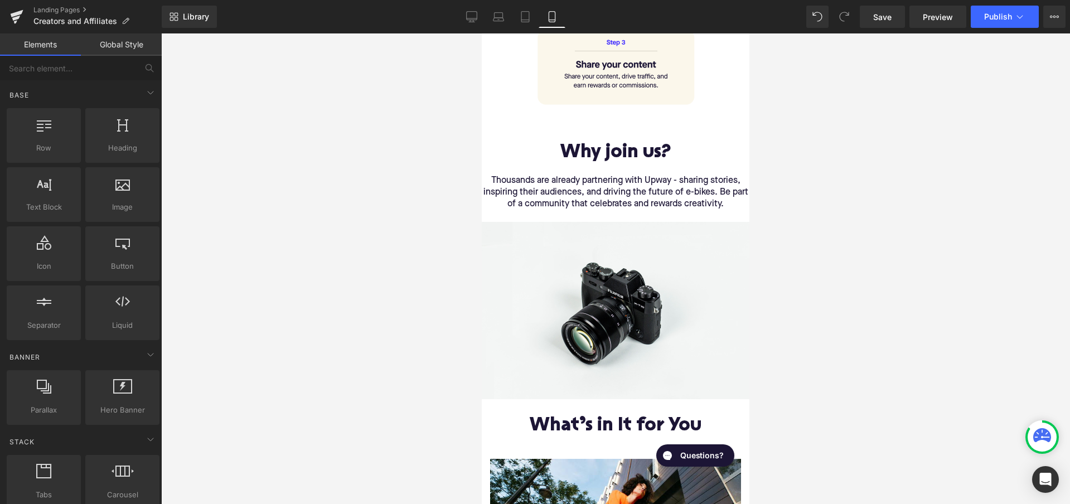
click at [617, 298] on div "Image" at bounding box center [616, 310] width 268 height 177
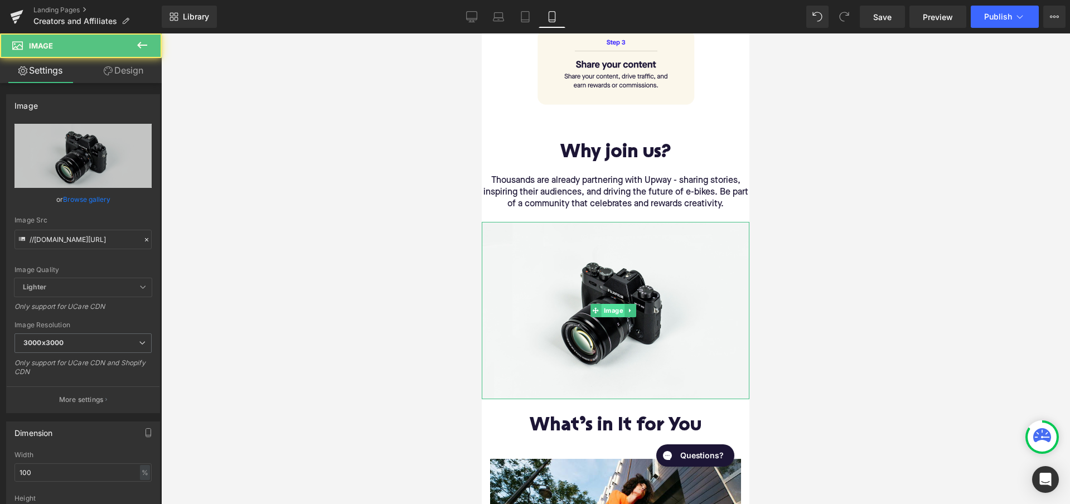
click at [614, 307] on span "Image" at bounding box center [614, 310] width 24 height 13
click at [86, 196] on link "Browse gallery" at bounding box center [86, 200] width 47 height 20
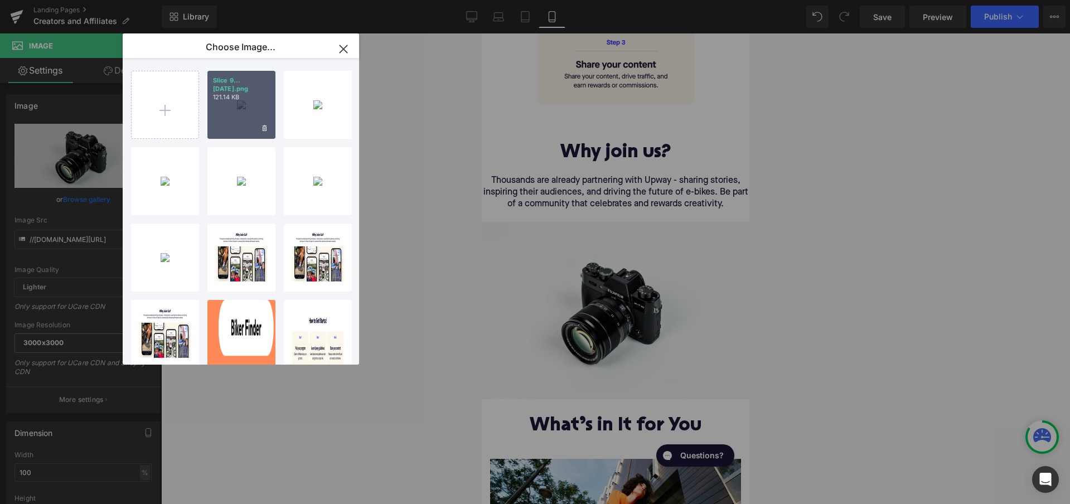
click at [261, 113] on div "Slice 9...[DATE].png 121.14 KB" at bounding box center [241, 105] width 68 height 68
type input "[URL][DOMAIN_NAME]"
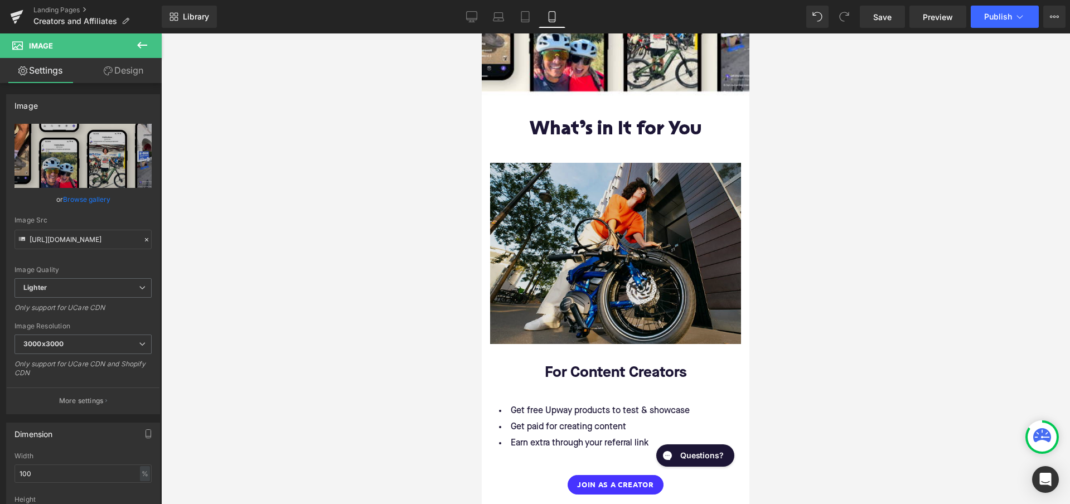
scroll to position [913, 0]
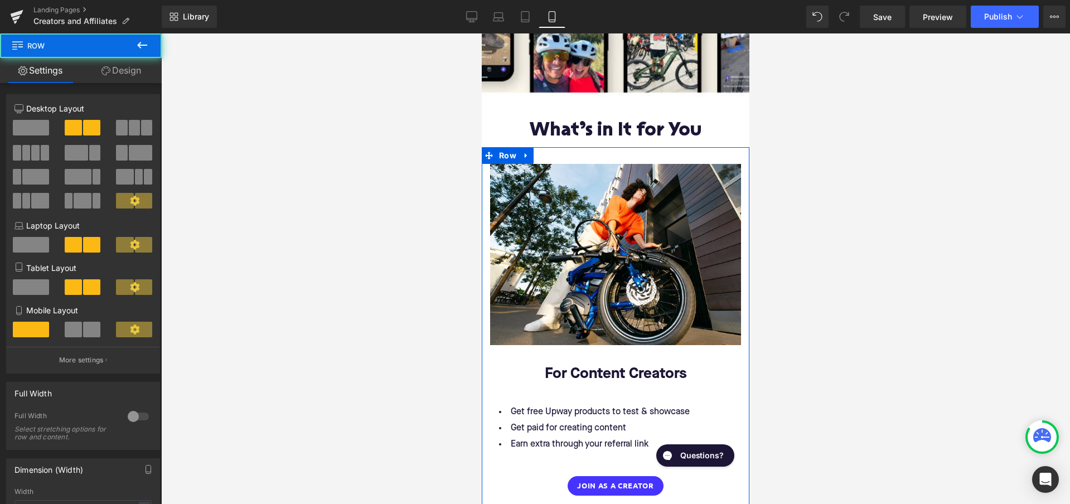
click at [486, 193] on div "Image For Content Creators Text Block Get free Upway products to test & showcas…" at bounding box center [616, 330] width 268 height 332
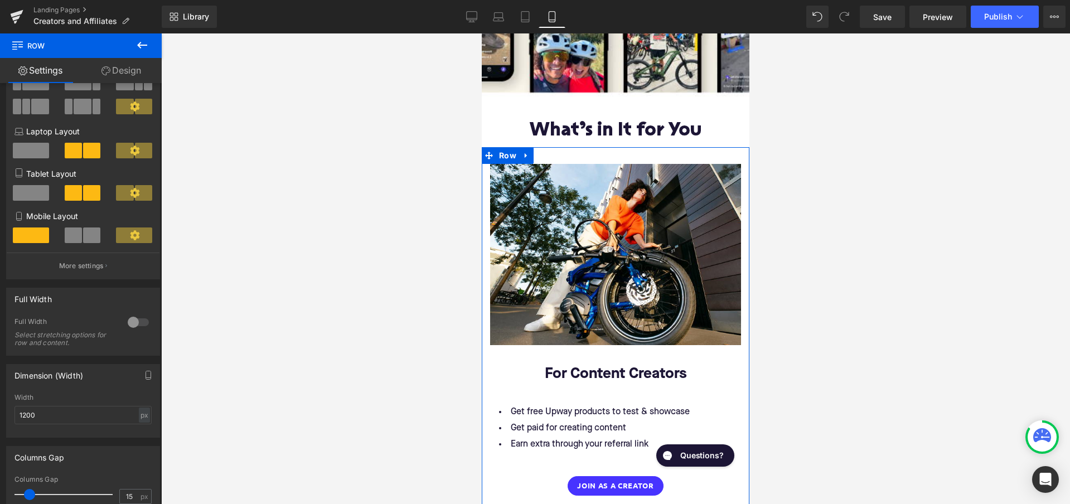
scroll to position [51, 0]
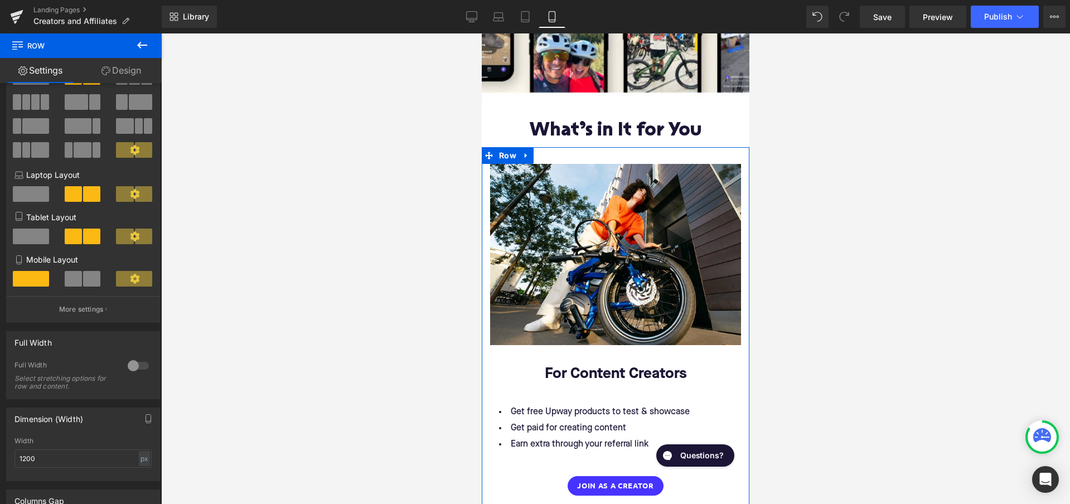
click at [128, 71] on link "Design" at bounding box center [121, 70] width 81 height 25
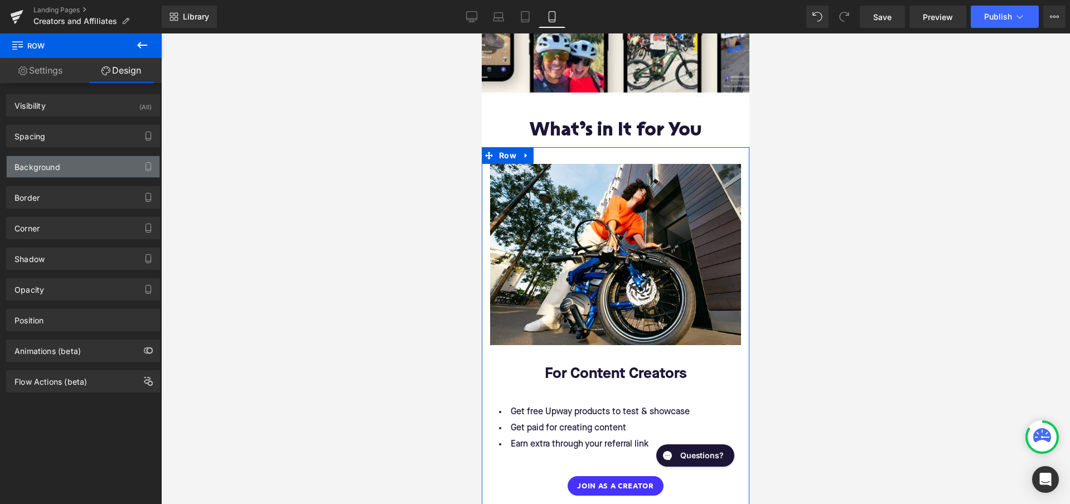
click at [93, 164] on div "Background" at bounding box center [83, 166] width 153 height 21
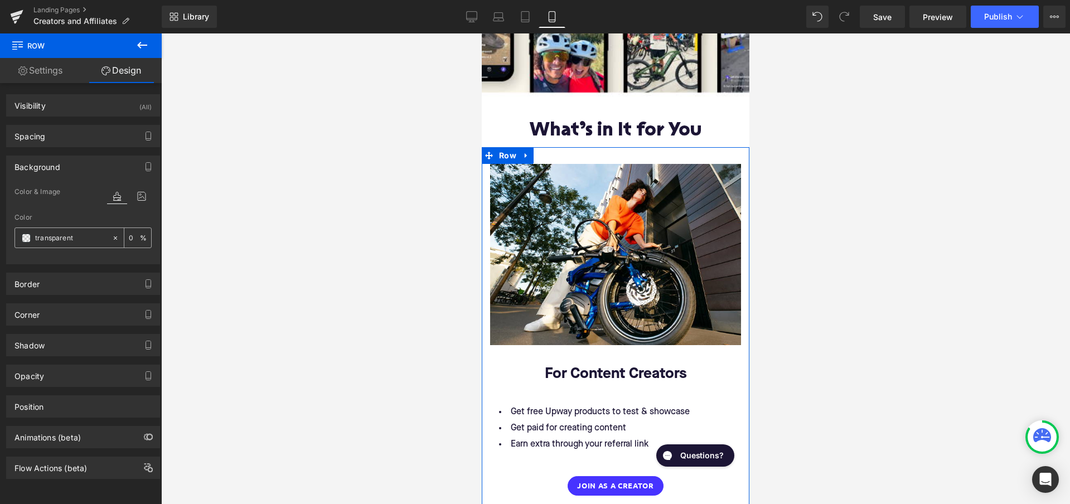
click at [80, 241] on input "transparent" at bounding box center [70, 238] width 71 height 12
type input "t"
paste input "FBF7EB"
type input "FBF7EB"
type input "100"
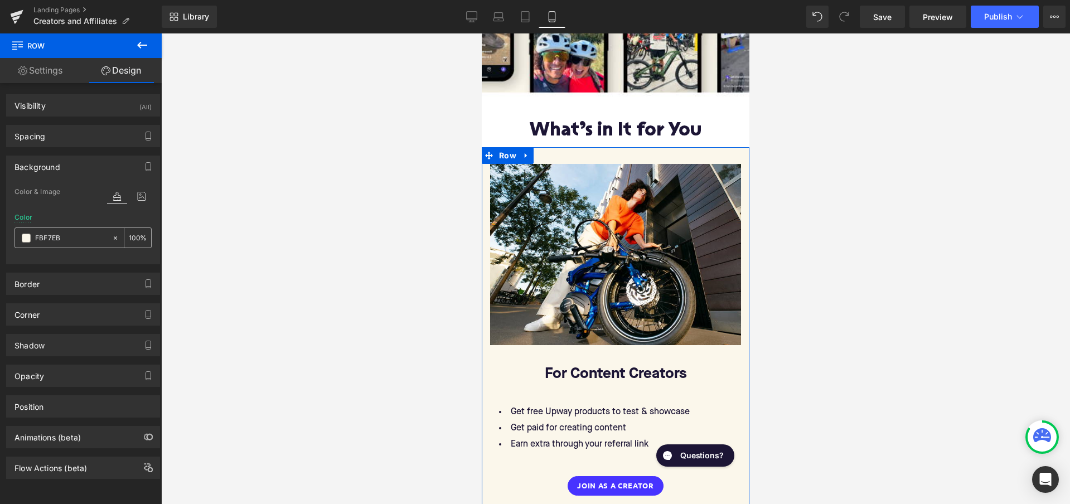
type input "FBF7EB"
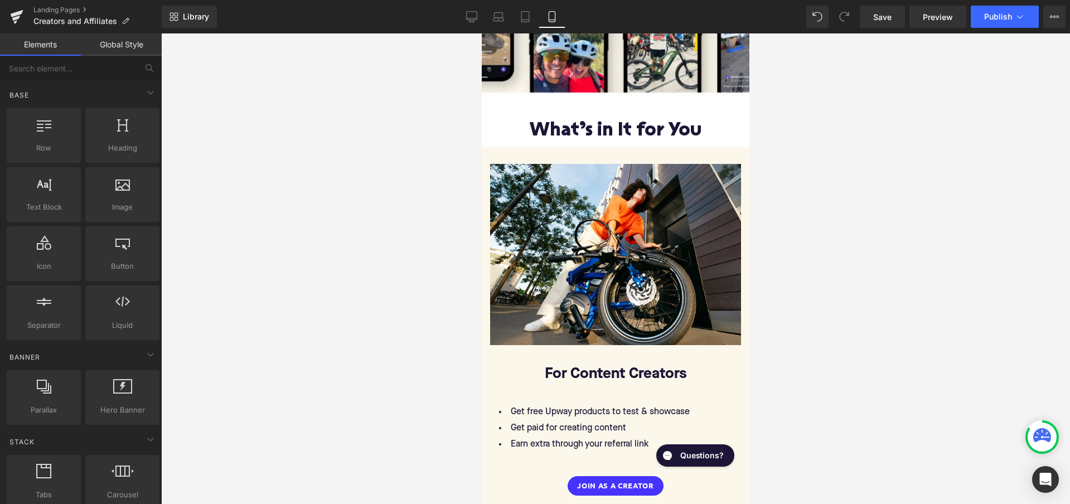
click at [217, 256] on div at bounding box center [615, 268] width 909 height 471
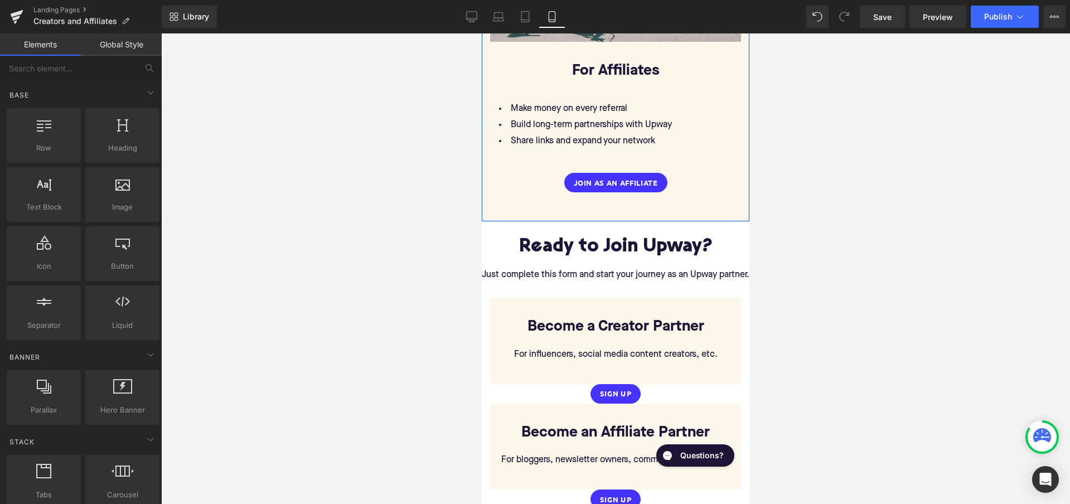
scroll to position [1572, 0]
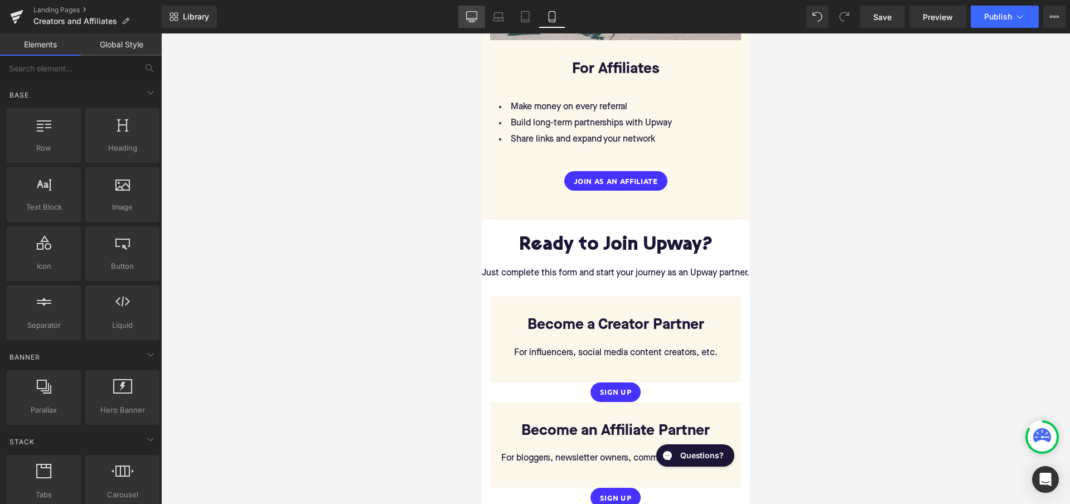
click at [474, 19] on icon at bounding box center [471, 16] width 11 height 11
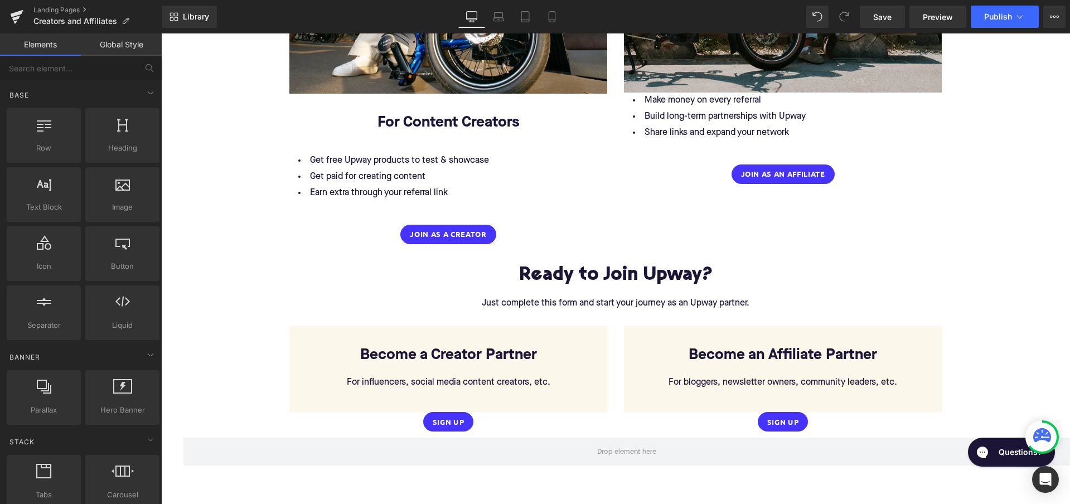
scroll to position [2063, 0]
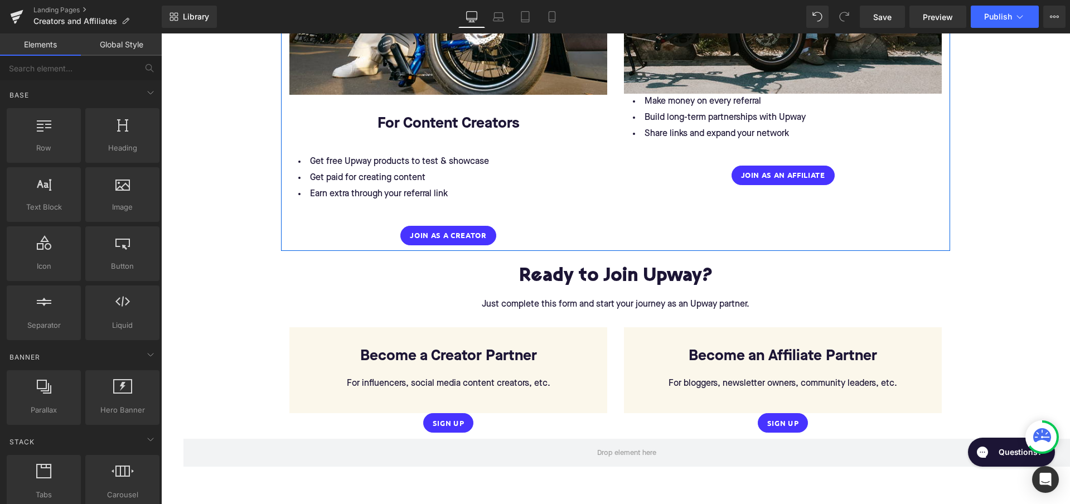
click at [655, 218] on div "Image For Content Creators Text Block Get free Upway products to test & showcas…" at bounding box center [615, 49] width 669 height 402
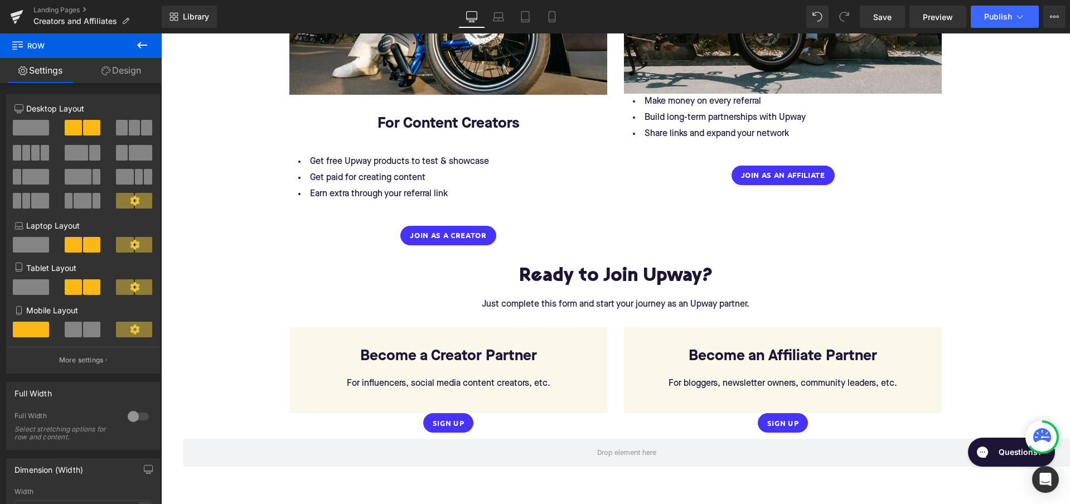
click at [127, 74] on link "Design" at bounding box center [121, 70] width 81 height 25
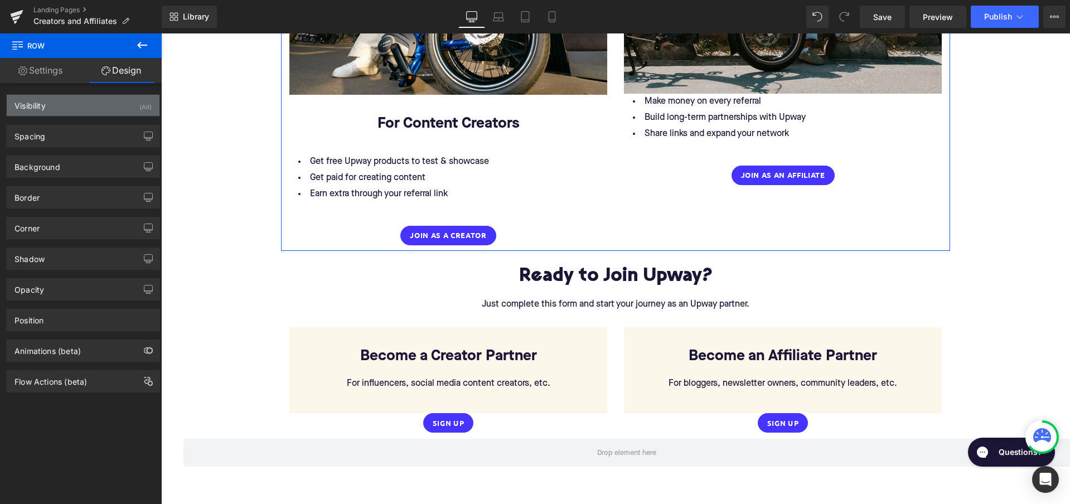
click at [109, 103] on div "Visibility (All)" at bounding box center [83, 105] width 153 height 21
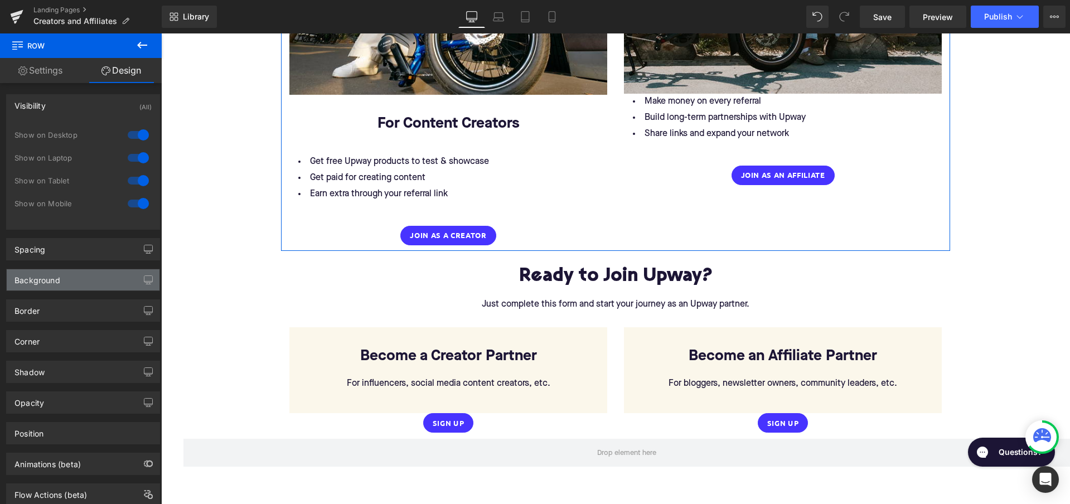
click at [93, 278] on div "Background" at bounding box center [83, 279] width 153 height 21
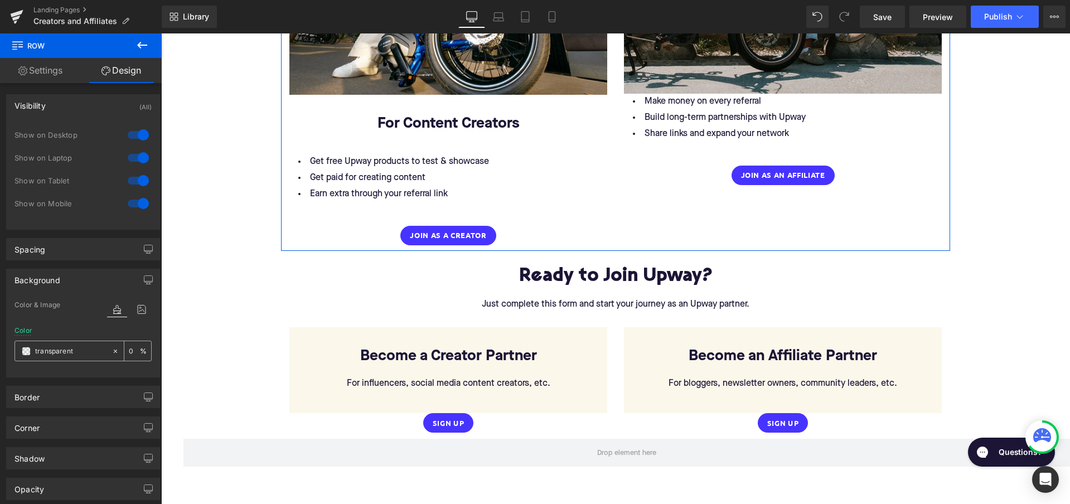
click at [76, 355] on input "transparent" at bounding box center [70, 351] width 71 height 12
paste input "FBF7EB"
type input "FBF7EB"
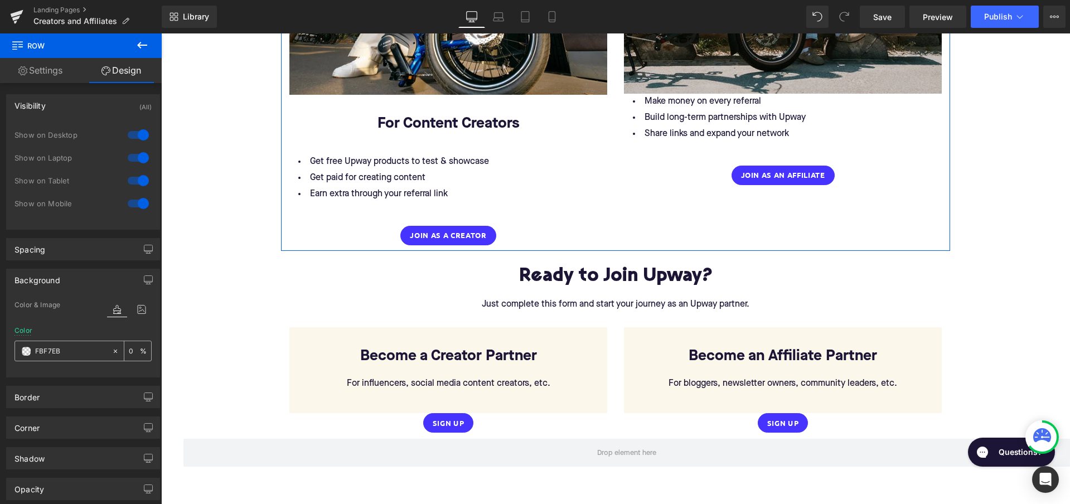
type input "100"
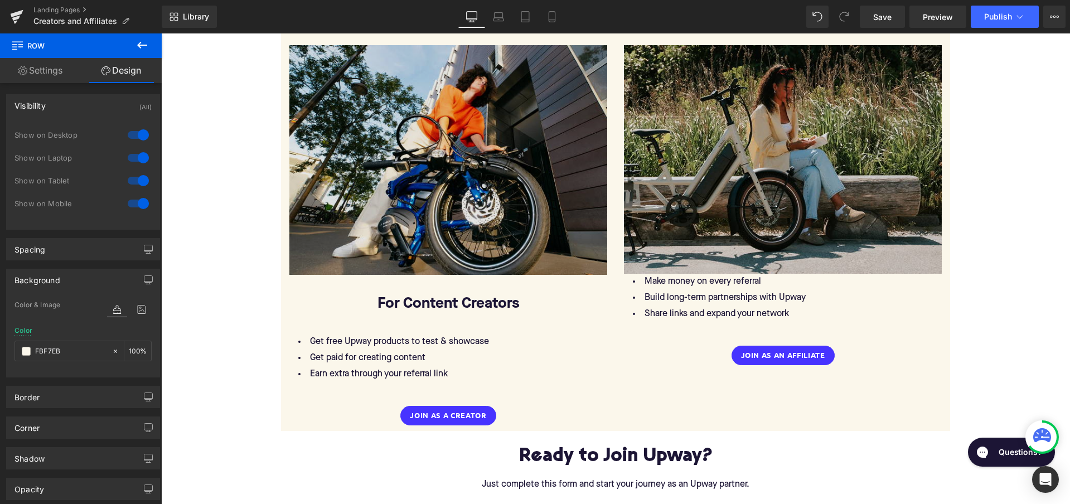
scroll to position [1965, 0]
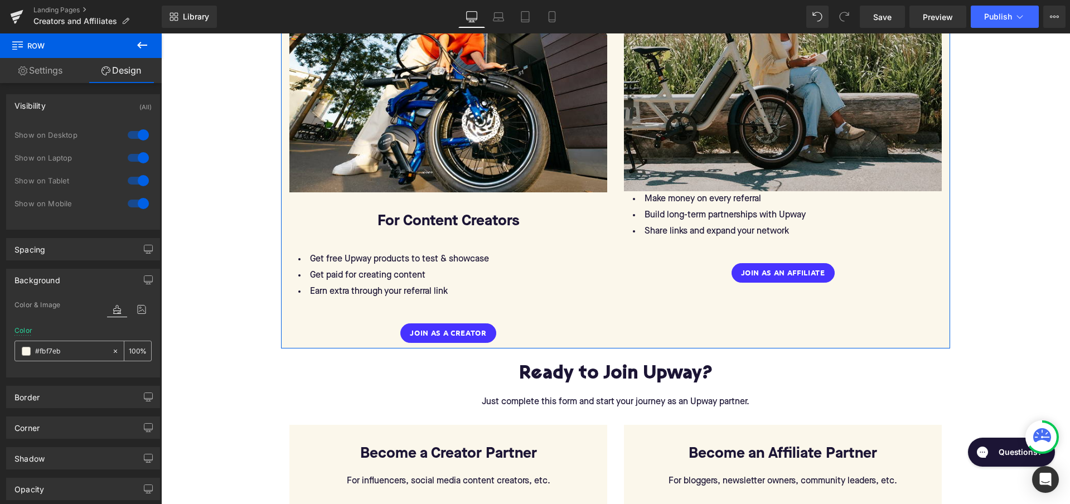
click at [114, 350] on icon at bounding box center [115, 350] width 3 height 3
type input "none"
type input "0"
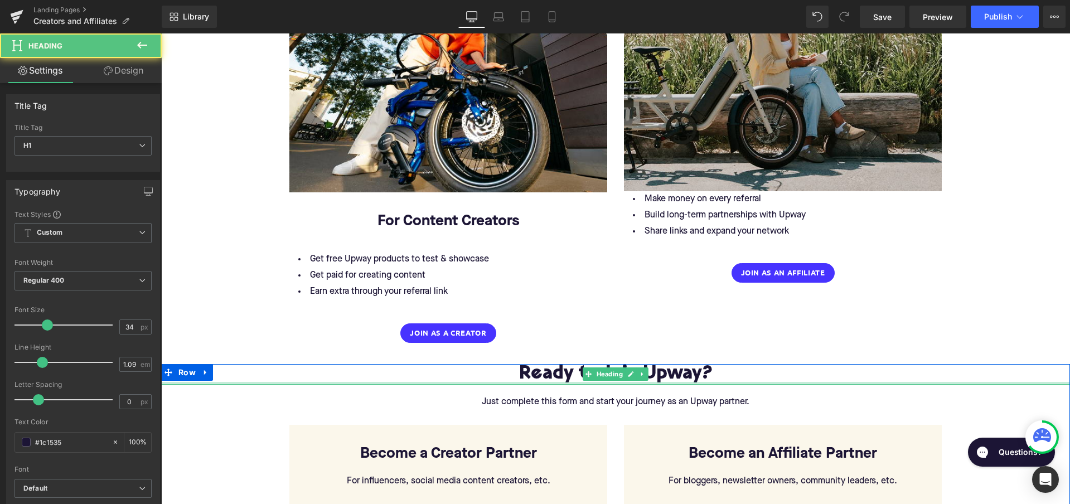
drag, startPoint x: 268, startPoint y: 371, endPoint x: 268, endPoint y: 207, distance: 164.5
click at [268, 372] on div "Ready to Join Upway? Heading" at bounding box center [615, 374] width 909 height 21
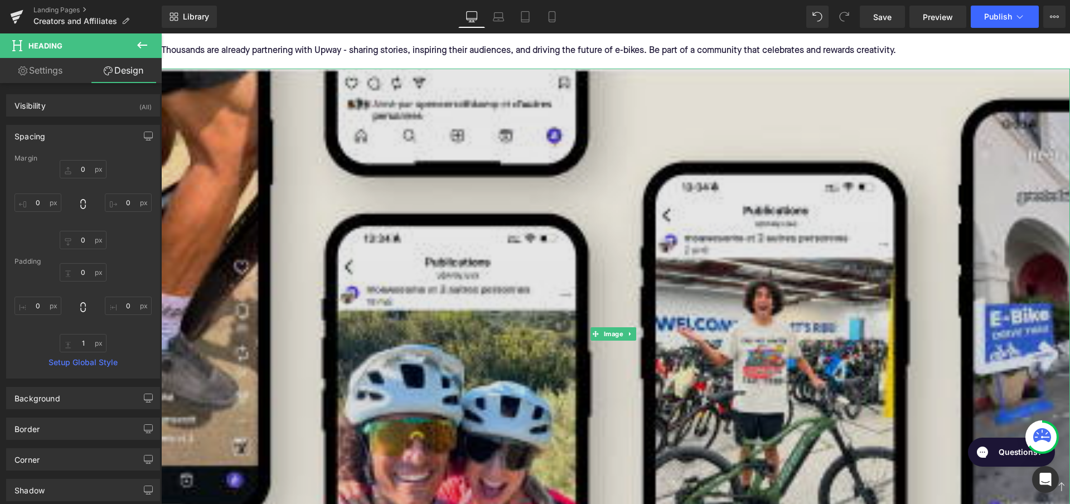
scroll to position [1268, 0]
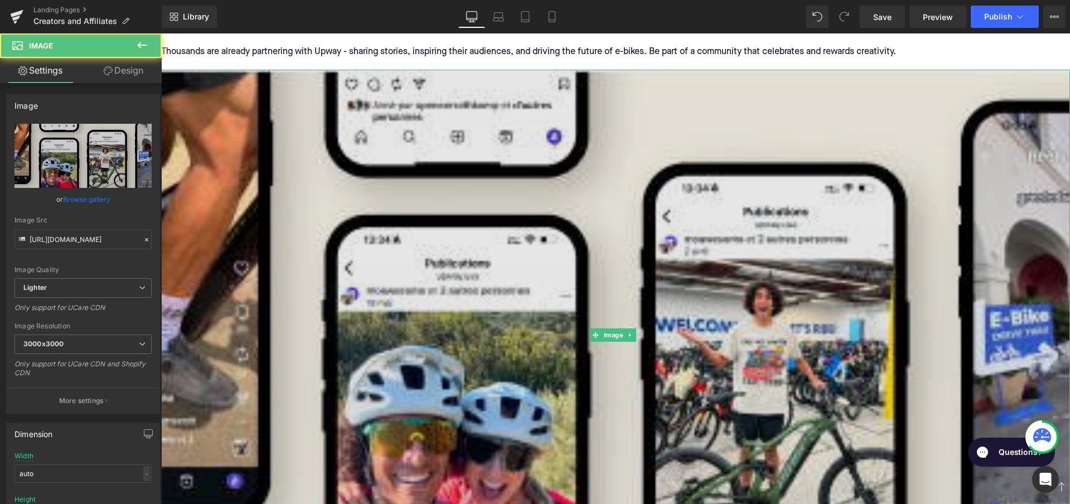
click at [519, 237] on img at bounding box center [615, 335] width 909 height 531
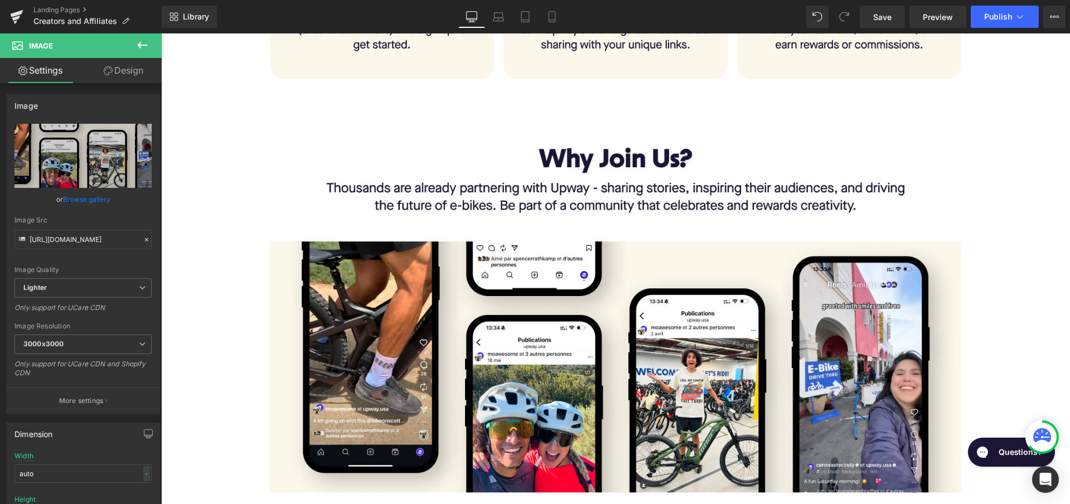
scroll to position [692, 0]
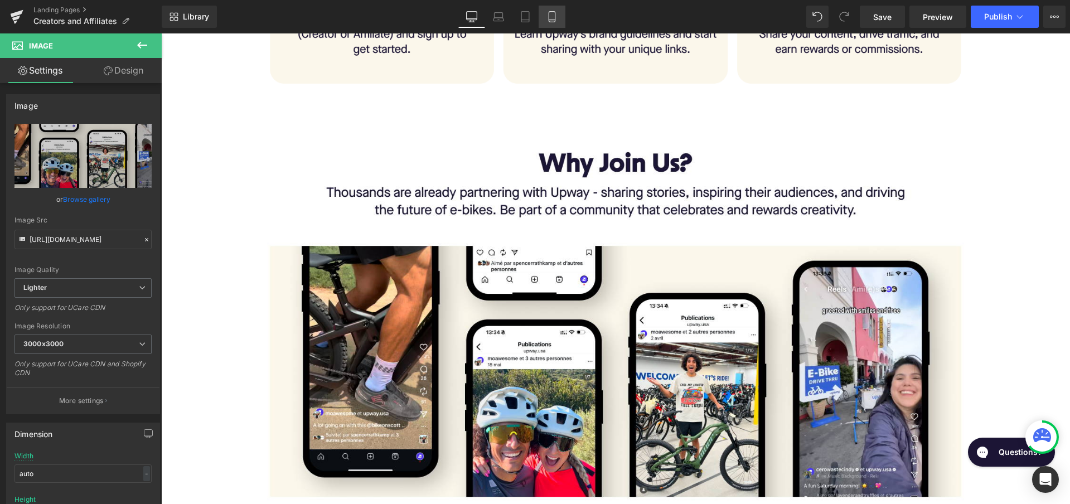
click at [553, 14] on icon at bounding box center [551, 16] width 11 height 11
type input "100"
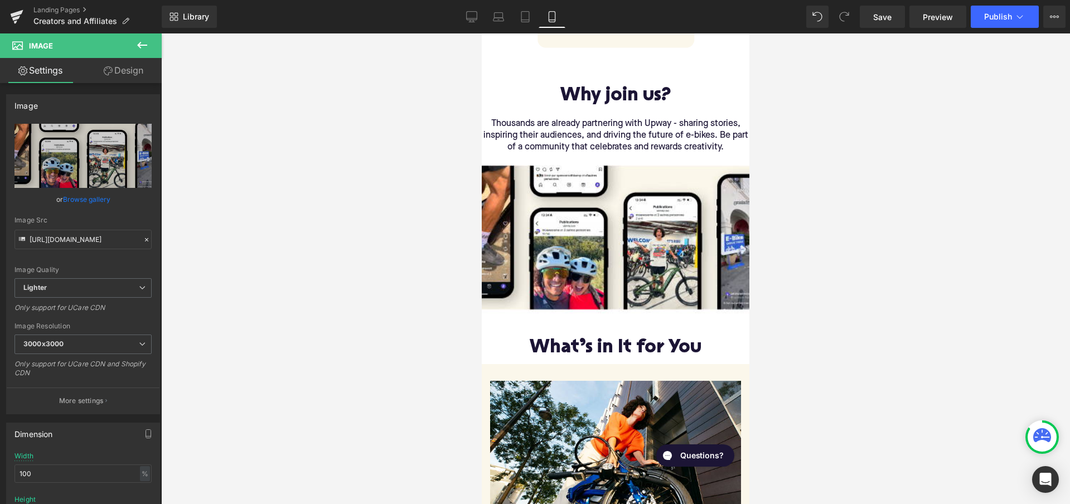
scroll to position [697, 0]
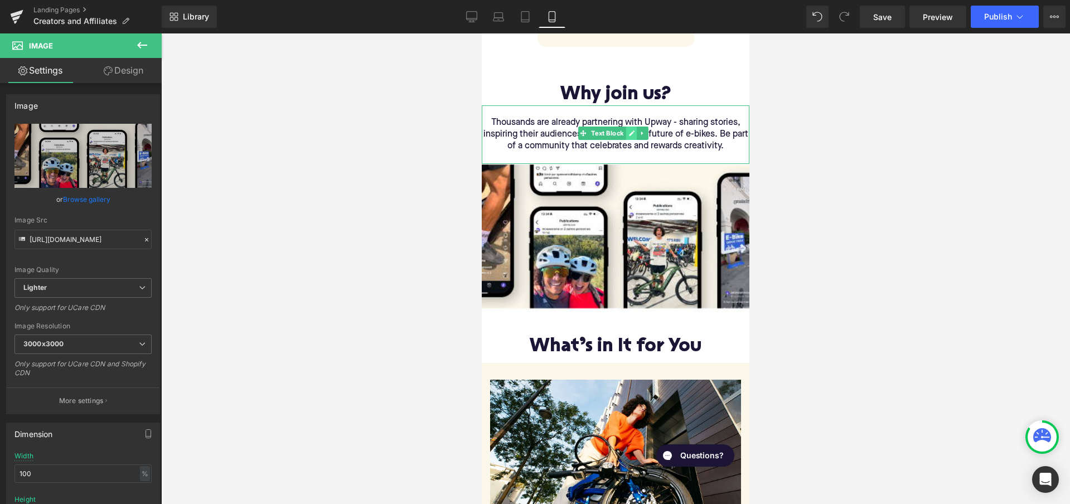
click at [637, 130] on link at bounding box center [632, 133] width 12 height 13
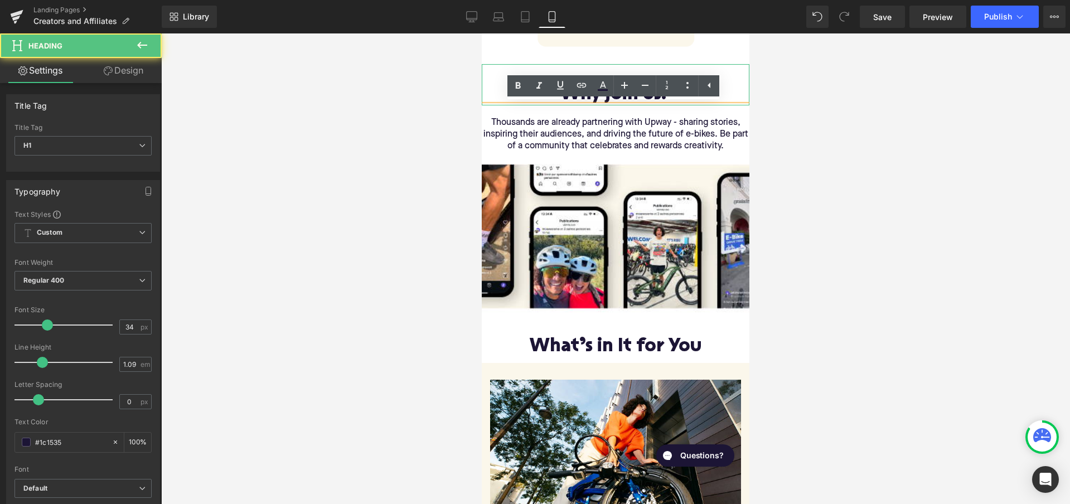
click at [738, 85] on h1 "Why join us?" at bounding box center [616, 95] width 268 height 21
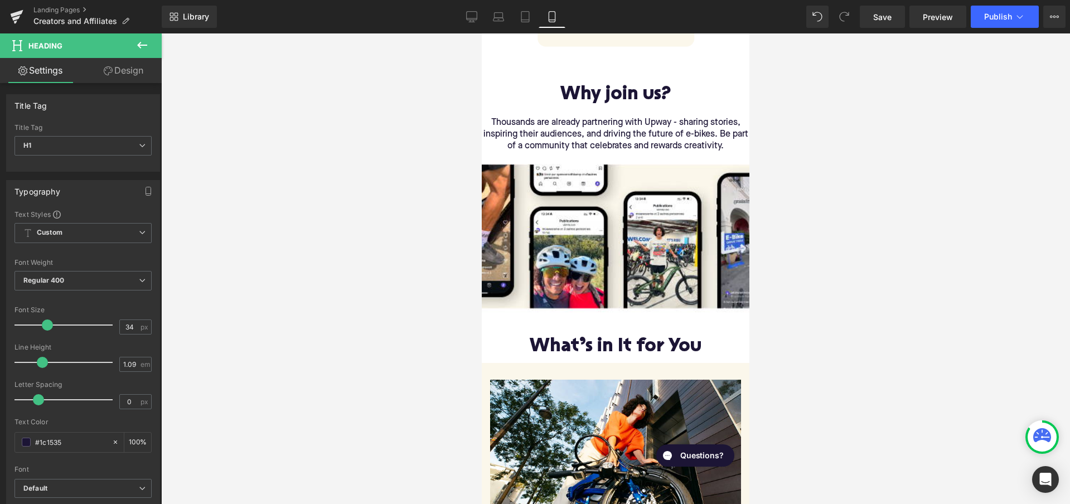
click at [130, 77] on link "Design" at bounding box center [123, 70] width 81 height 25
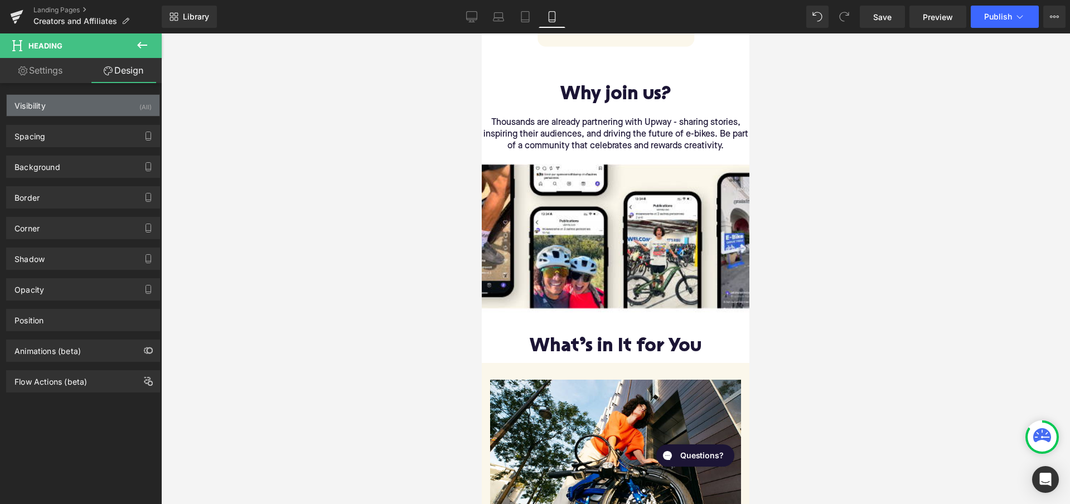
click at [115, 115] on div "Visibility (All)" at bounding box center [83, 105] width 153 height 21
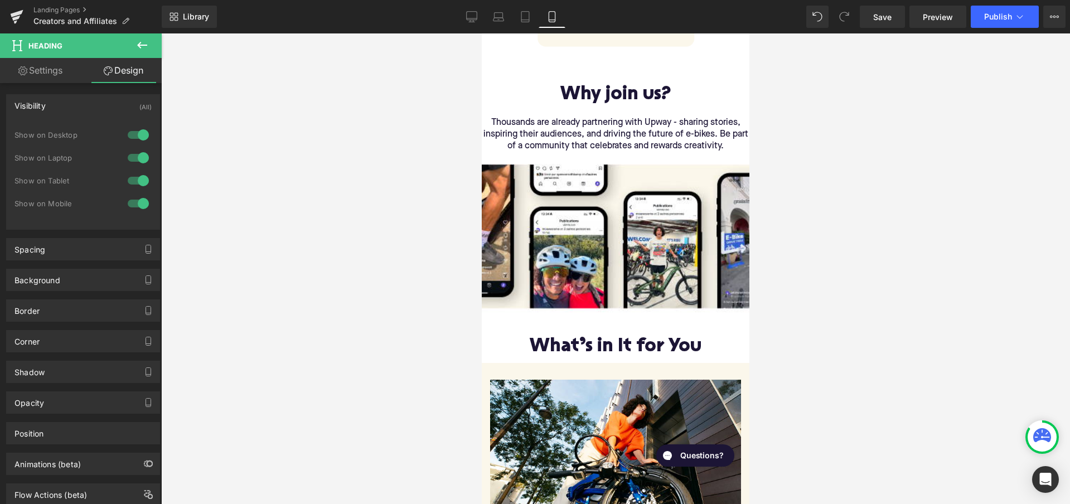
click at [131, 135] on div at bounding box center [138, 135] width 27 height 18
click at [137, 160] on div at bounding box center [138, 158] width 27 height 18
click at [135, 180] on div at bounding box center [138, 181] width 27 height 18
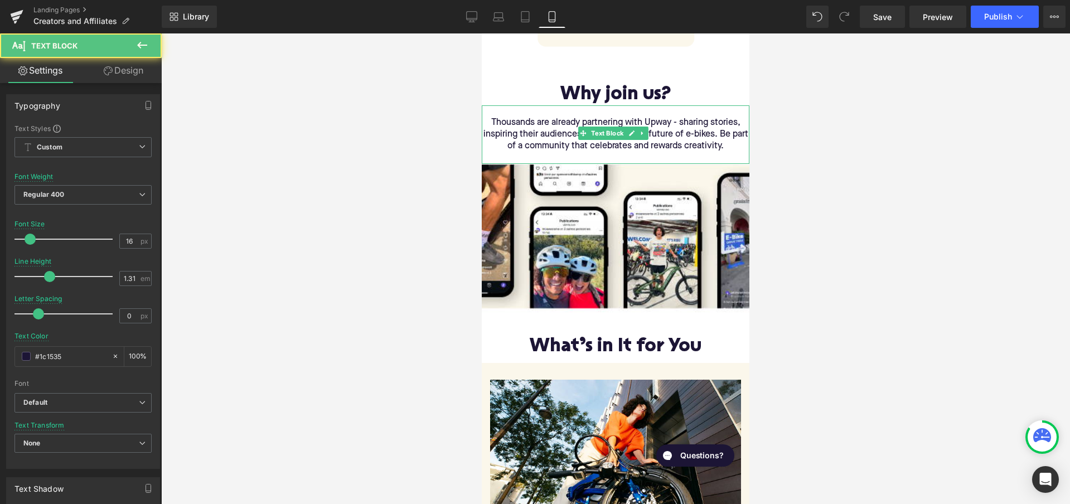
click at [489, 128] on p "Thousands are already partnering with Upway - sharing stories, inspiring their …" at bounding box center [616, 134] width 268 height 35
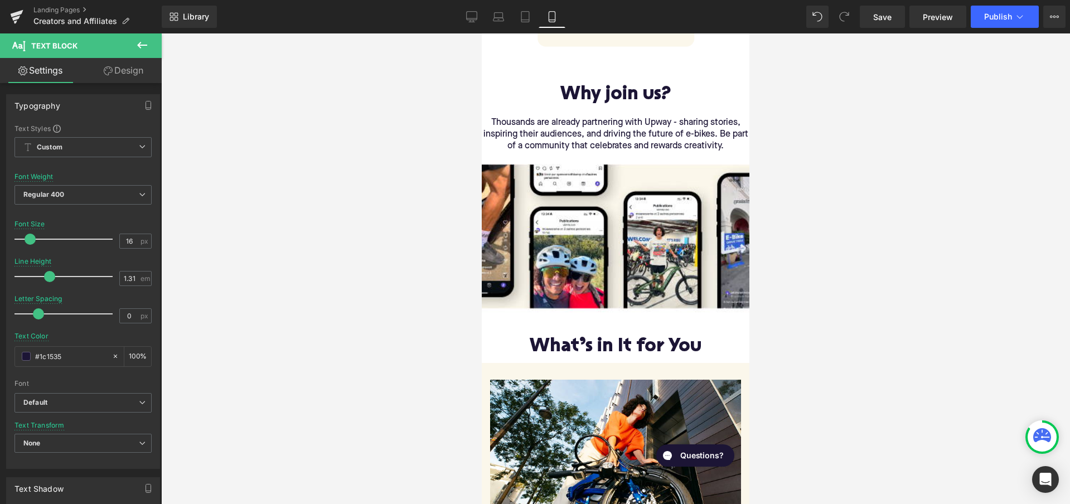
click at [138, 71] on link "Design" at bounding box center [123, 70] width 81 height 25
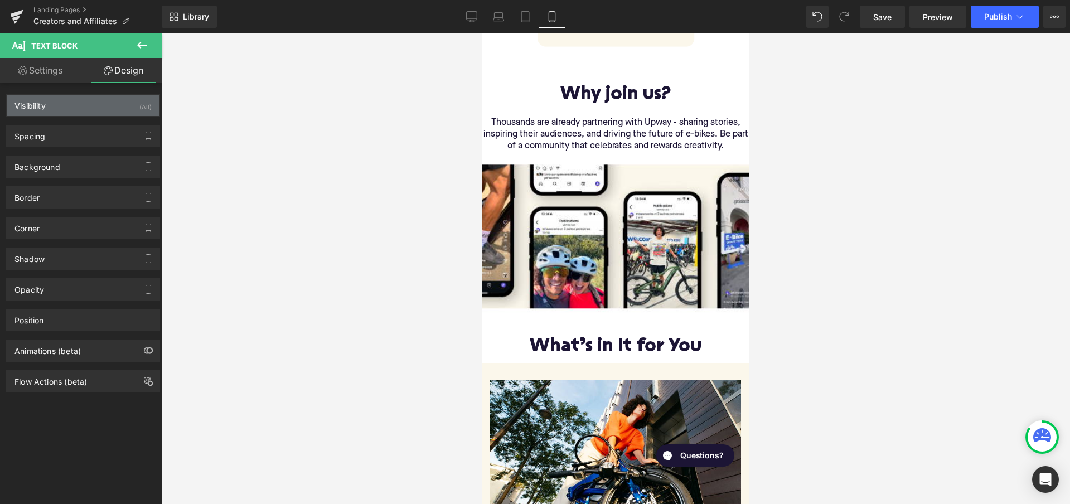
click at [139, 99] on div "(All)" at bounding box center [145, 104] width 12 height 18
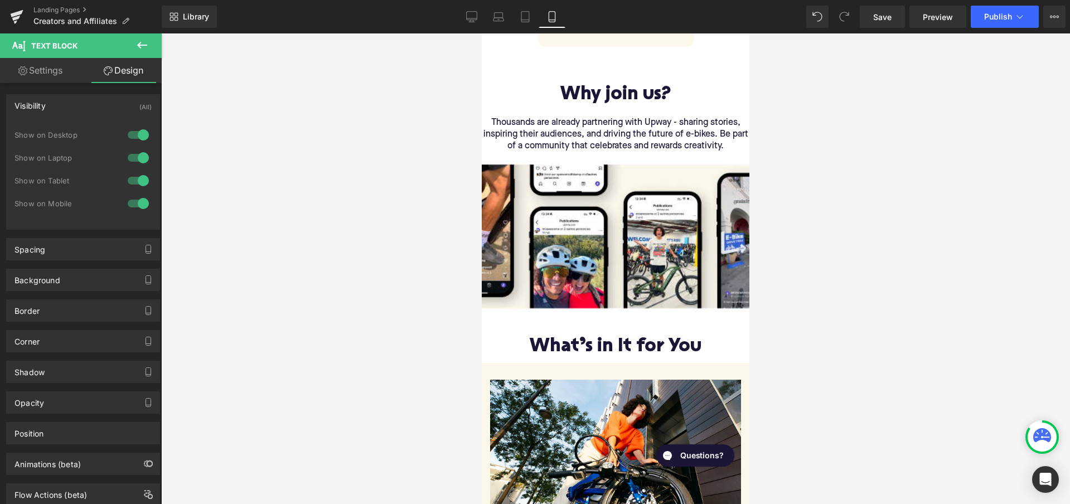
click at [135, 134] on div at bounding box center [138, 135] width 27 height 18
click at [135, 166] on div at bounding box center [138, 158] width 27 height 18
click at [131, 185] on div at bounding box center [138, 181] width 27 height 18
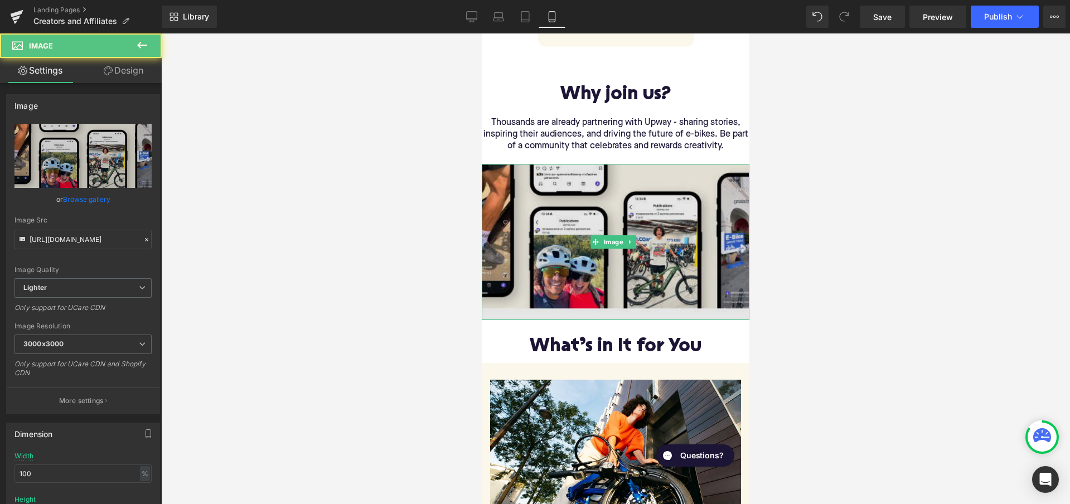
click at [506, 191] on img at bounding box center [616, 242] width 268 height 156
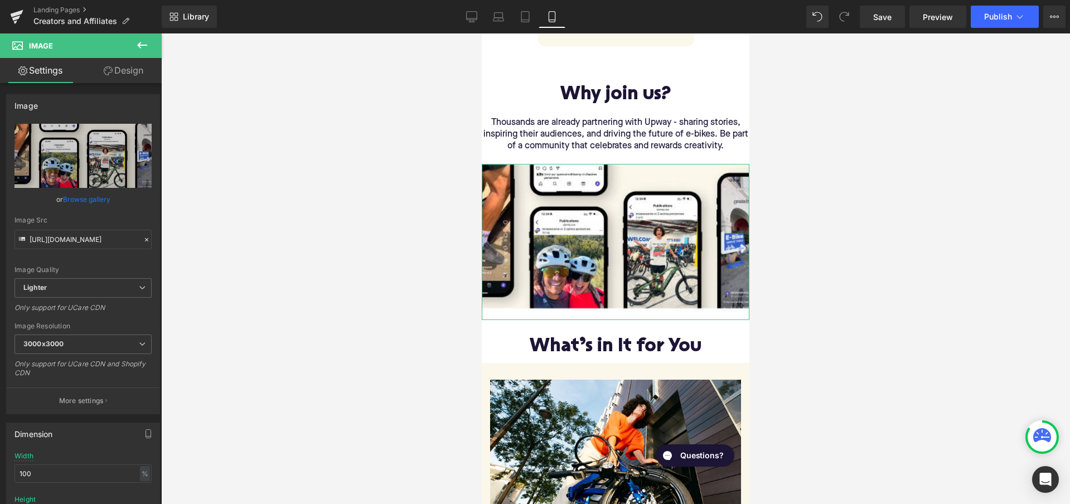
click at [139, 70] on link "Design" at bounding box center [123, 70] width 81 height 25
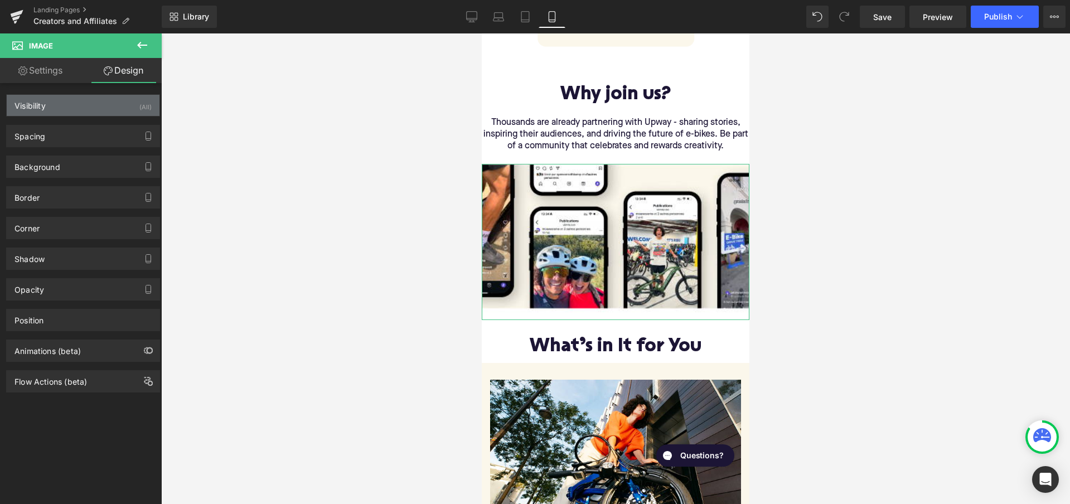
click at [139, 106] on div "(All)" at bounding box center [145, 104] width 12 height 18
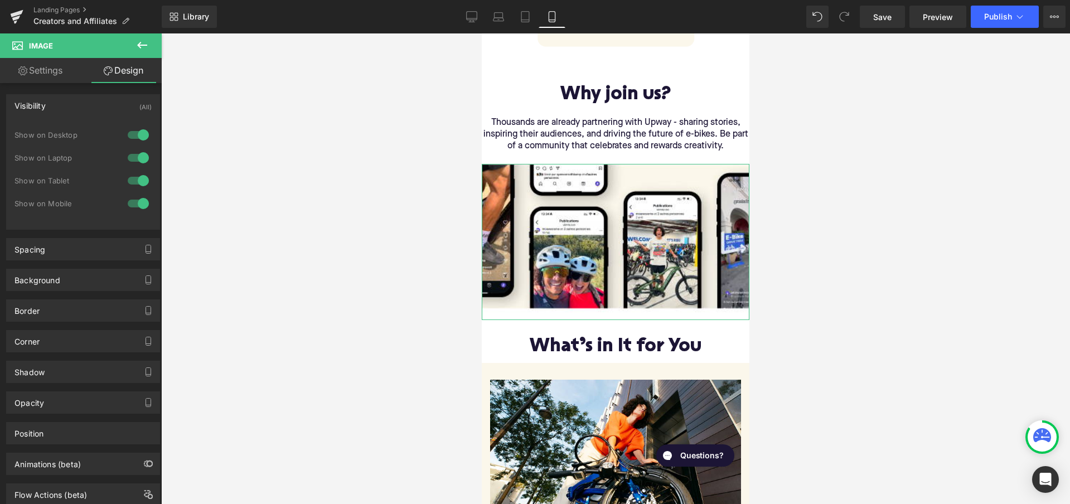
click at [137, 133] on div at bounding box center [138, 135] width 27 height 18
click at [137, 161] on div at bounding box center [138, 158] width 27 height 18
click at [136, 177] on div at bounding box center [138, 181] width 27 height 18
click at [318, 219] on div at bounding box center [615, 268] width 909 height 471
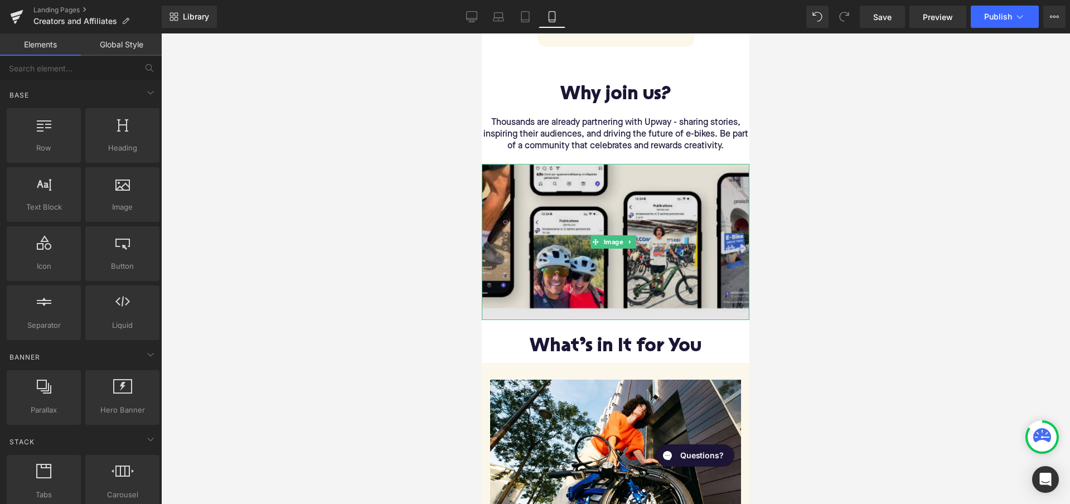
click at [607, 283] on img at bounding box center [616, 242] width 268 height 156
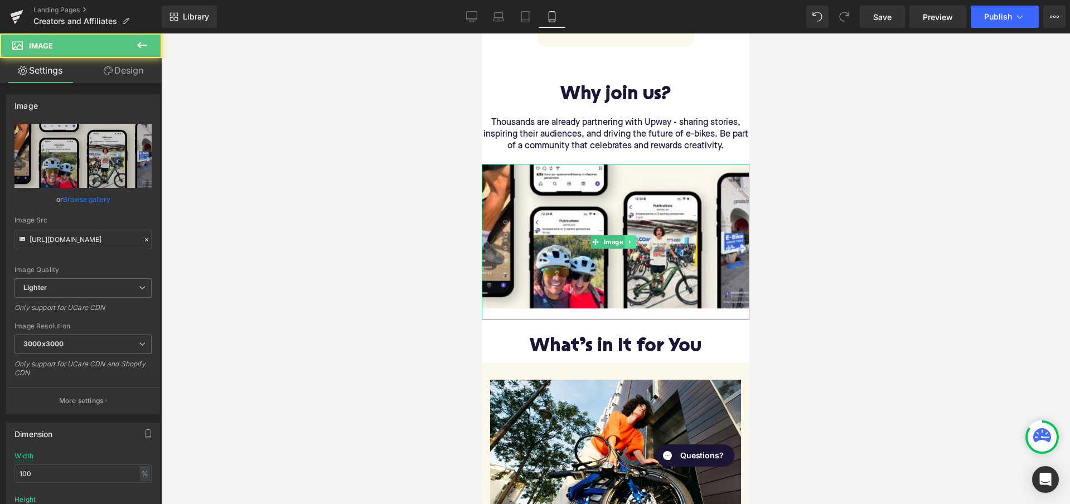
click at [633, 236] on link at bounding box center [630, 241] width 12 height 13
click at [634, 239] on icon at bounding box center [636, 242] width 6 height 6
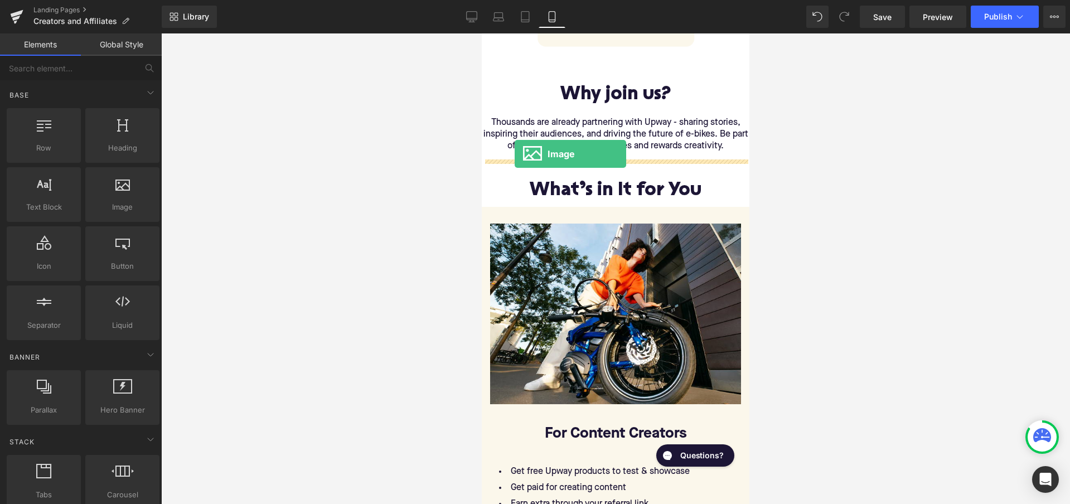
drag, startPoint x: 610, startPoint y: 222, endPoint x: 515, endPoint y: 154, distance: 117.4
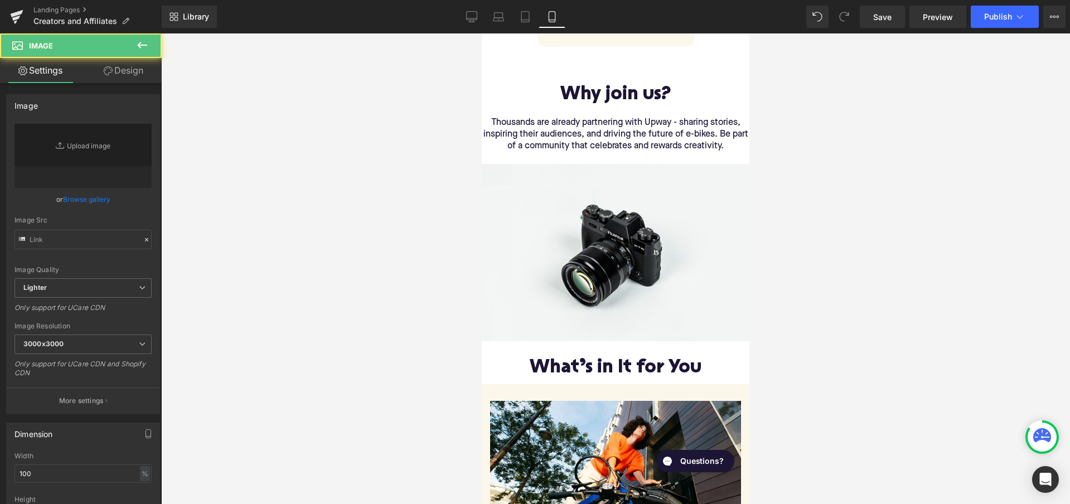
type input "//[DOMAIN_NAME][URL]"
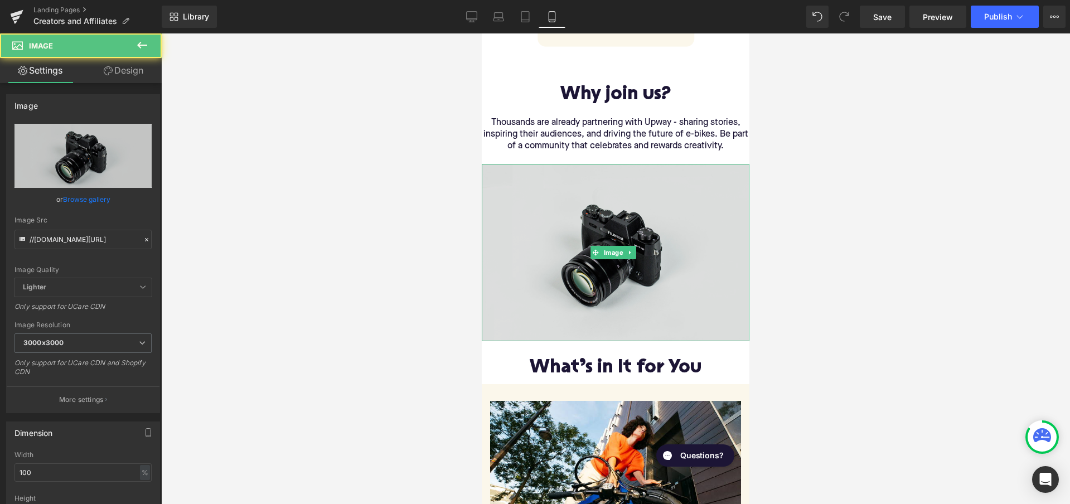
click at [558, 205] on img at bounding box center [616, 252] width 268 height 177
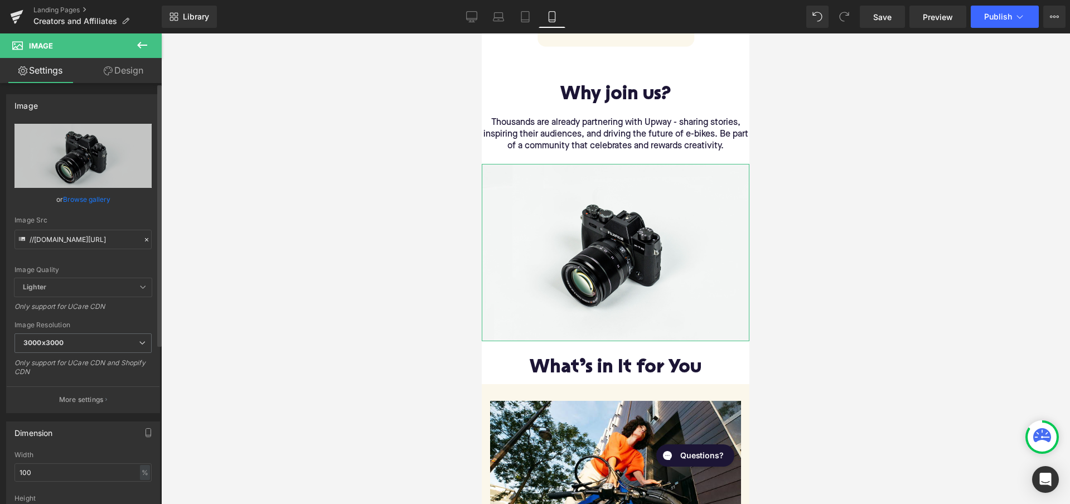
click at [85, 198] on link "Browse gallery" at bounding box center [86, 200] width 47 height 20
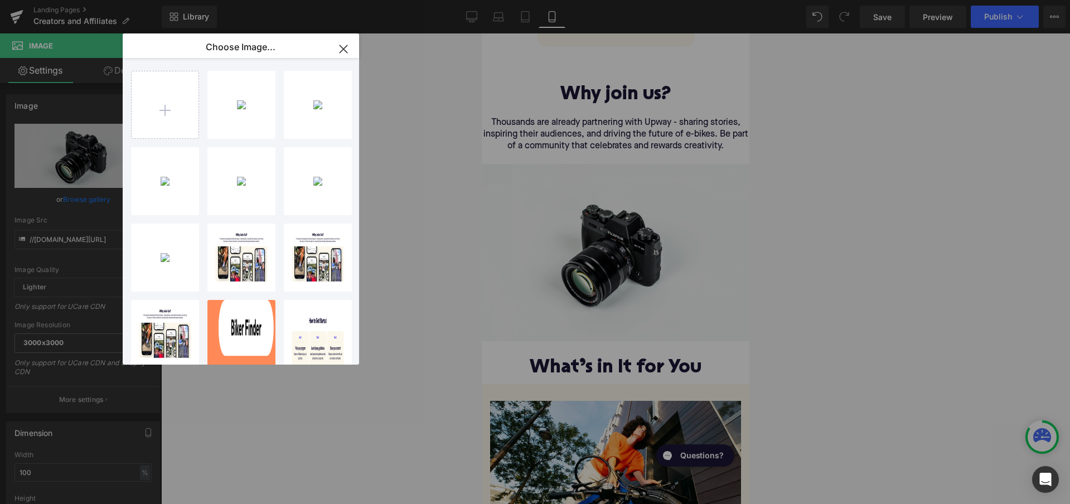
click at [341, 53] on icon "button" at bounding box center [344, 49] width 18 height 18
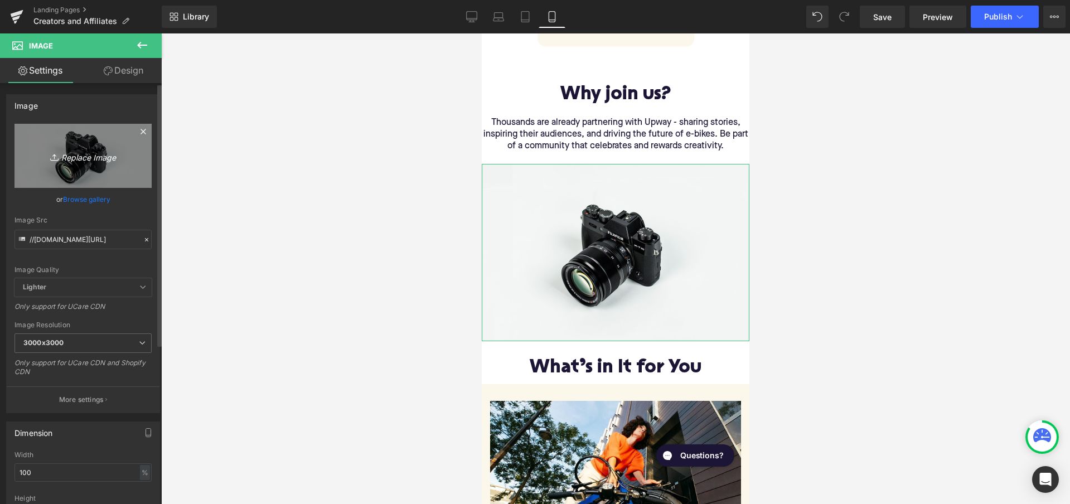
click at [89, 149] on icon "Replace Image" at bounding box center [82, 156] width 89 height 14
type input "C:\fakepath\Slice 9.png"
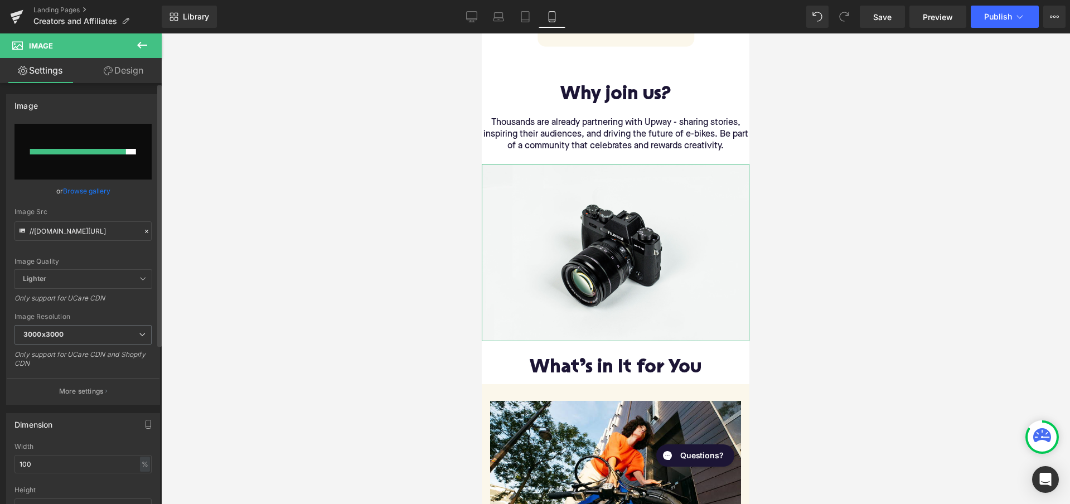
type input "[URL][DOMAIN_NAME]"
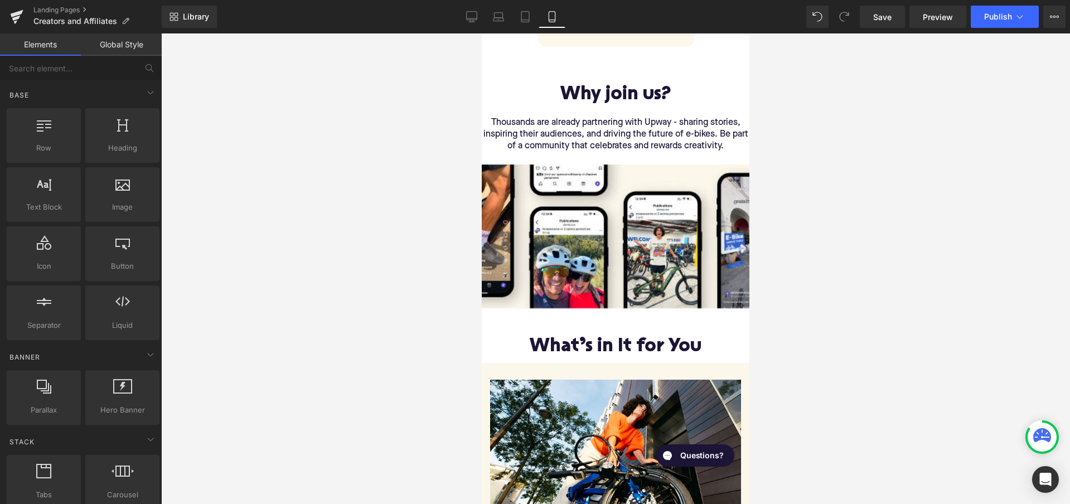
click at [849, 270] on div at bounding box center [615, 268] width 909 height 471
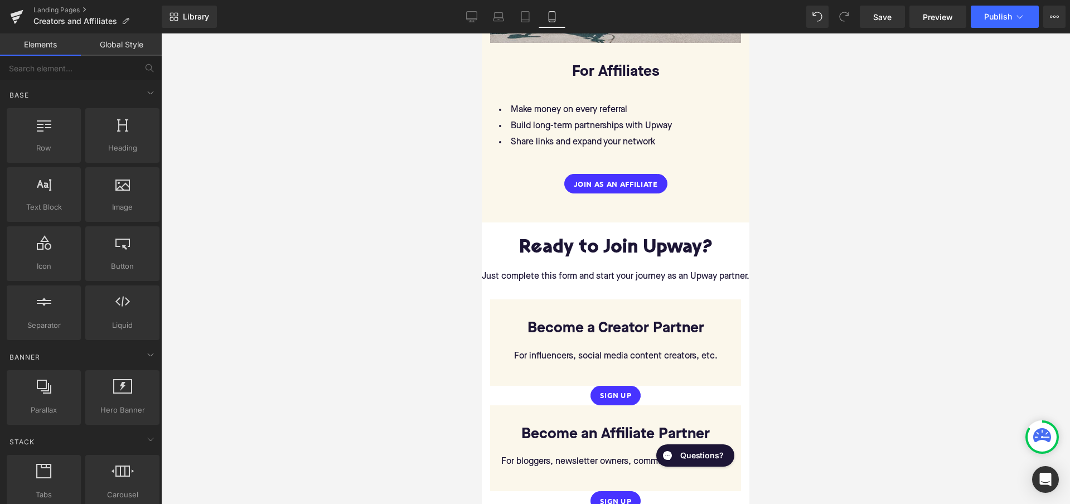
scroll to position [1570, 0]
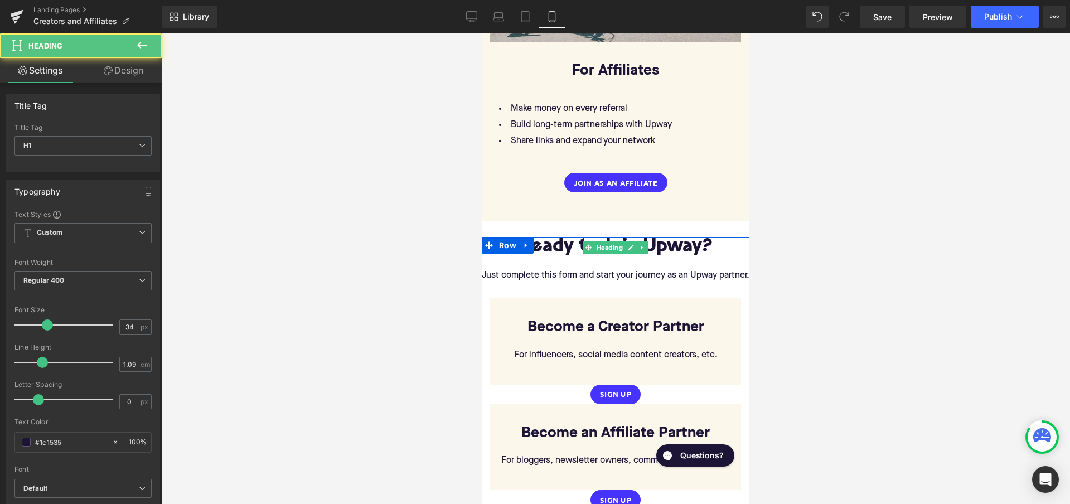
click at [649, 237] on h1 "Ready to Join Upway?" at bounding box center [616, 247] width 268 height 21
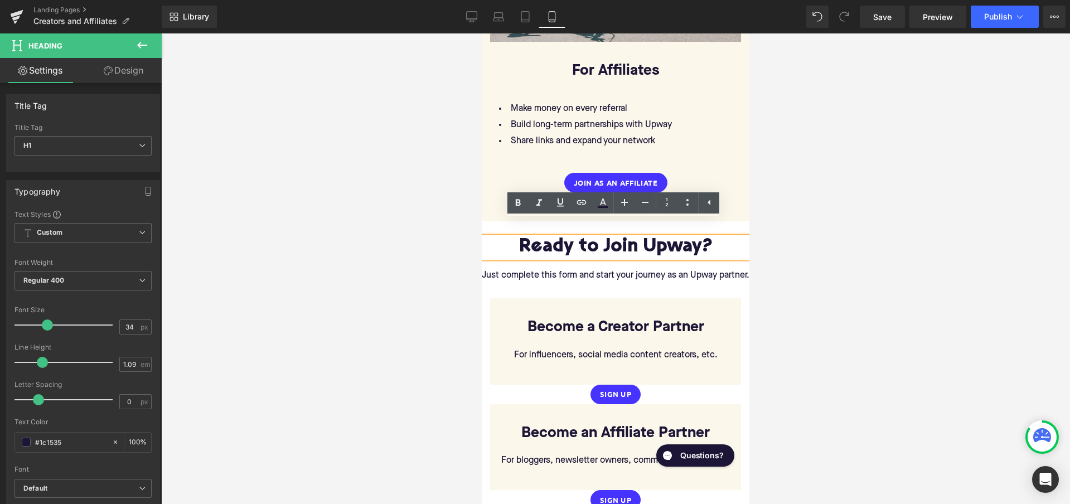
click at [525, 237] on h1 "Ready to Join Upway?" at bounding box center [616, 247] width 268 height 21
click at [517, 237] on h1 "Ready to Join Upway?" at bounding box center [616, 247] width 268 height 21
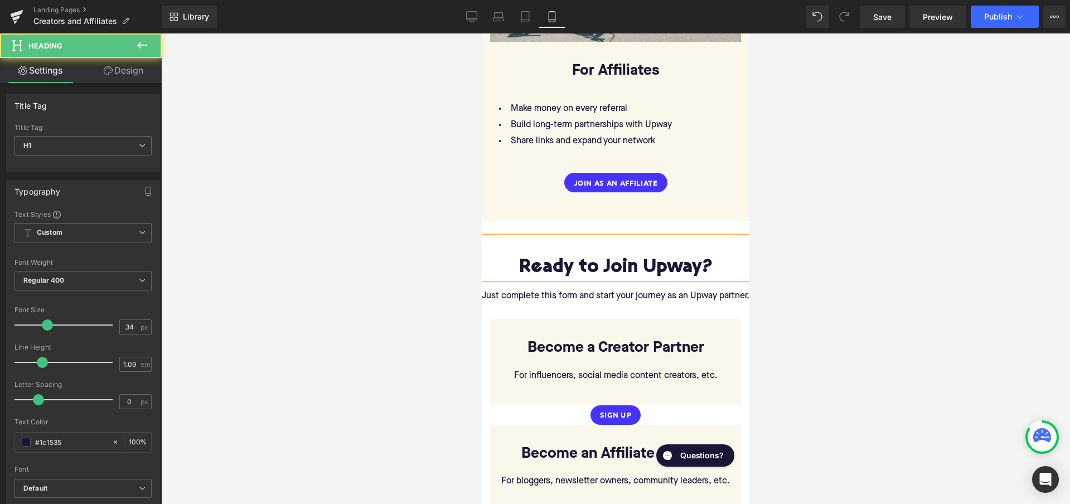
click at [714, 258] on h1 "Ready to Join Upway?" at bounding box center [616, 268] width 268 height 21
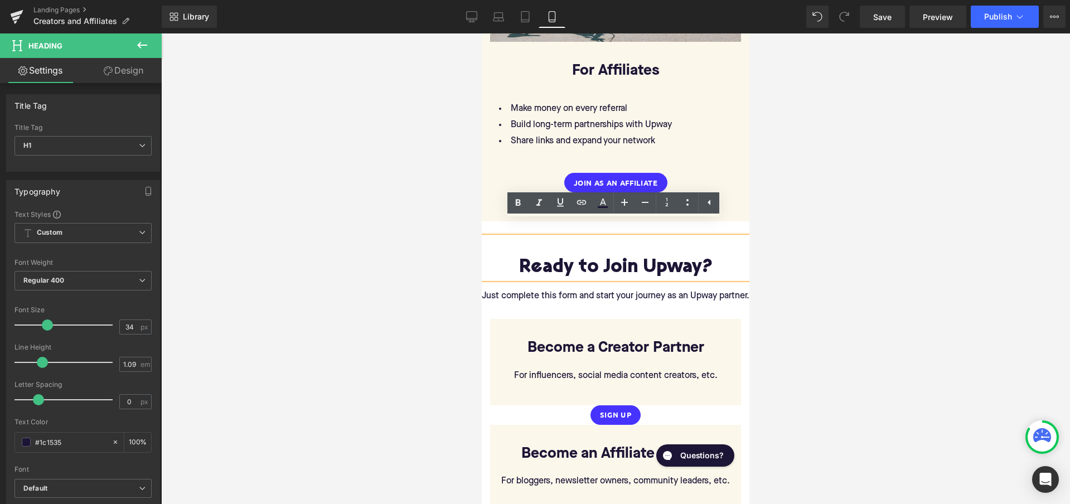
click at [832, 247] on div at bounding box center [615, 268] width 909 height 471
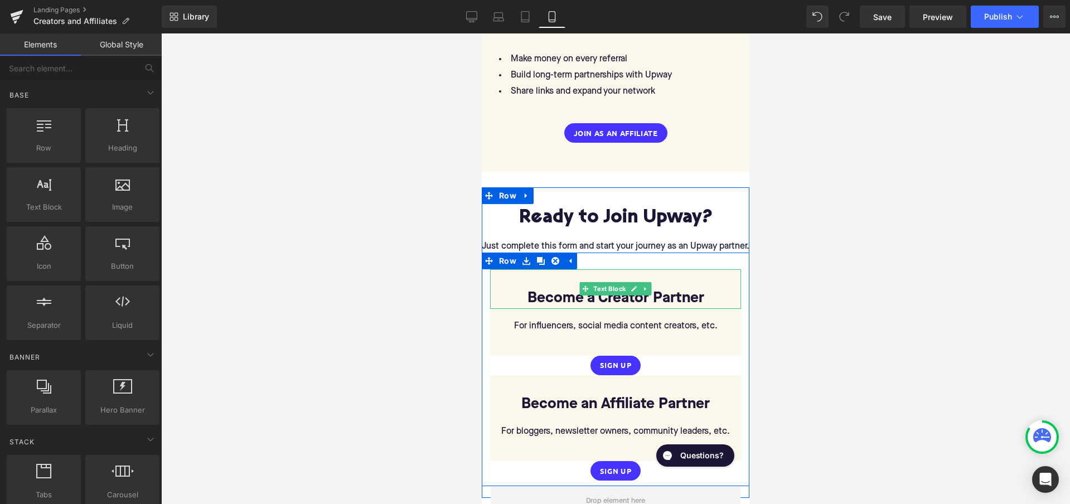
scroll to position [1659, 0]
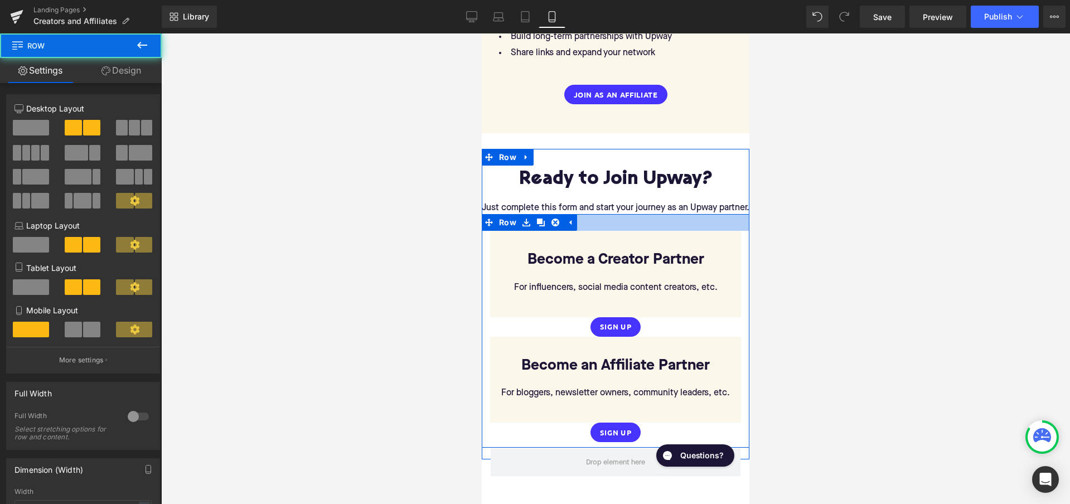
click at [650, 217] on div at bounding box center [616, 222] width 268 height 17
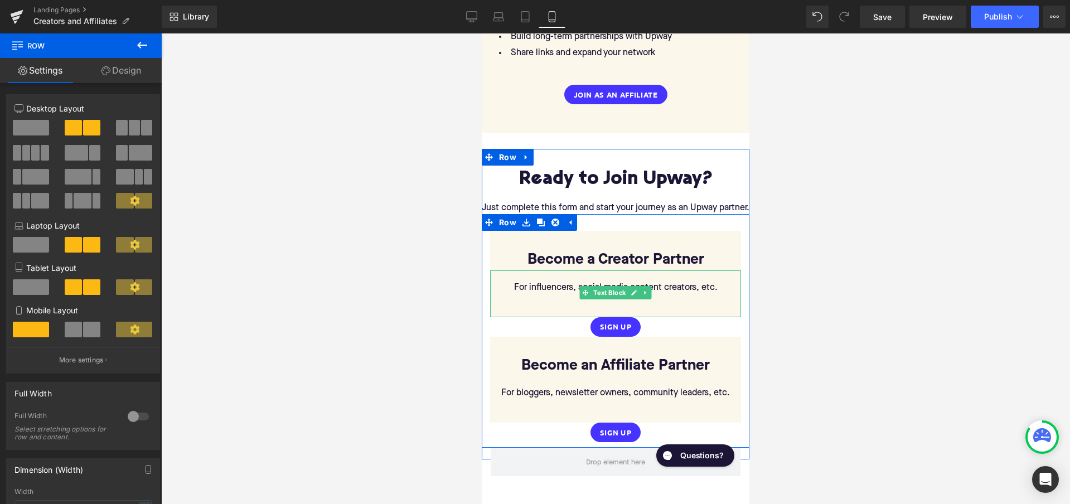
click at [581, 306] on p at bounding box center [615, 312] width 251 height 12
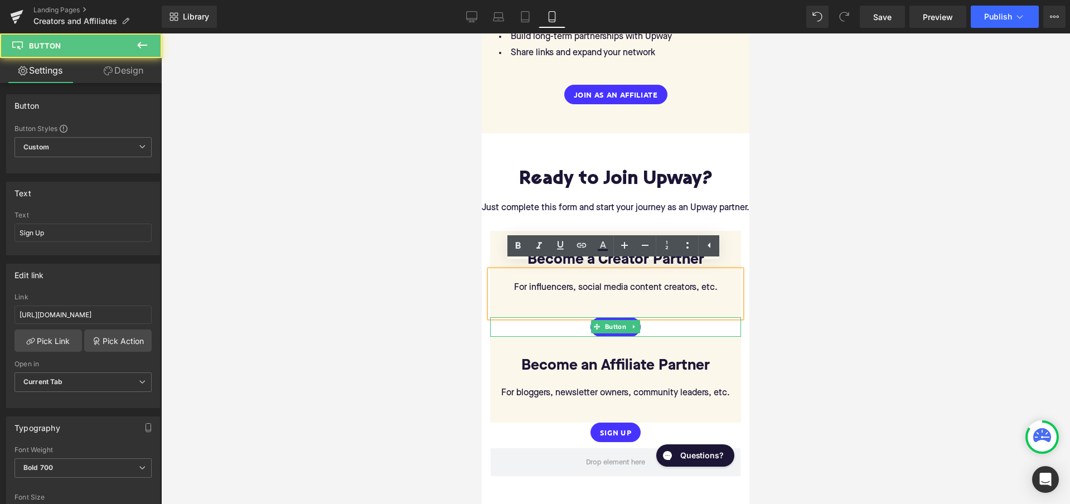
click at [579, 321] on div "Sign Up" at bounding box center [615, 327] width 251 height 20
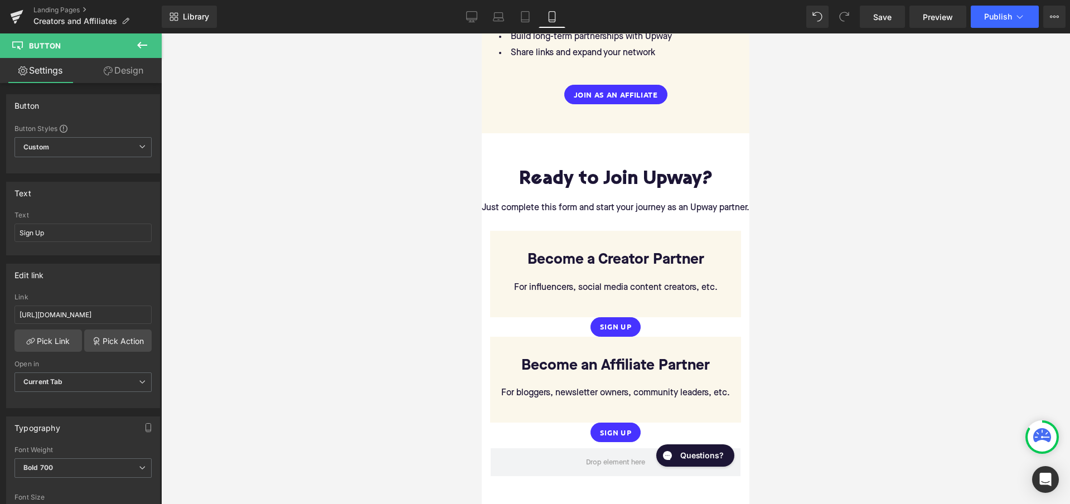
click at [145, 40] on icon at bounding box center [141, 44] width 13 height 13
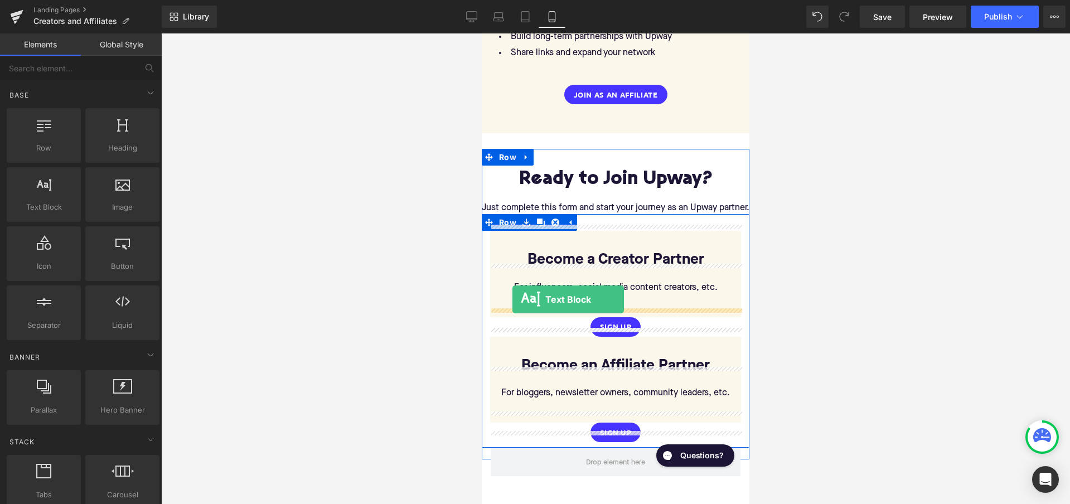
drag, startPoint x: 523, startPoint y: 231, endPoint x: 512, endPoint y: 299, distance: 68.9
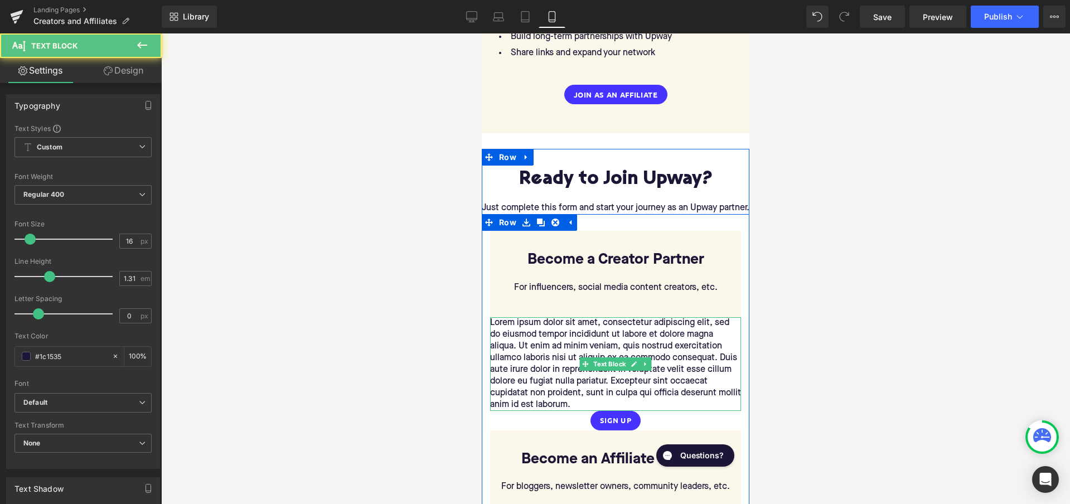
click at [568, 353] on p "Lorem ipsum dolor sit amet, consectetur adipiscing elit, sed do eiusmod tempor …" at bounding box center [615, 364] width 251 height 94
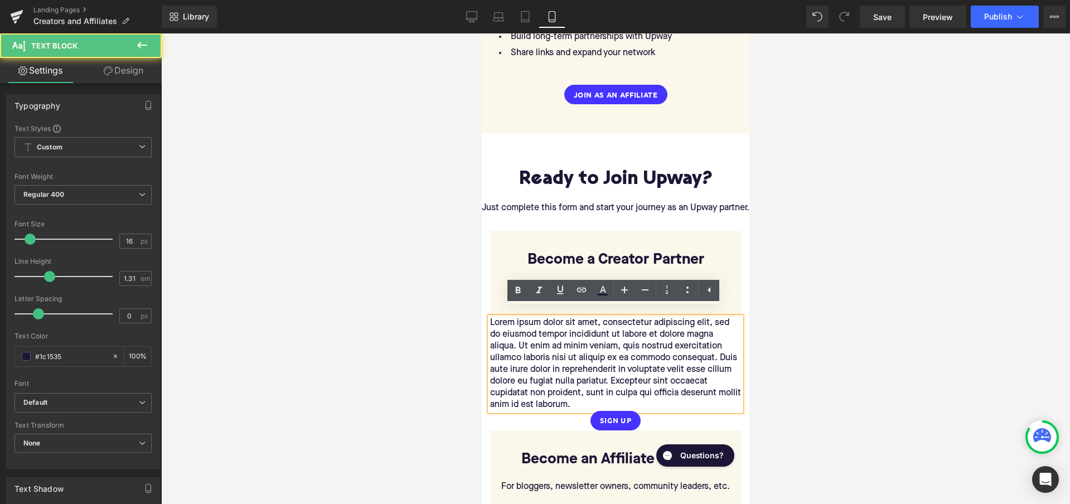
click at [573, 396] on p "Lorem ipsum dolor sit amet, consectetur adipiscing elit, sed do eiusmod tempor …" at bounding box center [615, 364] width 251 height 94
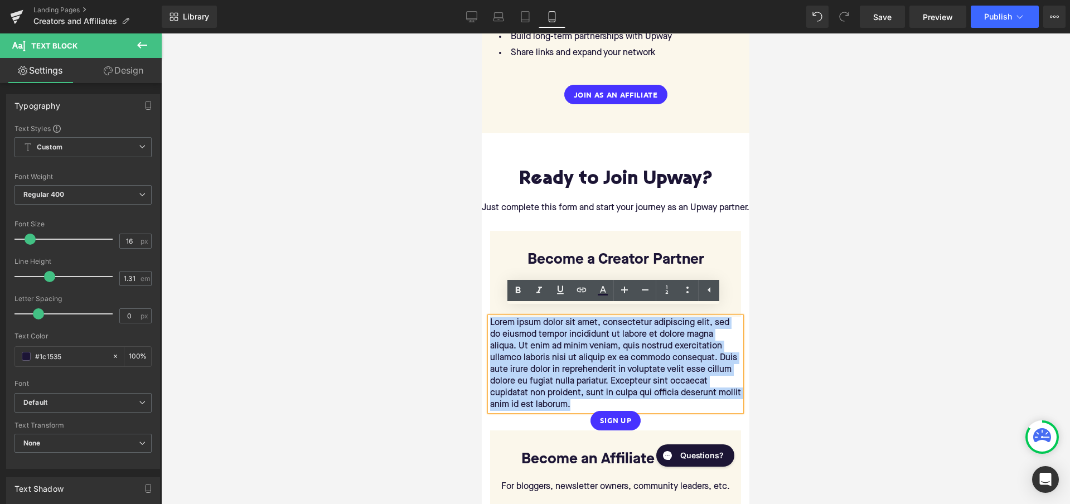
drag, startPoint x: 574, startPoint y: 396, endPoint x: 484, endPoint y: 311, distance: 124.2
click at [484, 311] on div "Become a Creator Partner Text Block For influencers, social media content creat…" at bounding box center [616, 331] width 268 height 200
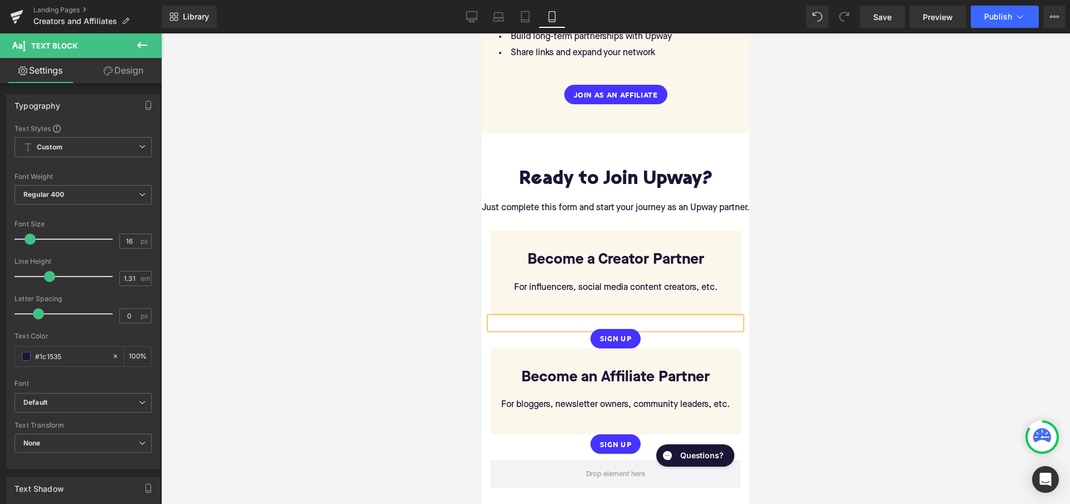
click at [888, 321] on div at bounding box center [615, 268] width 909 height 471
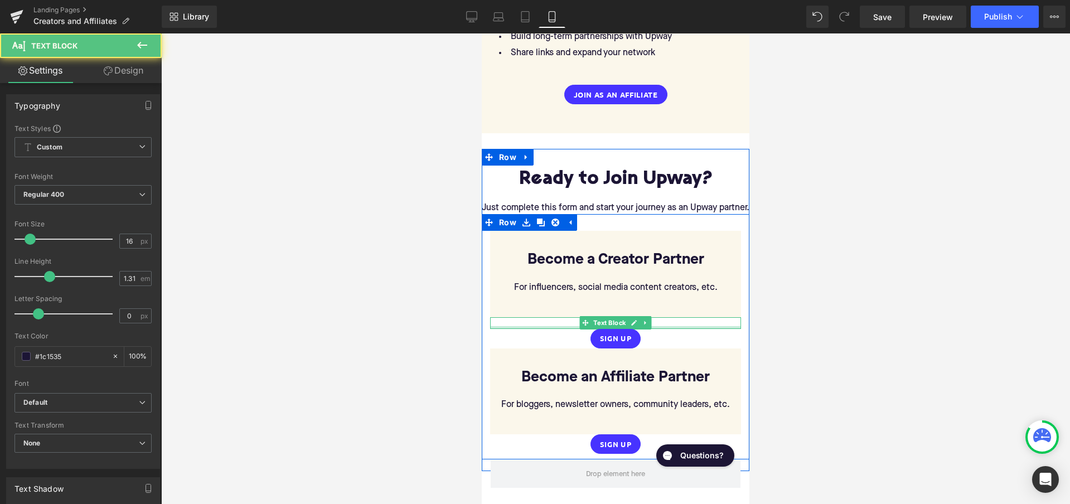
click at [671, 326] on div at bounding box center [615, 327] width 251 height 3
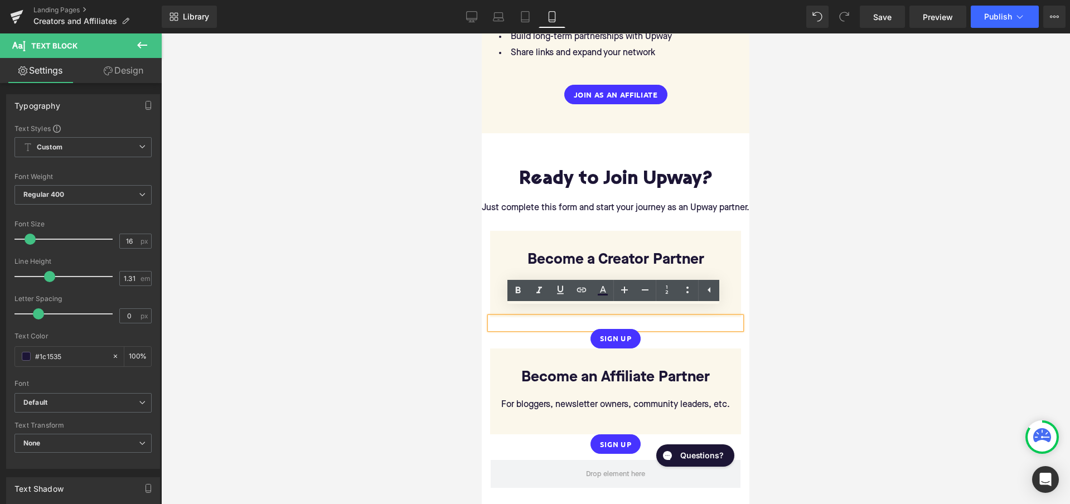
click at [122, 66] on link "Design" at bounding box center [123, 70] width 81 height 25
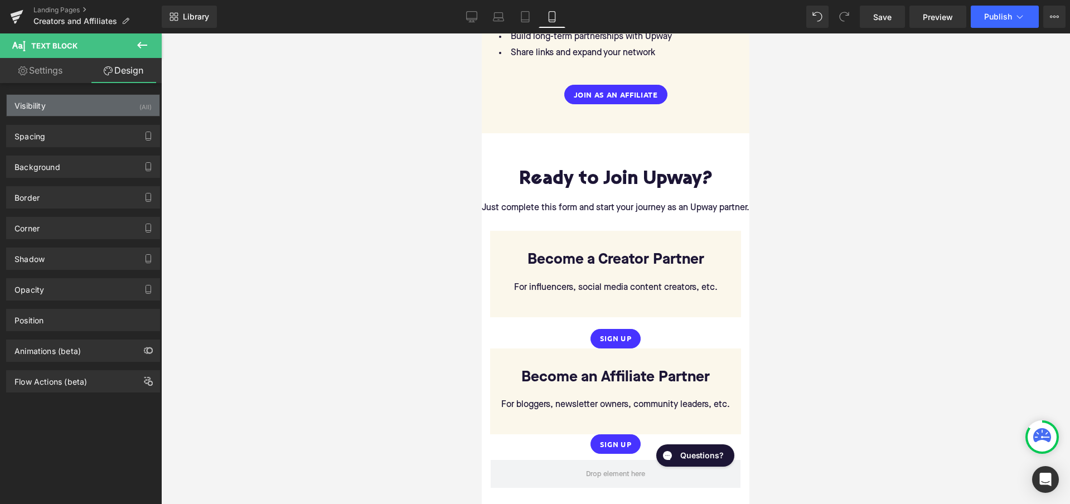
click at [125, 105] on div "Visibility (All)" at bounding box center [83, 105] width 153 height 21
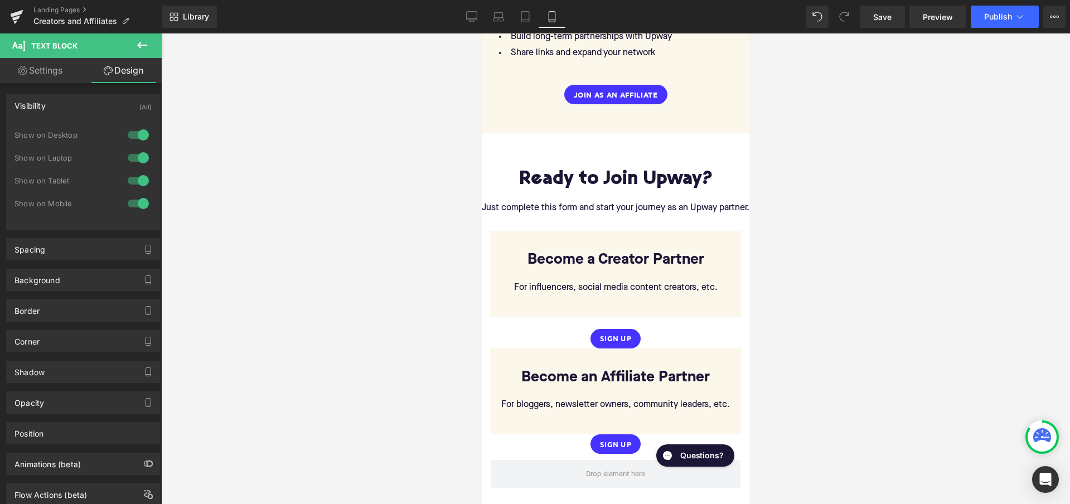
click at [138, 133] on div at bounding box center [138, 135] width 27 height 18
click at [137, 157] on div at bounding box center [138, 158] width 27 height 18
click at [137, 179] on div at bounding box center [138, 181] width 27 height 18
click at [372, 289] on div at bounding box center [615, 268] width 909 height 471
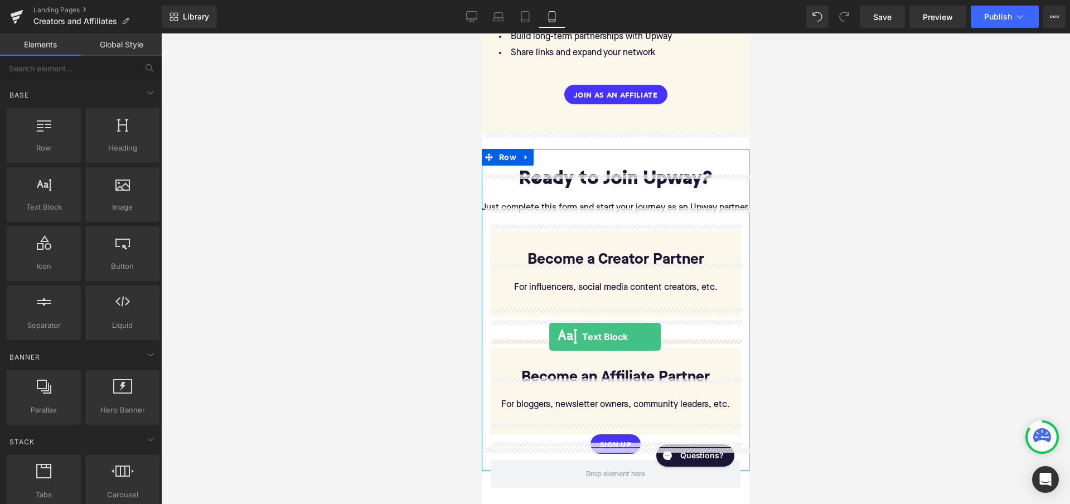
drag, startPoint x: 524, startPoint y: 237, endPoint x: 549, endPoint y: 337, distance: 102.9
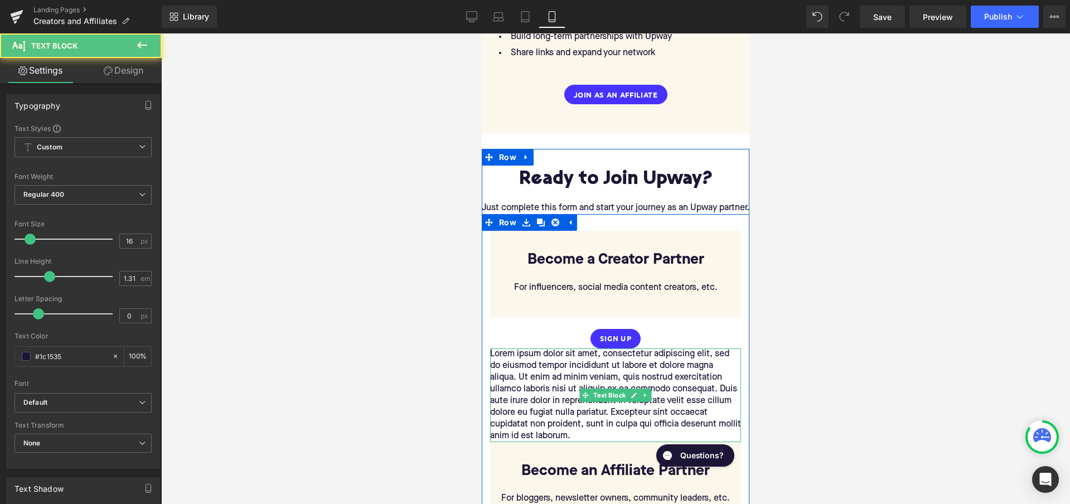
click at [612, 370] on p "Lorem ipsum dolor sit amet, consectetur adipiscing elit, sed do eiusmod tempor …" at bounding box center [615, 395] width 251 height 94
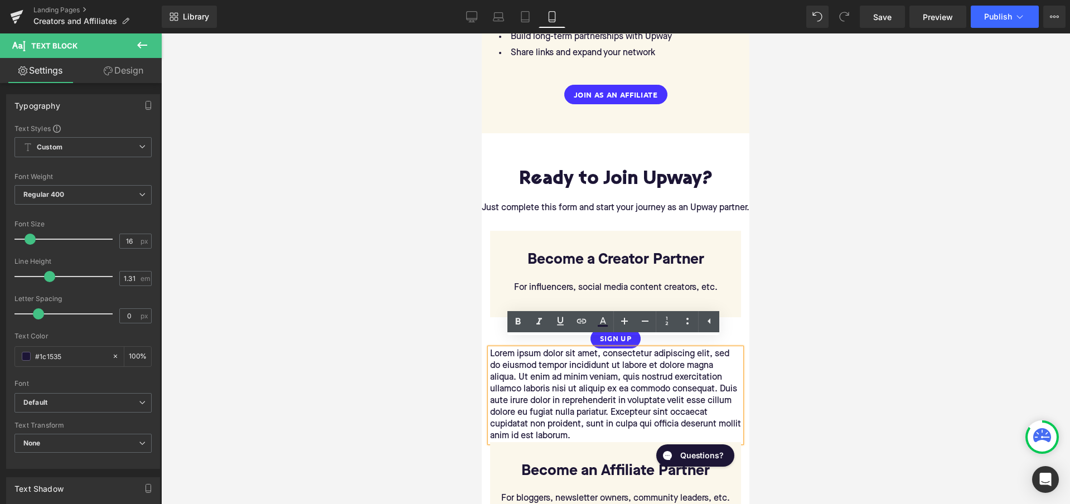
click at [573, 416] on p "Lorem ipsum dolor sit amet, consectetur adipiscing elit, sed do eiusmod tempor …" at bounding box center [615, 395] width 251 height 94
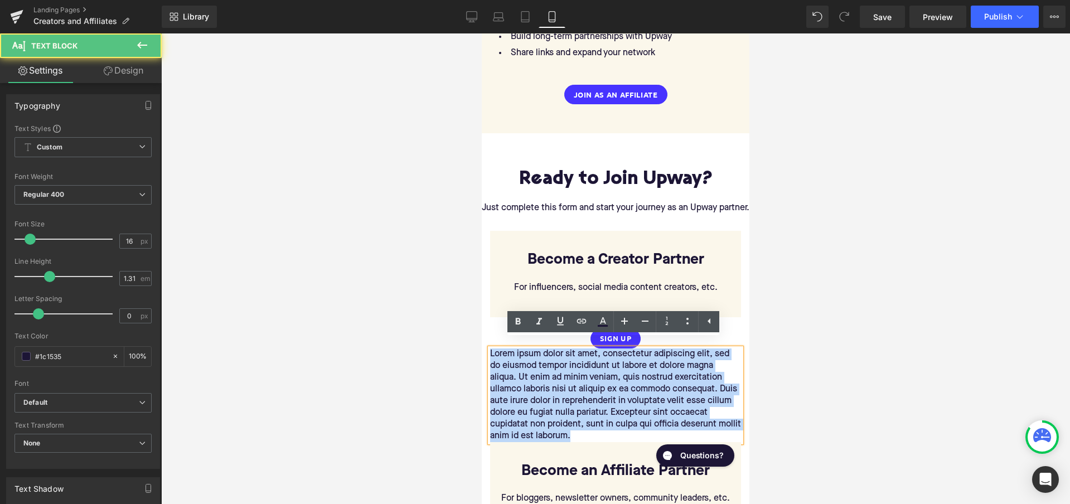
drag, startPoint x: 581, startPoint y: 429, endPoint x: 467, endPoint y: 332, distance: 150.3
click at [482, 332] on html "Partner with Upway & Earn Heading We’re building a community of storytellers & …" at bounding box center [616, 184] width 268 height 3619
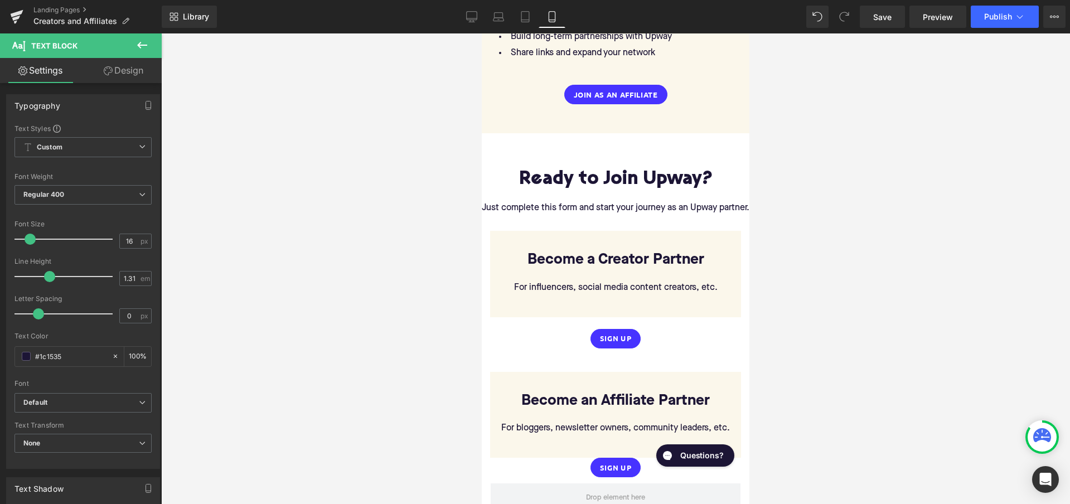
click at [121, 67] on link "Design" at bounding box center [123, 70] width 81 height 25
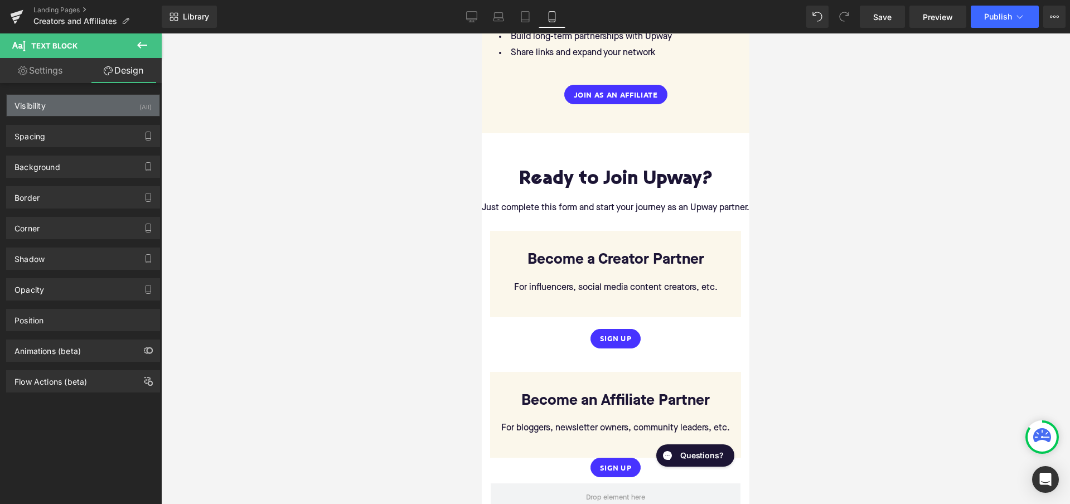
click at [122, 107] on div "Visibility (All)" at bounding box center [83, 105] width 153 height 21
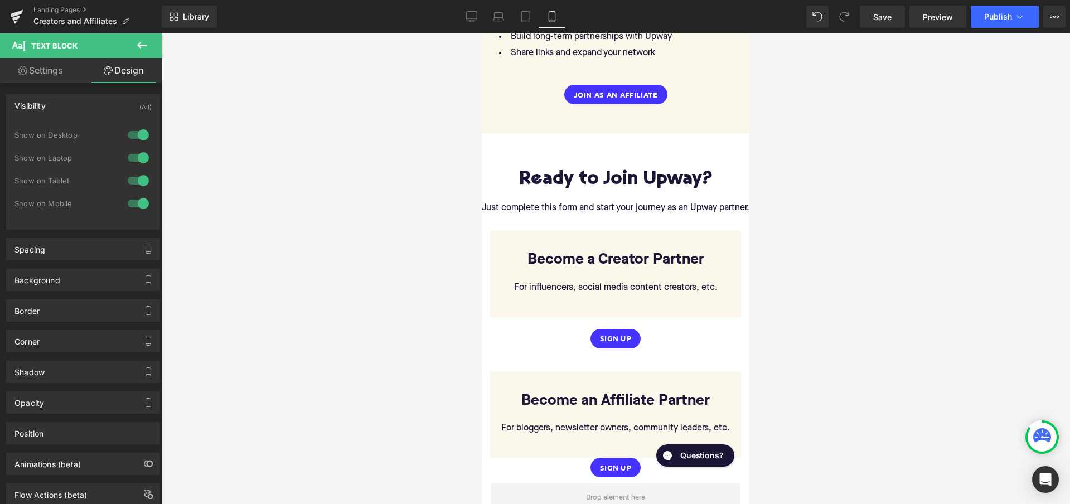
click at [140, 133] on div at bounding box center [138, 135] width 27 height 18
click at [138, 168] on div "Show on Laptop" at bounding box center [82, 163] width 137 height 23
click at [138, 154] on div at bounding box center [138, 158] width 27 height 18
click at [137, 183] on div at bounding box center [138, 181] width 27 height 18
click at [245, 244] on div at bounding box center [615, 268] width 909 height 471
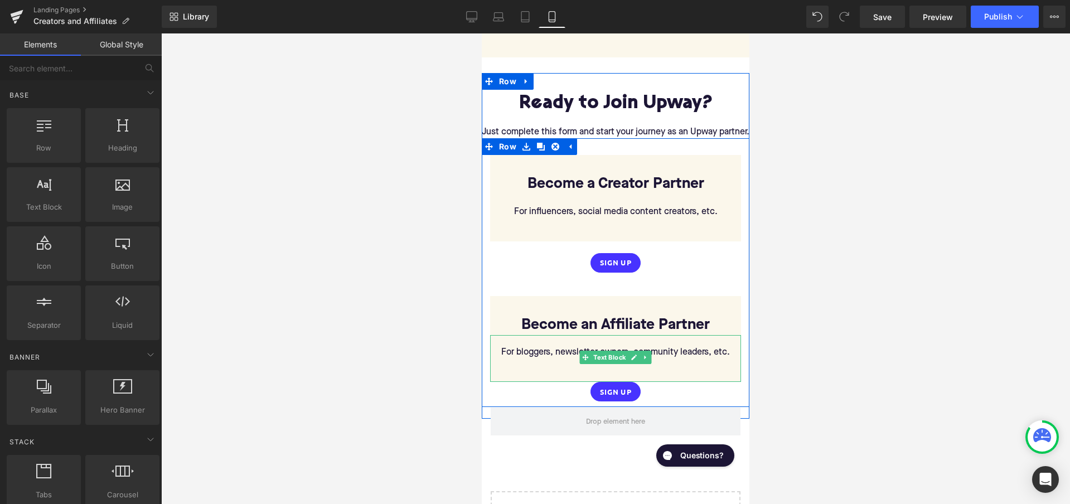
scroll to position [1735, 0]
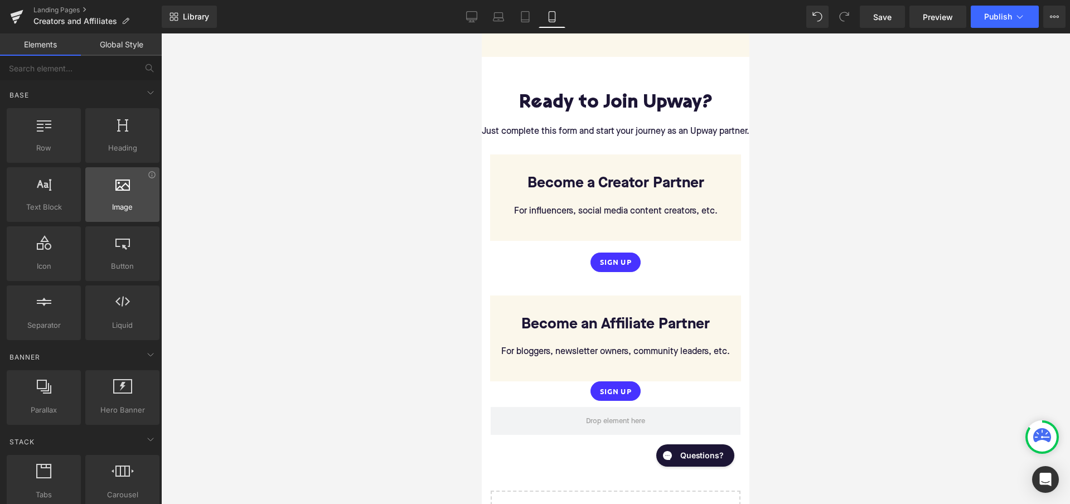
click at [113, 193] on div at bounding box center [122, 188] width 67 height 25
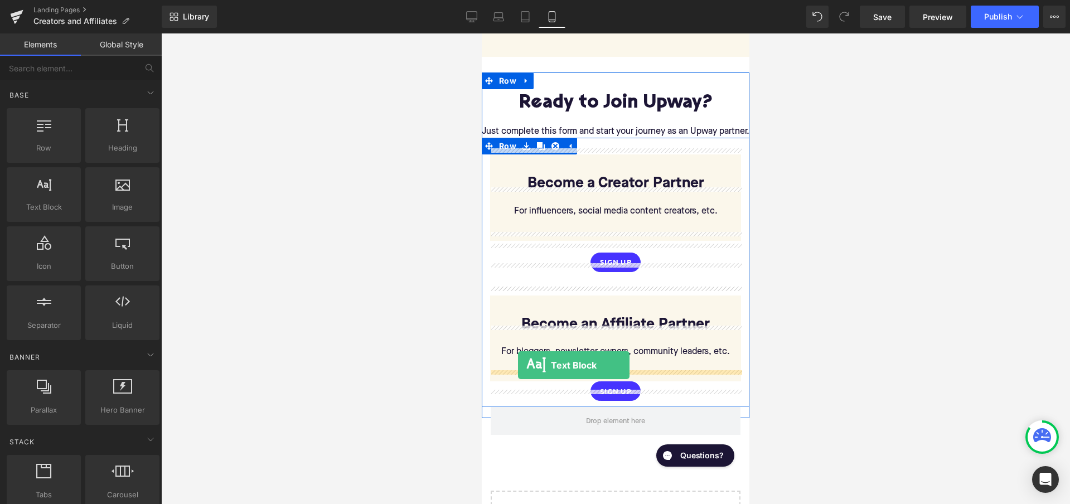
drag, startPoint x: 524, startPoint y: 232, endPoint x: 518, endPoint y: 365, distance: 132.8
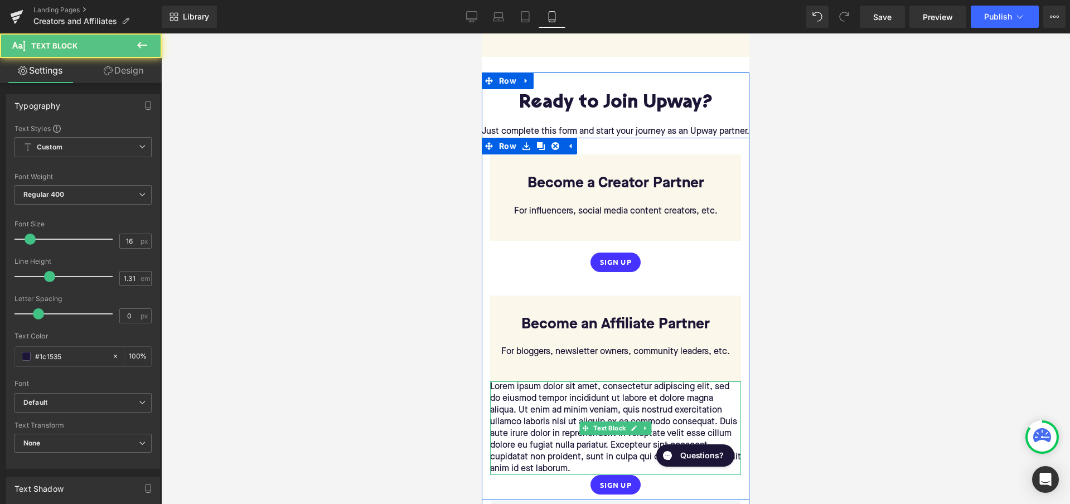
click at [553, 419] on p "Lorem ipsum dolor sit amet, consectetur adipiscing elit, sed do eiusmod tempor …" at bounding box center [615, 428] width 251 height 94
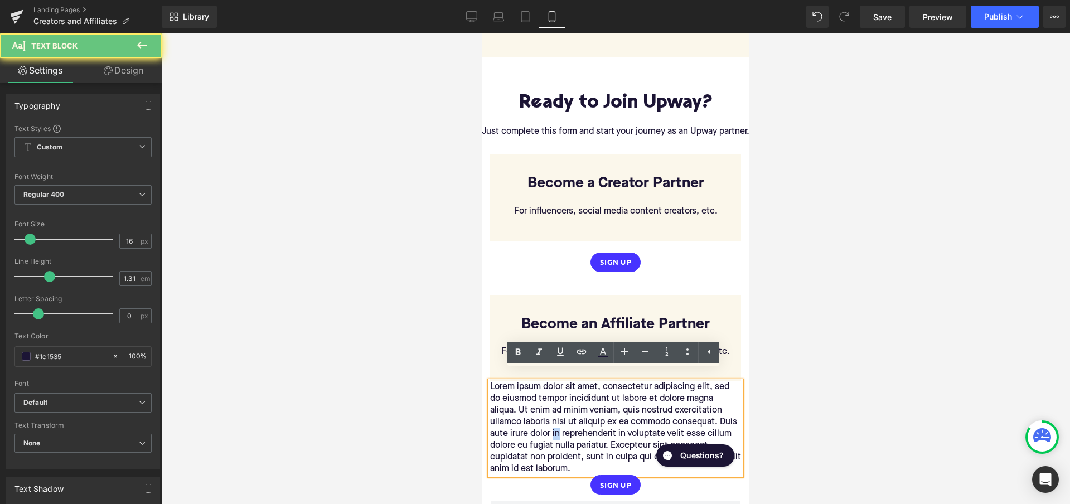
click at [553, 419] on p "Lorem ipsum dolor sit amet, consectetur adipiscing elit, sed do eiusmod tempor …" at bounding box center [615, 428] width 251 height 94
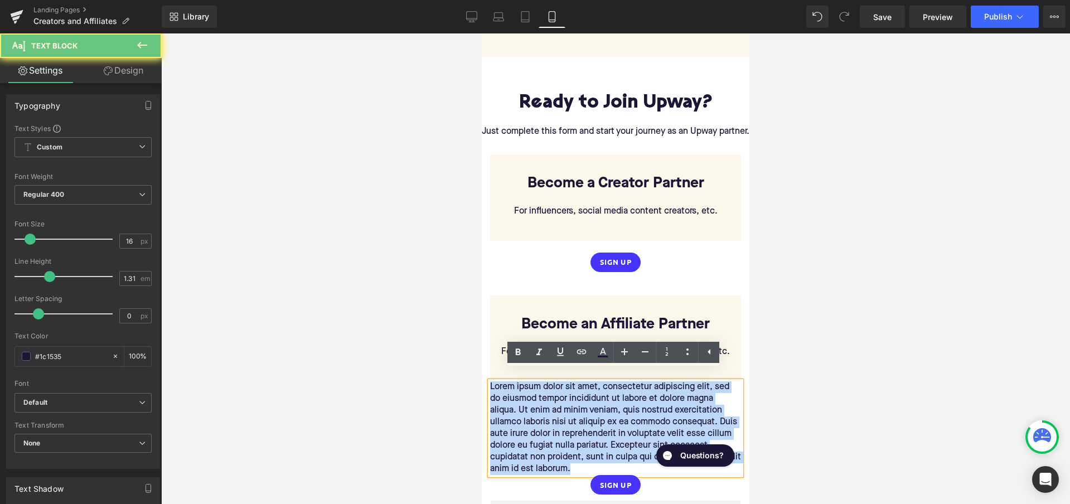
click at [553, 419] on p "Lorem ipsum dolor sit amet, consectetur adipiscing elit, sed do eiusmod tempor …" at bounding box center [615, 428] width 251 height 94
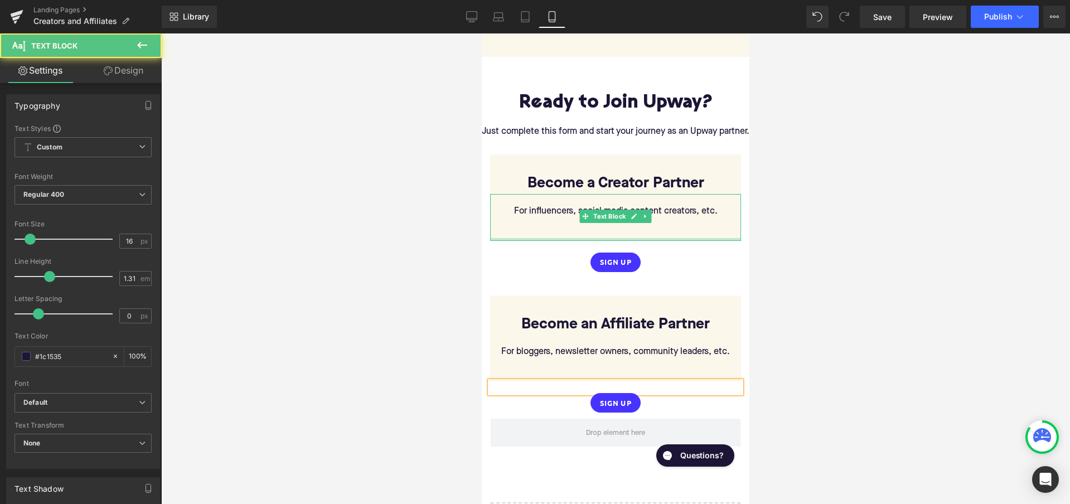
click at [676, 231] on div "For influencers, social media content creators, etc. Text Block" at bounding box center [615, 217] width 251 height 47
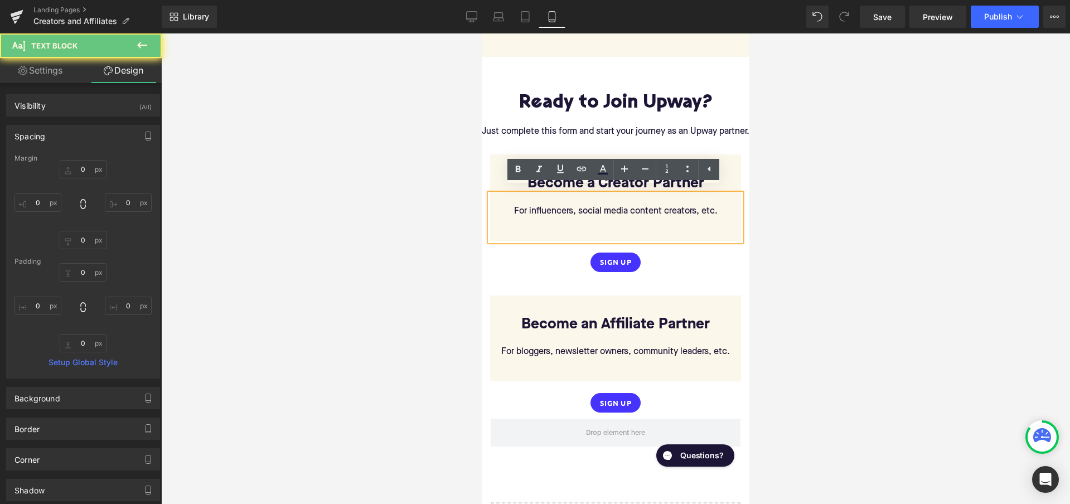
click at [666, 241] on p at bounding box center [615, 247] width 251 height 12
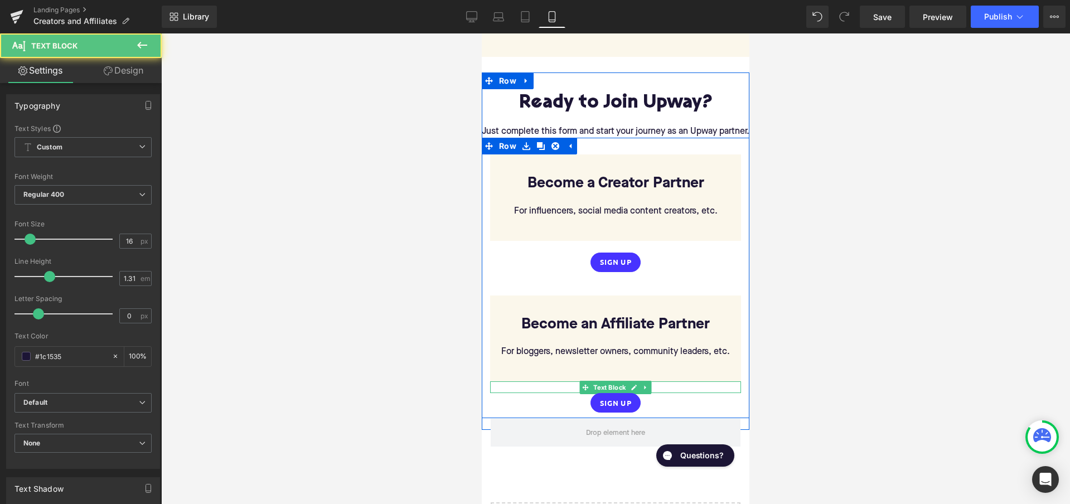
click at [526, 381] on p at bounding box center [615, 387] width 251 height 12
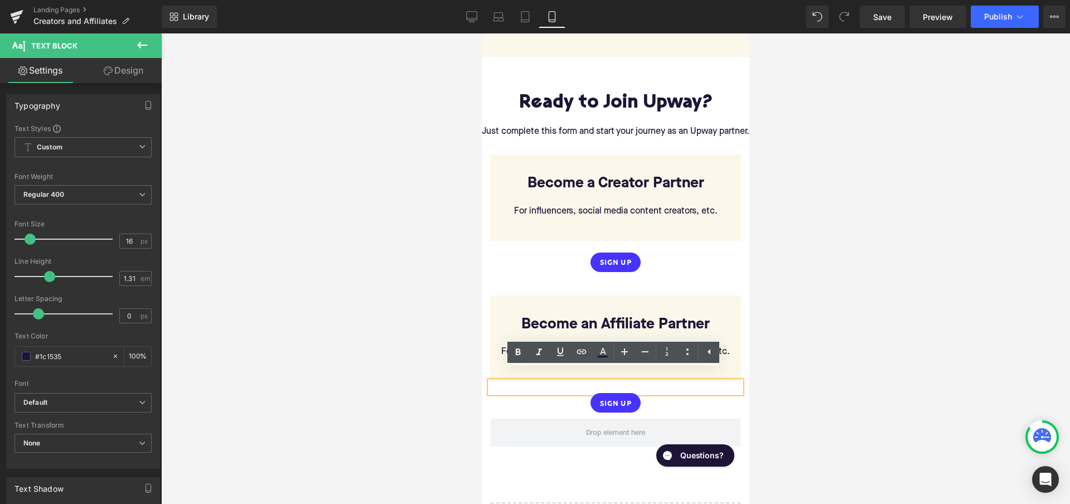
click at [122, 62] on link "Design" at bounding box center [123, 70] width 81 height 25
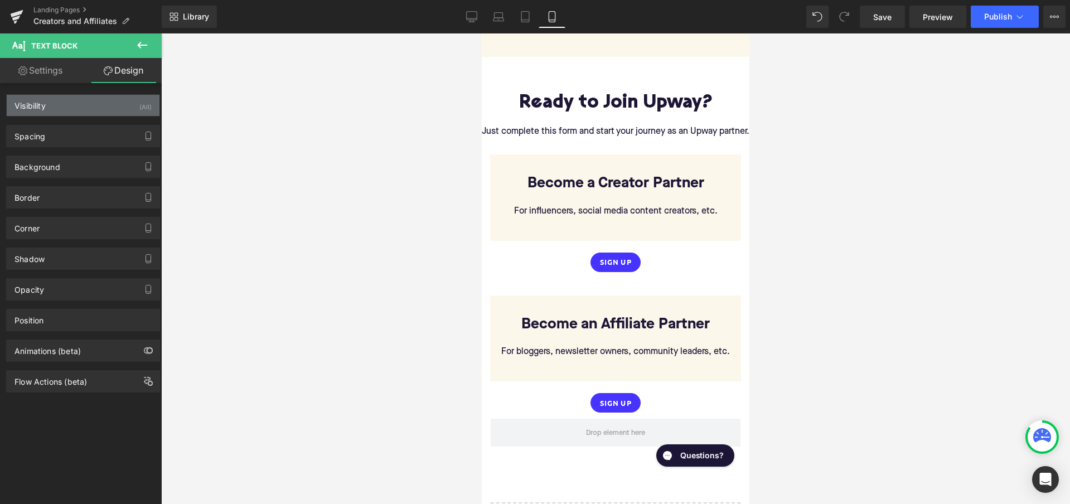
click at [125, 108] on div "Visibility (All)" at bounding box center [83, 105] width 153 height 21
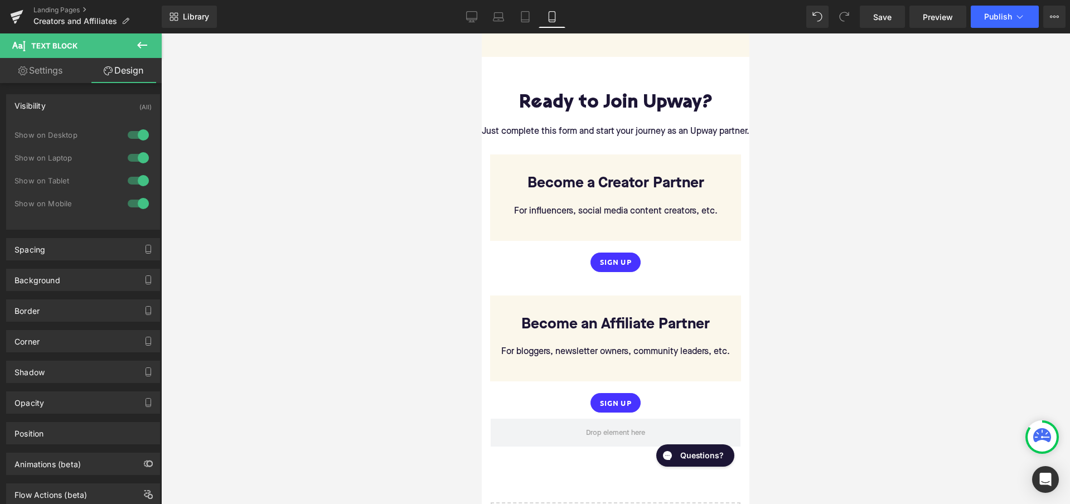
click at [138, 133] on div at bounding box center [138, 135] width 27 height 18
click at [137, 157] on div at bounding box center [138, 158] width 27 height 18
click at [135, 176] on div at bounding box center [138, 181] width 27 height 18
click at [59, 73] on link "Settings" at bounding box center [40, 70] width 81 height 25
type input "100"
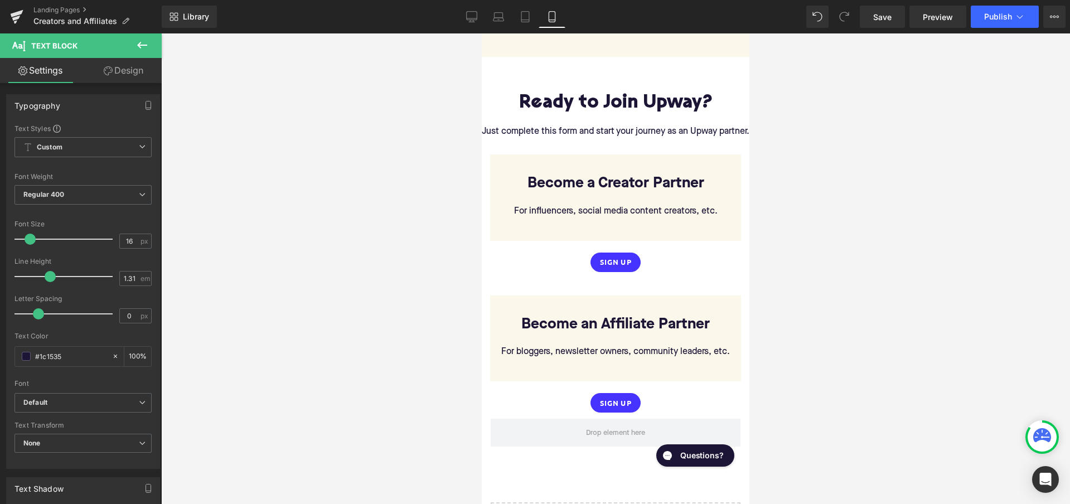
click at [135, 40] on button at bounding box center [142, 45] width 39 height 25
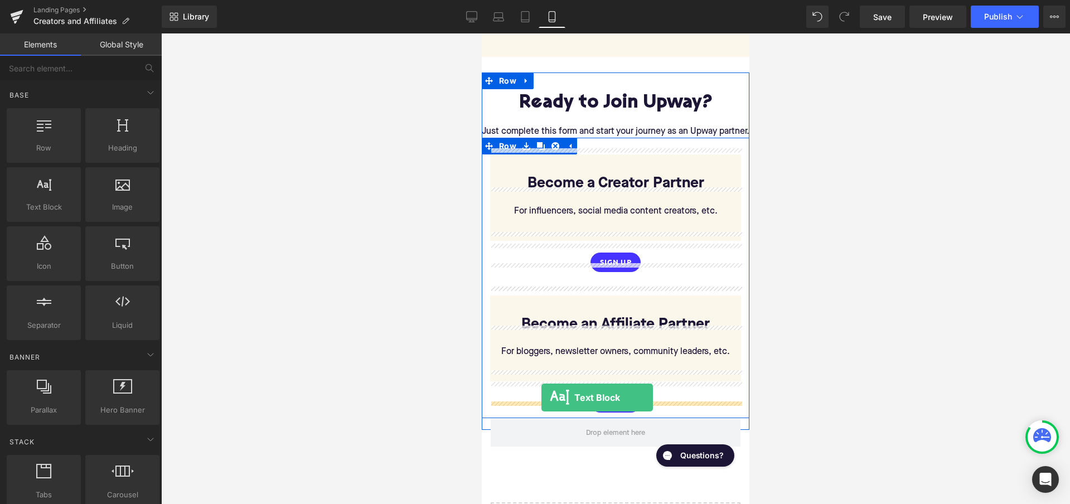
drag, startPoint x: 518, startPoint y: 233, endPoint x: 541, endPoint y: 398, distance: 166.0
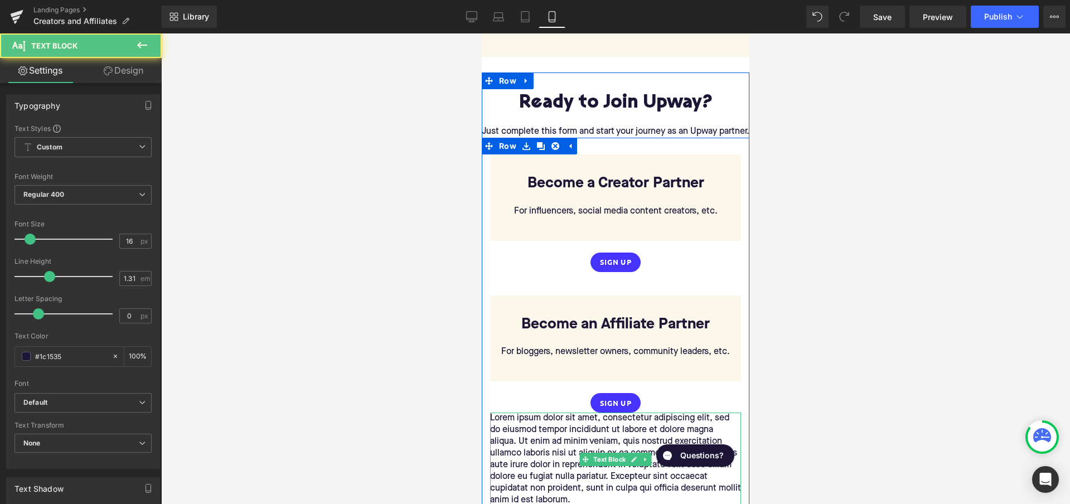
click at [531, 432] on p "Lorem ipsum dolor sit amet, consectetur adipiscing elit, sed do eiusmod tempor …" at bounding box center [615, 460] width 251 height 94
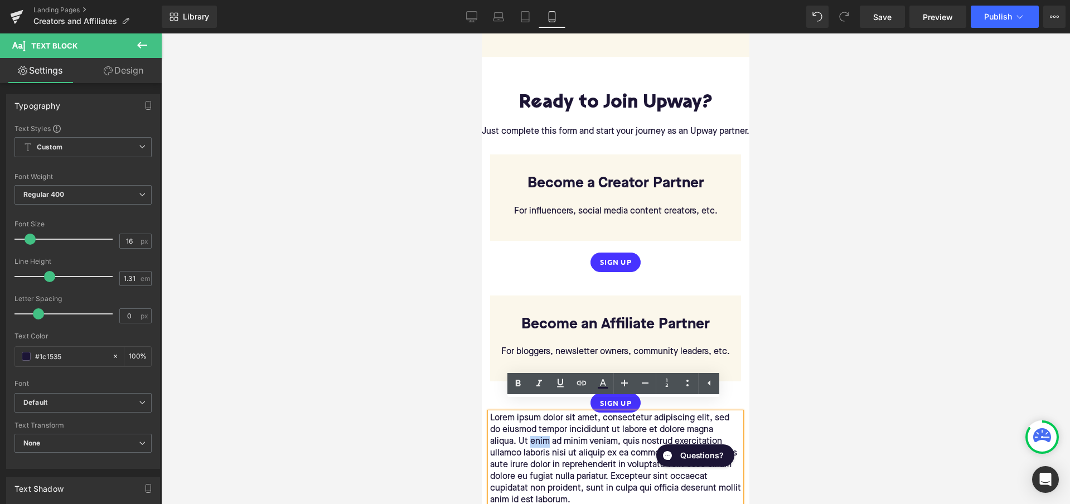
click at [531, 432] on p "Lorem ipsum dolor sit amet, consectetur adipiscing elit, sed do eiusmod tempor …" at bounding box center [615, 460] width 251 height 94
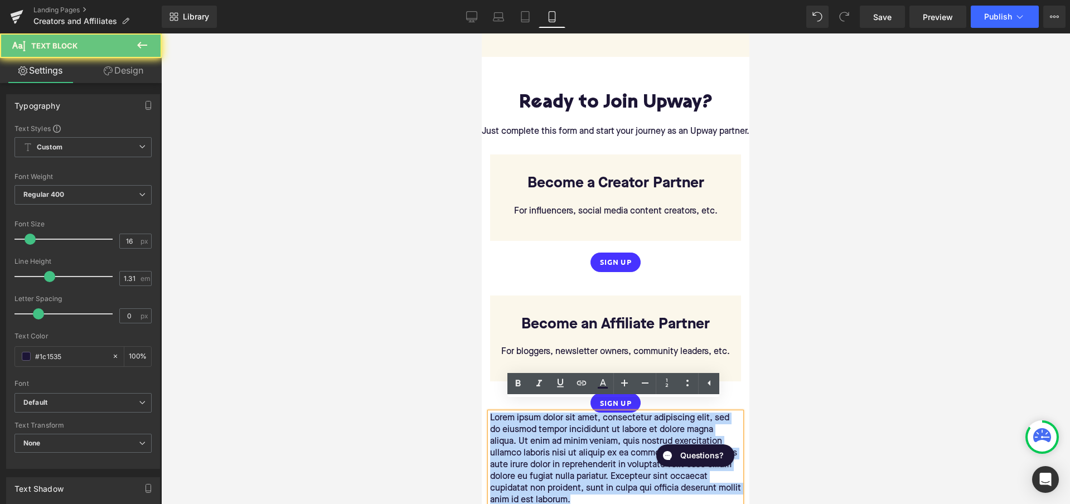
click at [531, 432] on p "Lorem ipsum dolor sit amet, consectetur adipiscing elit, sed do eiusmod tempor …" at bounding box center [615, 460] width 251 height 94
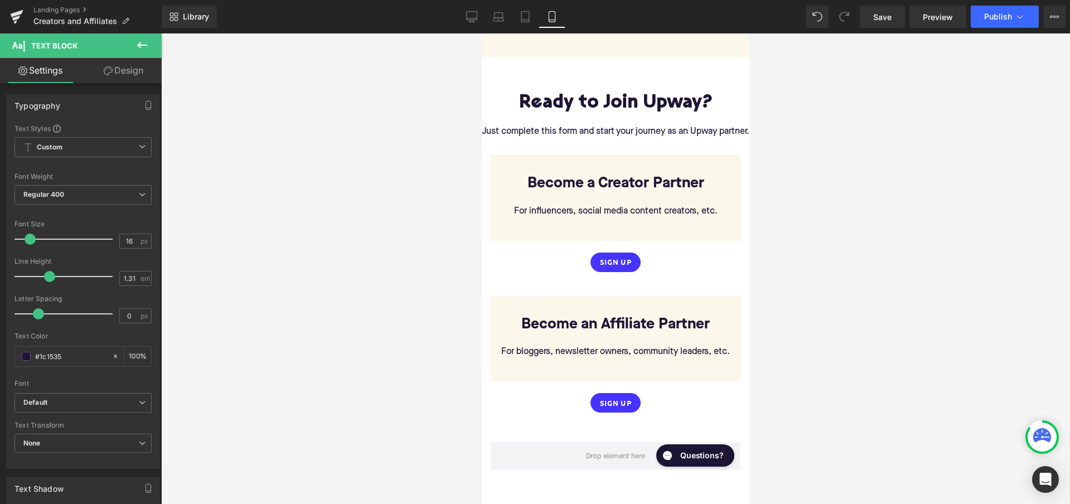
click at [128, 66] on link "Design" at bounding box center [123, 70] width 81 height 25
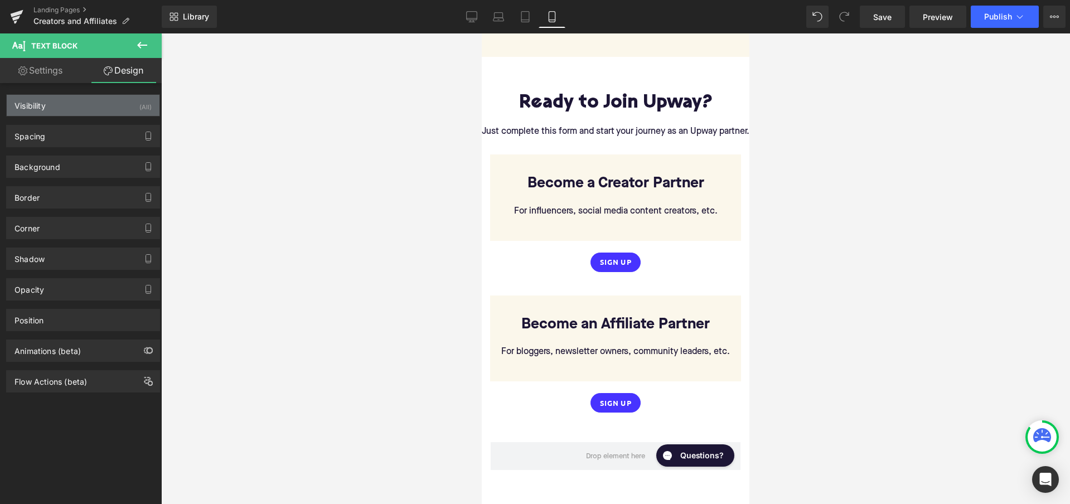
click at [125, 105] on div "Visibility (All)" at bounding box center [83, 105] width 153 height 21
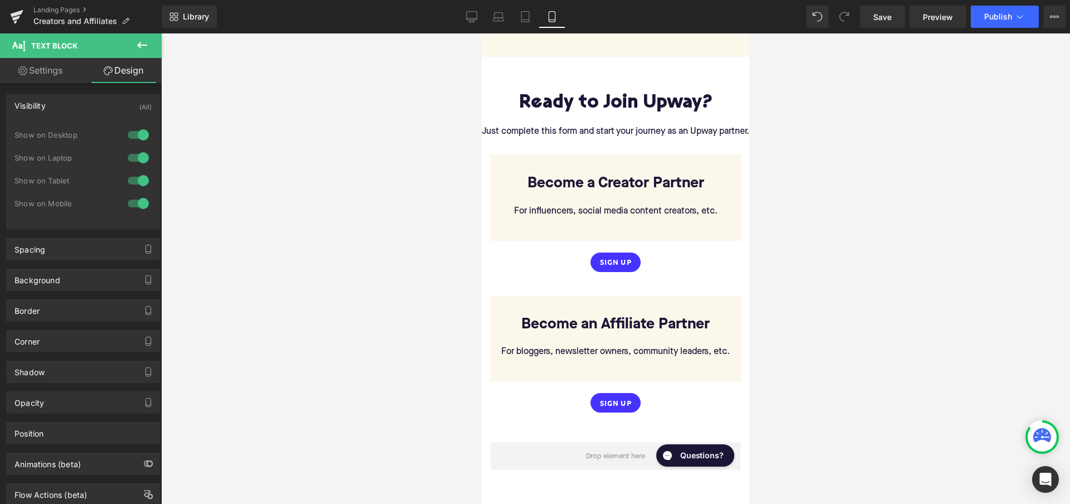
click at [137, 138] on div at bounding box center [138, 135] width 27 height 18
click at [137, 163] on div at bounding box center [138, 158] width 27 height 18
click at [135, 186] on div at bounding box center [138, 181] width 27 height 18
click at [266, 244] on div at bounding box center [615, 268] width 909 height 471
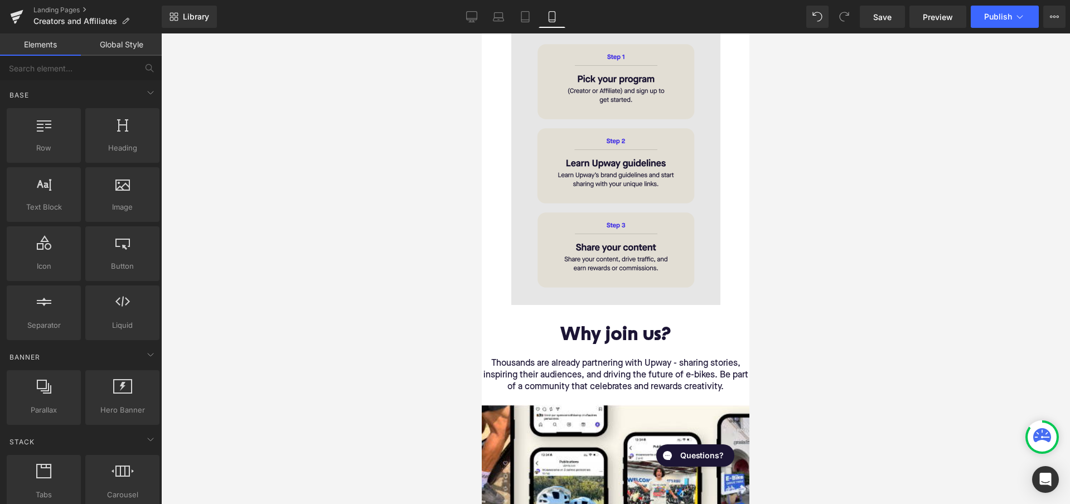
scroll to position [396, 0]
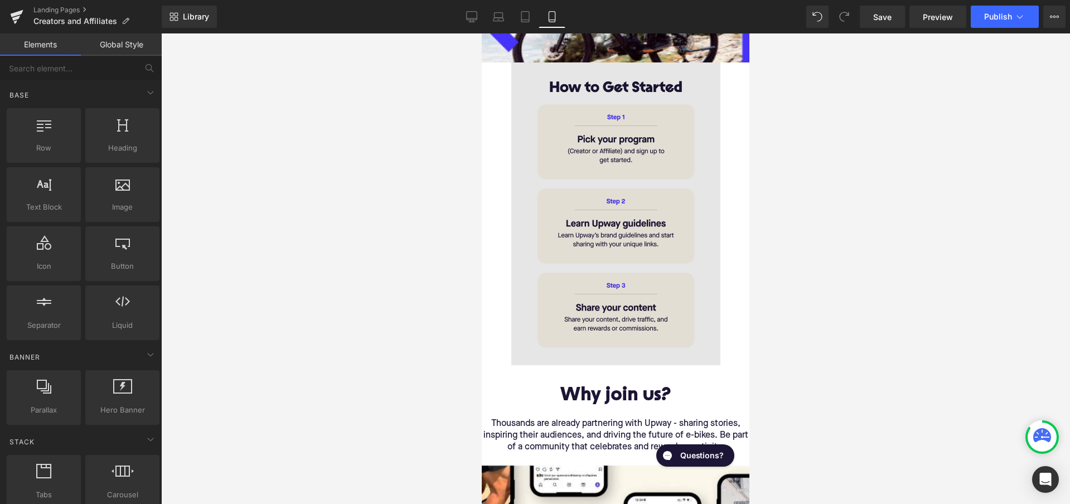
click at [644, 234] on img at bounding box center [615, 213] width 209 height 303
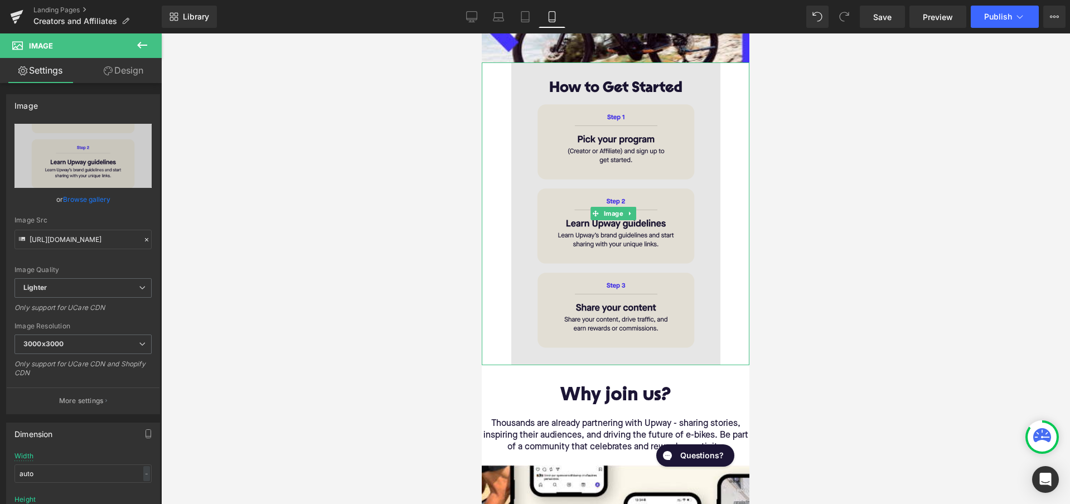
click at [671, 222] on img at bounding box center [615, 213] width 209 height 303
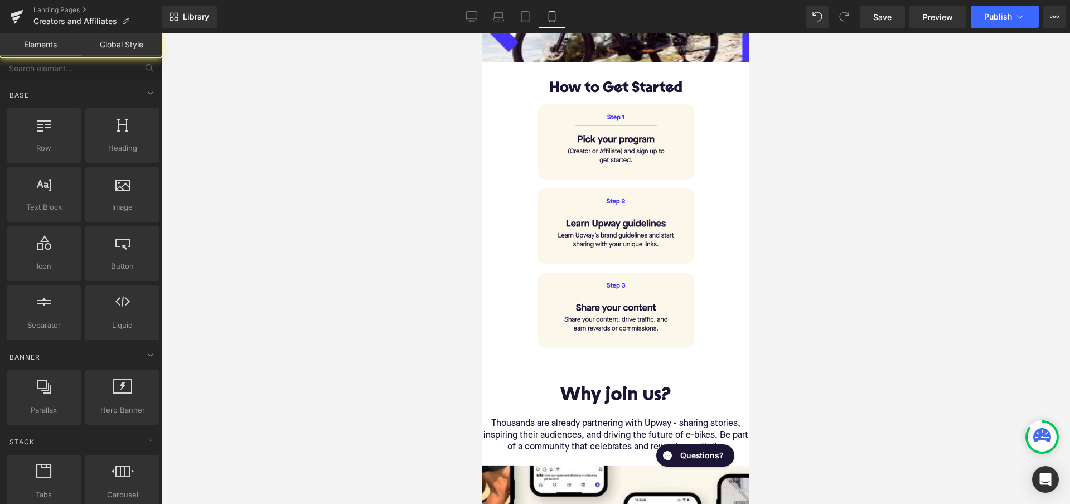
click at [809, 218] on div at bounding box center [615, 268] width 909 height 471
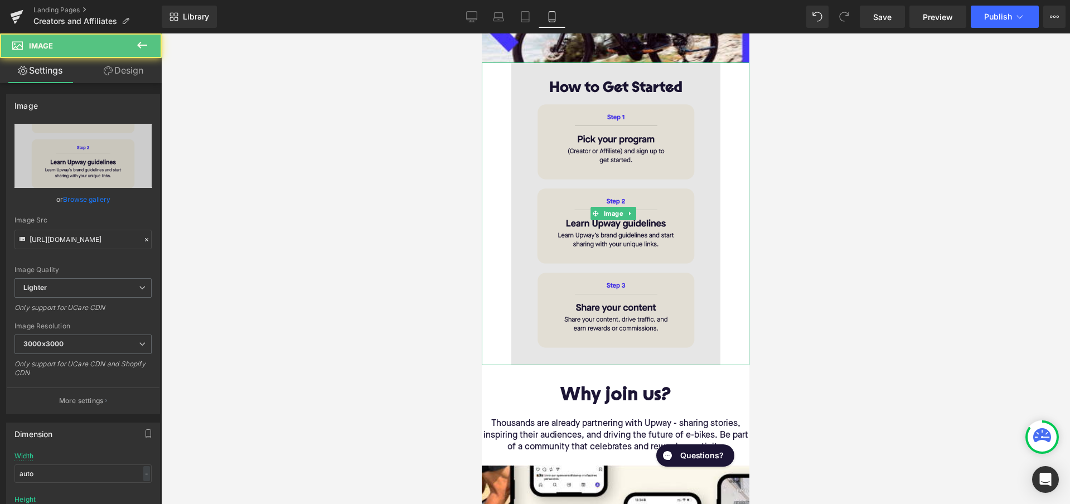
click at [680, 211] on img at bounding box center [615, 213] width 209 height 303
click at [676, 190] on img at bounding box center [615, 213] width 209 height 303
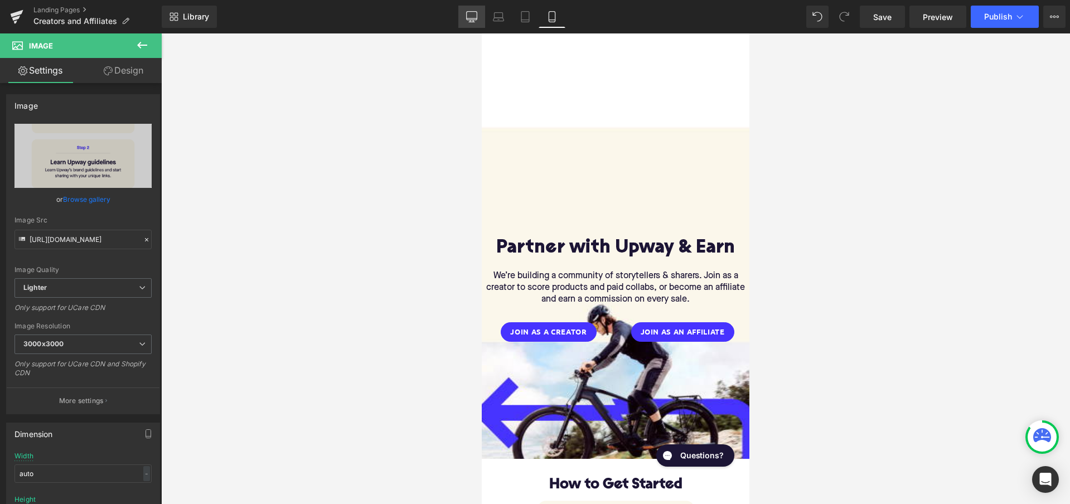
scroll to position [0, 0]
click at [476, 19] on icon at bounding box center [471, 16] width 11 height 11
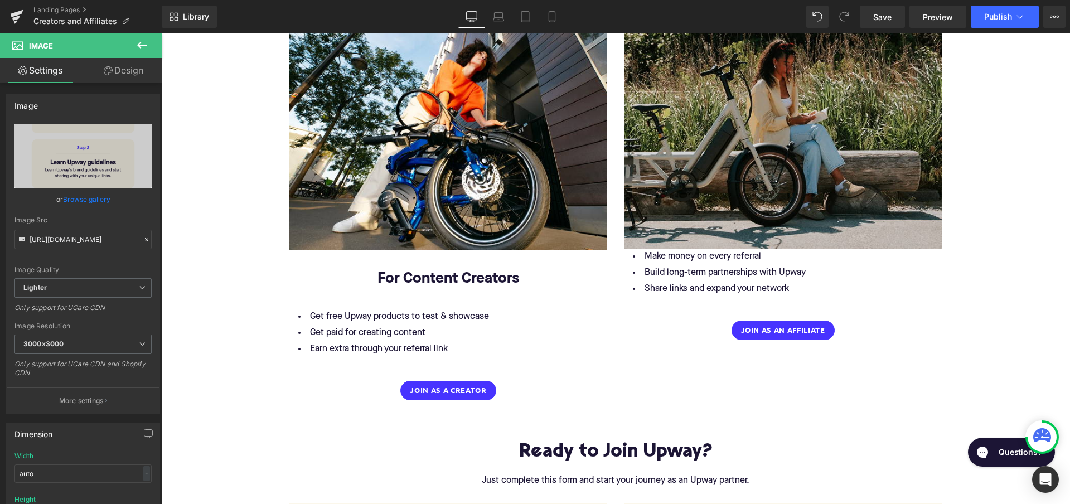
scroll to position [2118, 0]
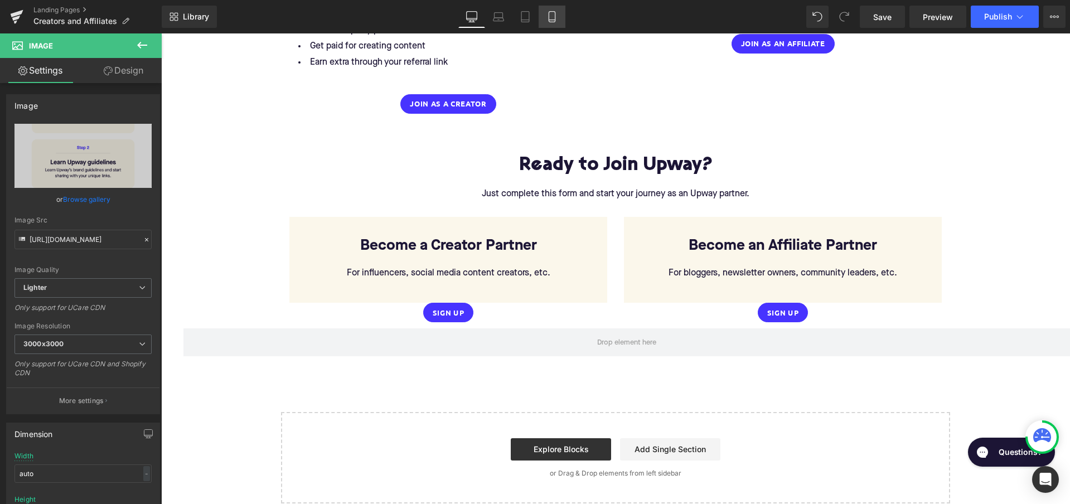
click at [554, 13] on icon at bounding box center [551, 16] width 11 height 11
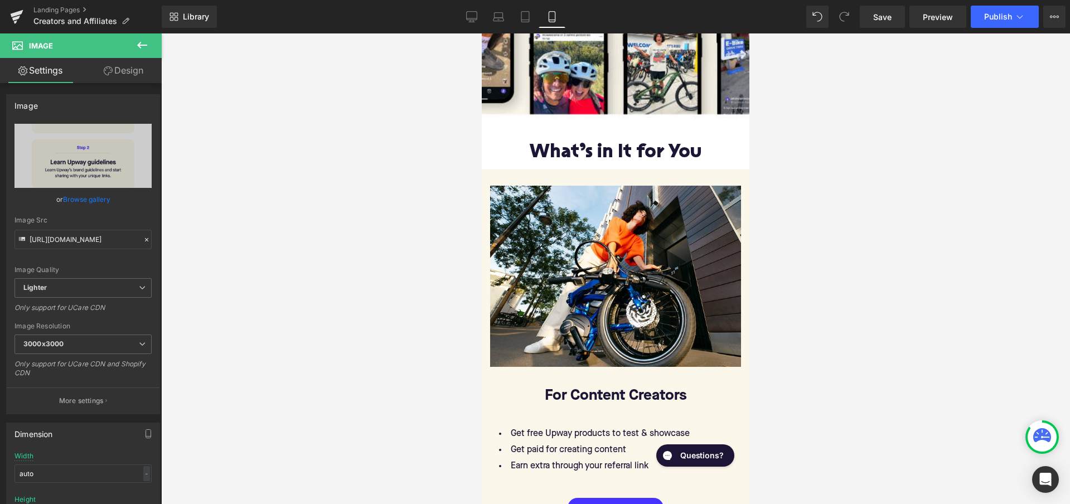
scroll to position [744, 0]
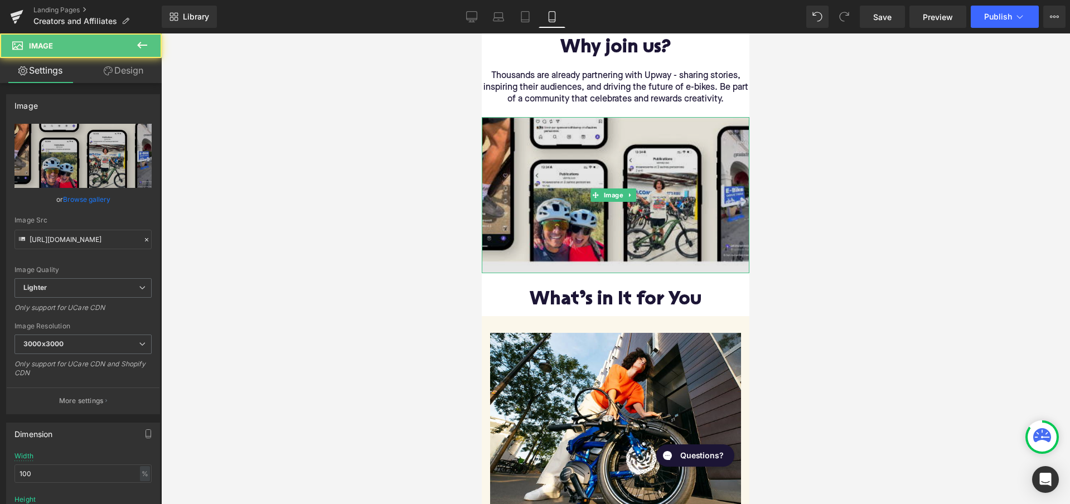
click at [604, 173] on img at bounding box center [616, 195] width 268 height 156
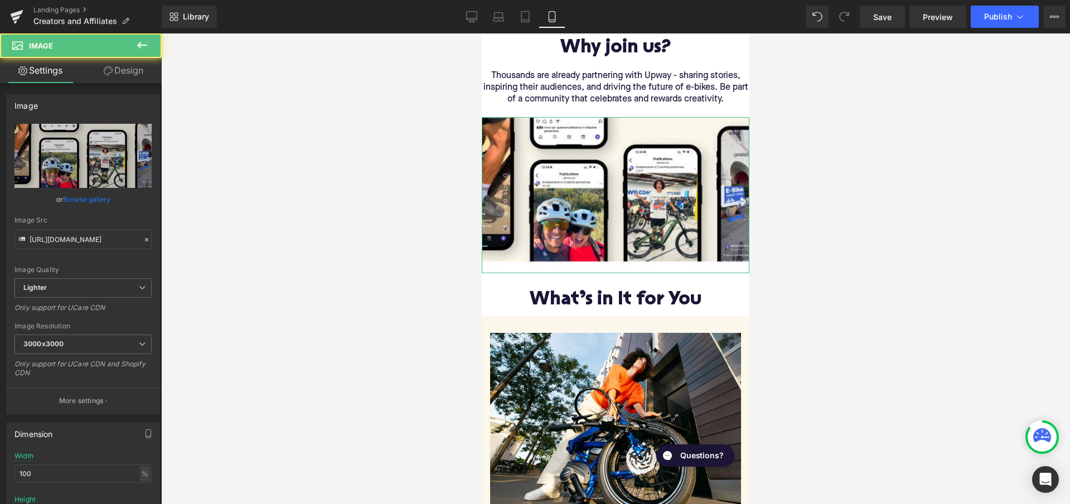
click at [132, 72] on link "Design" at bounding box center [123, 70] width 81 height 25
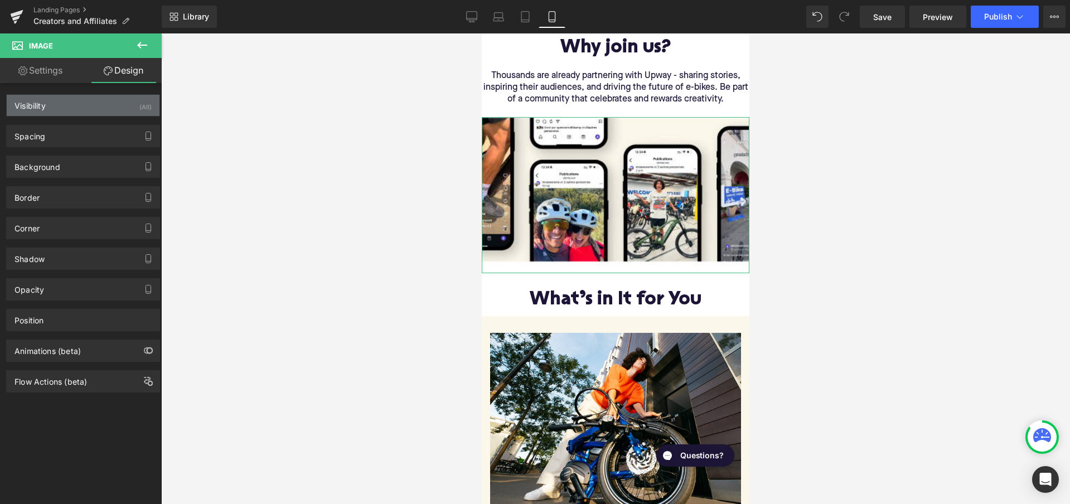
click at [112, 108] on div "Visibility (All)" at bounding box center [83, 105] width 153 height 21
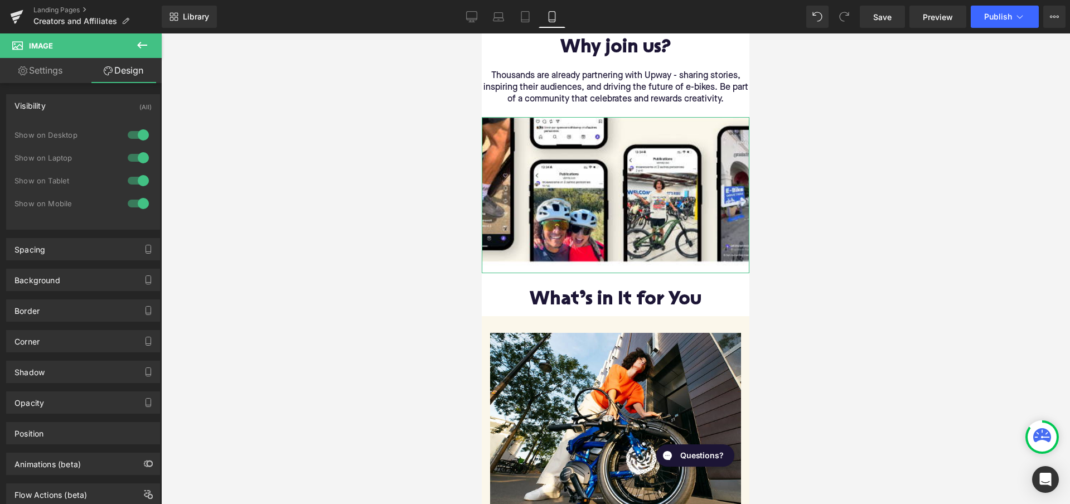
click at [134, 135] on div at bounding box center [138, 135] width 27 height 18
click at [134, 153] on div at bounding box center [138, 158] width 27 height 18
click at [134, 177] on div at bounding box center [138, 181] width 27 height 18
click at [239, 160] on div at bounding box center [615, 268] width 909 height 471
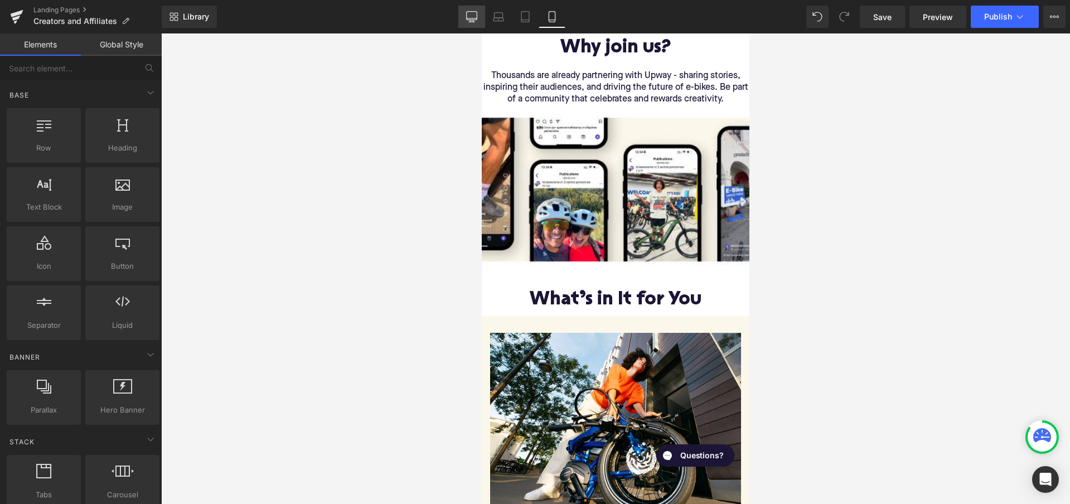
click at [469, 13] on icon at bounding box center [471, 16] width 11 height 11
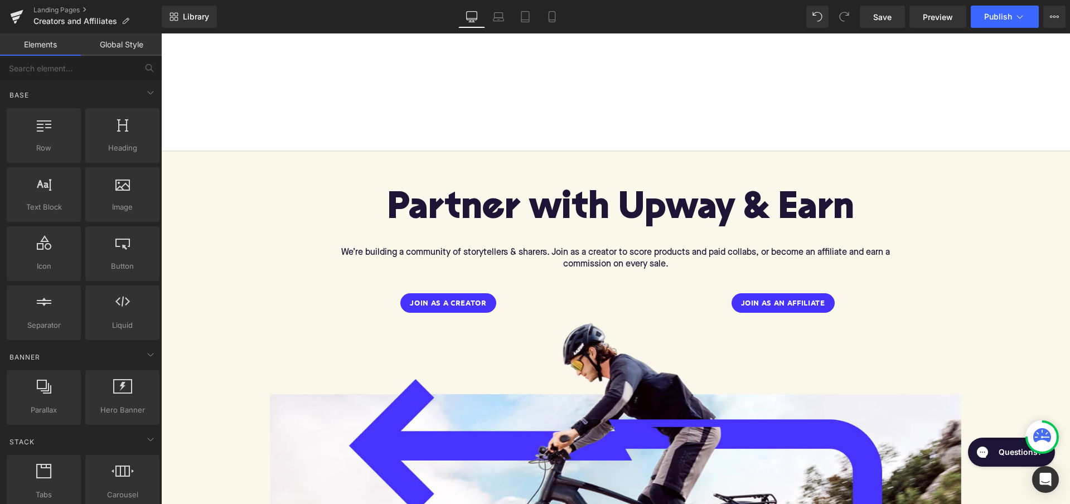
scroll to position [0, 0]
click at [554, 20] on icon at bounding box center [552, 20] width 6 height 0
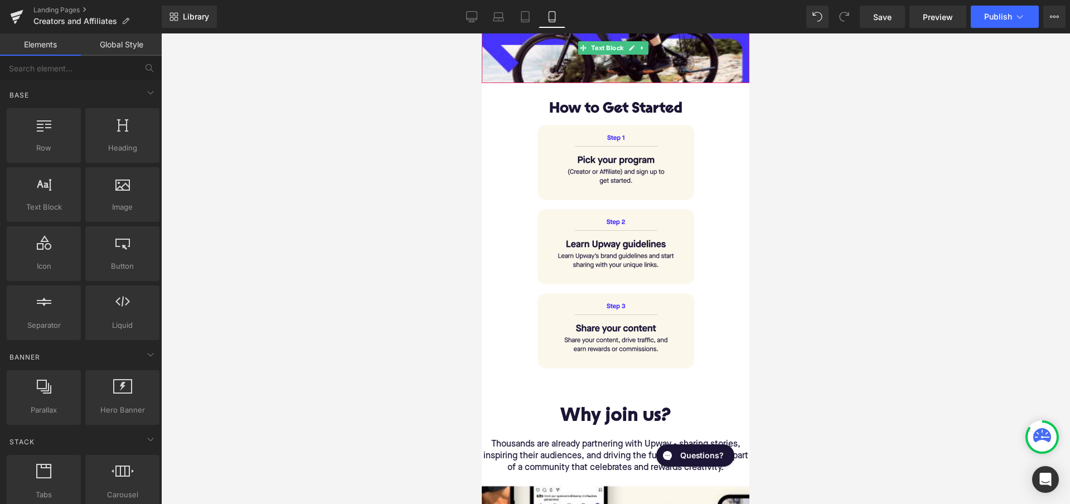
scroll to position [373, 0]
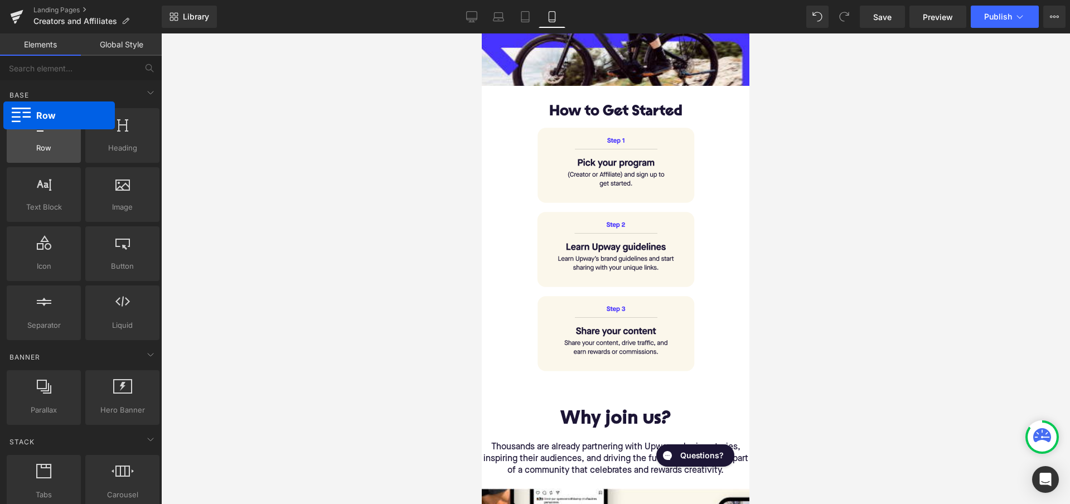
drag, startPoint x: 33, startPoint y: 140, endPoint x: 7, endPoint y: 127, distance: 29.2
click at [7, 127] on div "Row rows, columns, layouts, div" at bounding box center [44, 135] width 74 height 55
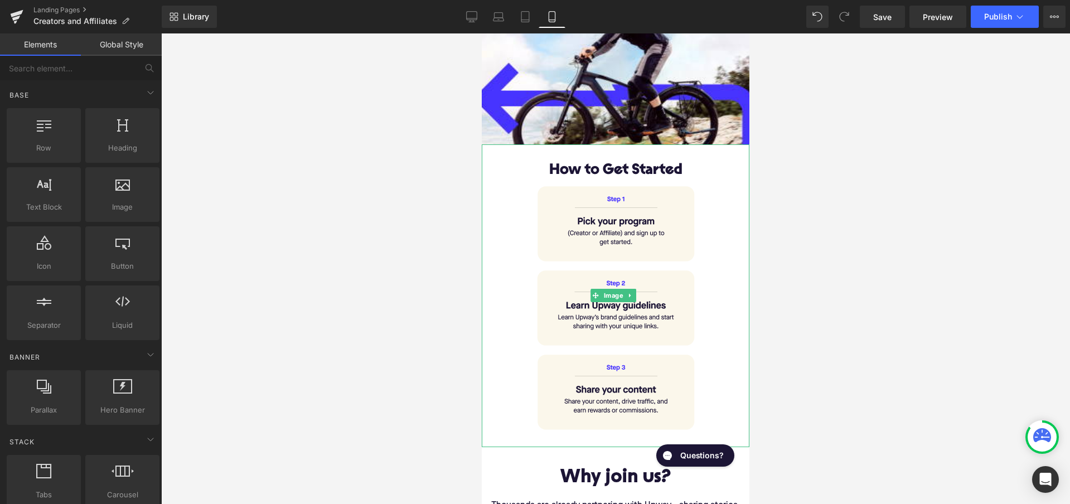
scroll to position [313, 0]
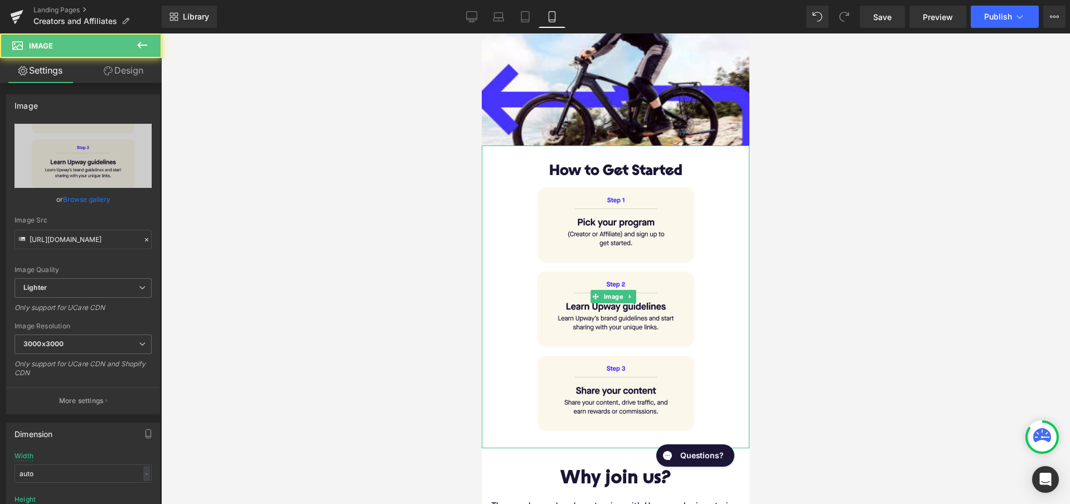
click at [501, 188] on div at bounding box center [616, 297] width 268 height 303
click at [253, 131] on div at bounding box center [615, 268] width 909 height 471
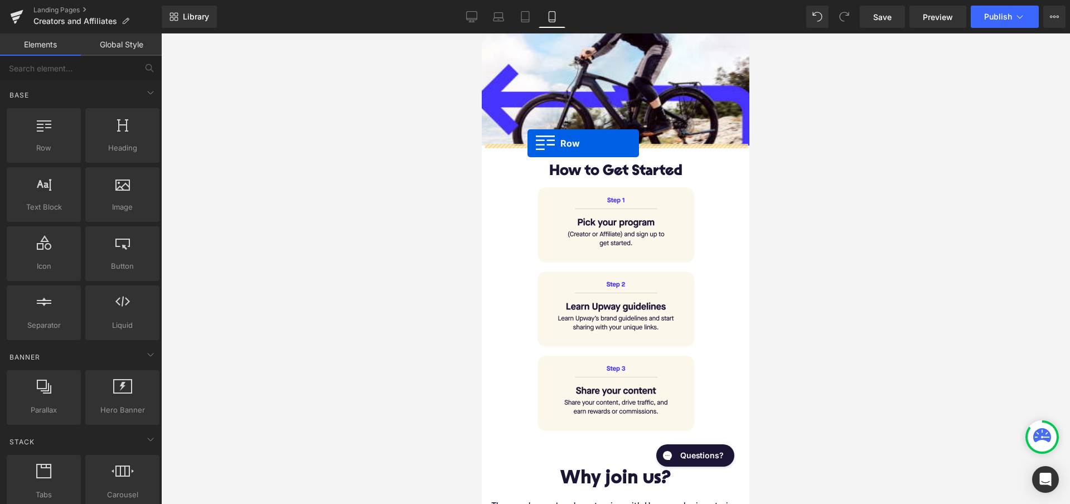
drag, startPoint x: 515, startPoint y: 181, endPoint x: 527, endPoint y: 143, distance: 39.3
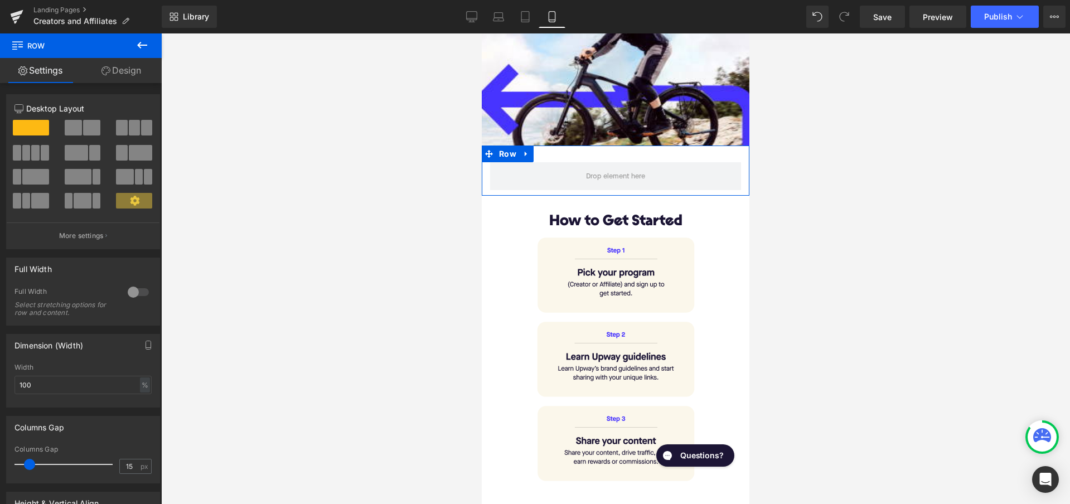
click at [83, 129] on span at bounding box center [91, 128] width 17 height 16
type input "1200"
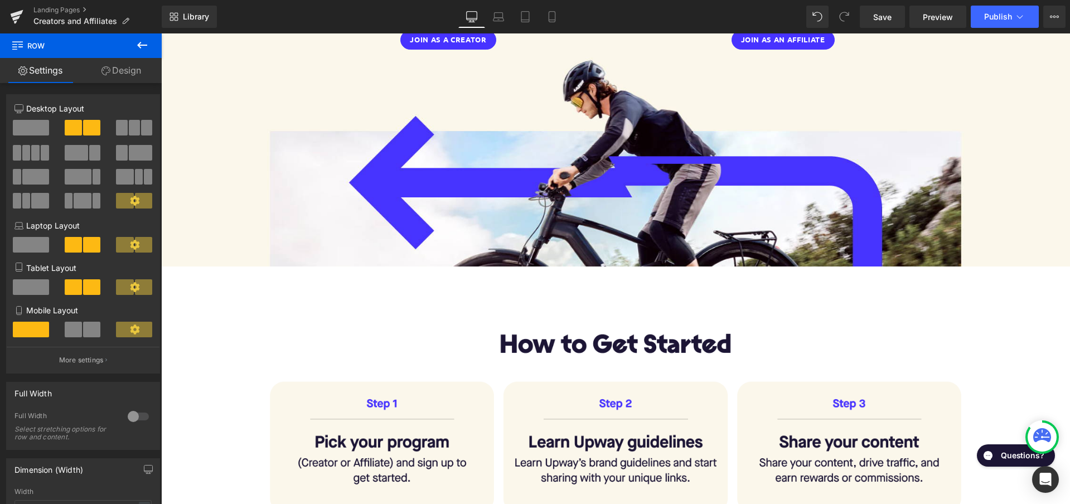
scroll to position [6, 0]
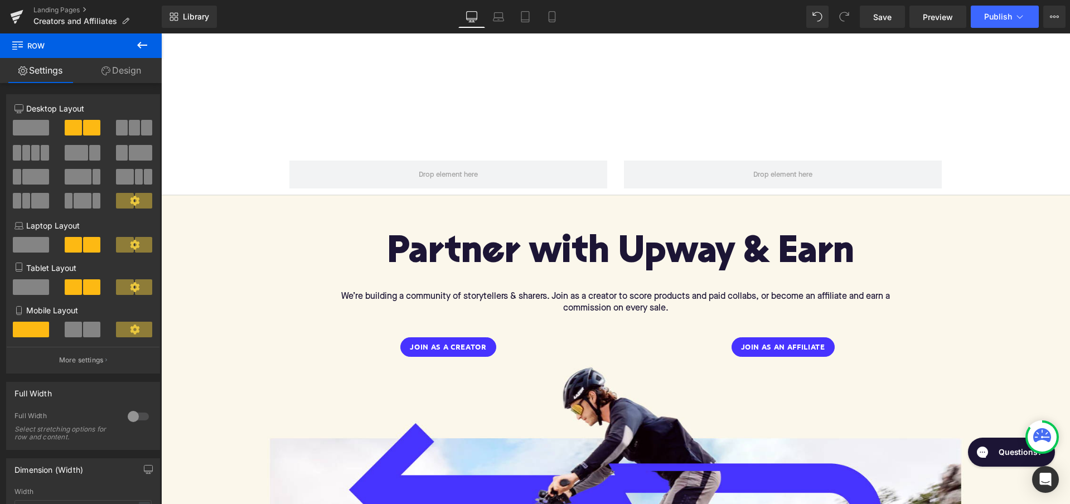
click at [143, 43] on icon at bounding box center [141, 44] width 13 height 13
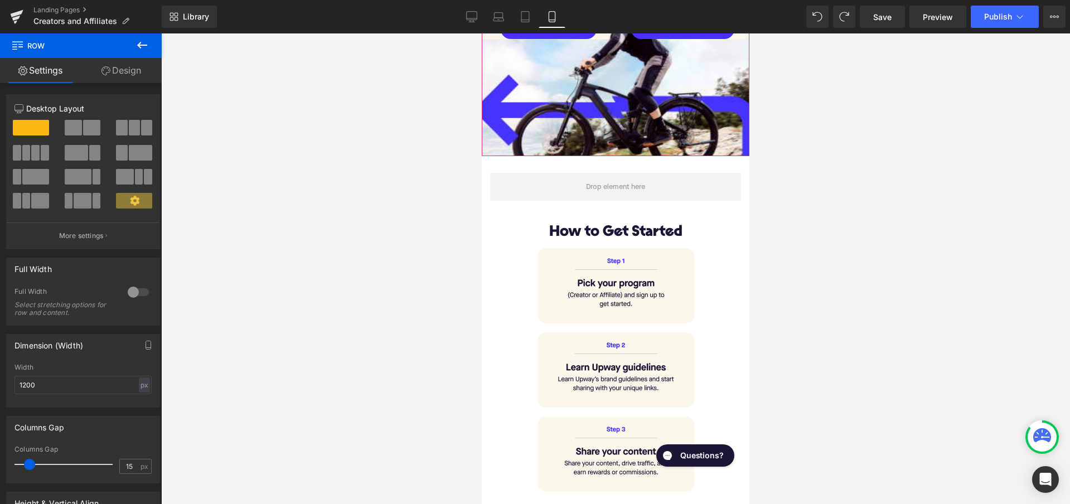
scroll to position [304, 0]
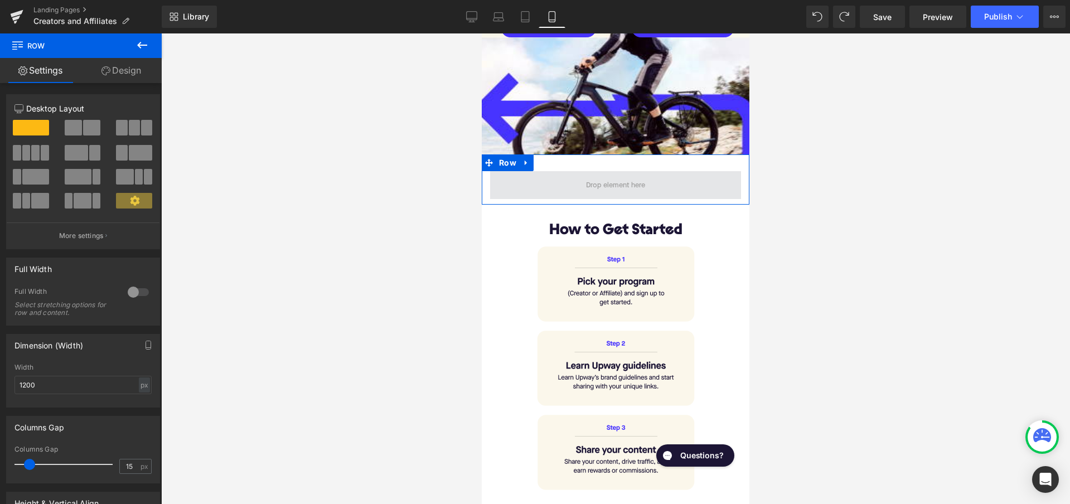
click at [680, 188] on span at bounding box center [615, 185] width 251 height 28
click at [125, 64] on link "Design" at bounding box center [121, 70] width 81 height 25
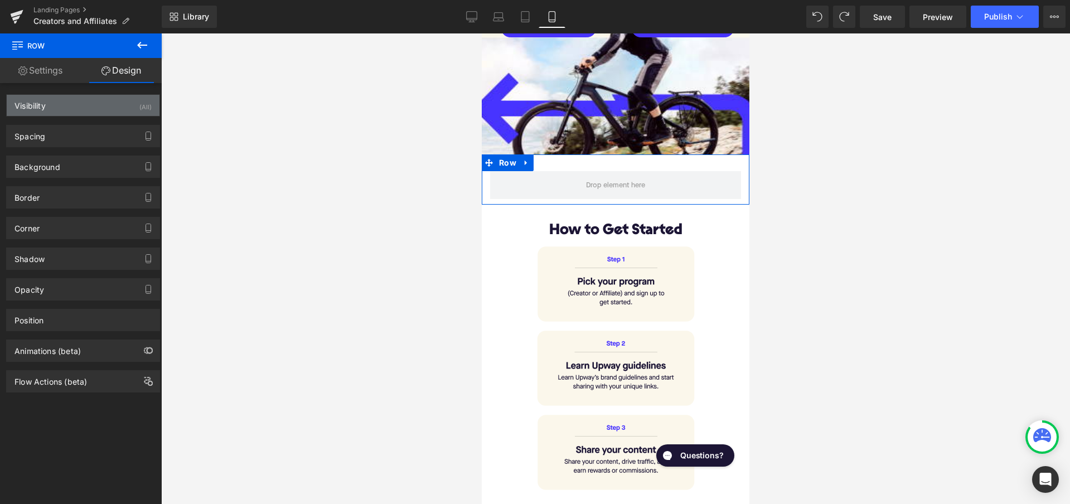
click at [123, 106] on div "Visibility (All)" at bounding box center [83, 105] width 153 height 21
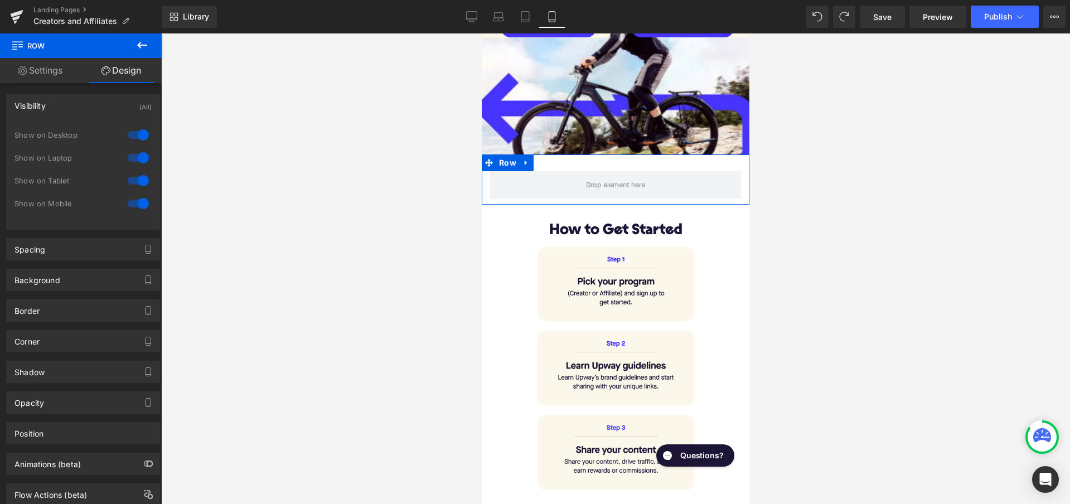
click at [137, 134] on div at bounding box center [138, 135] width 27 height 18
click at [135, 162] on div at bounding box center [138, 158] width 27 height 18
click at [135, 186] on div at bounding box center [138, 181] width 27 height 18
click at [51, 69] on link "Settings" at bounding box center [40, 70] width 81 height 25
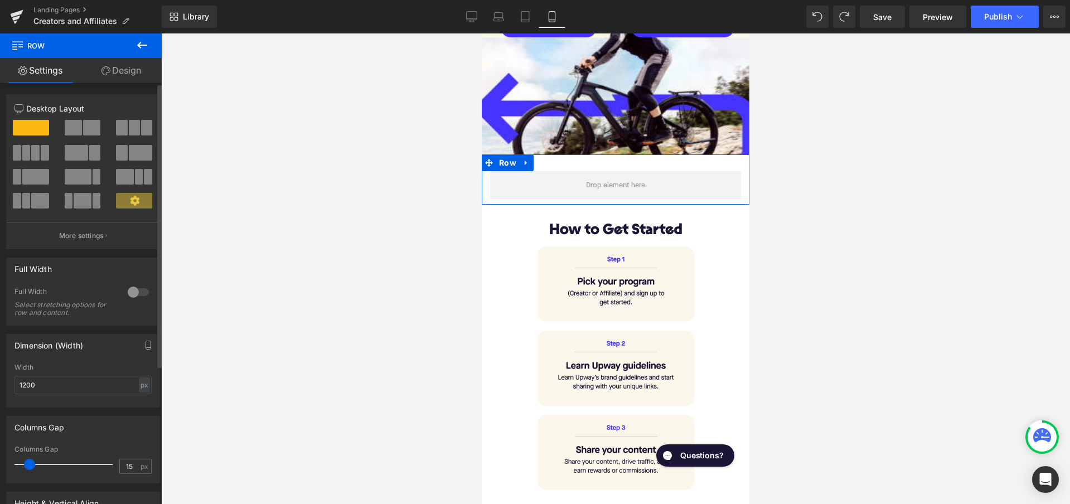
scroll to position [0, 0]
click at [79, 129] on span at bounding box center [73, 128] width 17 height 16
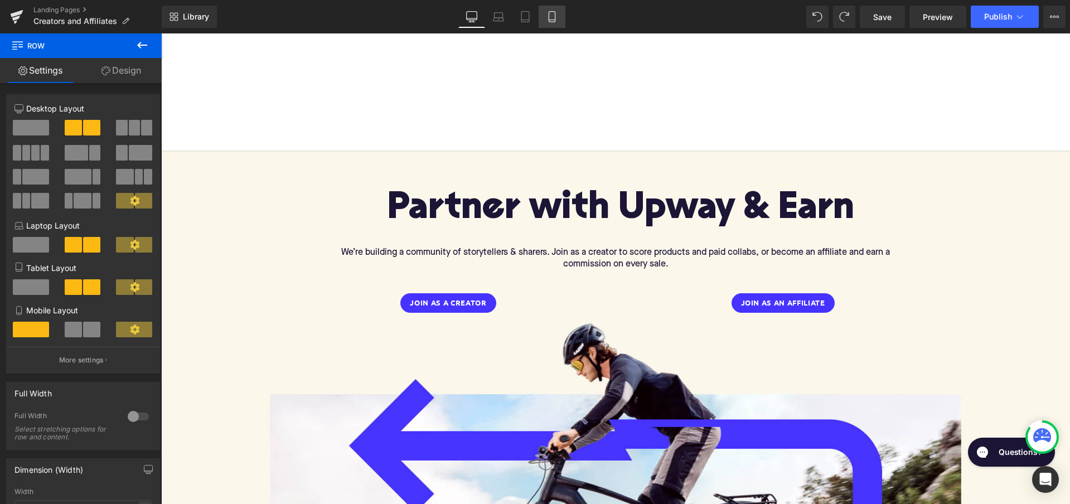
click at [563, 18] on link "Mobile" at bounding box center [552, 17] width 27 height 22
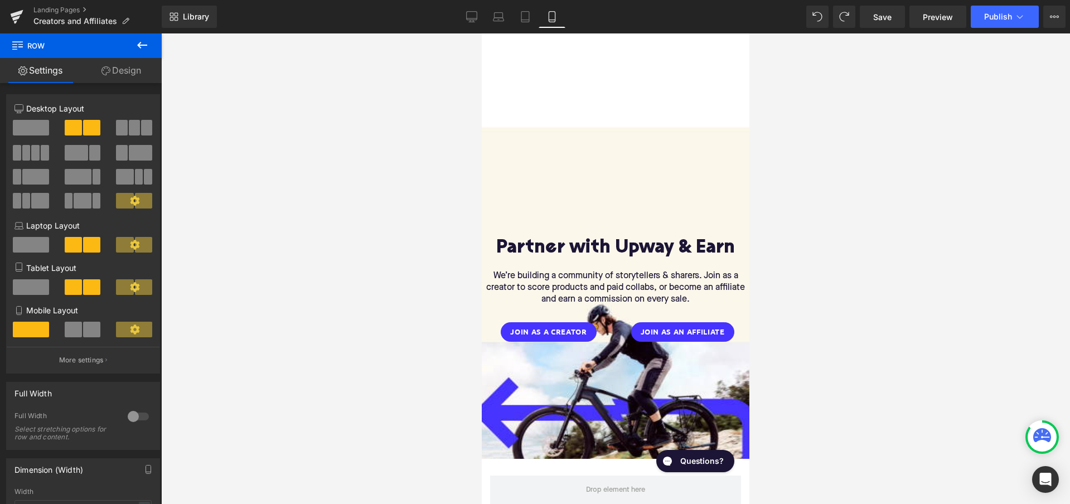
scroll to position [265, 0]
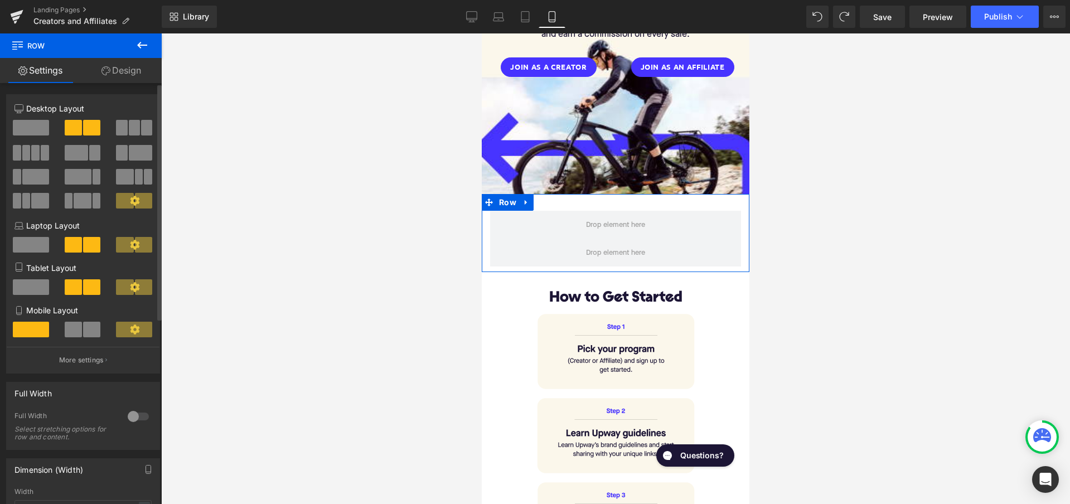
click at [132, 127] on span at bounding box center [134, 128] width 11 height 16
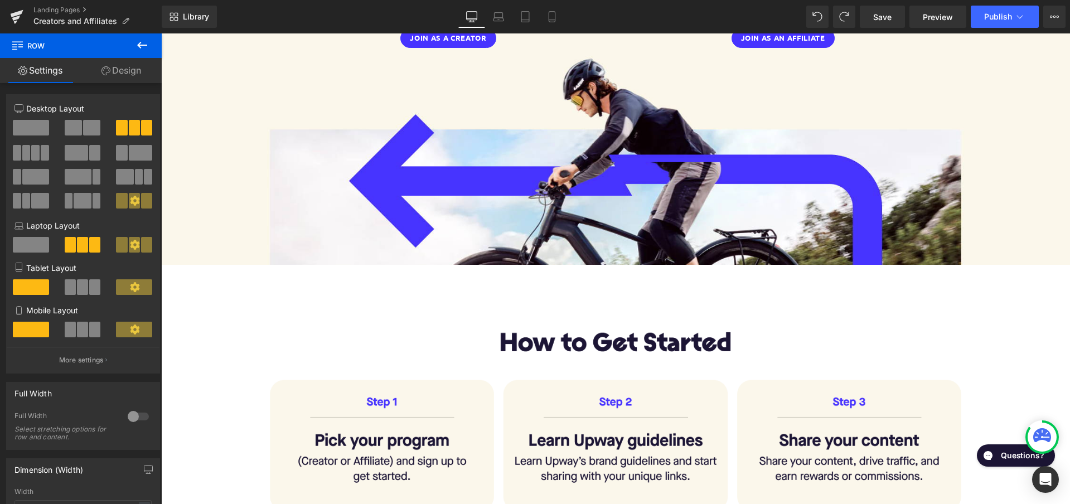
scroll to position [0, 0]
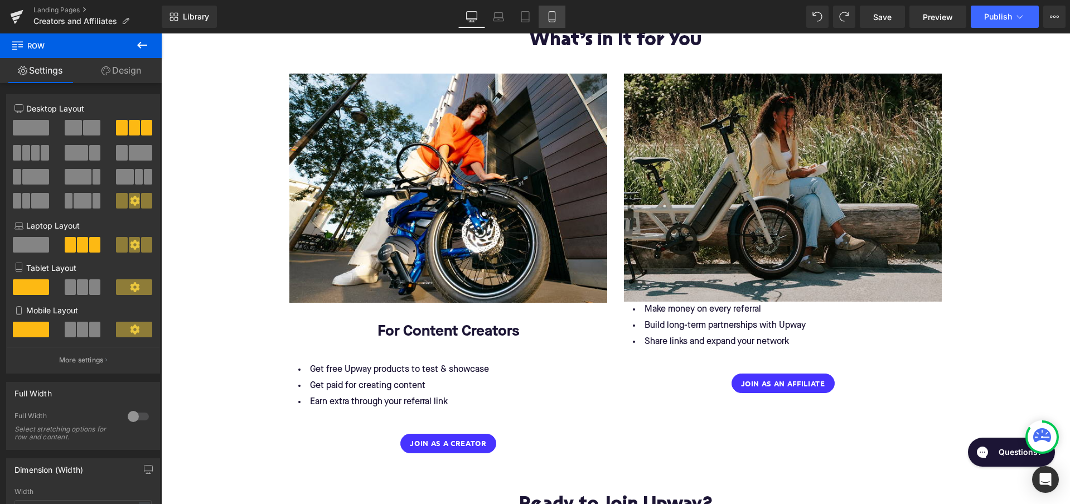
click at [555, 20] on icon at bounding box center [552, 20] width 6 height 0
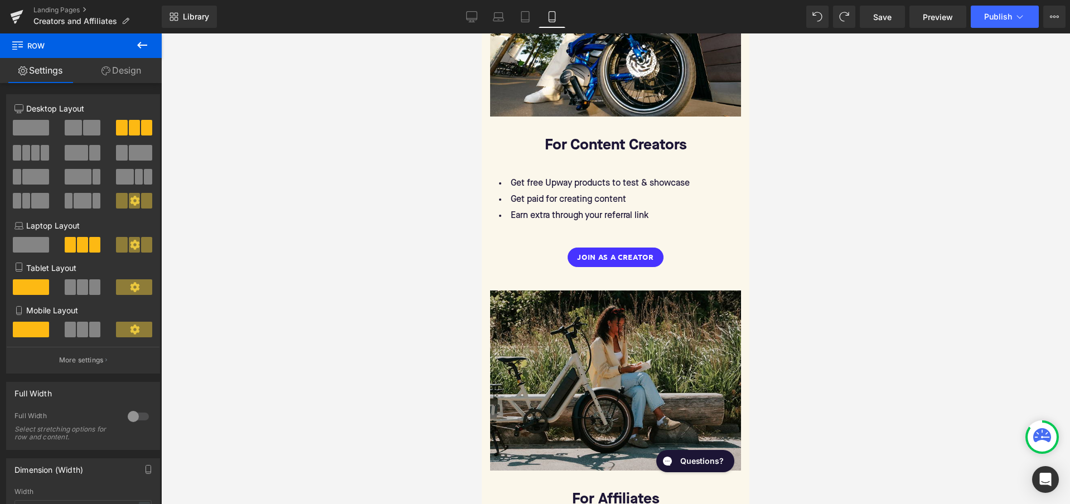
scroll to position [265, 0]
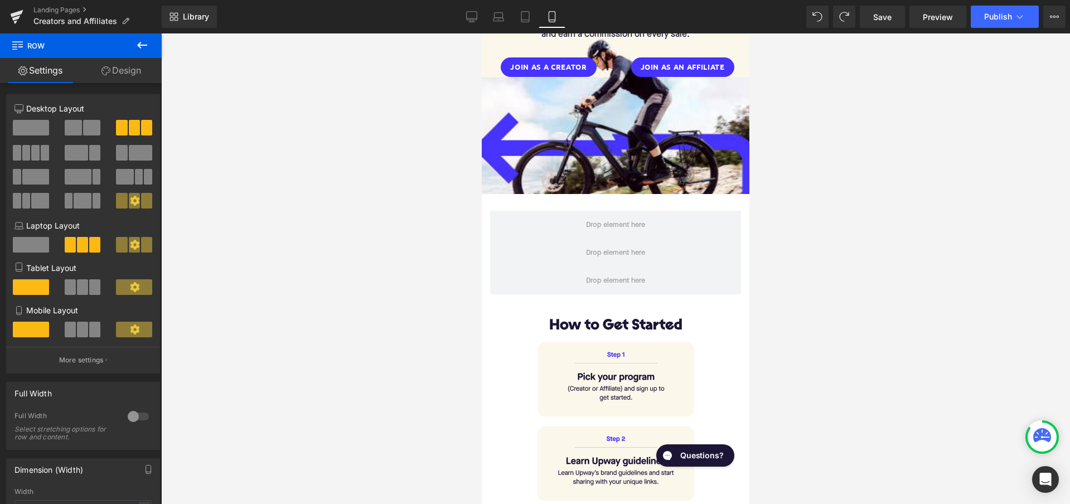
click at [147, 40] on icon at bounding box center [141, 44] width 13 height 13
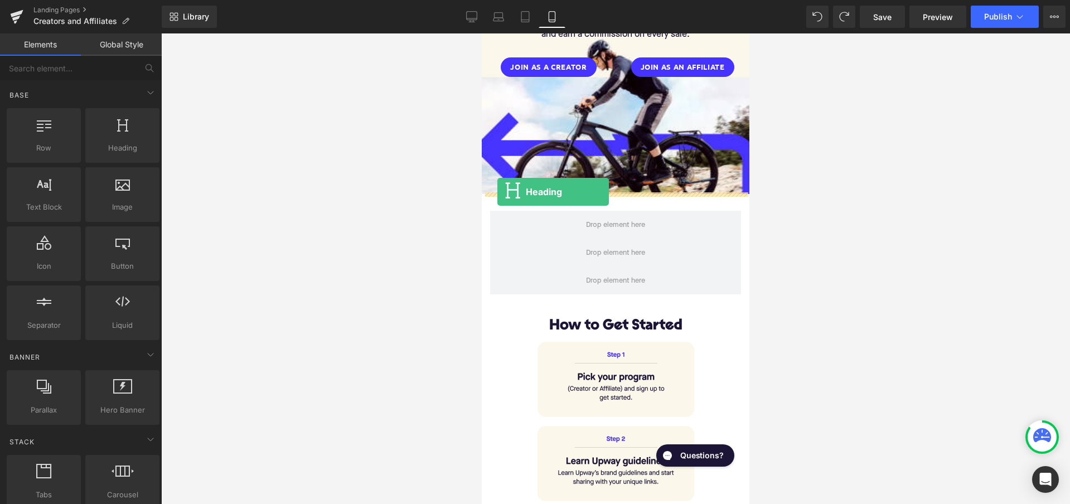
drag, startPoint x: 597, startPoint y: 174, endPoint x: 497, endPoint y: 192, distance: 100.7
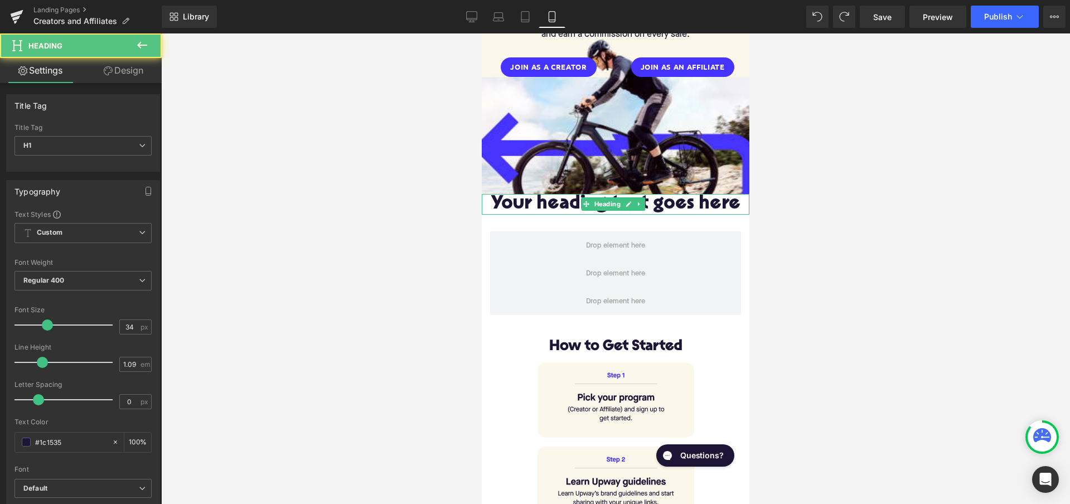
click at [491, 197] on h1 "Your heading text goes here" at bounding box center [616, 204] width 268 height 21
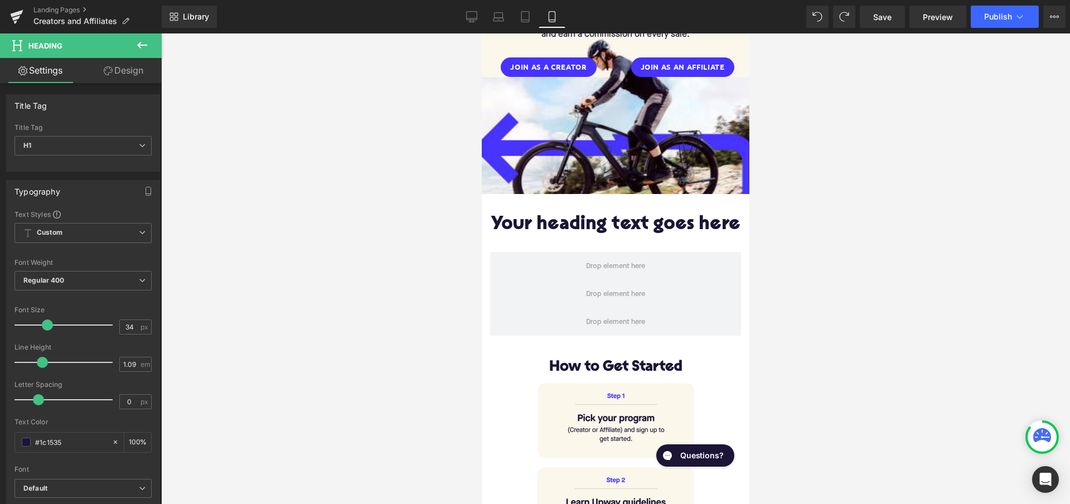
click at [147, 46] on icon at bounding box center [142, 45] width 10 height 7
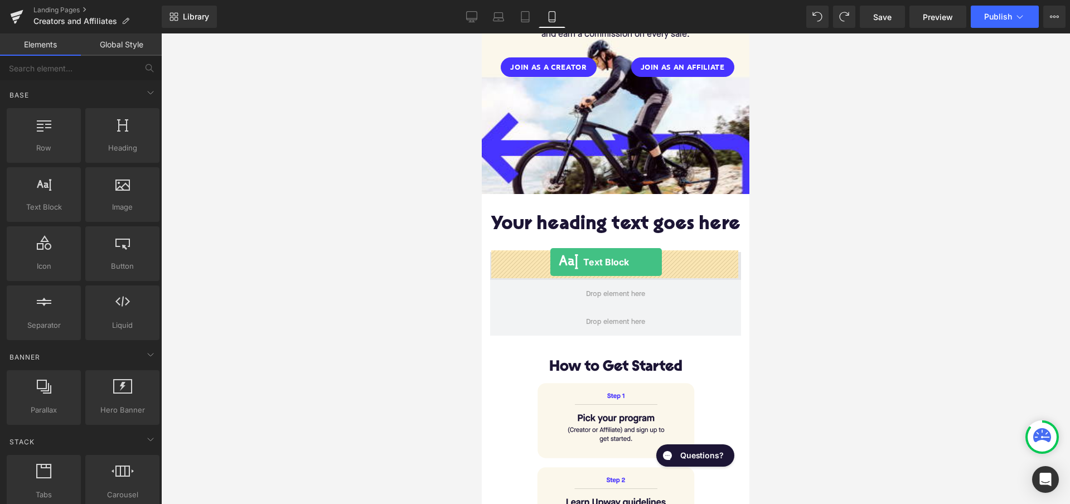
drag, startPoint x: 521, startPoint y: 235, endPoint x: 550, endPoint y: 262, distance: 39.8
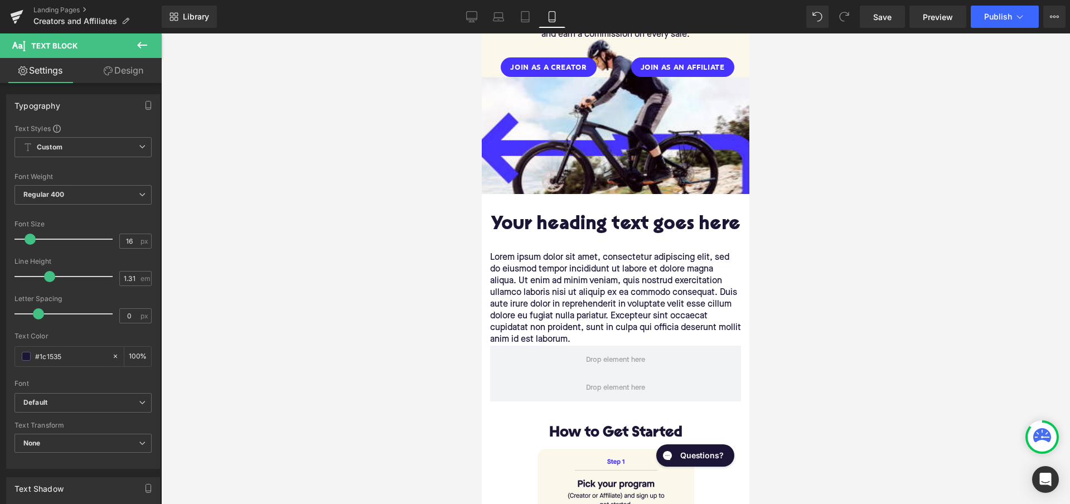
click at [140, 48] on icon at bounding box center [142, 45] width 10 height 7
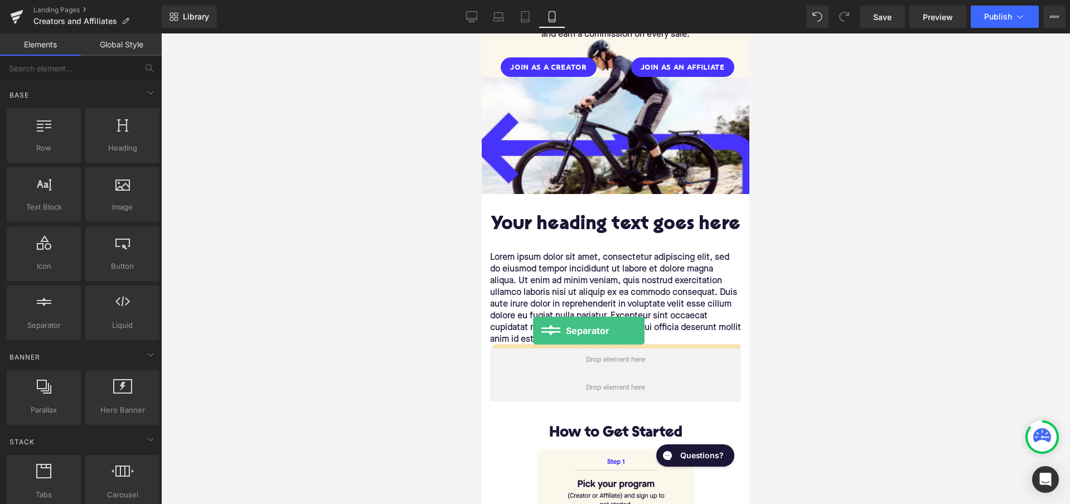
drag, startPoint x: 526, startPoint y: 346, endPoint x: 533, endPoint y: 331, distance: 16.5
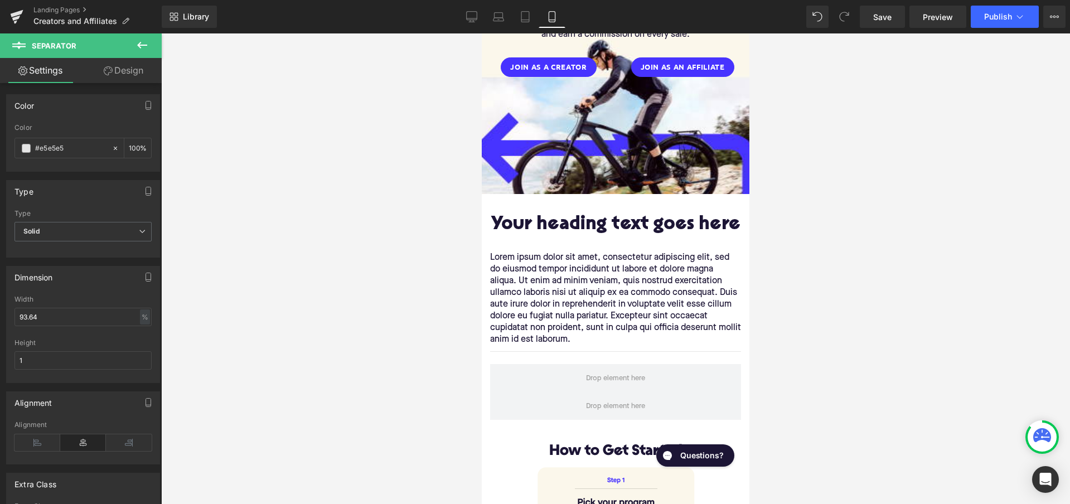
click at [147, 42] on icon at bounding box center [141, 44] width 13 height 13
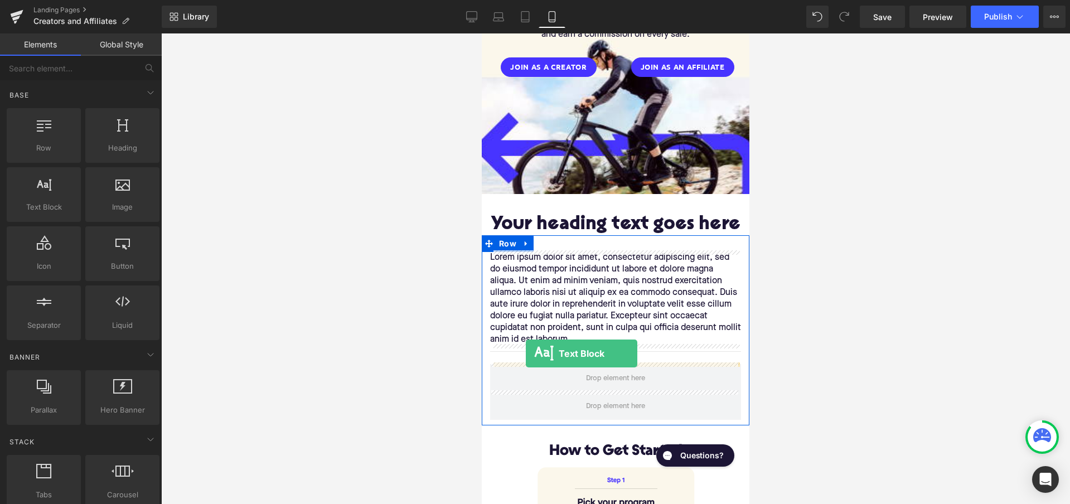
drag, startPoint x: 532, startPoint y: 234, endPoint x: 526, endPoint y: 353, distance: 120.0
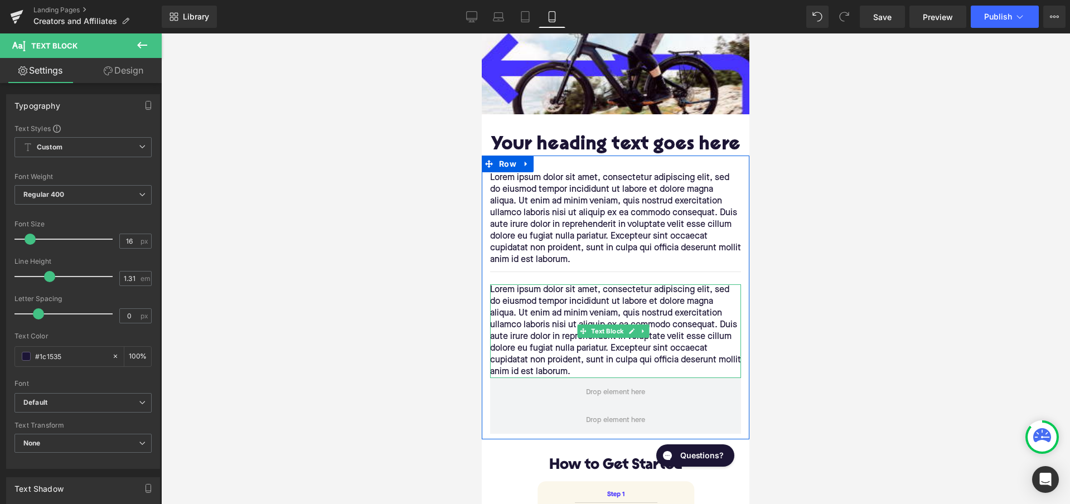
scroll to position [346, 0]
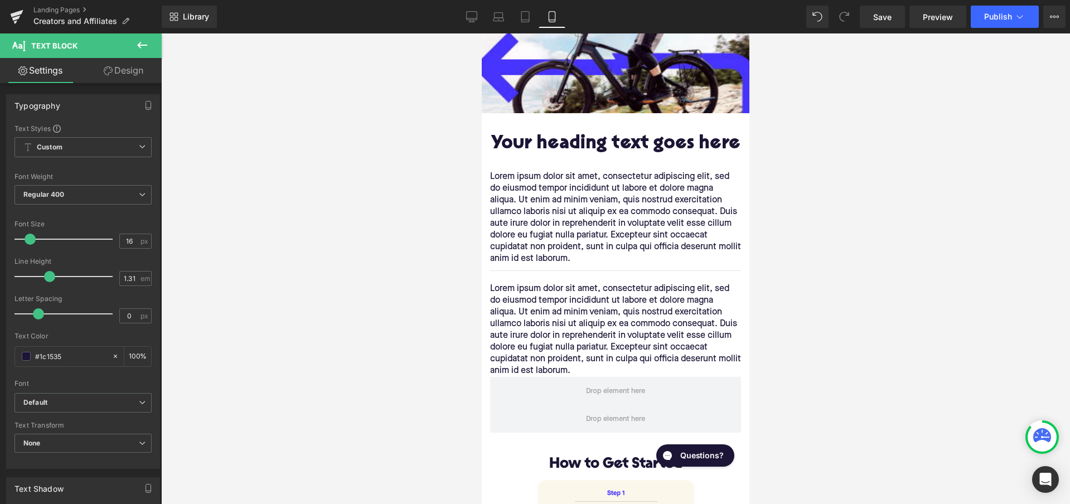
click at [141, 46] on icon at bounding box center [141, 44] width 13 height 13
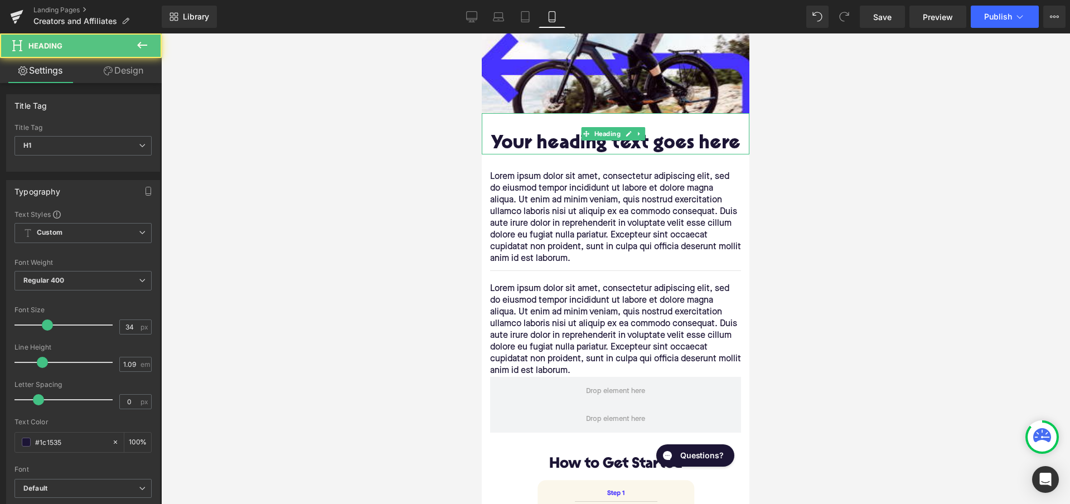
click at [609, 144] on h1 "Your heading text goes here" at bounding box center [616, 144] width 268 height 21
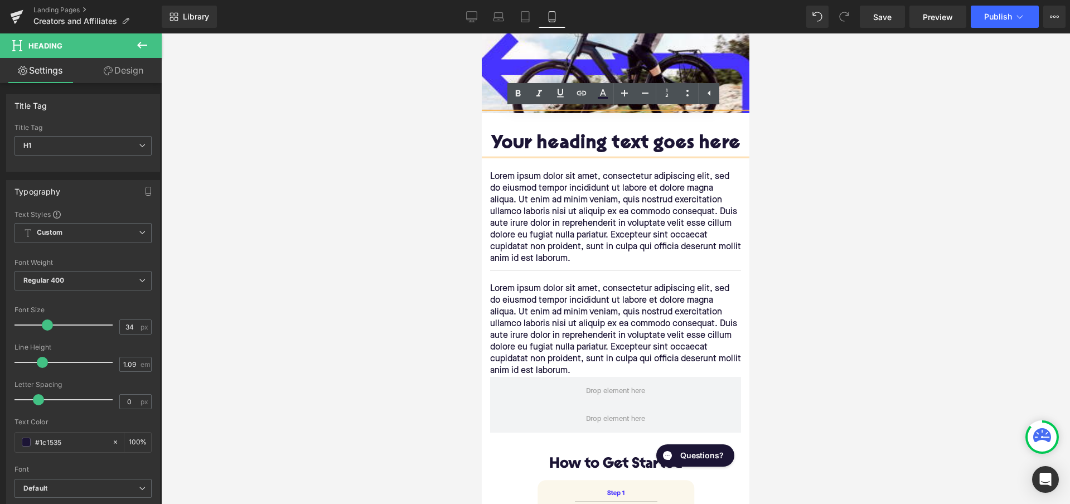
click at [609, 144] on h1 "Your heading text goes here" at bounding box center [616, 144] width 268 height 21
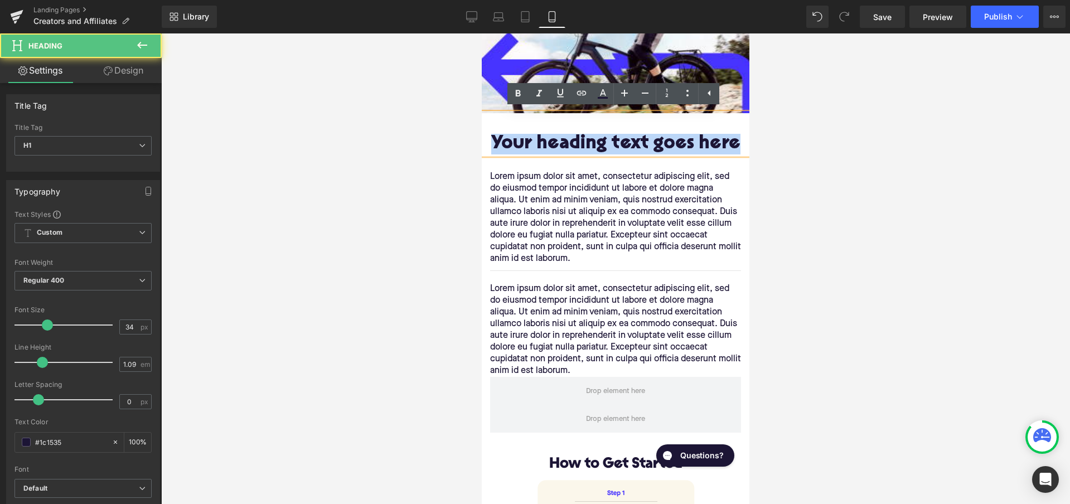
click at [609, 144] on h1 "Your heading text goes here" at bounding box center [616, 144] width 268 height 21
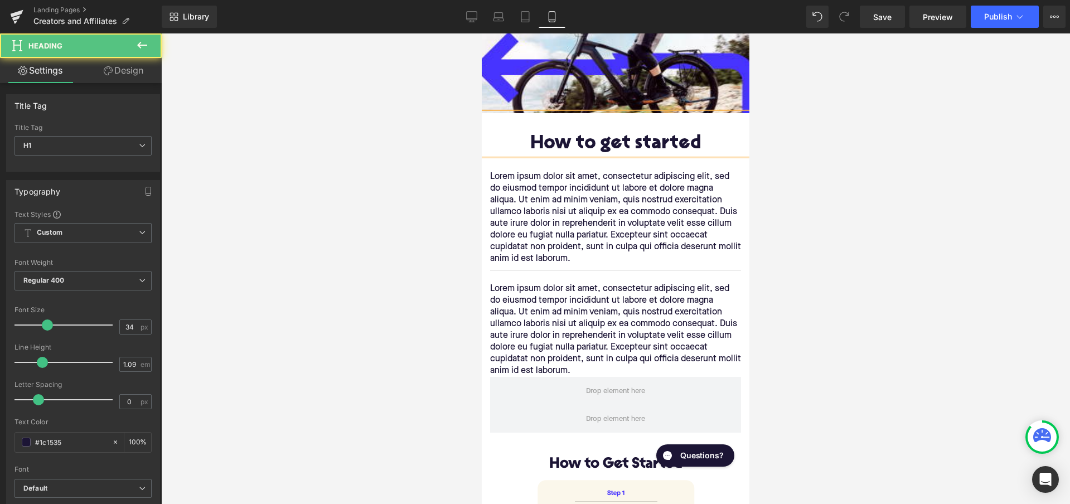
click at [608, 143] on h1 "How to get started" at bounding box center [616, 144] width 268 height 21
click at [641, 143] on h1 "How to Get started" at bounding box center [616, 144] width 268 height 21
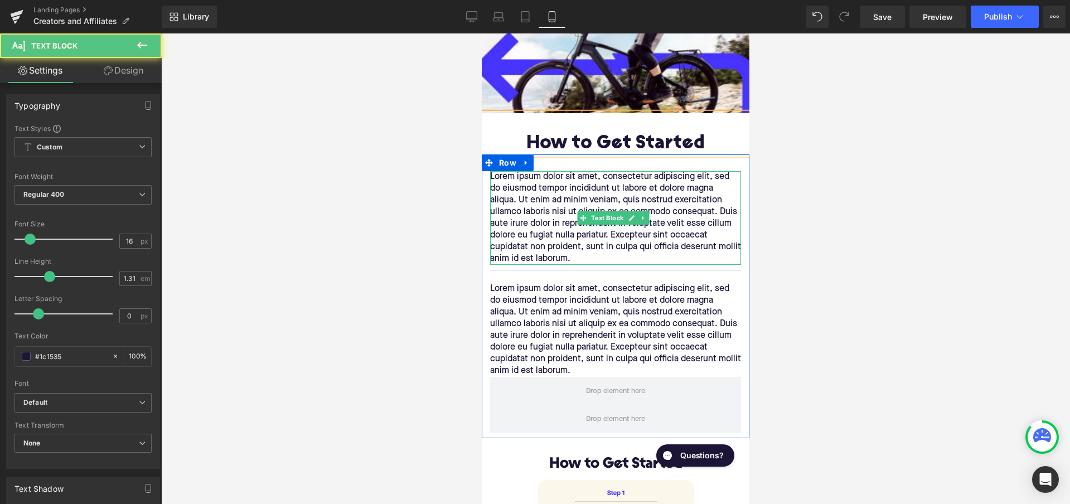
click at [629, 180] on p "Lorem ipsum dolor sit amet, consectetur adipiscing elit, sed do eiusmod tempor …" at bounding box center [615, 218] width 251 height 94
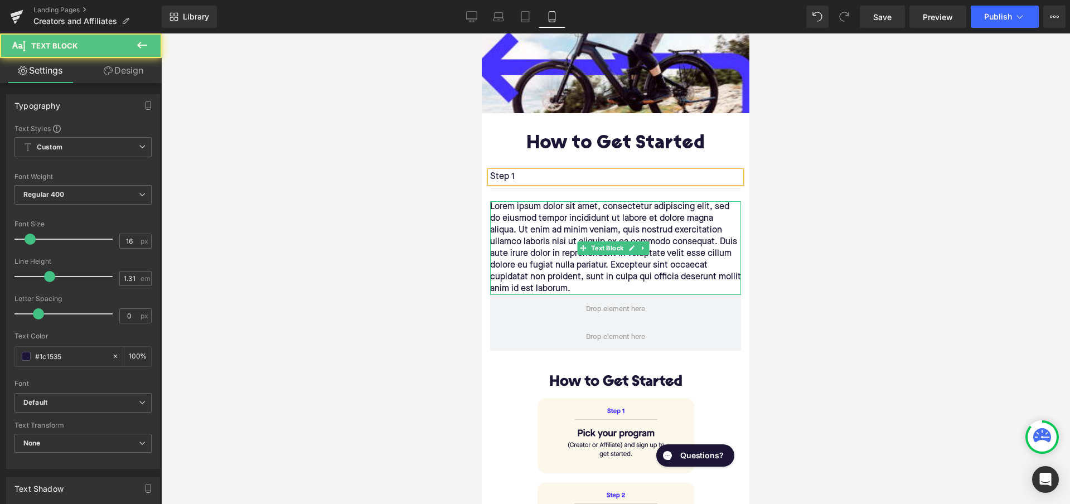
click at [678, 221] on p "Lorem ipsum dolor sit amet, consectetur adipiscing elit, sed do eiusmod tempor …" at bounding box center [615, 248] width 251 height 94
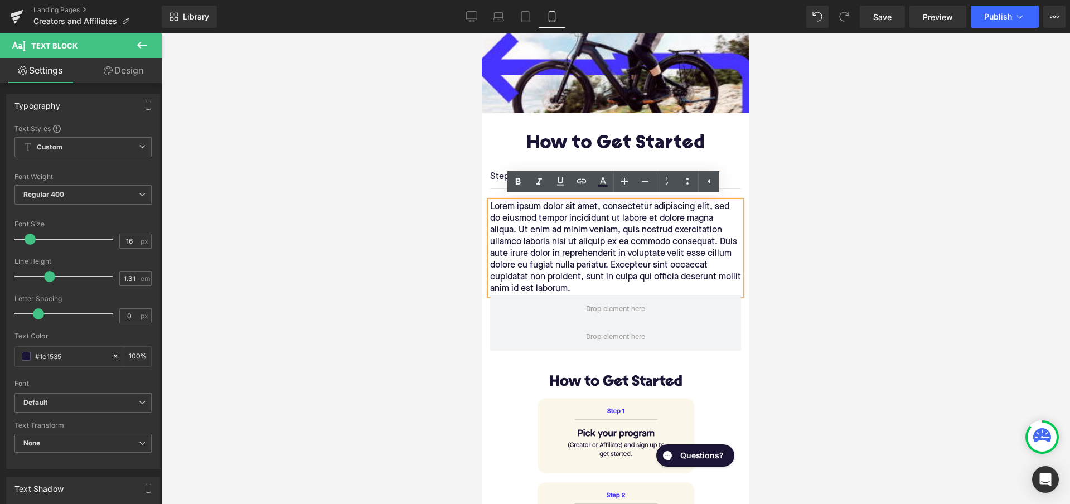
click at [685, 221] on p "Lorem ipsum dolor sit amet, consectetur adipiscing elit, sed do eiusmod tempor …" at bounding box center [615, 248] width 251 height 94
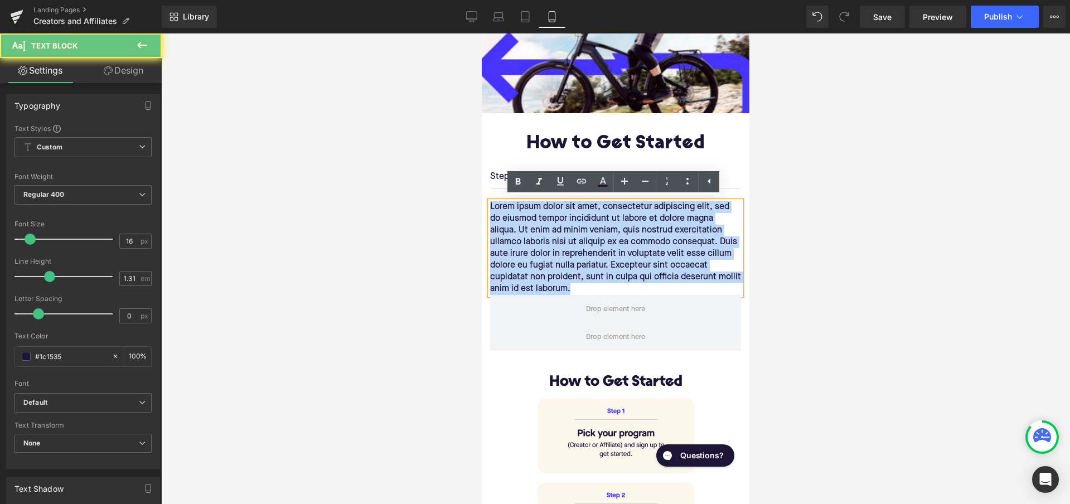
click at [685, 221] on p "Lorem ipsum dolor sit amet, consectetur adipiscing elit, sed do eiusmod tempor …" at bounding box center [615, 248] width 251 height 94
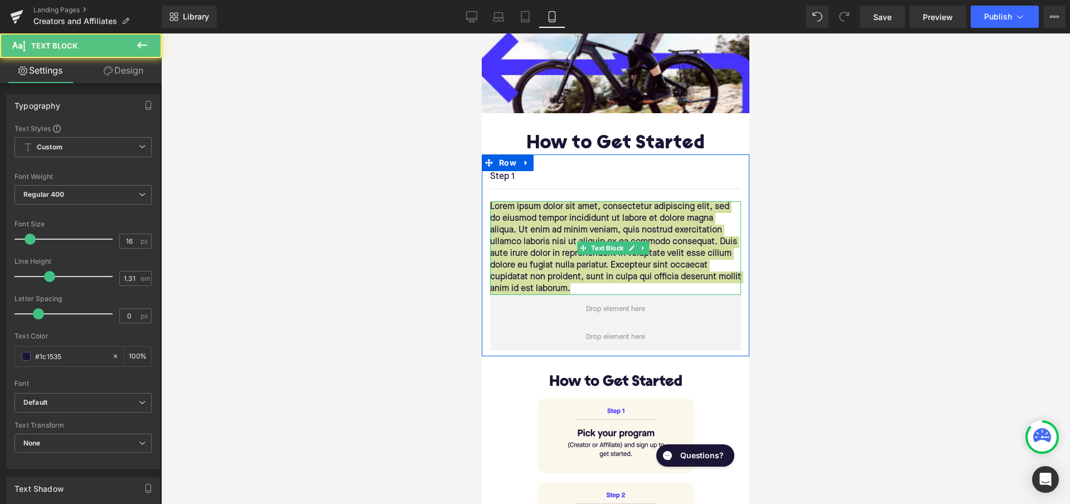
drag, startPoint x: 505, startPoint y: 302, endPoint x: 568, endPoint y: 271, distance: 70.6
click at [568, 271] on p "Lorem ipsum dolor sit amet, consectetur adipiscing elit, sed do eiusmod tempor …" at bounding box center [615, 248] width 251 height 94
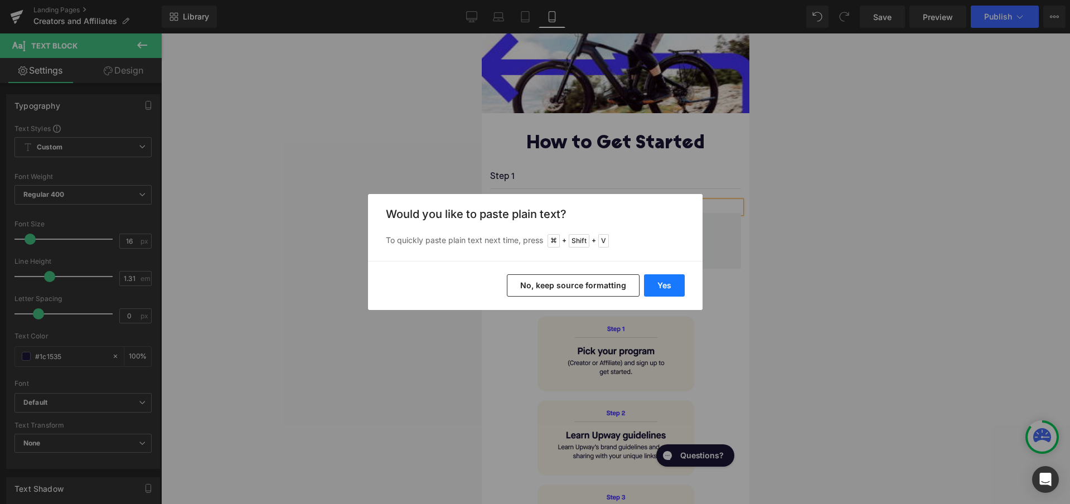
click at [659, 284] on button "Yes" at bounding box center [664, 285] width 41 height 22
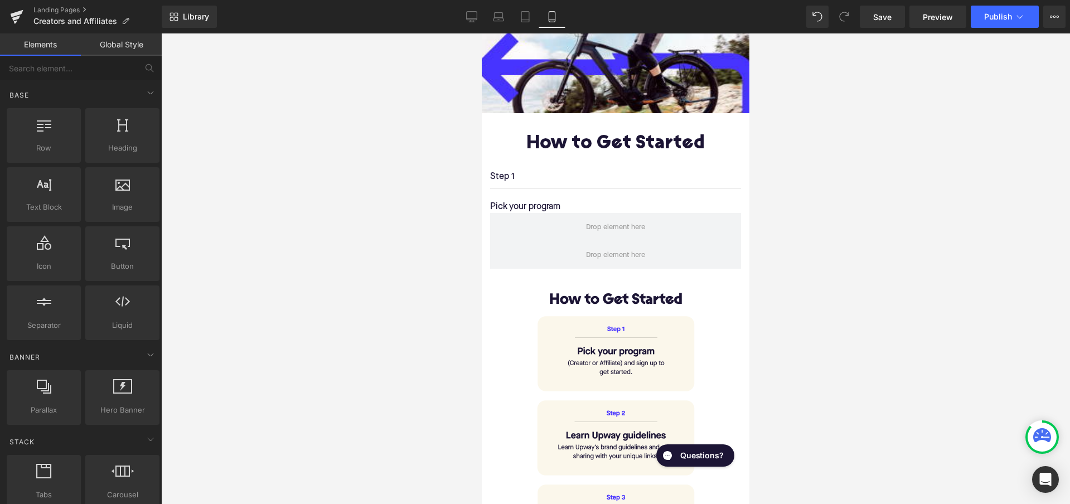
click at [398, 235] on div at bounding box center [615, 268] width 909 height 471
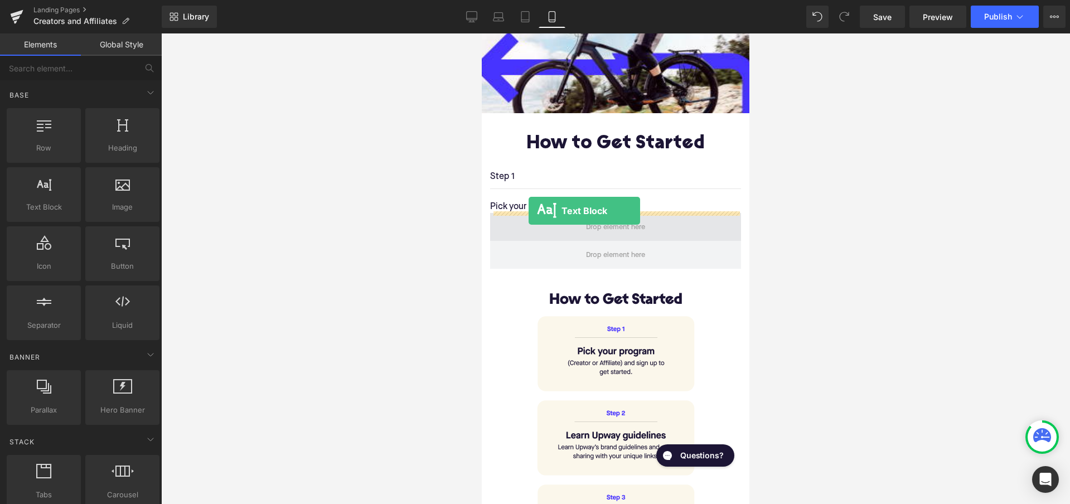
drag, startPoint x: 522, startPoint y: 233, endPoint x: 529, endPoint y: 211, distance: 22.7
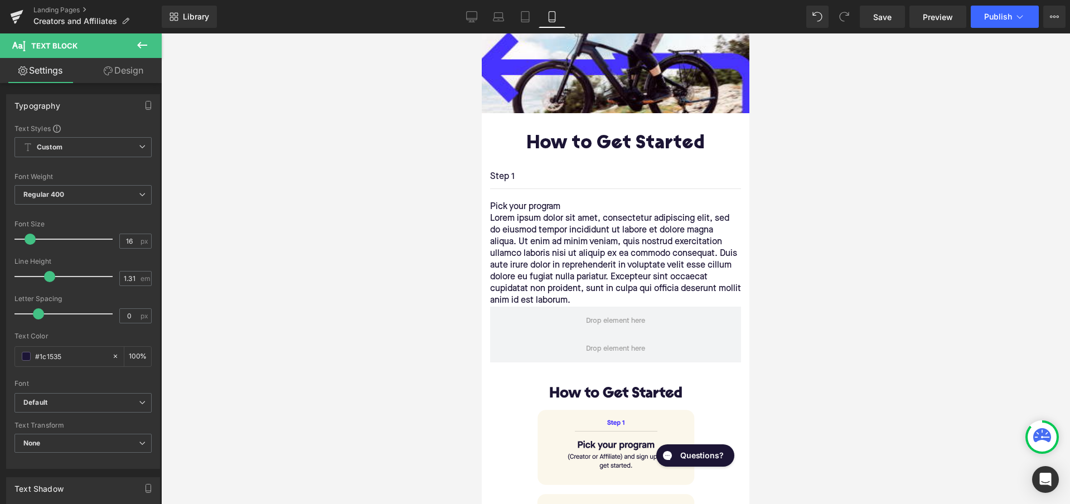
click at [502, 251] on p "Lorem ipsum dolor sit amet, consectetur adipiscing elit, sed do eiusmod tempor …" at bounding box center [615, 260] width 251 height 94
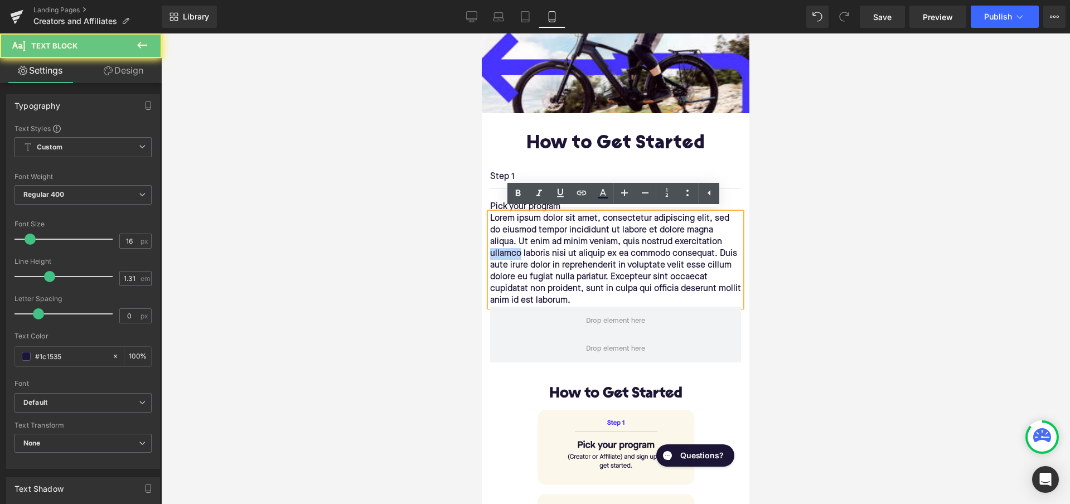
click at [502, 251] on p "Lorem ipsum dolor sit amet, consectetur adipiscing elit, sed do eiusmod tempor …" at bounding box center [615, 260] width 251 height 94
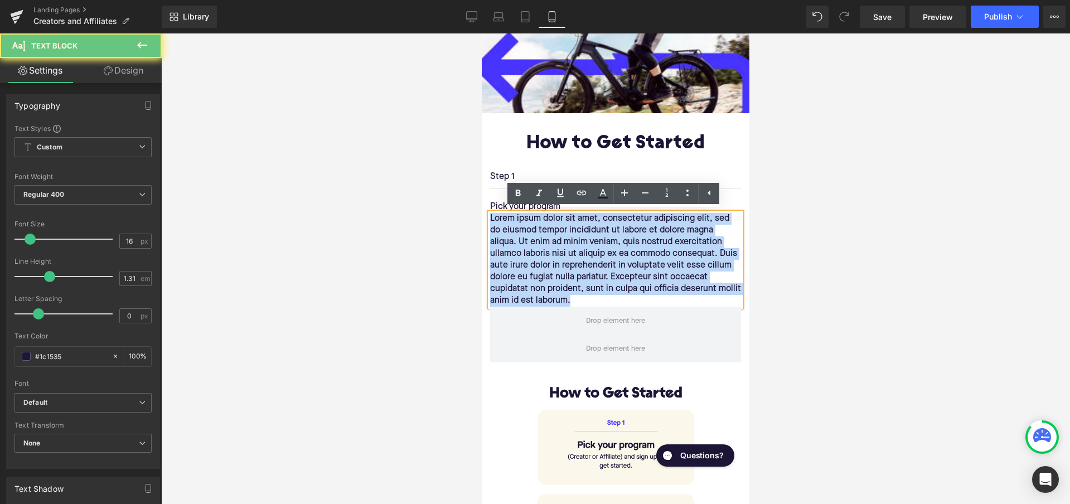
click at [502, 251] on p "Lorem ipsum dolor sit amet, consectetur adipiscing elit, sed do eiusmod tempor …" at bounding box center [615, 260] width 251 height 94
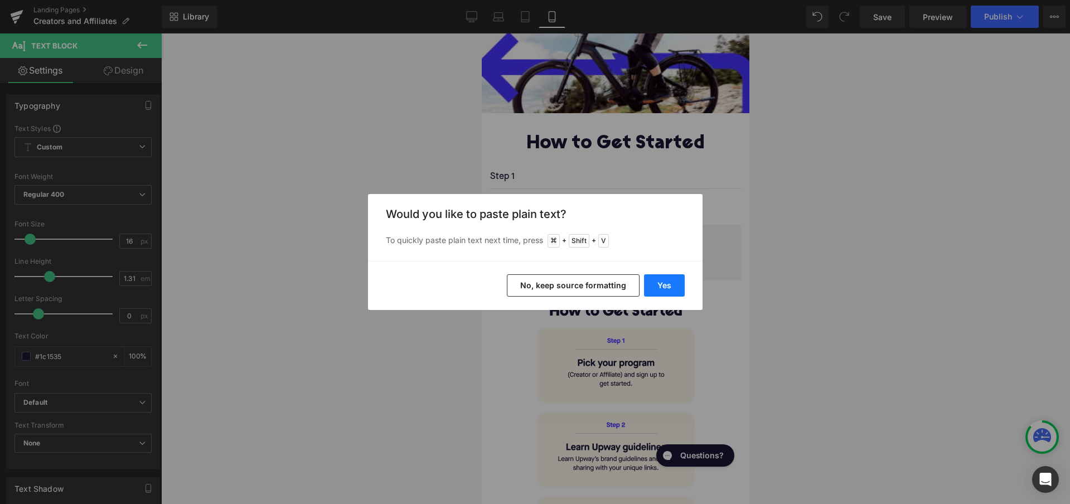
click at [673, 280] on button "Yes" at bounding box center [664, 285] width 41 height 22
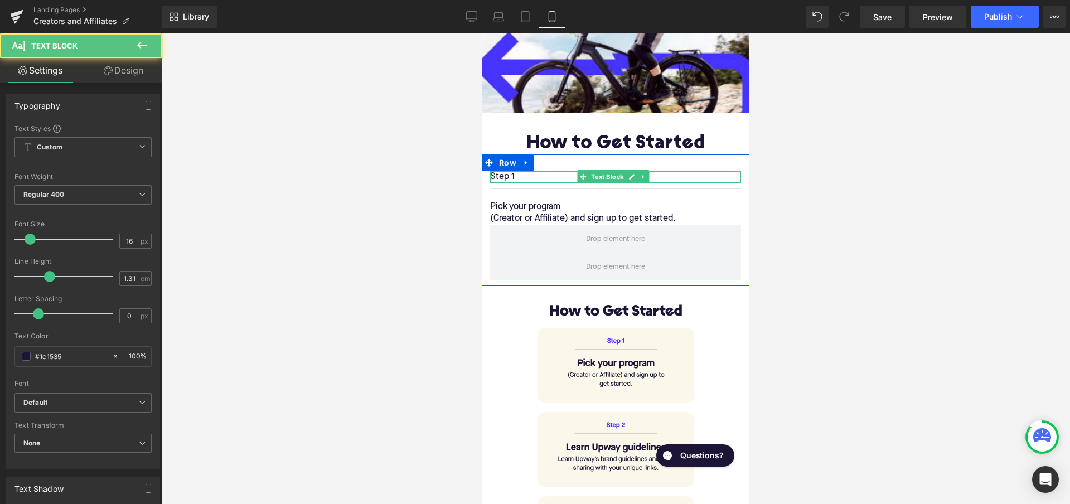
click at [535, 176] on p "Step 1" at bounding box center [615, 177] width 251 height 12
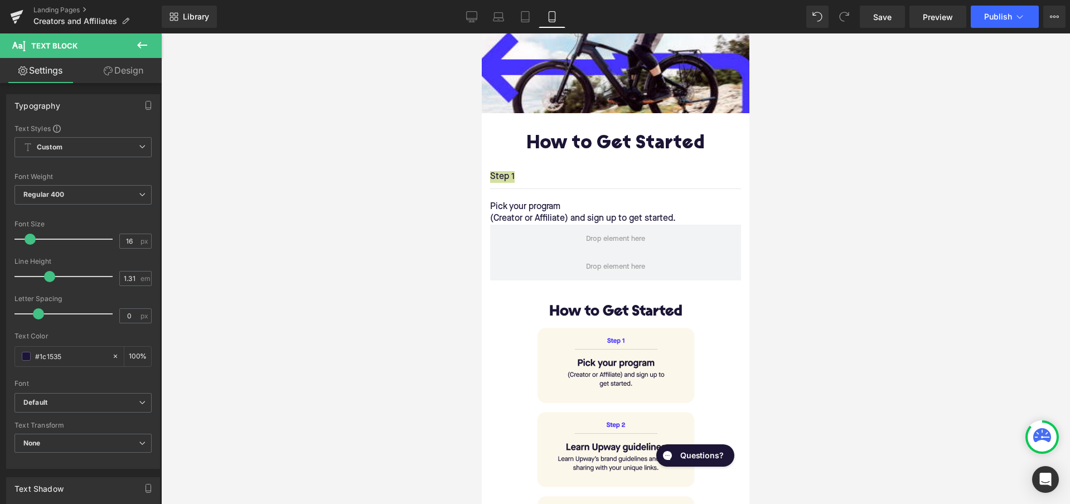
click at [446, 247] on div at bounding box center [615, 268] width 909 height 471
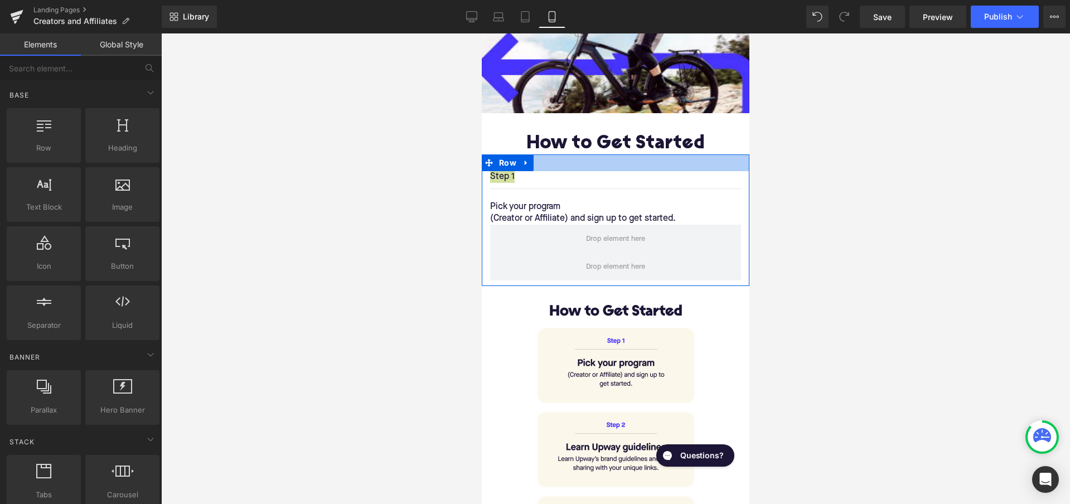
click at [561, 168] on div at bounding box center [616, 162] width 268 height 17
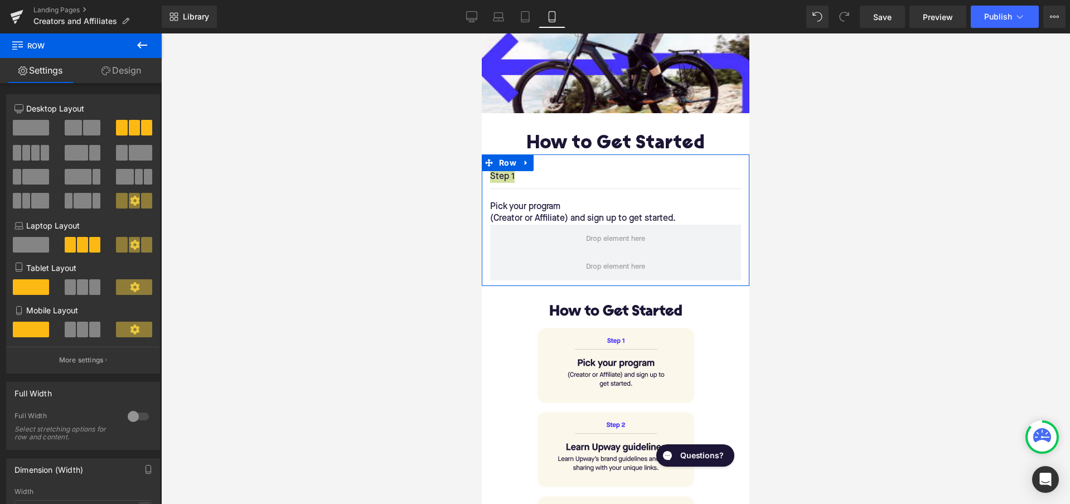
click at [126, 68] on link "Design" at bounding box center [121, 70] width 81 height 25
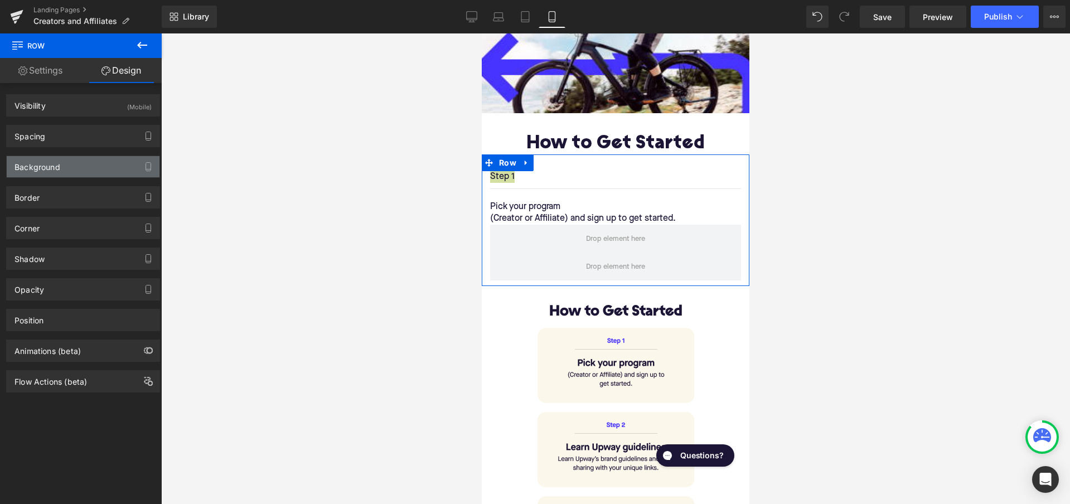
type input "transparent"
type input "0"
click at [72, 171] on div "Background" at bounding box center [83, 166] width 153 height 21
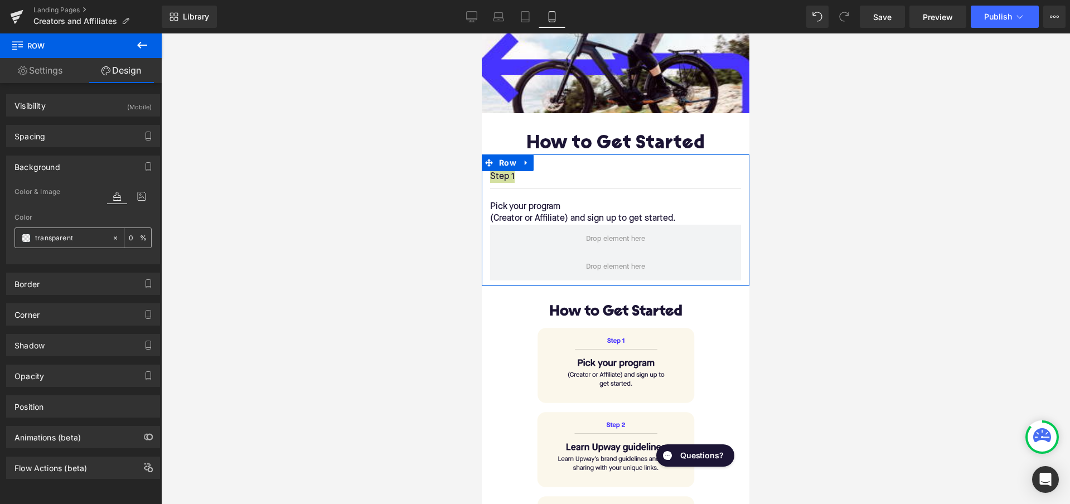
click at [61, 245] on div "transparent" at bounding box center [63, 238] width 96 height 20
click at [64, 239] on input "transparent" at bounding box center [70, 238] width 71 height 12
paste input "FBF7EB"
type input "FBF7EB"
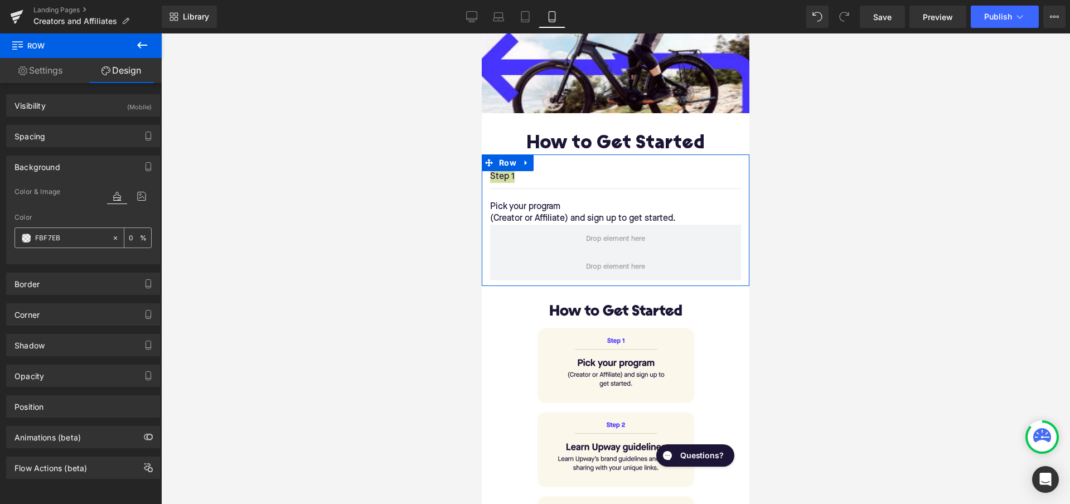
type input "100"
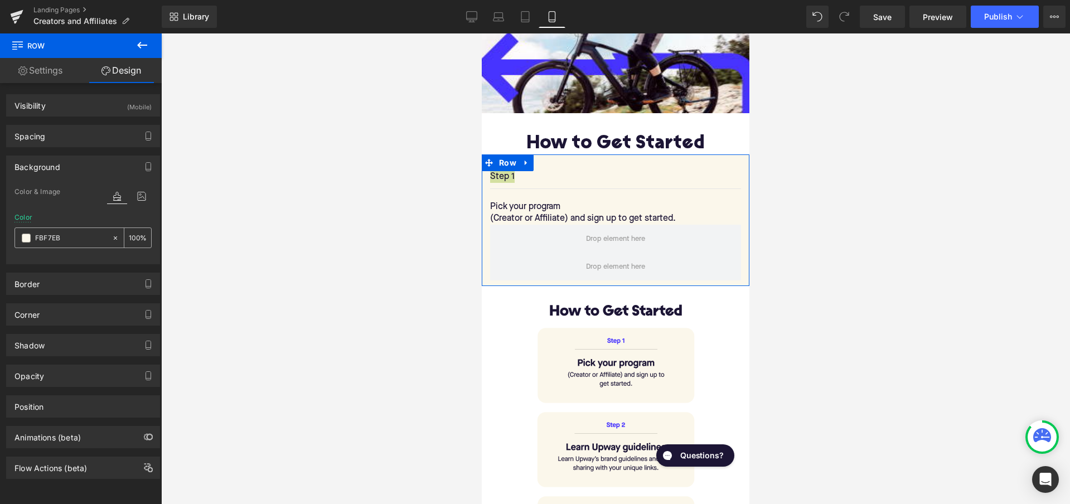
type input "FBF7EB"
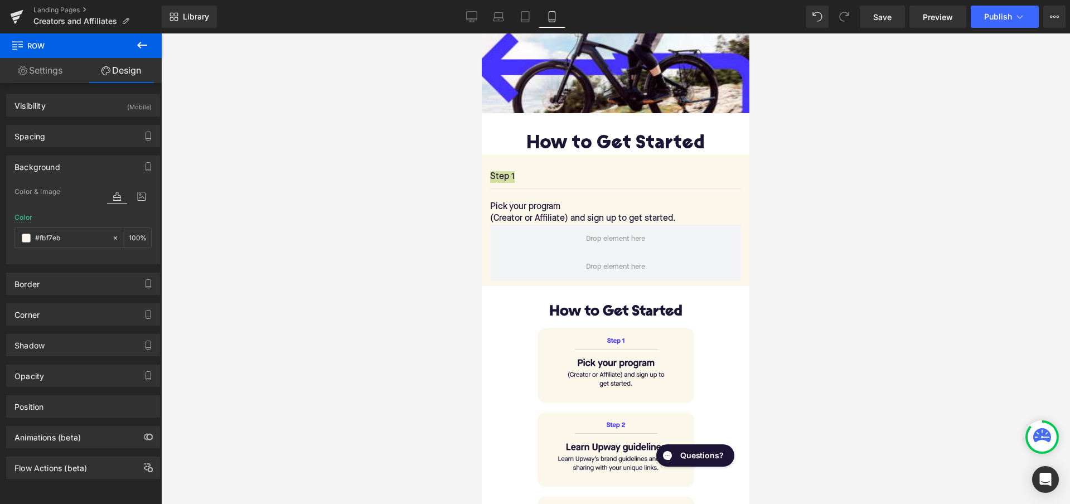
click at [279, 214] on div at bounding box center [615, 268] width 909 height 471
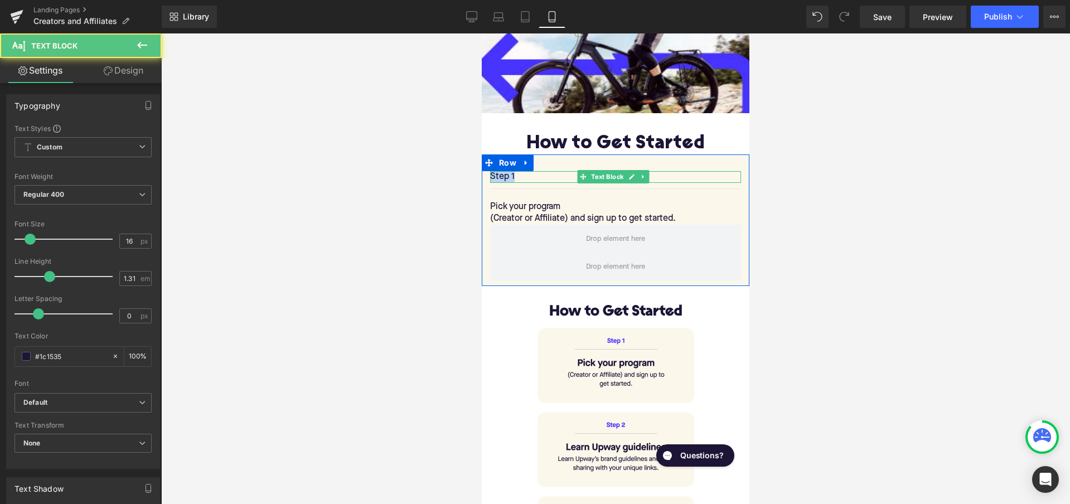
click at [521, 176] on p "Step 1" at bounding box center [615, 177] width 251 height 12
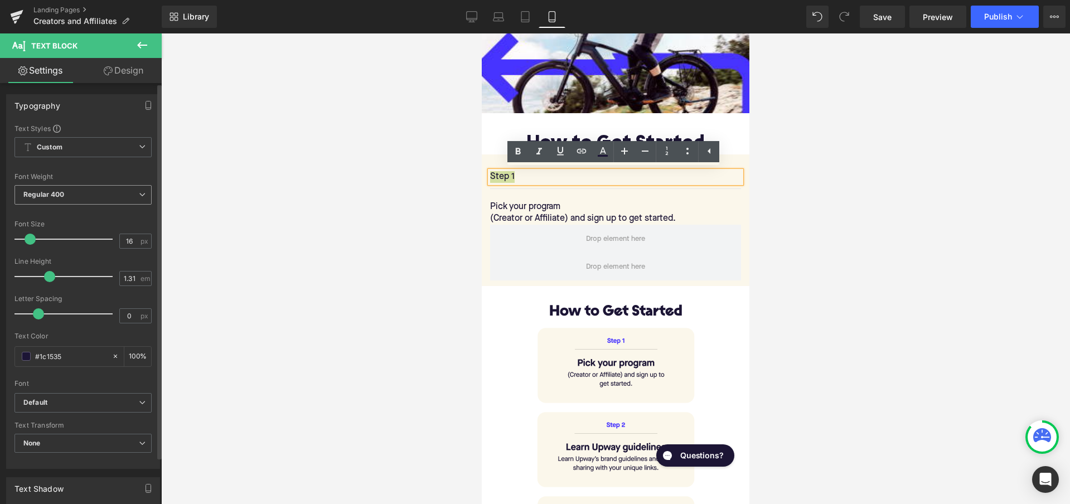
click at [125, 191] on span "Regular 400" at bounding box center [82, 195] width 137 height 20
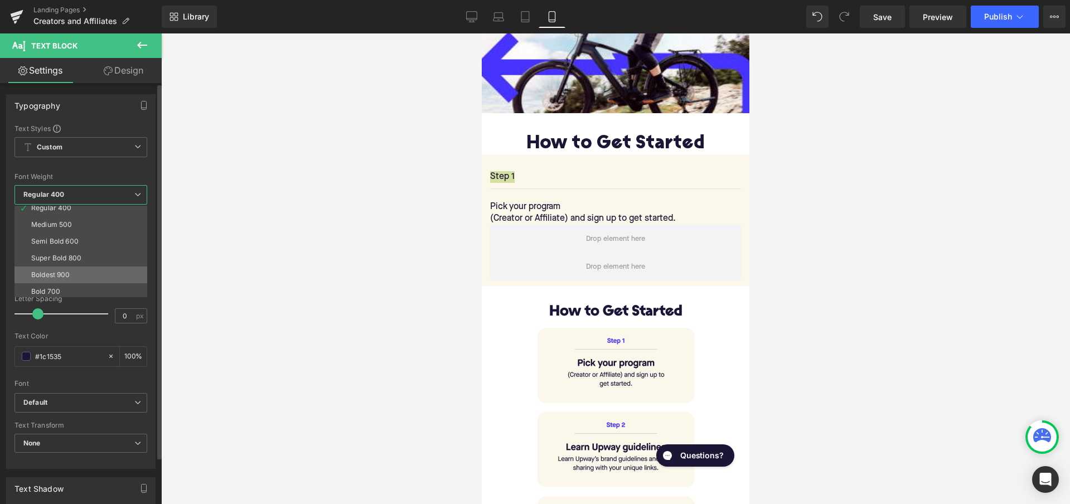
scroll to position [79, 0]
click at [79, 268] on li "Bold 700" at bounding box center [83, 268] width 138 height 17
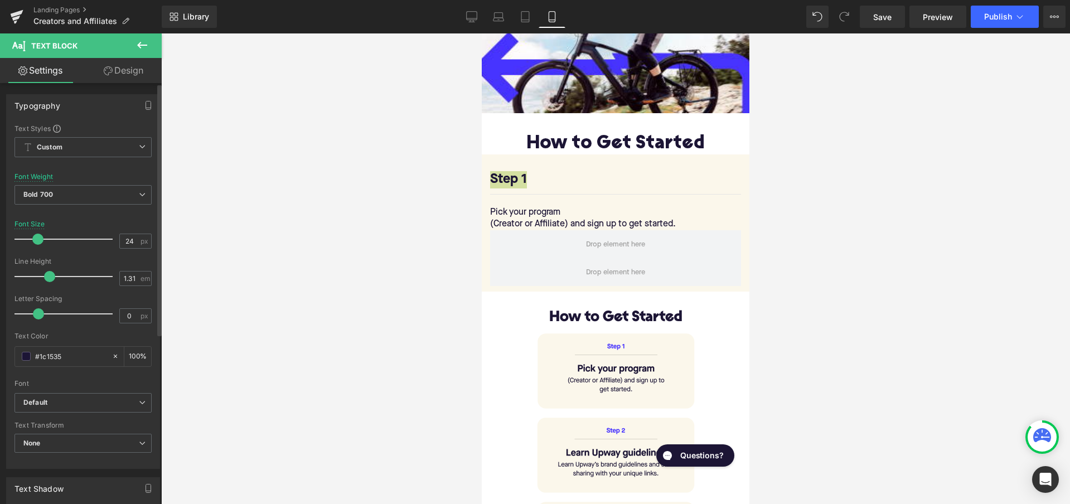
type input "23"
drag, startPoint x: 31, startPoint y: 239, endPoint x: 37, endPoint y: 239, distance: 6.7
click at [37, 239] on span at bounding box center [36, 239] width 11 height 11
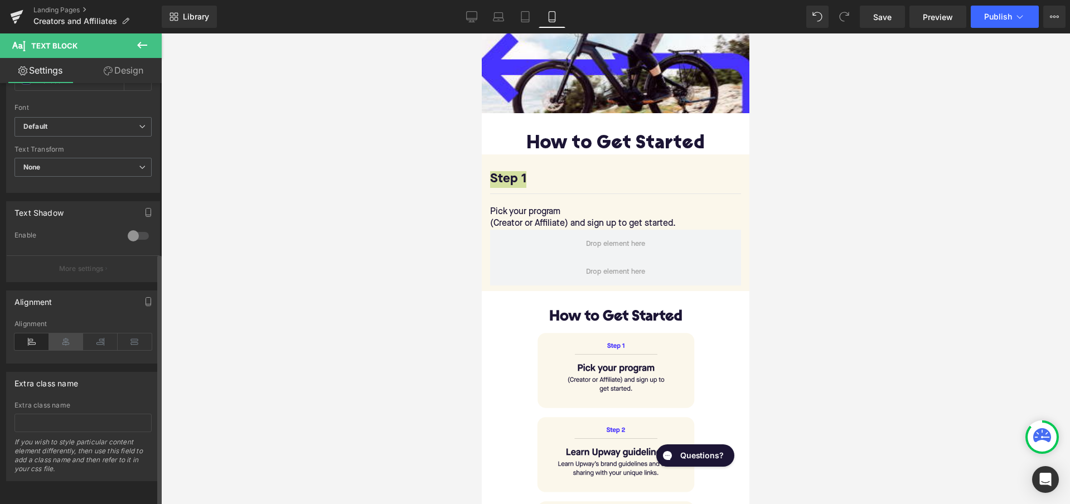
scroll to position [284, 0]
click at [71, 333] on icon at bounding box center [66, 341] width 35 height 17
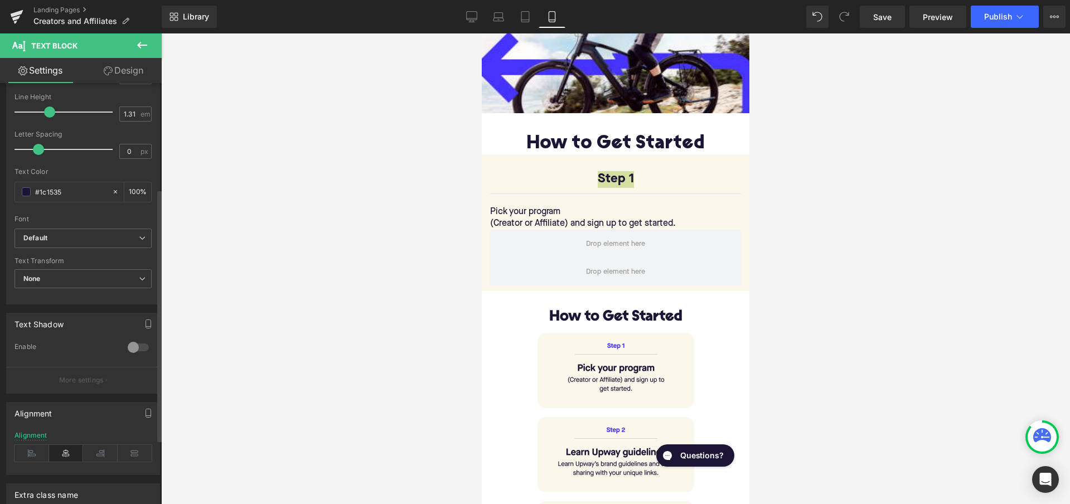
scroll to position [163, 0]
click at [65, 195] on input "#1c1535" at bounding box center [70, 193] width 71 height 12
type input "#"
type input "0"
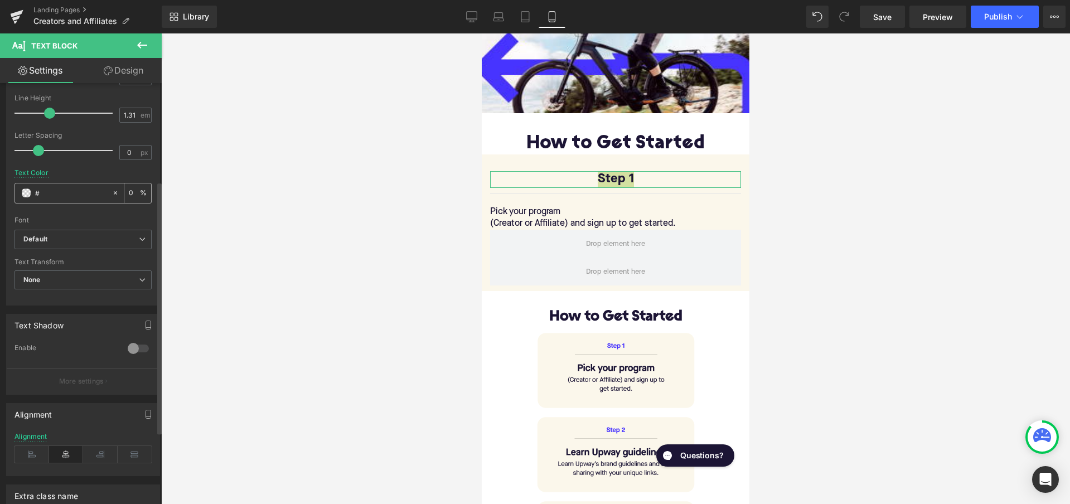
click at [59, 189] on input "#" at bounding box center [70, 193] width 71 height 12
paste input "4733FF"
type input "4733FF"
type input "100"
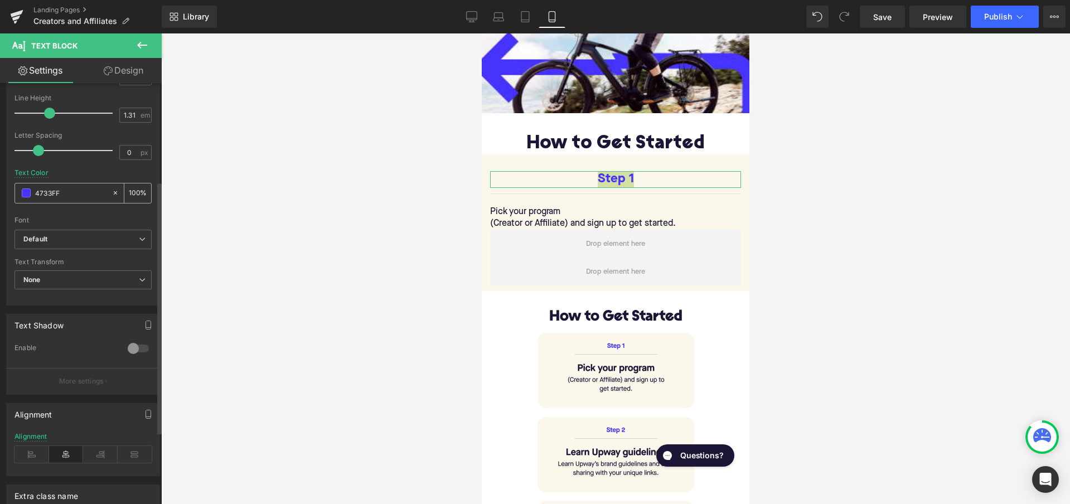
type input "4733FF"
click at [314, 138] on div at bounding box center [615, 268] width 909 height 471
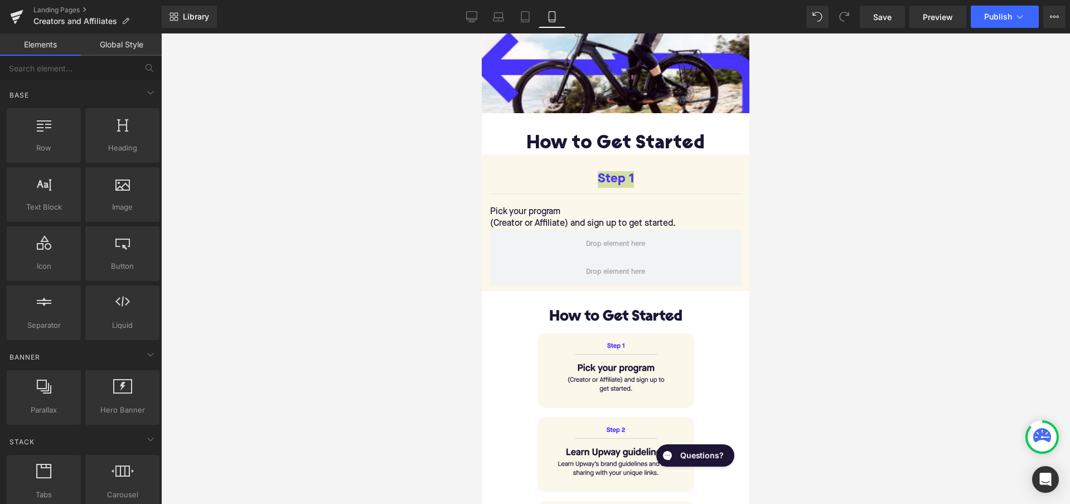
click at [341, 154] on div at bounding box center [615, 268] width 909 height 471
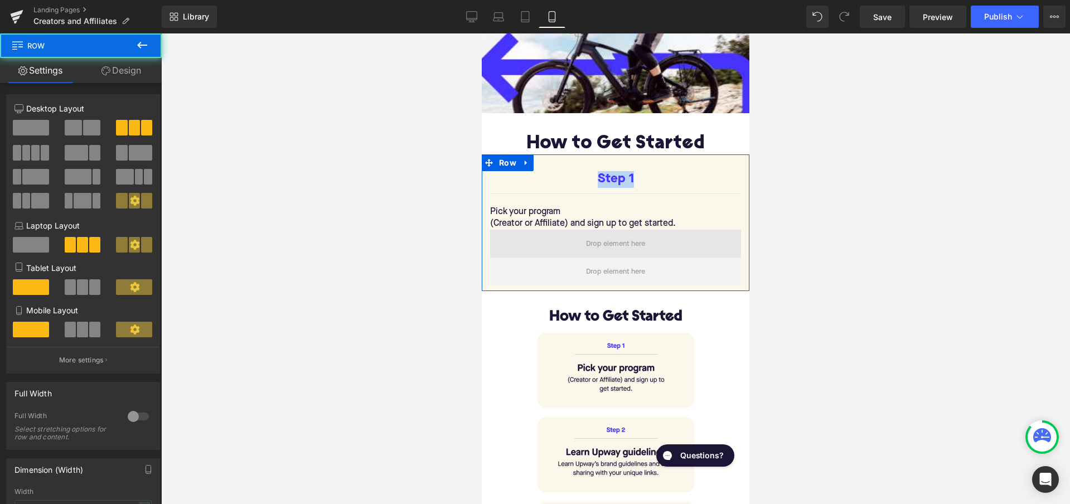
click at [527, 240] on span at bounding box center [615, 244] width 251 height 28
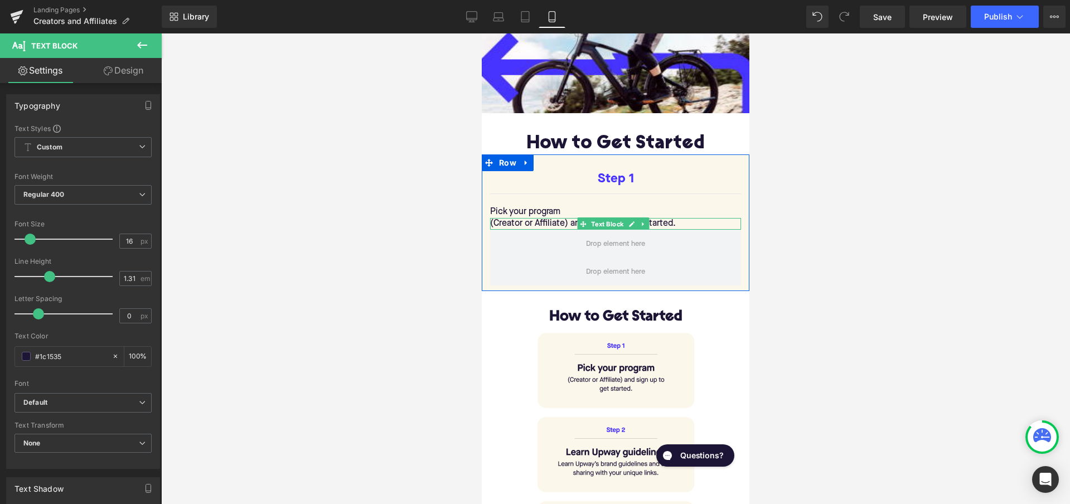
click at [559, 219] on div "(Creator or Affiliate) and sign up to get started. Text Block" at bounding box center [615, 224] width 251 height 12
click at [552, 212] on p "Pick your program" at bounding box center [615, 212] width 251 height 12
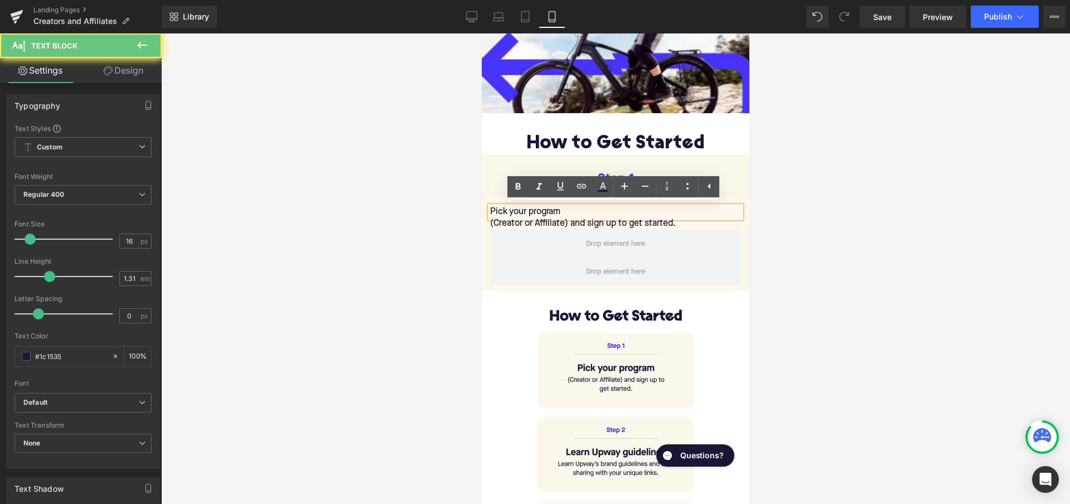
click at [552, 212] on p "Pick your program" at bounding box center [615, 212] width 251 height 12
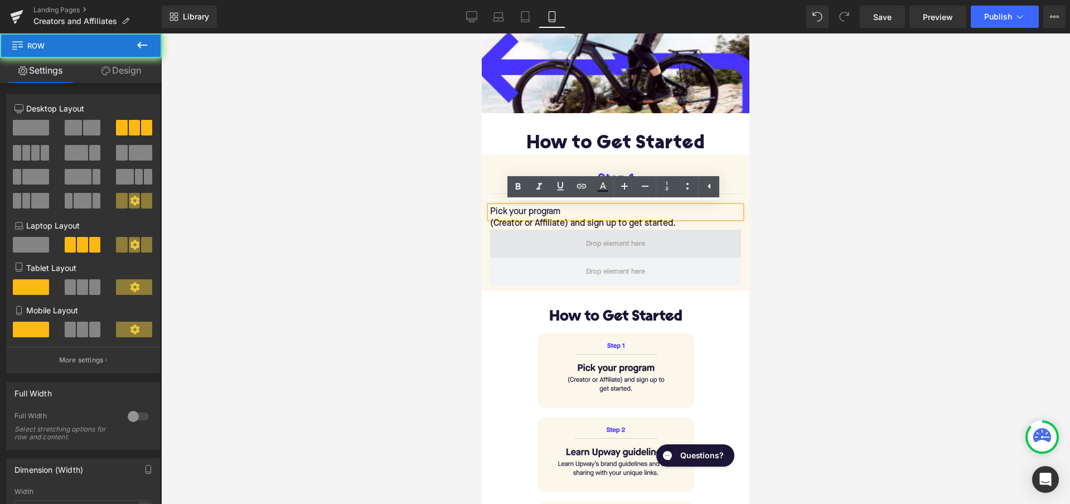
click at [583, 233] on span at bounding box center [615, 244] width 251 height 28
click at [406, 231] on div at bounding box center [615, 268] width 909 height 471
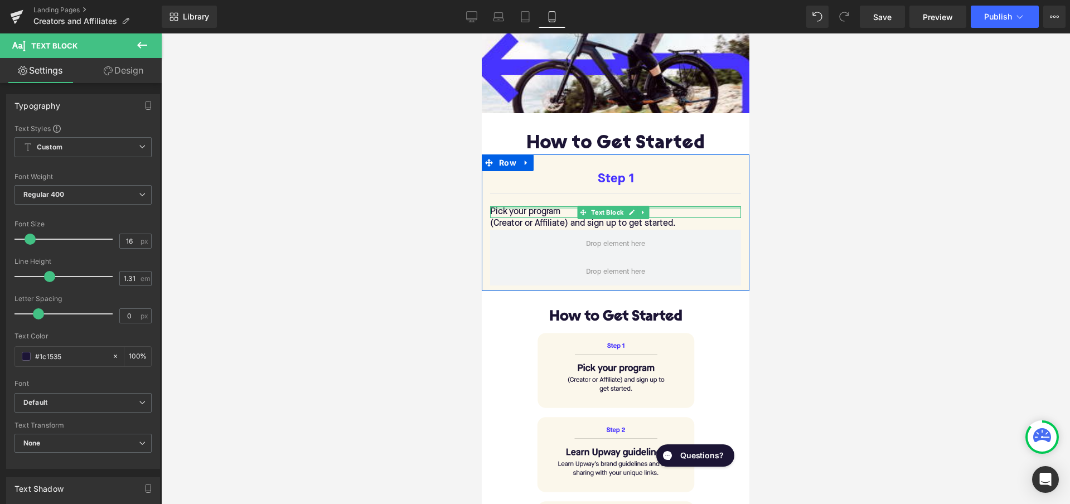
click at [541, 206] on div "Pick your program Text Block" at bounding box center [615, 212] width 251 height 12
click at [541, 206] on p "Pick your program" at bounding box center [615, 212] width 251 height 12
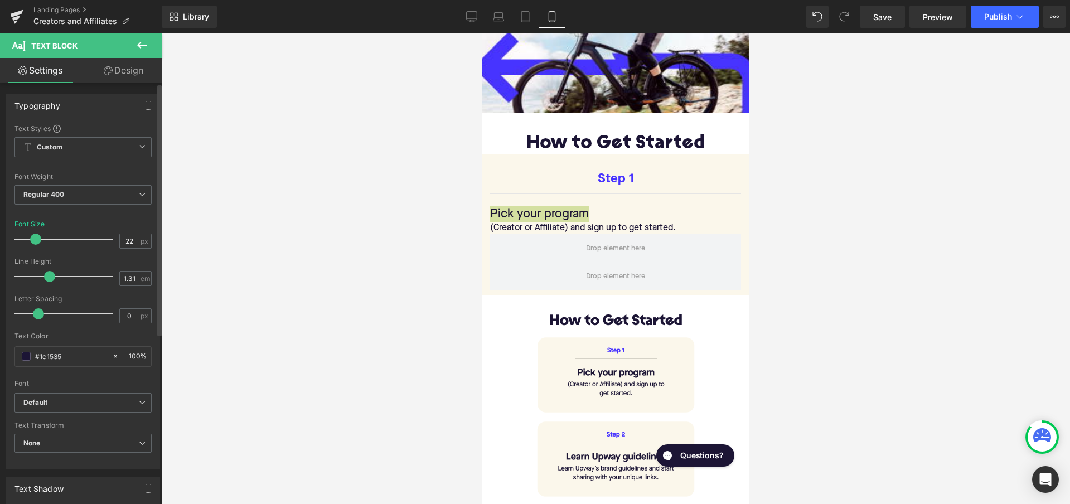
type input "23"
drag, startPoint x: 30, startPoint y: 239, endPoint x: 36, endPoint y: 239, distance: 6.2
click at [36, 239] on span at bounding box center [36, 239] width 11 height 11
click at [76, 197] on span "Regular 400" at bounding box center [82, 195] width 137 height 20
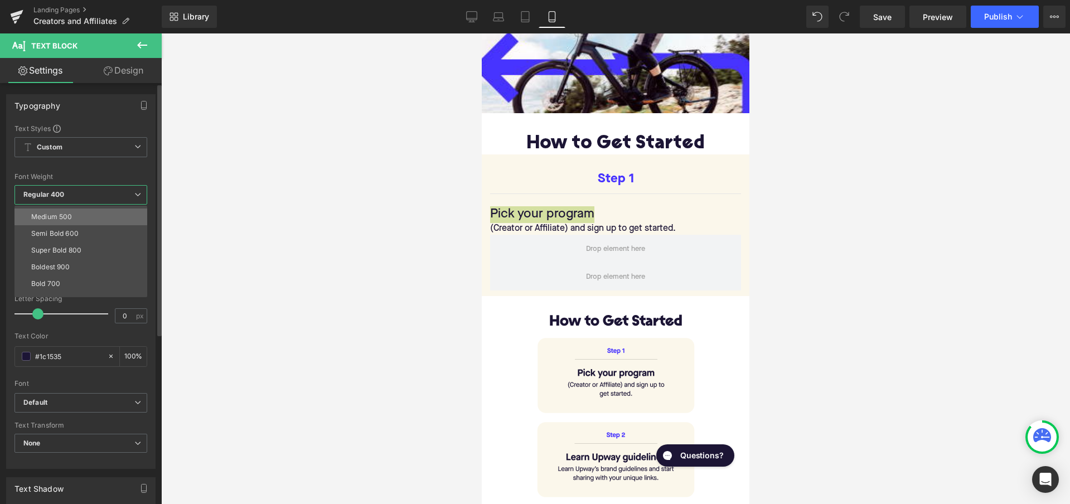
scroll to position [65, 0]
click at [61, 279] on li "Bold 700" at bounding box center [83, 283] width 138 height 17
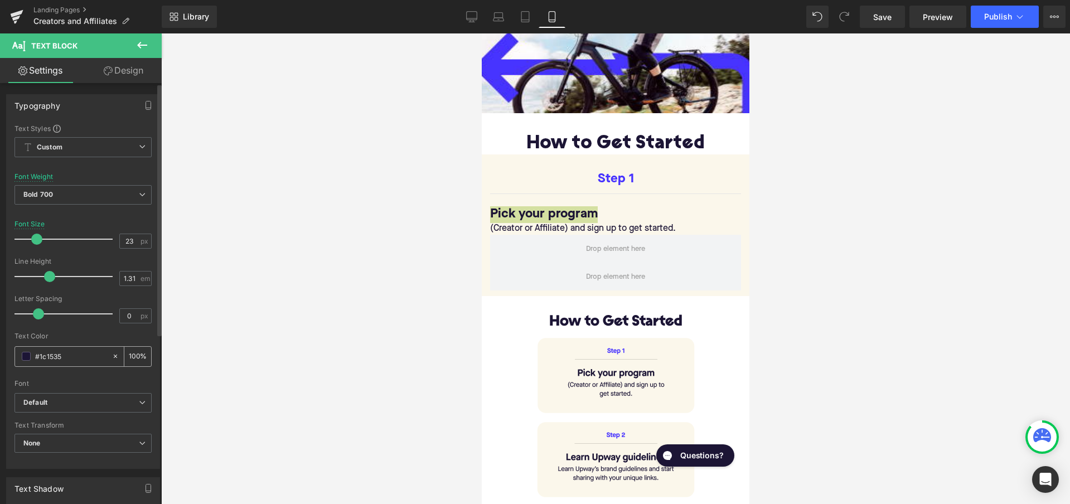
click at [58, 354] on input "#1c1535" at bounding box center [70, 356] width 71 height 12
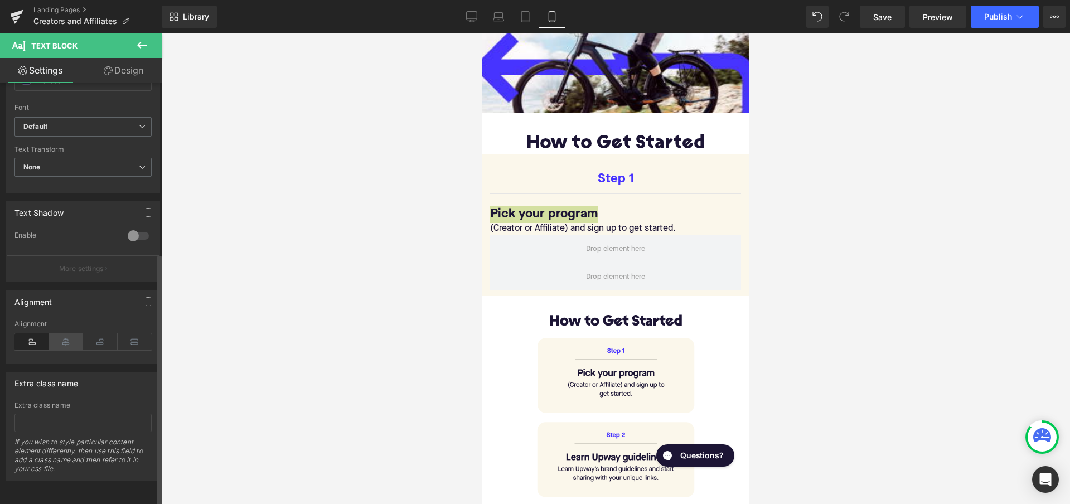
scroll to position [284, 0]
click at [67, 337] on icon at bounding box center [66, 341] width 35 height 17
click at [353, 295] on div at bounding box center [615, 268] width 909 height 471
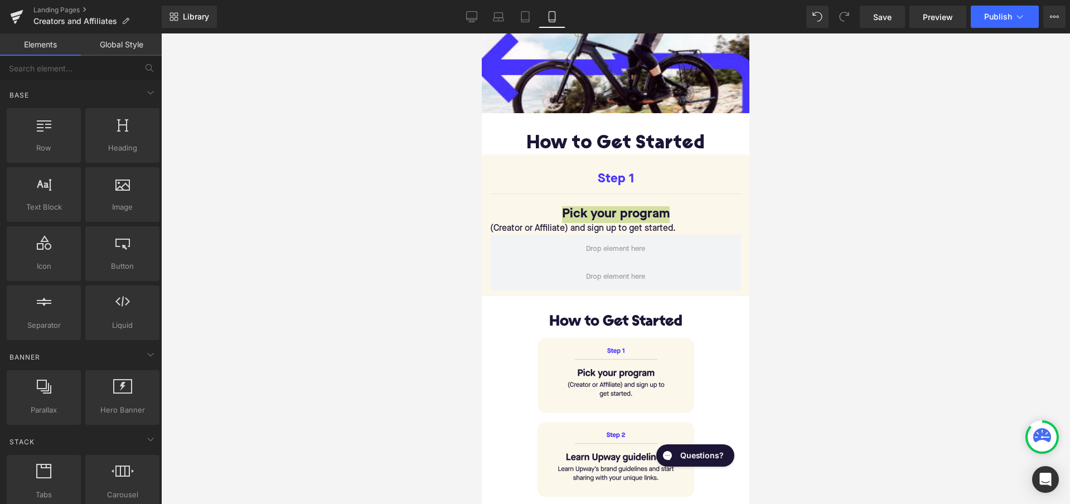
click at [353, 295] on div at bounding box center [615, 268] width 909 height 471
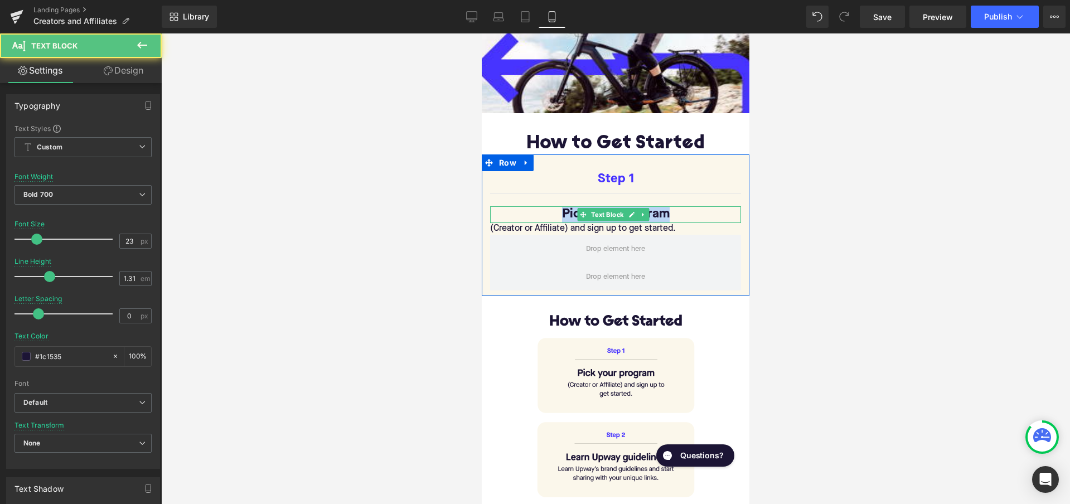
click at [567, 207] on p "Pick your program" at bounding box center [615, 214] width 251 height 17
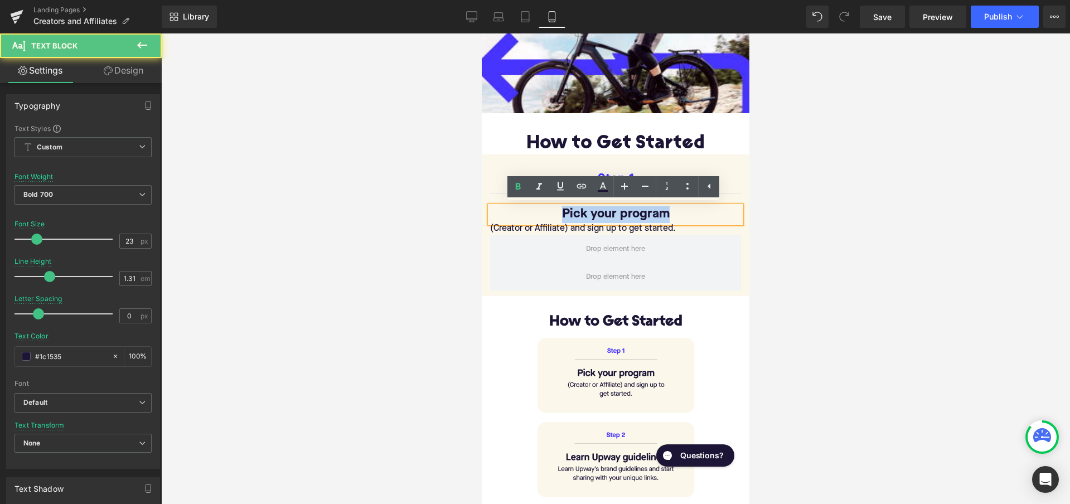
click at [488, 229] on div "Step 1 Text Block Separator Pick your program Text Block (Creator or Affiliate)…" at bounding box center [616, 203] width 268 height 64
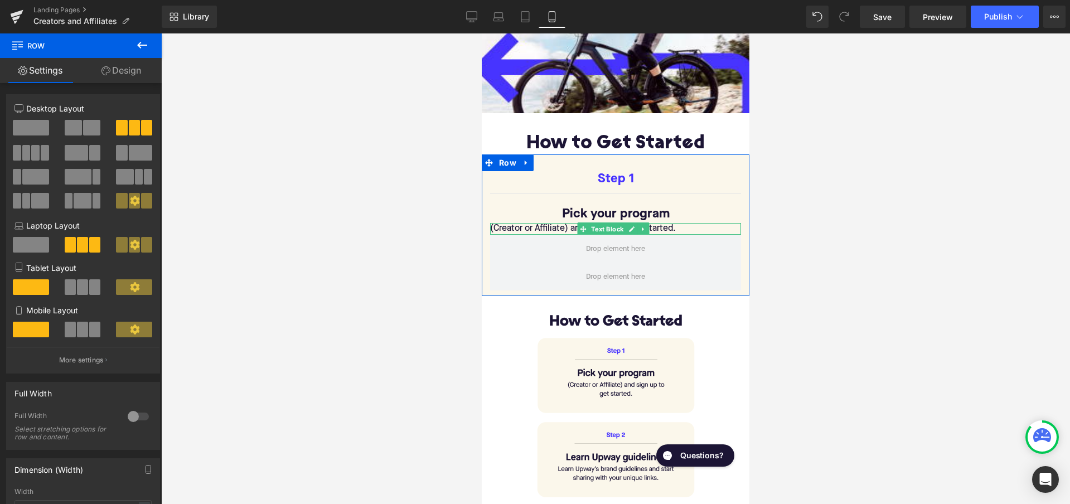
click at [677, 225] on p "(Creator or Affiliate) and sign up to get started." at bounding box center [615, 229] width 251 height 12
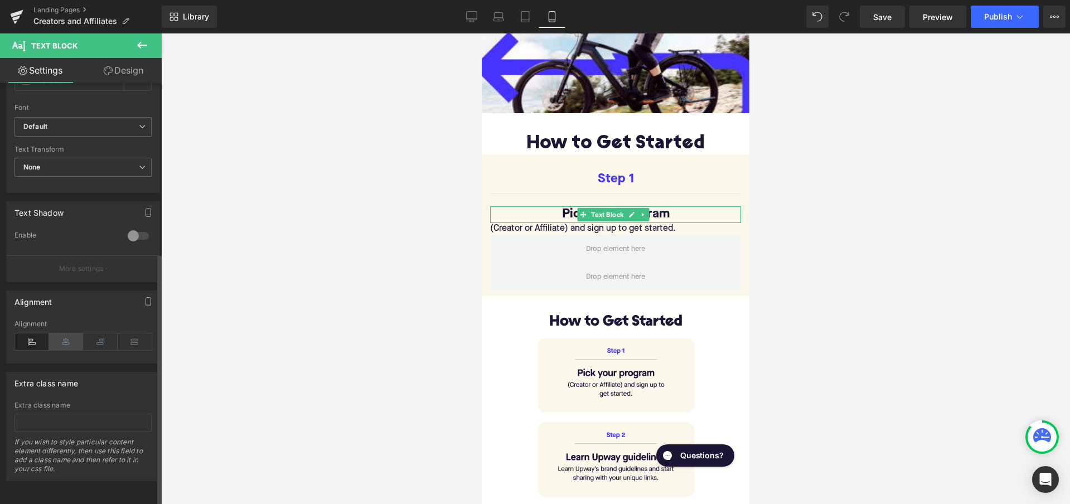
click at [66, 333] on icon at bounding box center [66, 341] width 35 height 17
click at [286, 303] on div at bounding box center [615, 268] width 909 height 471
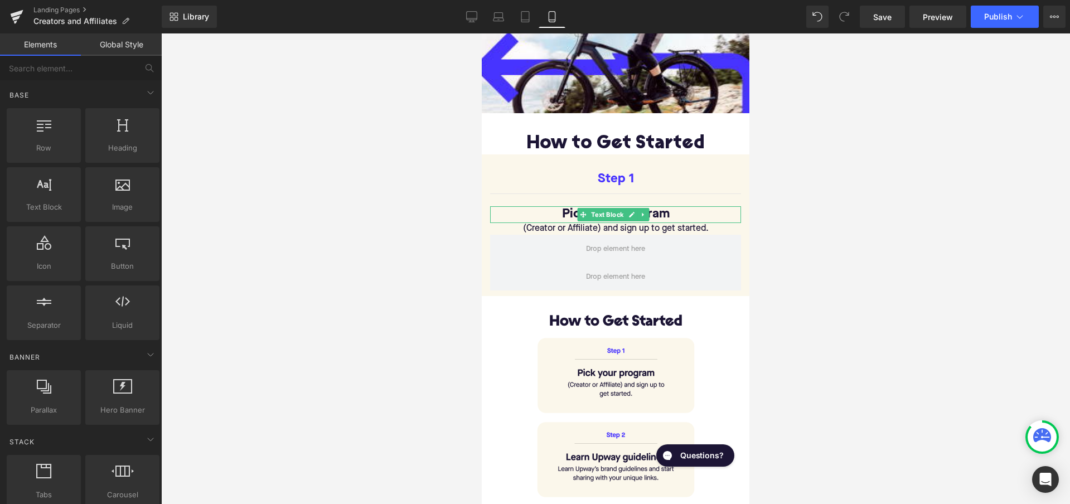
click at [286, 303] on div at bounding box center [615, 268] width 909 height 471
click at [808, 284] on div at bounding box center [615, 268] width 909 height 471
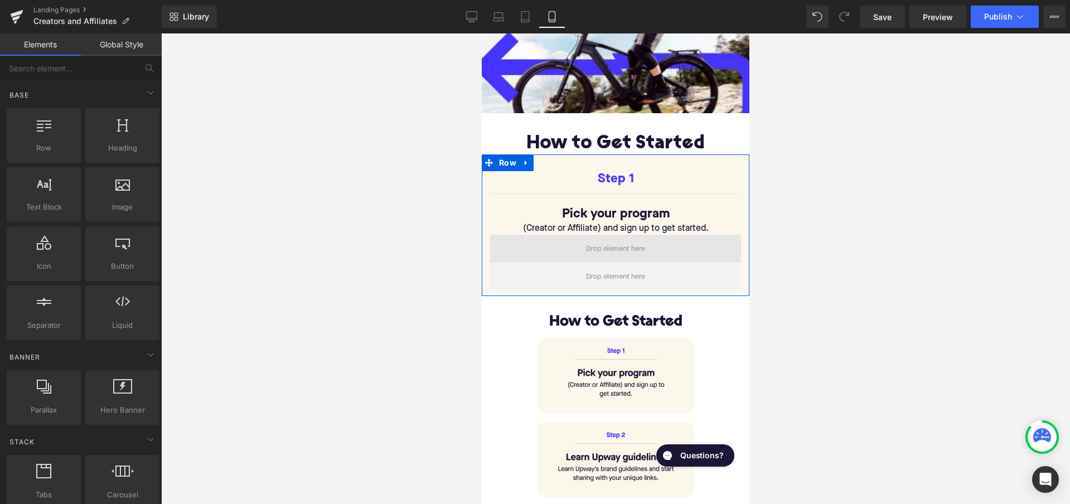
click at [633, 243] on span at bounding box center [615, 248] width 67 height 17
click at [583, 249] on span at bounding box center [615, 248] width 67 height 17
click at [589, 249] on span at bounding box center [615, 248] width 67 height 17
click at [604, 243] on span at bounding box center [615, 248] width 67 height 17
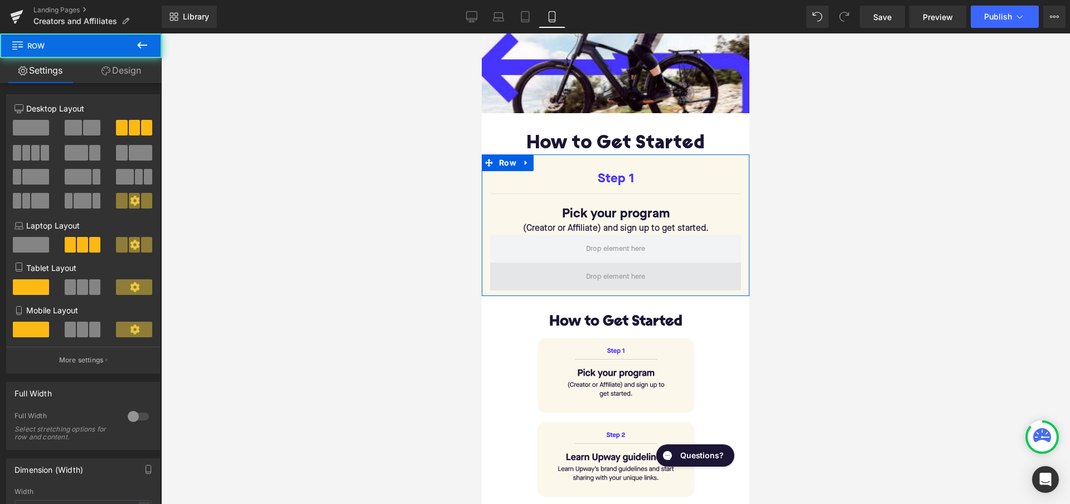
click at [607, 263] on span at bounding box center [615, 277] width 251 height 28
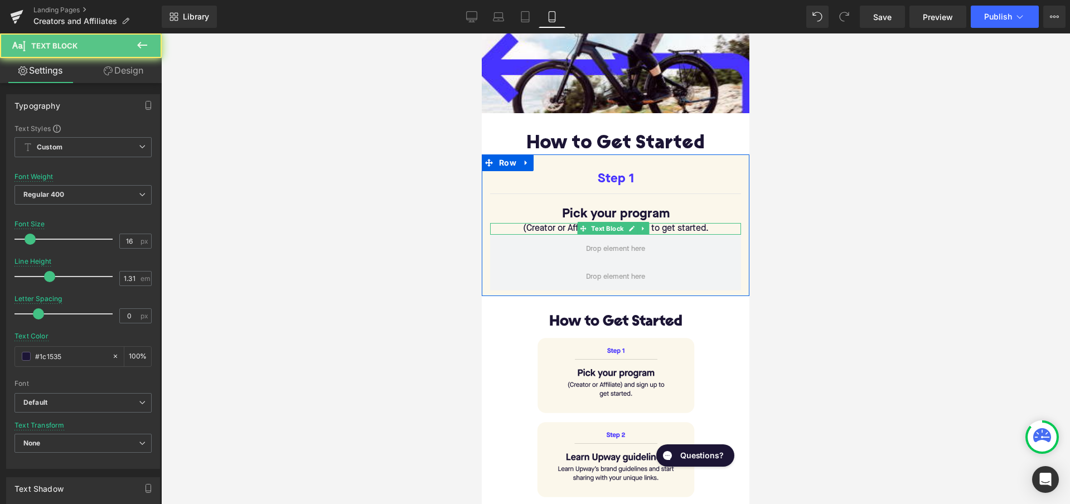
click at [607, 229] on div "(Creator or Affiliate) and sign up to get started. Text Block" at bounding box center [615, 229] width 251 height 12
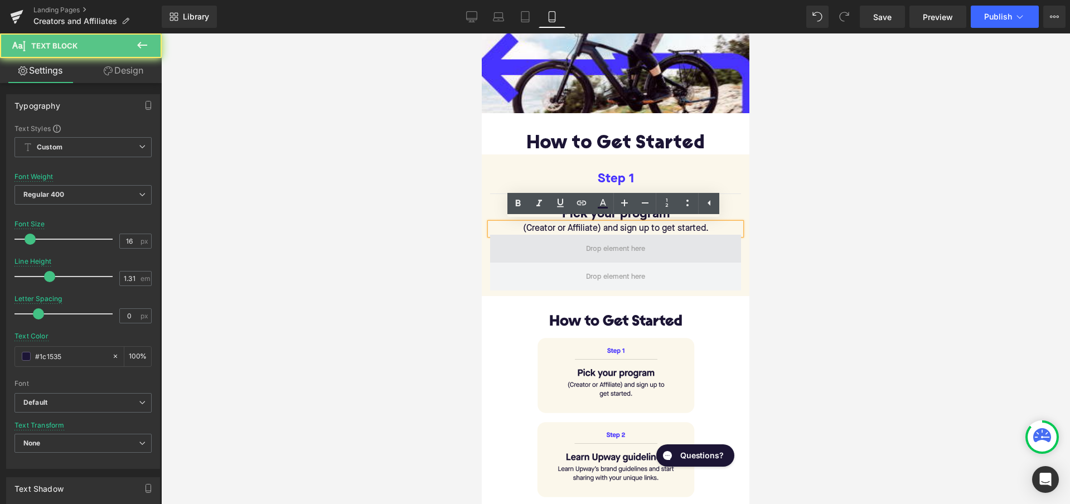
click at [607, 253] on span at bounding box center [615, 248] width 67 height 17
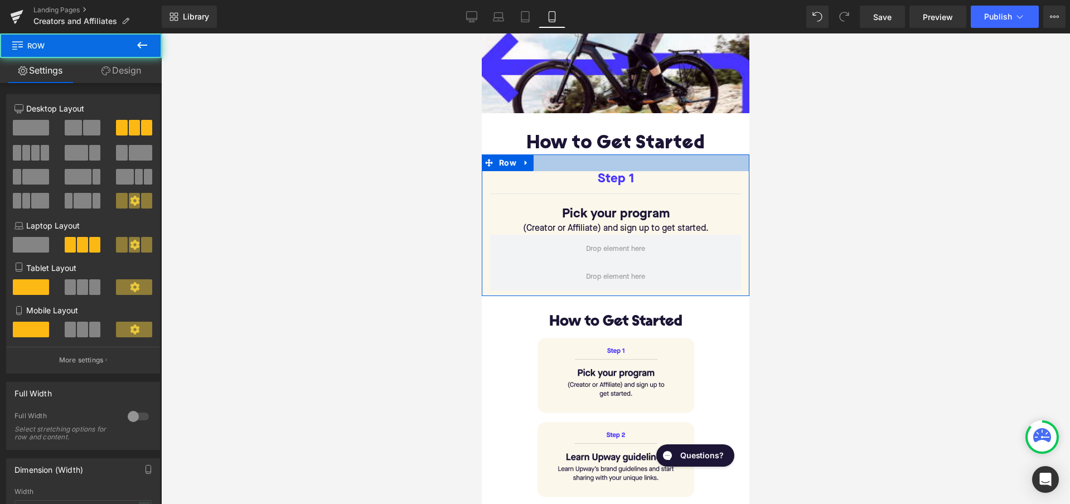
click at [548, 166] on div at bounding box center [616, 162] width 268 height 17
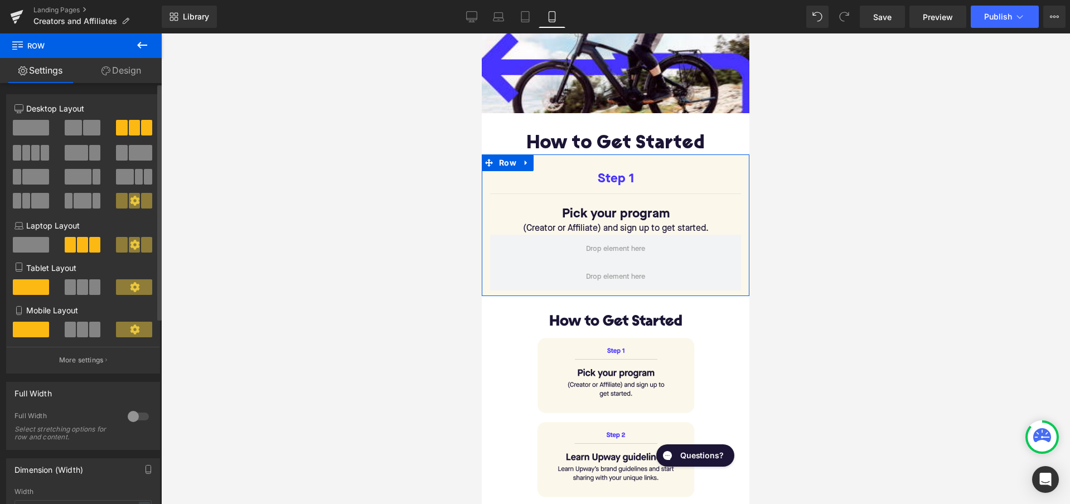
click at [30, 124] on span at bounding box center [31, 128] width 36 height 16
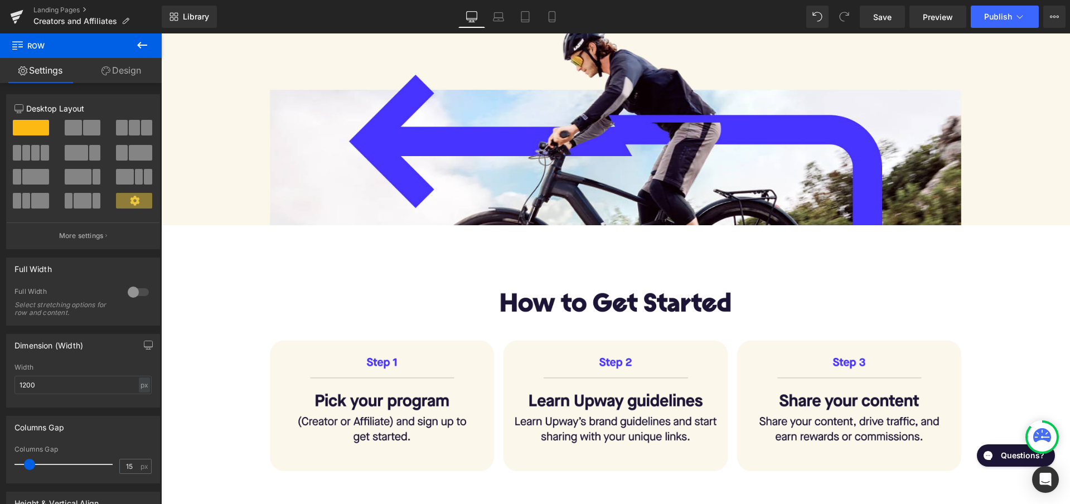
scroll to position [0, 0]
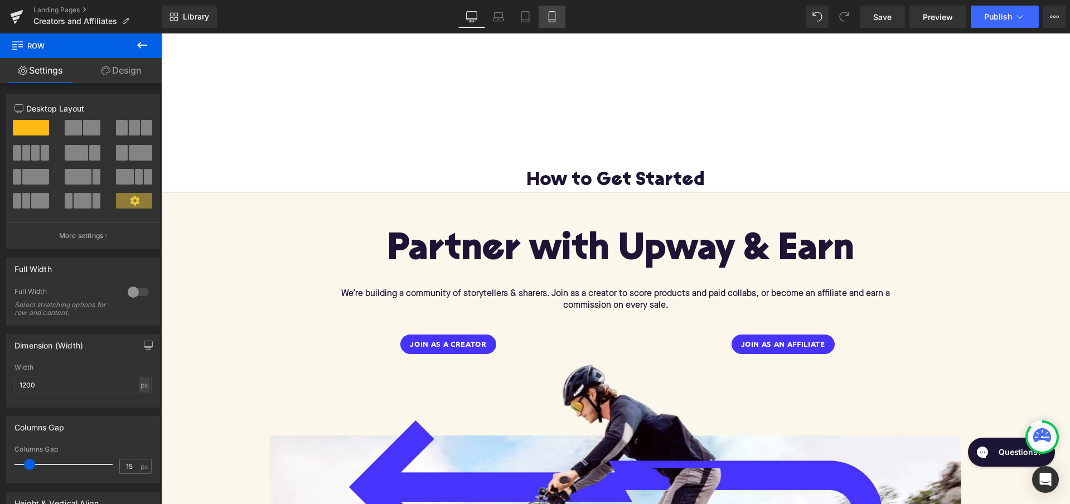
click at [549, 20] on icon at bounding box center [552, 20] width 6 height 0
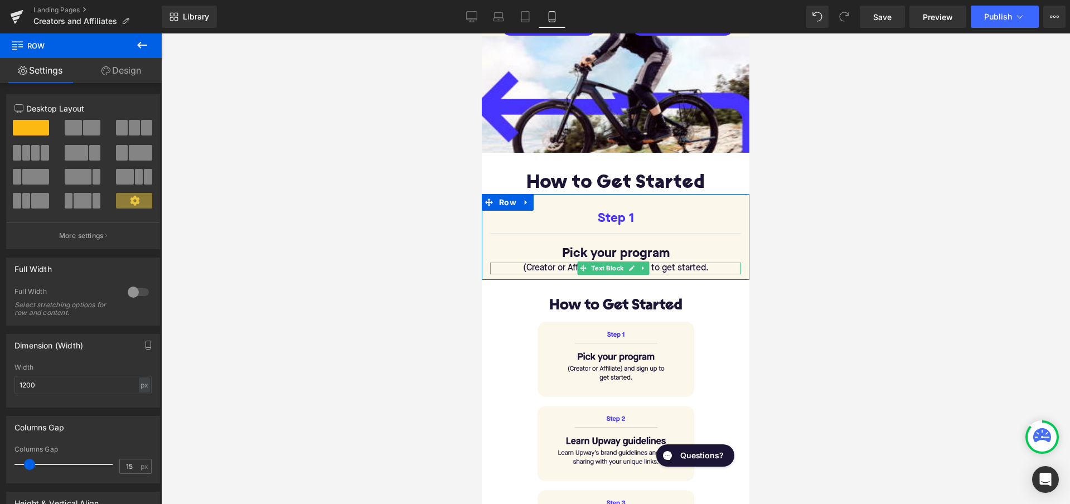
click at [715, 268] on p "(Creator or Affiliate) and sign up to get started." at bounding box center [615, 269] width 251 height 12
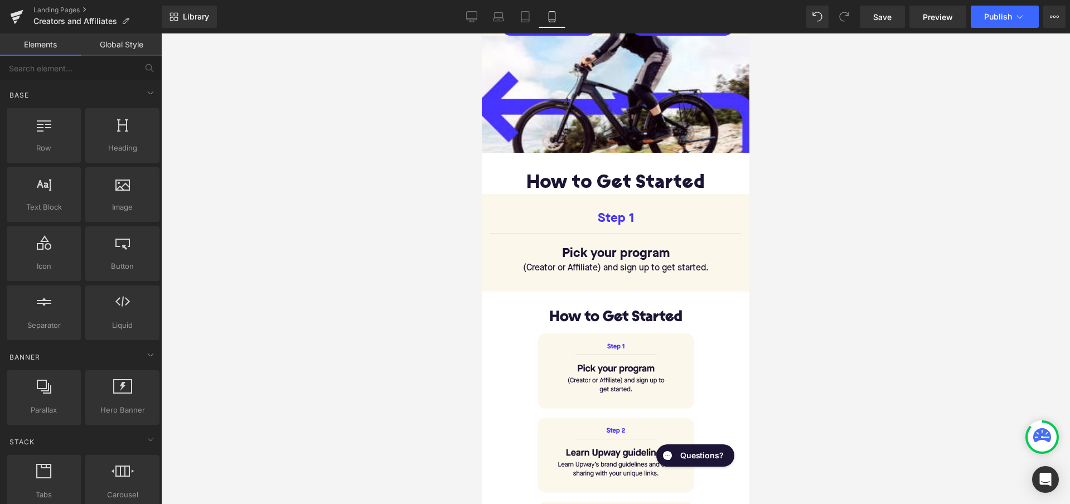
click at [854, 266] on div at bounding box center [615, 268] width 909 height 471
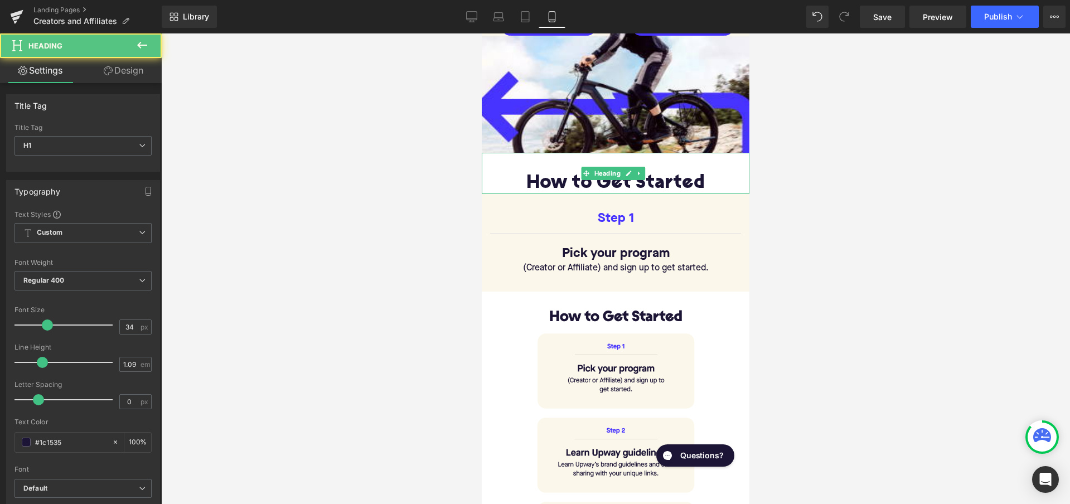
click at [706, 180] on h1 "How to Get Started" at bounding box center [616, 183] width 268 height 21
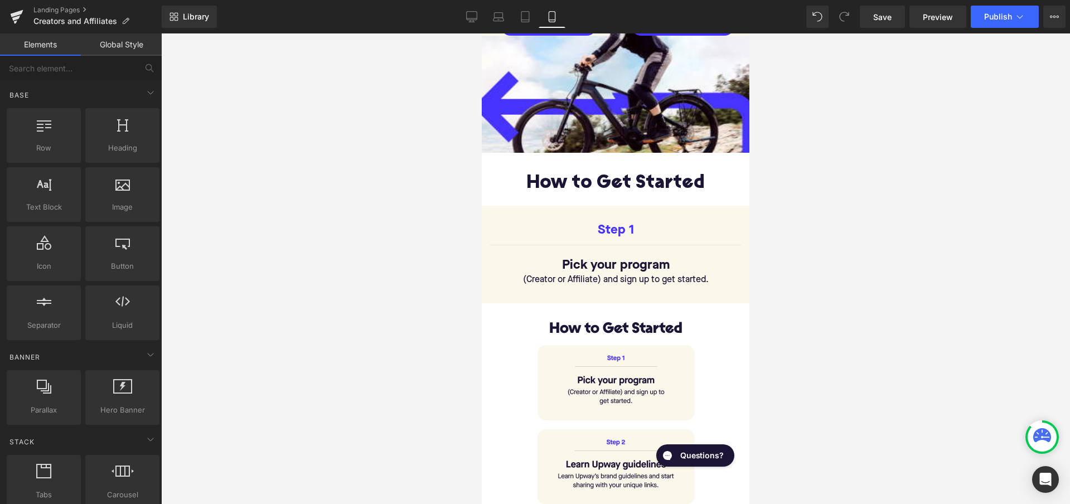
click at [793, 256] on div at bounding box center [615, 268] width 909 height 471
click at [805, 295] on div at bounding box center [615, 268] width 909 height 471
click at [815, 332] on div at bounding box center [615, 268] width 909 height 471
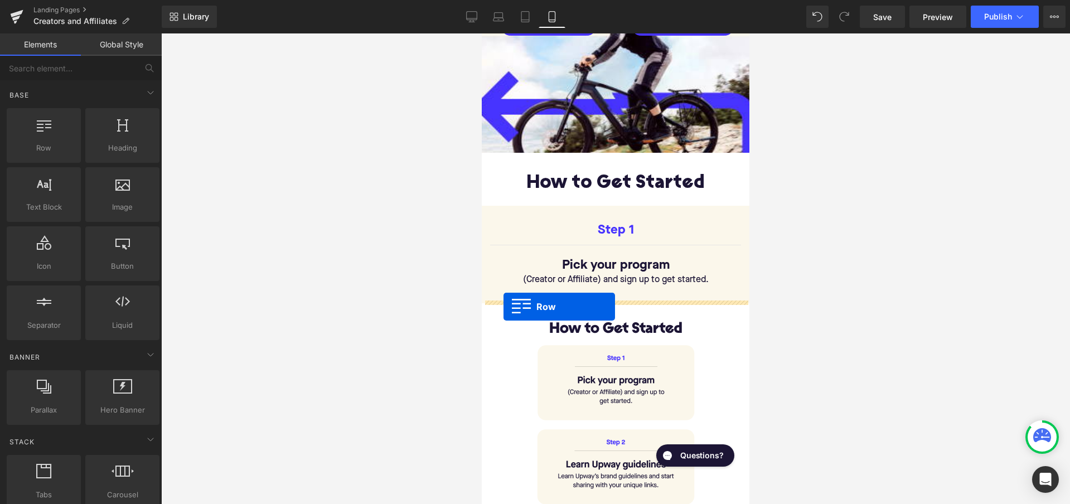
drag, startPoint x: 519, startPoint y: 172, endPoint x: 503, endPoint y: 307, distance: 135.3
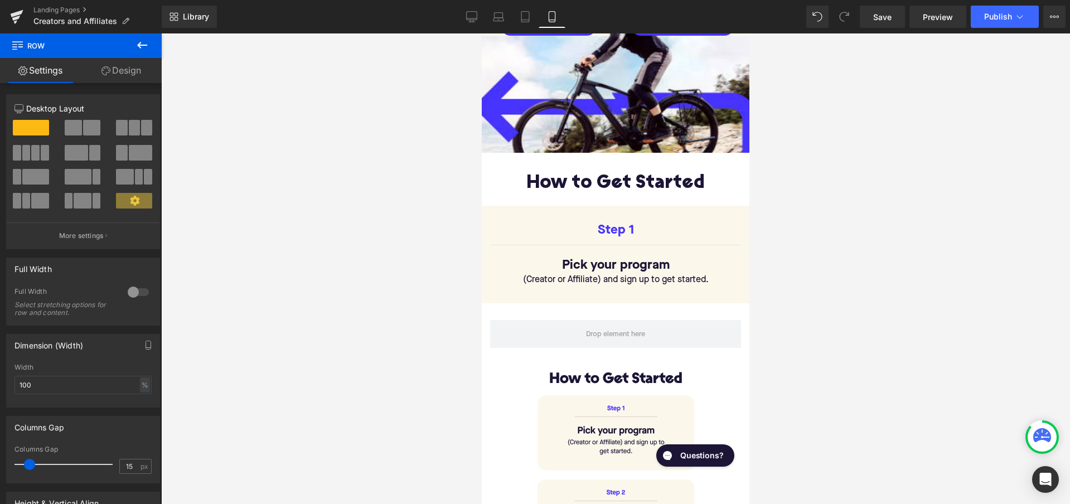
click at [143, 45] on icon at bounding box center [142, 45] width 10 height 7
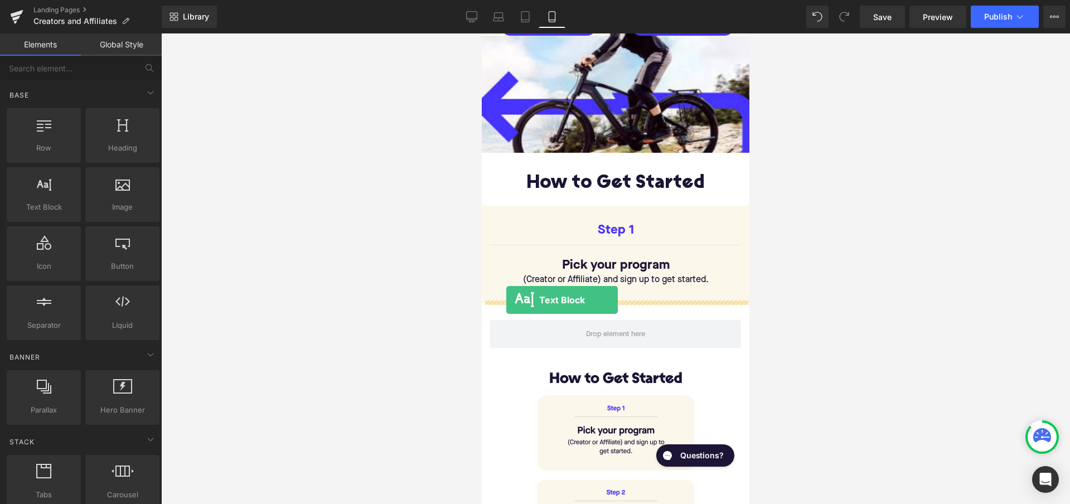
drag, startPoint x: 526, startPoint y: 237, endPoint x: 506, endPoint y: 300, distance: 66.1
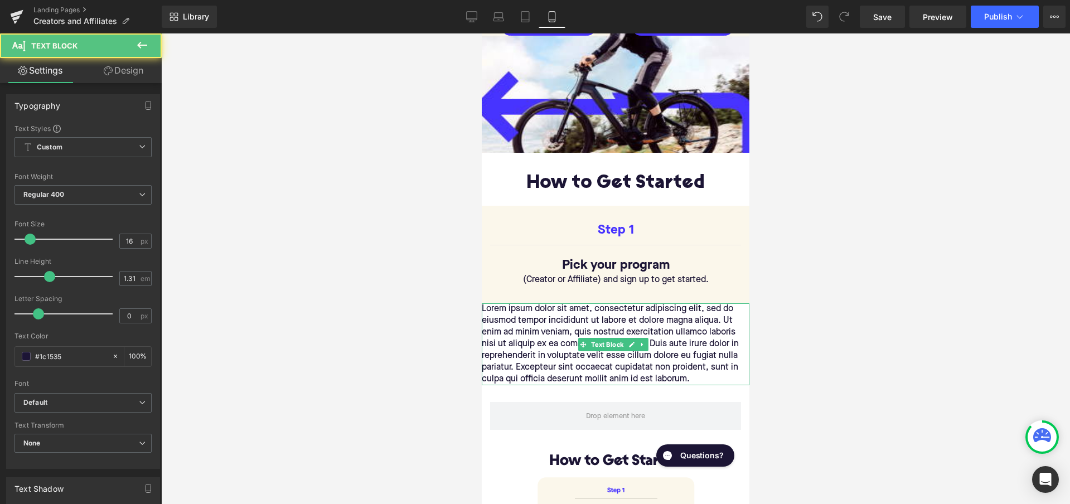
click at [550, 336] on p "Lorem ipsum dolor sit amet, consectetur adipiscing elit, sed do eiusmod tempor …" at bounding box center [616, 344] width 268 height 82
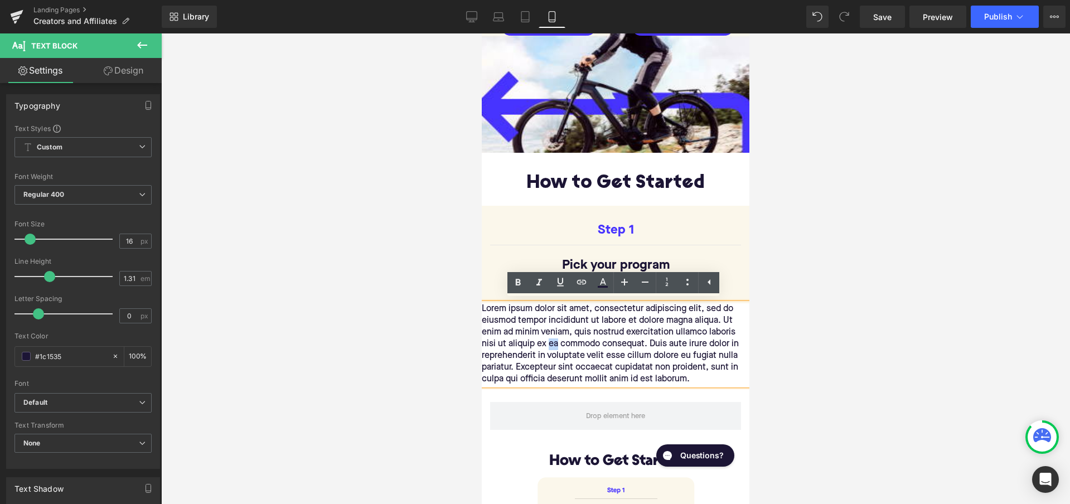
click at [550, 336] on p "Lorem ipsum dolor sit amet, consectetur adipiscing elit, sed do eiusmod tempor …" at bounding box center [616, 344] width 268 height 82
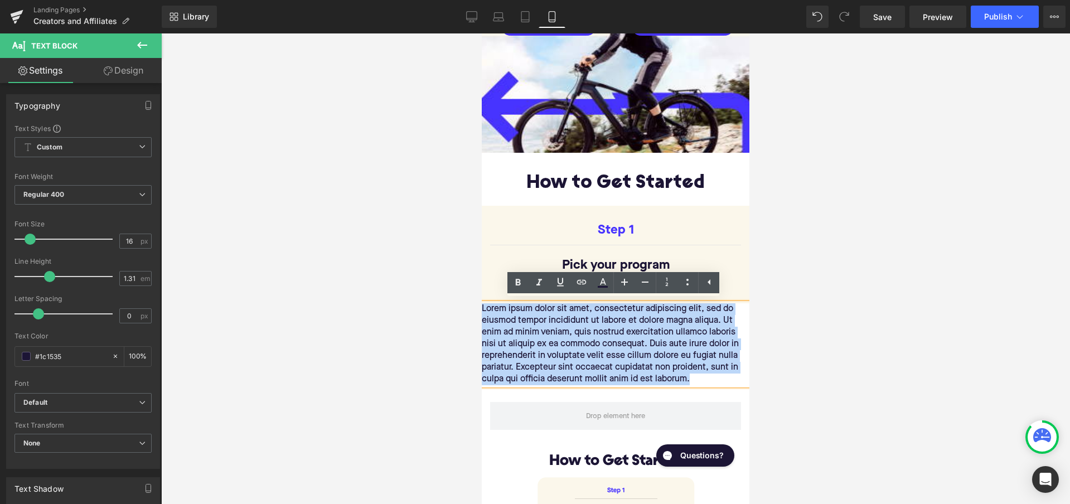
click at [550, 336] on p "Lorem ipsum dolor sit amet, consectetur adipiscing elit, sed do eiusmod tempor …" at bounding box center [616, 344] width 268 height 82
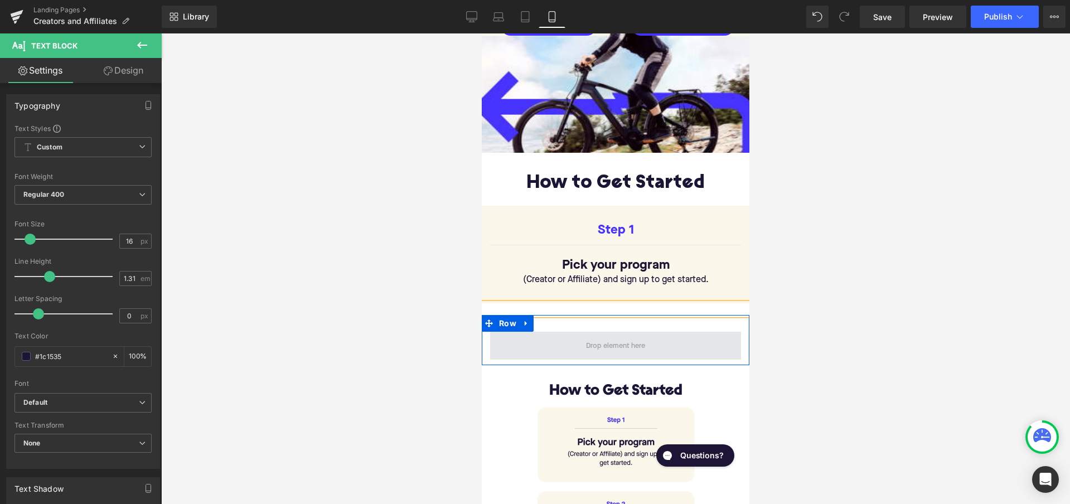
click at [586, 337] on span at bounding box center [615, 345] width 67 height 17
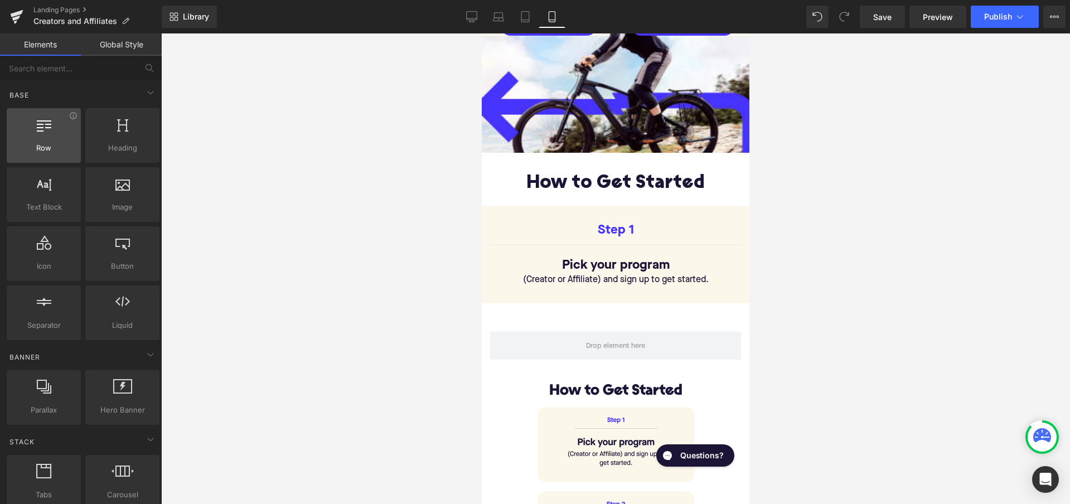
click at [37, 139] on div at bounding box center [43, 129] width 67 height 25
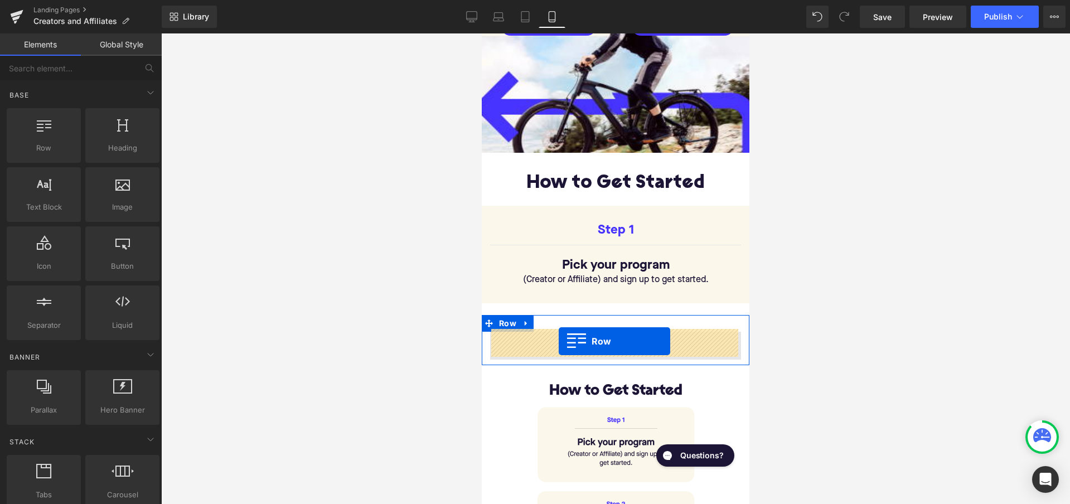
drag, startPoint x: 516, startPoint y: 173, endPoint x: 559, endPoint y: 341, distance: 173.8
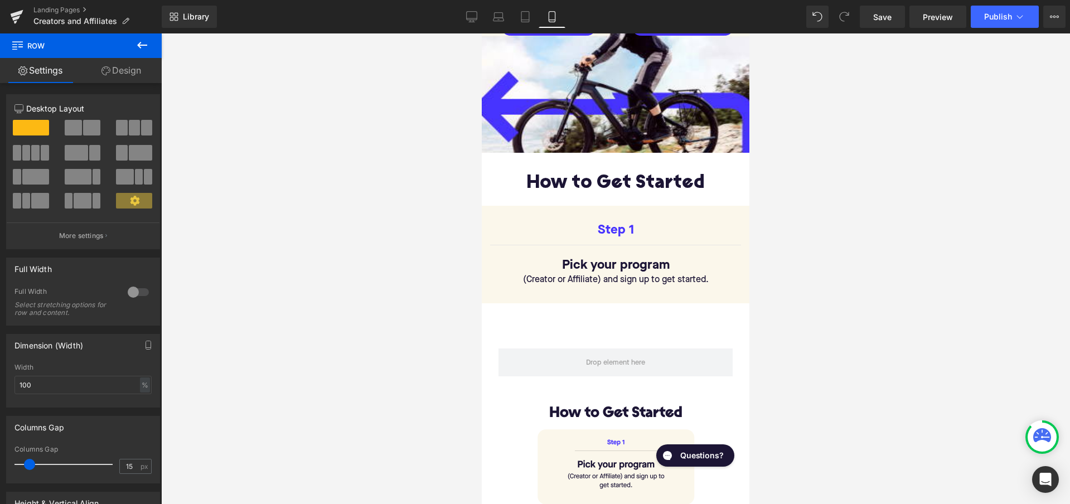
click at [139, 42] on icon at bounding box center [141, 44] width 13 height 13
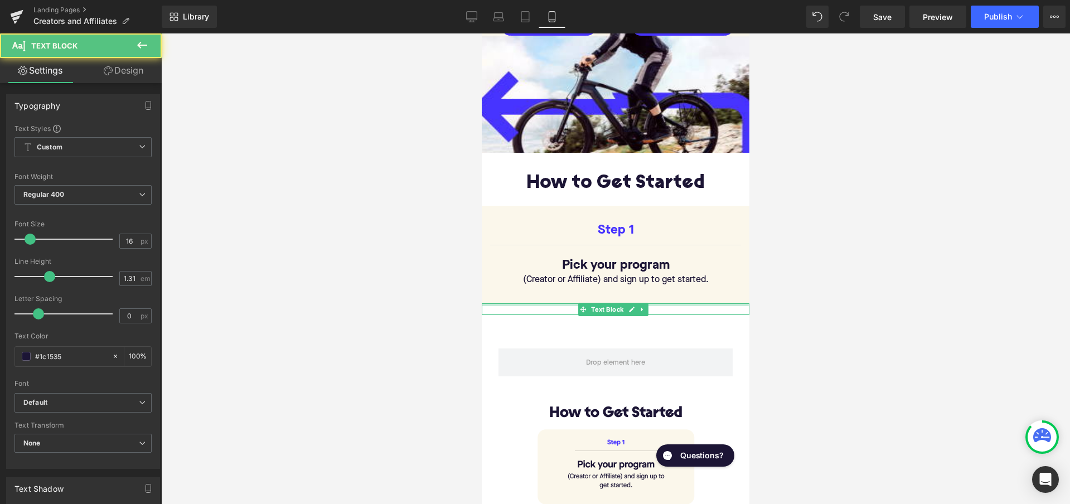
click at [515, 303] on div at bounding box center [616, 304] width 268 height 3
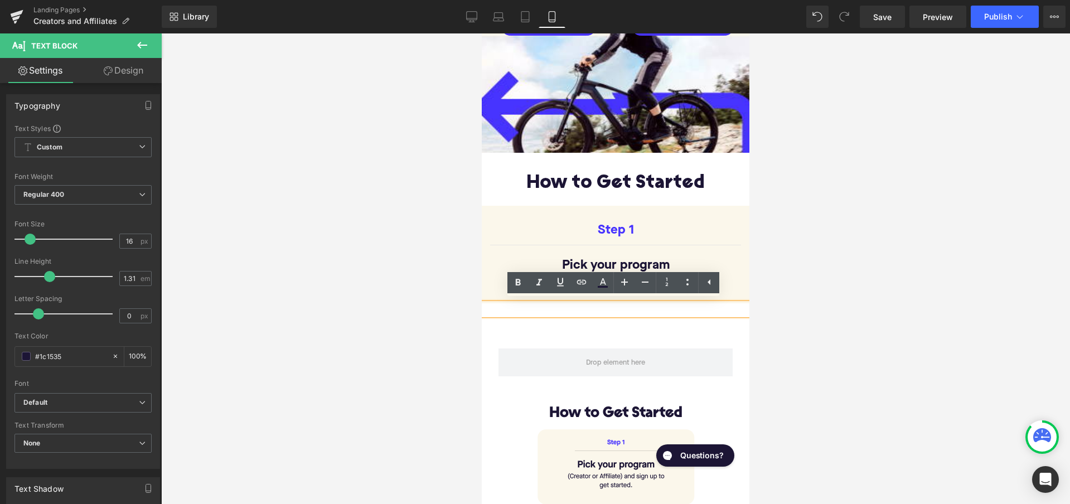
click at [115, 73] on link "Design" at bounding box center [123, 70] width 81 height 25
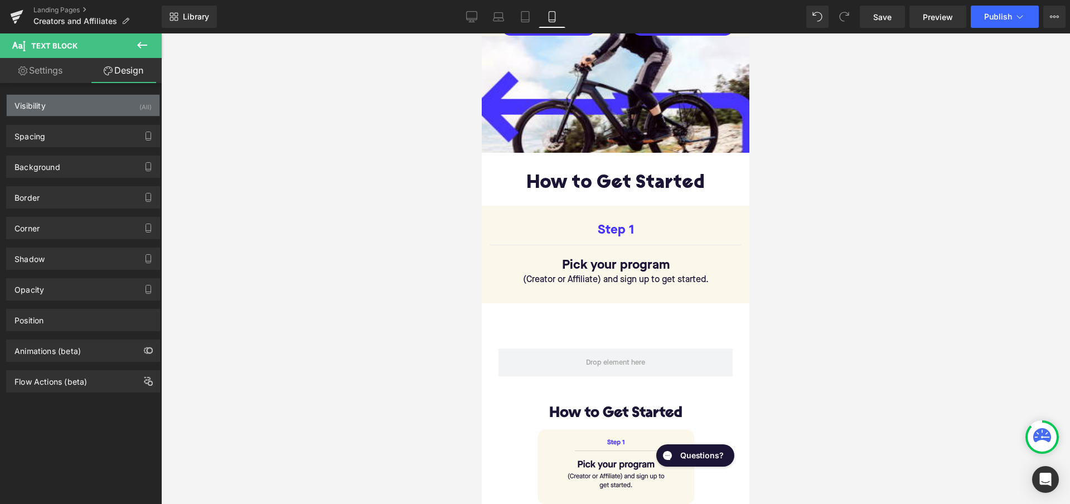
click at [132, 106] on div "Visibility (All)" at bounding box center [83, 105] width 153 height 21
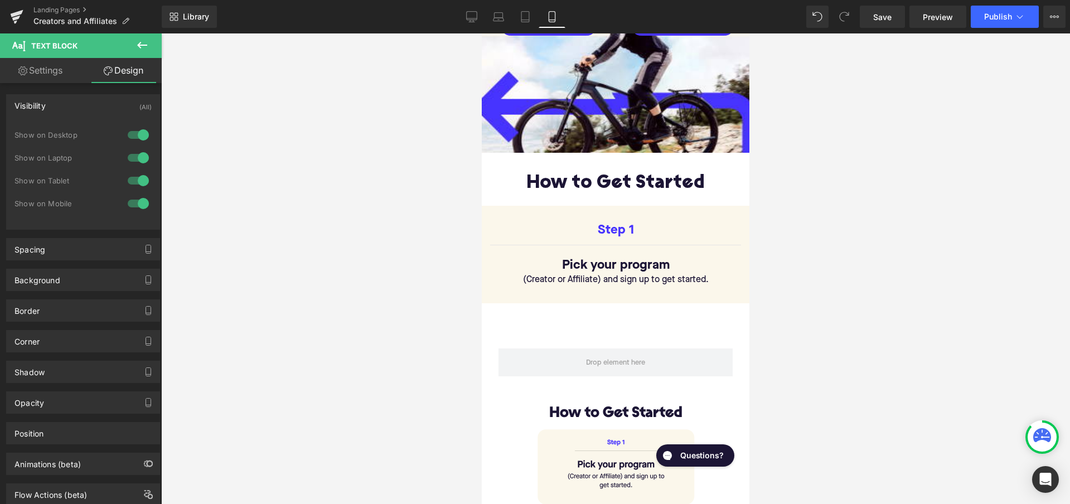
click at [139, 134] on div at bounding box center [138, 135] width 27 height 18
click at [138, 157] on div at bounding box center [138, 158] width 27 height 18
click at [137, 176] on div at bounding box center [138, 181] width 27 height 18
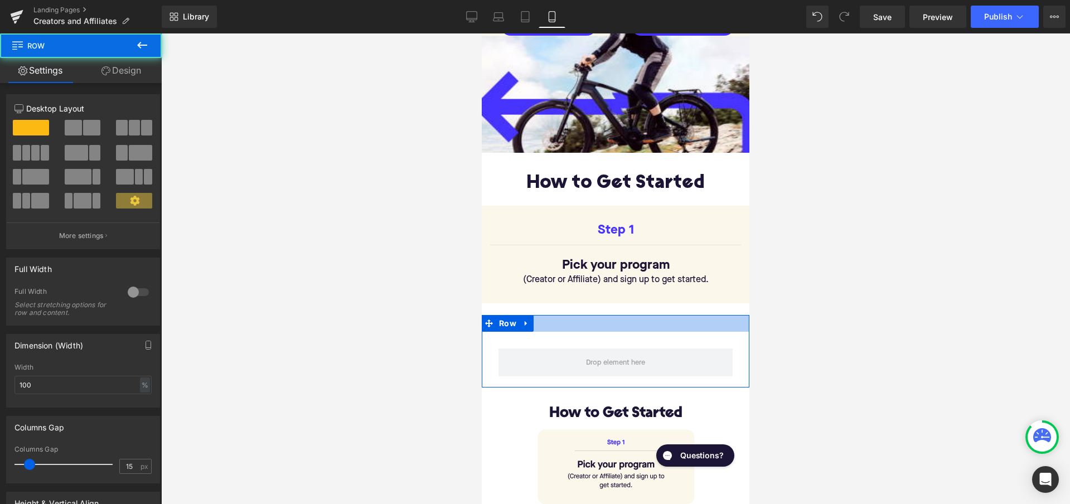
click at [550, 315] on div at bounding box center [616, 323] width 268 height 17
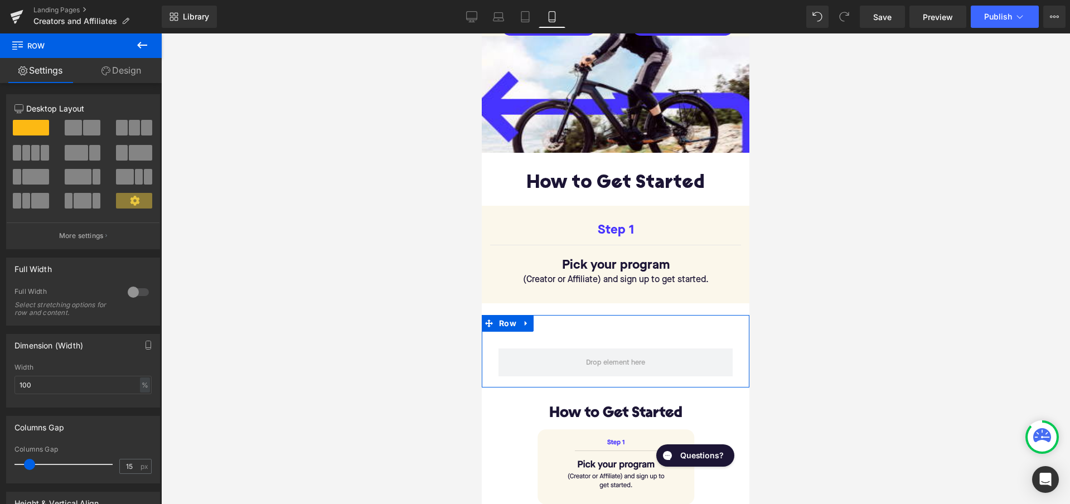
click at [119, 66] on link "Design" at bounding box center [121, 70] width 81 height 25
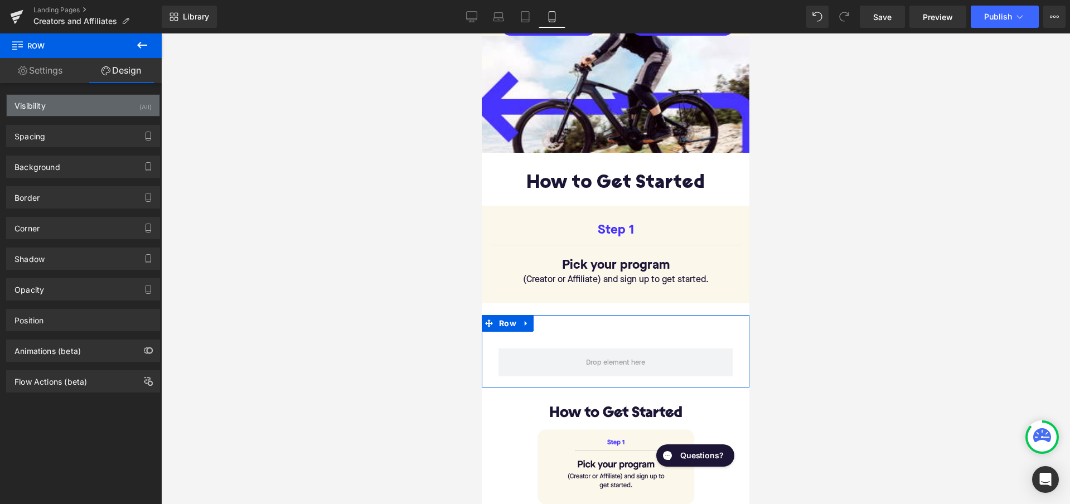
click at [139, 102] on div "(All)" at bounding box center [145, 104] width 12 height 18
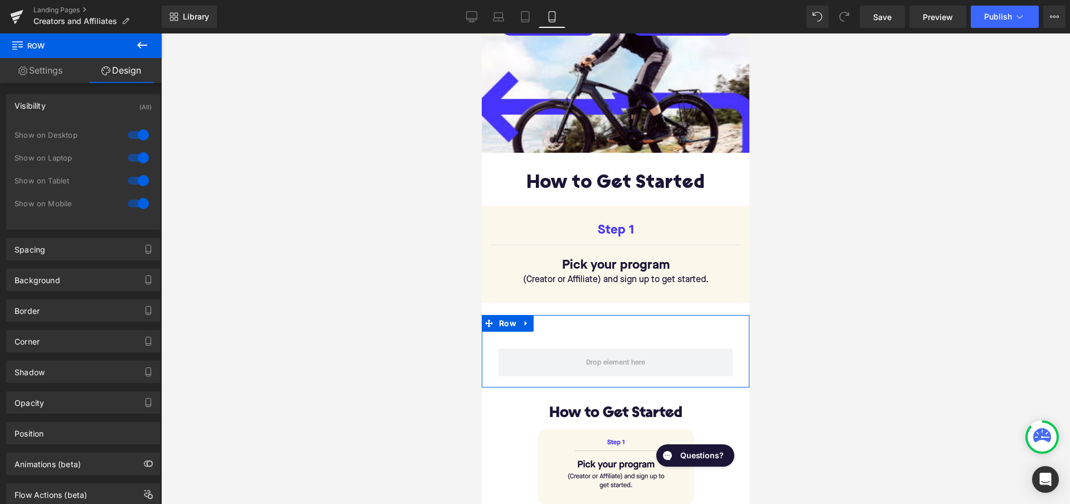
click at [139, 138] on div at bounding box center [138, 135] width 27 height 18
click at [137, 162] on div at bounding box center [138, 158] width 27 height 18
click at [135, 174] on div at bounding box center [138, 181] width 27 height 18
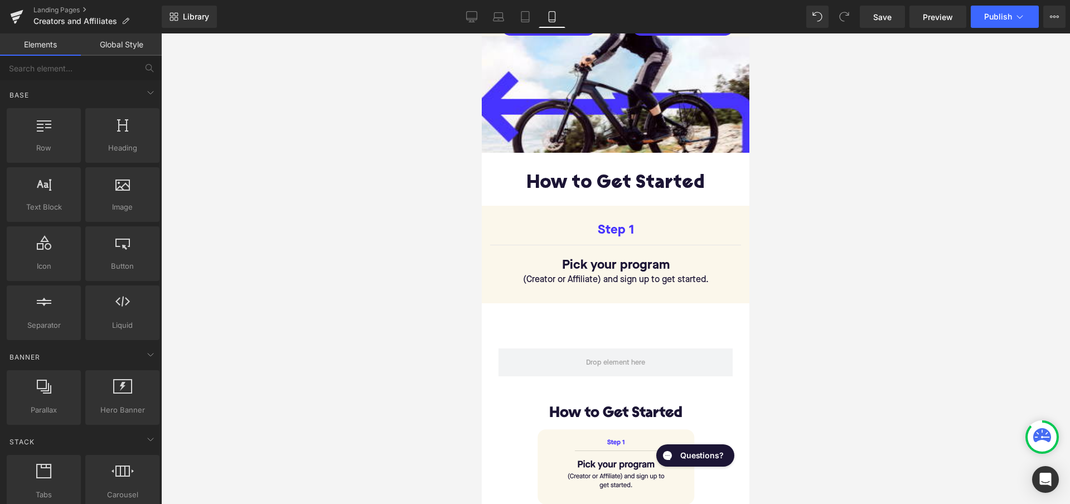
click at [312, 232] on div at bounding box center [615, 268] width 909 height 471
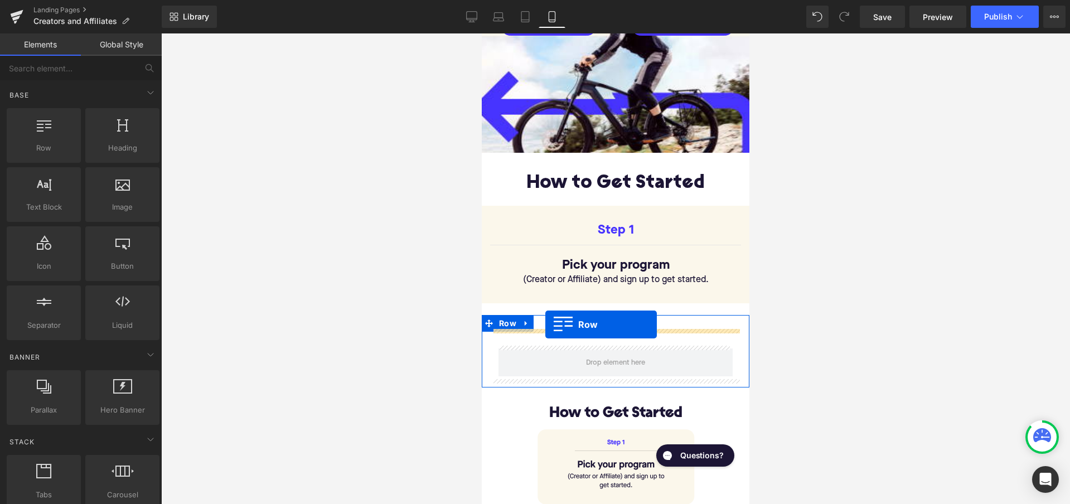
drag, startPoint x: 517, startPoint y: 171, endPoint x: 545, endPoint y: 324, distance: 155.8
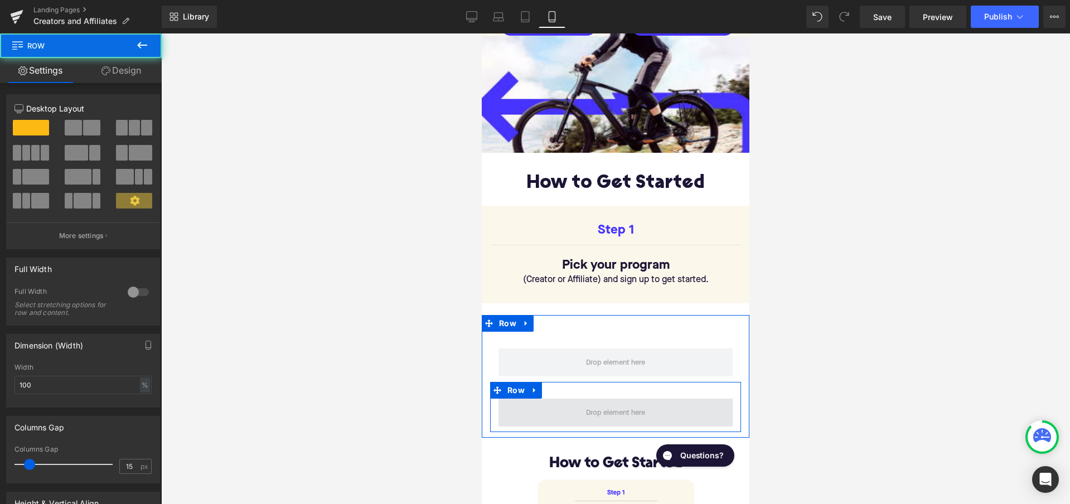
click at [559, 399] on span at bounding box center [615, 413] width 234 height 28
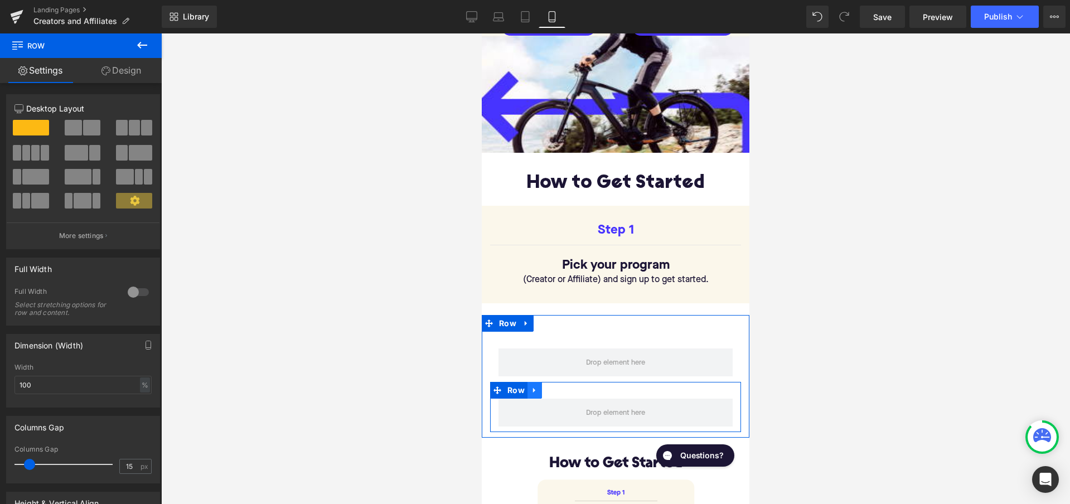
click at [535, 388] on icon at bounding box center [534, 390] width 2 height 5
click at [564, 388] on icon at bounding box center [564, 390] width 8 height 8
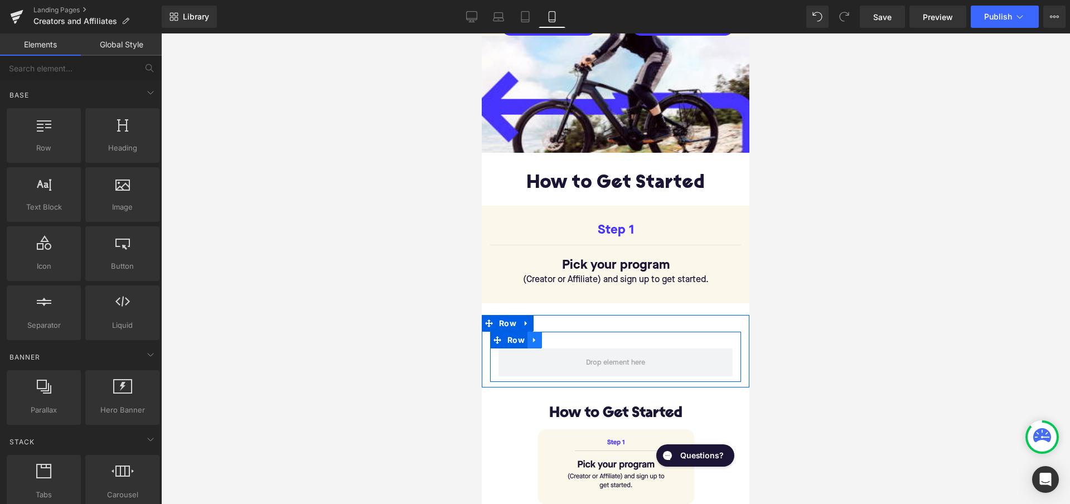
click at [531, 336] on icon at bounding box center [535, 340] width 8 height 8
click at [560, 336] on icon at bounding box center [564, 340] width 8 height 8
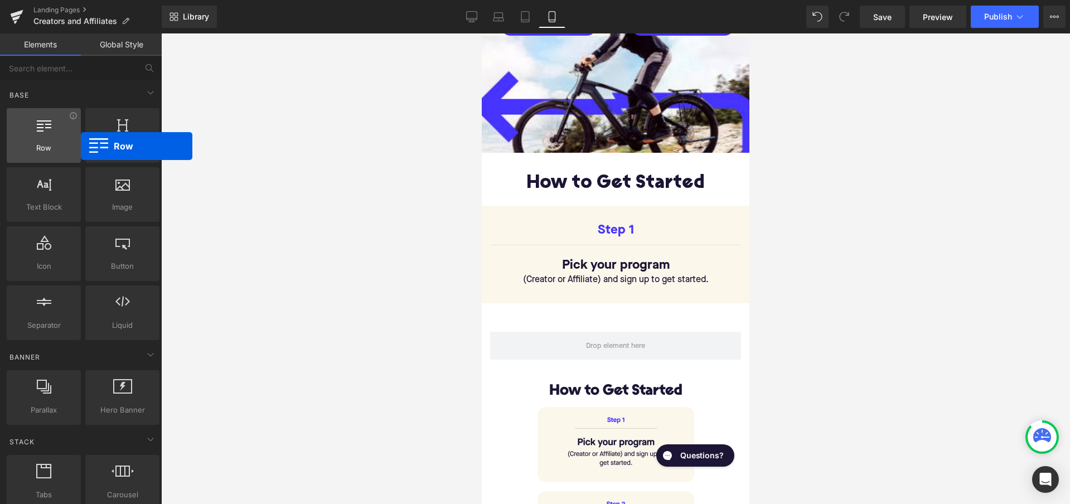
drag, startPoint x: 41, startPoint y: 146, endPoint x: 23, endPoint y: 142, distance: 17.7
click at [23, 142] on div "Row rows, columns, layouts, div" at bounding box center [44, 135] width 74 height 55
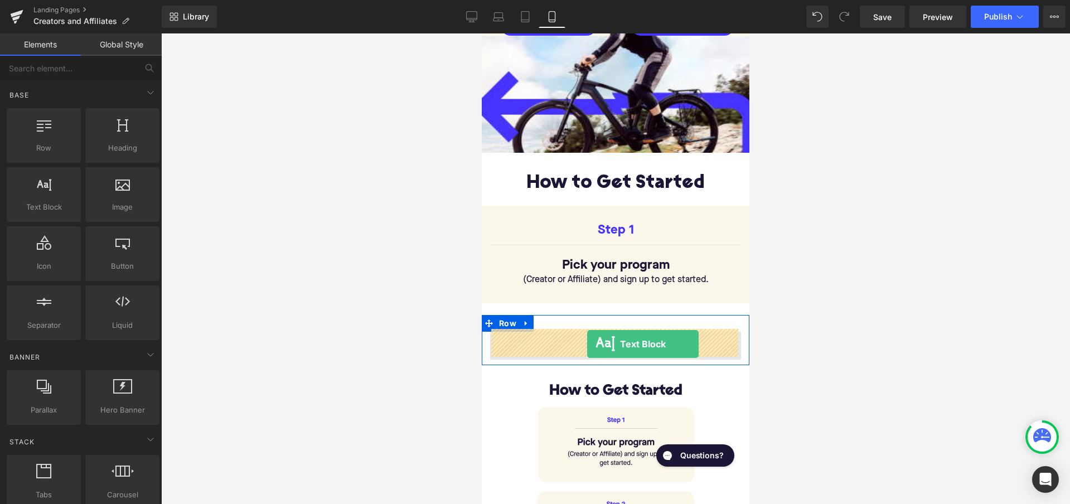
drag, startPoint x: 526, startPoint y: 238, endPoint x: 587, endPoint y: 344, distance: 122.4
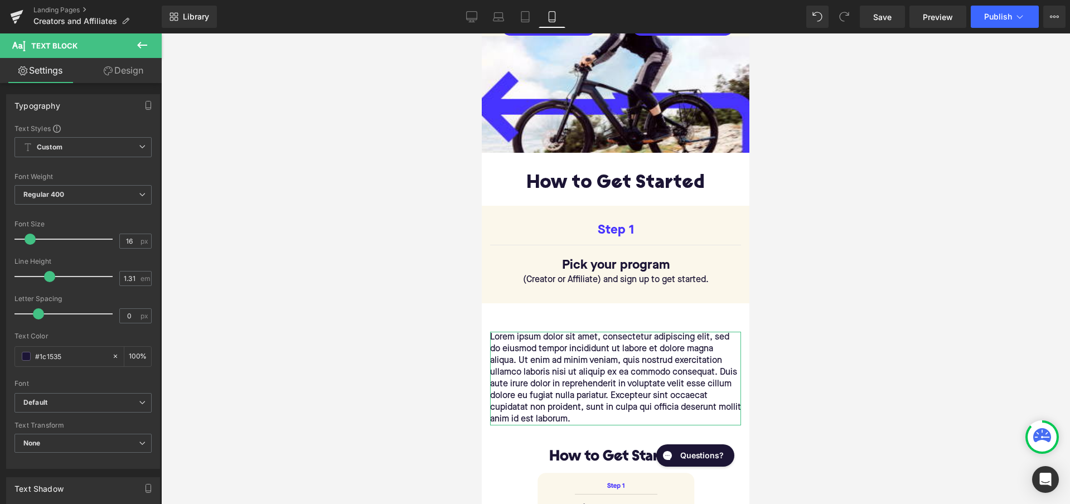
click at [130, 69] on link "Design" at bounding box center [123, 70] width 81 height 25
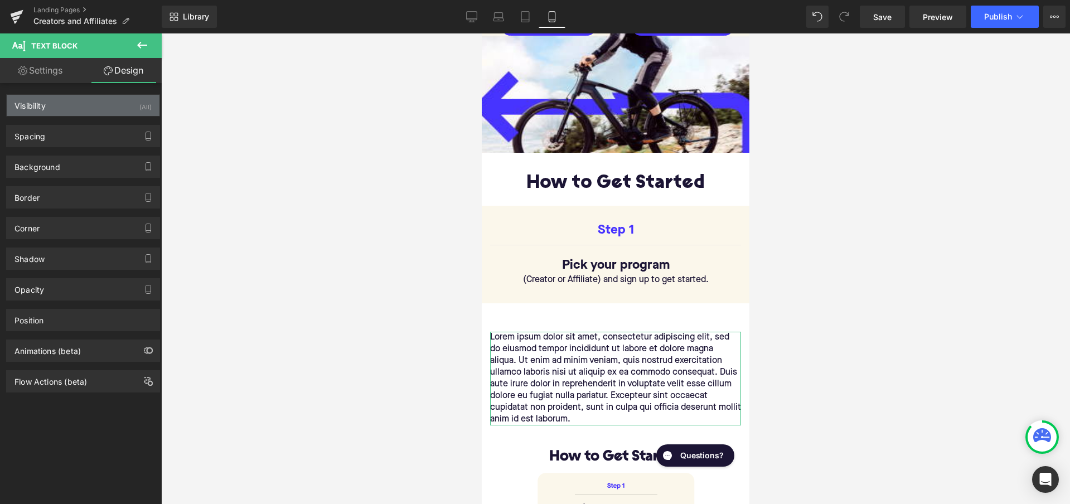
click at [132, 104] on div "Visibility (All)" at bounding box center [83, 105] width 153 height 21
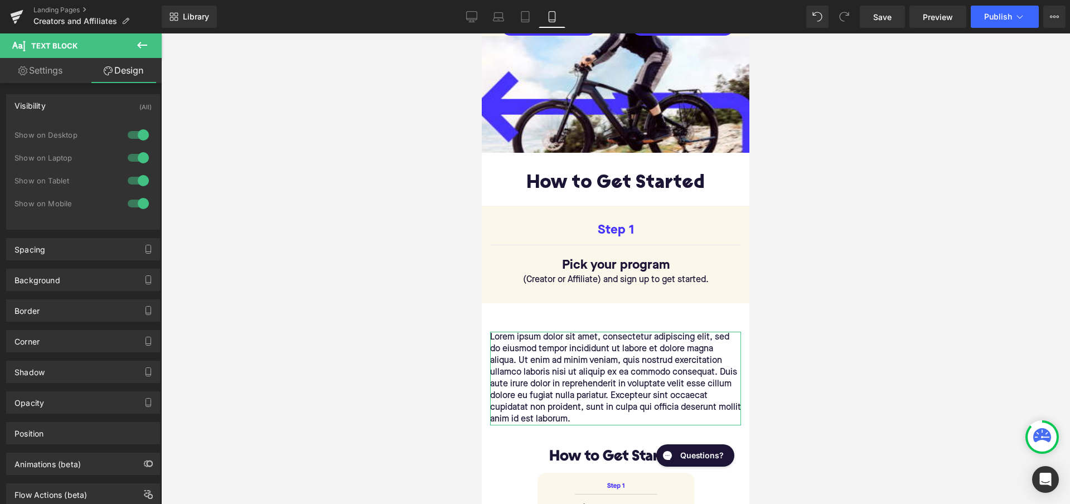
click at [134, 140] on div at bounding box center [138, 135] width 27 height 18
click at [135, 159] on div at bounding box center [138, 158] width 27 height 18
click at [136, 178] on div at bounding box center [138, 181] width 27 height 18
click at [142, 45] on icon at bounding box center [142, 45] width 10 height 7
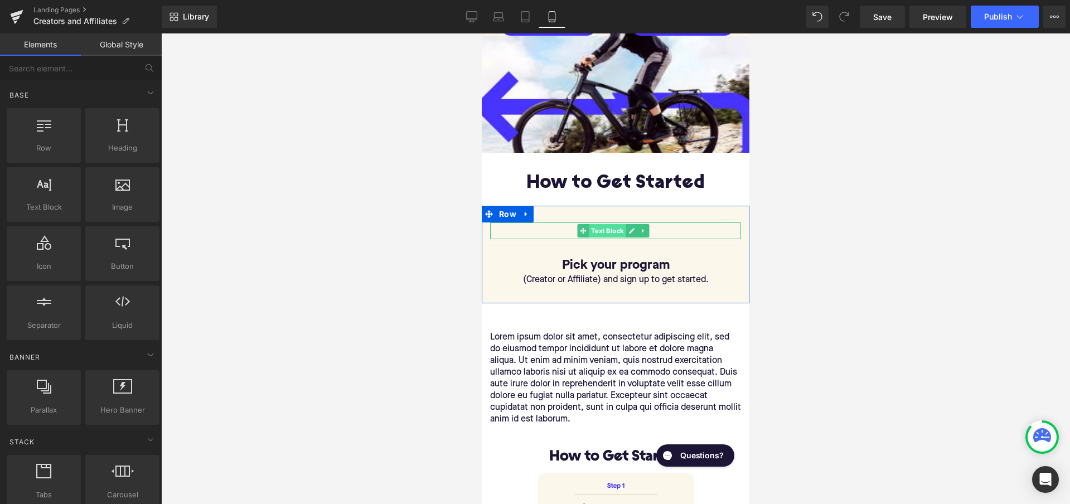
click at [608, 228] on span "Text Block" at bounding box center [607, 230] width 37 height 13
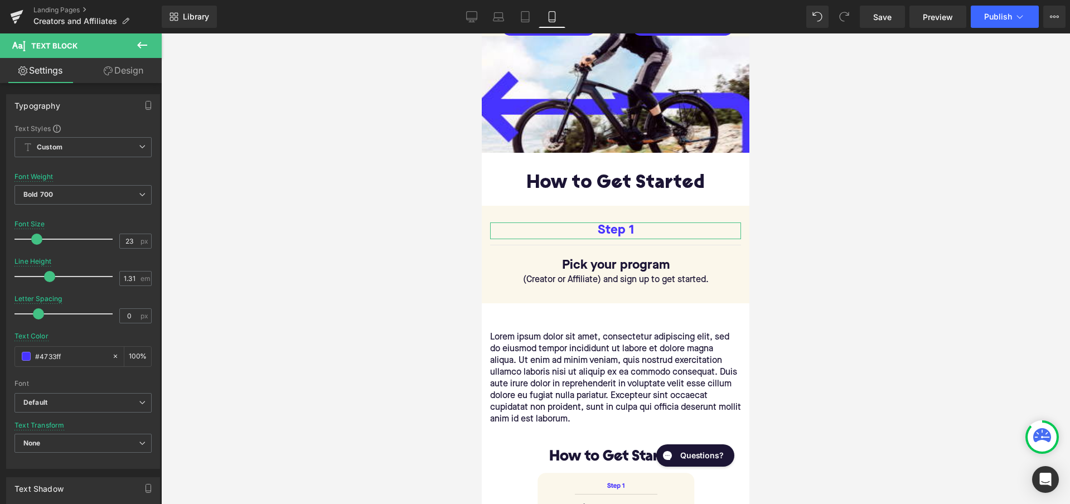
click at [134, 67] on link "Design" at bounding box center [123, 70] width 81 height 25
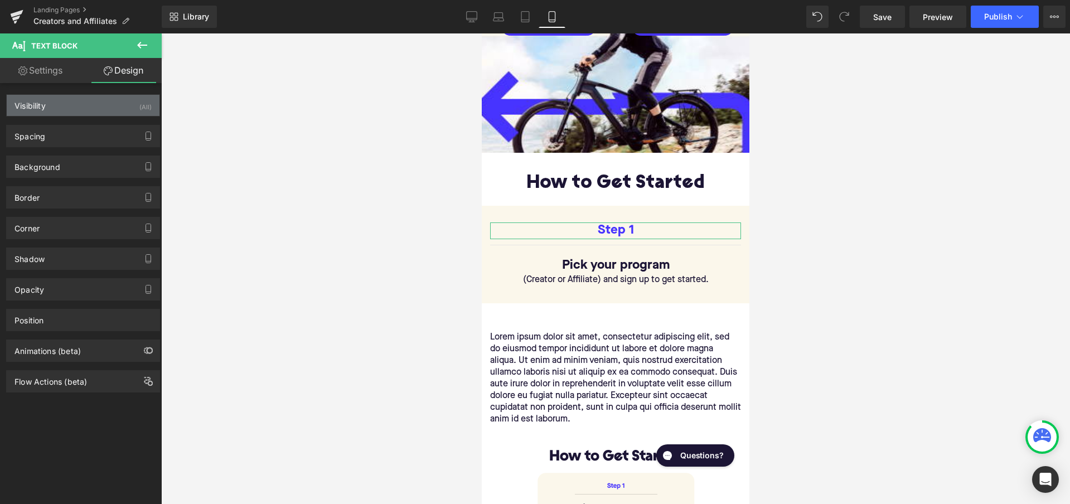
click at [131, 107] on div "Visibility (All)" at bounding box center [83, 105] width 153 height 21
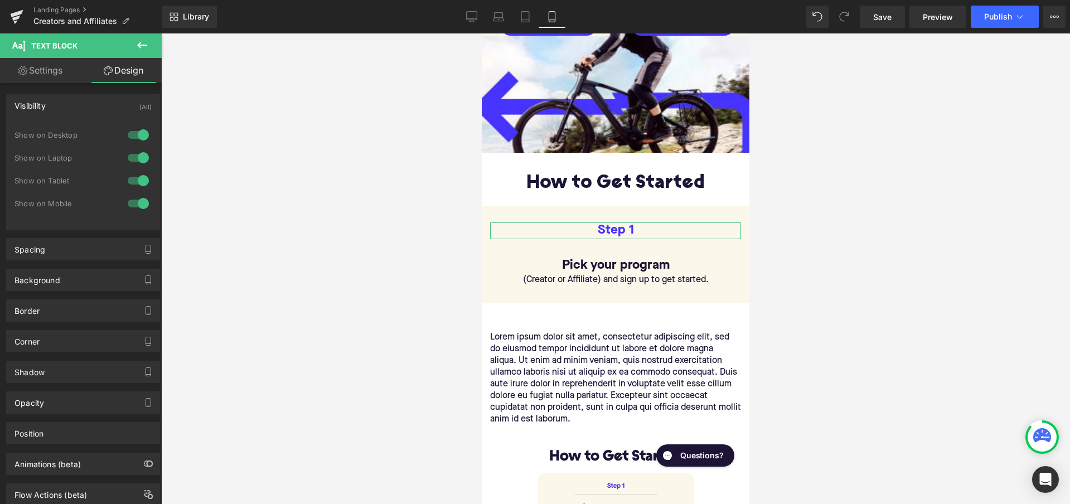
click at [133, 132] on div at bounding box center [138, 135] width 27 height 18
click at [135, 157] on div at bounding box center [138, 158] width 27 height 18
click at [134, 182] on div at bounding box center [138, 181] width 27 height 18
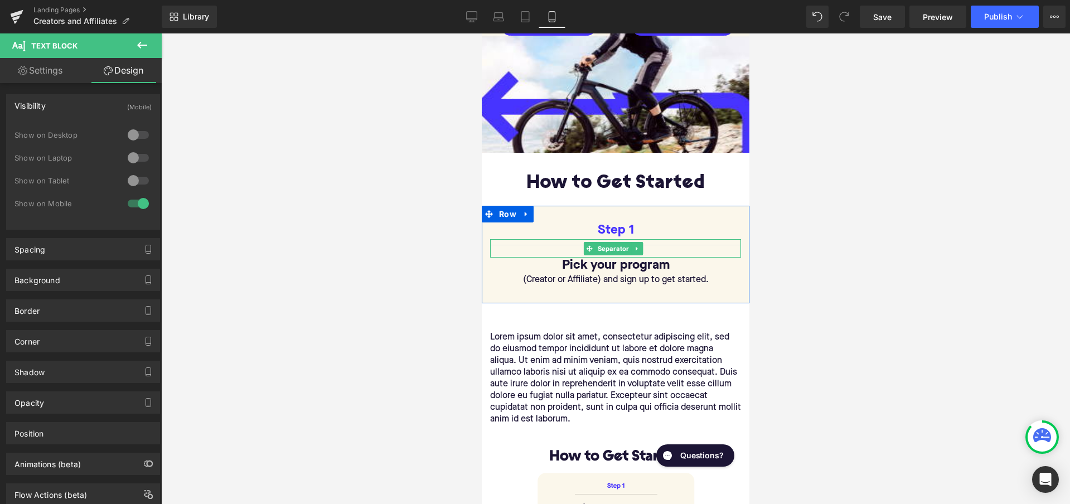
click at [569, 241] on div at bounding box center [615, 248] width 251 height 18
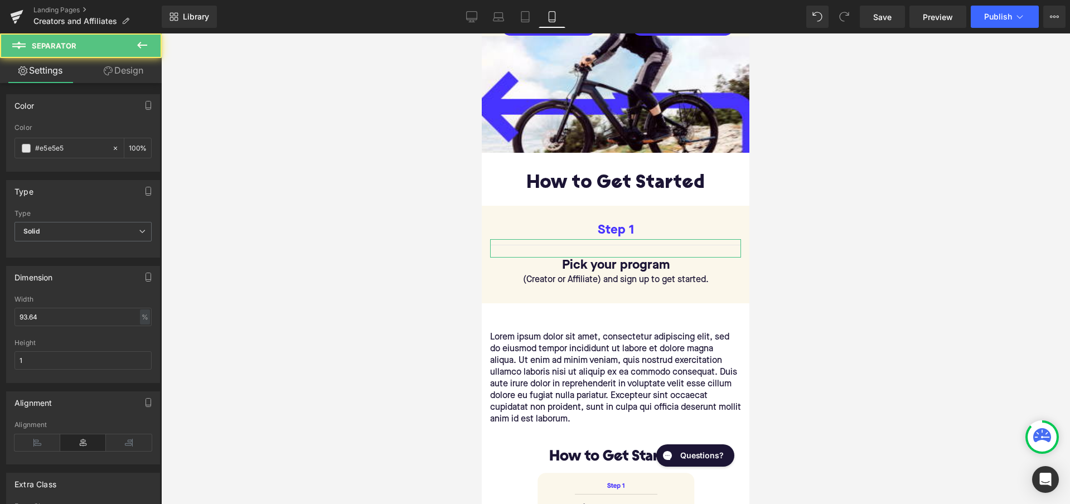
click at [125, 70] on link "Design" at bounding box center [123, 70] width 81 height 25
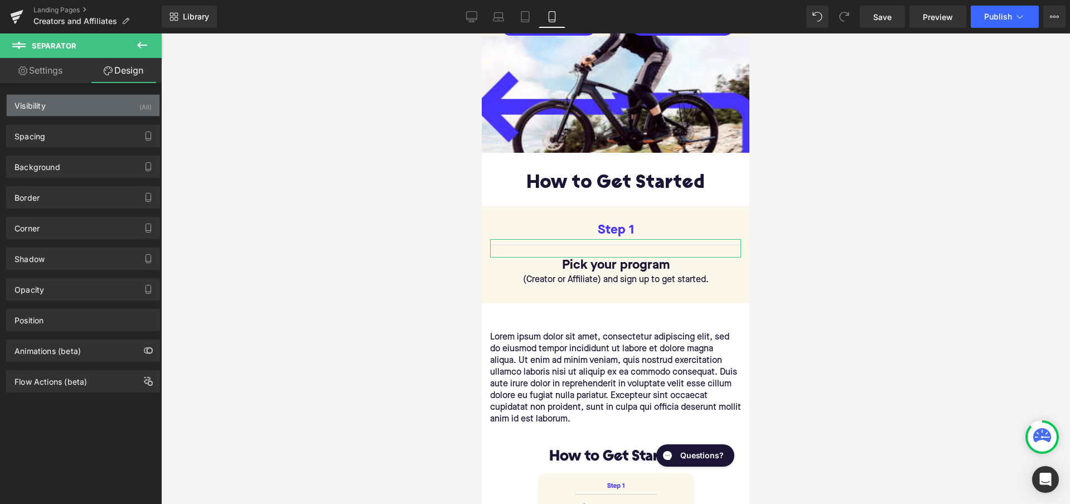
click at [134, 105] on div "Visibility (All)" at bounding box center [83, 105] width 153 height 21
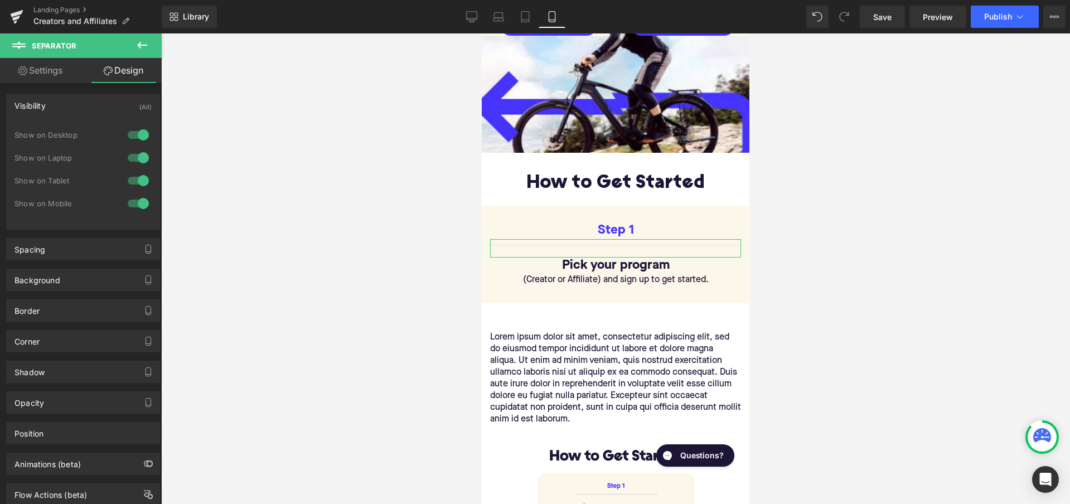
click at [139, 135] on div at bounding box center [138, 135] width 27 height 18
click at [137, 162] on div at bounding box center [138, 158] width 27 height 18
click at [137, 176] on div at bounding box center [138, 181] width 27 height 18
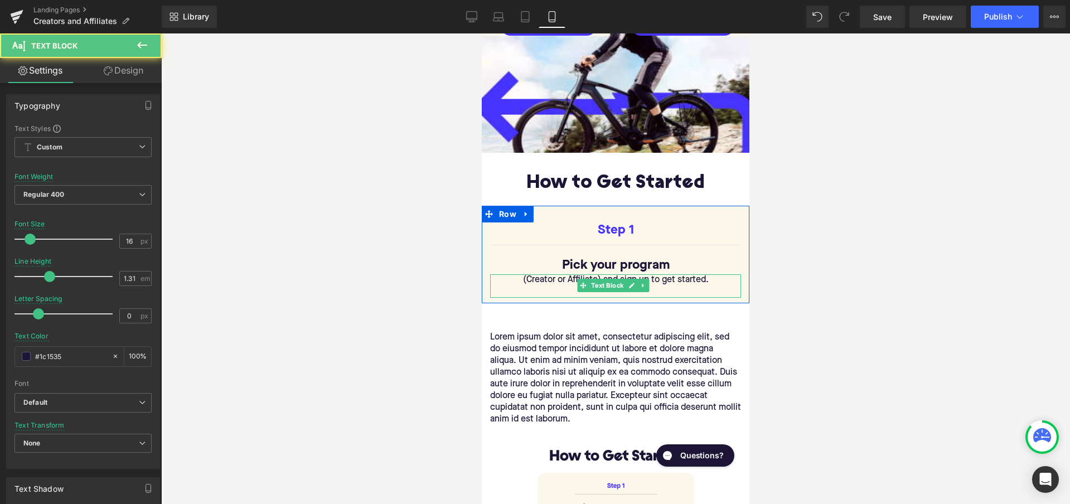
click at [558, 275] on p "(Creator or Affiliate) and sign up to get started." at bounding box center [615, 280] width 251 height 12
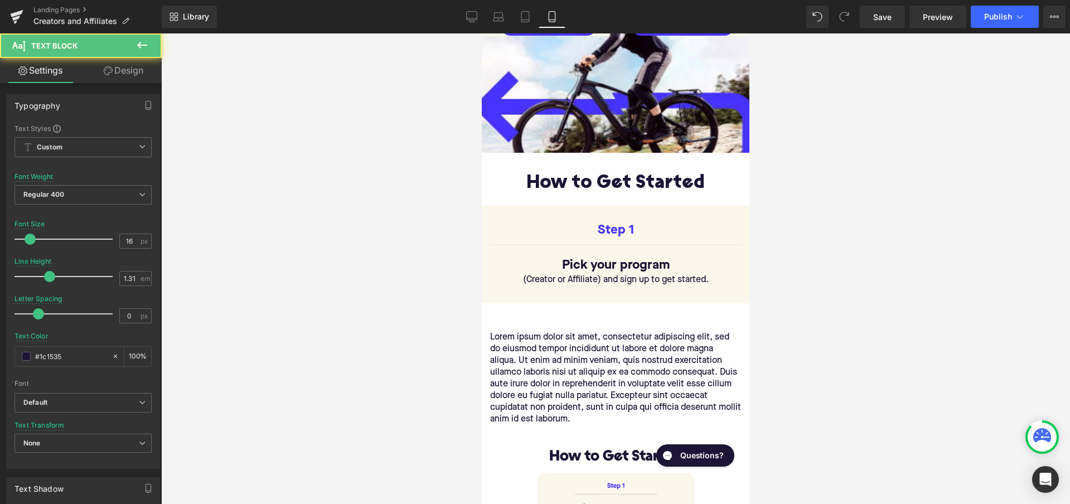
click at [125, 74] on link "Design" at bounding box center [123, 70] width 81 height 25
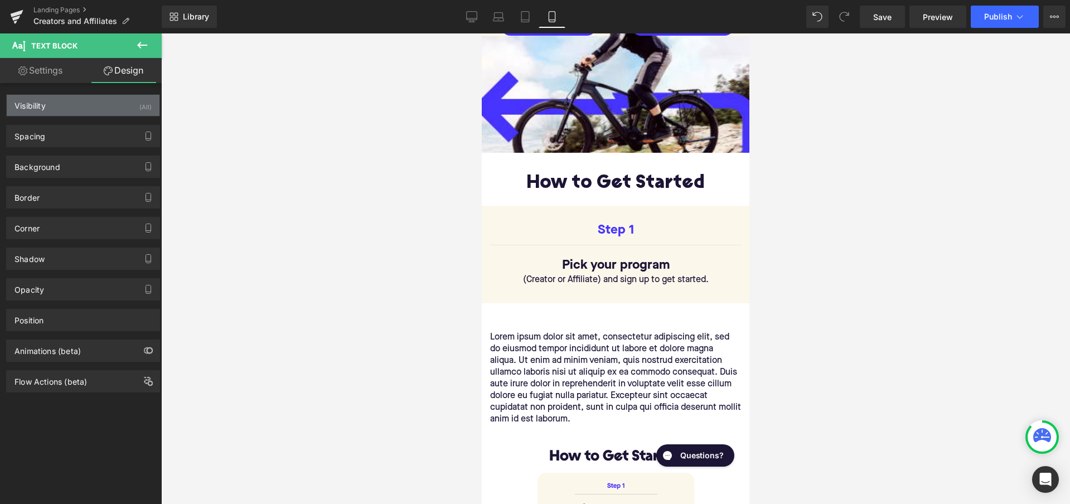
click at [127, 109] on div "Visibility (All)" at bounding box center [83, 105] width 153 height 21
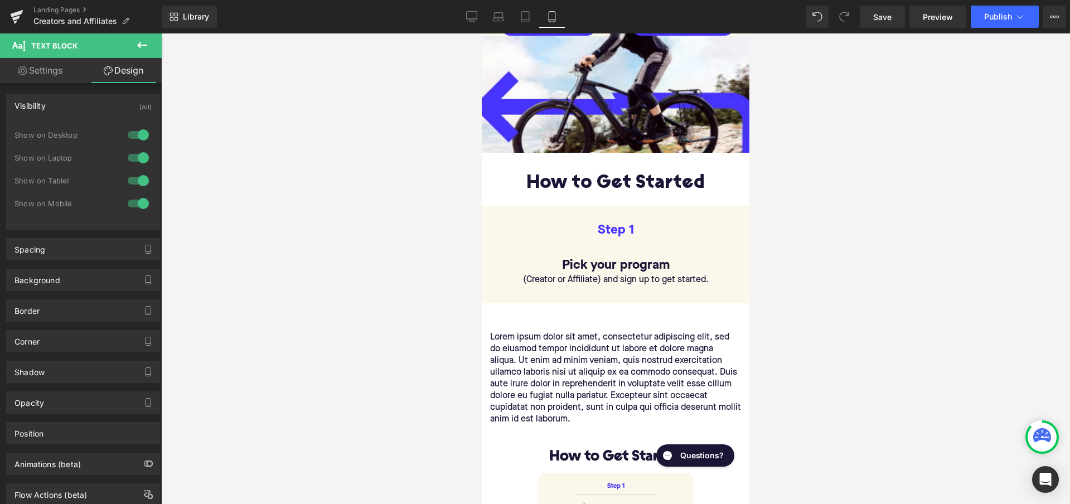
click at [130, 134] on div at bounding box center [138, 135] width 27 height 18
click at [133, 157] on div at bounding box center [138, 158] width 27 height 18
click at [133, 180] on div at bounding box center [138, 181] width 27 height 18
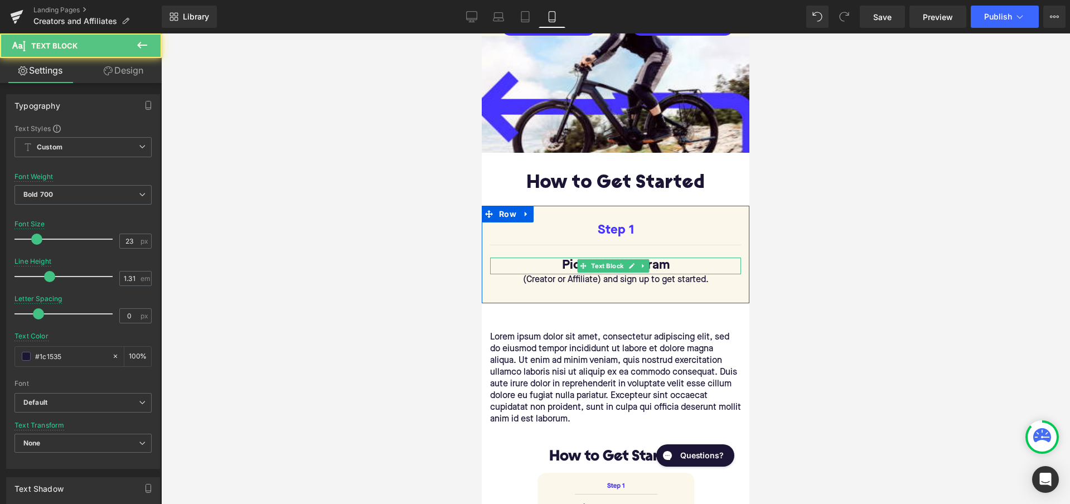
click at [564, 266] on p "Pick your program" at bounding box center [615, 266] width 251 height 17
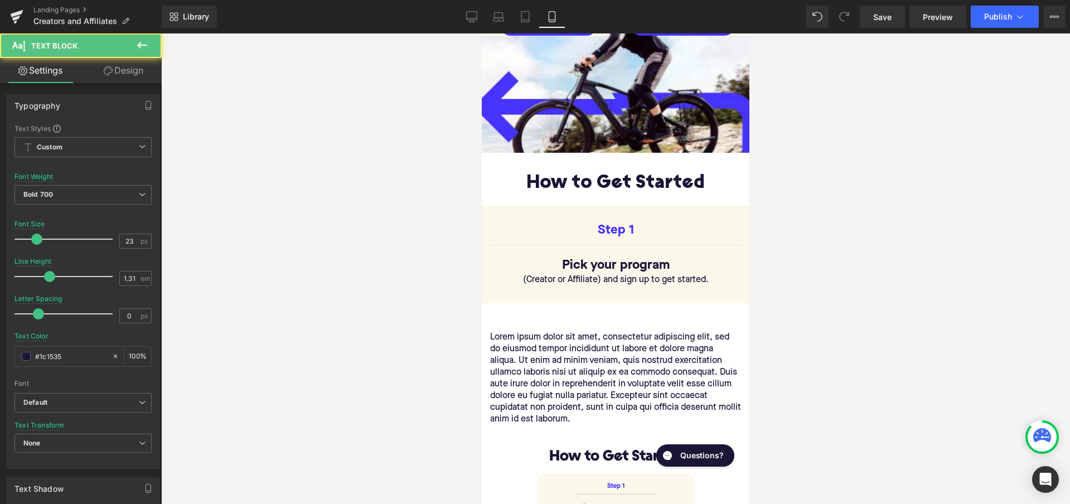
click at [127, 72] on link "Design" at bounding box center [123, 70] width 81 height 25
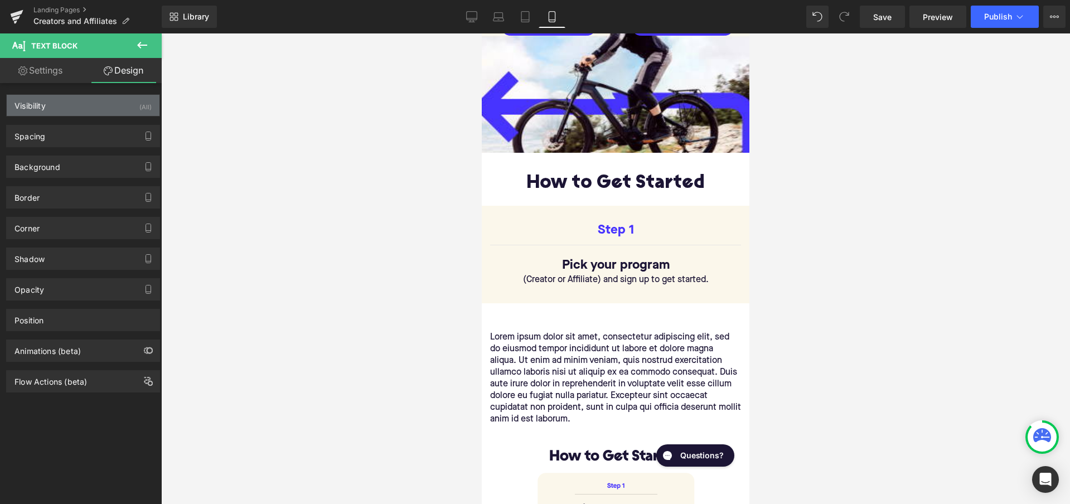
click at [139, 101] on div "(All)" at bounding box center [145, 104] width 12 height 18
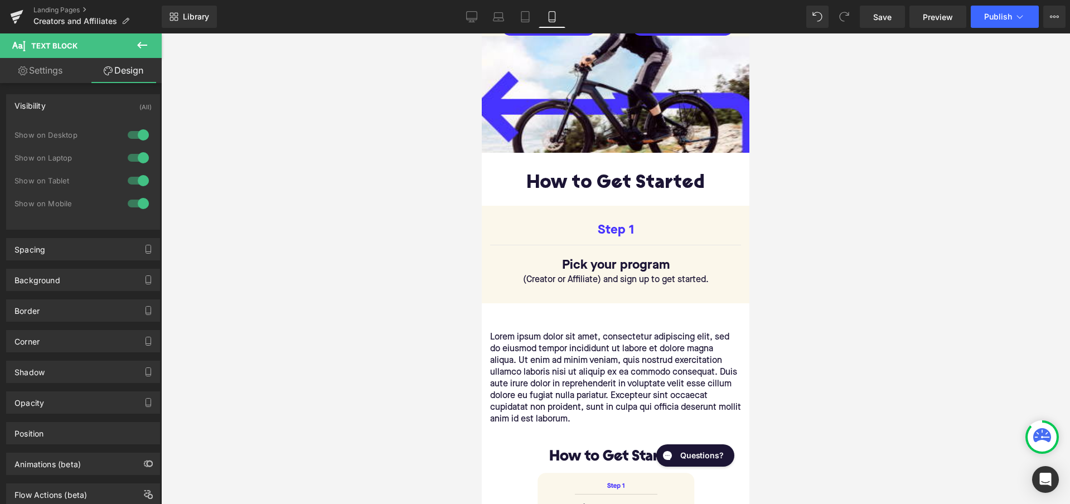
click at [135, 132] on div at bounding box center [138, 135] width 27 height 18
click at [135, 158] on div at bounding box center [138, 158] width 27 height 18
click at [135, 179] on div at bounding box center [138, 181] width 27 height 18
click at [330, 249] on div at bounding box center [615, 268] width 909 height 471
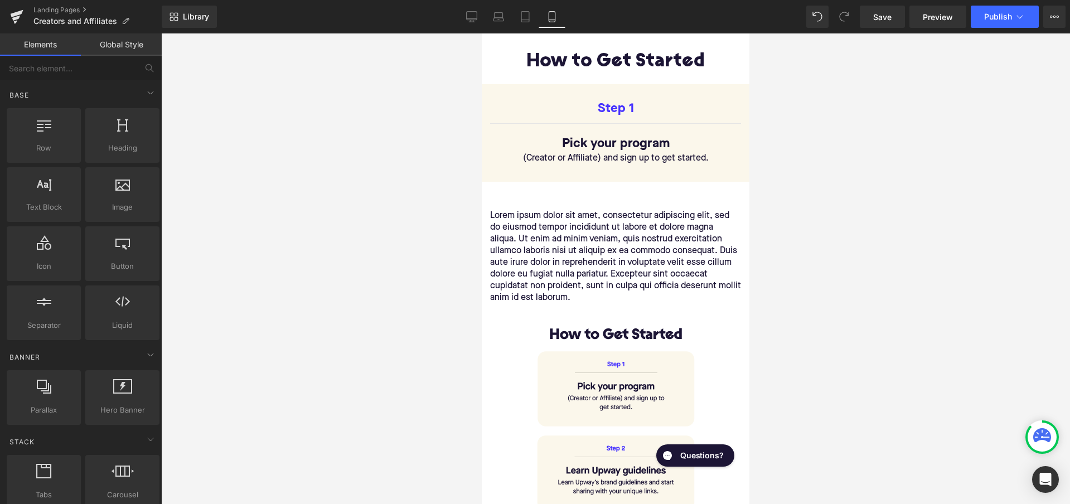
scroll to position [460, 0]
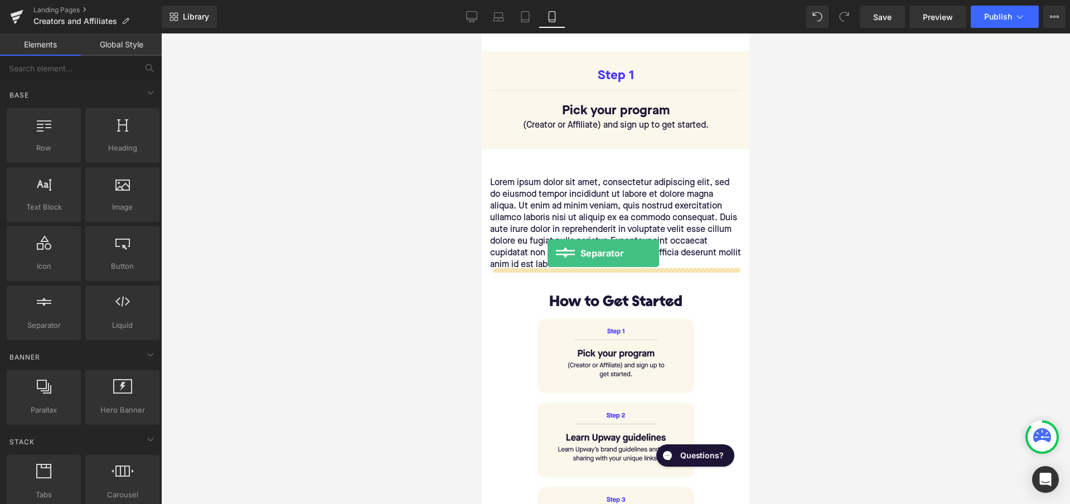
drag, startPoint x: 520, startPoint y: 347, endPoint x: 547, endPoint y: 253, distance: 97.6
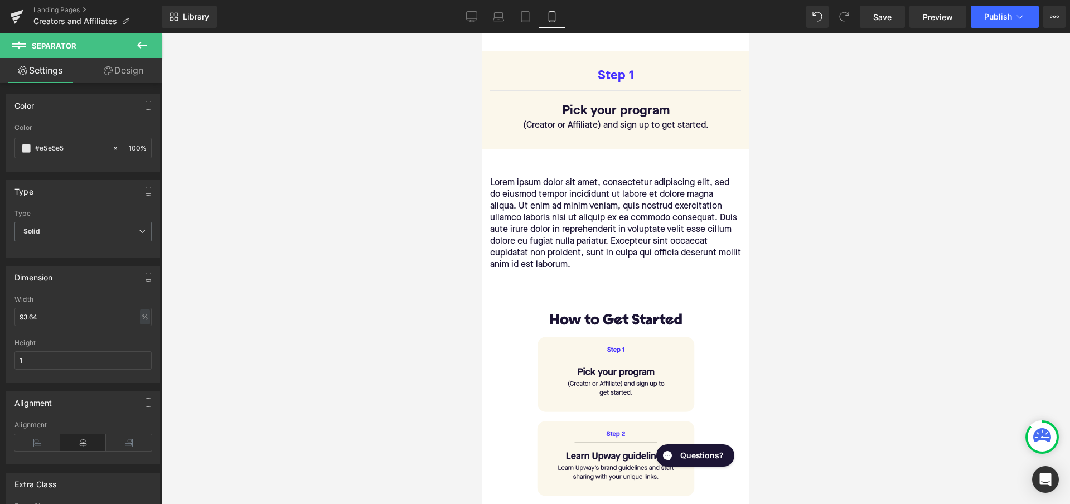
click at [135, 48] on icon at bounding box center [141, 44] width 13 height 13
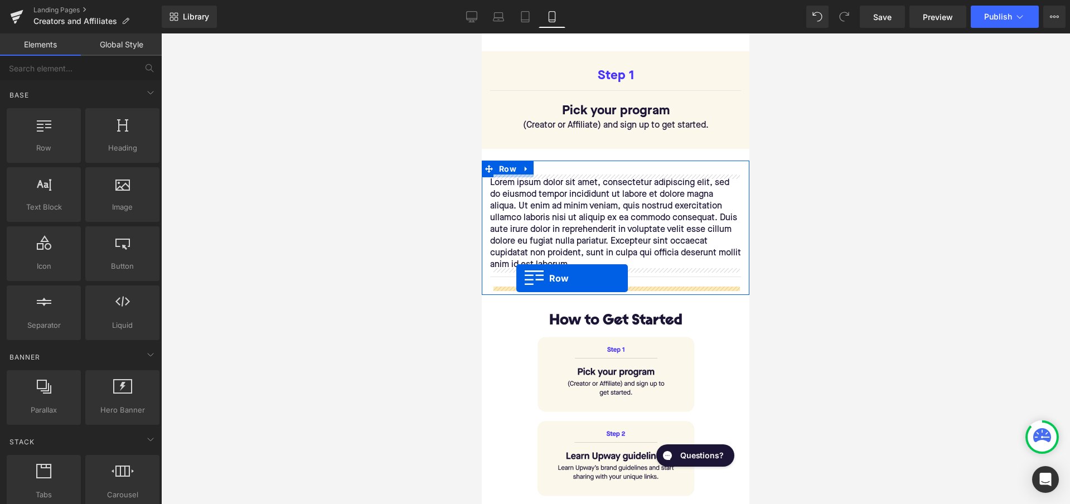
drag, startPoint x: 520, startPoint y: 185, endPoint x: 516, endPoint y: 278, distance: 93.2
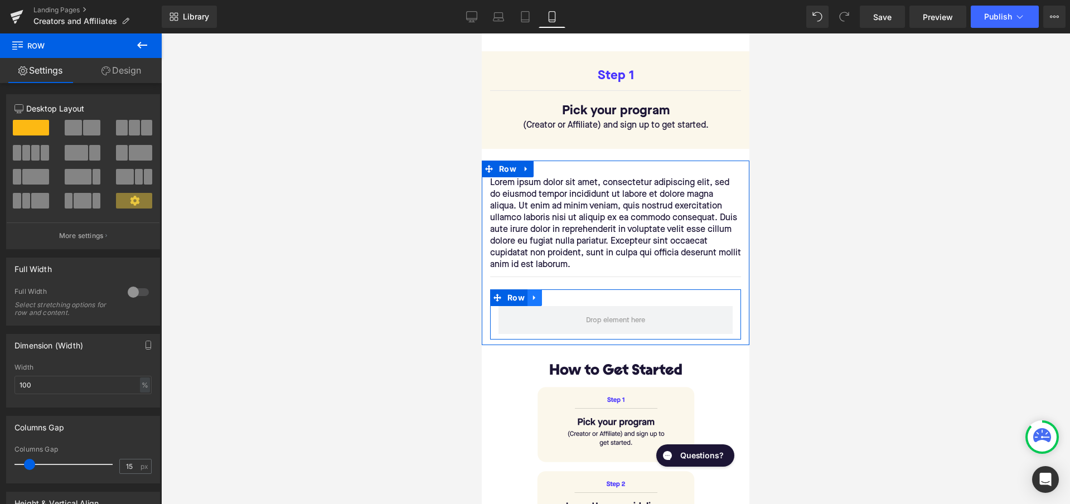
click at [533, 295] on icon at bounding box center [534, 297] width 2 height 5
click at [559, 294] on link at bounding box center [563, 297] width 14 height 17
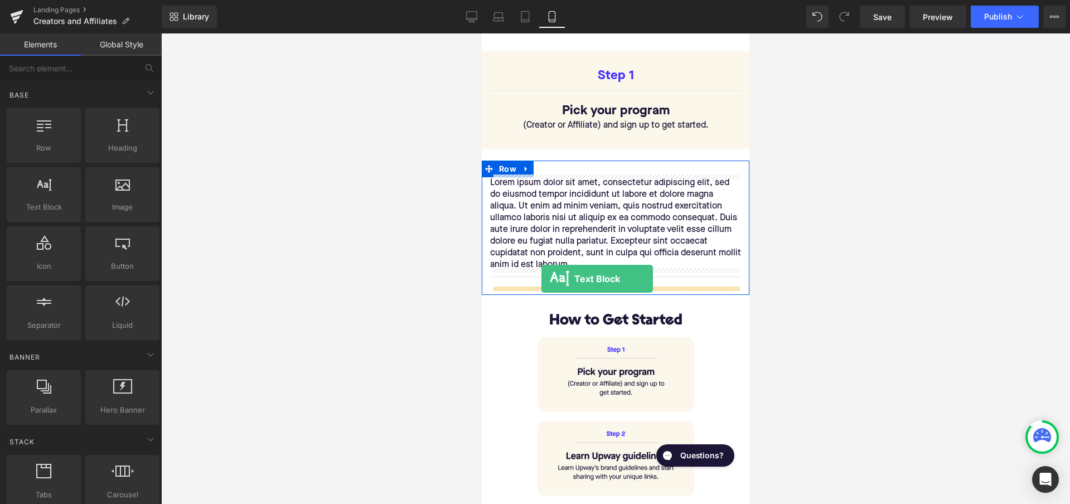
drag, startPoint x: 546, startPoint y: 227, endPoint x: 541, endPoint y: 279, distance: 52.1
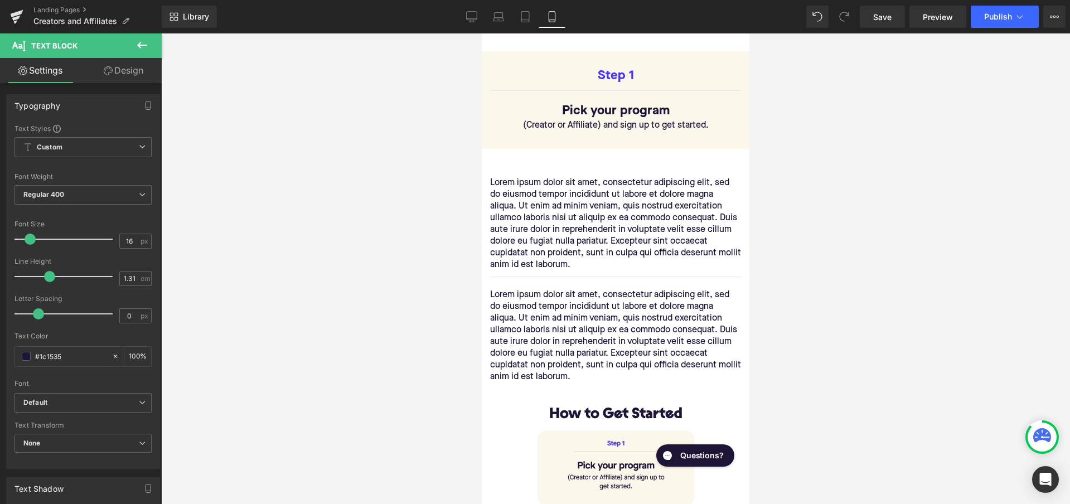
click at [143, 45] on icon at bounding box center [142, 45] width 10 height 7
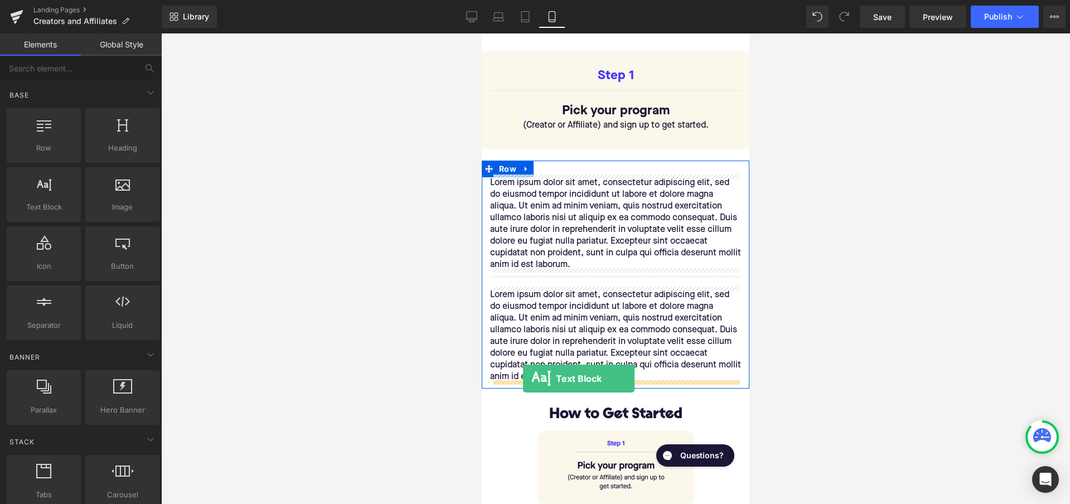
drag, startPoint x: 524, startPoint y: 236, endPoint x: 523, endPoint y: 379, distance: 142.7
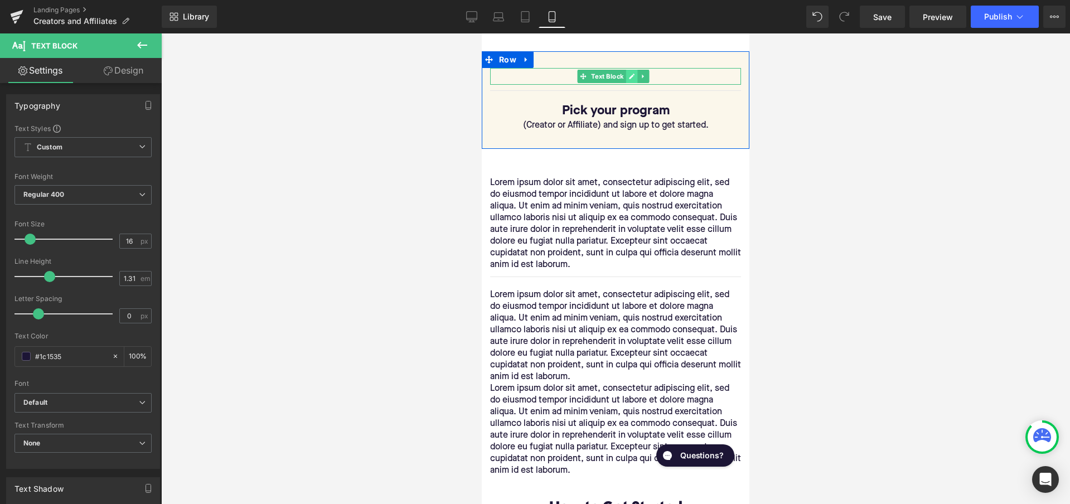
click at [628, 70] on link at bounding box center [632, 76] width 12 height 13
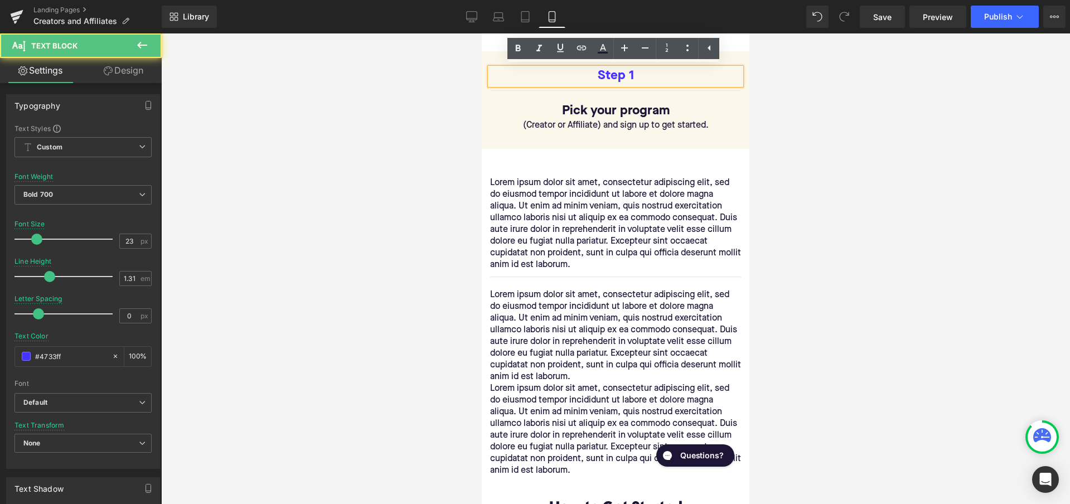
click at [612, 74] on p "Step 1" at bounding box center [615, 76] width 251 height 17
copy p "Step 1"
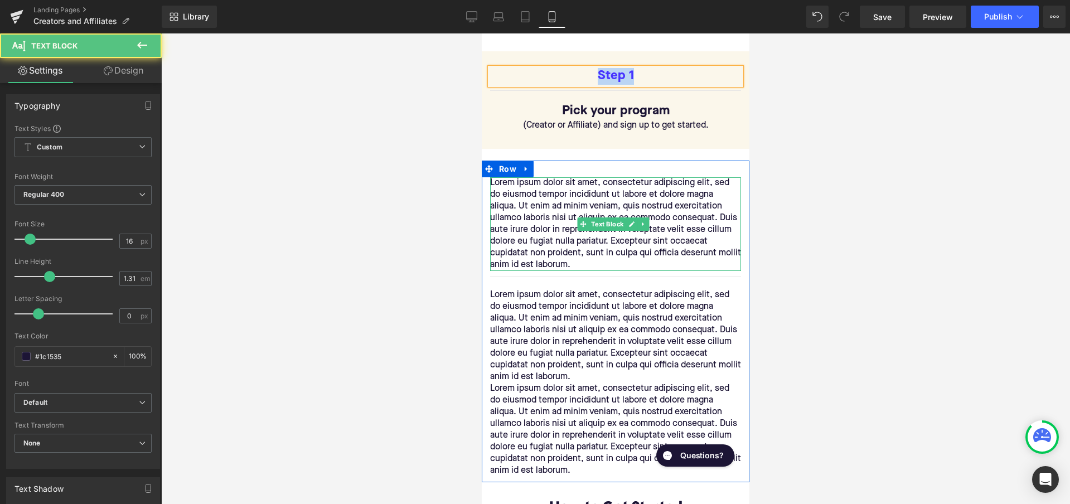
click at [657, 200] on p "Lorem ipsum dolor sit amet, consectetur adipiscing elit, sed do eiusmod tempor …" at bounding box center [615, 224] width 251 height 94
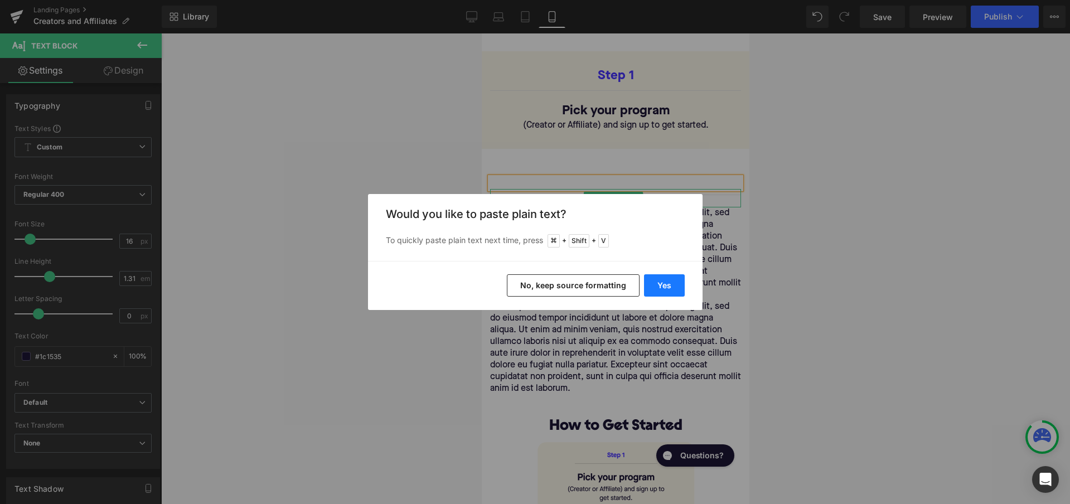
click at [656, 278] on button "Yes" at bounding box center [664, 285] width 41 height 22
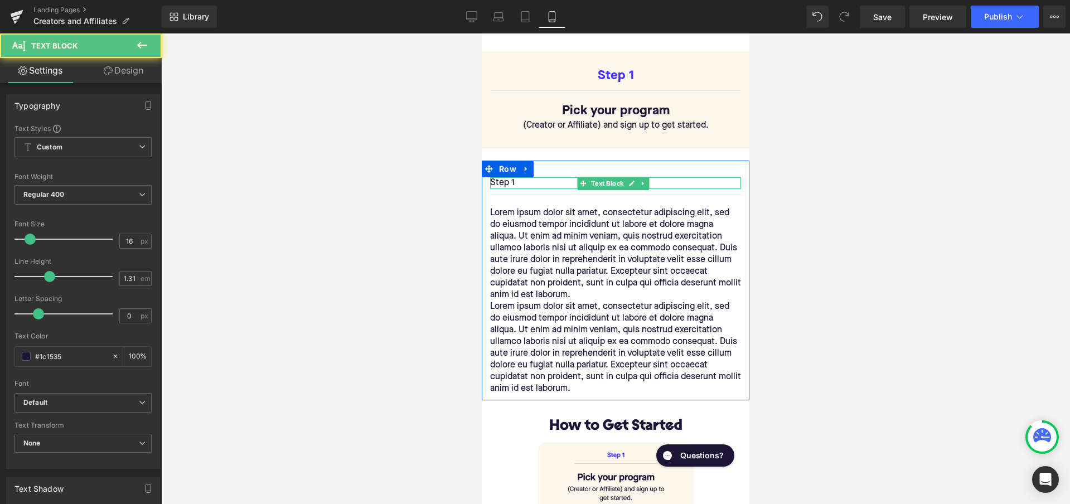
click at [516, 182] on p "Step 1" at bounding box center [615, 183] width 251 height 12
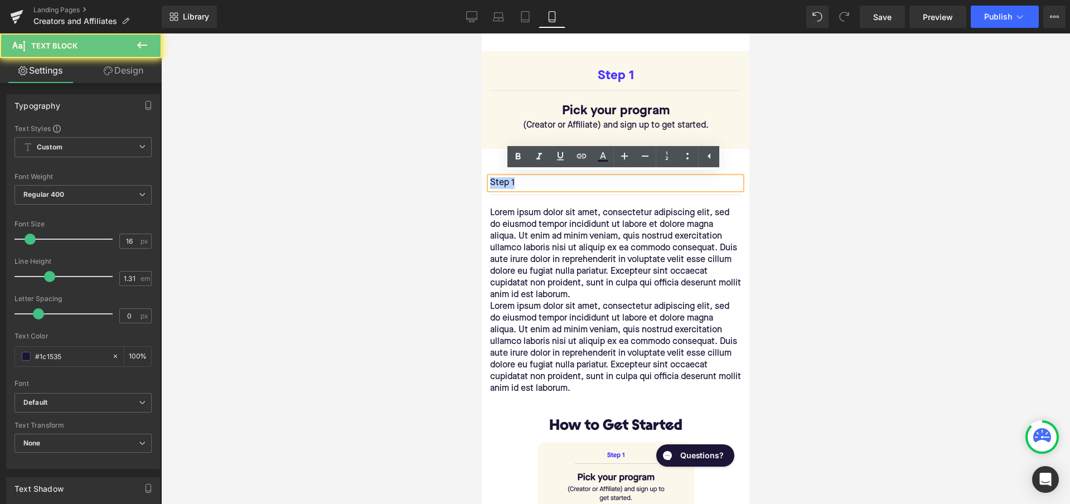
click at [516, 182] on p "Step 1" at bounding box center [615, 183] width 251 height 12
click at [520, 177] on p "Step 1" at bounding box center [615, 183] width 251 height 12
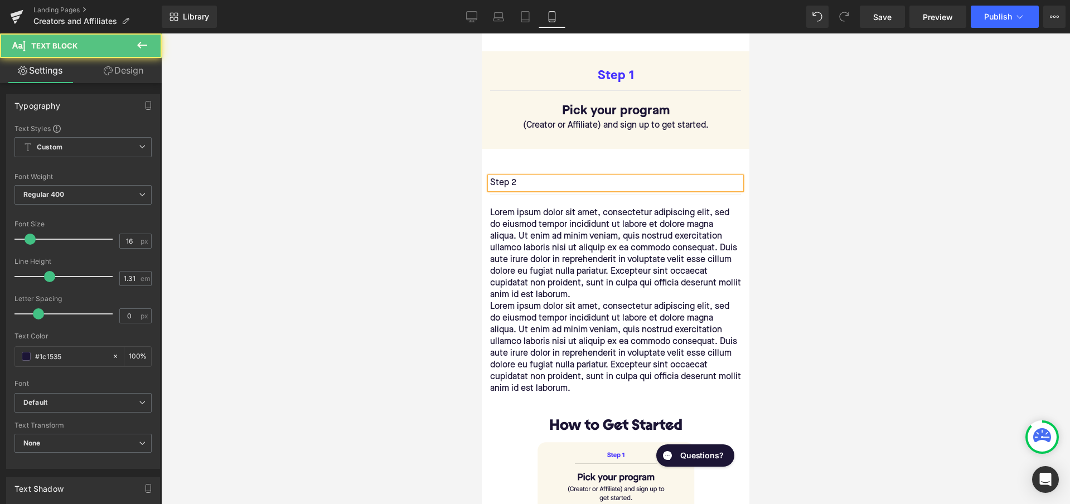
click at [521, 182] on p "Step 2" at bounding box center [615, 183] width 251 height 12
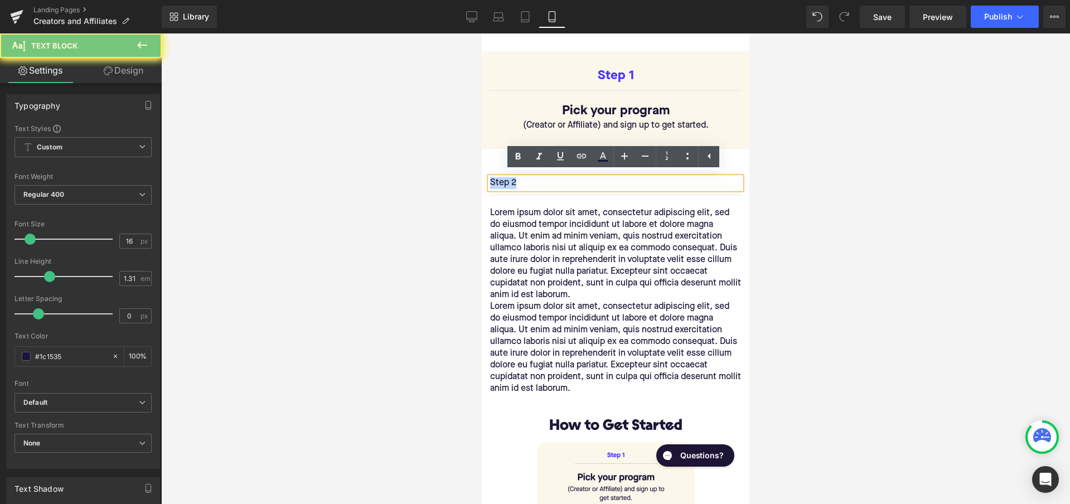
click at [521, 182] on p "Step 2" at bounding box center [615, 183] width 251 height 12
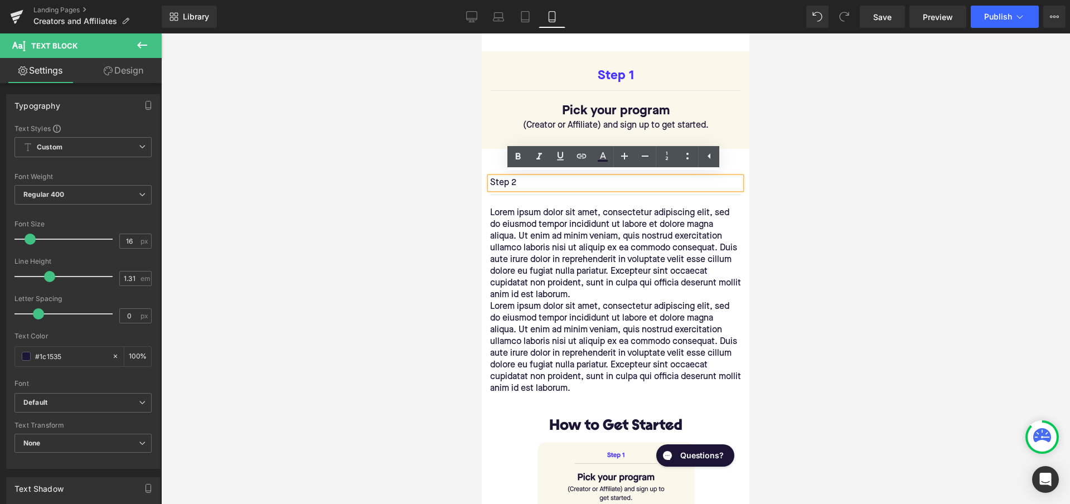
click at [627, 70] on link at bounding box center [632, 76] width 12 height 13
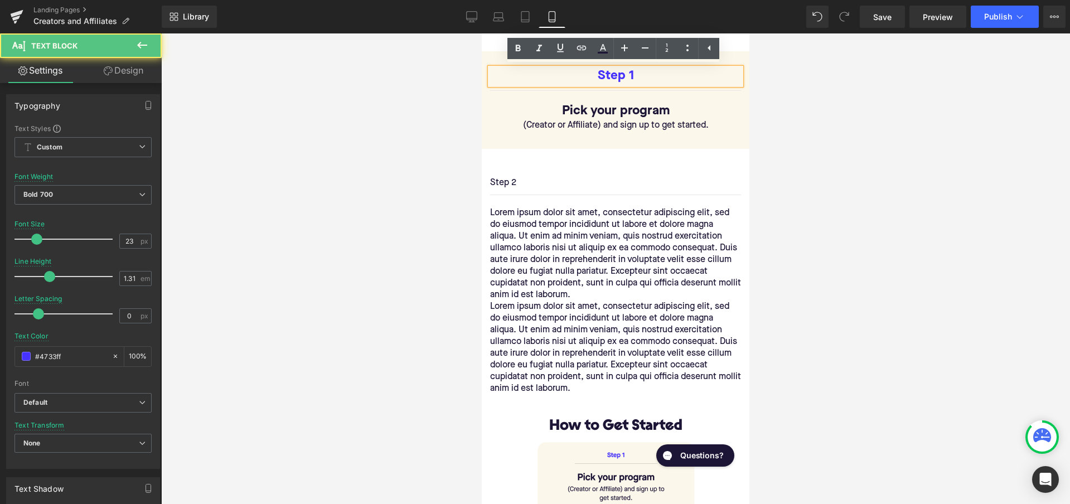
click at [612, 76] on p "Step 1" at bounding box center [615, 76] width 251 height 17
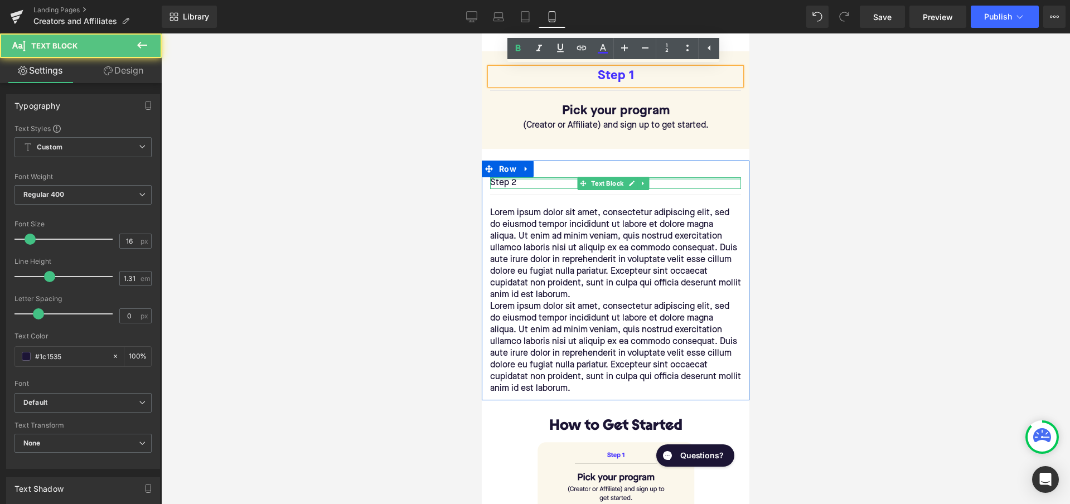
click at [513, 177] on div at bounding box center [615, 178] width 251 height 3
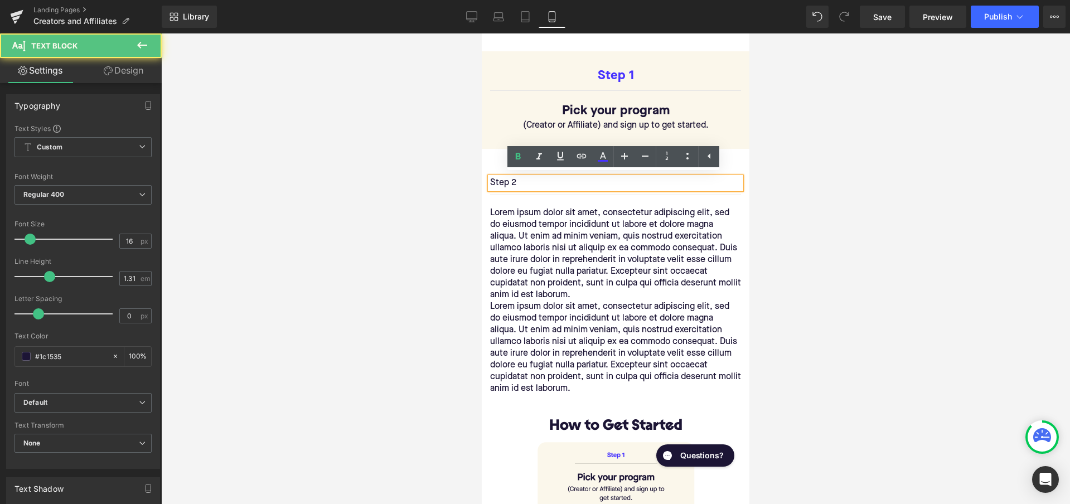
click at [513, 180] on p "Step 2" at bounding box center [615, 183] width 251 height 12
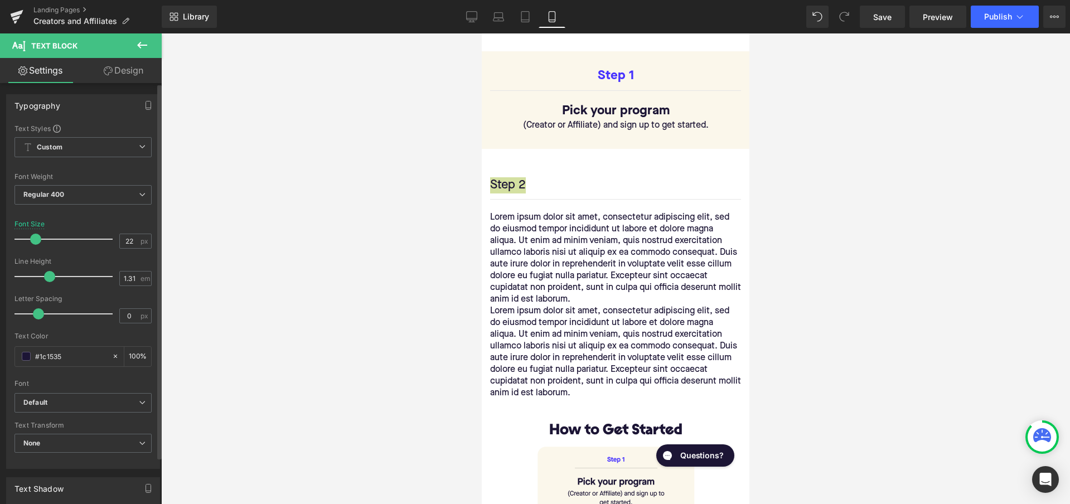
type input "23"
drag, startPoint x: 31, startPoint y: 239, endPoint x: 37, endPoint y: 239, distance: 6.1
click at [37, 239] on span at bounding box center [36, 239] width 11 height 11
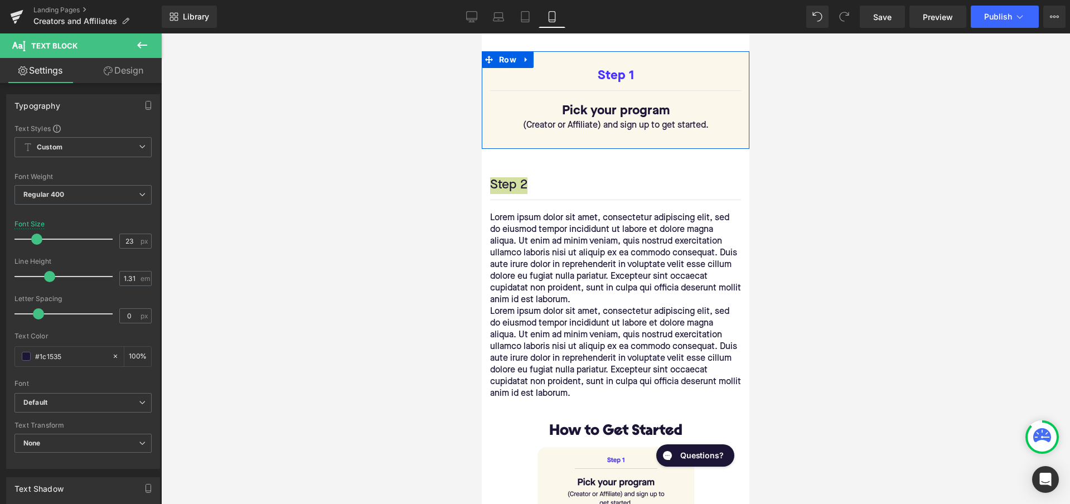
click at [482, 33] on div at bounding box center [482, 33] width 0 height 0
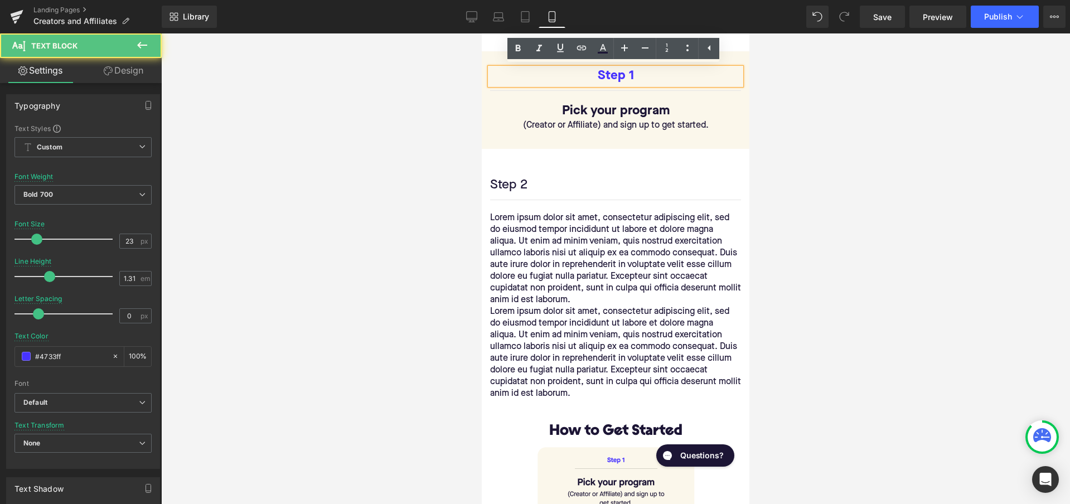
click at [613, 71] on p "Step 1" at bounding box center [615, 76] width 251 height 17
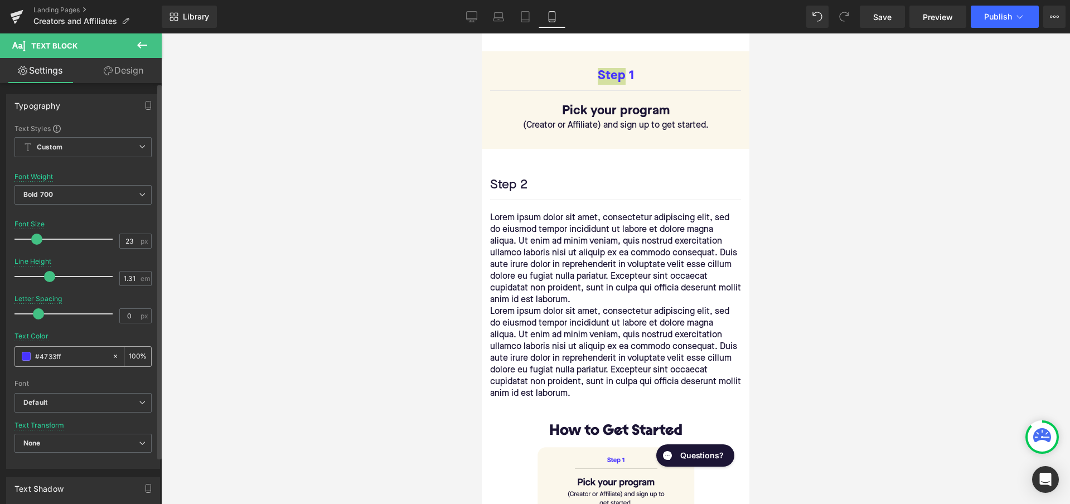
click at [58, 357] on input "#4733ff" at bounding box center [70, 356] width 71 height 12
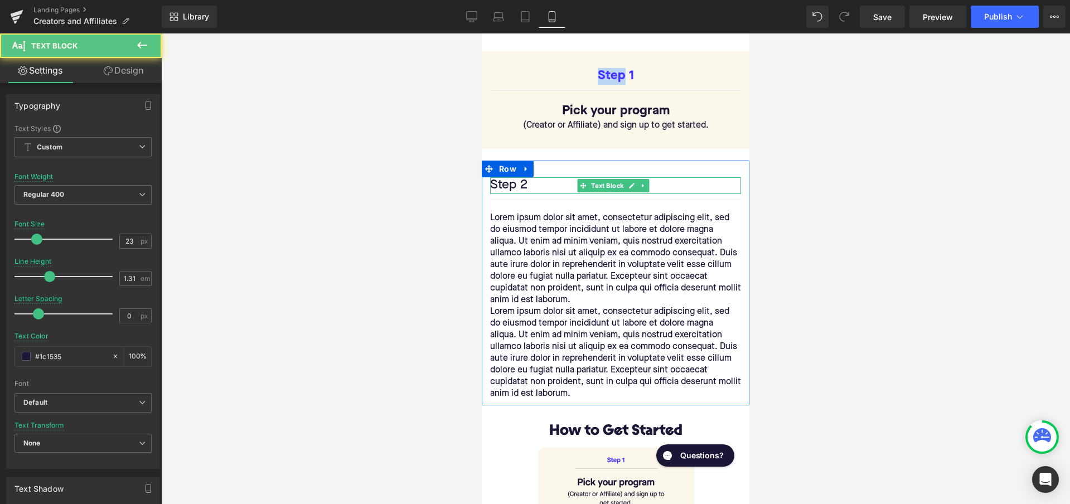
click at [510, 182] on p "Step 2" at bounding box center [615, 185] width 251 height 17
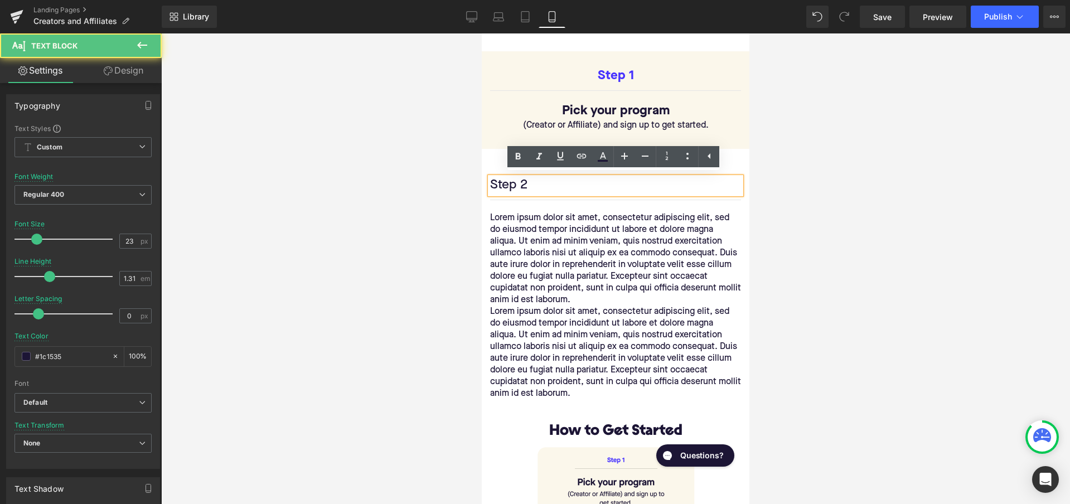
click at [510, 182] on p "Step 2" at bounding box center [615, 185] width 251 height 17
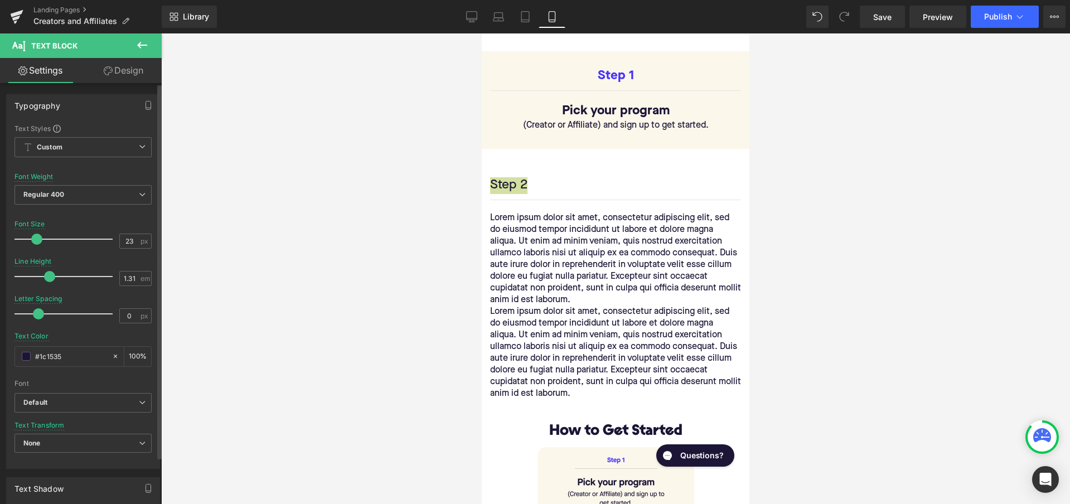
click at [75, 343] on div "Text Color #1c1535 100 %" at bounding box center [82, 355] width 137 height 47
click at [71, 352] on input "#1c1535" at bounding box center [70, 356] width 71 height 12
type input "0"
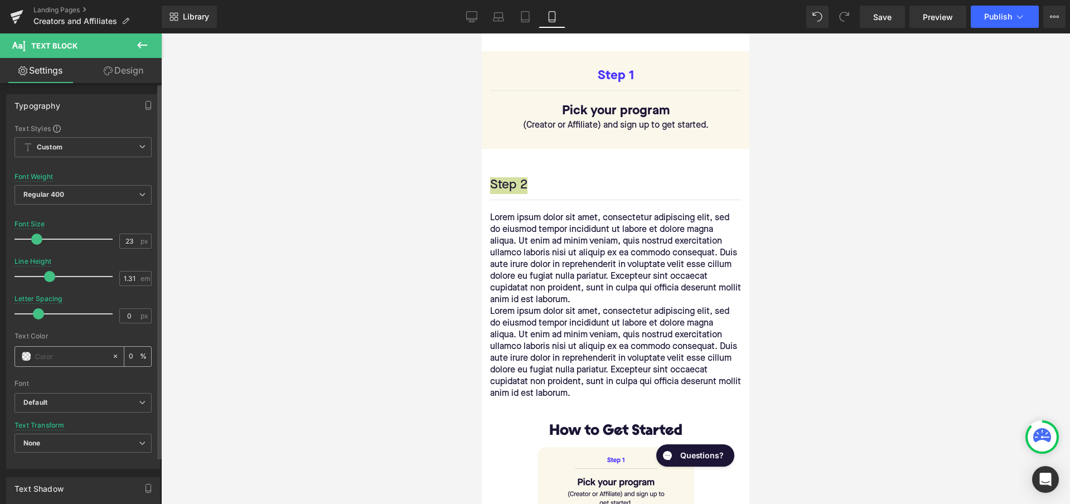
paste input "#4733ff"
type input "#4733ff"
type input "100"
type input "#4733ff"
click at [94, 177] on div "Font Weight Regular 400 Thin 100 Semi Thin 200 Light 300 Regular 400 Medium 500…" at bounding box center [82, 195] width 137 height 45
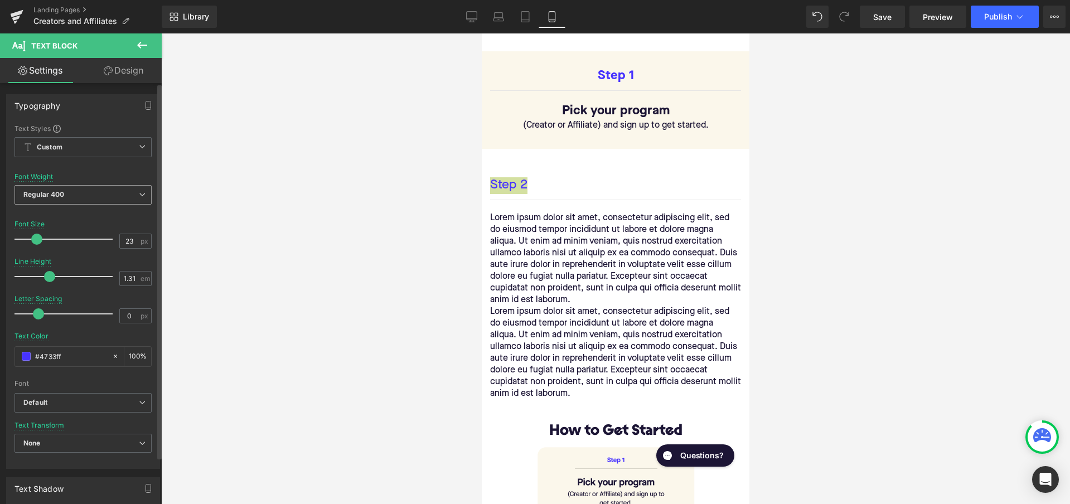
click at [94, 196] on span "Regular 400" at bounding box center [82, 195] width 137 height 20
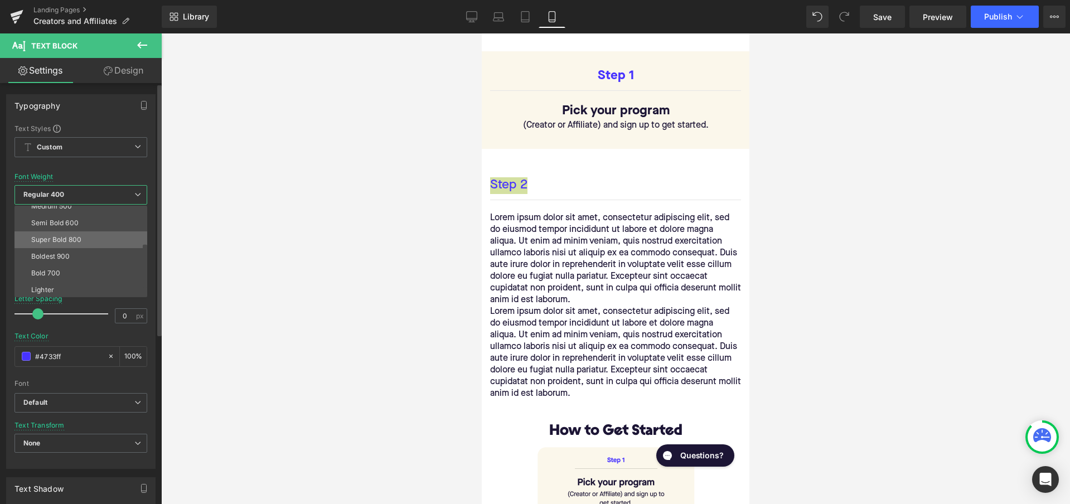
scroll to position [79, 0]
click at [68, 268] on li "Bold 700" at bounding box center [83, 269] width 138 height 17
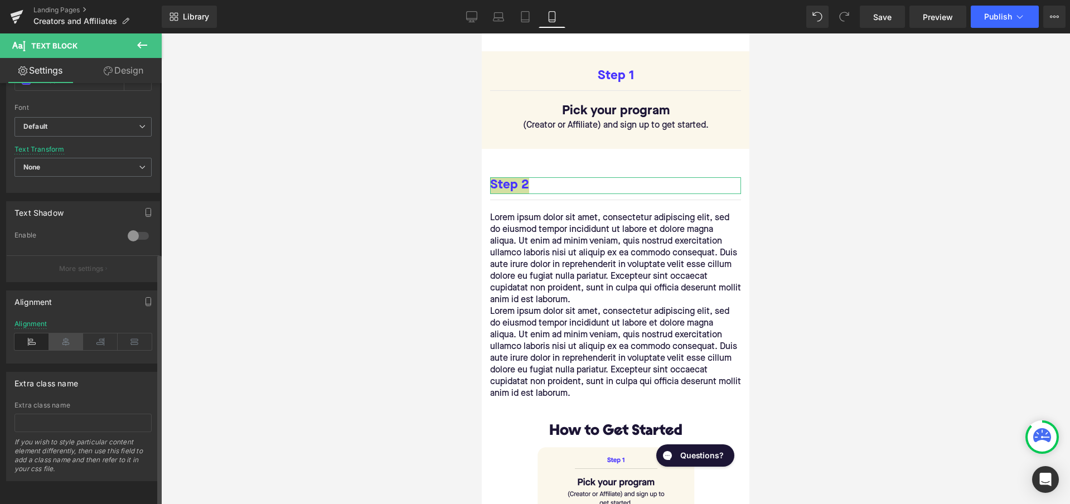
scroll to position [284, 0]
click at [61, 333] on icon at bounding box center [66, 341] width 35 height 17
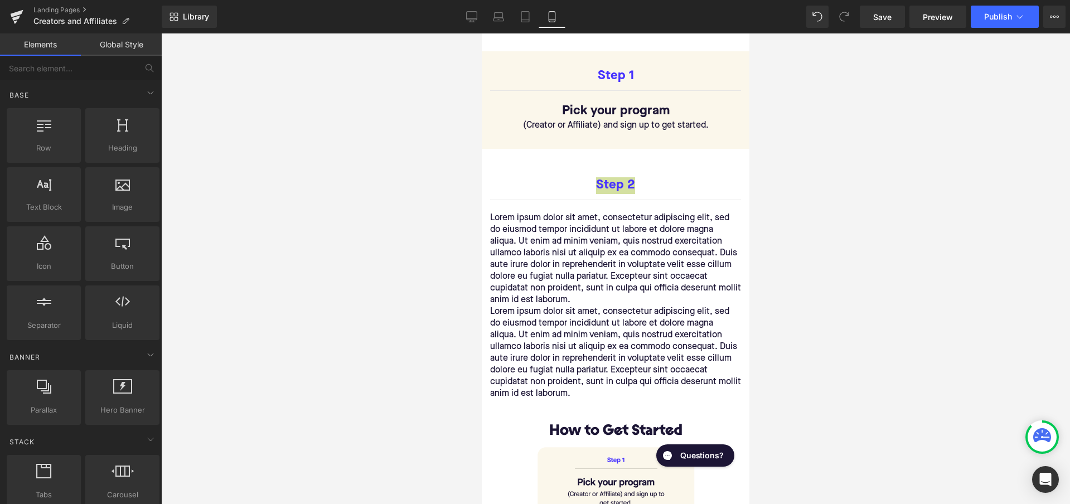
click at [357, 246] on div at bounding box center [615, 268] width 909 height 471
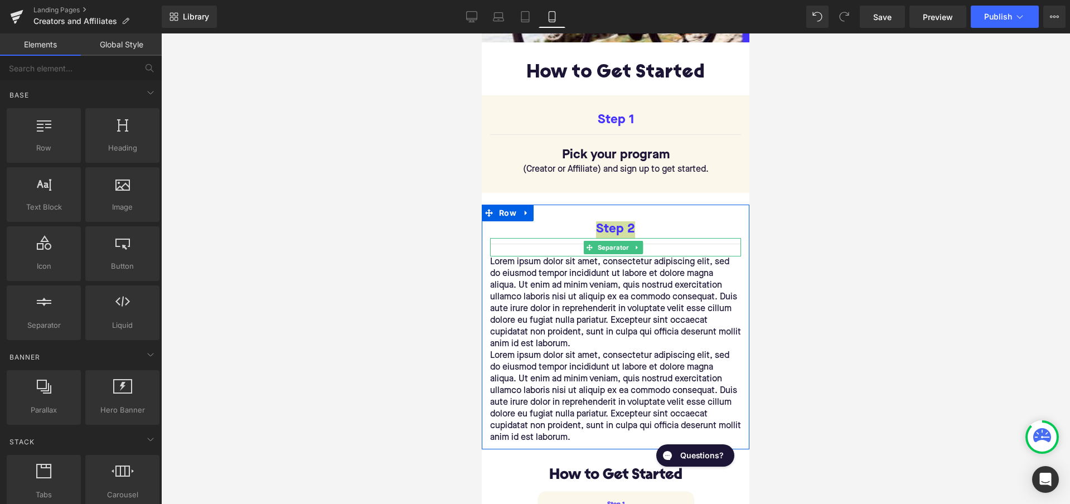
scroll to position [414, 0]
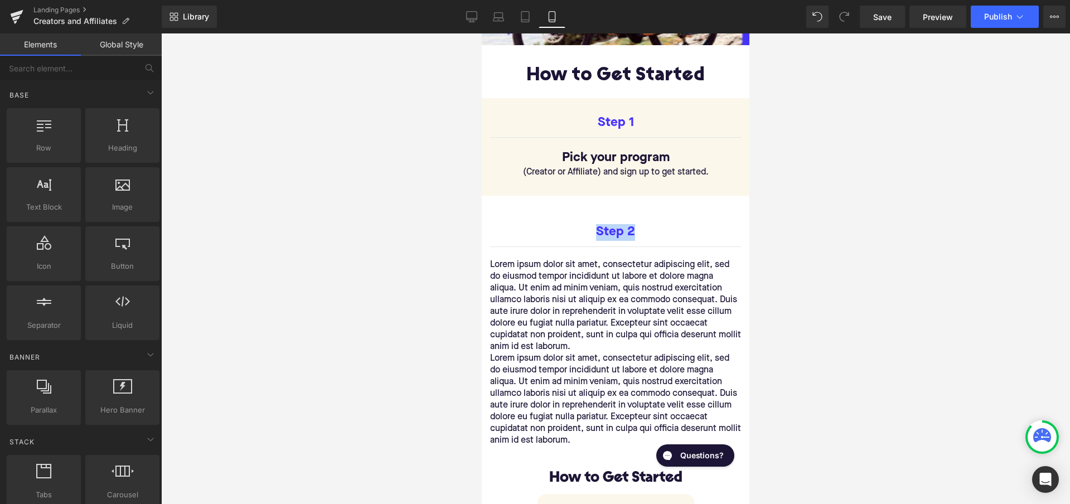
click at [575, 292] on p "Lorem ipsum dolor sit amet, consectetur adipiscing elit, sed do eiusmod tempor …" at bounding box center [615, 306] width 251 height 94
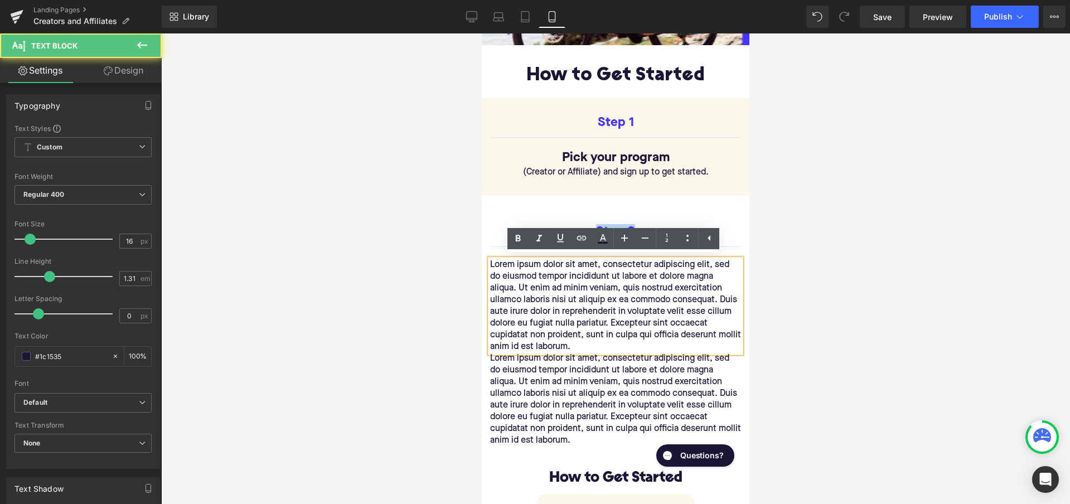
click at [575, 292] on p "Lorem ipsum dolor sit amet, consectetur adipiscing elit, sed do eiusmod tempor …" at bounding box center [615, 306] width 251 height 94
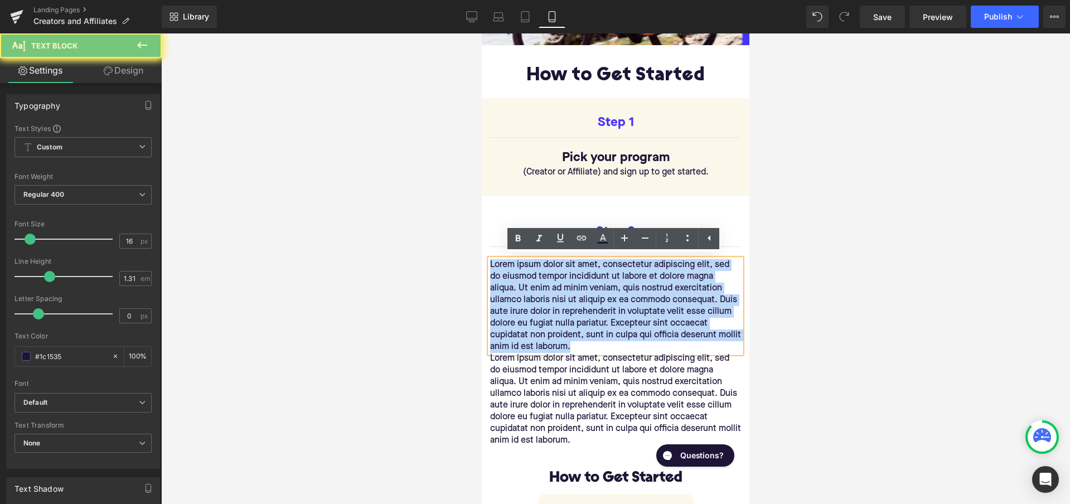
click at [575, 292] on p "Lorem ipsum dolor sit amet, consectetur adipiscing elit, sed do eiusmod tempor …" at bounding box center [615, 306] width 251 height 94
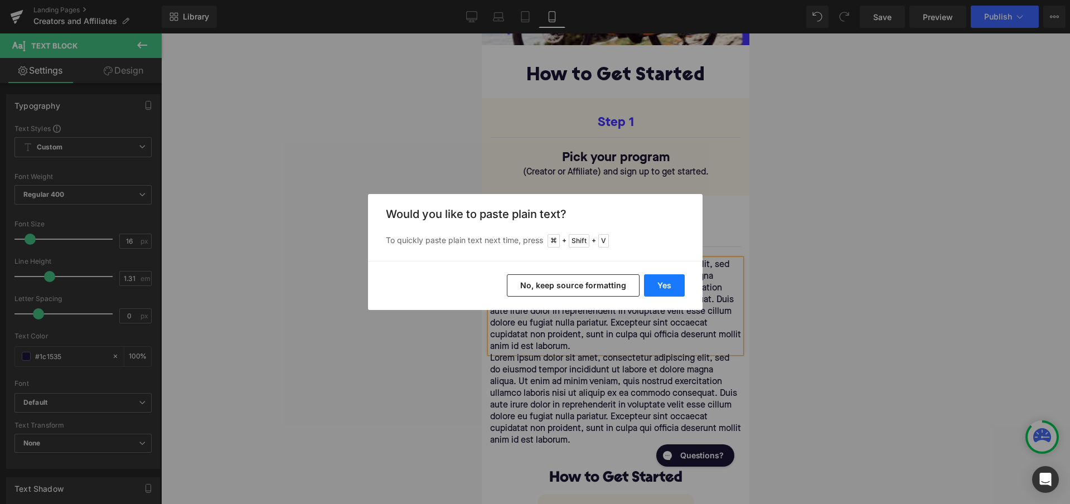
click at [661, 283] on button "Yes" at bounding box center [664, 285] width 41 height 22
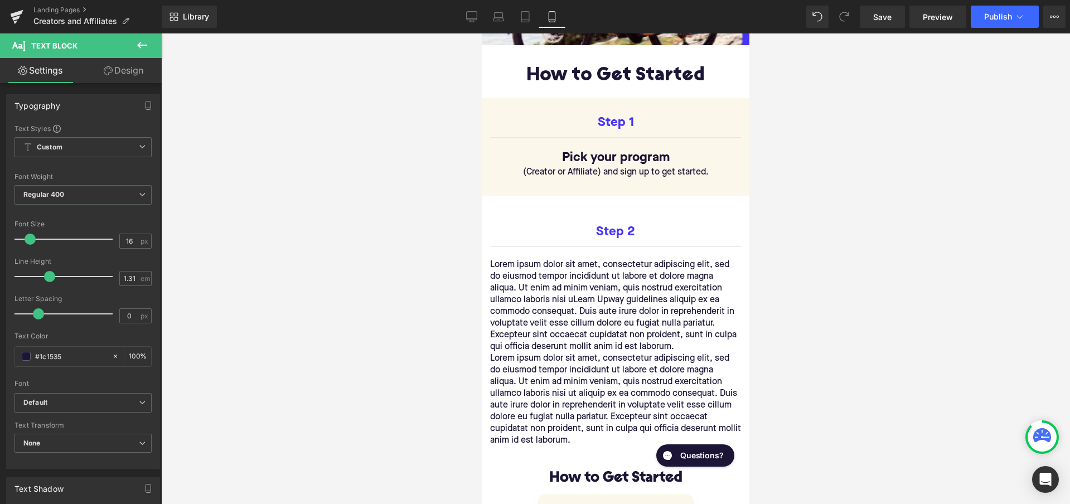
click at [644, 298] on div "Lorem ipsum dolor sit amet, consectetur adipiscing elit, sed do eiusmod tempor …" at bounding box center [615, 306] width 251 height 94
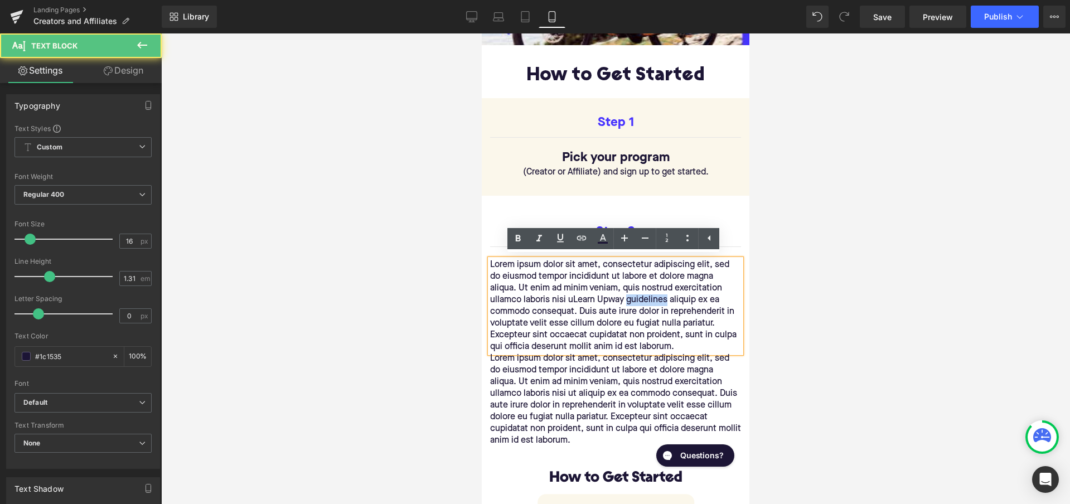
click at [644, 298] on p "Lorem ipsum dolor sit amet, consectetur adipiscing elit, sed do eiusmod tempor …" at bounding box center [615, 306] width 251 height 94
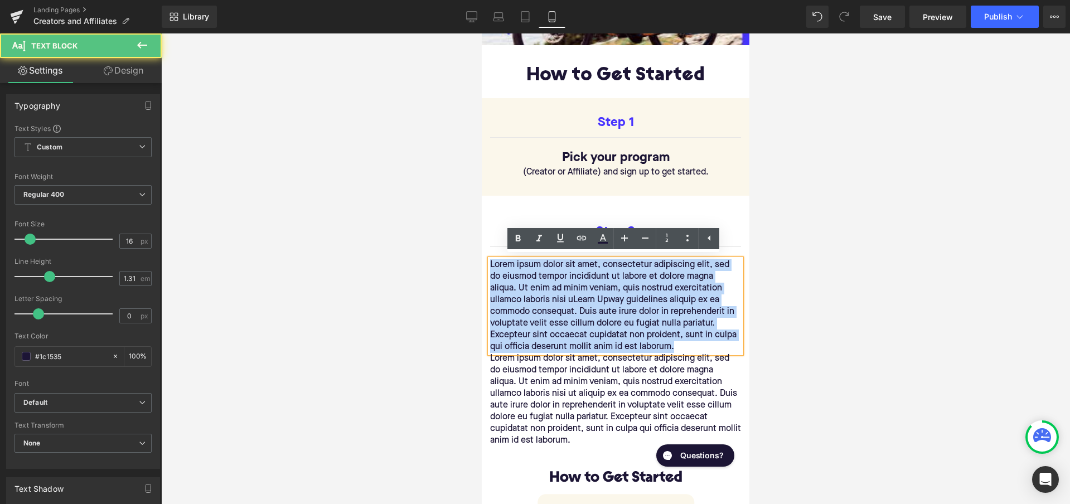
click at [644, 298] on p "Lorem ipsum dolor sit amet, consectetur adipiscing elit, sed do eiusmod tempor …" at bounding box center [615, 306] width 251 height 94
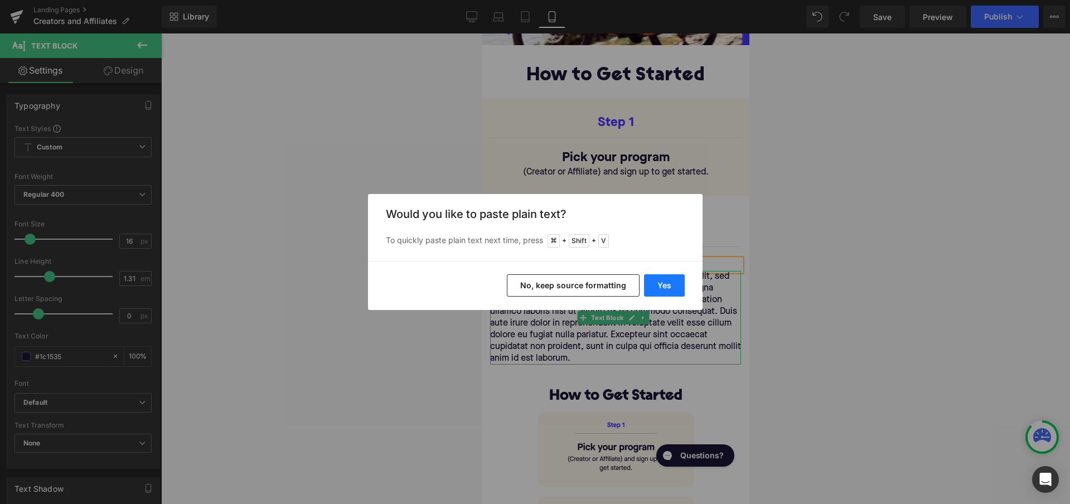
click at [666, 283] on button "Yes" at bounding box center [664, 285] width 41 height 22
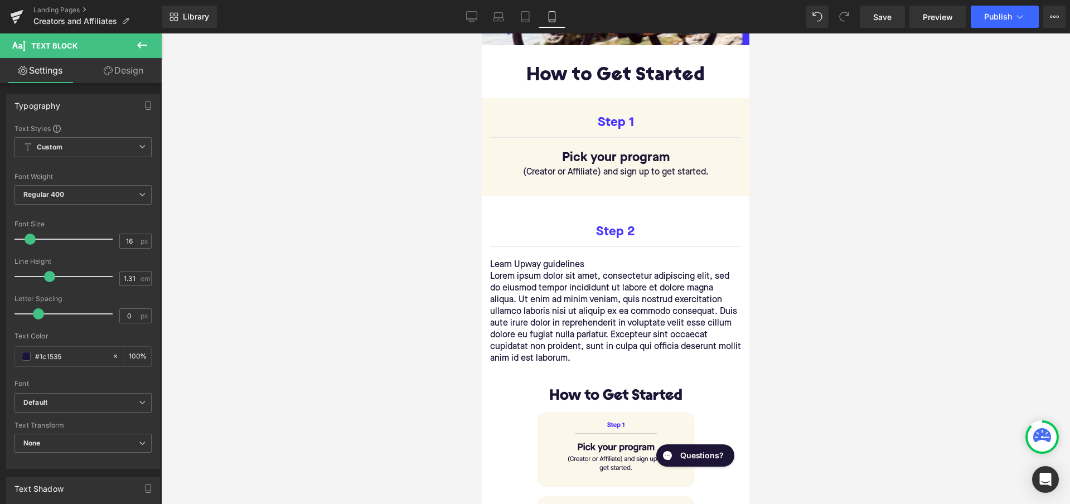
click at [597, 326] on p "Lorem ipsum dolor sit amet, consectetur adipiscing elit, sed do eiusmod tempor …" at bounding box center [615, 318] width 251 height 94
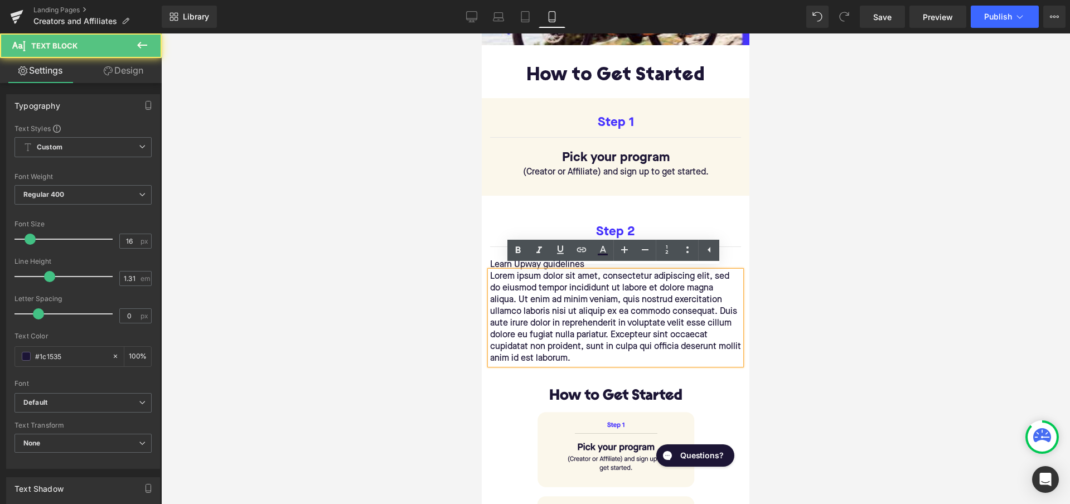
click at [597, 326] on p "Lorem ipsum dolor sit amet, consectetur adipiscing elit, sed do eiusmod tempor …" at bounding box center [615, 318] width 251 height 94
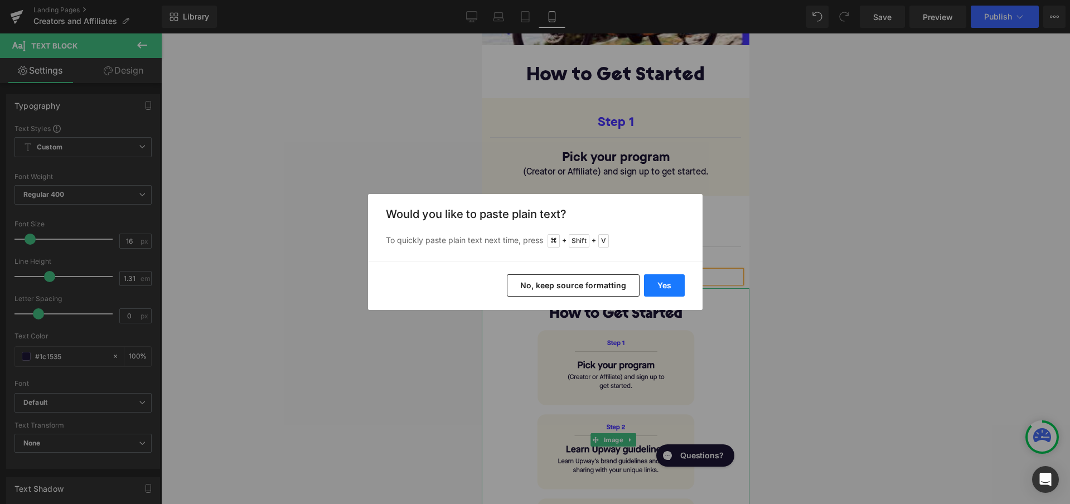
click at [669, 287] on button "Yes" at bounding box center [664, 285] width 41 height 22
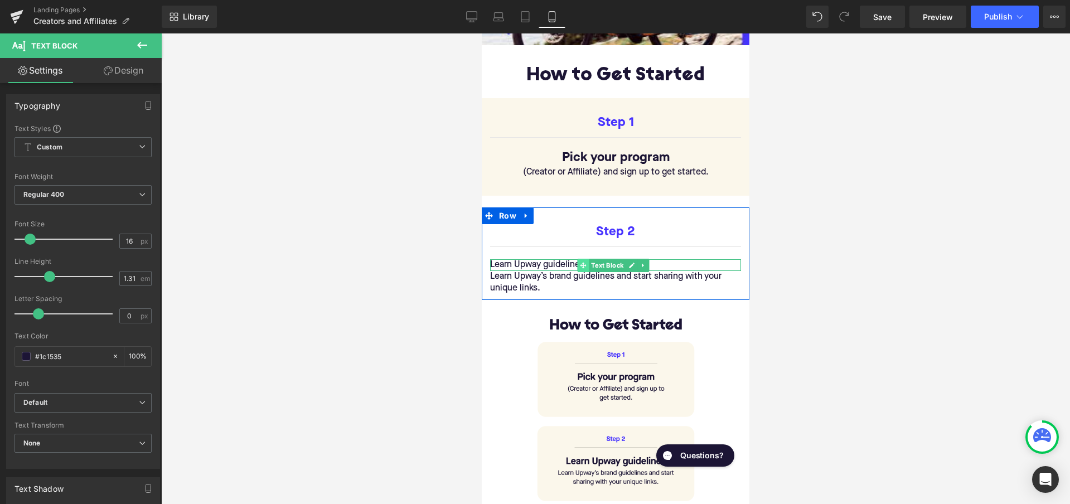
click at [579, 261] on span at bounding box center [584, 265] width 12 height 13
click at [560, 261] on p "Learn Upway guidelines" at bounding box center [615, 265] width 251 height 12
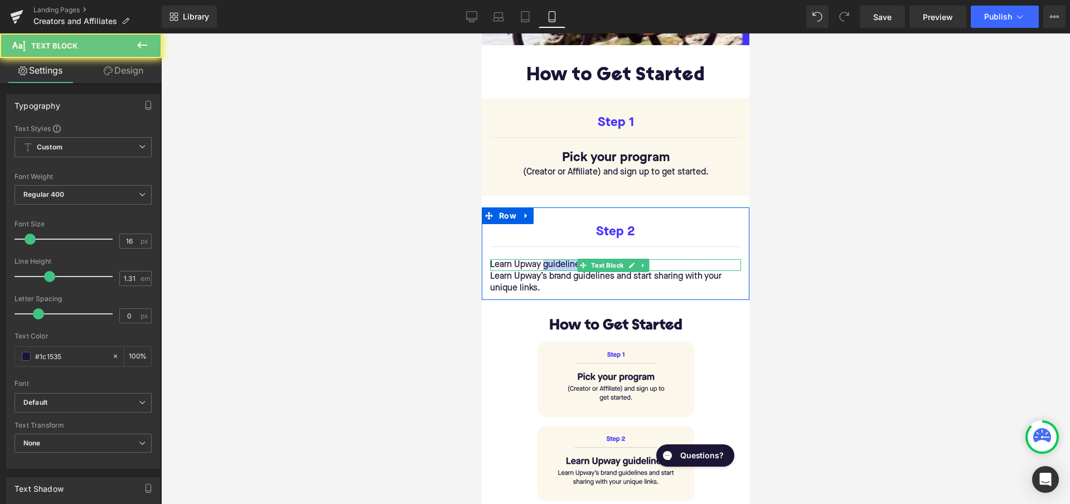
click at [560, 261] on p "Learn Upway guidelines" at bounding box center [615, 265] width 251 height 12
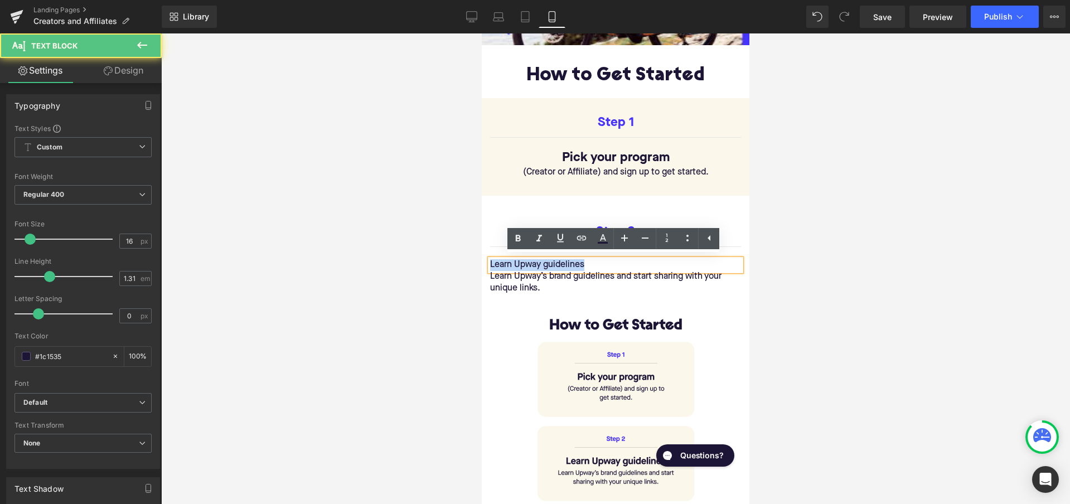
click at [560, 261] on p "Learn Upway guidelines" at bounding box center [615, 265] width 251 height 12
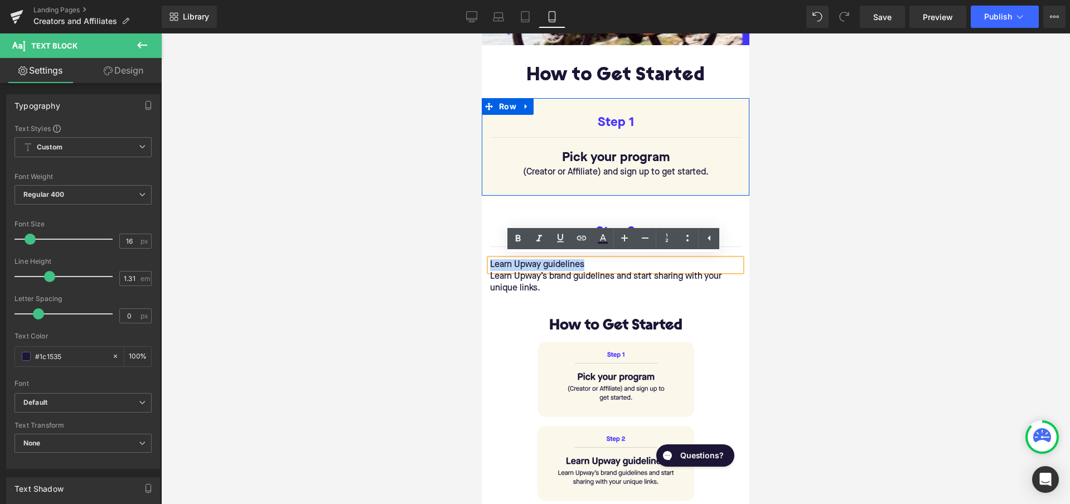
click at [616, 156] on span "Text Block" at bounding box center [607, 158] width 37 height 13
click at [554, 156] on p "Pick your program" at bounding box center [615, 158] width 251 height 17
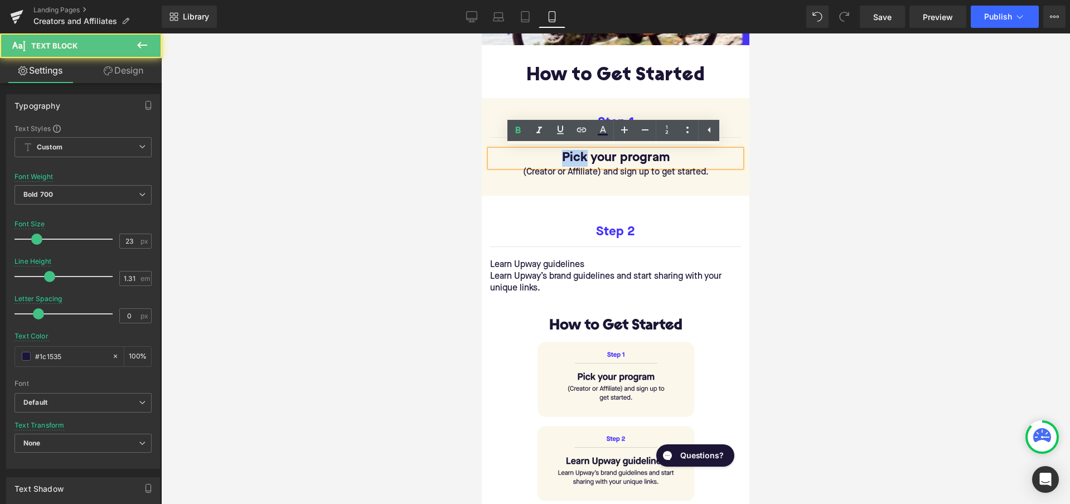
click at [554, 156] on p "Pick your program" at bounding box center [615, 158] width 251 height 17
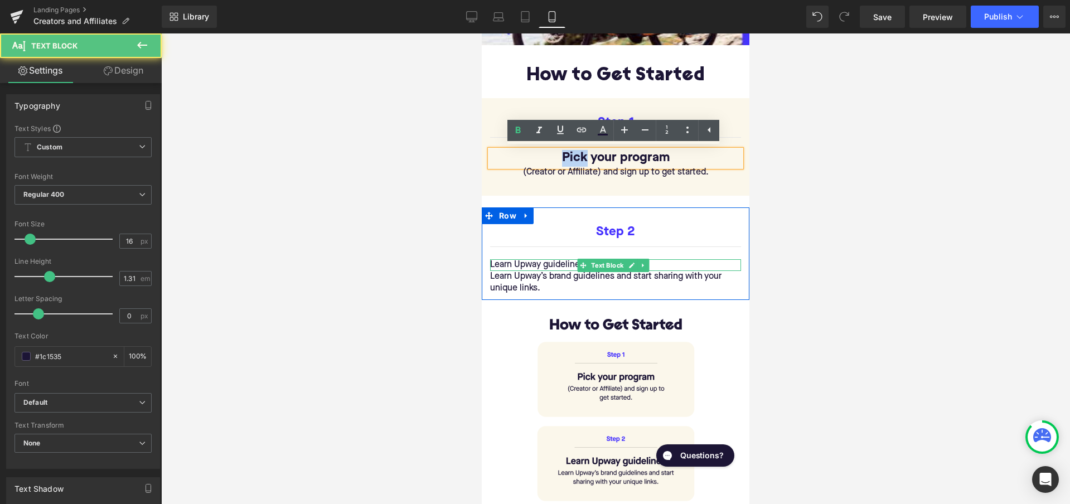
click at [568, 259] on p "Learn Upway guidelines" at bounding box center [615, 265] width 251 height 12
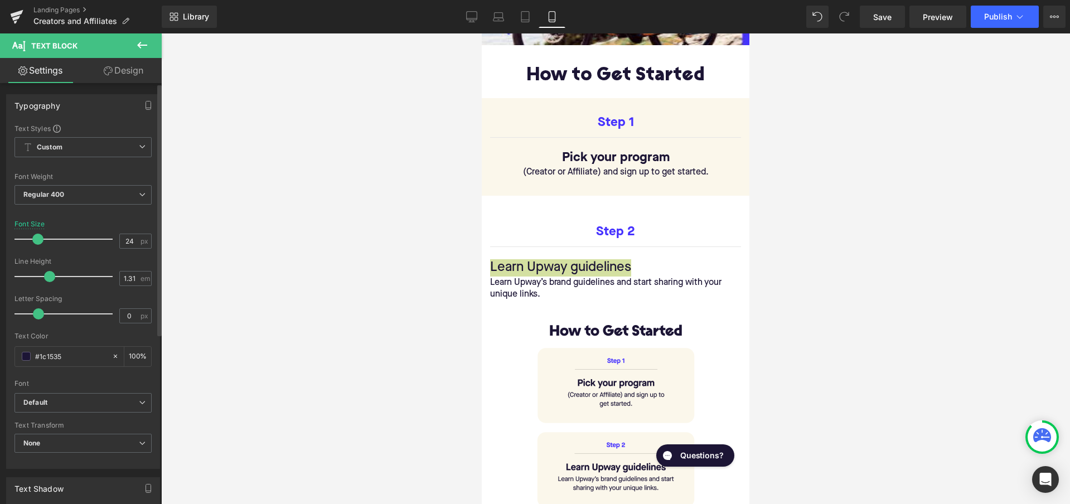
type input "23"
drag, startPoint x: 30, startPoint y: 239, endPoint x: 36, endPoint y: 239, distance: 6.1
click at [36, 239] on span at bounding box center [36, 239] width 11 height 11
click at [91, 196] on span "Regular 400" at bounding box center [82, 195] width 137 height 20
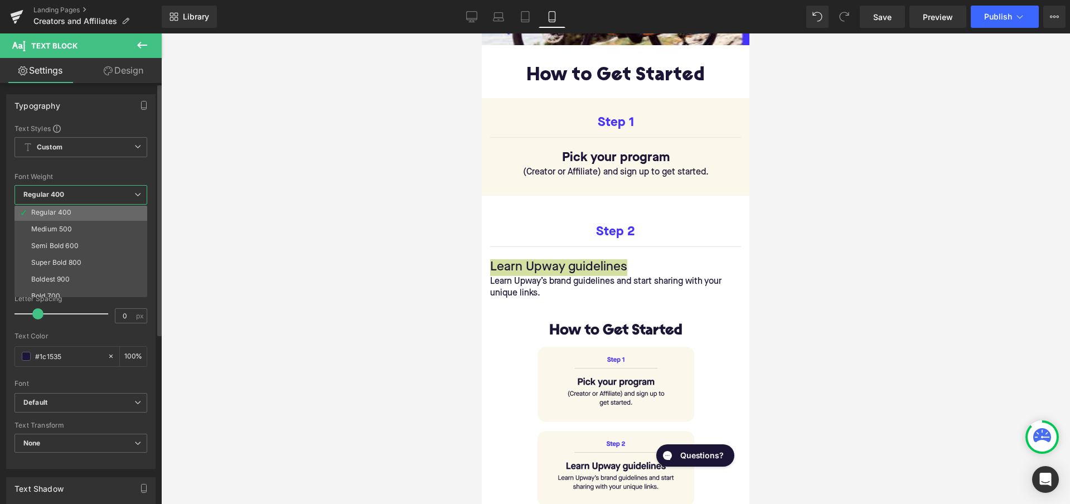
scroll to position [60, 0]
click at [70, 283] on li "Bold 700" at bounding box center [83, 288] width 138 height 17
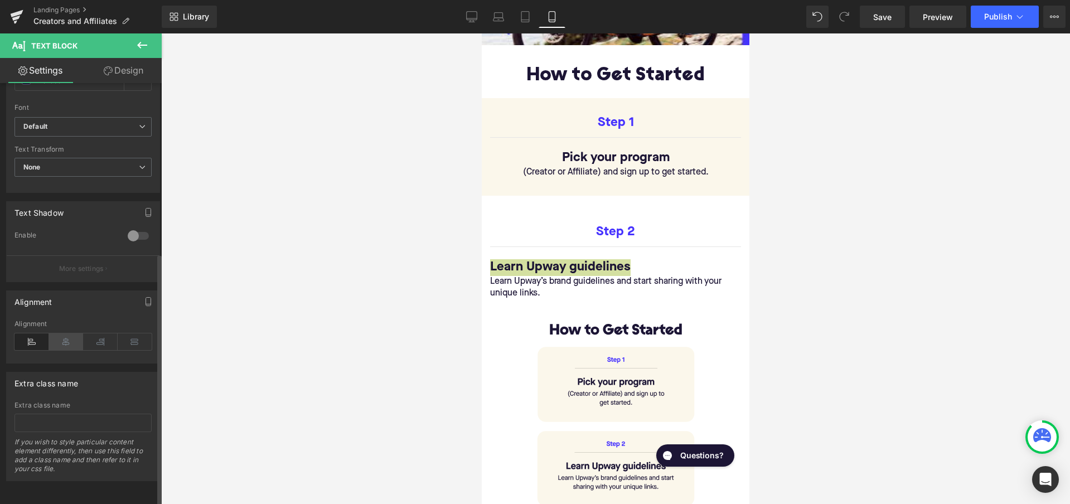
scroll to position [284, 0]
click at [69, 333] on icon at bounding box center [66, 341] width 35 height 17
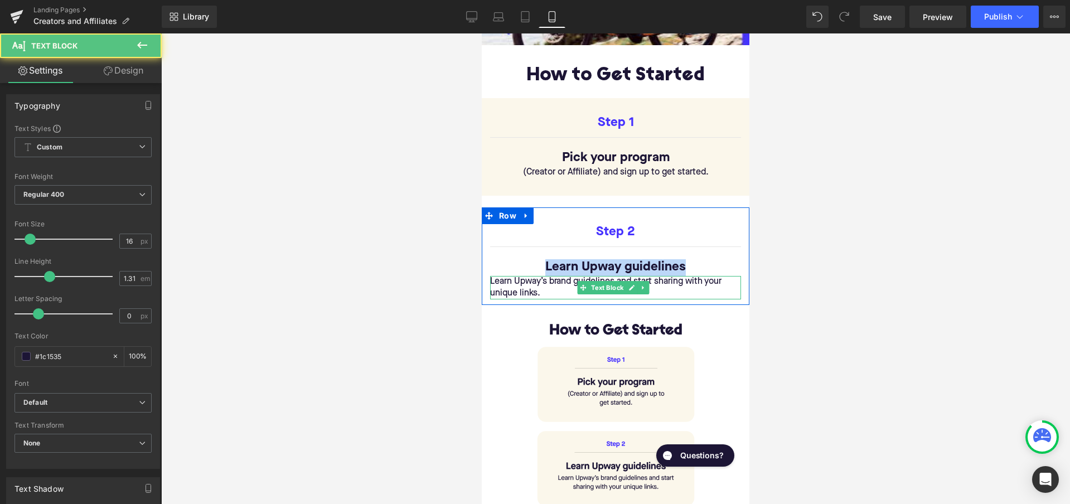
click at [520, 280] on p "Learn Upway’s brand guidelines and start sharing with your unique links." at bounding box center [615, 287] width 251 height 23
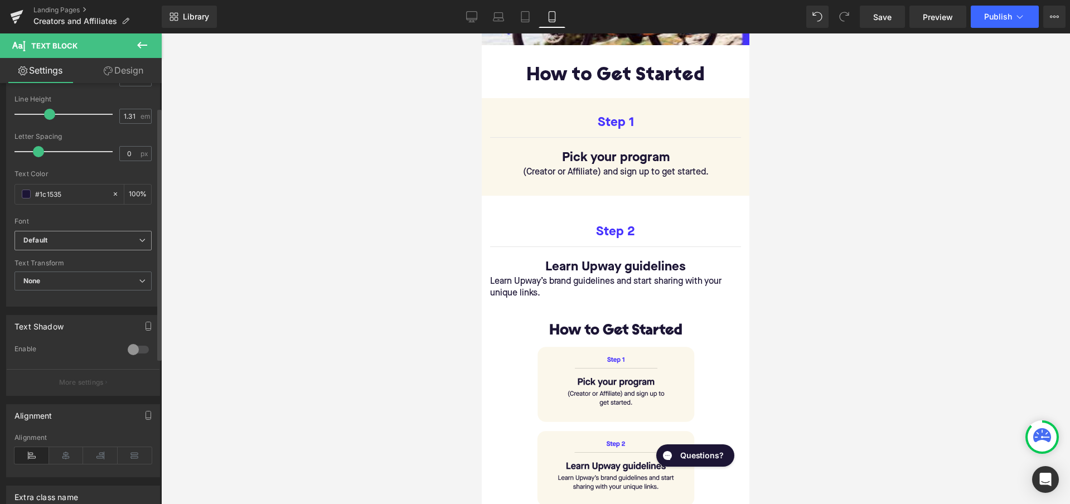
scroll to position [279, 0]
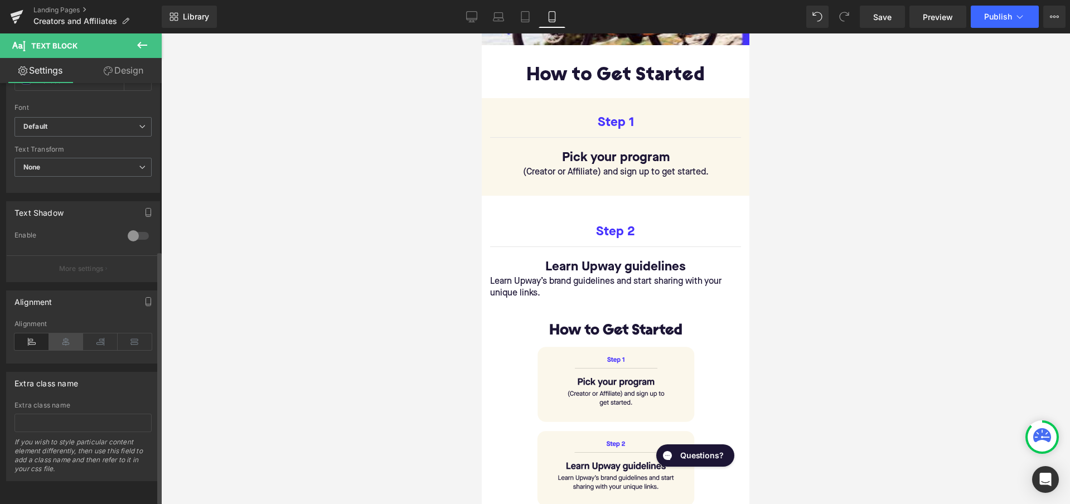
click at [69, 338] on icon at bounding box center [66, 341] width 35 height 17
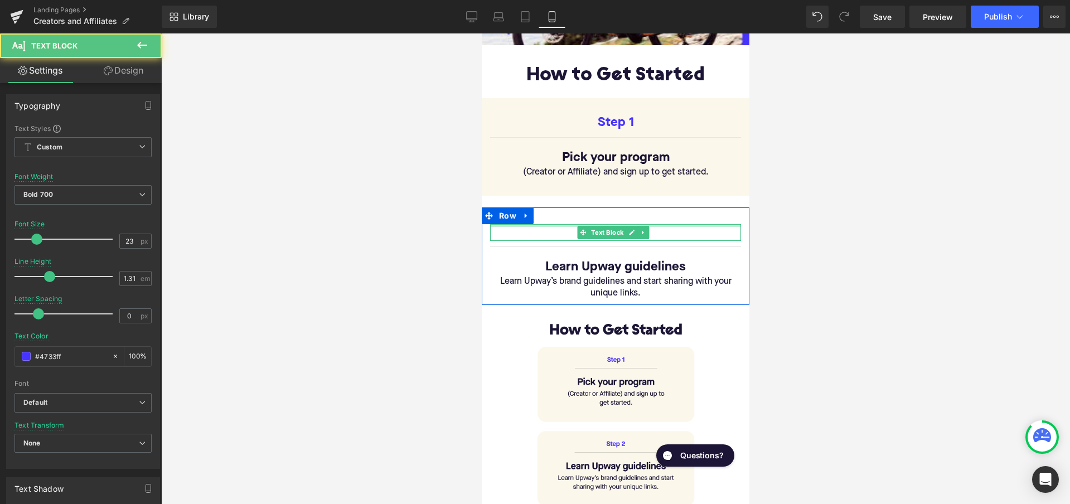
click at [677, 224] on div at bounding box center [615, 225] width 251 height 3
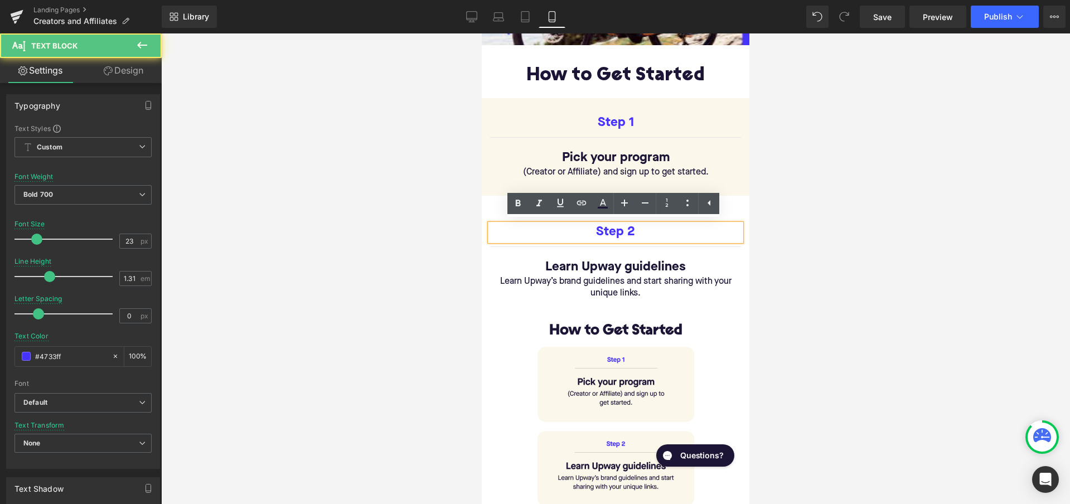
click at [770, 246] on div at bounding box center [615, 268] width 909 height 471
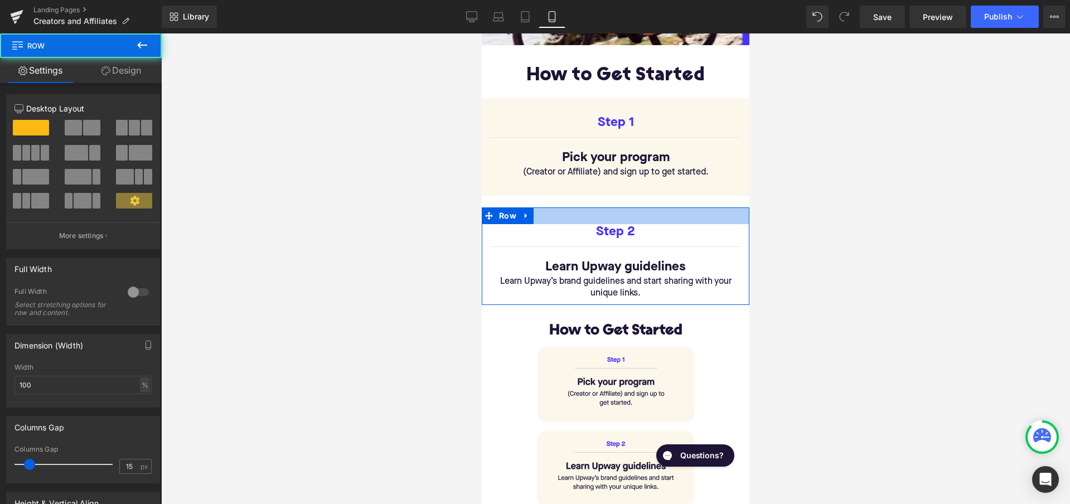
click at [628, 214] on div at bounding box center [616, 215] width 268 height 17
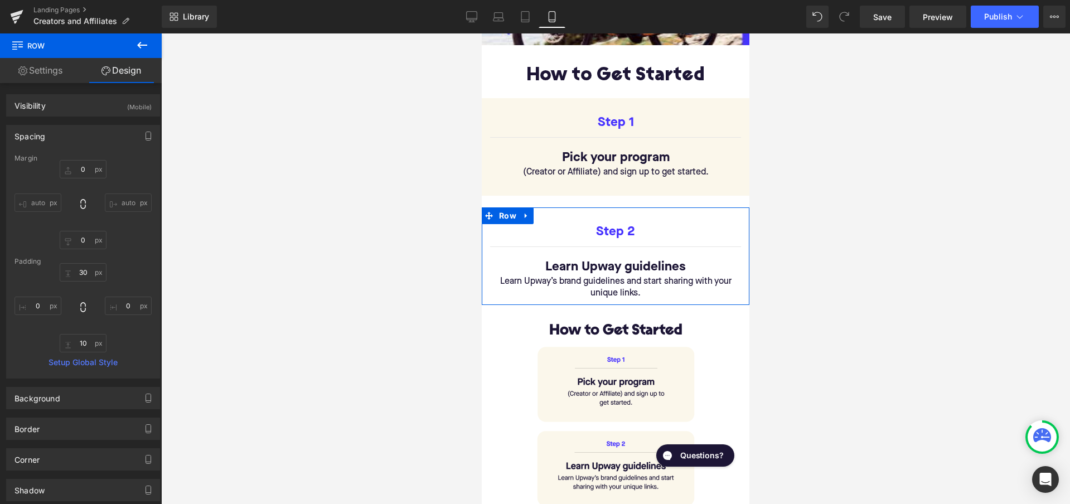
click at [120, 71] on link "Design" at bounding box center [121, 70] width 81 height 25
click at [131, 72] on link "Design" at bounding box center [121, 70] width 81 height 25
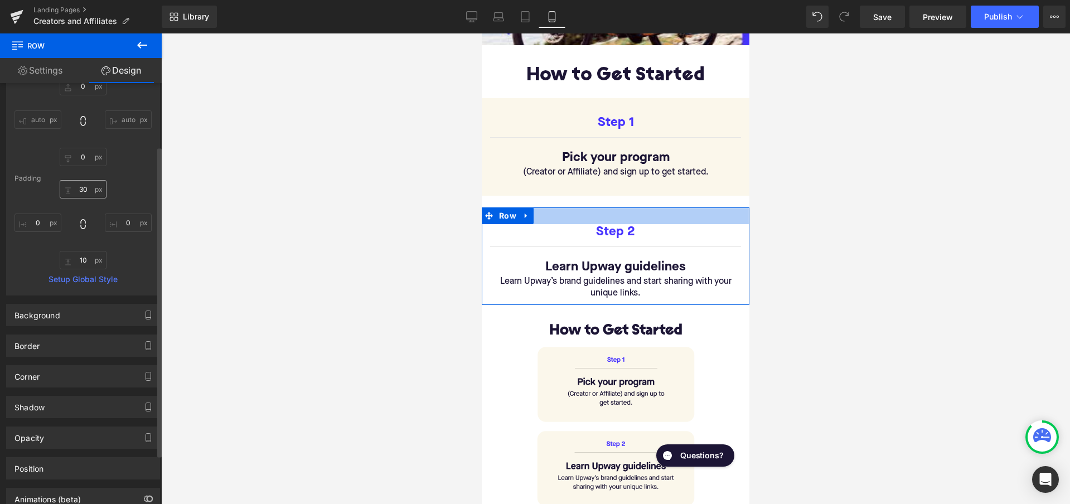
scroll to position [119, 0]
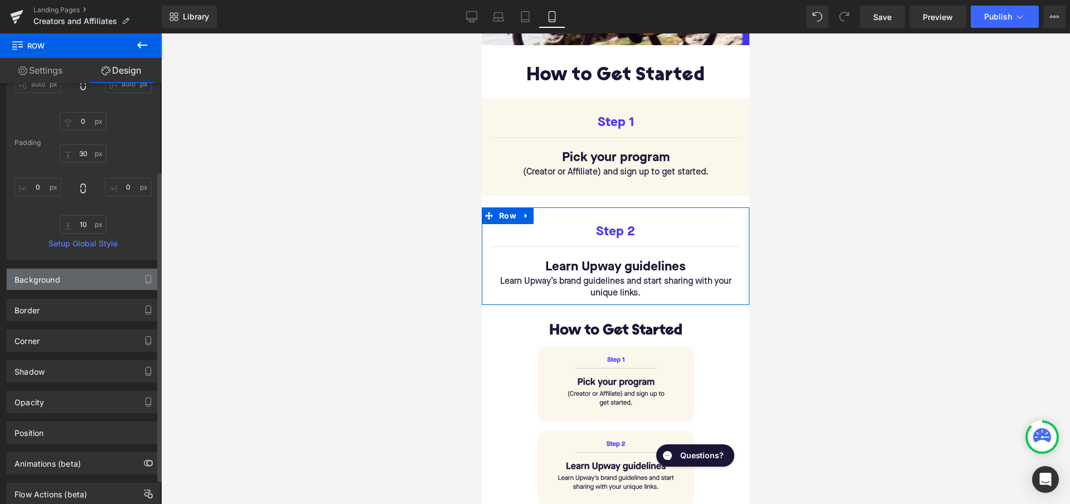
click at [76, 281] on div "Background" at bounding box center [83, 279] width 153 height 21
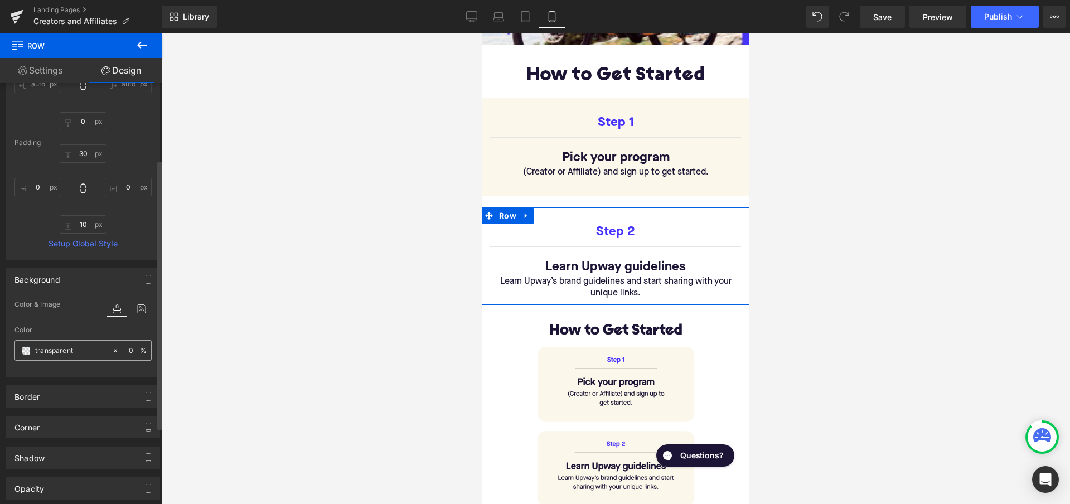
click at [60, 348] on input "transparent" at bounding box center [70, 351] width 71 height 12
click at [59, 348] on input "transparent" at bounding box center [70, 351] width 71 height 12
paste input "FBF7EB"
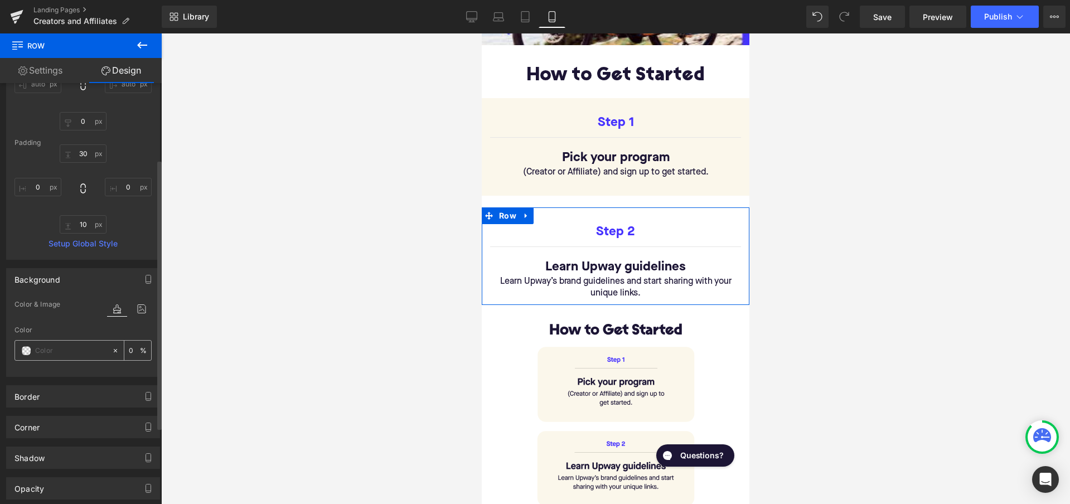
type input "FBF7EB"
type input "100"
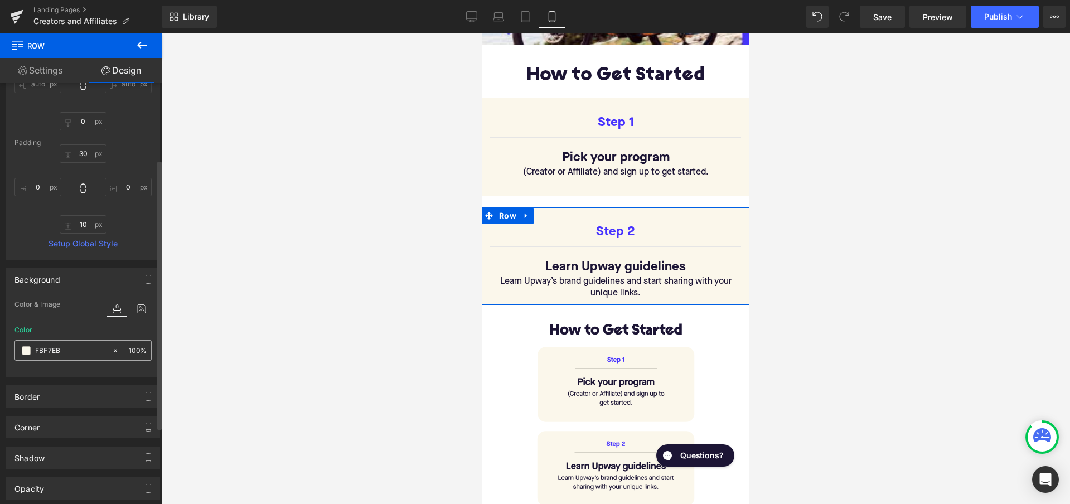
type input "FBF7EB"
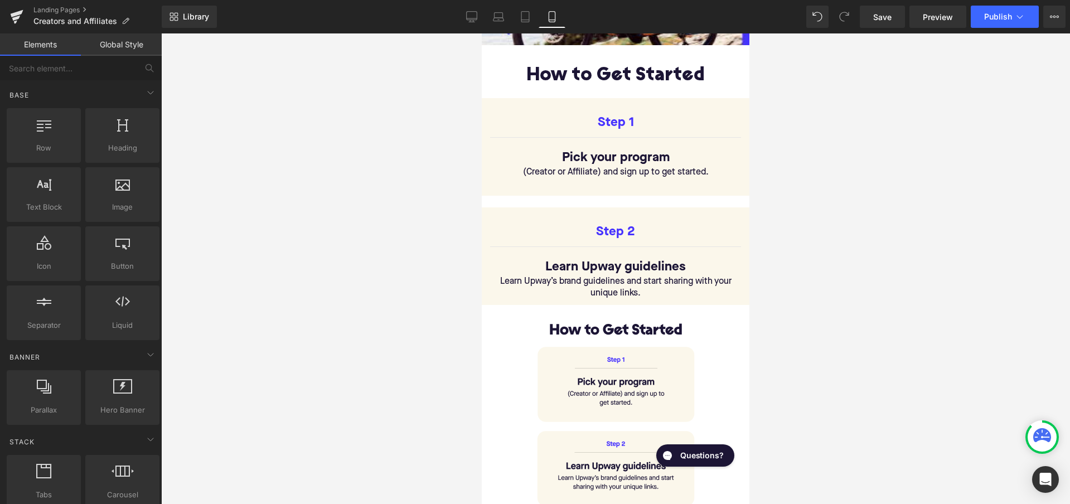
click at [251, 315] on div at bounding box center [615, 268] width 909 height 471
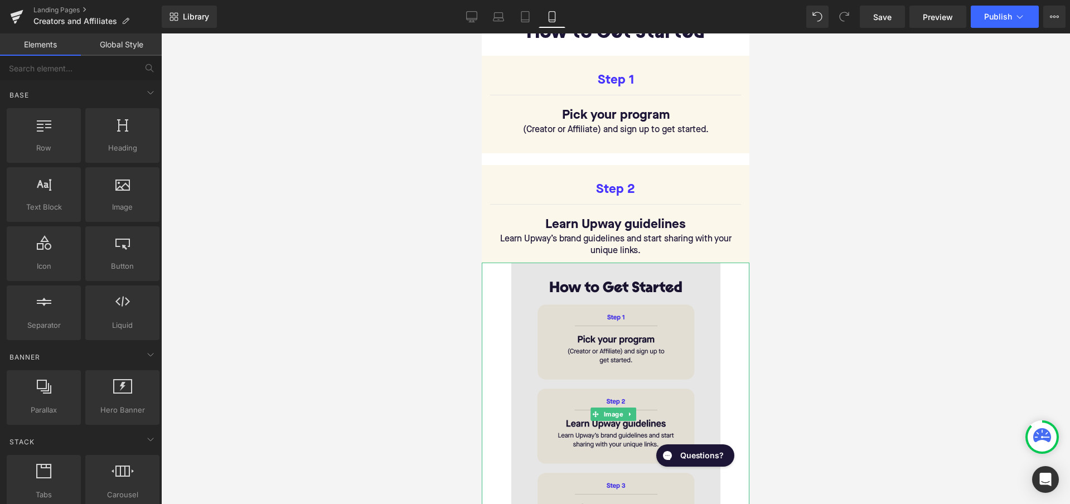
scroll to position [473, 0]
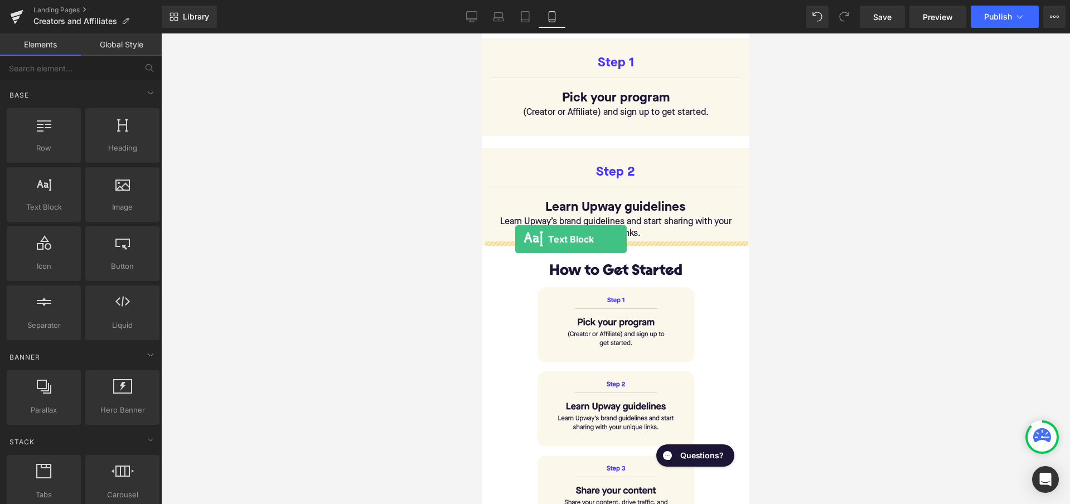
drag, startPoint x: 526, startPoint y: 232, endPoint x: 515, endPoint y: 239, distance: 12.8
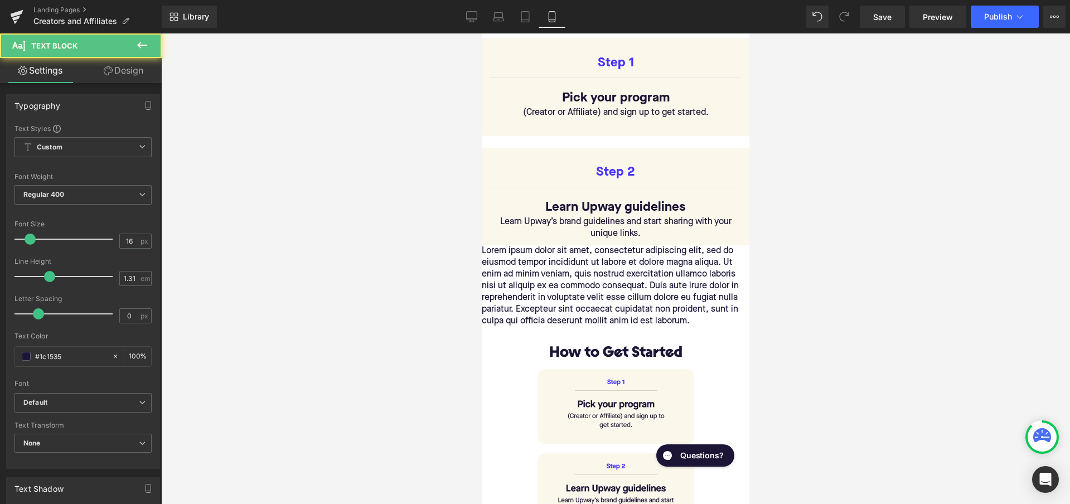
click at [540, 273] on p "Lorem ipsum dolor sit amet, consectetur adipiscing elit, sed do eiusmod tempor …" at bounding box center [616, 286] width 268 height 82
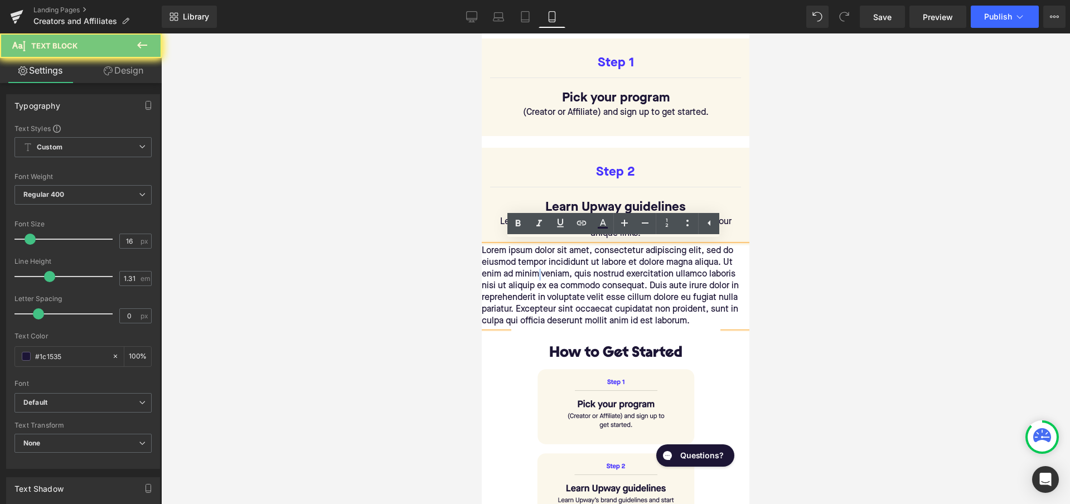
click at [540, 273] on p "Lorem ipsum dolor sit amet, consectetur adipiscing elit, sed do eiusmod tempor …" at bounding box center [616, 286] width 268 height 82
click at [584, 297] on p "Lorem ipsum dolor sit amet, consectetur adipiscing elit, sed do eiusmod tempor …" at bounding box center [616, 286] width 268 height 82
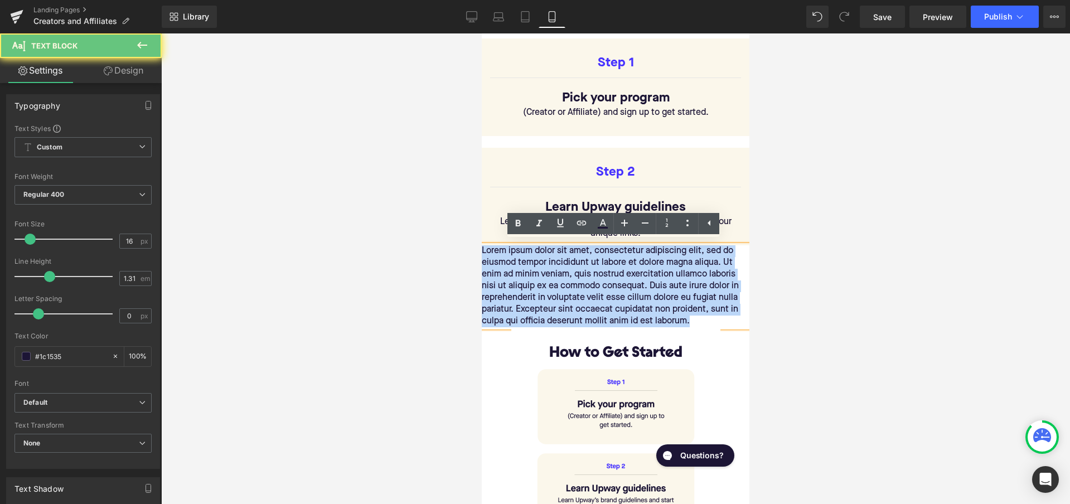
click at [584, 297] on p "Lorem ipsum dolor sit amet, consectetur adipiscing elit, sed do eiusmod tempor …" at bounding box center [616, 286] width 268 height 82
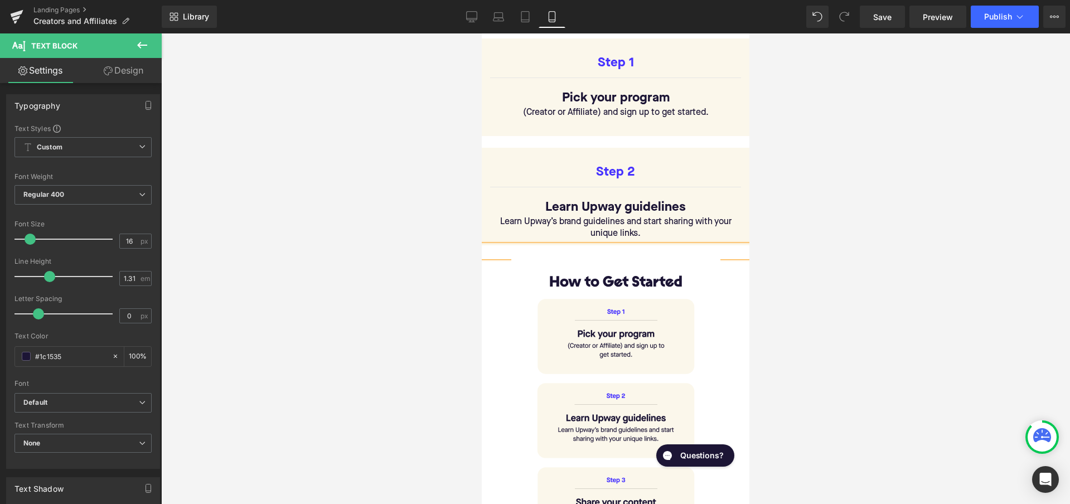
click at [436, 334] on div at bounding box center [615, 268] width 909 height 471
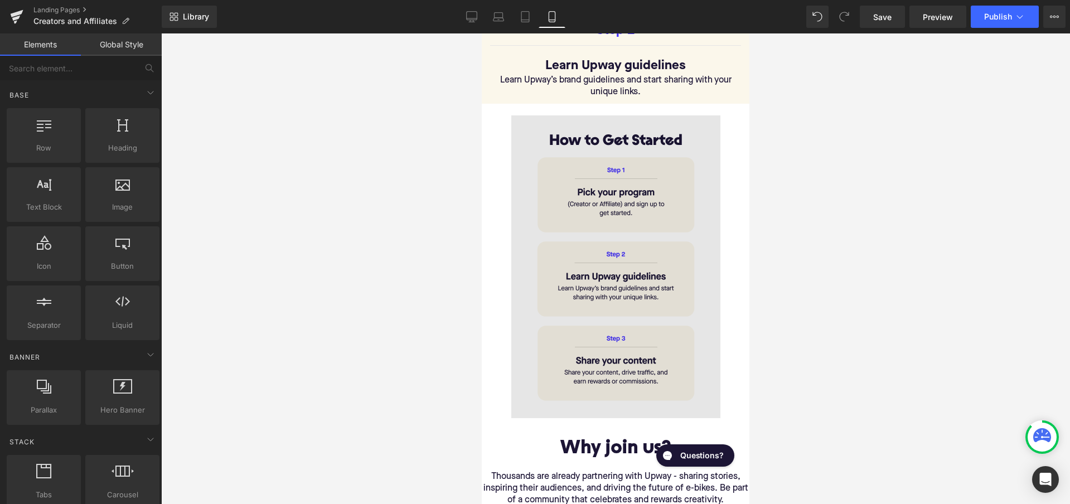
scroll to position [605, 0]
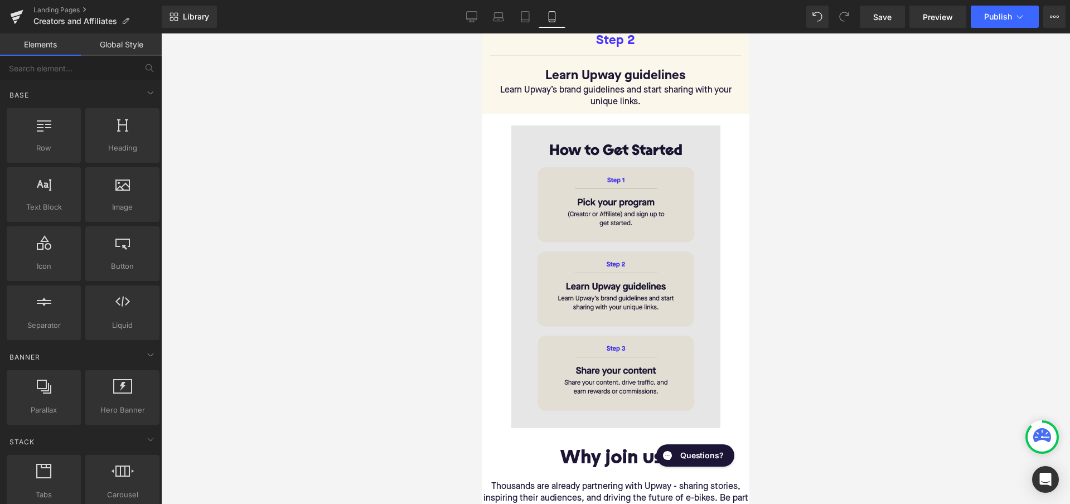
click at [677, 212] on img at bounding box center [615, 276] width 209 height 303
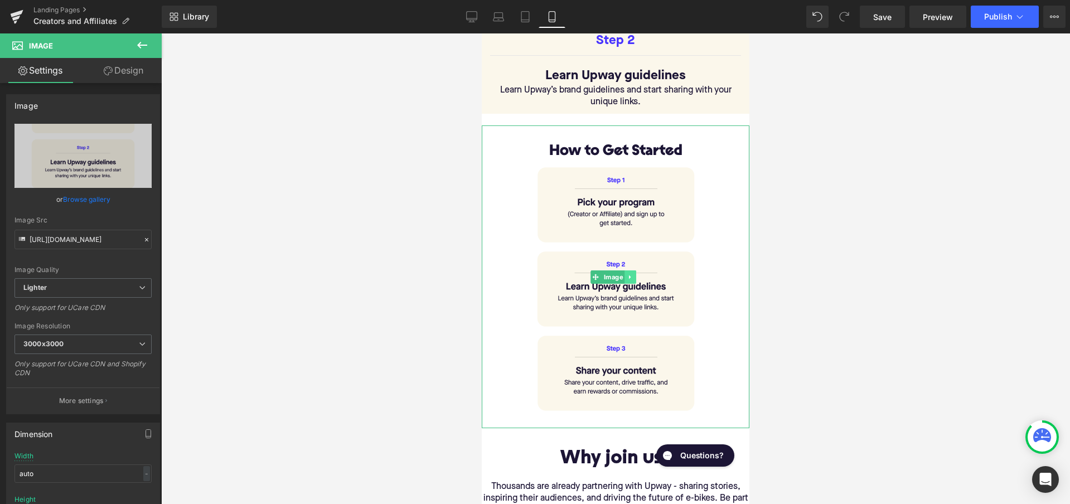
click at [629, 270] on link at bounding box center [630, 276] width 12 height 13
click at [637, 274] on icon at bounding box center [636, 277] width 6 height 6
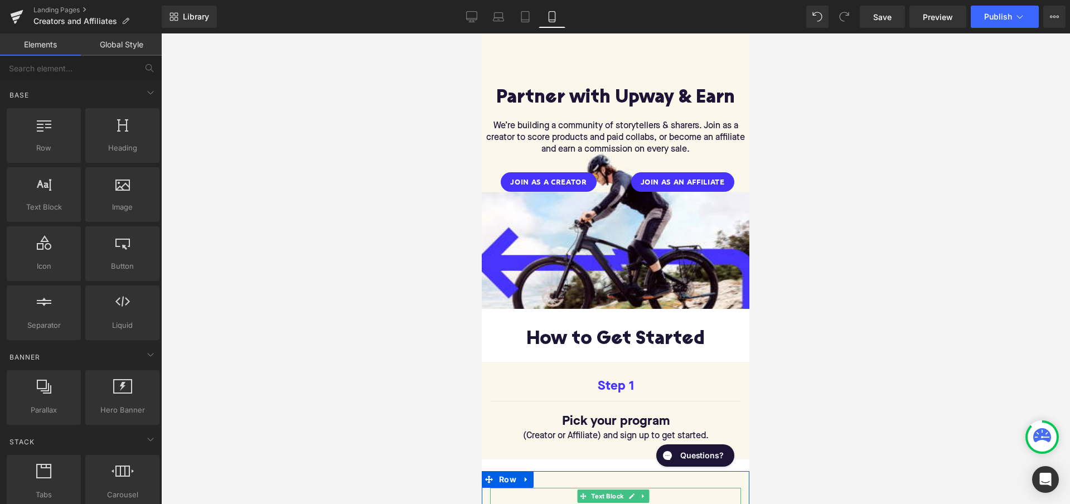
scroll to position [149, 0]
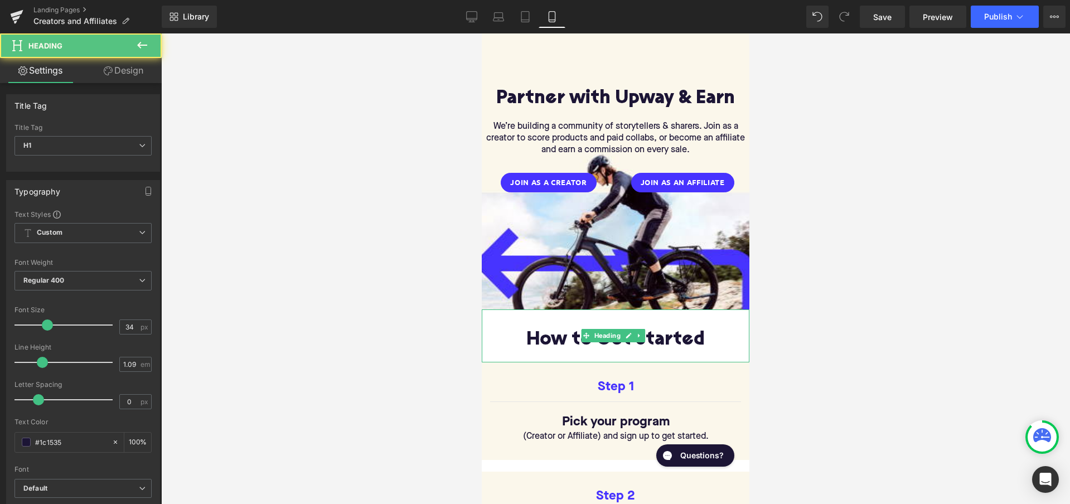
click at [525, 339] on h1 "How to Get Started" at bounding box center [616, 340] width 268 height 21
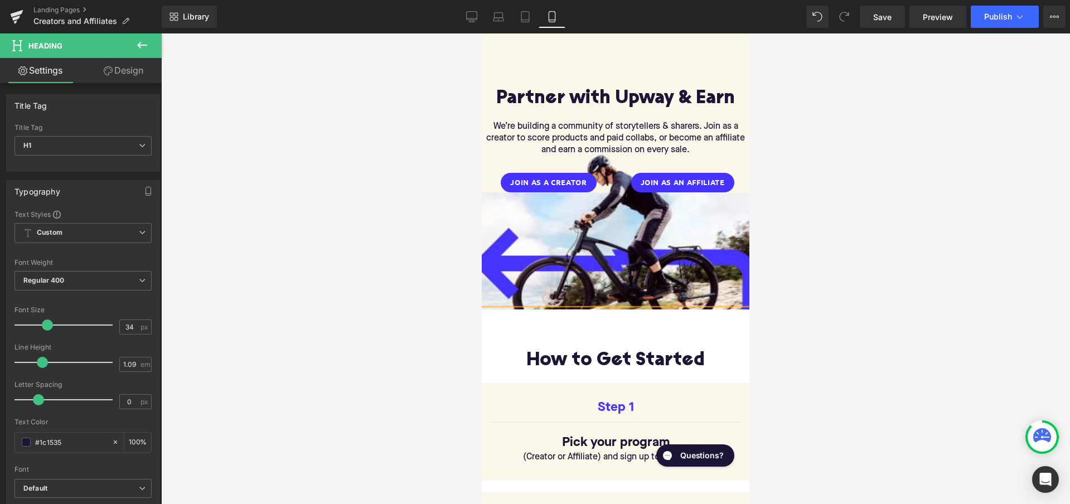
click at [805, 350] on div at bounding box center [615, 268] width 909 height 471
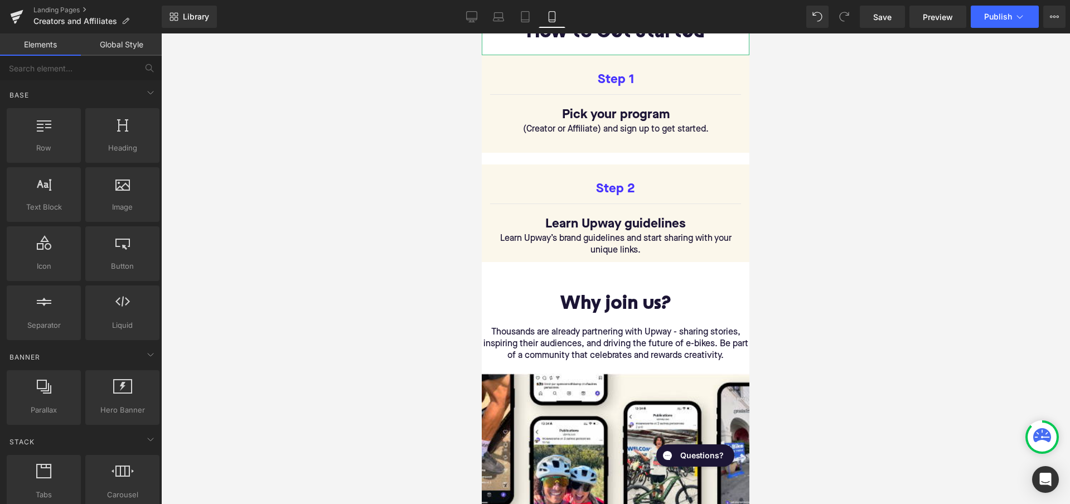
scroll to position [483, 0]
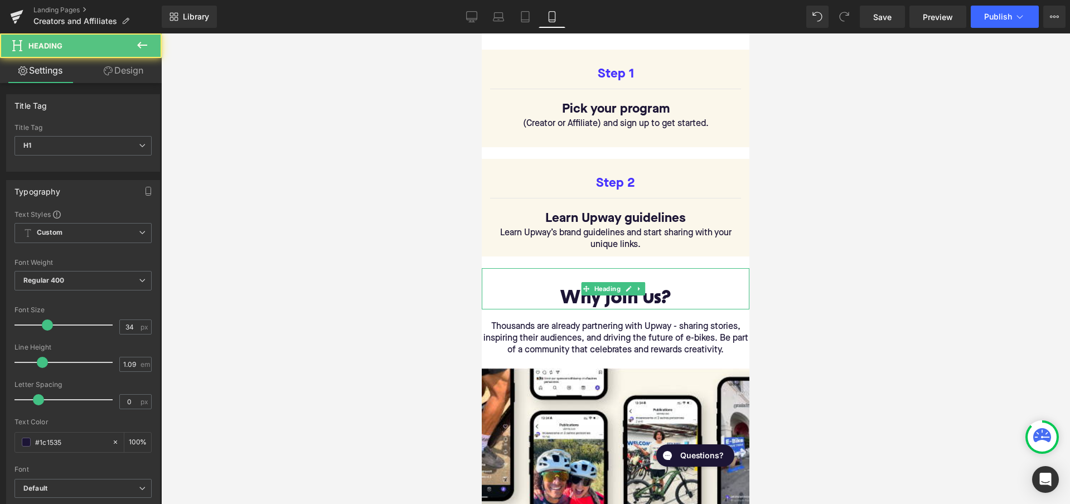
click at [508, 283] on h1 at bounding box center [616, 278] width 268 height 21
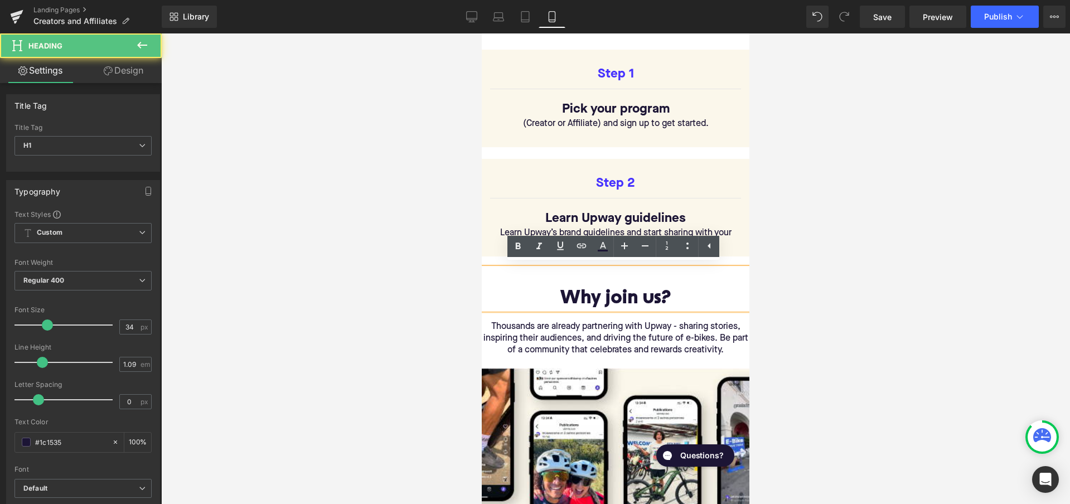
click at [355, 258] on div at bounding box center [615, 268] width 909 height 471
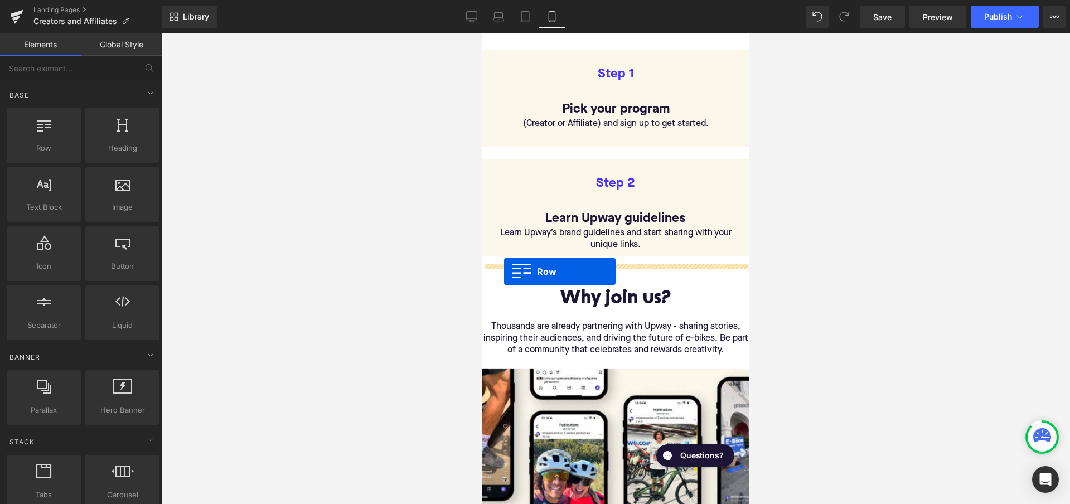
drag, startPoint x: 523, startPoint y: 173, endPoint x: 504, endPoint y: 272, distance: 99.9
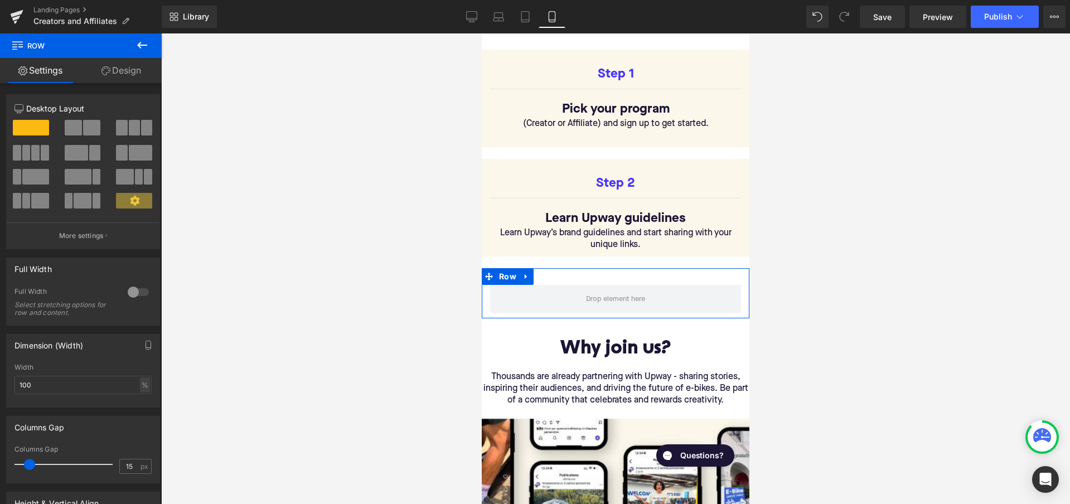
click at [485, 287] on div at bounding box center [616, 299] width 268 height 28
click at [119, 74] on link "Design" at bounding box center [121, 70] width 81 height 25
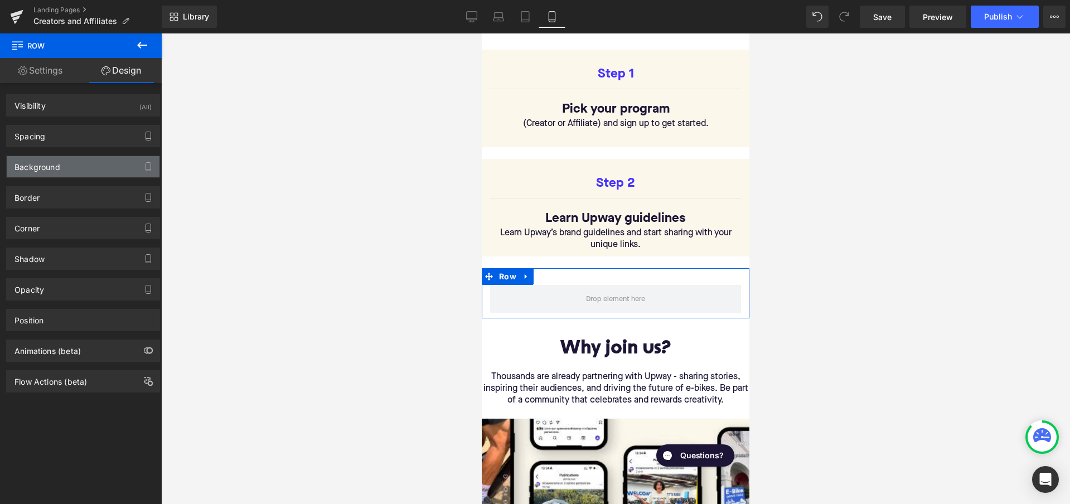
type input "transparent"
type input "0"
click at [82, 170] on div "Background" at bounding box center [83, 166] width 153 height 21
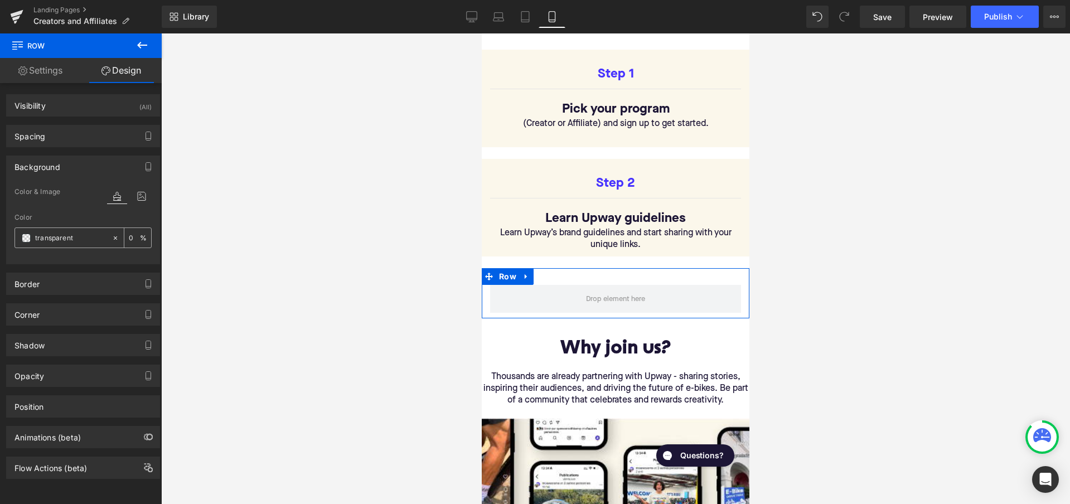
click at [65, 242] on input "transparent" at bounding box center [70, 238] width 71 height 12
paste input "FBF7EB"
type input "FBF7EB"
type input "100"
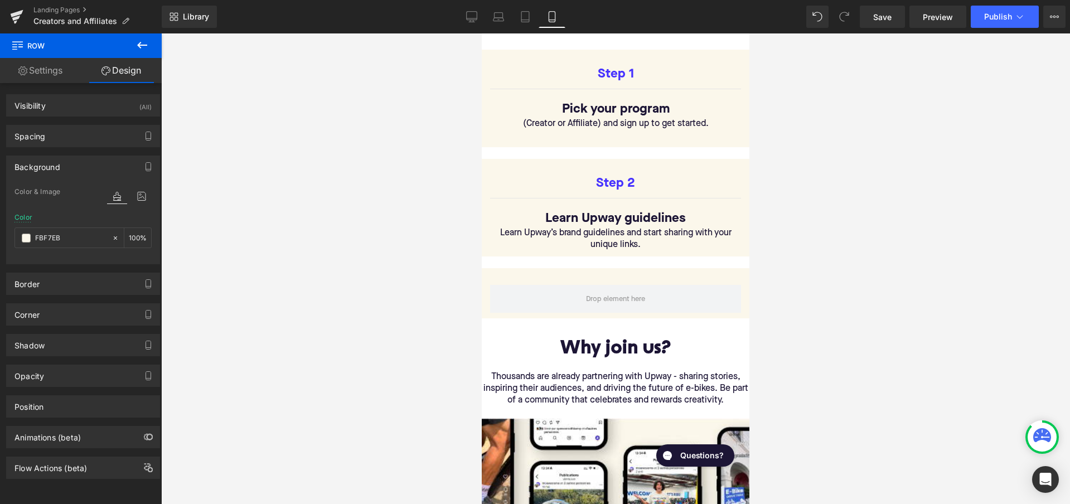
type input "#fbf7eb"
click at [138, 43] on icon at bounding box center [141, 44] width 13 height 13
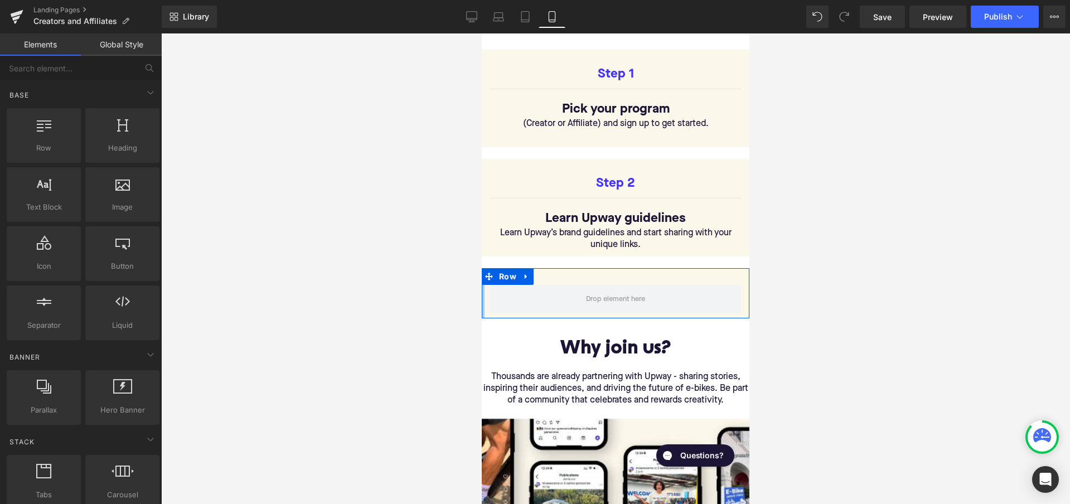
click at [483, 294] on div "Row" at bounding box center [616, 293] width 268 height 50
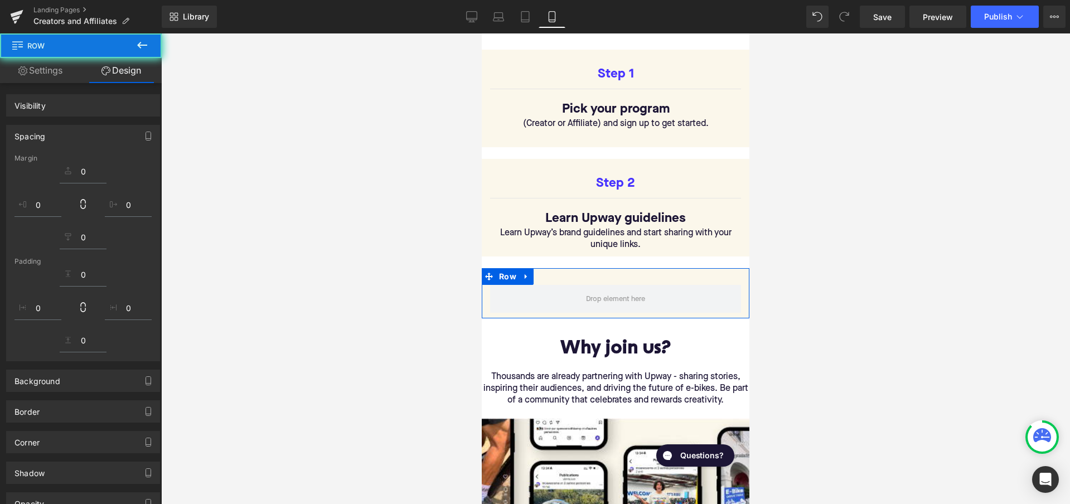
click at [580, 273] on div "Row" at bounding box center [616, 293] width 268 height 50
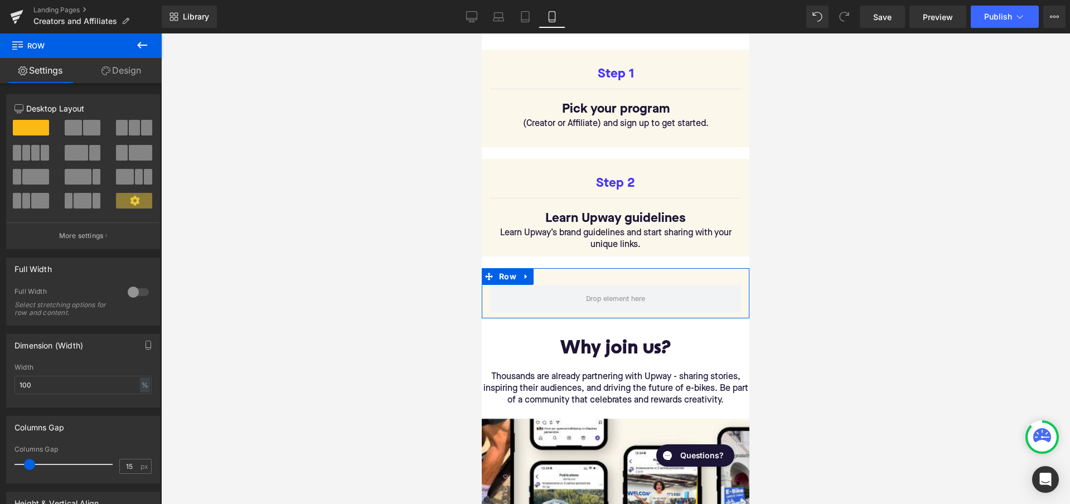
click at [129, 62] on link "Design" at bounding box center [121, 70] width 81 height 25
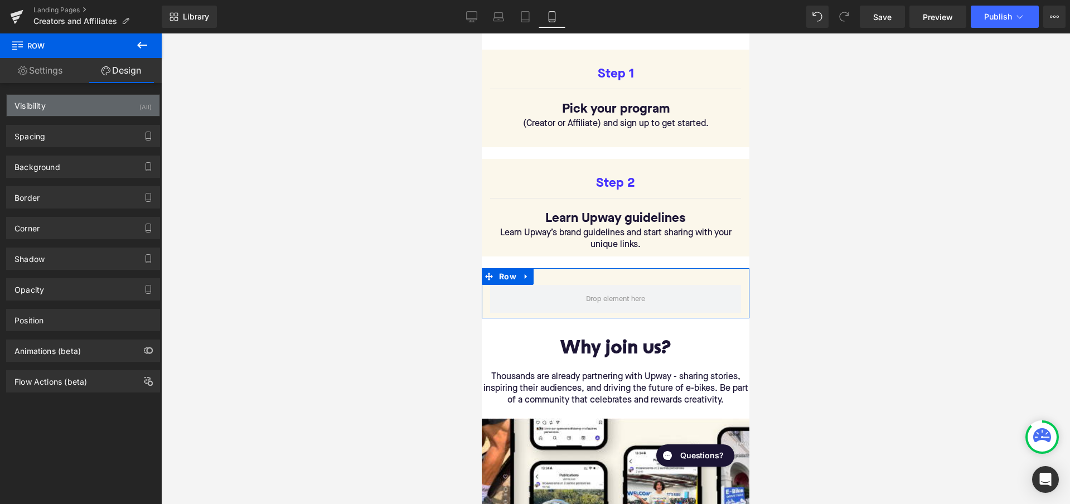
click at [115, 107] on div "Visibility (All)" at bounding box center [83, 105] width 153 height 21
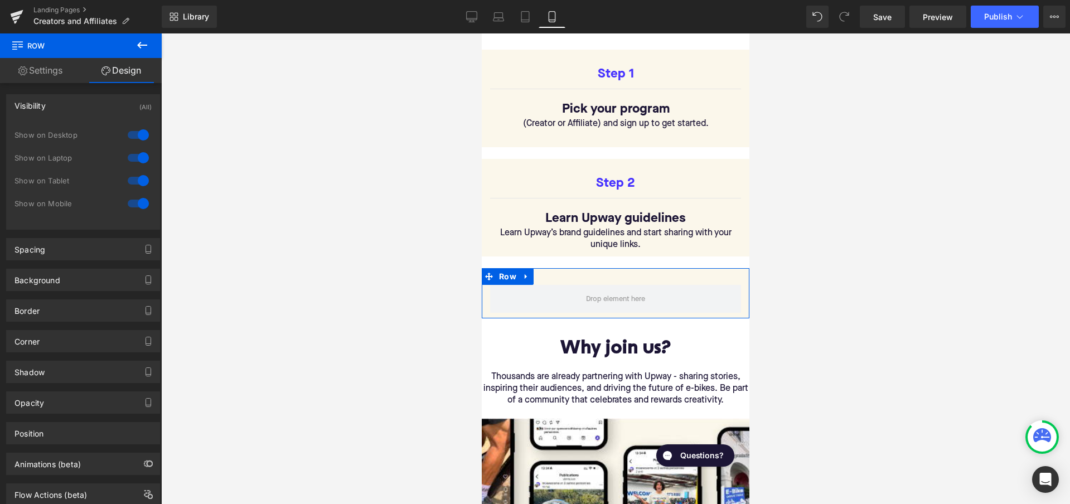
click at [139, 134] on div at bounding box center [138, 135] width 27 height 18
click at [139, 159] on div at bounding box center [138, 158] width 27 height 18
click at [134, 182] on div at bounding box center [138, 181] width 27 height 18
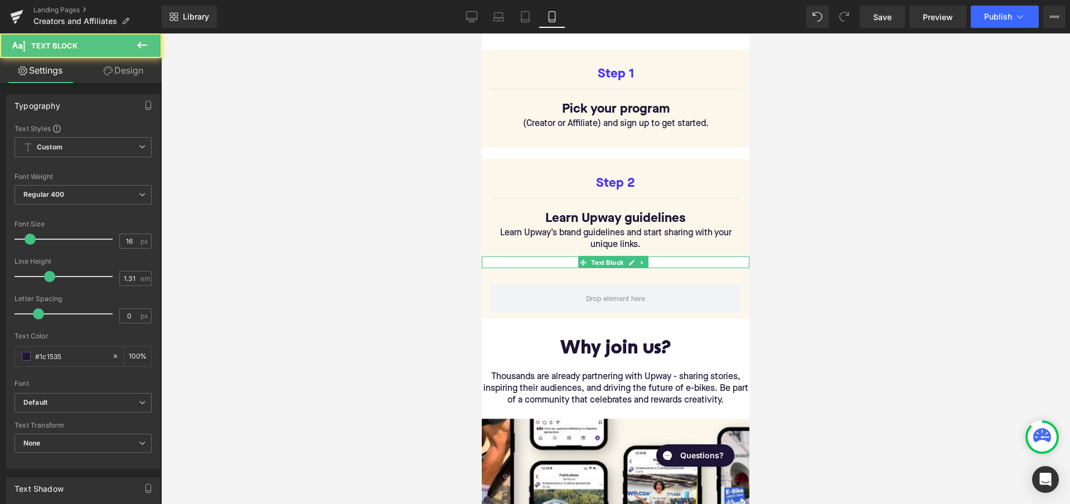
click at [517, 259] on p at bounding box center [616, 262] width 268 height 12
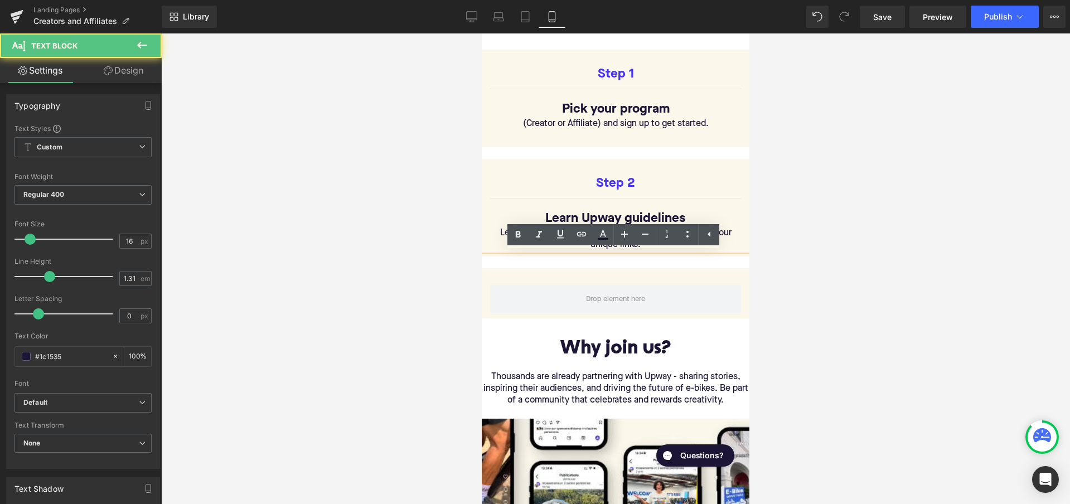
click at [131, 76] on link "Design" at bounding box center [123, 70] width 81 height 25
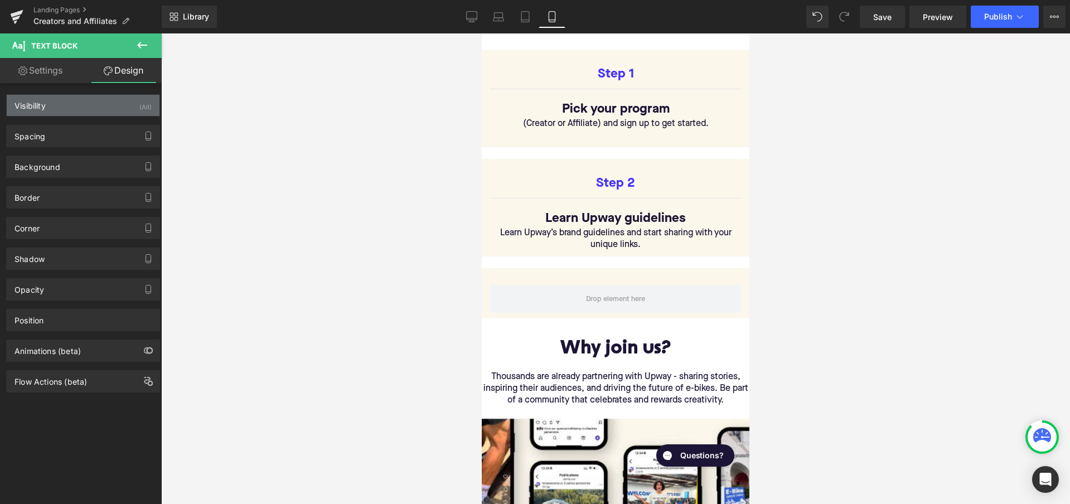
click at [128, 101] on div "Visibility (All)" at bounding box center [83, 105] width 153 height 21
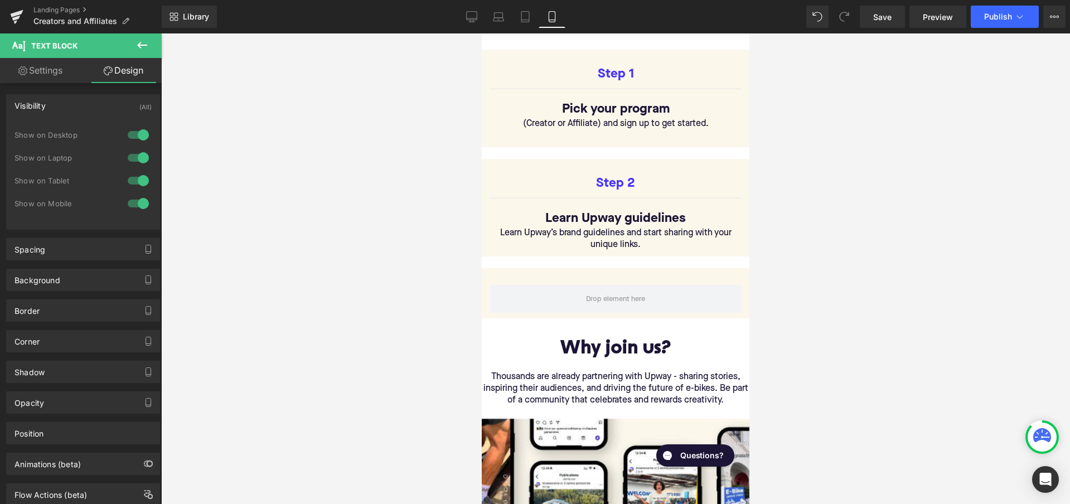
click at [133, 134] on div at bounding box center [138, 135] width 27 height 18
click at [133, 163] on div at bounding box center [138, 158] width 27 height 18
click at [133, 185] on div at bounding box center [138, 181] width 27 height 18
click at [325, 279] on div at bounding box center [615, 268] width 909 height 471
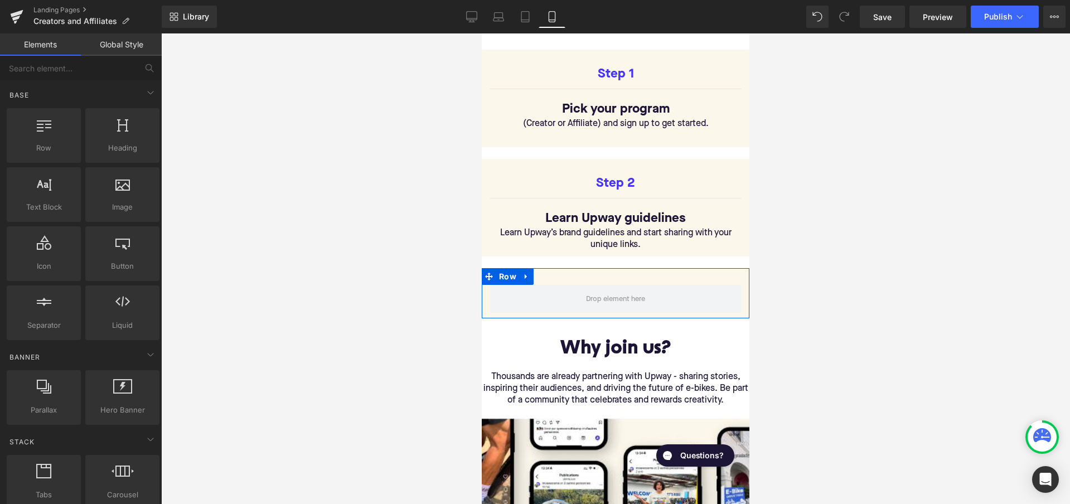
click at [559, 278] on div "Row" at bounding box center [616, 293] width 268 height 50
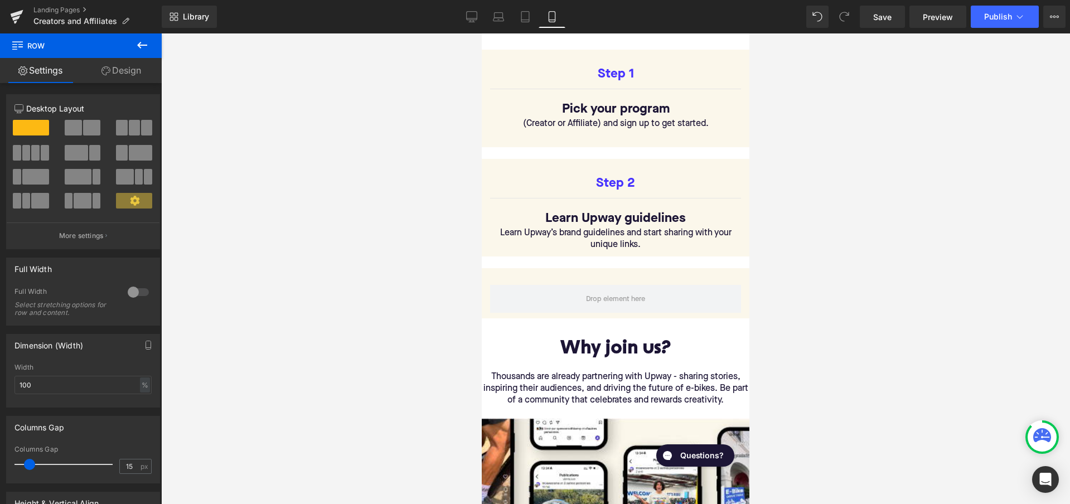
click at [137, 47] on icon at bounding box center [141, 44] width 13 height 13
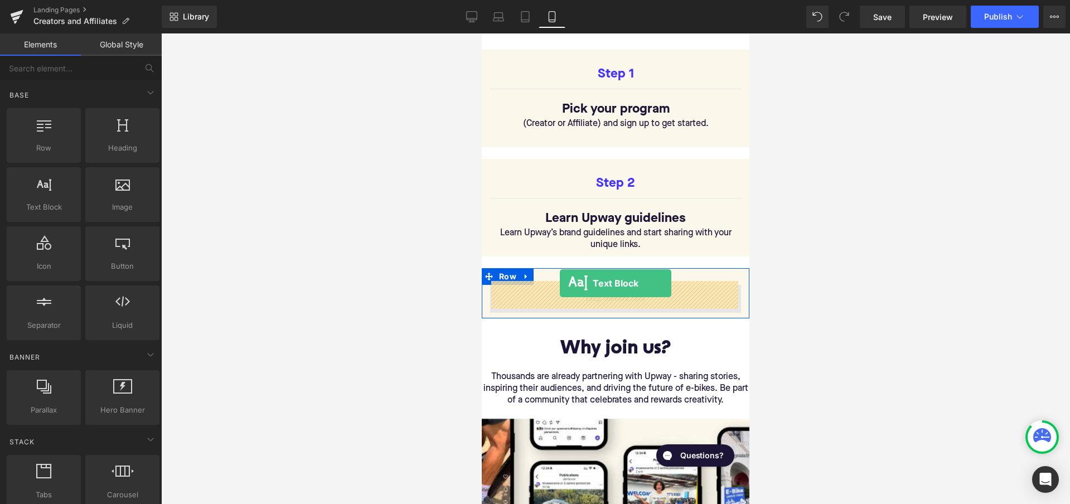
drag, startPoint x: 522, startPoint y: 233, endPoint x: 560, endPoint y: 283, distance: 62.6
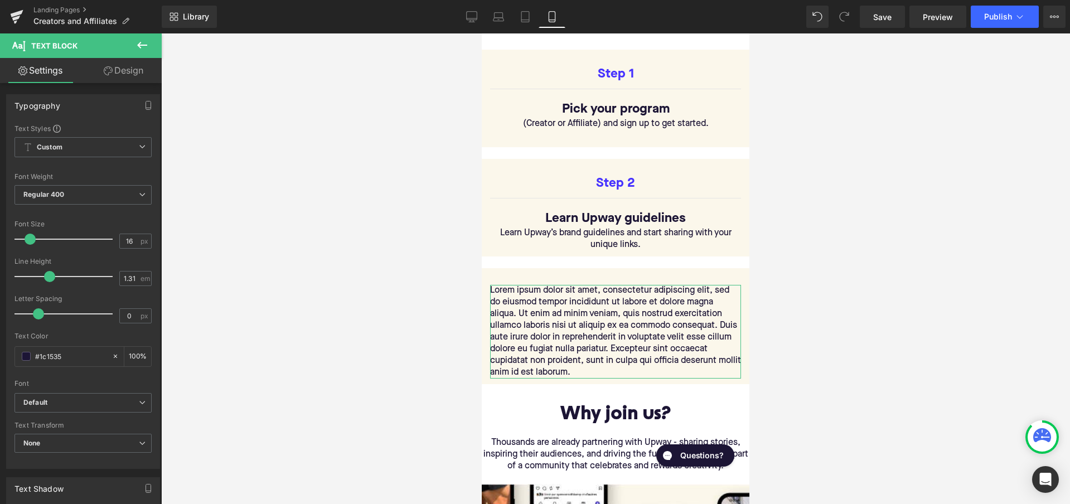
click at [126, 69] on link "Design" at bounding box center [123, 70] width 81 height 25
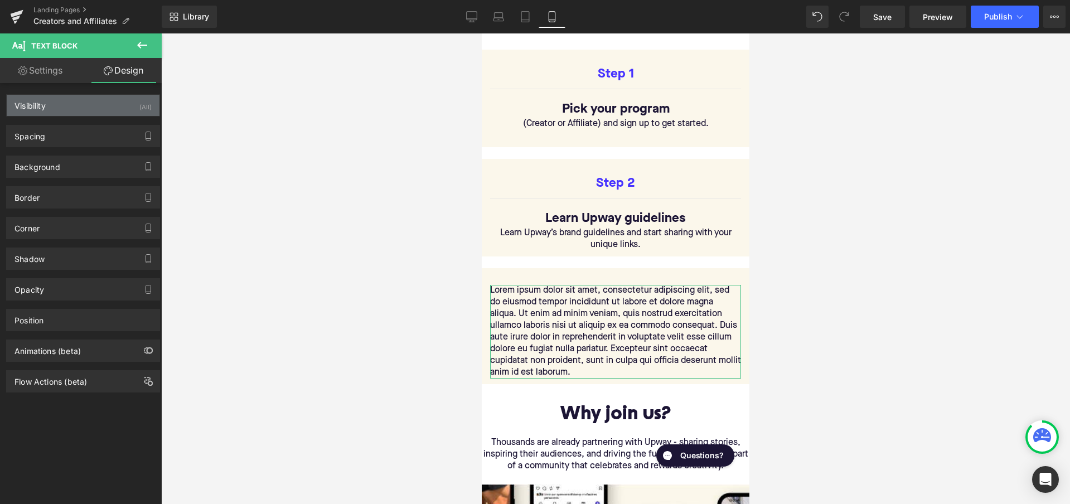
click at [127, 105] on div "Visibility (All)" at bounding box center [83, 105] width 153 height 21
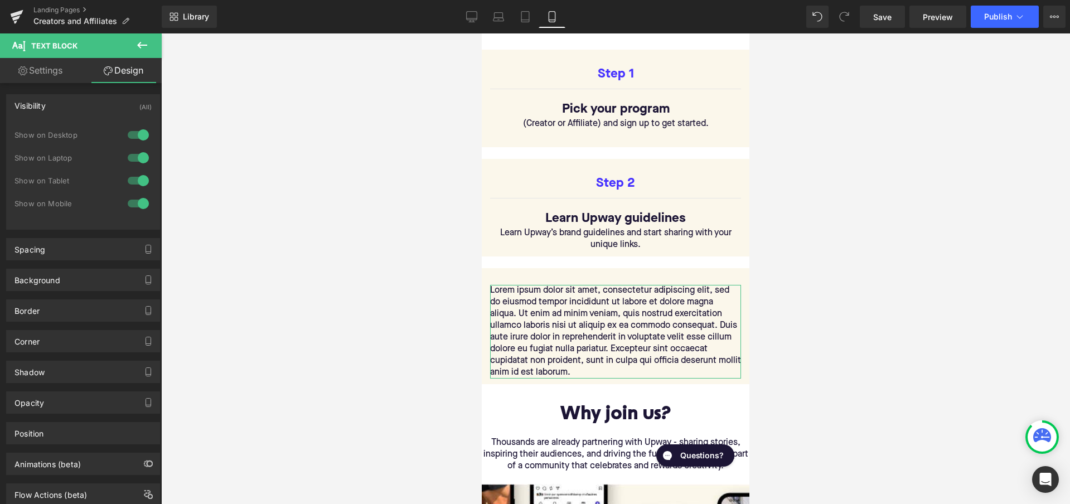
click at [135, 135] on div at bounding box center [138, 135] width 27 height 18
click at [135, 164] on div at bounding box center [138, 158] width 27 height 18
click at [134, 181] on div at bounding box center [138, 181] width 27 height 18
click at [139, 43] on icon at bounding box center [142, 45] width 10 height 7
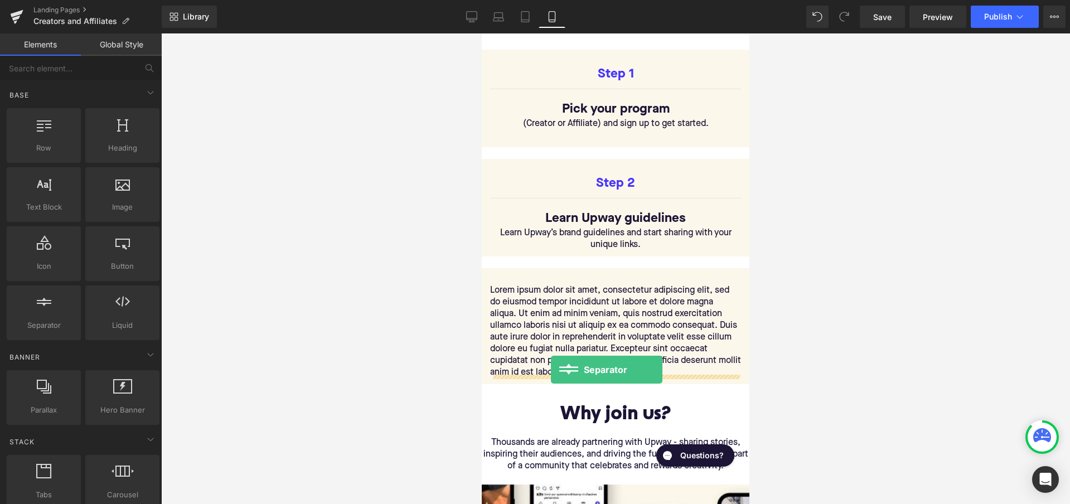
drag, startPoint x: 526, startPoint y: 347, endPoint x: 551, endPoint y: 370, distance: 33.6
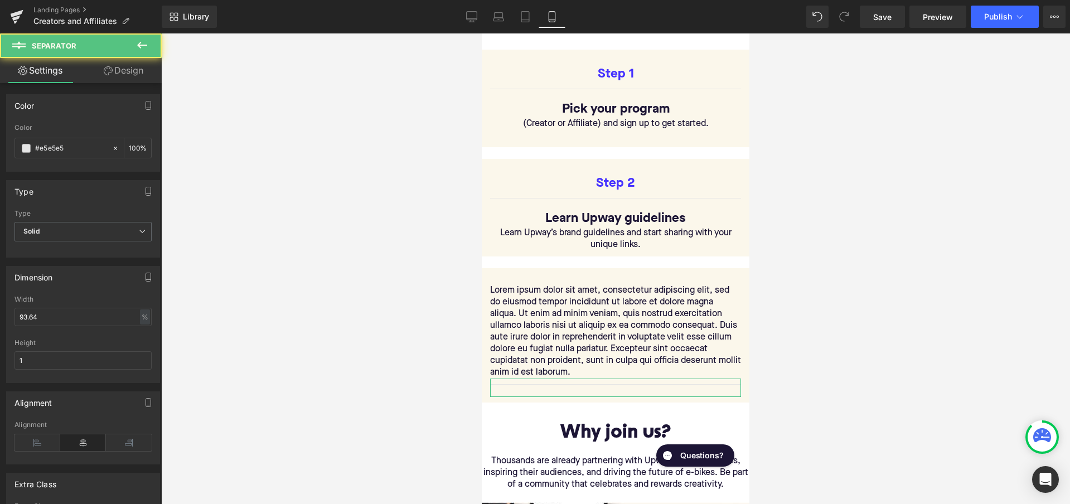
click at [133, 65] on link "Design" at bounding box center [123, 70] width 81 height 25
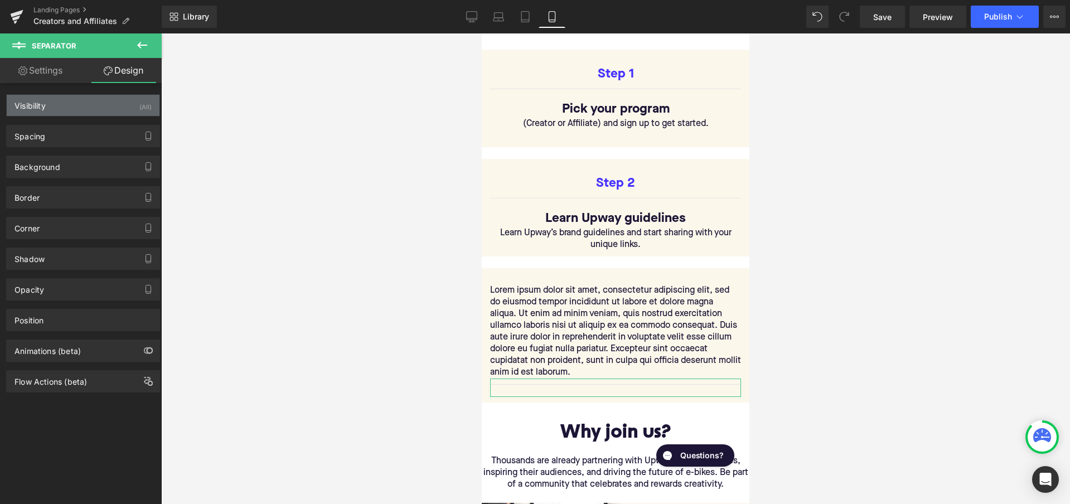
click at [123, 105] on div "Visibility (All)" at bounding box center [83, 105] width 153 height 21
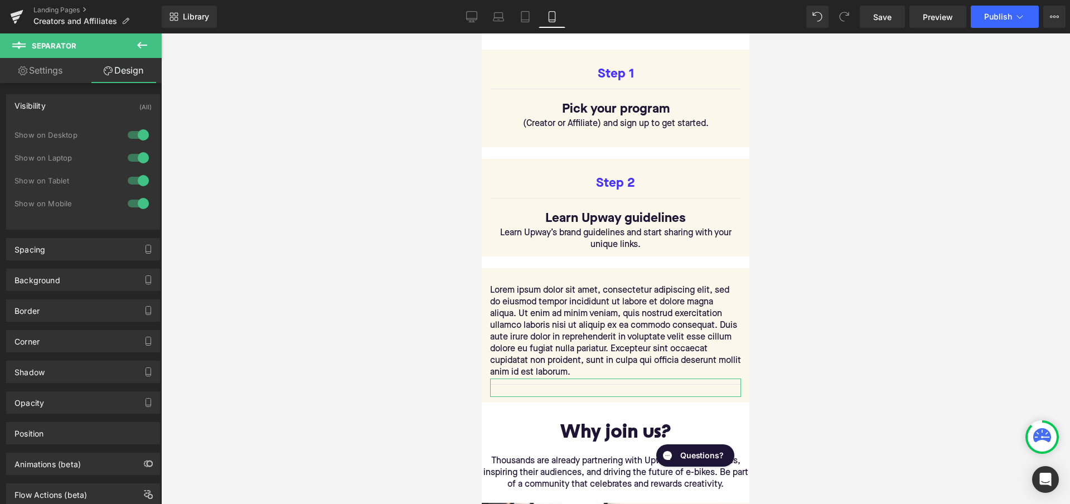
click at [130, 133] on div at bounding box center [138, 135] width 27 height 18
click at [132, 160] on div at bounding box center [138, 158] width 27 height 18
click at [132, 186] on div at bounding box center [138, 181] width 27 height 18
click at [54, 67] on link "Settings" at bounding box center [40, 70] width 81 height 25
type input "100"
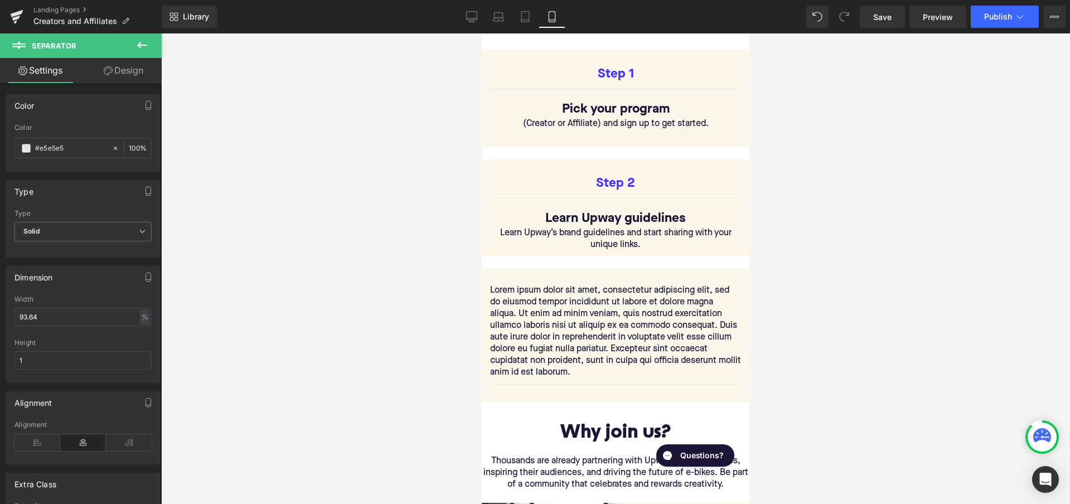
click at [139, 43] on icon at bounding box center [142, 45] width 10 height 7
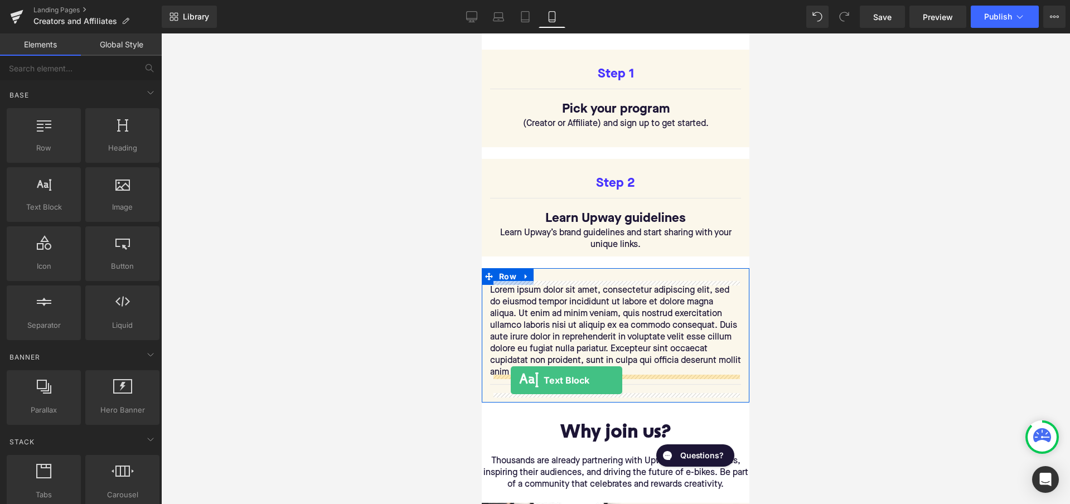
drag, startPoint x: 759, startPoint y: 278, endPoint x: 511, endPoint y: 380, distance: 268.2
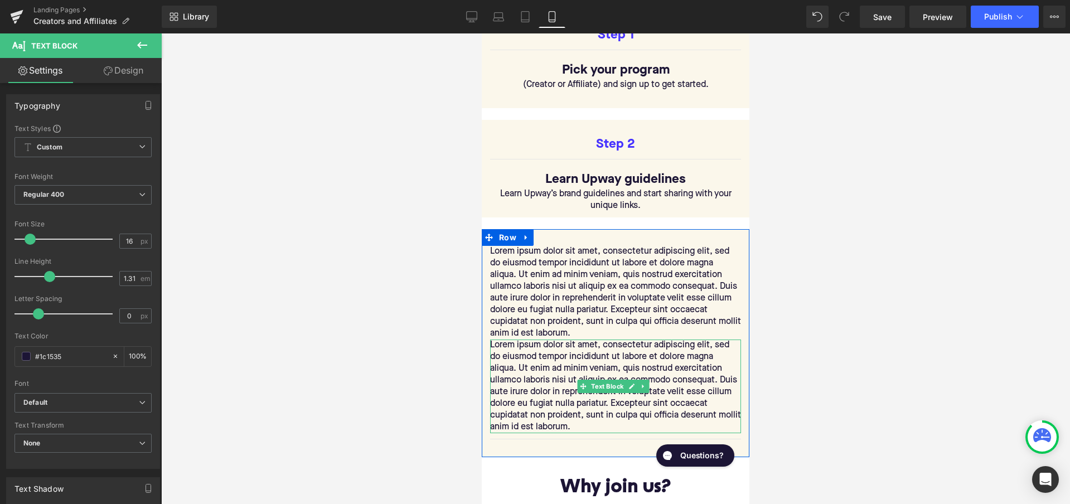
scroll to position [530, 0]
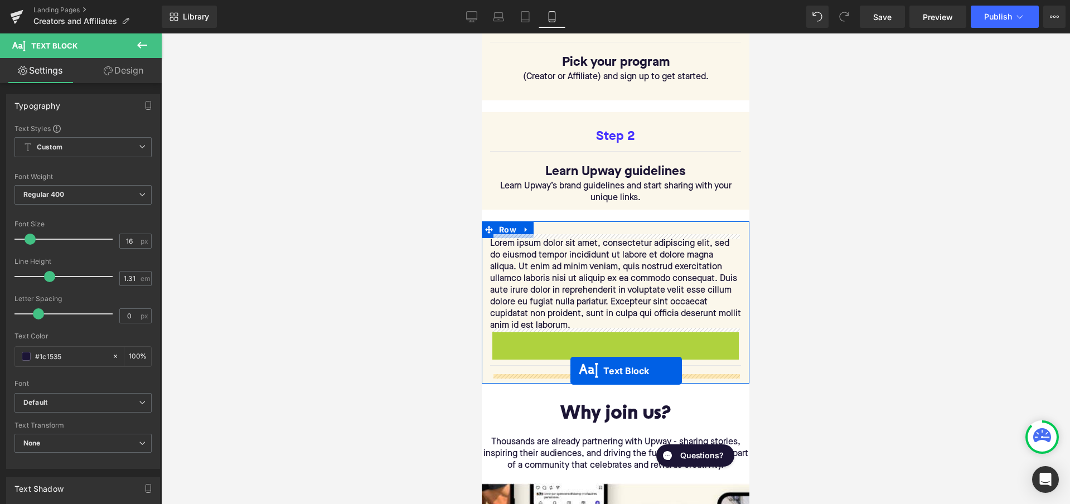
drag, startPoint x: 613, startPoint y: 368, endPoint x: 571, endPoint y: 371, distance: 42.5
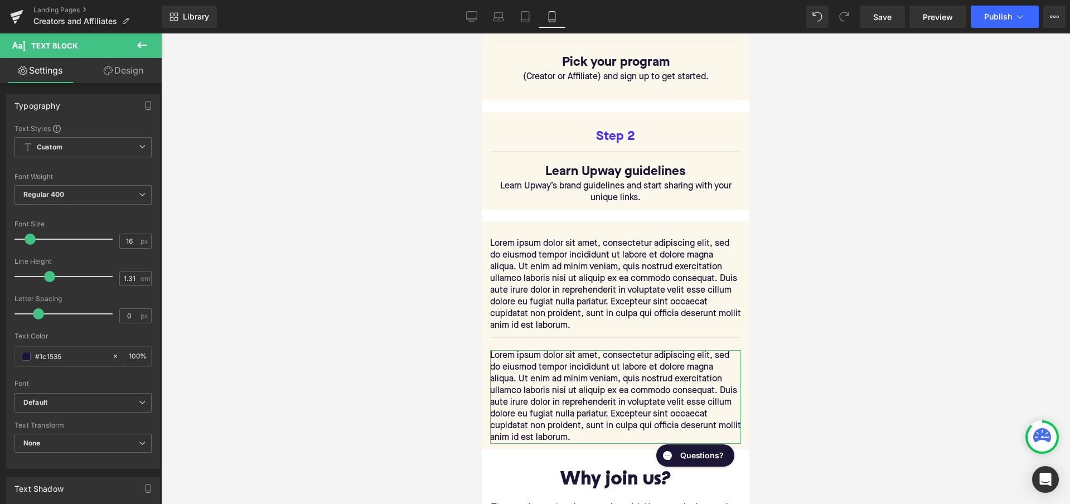
click at [133, 72] on link "Design" at bounding box center [123, 70] width 81 height 25
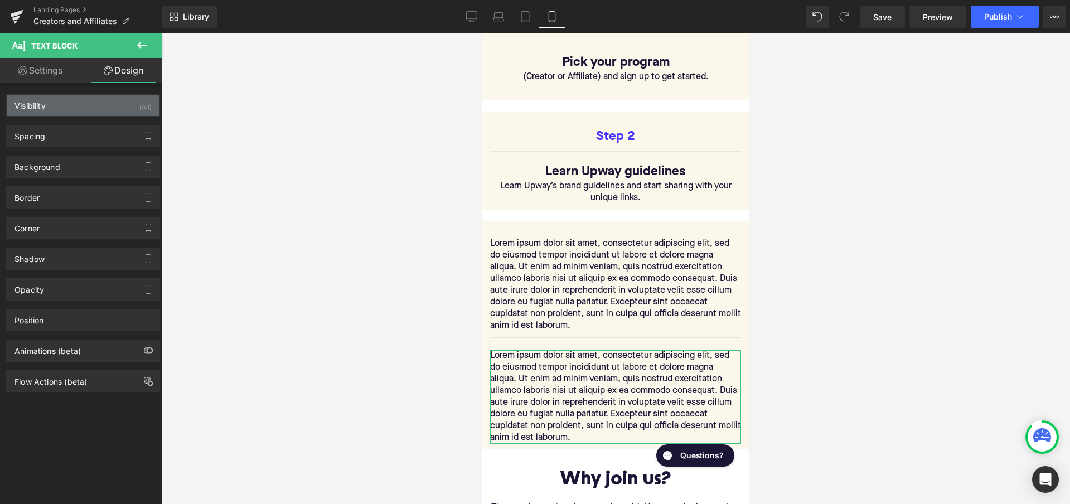
click at [141, 104] on div "(All)" at bounding box center [145, 104] width 12 height 18
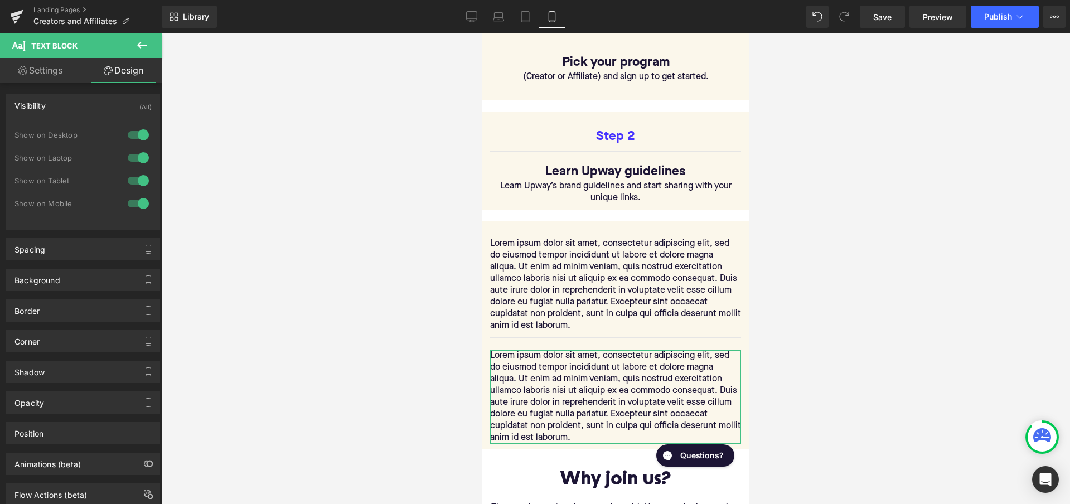
click at [139, 132] on div at bounding box center [138, 135] width 27 height 18
click at [134, 166] on div at bounding box center [138, 158] width 27 height 18
click at [135, 183] on div at bounding box center [138, 181] width 27 height 18
click at [134, 49] on button at bounding box center [142, 45] width 39 height 25
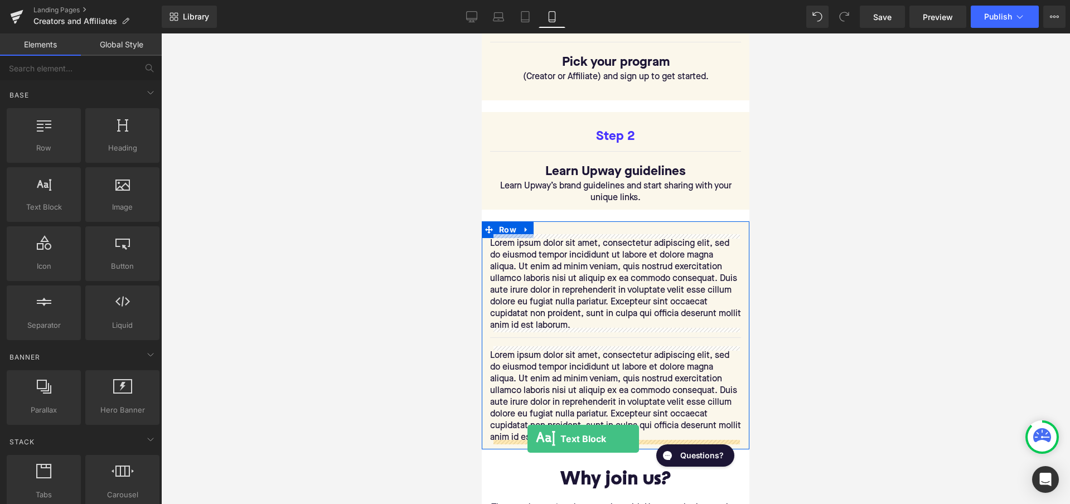
drag, startPoint x: 530, startPoint y: 239, endPoint x: 527, endPoint y: 439, distance: 199.6
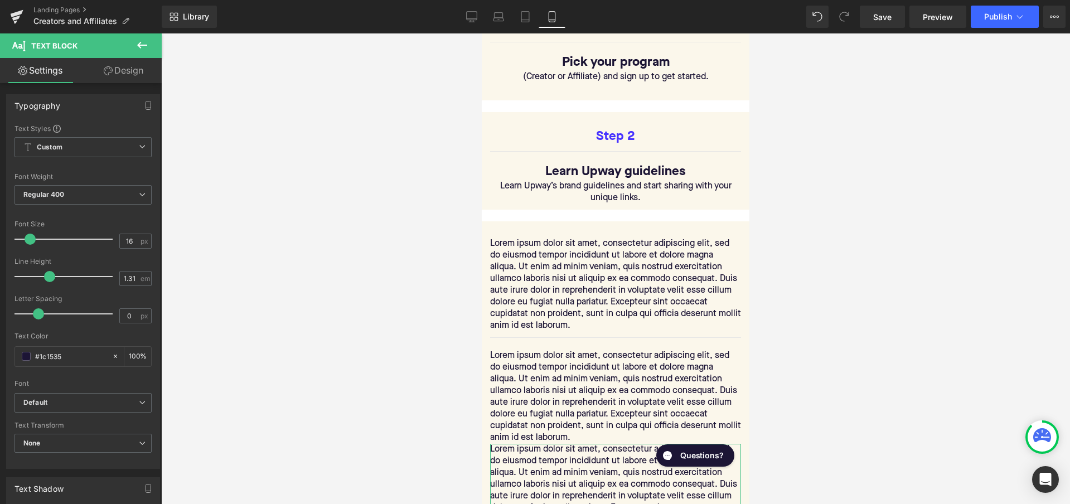
click at [137, 78] on link "Design" at bounding box center [123, 70] width 81 height 25
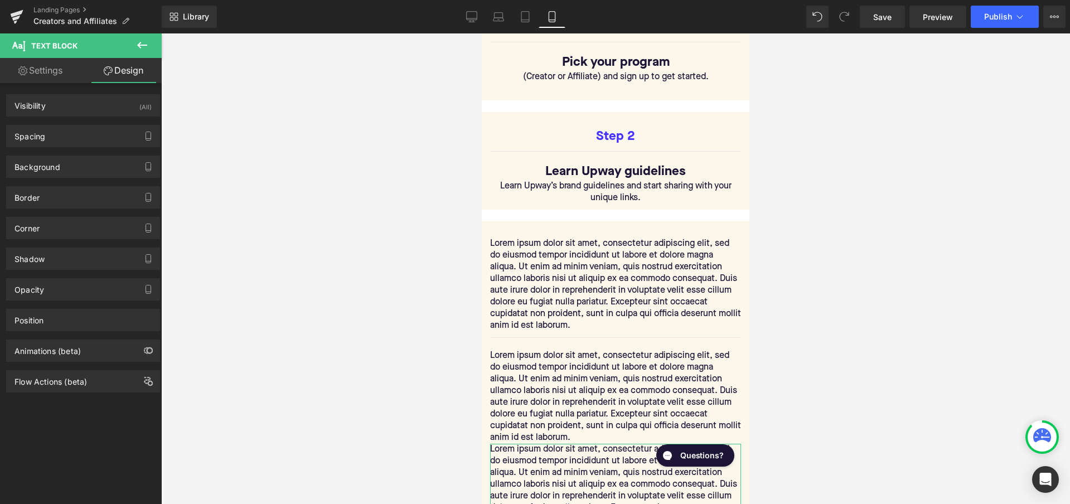
click at [66, 75] on link "Settings" at bounding box center [40, 70] width 81 height 25
type input "100"
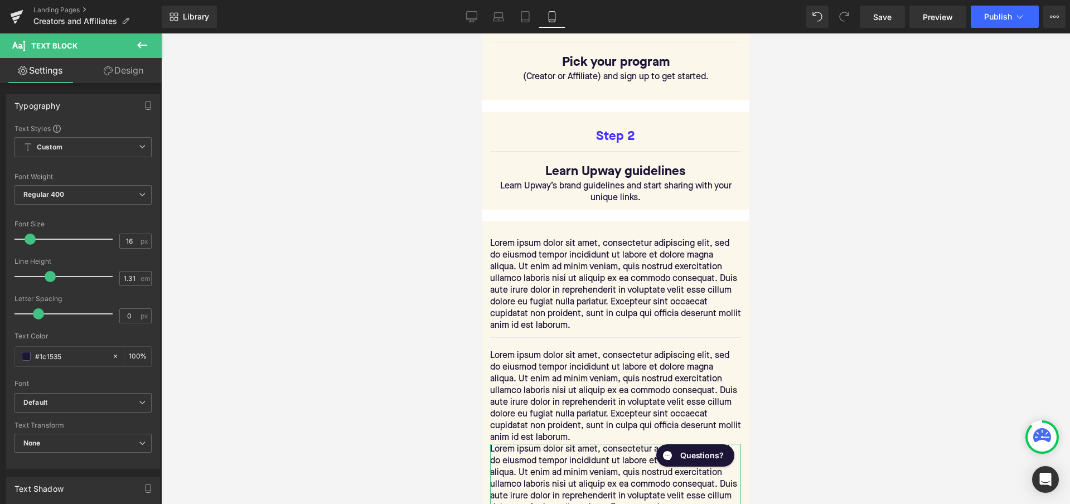
click at [121, 74] on link "Design" at bounding box center [123, 70] width 81 height 25
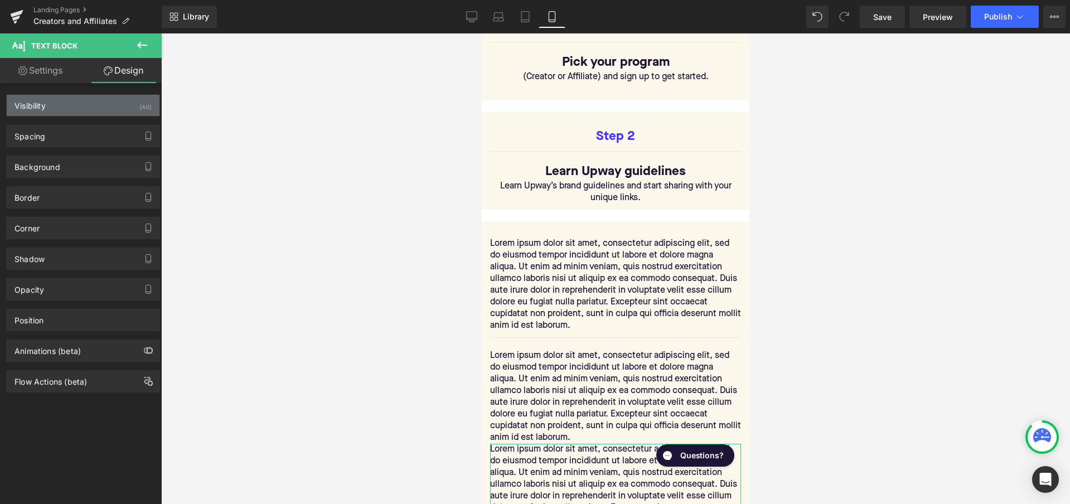
click at [131, 109] on div "Visibility (All)" at bounding box center [83, 105] width 153 height 21
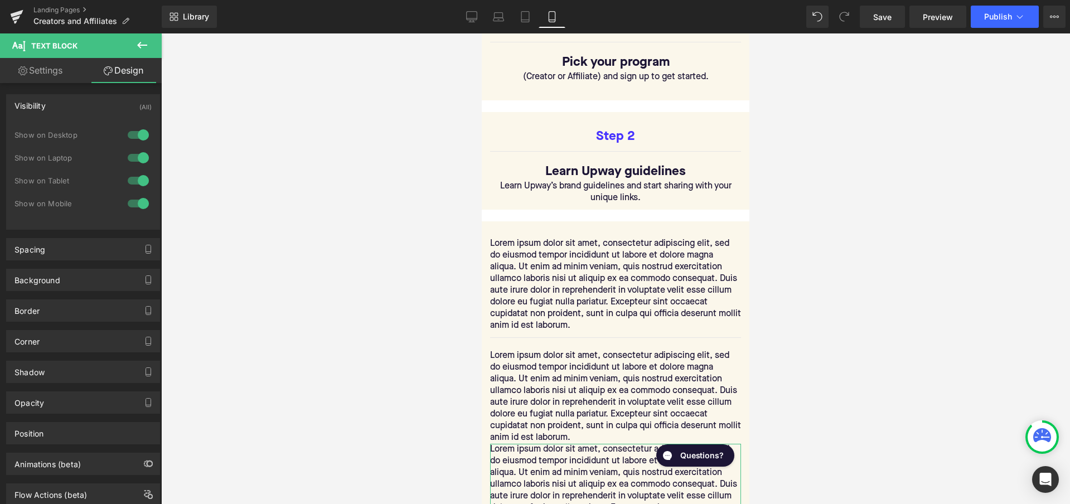
click at [138, 129] on div at bounding box center [138, 135] width 27 height 18
click at [138, 158] on div at bounding box center [138, 158] width 27 height 18
click at [137, 180] on div at bounding box center [138, 181] width 27 height 18
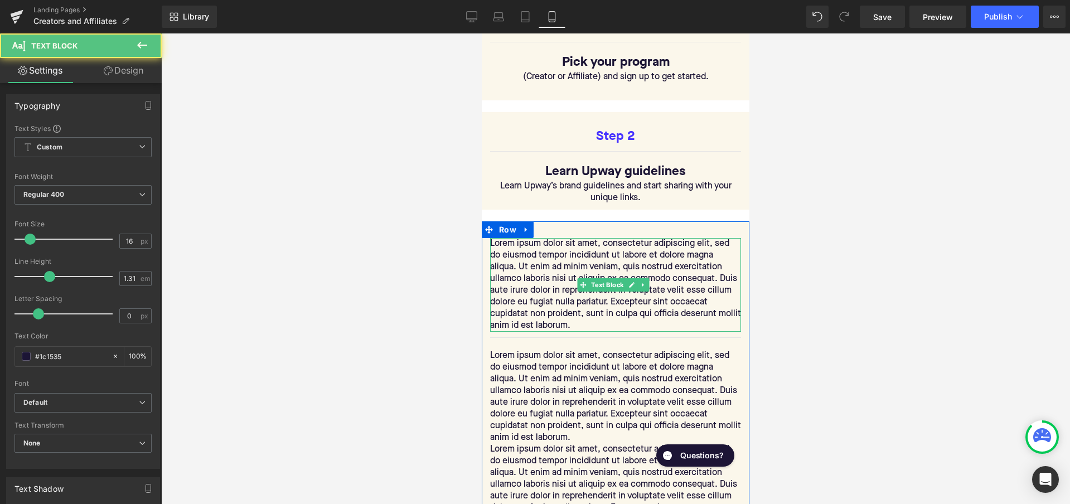
click at [561, 259] on p "Lorem ipsum dolor sit amet, consectetur adipiscing elit, sed do eiusmod tempor …" at bounding box center [615, 285] width 251 height 94
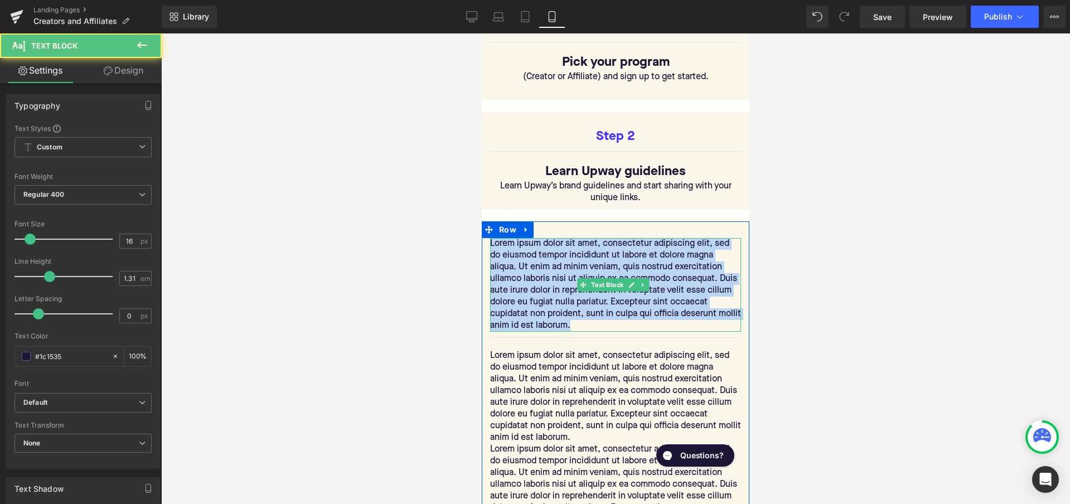
click at [561, 259] on p "Lorem ipsum dolor sit amet, consectetur adipiscing elit, sed do eiusmod tempor …" at bounding box center [615, 285] width 251 height 94
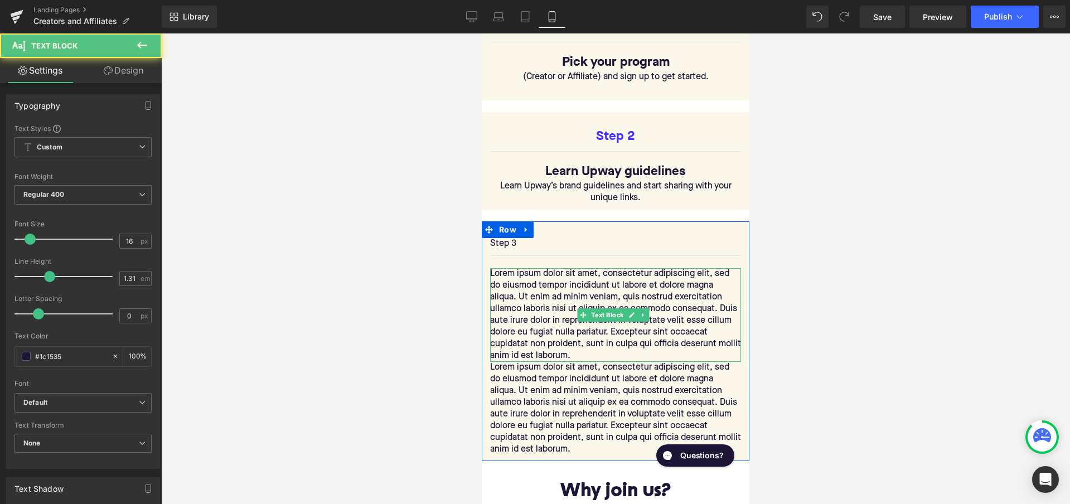
click at [544, 294] on p "Lorem ipsum dolor sit amet, consectetur adipiscing elit, sed do eiusmod tempor …" at bounding box center [615, 315] width 251 height 94
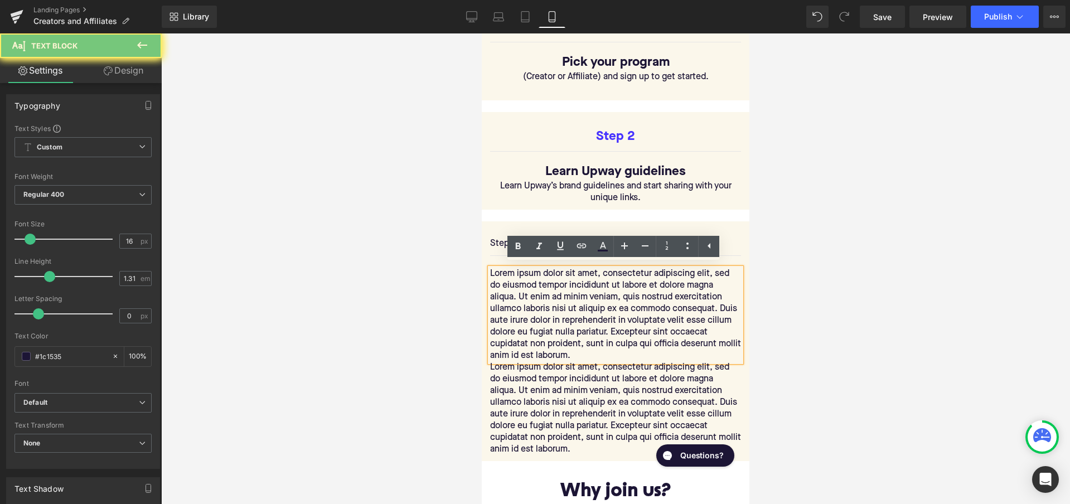
click at [544, 294] on p "Lorem ipsum dolor sit amet, consectetur adipiscing elit, sed do eiusmod tempor …" at bounding box center [615, 315] width 251 height 94
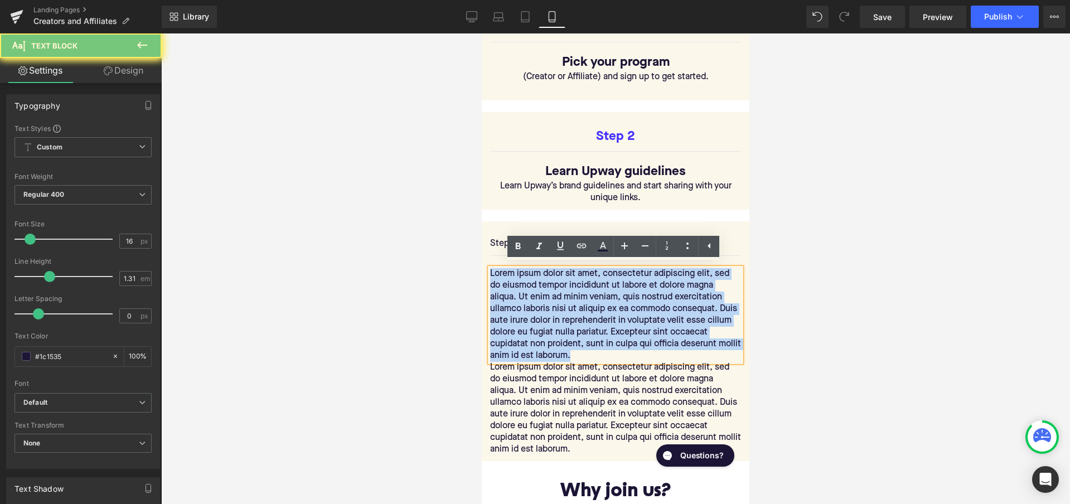
click at [544, 294] on p "Lorem ipsum dolor sit amet, consectetur adipiscing elit, sed do eiusmod tempor …" at bounding box center [615, 315] width 251 height 94
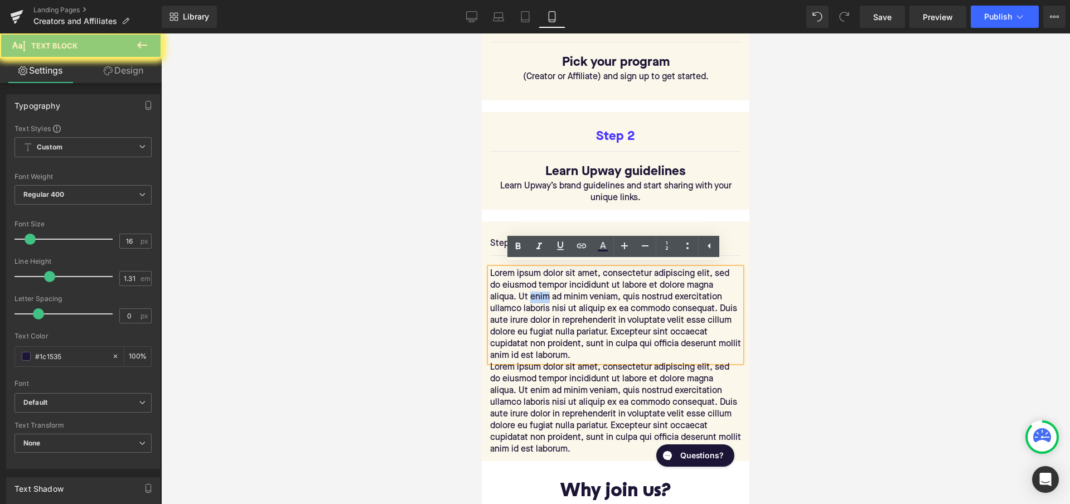
click at [544, 294] on p "Lorem ipsum dolor sit amet, consectetur adipiscing elit, sed do eiusmod tempor …" at bounding box center [615, 315] width 251 height 94
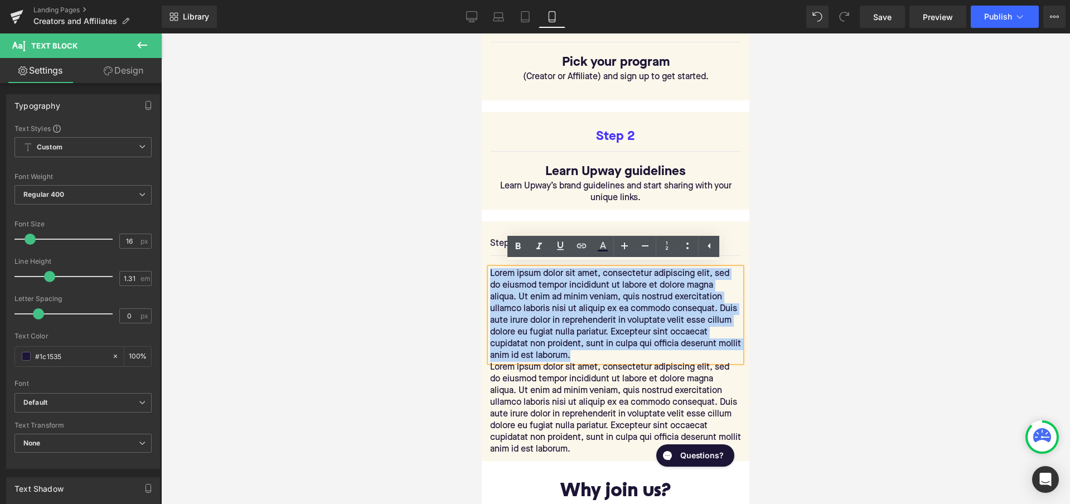
click at [544, 294] on p "Lorem ipsum dolor sit amet, consectetur adipiscing elit, sed do eiusmod tempor …" at bounding box center [615, 315] width 251 height 94
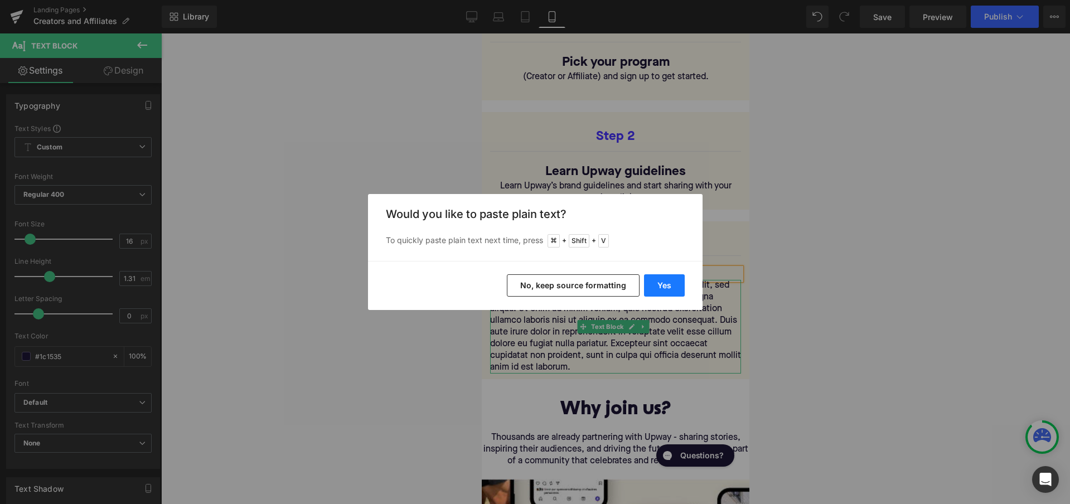
click at [663, 281] on button "Yes" at bounding box center [664, 285] width 41 height 22
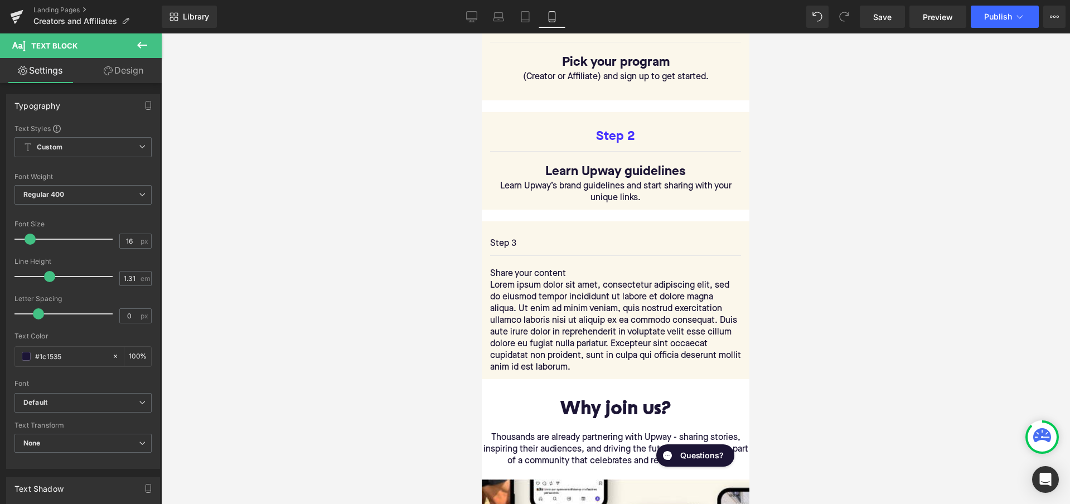
click at [621, 327] on span "Text Block" at bounding box center [607, 326] width 37 height 13
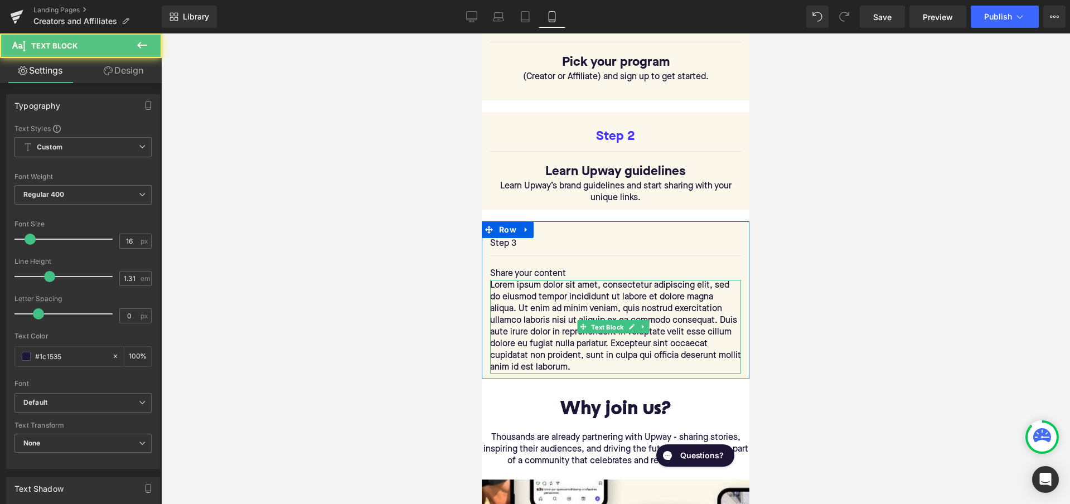
click at [621, 327] on span "Text Block" at bounding box center [607, 327] width 37 height 13
click at [621, 327] on span "Text Block" at bounding box center [607, 326] width 37 height 13
click at [620, 352] on p "Lorem ipsum dolor sit amet, consectetur adipiscing elit, sed do eiusmod tempor …" at bounding box center [615, 327] width 251 height 94
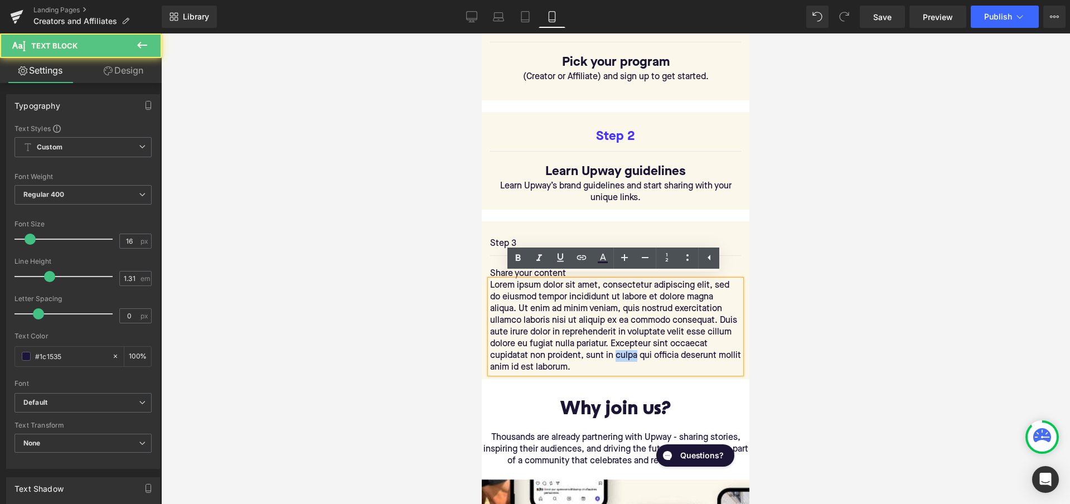
click at [620, 352] on p "Lorem ipsum dolor sit amet, consectetur adipiscing elit, sed do eiusmod tempor …" at bounding box center [615, 327] width 251 height 94
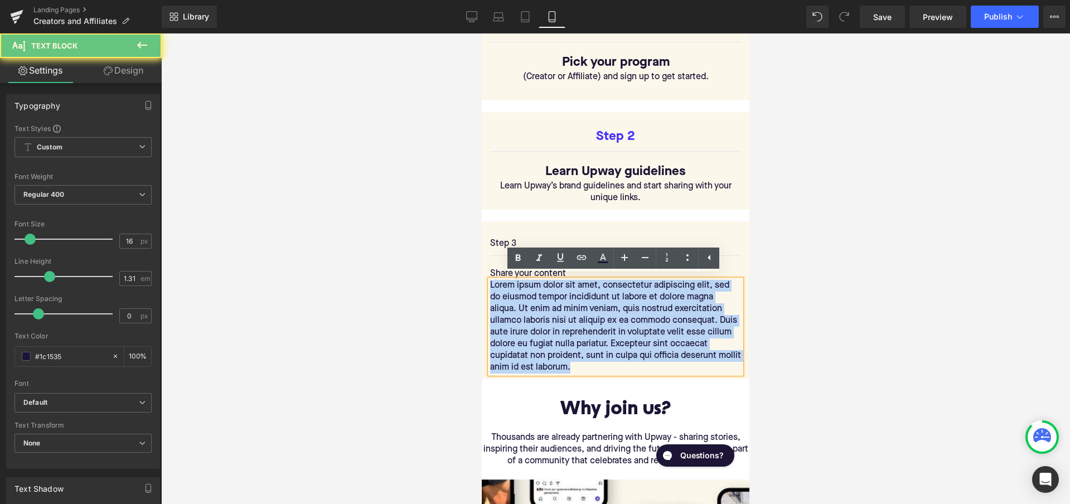
click at [620, 352] on p "Lorem ipsum dolor sit amet, consectetur adipiscing elit, sed do eiusmod tempor …" at bounding box center [615, 327] width 251 height 94
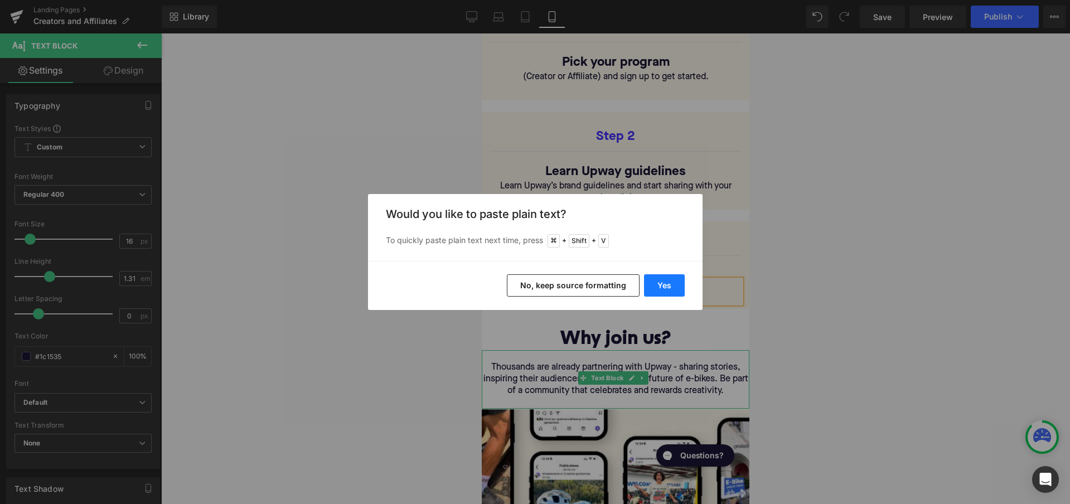
click at [661, 280] on button "Yes" at bounding box center [664, 285] width 41 height 22
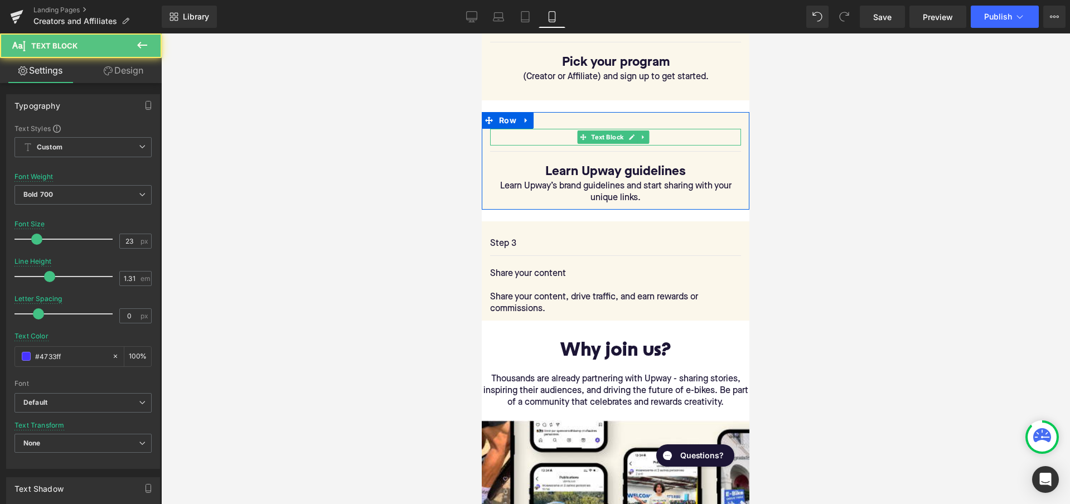
click at [678, 131] on p "Step 2" at bounding box center [615, 137] width 251 height 17
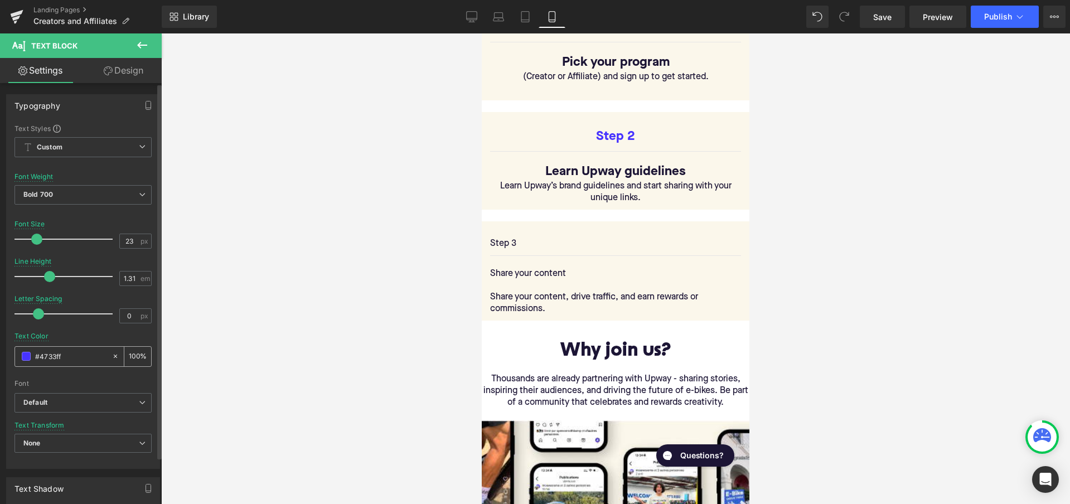
click at [65, 357] on input "#4733ff" at bounding box center [70, 356] width 71 height 12
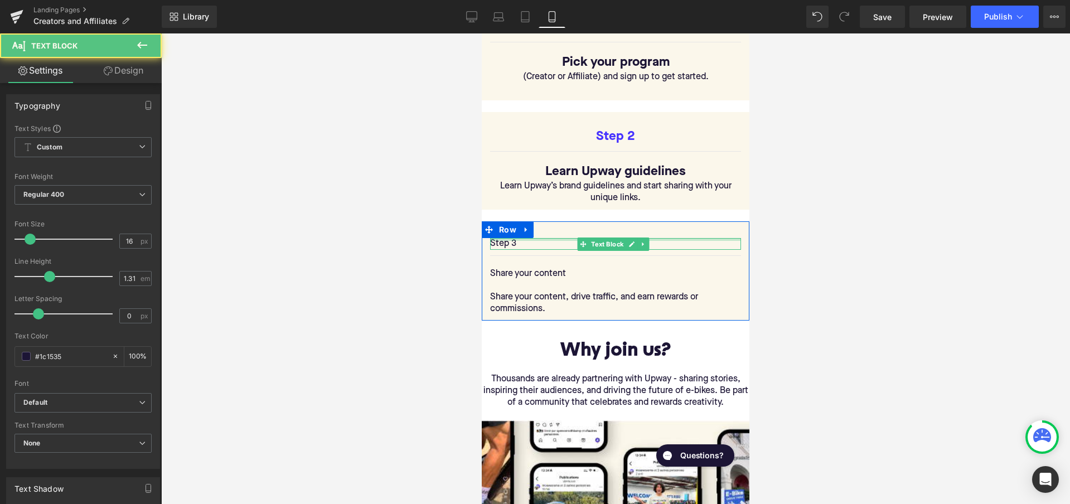
click at [515, 238] on div at bounding box center [615, 239] width 251 height 3
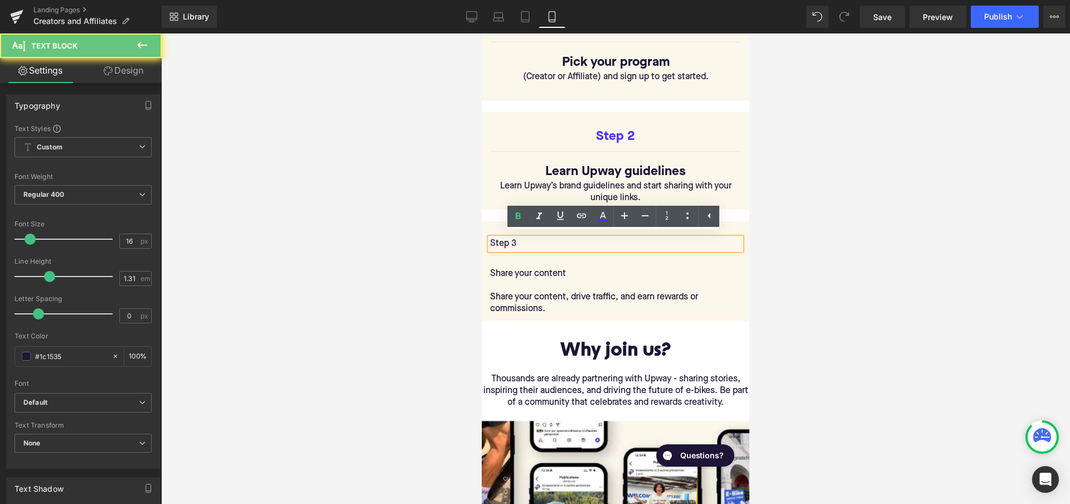
click at [517, 239] on p "Step 3" at bounding box center [615, 244] width 251 height 12
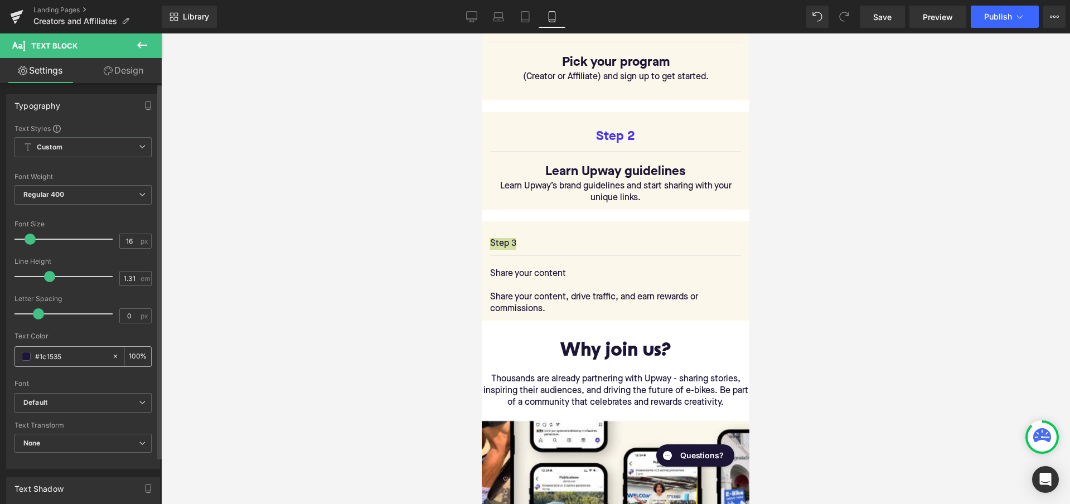
click at [83, 357] on input "#1c1535" at bounding box center [70, 356] width 71 height 12
type input "0"
type input "#4733ff"
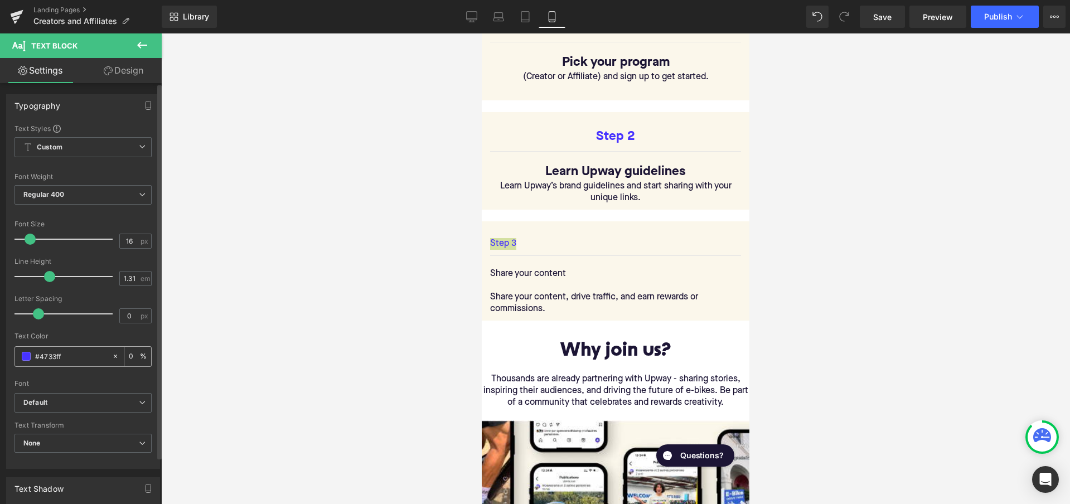
type input "100"
type input "#4733ff"
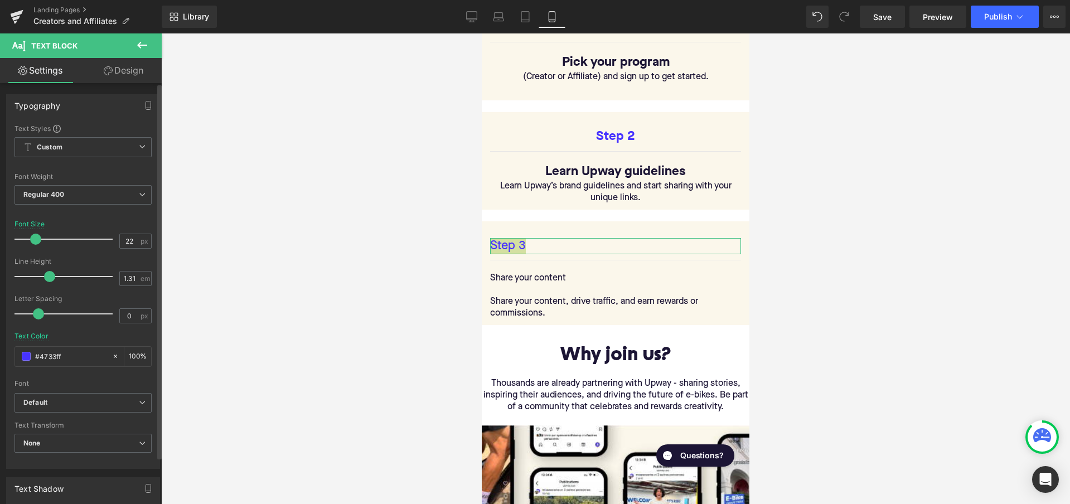
type input "23"
drag, startPoint x: 28, startPoint y: 243, endPoint x: 35, endPoint y: 243, distance: 6.1
click at [35, 243] on span at bounding box center [36, 239] width 11 height 11
click at [88, 409] on span "Default" at bounding box center [82, 403] width 137 height 20
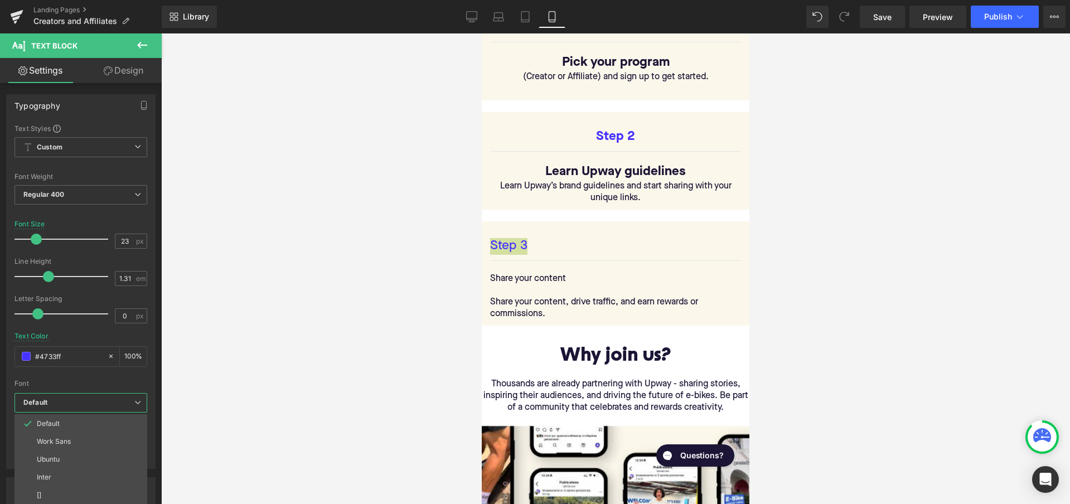
click at [193, 374] on div at bounding box center [615, 268] width 909 height 471
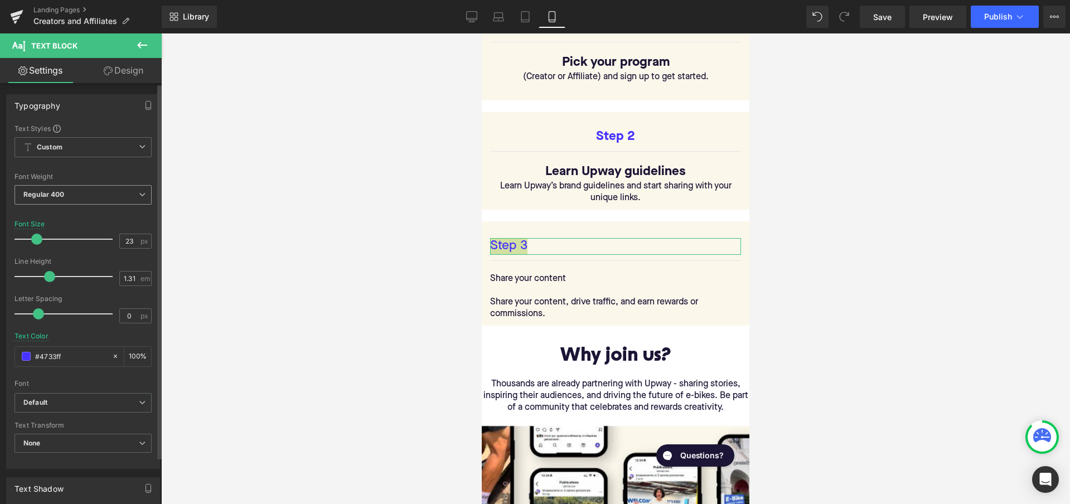
scroll to position [0, 0]
click at [103, 193] on span "Regular 400" at bounding box center [82, 195] width 137 height 20
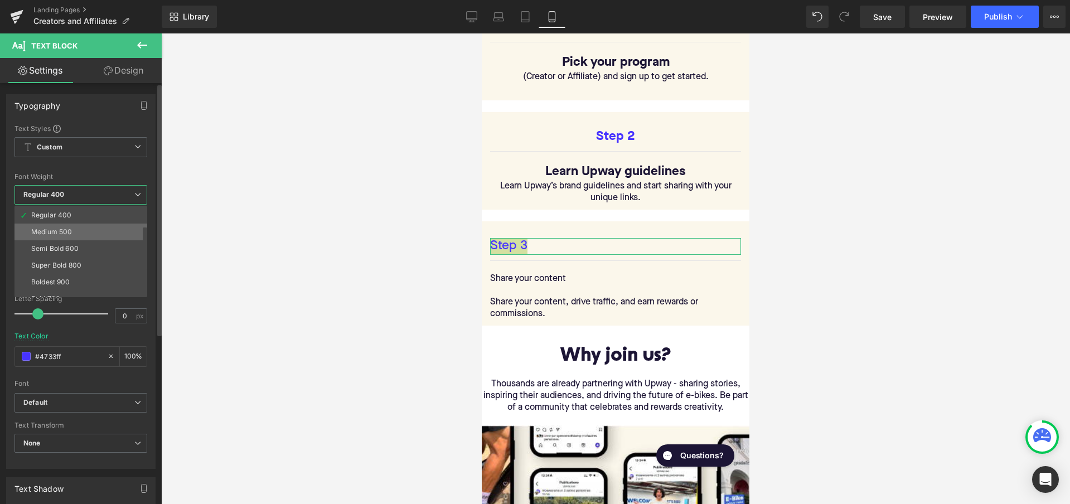
scroll to position [52, 0]
click at [73, 293] on li "Bold 700" at bounding box center [83, 295] width 138 height 17
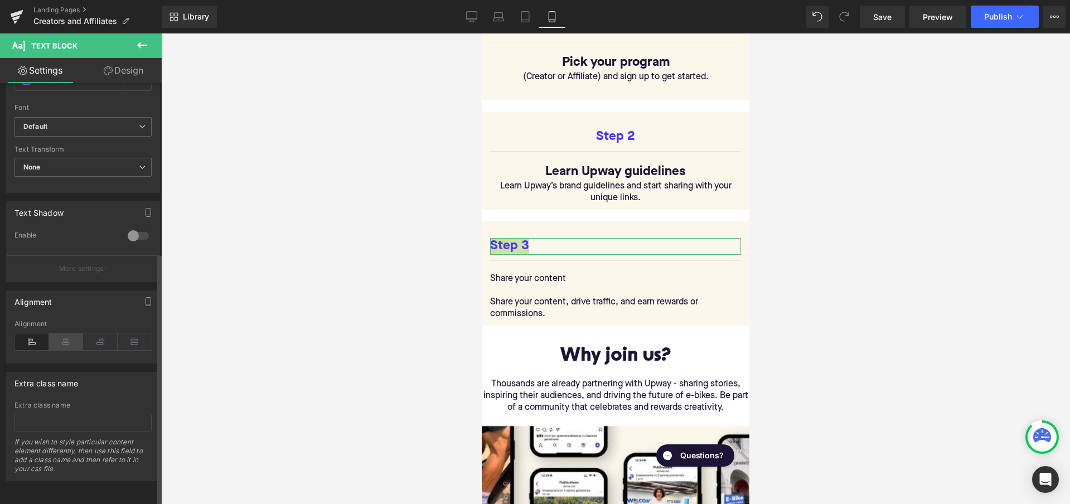
scroll to position [284, 0]
click at [68, 333] on icon at bounding box center [66, 341] width 35 height 17
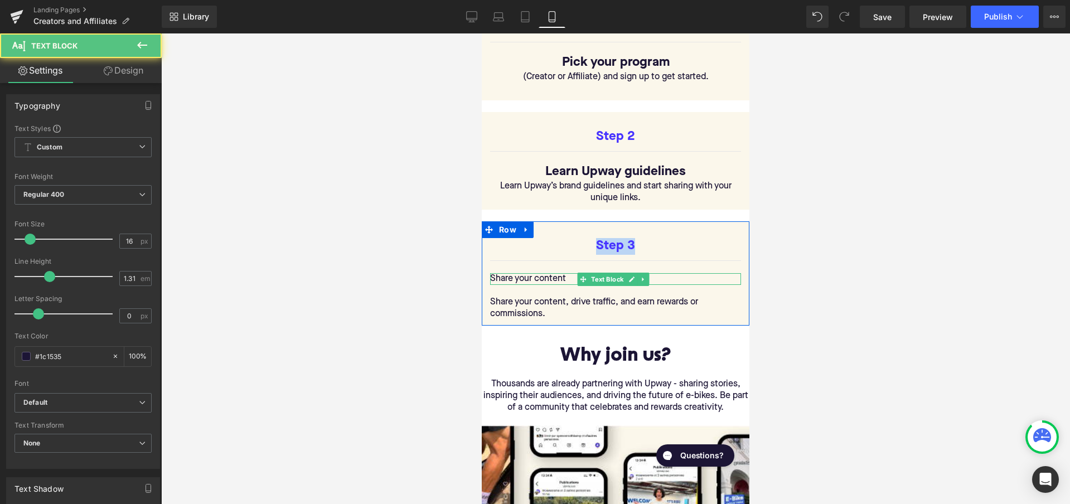
click at [530, 278] on p "Share your content" at bounding box center [615, 279] width 251 height 12
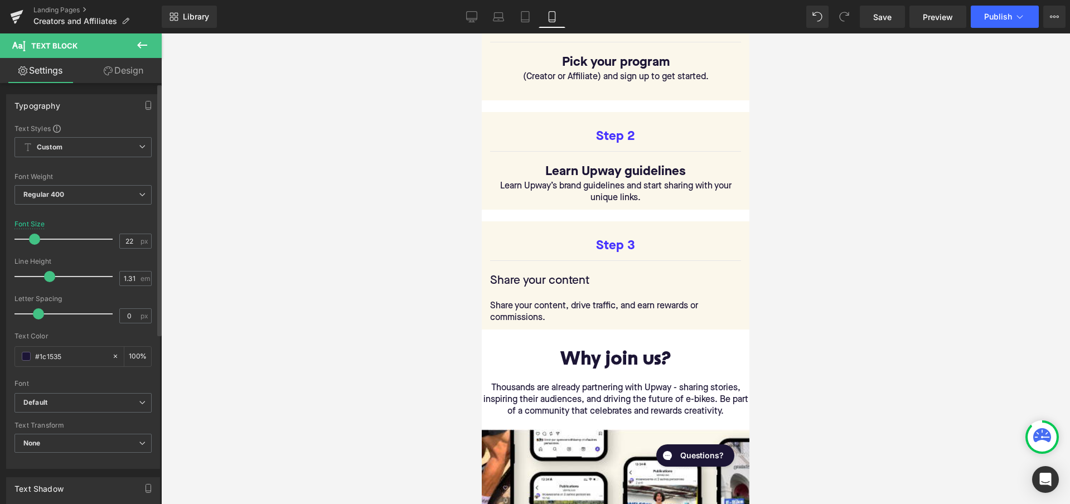
type input "23"
drag, startPoint x: 31, startPoint y: 237, endPoint x: 38, endPoint y: 237, distance: 6.7
click at [38, 237] on span at bounding box center [36, 239] width 11 height 11
click at [107, 197] on span "Regular 400" at bounding box center [82, 195] width 137 height 20
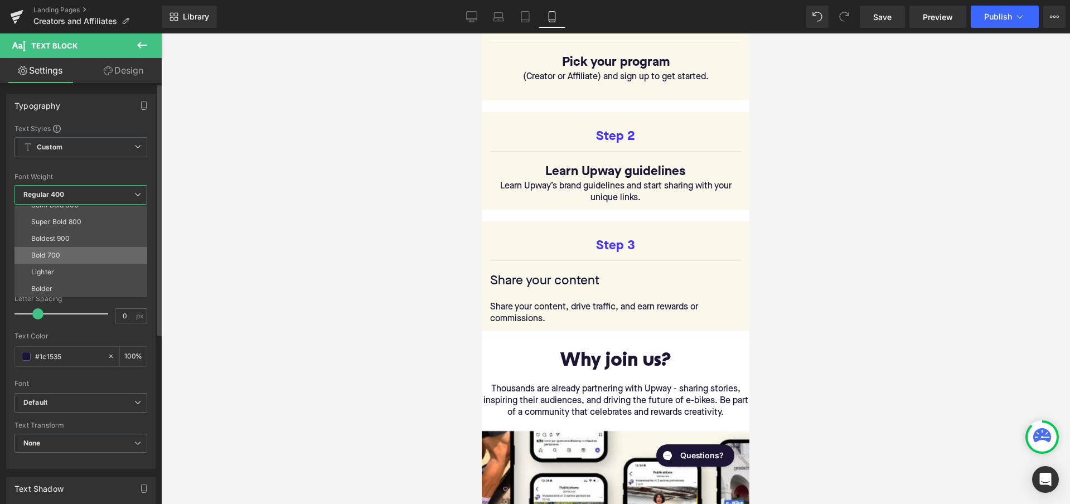
scroll to position [93, 0]
click at [71, 257] on li "Bold 700" at bounding box center [83, 255] width 138 height 17
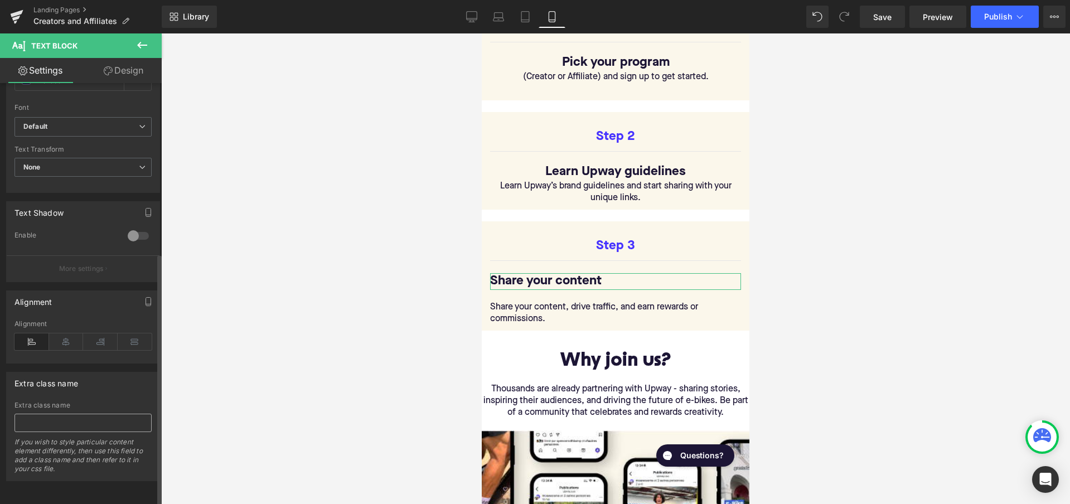
scroll to position [284, 0]
click at [66, 333] on icon at bounding box center [66, 341] width 35 height 17
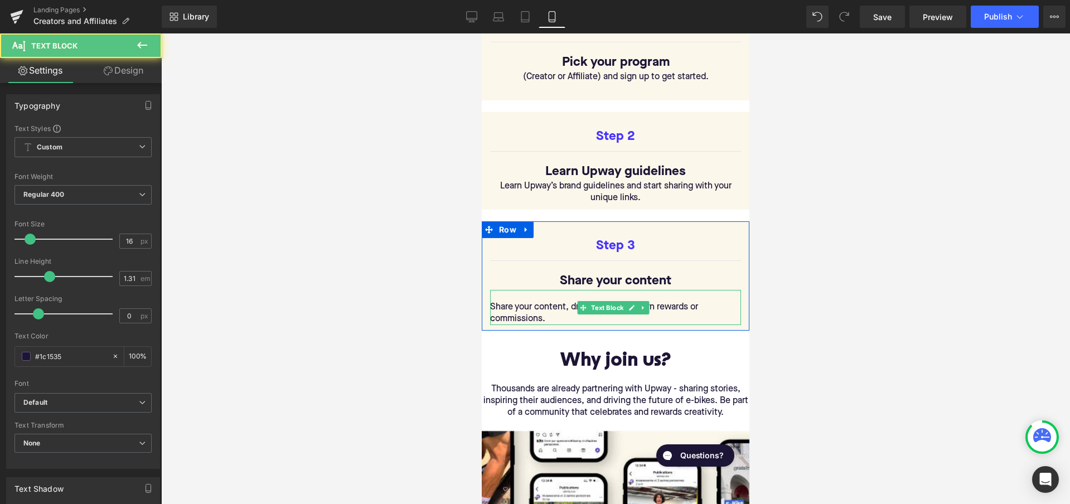
click at [544, 308] on p "Share your content, drive traffic, and earn rewards or commissions." at bounding box center [615, 313] width 251 height 23
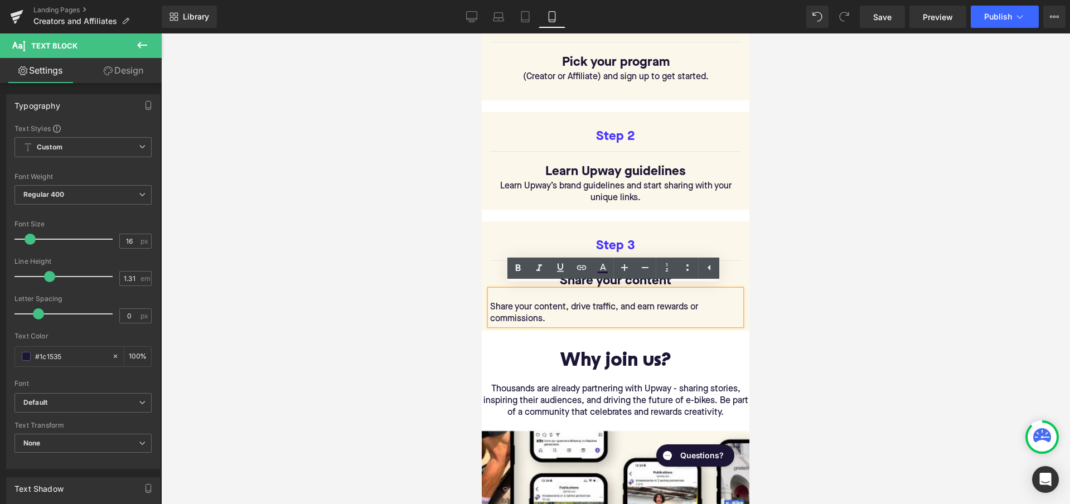
click at [433, 302] on div at bounding box center [615, 268] width 909 height 471
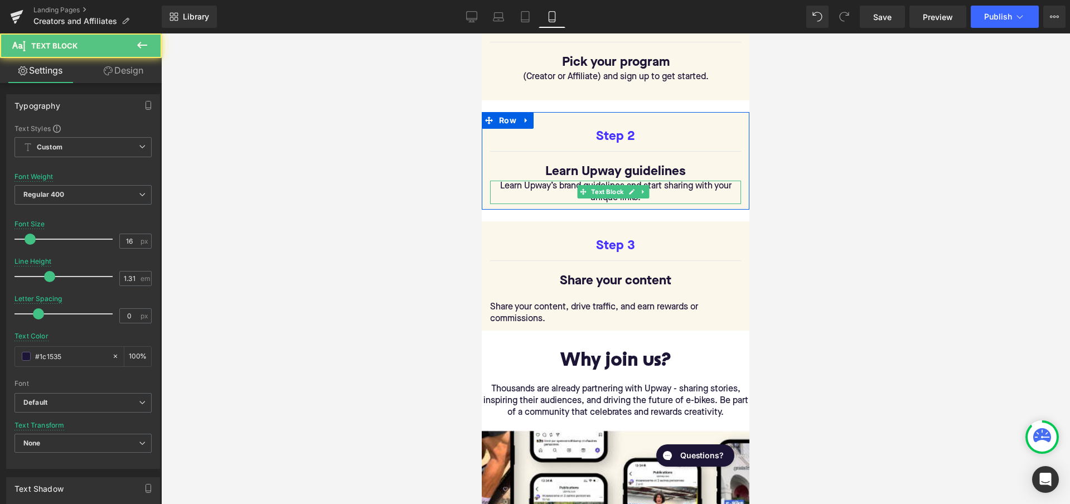
click at [496, 182] on p "Learn Upway’s brand guidelines and start sharing with your unique links." at bounding box center [615, 192] width 251 height 23
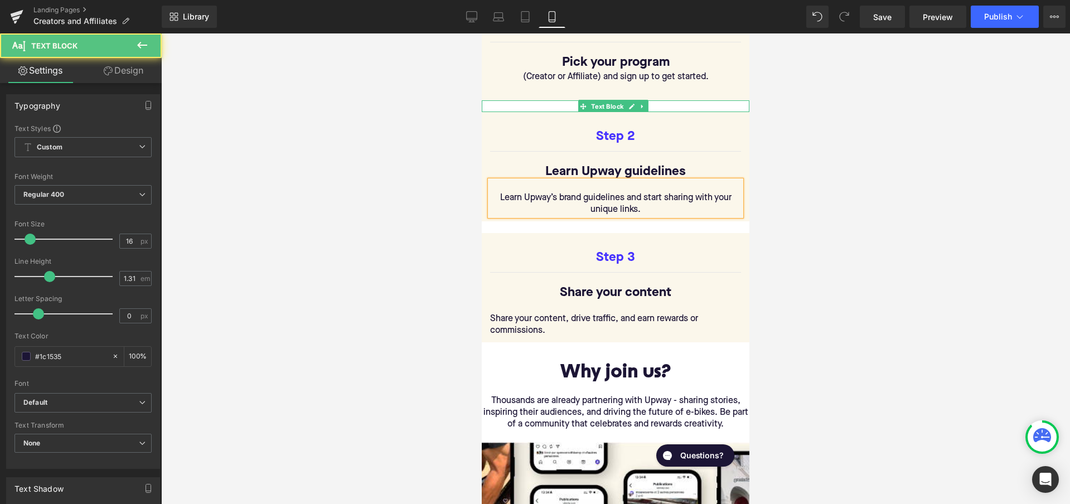
click at [547, 106] on div "Text Block" at bounding box center [616, 106] width 268 height 12
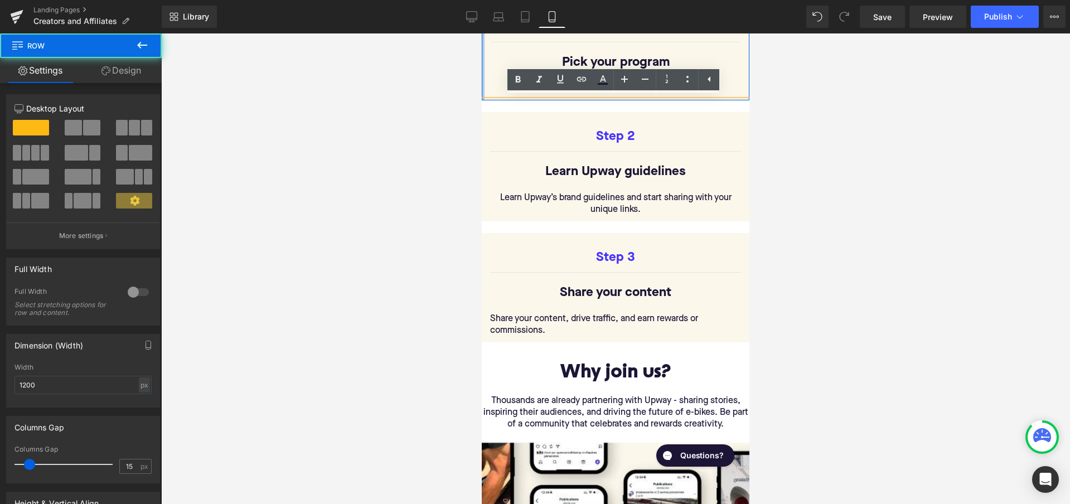
click at [482, 66] on div at bounding box center [483, 52] width 3 height 98
click at [522, 74] on p "(Creator or Affiliate) and sign up to get started." at bounding box center [615, 77] width 251 height 12
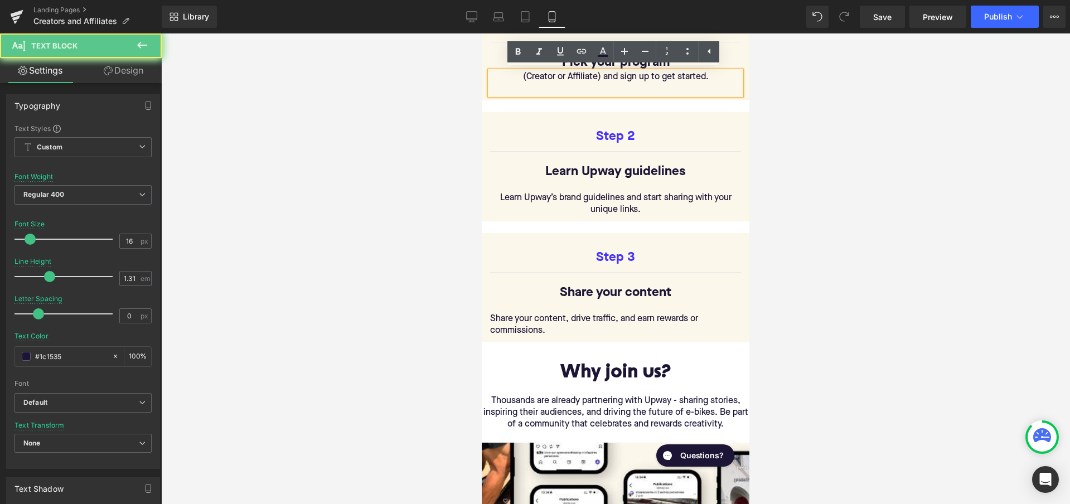
click at [529, 75] on p "(Creator or Affiliate) and sign up to get started." at bounding box center [615, 77] width 251 height 12
click at [521, 75] on p "(Creator or Affiliate) and sign up to get started." at bounding box center [615, 77] width 251 height 12
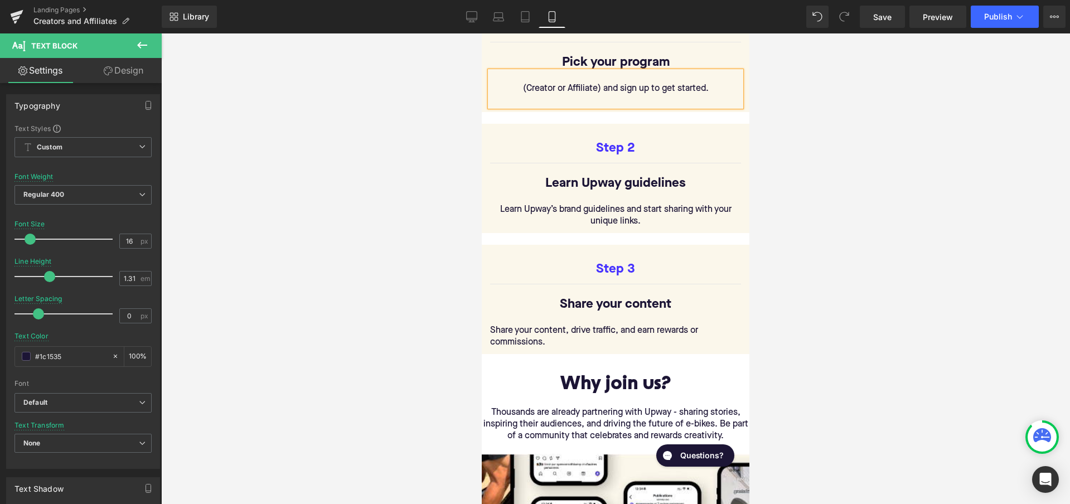
click at [822, 168] on div at bounding box center [615, 268] width 909 height 471
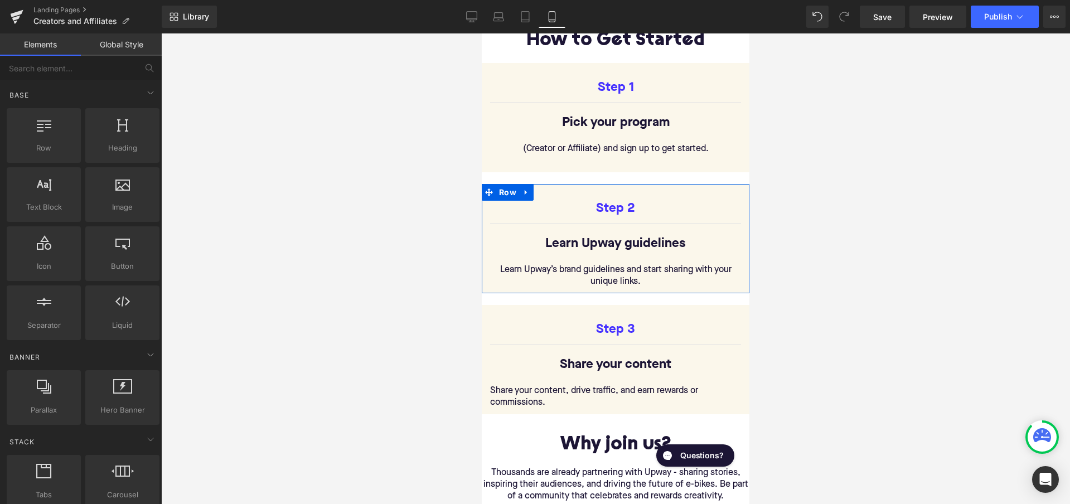
scroll to position [459, 0]
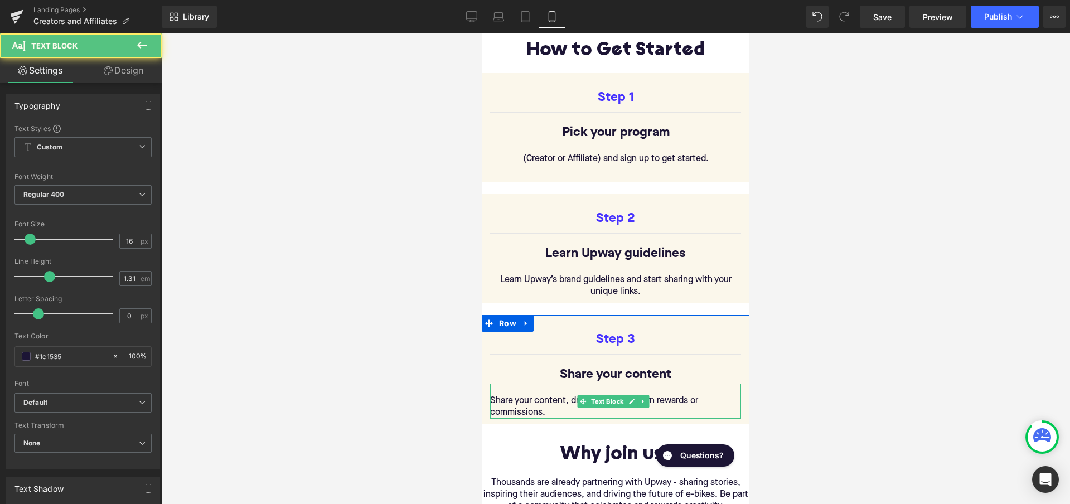
click at [550, 404] on p "Share your content, drive traffic, and earn rewards or commissions." at bounding box center [615, 406] width 251 height 23
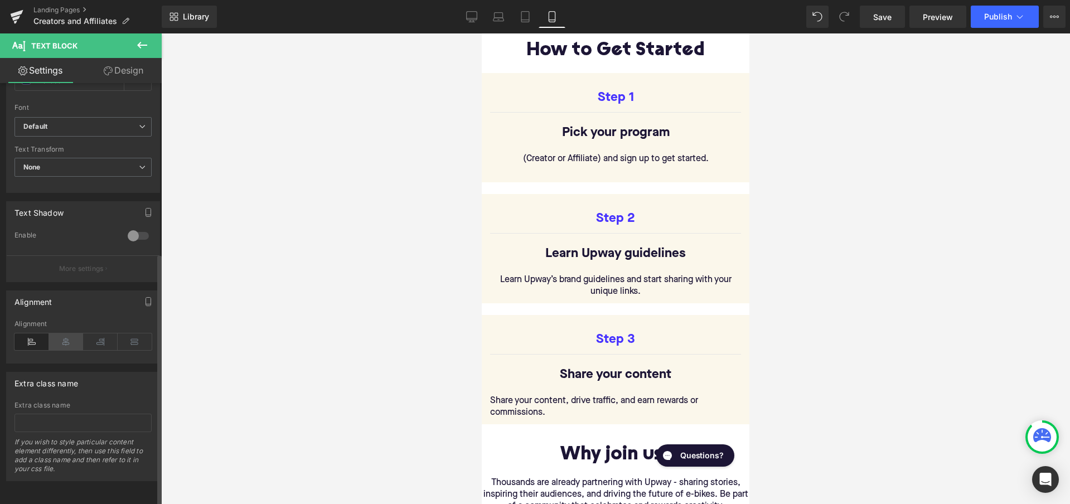
scroll to position [284, 0]
click at [67, 333] on icon at bounding box center [66, 341] width 35 height 17
click at [801, 341] on div at bounding box center [615, 268] width 909 height 471
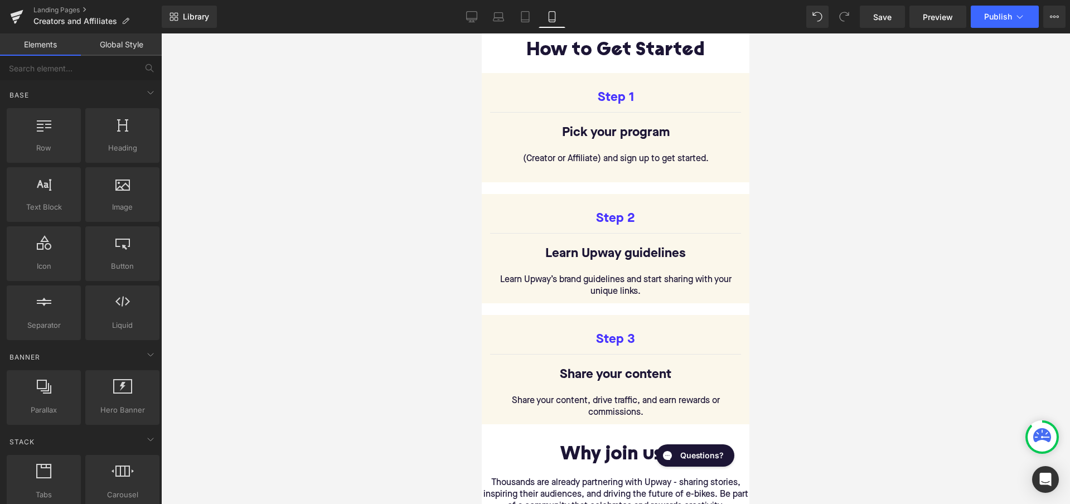
click at [772, 380] on div at bounding box center [615, 268] width 909 height 471
click at [841, 343] on div at bounding box center [615, 268] width 909 height 471
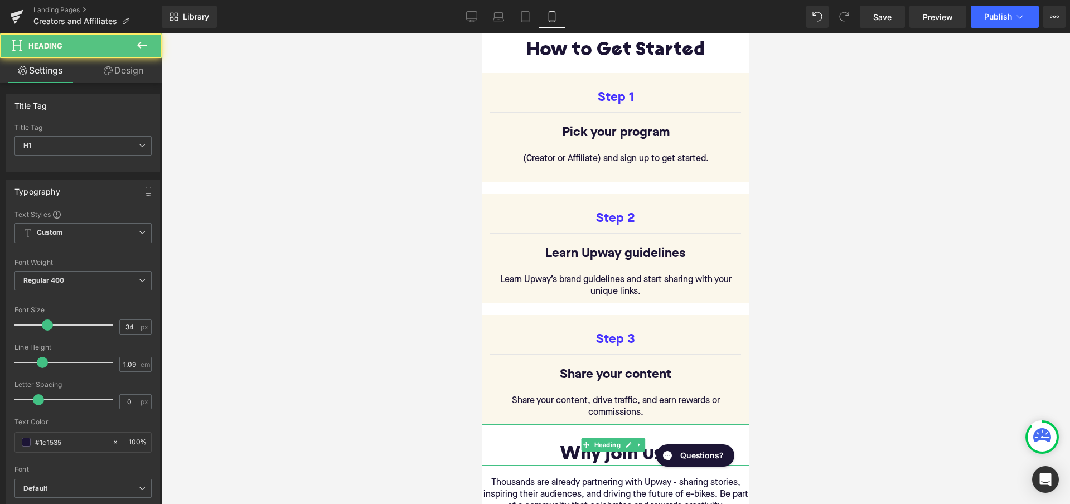
click at [646, 429] on h1 at bounding box center [616, 434] width 268 height 21
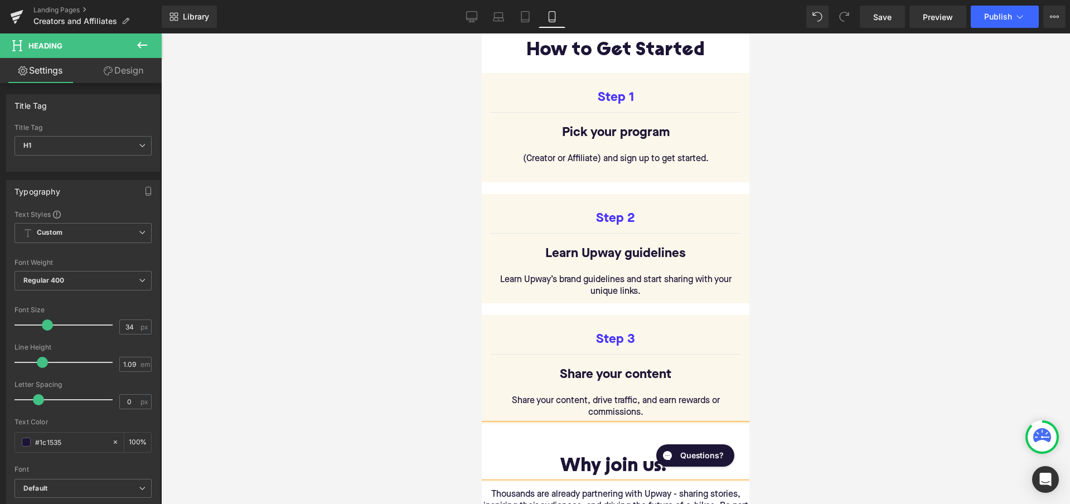
click at [832, 373] on div at bounding box center [615, 268] width 909 height 471
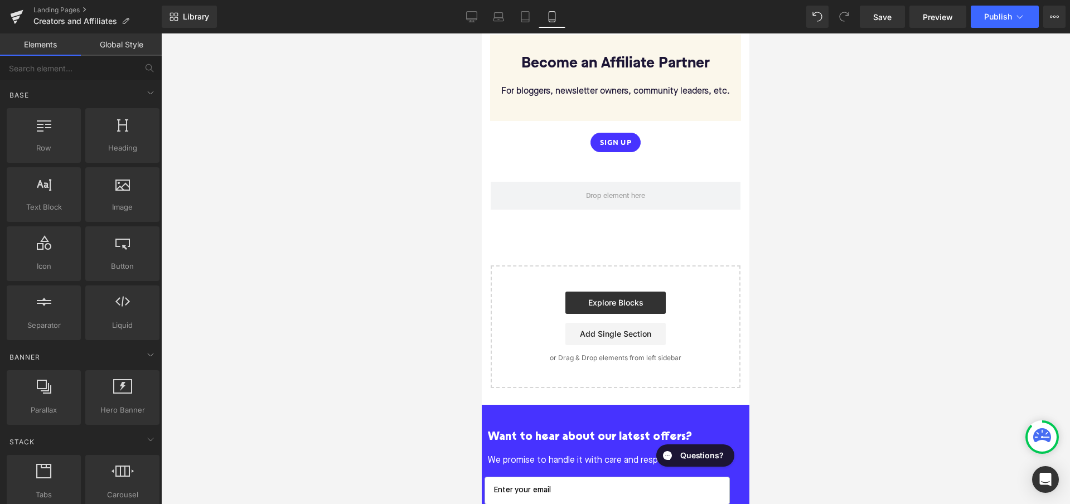
scroll to position [2094, 0]
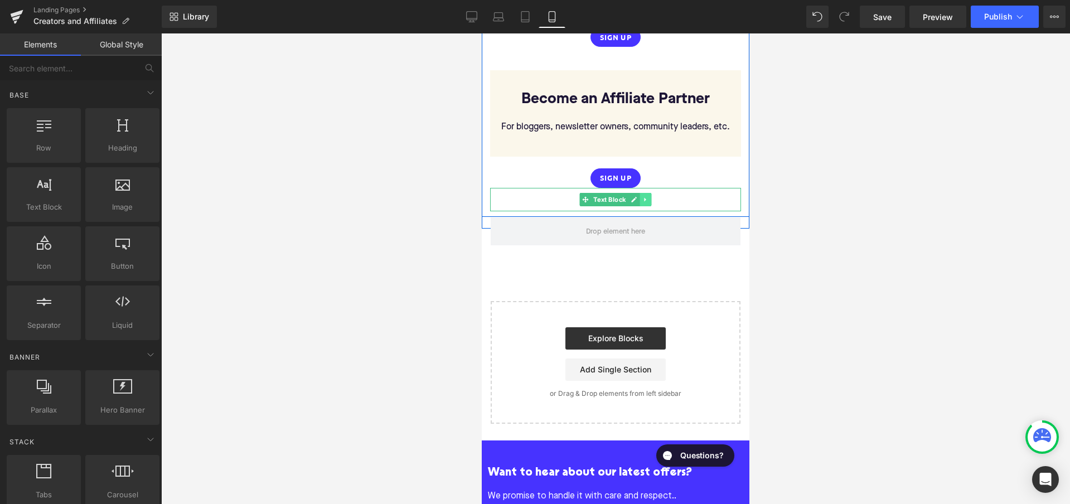
click at [644, 196] on icon at bounding box center [645, 199] width 6 height 7
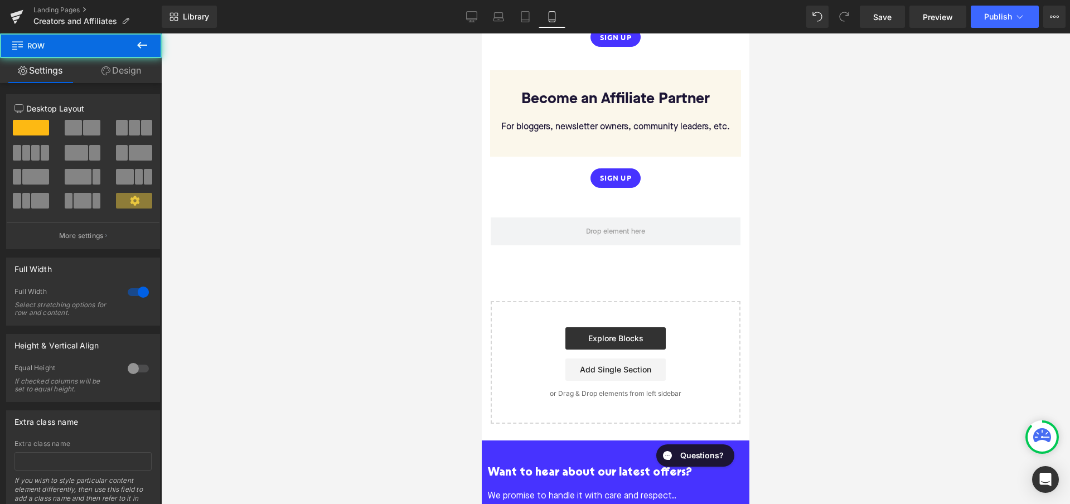
drag, startPoint x: 529, startPoint y: 216, endPoint x: 526, endPoint y: 230, distance: 14.2
click at [485, 222] on icon at bounding box center [489, 226] width 8 height 8
click at [531, 18] on link "Tablet" at bounding box center [525, 17] width 27 height 22
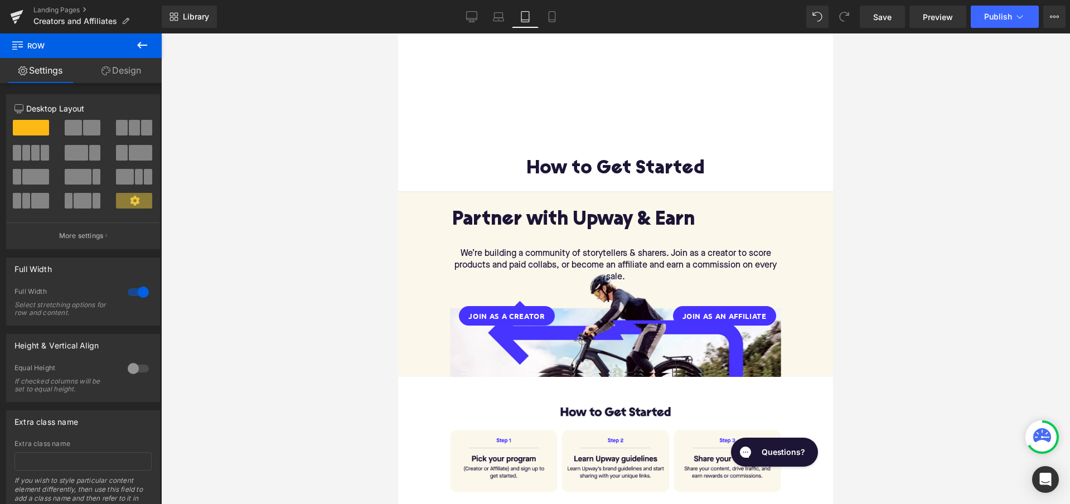
scroll to position [0, 0]
click at [554, 22] on icon at bounding box center [552, 17] width 6 height 11
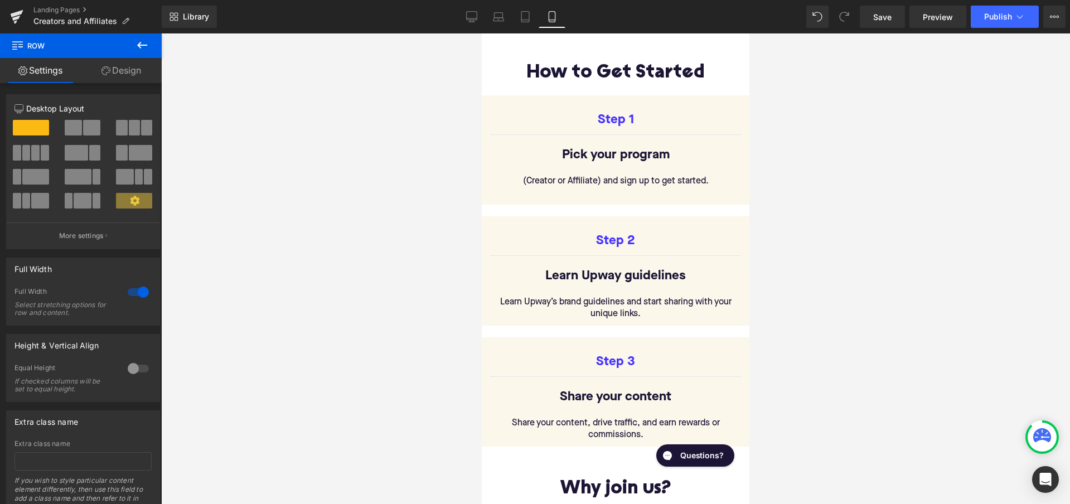
scroll to position [395, 0]
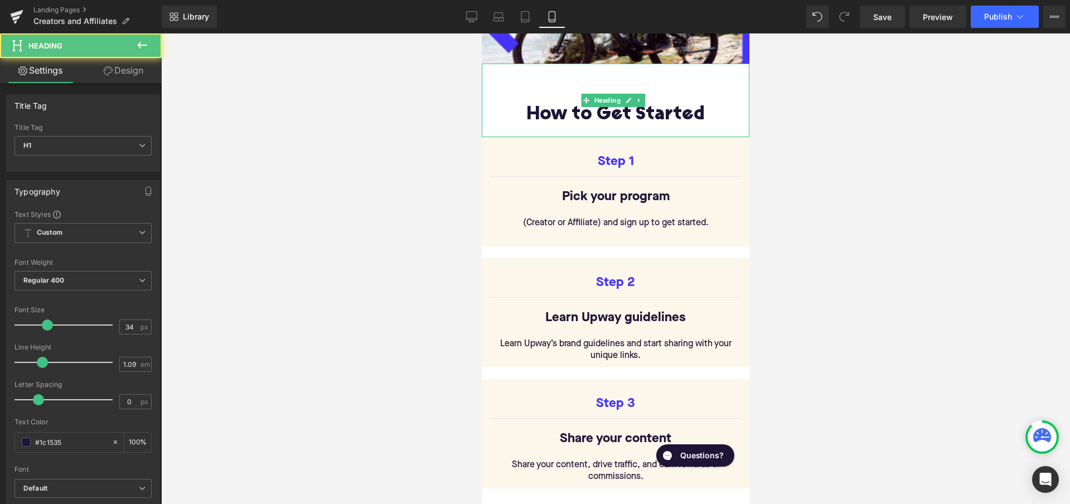
click at [593, 119] on h1 "How to Get Started" at bounding box center [616, 115] width 268 height 21
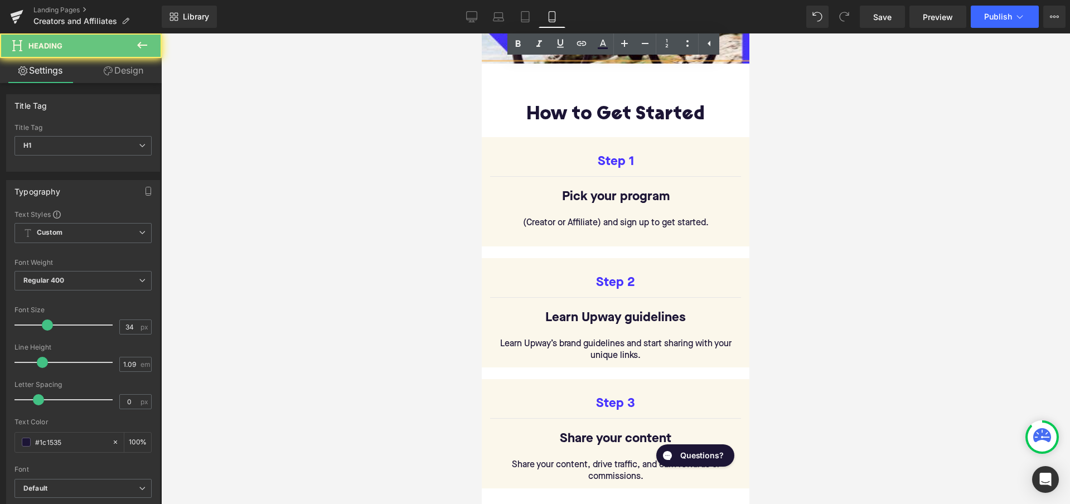
click at [602, 97] on h1 at bounding box center [616, 94] width 268 height 21
click at [560, 115] on h1 "How to Get Started" at bounding box center [616, 115] width 268 height 21
click at [492, 98] on h1 at bounding box center [616, 94] width 268 height 21
click at [481, 103] on div at bounding box center [615, 268] width 909 height 471
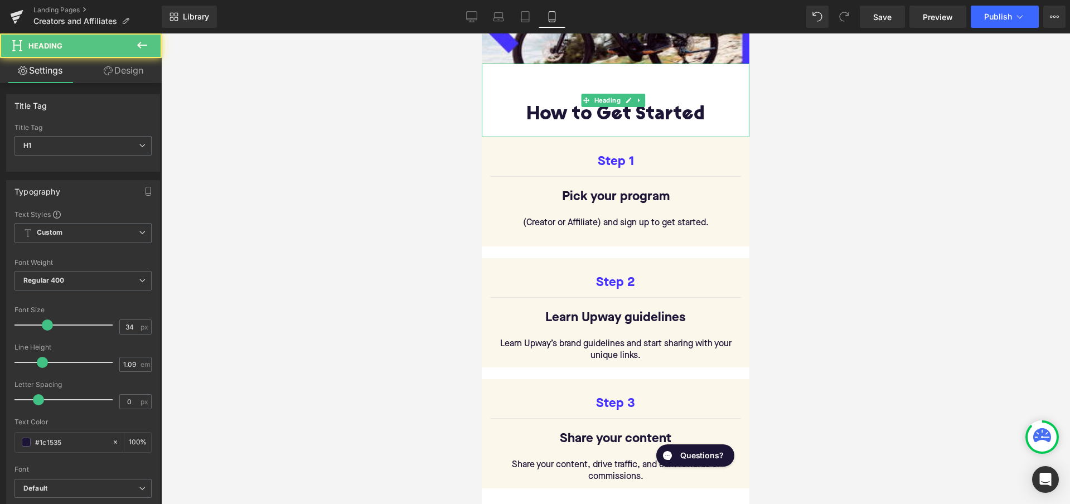
click at [503, 89] on h1 at bounding box center [616, 94] width 268 height 21
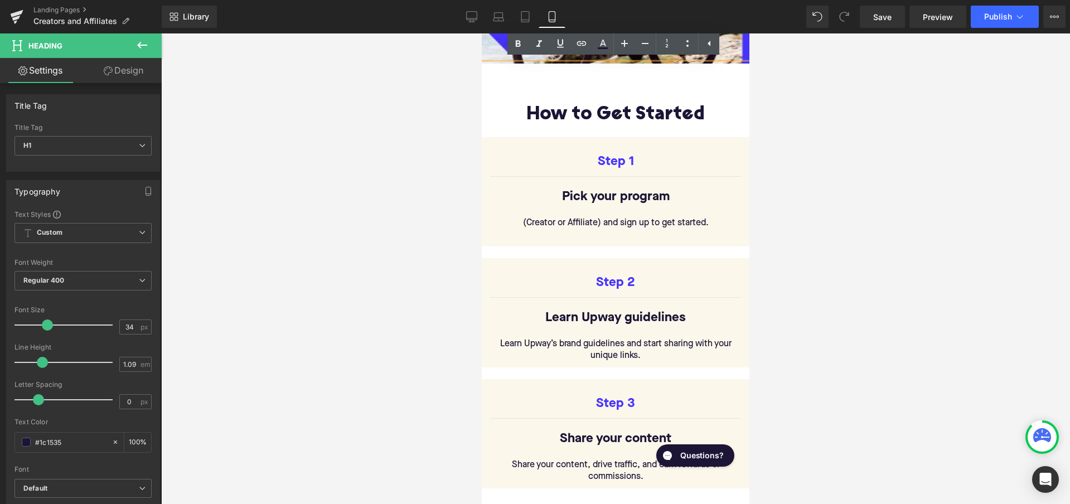
click at [124, 70] on link "Design" at bounding box center [123, 70] width 81 height 25
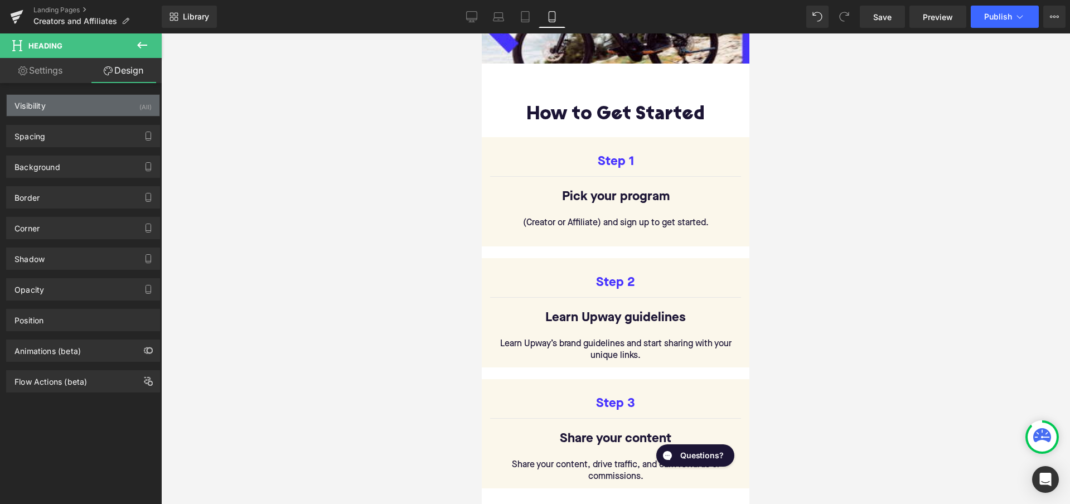
click at [125, 103] on div "Visibility (All)" at bounding box center [83, 105] width 153 height 21
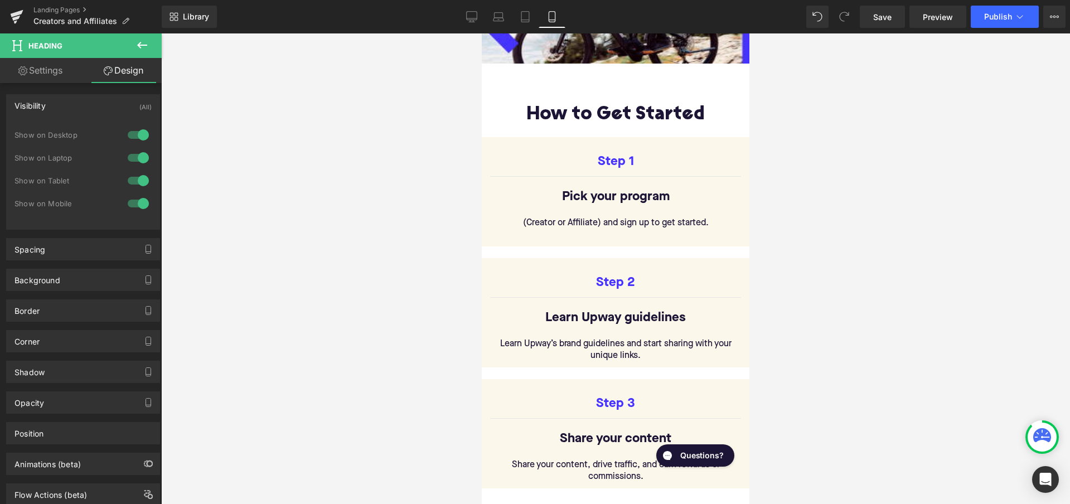
click at [129, 130] on div at bounding box center [138, 135] width 27 height 18
click at [133, 159] on div at bounding box center [138, 158] width 27 height 18
click at [133, 178] on div at bounding box center [138, 181] width 27 height 18
click at [290, 134] on div at bounding box center [615, 268] width 909 height 471
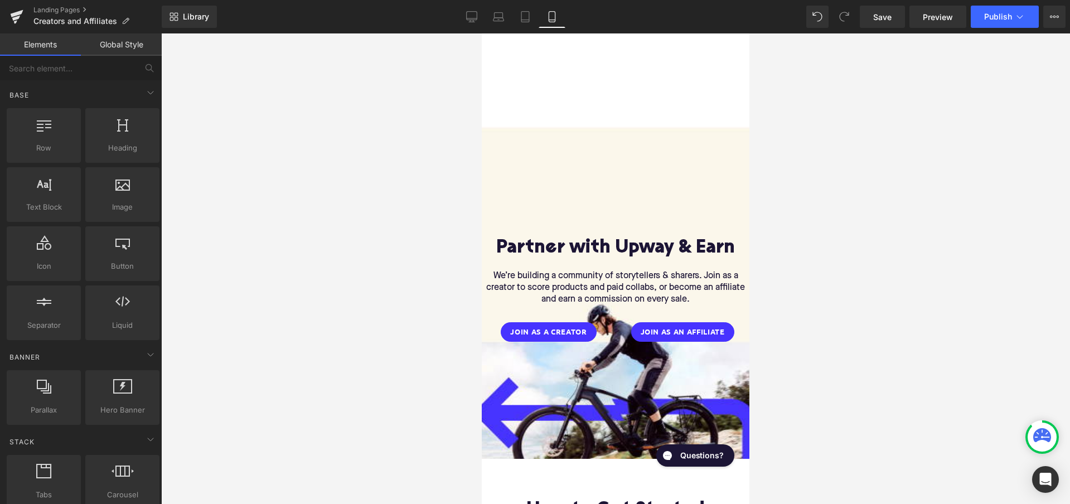
scroll to position [0, 0]
click at [964, 186] on div at bounding box center [615, 268] width 909 height 471
click at [471, 12] on icon at bounding box center [471, 16] width 11 height 11
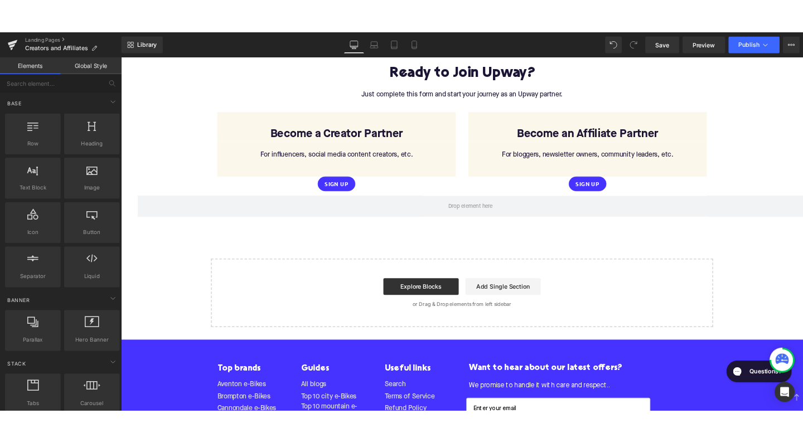
scroll to position [1699, 0]
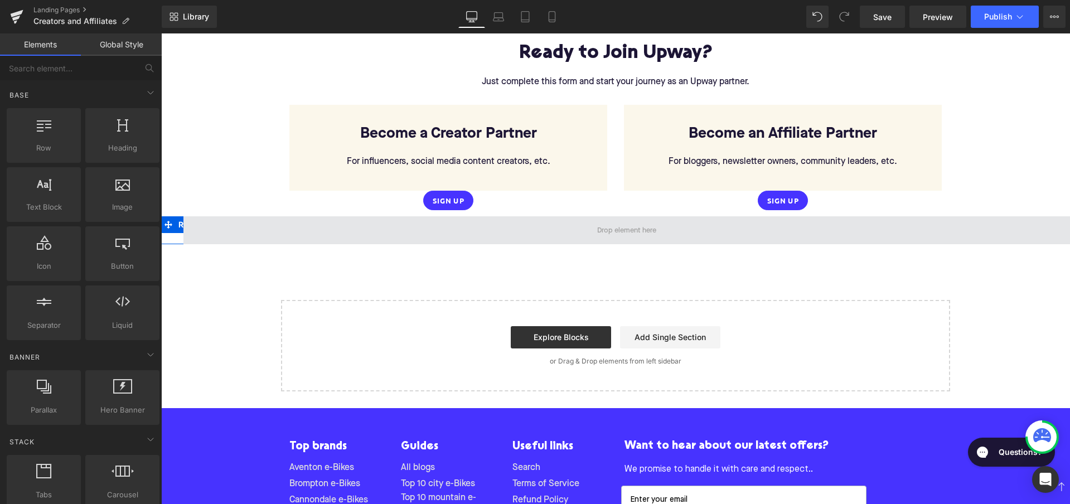
click at [201, 216] on span at bounding box center [626, 230] width 886 height 28
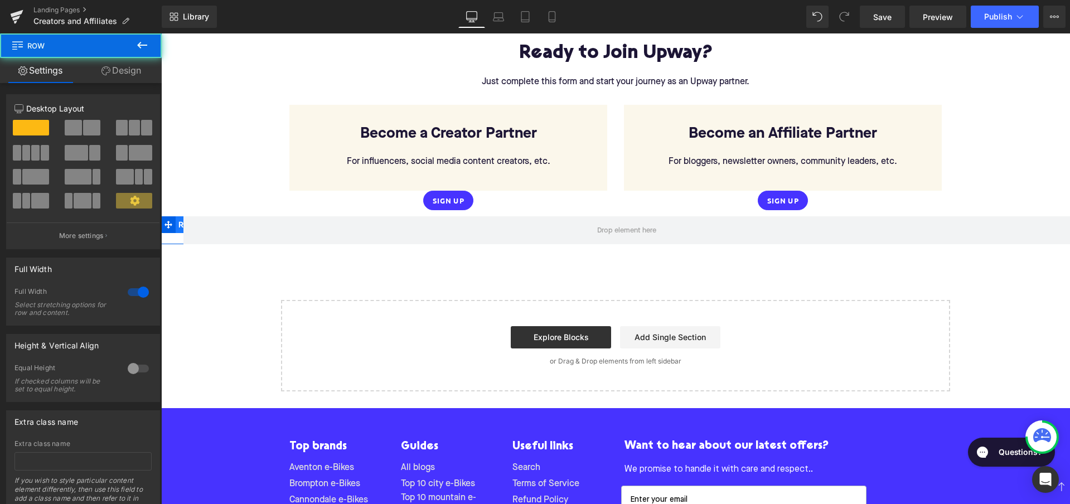
click at [178, 216] on span "Row" at bounding box center [187, 224] width 23 height 17
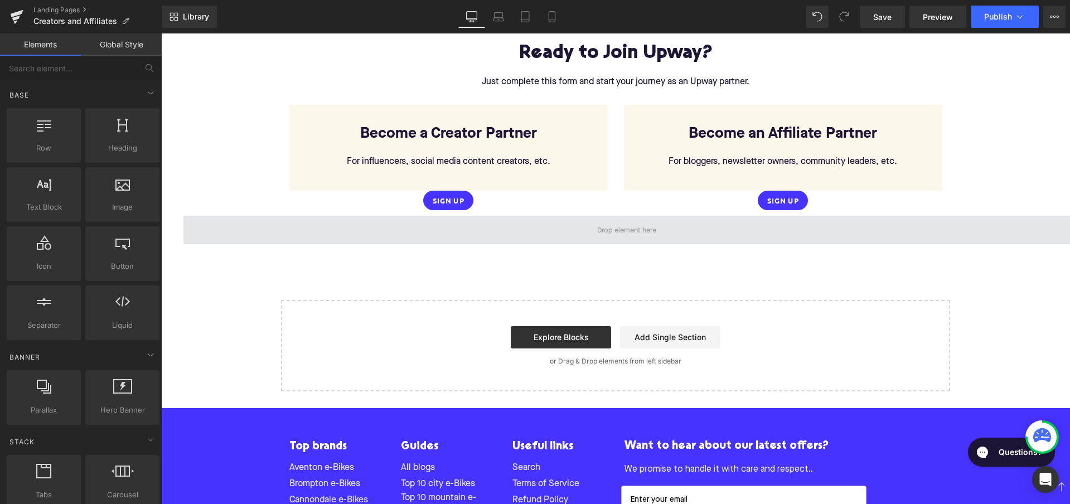
click at [628, 222] on span at bounding box center [626, 230] width 67 height 17
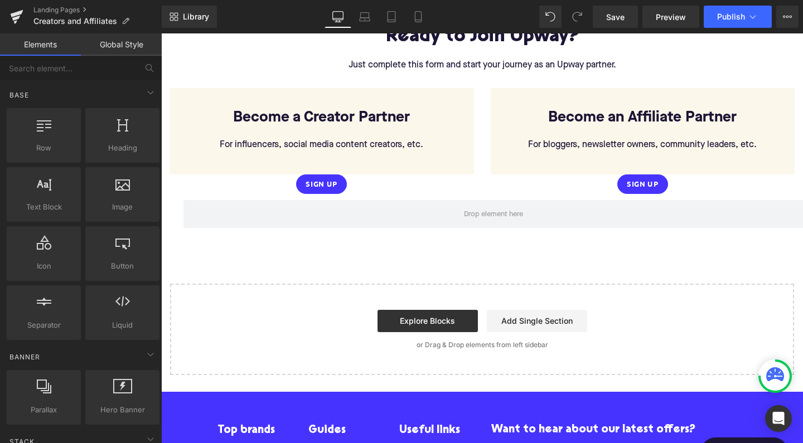
scroll to position [1369, 0]
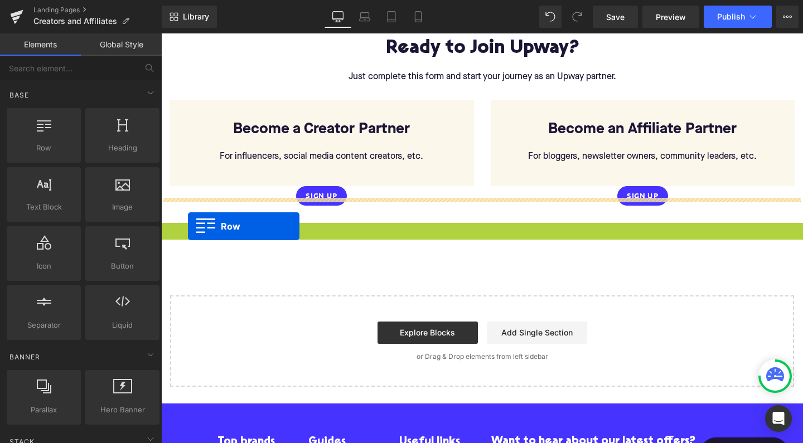
drag, startPoint x: 166, startPoint y: 206, endPoint x: 190, endPoint y: 230, distance: 33.9
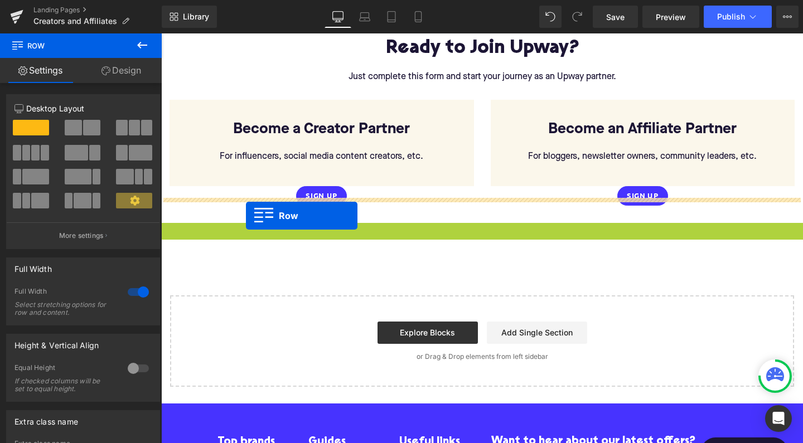
drag, startPoint x: 167, startPoint y: 209, endPoint x: 255, endPoint y: 217, distance: 87.9
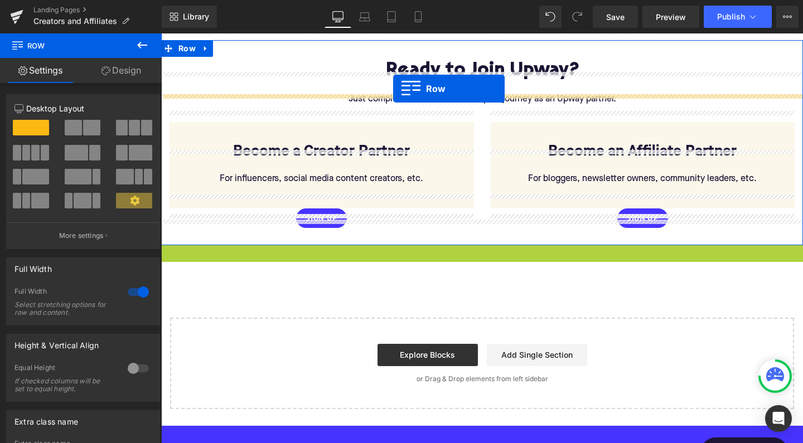
scroll to position [1335, 0]
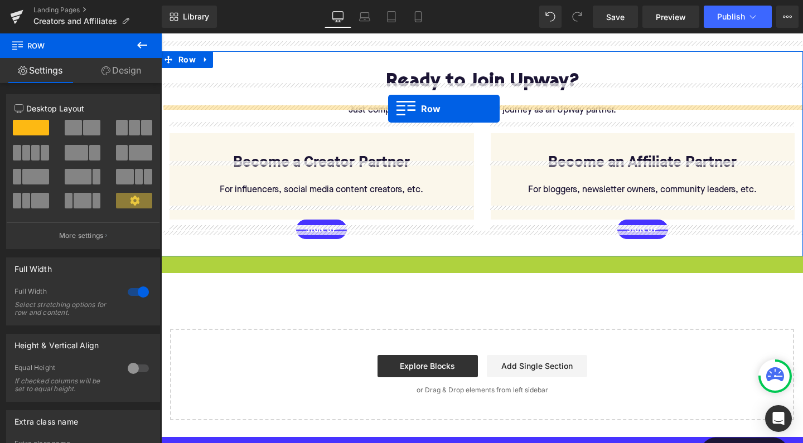
drag, startPoint x: 168, startPoint y: 207, endPoint x: 388, endPoint y: 109, distance: 241.1
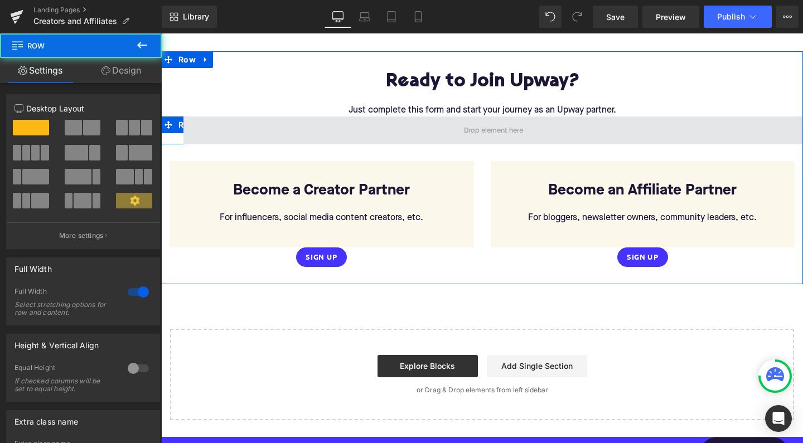
click at [363, 121] on span at bounding box center [492, 131] width 619 height 28
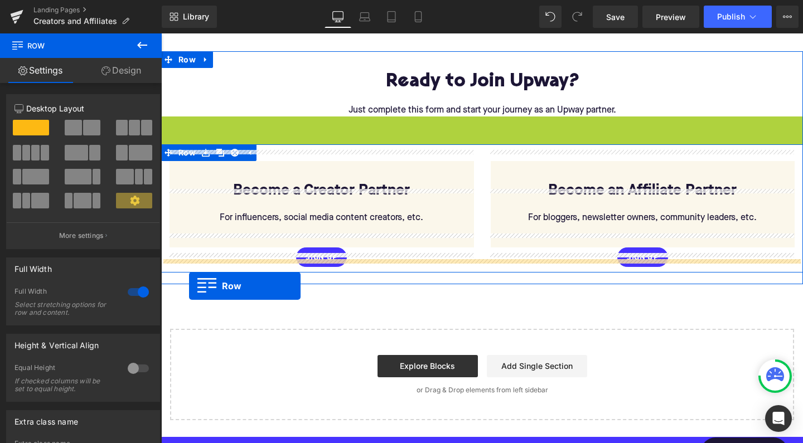
drag, startPoint x: 167, startPoint y: 114, endPoint x: 189, endPoint y: 286, distance: 173.1
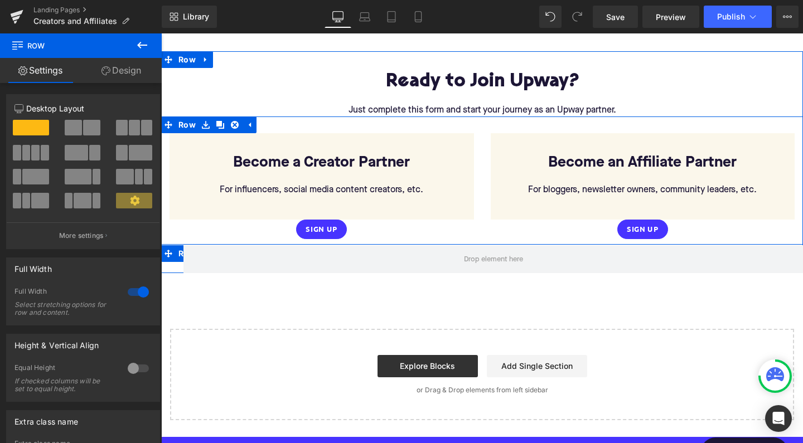
scroll to position [0, 0]
click at [144, 49] on icon at bounding box center [141, 44] width 13 height 13
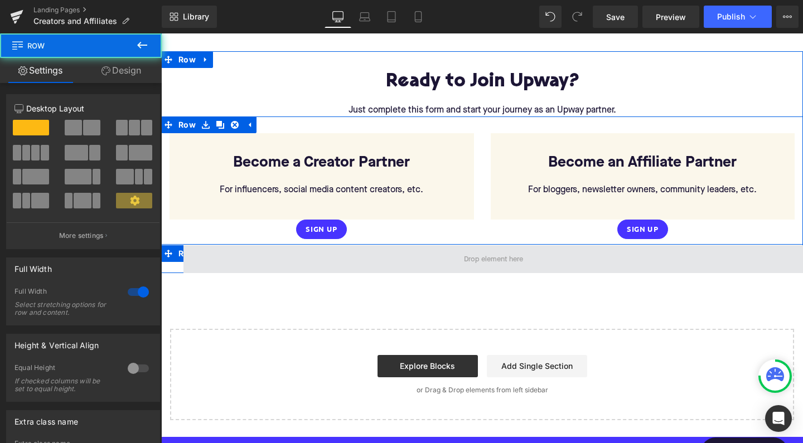
click at [196, 251] on span at bounding box center [492, 259] width 619 height 28
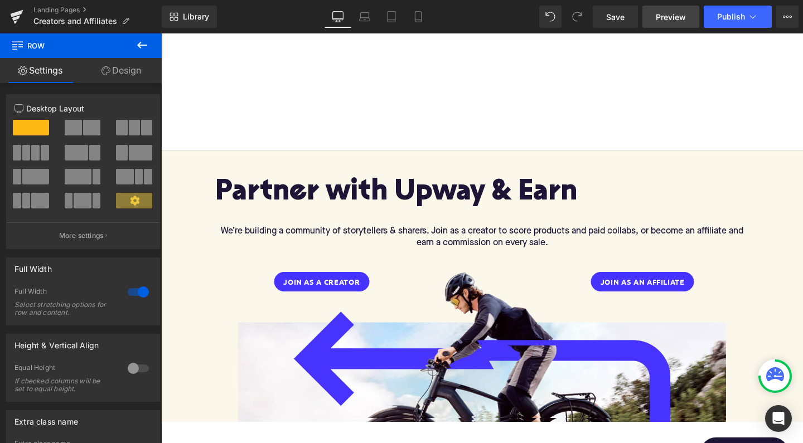
click at [663, 16] on span "Preview" at bounding box center [671, 17] width 30 height 12
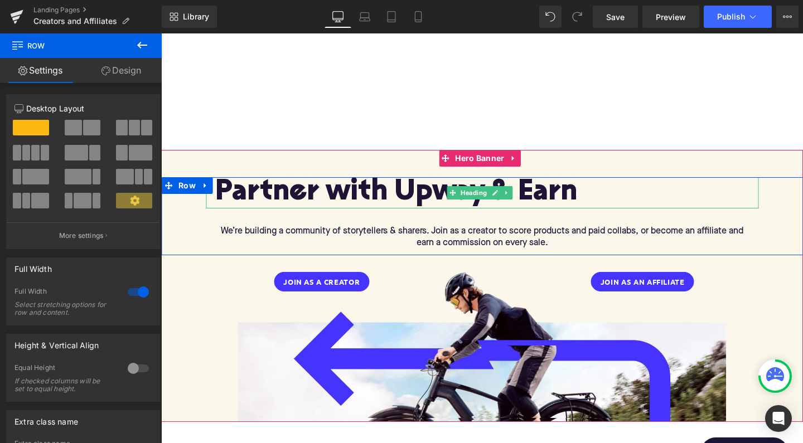
scroll to position [3, 0]
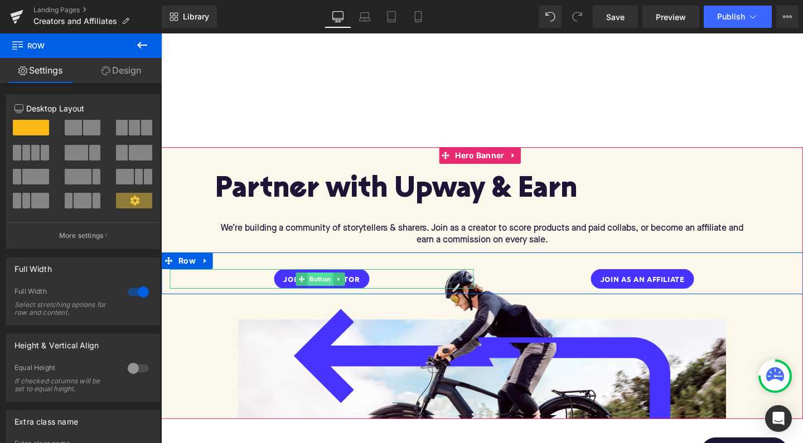
click at [319, 273] on span "Button" at bounding box center [321, 279] width 26 height 13
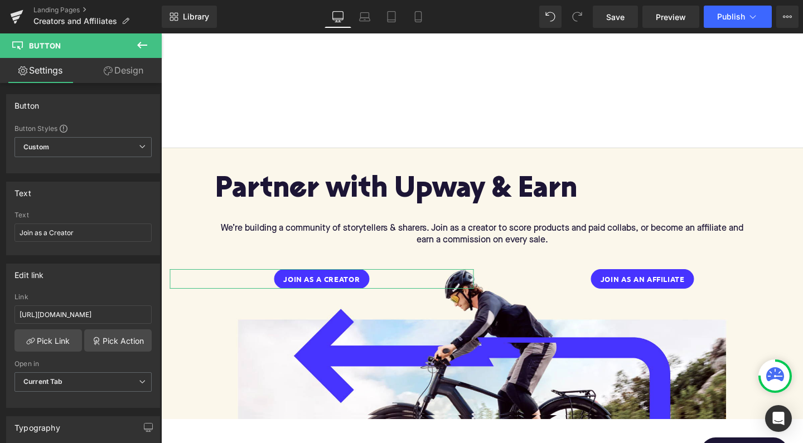
click at [140, 75] on link "Design" at bounding box center [123, 70] width 81 height 25
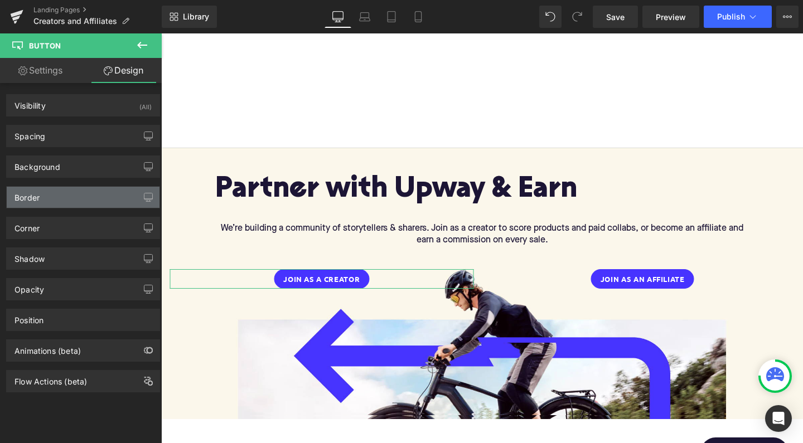
click at [94, 202] on div "Border" at bounding box center [83, 197] width 153 height 21
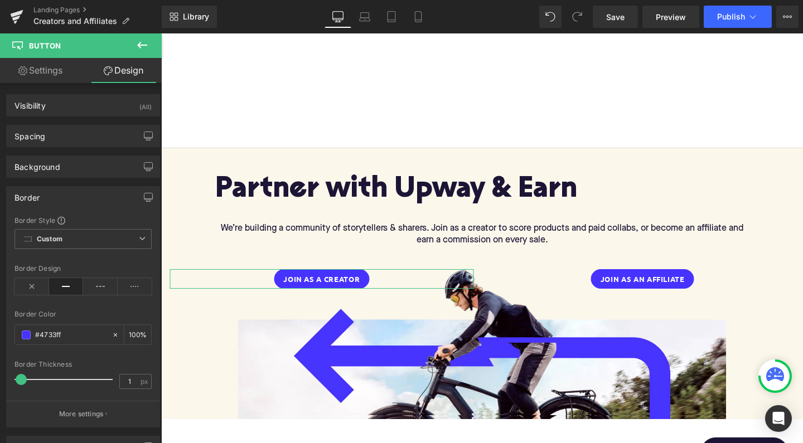
click at [94, 202] on div "Border" at bounding box center [83, 197] width 153 height 21
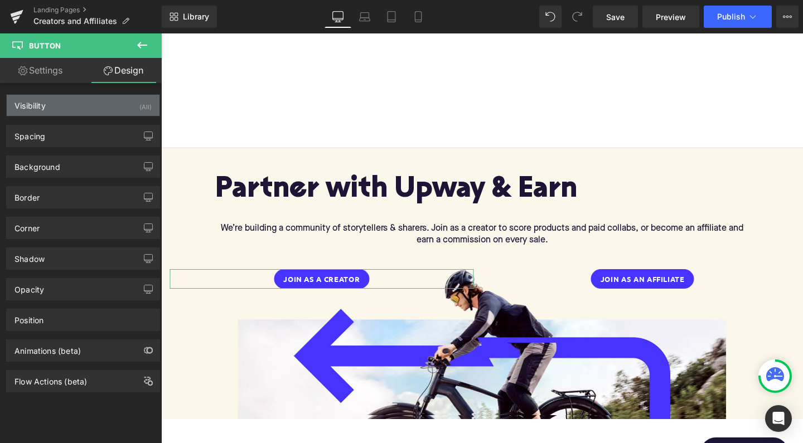
click at [95, 113] on div "Visibility (All)" at bounding box center [83, 105] width 153 height 21
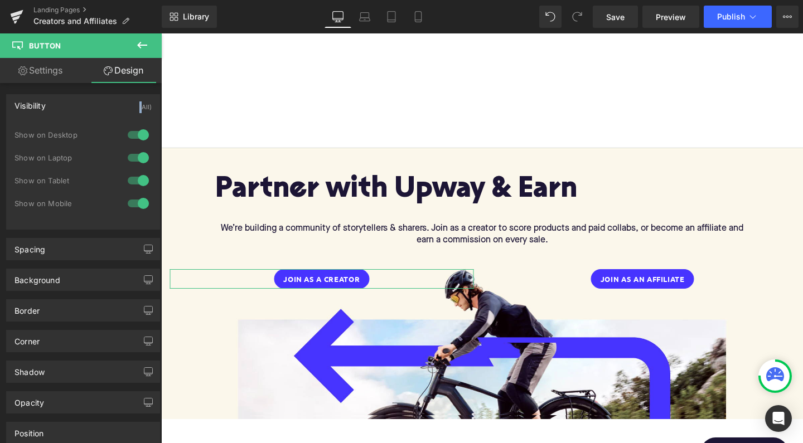
click at [95, 113] on div "Visibility (All)" at bounding box center [83, 105] width 153 height 21
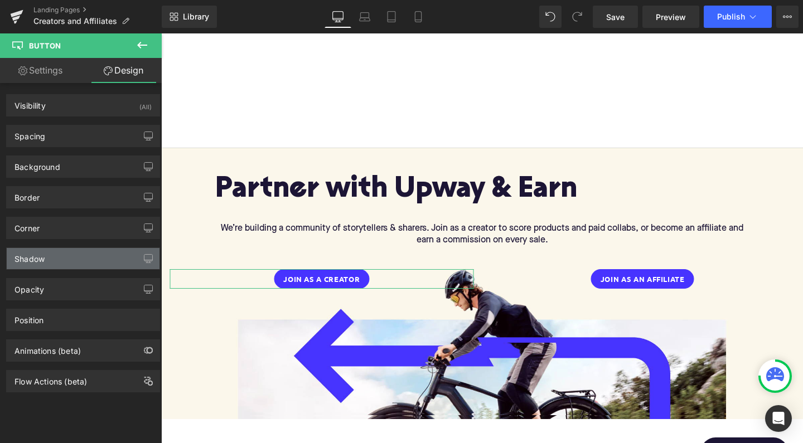
click at [84, 253] on div "Shadow" at bounding box center [83, 258] width 153 height 21
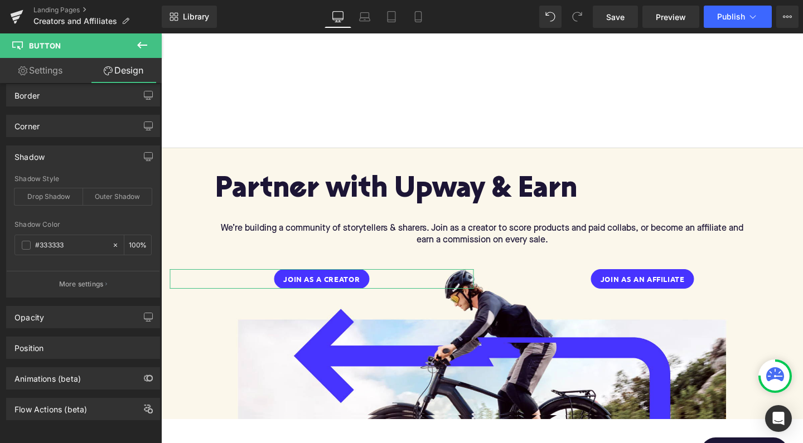
scroll to position [111, 0]
click at [80, 368] on div "Animations (beta)" at bounding box center [47, 376] width 66 height 16
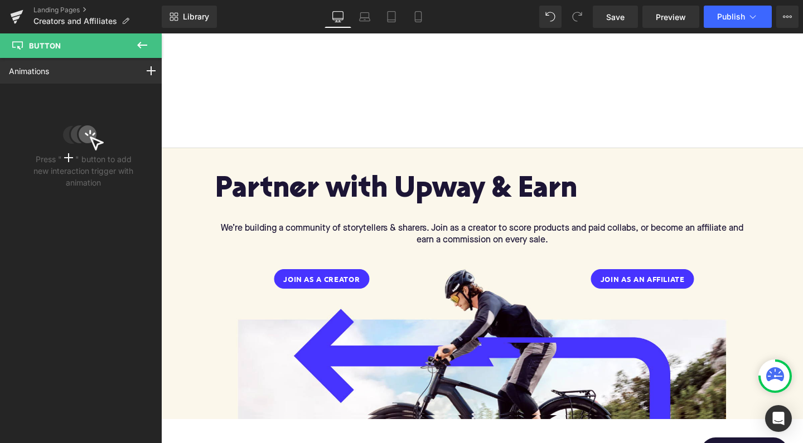
click at [146, 49] on icon at bounding box center [141, 44] width 13 height 13
type input "100"
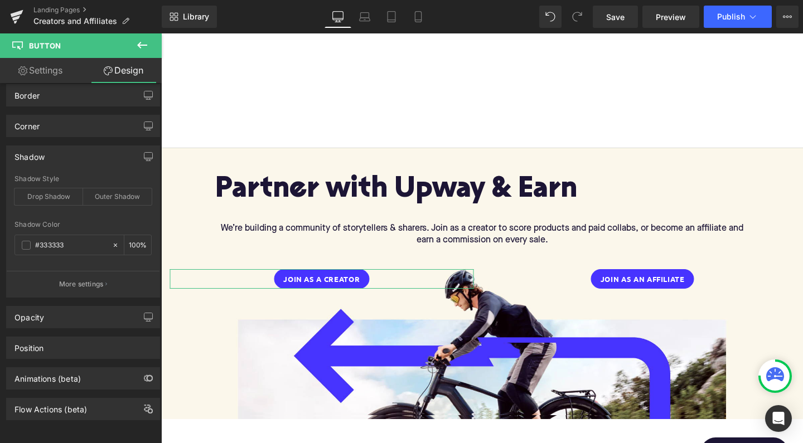
click at [142, 50] on icon at bounding box center [141, 44] width 13 height 13
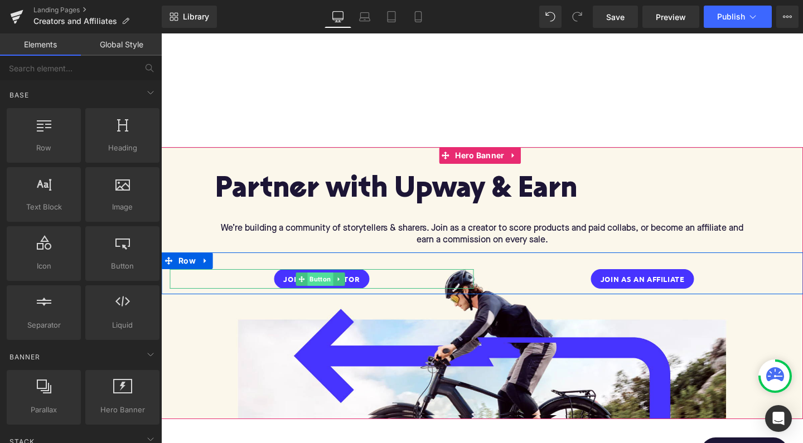
click at [319, 276] on span "Button" at bounding box center [321, 279] width 26 height 13
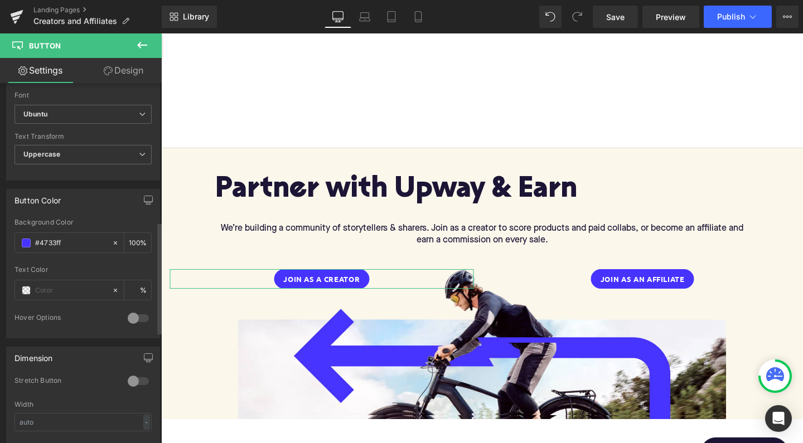
scroll to position [447, 0]
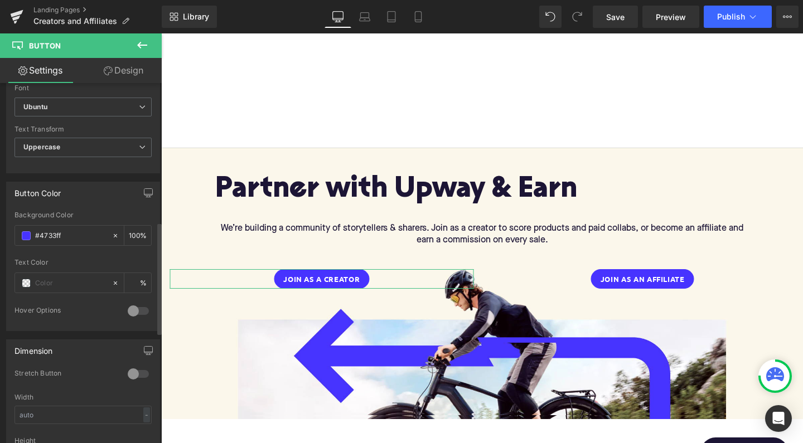
click at [135, 306] on div at bounding box center [138, 311] width 27 height 18
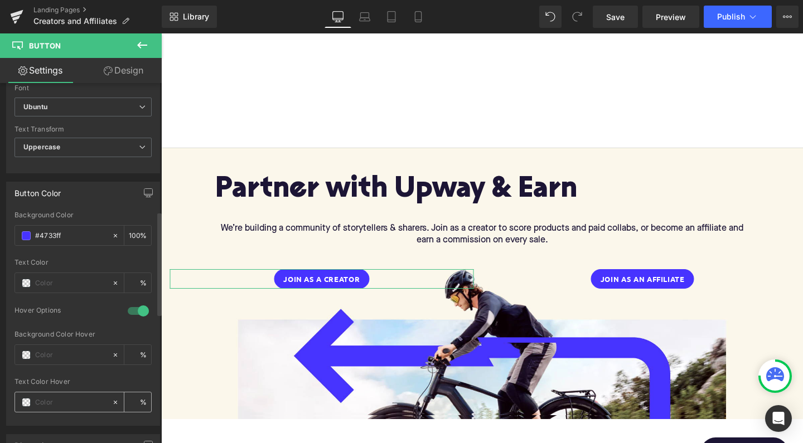
click at [52, 401] on input "text" at bounding box center [70, 402] width 71 height 12
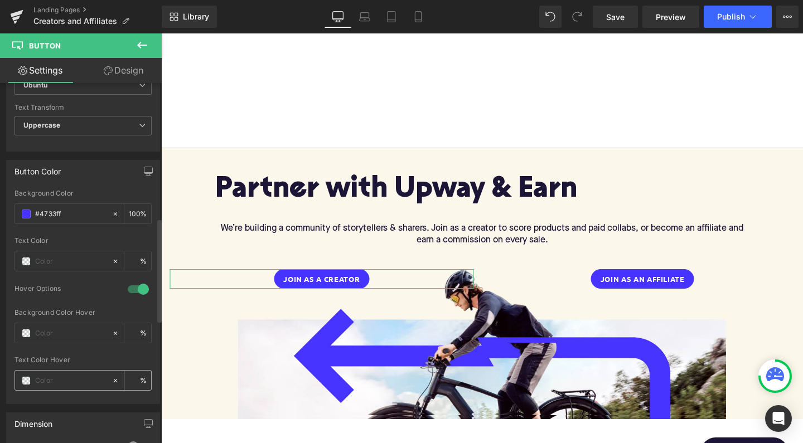
scroll to position [469, 0]
type input "0"
click at [24, 375] on span at bounding box center [26, 379] width 9 height 9
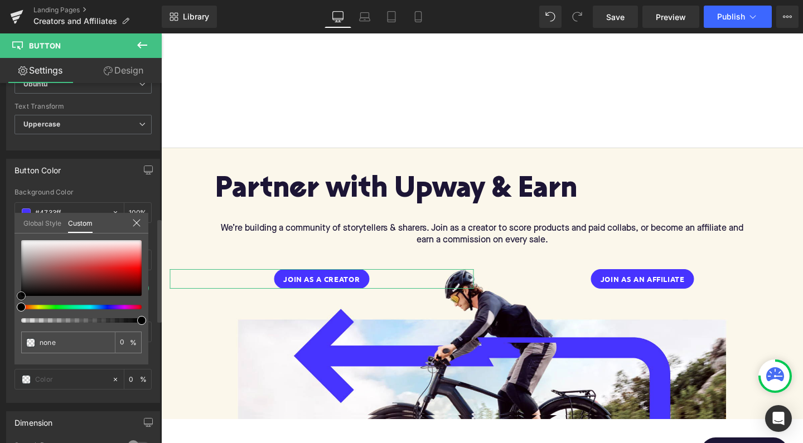
type input "#020202"
type input "100"
type input "#020202"
type input "100"
type input "#898989"
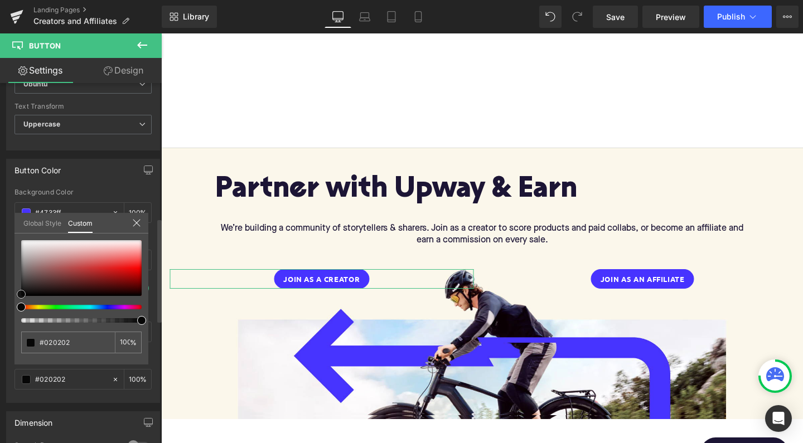
type input "#898989"
type input "#999999"
type input "#ededed"
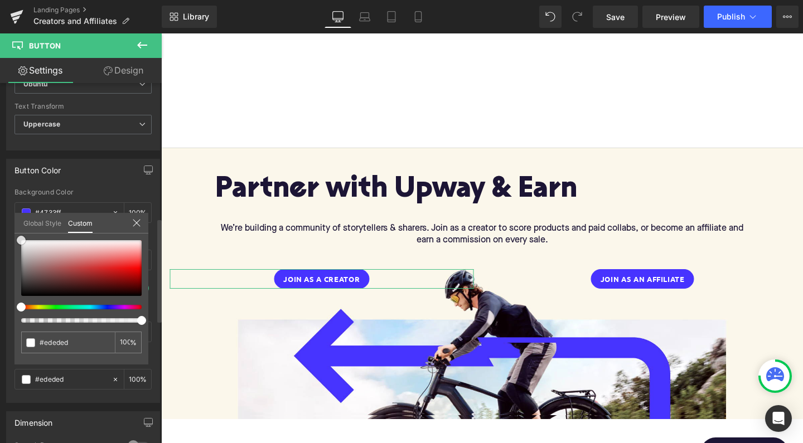
type input "#ffffff"
drag, startPoint x: 22, startPoint y: 297, endPoint x: 17, endPoint y: 226, distance: 70.4
click at [17, 227] on div "Global Style Custom Setup Global Style #ffffff 100 %" at bounding box center [81, 230] width 134 height 34
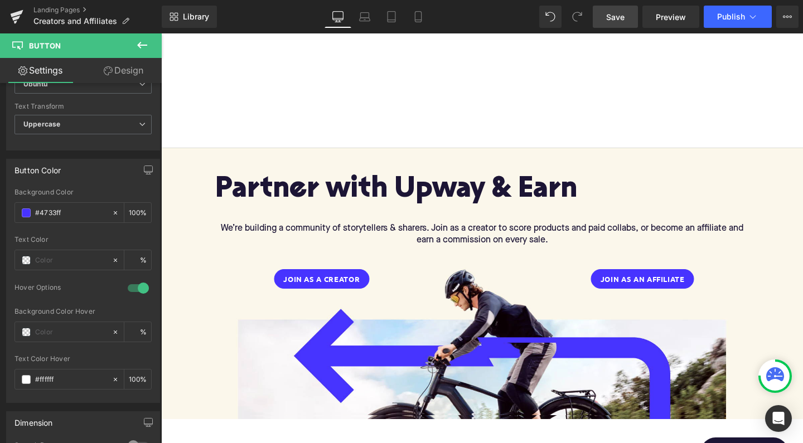
click at [614, 15] on span "Save" at bounding box center [615, 17] width 18 height 12
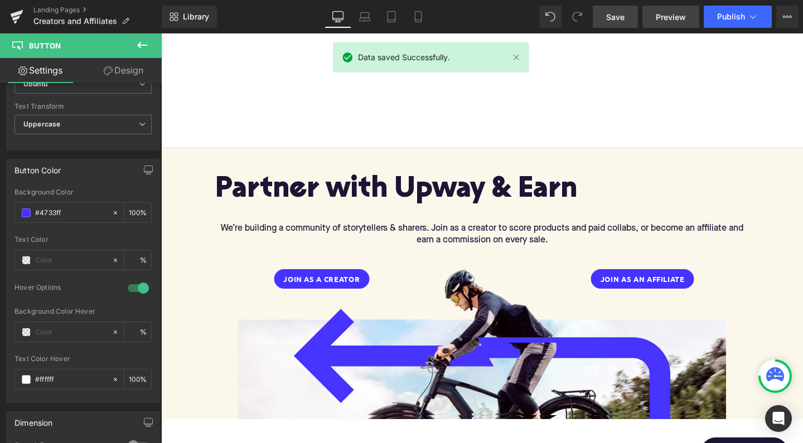
click at [672, 19] on span "Preview" at bounding box center [671, 17] width 30 height 12
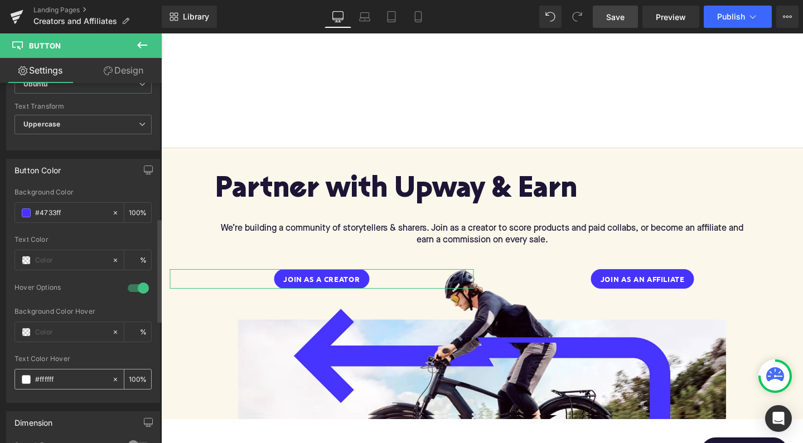
click at [26, 379] on span at bounding box center [26, 379] width 9 height 9
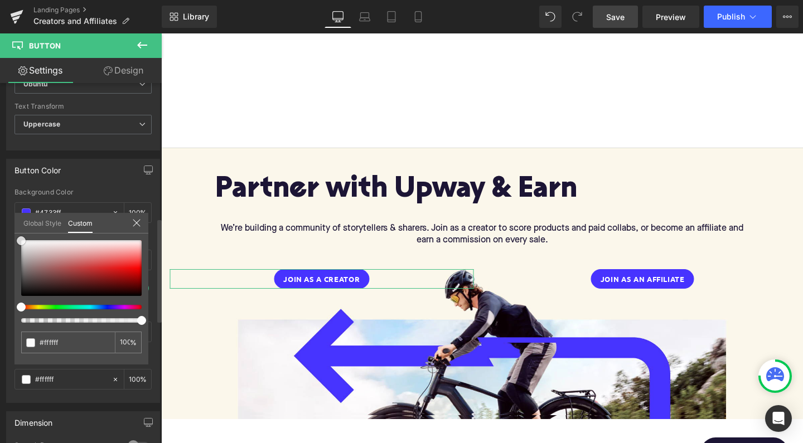
type input "#fcfcfc"
type input "#545454"
type input "#000000"
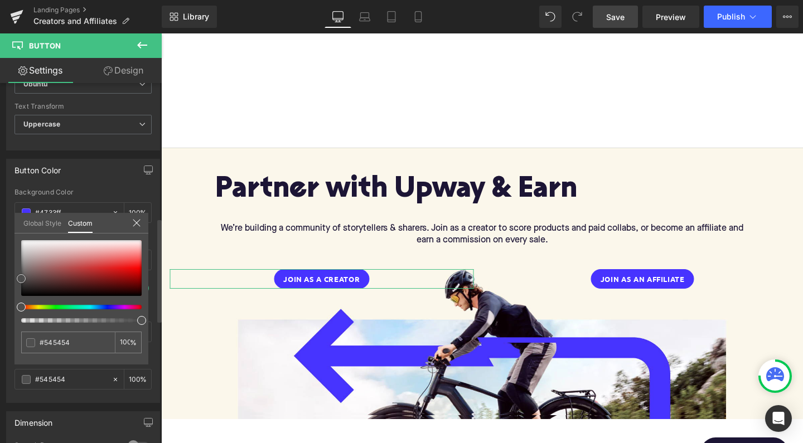
type input "#000000"
drag, startPoint x: 20, startPoint y: 239, endPoint x: 13, endPoint y: 300, distance: 61.6
click at [13, 300] on div "Button Color rgba(71, 51, 255, 1) Background Color #4733ff 100 % Text Color % 1…" at bounding box center [83, 277] width 167 height 253
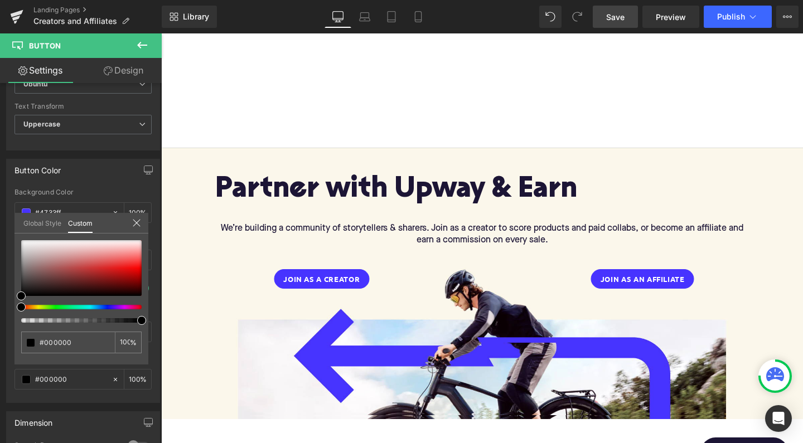
click at [615, 24] on link "Save" at bounding box center [615, 17] width 45 height 22
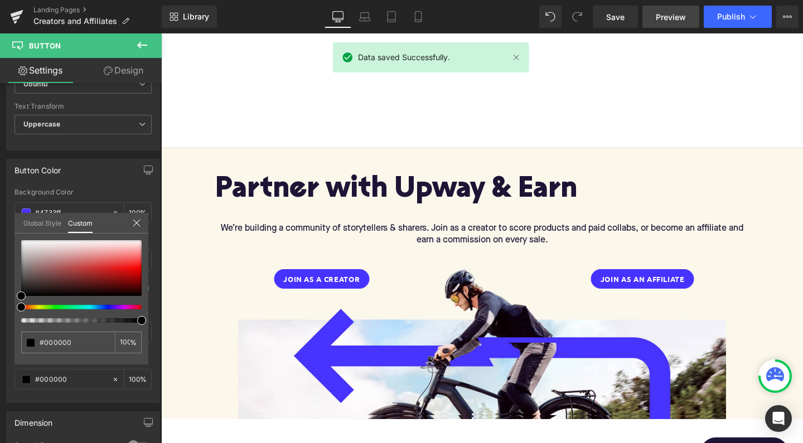
click at [666, 16] on span "Preview" at bounding box center [671, 17] width 30 height 12
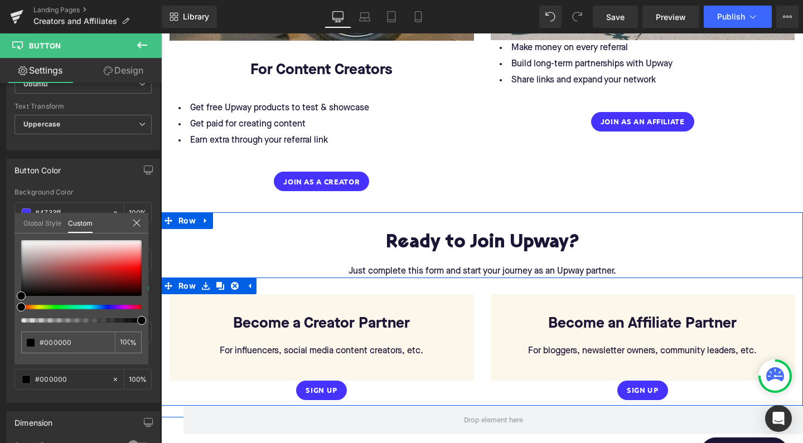
scroll to position [1208, 0]
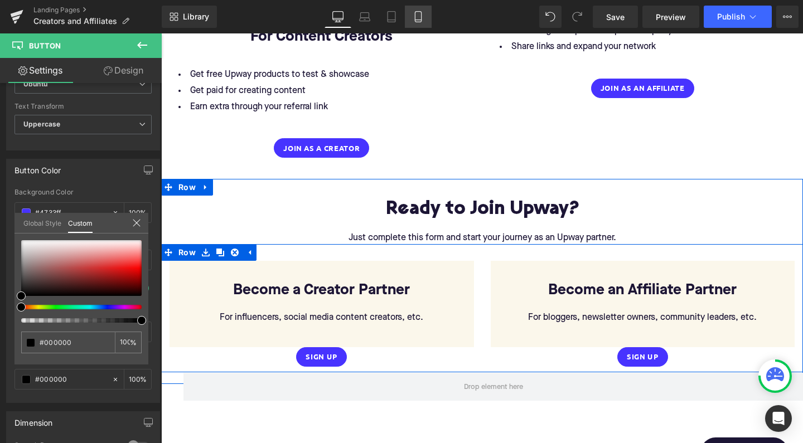
click at [421, 20] on icon at bounding box center [418, 20] width 6 height 0
type input "100"
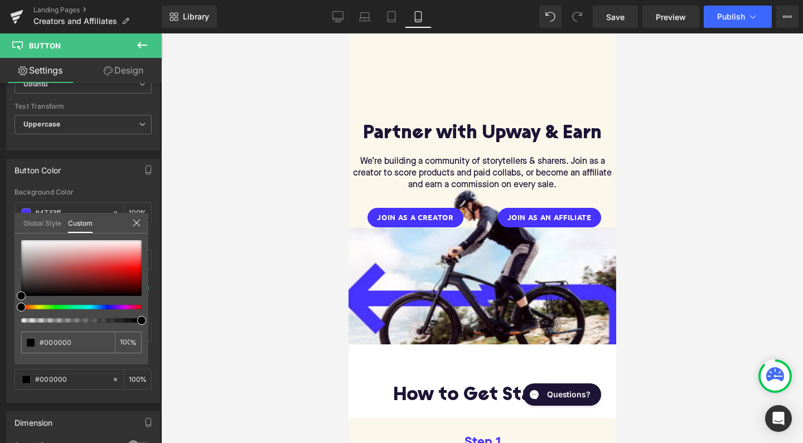
scroll to position [83, 0]
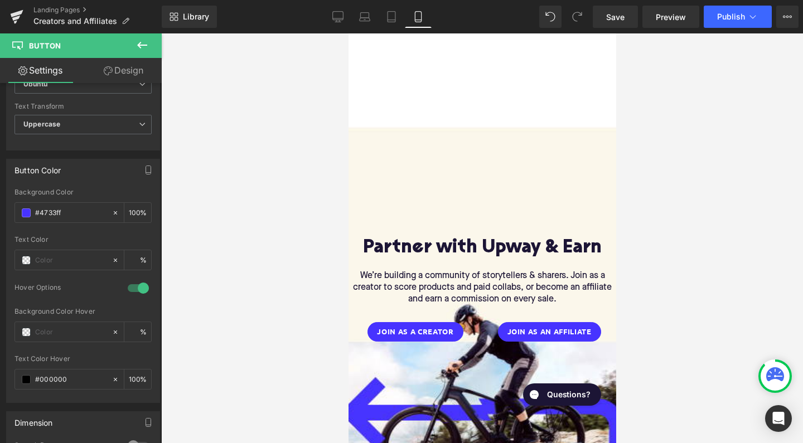
scroll to position [0, 0]
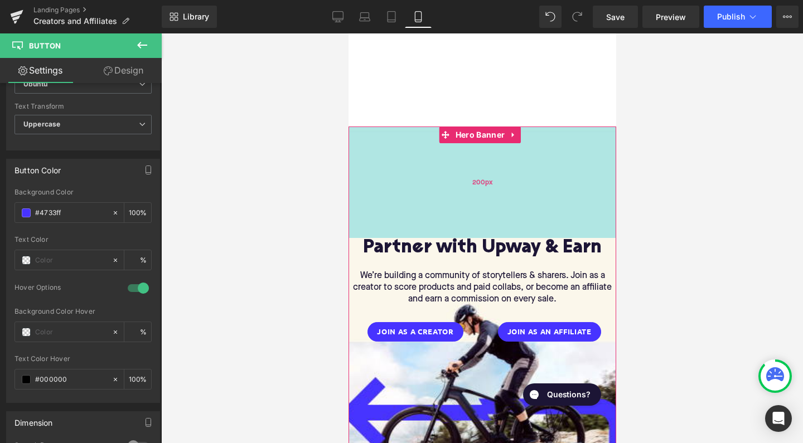
click at [476, 190] on div "200px" at bounding box center [482, 183] width 268 height 112
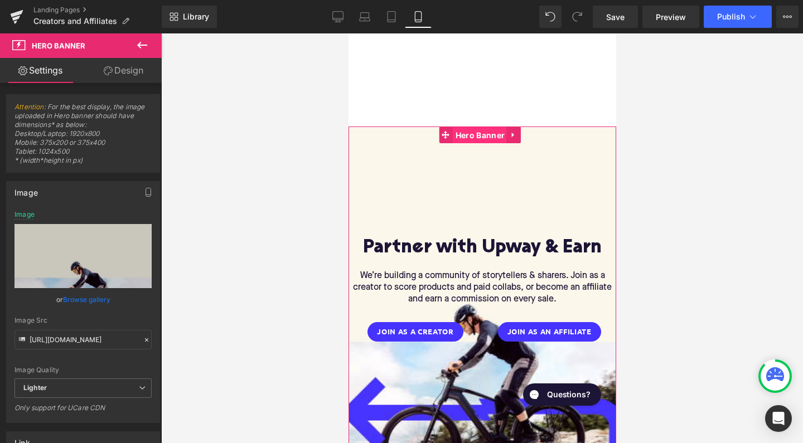
click at [479, 133] on span "Hero Banner" at bounding box center [479, 135] width 55 height 17
click at [132, 72] on link "Design" at bounding box center [123, 70] width 81 height 25
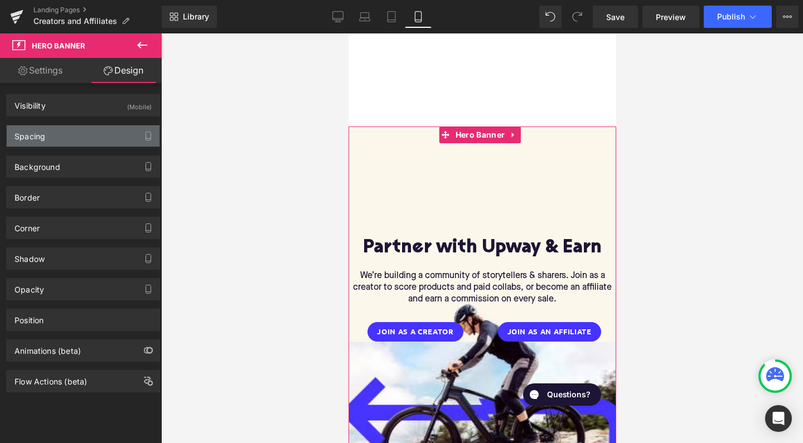
click at [93, 132] on div "Spacing" at bounding box center [83, 135] width 153 height 21
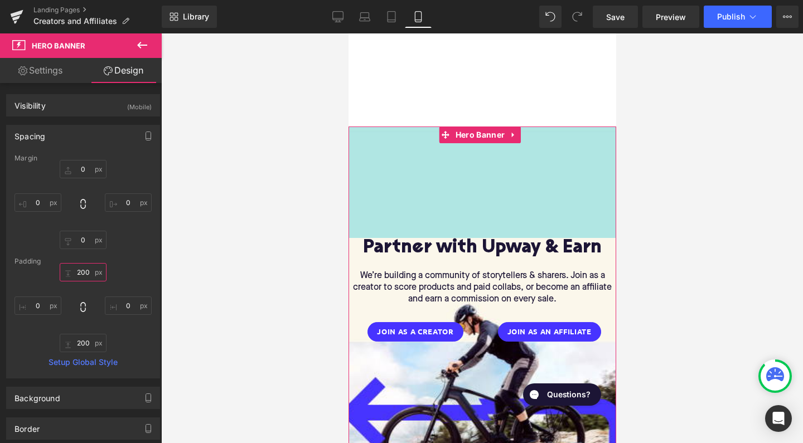
click at [81, 268] on input "200" at bounding box center [83, 272] width 47 height 18
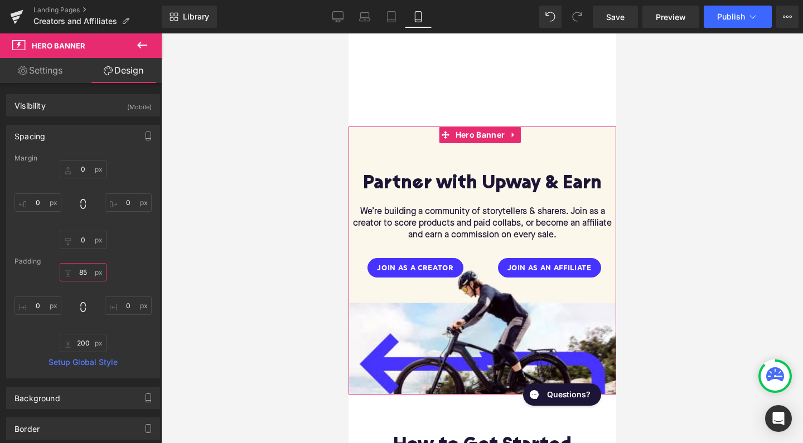
type input "84"
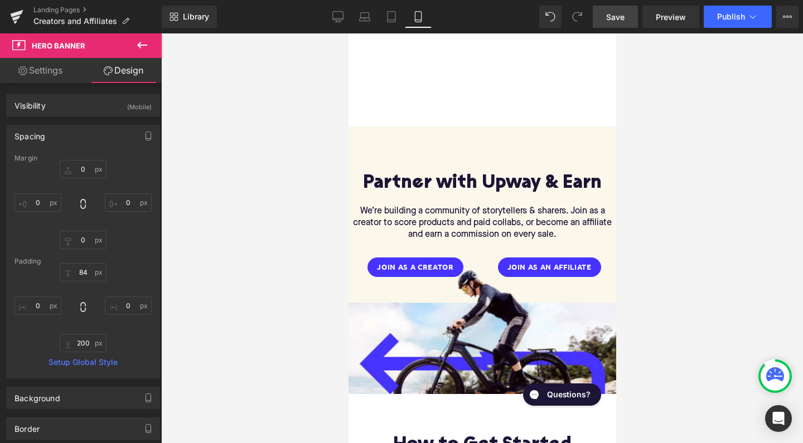
click at [610, 15] on span "Save" at bounding box center [615, 17] width 18 height 12
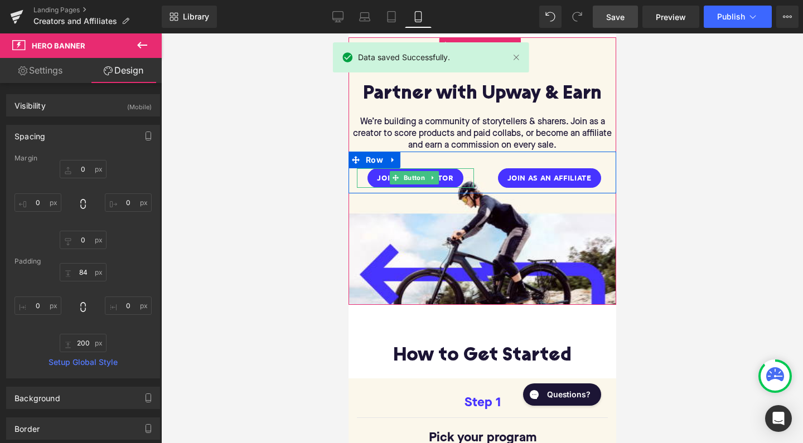
scroll to position [119, 0]
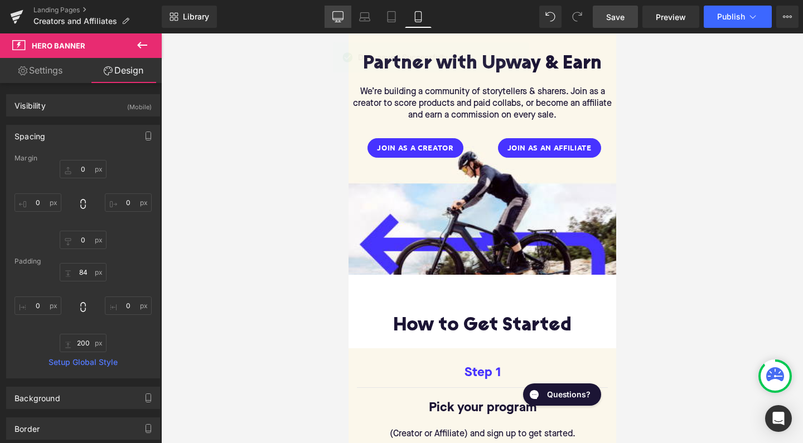
click at [343, 19] on icon at bounding box center [337, 16] width 11 height 11
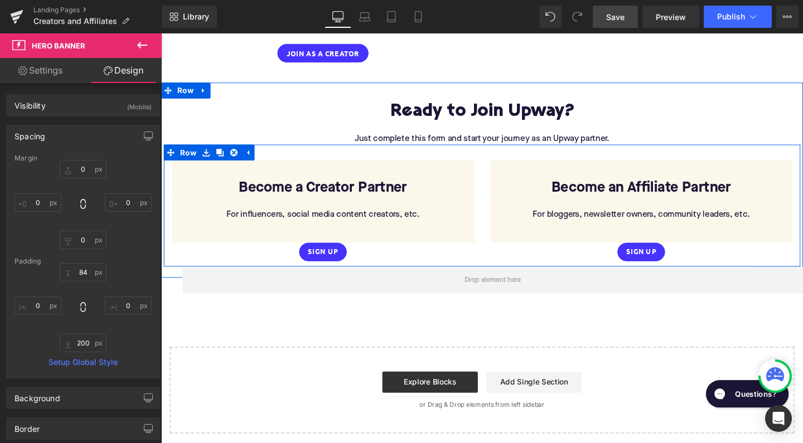
scroll to position [1405, 0]
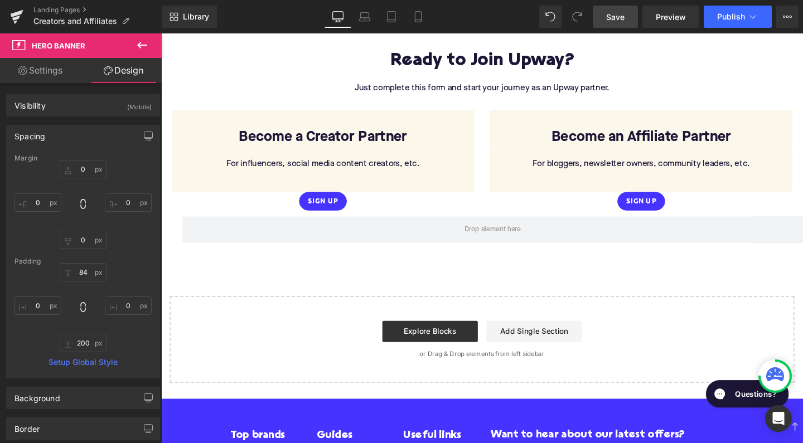
click at [144, 43] on icon at bounding box center [141, 44] width 13 height 13
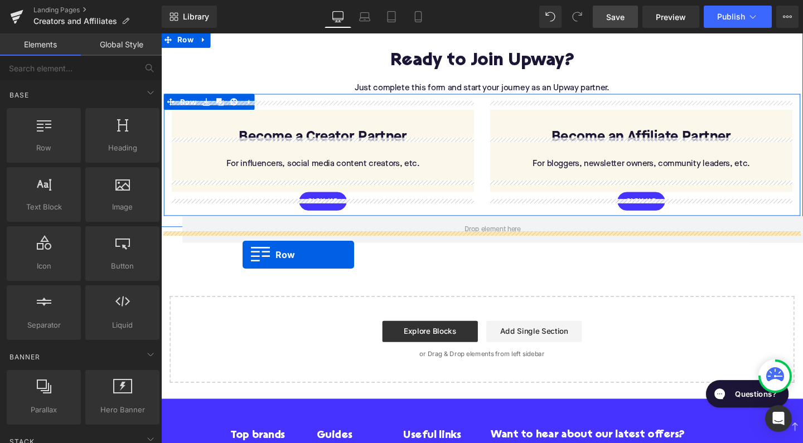
drag, startPoint x: 193, startPoint y: 166, endPoint x: 246, endPoint y: 266, distance: 113.0
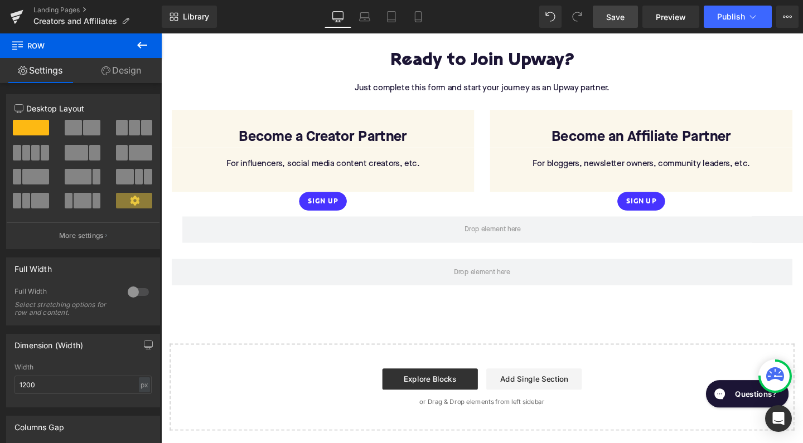
click at [615, 16] on span "Save" at bounding box center [615, 17] width 18 height 12
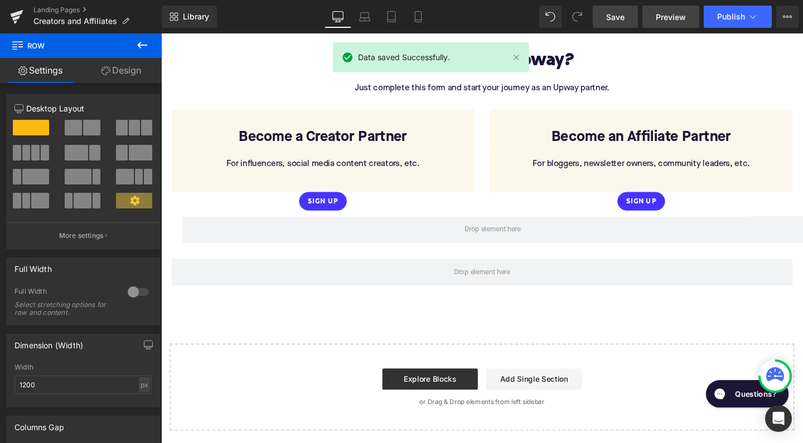
click at [667, 21] on span "Preview" at bounding box center [671, 17] width 30 height 12
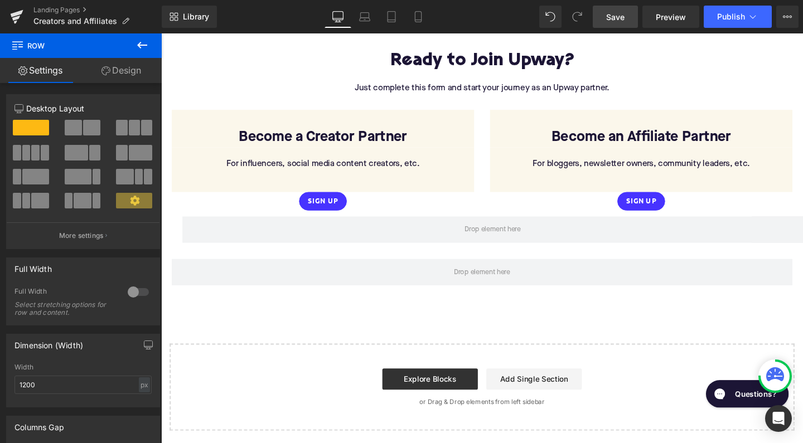
click at [143, 45] on icon at bounding box center [142, 45] width 10 height 7
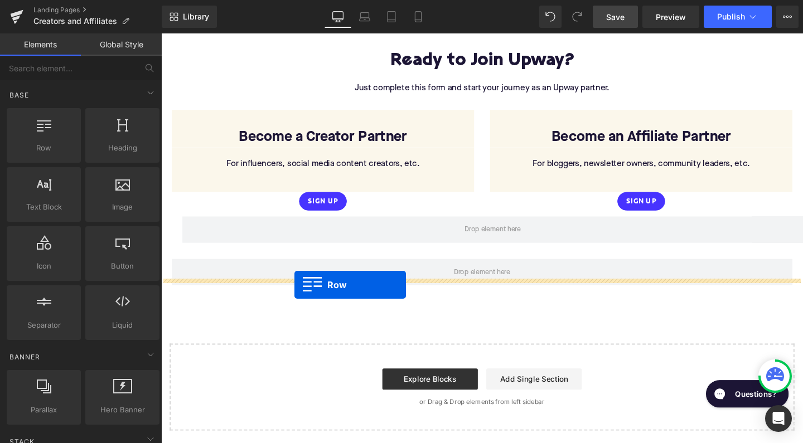
drag, startPoint x: 205, startPoint y: 155, endPoint x: 301, endPoint y: 298, distance: 172.3
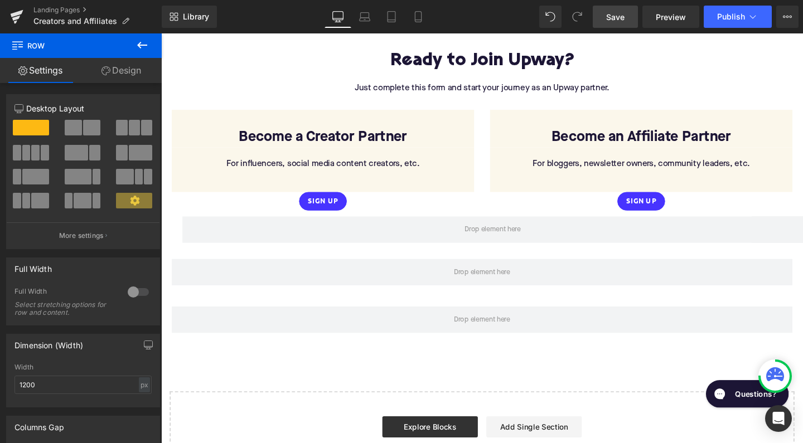
click at [611, 26] on link "Save" at bounding box center [615, 17] width 45 height 22
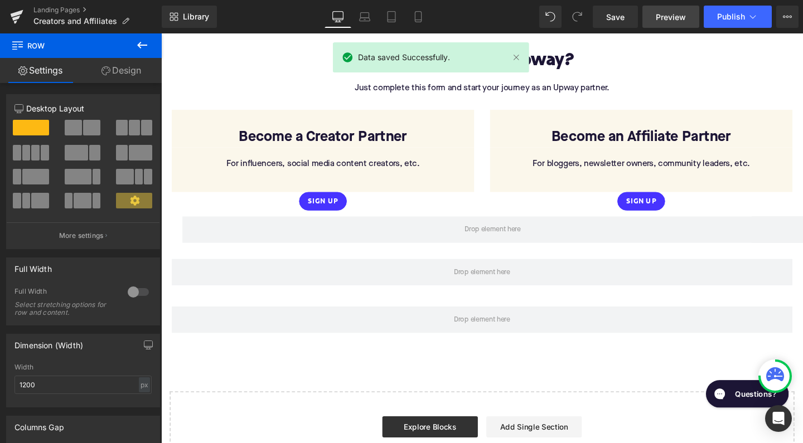
click at [672, 21] on span "Preview" at bounding box center [671, 17] width 30 height 12
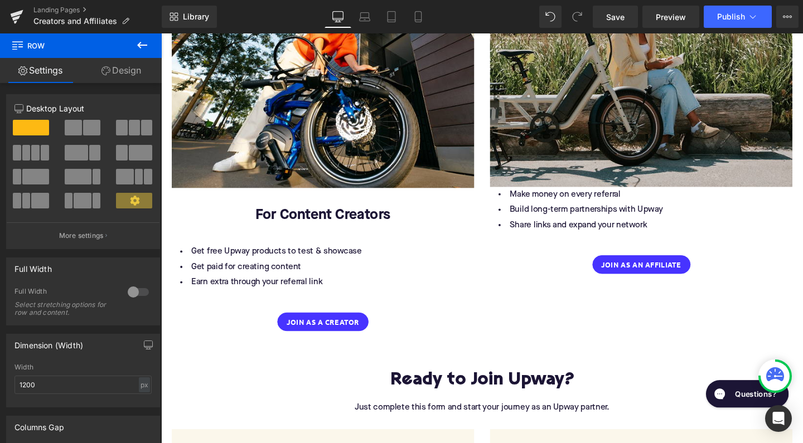
scroll to position [1078, 0]
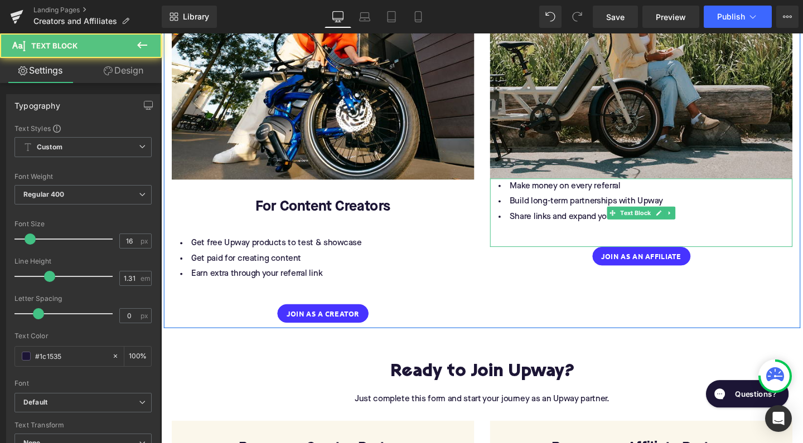
click at [520, 219] on li "Share links and expand your network" at bounding box center [666, 227] width 318 height 16
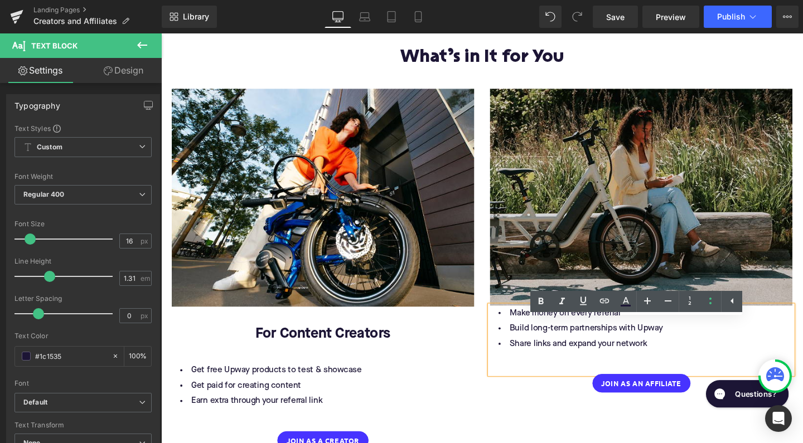
scroll to position [947, 0]
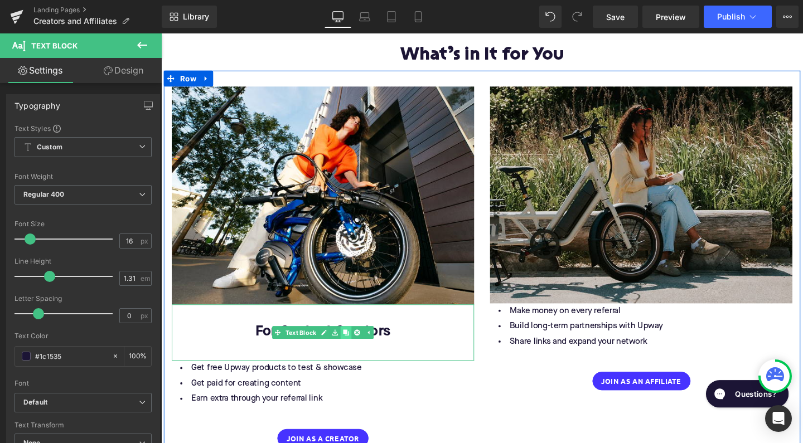
click at [353, 345] on icon at bounding box center [355, 348] width 6 height 6
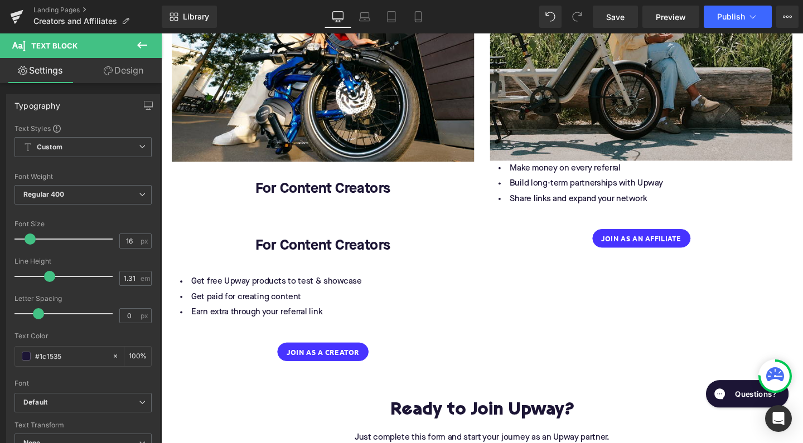
scroll to position [1094, 0]
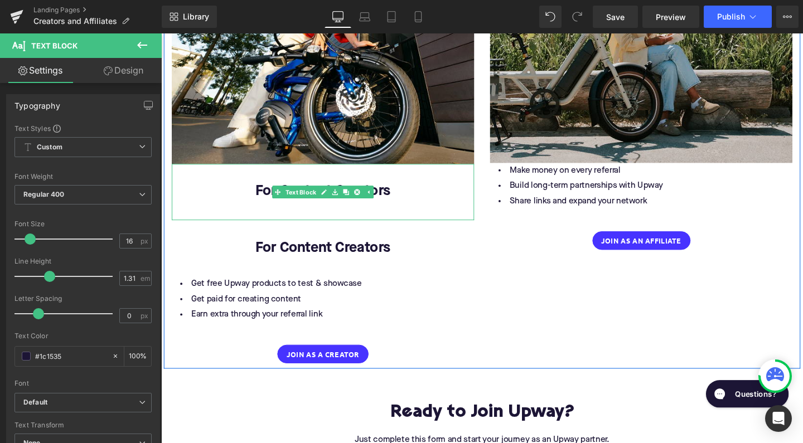
drag, startPoint x: 360, startPoint y: 192, endPoint x: 419, endPoint y: 179, distance: 61.1
click at [419, 179] on div "For Content Creators Text Block" at bounding box center [331, 200] width 318 height 59
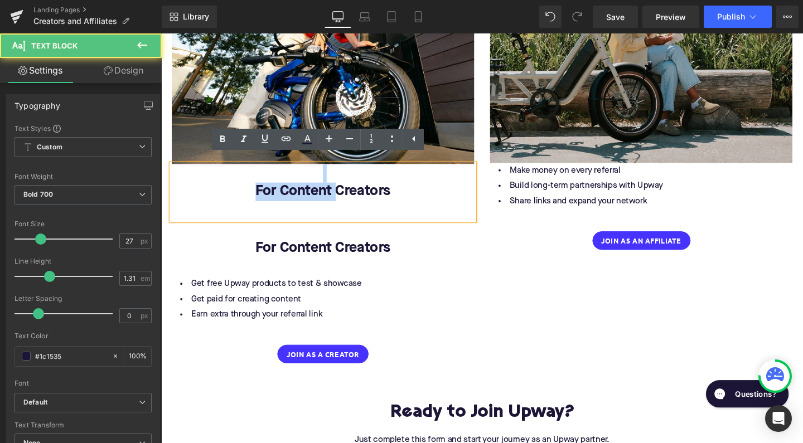
drag, startPoint x: 341, startPoint y: 191, endPoint x: 361, endPoint y: 182, distance: 21.5
click at [361, 182] on div "For Content Creators" at bounding box center [331, 200] width 318 height 59
click at [236, 182] on p at bounding box center [331, 181] width 318 height 20
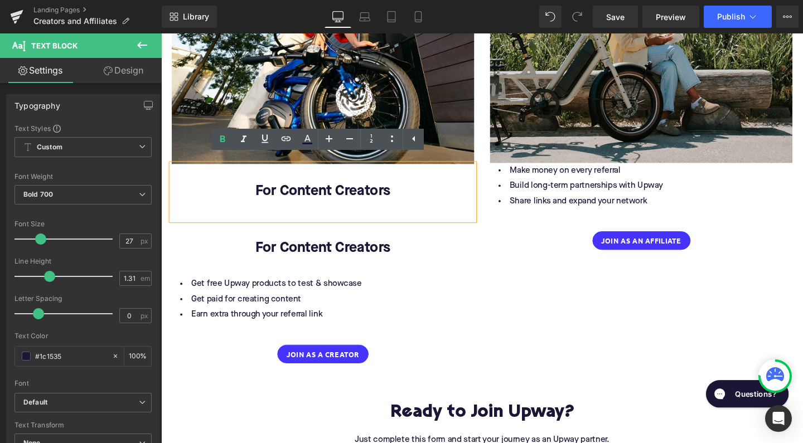
click at [211, 173] on p at bounding box center [331, 181] width 318 height 20
click at [192, 238] on p at bounding box center [331, 240] width 318 height 20
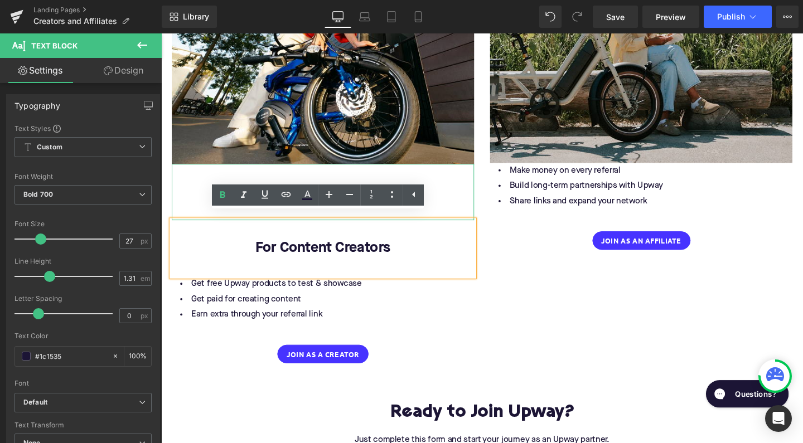
click at [209, 180] on p at bounding box center [331, 181] width 318 height 20
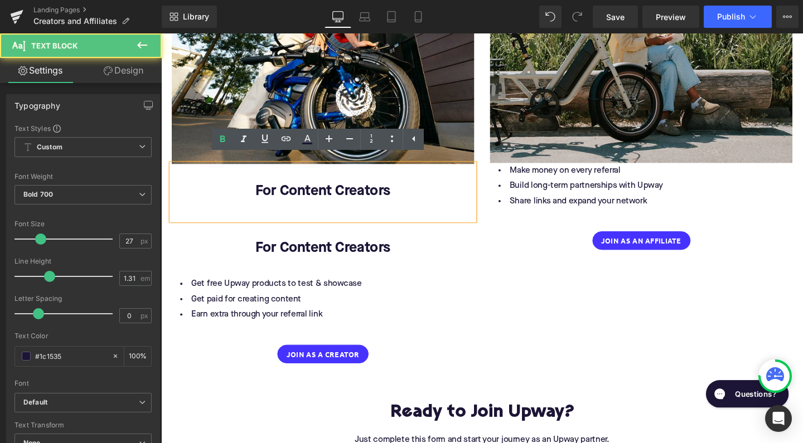
click at [285, 198] on p "For Content Creators" at bounding box center [331, 200] width 318 height 20
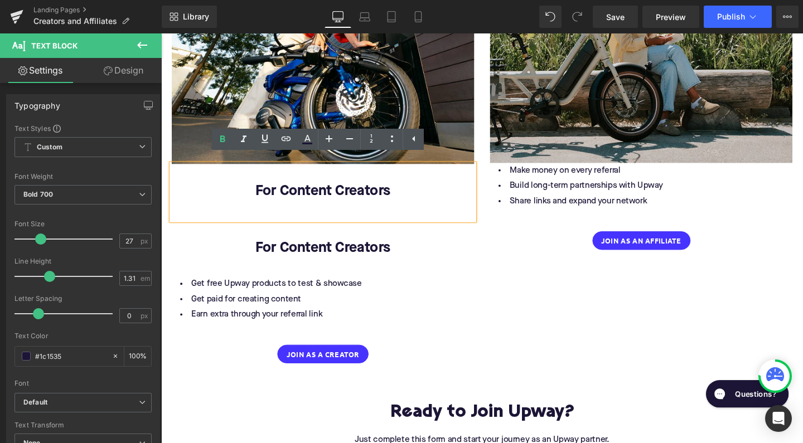
click at [360, 210] on p at bounding box center [331, 220] width 318 height 20
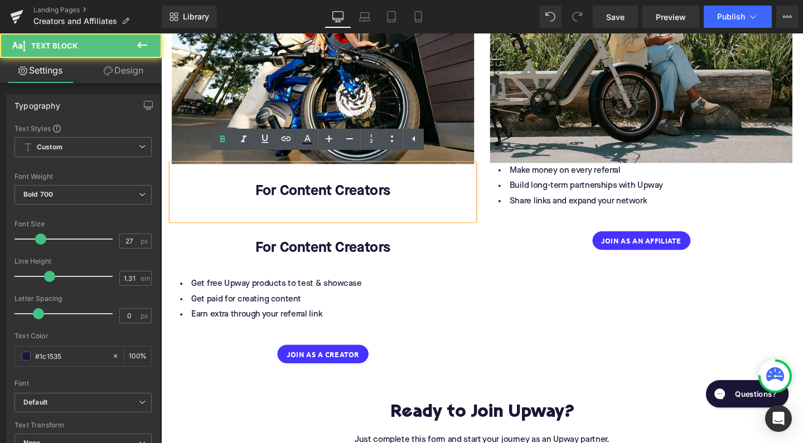
click at [360, 210] on p at bounding box center [331, 220] width 318 height 20
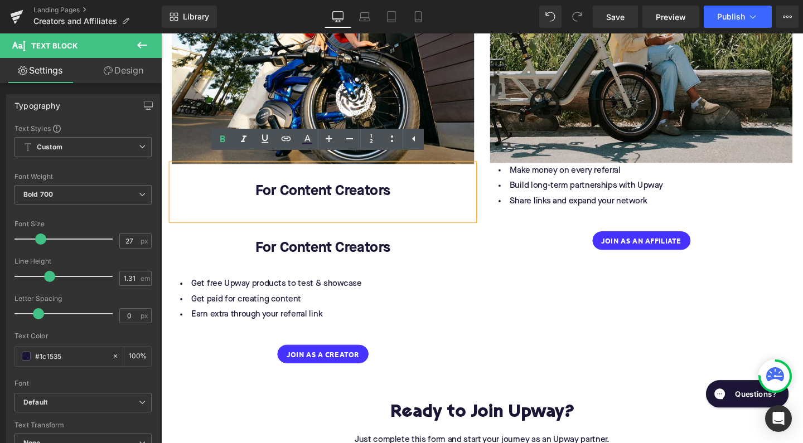
click at [438, 250] on p "For Content Creators" at bounding box center [331, 260] width 318 height 20
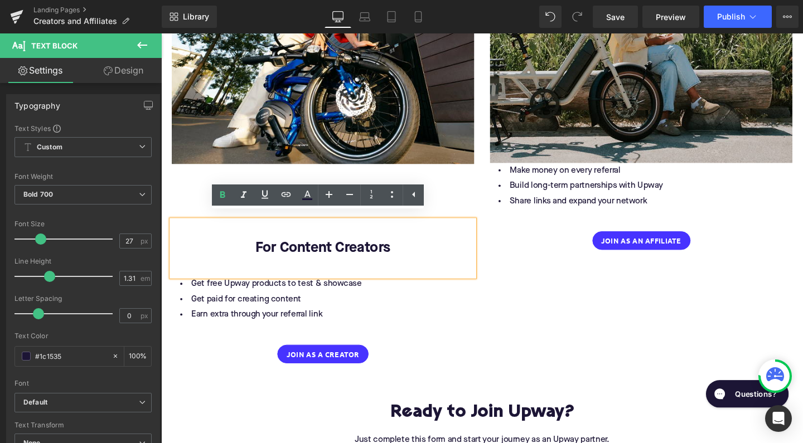
click at [492, 203] on div "Image For Content Creators Text Block For Content Creators Text Block Get free …" at bounding box center [331, 160] width 335 height 439
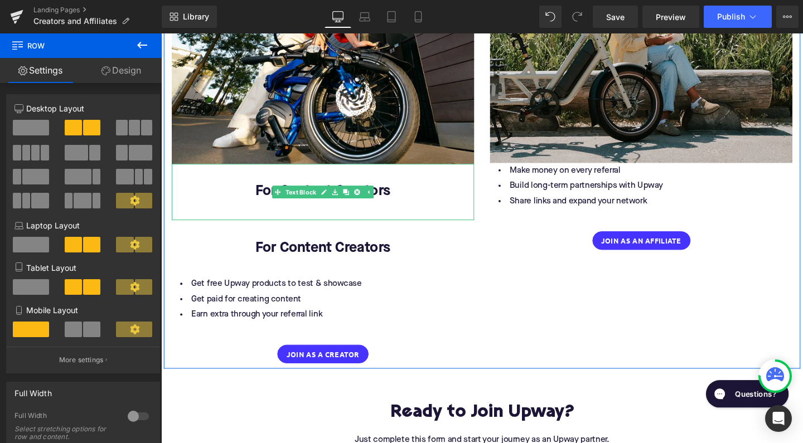
click at [483, 190] on p "For Content Creators" at bounding box center [331, 200] width 318 height 20
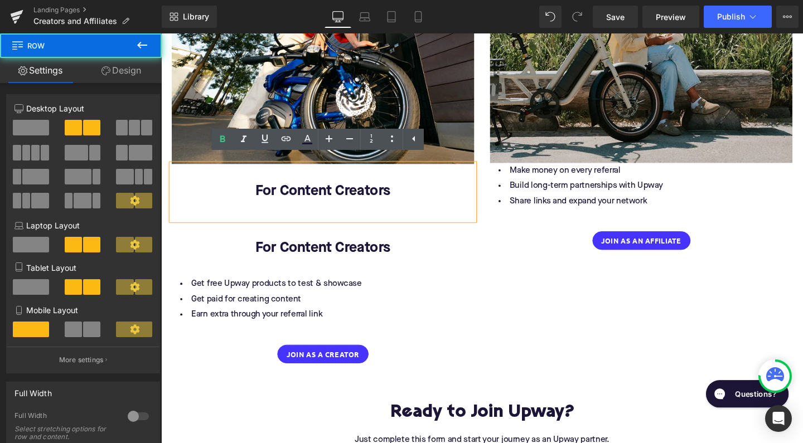
click at [498, 190] on div "Text Block Image For Affiliates Text Block Make money on every referral Build l…" at bounding box center [665, 112] width 335 height 343
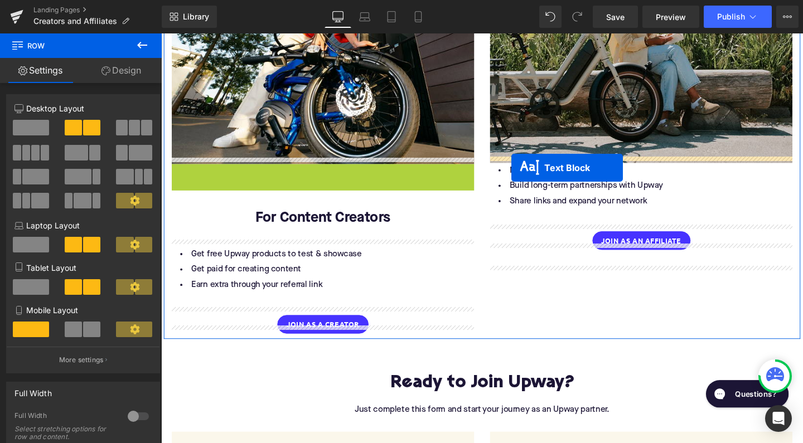
drag, startPoint x: 279, startPoint y: 191, endPoint x: 529, endPoint y: 174, distance: 250.3
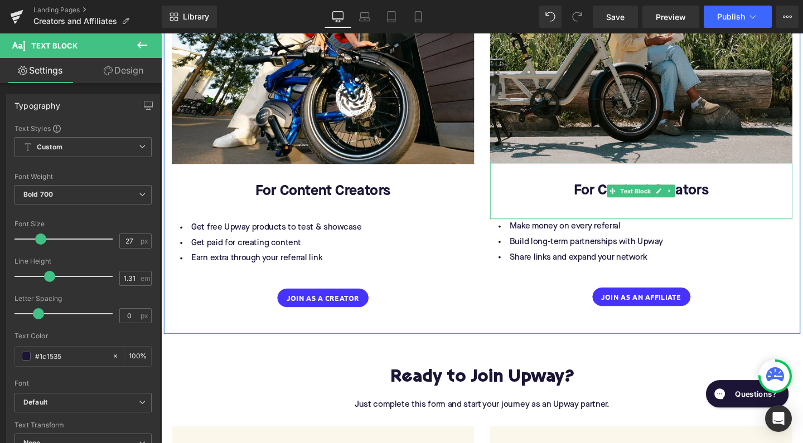
click at [593, 196] on p "For Content Creators" at bounding box center [666, 200] width 318 height 20
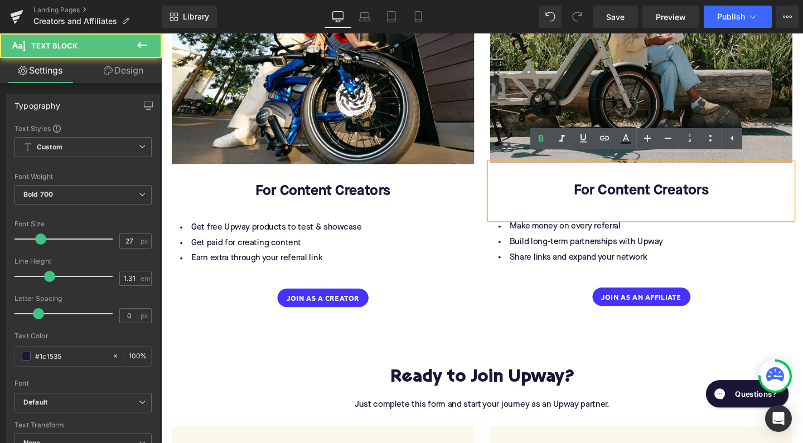
click at [638, 196] on p "For Content Creators" at bounding box center [666, 200] width 318 height 20
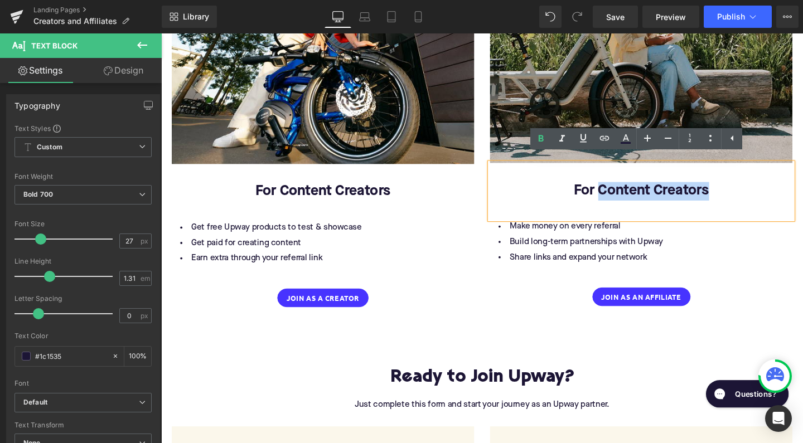
drag, startPoint x: 622, startPoint y: 192, endPoint x: 732, endPoint y: 191, distance: 109.8
click at [732, 191] on p "For Content Creators" at bounding box center [666, 200] width 318 height 20
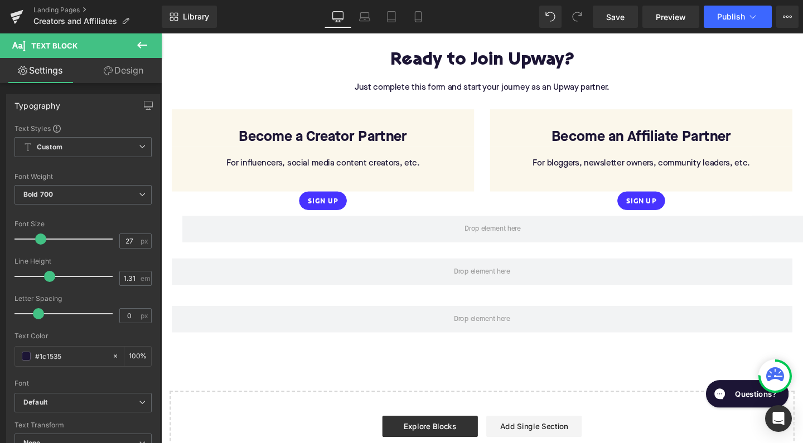
scroll to position [1429, 0]
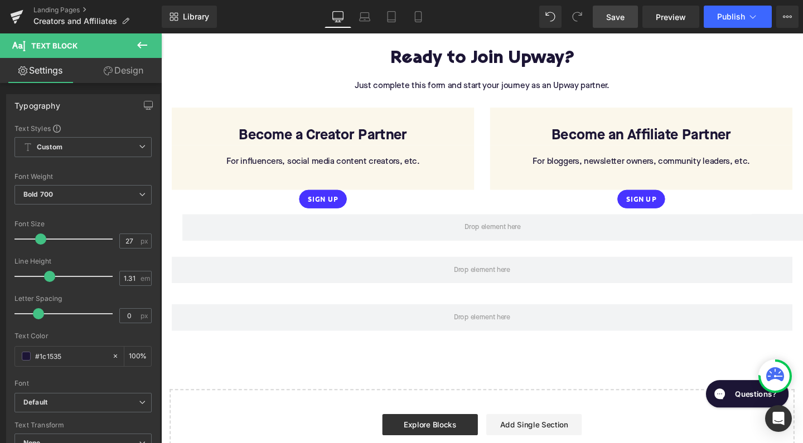
click at [614, 21] on span "Save" at bounding box center [615, 17] width 18 height 12
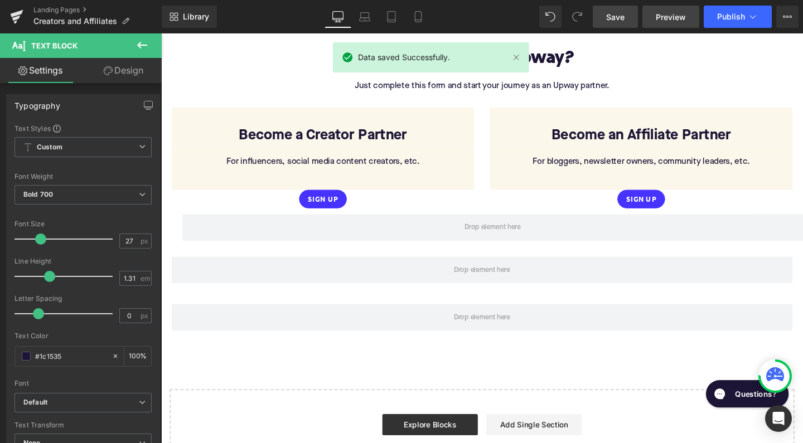
click at [670, 9] on link "Preview" at bounding box center [670, 17] width 57 height 22
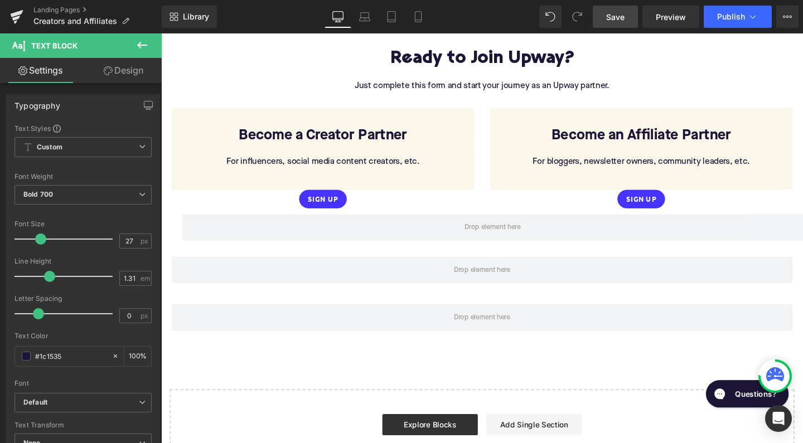
click at [145, 52] on button at bounding box center [142, 45] width 39 height 25
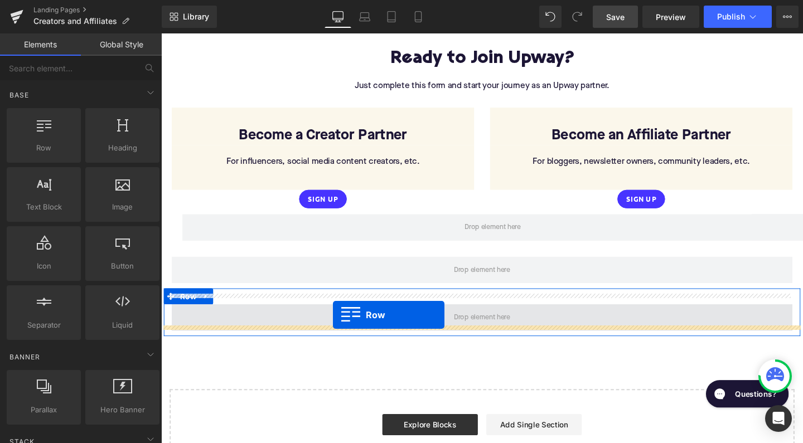
drag, startPoint x: 209, startPoint y: 171, endPoint x: 342, endPoint y: 329, distance: 206.9
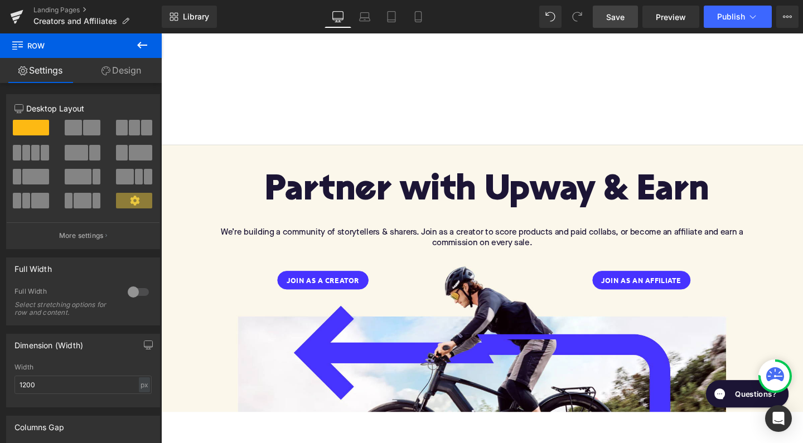
scroll to position [0, 0]
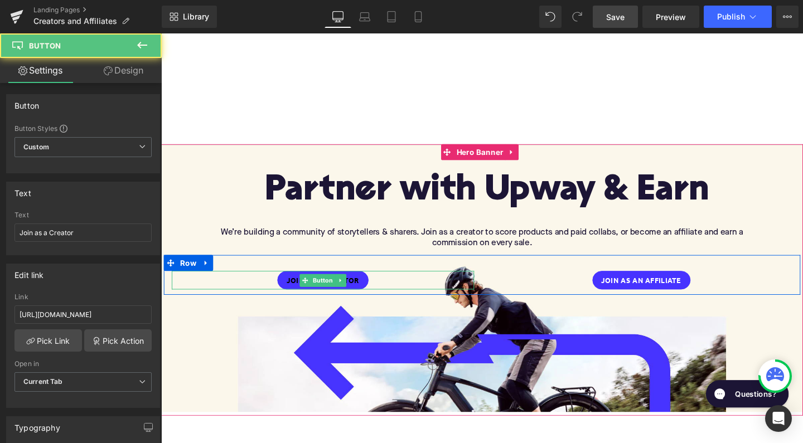
click at [366, 291] on span "Join as a Creator" at bounding box center [331, 293] width 76 height 8
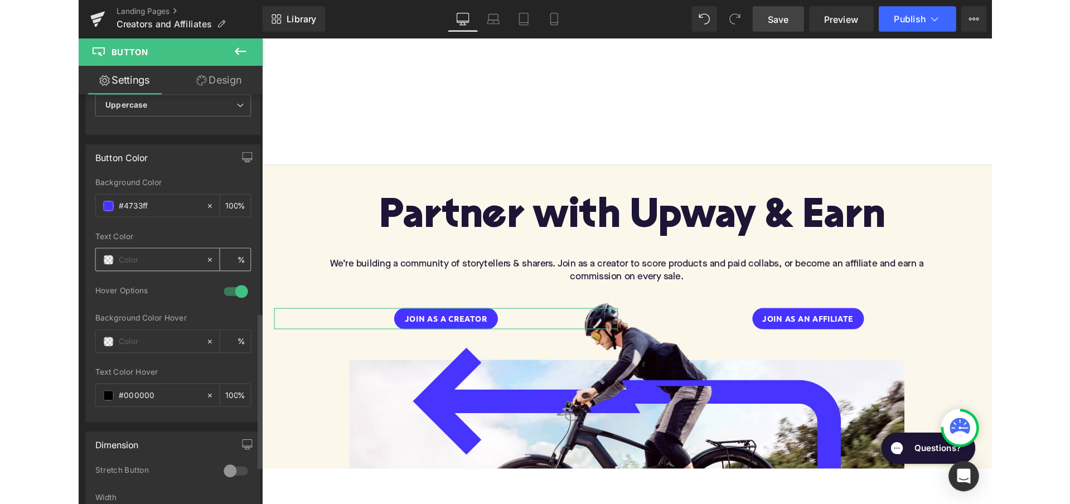
scroll to position [505, 0]
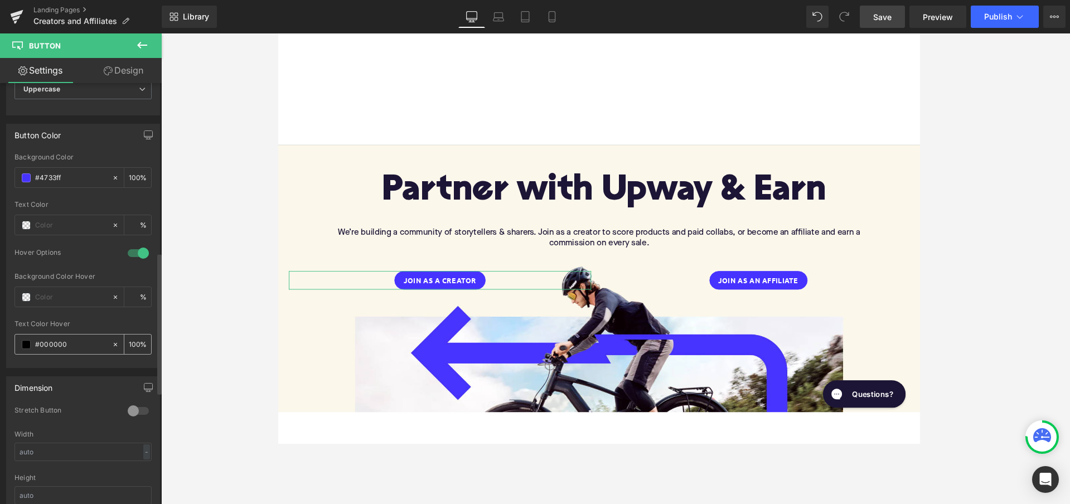
click at [54, 343] on input "#000000" at bounding box center [70, 344] width 71 height 12
paste input "1C1535"
type input "#1C1535"
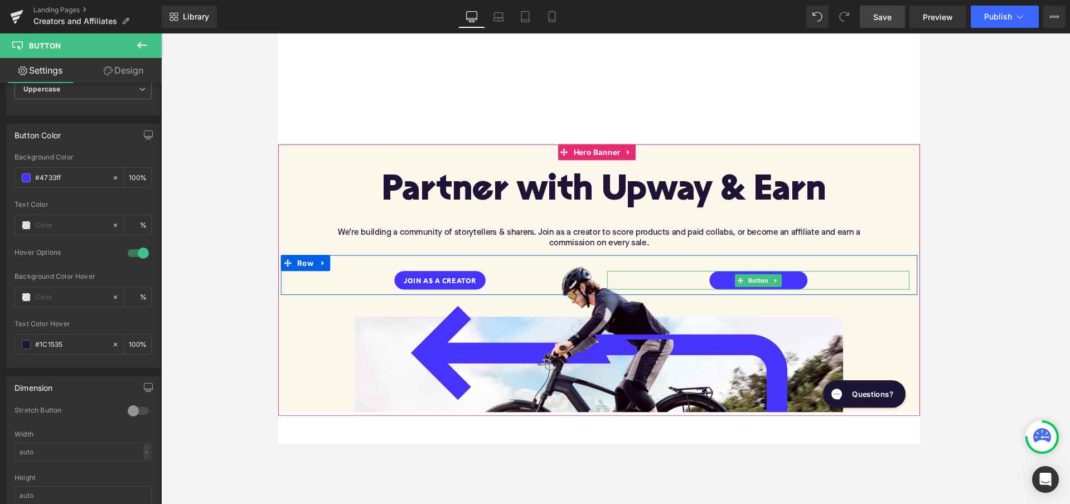
click at [747, 289] on span "Join as an Affiliate" at bounding box center [783, 293] width 84 height 8
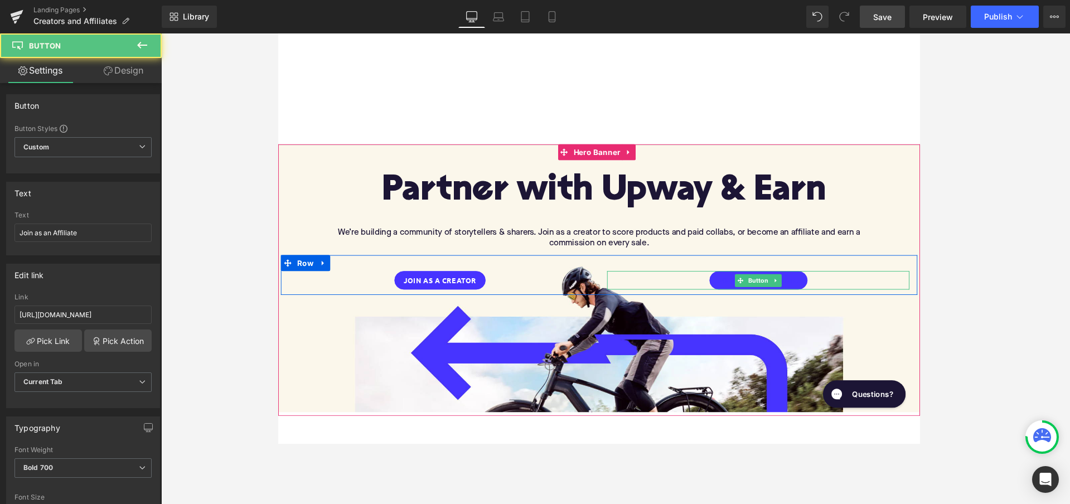
click at [747, 289] on span "Join as an Affiliate" at bounding box center [783, 293] width 84 height 8
click at [772, 292] on span "Button" at bounding box center [783, 293] width 26 height 13
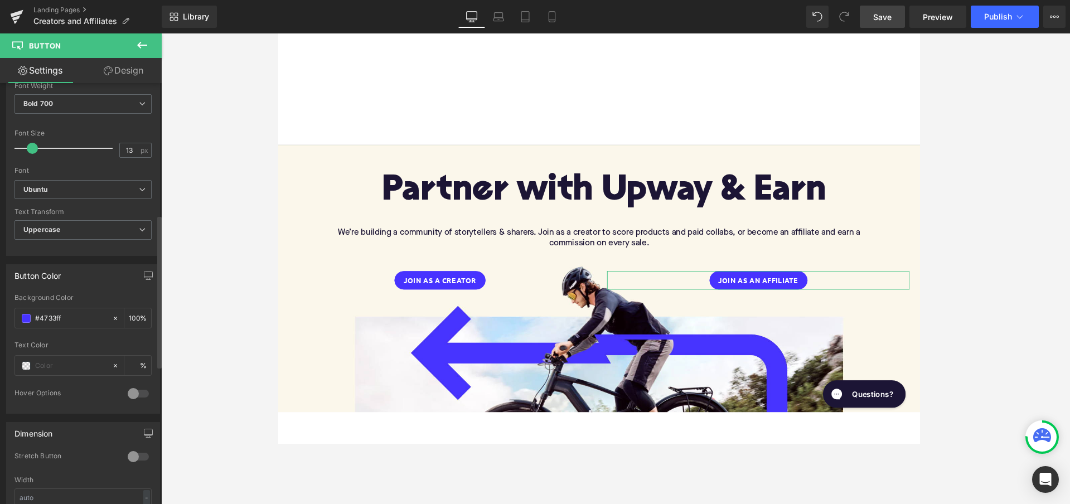
scroll to position [367, 0]
click at [130, 388] on div at bounding box center [138, 391] width 27 height 18
click at [53, 476] on input "text" at bounding box center [70, 482] width 71 height 12
paste input "1C1535"
type input "1C1535"
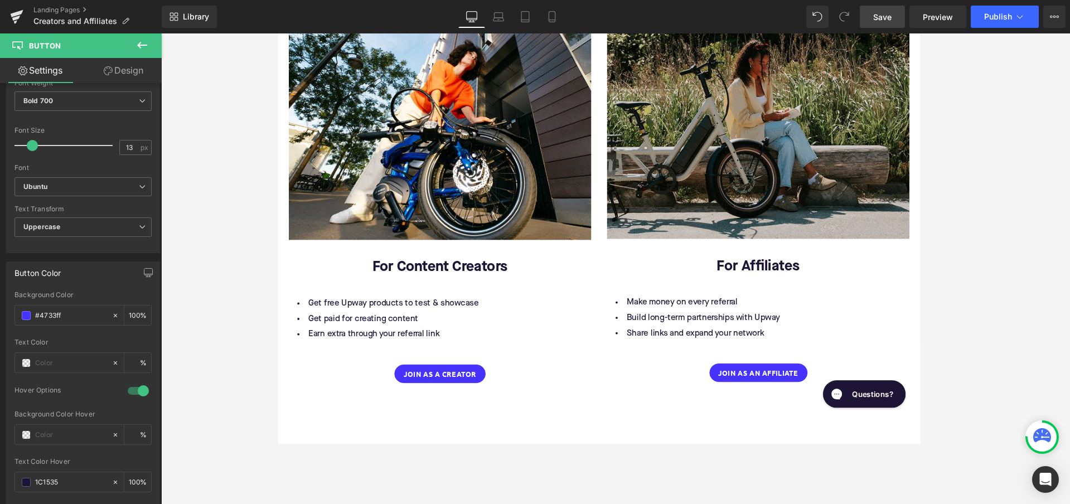
scroll to position [1015, 0]
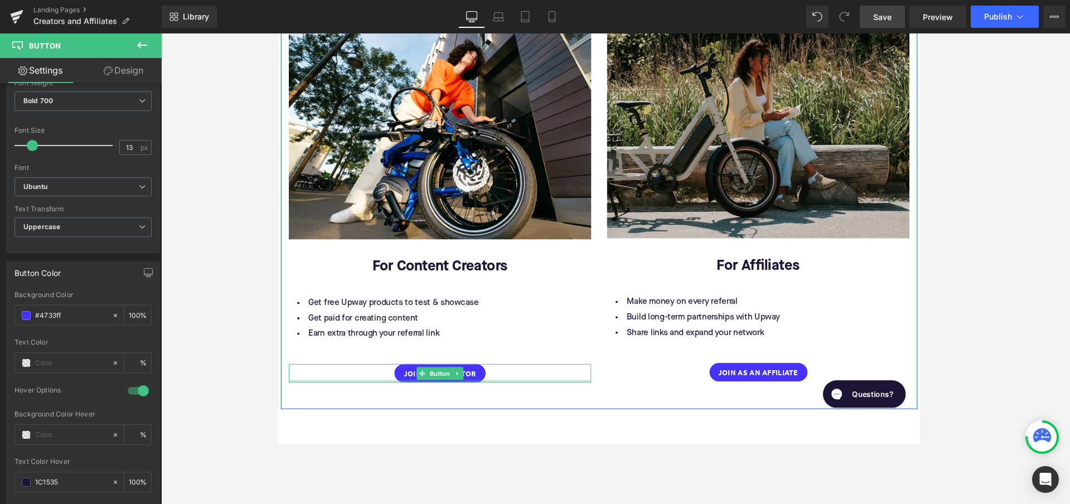
click at [455, 398] on div at bounding box center [448, 399] width 318 height 3
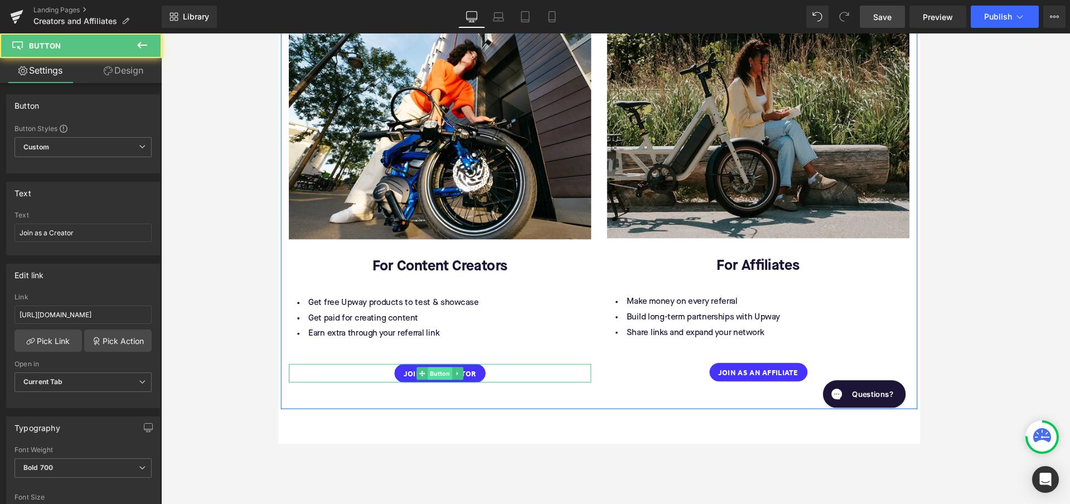
click at [440, 384] on span "Button" at bounding box center [448, 390] width 26 height 13
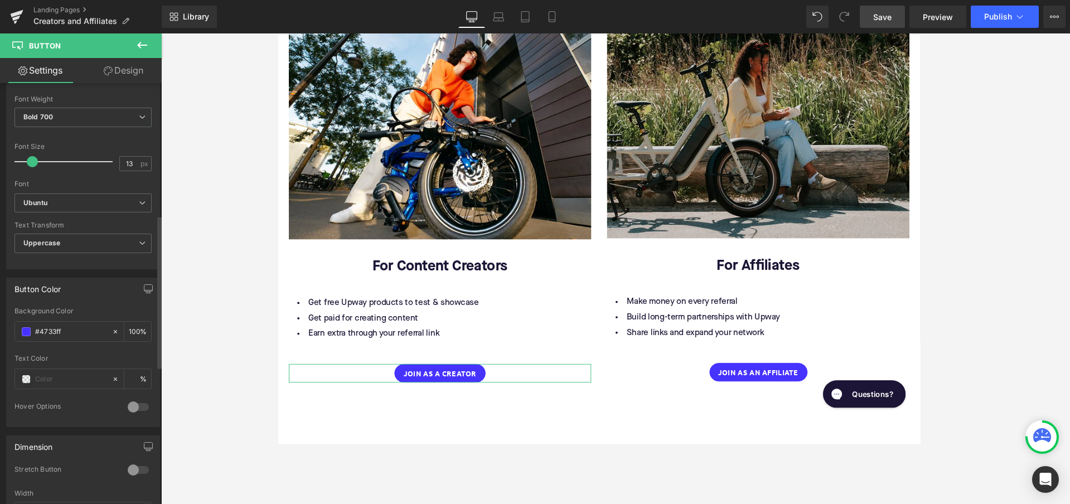
scroll to position [363, 0]
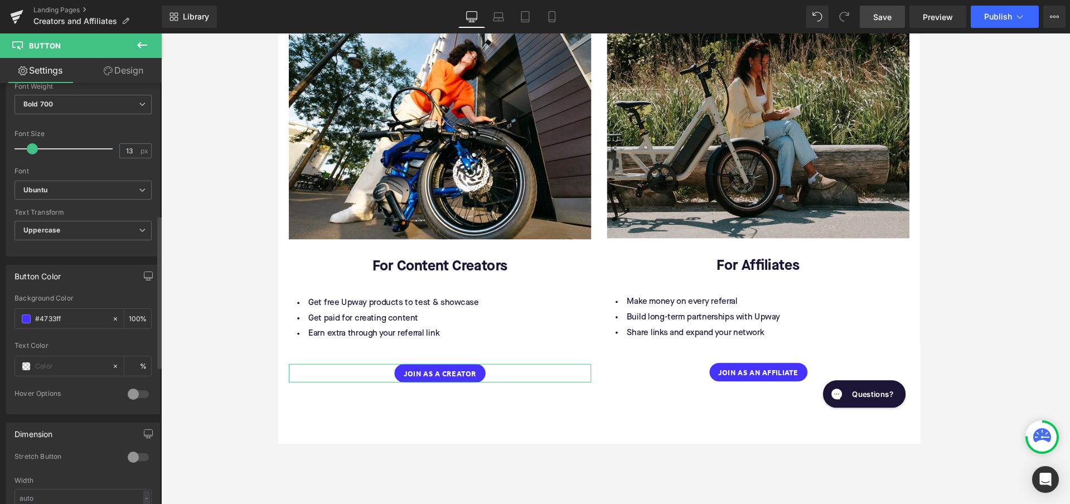
click at [133, 387] on div at bounding box center [138, 394] width 27 height 18
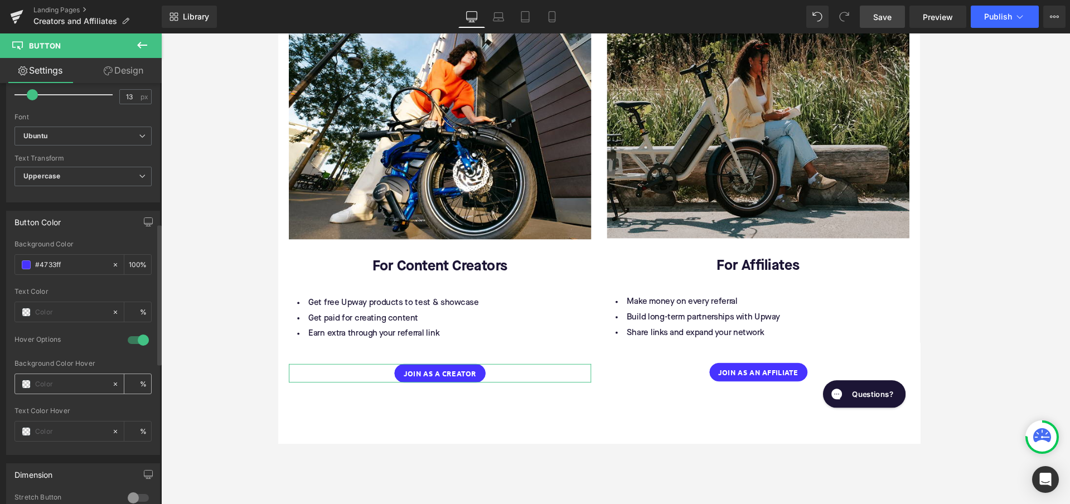
scroll to position [429, 0]
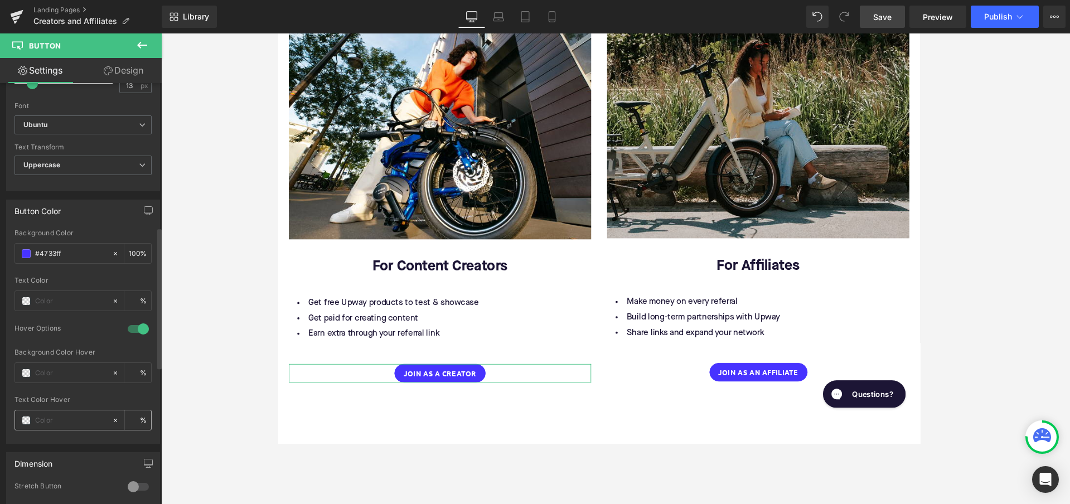
click at [59, 415] on input "text" at bounding box center [70, 420] width 71 height 12
paste input "1C1535"
type input "1C1535"
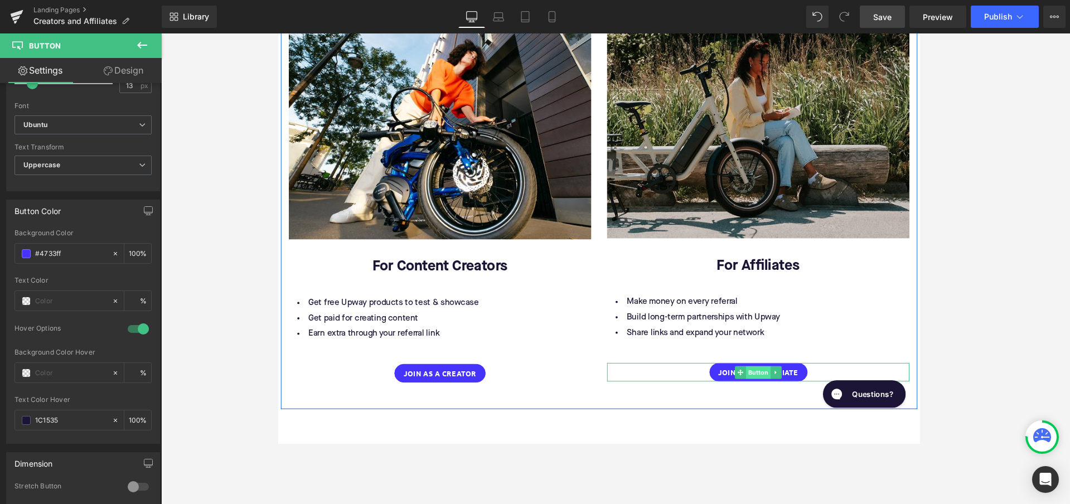
click at [780, 383] on span "Button" at bounding box center [783, 389] width 26 height 13
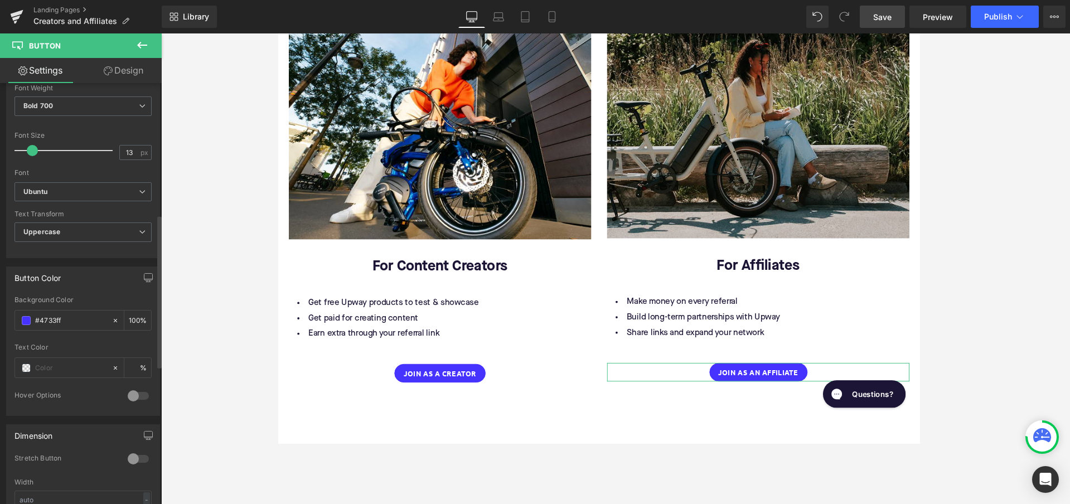
scroll to position [379, 0]
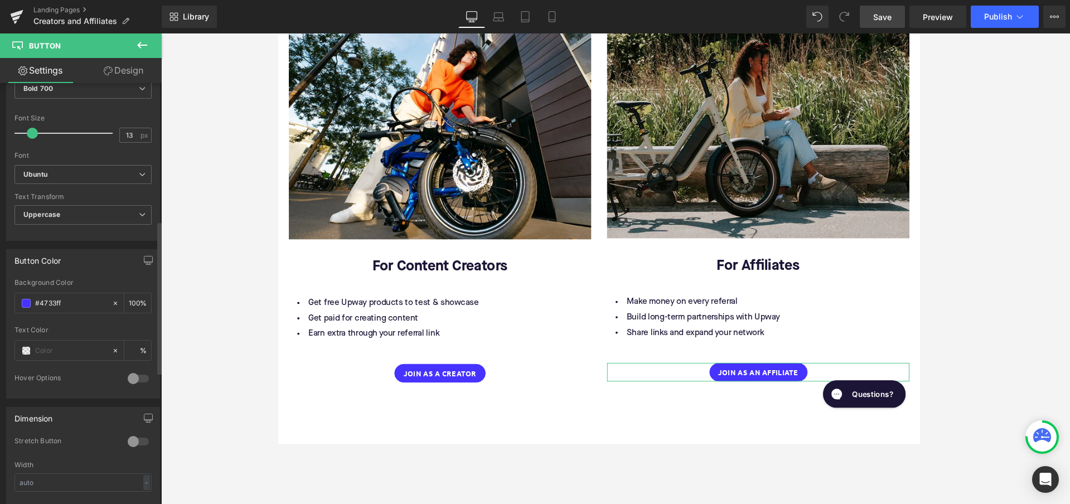
click at [133, 377] on div at bounding box center [138, 379] width 27 height 18
click at [54, 468] on input "text" at bounding box center [70, 470] width 71 height 12
paste input "1C1535"
type input "1C1535"
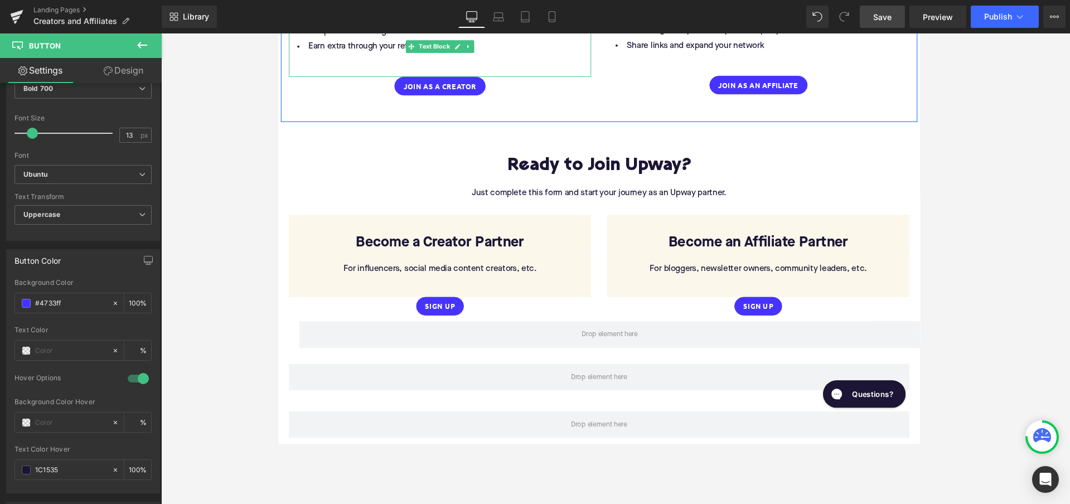
scroll to position [1326, 0]
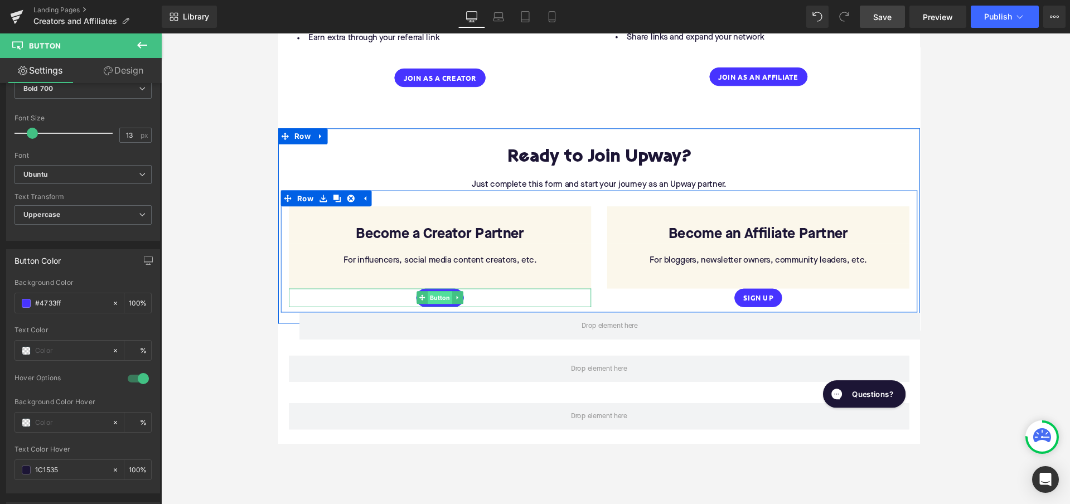
click at [442, 304] on span "Button" at bounding box center [448, 310] width 26 height 13
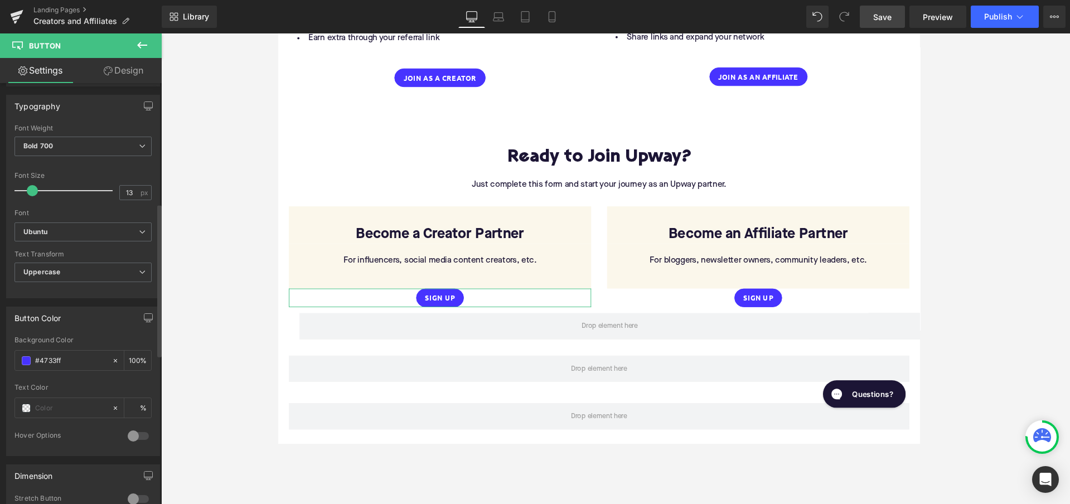
scroll to position [341, 0]
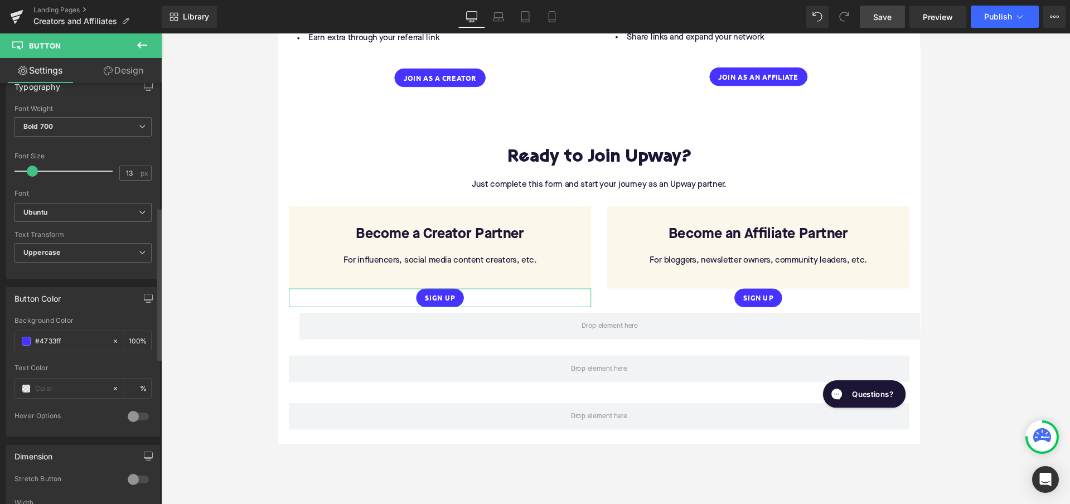
click at [135, 416] on div at bounding box center [138, 417] width 27 height 18
click at [54, 459] on input "text" at bounding box center [70, 460] width 71 height 12
paste input "1C1535"
type input "1C1535"
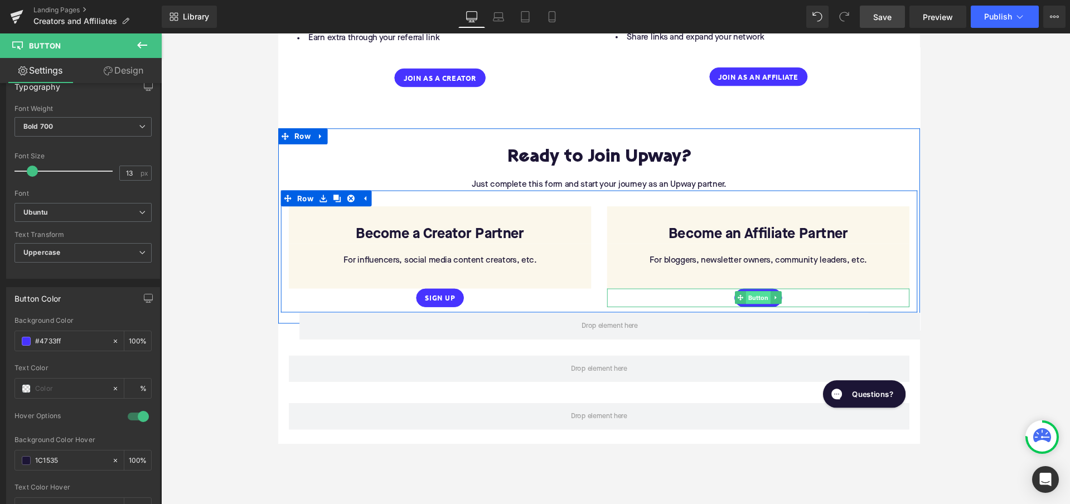
click at [775, 304] on span "Button" at bounding box center [783, 310] width 26 height 13
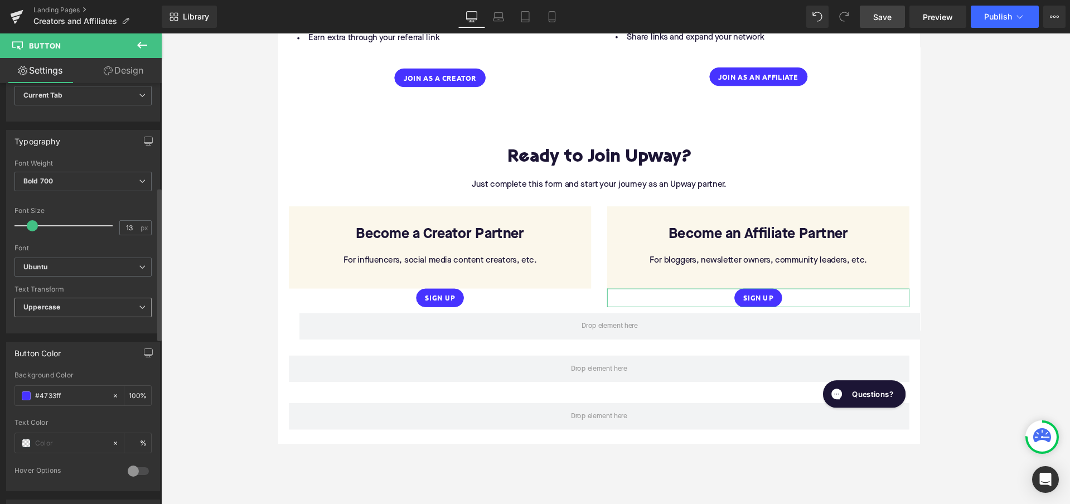
scroll to position [290, 0]
click at [131, 469] on div at bounding box center [138, 467] width 27 height 18
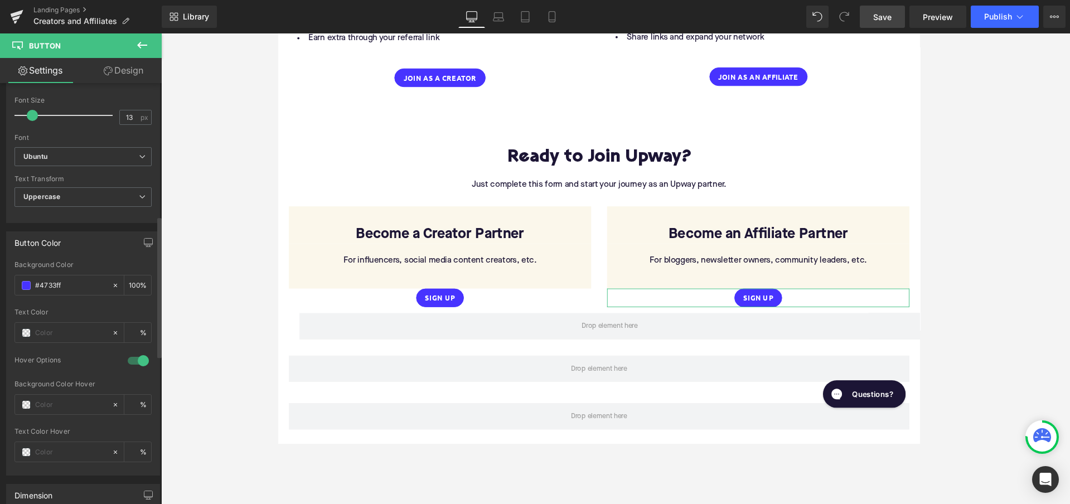
scroll to position [418, 0]
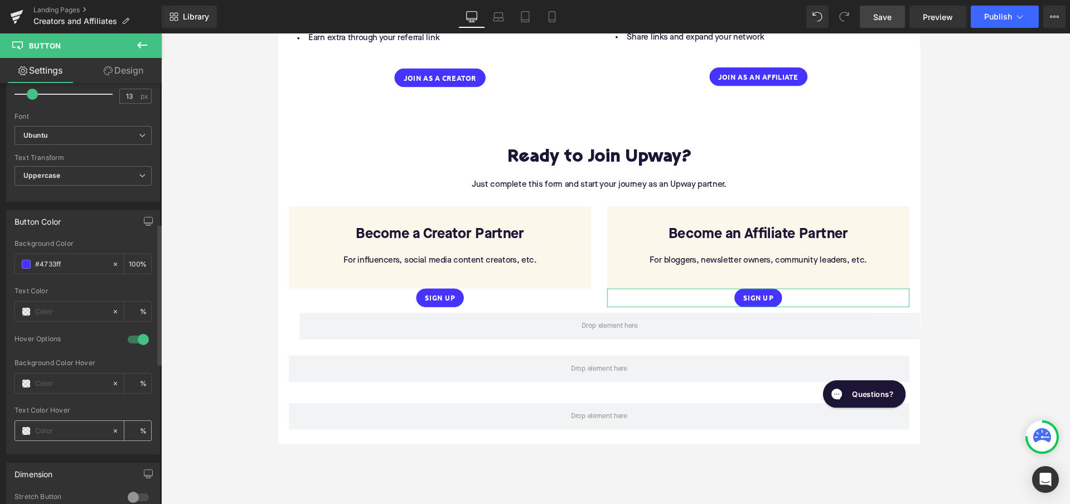
click at [61, 425] on input "text" at bounding box center [70, 431] width 71 height 12
paste input "1C1535"
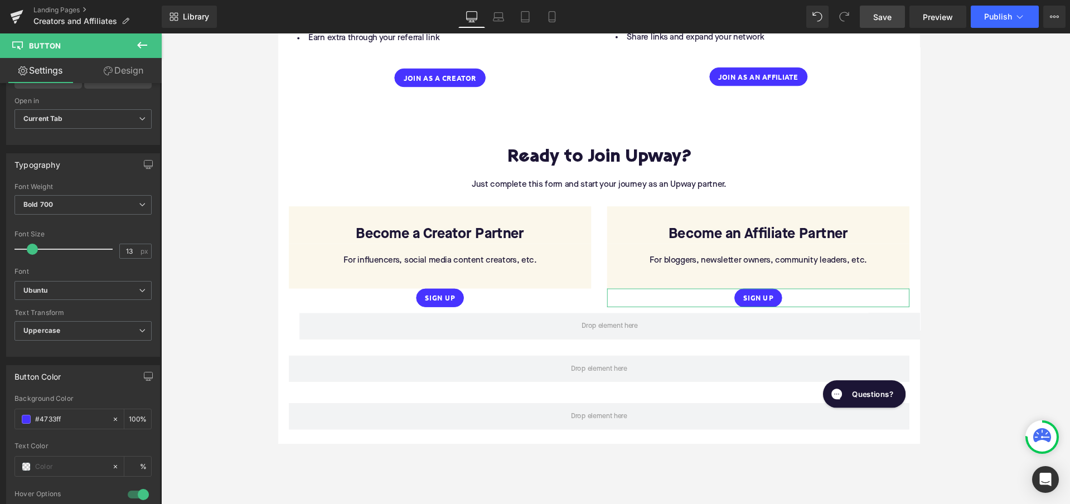
scroll to position [213, 0]
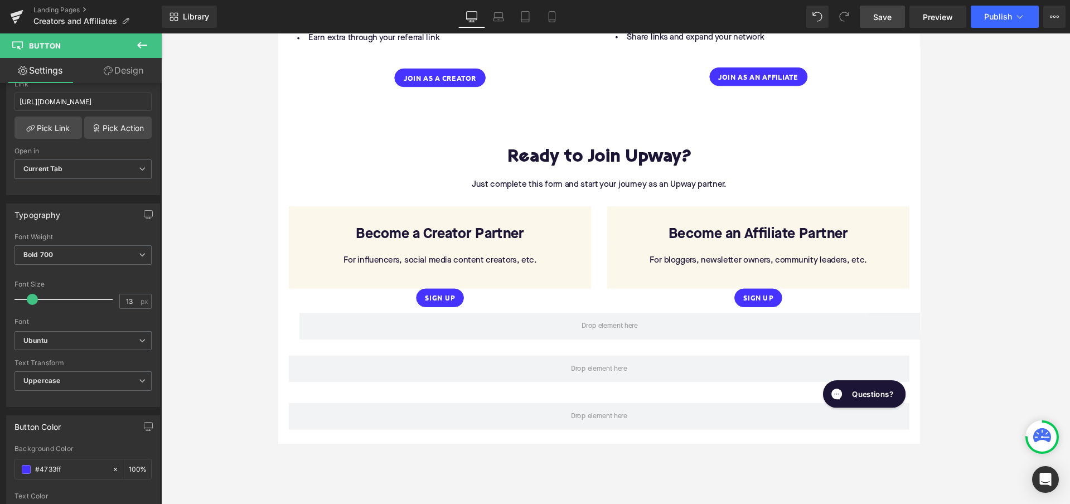
type input "1C1535"
click at [888, 14] on span "Save" at bounding box center [882, 17] width 18 height 12
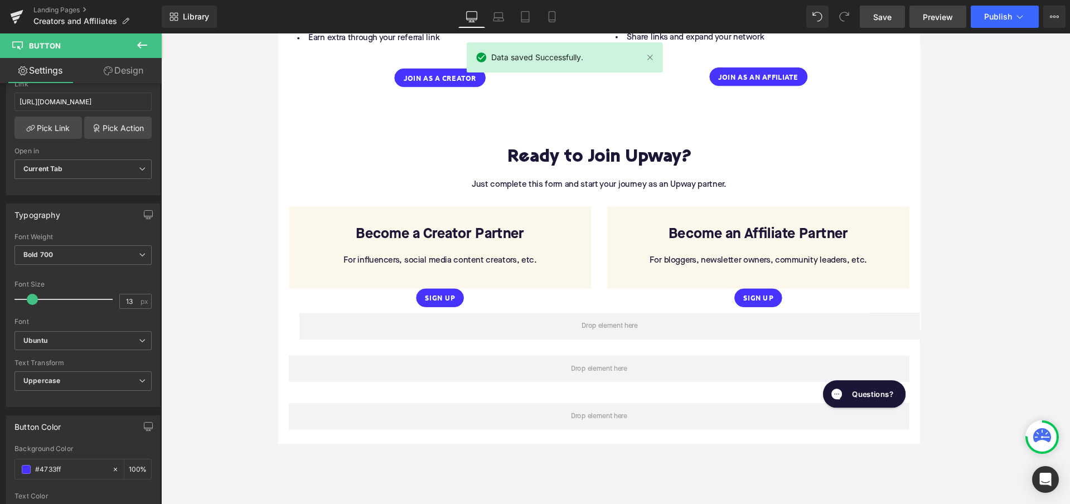
click at [944, 18] on span "Preview" at bounding box center [938, 17] width 30 height 12
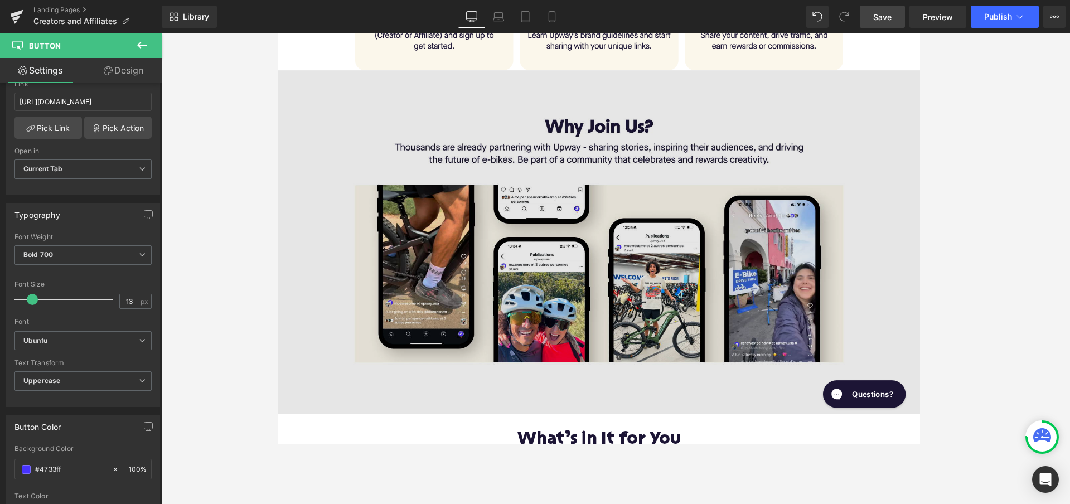
scroll to position [555, 0]
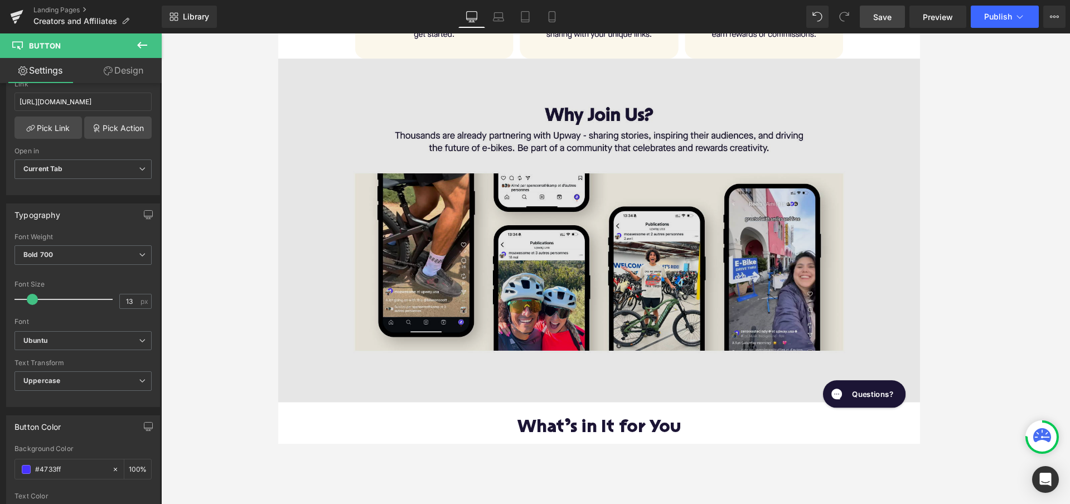
click at [644, 273] on img at bounding box center [615, 240] width 675 height 361
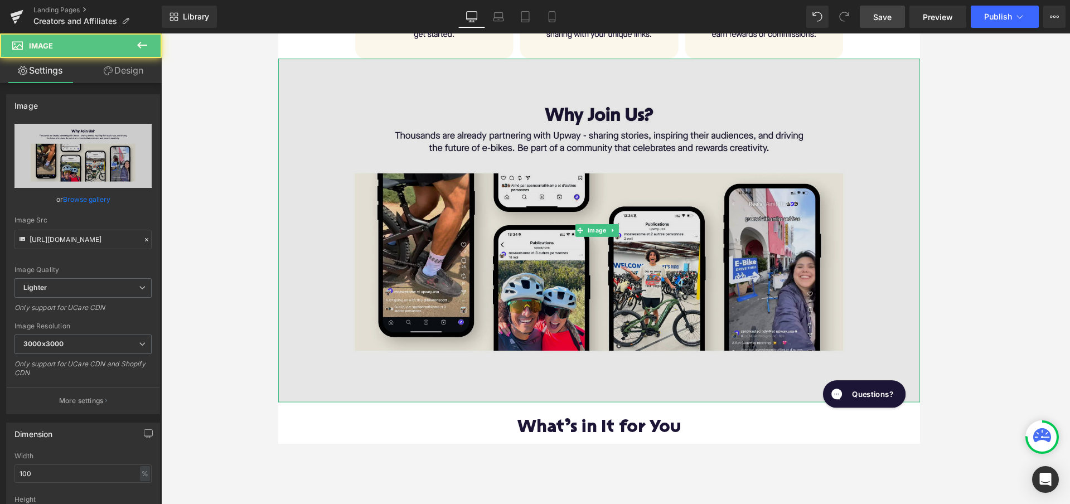
click at [644, 273] on img at bounding box center [615, 240] width 675 height 361
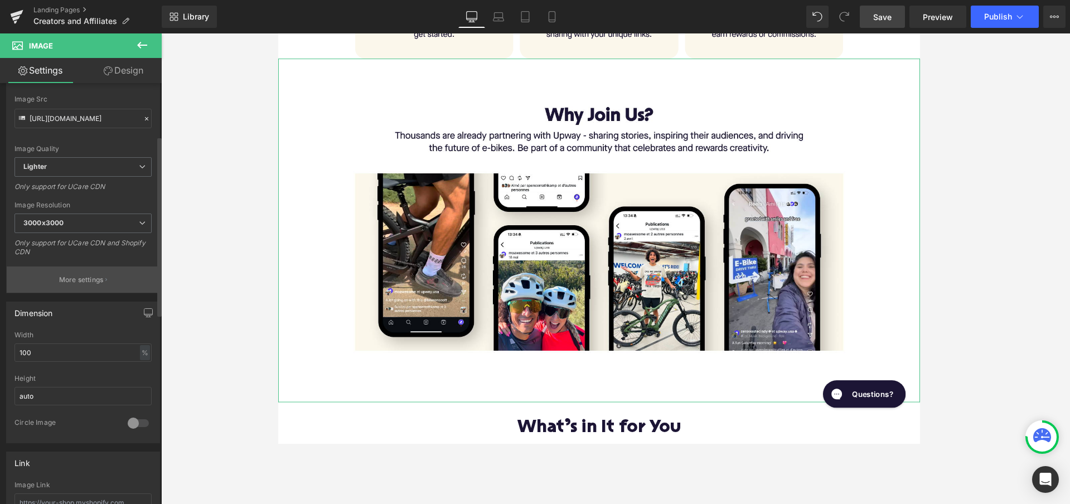
scroll to position [125, 0]
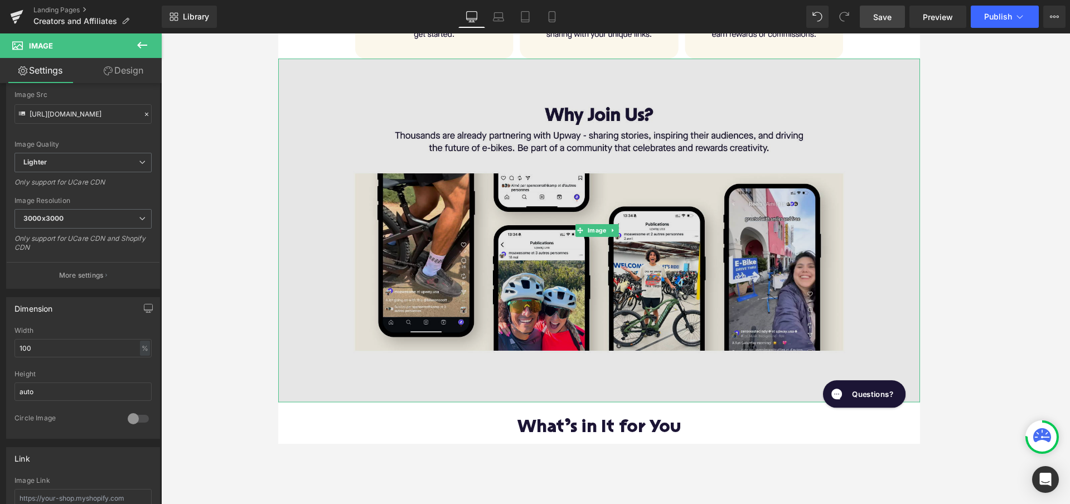
click at [516, 275] on img at bounding box center [615, 240] width 675 height 361
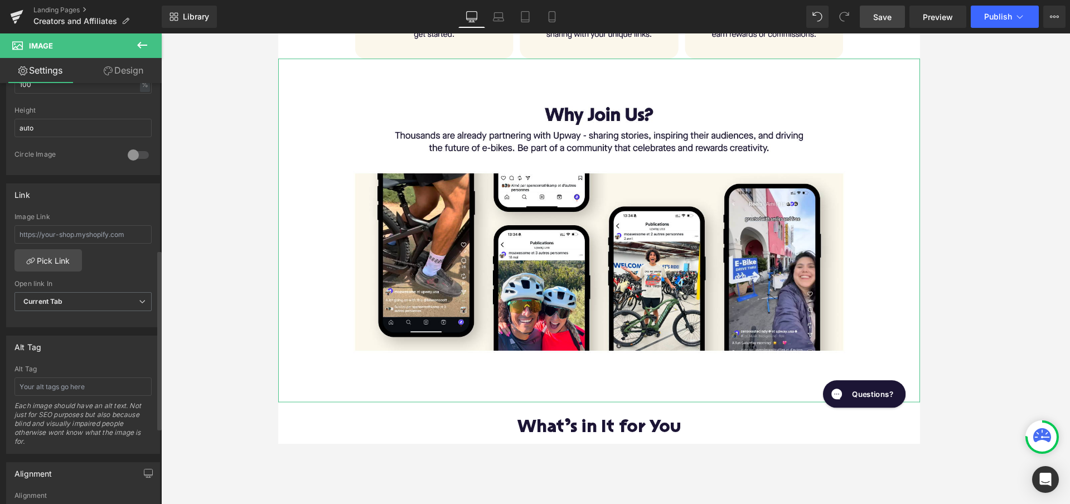
scroll to position [390, 0]
click at [109, 235] on input "text" at bounding box center [82, 234] width 137 height 18
click at [102, 235] on input "text" at bounding box center [82, 234] width 137 height 18
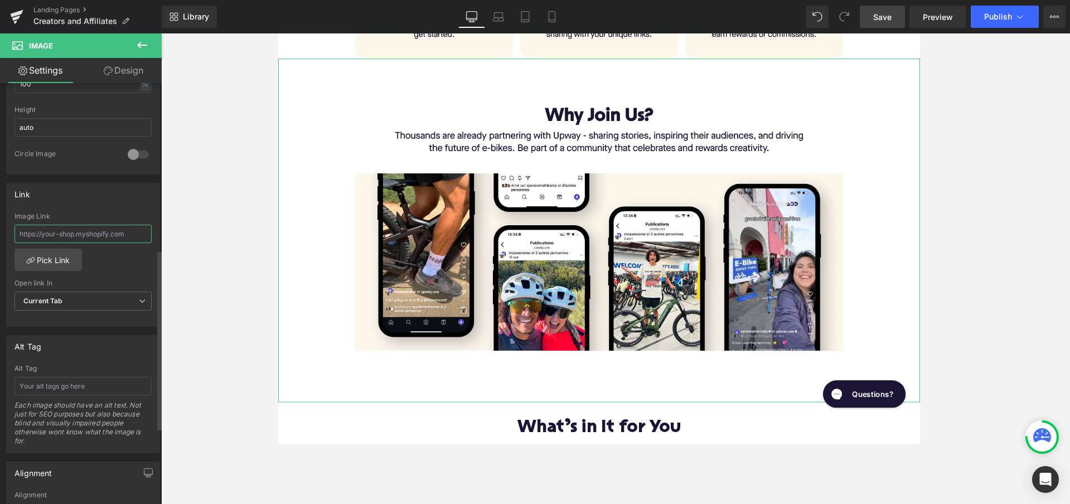
paste input "[URL][DOMAIN_NAME][DOMAIN_NAME]"
type input "[URL][DOMAIN_NAME][DOMAIN_NAME]"
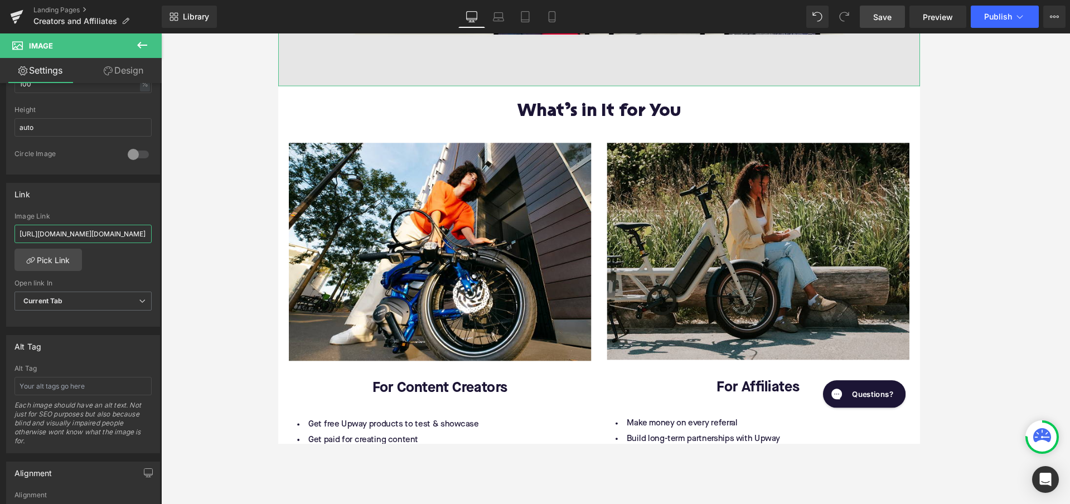
scroll to position [892, 0]
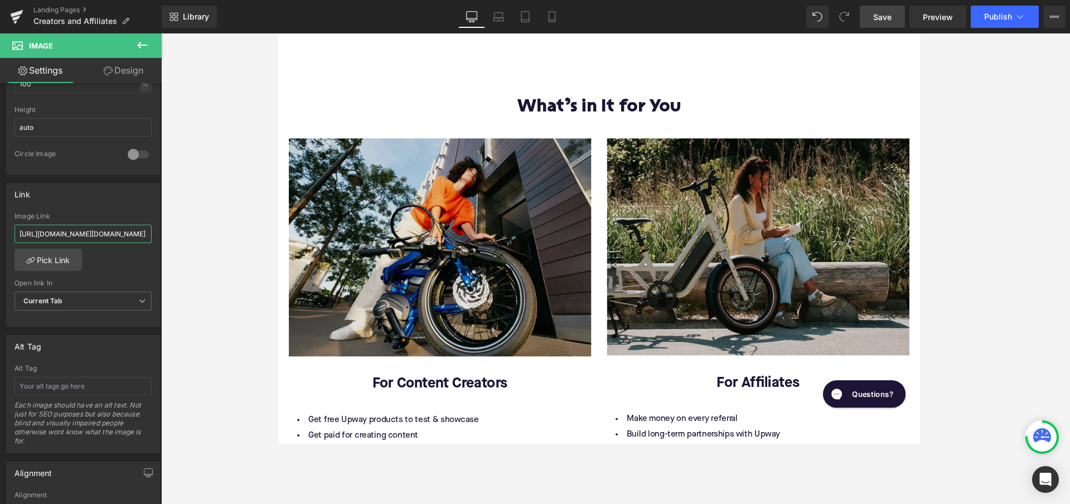
click at [506, 229] on img at bounding box center [448, 258] width 318 height 229
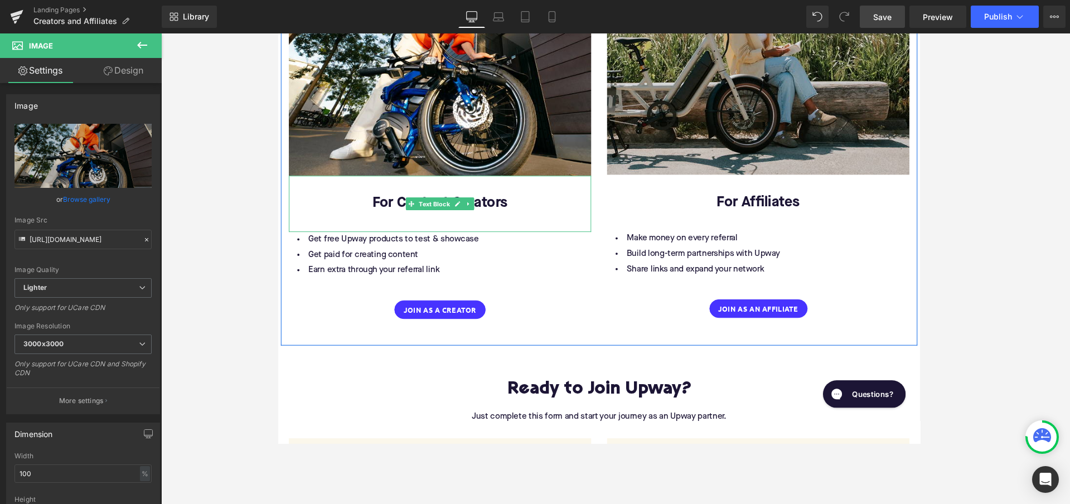
scroll to position [1103, 0]
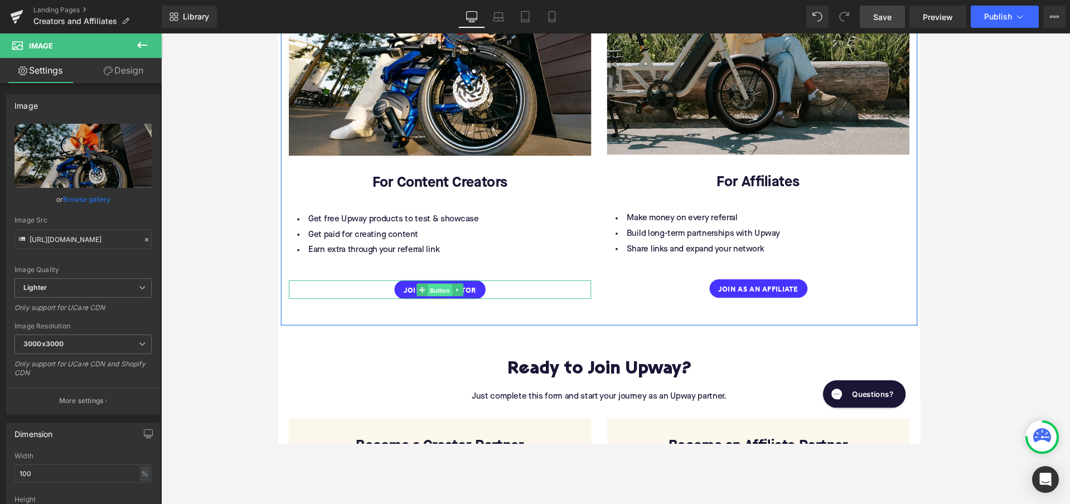
click at [448, 297] on span "Button" at bounding box center [448, 303] width 26 height 13
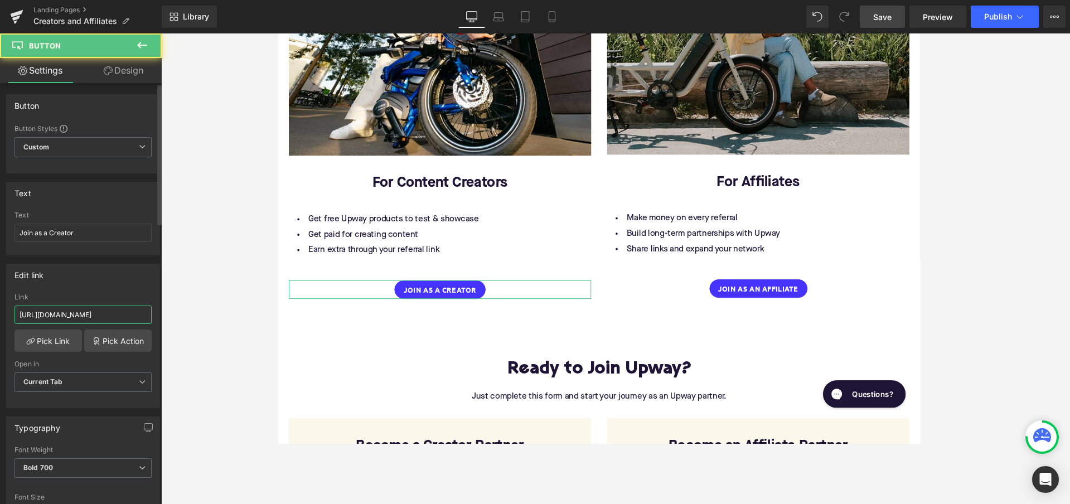
click at [75, 314] on input "[URL][DOMAIN_NAME]" at bounding box center [82, 315] width 137 height 18
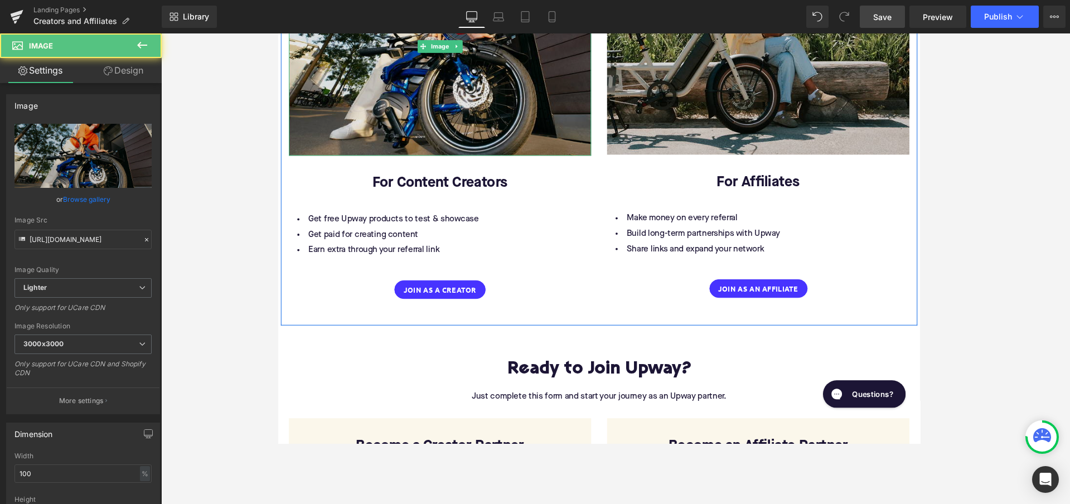
click at [356, 120] on img at bounding box center [448, 47] width 318 height 229
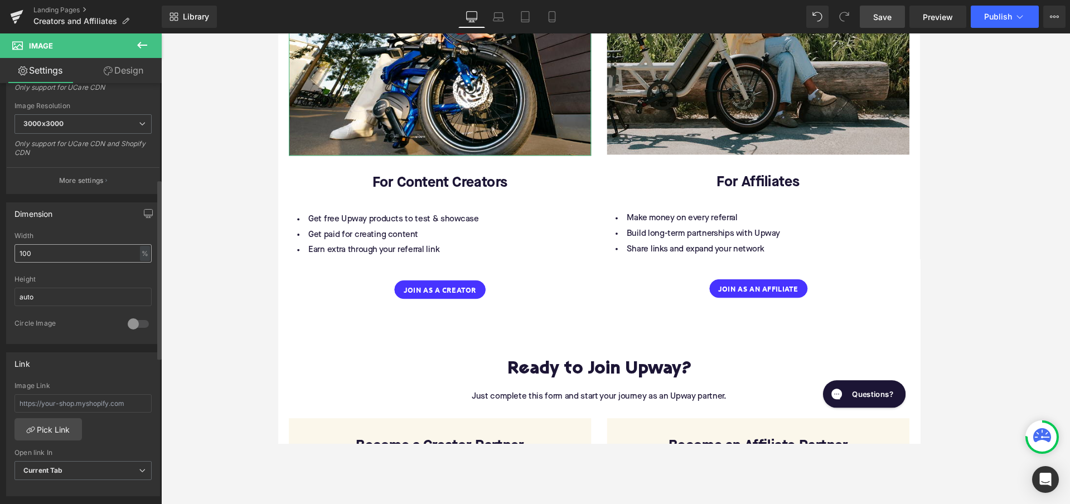
scroll to position [247, 0]
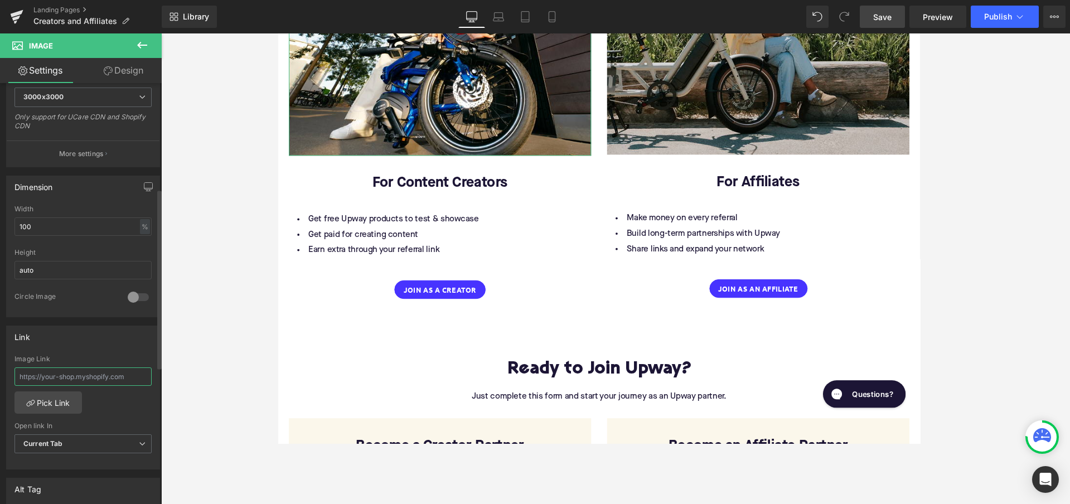
click at [60, 372] on input "text" at bounding box center [82, 376] width 137 height 18
paste input "[URL][DOMAIN_NAME]"
type input "[URL][DOMAIN_NAME]"
click at [779, 295] on span "Button" at bounding box center [783, 301] width 26 height 13
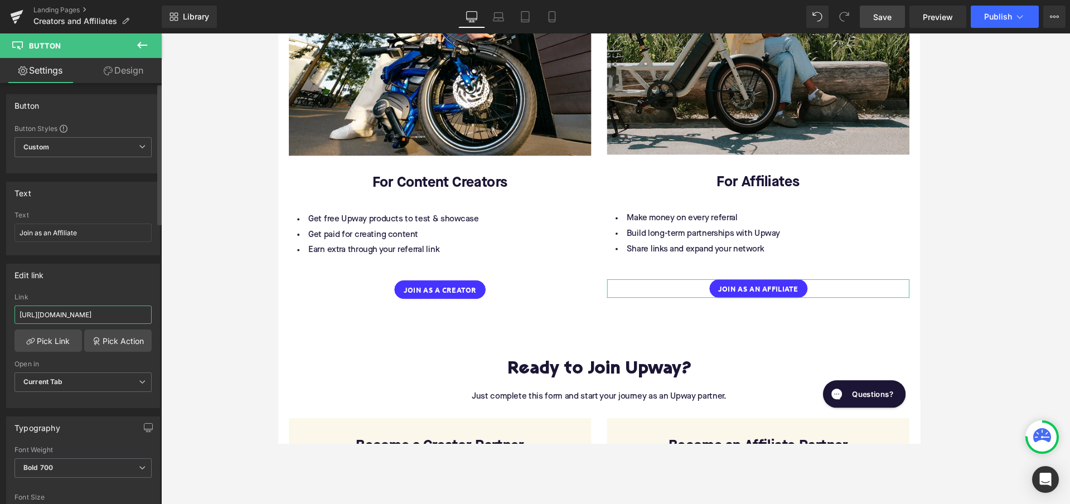
click at [75, 317] on input "[URL][DOMAIN_NAME]" at bounding box center [82, 315] width 137 height 18
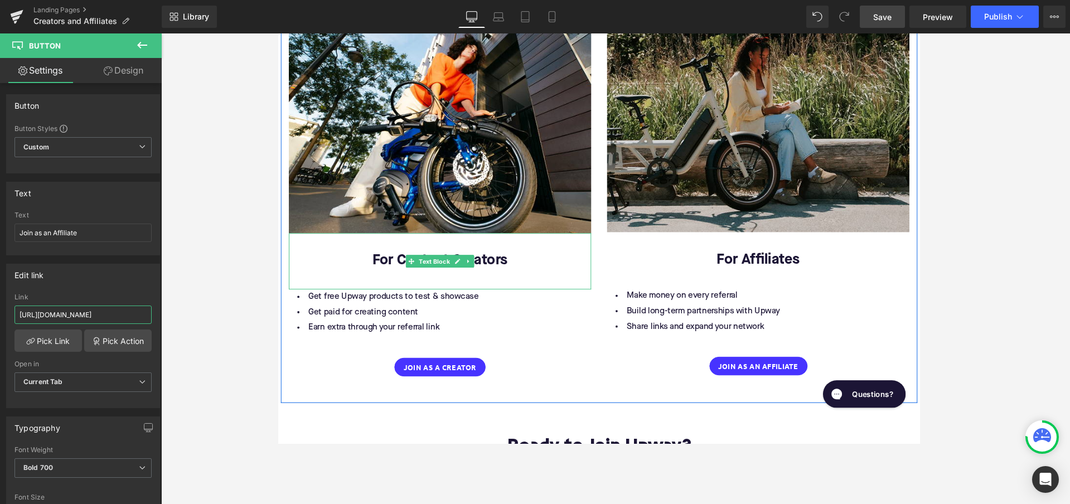
scroll to position [991, 0]
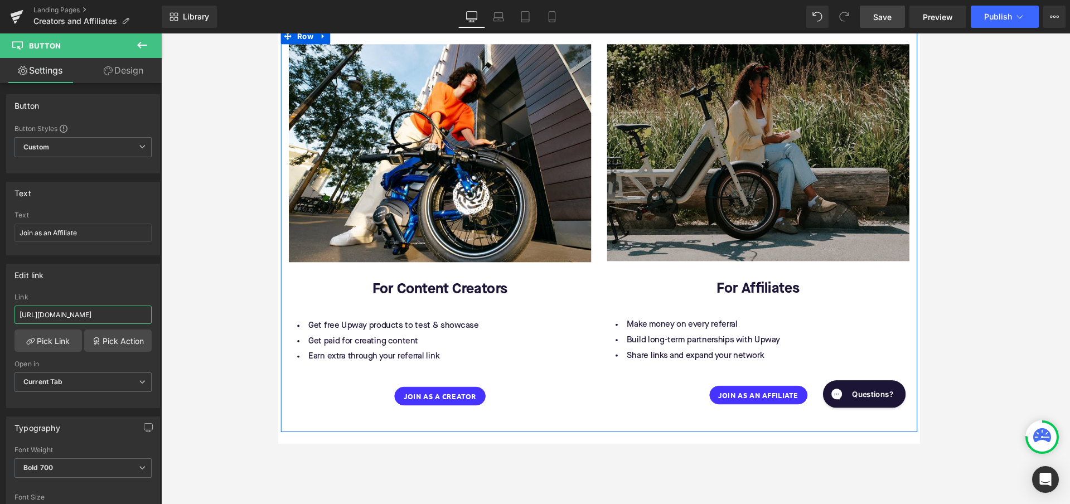
click at [830, 172] on img at bounding box center [783, 159] width 318 height 229
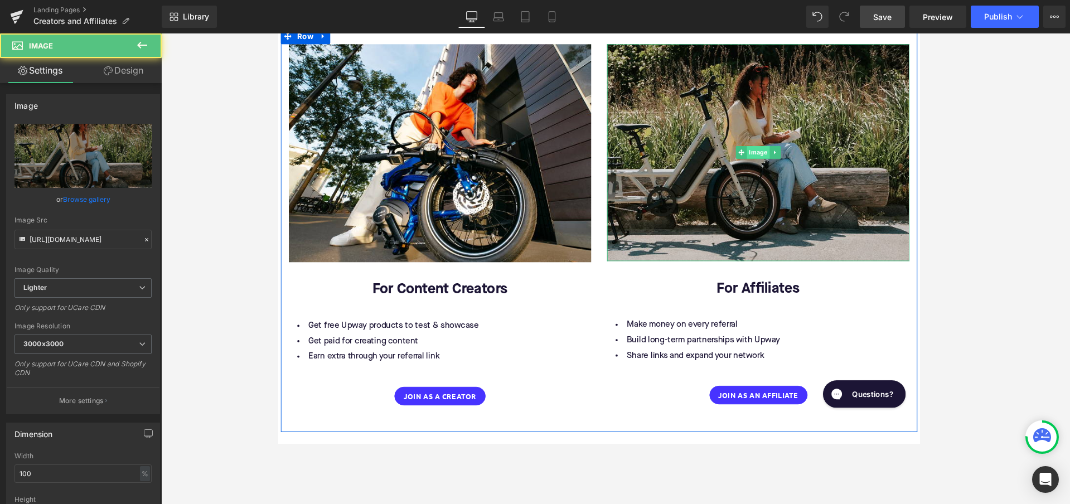
click at [776, 152] on span "Image" at bounding box center [783, 158] width 24 height 13
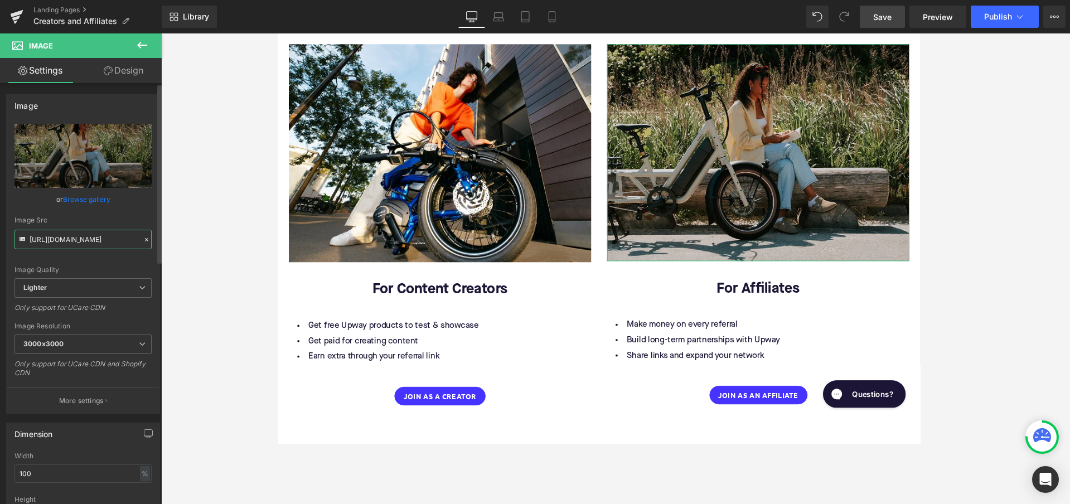
click at [93, 236] on input "[URL][DOMAIN_NAME]" at bounding box center [82, 240] width 137 height 20
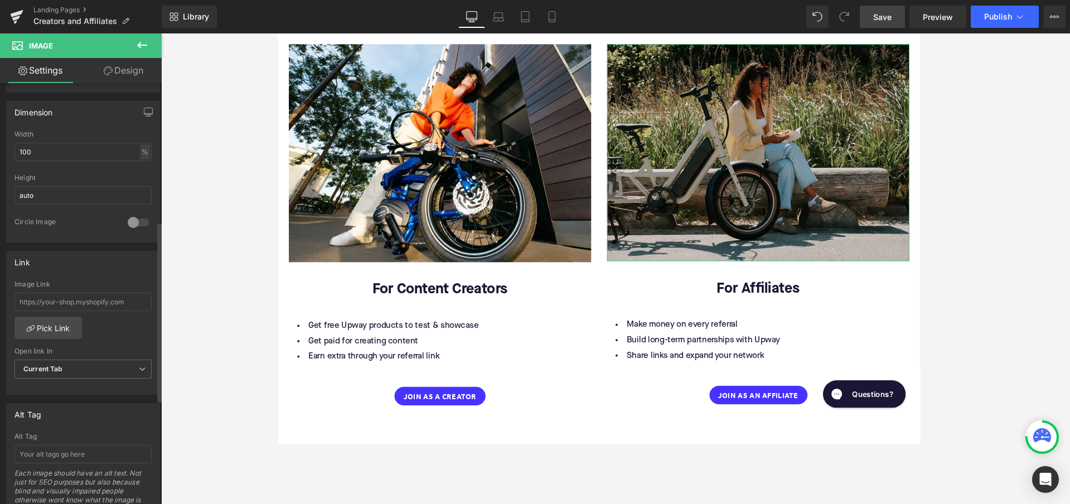
scroll to position [327, 0]
click at [78, 297] on input "text" at bounding box center [82, 296] width 137 height 18
paste input "[URL][DOMAIN_NAME]"
type input "[URL][DOMAIN_NAME]"
click at [141, 322] on div "Image Link [URL][DOMAIN_NAME] Pick Link Current Tab New Tab Open link In Curren…" at bounding box center [83, 332] width 153 height 114
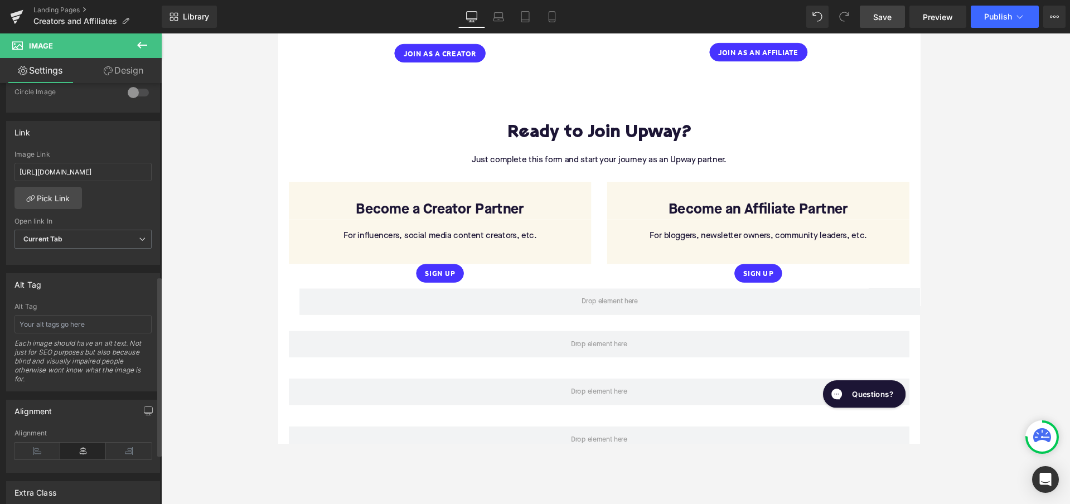
scroll to position [451, 0]
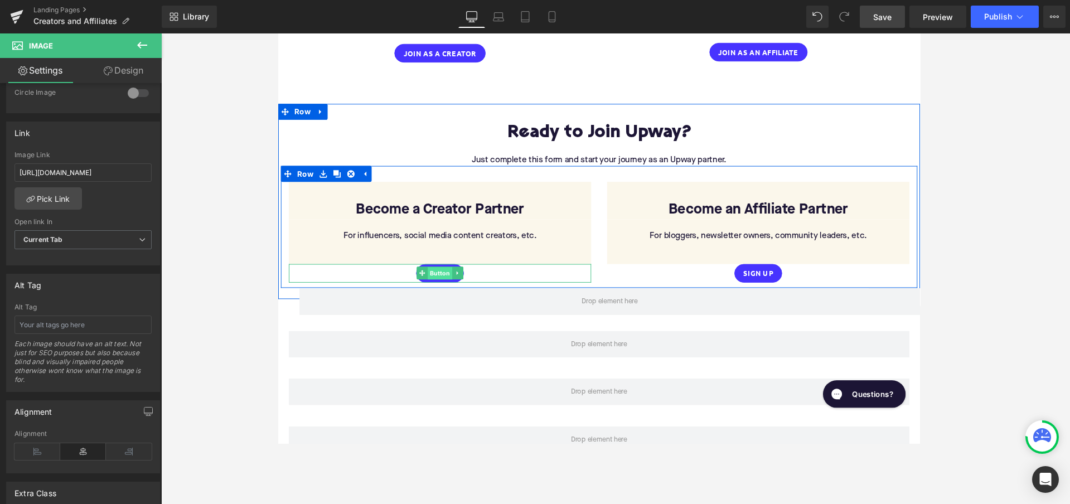
click at [444, 279] on span "Button" at bounding box center [448, 285] width 26 height 13
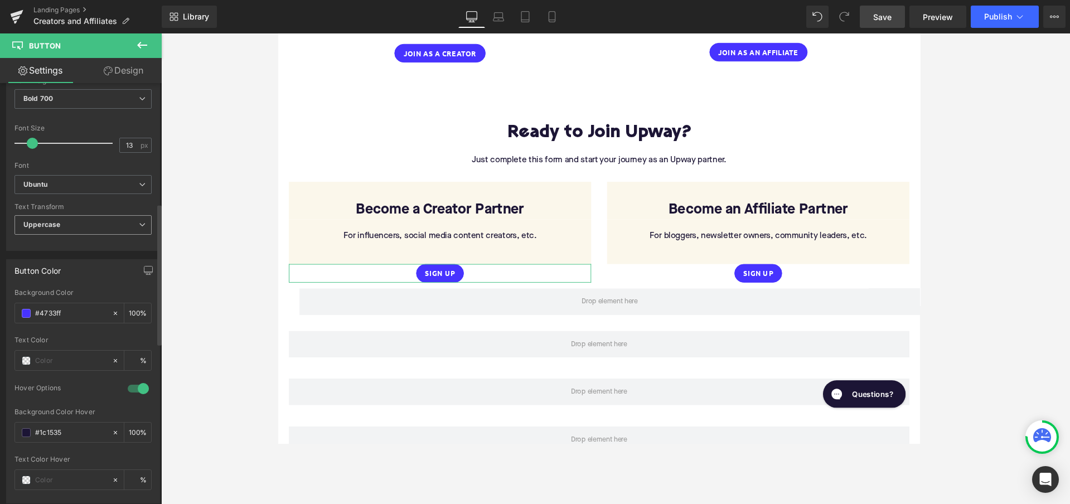
scroll to position [396, 0]
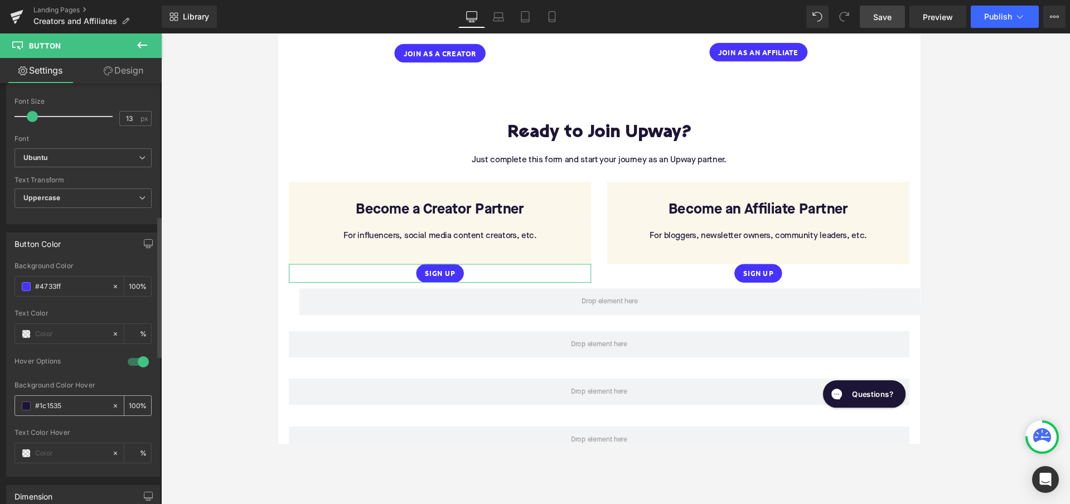
click at [68, 405] on input "#1c1535" at bounding box center [70, 406] width 71 height 12
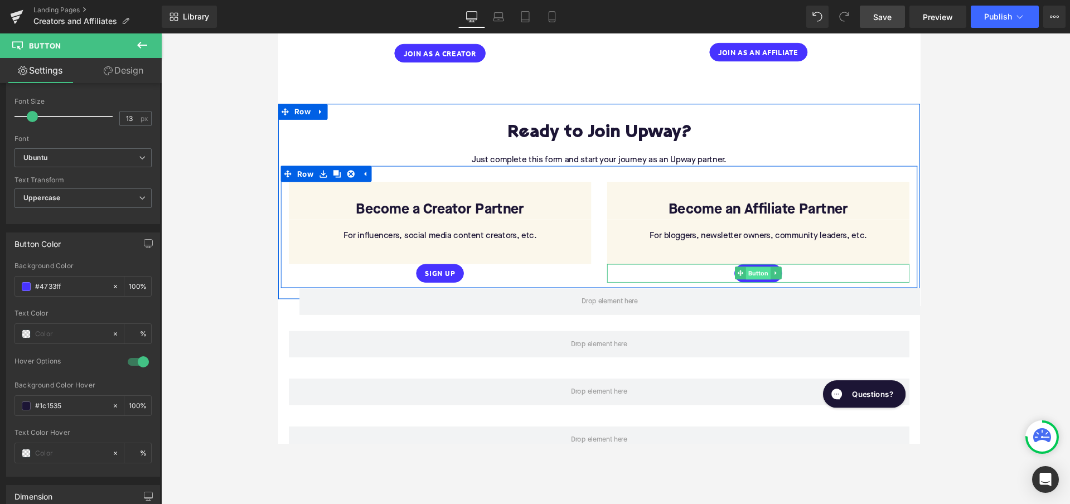
click at [779, 279] on span "Button" at bounding box center [783, 285] width 26 height 13
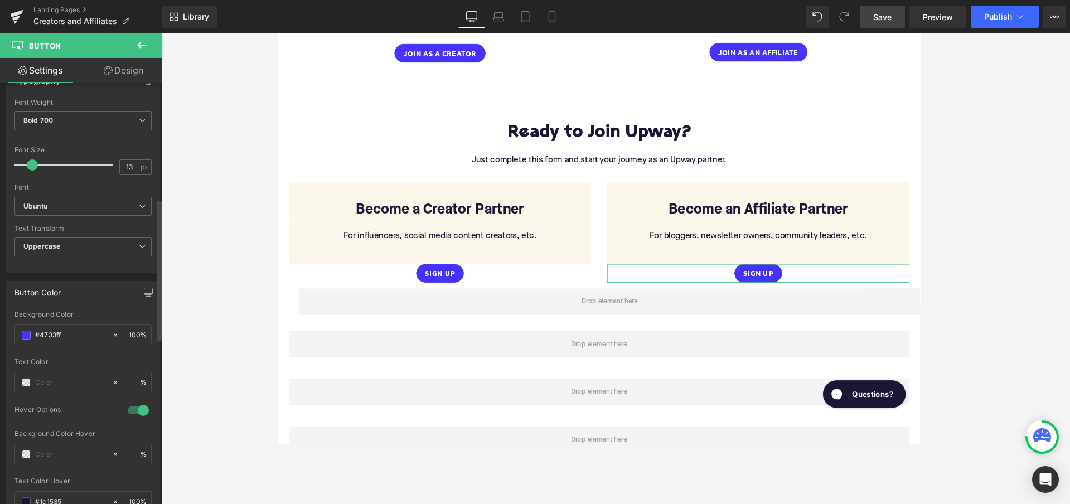
scroll to position [362, 0]
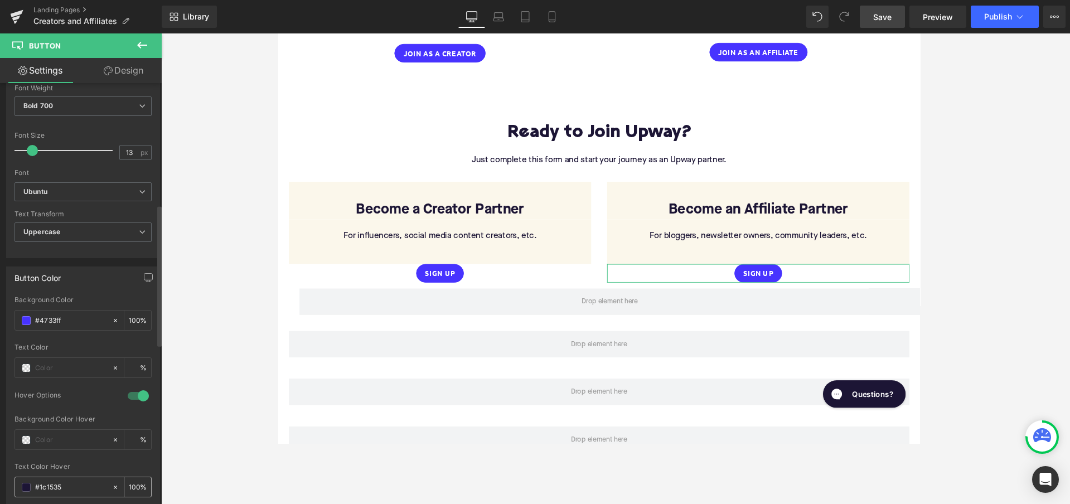
click at [112, 484] on icon at bounding box center [116, 487] width 8 height 8
click at [73, 437] on input "text" at bounding box center [70, 440] width 71 height 12
paste input "1c1535"
type input "1c1535"
click at [198, 443] on div at bounding box center [615, 268] width 909 height 471
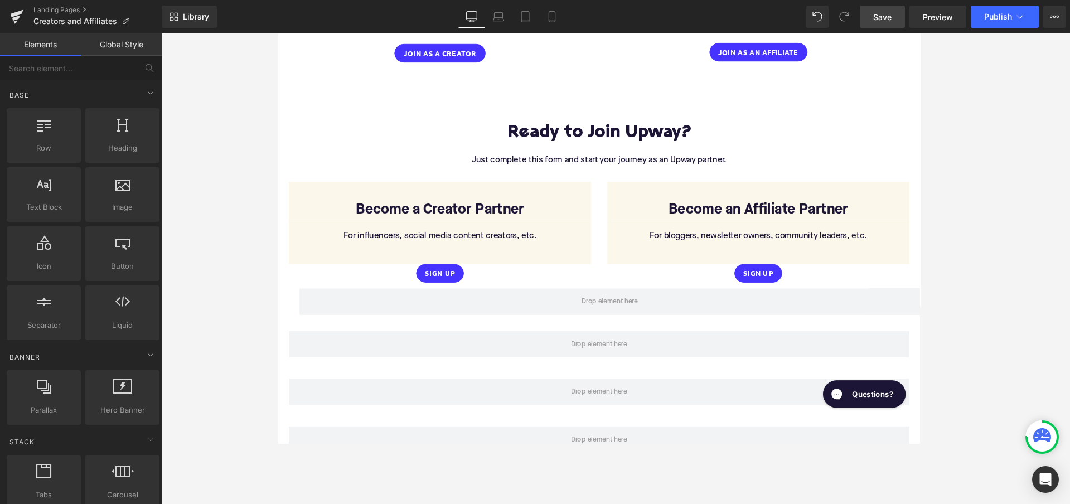
click at [881, 23] on link "Save" at bounding box center [882, 17] width 45 height 22
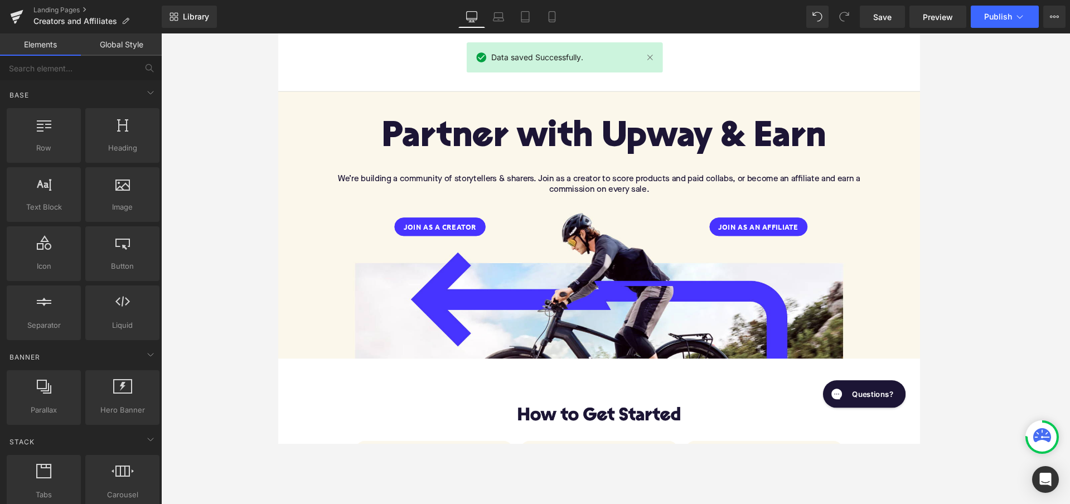
scroll to position [0, 0]
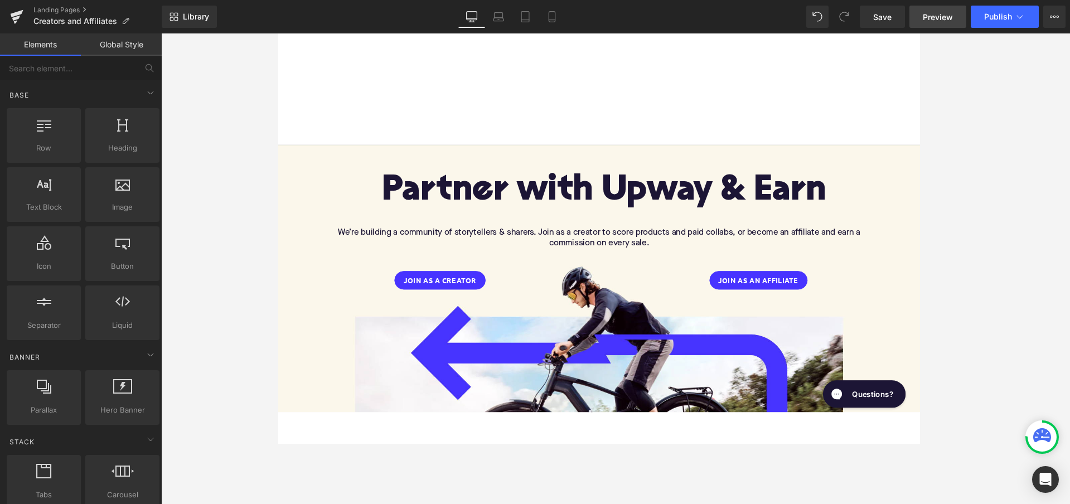
click at [934, 19] on span "Preview" at bounding box center [938, 17] width 30 height 12
